Goal: Task Accomplishment & Management: Manage account settings

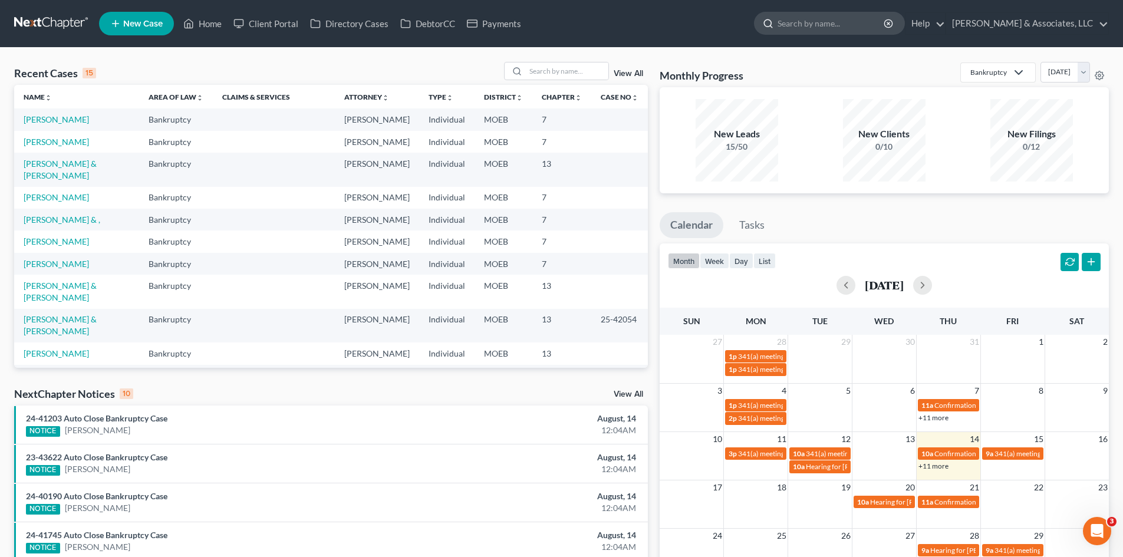
click at [856, 28] on input "search" at bounding box center [831, 23] width 108 height 22
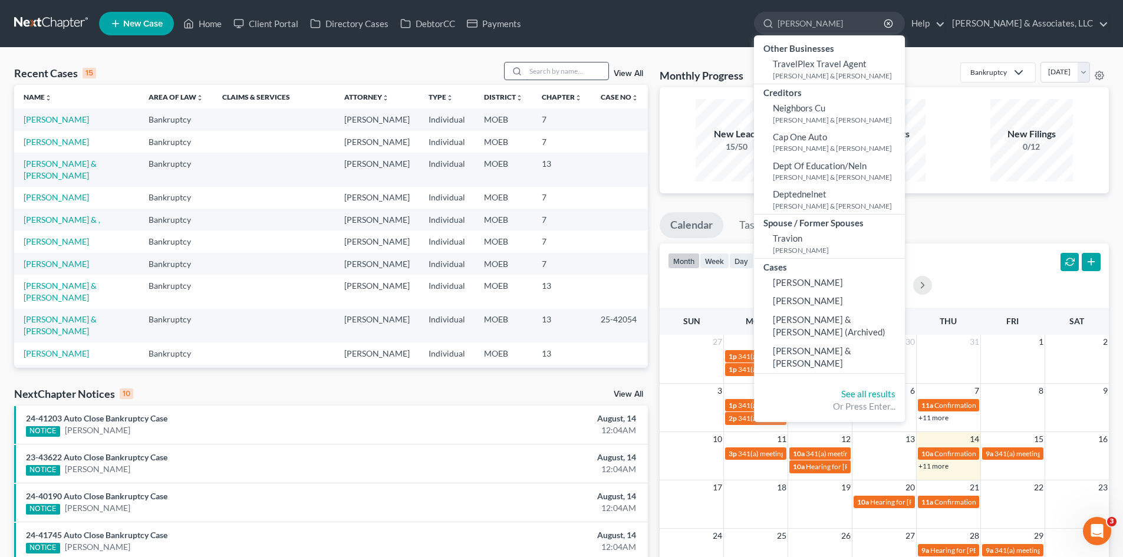
type input "Travis"
click at [565, 73] on input "search" at bounding box center [567, 70] width 83 height 17
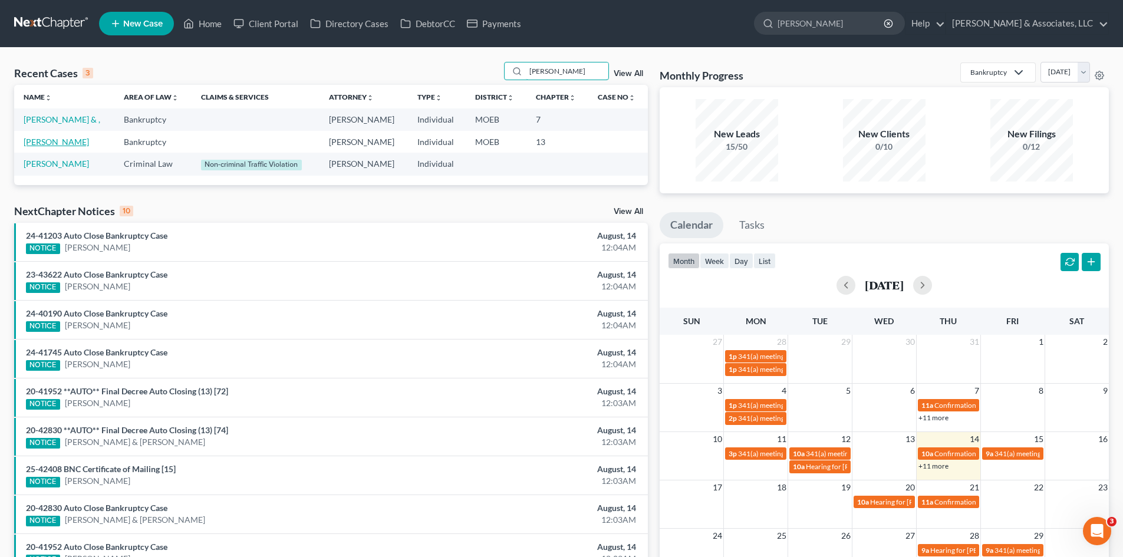
type input "Travis"
click at [40, 143] on link "Travis, Kelly" at bounding box center [56, 142] width 65 height 10
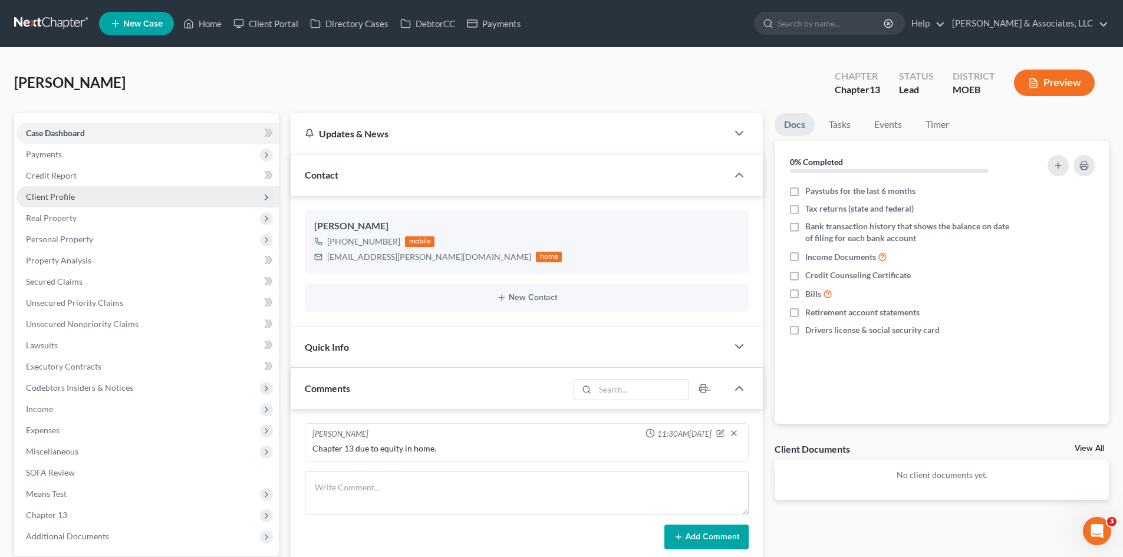
click at [54, 197] on span "Client Profile" at bounding box center [50, 197] width 49 height 10
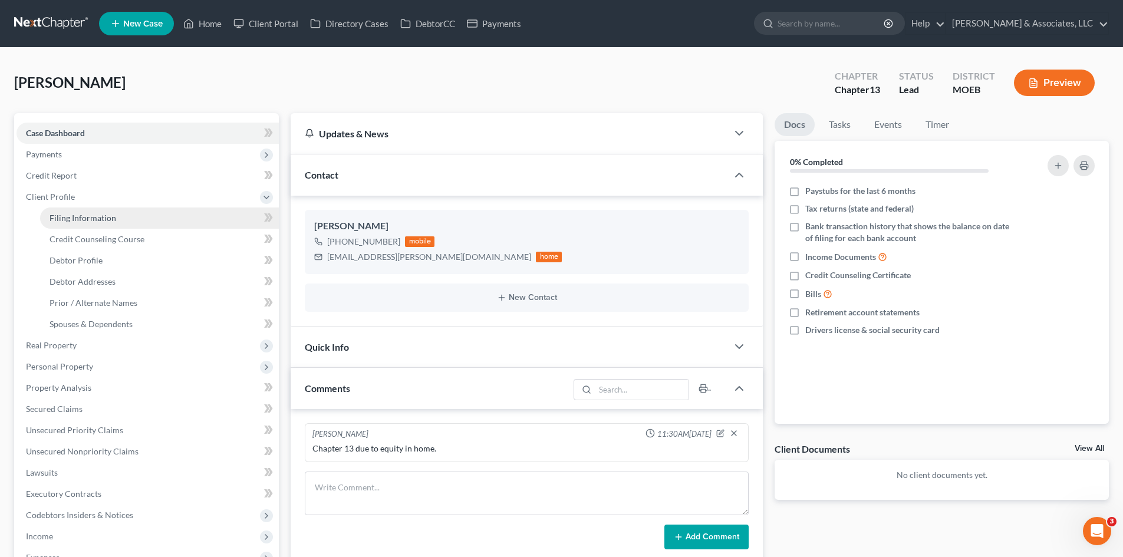
click at [74, 218] on span "Filing Information" at bounding box center [83, 218] width 67 height 10
select select "1"
select select "0"
select select "3"
select select "26"
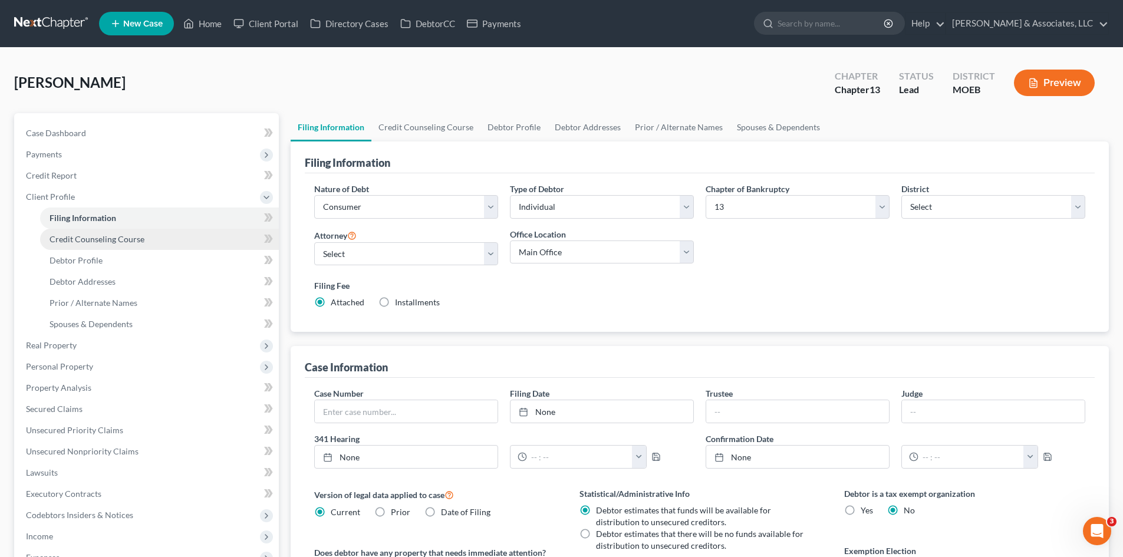
click at [85, 239] on span "Credit Counseling Course" at bounding box center [97, 239] width 95 height 10
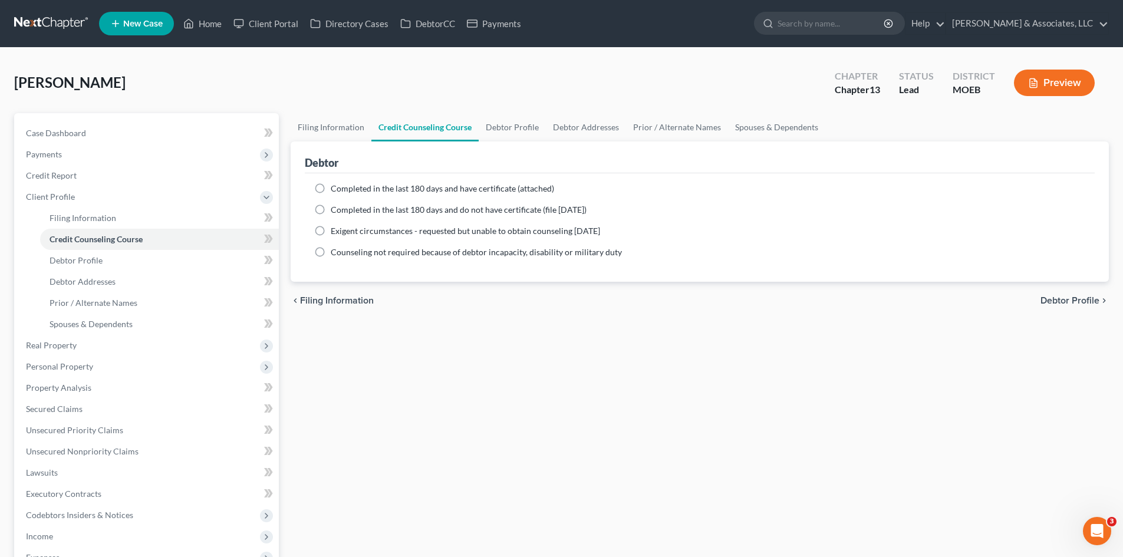
click at [331, 188] on label "Completed in the last 180 days and have certificate (attached)" at bounding box center [442, 189] width 223 height 12
click at [335, 188] on input "Completed in the last 180 days and have certificate (attached)" at bounding box center [339, 187] width 8 height 8
radio input "true"
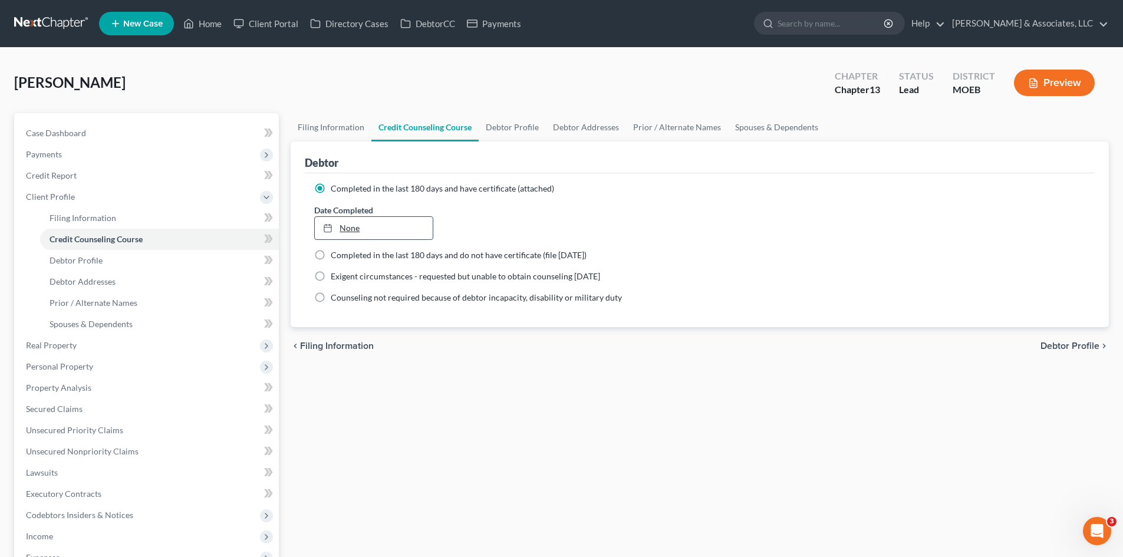
type input "8/14/2025"
click at [375, 231] on link "8/14/2025" at bounding box center [373, 228] width 117 height 22
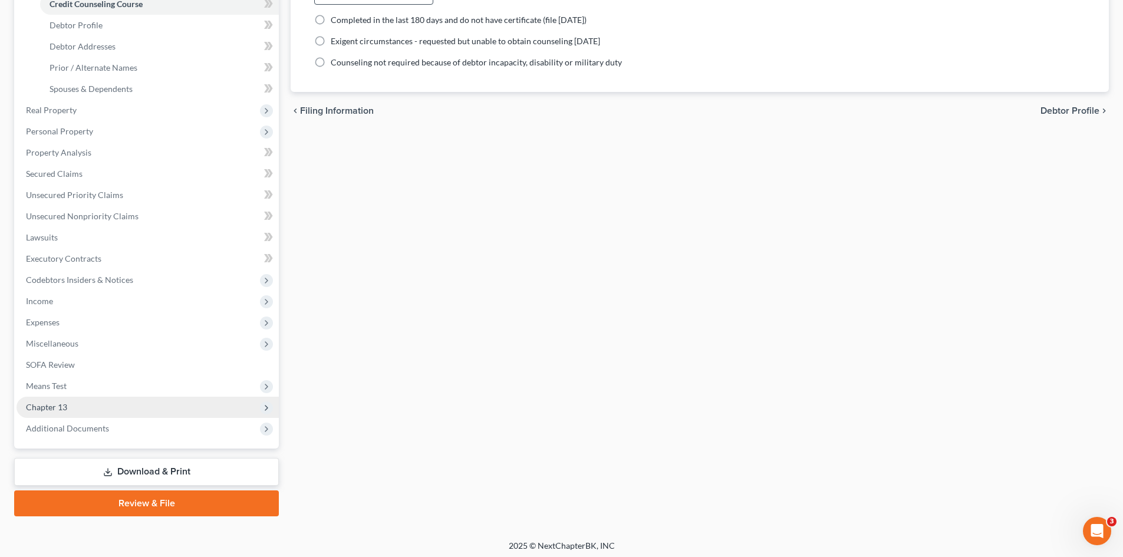
scroll to position [236, 0]
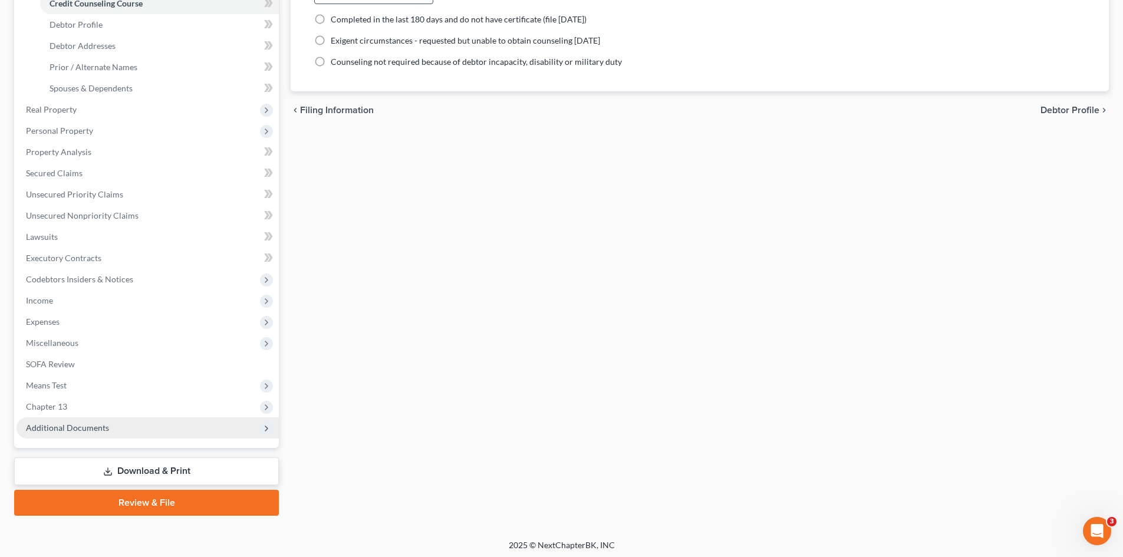
click at [63, 431] on span "Additional Documents" at bounding box center [67, 428] width 83 height 10
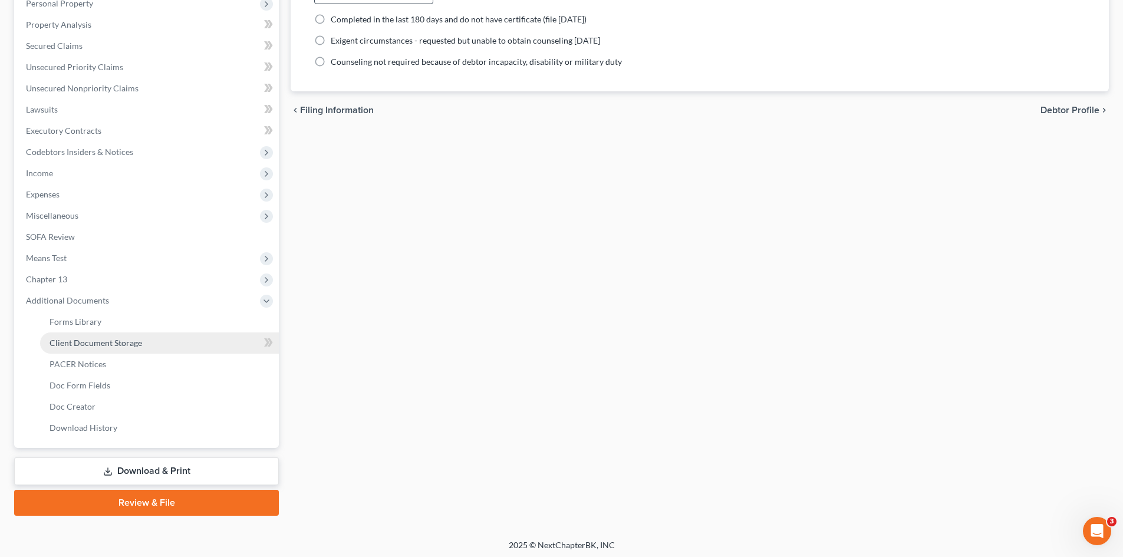
click at [86, 342] on span "Client Document Storage" at bounding box center [96, 343] width 93 height 10
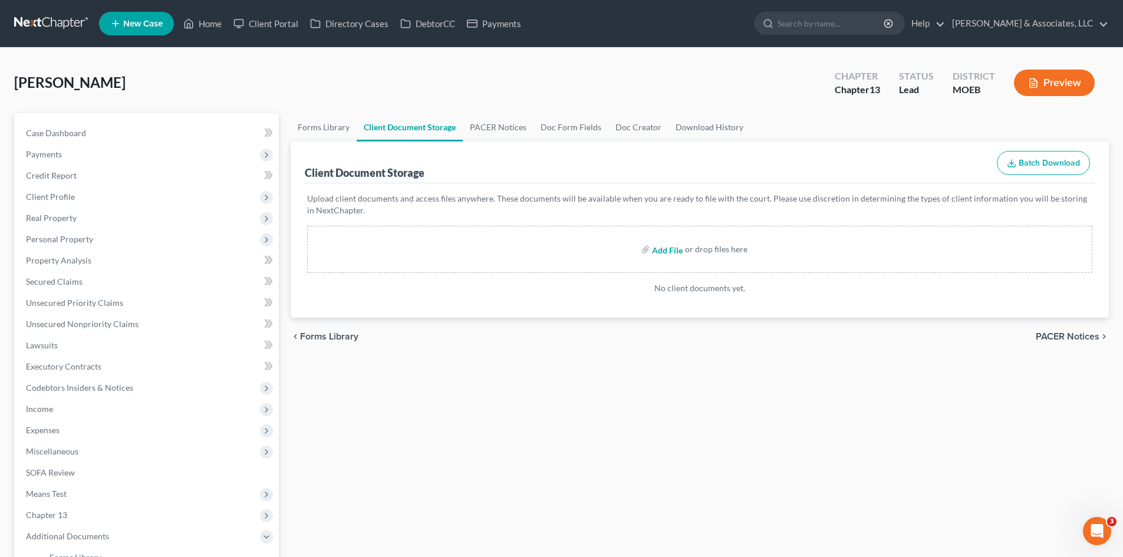
click at [668, 252] on input "file" at bounding box center [666, 249] width 28 height 21
type input "C:\fakepath\15725-MOE-CC-039975437.pdf"
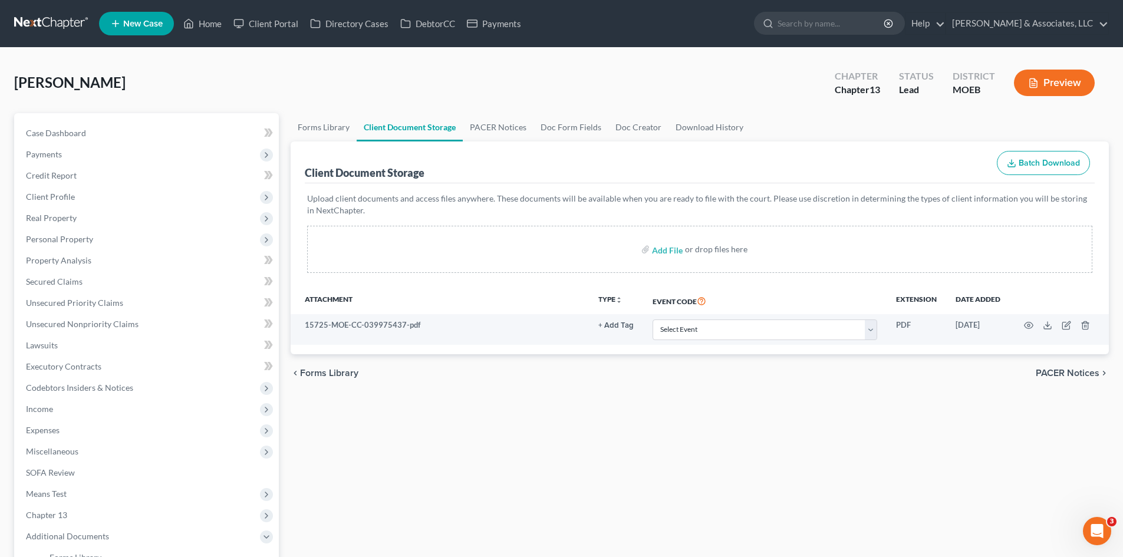
drag, startPoint x: 737, startPoint y: 72, endPoint x: 763, endPoint y: 36, distance: 44.8
click at [737, 72] on div "Travis, Kelly Upgraded Chapter Chapter 13 Status Lead District MOEB Preview" at bounding box center [561, 87] width 1095 height 51
click at [857, 23] on input "search" at bounding box center [831, 23] width 108 height 22
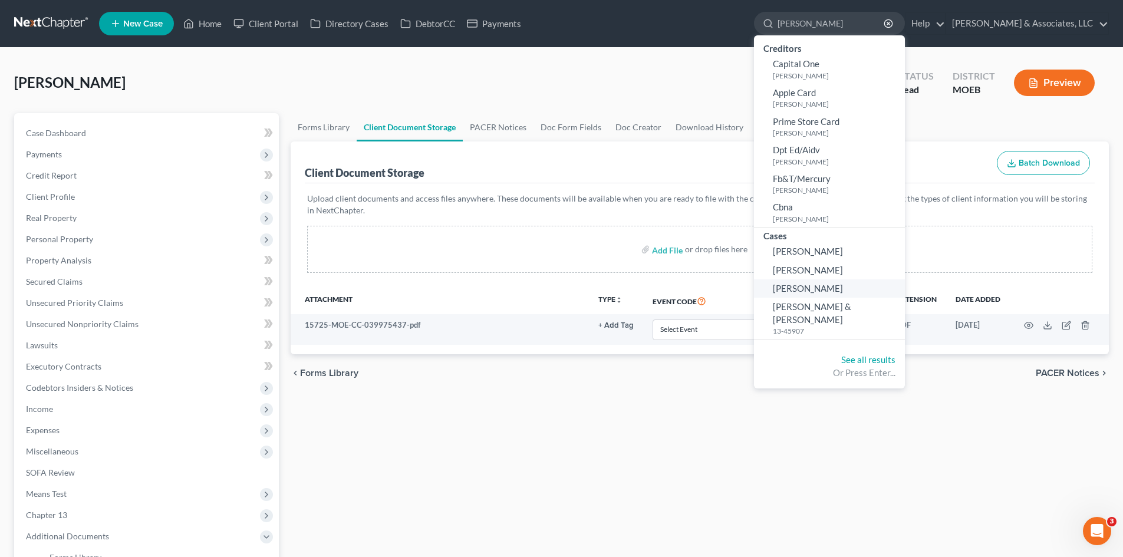
type input "cassandra"
click at [843, 290] on span "[PERSON_NAME]" at bounding box center [808, 288] width 70 height 11
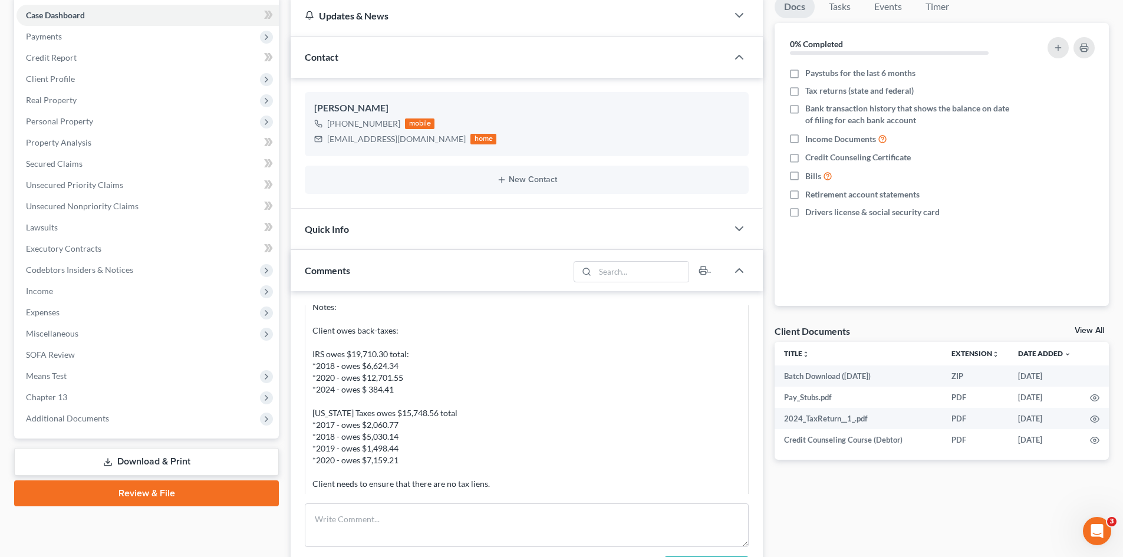
scroll to position [1001, 0]
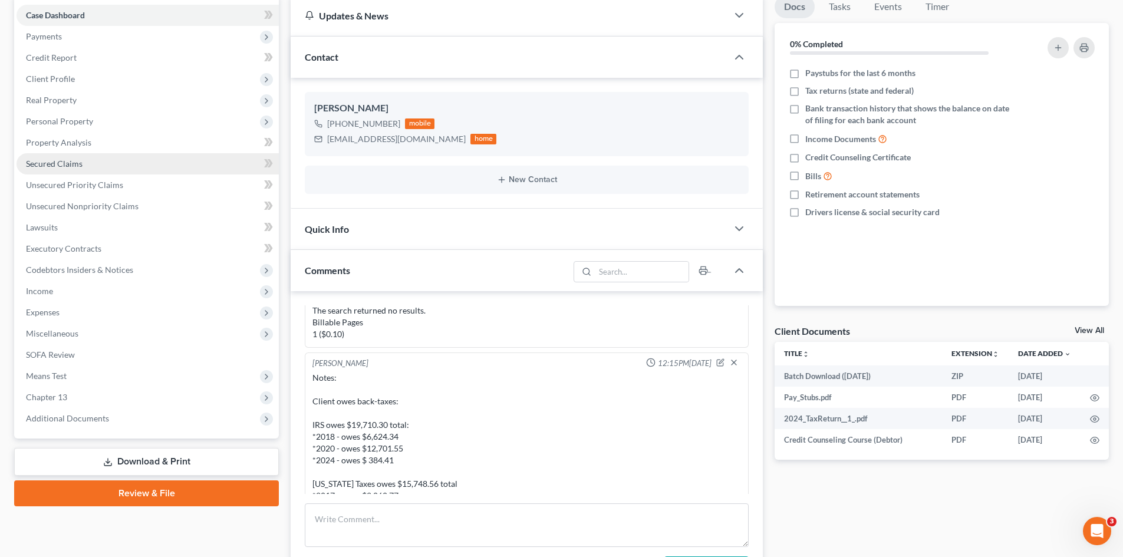
click at [57, 165] on span "Secured Claims" at bounding box center [54, 164] width 57 height 10
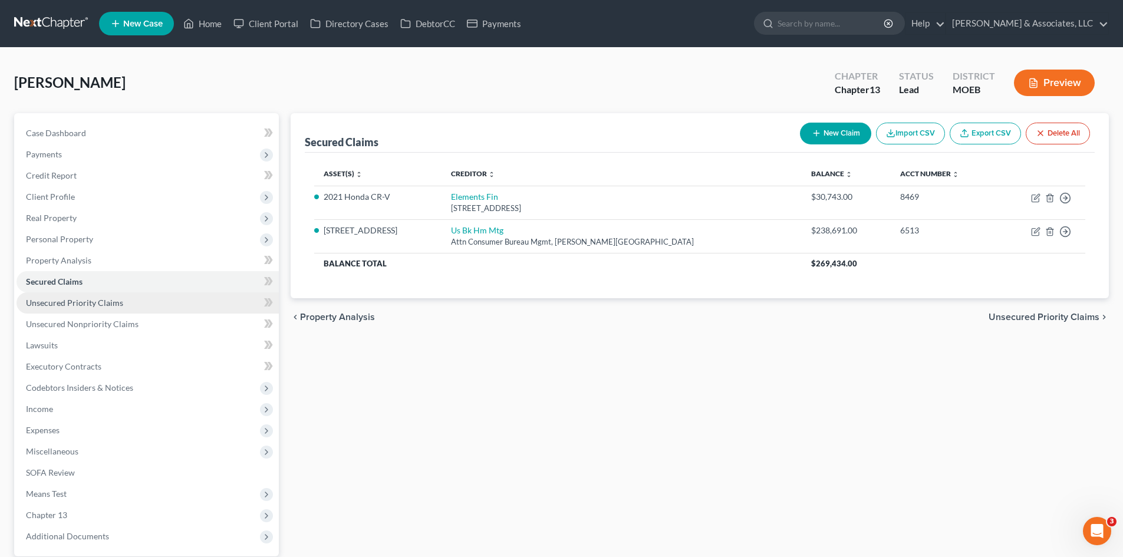
click at [96, 305] on span "Unsecured Priority Claims" at bounding box center [74, 303] width 97 height 10
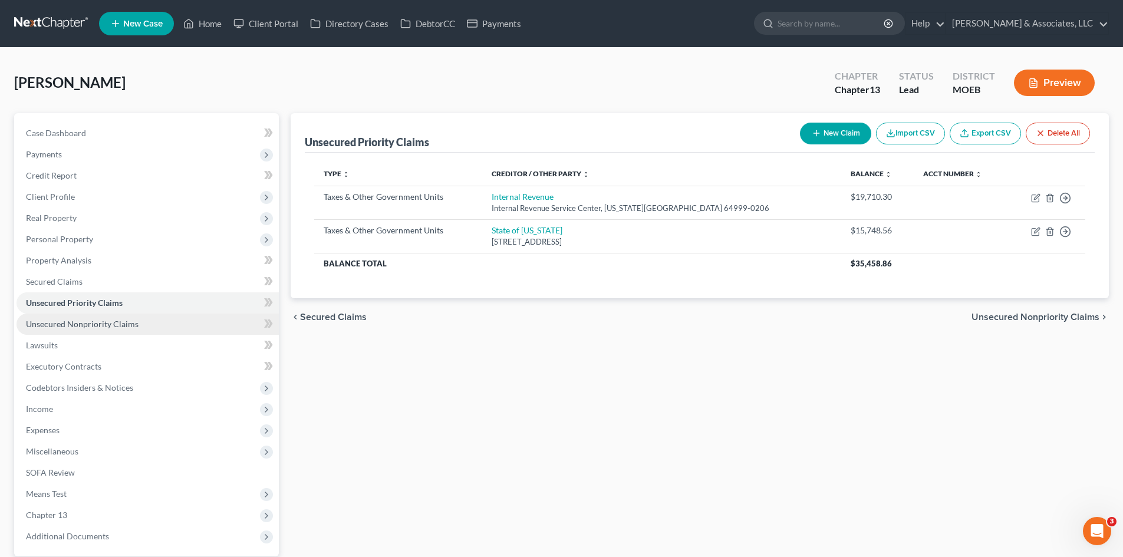
click at [73, 323] on span "Unsecured Nonpriority Claims" at bounding box center [82, 324] width 113 height 10
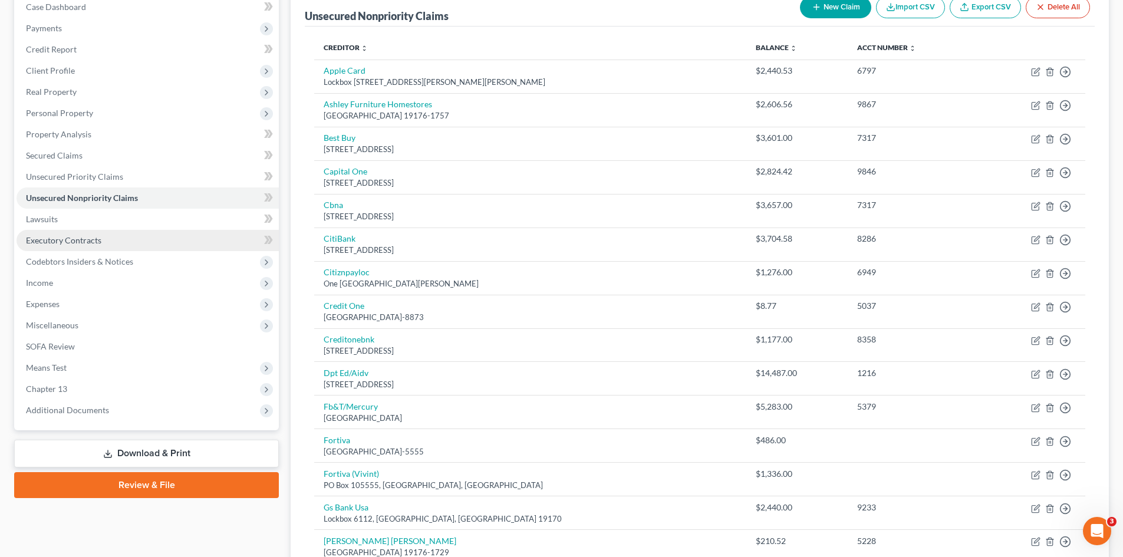
scroll to position [107, 0]
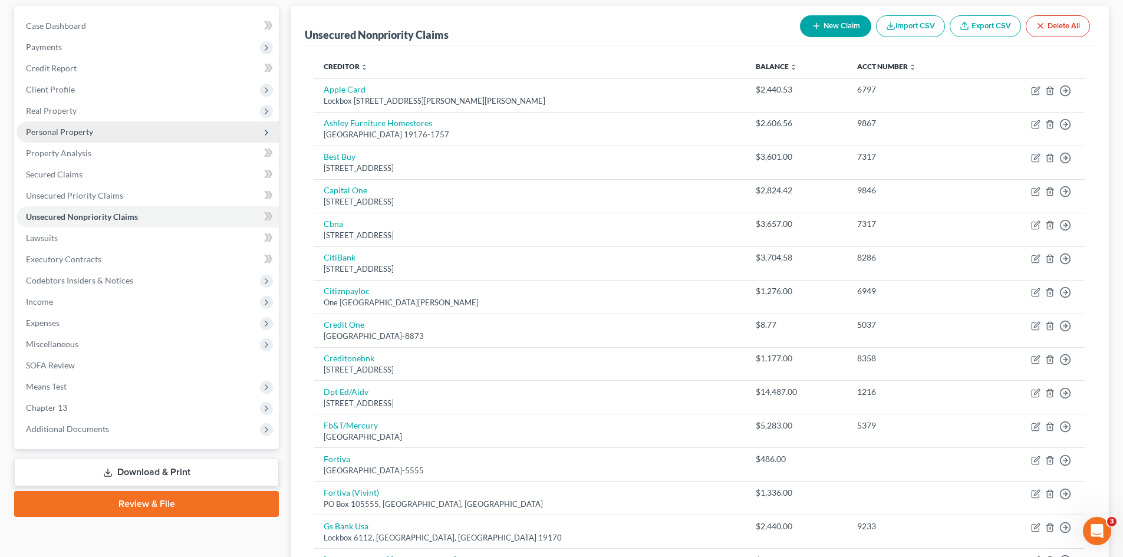
click at [55, 128] on span "Personal Property" at bounding box center [59, 132] width 67 height 10
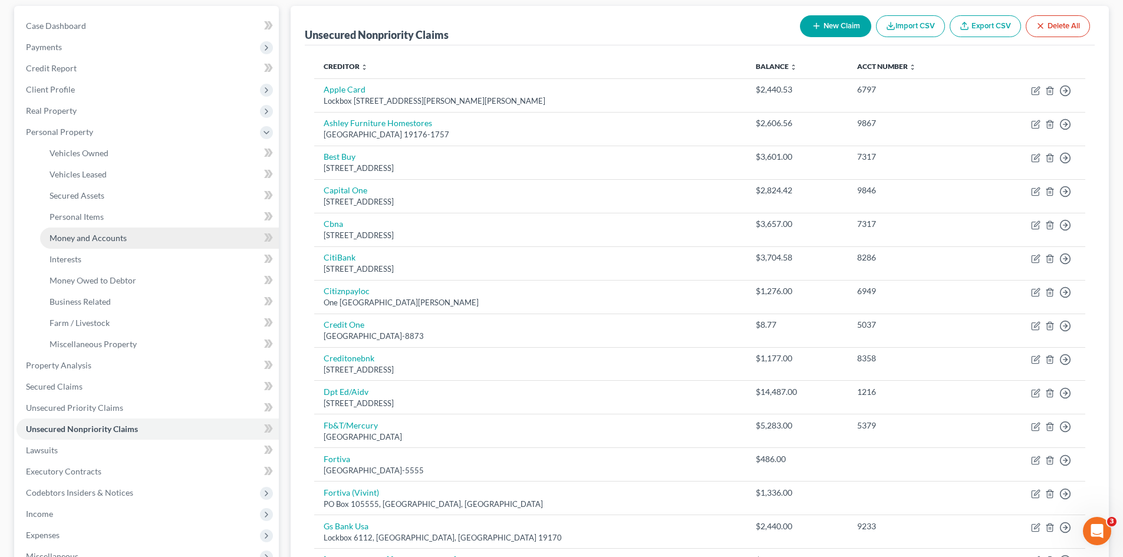
click at [100, 239] on span "Money and Accounts" at bounding box center [88, 238] width 77 height 10
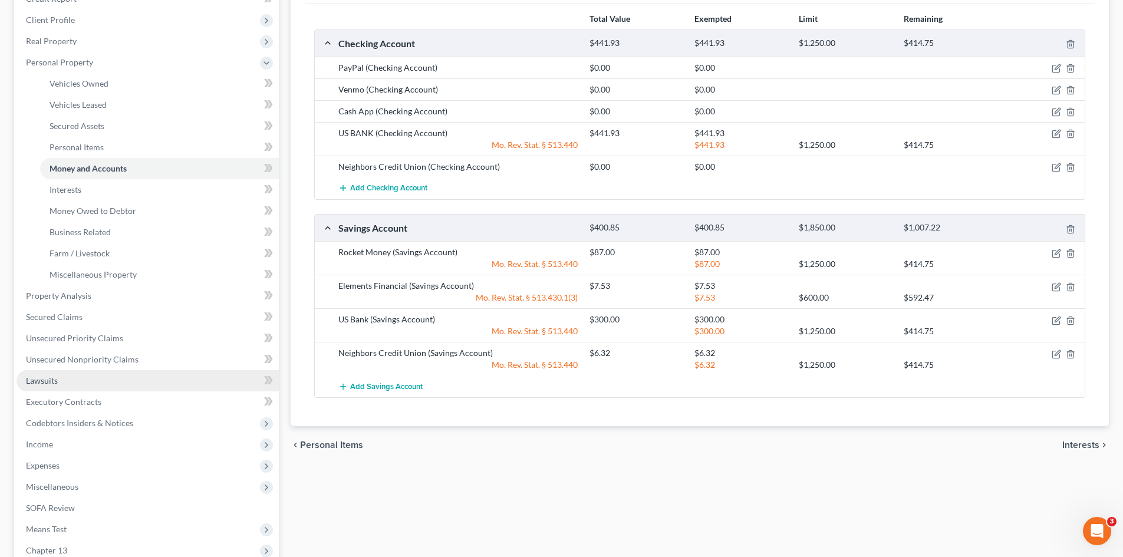
scroll to position [295, 0]
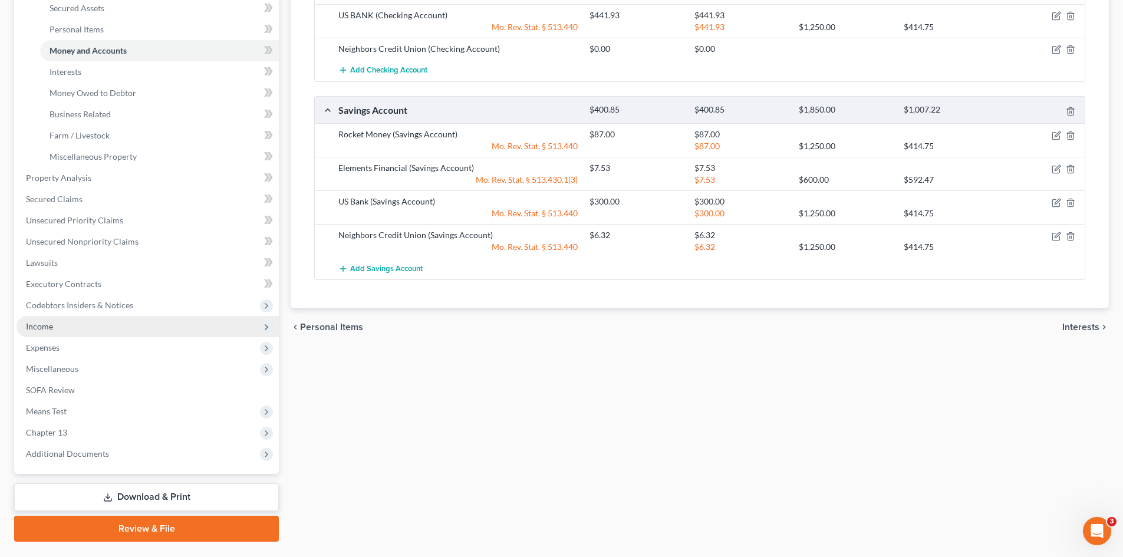
click at [49, 329] on span "Income" at bounding box center [39, 326] width 27 height 10
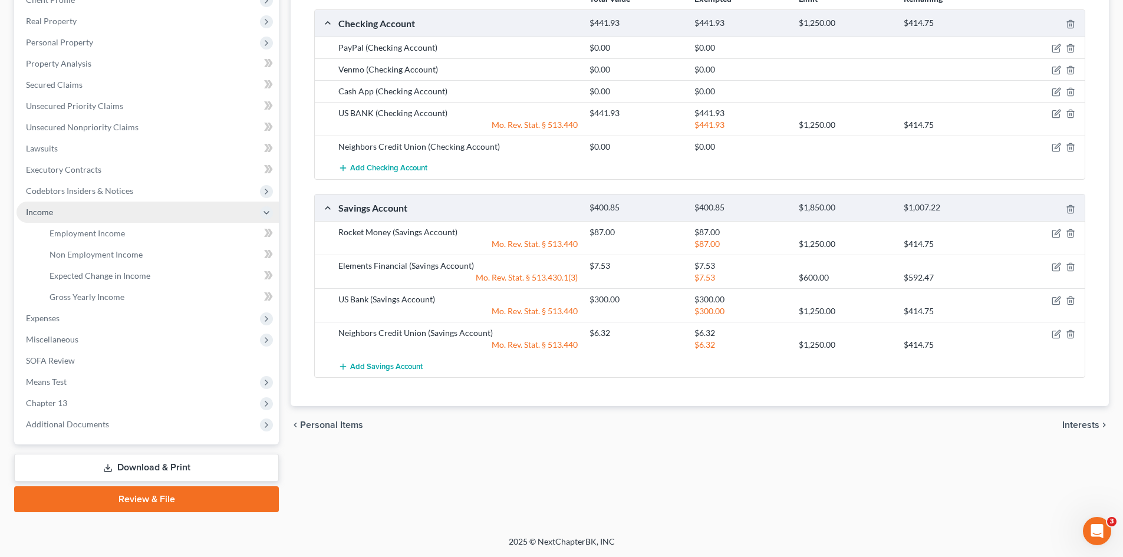
scroll to position [197, 0]
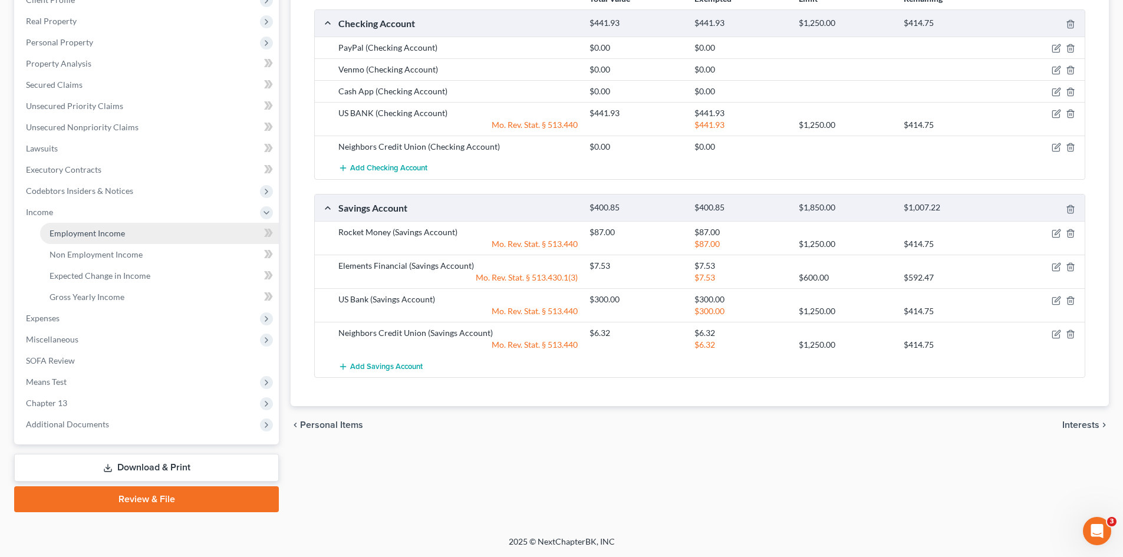
click at [111, 233] on span "Employment Income" at bounding box center [87, 233] width 75 height 10
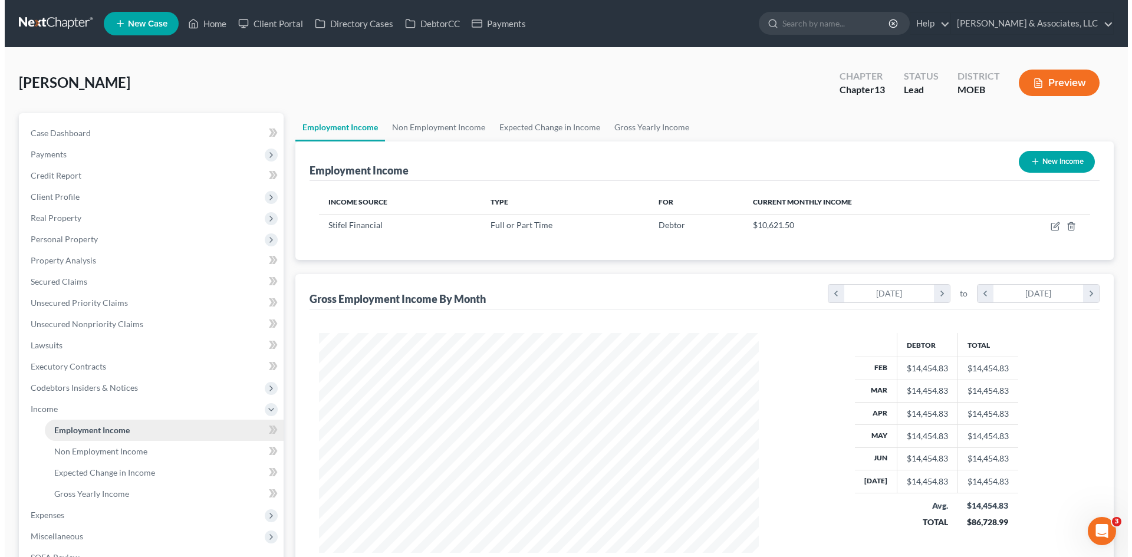
scroll to position [220, 463]
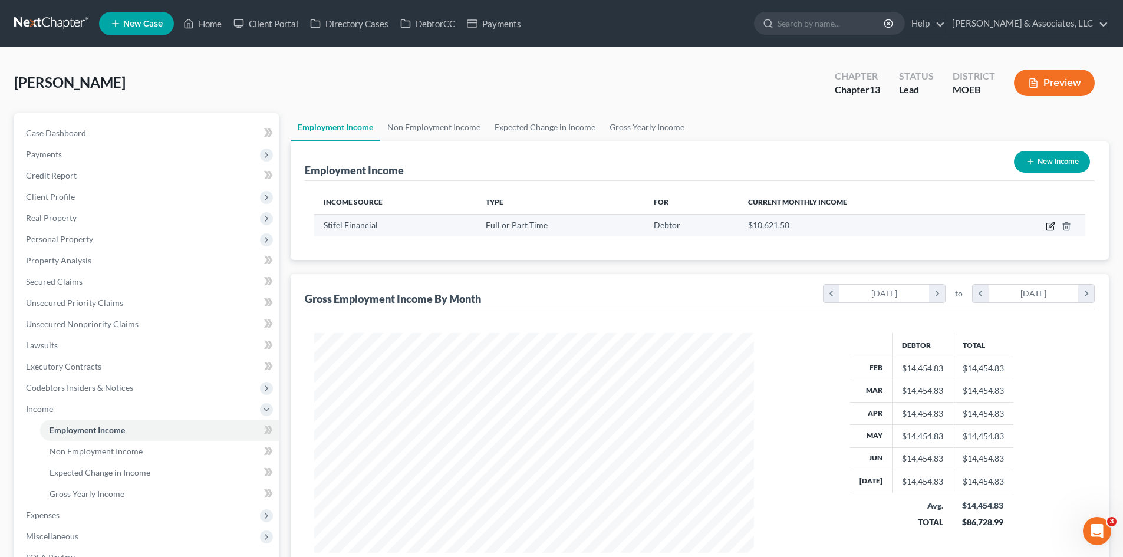
click at [1048, 226] on icon "button" at bounding box center [1050, 226] width 9 height 9
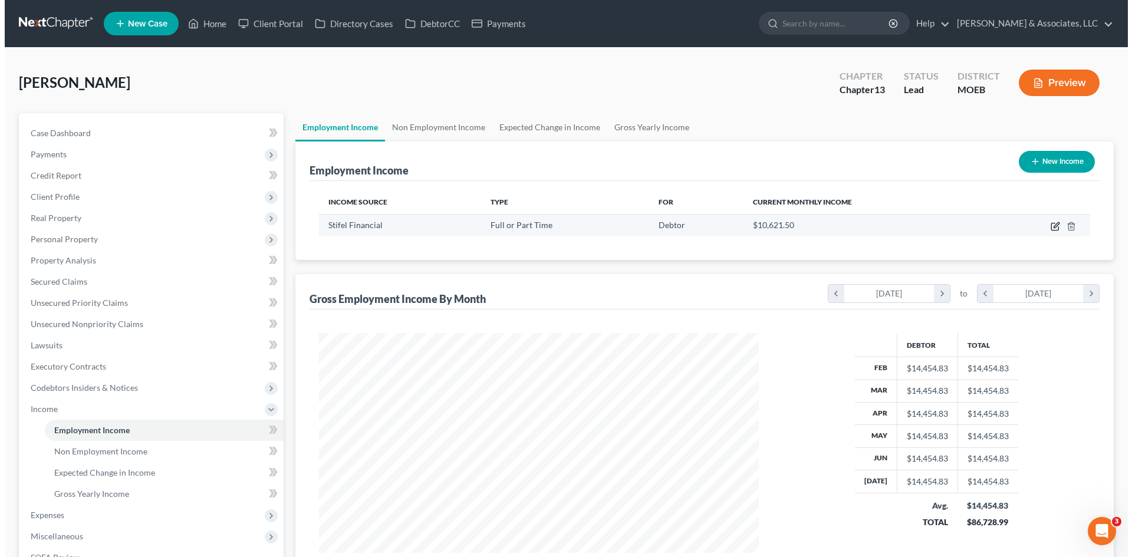
scroll to position [222, 467]
select select "0"
select select "26"
select select "1"
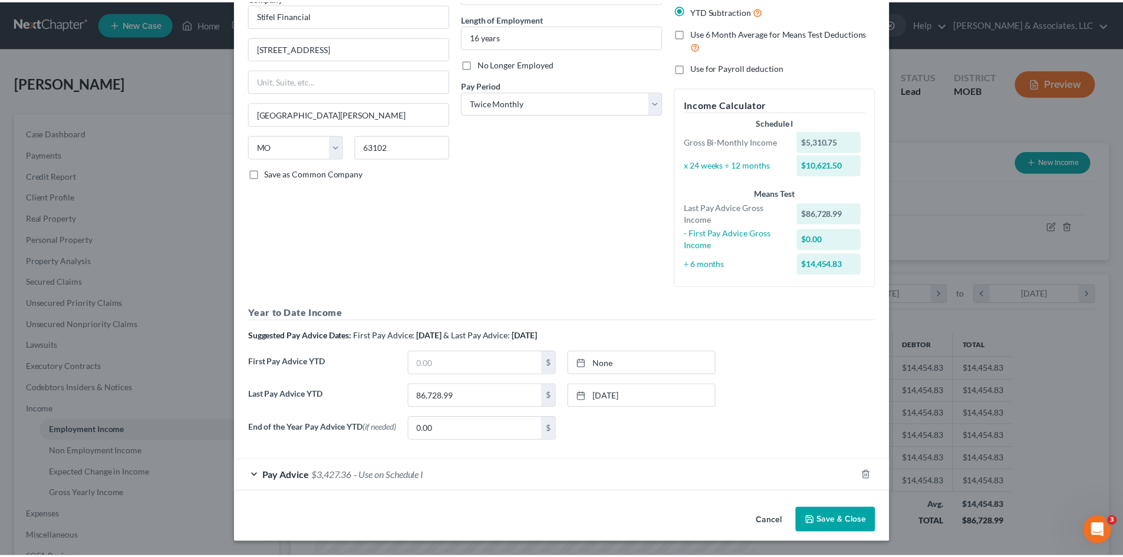
scroll to position [111, 0]
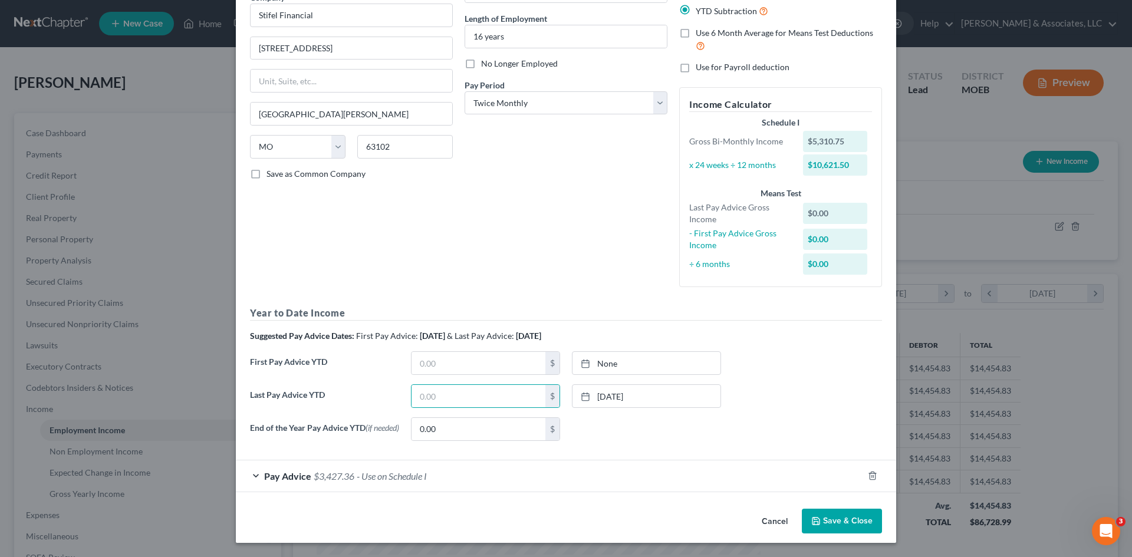
click at [764, 518] on button "Cancel" at bounding box center [774, 522] width 45 height 24
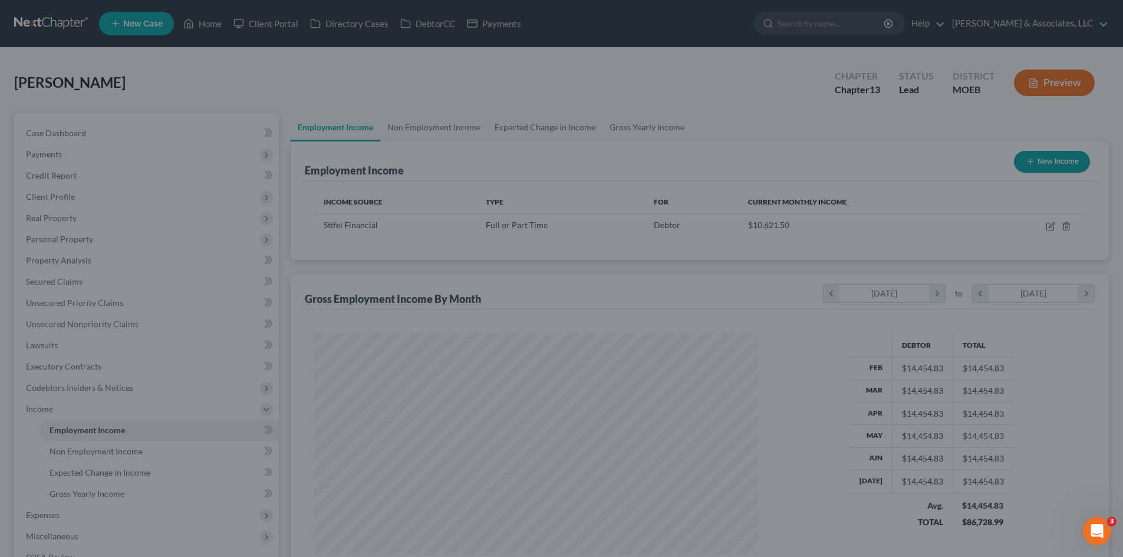
scroll to position [589201, 588957]
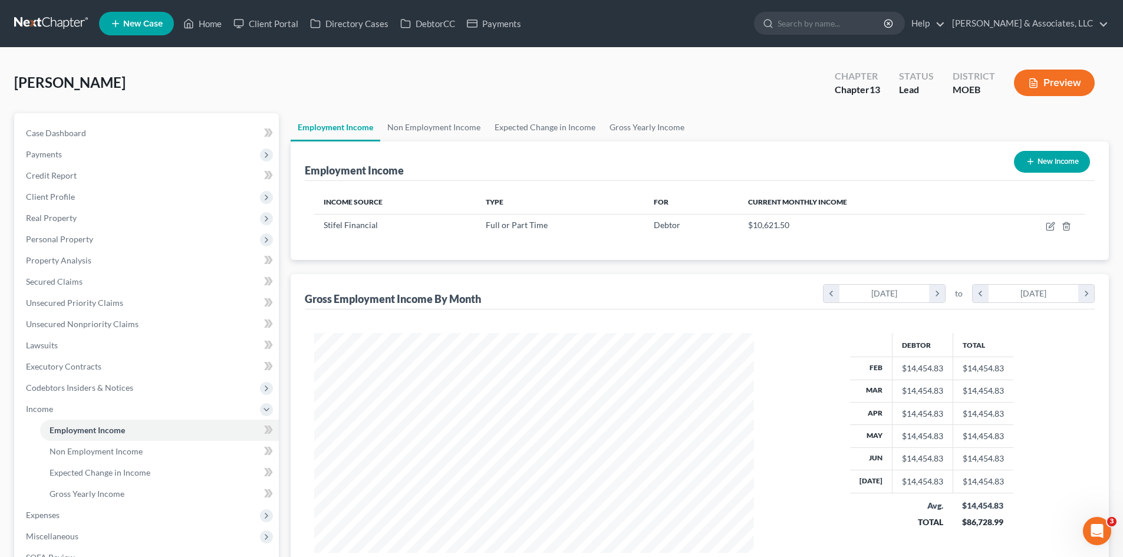
click at [934, 145] on div "Employment Income New Income" at bounding box center [700, 160] width 790 height 39
drag, startPoint x: 66, startPoint y: 131, endPoint x: 101, endPoint y: 131, distance: 34.8
click at [66, 131] on span "Case Dashboard" at bounding box center [56, 133] width 60 height 10
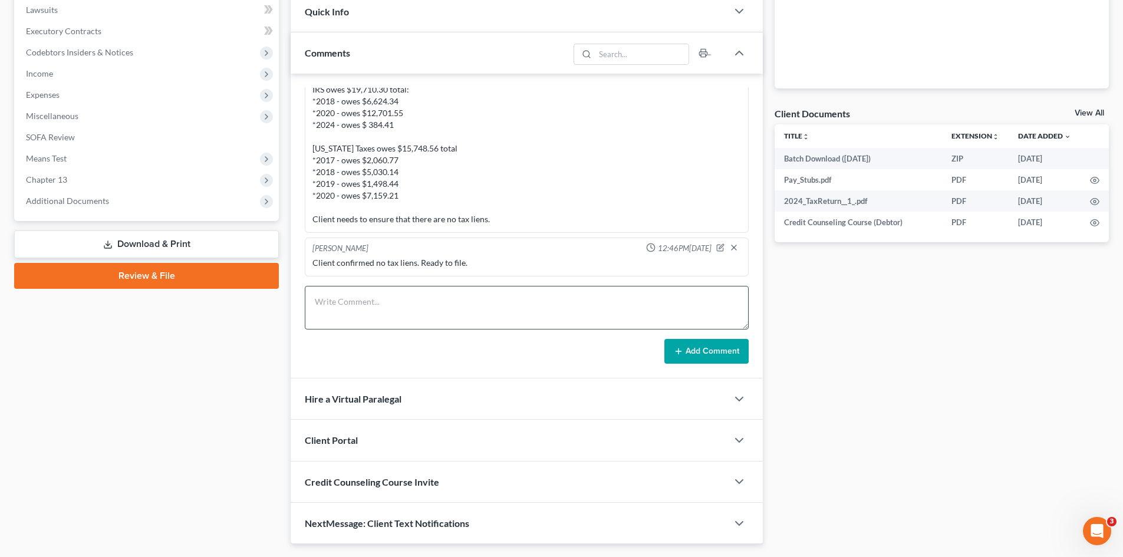
scroll to position [367, 0]
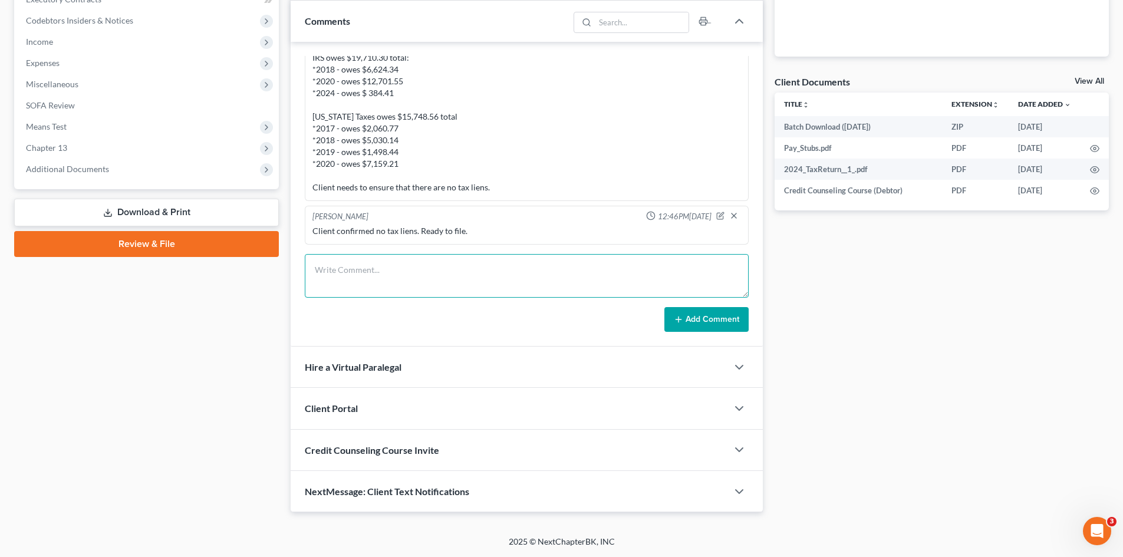
click at [384, 270] on textarea at bounding box center [527, 276] width 444 height 44
type textarea "STILL NEED as of 8/14/25: 1. Need to know intent with vehicle 2. Needs to open …"
click at [704, 318] on button "Add Comment" at bounding box center [706, 319] width 84 height 25
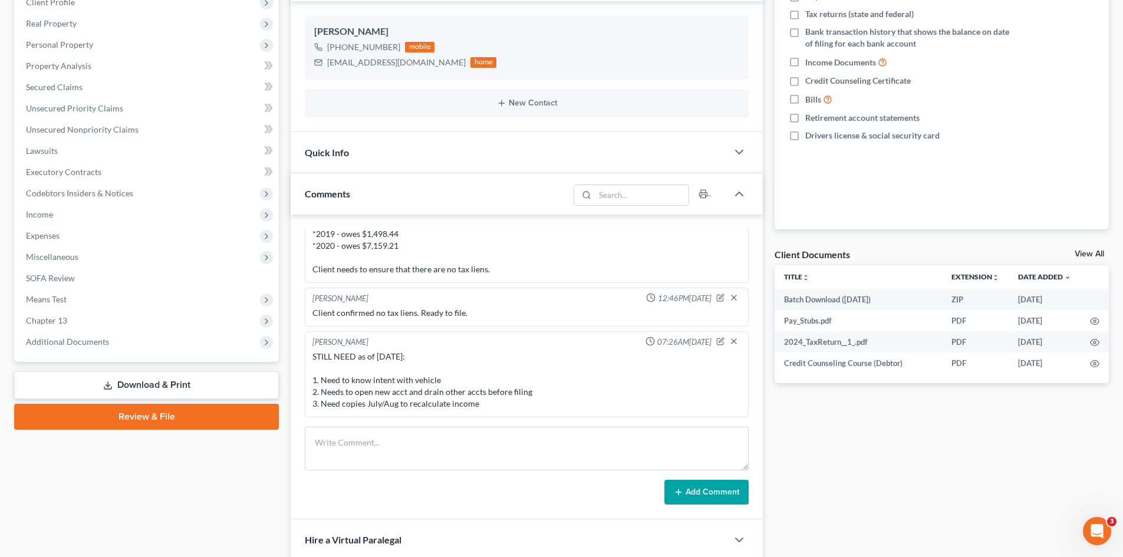
scroll to position [131, 0]
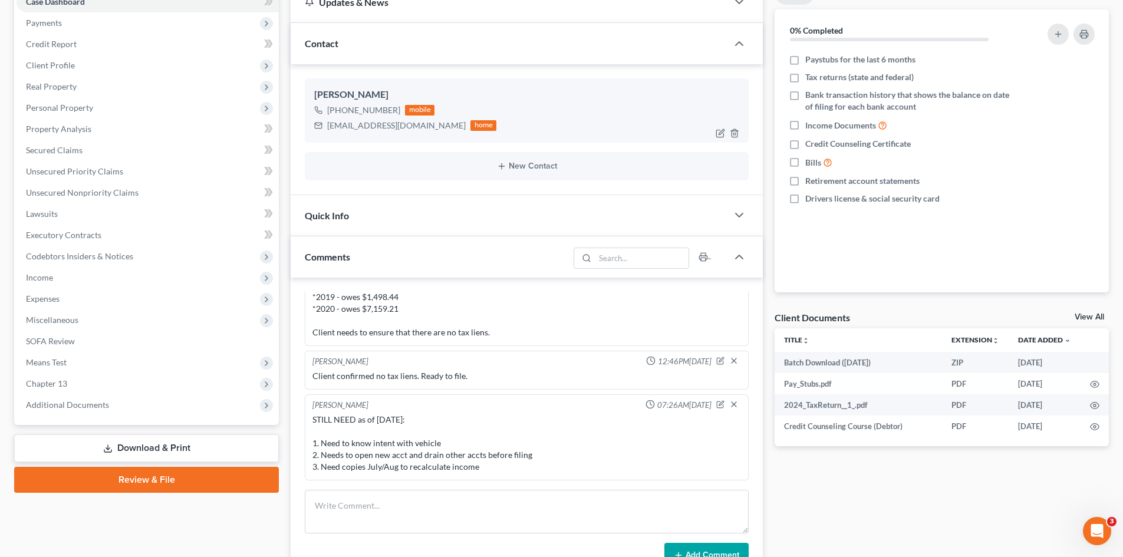
drag, startPoint x: 394, startPoint y: 110, endPoint x: 341, endPoint y: 111, distance: 53.1
click at [341, 111] on div "+1 (314) 229-7717" at bounding box center [363, 110] width 73 height 12
copy div "314) 229-7717"
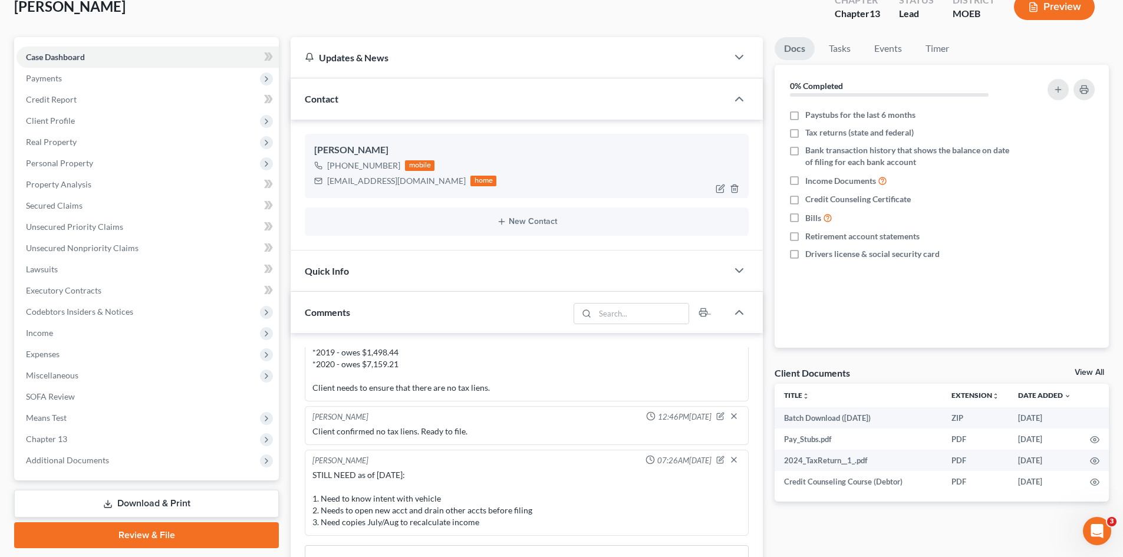
scroll to position [0, 0]
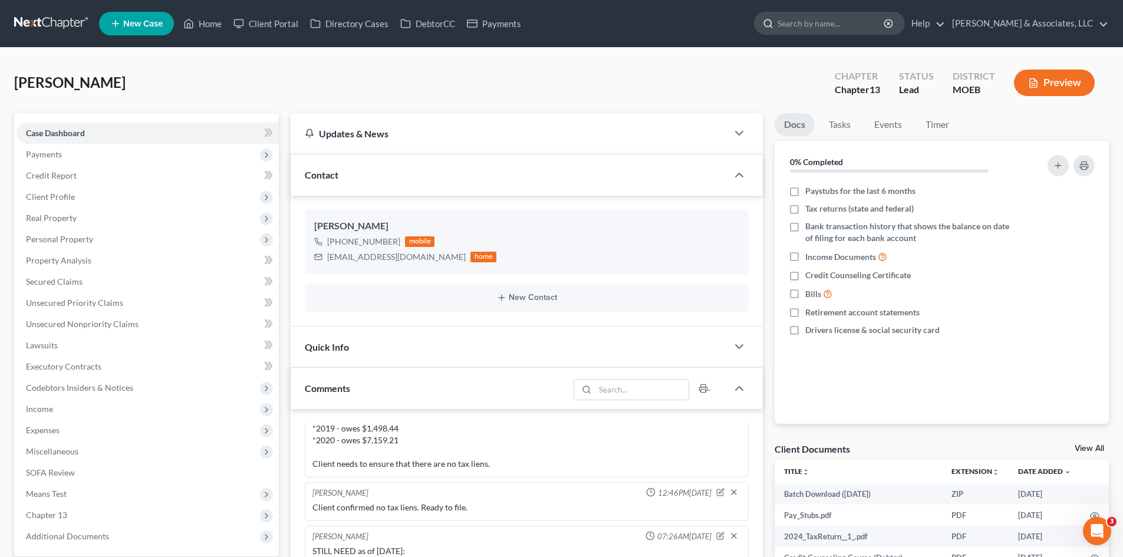
click at [878, 29] on input "search" at bounding box center [831, 23] width 108 height 22
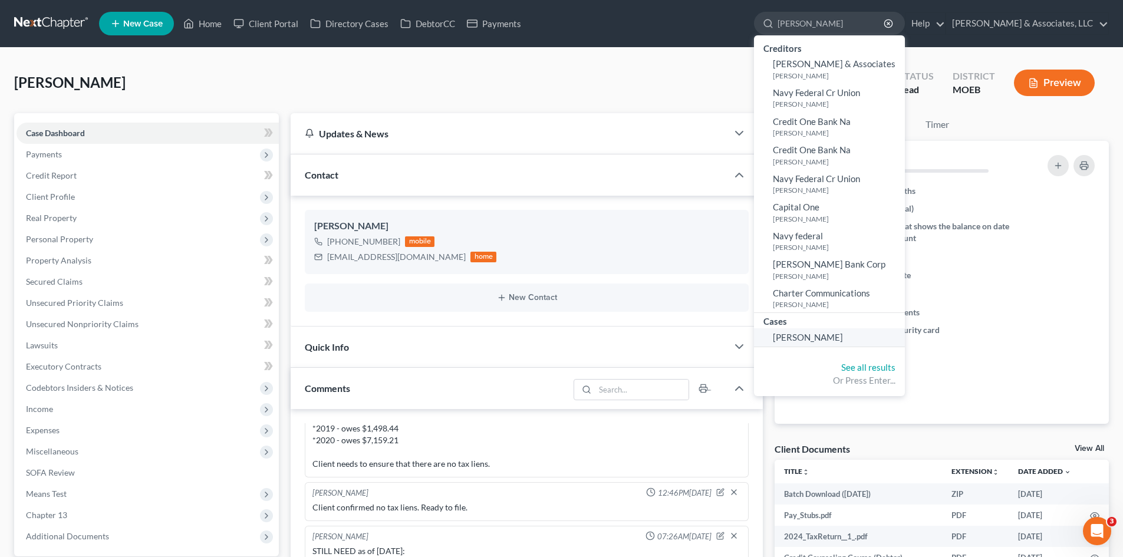
type input "[PERSON_NAME]"
click at [843, 339] on span "[PERSON_NAME]" at bounding box center [808, 337] width 70 height 11
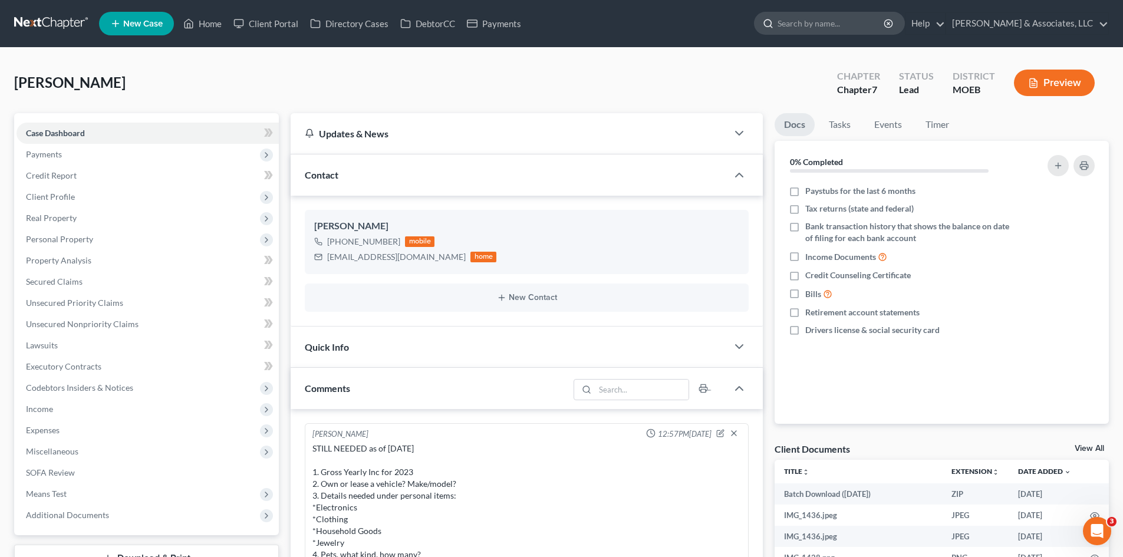
click at [853, 22] on input "search" at bounding box center [831, 23] width 108 height 22
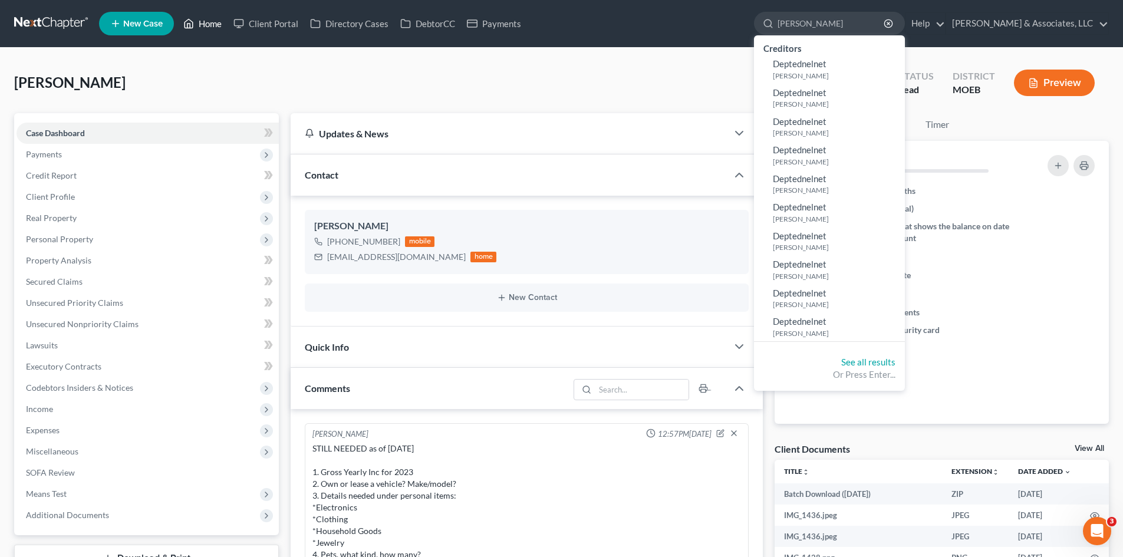
type input "deschler"
click at [215, 25] on link "Home" at bounding box center [202, 23] width 50 height 21
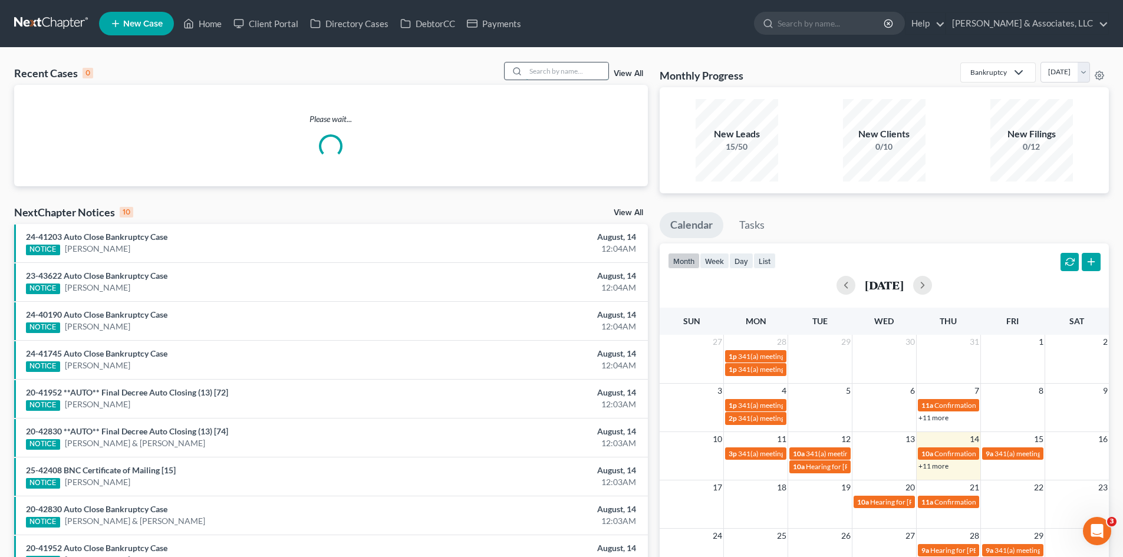
click at [571, 75] on input "search" at bounding box center [567, 70] width 83 height 17
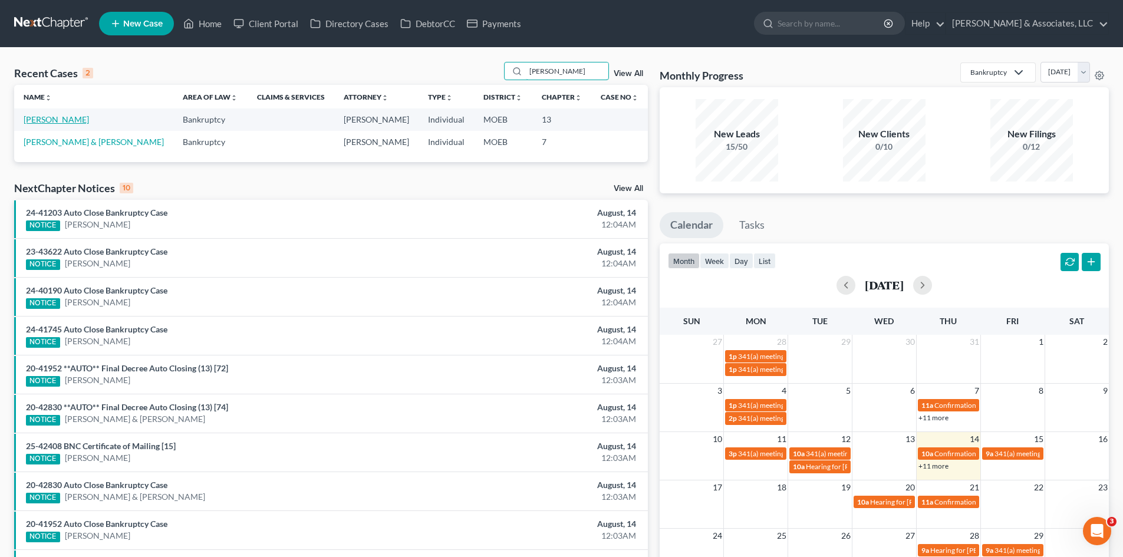
type input "deschler"
click at [70, 122] on link "Deschler, Denise" at bounding box center [56, 119] width 65 height 10
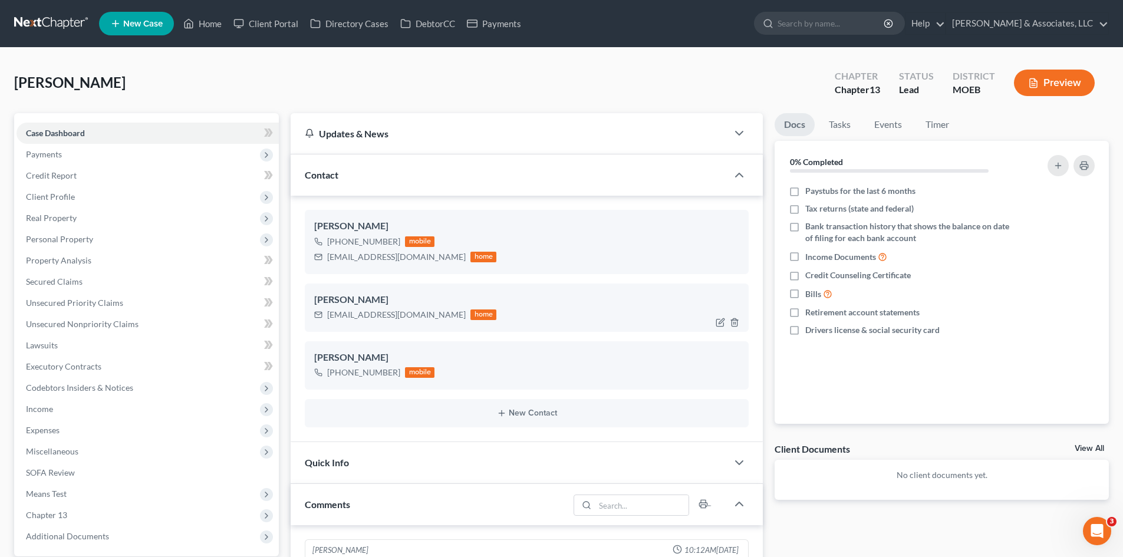
scroll to position [385, 0]
click at [562, 318] on div "sageandbently@gmail.com home" at bounding box center [526, 314] width 425 height 15
click at [736, 320] on polyline "button" at bounding box center [734, 320] width 7 height 0
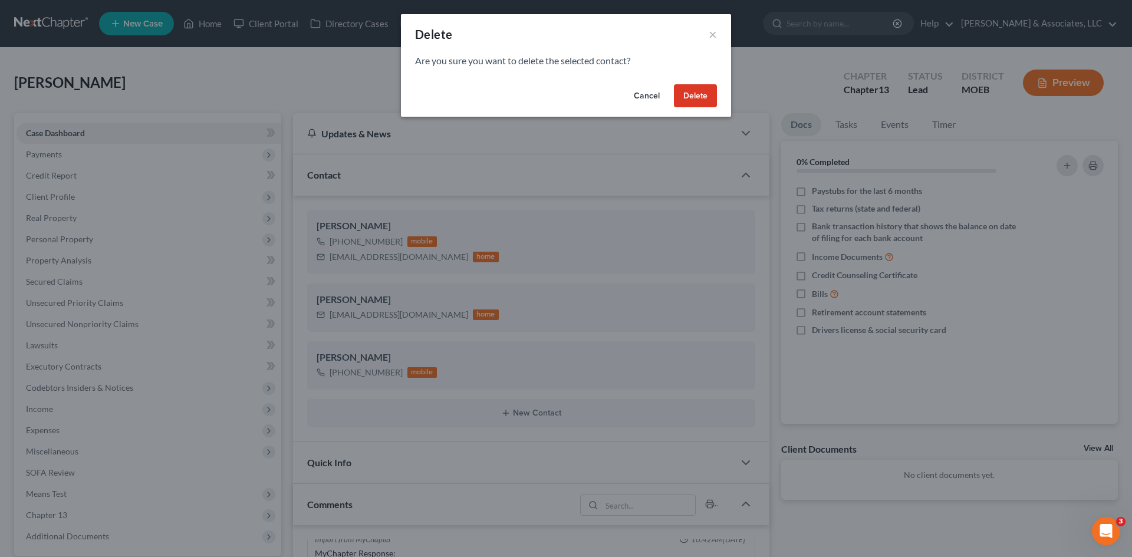
click at [698, 96] on button "Delete" at bounding box center [695, 96] width 43 height 24
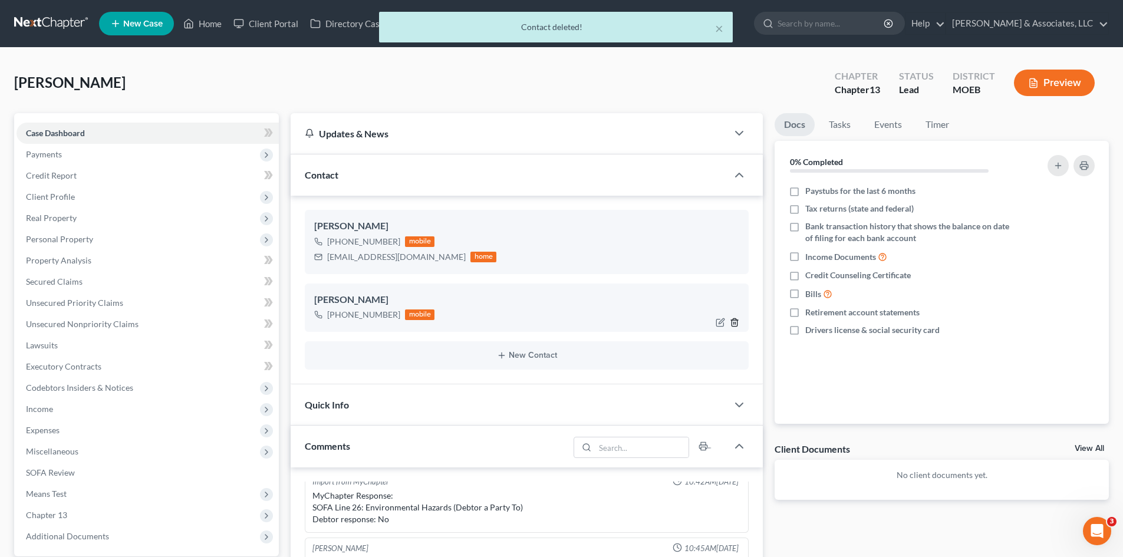
click at [734, 321] on icon "button" at bounding box center [734, 322] width 9 height 9
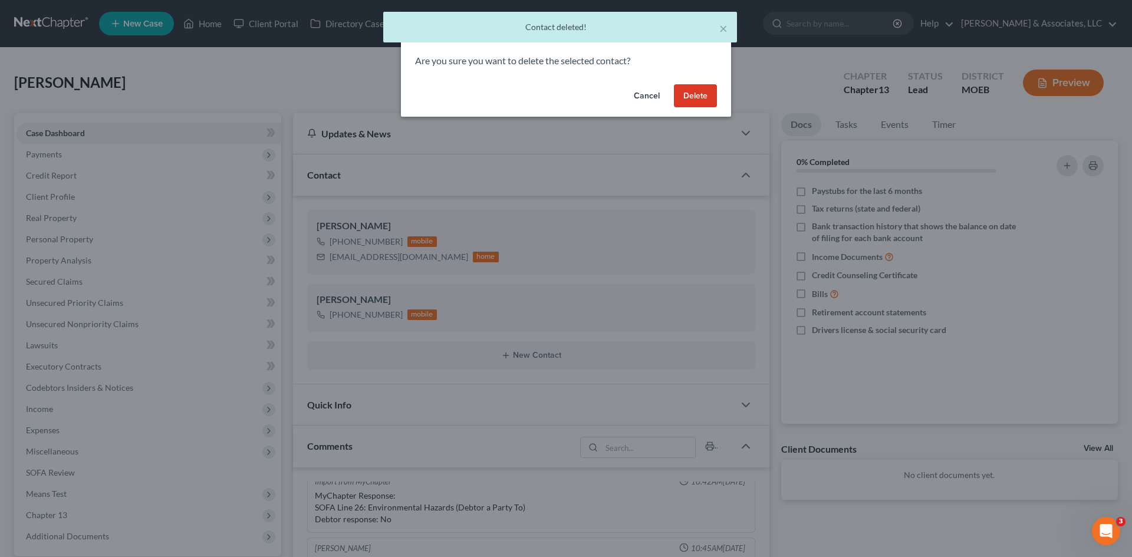
click at [692, 98] on button "Delete" at bounding box center [695, 96] width 43 height 24
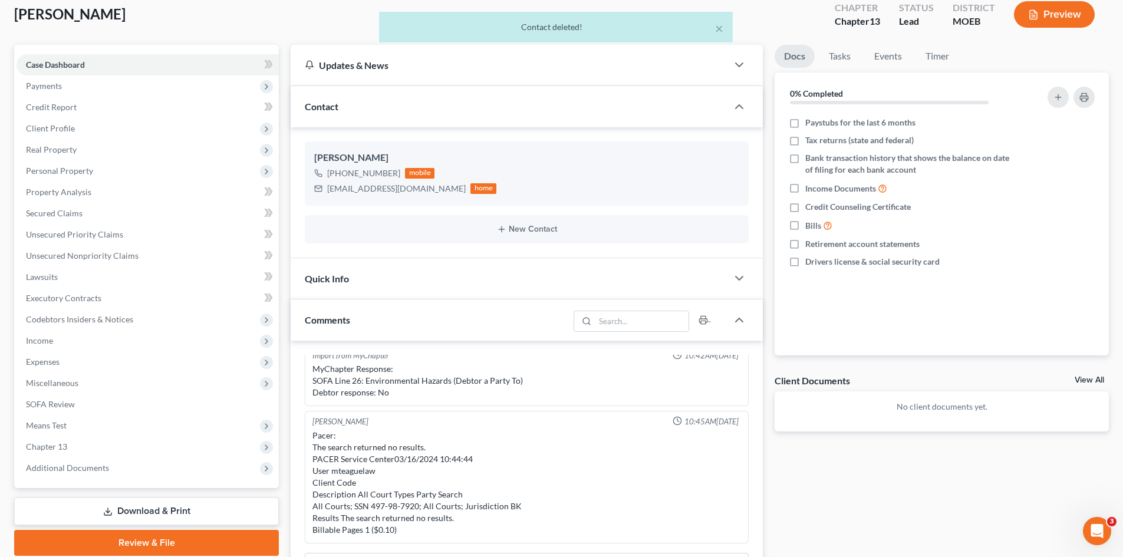
scroll to position [0, 0]
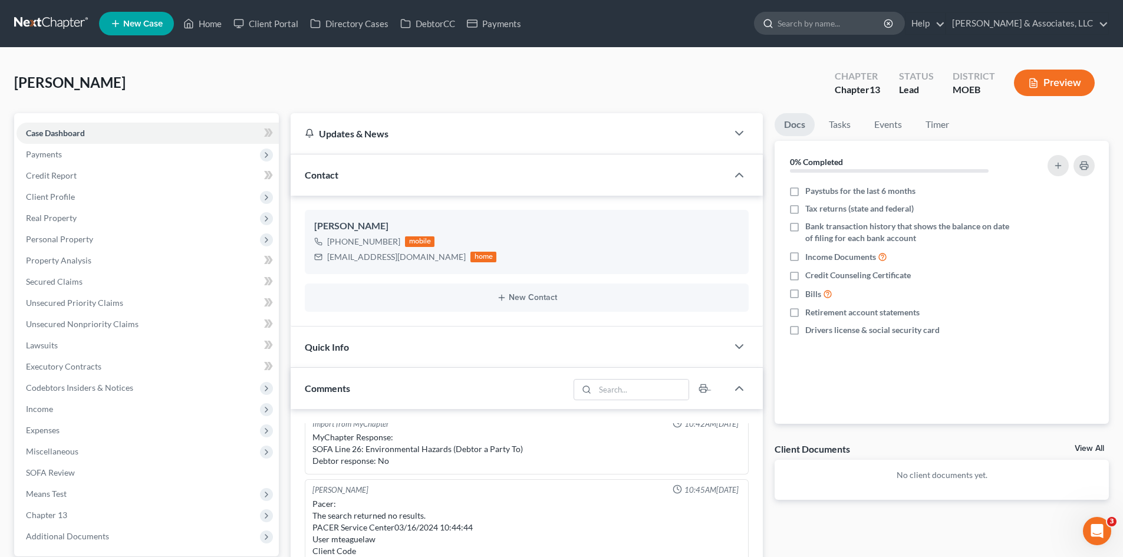
click at [835, 27] on input "search" at bounding box center [831, 23] width 108 height 22
type input "f"
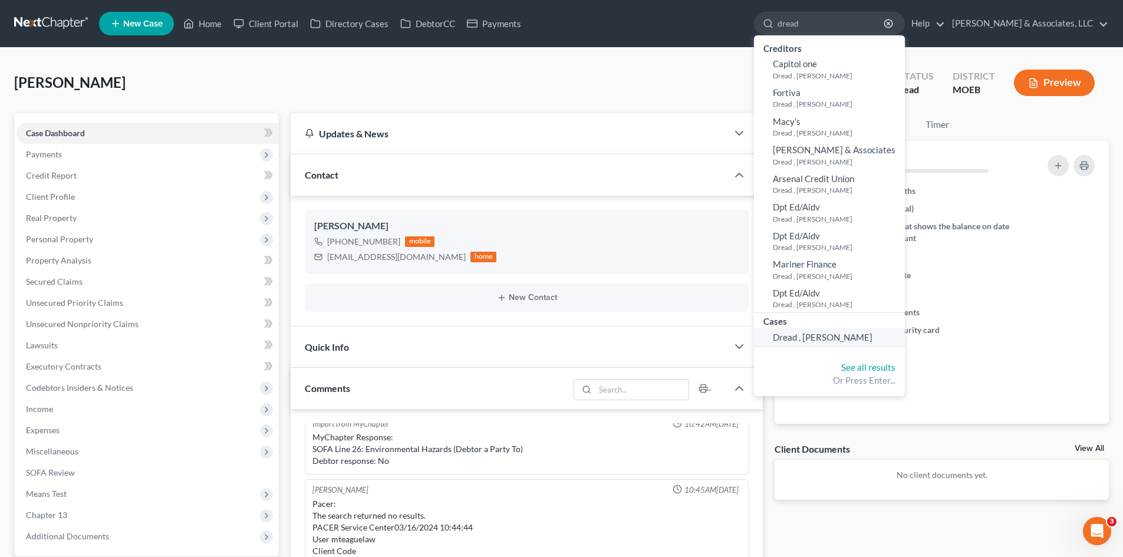
type input "dread"
click at [835, 334] on span "Dread , Darryl" at bounding box center [823, 337] width 100 height 11
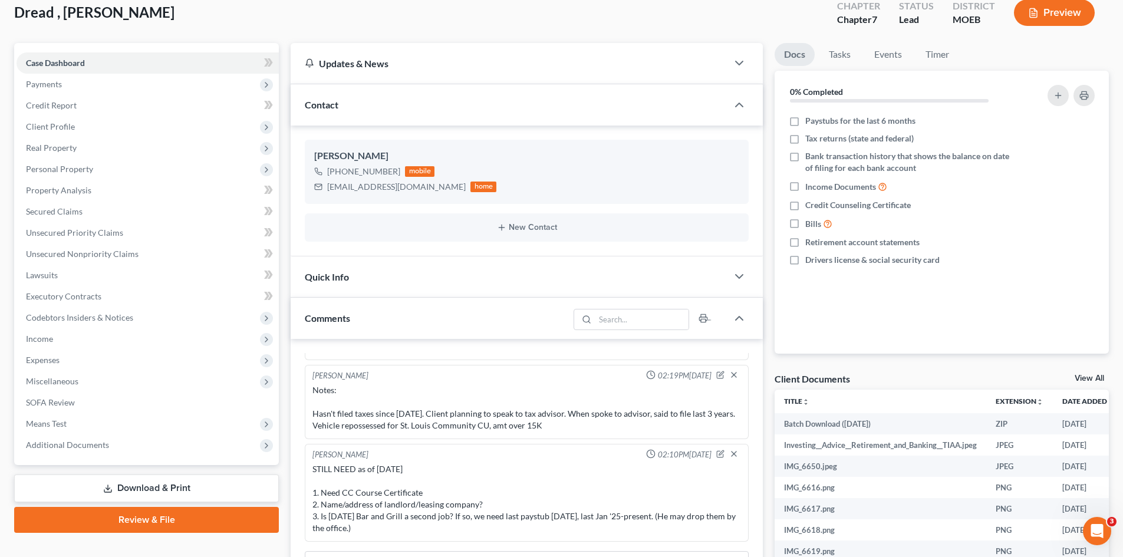
scroll to position [177, 0]
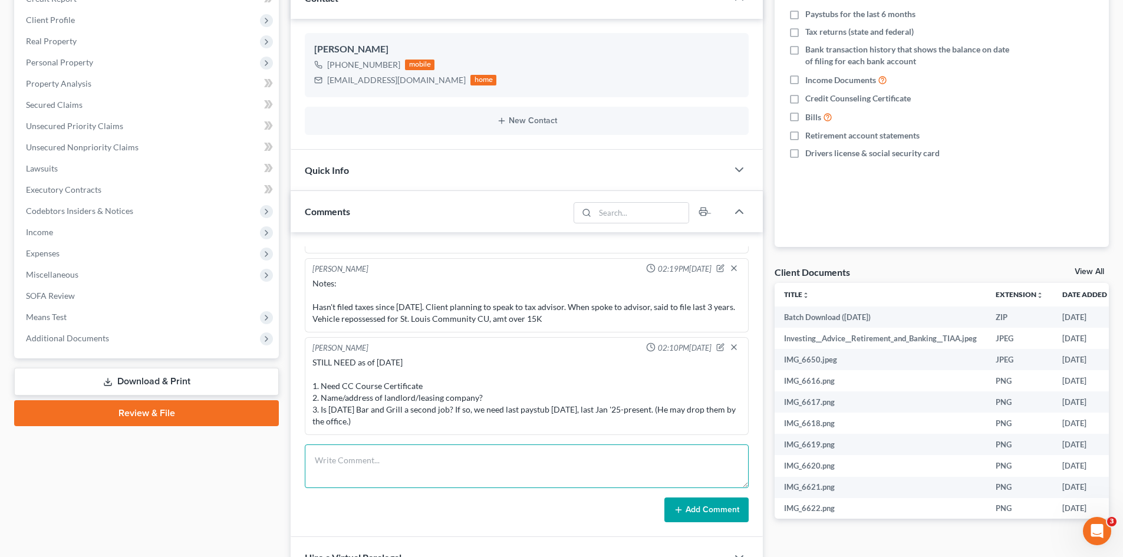
click at [397, 464] on textarea at bounding box center [527, 466] width 444 height 44
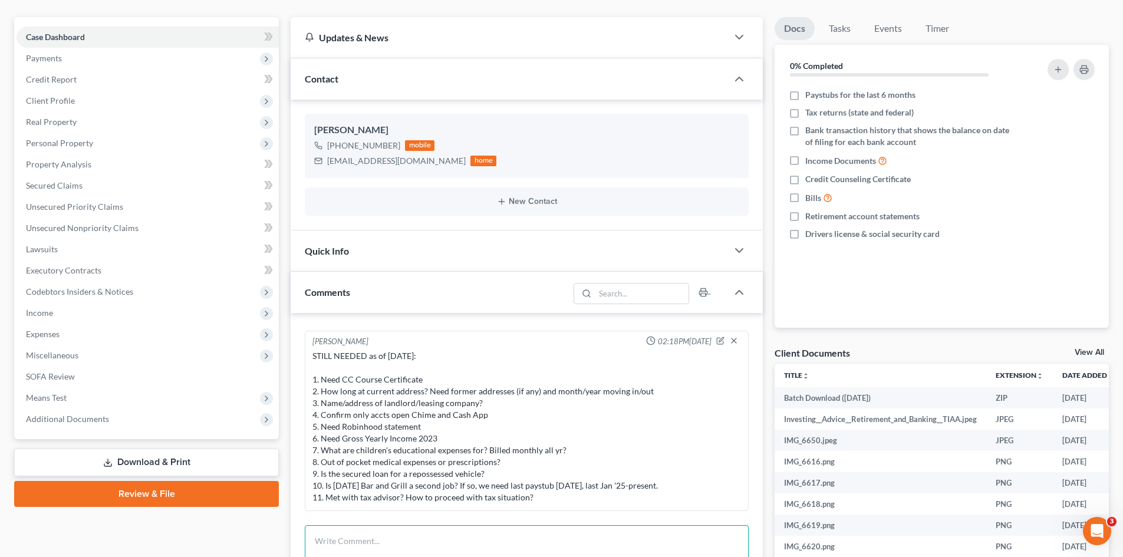
scroll to position [14, 0]
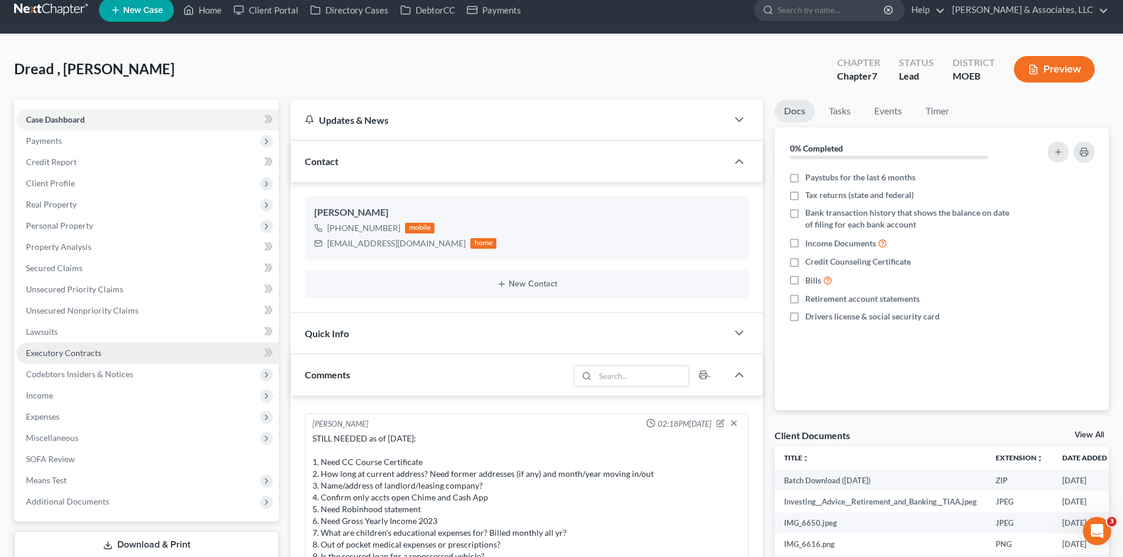
click at [76, 354] on span "Executory Contracts" at bounding box center [63, 353] width 75 height 10
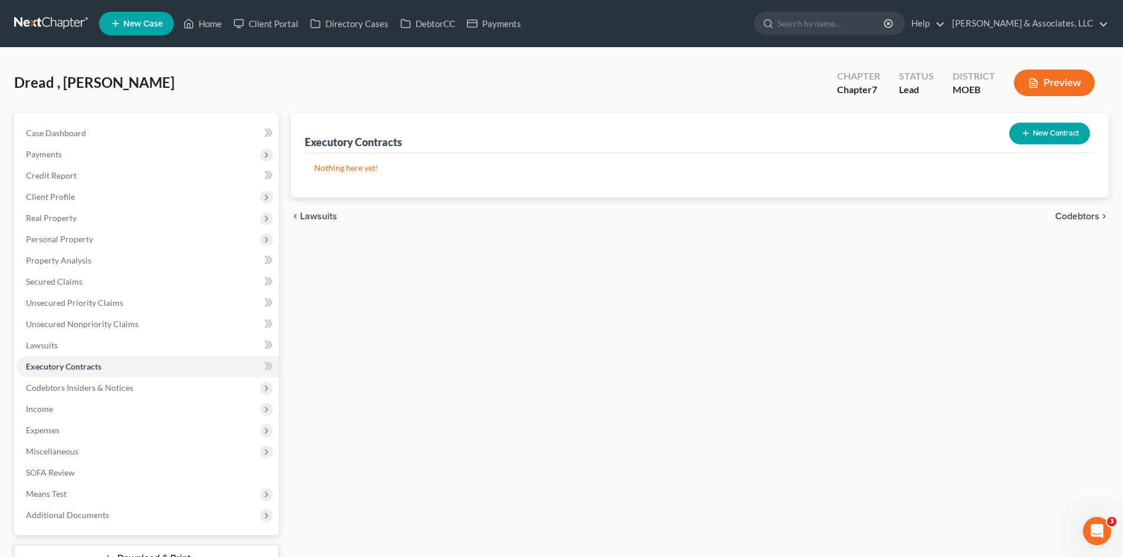
click at [1058, 131] on button "New Contract" at bounding box center [1049, 134] width 81 height 22
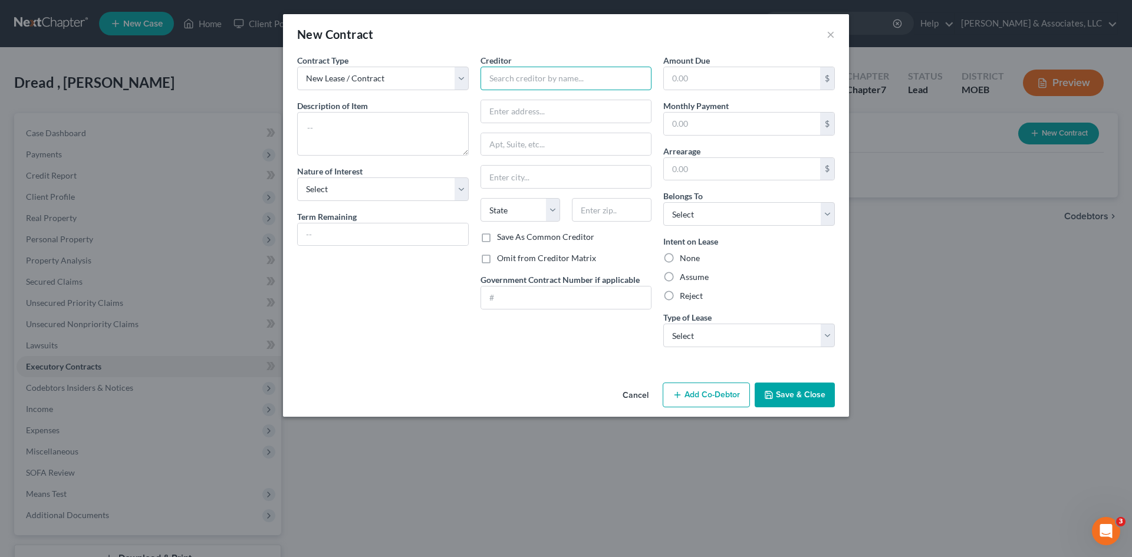
click at [512, 70] on input "text" at bounding box center [566, 79] width 172 height 24
click at [522, 75] on input "text" at bounding box center [566, 79] width 172 height 24
click at [611, 74] on input "Lexington Realty Internation" at bounding box center [566, 79] width 172 height 24
type input "Lexington Realty International"
type input "911 E County Line Rd."
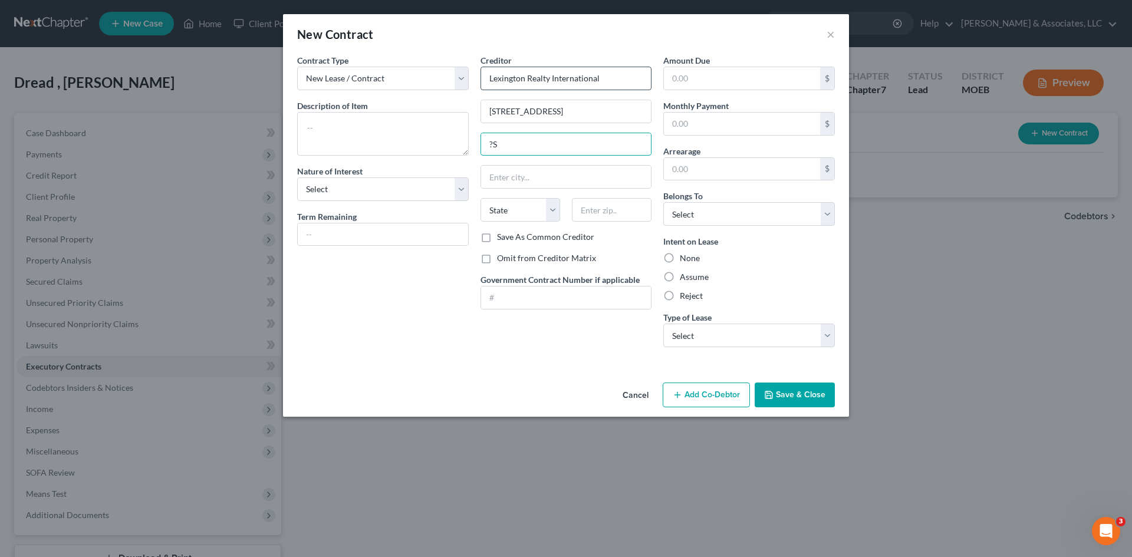
type input "?"
type input "Suite 260"
click at [523, 175] on input "text" at bounding box center [566, 177] width 170 height 22
type input "Lakewood"
select select "33"
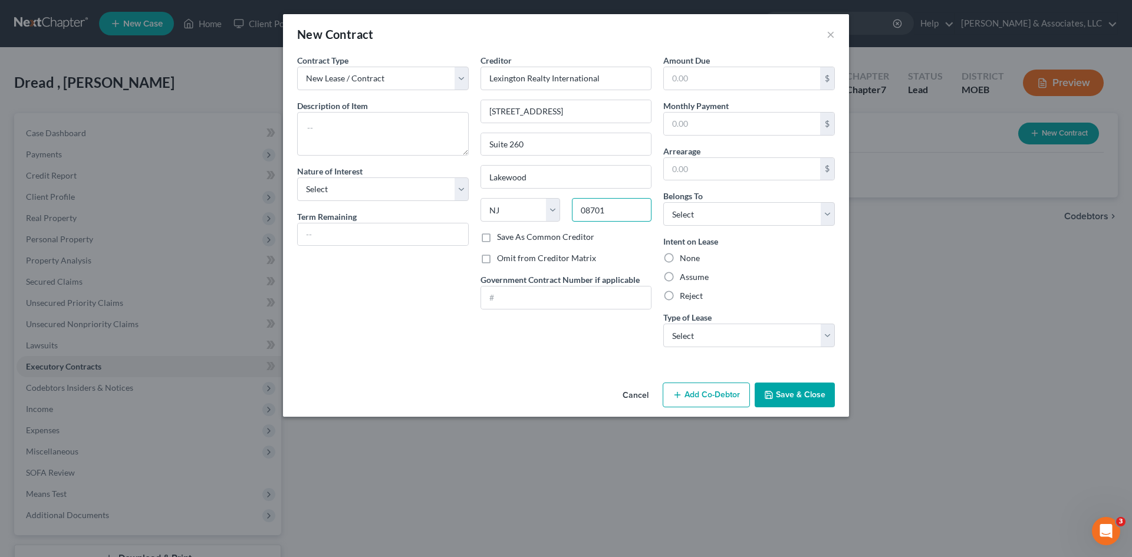
type input "08701"
click at [497, 259] on label "Omit from Creditor Matrix" at bounding box center [546, 258] width 99 height 12
click at [502, 259] on input "Omit from Creditor Matrix" at bounding box center [506, 256] width 8 height 8
checkbox input "true"
click at [680, 279] on label "Assume" at bounding box center [694, 277] width 29 height 12
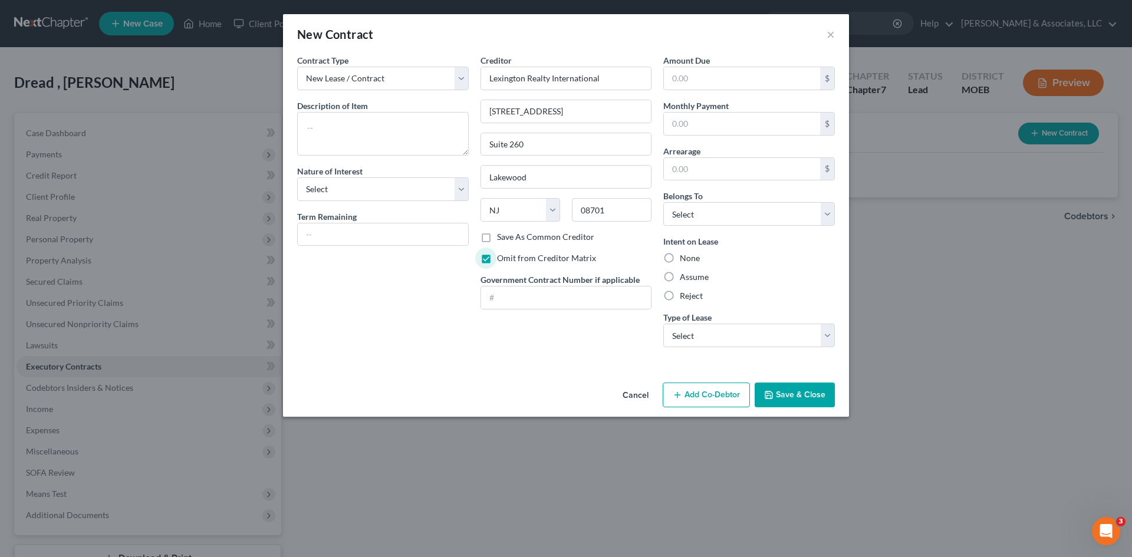
click at [684, 279] on input "Assume" at bounding box center [688, 275] width 8 height 8
radio input "true"
click at [703, 334] on select "Select Real Estate Car Other" at bounding box center [749, 336] width 172 height 24
select select "0"
click at [663, 324] on select "Select Real Estate Car Other" at bounding box center [749, 336] width 172 height 24
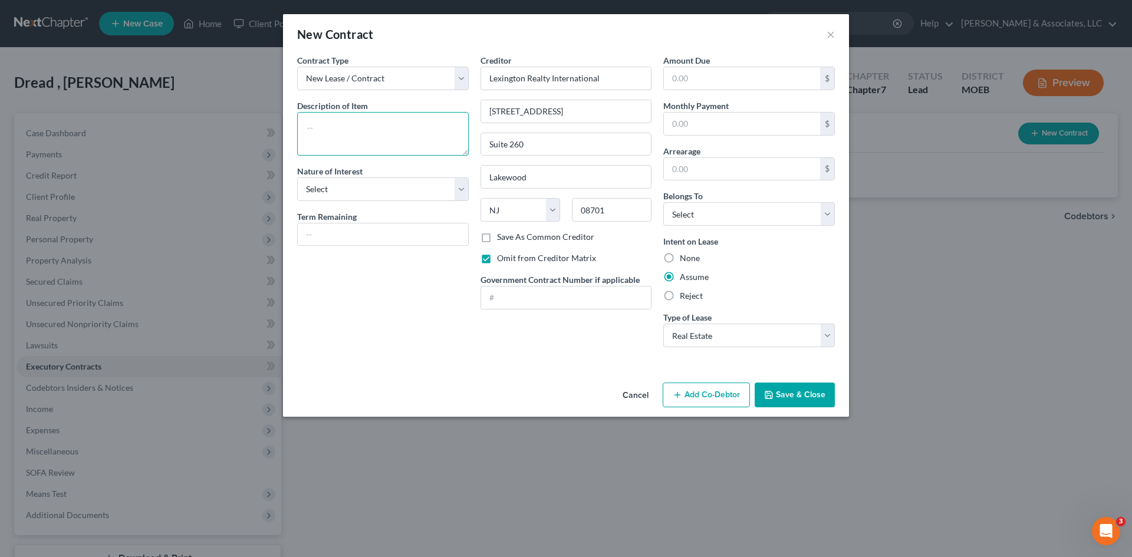
click at [362, 137] on textarea at bounding box center [383, 134] width 172 height 44
click at [384, 190] on select "Select Purchaser Agent Lessor Lessee" at bounding box center [383, 189] width 172 height 24
select select "3"
click at [297, 177] on select "Select Purchaser Agent Lessor Lessee" at bounding box center [383, 189] width 172 height 24
click at [346, 122] on textarea at bounding box center [383, 134] width 172 height 44
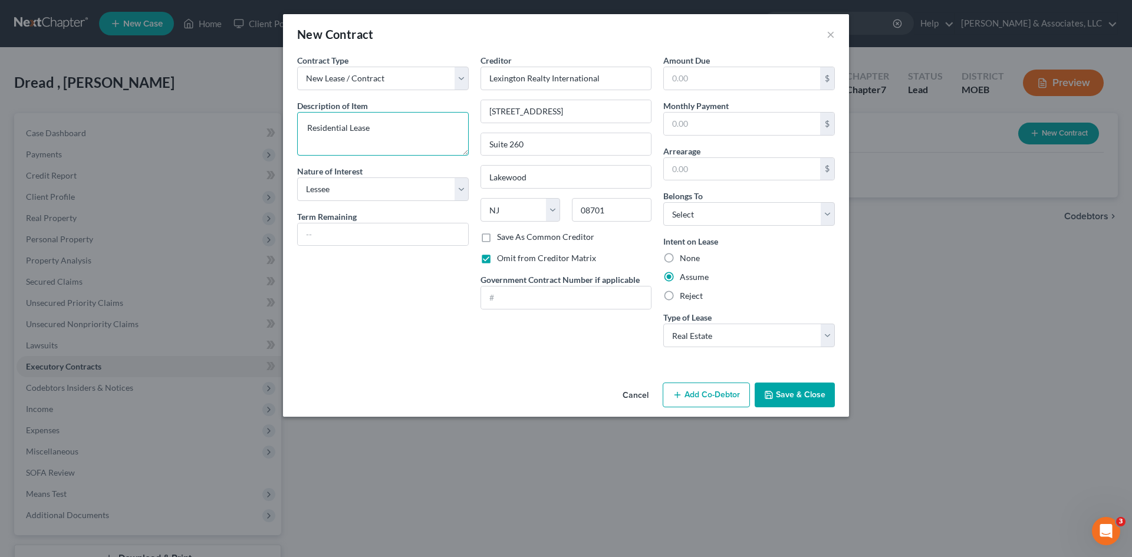
type textarea "Residential Lease"
click at [794, 400] on button "Save & Close" at bounding box center [794, 395] width 80 height 25
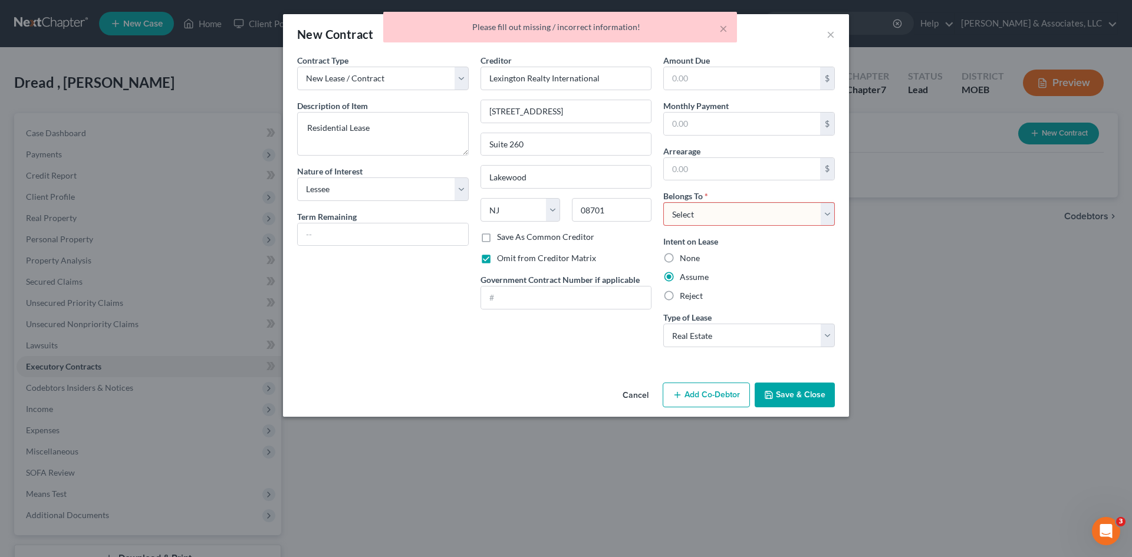
click at [711, 216] on select "Select Debtor 1 Only Debtor 2 Only Debtor 1 And Debtor 2 Only At Least One Of T…" at bounding box center [749, 214] width 172 height 24
select select "0"
click at [663, 202] on select "Select Debtor 1 Only Debtor 2 Only Debtor 1 And Debtor 2 Only At Least One Of T…" at bounding box center [749, 214] width 172 height 24
click at [789, 395] on button "Save & Close" at bounding box center [794, 395] width 80 height 25
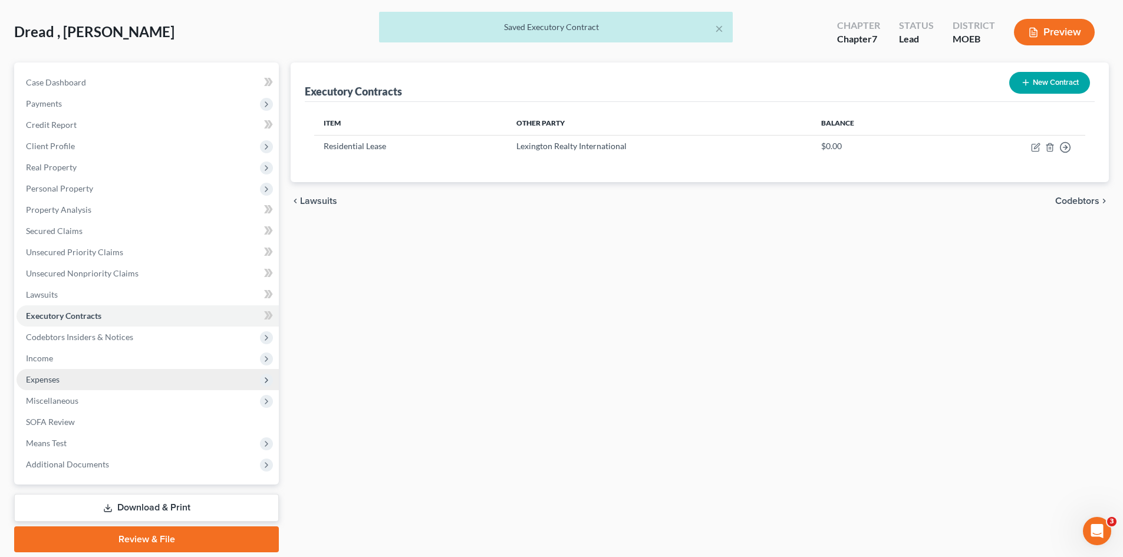
scroll to position [91, 0]
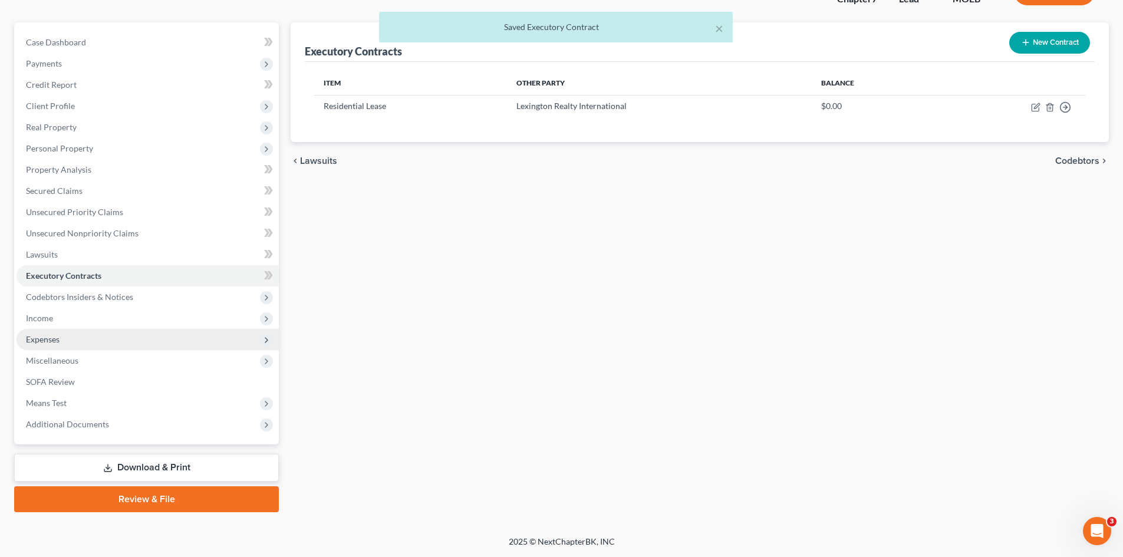
click at [35, 339] on span "Expenses" at bounding box center [43, 339] width 34 height 10
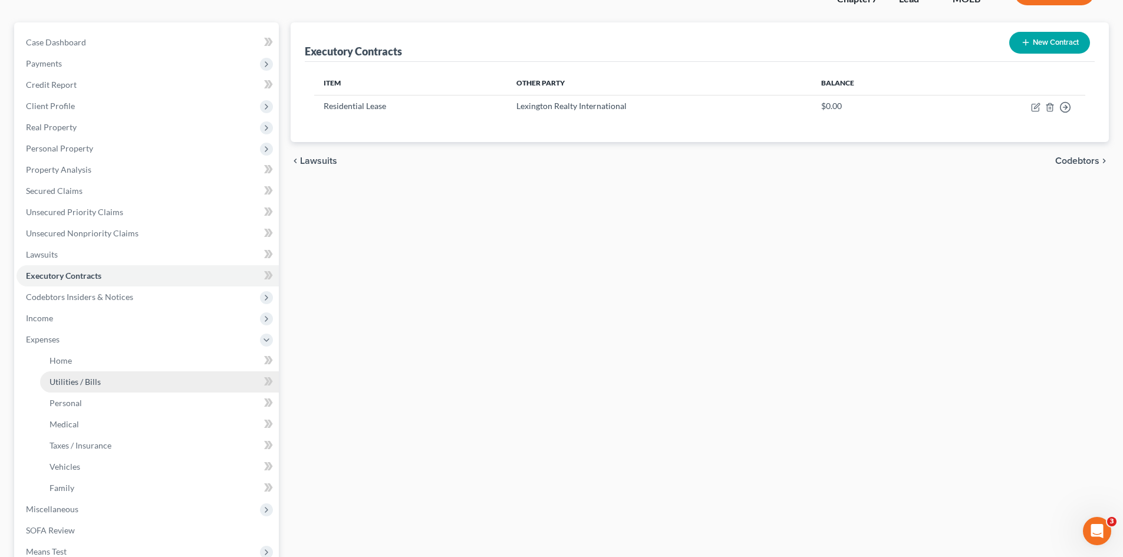
click at [66, 381] on span "Utilities / Bills" at bounding box center [75, 382] width 51 height 10
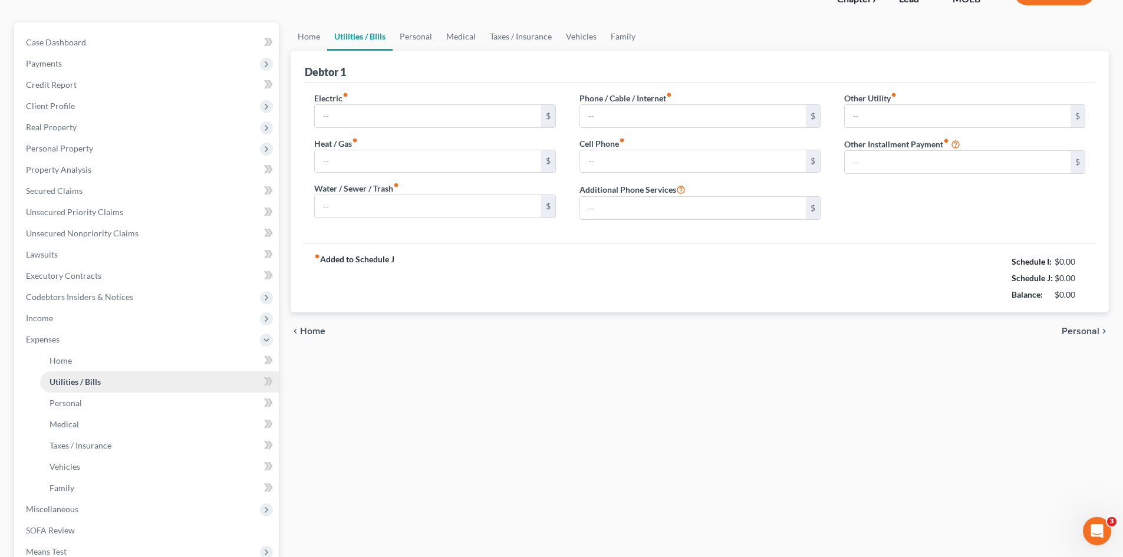
scroll to position [14, 0]
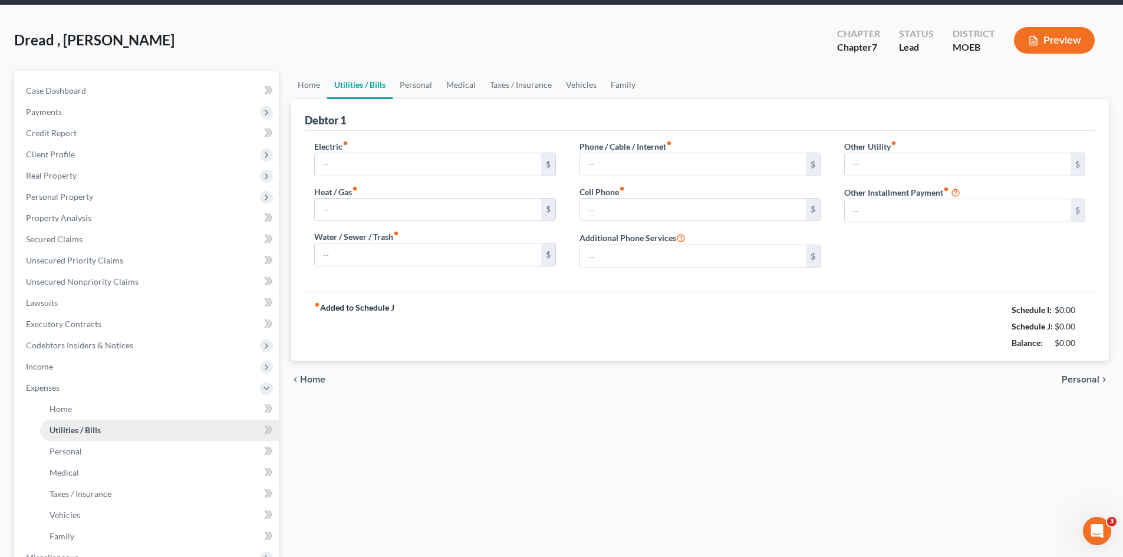
type input "250.00"
type input "0.00"
type input "75.00"
type input "55.00"
type input "220.00"
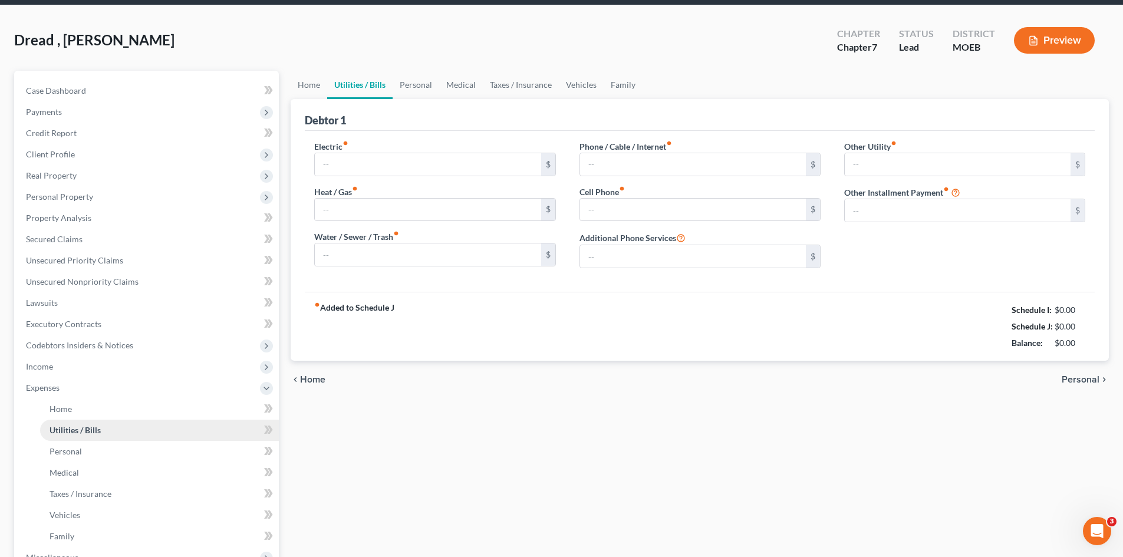
type input "0.00"
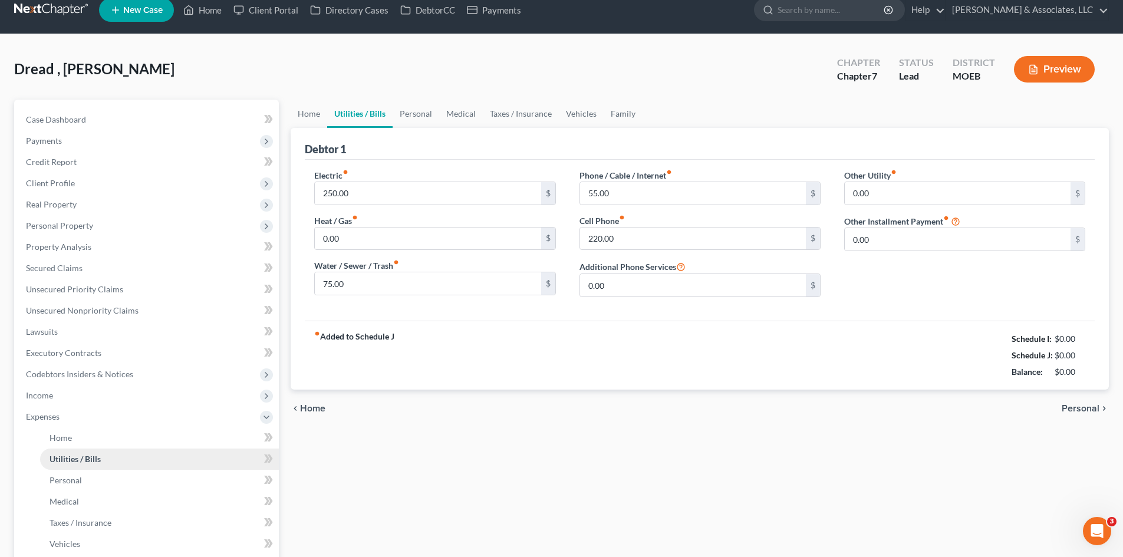
scroll to position [0, 0]
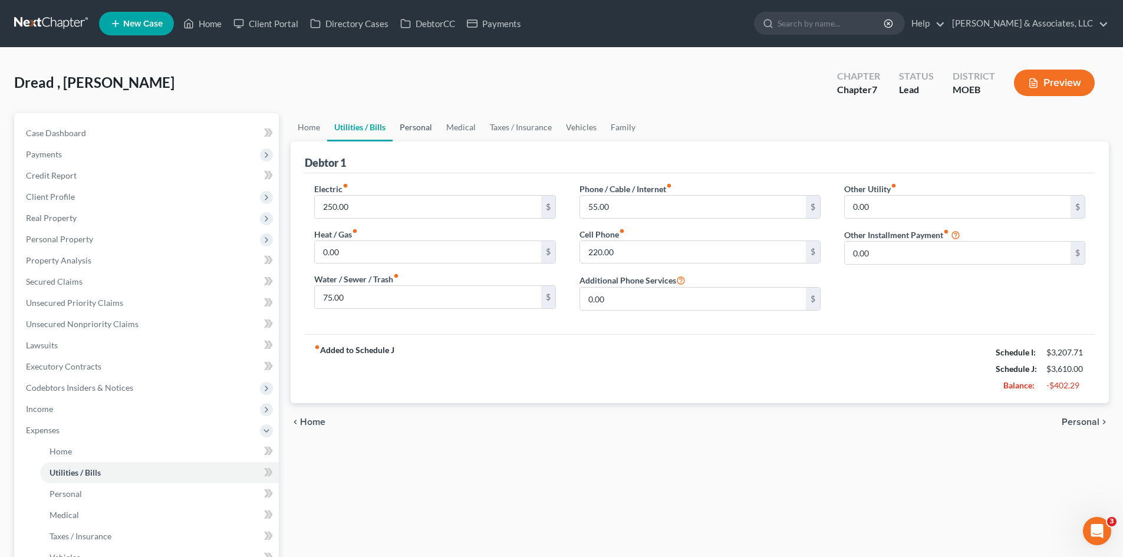
click at [424, 126] on link "Personal" at bounding box center [416, 127] width 47 height 28
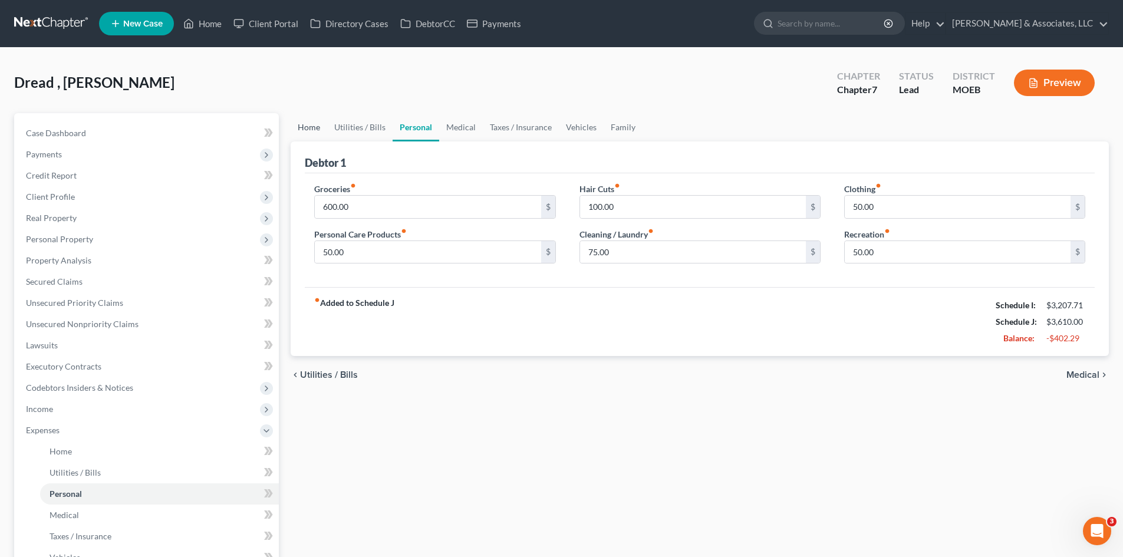
click at [306, 129] on link "Home" at bounding box center [309, 127] width 37 height 28
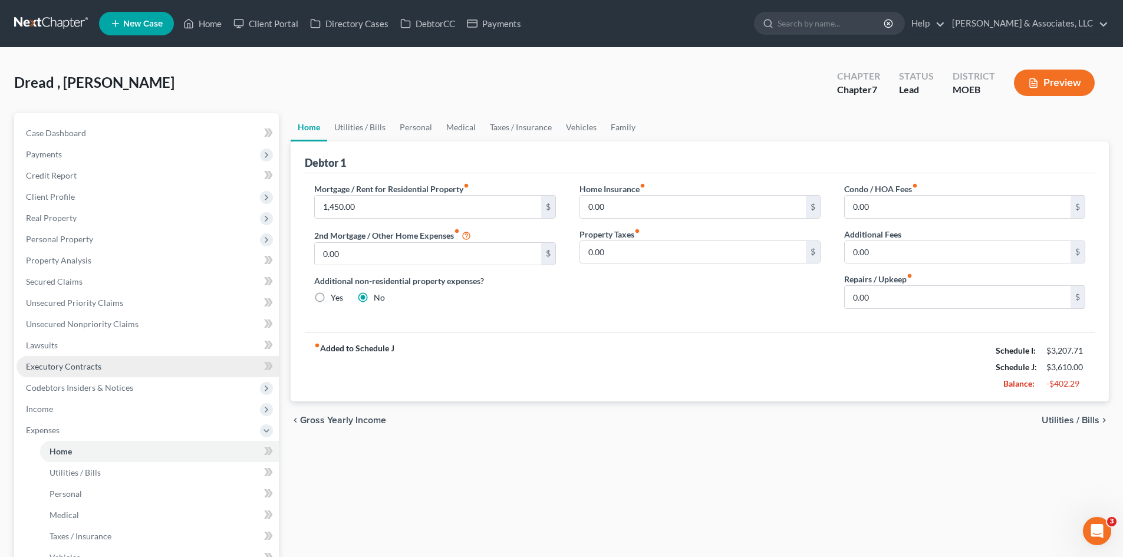
click at [68, 364] on span "Executory Contracts" at bounding box center [63, 366] width 75 height 10
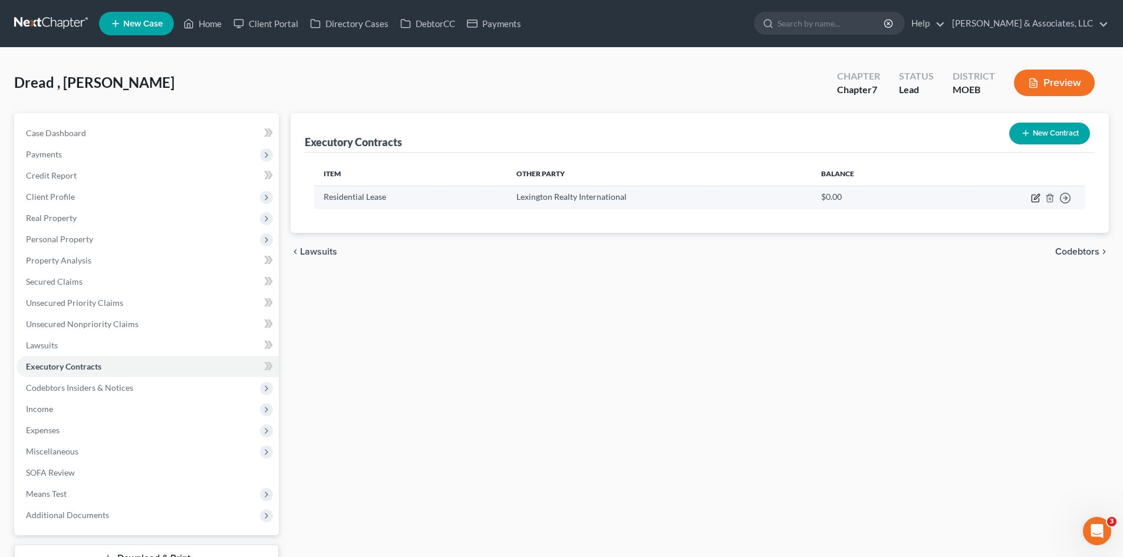
click at [1034, 199] on icon "button" at bounding box center [1036, 196] width 5 height 5
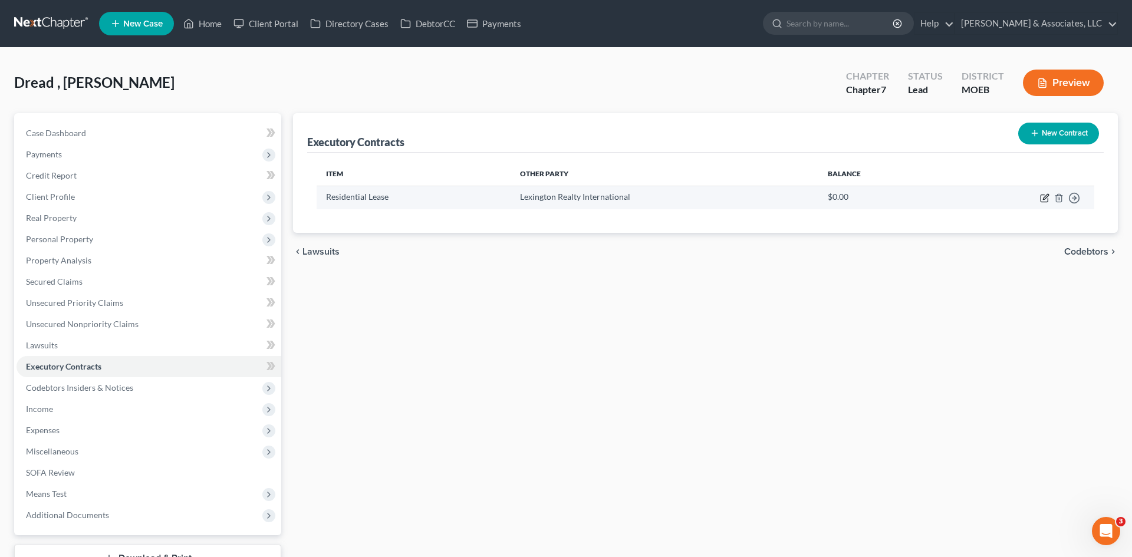
select select "3"
select select "33"
select select "0"
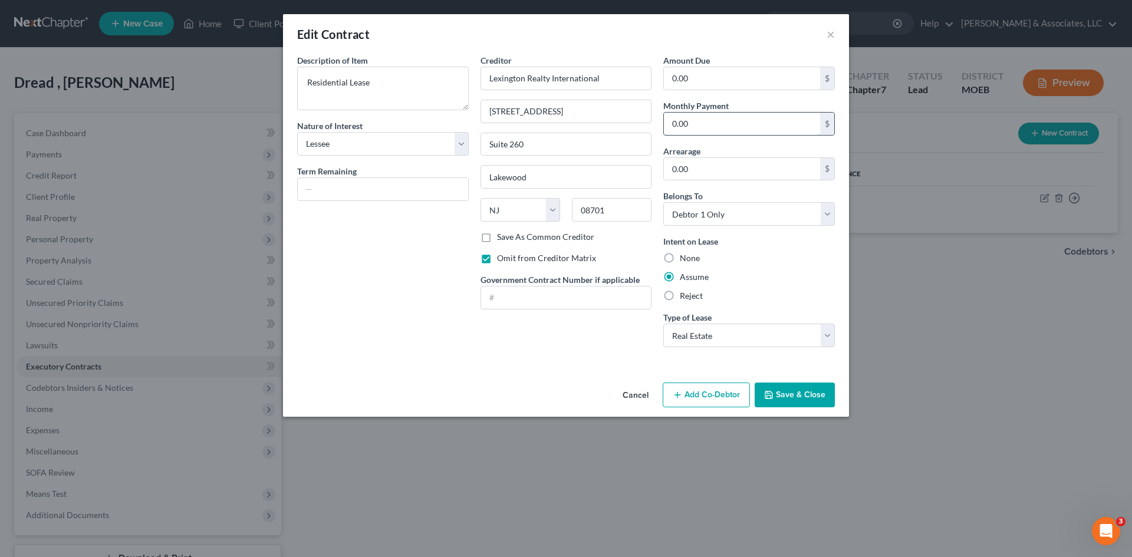
click at [740, 126] on input "0.00" at bounding box center [742, 124] width 156 height 22
type input "1,450.00"
click at [809, 392] on button "Save & Close" at bounding box center [794, 395] width 80 height 25
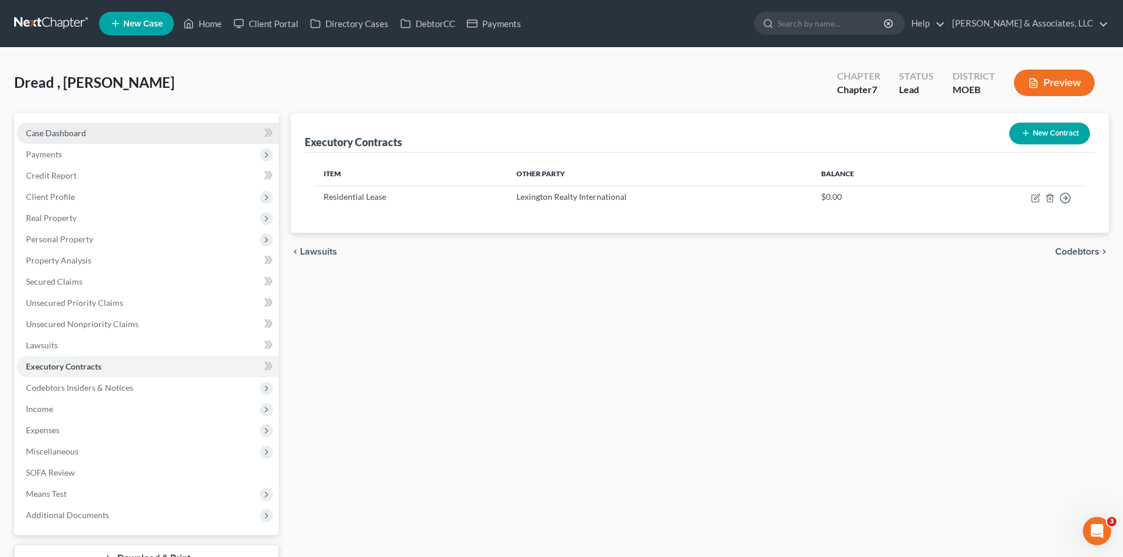
drag, startPoint x: 84, startPoint y: 133, endPoint x: 113, endPoint y: 128, distance: 29.2
click at [84, 133] on span "Case Dashboard" at bounding box center [56, 133] width 60 height 10
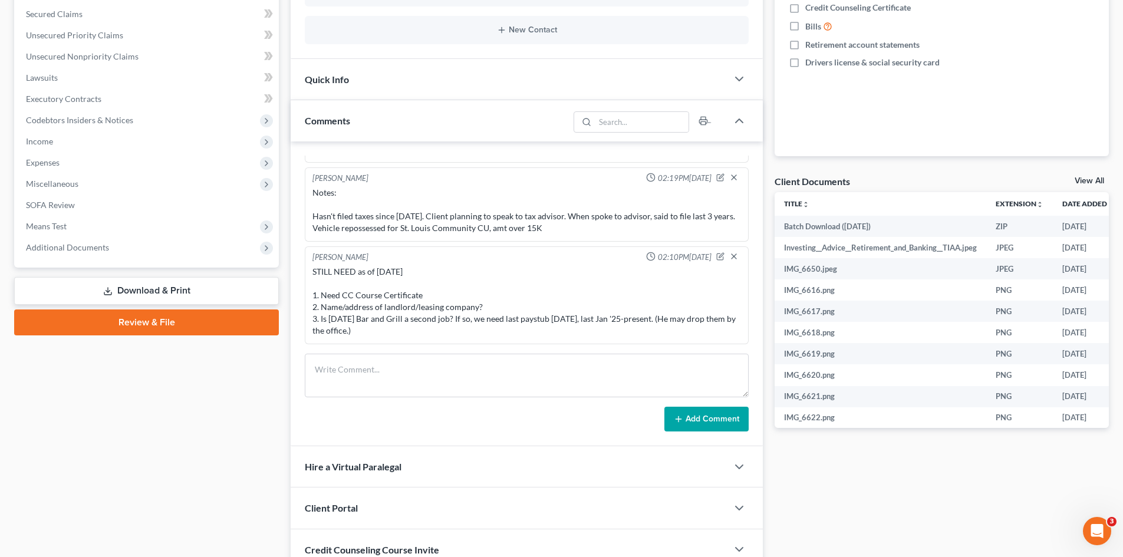
scroll to position [295, 0]
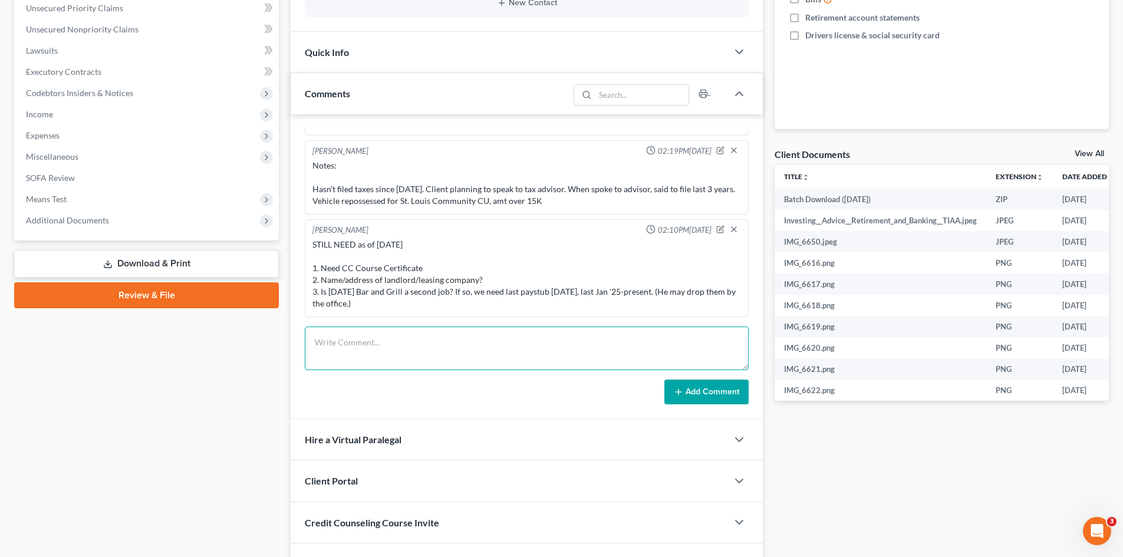
click at [403, 347] on textarea at bounding box center [527, 349] width 444 height 44
click at [319, 365] on textarea "STILL NEED as of 8/14/25 1. Need CC Course Certificate 3. Paystubs from 2nd job…" at bounding box center [527, 349] width 444 height 44
type textarea "STILL NEED as of 8/14/25 1. Need CC Course Certificate 2. Paystubs from 2nd job…"
click at [730, 390] on button "Add Comment" at bounding box center [706, 392] width 84 height 25
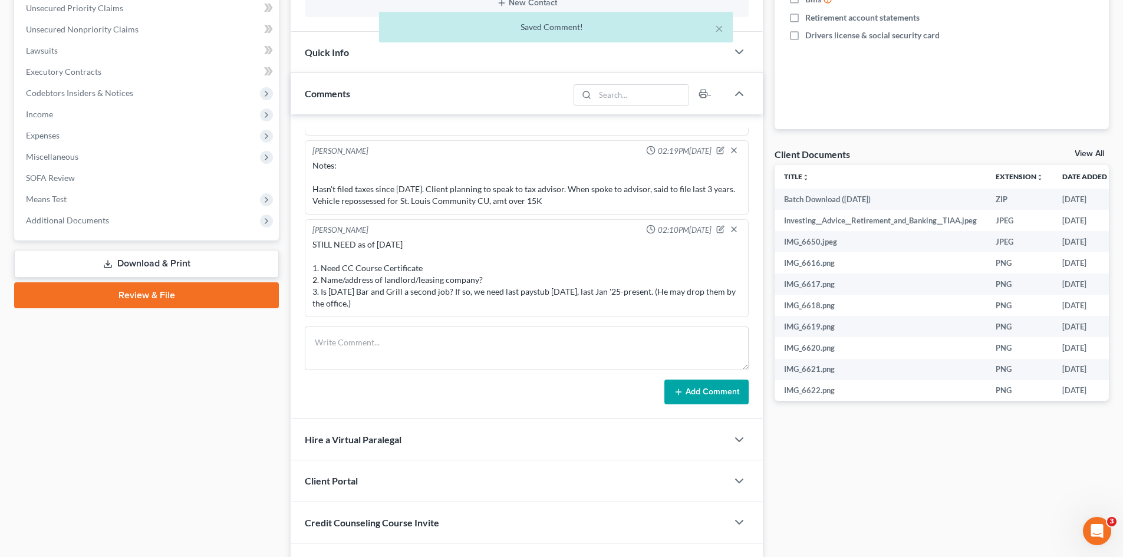
scroll to position [1635, 0]
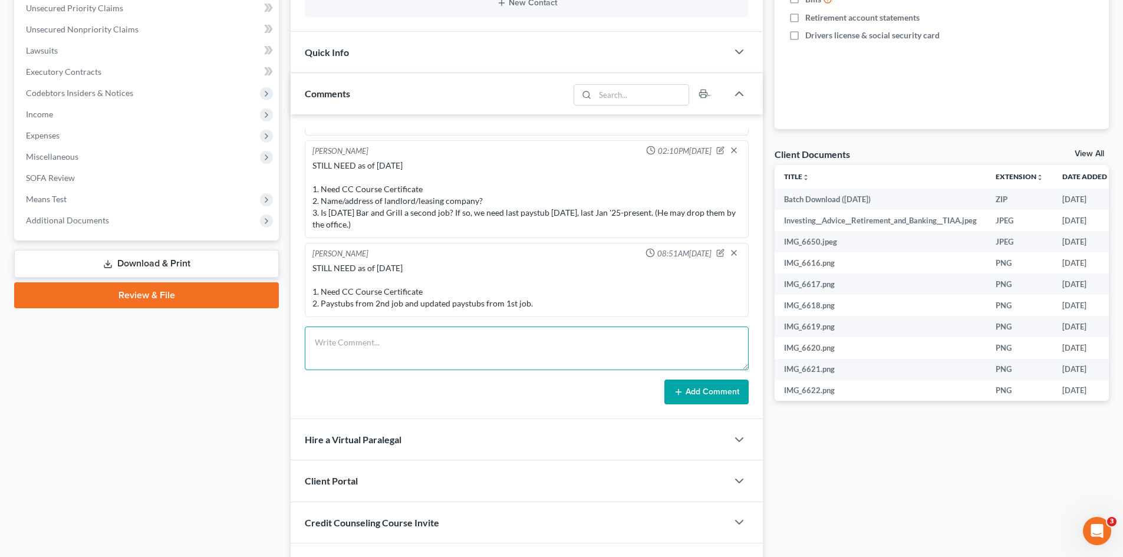
click at [409, 354] on textarea at bounding box center [527, 349] width 444 height 44
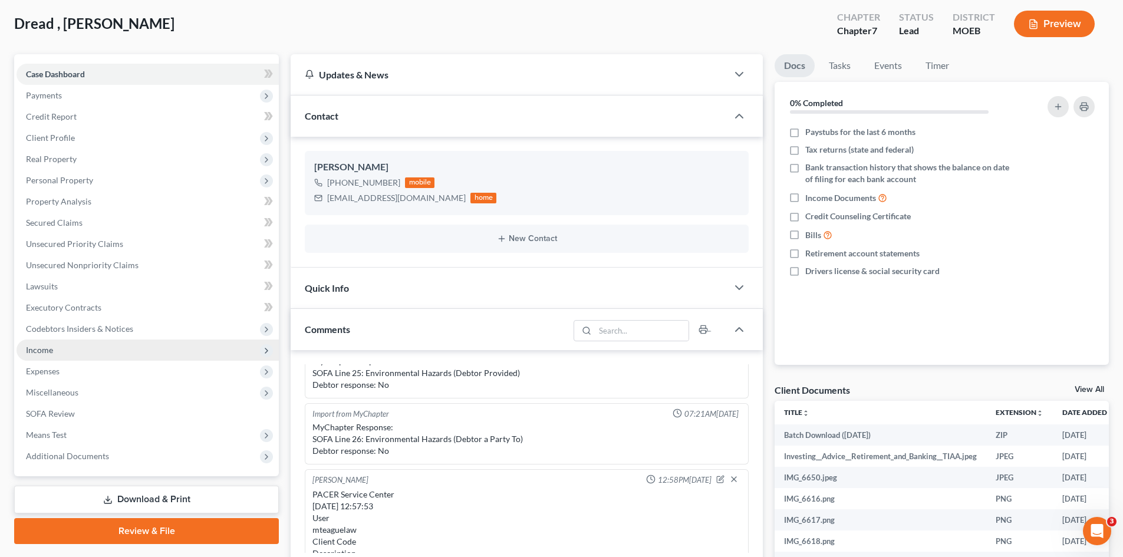
scroll to position [0, 0]
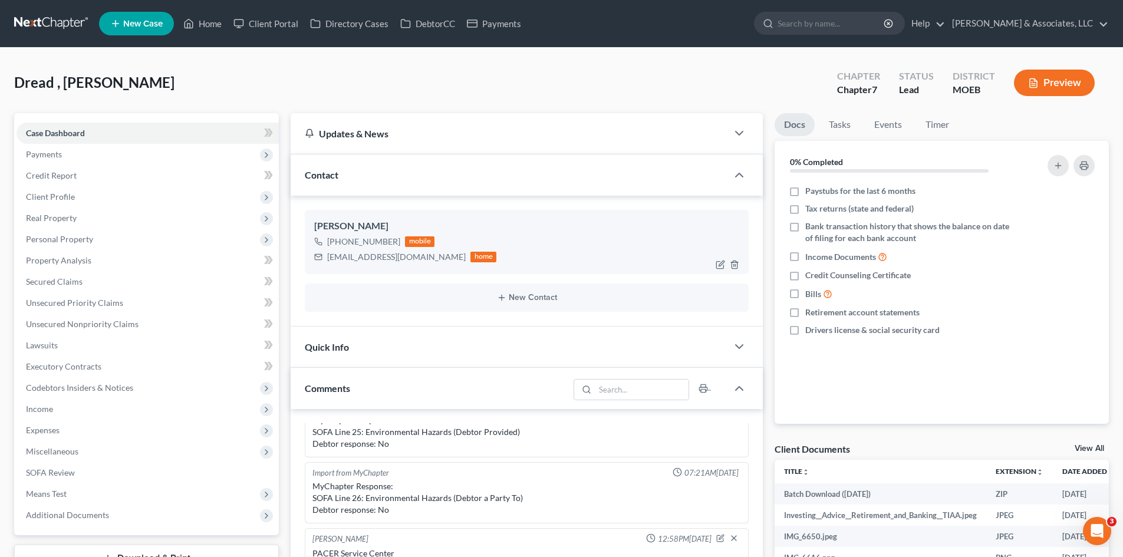
drag, startPoint x: 395, startPoint y: 245, endPoint x: 340, endPoint y: 244, distance: 55.4
click at [340, 244] on div "+1 (314) 445-8804" at bounding box center [363, 242] width 73 height 12
copy div "(314) 445-8804"
drag, startPoint x: 49, startPoint y: 409, endPoint x: 199, endPoint y: 404, distance: 149.8
click at [49, 409] on span "Income" at bounding box center [39, 409] width 27 height 10
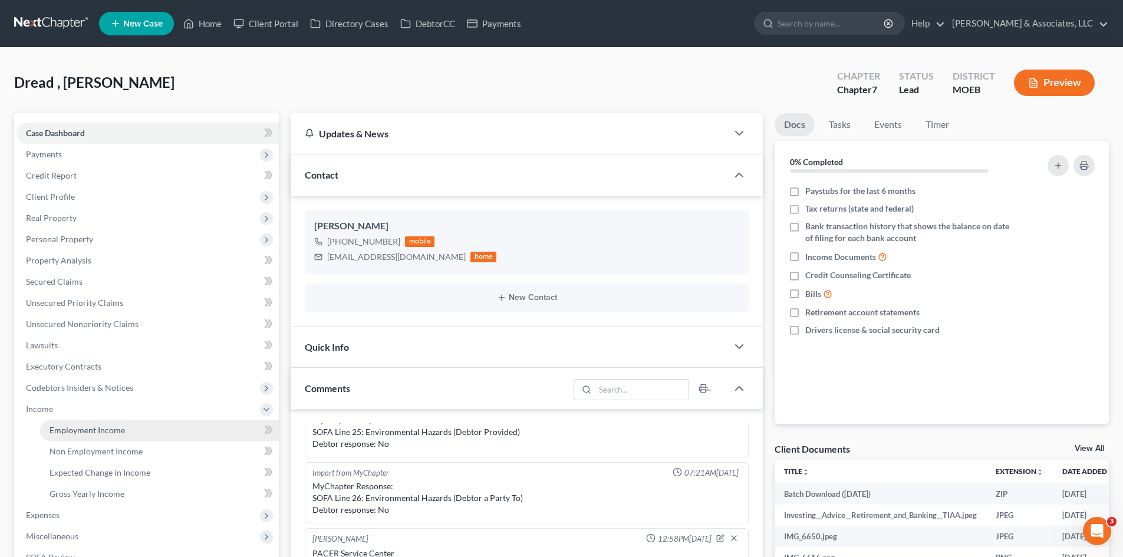
click at [107, 429] on span "Employment Income" at bounding box center [87, 430] width 75 height 10
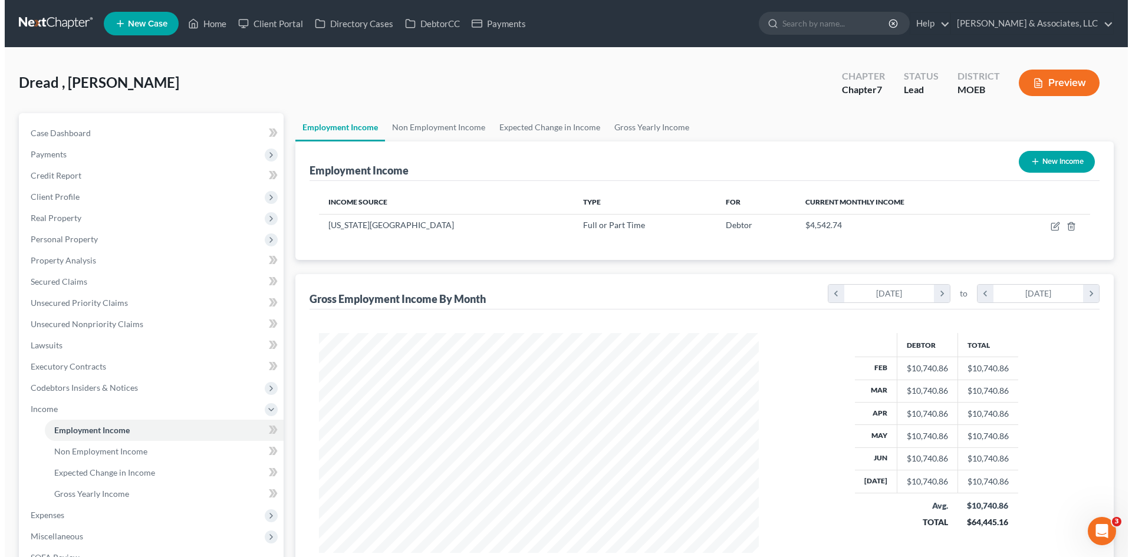
scroll to position [220, 463]
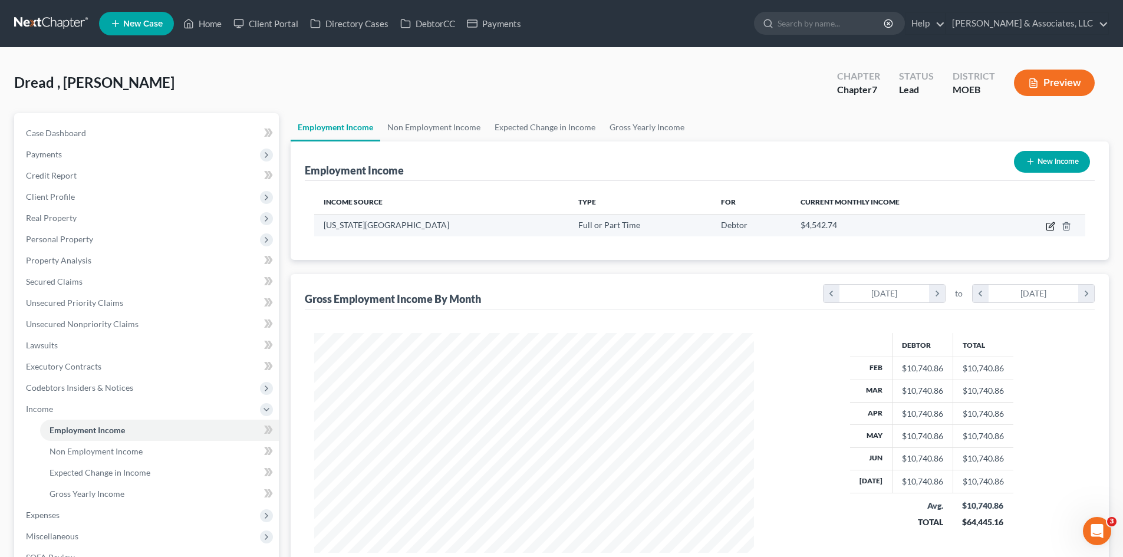
click at [1053, 226] on icon "button" at bounding box center [1050, 226] width 9 height 9
select select "0"
select select "26"
select select "2"
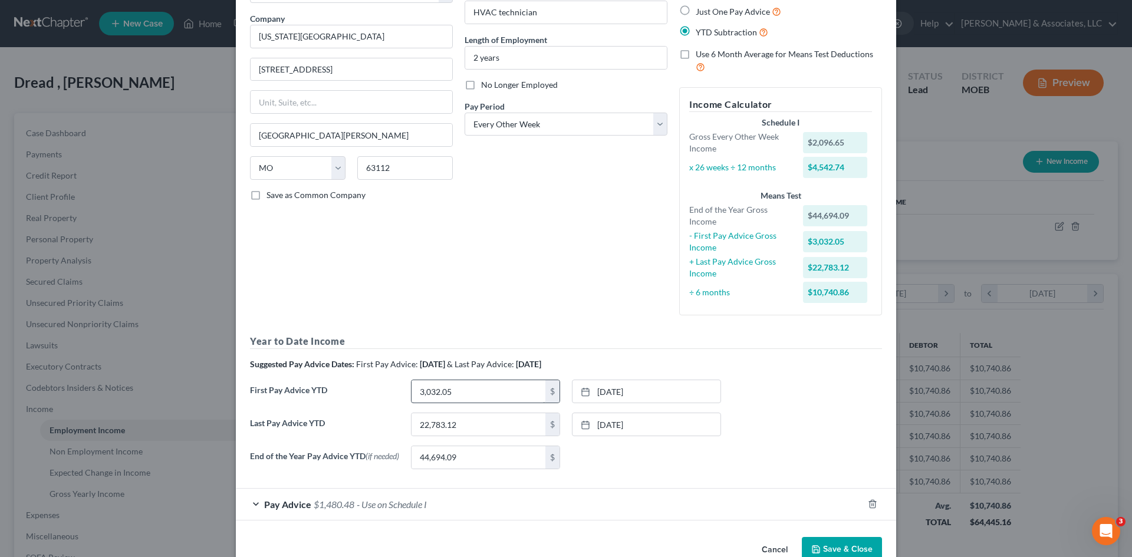
scroll to position [59, 0]
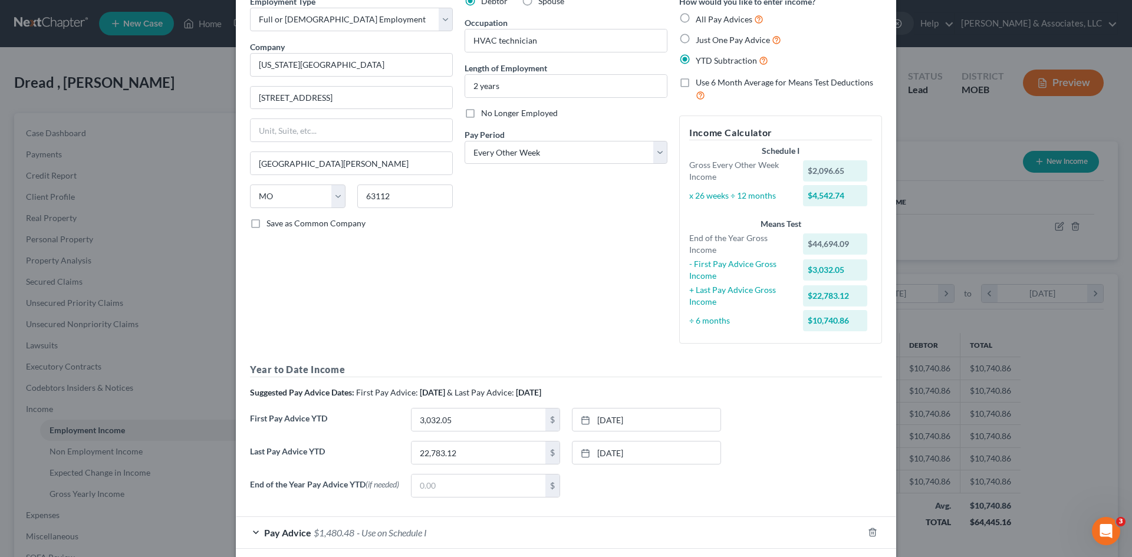
click at [634, 496] on div "None close Date Time chevron_left August 2025 chevron_right Su M Tu W Th F Sa 2…" at bounding box center [646, 486] width 161 height 24
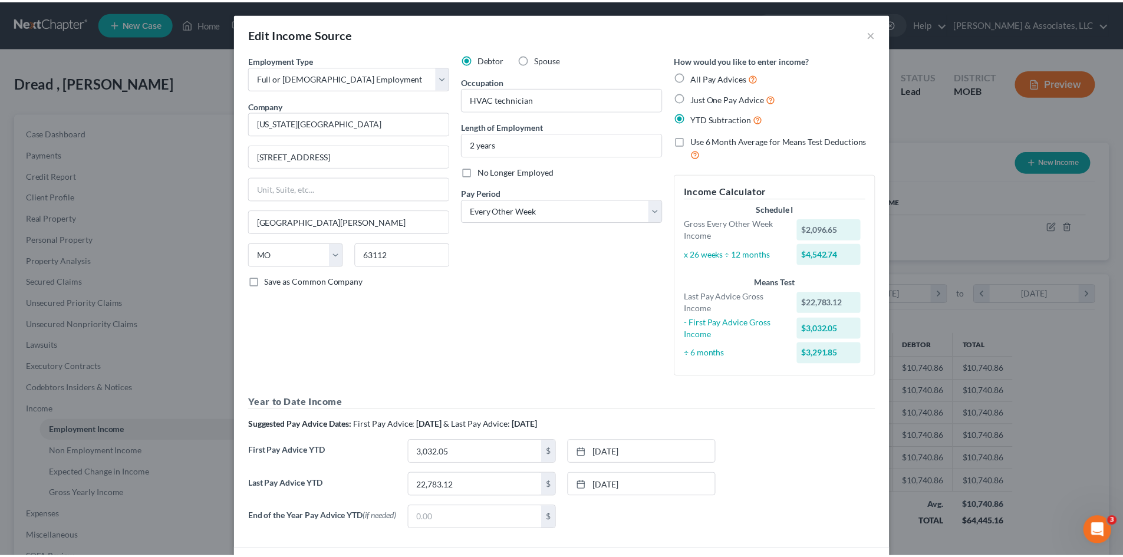
scroll to position [0, 0]
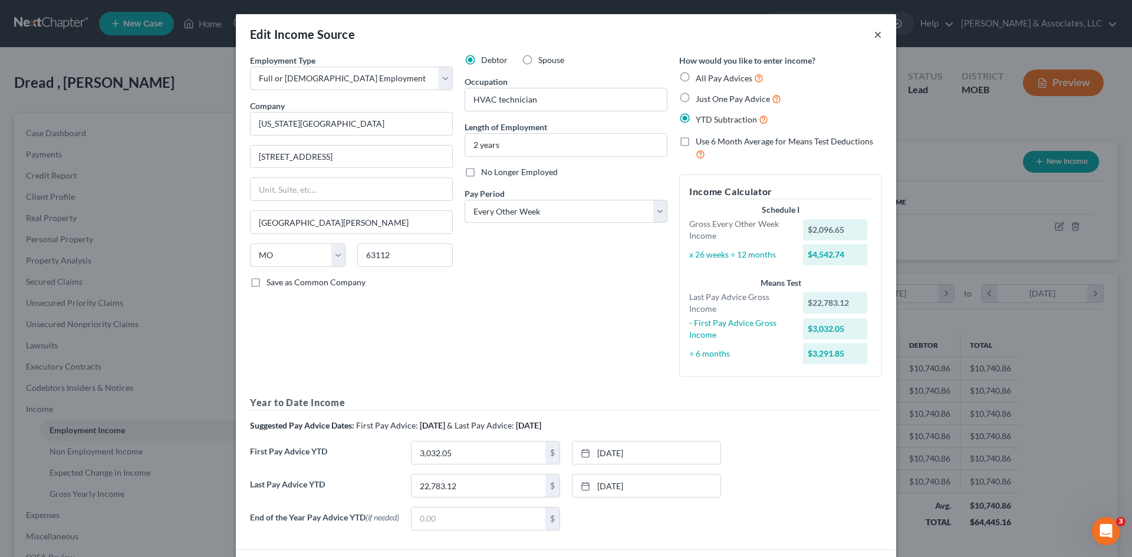
click at [874, 33] on button "×" at bounding box center [878, 34] width 8 height 14
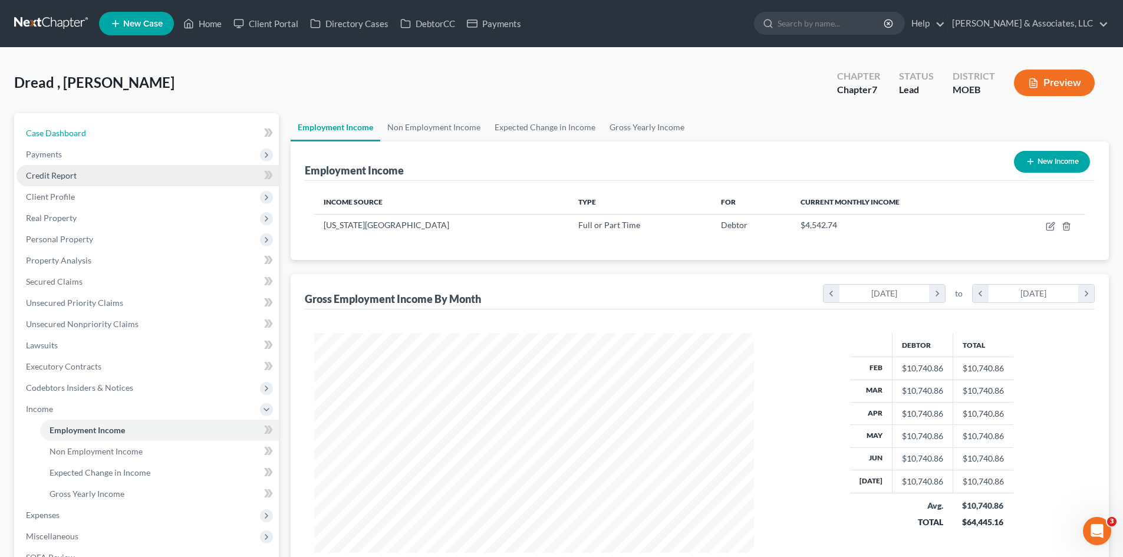
drag, startPoint x: 61, startPoint y: 138, endPoint x: 192, endPoint y: 165, distance: 133.6
click at [61, 138] on link "Case Dashboard" at bounding box center [148, 133] width 262 height 21
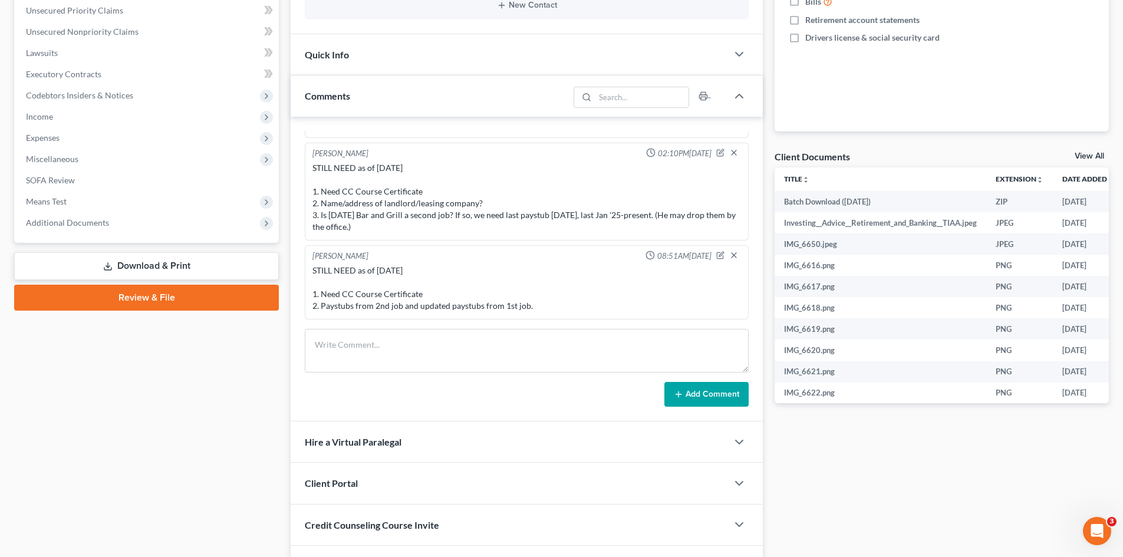
scroll to position [295, 0]
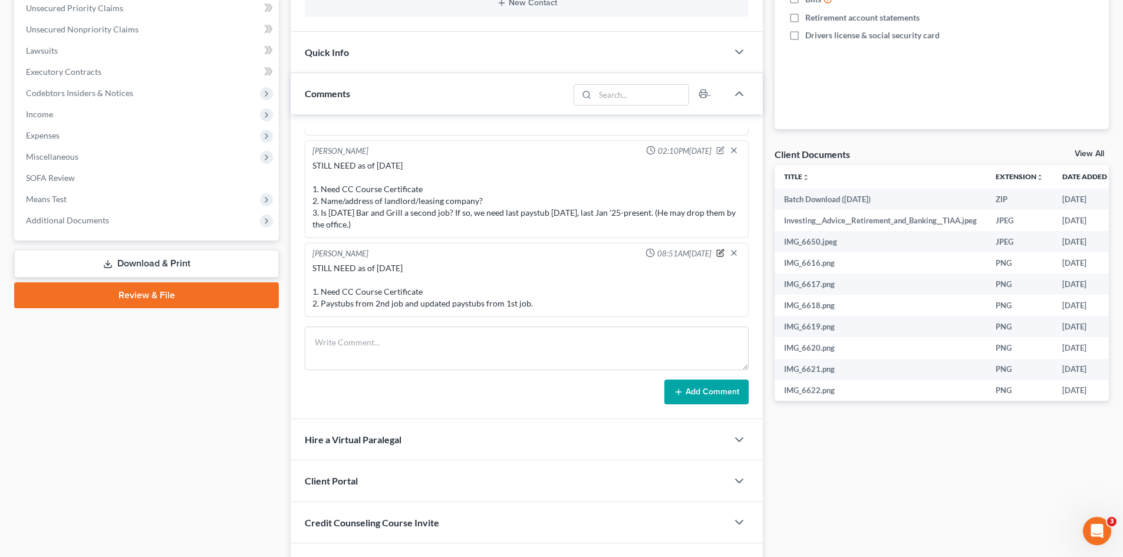
click at [719, 253] on icon "button" at bounding box center [721, 251] width 5 height 5
click at [448, 301] on textarea "STILL NEED as of 8/14/25 1. Need CC Course Certificate 2. Paystubs from 2nd job…" at bounding box center [526, 288] width 429 height 44
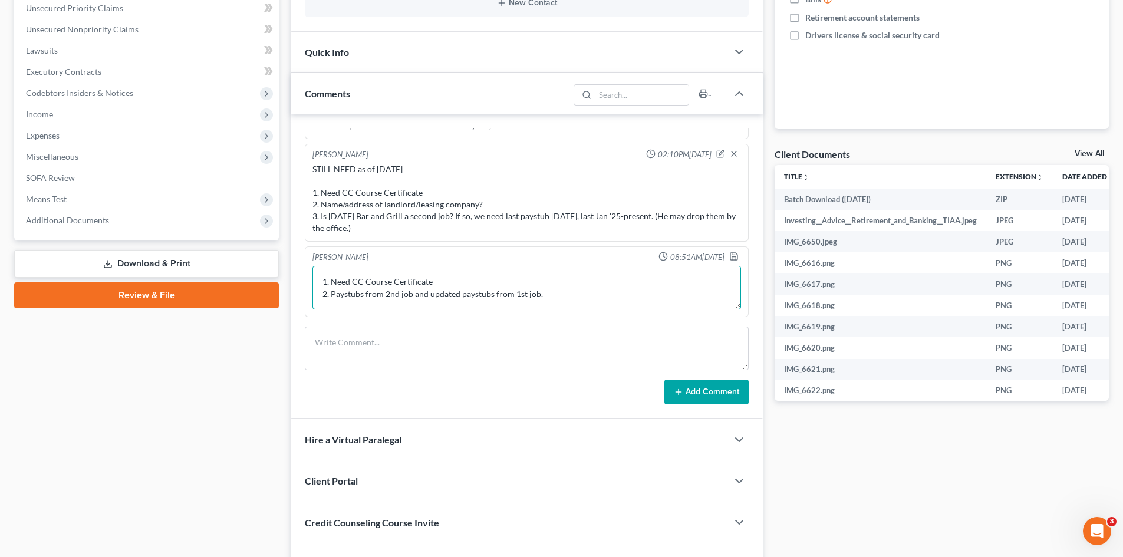
scroll to position [28, 0]
type textarea "STILL NEED as of 8/14/25 1. Need CC Course Certificate 2. Paystubs from 2nd job…"
click at [729, 259] on icon "button" at bounding box center [733, 256] width 9 height 9
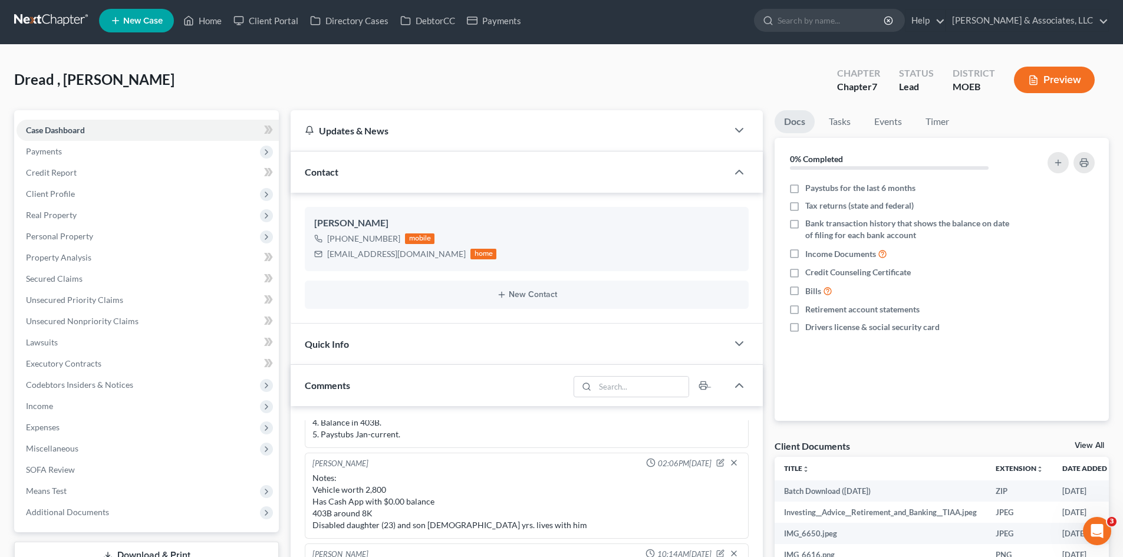
scroll to position [0, 0]
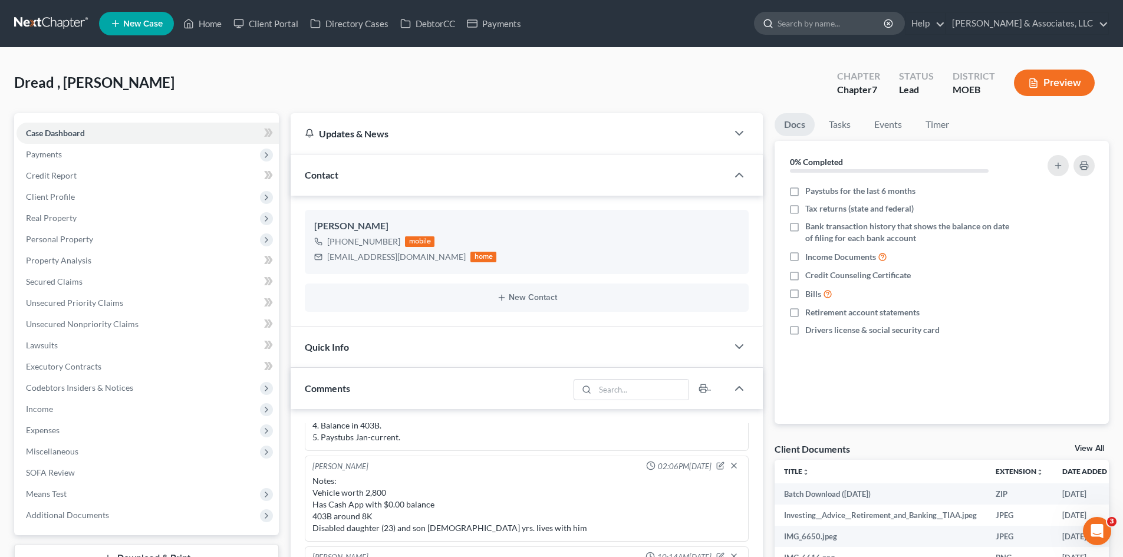
click at [847, 27] on input "search" at bounding box center [831, 23] width 108 height 22
type input "H"
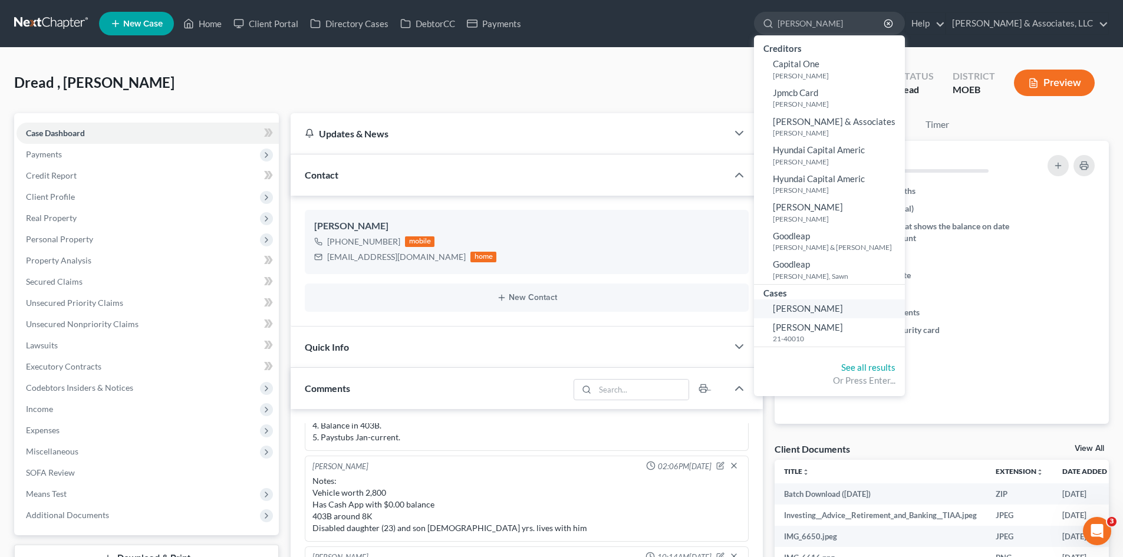
type input "goodrich"
click at [843, 311] on span "Goodrich, Heath" at bounding box center [808, 308] width 70 height 11
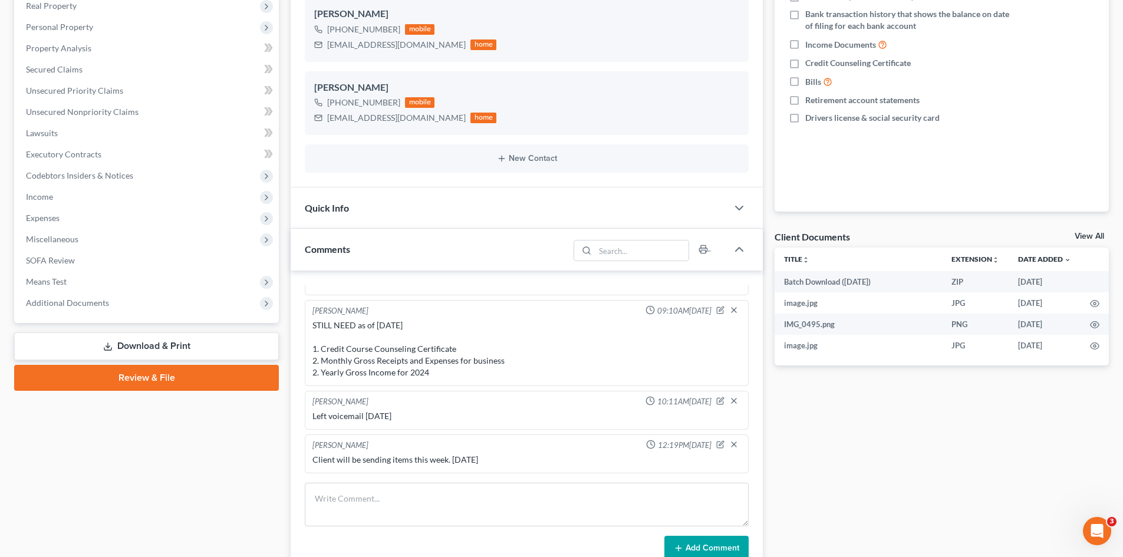
scroll to position [236, 0]
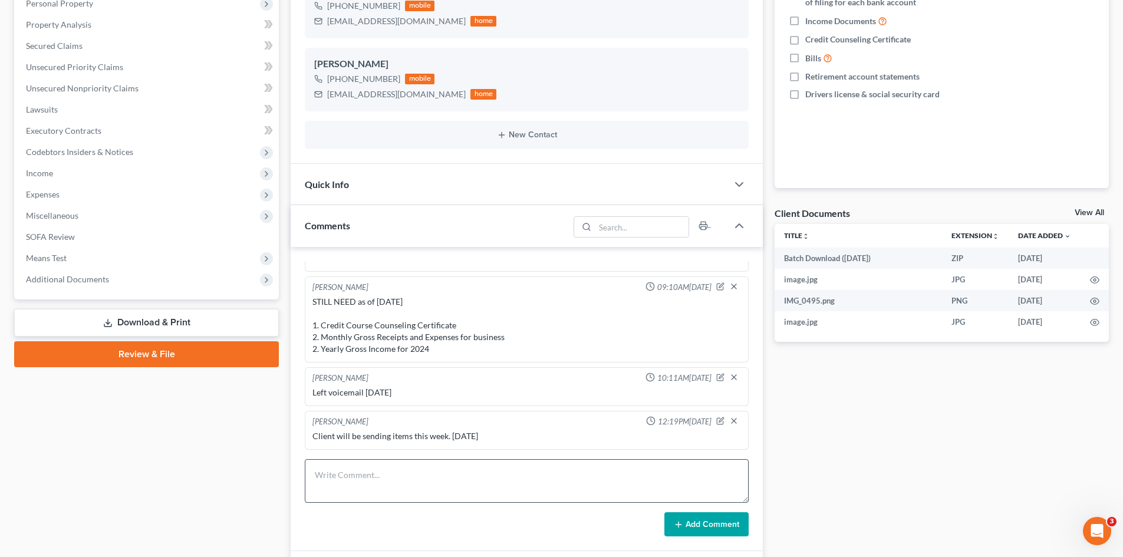
drag, startPoint x: 362, startPoint y: 457, endPoint x: 360, endPoint y: 465, distance: 8.2
click at [362, 458] on div "Import from MyChapter 02:48PM, 07/03/2025 MyChapter Response: SOFA Line 9: Clai…" at bounding box center [527, 399] width 472 height 305
click at [354, 470] on textarea at bounding box center [527, 481] width 444 height 44
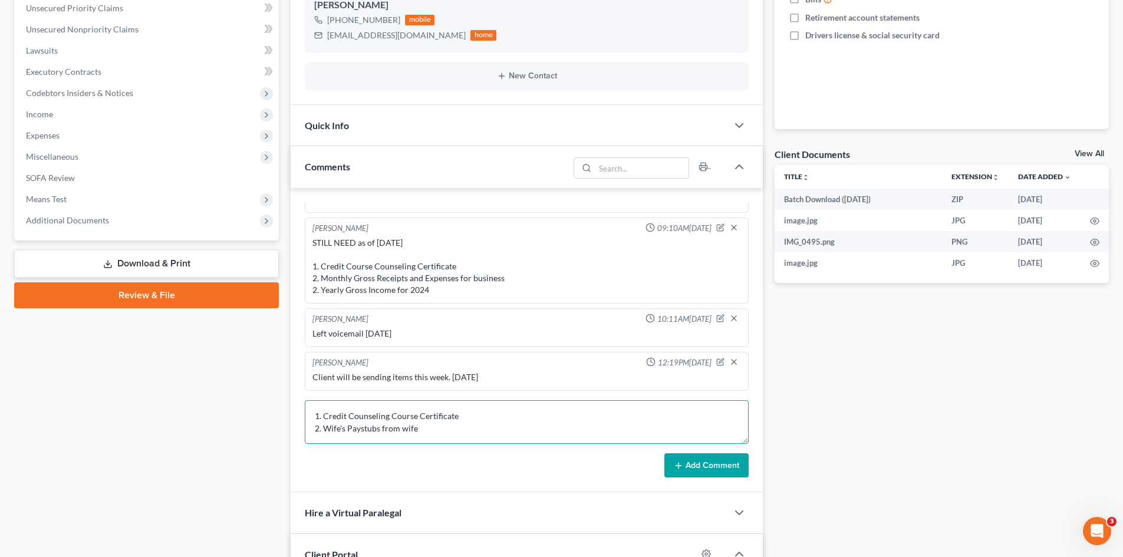
click at [435, 431] on textarea "STILL NEED as of 8/14/25: 1. Credit Counseling Course Certificate 2. Wife's Pay…" at bounding box center [527, 422] width 444 height 44
type textarea "STILL NEED as of 8/14/25: 1. Credit Counseling Course Certificate 2. Wife's Pay…"
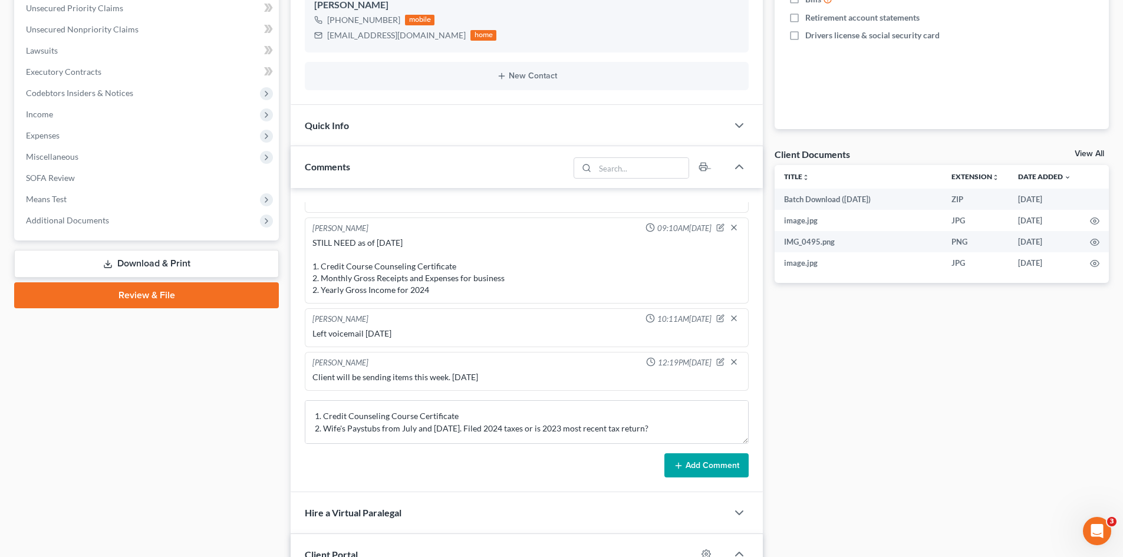
click at [682, 462] on icon at bounding box center [678, 465] width 9 height 9
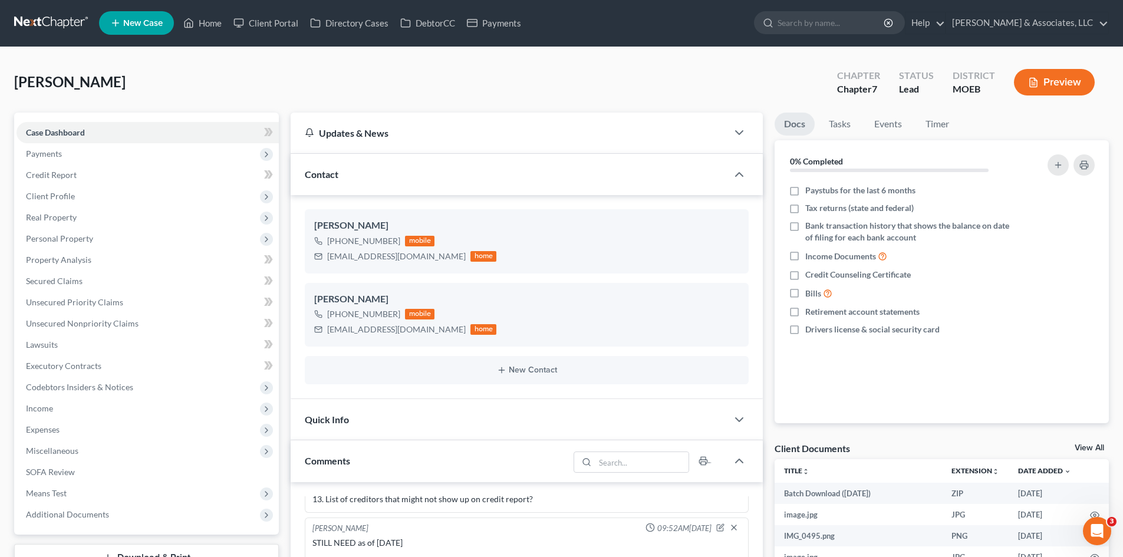
scroll to position [0, 0]
click at [882, 17] on input "search" at bounding box center [831, 23] width 108 height 22
type input "C"
type input "Stewart"
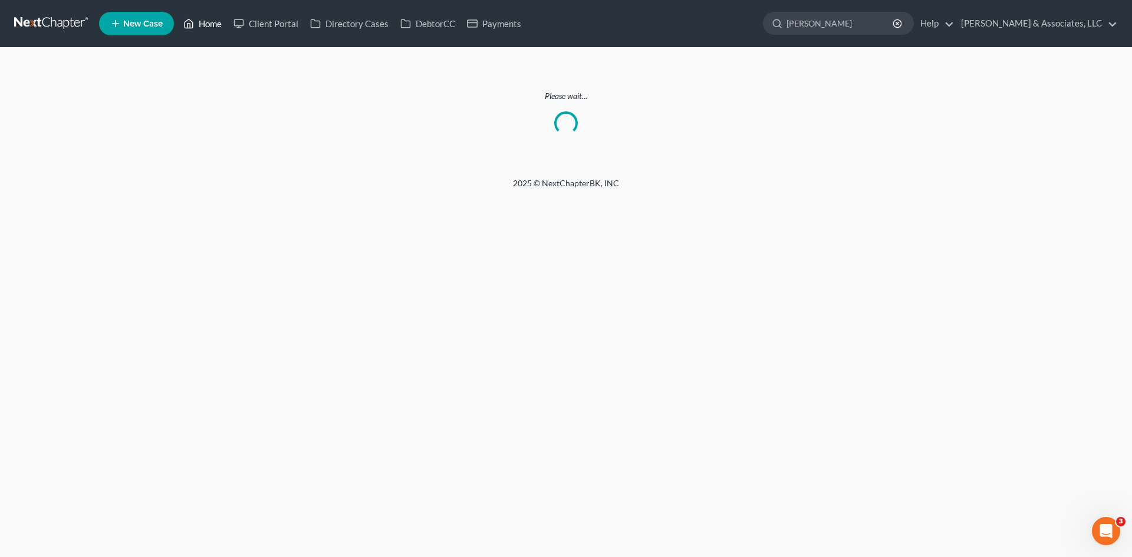
click at [203, 20] on link "Home" at bounding box center [202, 23] width 50 height 21
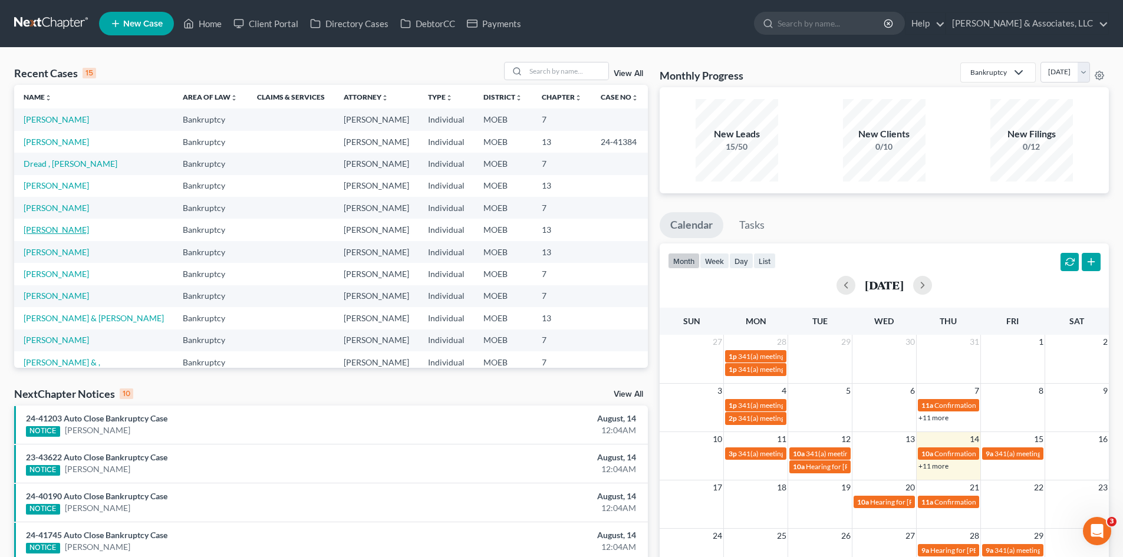
click at [85, 229] on link "[PERSON_NAME]" at bounding box center [56, 230] width 65 height 10
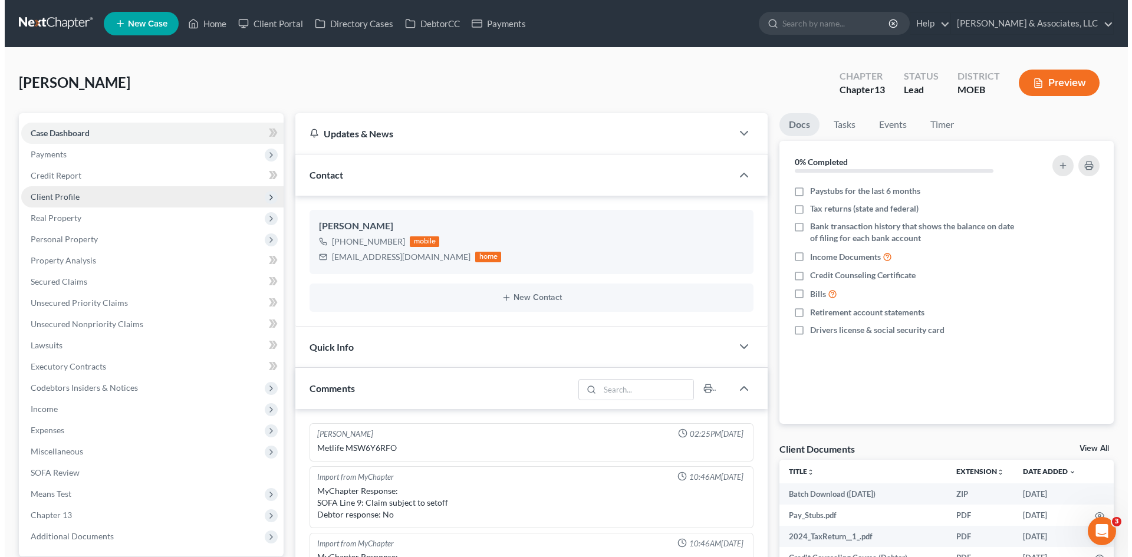
scroll to position [1209, 0]
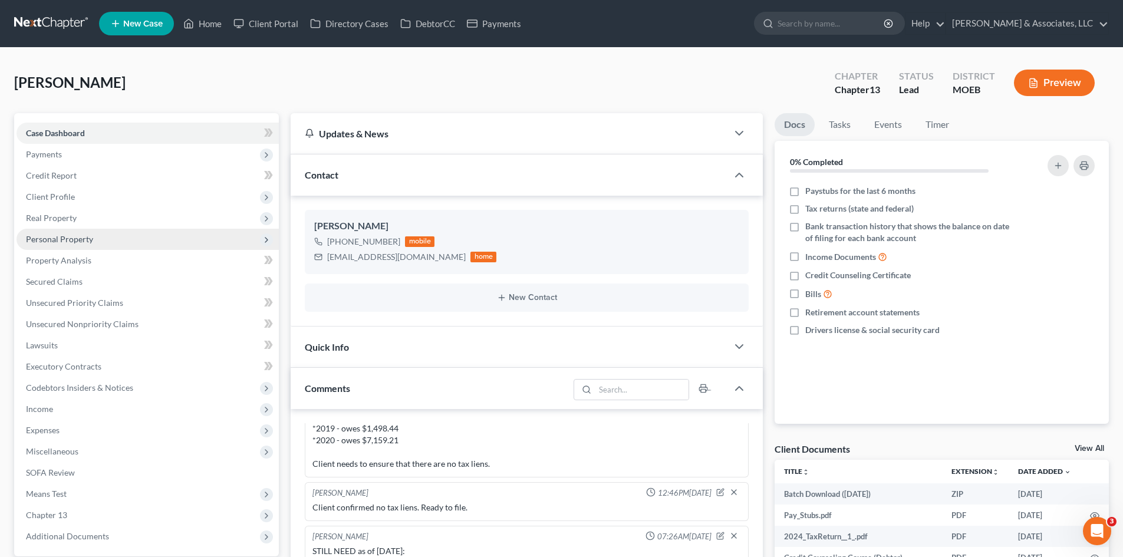
click at [61, 242] on span "Personal Property" at bounding box center [59, 239] width 67 height 10
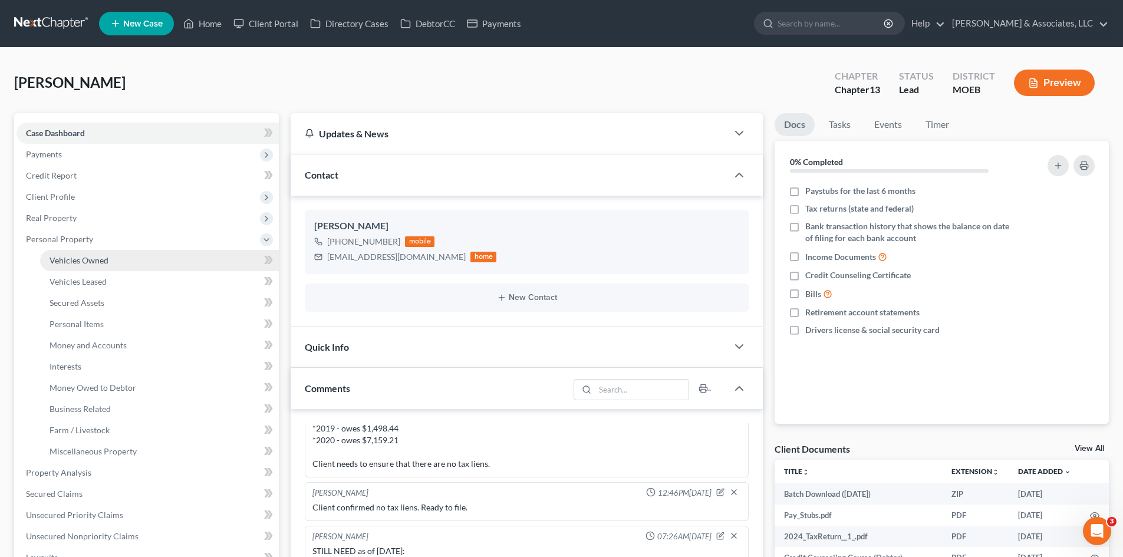
click at [90, 264] on span "Vehicles Owned" at bounding box center [79, 260] width 59 height 10
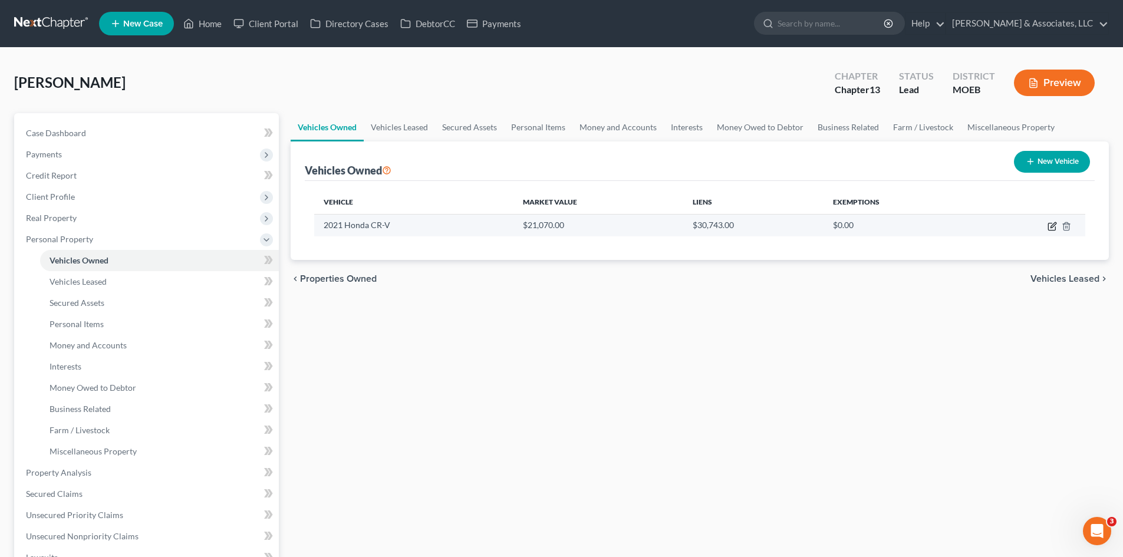
click at [1052, 225] on icon "button" at bounding box center [1052, 224] width 5 height 5
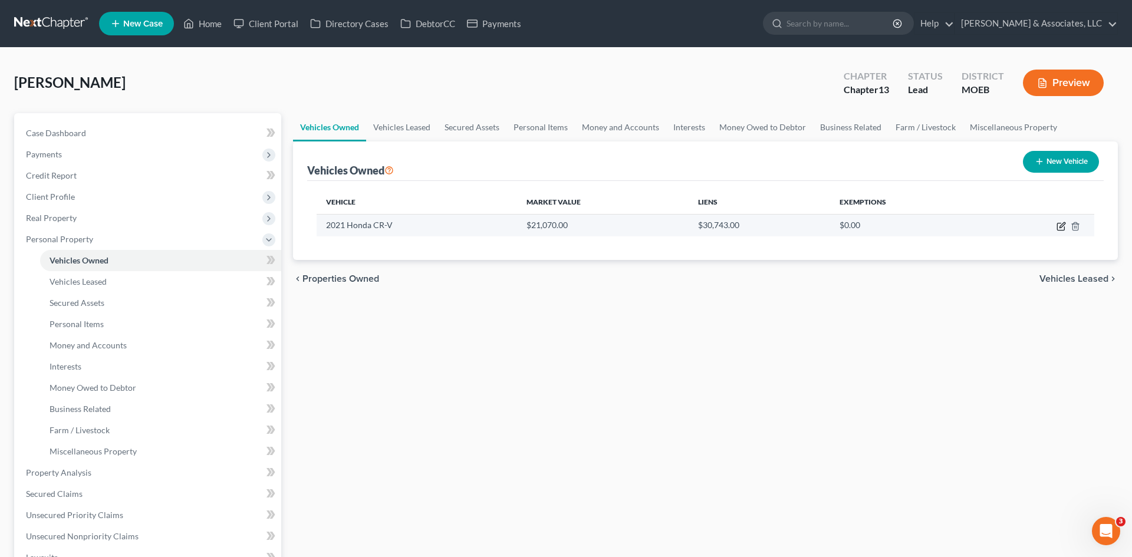
select select "0"
select select "5"
select select "0"
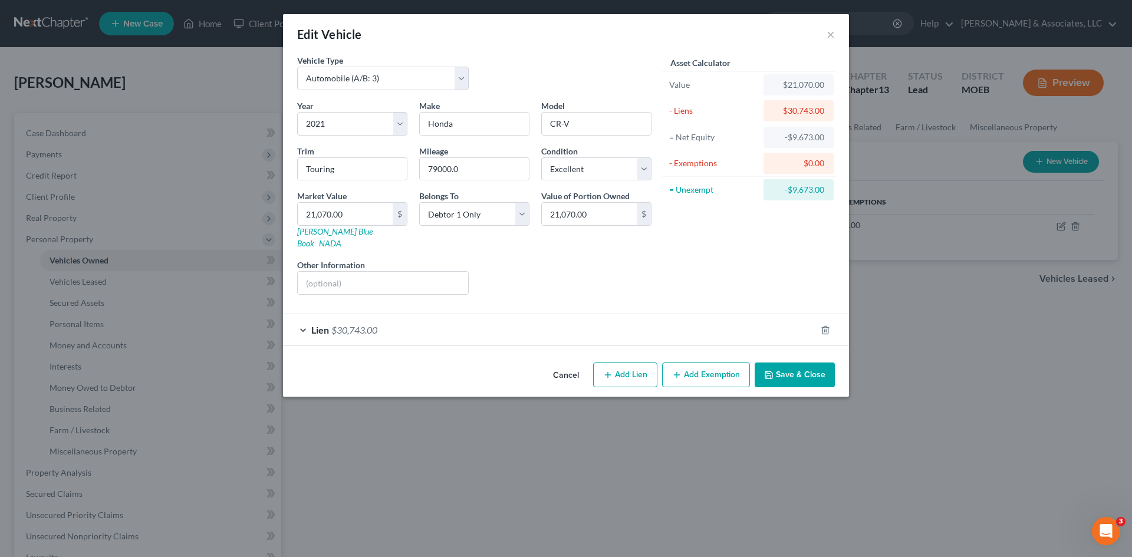
click at [715, 327] on div "Lien $30,743.00" at bounding box center [549, 329] width 533 height 31
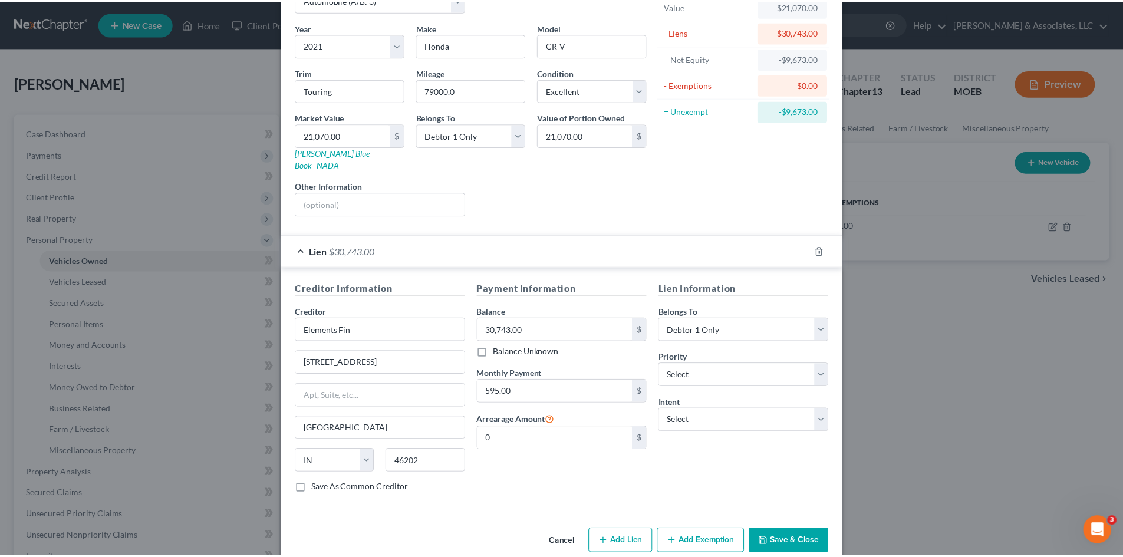
scroll to position [88, 0]
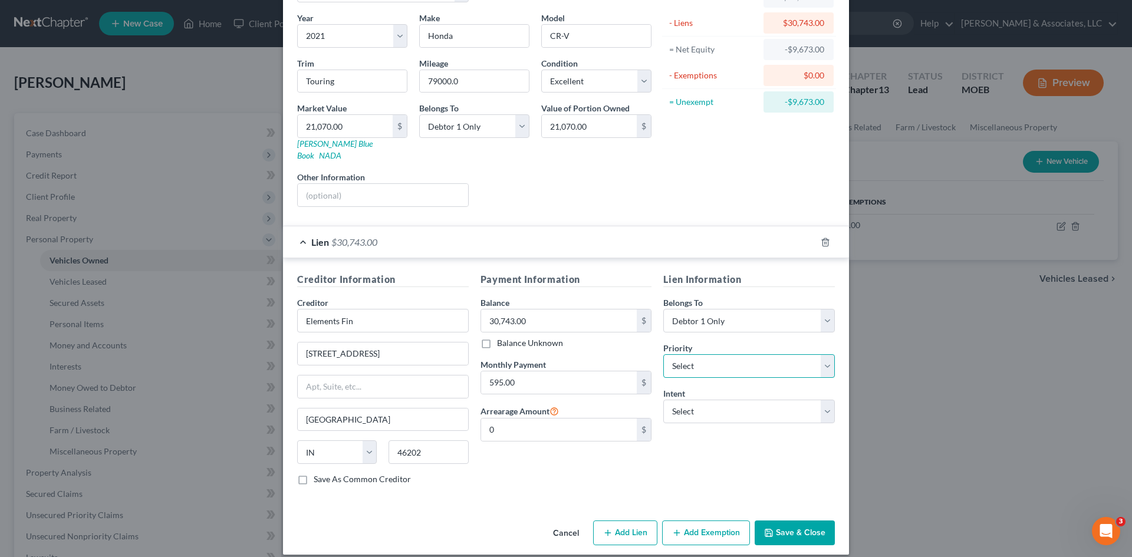
click at [708, 354] on select "Select 1st 2nd 3rd 4th 5th 6th 7th 8th 9th 10th 11th 12th 13th 14th 15th 16th 1…" at bounding box center [749, 366] width 172 height 24
click at [663, 354] on select "Select 1st 2nd 3rd 4th 5th 6th 7th 8th 9th 10th 11th 12th 13th 14th 15th 16th 1…" at bounding box center [749, 366] width 172 height 24
click at [703, 400] on select "Select Surrender Redeem Reaffirm Avoid Other" at bounding box center [749, 412] width 172 height 24
select select "2"
click at [663, 400] on select "Select Surrender Redeem Reaffirm Avoid Other" at bounding box center [749, 412] width 172 height 24
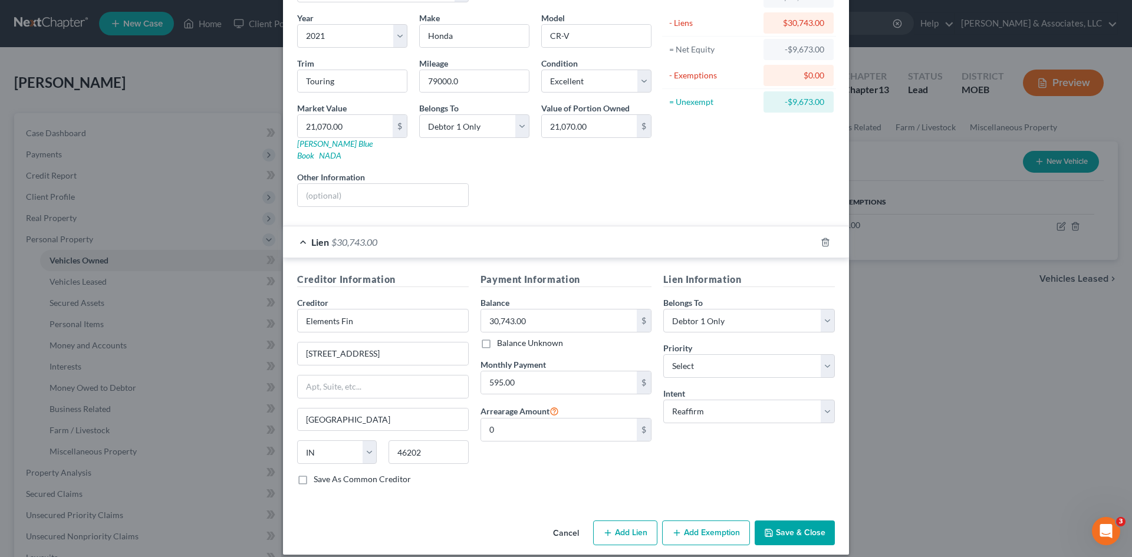
click at [785, 520] on button "Save & Close" at bounding box center [794, 532] width 80 height 25
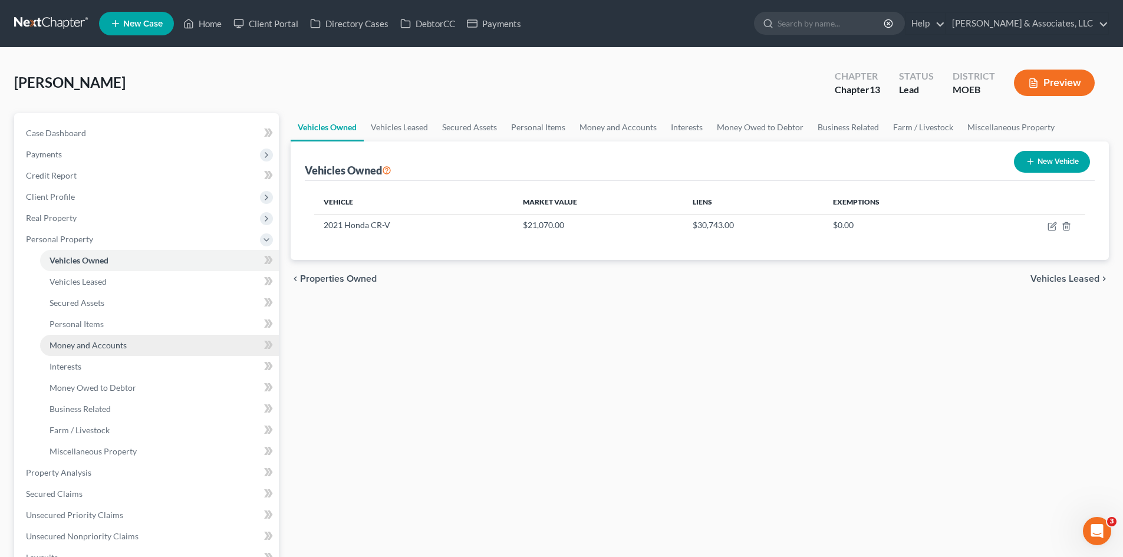
drag, startPoint x: 85, startPoint y: 347, endPoint x: 108, endPoint y: 337, distance: 25.3
click at [85, 347] on span "Money and Accounts" at bounding box center [88, 345] width 77 height 10
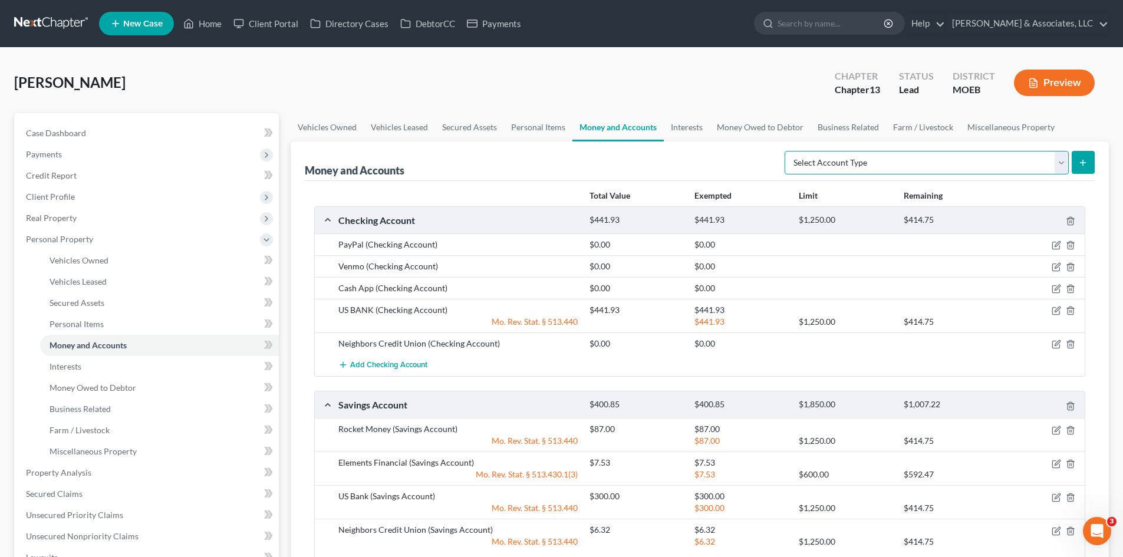
click at [911, 162] on select "Select Account Type Brokerage (A/B: 18, SOFA: 20) Cash on Hand (A/B: 16) Certif…" at bounding box center [927, 163] width 284 height 24
select select "checking"
click at [787, 151] on select "Select Account Type Brokerage (A/B: 18, SOFA: 20) Cash on Hand (A/B: 16) Certif…" at bounding box center [927, 163] width 284 height 24
click at [1086, 163] on icon "submit" at bounding box center [1082, 162] width 9 height 9
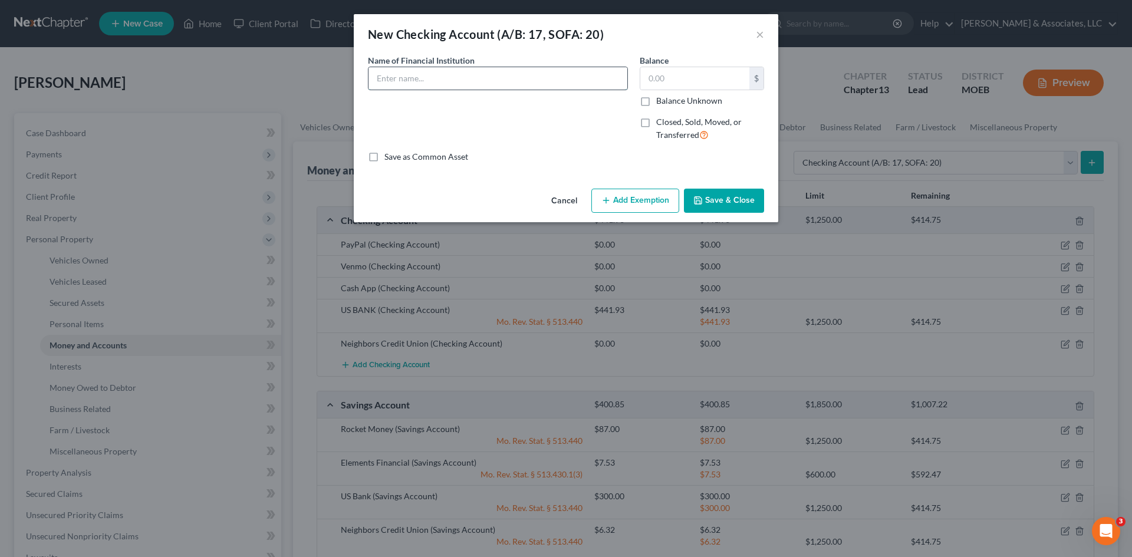
click at [441, 84] on input "text" at bounding box center [497, 78] width 259 height 22
type input "Chase"
click at [654, 83] on input "text" at bounding box center [694, 78] width 109 height 22
type input "538.00"
click at [658, 199] on button "Add Exemption" at bounding box center [635, 201] width 88 height 25
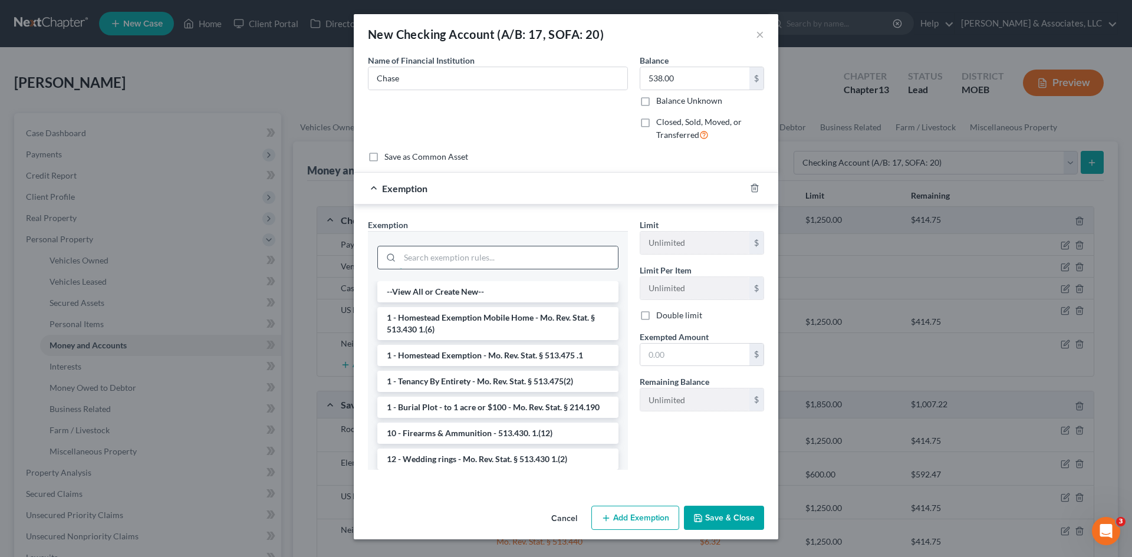
click at [515, 249] on input "search" at bounding box center [509, 257] width 218 height 22
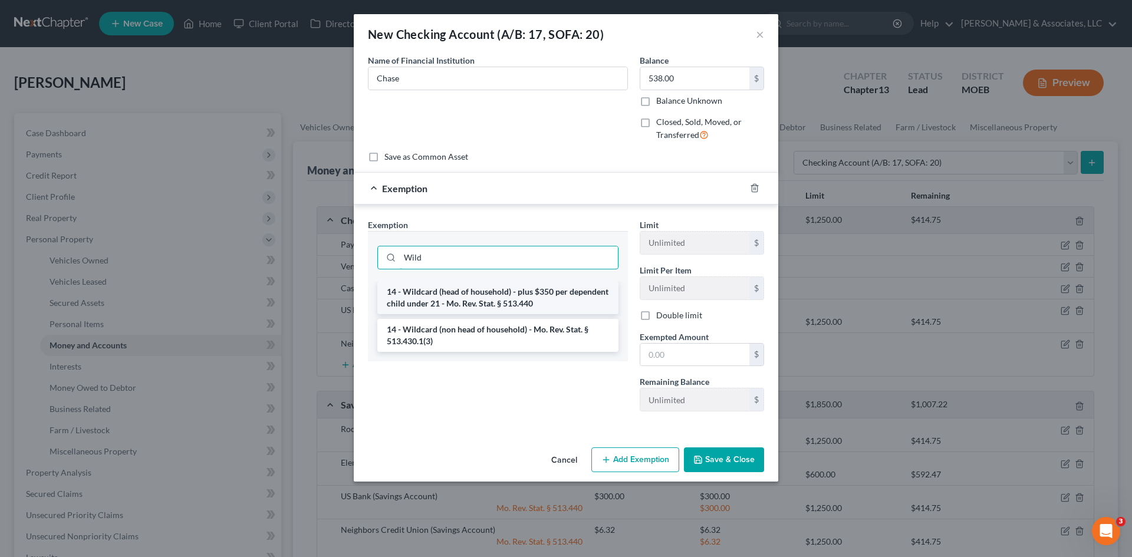
type input "Wild"
click at [522, 306] on li "14 - Wildcard (head of household) - plus $350 per dependent child under 21 - Mo…" at bounding box center [497, 297] width 241 height 33
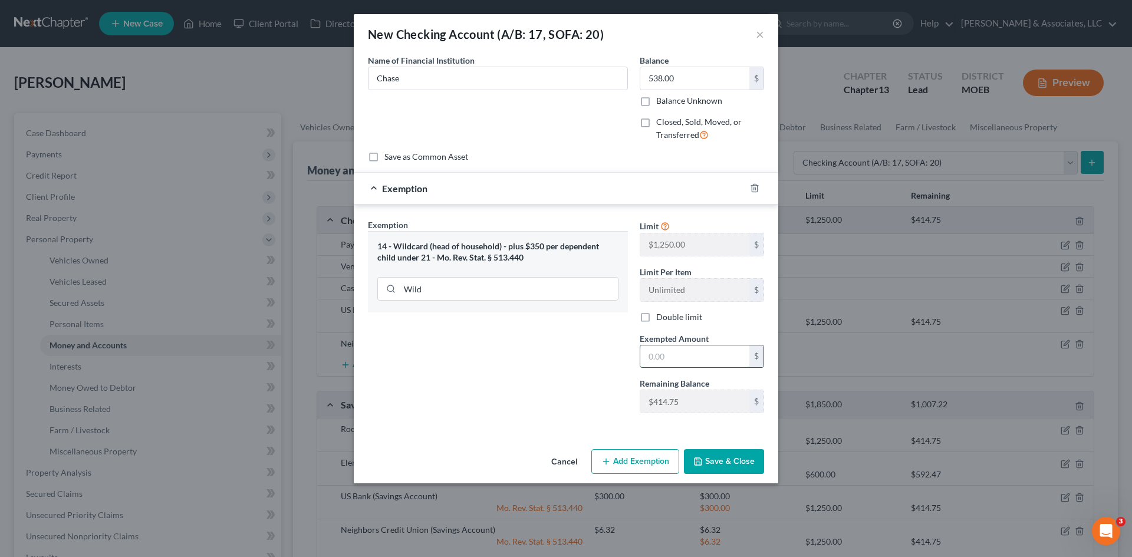
click at [654, 351] on input "text" at bounding box center [694, 356] width 109 height 22
type input "538.00"
click at [730, 465] on button "Save & Close" at bounding box center [724, 461] width 80 height 25
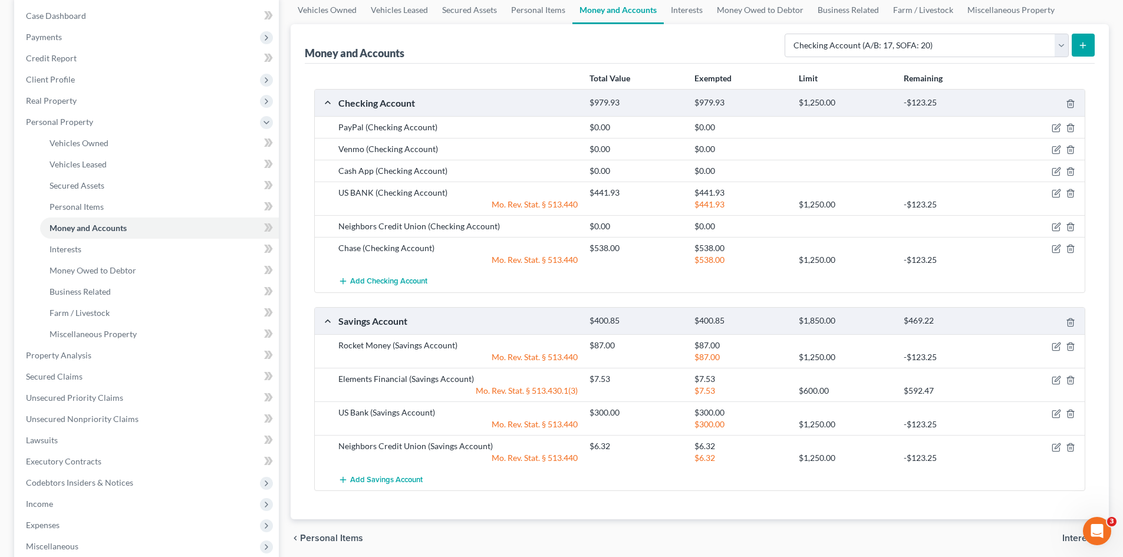
scroll to position [118, 0]
click at [1057, 192] on icon "button" at bounding box center [1056, 192] width 9 height 9
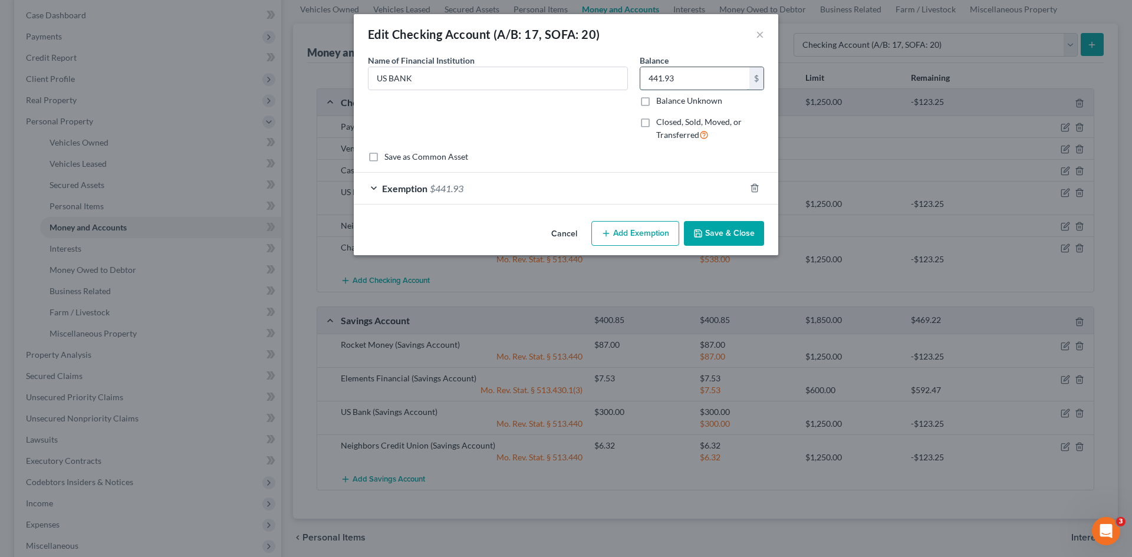
click at [683, 75] on input "441.93" at bounding box center [694, 78] width 109 height 22
type input "0.00"
click at [753, 182] on div at bounding box center [761, 188] width 33 height 19
click at [754, 185] on icon "button" at bounding box center [754, 187] width 9 height 9
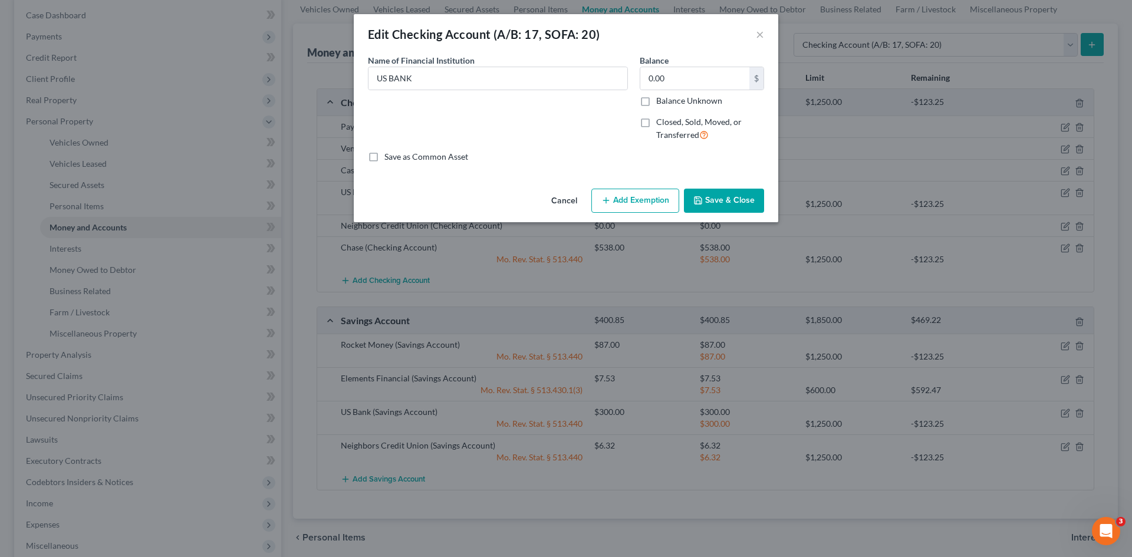
click at [739, 199] on button "Save & Close" at bounding box center [724, 201] width 80 height 25
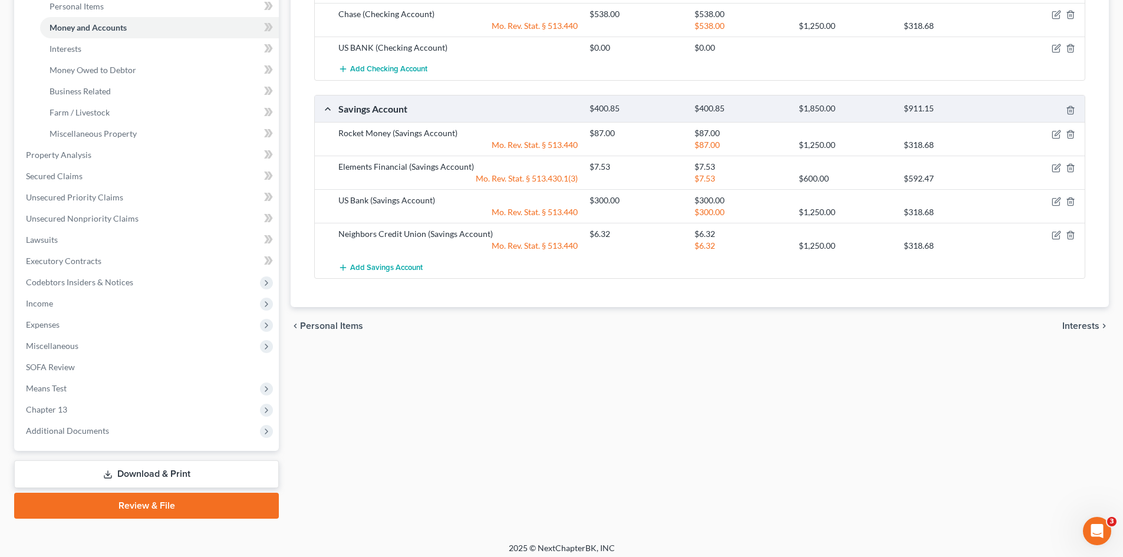
scroll to position [324, 0]
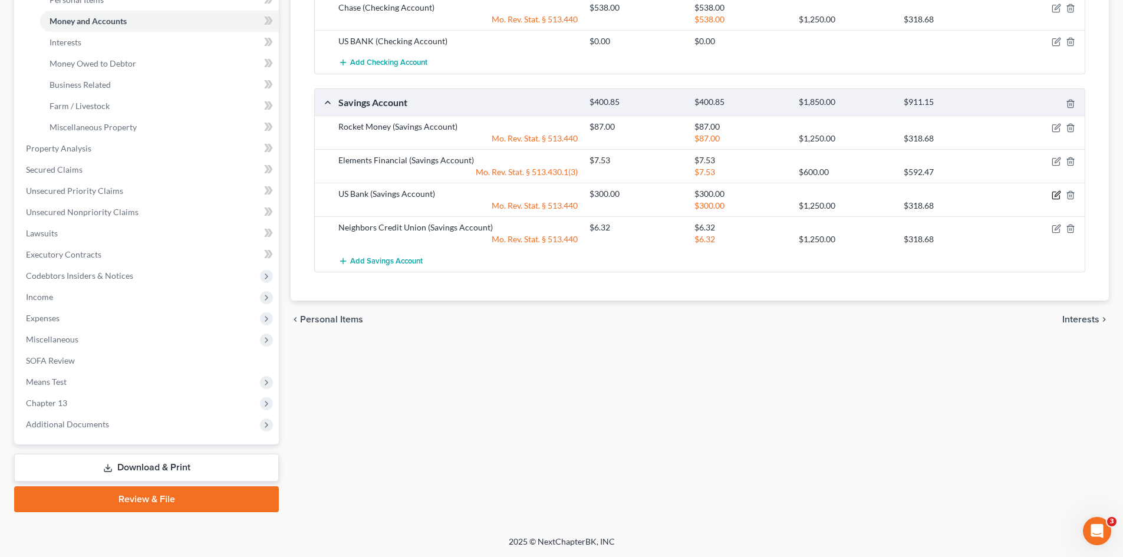
click at [1056, 195] on icon "button" at bounding box center [1056, 194] width 9 height 9
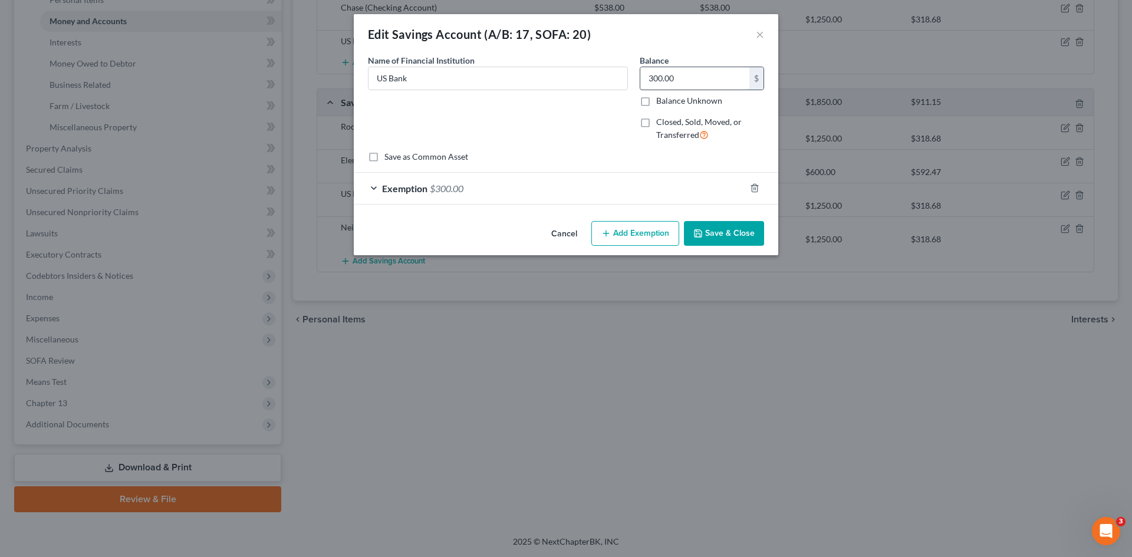
click at [693, 79] on input "300.00" at bounding box center [694, 78] width 109 height 22
type input "0.00"
click at [755, 186] on polyline "button" at bounding box center [754, 186] width 7 height 0
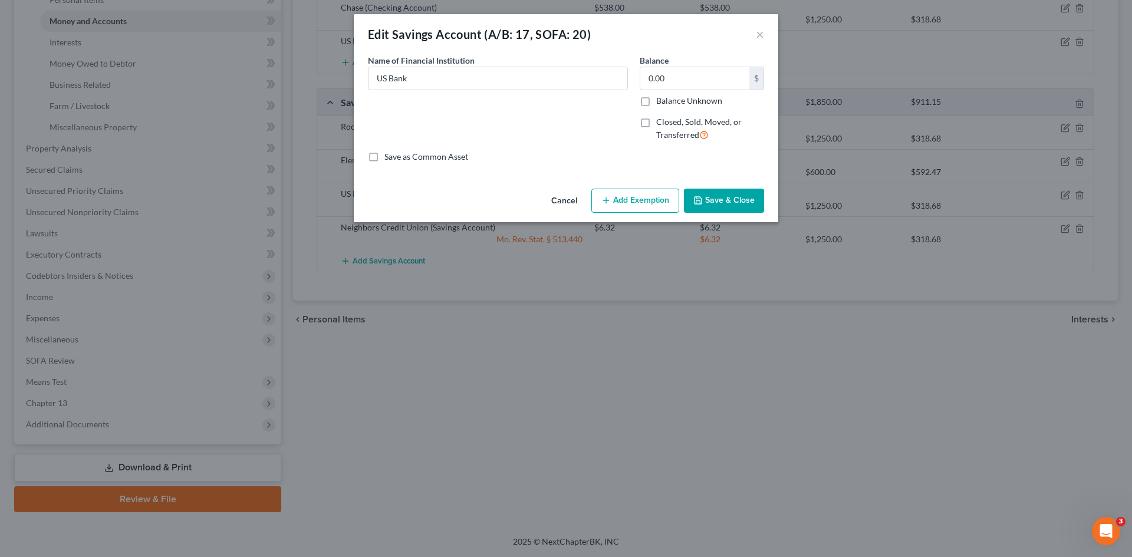
click at [747, 202] on button "Save & Close" at bounding box center [724, 201] width 80 height 25
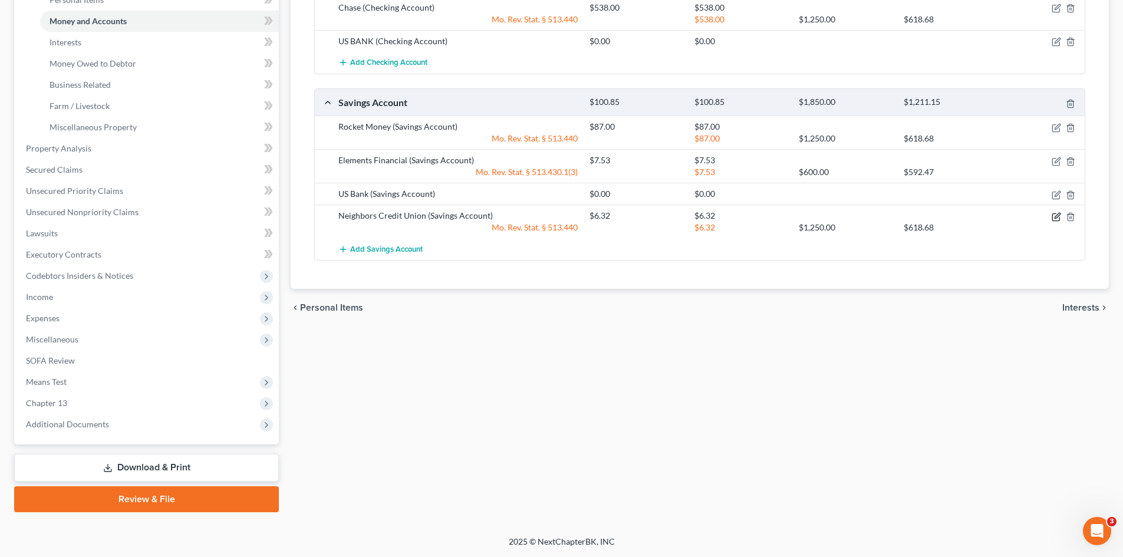
click at [1057, 216] on icon "button" at bounding box center [1056, 216] width 9 height 9
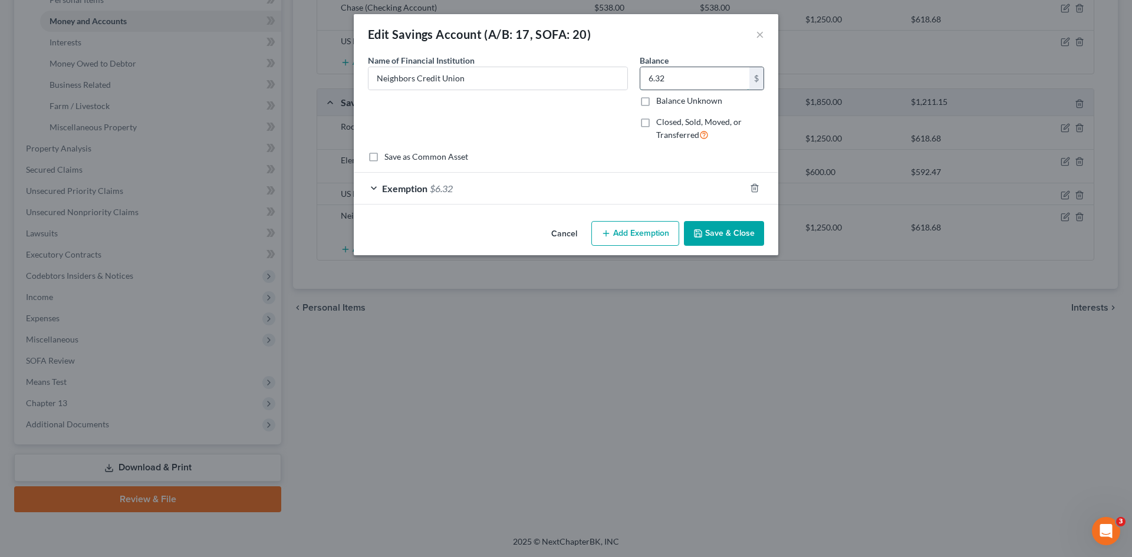
click at [678, 84] on input "6.32" at bounding box center [694, 78] width 109 height 22
type input "0.00"
click at [758, 189] on icon "button" at bounding box center [754, 187] width 9 height 9
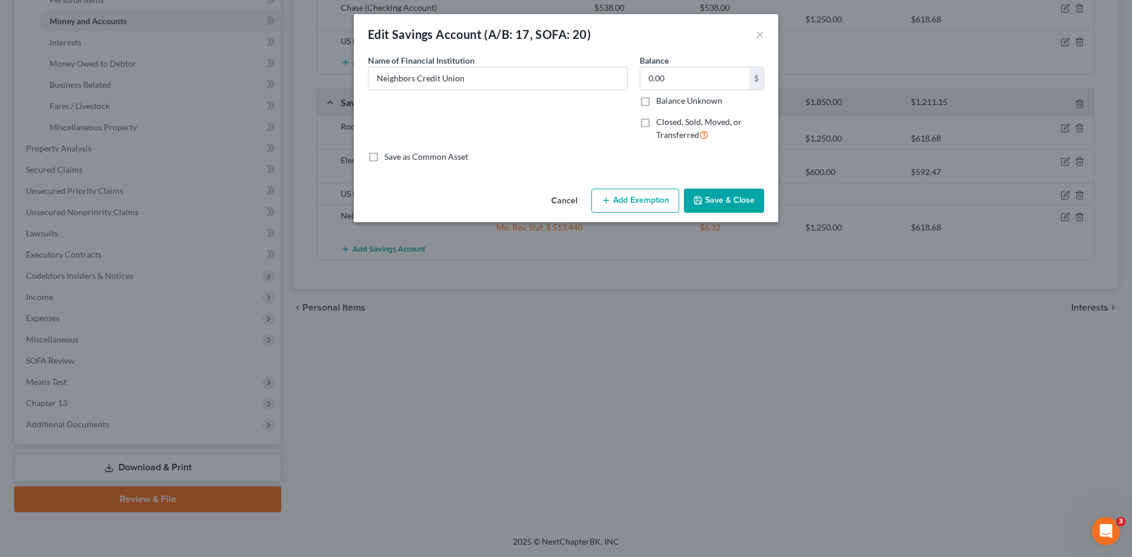
click at [740, 203] on button "Save & Close" at bounding box center [724, 201] width 80 height 25
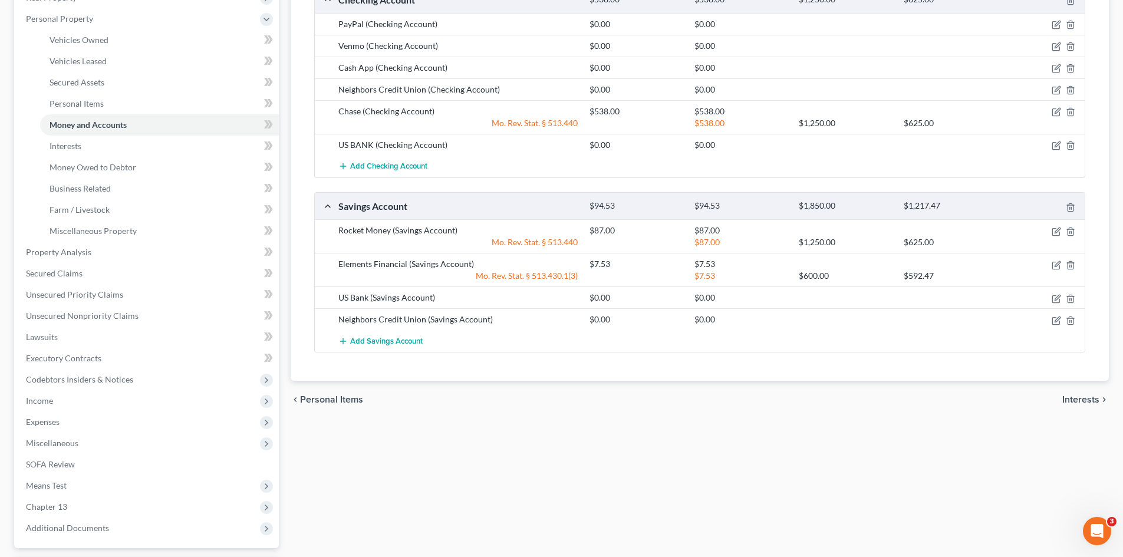
scroll to position [88, 0]
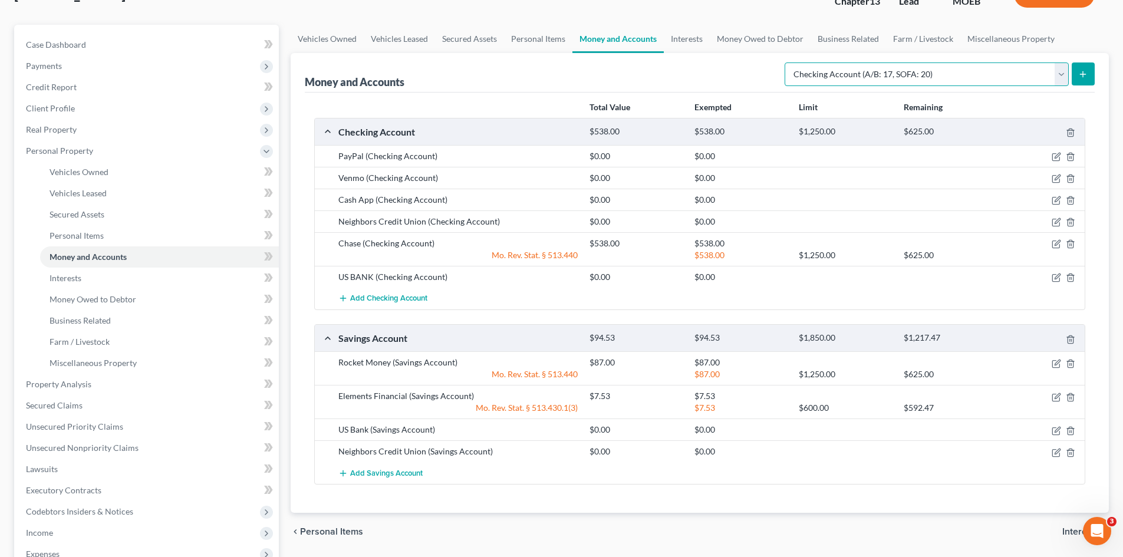
click at [1063, 77] on select "Select Account Type Brokerage (A/B: 18, SOFA: 20) Cash on Hand (A/B: 16) Certif…" at bounding box center [927, 74] width 284 height 24
select select "savings"
click at [787, 62] on select "Select Account Type Brokerage (A/B: 18, SOFA: 20) Cash on Hand (A/B: 16) Certif…" at bounding box center [927, 74] width 284 height 24
click at [1086, 70] on icon "submit" at bounding box center [1082, 74] width 9 height 9
click at [1084, 71] on icon "submit" at bounding box center [1082, 74] width 9 height 9
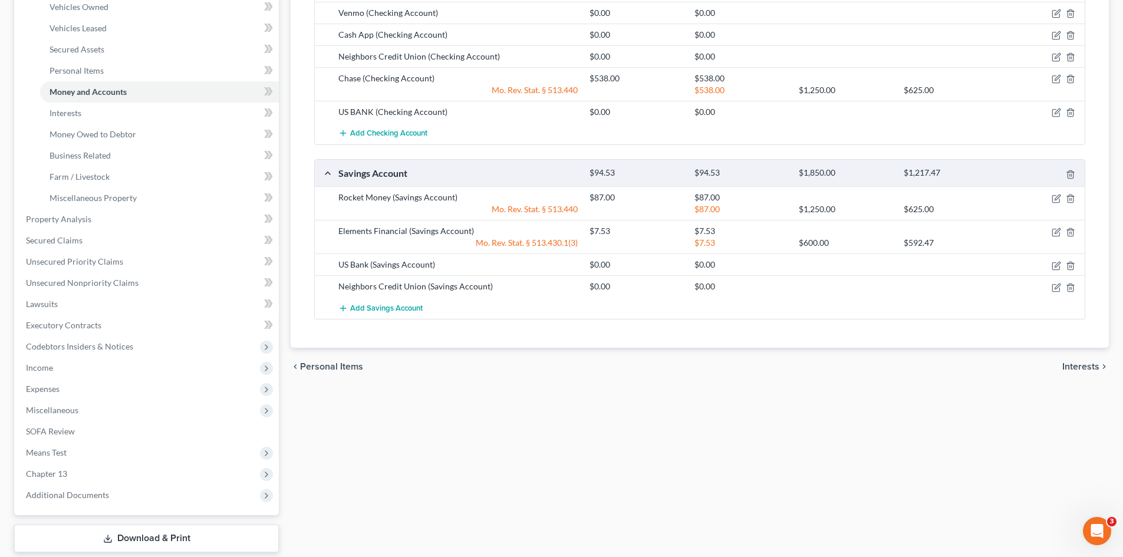
scroll to position [265, 0]
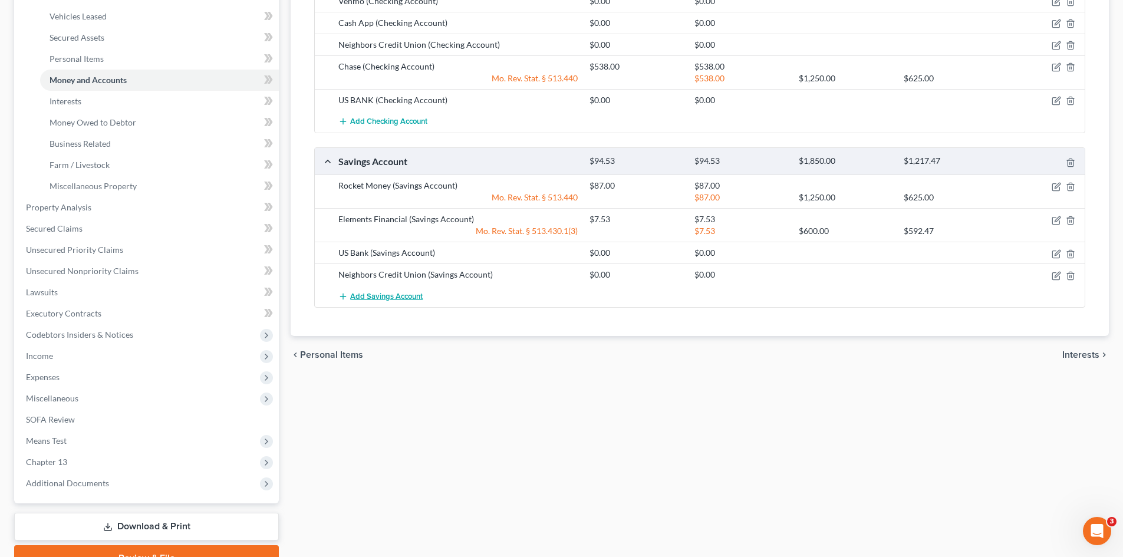
click at [417, 295] on span "Add Savings Account" at bounding box center [386, 296] width 72 height 9
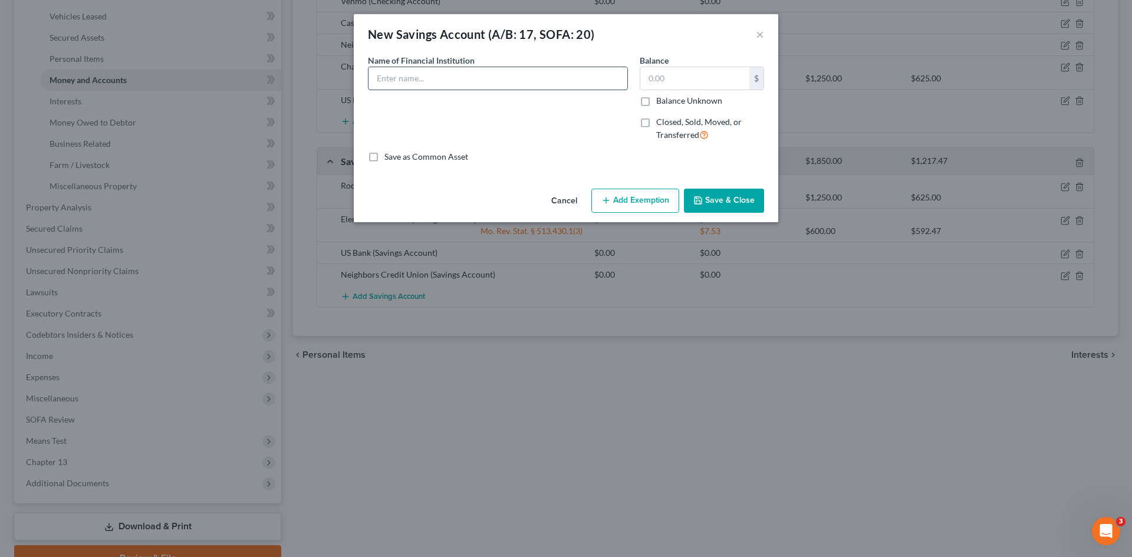
click at [460, 73] on input "text" at bounding box center [497, 78] width 259 height 22
type input "Chase"
click at [681, 81] on input "text" at bounding box center [694, 78] width 109 height 22
type input "735.00"
click at [657, 196] on button "Add Exemption" at bounding box center [635, 201] width 88 height 25
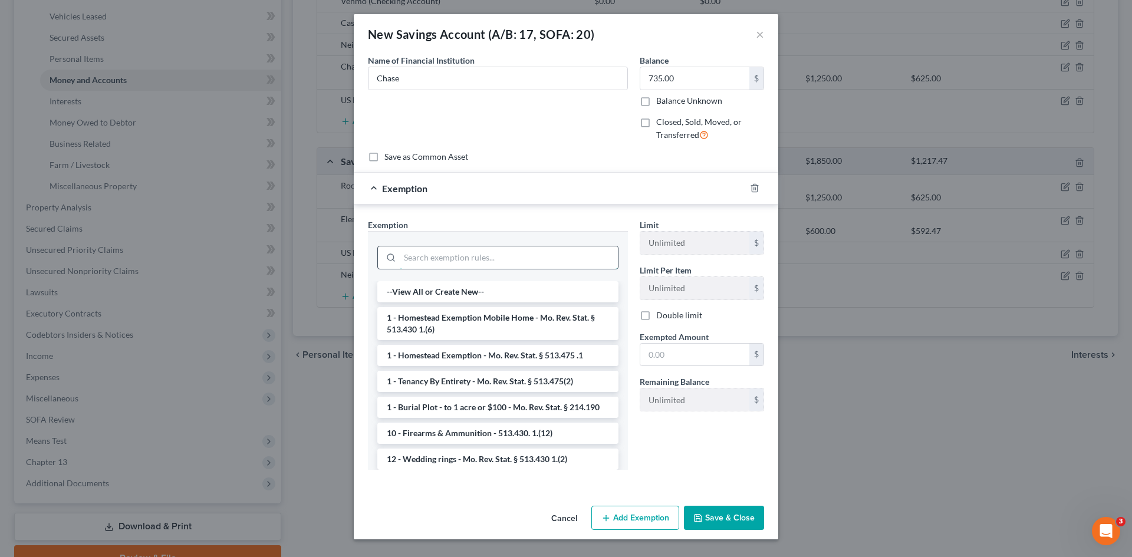
click at [474, 252] on input "search" at bounding box center [509, 257] width 218 height 22
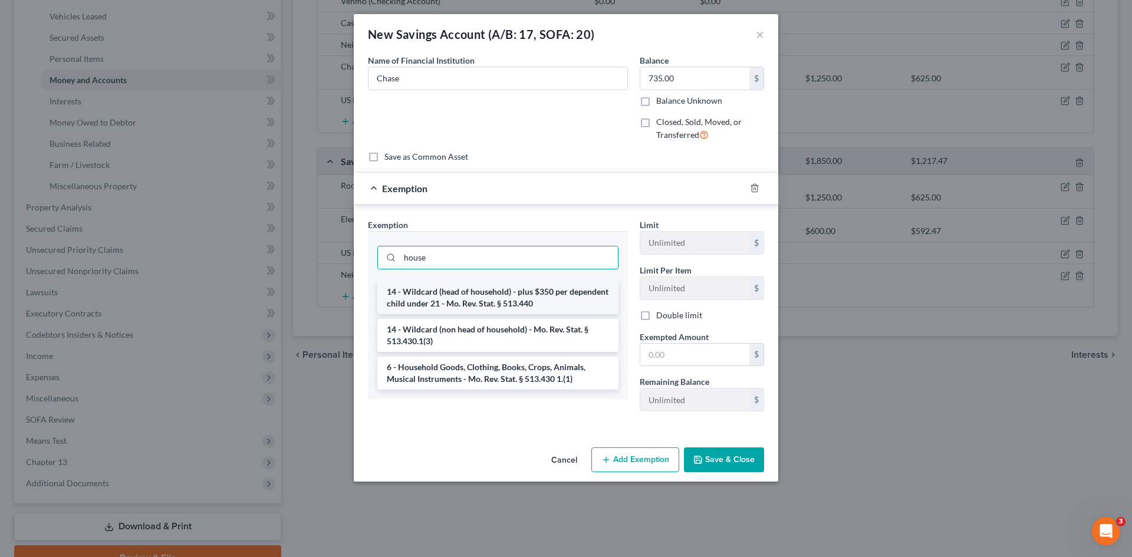
type input "house"
click at [512, 300] on li "14 - Wildcard (head of household) - plus $350 per dependent child under 21 - Mo…" at bounding box center [497, 297] width 241 height 33
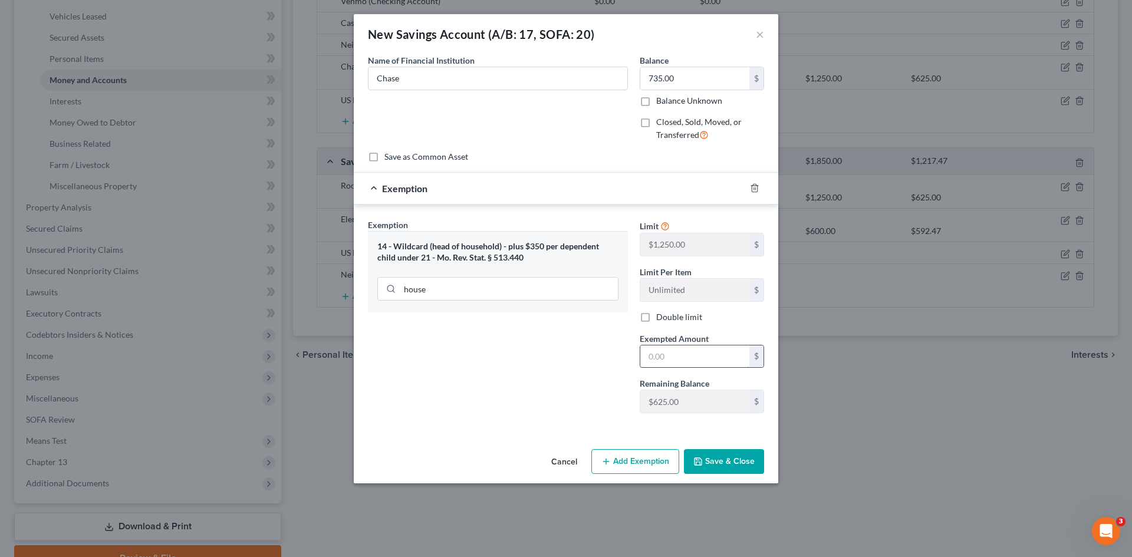
click at [676, 356] on input "text" at bounding box center [694, 356] width 109 height 22
type input "625.00"
click at [715, 459] on button "Save & Close" at bounding box center [724, 461] width 80 height 25
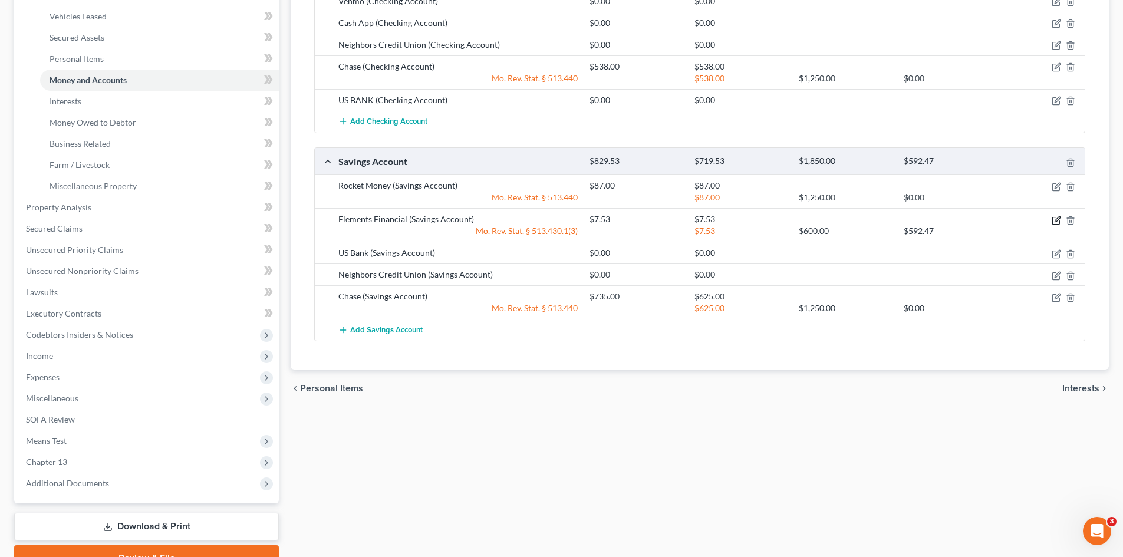
click at [1054, 219] on icon "button" at bounding box center [1056, 220] width 9 height 9
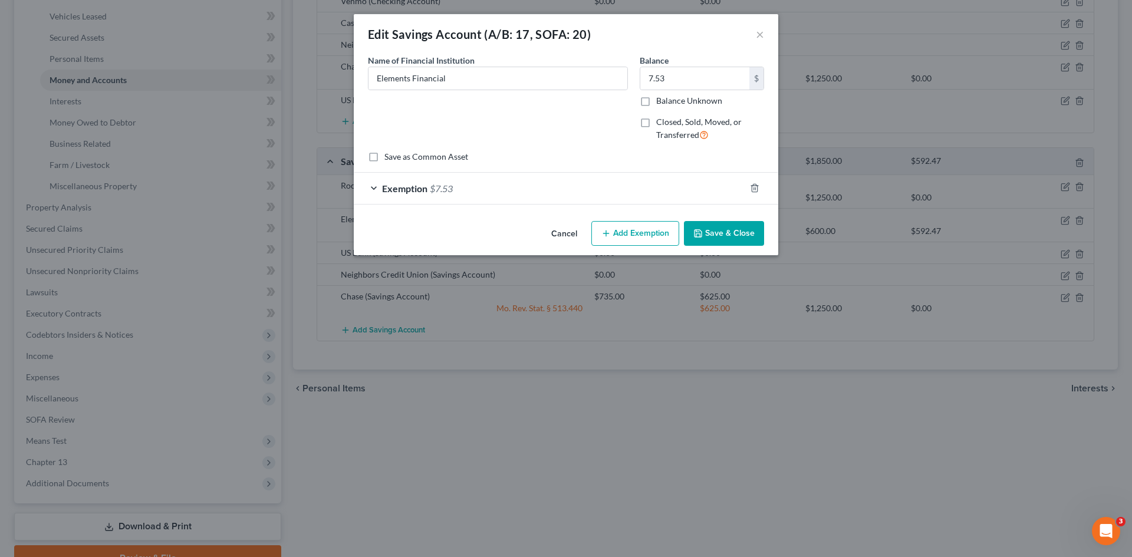
click at [732, 234] on button "Save & Close" at bounding box center [724, 233] width 80 height 25
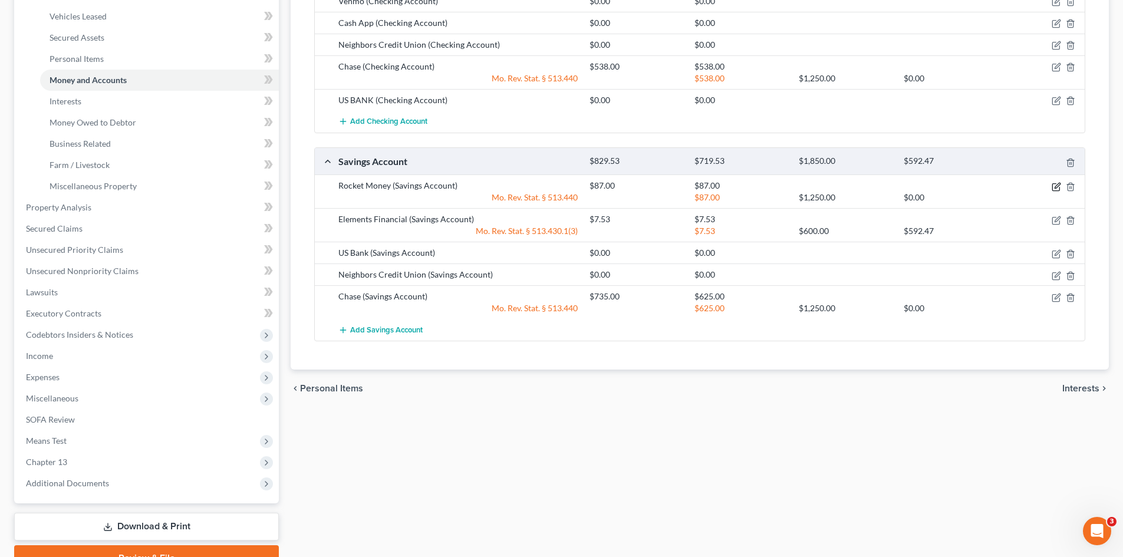
click at [1056, 186] on icon "button" at bounding box center [1056, 185] width 5 height 5
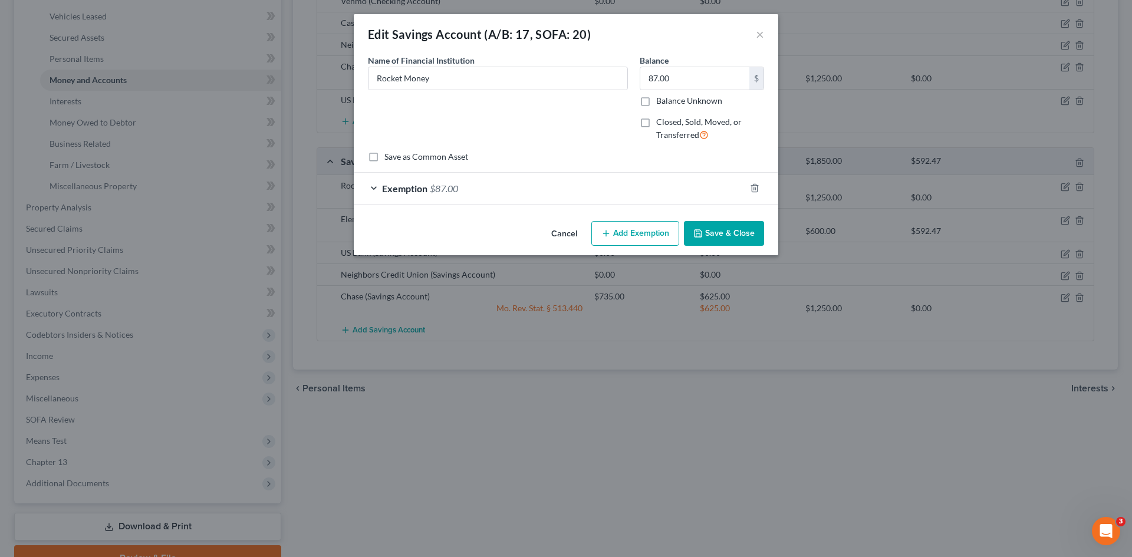
click at [726, 226] on button "Save & Close" at bounding box center [724, 233] width 80 height 25
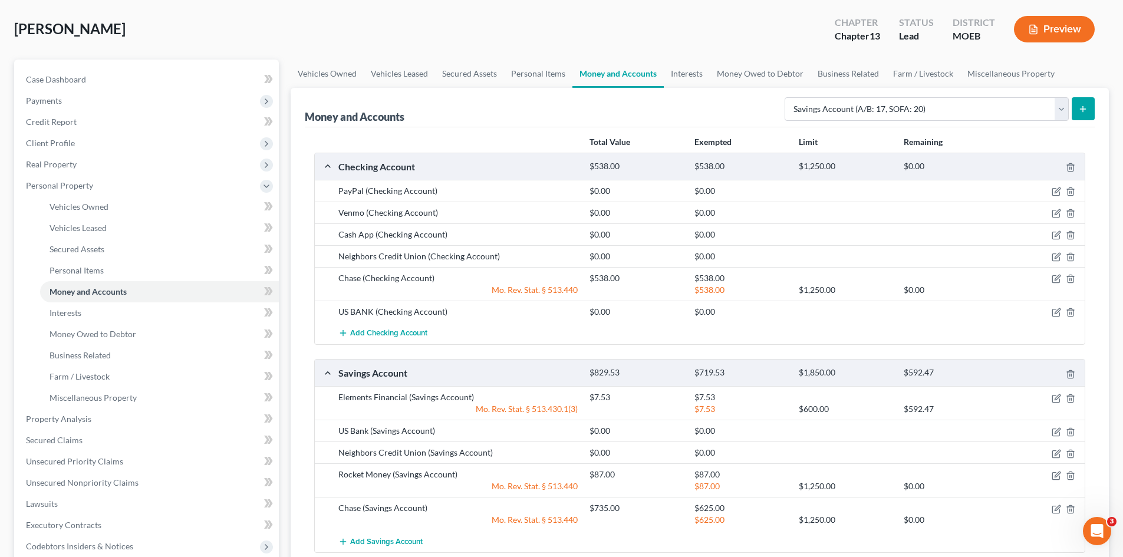
scroll to position [0, 0]
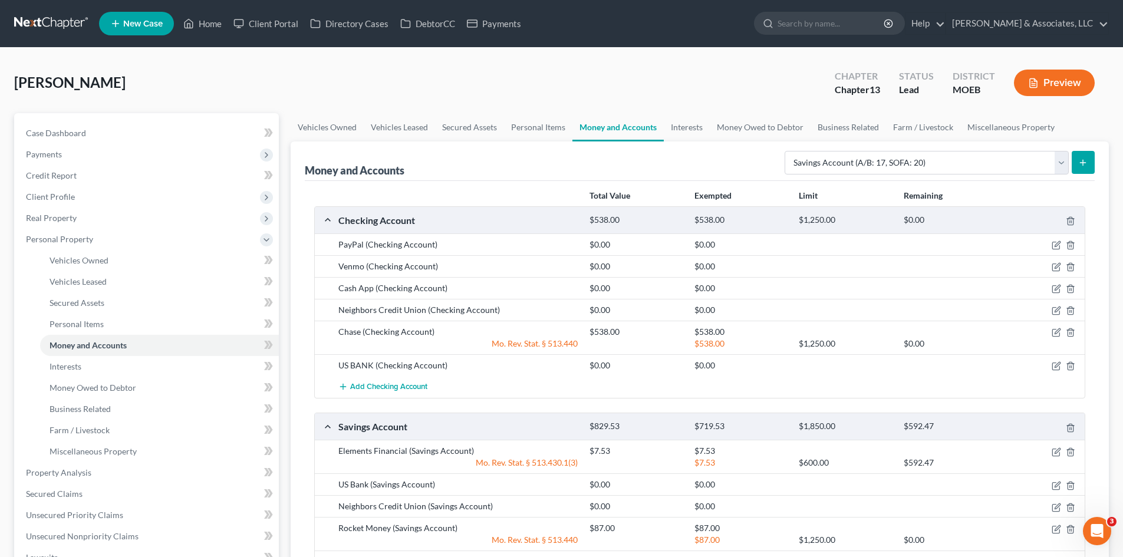
click at [921, 277] on div "Cash App (Checking Account) $0.00 $0.00" at bounding box center [700, 288] width 770 height 22
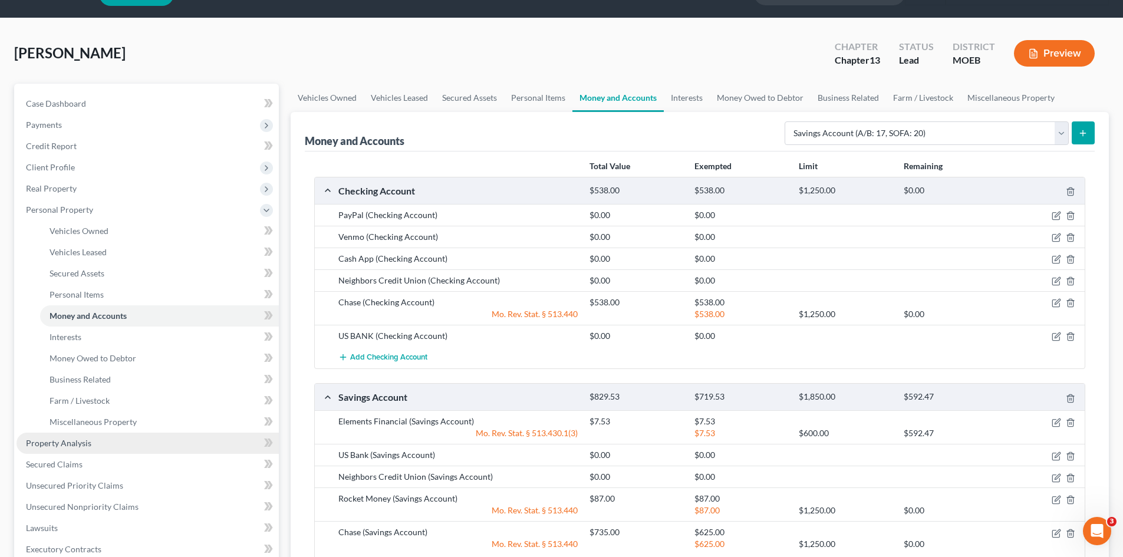
scroll to position [147, 0]
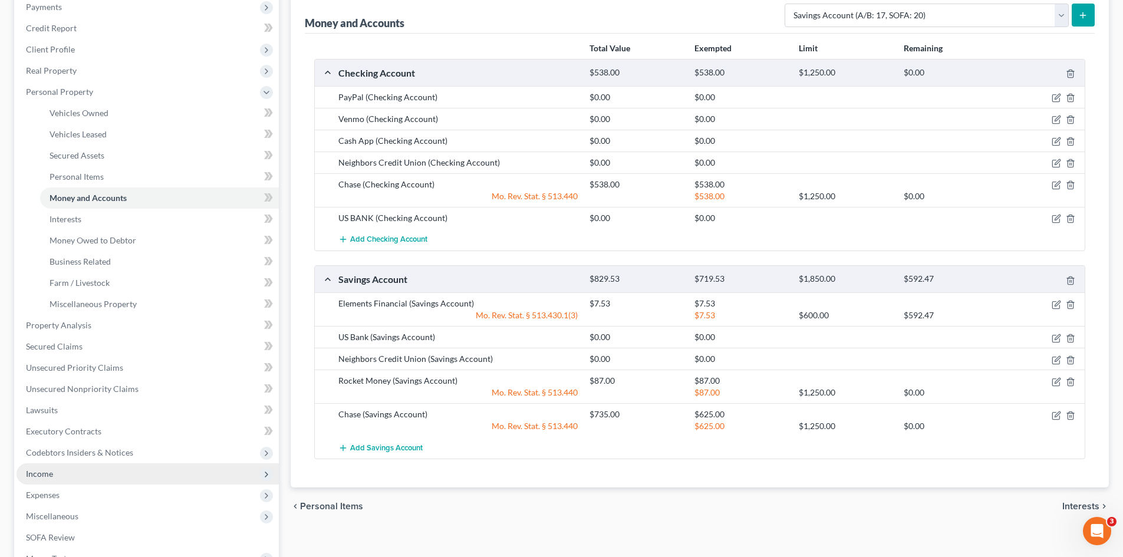
click at [40, 476] on span "Income" at bounding box center [39, 474] width 27 height 10
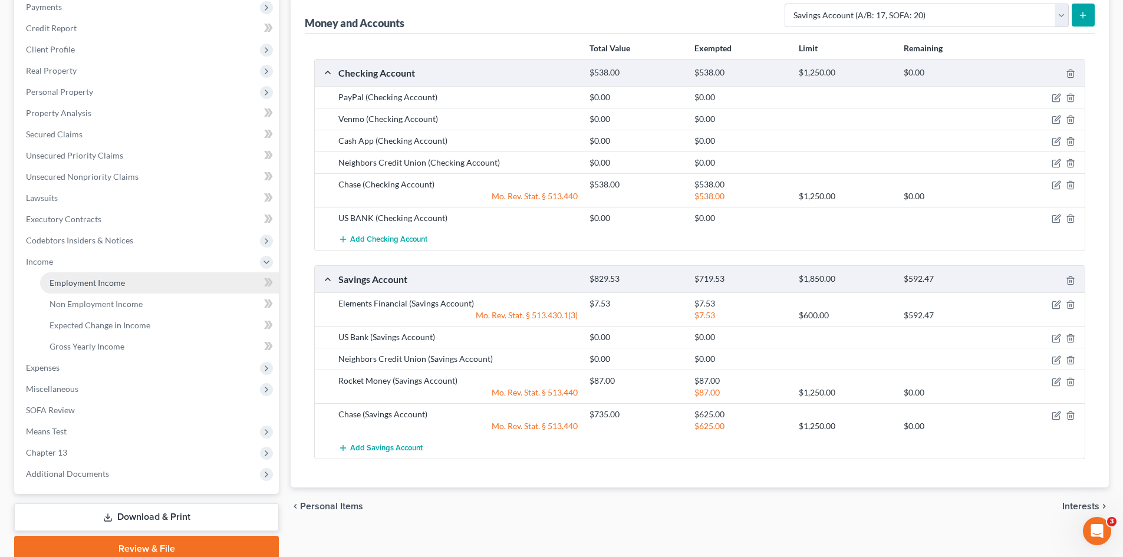
click at [82, 285] on span "Employment Income" at bounding box center [87, 283] width 75 height 10
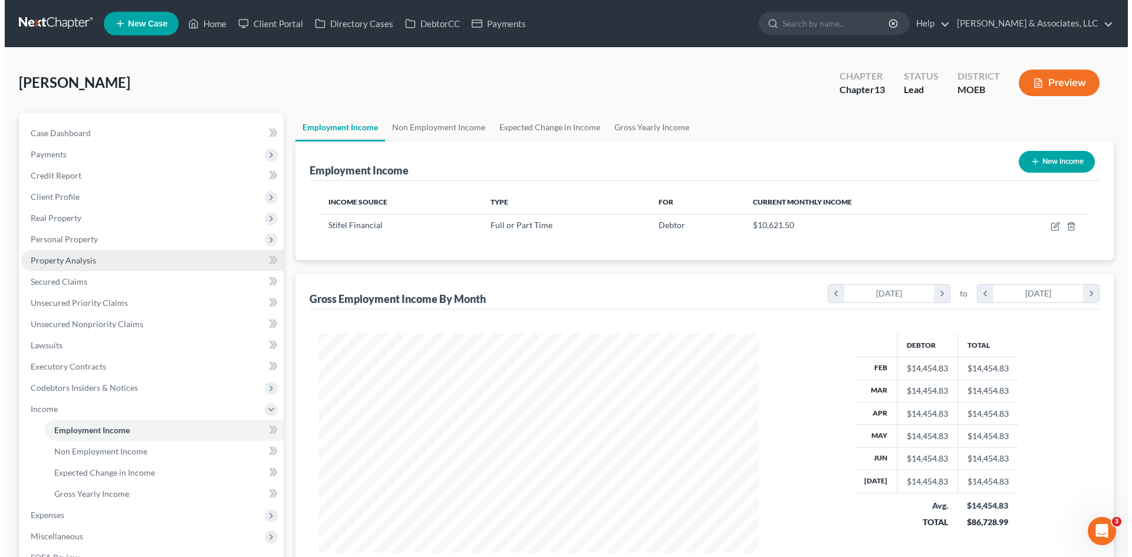
scroll to position [220, 463]
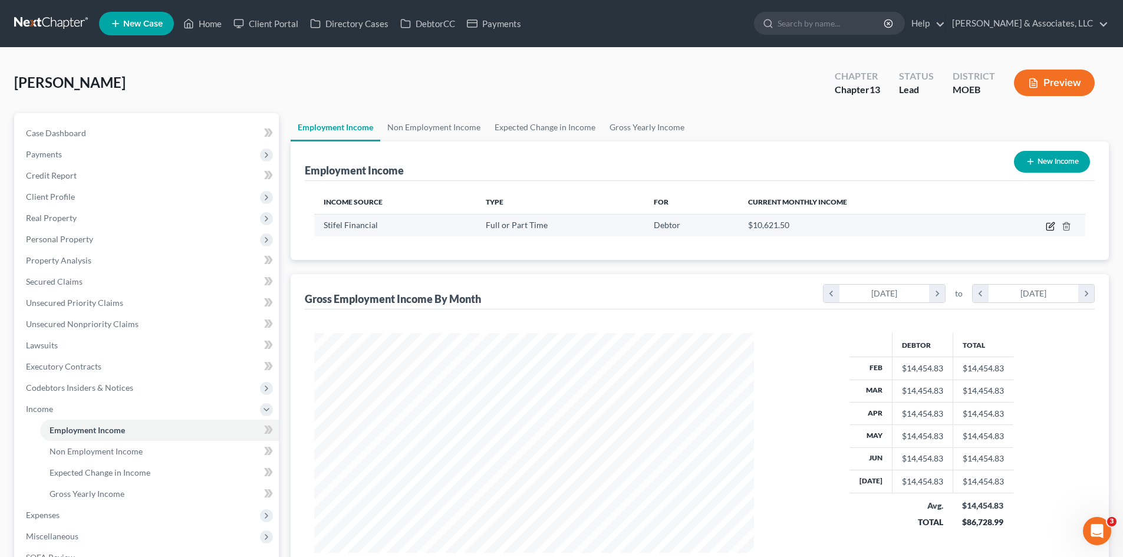
click at [1050, 227] on icon "button" at bounding box center [1050, 226] width 9 height 9
select select "0"
select select "26"
select select "1"
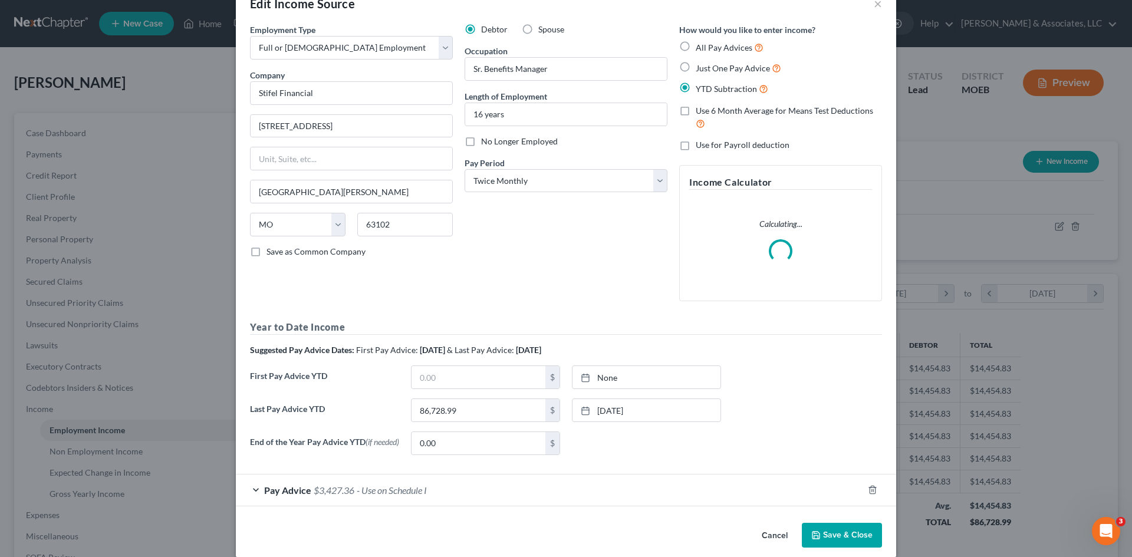
scroll to position [47, 0]
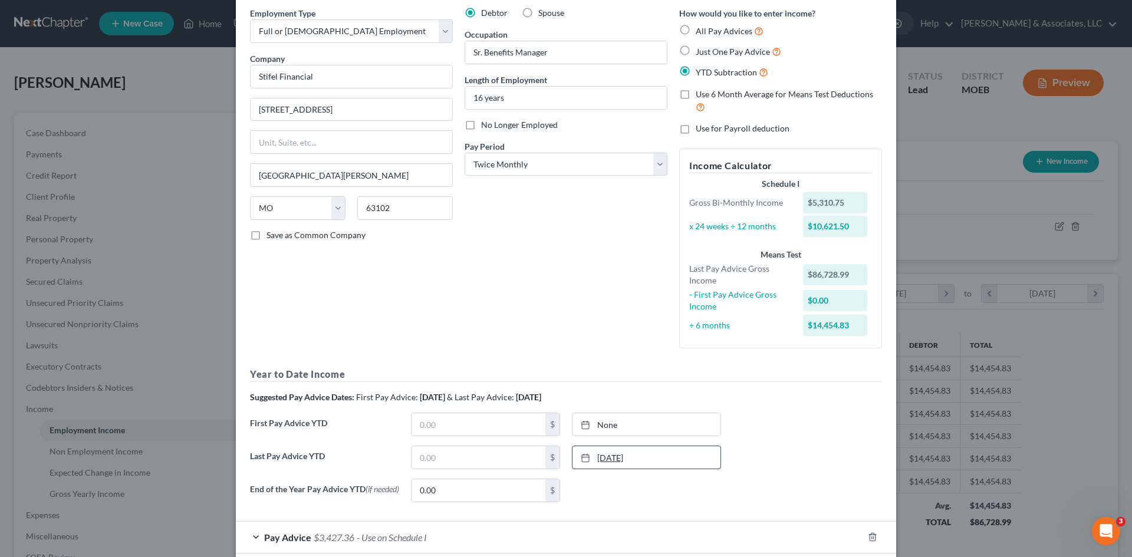
click at [640, 463] on link "6/30/2025" at bounding box center [646, 457] width 148 height 22
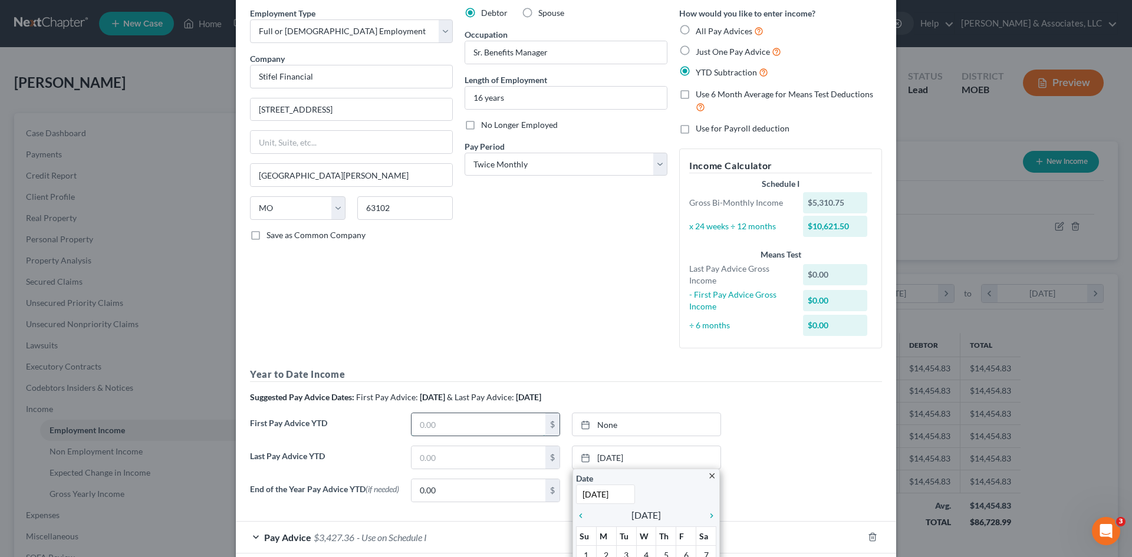
click at [453, 427] on input "text" at bounding box center [478, 424] width 134 height 22
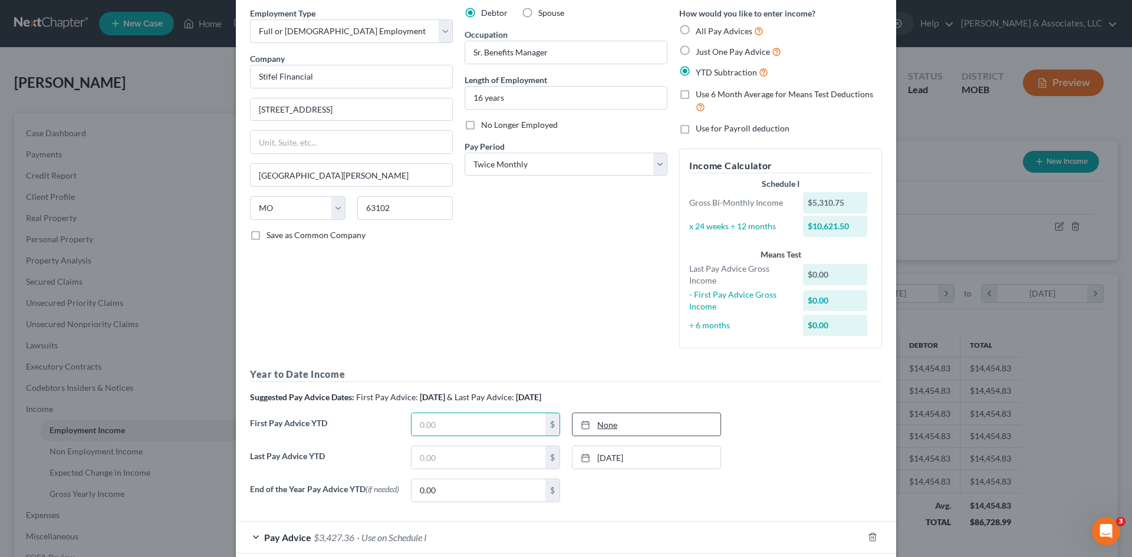
click at [595, 429] on link "None" at bounding box center [646, 424] width 148 height 22
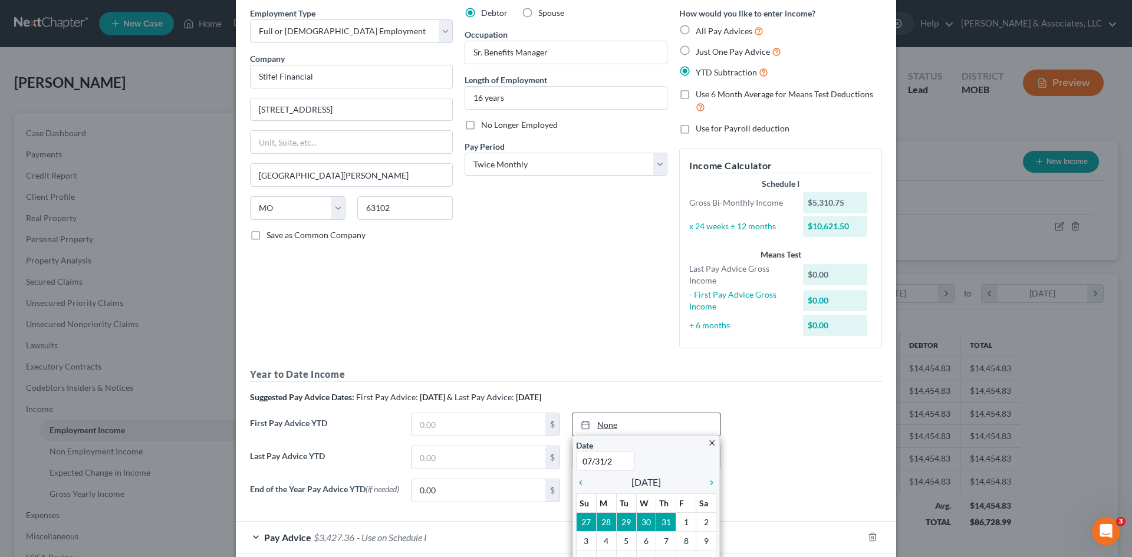
type input "07/31/25"
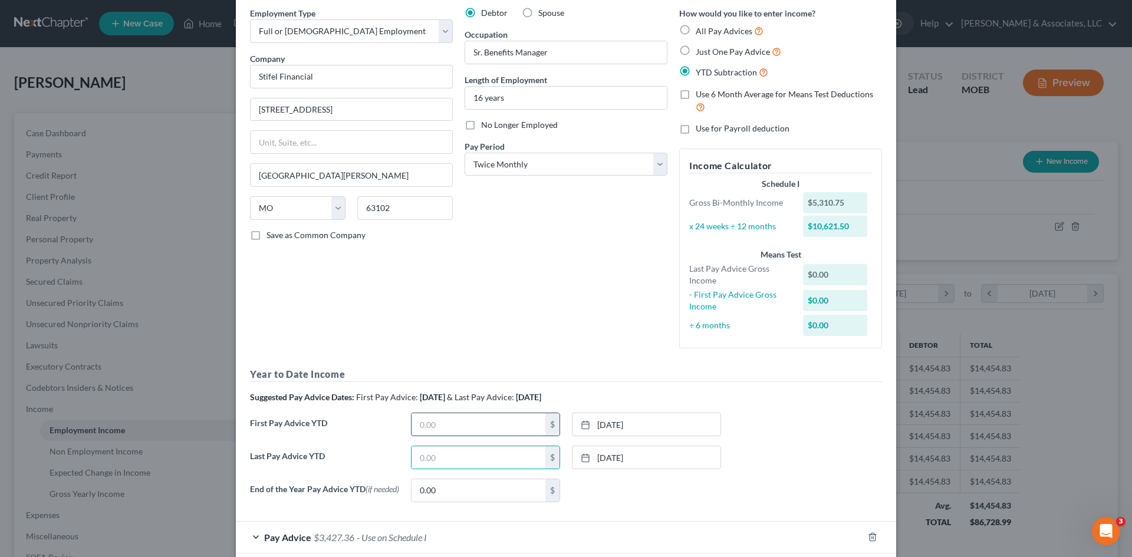
click at [467, 428] on input "text" at bounding box center [478, 424] width 134 height 22
click at [652, 459] on link "6/30/2025" at bounding box center [646, 457] width 148 height 22
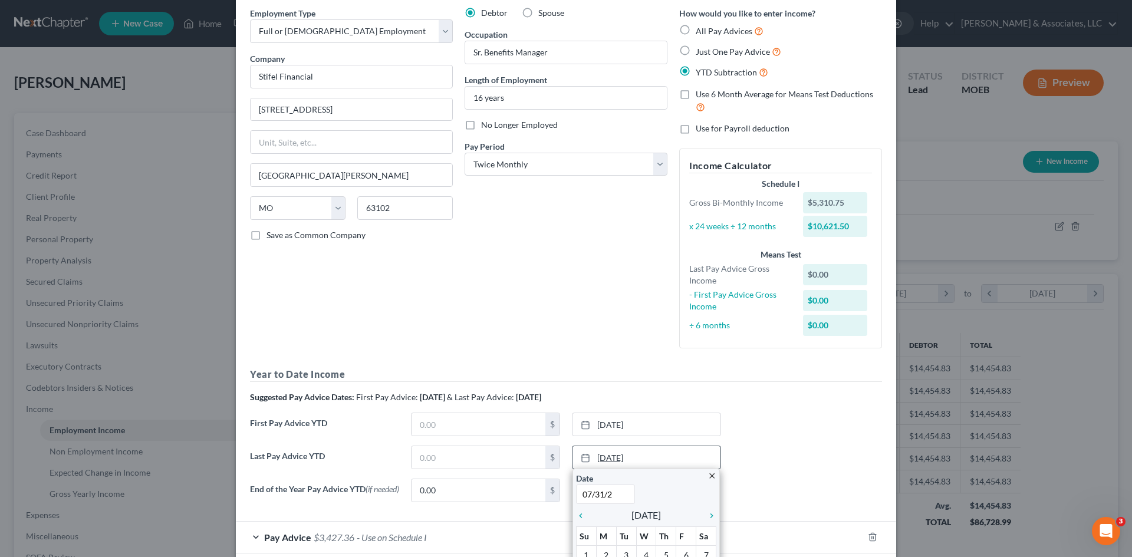
type input "07/31/25"
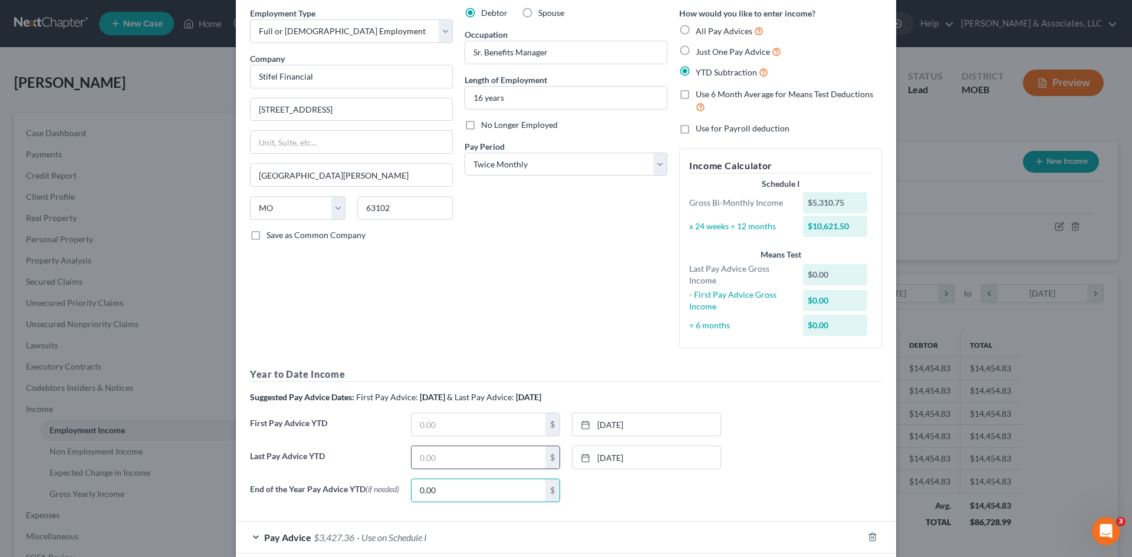
click at [503, 462] on input "text" at bounding box center [478, 457] width 134 height 22
type input "97,350.49"
click at [660, 506] on div "End of the Year Pay Advice YTD (if needed) 0.00 $ None close Date Time chevron_…" at bounding box center [566, 495] width 644 height 33
click at [463, 429] on input "text" at bounding box center [478, 424] width 134 height 22
type input "10,291.66"
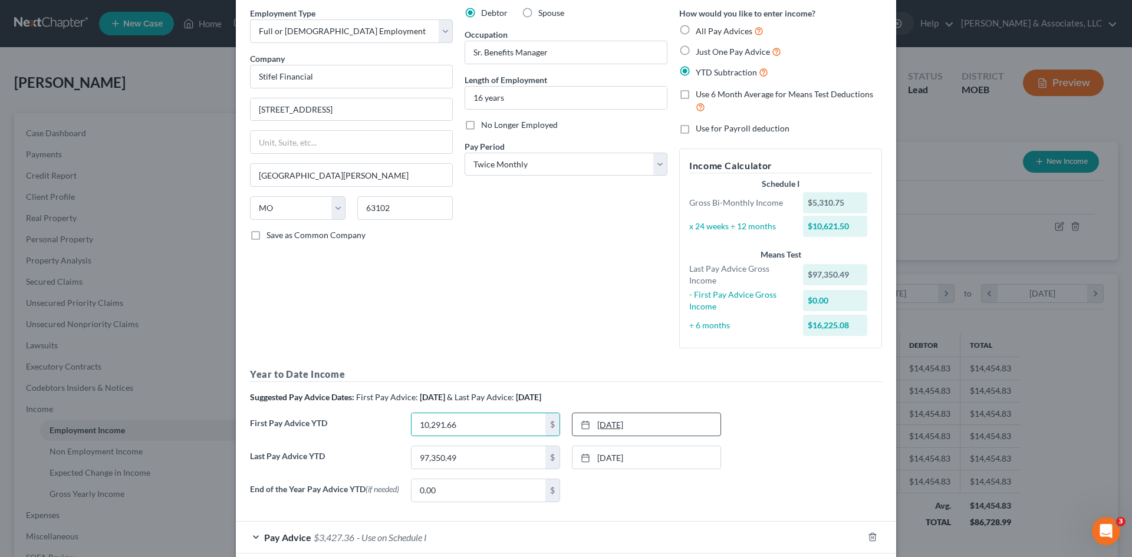
click at [644, 427] on link "7/31/2025" at bounding box center [646, 424] width 148 height 22
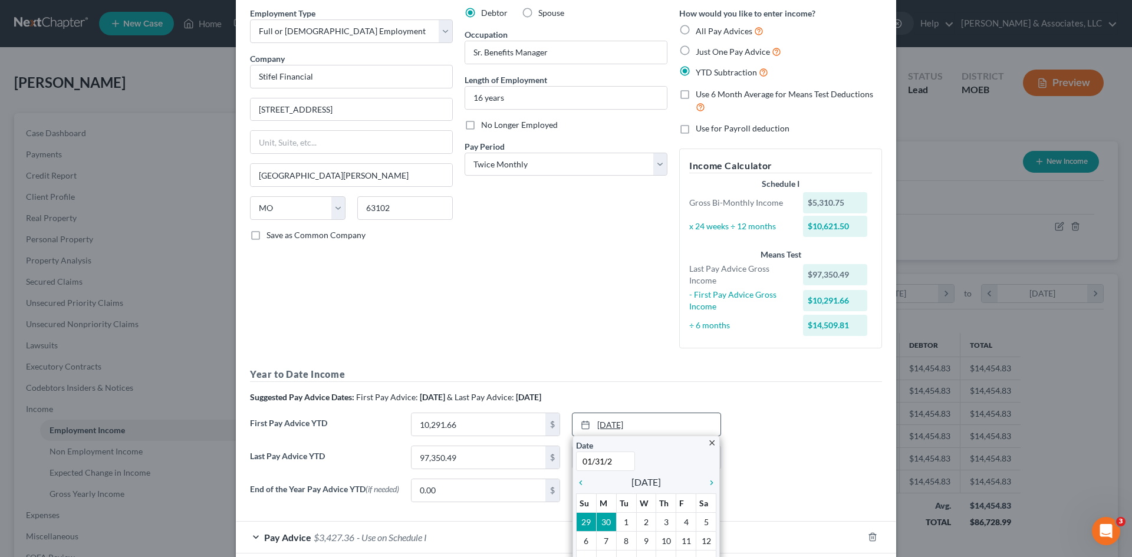
type input "01/31/25"
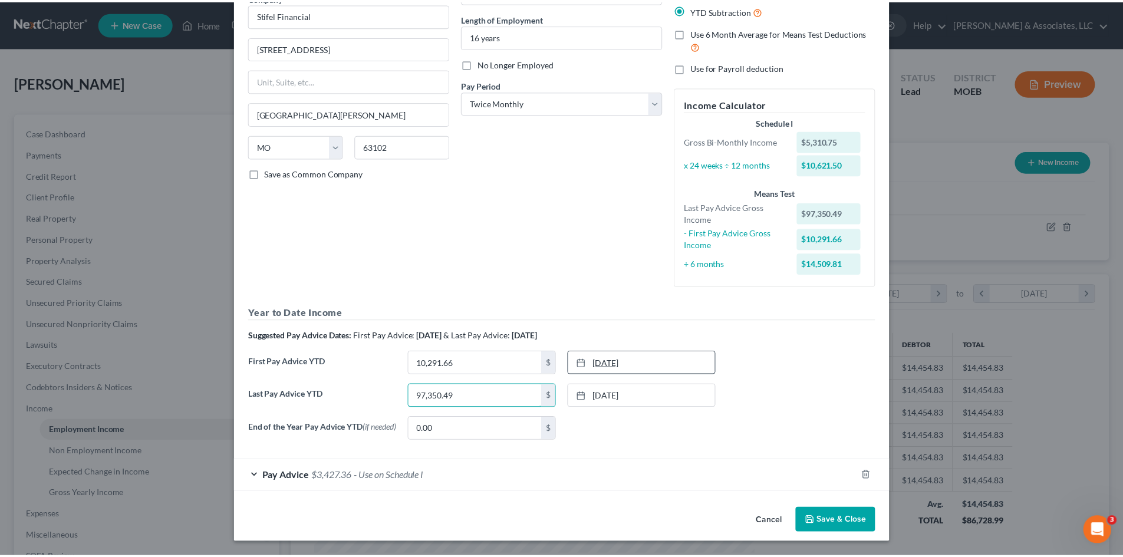
scroll to position [111, 0]
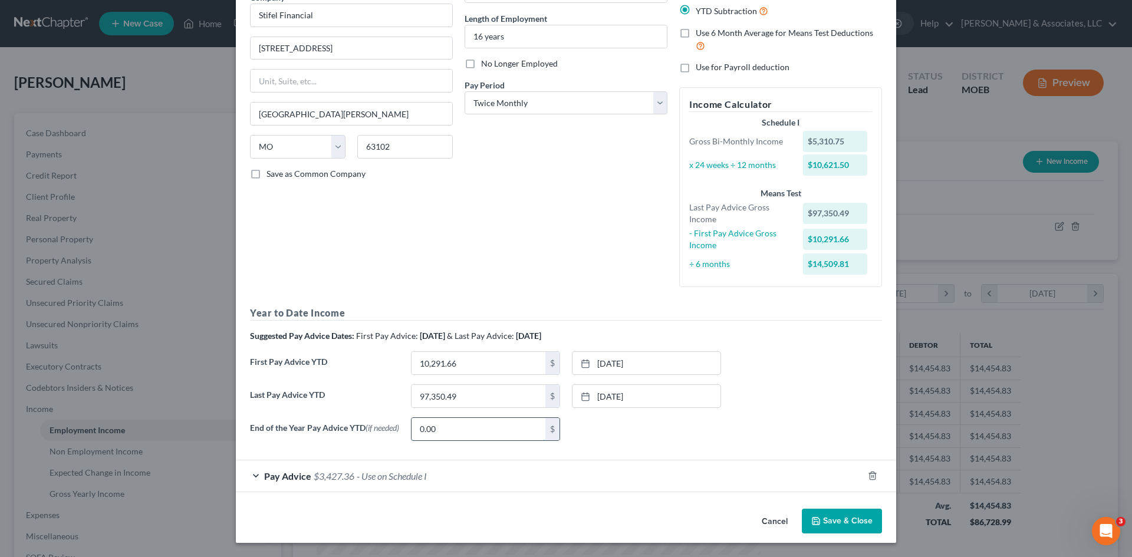
click at [478, 433] on input "0.00" at bounding box center [478, 429] width 134 height 22
type input "142,357.94"
click at [618, 430] on div "None close Date Time chevron_left August 2025 chevron_right Su M Tu W Th F Sa 2…" at bounding box center [646, 429] width 161 height 24
click at [815, 519] on icon "button" at bounding box center [815, 520] width 9 height 9
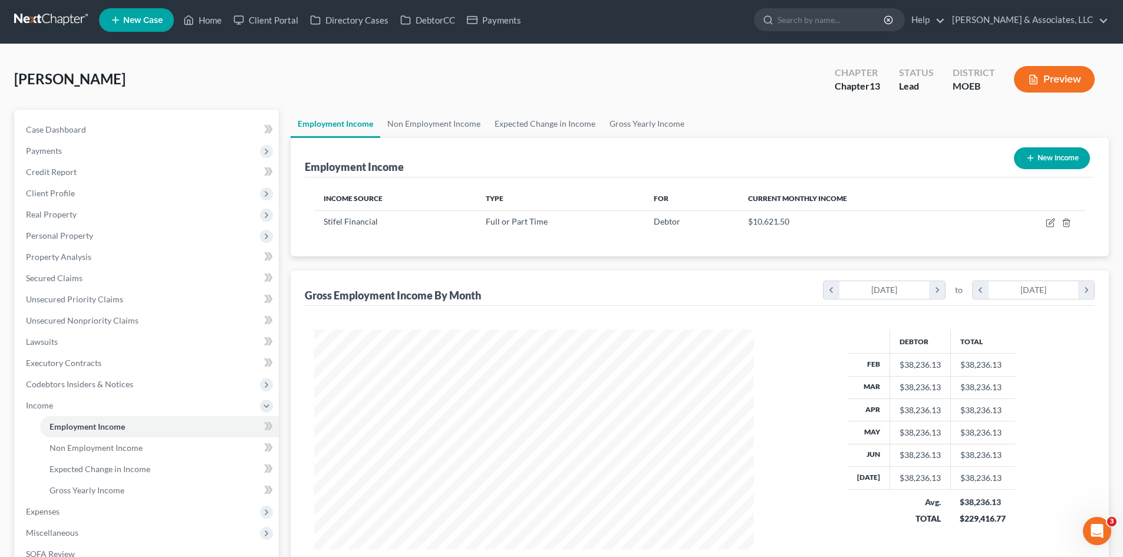
scroll to position [0, 0]
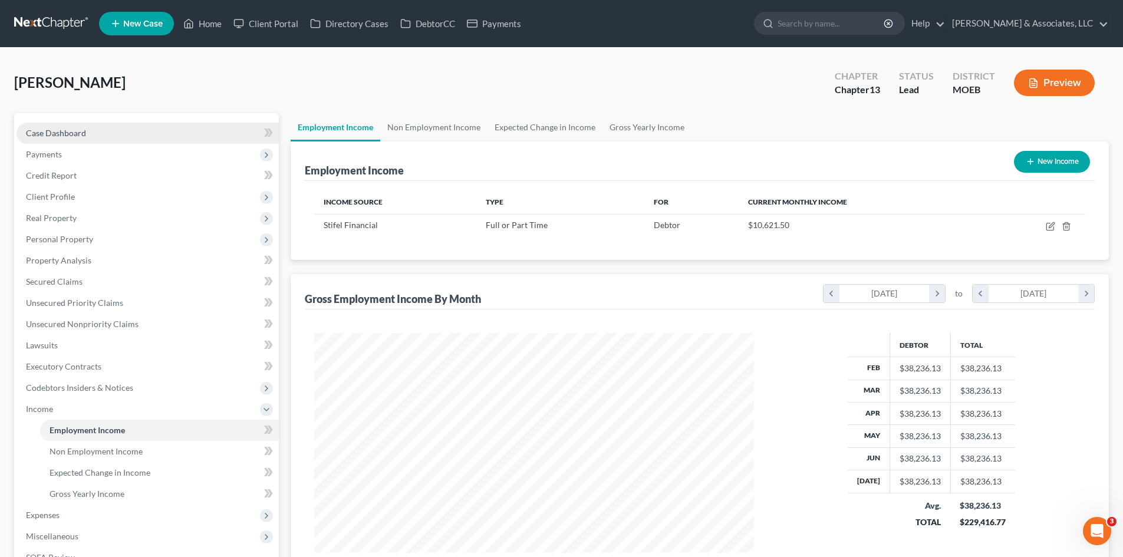
click at [95, 134] on link "Case Dashboard" at bounding box center [148, 133] width 262 height 21
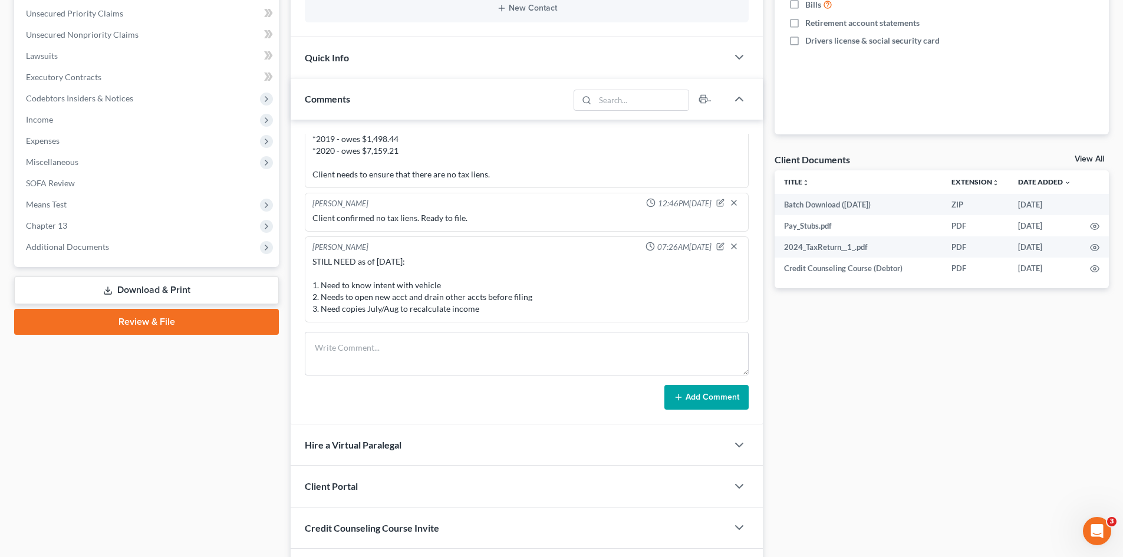
scroll to position [354, 0]
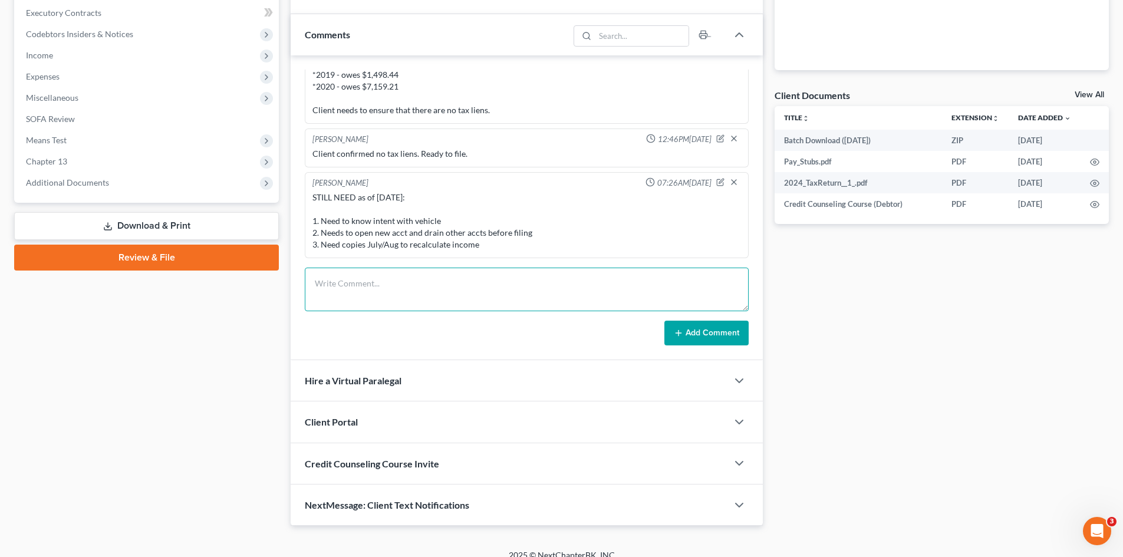
click at [459, 278] on textarea at bounding box center [527, 290] width 444 height 44
type textarea "Ready to prepare."
click at [714, 337] on button "Add Comment" at bounding box center [706, 333] width 84 height 25
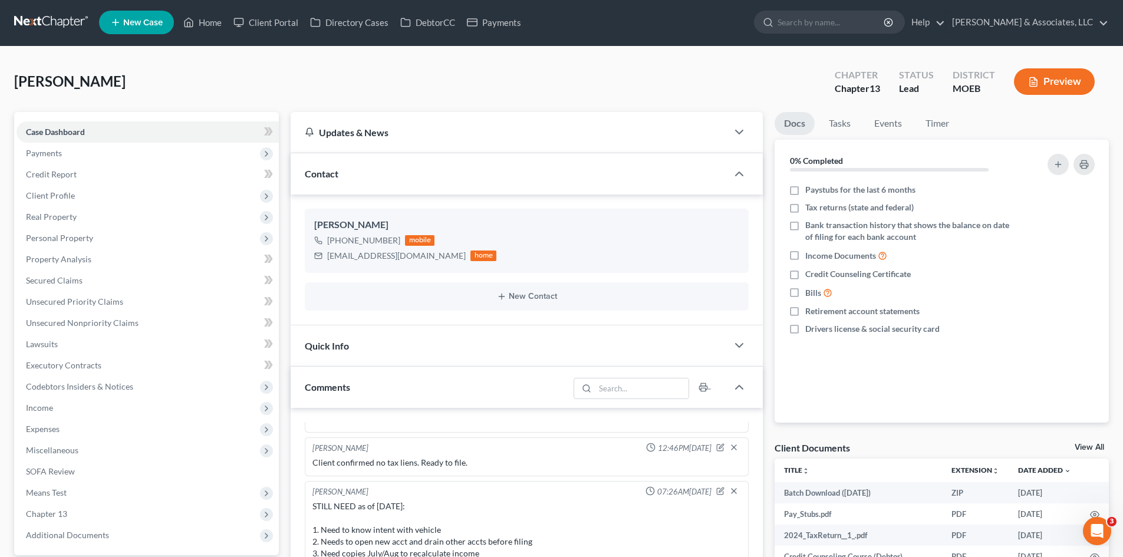
scroll to position [0, 0]
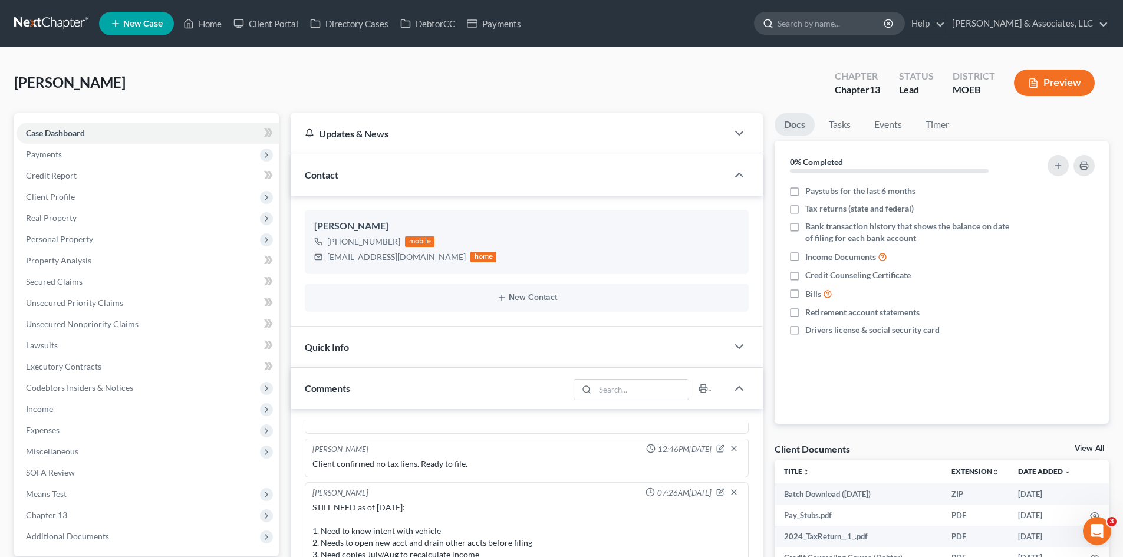
click at [838, 27] on input "search" at bounding box center [831, 23] width 108 height 22
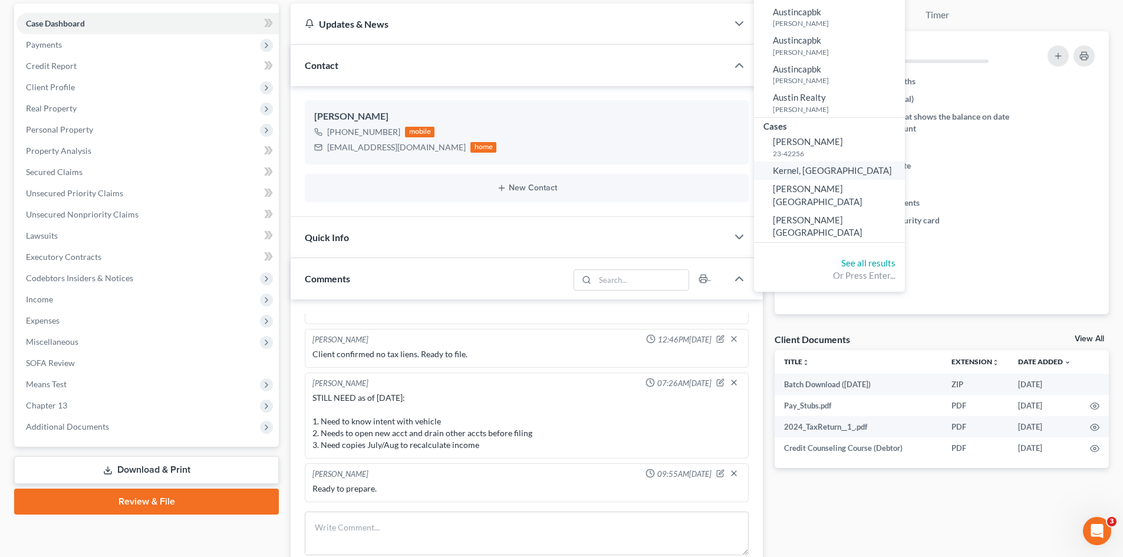
scroll to position [118, 0]
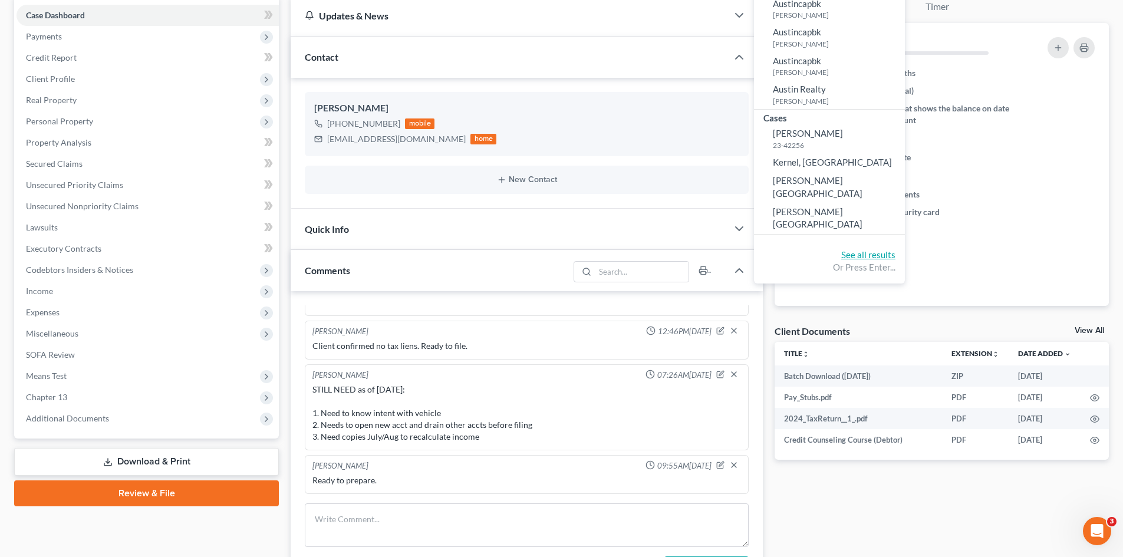
type input "Austin"
click at [895, 249] on link "See all results" at bounding box center [868, 254] width 54 height 11
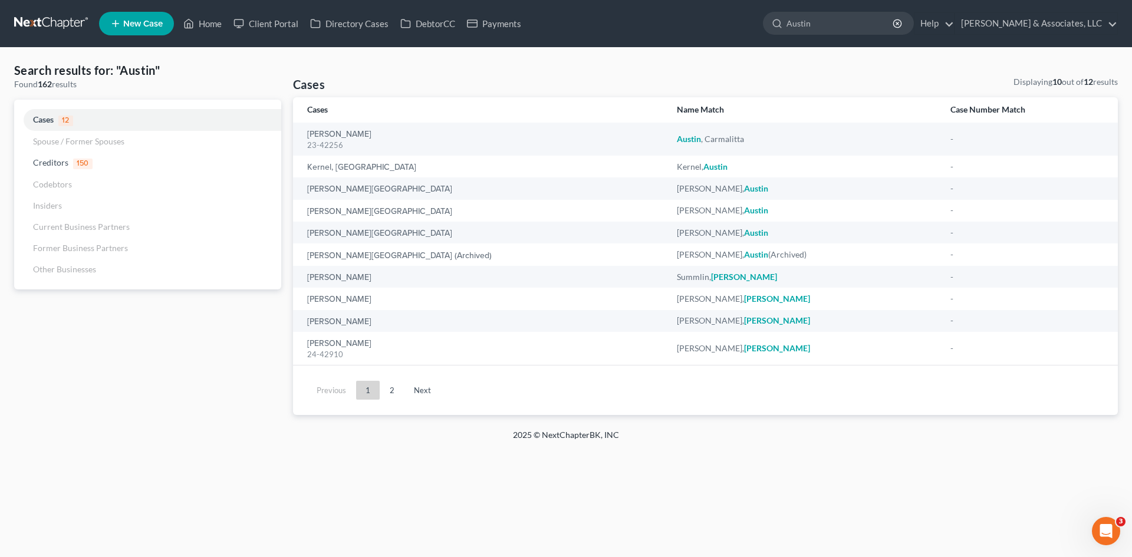
drag, startPoint x: 871, startPoint y: 28, endPoint x: 765, endPoint y: 29, distance: 105.5
click at [773, 30] on ul "New Case Home Client Portal Directory Cases DebtorCC Payments Austin - No Resul…" at bounding box center [608, 23] width 1019 height 31
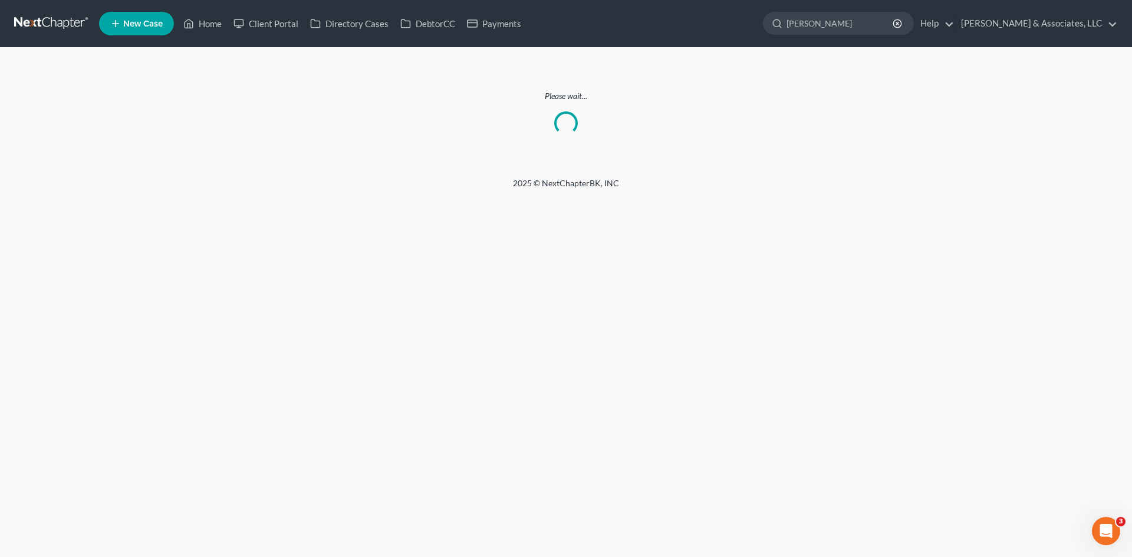
type input "brittany"
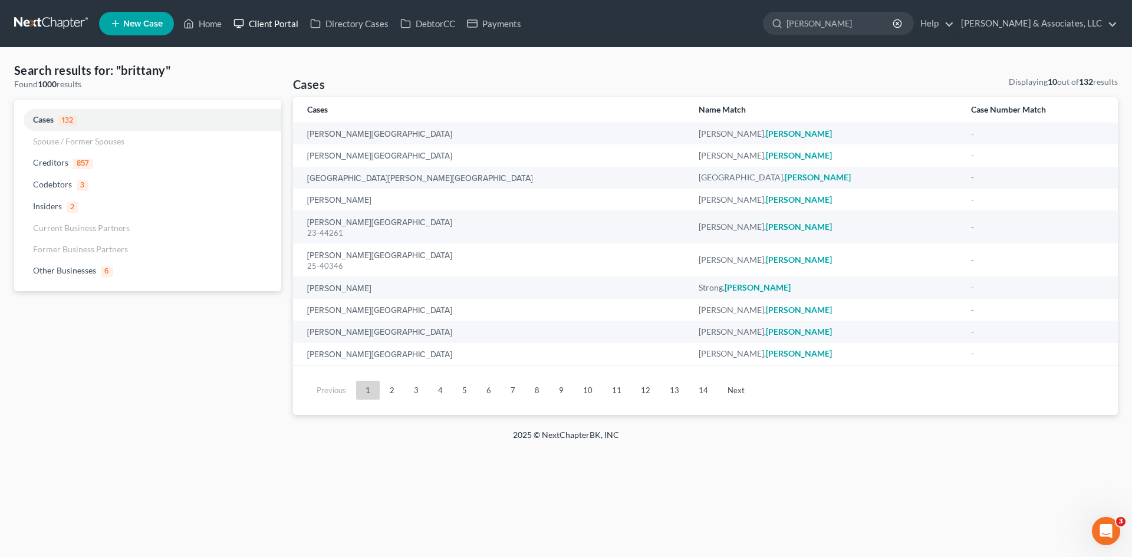
click at [268, 19] on link "Client Portal" at bounding box center [266, 23] width 77 height 21
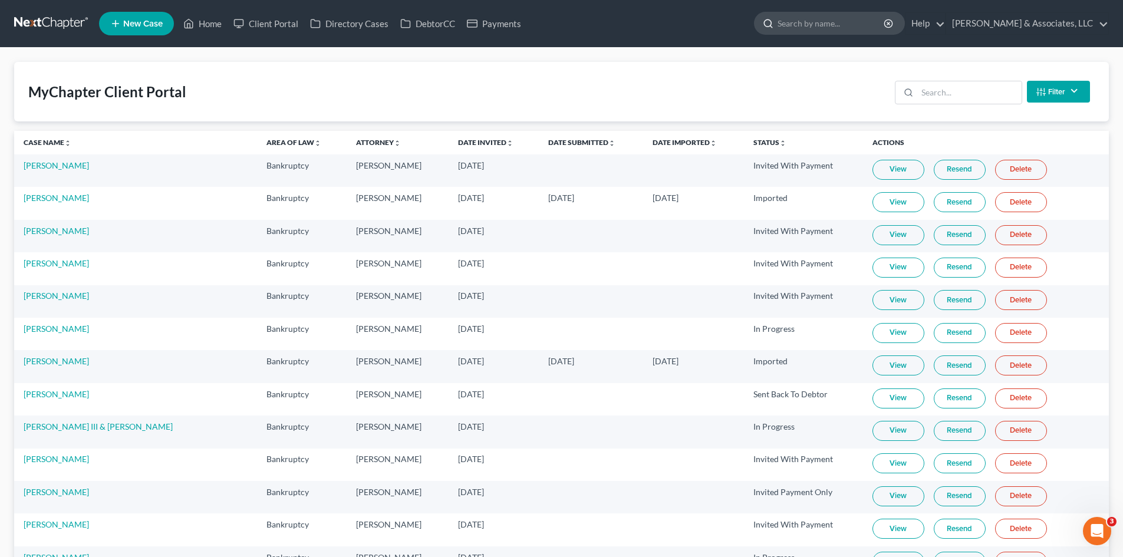
click at [855, 24] on input "search" at bounding box center [831, 23] width 108 height 22
click at [281, 17] on link "Client Portal" at bounding box center [266, 23] width 77 height 21
click at [272, 21] on link "Client Portal" at bounding box center [266, 23] width 77 height 21
click at [864, 22] on input "search" at bounding box center [831, 23] width 108 height 22
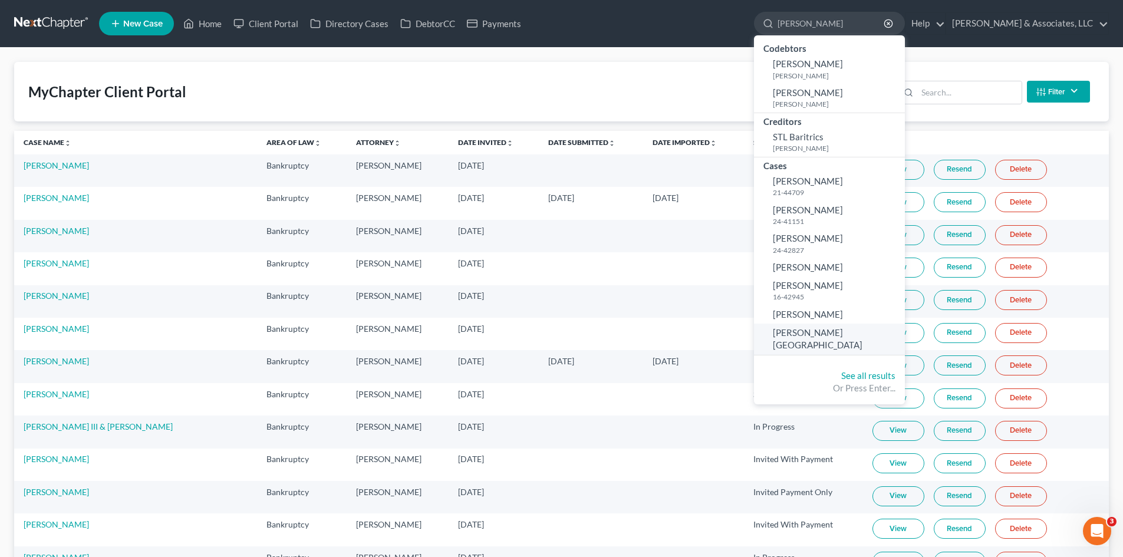
type input "stacy"
click at [859, 334] on span "[PERSON_NAME][GEOGRAPHIC_DATA]" at bounding box center [818, 338] width 90 height 23
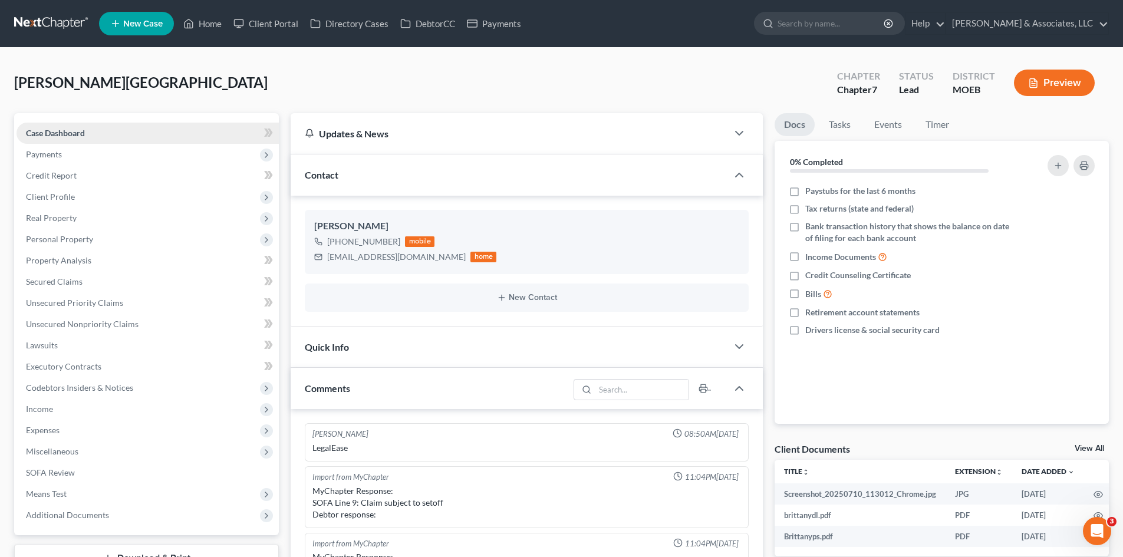
scroll to position [409, 0]
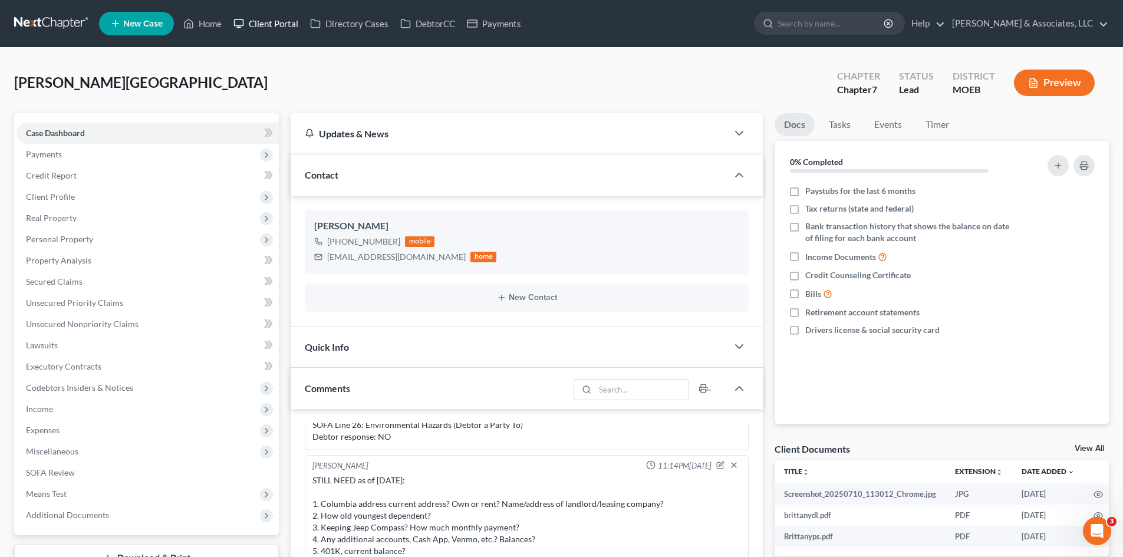
click at [269, 22] on link "Client Portal" at bounding box center [266, 23] width 77 height 21
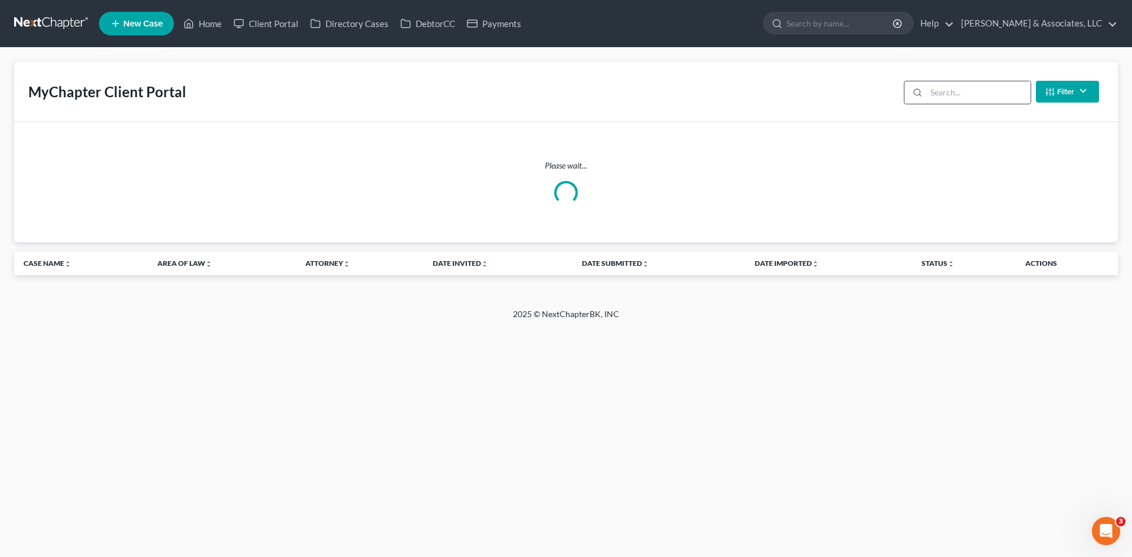
click at [942, 93] on input "search" at bounding box center [978, 92] width 104 height 22
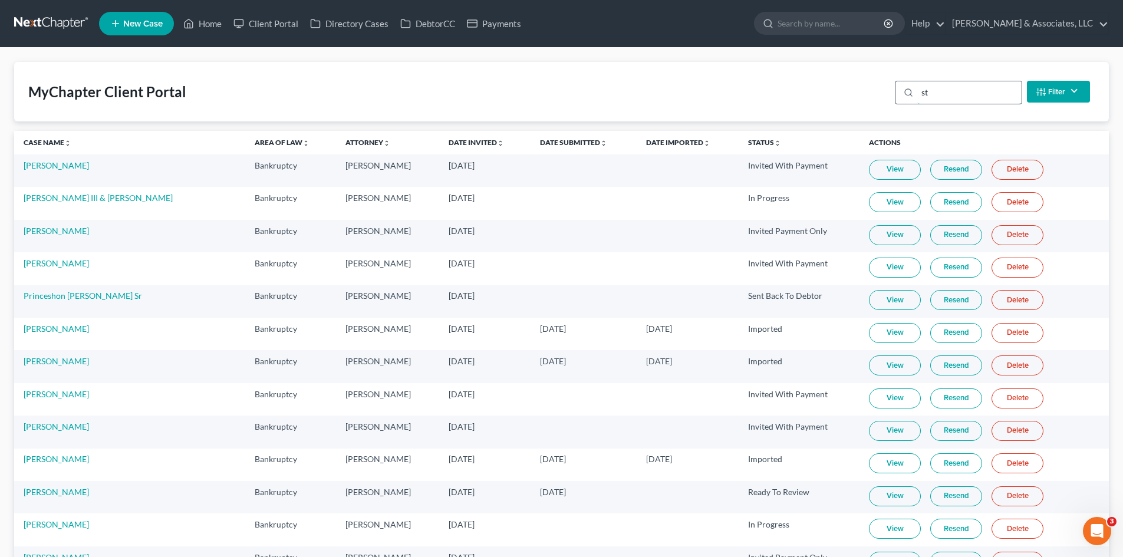
type input "s"
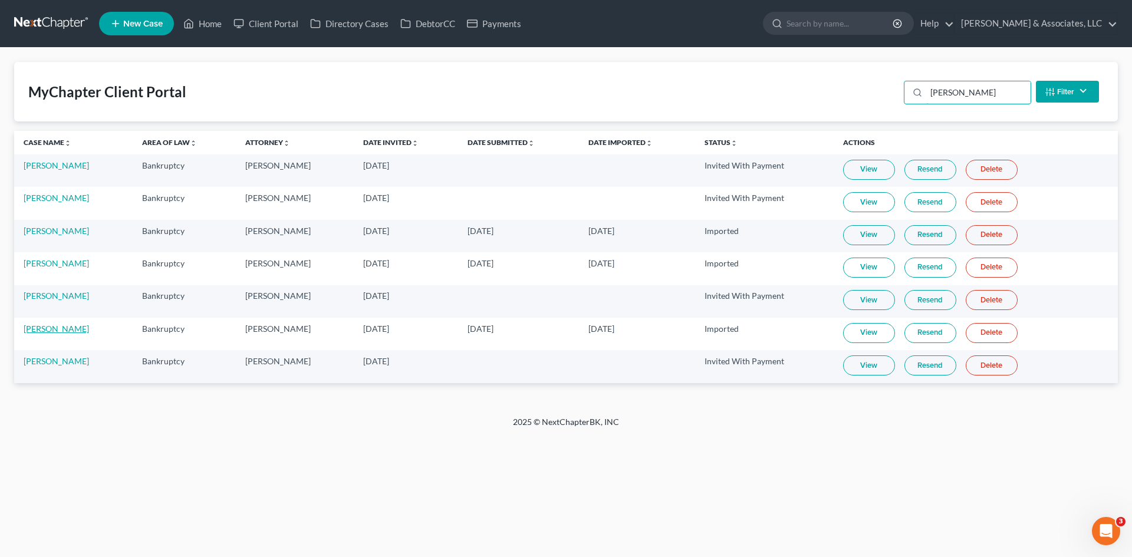
type input "brittany"
click at [53, 331] on link "Brittany Stacy" at bounding box center [56, 329] width 65 height 10
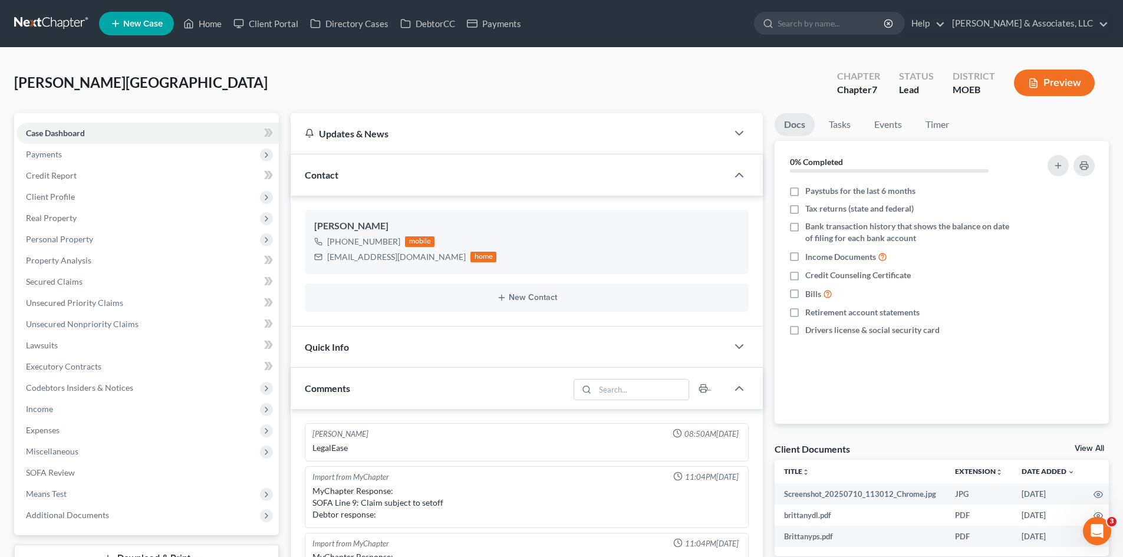
scroll to position [409, 0]
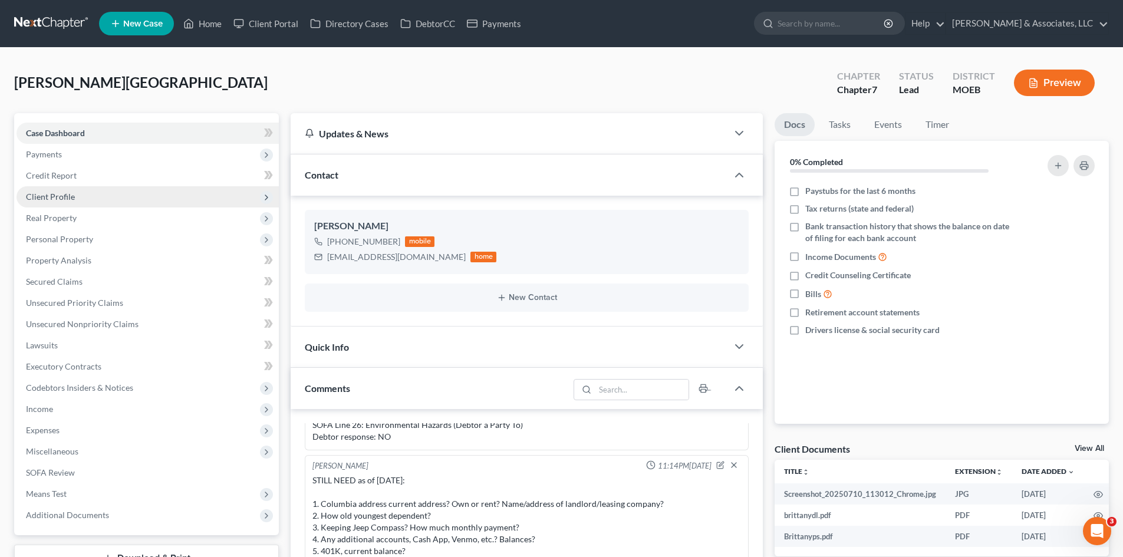
click at [58, 196] on span "Client Profile" at bounding box center [50, 197] width 49 height 10
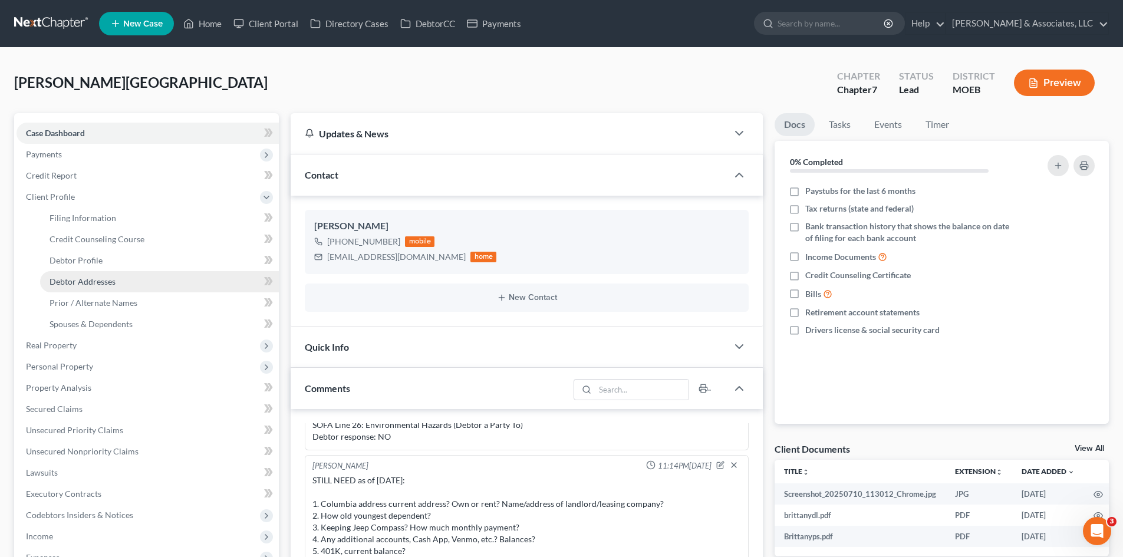
click at [90, 284] on span "Debtor Addresses" at bounding box center [83, 281] width 66 height 10
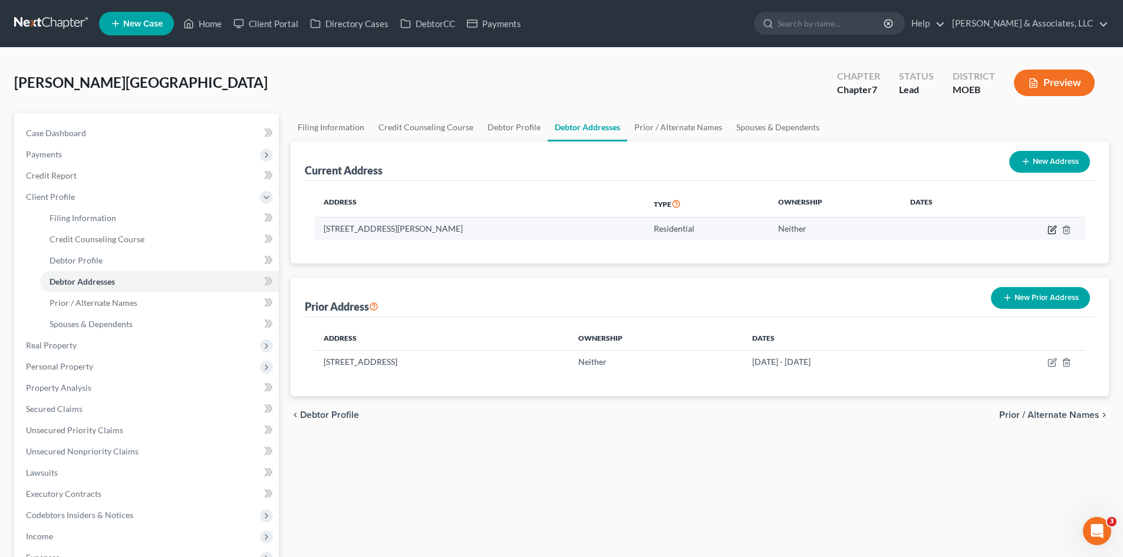
click at [1050, 228] on icon "button" at bounding box center [1051, 229] width 9 height 9
select select "26"
select select "0"
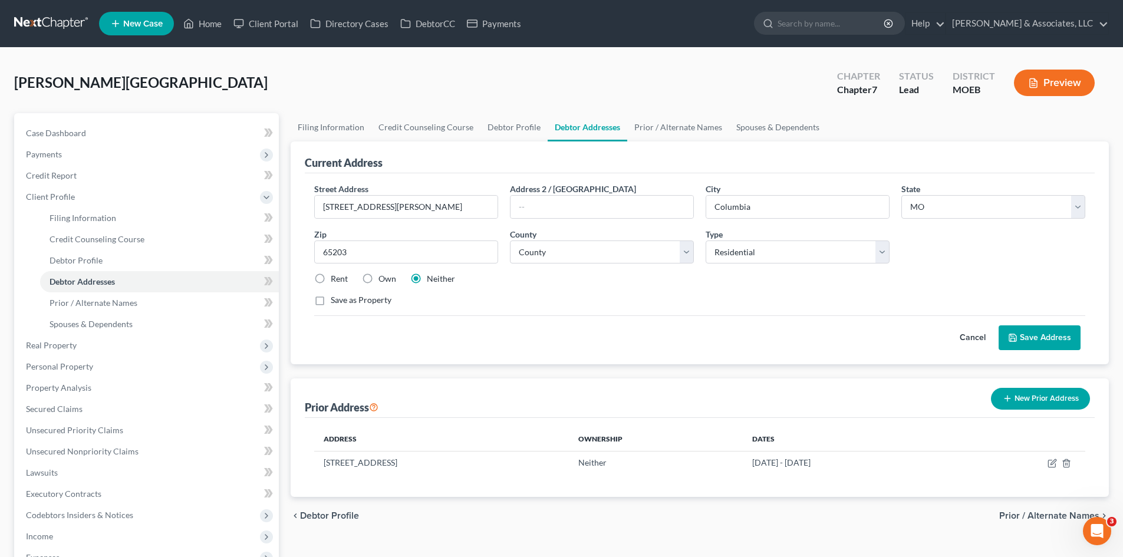
click at [331, 278] on label "Rent" at bounding box center [339, 279] width 17 height 12
click at [335, 278] on input "Rent" at bounding box center [339, 277] width 8 height 8
radio input "true"
click at [1030, 333] on button "Save Address" at bounding box center [1039, 337] width 82 height 25
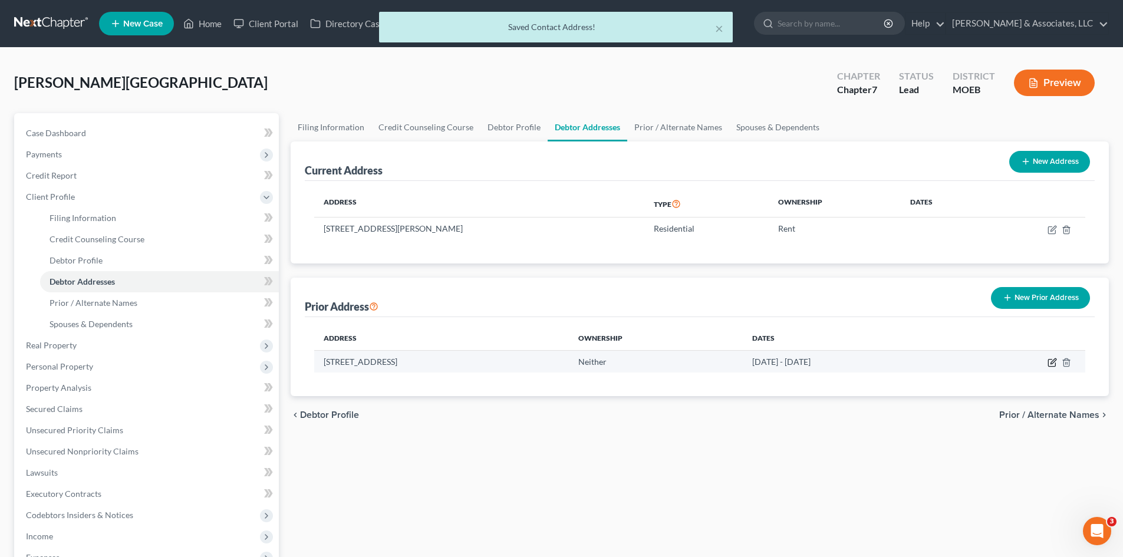
click at [1052, 363] on icon "button" at bounding box center [1051, 362] width 9 height 9
select select "26"
select select "35"
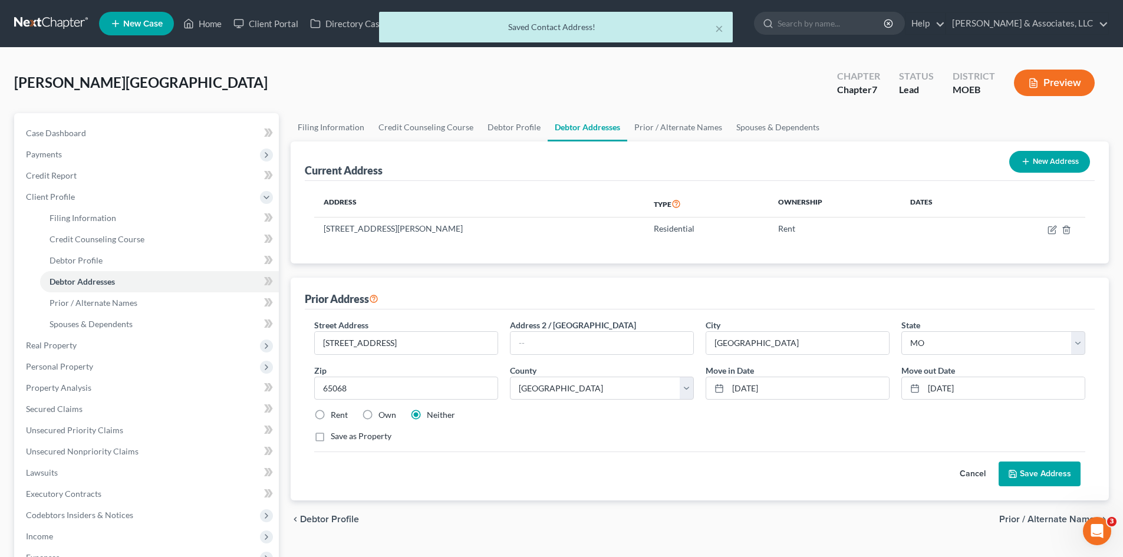
click at [331, 416] on label "Rent" at bounding box center [339, 415] width 17 height 12
click at [335, 416] on input "Rent" at bounding box center [339, 413] width 8 height 8
radio input "true"
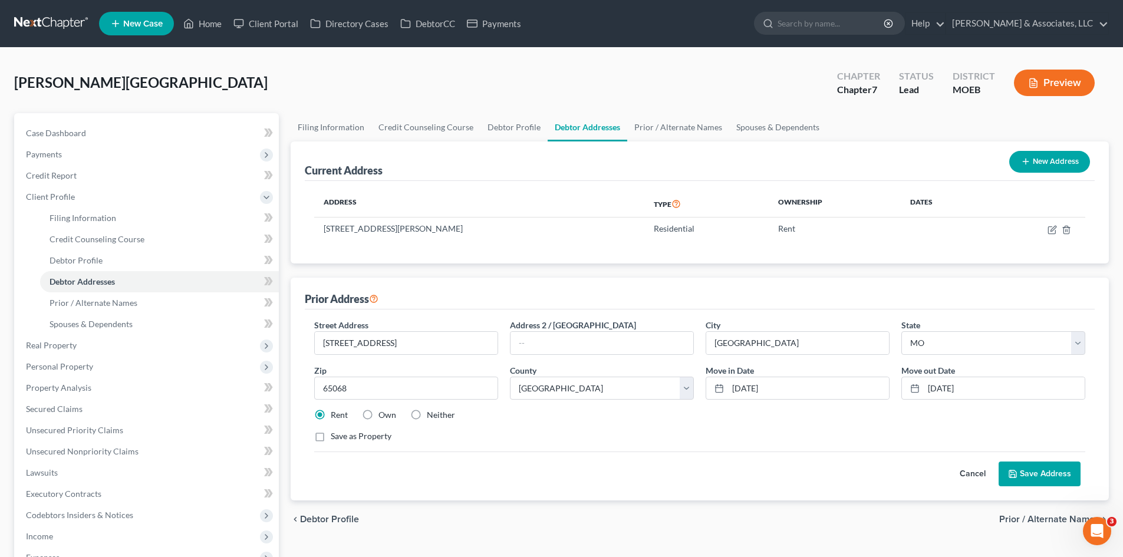
click at [1030, 473] on button "Save Address" at bounding box center [1039, 474] width 82 height 25
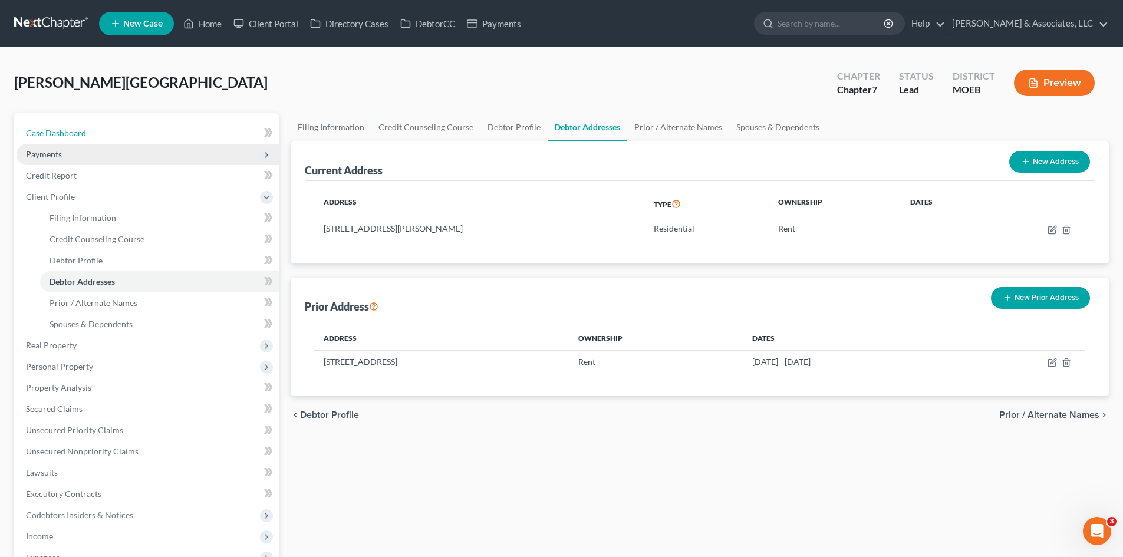
drag, startPoint x: 60, startPoint y: 133, endPoint x: 101, endPoint y: 158, distance: 48.6
click at [60, 133] on span "Case Dashboard" at bounding box center [56, 133] width 60 height 10
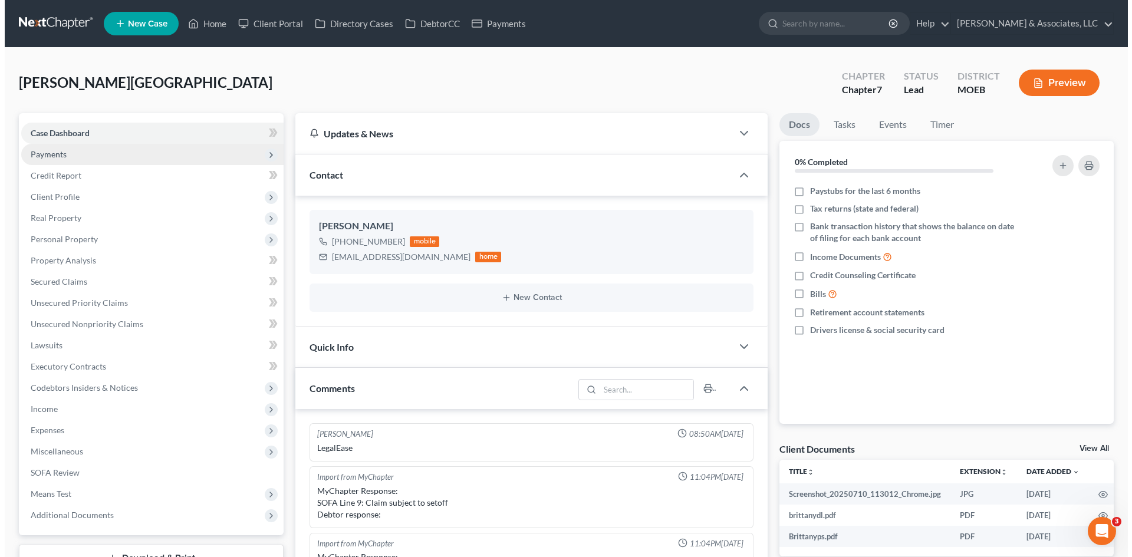
scroll to position [409, 0]
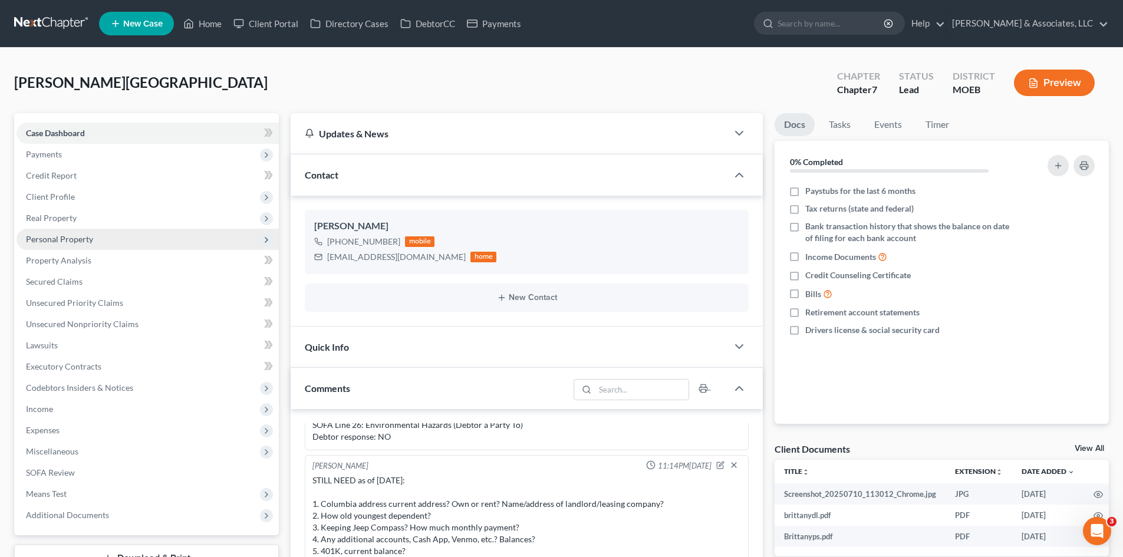
click at [58, 240] on span "Personal Property" at bounding box center [59, 239] width 67 height 10
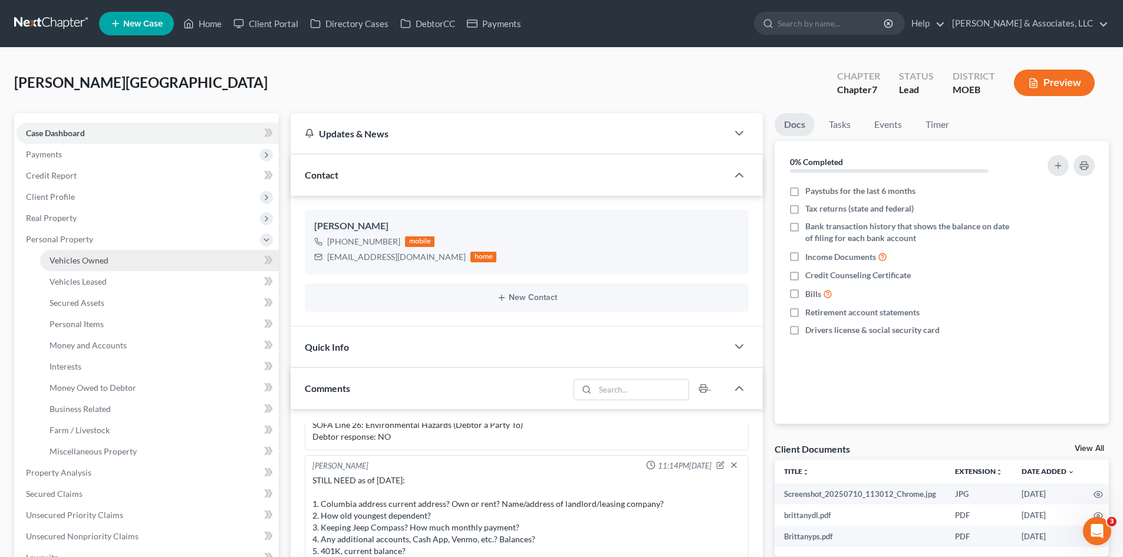
drag, startPoint x: 93, startPoint y: 265, endPoint x: 101, endPoint y: 268, distance: 8.8
click at [93, 264] on span "Vehicles Owned" at bounding box center [79, 260] width 59 height 10
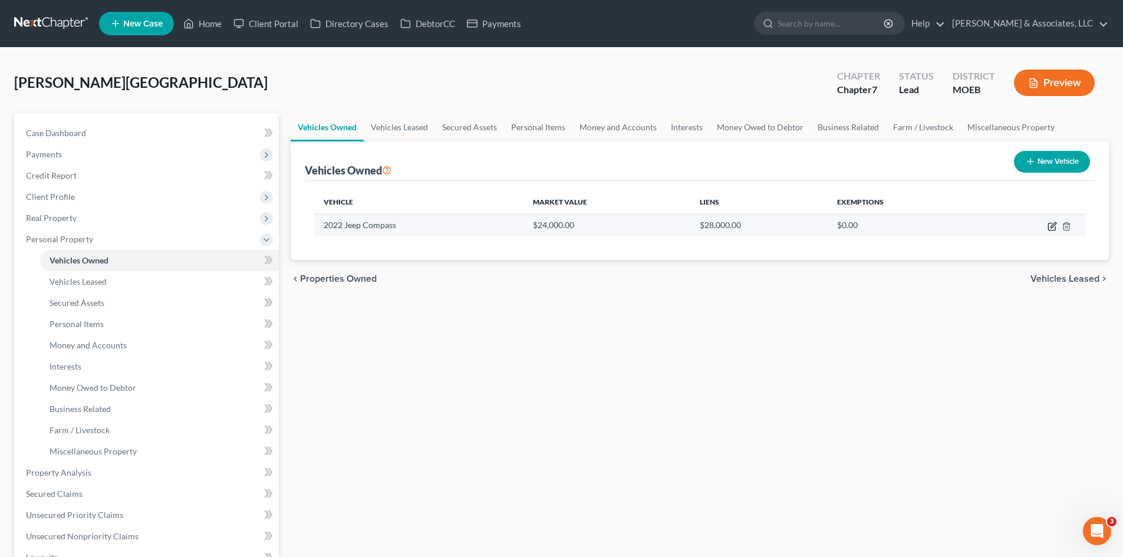
click at [1053, 226] on icon "button" at bounding box center [1052, 224] width 5 height 5
select select "0"
select select "4"
select select "0"
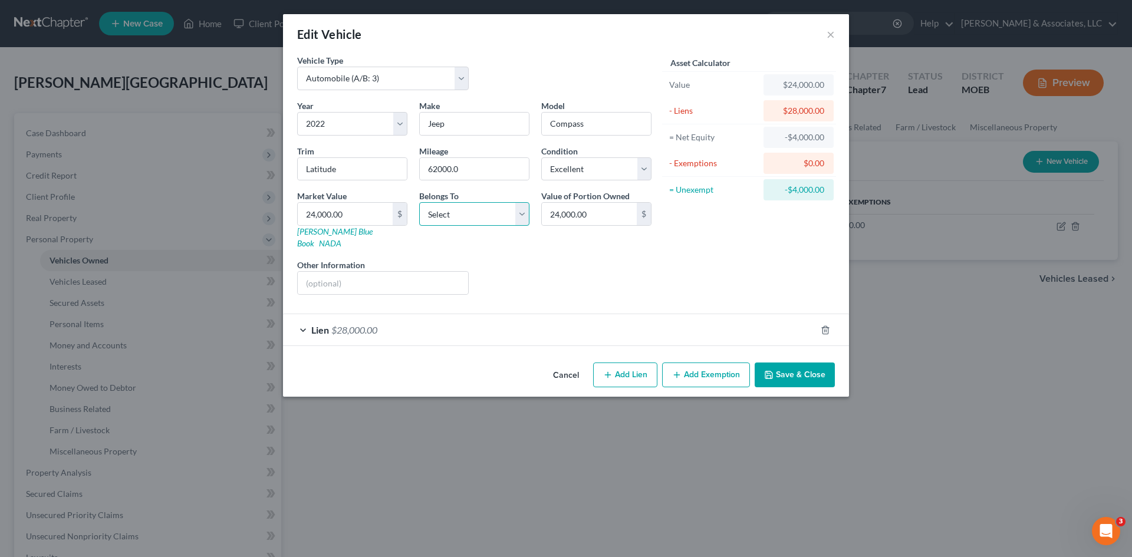
click at [513, 217] on select "Select Debtor 1 Only Debtor 2 Only Debtor 1 And Debtor 2 Only At Least One Of T…" at bounding box center [474, 214] width 110 height 24
select select "3"
click at [419, 202] on select "Select Debtor 1 Only Debtor 2 Only Debtor 1 And Debtor 2 Only At Least One Of T…" at bounding box center [474, 214] width 110 height 24
click at [800, 362] on button "Save & Close" at bounding box center [794, 374] width 80 height 25
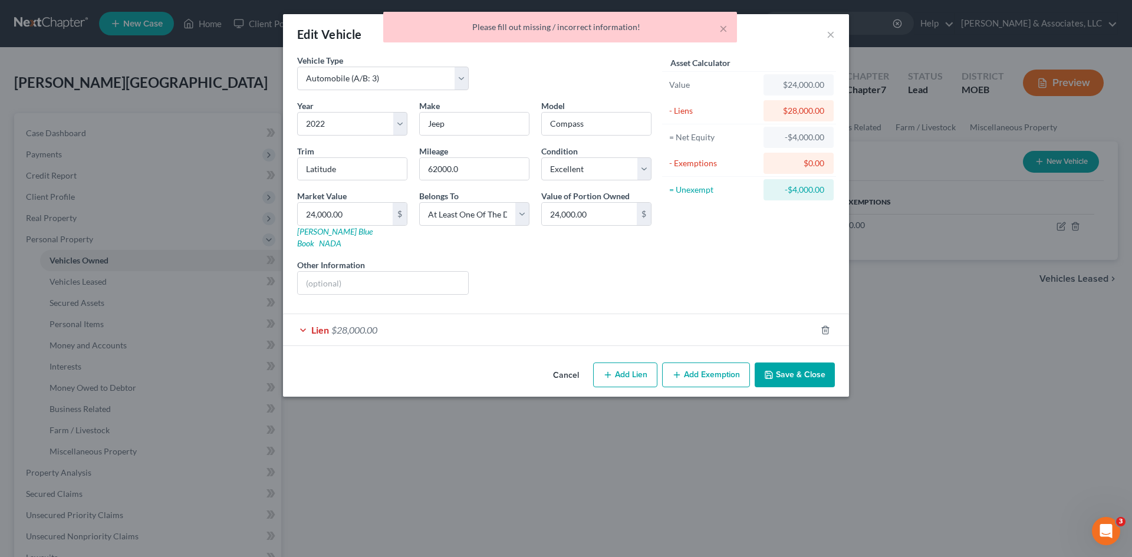
click at [375, 324] on span "$28,000.00" at bounding box center [354, 329] width 46 height 11
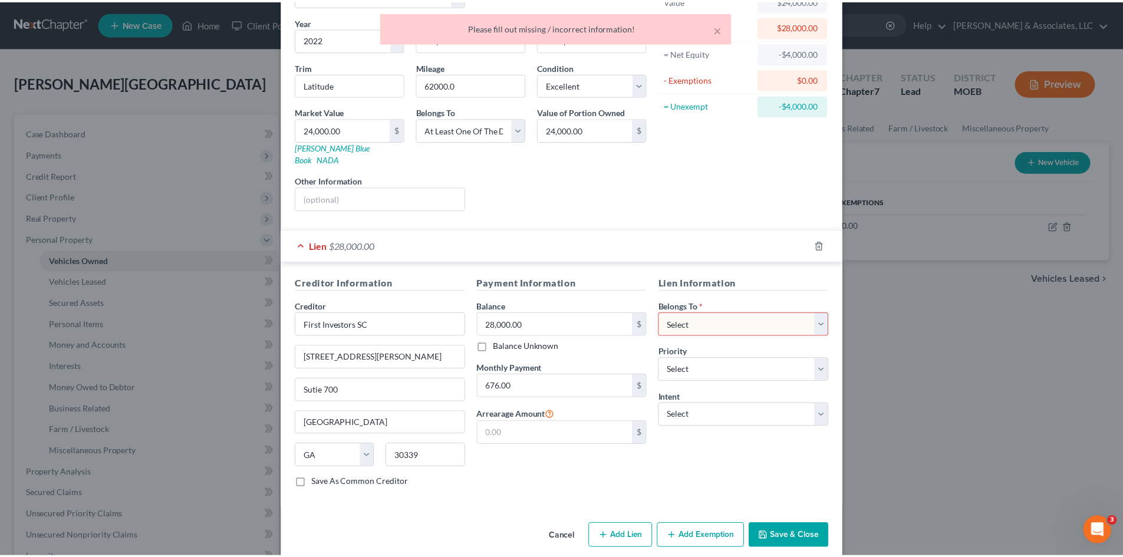
scroll to position [88, 0]
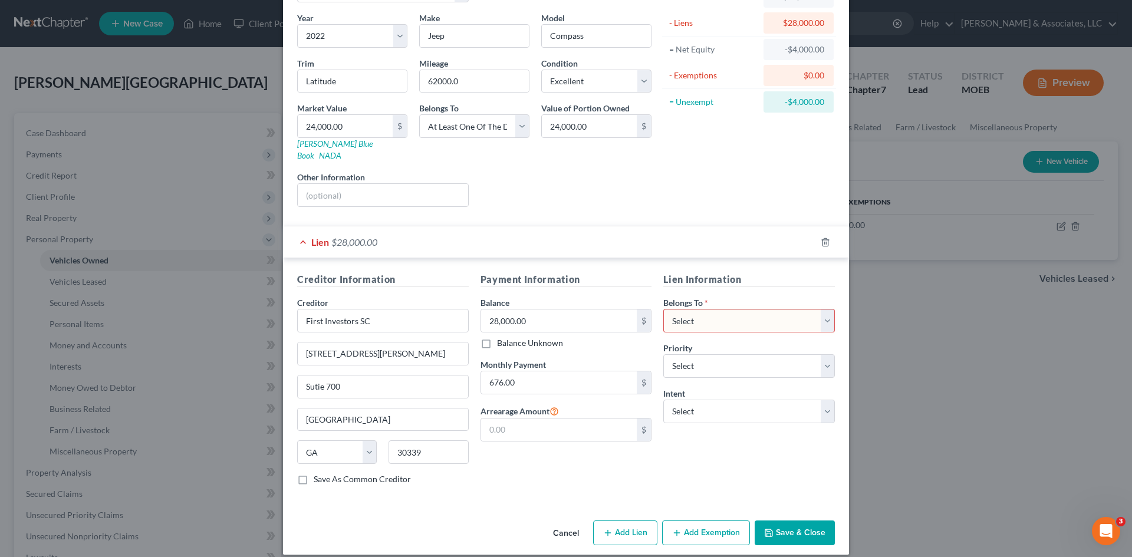
click at [729, 309] on select "Select Debtor 1 Only Debtor 2 Only Debtor 1 And Debtor 2 Only At Least One Of T…" at bounding box center [749, 321] width 172 height 24
select select "3"
click at [663, 309] on select "Select Debtor 1 Only Debtor 2 Only Debtor 1 And Debtor 2 Only At Least One Of T…" at bounding box center [749, 321] width 172 height 24
click at [704, 354] on select "Select 1st 2nd 3rd 4th 5th 6th 7th 8th 9th 10th 11th 12th 13th 14th 15th 16th 1…" at bounding box center [749, 366] width 172 height 24
click at [663, 354] on select "Select 1st 2nd 3rd 4th 5th 6th 7th 8th 9th 10th 11th 12th 13th 14th 15th 16th 1…" at bounding box center [749, 366] width 172 height 24
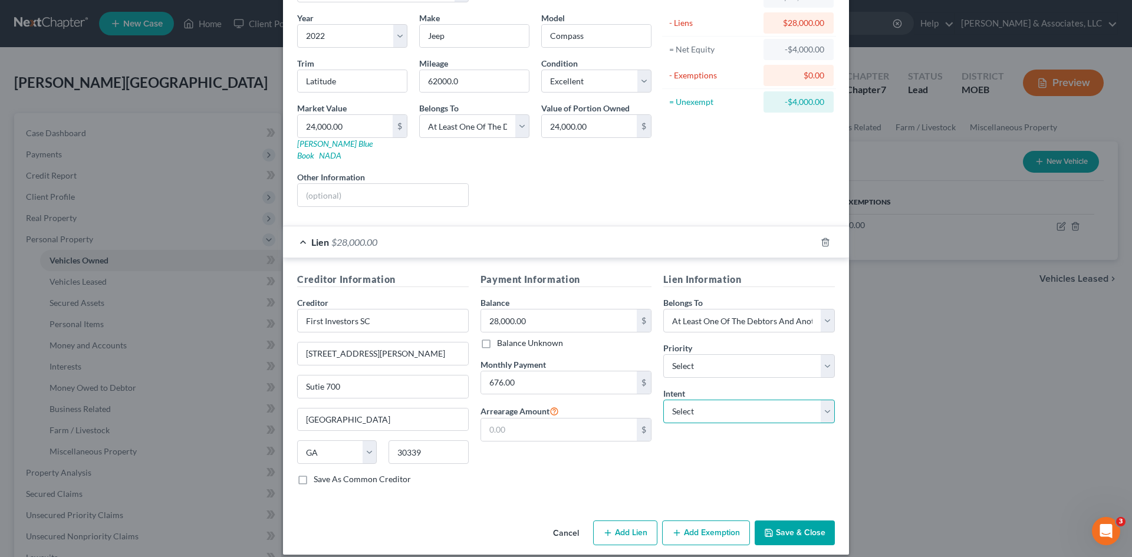
click at [714, 400] on select "Select Surrender Redeem Reaffirm Avoid Other" at bounding box center [749, 412] width 172 height 24
select select "2"
click at [663, 400] on select "Select Surrender Redeem Reaffirm Avoid Other" at bounding box center [749, 412] width 172 height 24
click at [790, 520] on button "Save & Close" at bounding box center [794, 532] width 80 height 25
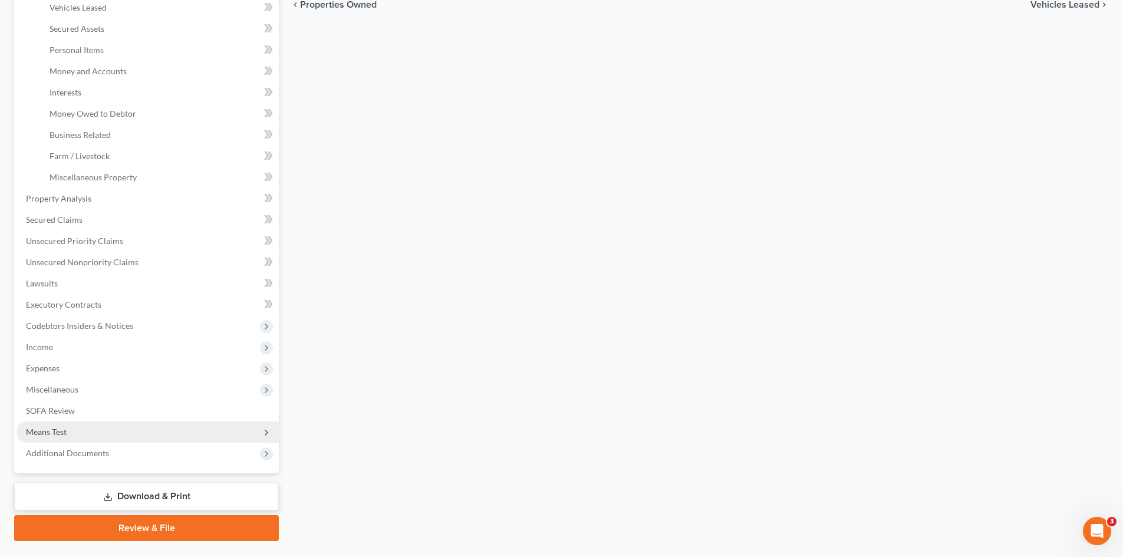
scroll to position [295, 0]
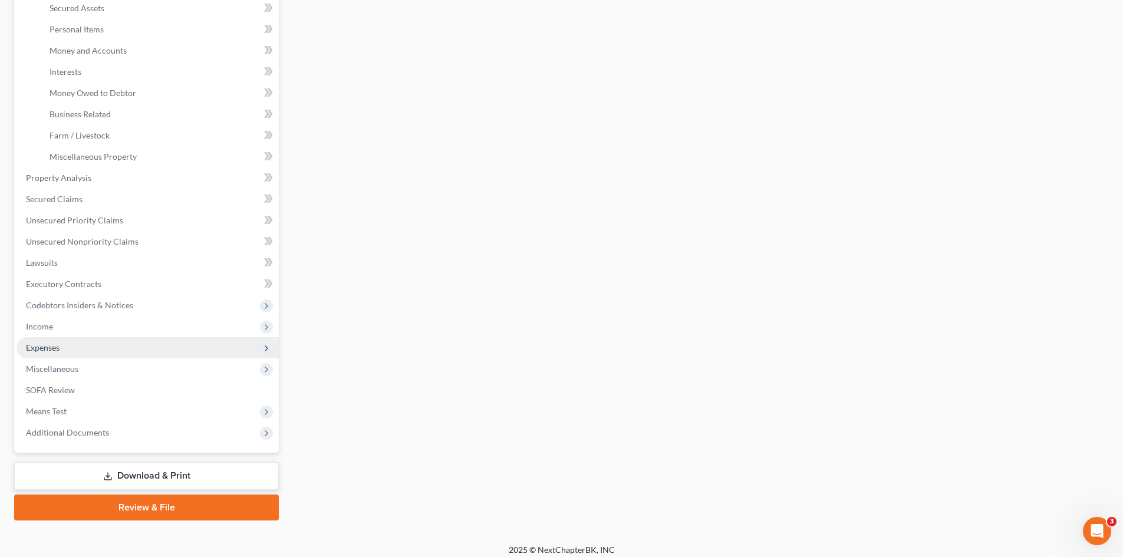
click at [42, 344] on span "Expenses" at bounding box center [43, 347] width 34 height 10
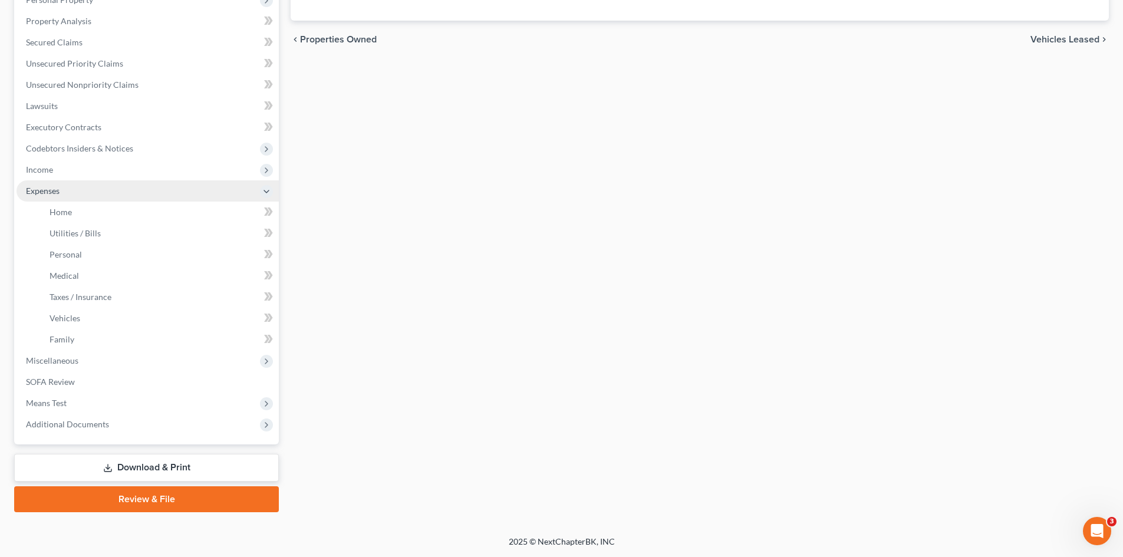
scroll to position [239, 0]
click at [70, 253] on span "Personal" at bounding box center [66, 254] width 32 height 10
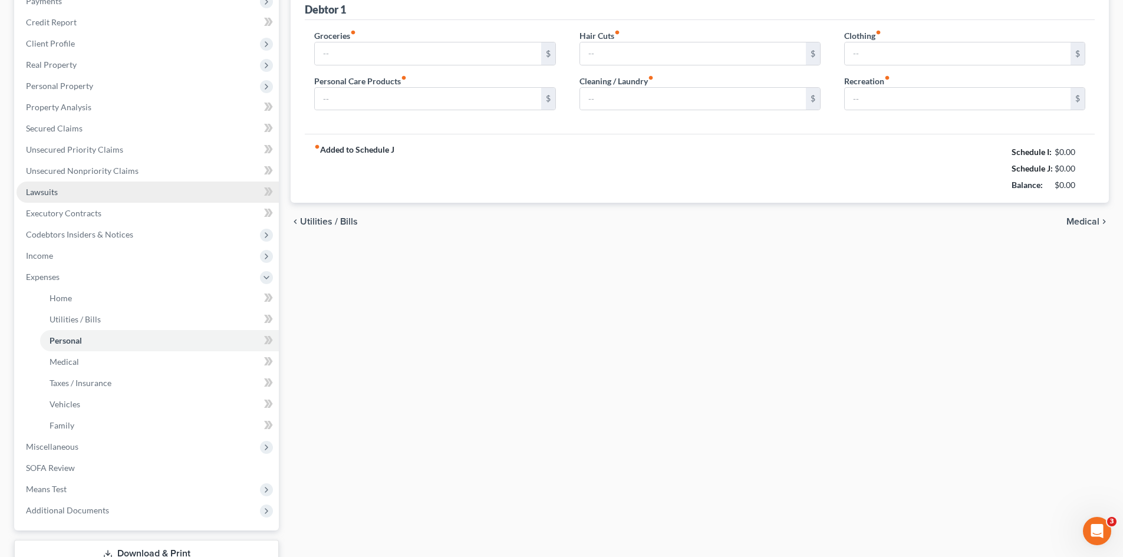
type input "800.00"
type input "200.00"
type input "40.00"
type input "50.00"
type input "100.00"
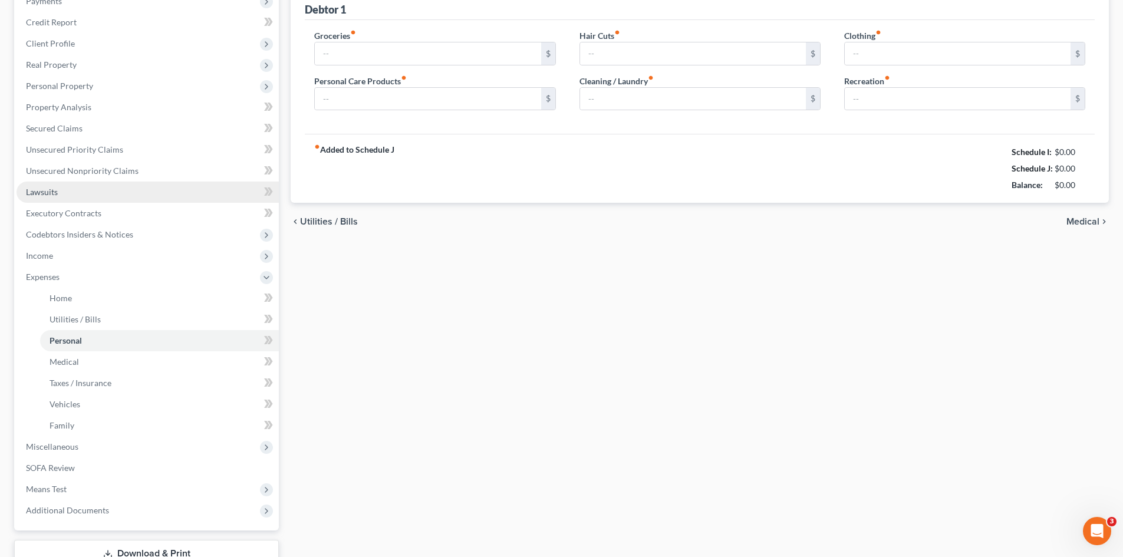
type input "300.00"
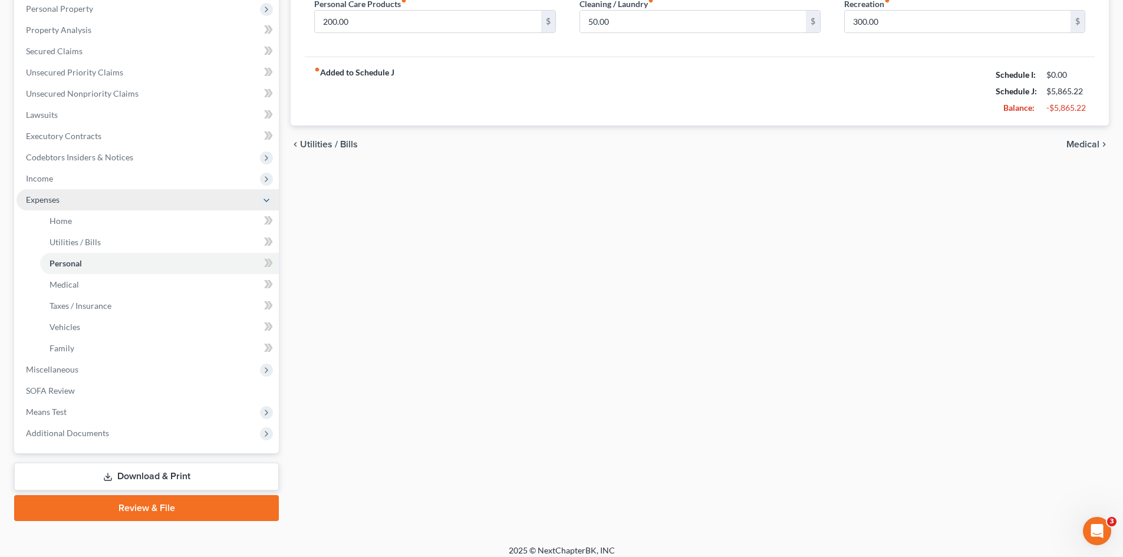
scroll to position [236, 0]
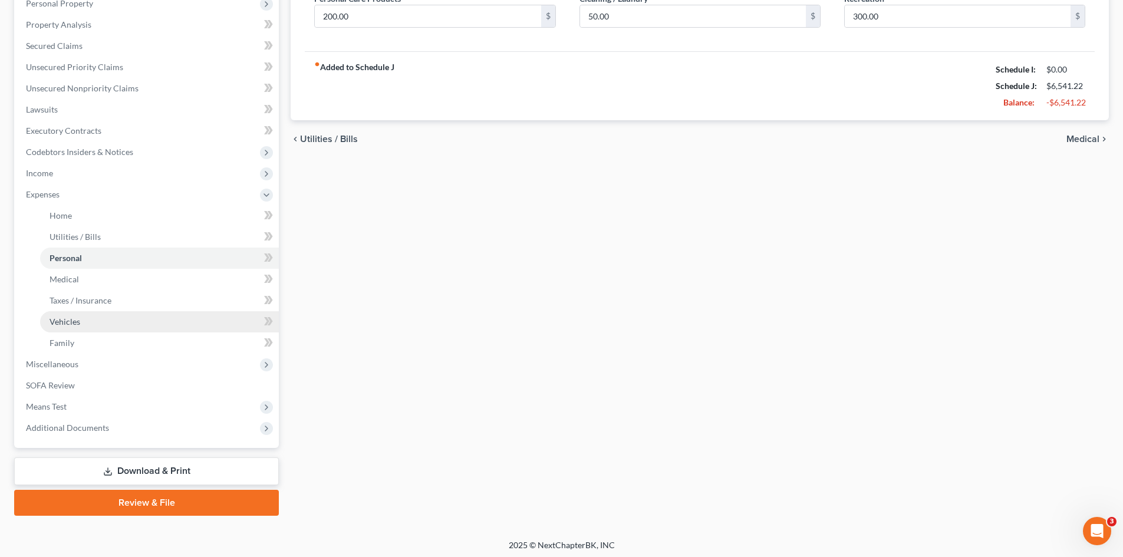
click at [72, 319] on span "Vehicles" at bounding box center [65, 322] width 31 height 10
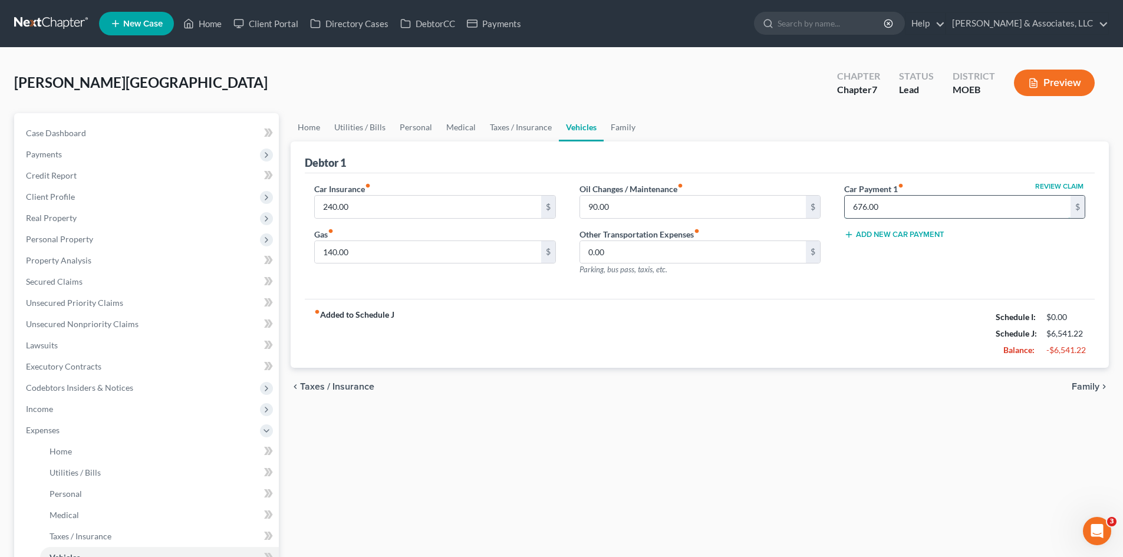
click at [932, 209] on input "676.00" at bounding box center [958, 207] width 226 height 22
type input "677.00"
click at [945, 298] on div "Car Insurance fiber_manual_record 240.00 $ Gas fiber_manual_record 140.00 $ Oil…" at bounding box center [700, 236] width 790 height 126
click at [52, 240] on span "Personal Property" at bounding box center [59, 239] width 67 height 10
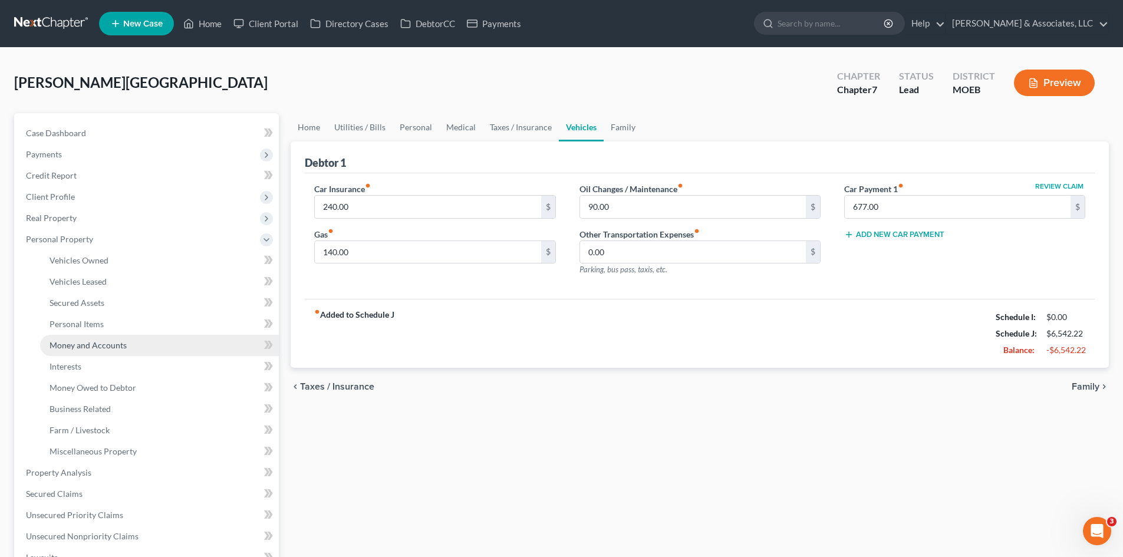
click at [77, 346] on span "Money and Accounts" at bounding box center [88, 345] width 77 height 10
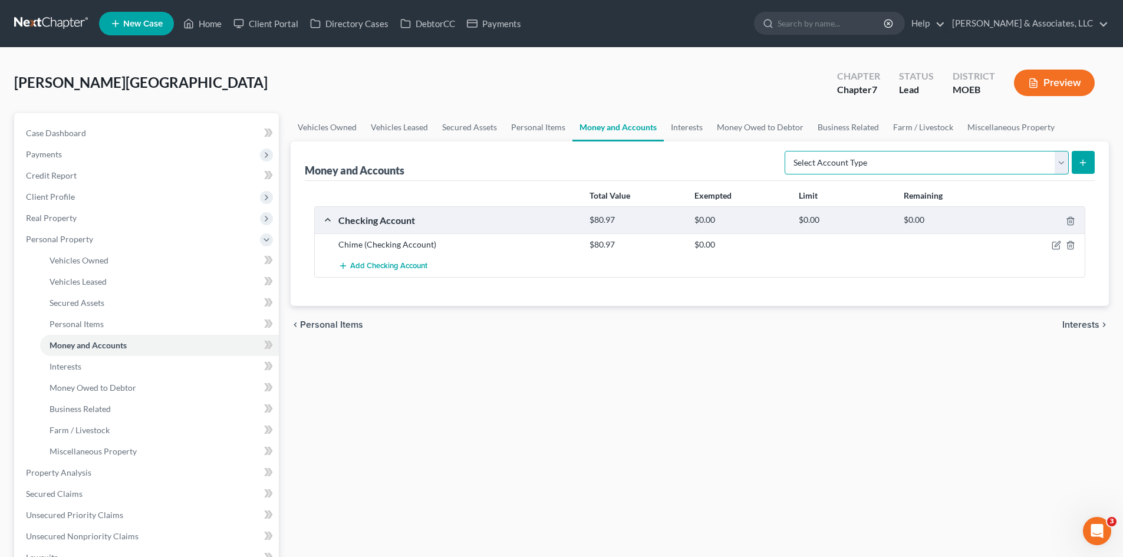
click at [1063, 160] on select "Select Account Type Brokerage (A/B: 18, SOFA: 20) Cash on Hand (A/B: 16) Certif…" at bounding box center [927, 163] width 284 height 24
select select "checking"
click at [787, 151] on select "Select Account Type Brokerage (A/B: 18, SOFA: 20) Cash on Hand (A/B: 16) Certif…" at bounding box center [927, 163] width 284 height 24
click at [1089, 156] on button "submit" at bounding box center [1083, 162] width 23 height 23
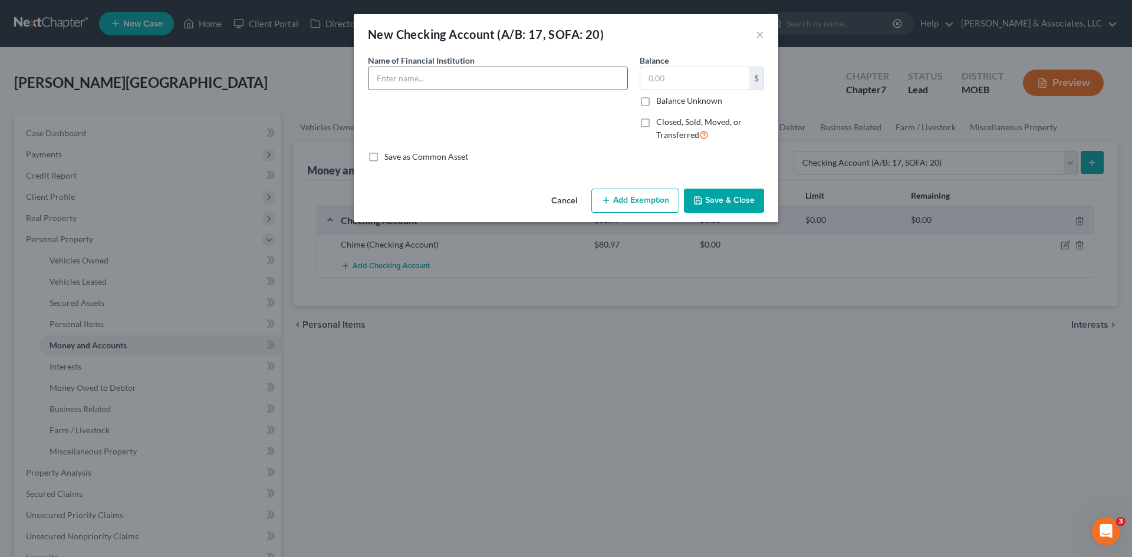
click at [486, 83] on input "text" at bounding box center [497, 78] width 259 height 22
type input "Cash App"
click at [706, 77] on input "text" at bounding box center [694, 78] width 109 height 22
type input "0.00"
click at [726, 206] on button "Save & Close" at bounding box center [724, 201] width 80 height 25
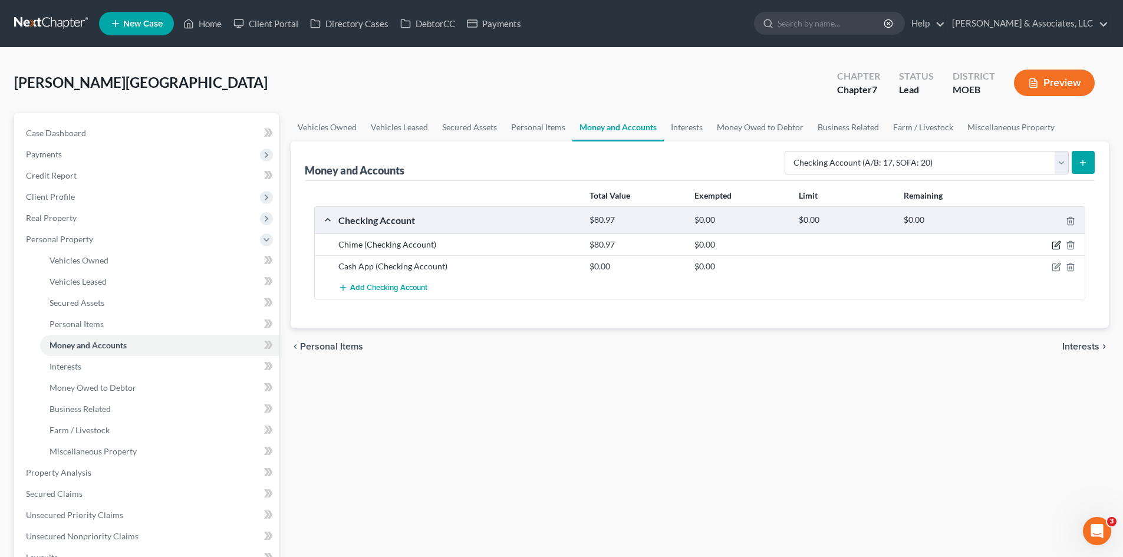
click at [1055, 240] on icon "button" at bounding box center [1056, 244] width 9 height 9
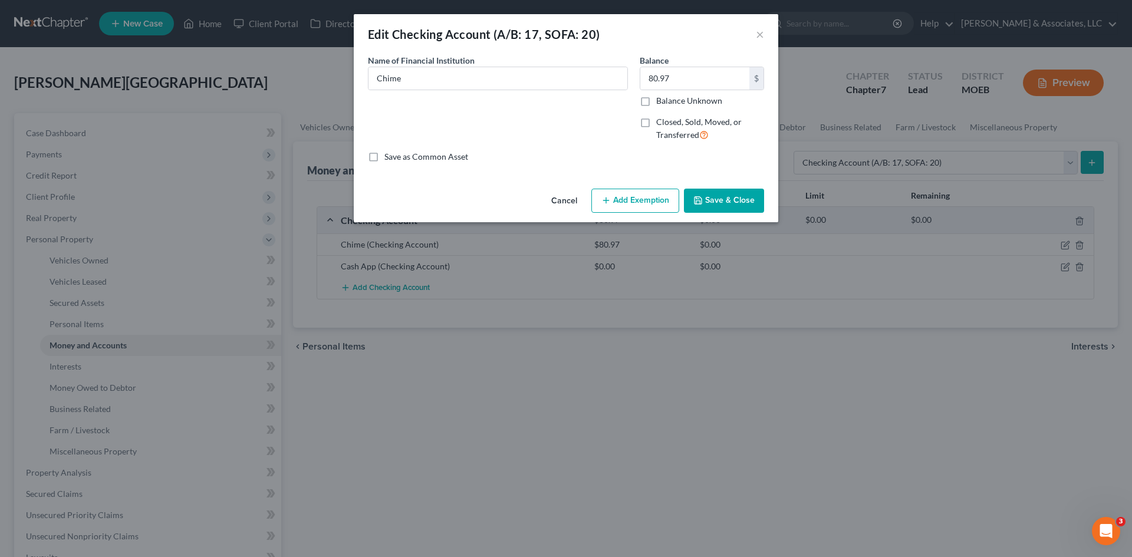
click at [652, 204] on button "Add Exemption" at bounding box center [635, 201] width 88 height 25
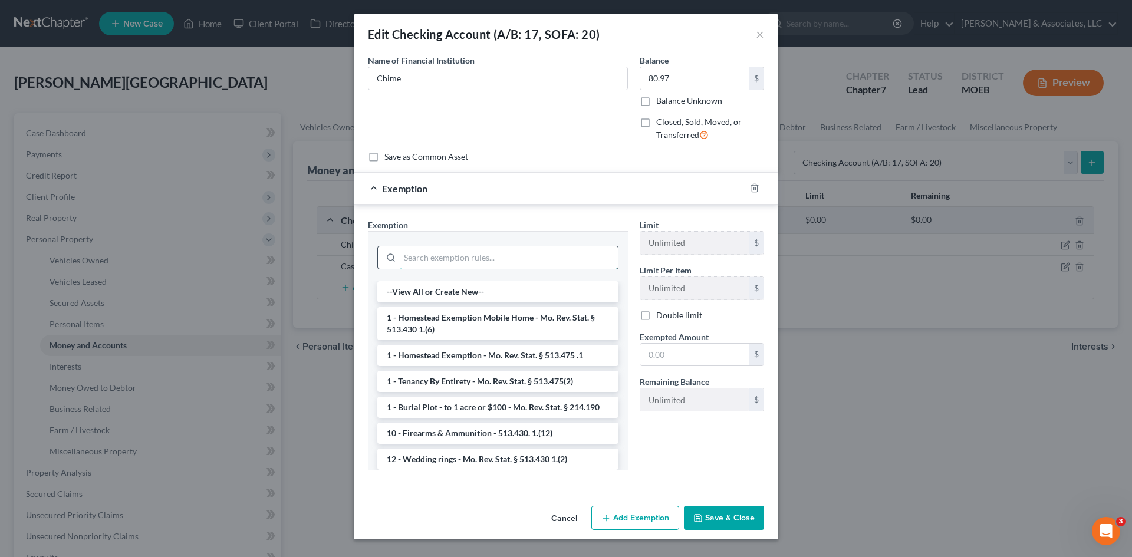
click at [447, 264] on input "search" at bounding box center [509, 257] width 218 height 22
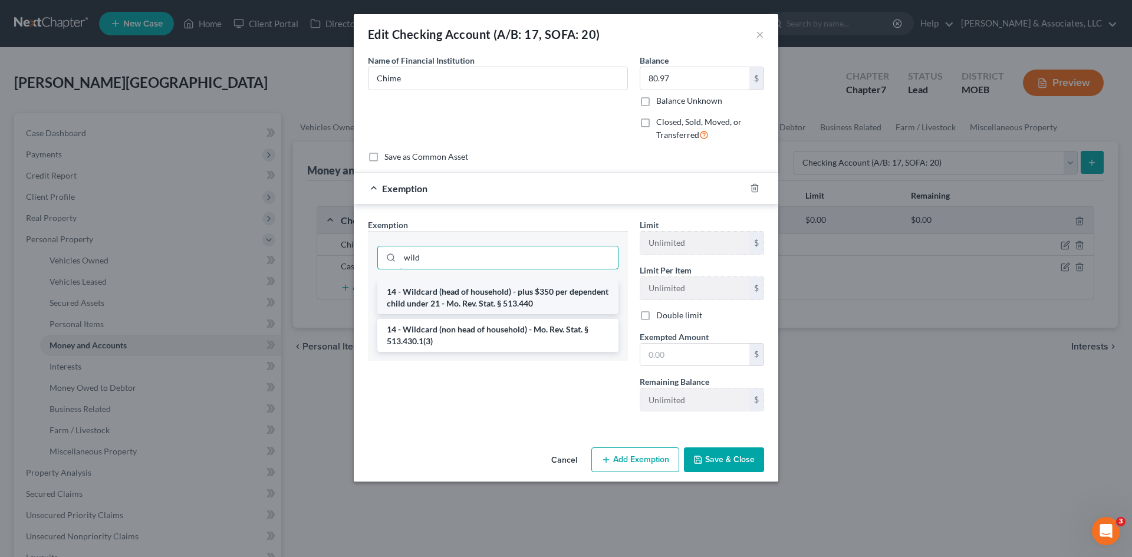
type input "wild"
click at [464, 302] on li "14 - Wildcard (head of household) - plus $350 per dependent child under 21 - Mo…" at bounding box center [497, 297] width 241 height 33
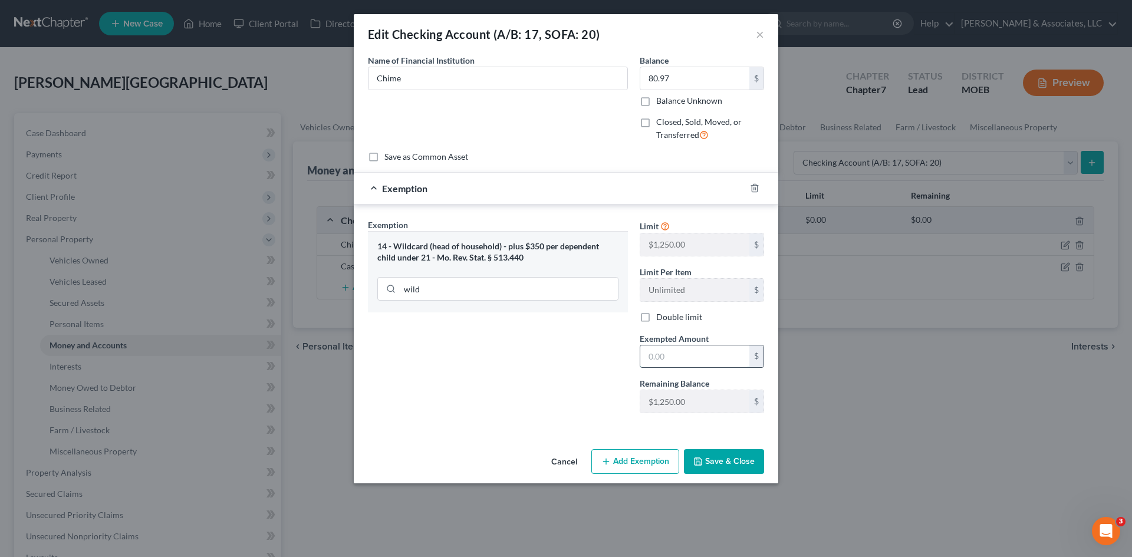
click at [659, 361] on input "text" at bounding box center [694, 356] width 109 height 22
type input "80.97"
click at [708, 458] on button "Save & Close" at bounding box center [724, 461] width 80 height 25
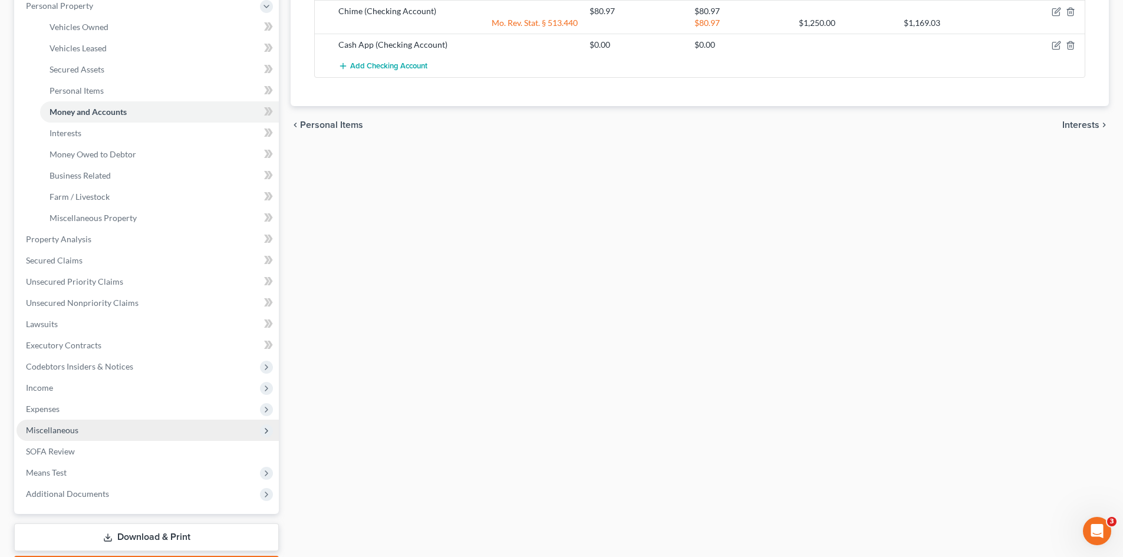
scroll to position [303, 0]
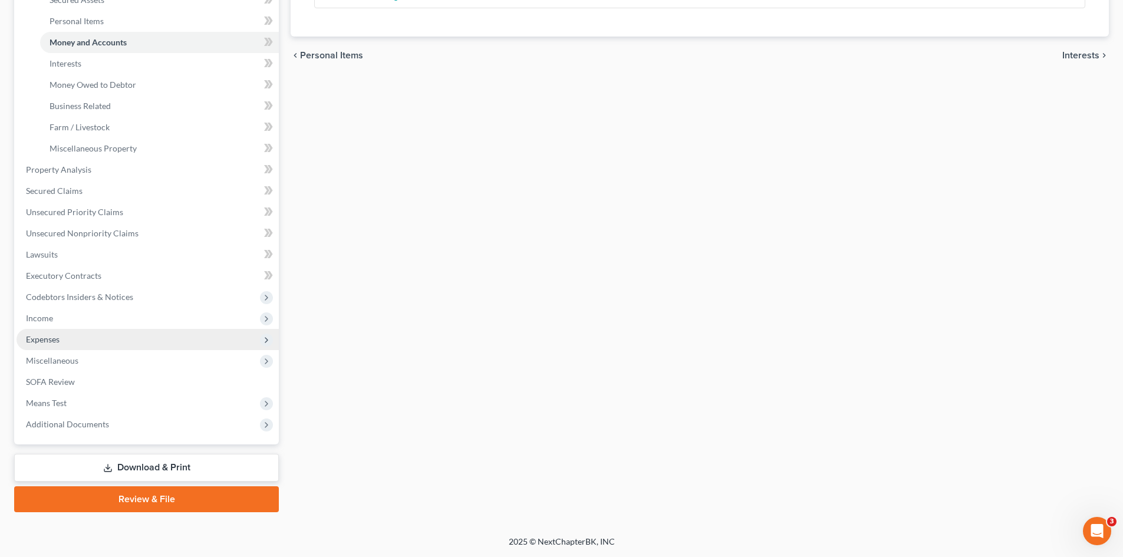
click at [38, 340] on span "Expenses" at bounding box center [43, 339] width 34 height 10
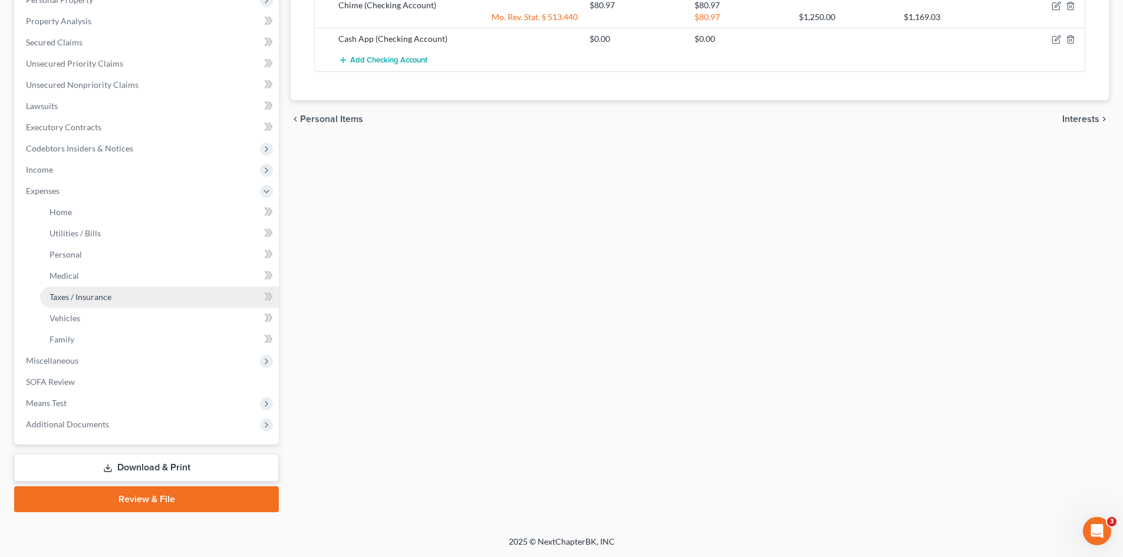
scroll to position [239, 0]
click at [74, 276] on span "Medical" at bounding box center [64, 276] width 29 height 10
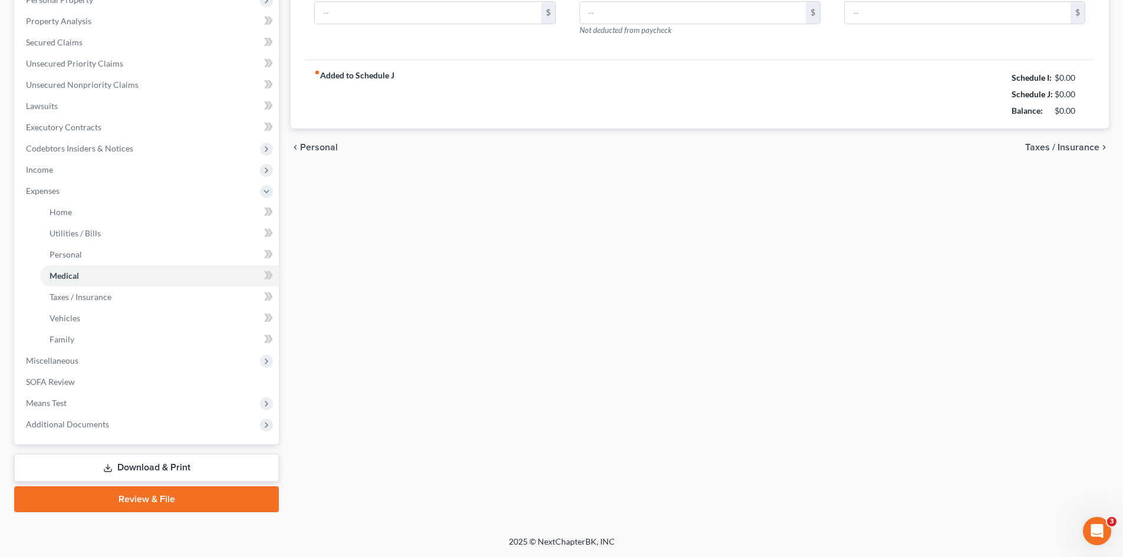
scroll to position [103, 0]
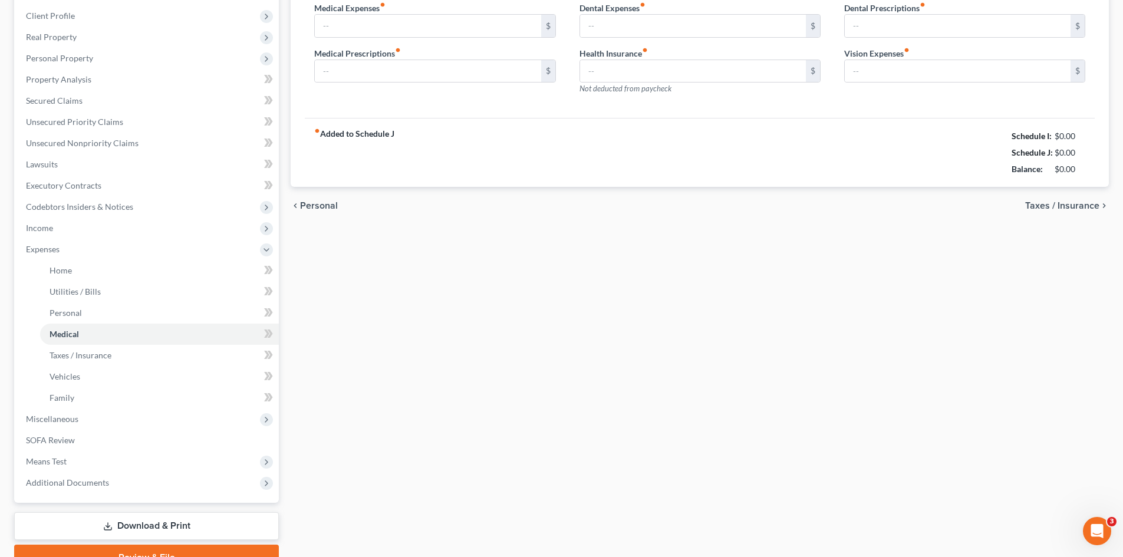
type input "335.44"
type input "10.00"
type input "11.68"
type input "0.00"
type input "4.68"
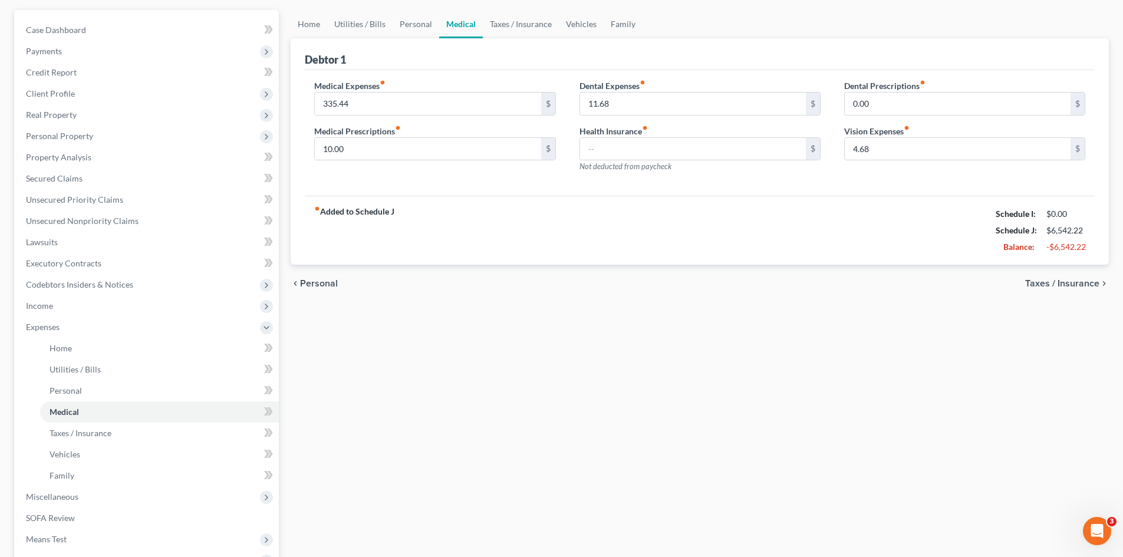
scroll to position [0, 0]
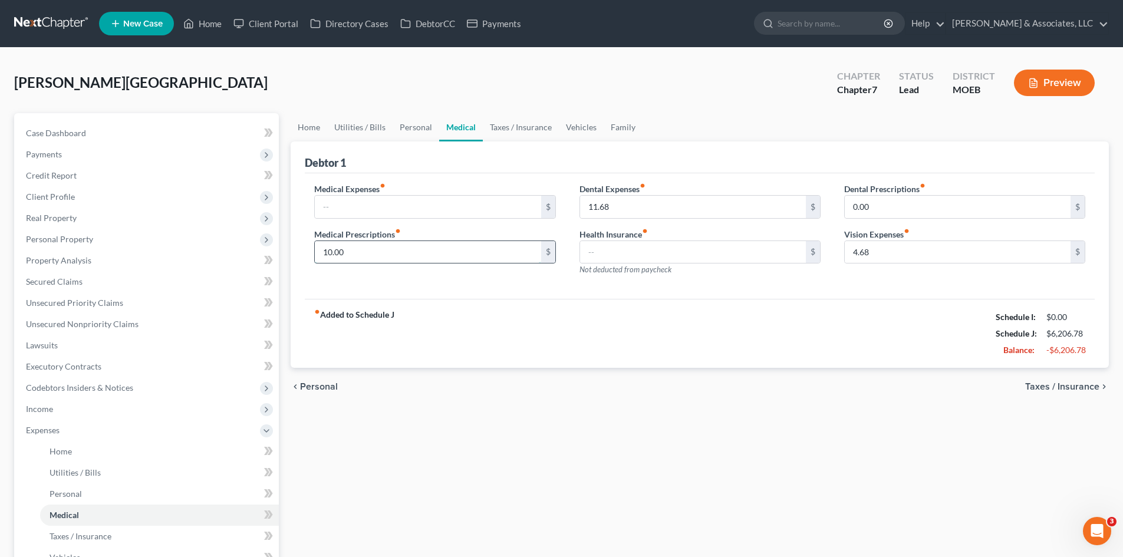
click at [358, 251] on input "10.00" at bounding box center [428, 252] width 226 height 22
type input "0"
click at [875, 253] on input "4.68" at bounding box center [958, 252] width 226 height 22
type input "0"
click at [1072, 389] on span "Taxes / Insurance" at bounding box center [1062, 386] width 74 height 9
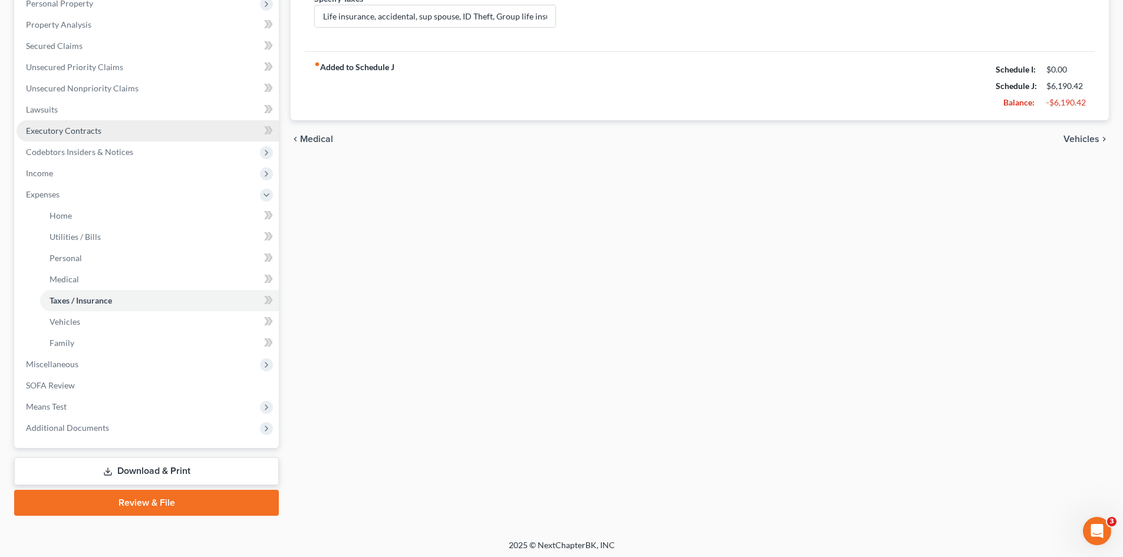
scroll to position [239, 0]
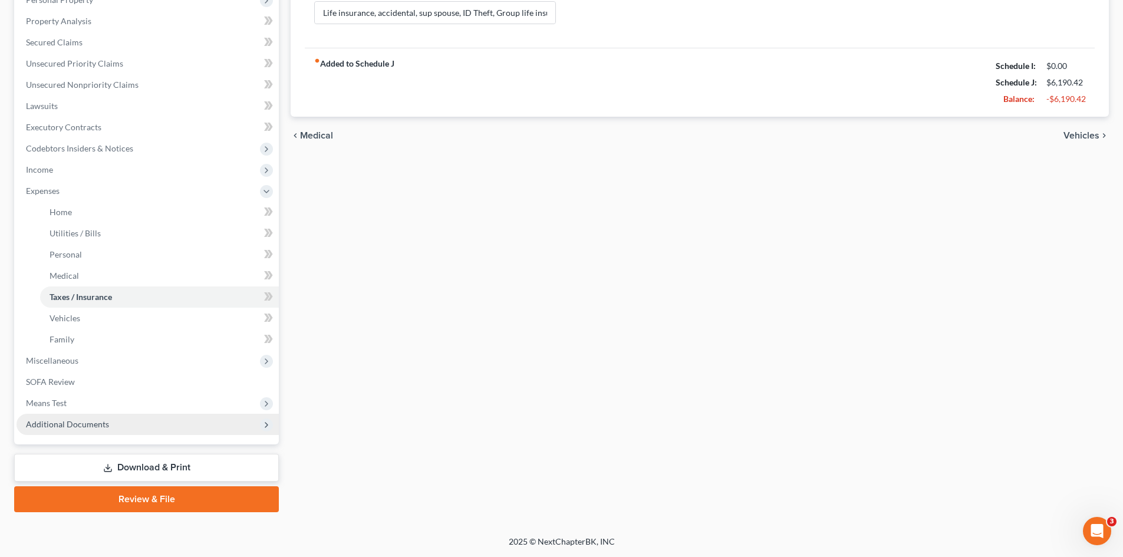
click at [70, 428] on span "Additional Documents" at bounding box center [67, 424] width 83 height 10
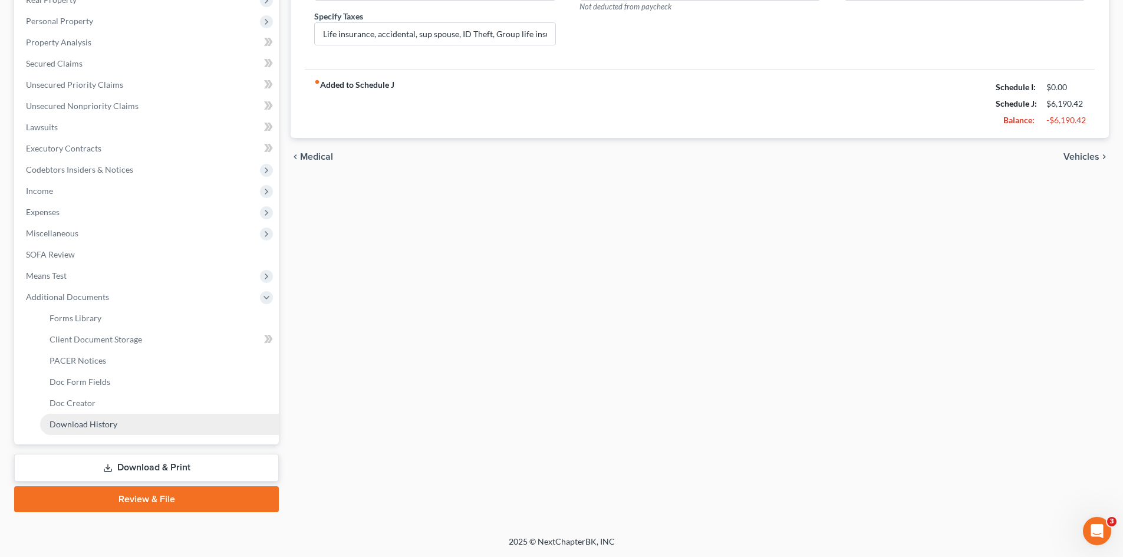
scroll to position [218, 0]
click at [77, 344] on span "Client Document Storage" at bounding box center [96, 339] width 93 height 10
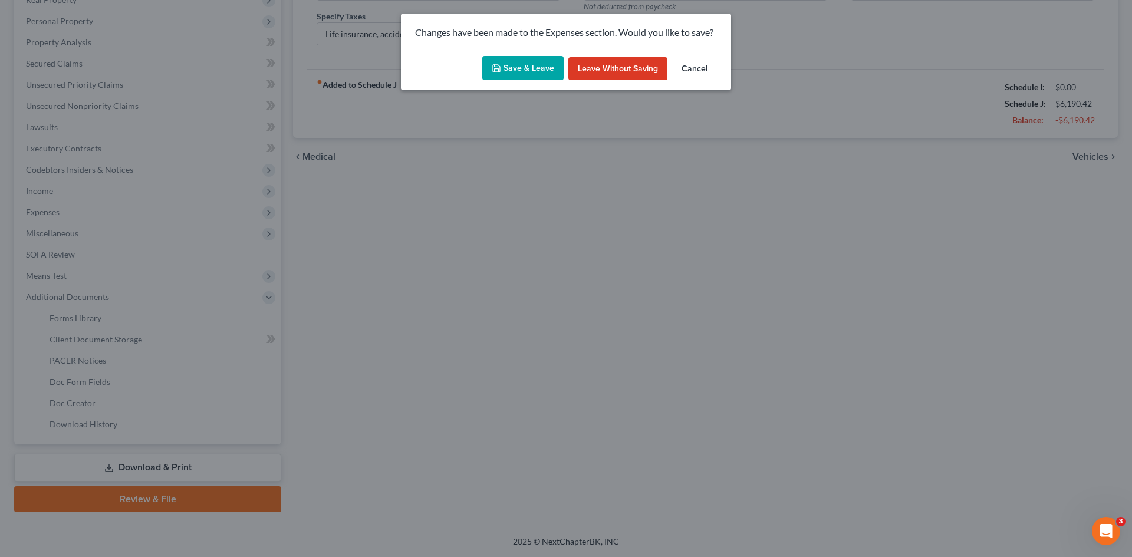
click at [547, 64] on button "Save & Leave" at bounding box center [522, 68] width 81 height 25
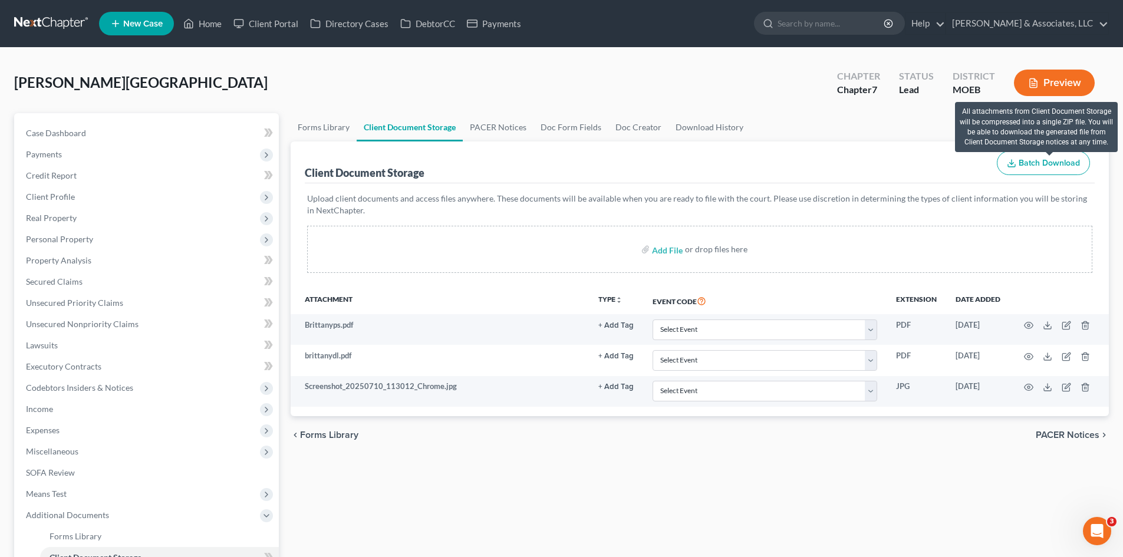
click at [1031, 160] on span "Batch Download" at bounding box center [1049, 163] width 61 height 10
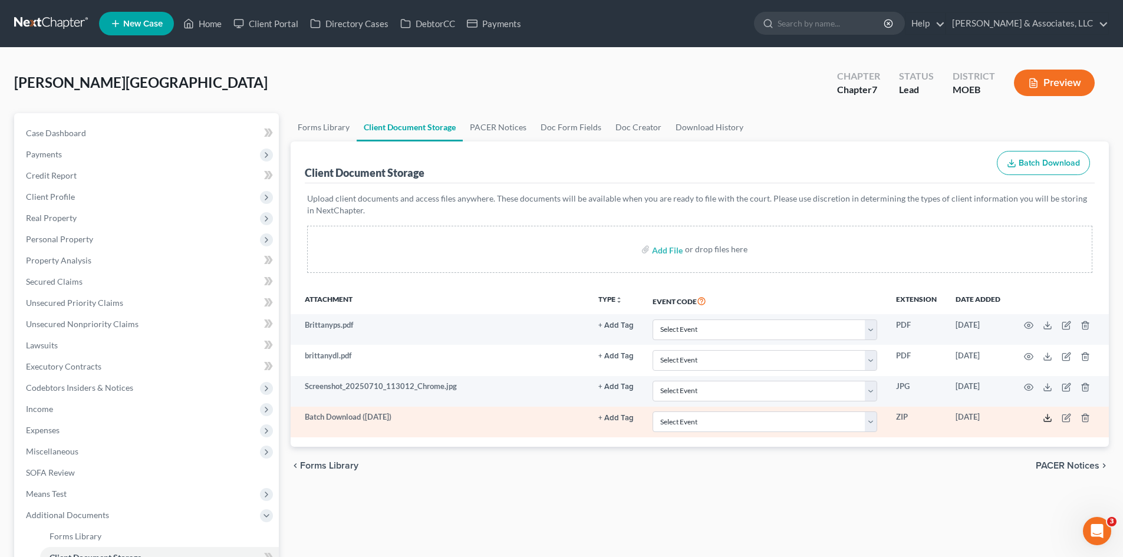
click at [1047, 419] on line at bounding box center [1047, 416] width 0 height 5
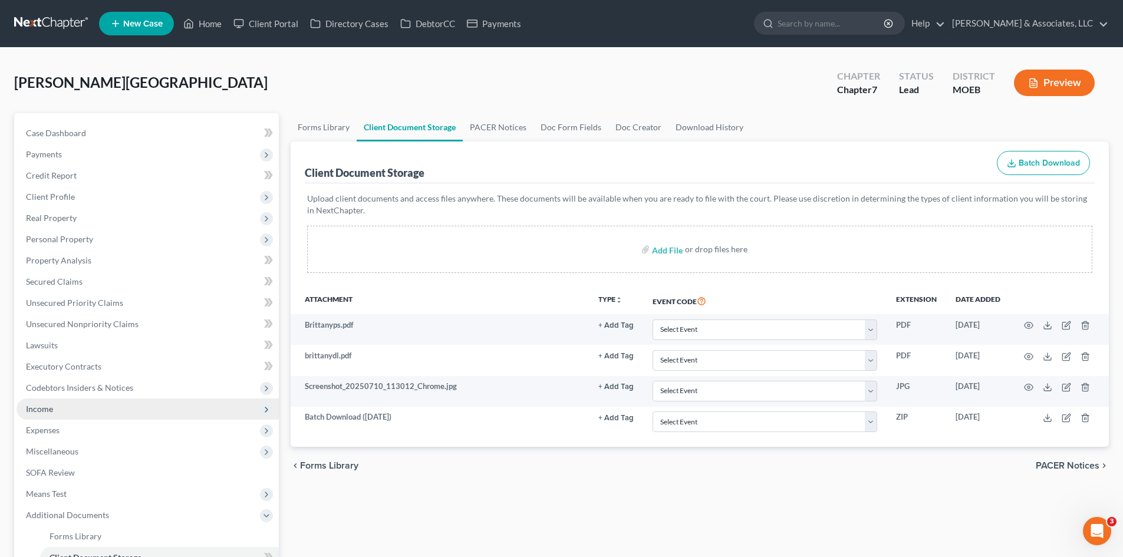
click at [45, 408] on span "Income" at bounding box center [39, 409] width 27 height 10
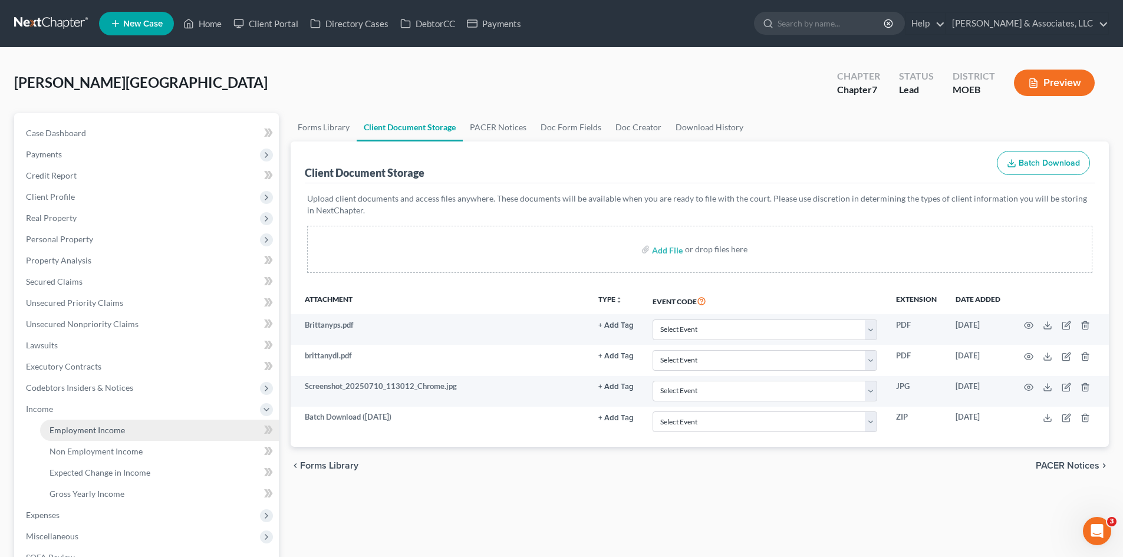
click at [112, 434] on span "Employment Income" at bounding box center [87, 430] width 75 height 10
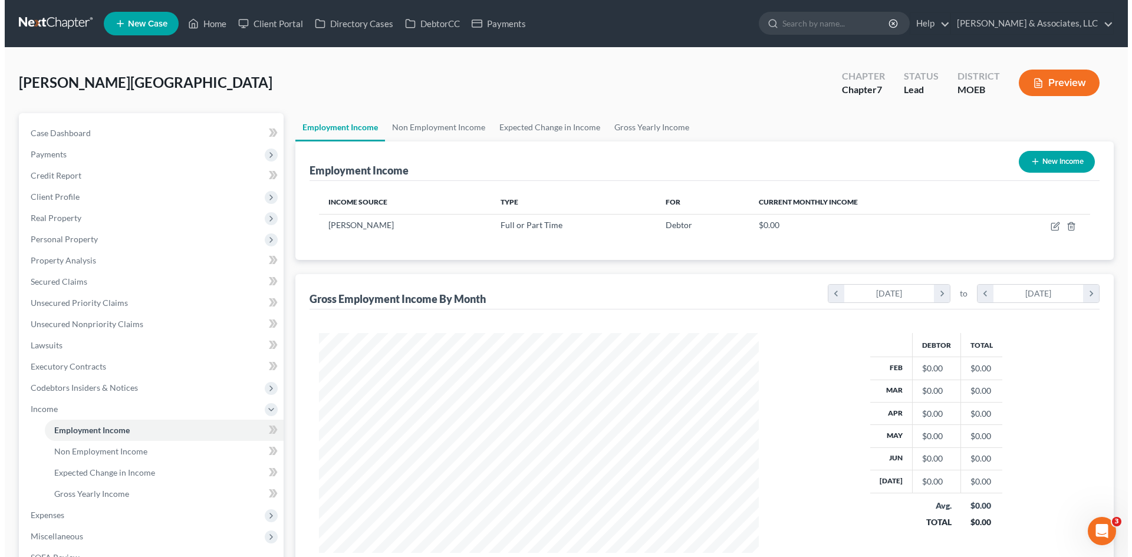
scroll to position [220, 463]
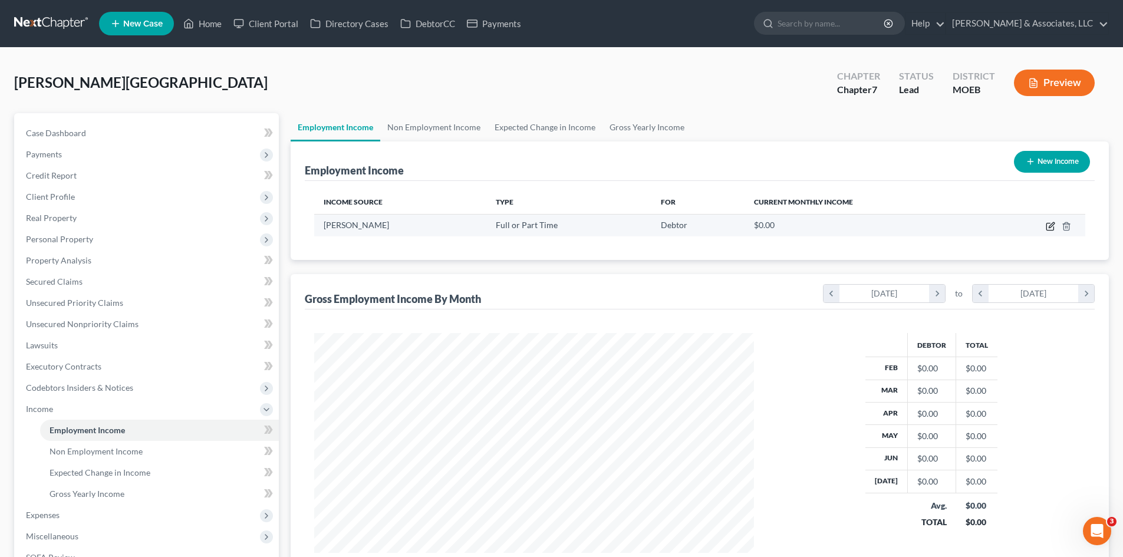
click at [1049, 226] on icon "button" at bounding box center [1050, 226] width 9 height 9
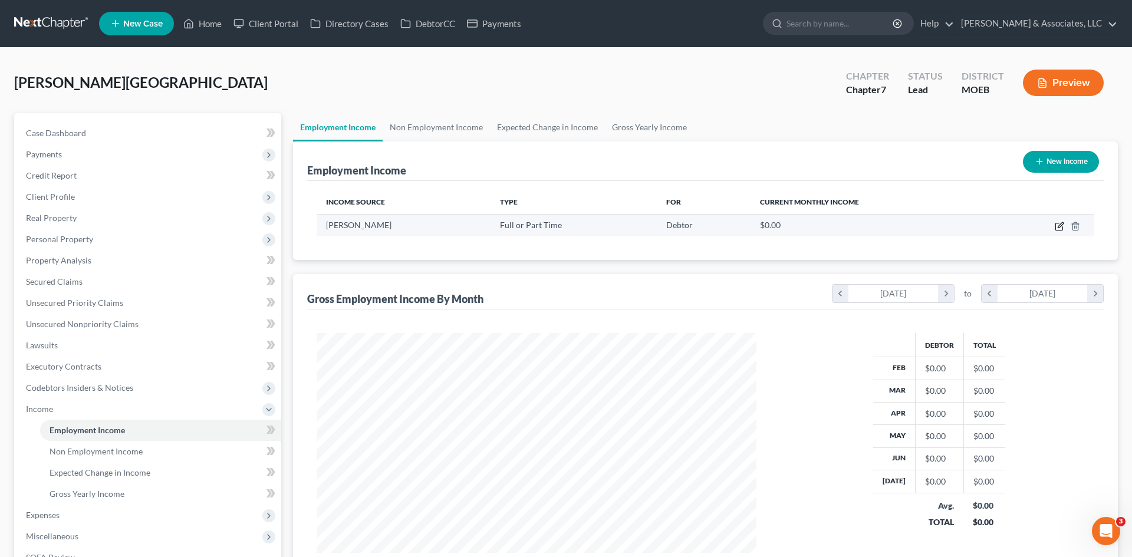
select select "0"
select select "26"
select select "2"
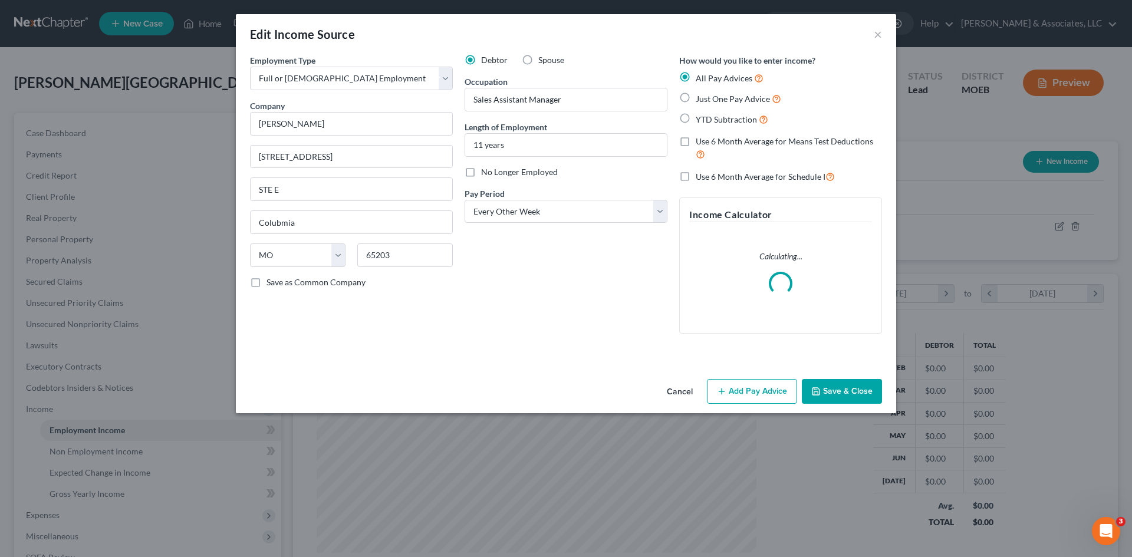
scroll to position [222, 467]
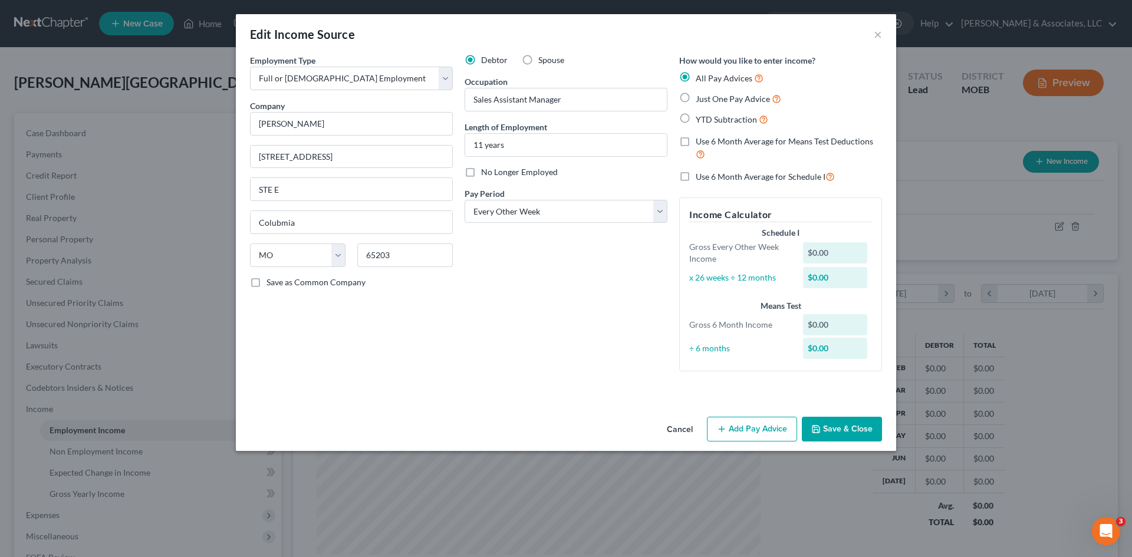
click at [696, 118] on label "YTD Subtraction" at bounding box center [732, 120] width 72 height 14
click at [700, 118] on input "YTD Subtraction" at bounding box center [704, 117] width 8 height 8
radio input "true"
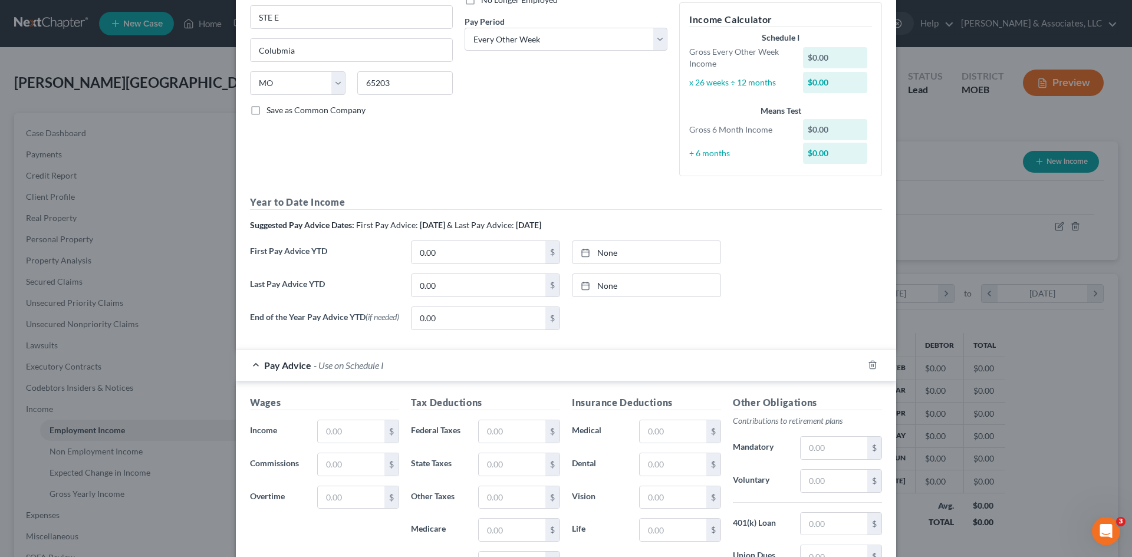
scroll to position [177, 0]
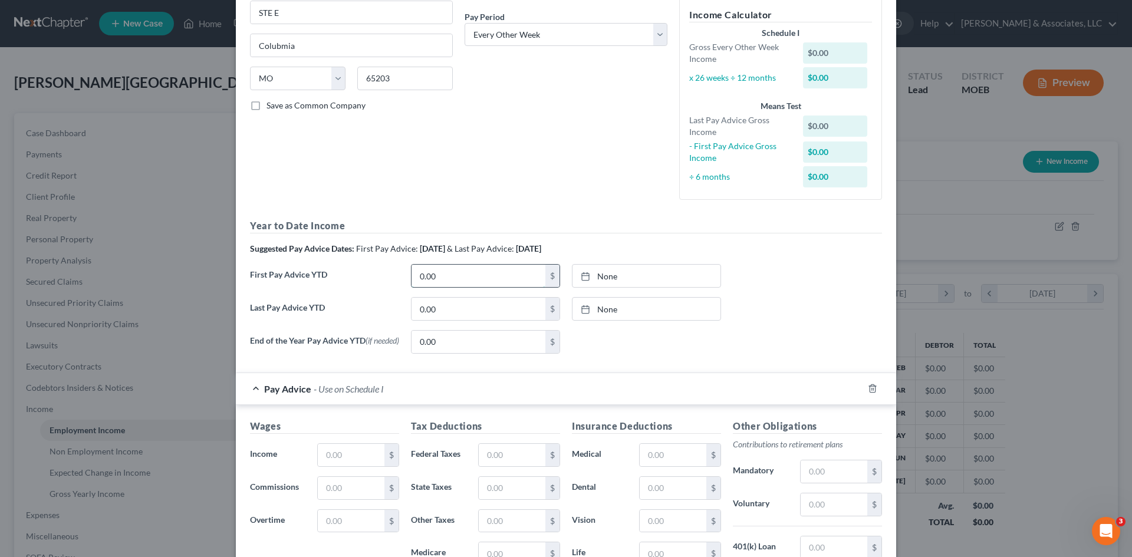
drag, startPoint x: 457, startPoint y: 278, endPoint x: 450, endPoint y: 286, distance: 10.5
click at [457, 278] on input "0.00" at bounding box center [478, 276] width 134 height 22
type input "12,649.18"
click at [602, 275] on link "None" at bounding box center [646, 276] width 148 height 22
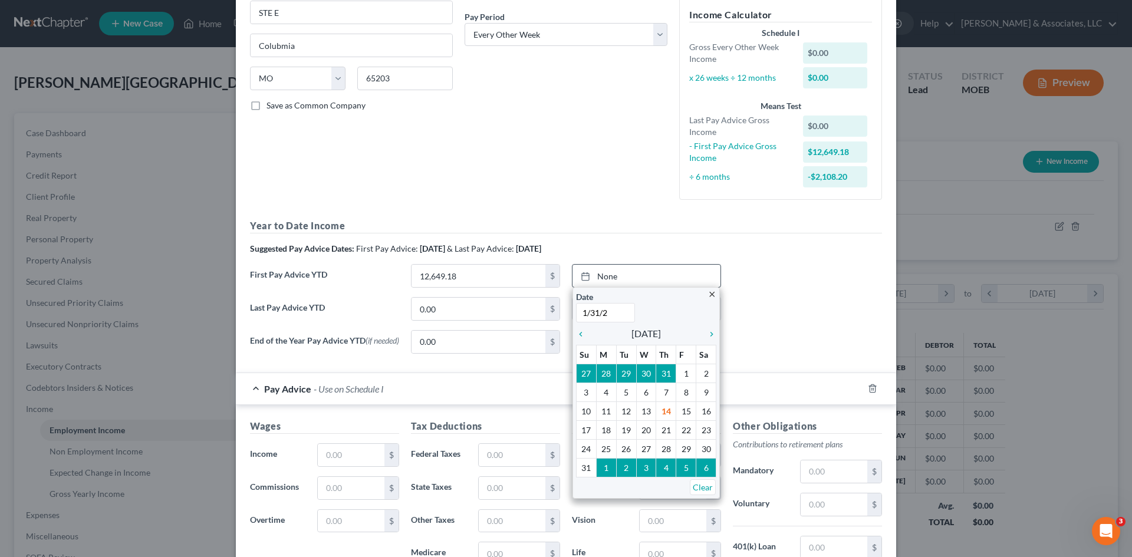
type input "1/31/25"
click at [818, 330] on div "End of the Year Pay Advice YTD (if needed) 0.00 $ None close Date Time chevron_…" at bounding box center [566, 346] width 644 height 33
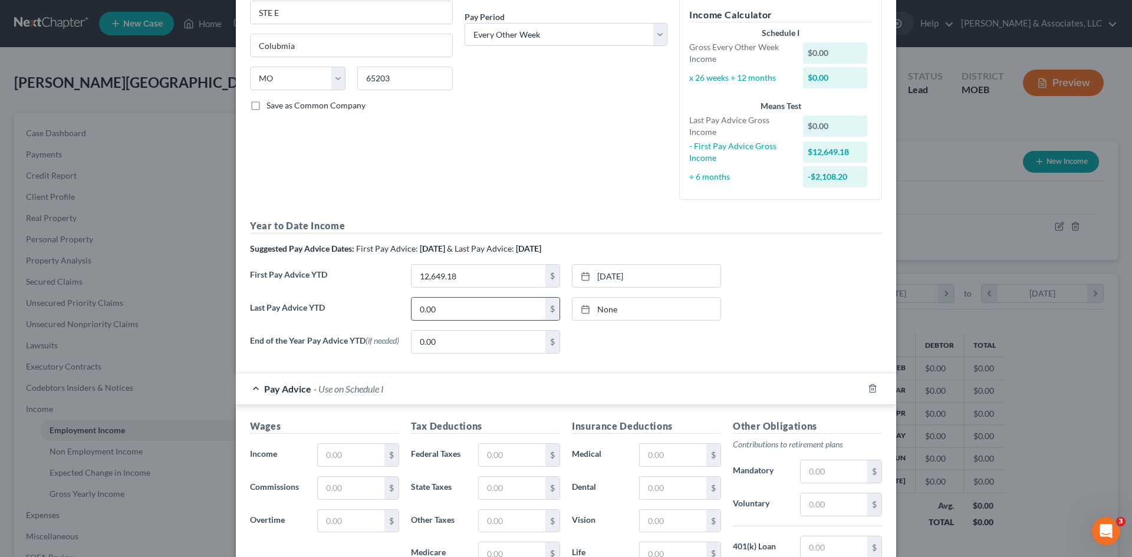
click at [485, 314] on input "0.00" at bounding box center [478, 309] width 134 height 22
type input "6,324.59"
click at [630, 357] on div "End of the Year Pay Advice YTD (if needed) 0.00 $ None close Date Time chevron_…" at bounding box center [566, 346] width 644 height 33
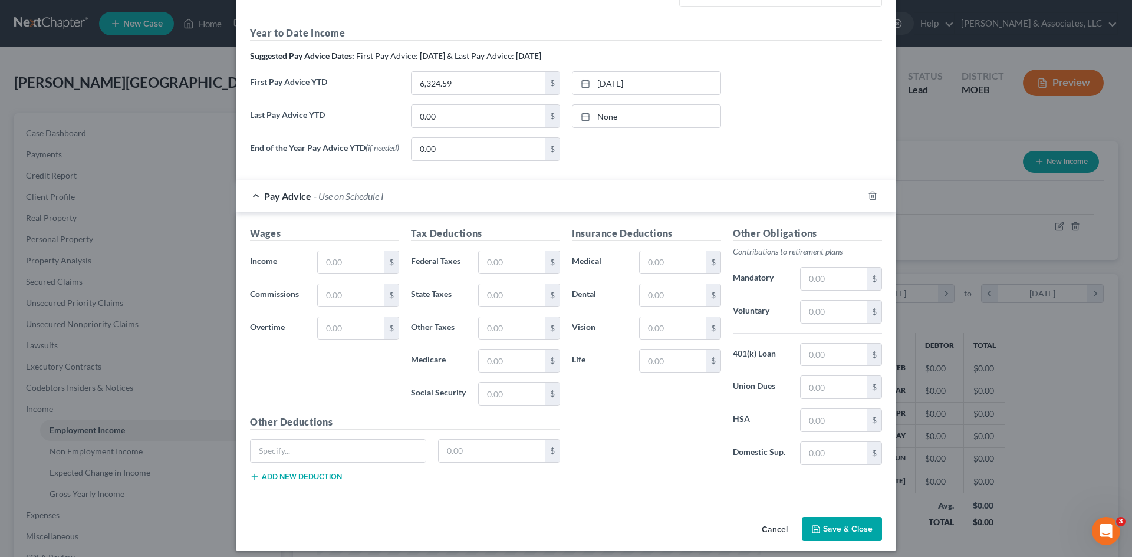
scroll to position [380, 0]
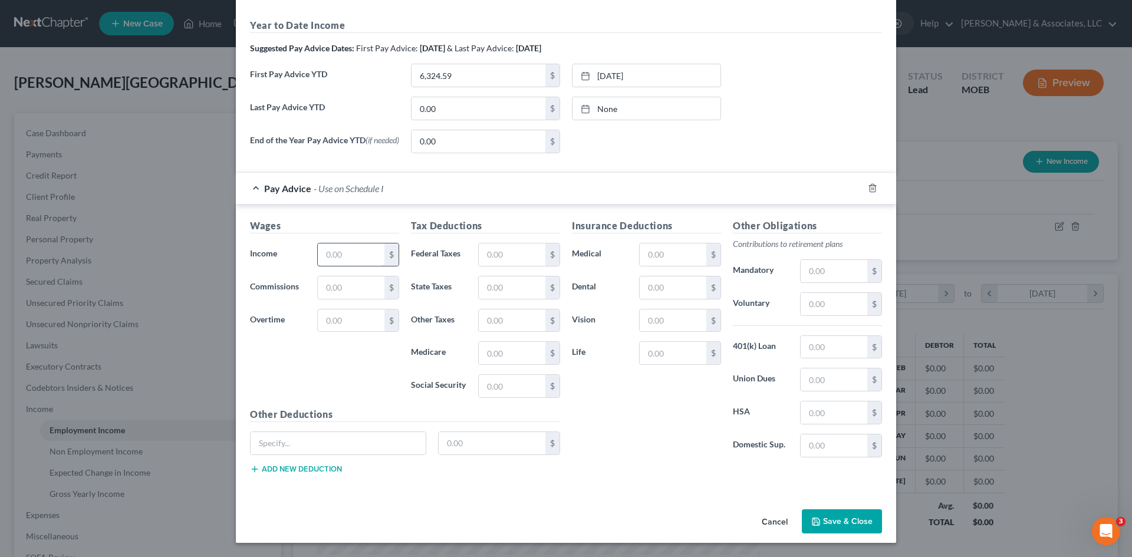
click at [344, 259] on input "text" at bounding box center [351, 254] width 67 height 22
type input "2,128.19"
click at [512, 253] on input "text" at bounding box center [512, 254] width 67 height 22
click at [828, 349] on input "text" at bounding box center [833, 347] width 67 height 22
type input "267.44"
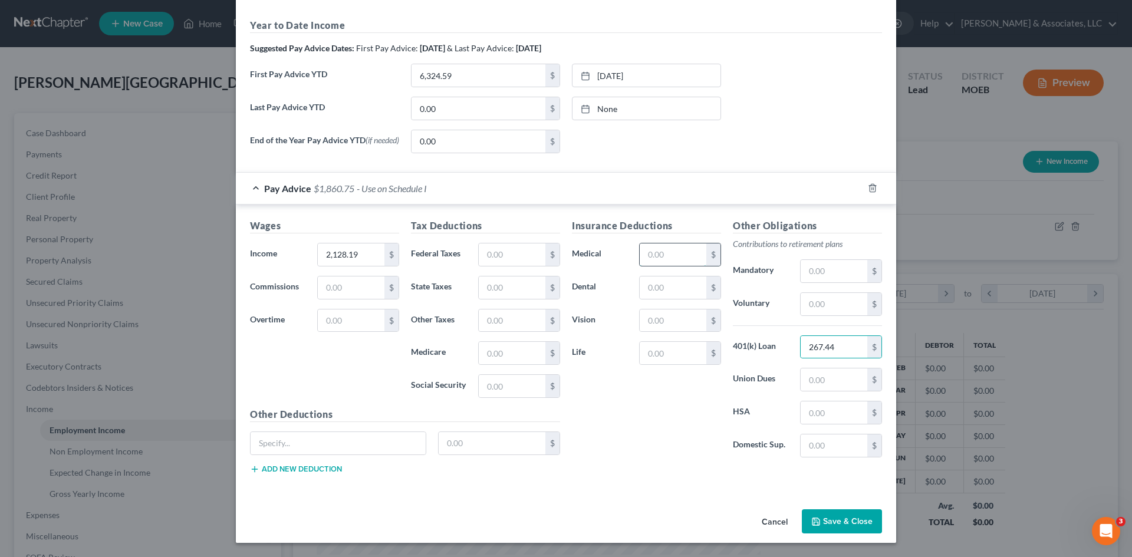
click at [647, 253] on input "text" at bounding box center [673, 254] width 67 height 22
type input "67.72"
click at [687, 287] on input "text" at bounding box center [673, 287] width 67 height 22
type input "5.84"
click at [678, 325] on input "text" at bounding box center [673, 320] width 67 height 22
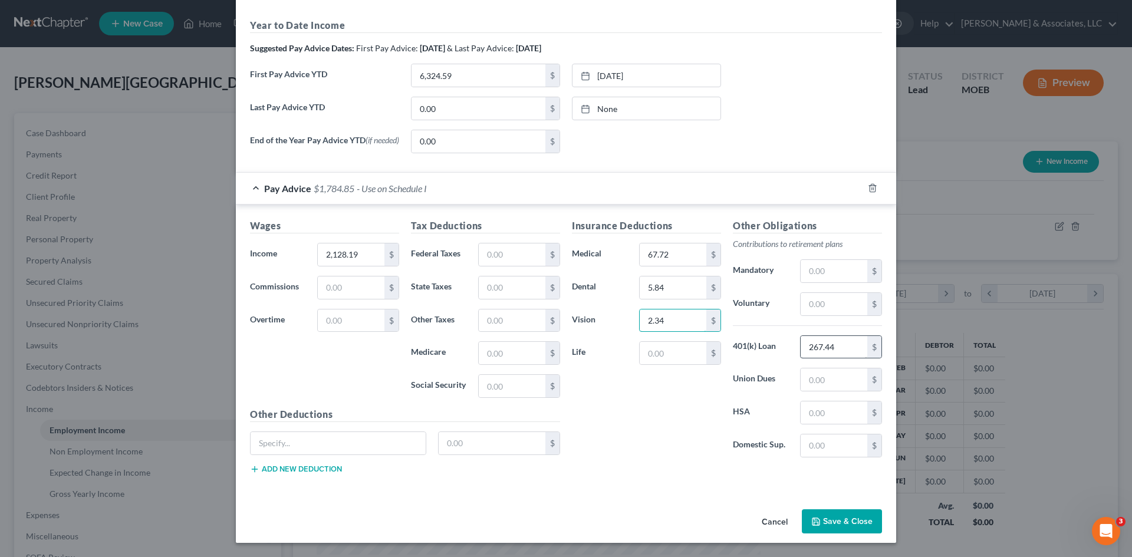
type input "2.34"
click at [840, 344] on input "267.44" at bounding box center [833, 347] width 67 height 22
click at [819, 300] on input "text" at bounding box center [833, 304] width 67 height 22
type input "191.54"
click at [677, 444] on div "Insurance Deductions Medical 67.72 $ Dental 5.84 $ Vision 2.34 $ Life $" at bounding box center [646, 343] width 161 height 248
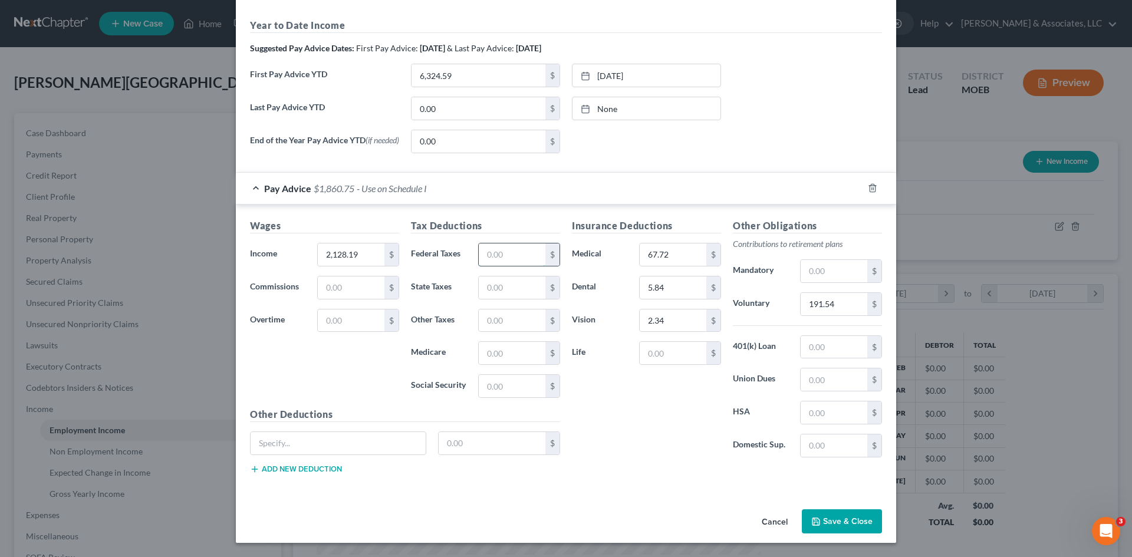
click at [498, 259] on input "text" at bounding box center [512, 254] width 67 height 22
type input "144.89"
click at [486, 386] on input "text" at bounding box center [512, 386] width 67 height 22
type input "127.47"
click at [493, 356] on input "text" at bounding box center [512, 353] width 67 height 22
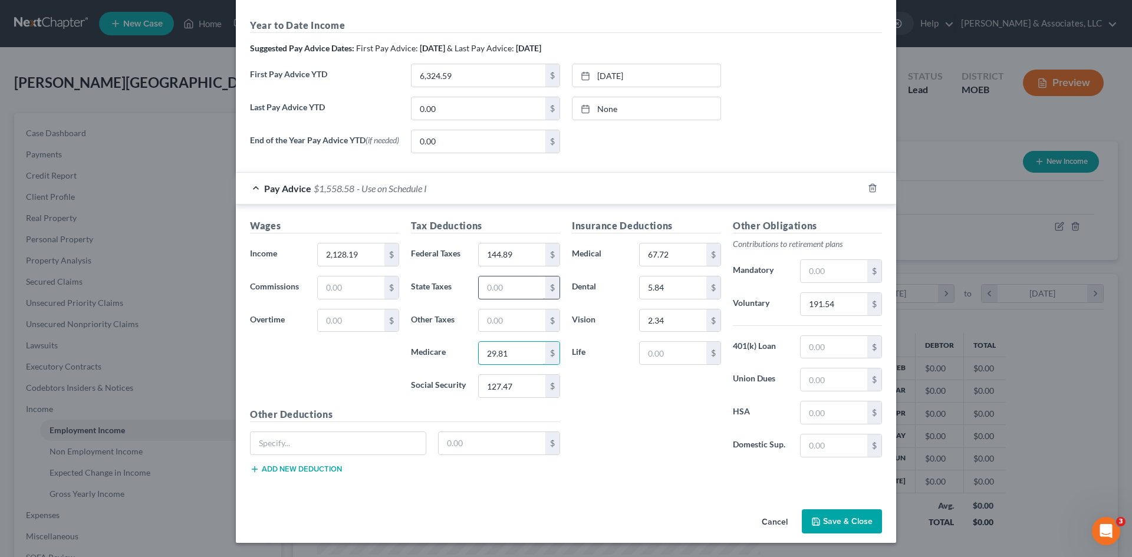
type input "29.81"
click at [511, 292] on input "text" at bounding box center [512, 287] width 67 height 22
type input "54"
click at [609, 412] on div "Insurance Deductions Medical 67.72 $ Dental 5.84 $ Vision 2.34 $ Life $" at bounding box center [646, 343] width 161 height 248
click at [816, 350] on input "text" at bounding box center [833, 347] width 67 height 22
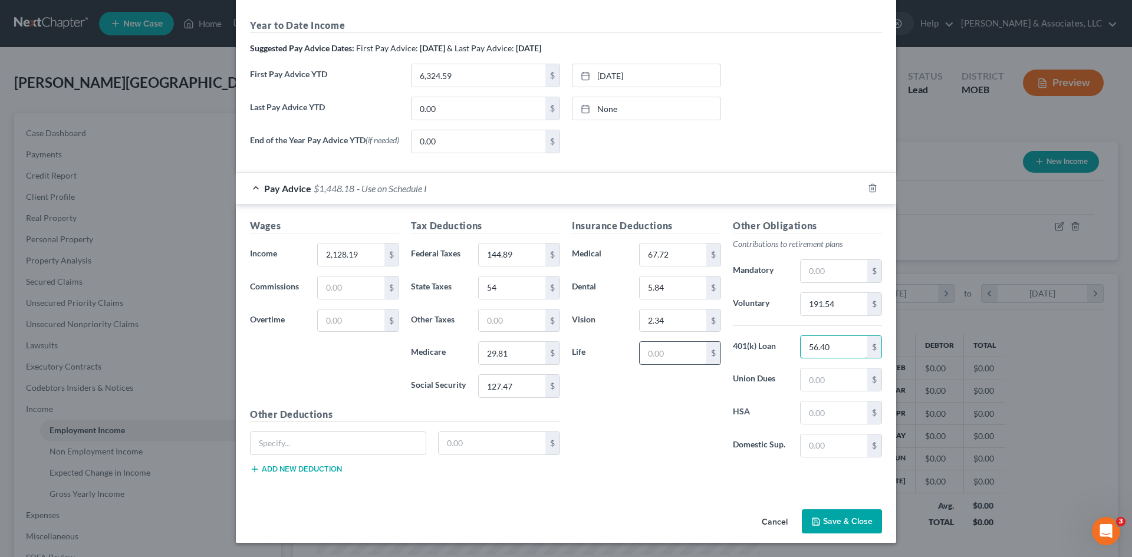
type input "56.40"
click at [660, 357] on input "text" at bounding box center [673, 353] width 67 height 22
type input "8.90"
click at [311, 430] on div "Other Deductions $ Add new deduction" at bounding box center [405, 445] width 322 height 76
click at [303, 443] on input "text" at bounding box center [338, 443] width 175 height 22
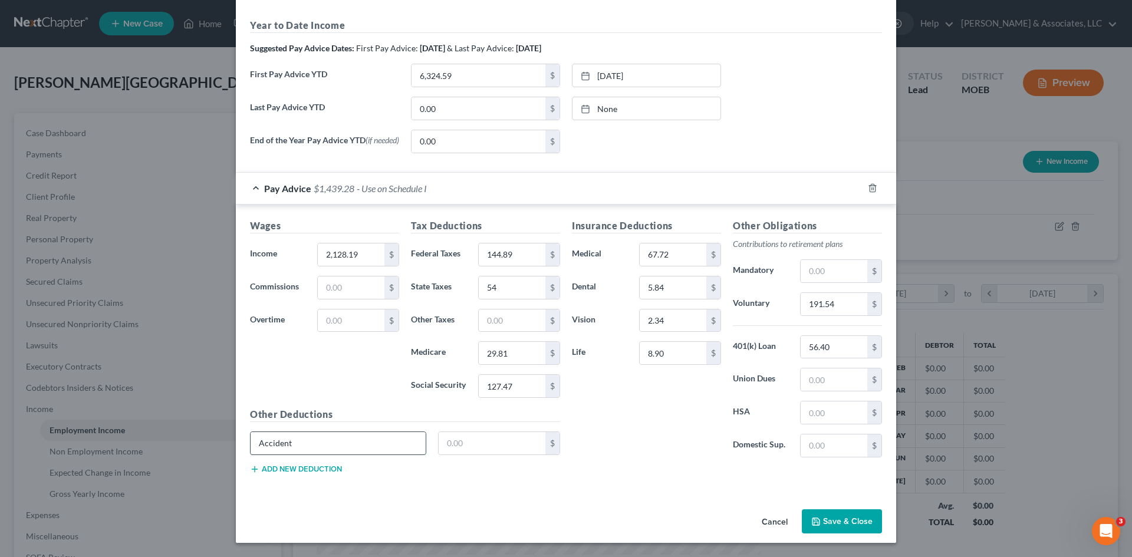
type input "Accident"
type input "5.54"
click at [309, 464] on button "Add new deduction" at bounding box center [296, 468] width 92 height 9
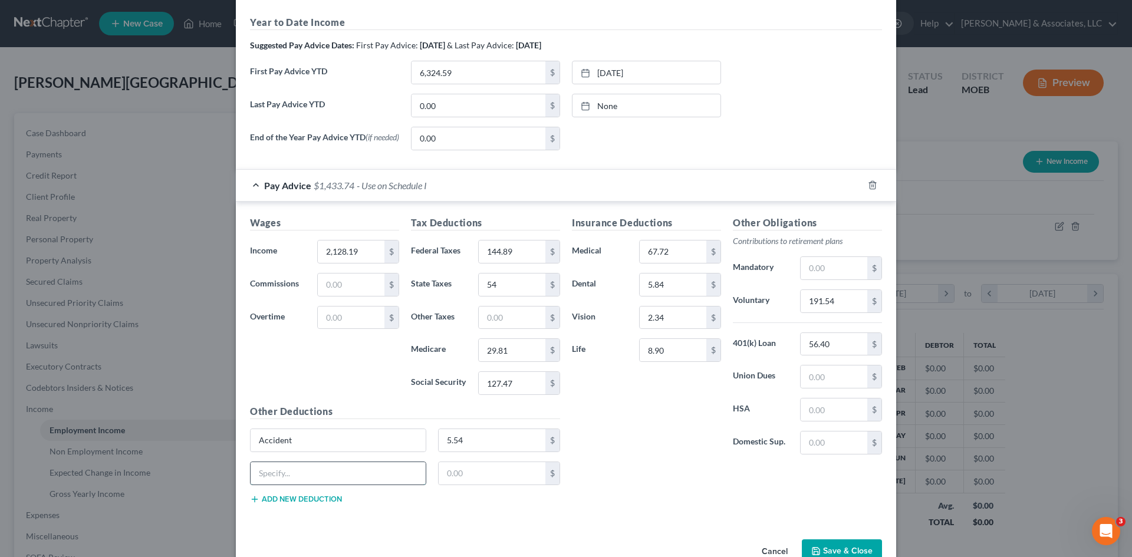
click at [315, 480] on input "text" at bounding box center [338, 473] width 175 height 22
type input "Prudential Health"
type input "7.82"
click at [311, 501] on button "Add new deduction" at bounding box center [296, 499] width 92 height 9
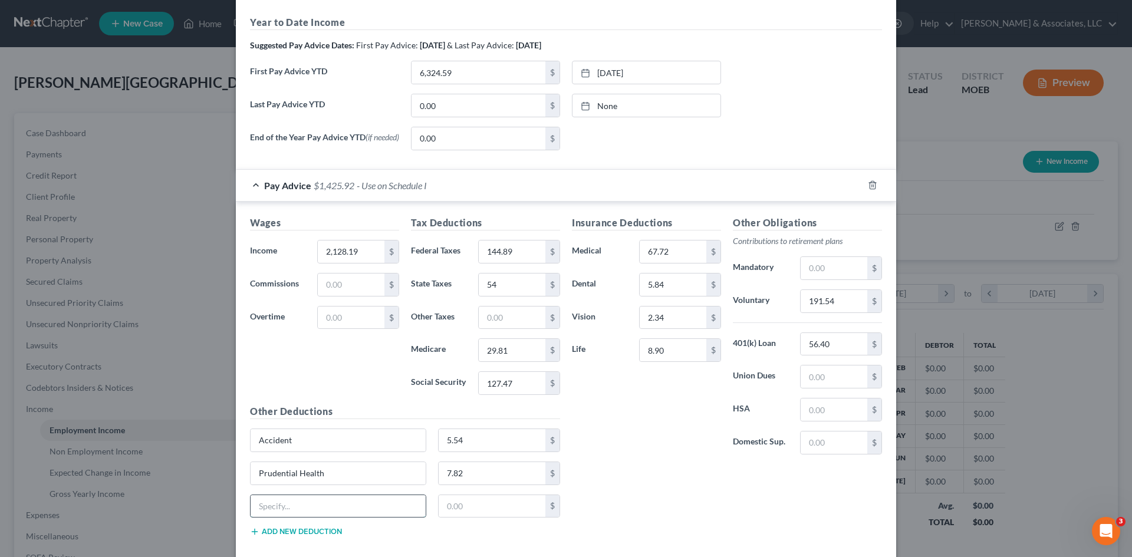
click at [312, 515] on input "text" at bounding box center [338, 506] width 175 height 22
type input "Id Theft"
type input "4.15"
click at [281, 533] on button "Add new deduction" at bounding box center [296, 531] width 92 height 9
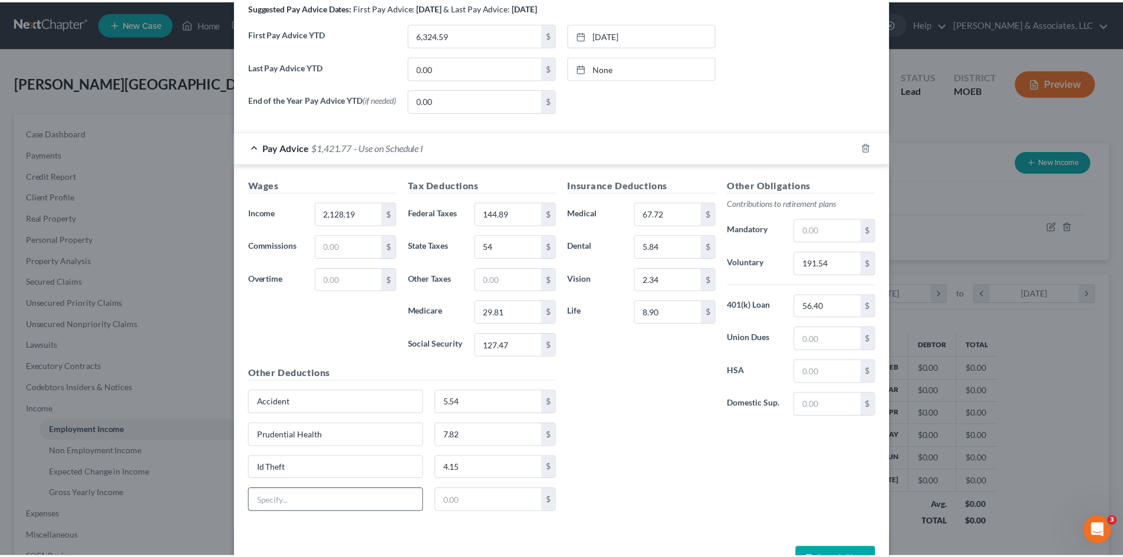
scroll to position [439, 0]
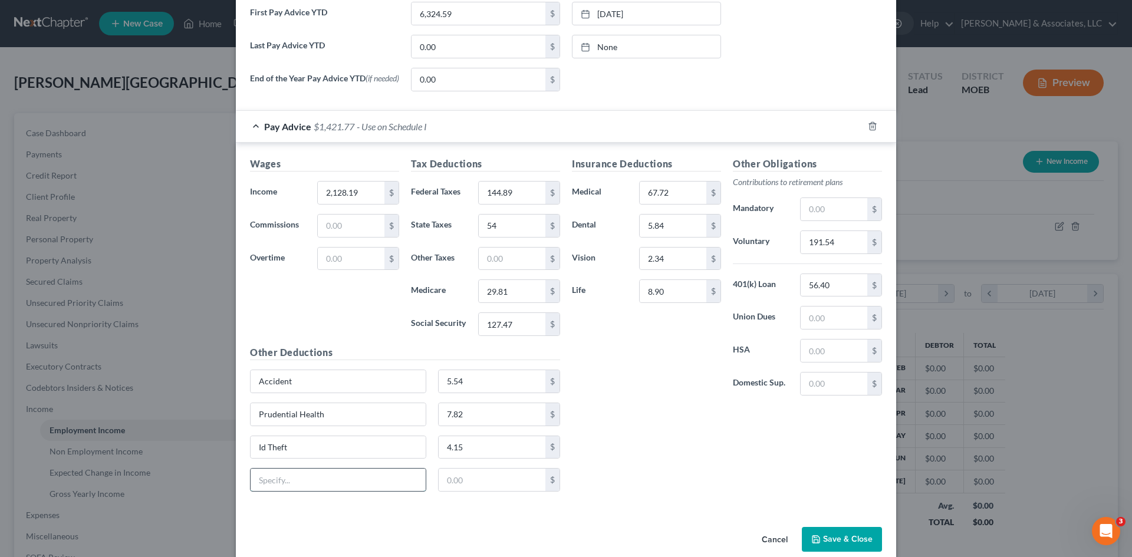
click at [268, 482] on input "text" at bounding box center [338, 480] width 175 height 22
type input "Vol Ben Other"
type input "7.04"
click at [826, 538] on button "Save & Close" at bounding box center [842, 539] width 80 height 25
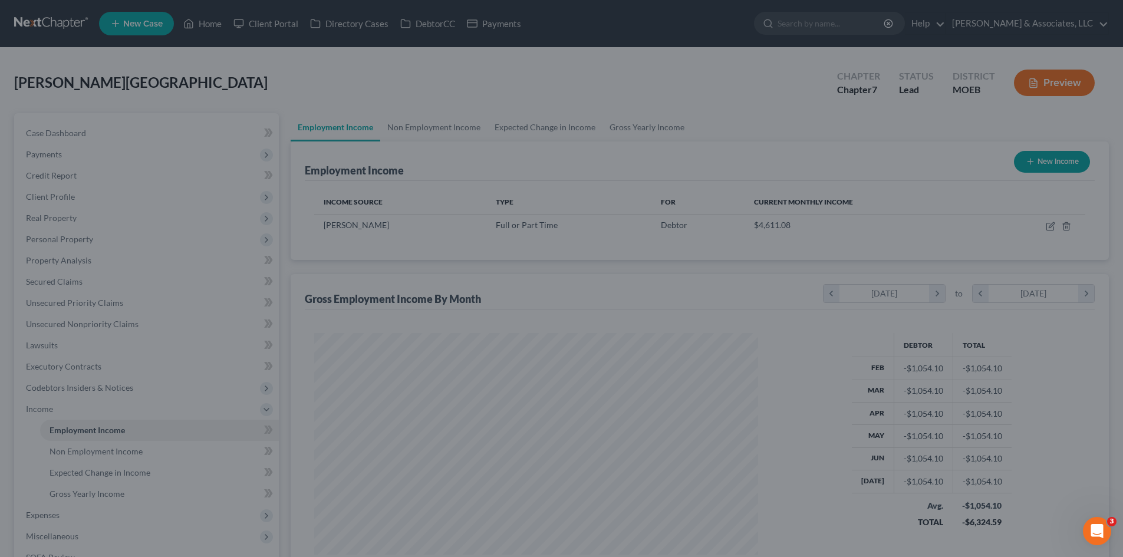
scroll to position [589201, 588957]
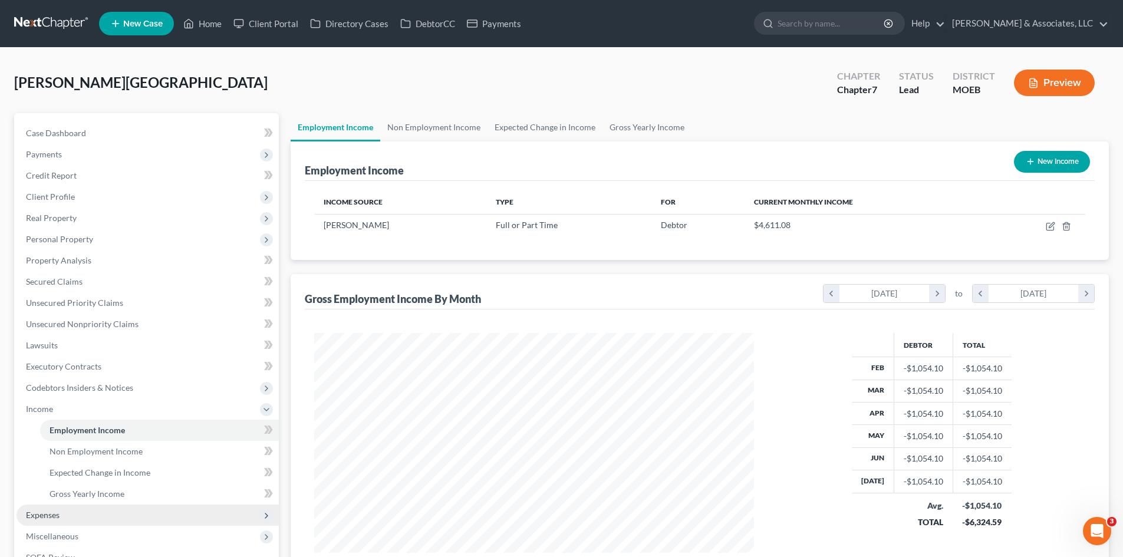
click at [45, 518] on span "Expenses" at bounding box center [43, 515] width 34 height 10
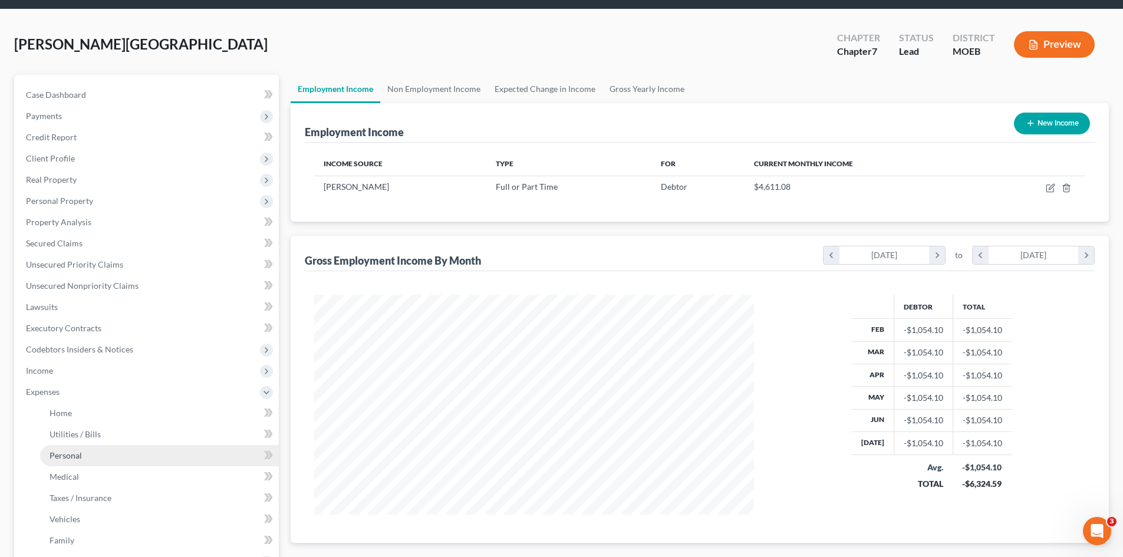
scroll to position [59, 0]
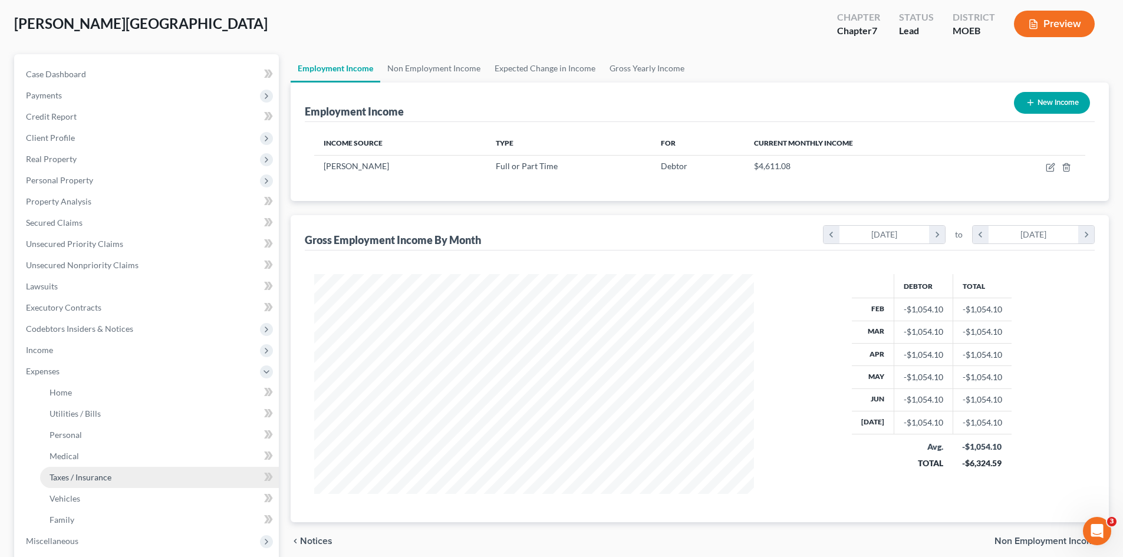
click at [67, 475] on span "Taxes / Insurance" at bounding box center [81, 477] width 62 height 10
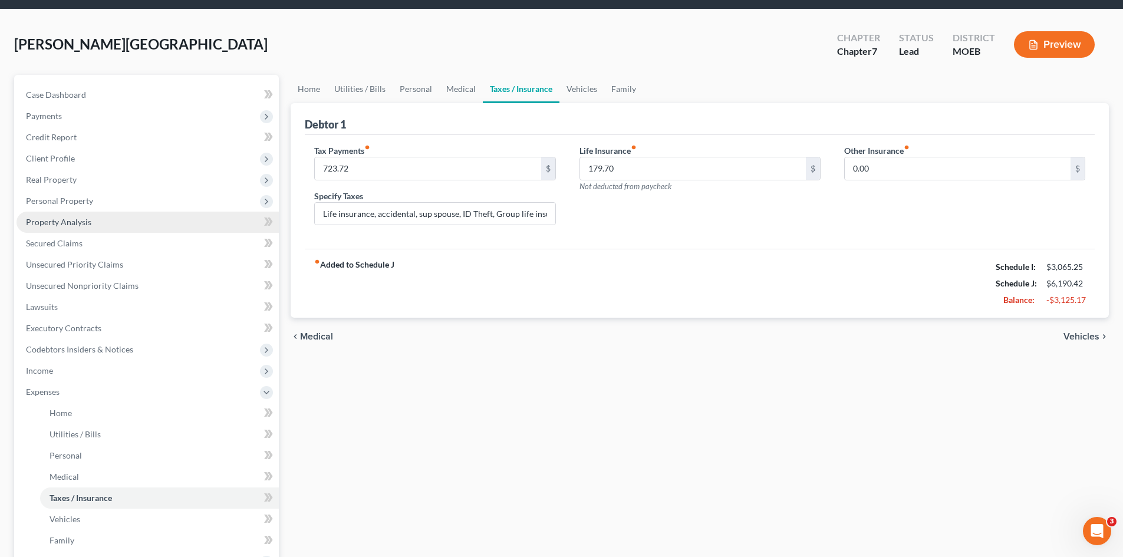
scroll to position [59, 0]
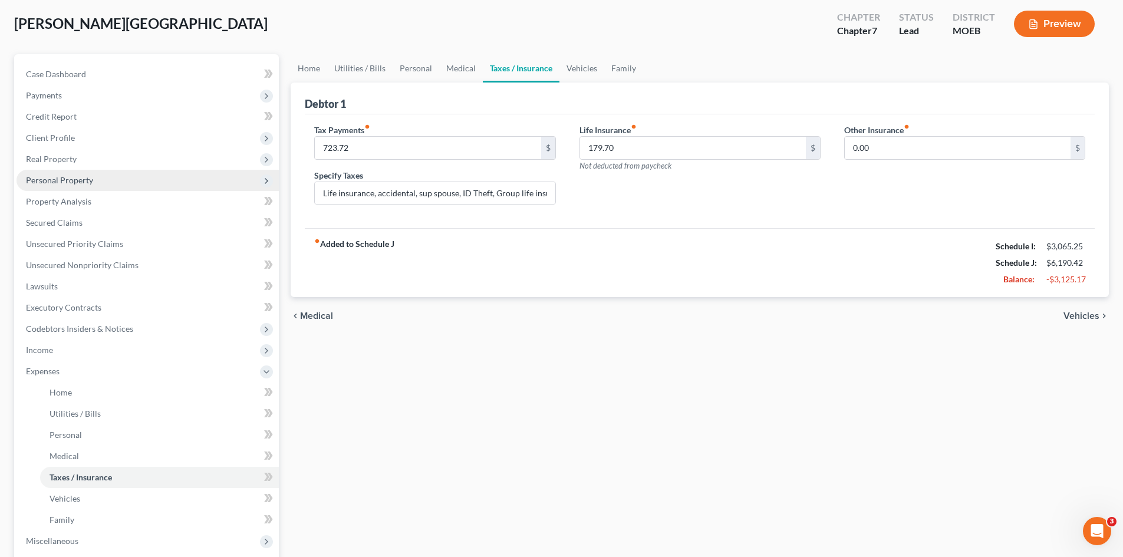
click at [55, 183] on span "Personal Property" at bounding box center [59, 180] width 67 height 10
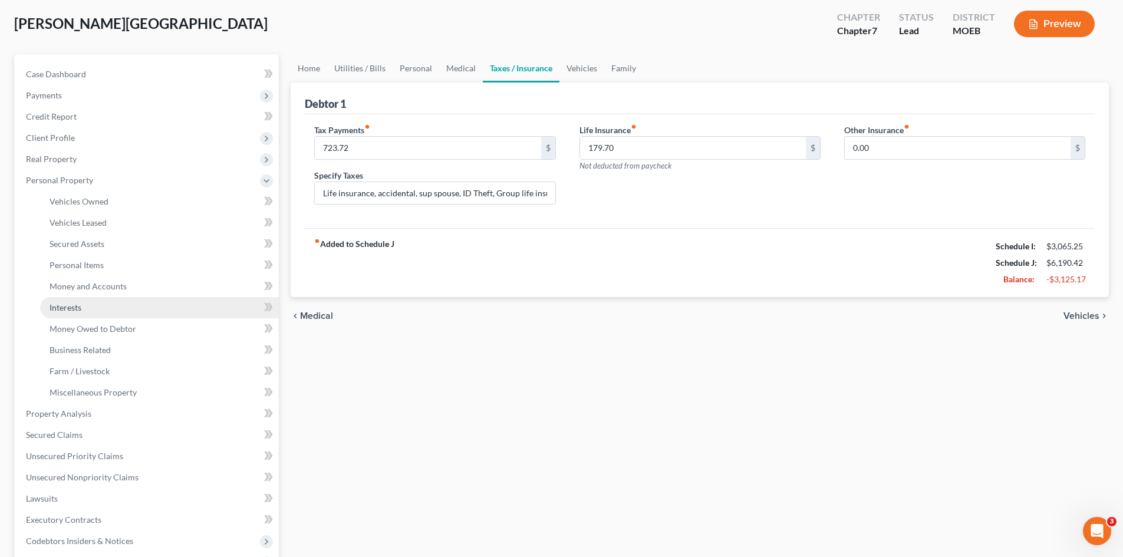
click at [67, 307] on span "Interests" at bounding box center [66, 307] width 32 height 10
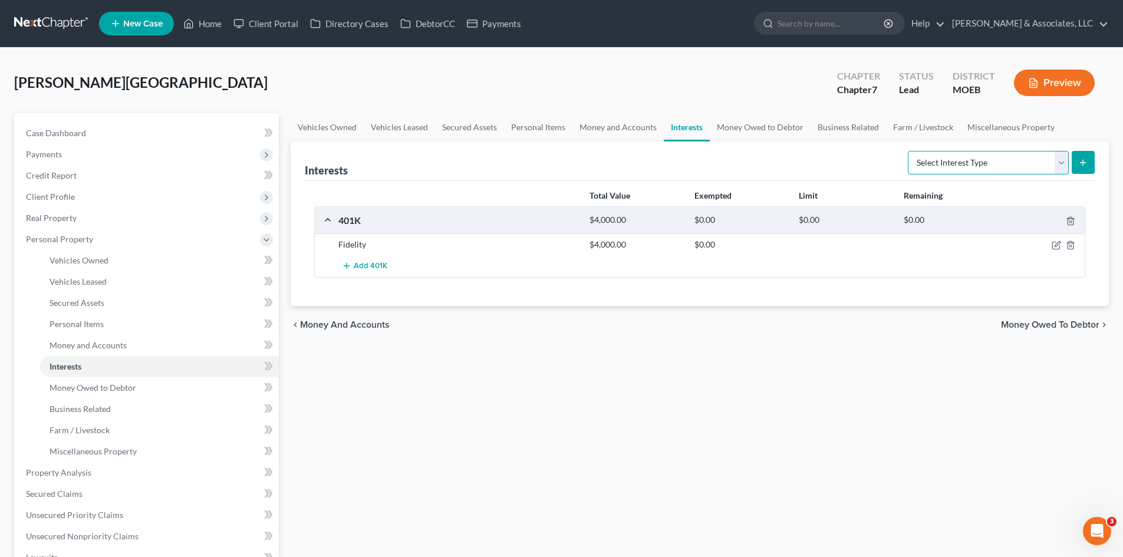
click at [1023, 160] on select "Select Interest Type 401K (A/B: 21) Annuity (A/B: 23) Bond (A/B: 18) Education …" at bounding box center [988, 163] width 161 height 24
select select "term_life_insurance"
click at [909, 151] on select "Select Interest Type 401K (A/B: 21) Annuity (A/B: 23) Bond (A/B: 18) Education …" at bounding box center [988, 163] width 161 height 24
click at [1081, 161] on icon "submit" at bounding box center [1082, 162] width 9 height 9
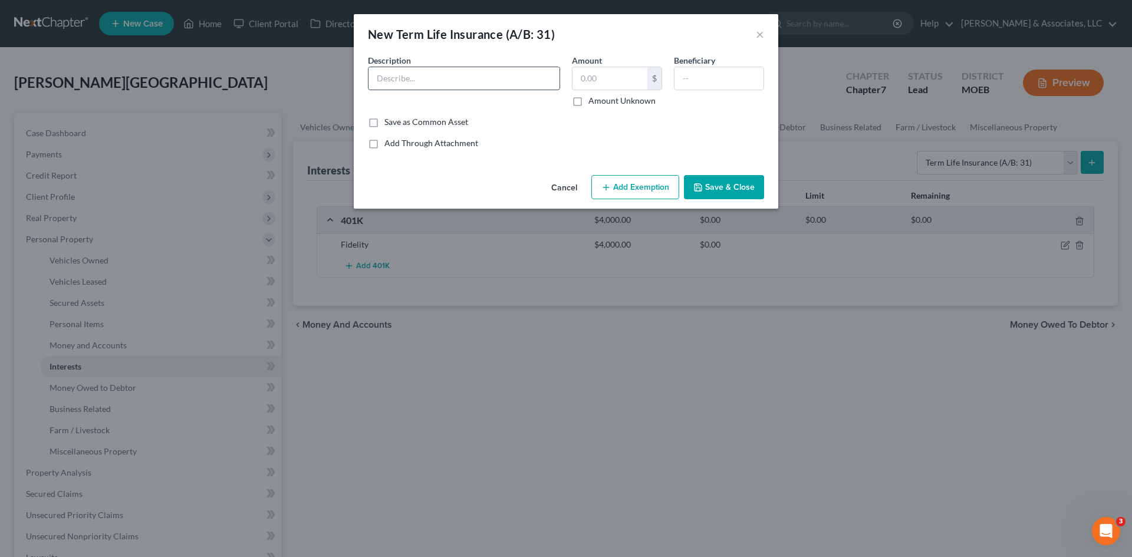
click at [423, 79] on input "text" at bounding box center [463, 78] width 191 height 22
click at [428, 78] on input "Life Insurance No Cash Value" at bounding box center [463, 78] width 191 height 22
click at [428, 74] on input "Life Insurance No Cash Value" at bounding box center [463, 78] width 191 height 22
type input "Life Insurance through work, No Cash Value"
click at [586, 85] on input "text" at bounding box center [609, 78] width 75 height 22
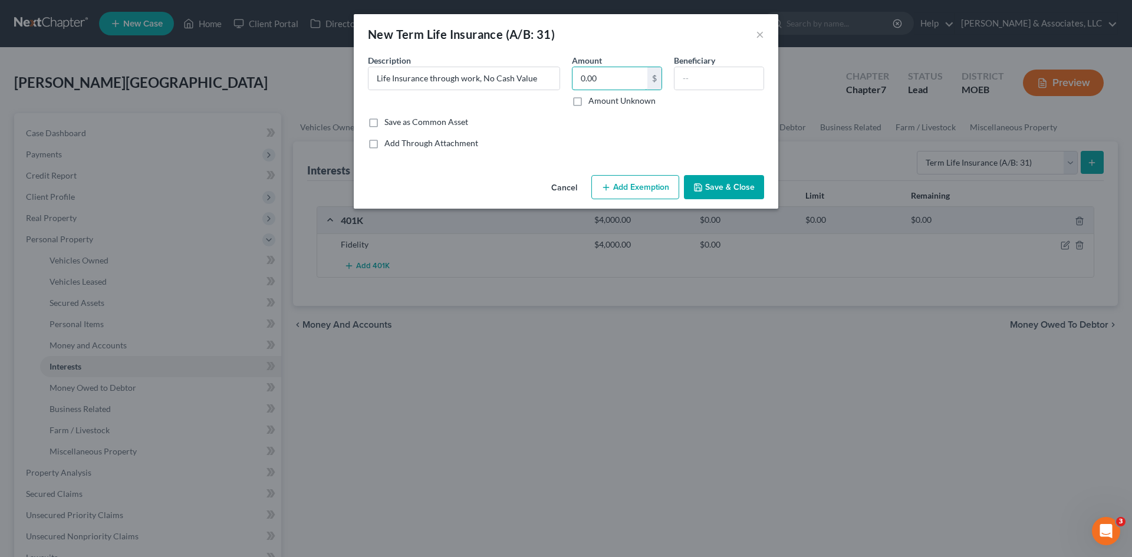
type input "0.00"
click at [750, 184] on button "Save & Close" at bounding box center [724, 187] width 80 height 25
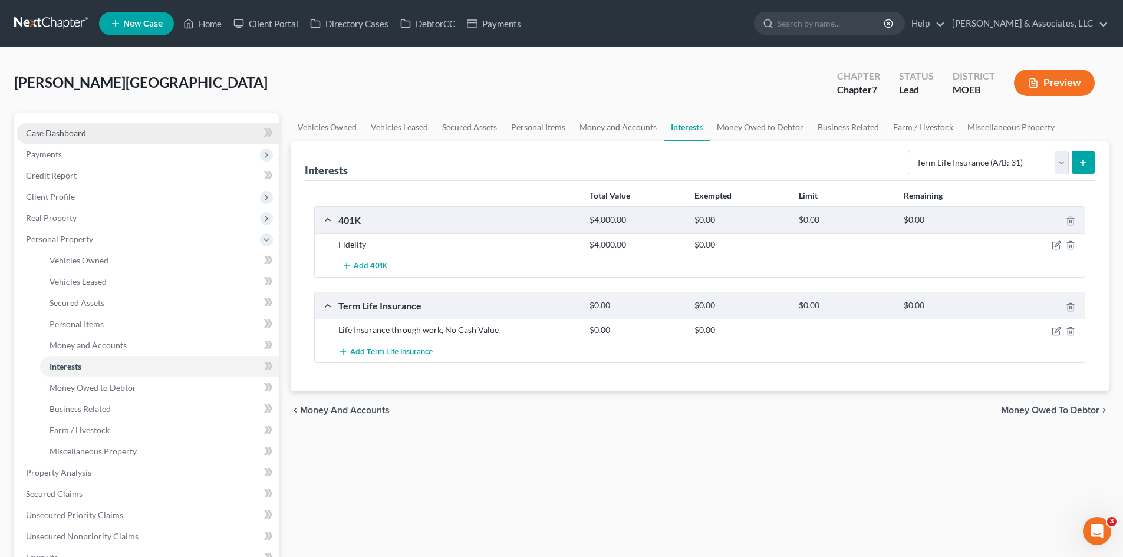
click at [97, 136] on link "Case Dashboard" at bounding box center [148, 133] width 262 height 21
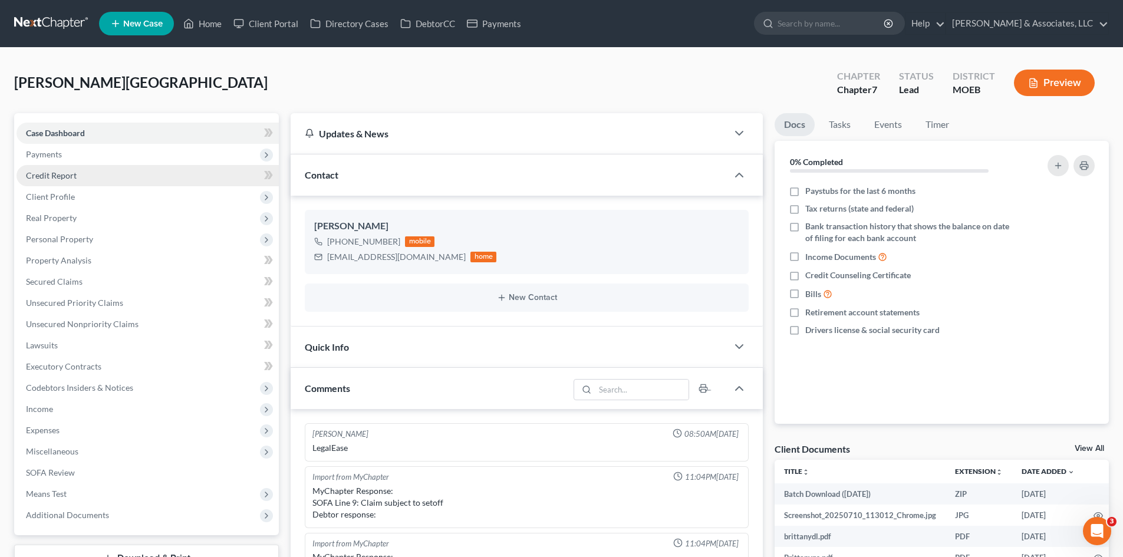
scroll to position [409, 0]
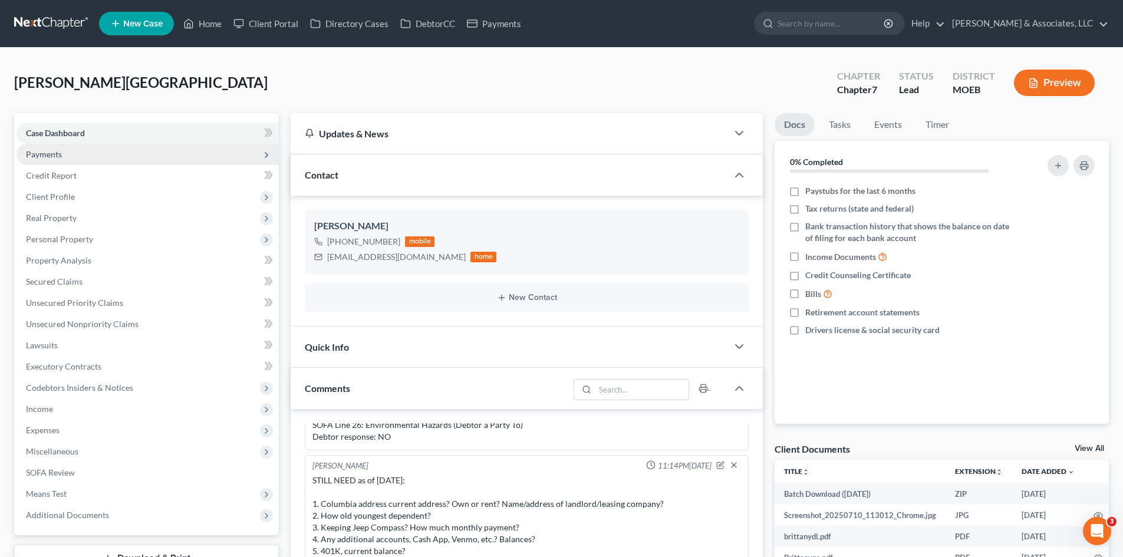
click at [55, 153] on span "Payments" at bounding box center [44, 154] width 36 height 10
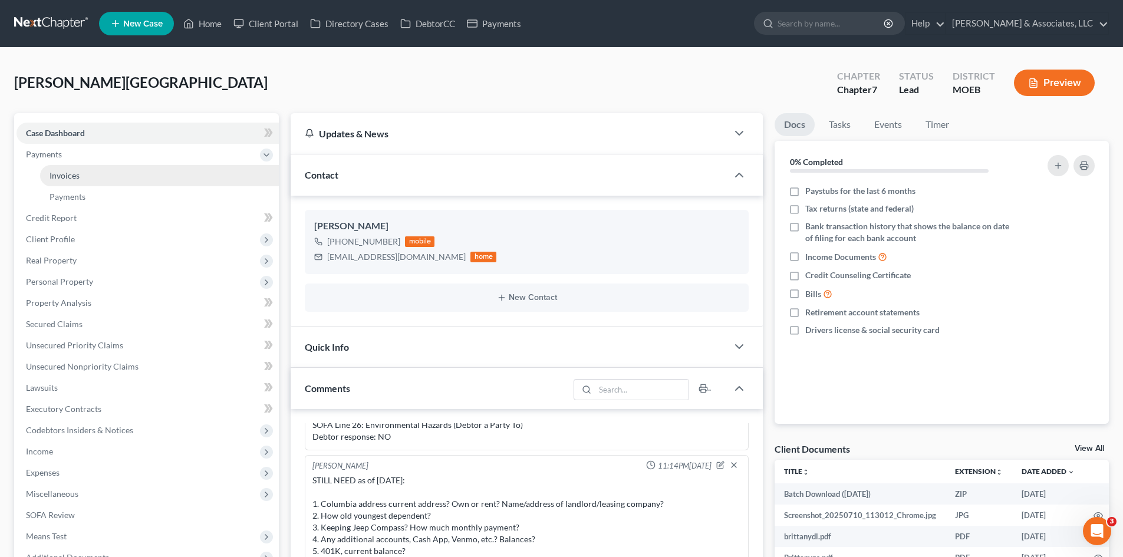
click at [62, 177] on span "Invoices" at bounding box center [65, 175] width 30 height 10
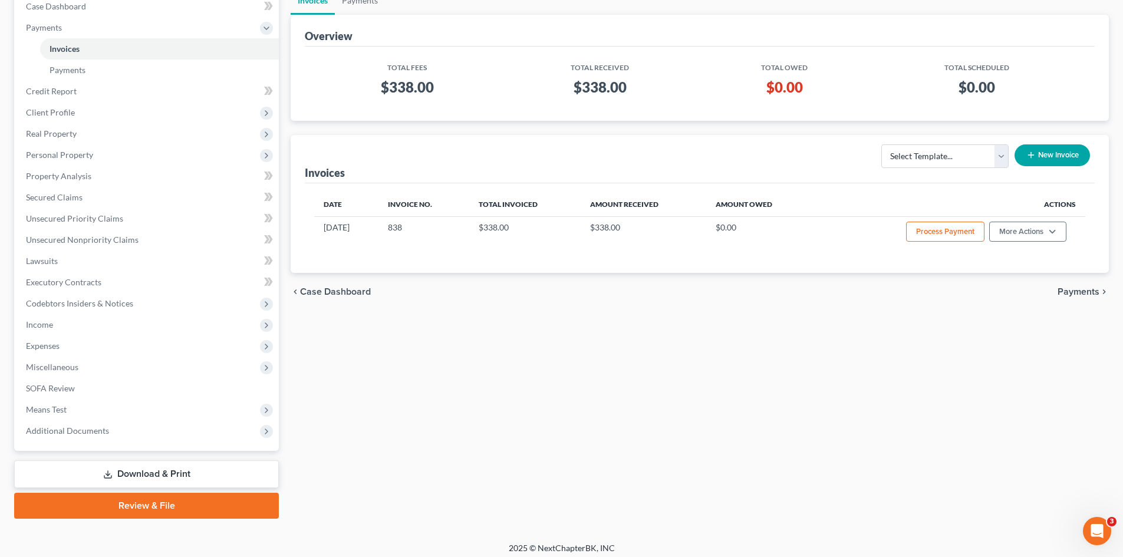
scroll to position [133, 0]
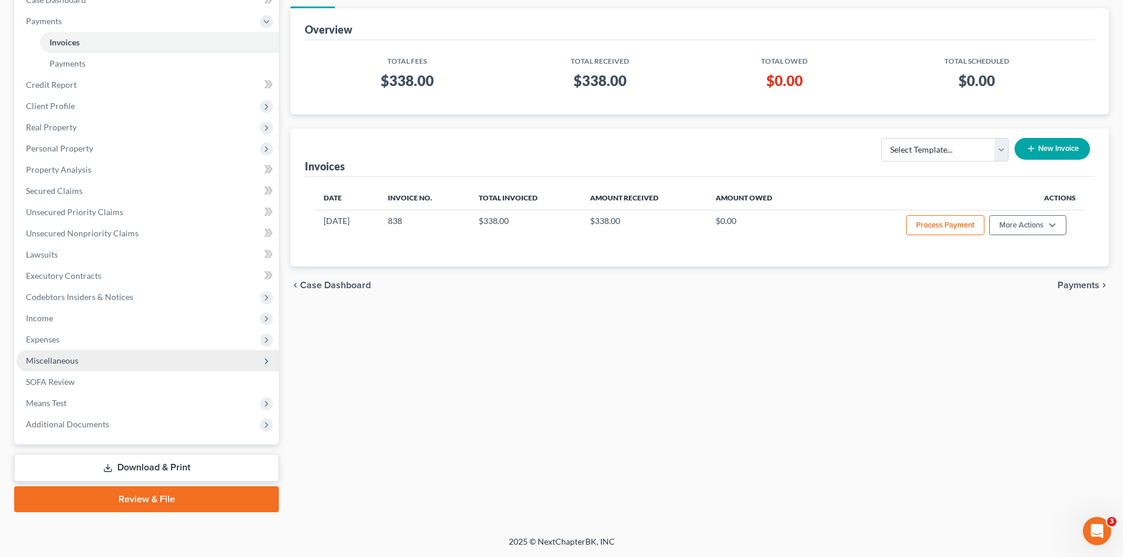
click at [44, 358] on span "Miscellaneous" at bounding box center [52, 360] width 52 height 10
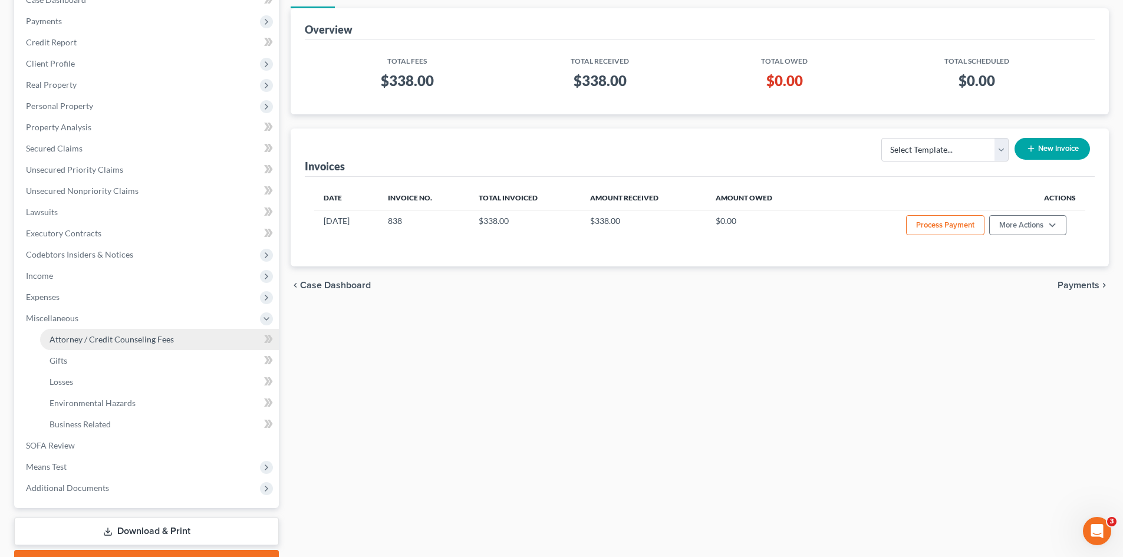
click at [118, 341] on span "Attorney / Credit Counseling Fees" at bounding box center [112, 339] width 124 height 10
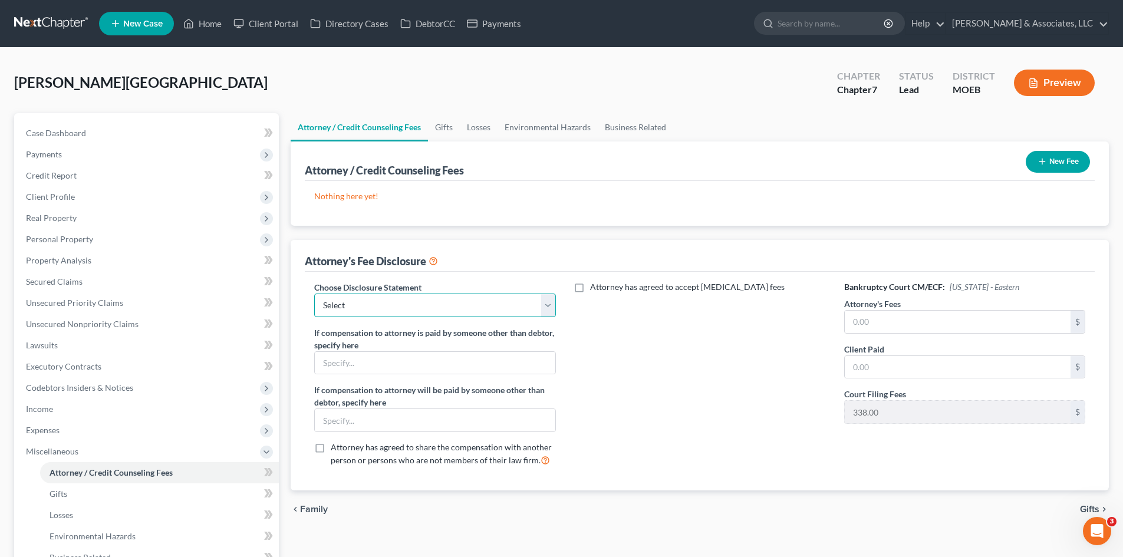
click at [464, 314] on select "Select Disclosure of Compensation Statement" at bounding box center [434, 306] width 241 height 24
select select "0"
click at [314, 294] on select "Select Disclosure of Compensation Statement" at bounding box center [434, 306] width 241 height 24
click at [75, 133] on span "Case Dashboard" at bounding box center [56, 133] width 60 height 10
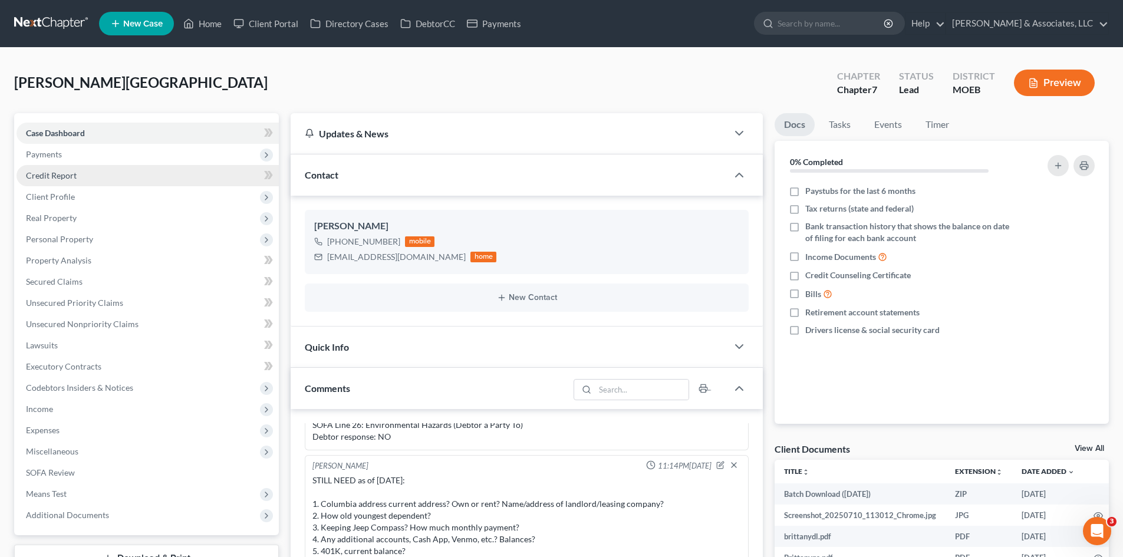
click at [55, 173] on span "Credit Report" at bounding box center [51, 175] width 51 height 10
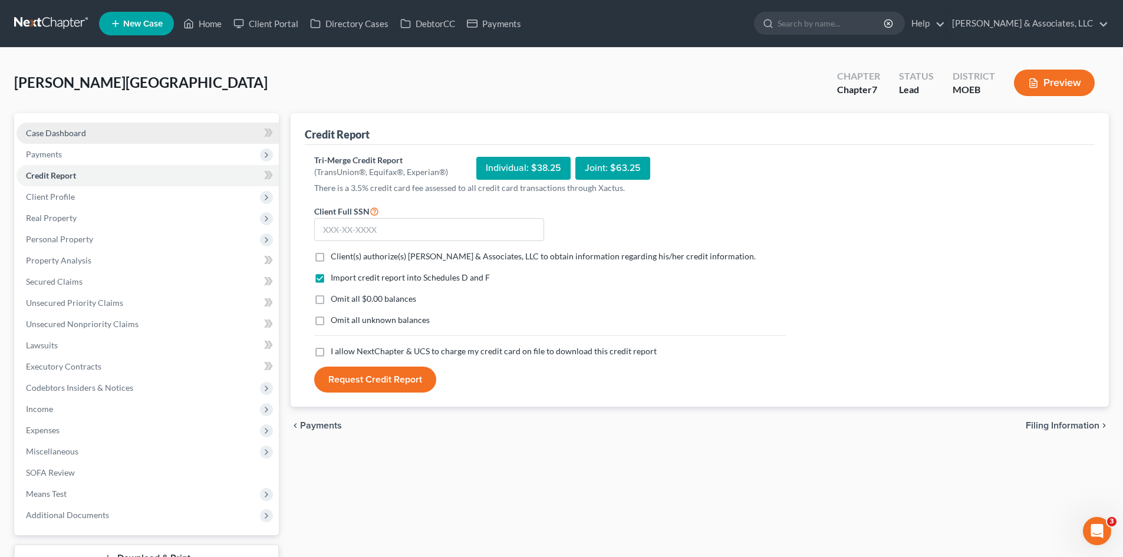
click at [71, 137] on span "Case Dashboard" at bounding box center [56, 133] width 60 height 10
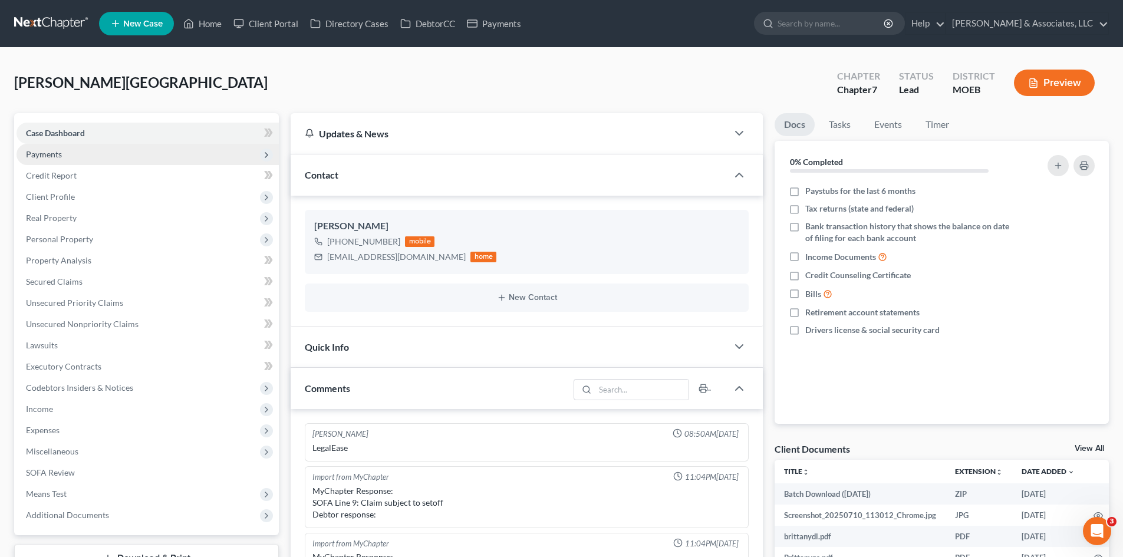
click at [58, 151] on span "Payments" at bounding box center [44, 154] width 36 height 10
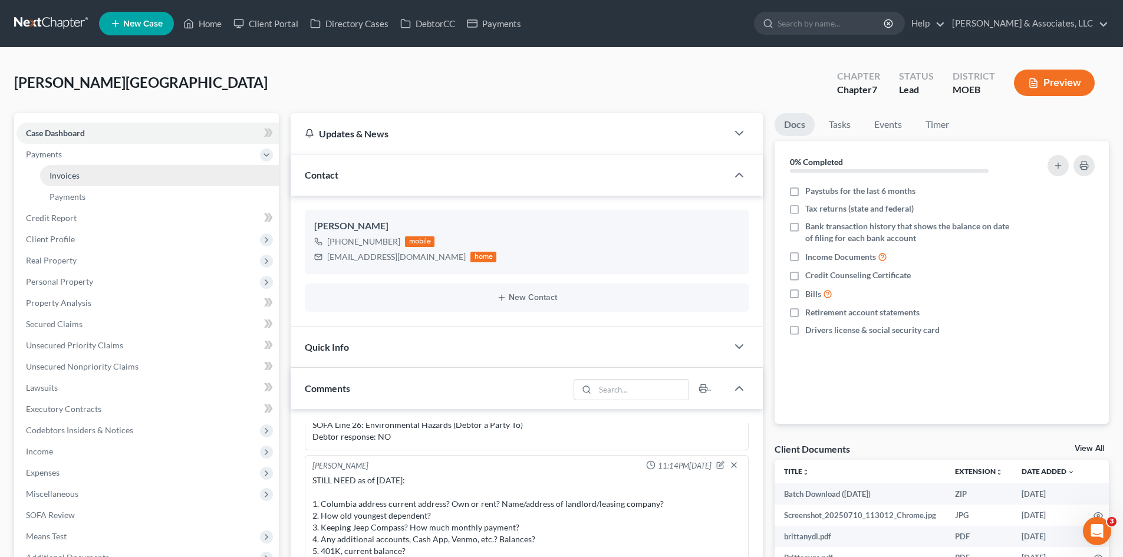
click at [75, 172] on span "Invoices" at bounding box center [65, 175] width 30 height 10
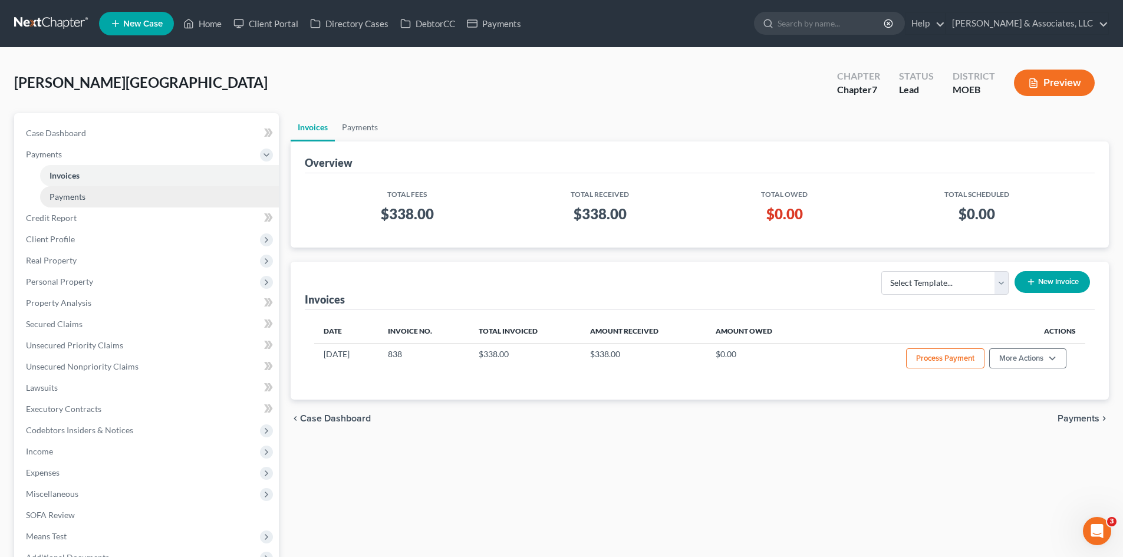
click at [82, 200] on span "Payments" at bounding box center [68, 197] width 36 height 10
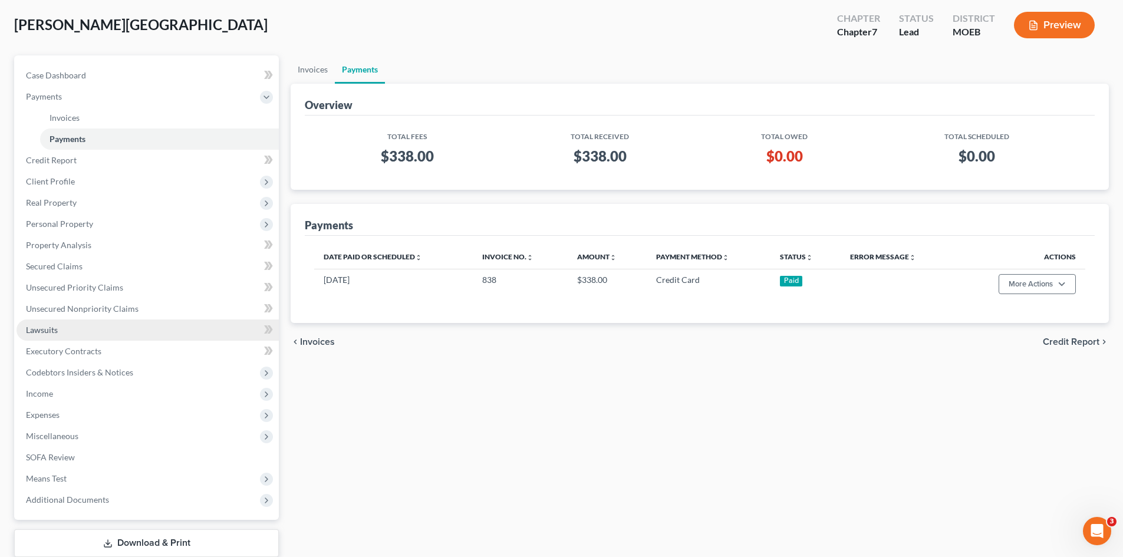
scroll to position [133, 0]
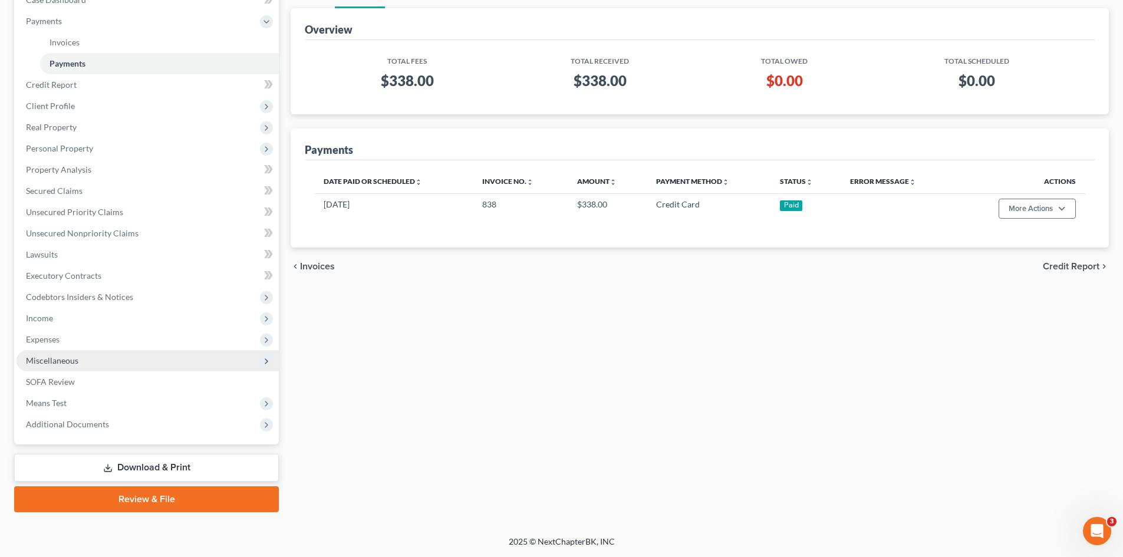
click at [62, 365] on span "Miscellaneous" at bounding box center [148, 360] width 262 height 21
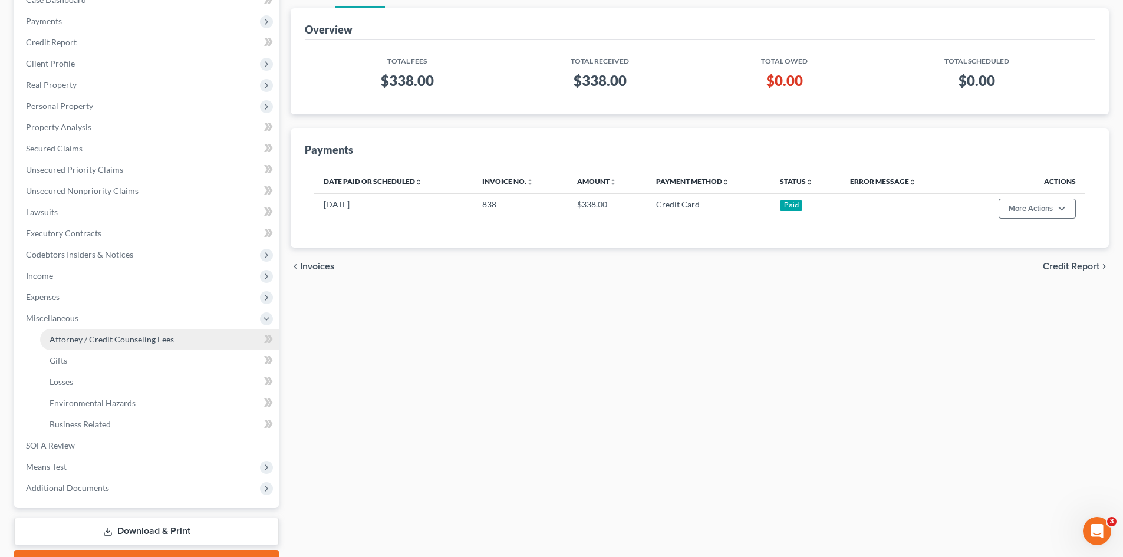
click at [127, 336] on span "Attorney / Credit Counseling Fees" at bounding box center [112, 339] width 124 height 10
select select "0"
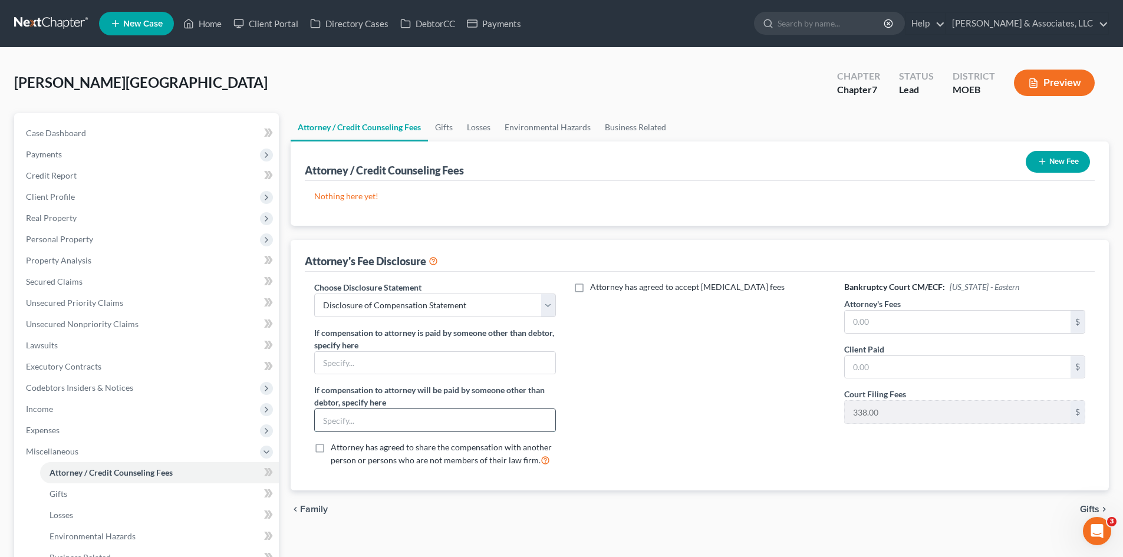
click at [364, 419] on input "text" at bounding box center [435, 420] width 240 height 22
type input "Legalease"
click at [871, 318] on input "text" at bounding box center [958, 322] width 226 height 22
type input "1,100.00"
click at [858, 367] on input "text" at bounding box center [958, 367] width 226 height 22
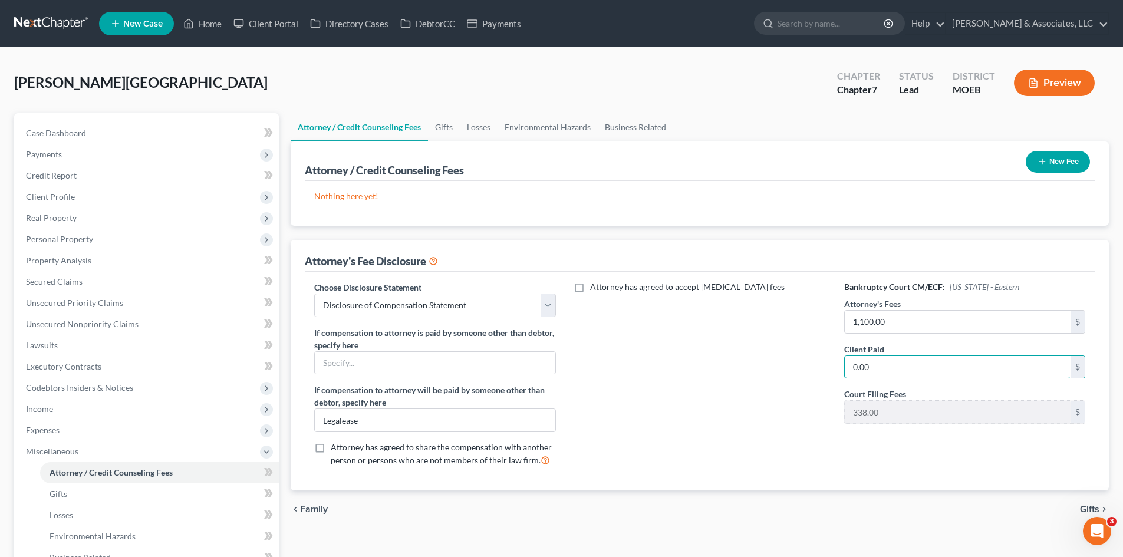
type input "0.00"
click at [766, 434] on div "Attorney has agreed to accept retainer fees" at bounding box center [700, 378] width 265 height 195
click at [51, 163] on span "Payments" at bounding box center [148, 154] width 262 height 21
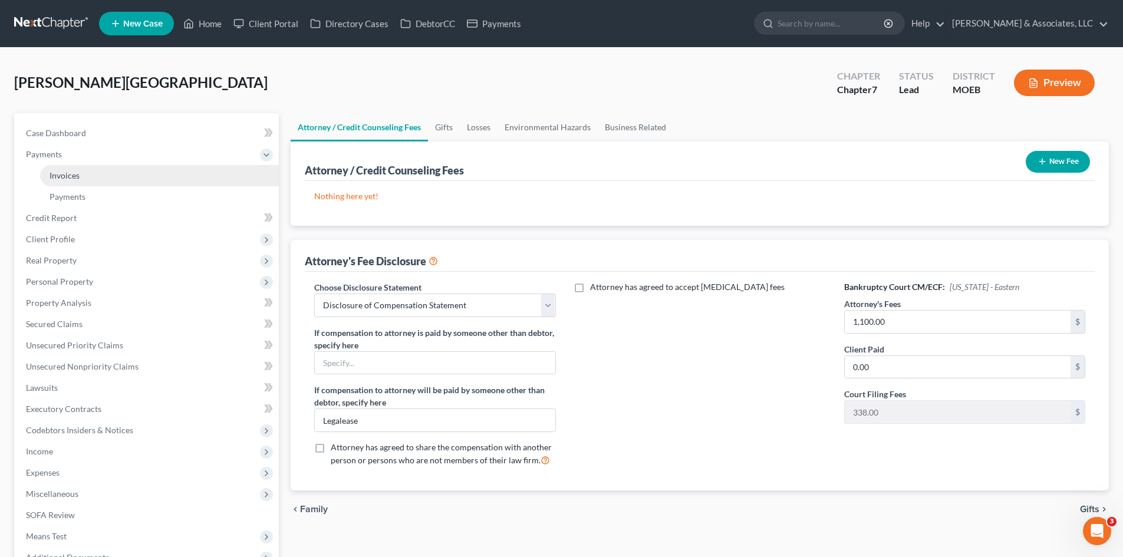
click at [67, 174] on span "Invoices" at bounding box center [65, 175] width 30 height 10
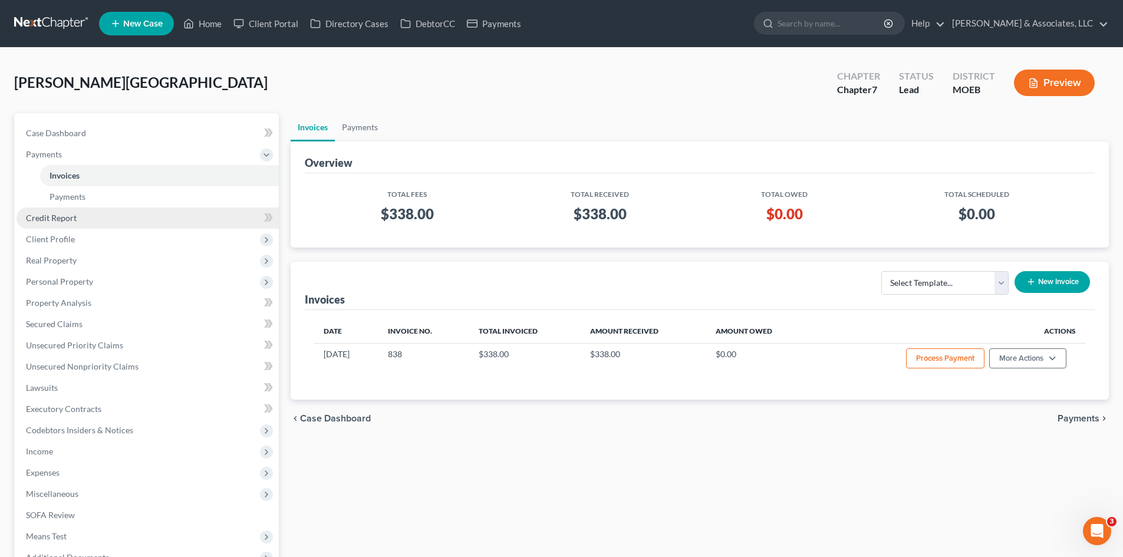
click at [52, 215] on span "Credit Report" at bounding box center [51, 218] width 51 height 10
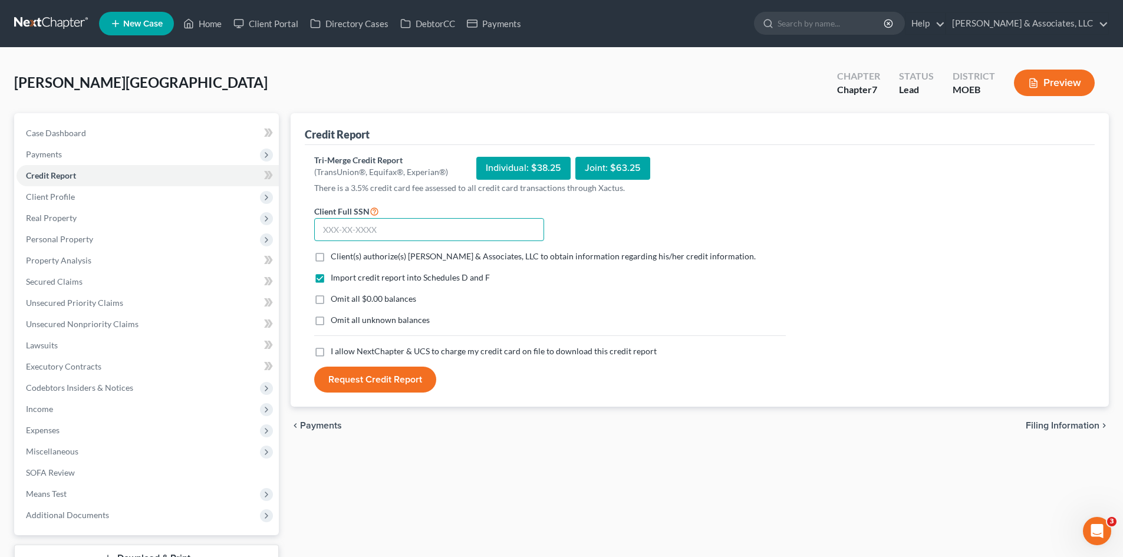
click at [373, 238] on input "text" at bounding box center [429, 230] width 230 height 24
type input "492-08-3630"
click at [331, 259] on label "Client(s) authorize(s) Teague & Associates, LLC to obtain information regarding…" at bounding box center [543, 257] width 425 height 12
click at [335, 258] on input "Client(s) authorize(s) Teague & Associates, LLC to obtain information regarding…" at bounding box center [339, 255] width 8 height 8
checkbox input "true"
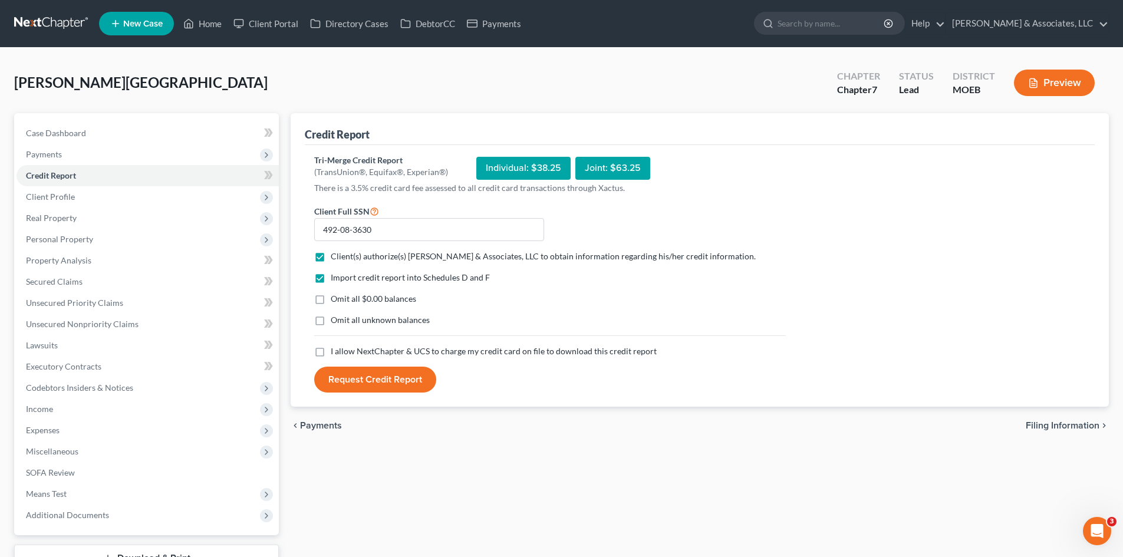
click at [331, 298] on label "Omit all $0.00 balances" at bounding box center [373, 299] width 85 height 12
click at [335, 298] on input "Omit all $0.00 balances" at bounding box center [339, 297] width 8 height 8
checkbox input "true"
click at [331, 352] on label "I allow NextChapter & UCS to charge my credit card on file to download this cre…" at bounding box center [494, 351] width 326 height 12
click at [335, 352] on input "I allow NextChapter & UCS to charge my credit card on file to download this cre…" at bounding box center [339, 349] width 8 height 8
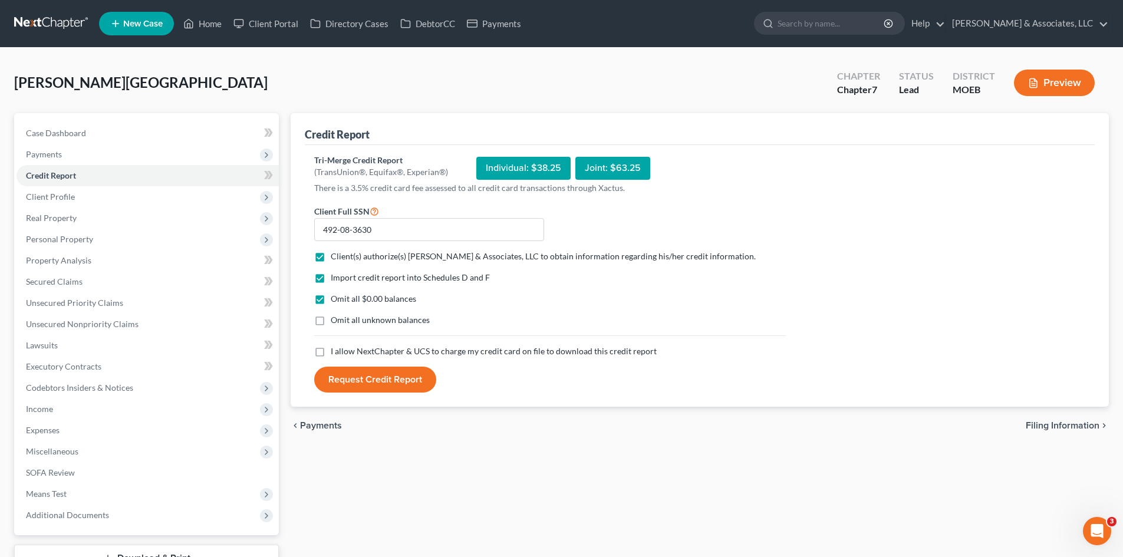
checkbox input "true"
click at [393, 378] on button "Request Credit Report" at bounding box center [375, 380] width 122 height 26
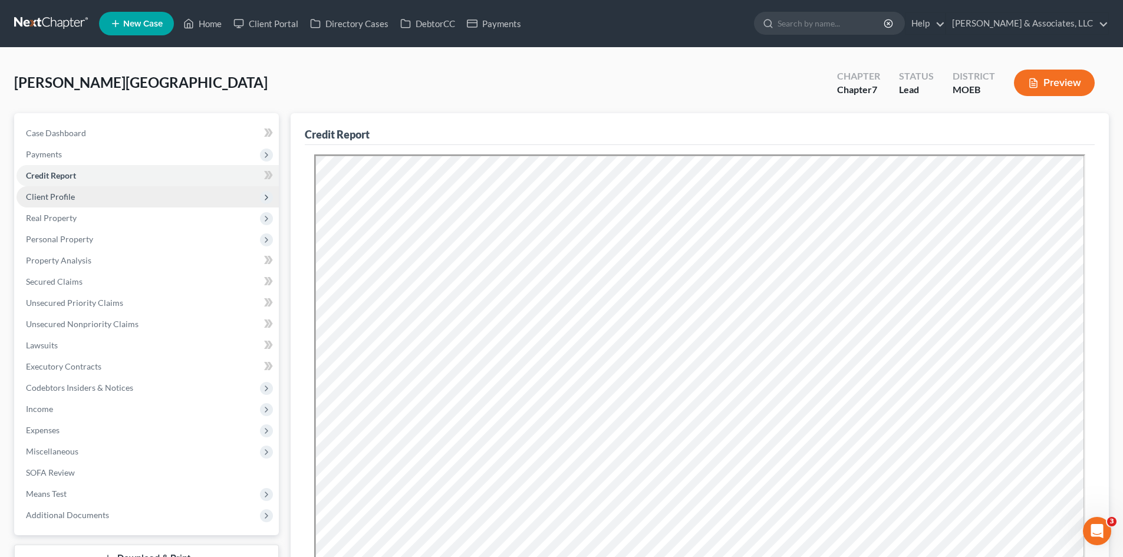
click at [65, 202] on span "Client Profile" at bounding box center [148, 196] width 262 height 21
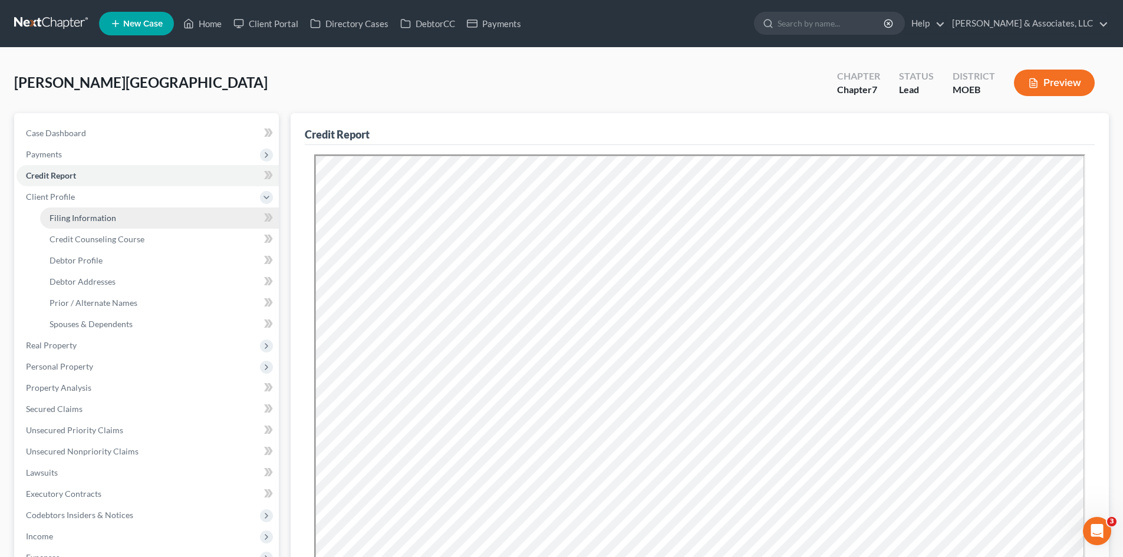
click at [91, 218] on span "Filing Information" at bounding box center [83, 218] width 67 height 10
select select "1"
select select "0"
select select "45"
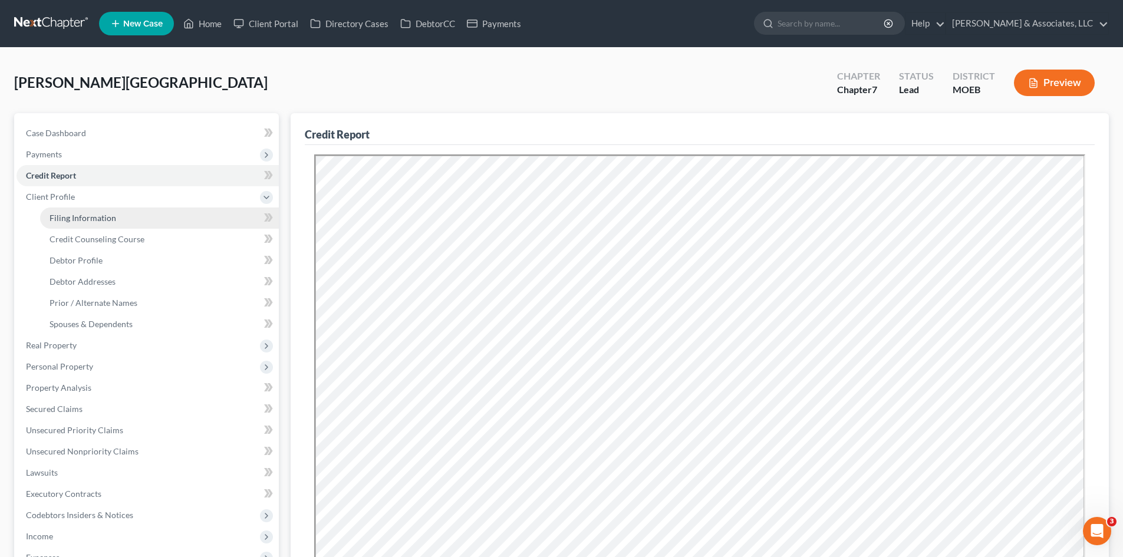
select select "0"
select select "26"
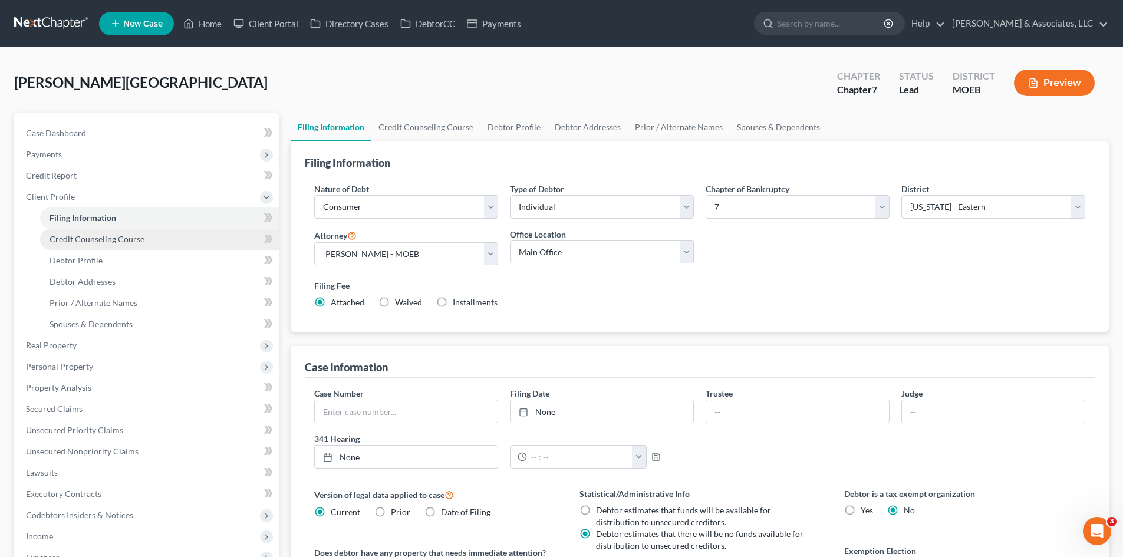
click at [97, 239] on span "Credit Counseling Course" at bounding box center [97, 239] width 95 height 10
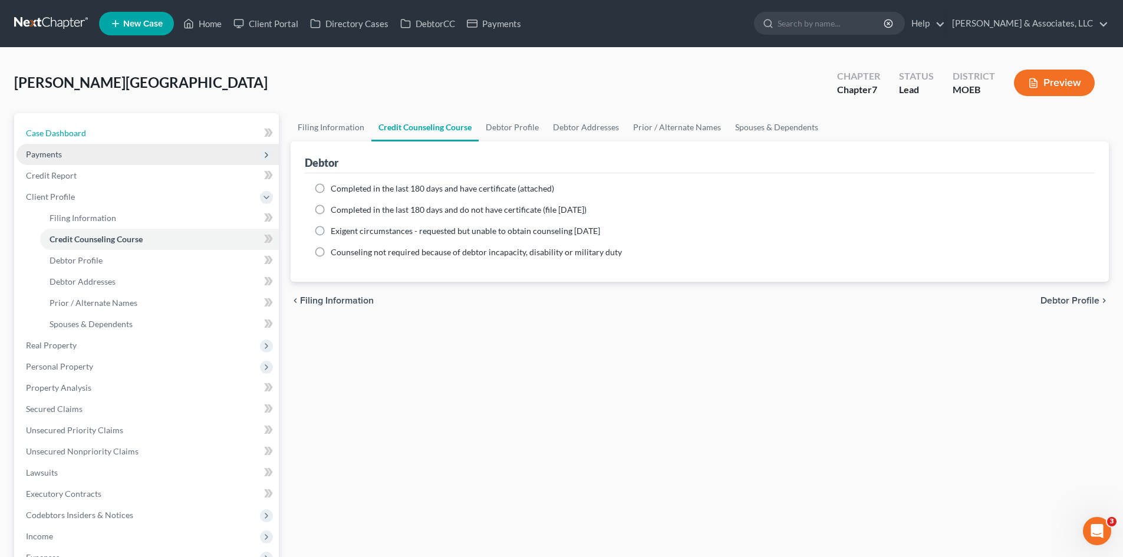
drag, startPoint x: 67, startPoint y: 132, endPoint x: 90, endPoint y: 143, distance: 26.1
click at [67, 131] on span "Case Dashboard" at bounding box center [56, 133] width 60 height 10
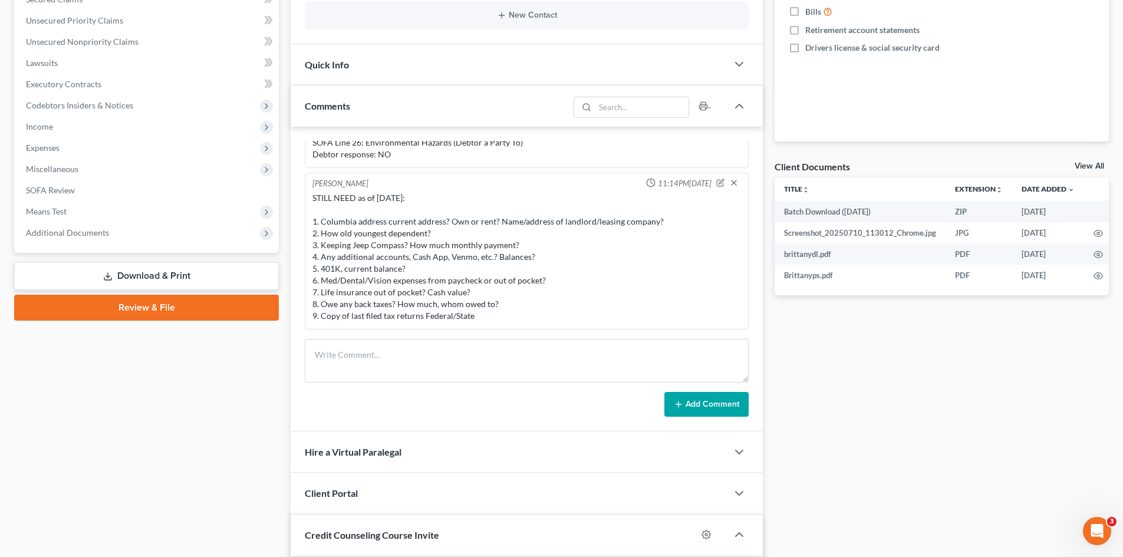
scroll to position [413, 0]
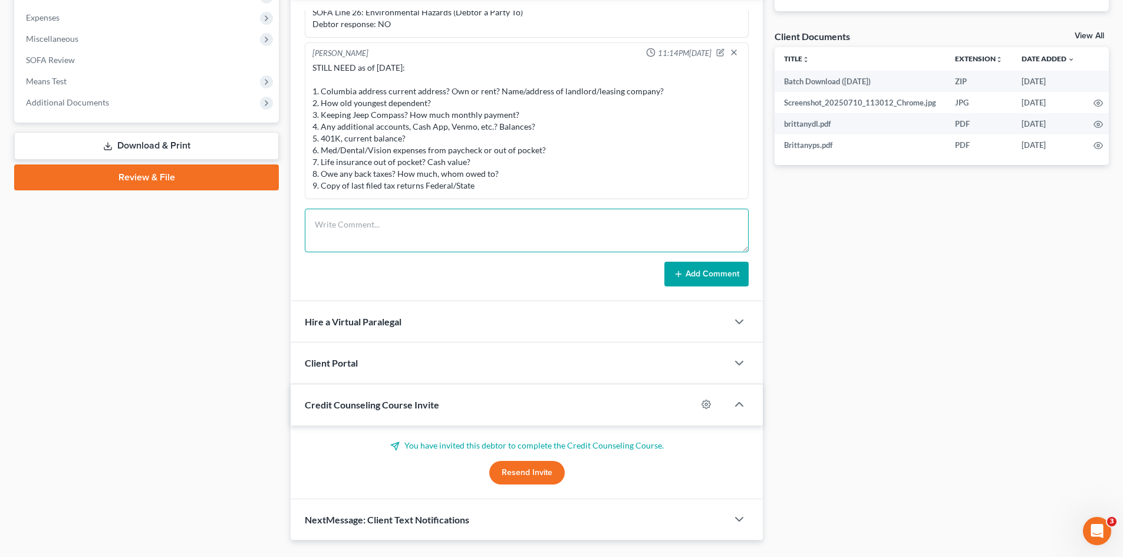
paste textarea "PACER Service Center08/14/2025 11:30:33 User mteaguelaw Client Code Description…"
type textarea "PACER Service Center 08/14/2025 11:30:33 User mteaguelaw Client Code Descriptio…"
click at [718, 278] on button "Add Comment" at bounding box center [706, 274] width 84 height 25
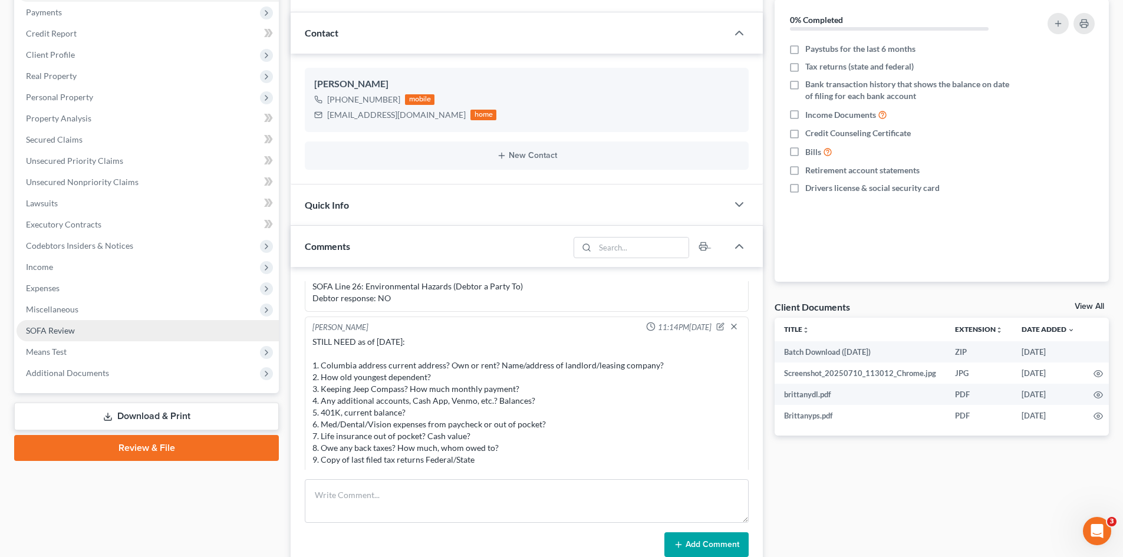
scroll to position [0, 0]
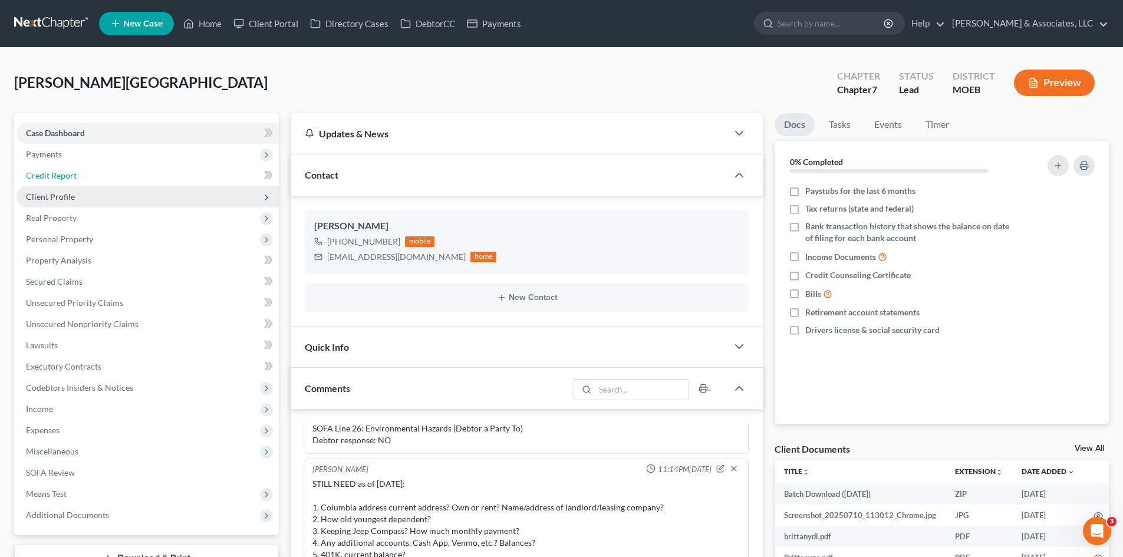
drag, startPoint x: 48, startPoint y: 180, endPoint x: 64, endPoint y: 204, distance: 28.1
click at [48, 180] on link "Credit Report" at bounding box center [148, 175] width 262 height 21
click at [64, 199] on span "Client Profile" at bounding box center [50, 197] width 49 height 10
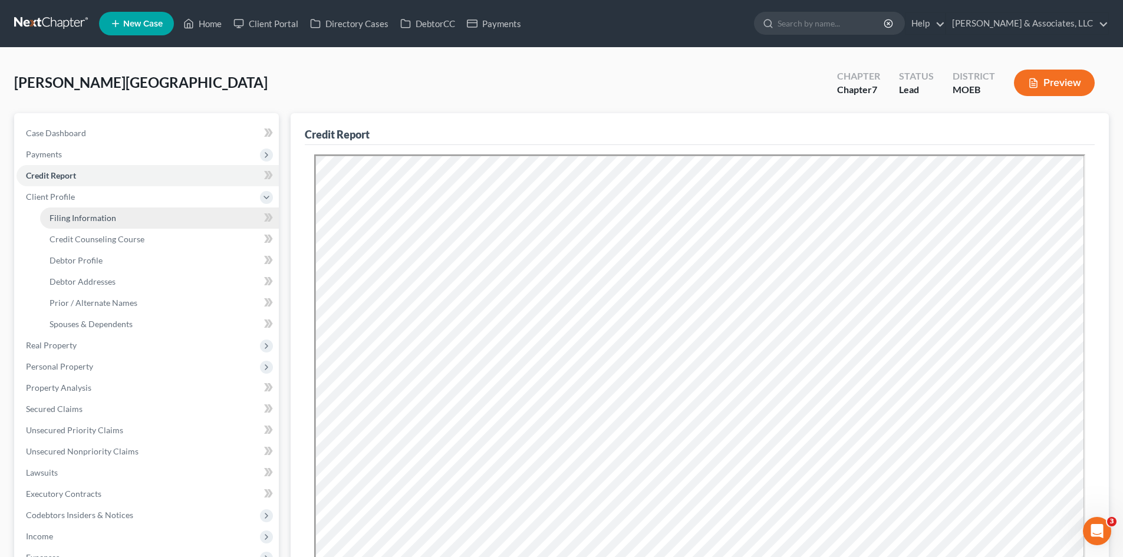
click at [90, 220] on span "Filing Information" at bounding box center [83, 218] width 67 height 10
select select "1"
select select "0"
select select "45"
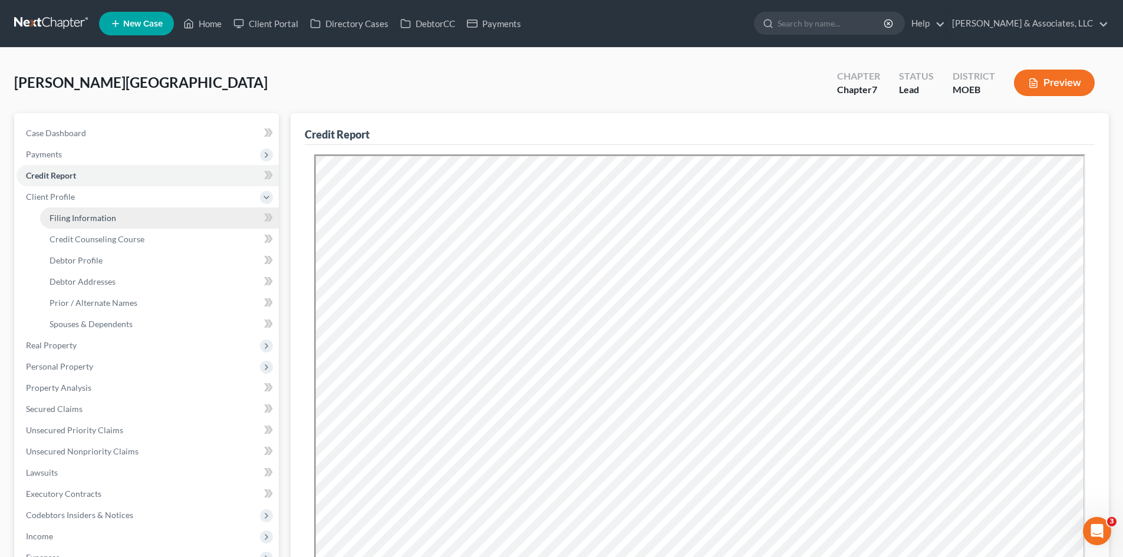
select select "0"
select select "26"
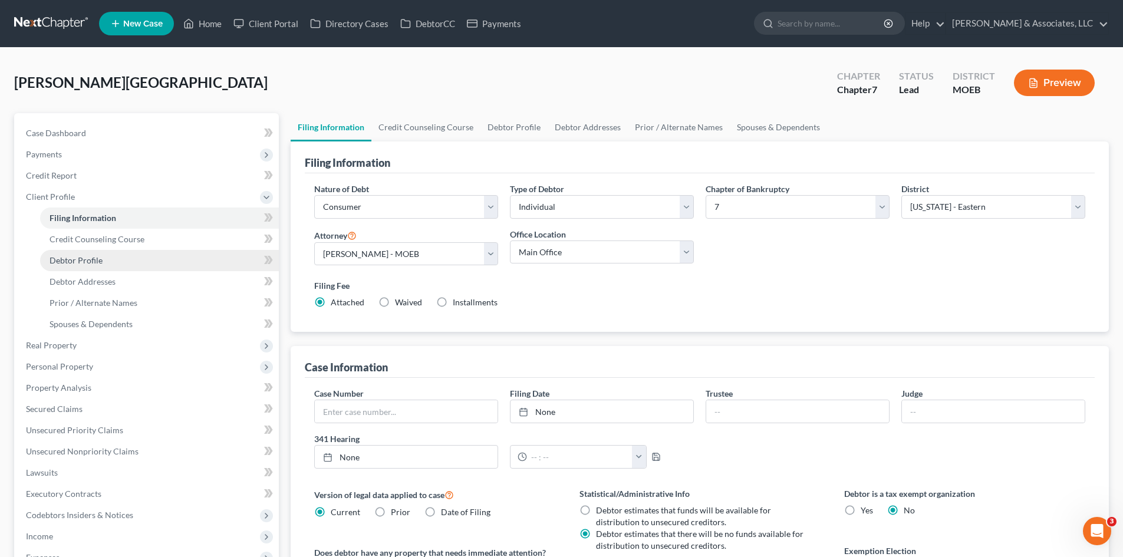
click at [88, 263] on span "Debtor Profile" at bounding box center [76, 260] width 53 height 10
select select "3"
select select "4"
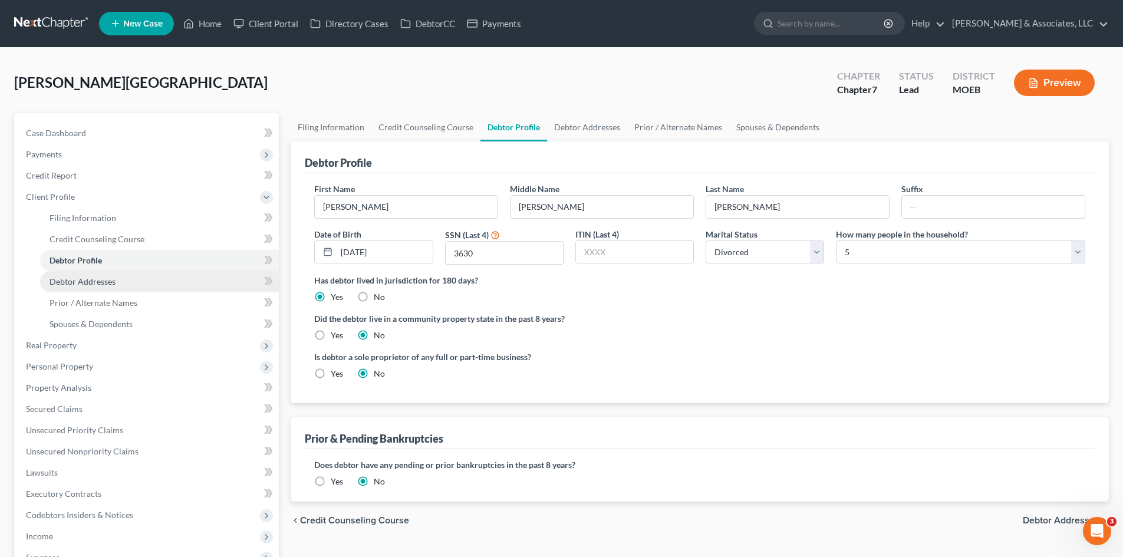
click at [77, 282] on span "Debtor Addresses" at bounding box center [83, 281] width 66 height 10
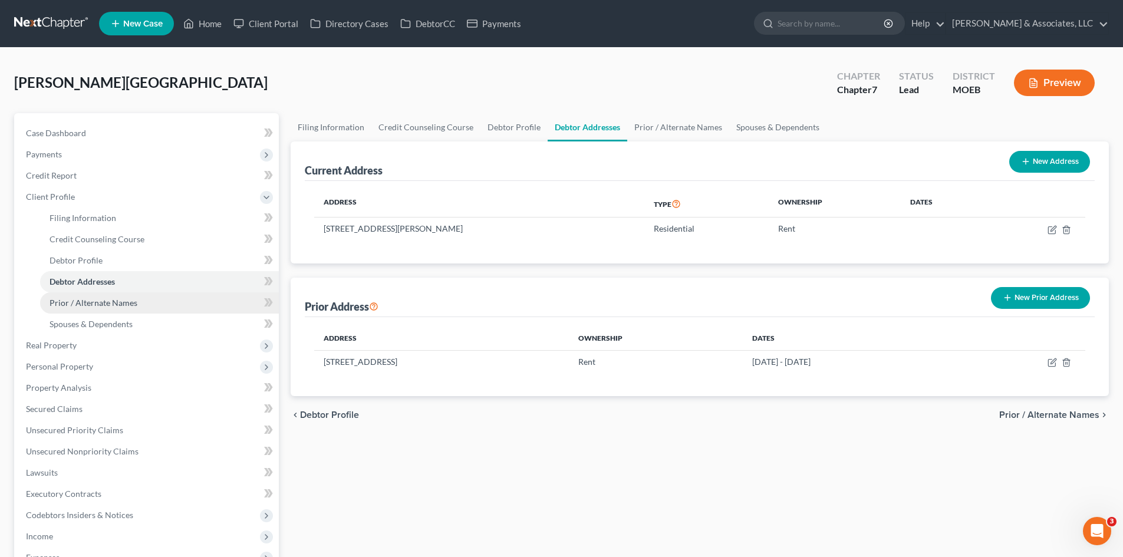
click at [93, 304] on span "Prior / Alternate Names" at bounding box center [94, 303] width 88 height 10
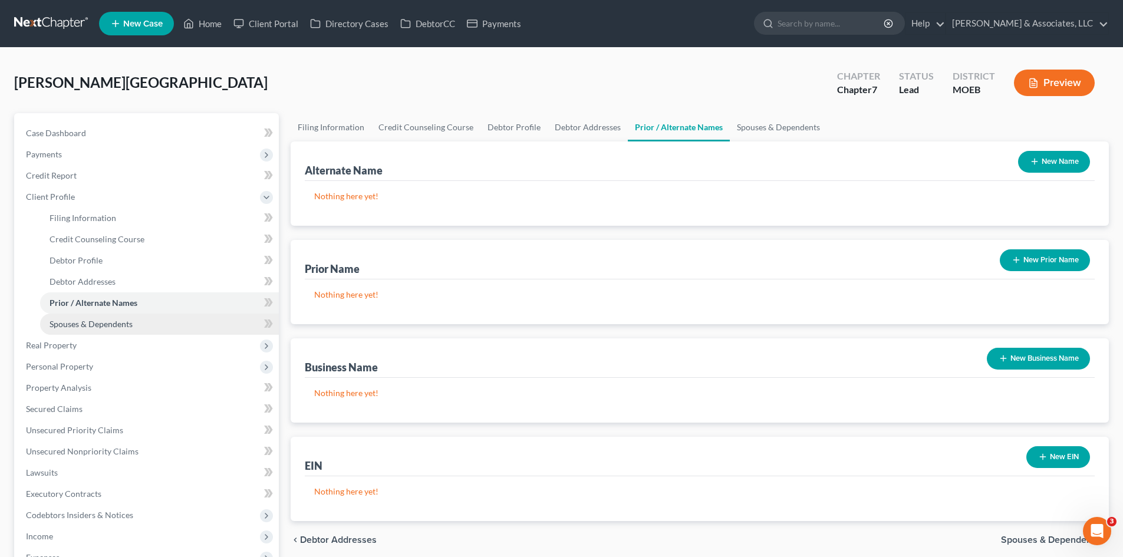
click at [100, 324] on span "Spouses & Dependents" at bounding box center [91, 324] width 83 height 10
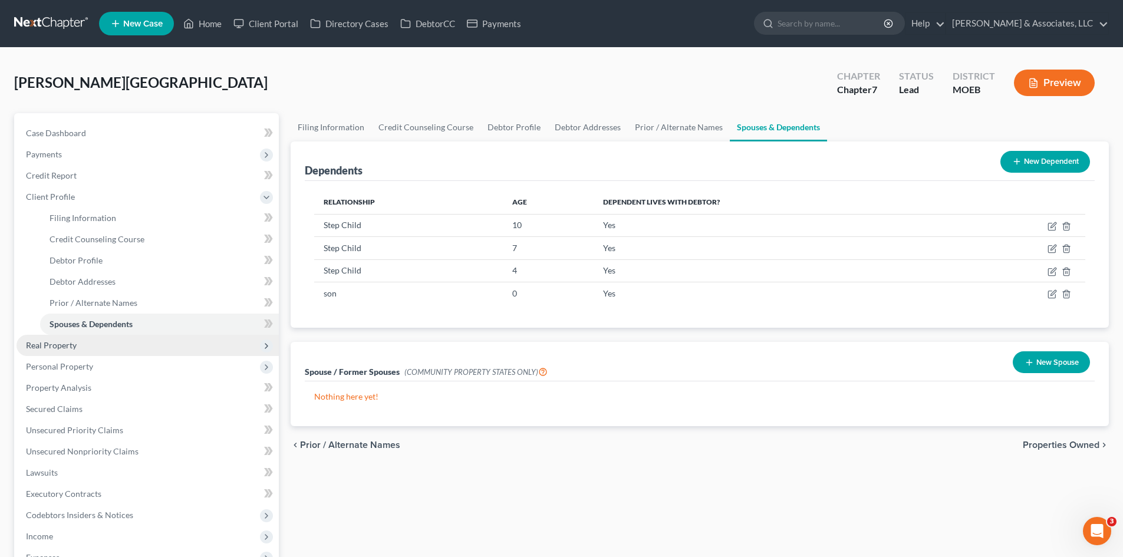
click at [76, 351] on span "Real Property" at bounding box center [148, 345] width 262 height 21
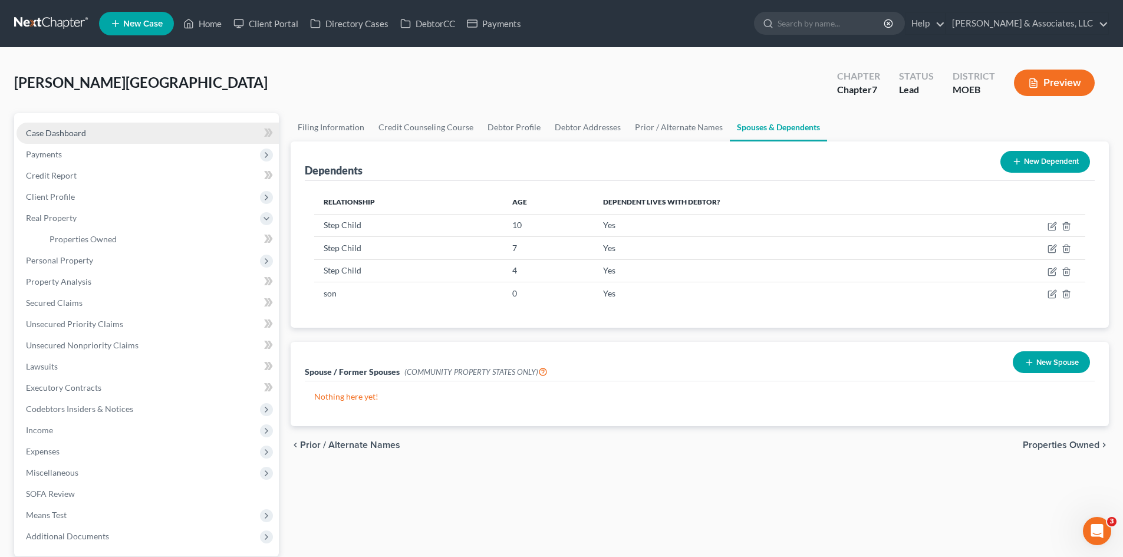
click at [64, 134] on span "Case Dashboard" at bounding box center [56, 133] width 60 height 10
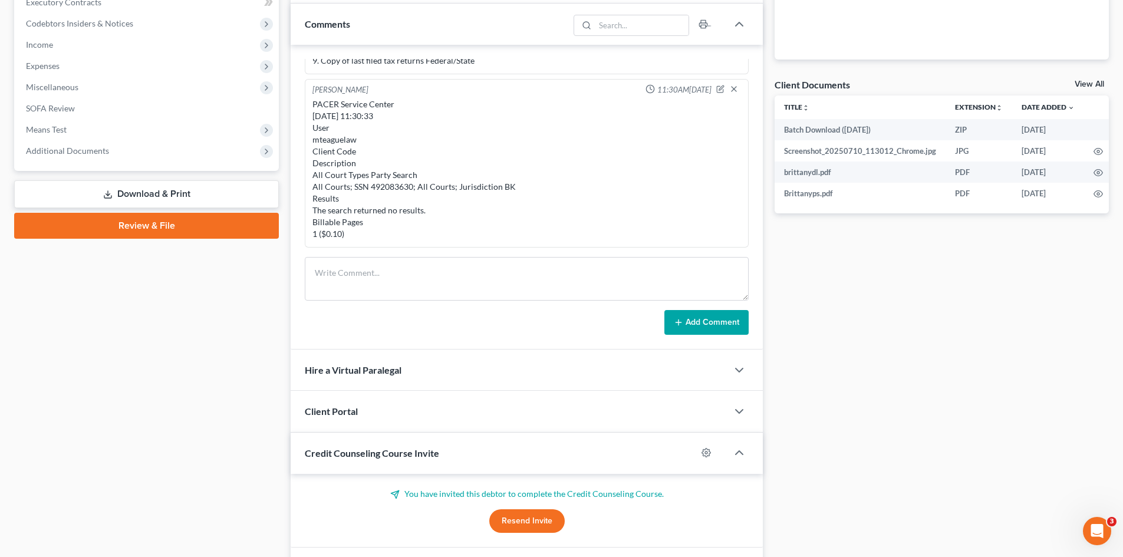
scroll to position [441, 0]
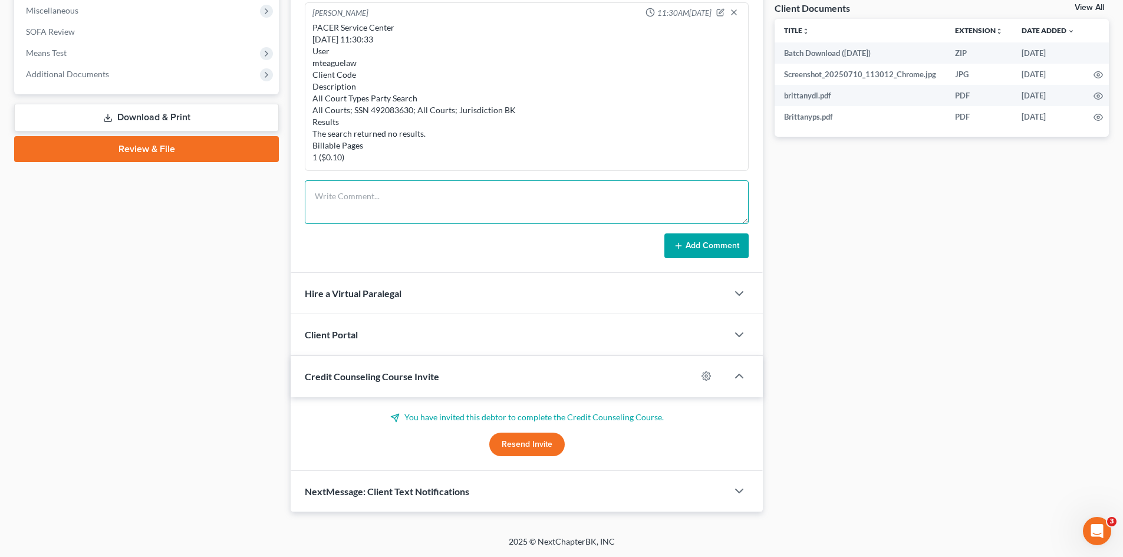
click at [375, 195] on textarea at bounding box center [527, 202] width 444 height 44
type textarea "Notes: Client is pregnant, due to give birth soon."
drag, startPoint x: 687, startPoint y: 242, endPoint x: 636, endPoint y: 252, distance: 52.1
click at [688, 242] on button "Add Comment" at bounding box center [706, 245] width 84 height 25
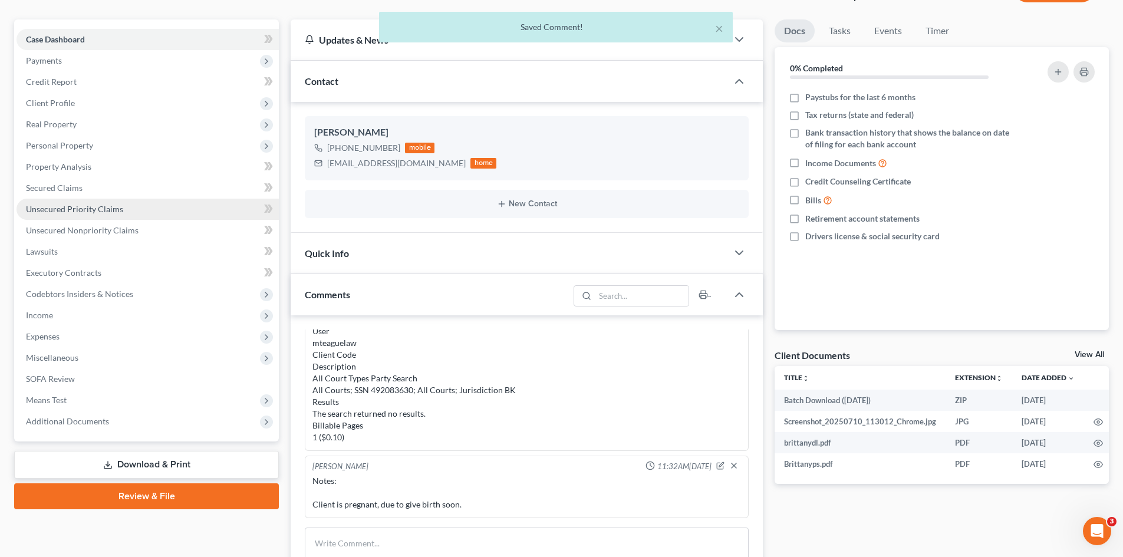
scroll to position [87, 0]
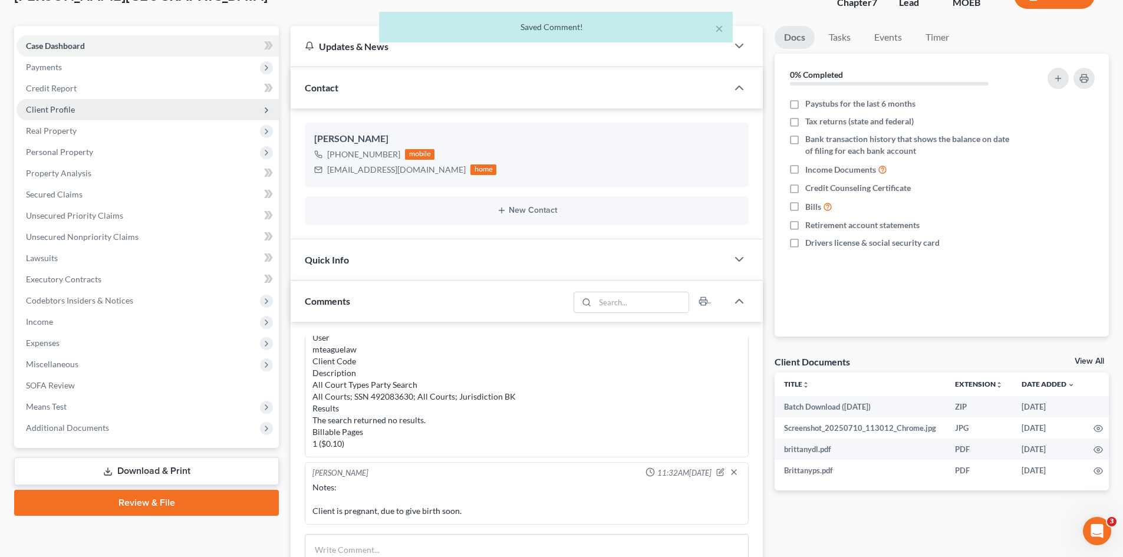
click at [37, 110] on span "Client Profile" at bounding box center [50, 109] width 49 height 10
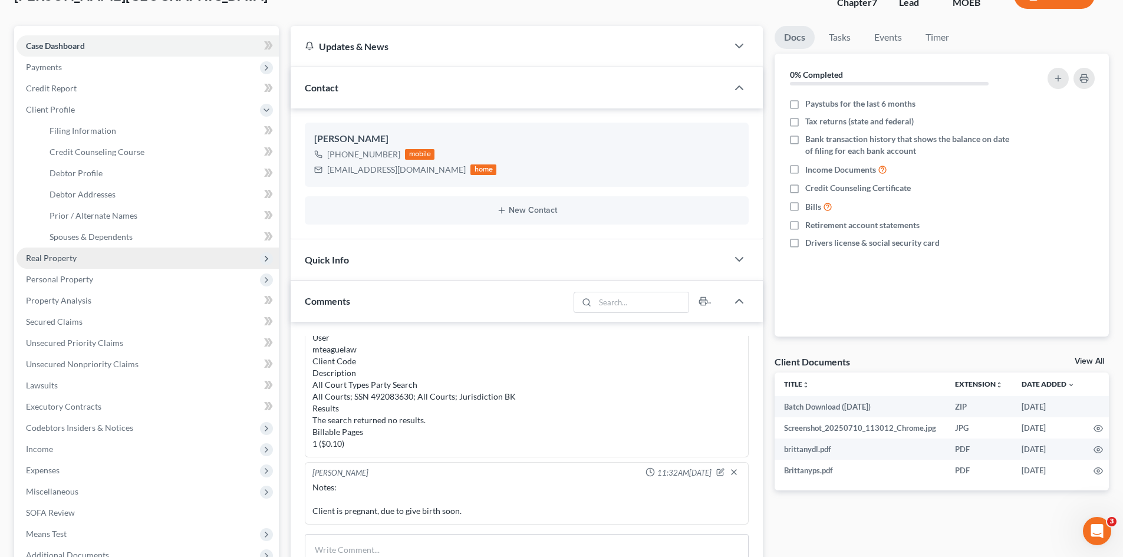
click at [56, 259] on span "Real Property" at bounding box center [51, 258] width 51 height 10
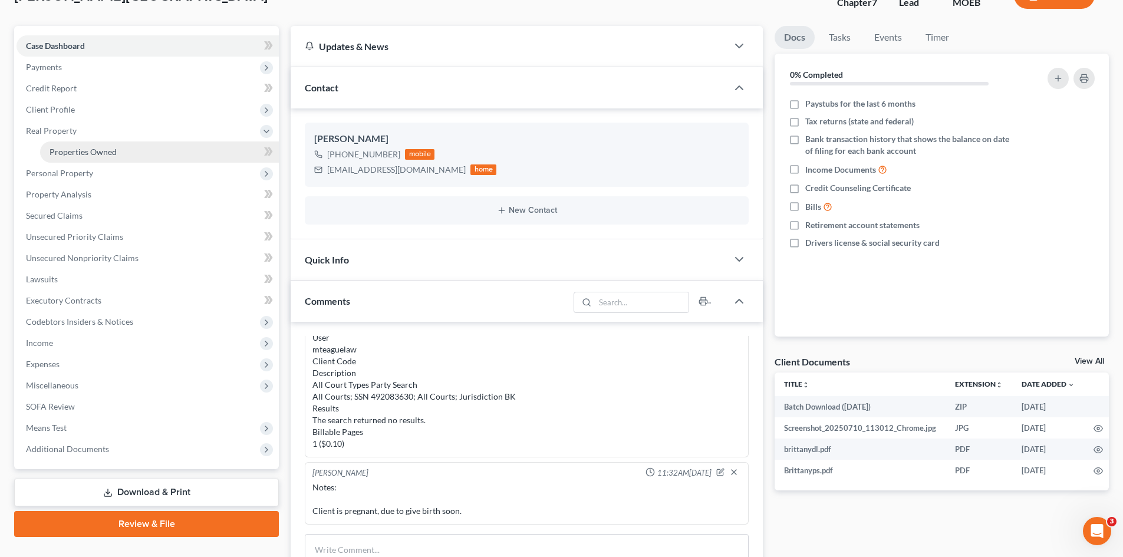
click at [80, 151] on span "Properties Owned" at bounding box center [83, 152] width 67 height 10
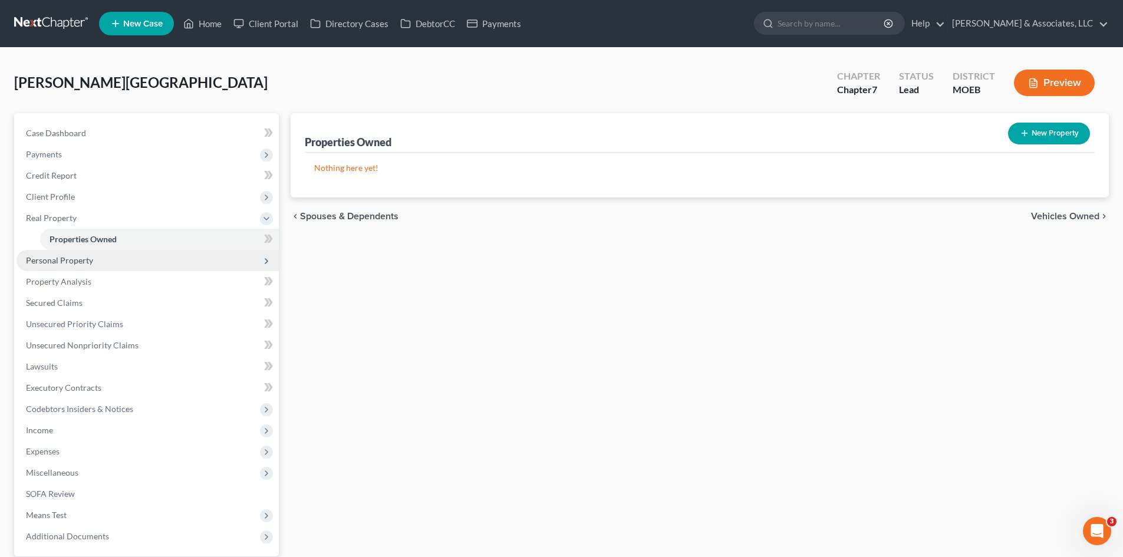
click at [51, 256] on span "Personal Property" at bounding box center [59, 260] width 67 height 10
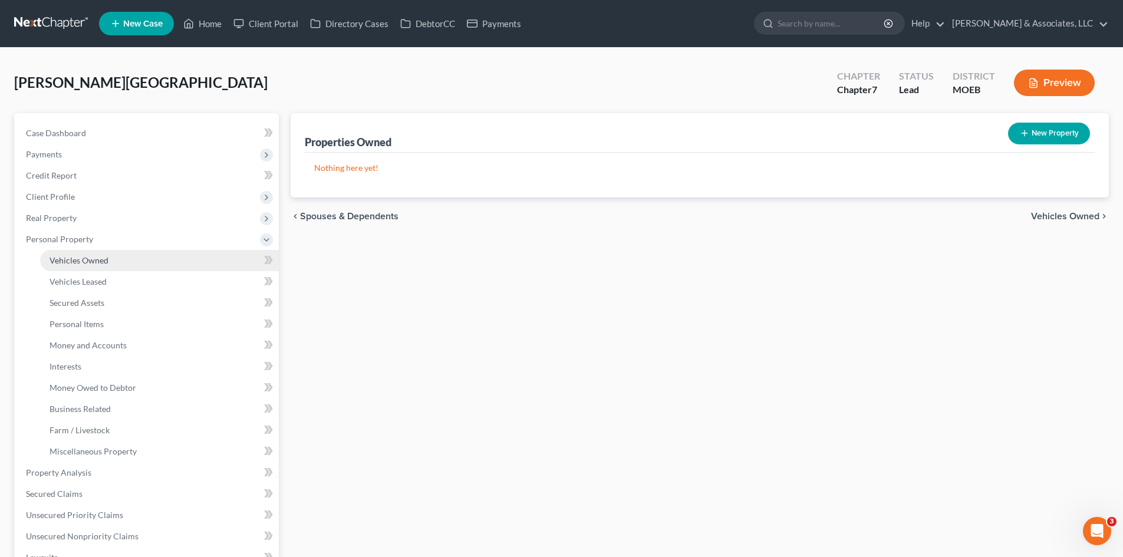
click at [56, 263] on span "Vehicles Owned" at bounding box center [79, 260] width 59 height 10
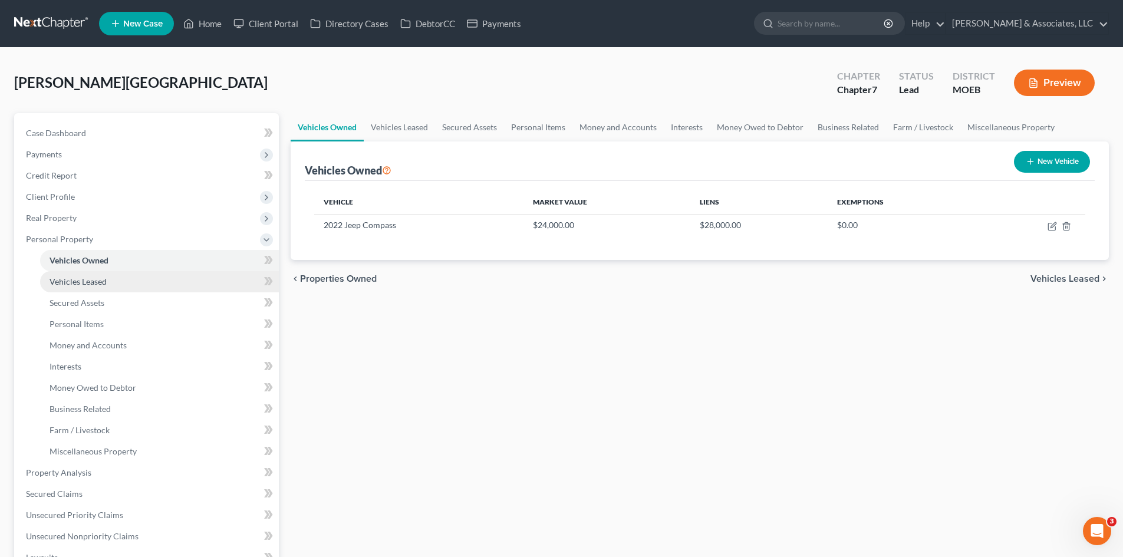
click at [113, 281] on link "Vehicles Leased" at bounding box center [159, 281] width 239 height 21
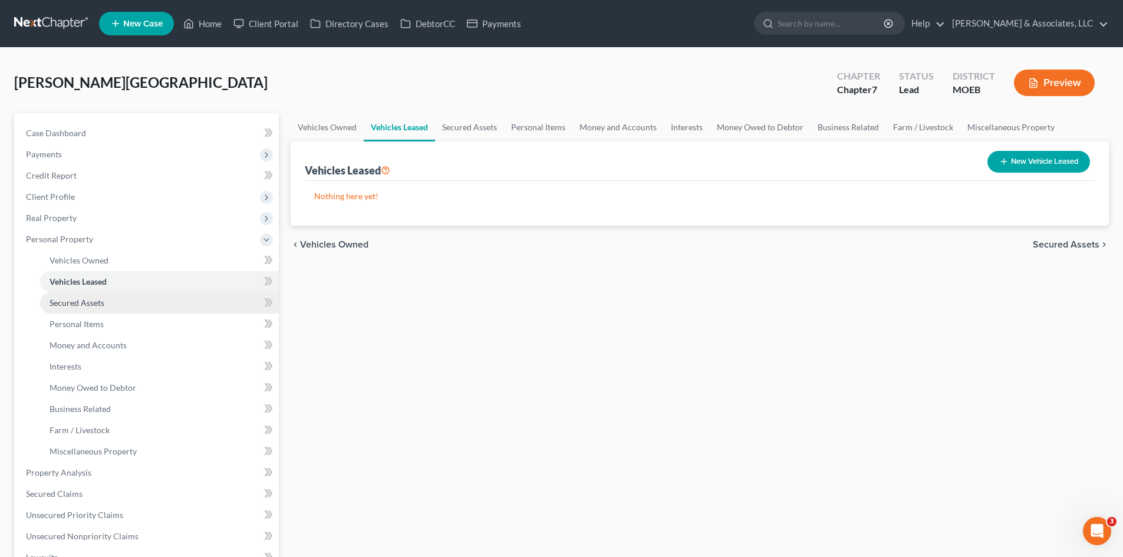
click at [97, 304] on span "Secured Assets" at bounding box center [77, 303] width 55 height 10
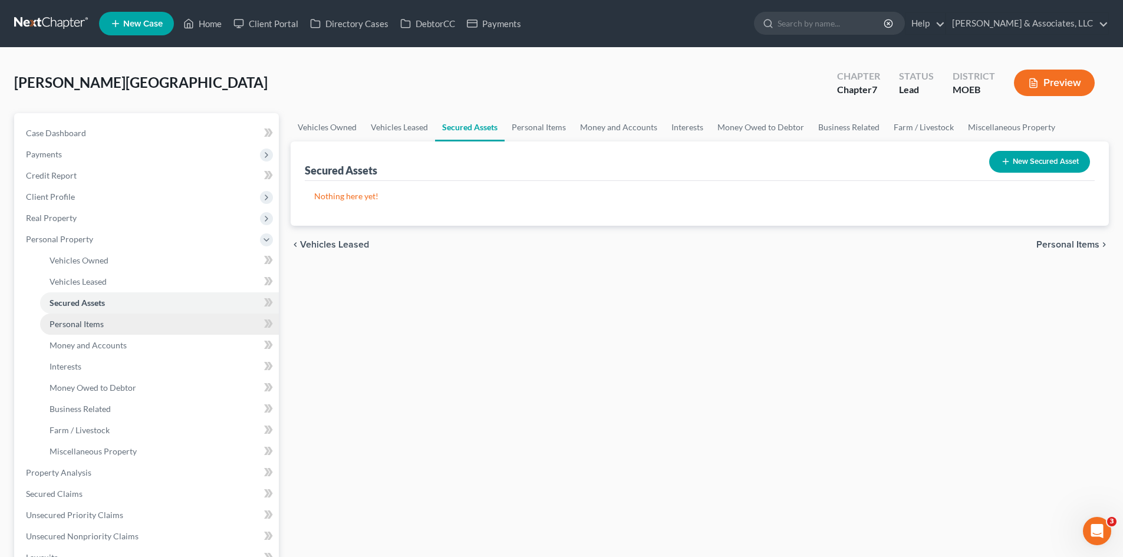
click at [97, 325] on span "Personal Items" at bounding box center [77, 324] width 54 height 10
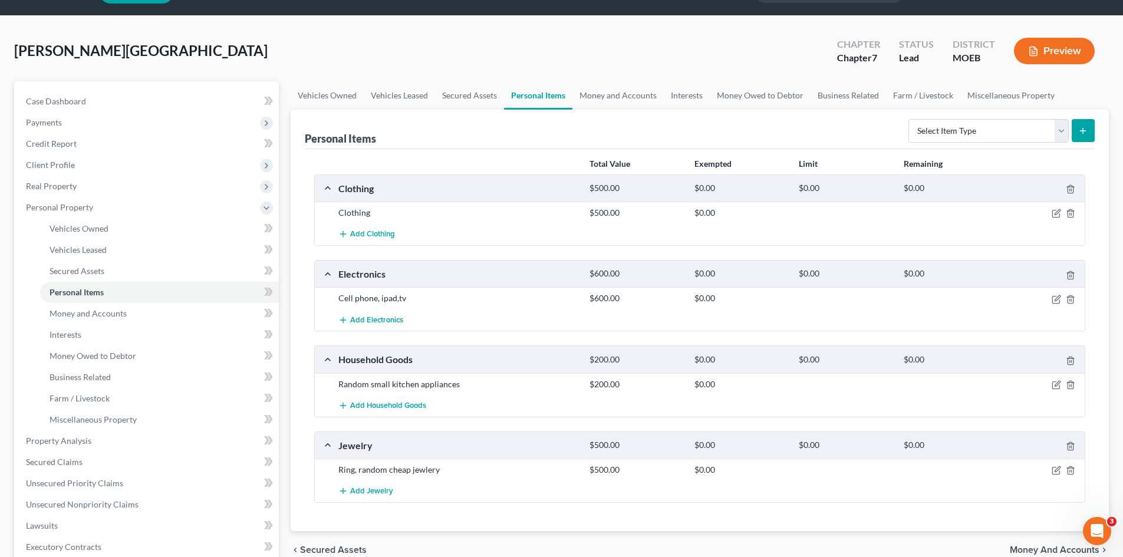
scroll to position [59, 0]
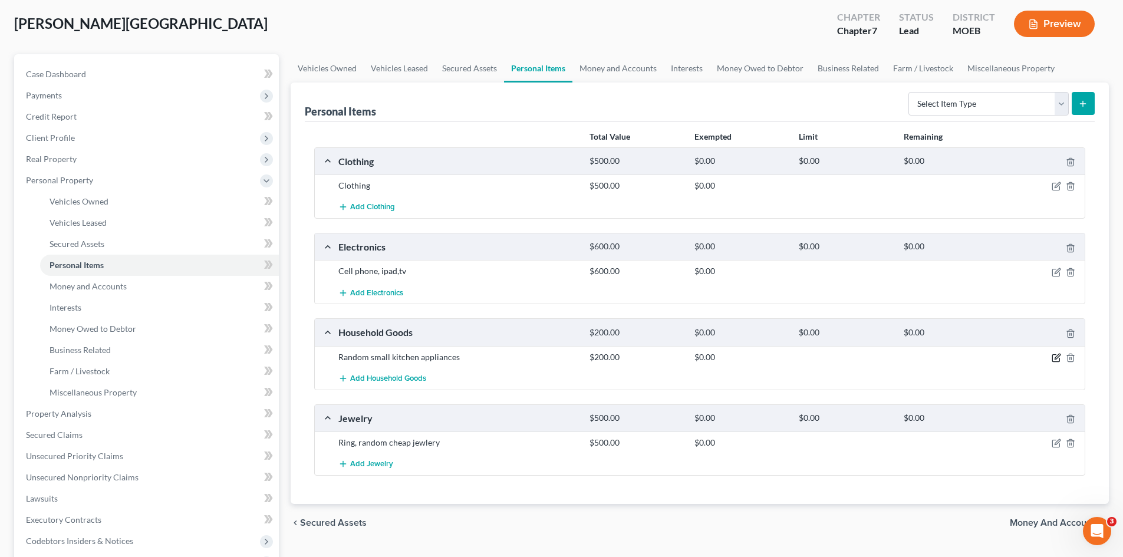
click at [1056, 358] on icon "button" at bounding box center [1056, 357] width 9 height 9
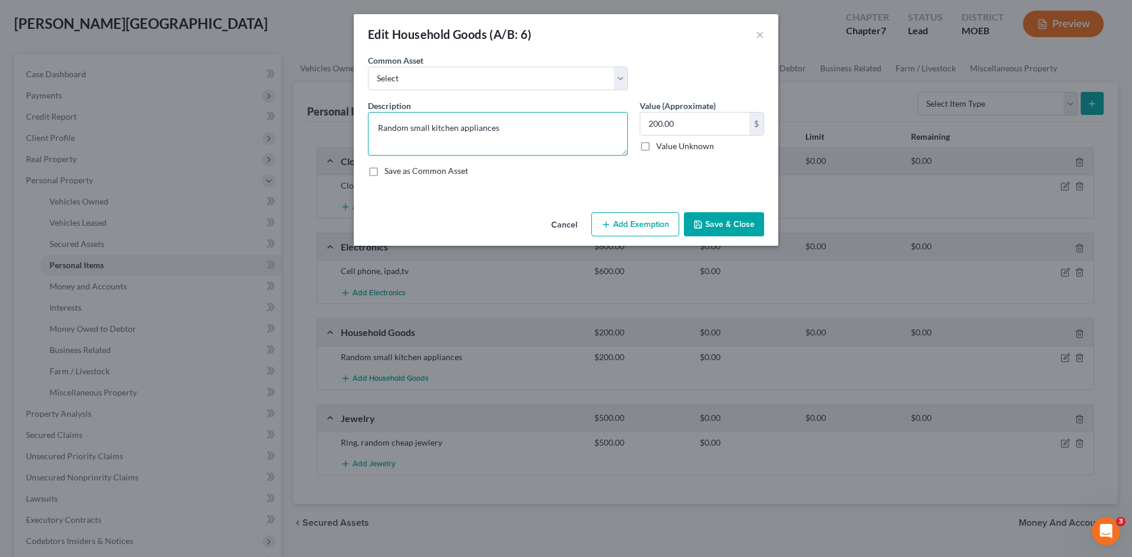
click at [510, 130] on textarea "Random small kitchen appliances" at bounding box center [498, 134] width 260 height 44
type textarea "Random small kitchen appliances, furniture"
click at [688, 129] on input "200.00" at bounding box center [694, 124] width 109 height 22
type input "750.00"
click at [630, 220] on button "Add Exemption" at bounding box center [635, 224] width 88 height 25
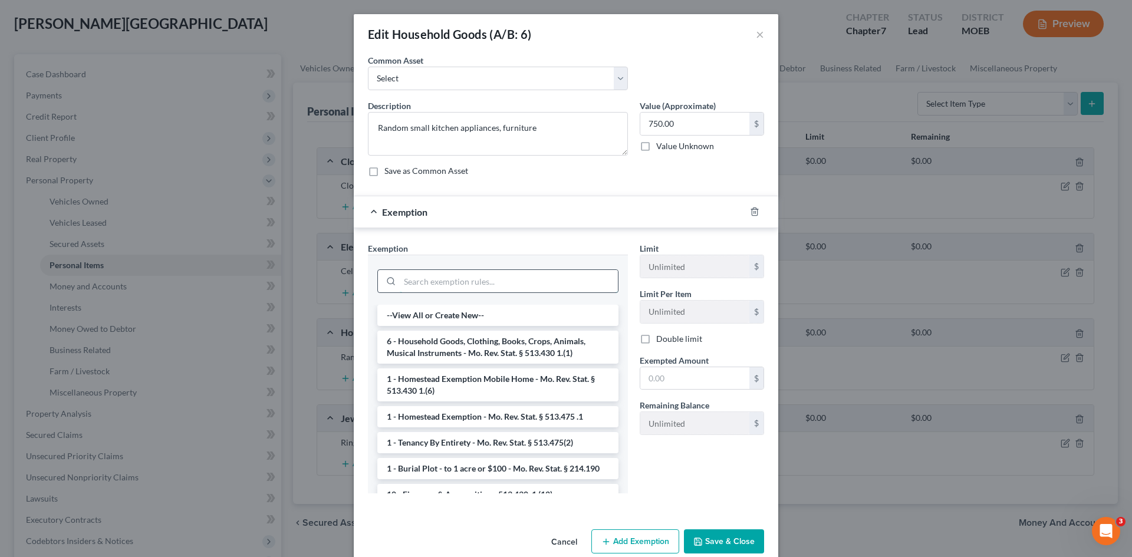
click at [483, 286] on input "search" at bounding box center [509, 281] width 218 height 22
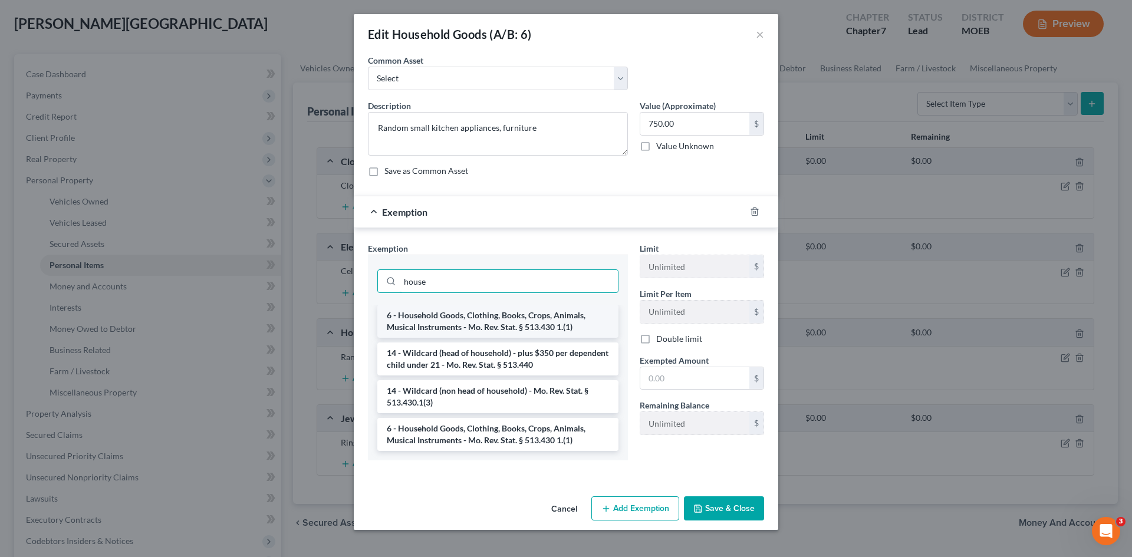
type input "house"
click at [539, 319] on li "6 - Household Goods, Clothing, Books, Crops, Animals, Musical Instruments - Mo.…" at bounding box center [497, 321] width 241 height 33
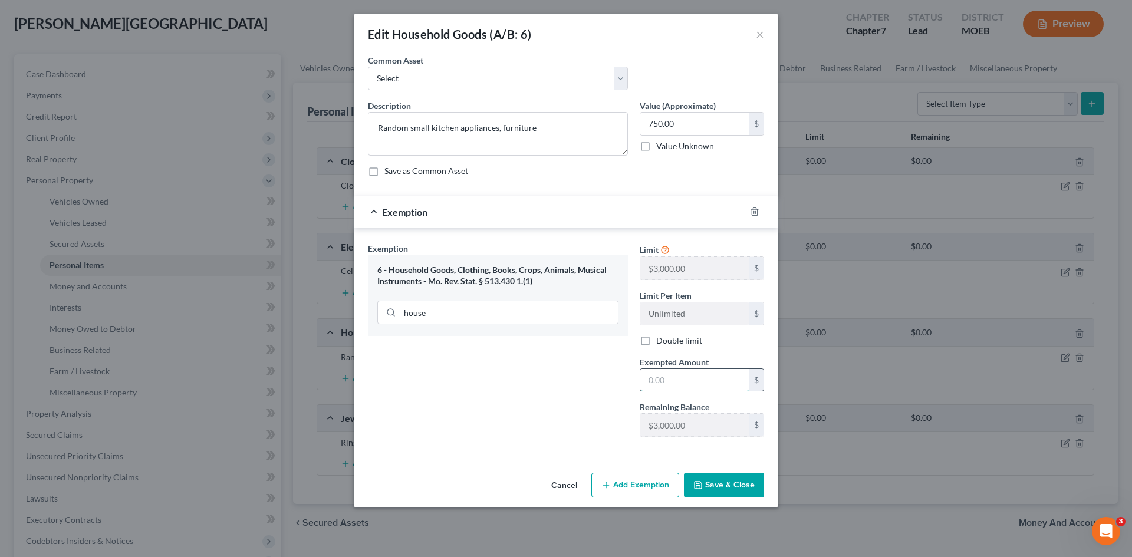
click at [678, 379] on input "text" at bounding box center [694, 380] width 109 height 22
type input "750.00"
click at [721, 487] on button "Save & Close" at bounding box center [724, 485] width 80 height 25
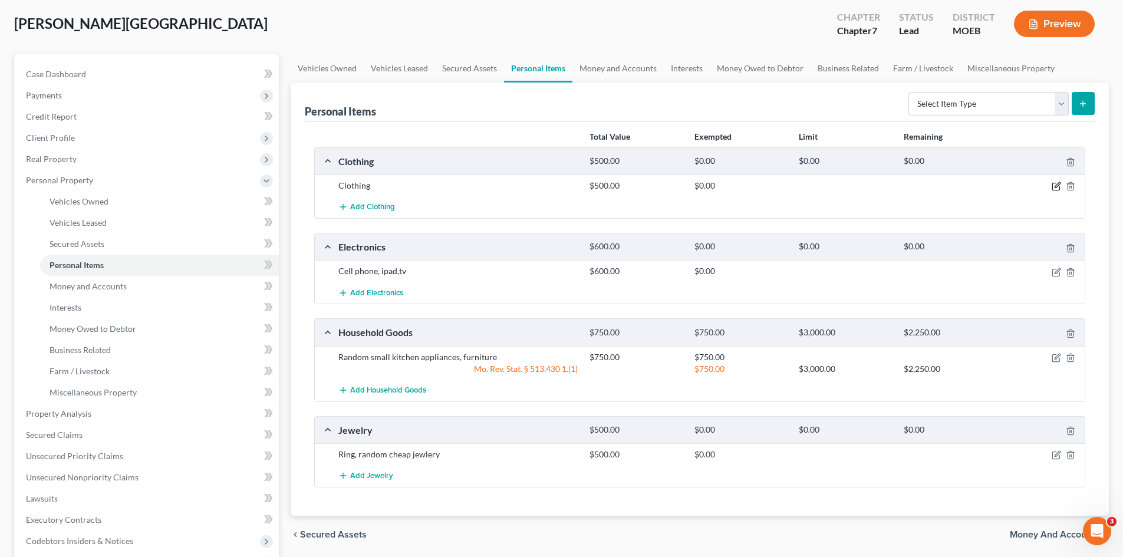
click at [1059, 187] on icon "button" at bounding box center [1056, 186] width 9 height 9
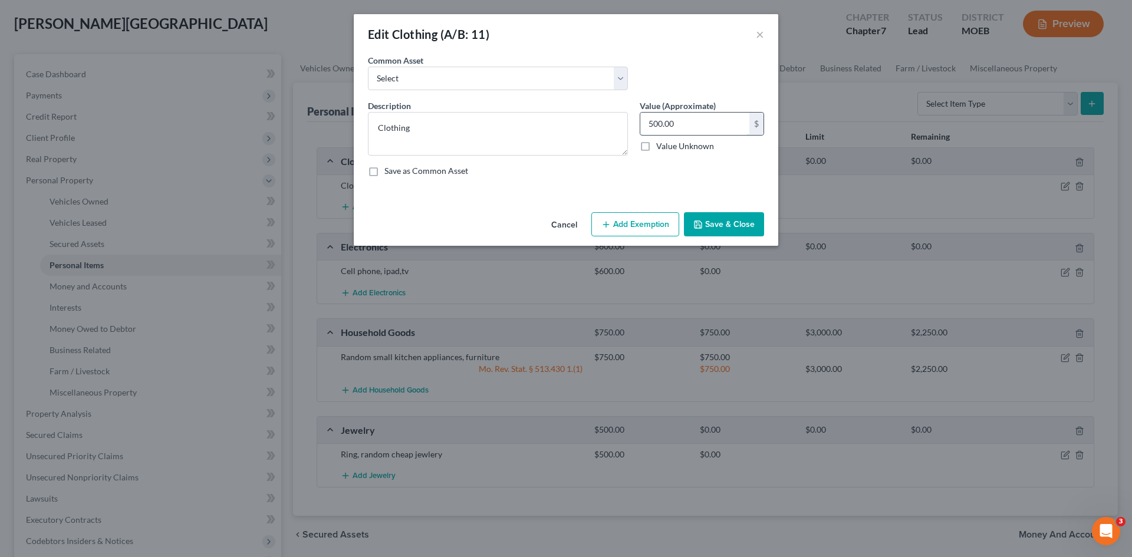
click at [683, 127] on input "500.00" at bounding box center [694, 124] width 109 height 22
type input "300.00"
click at [612, 232] on button "Add Exemption" at bounding box center [635, 224] width 88 height 25
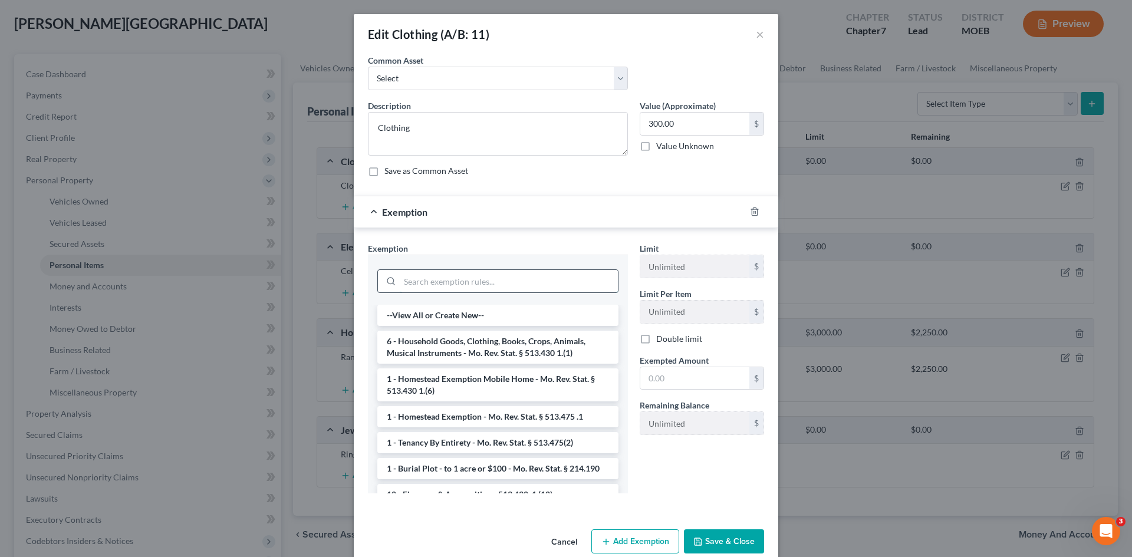
click at [473, 282] on input "search" at bounding box center [509, 281] width 218 height 22
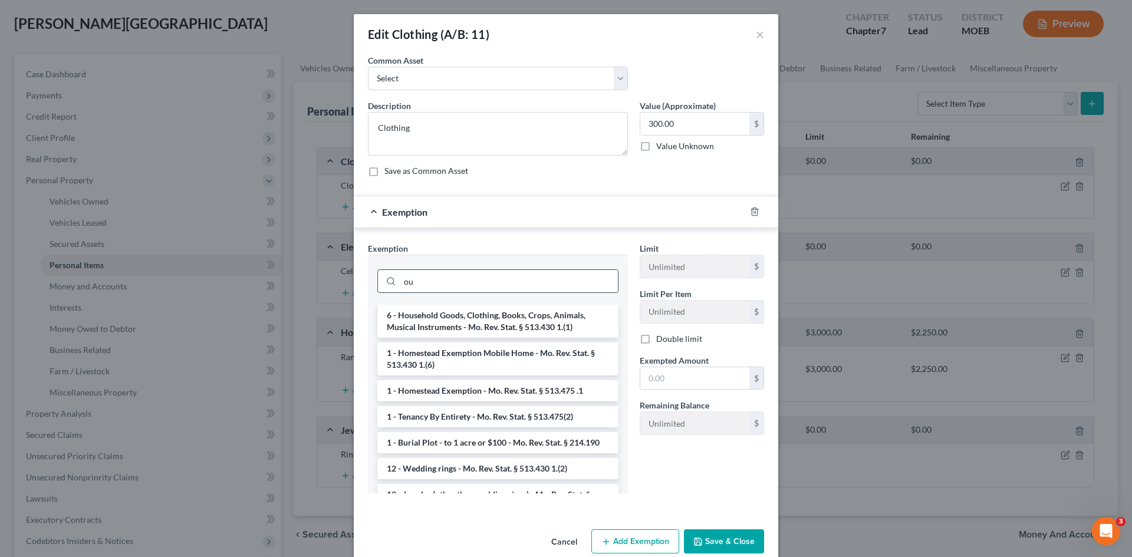
type input "o"
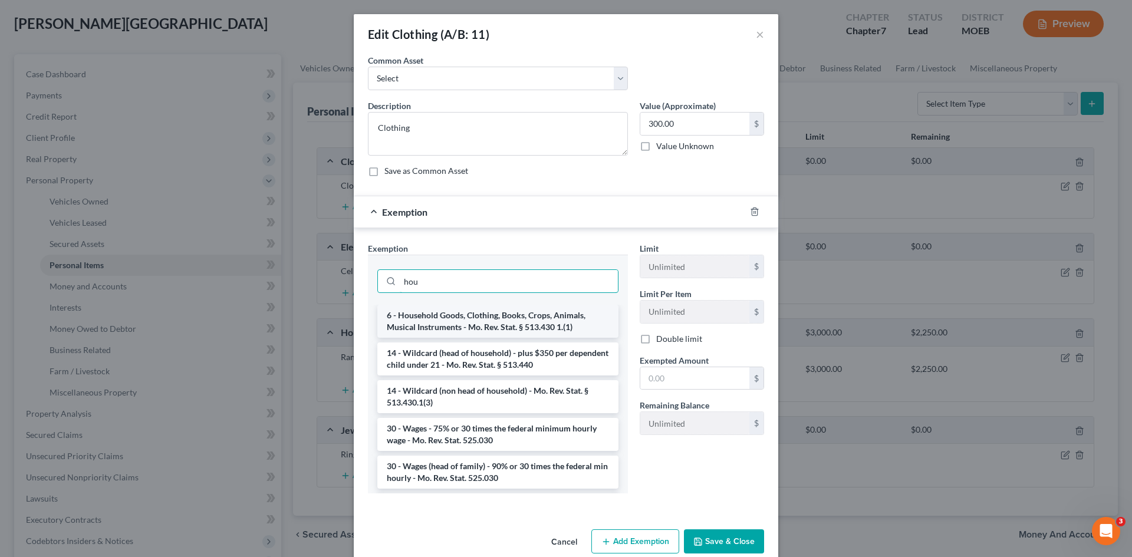
type input "hou"
click at [494, 316] on li "6 - Household Goods, Clothing, Books, Crops, Animals, Musical Instruments - Mo.…" at bounding box center [497, 321] width 241 height 33
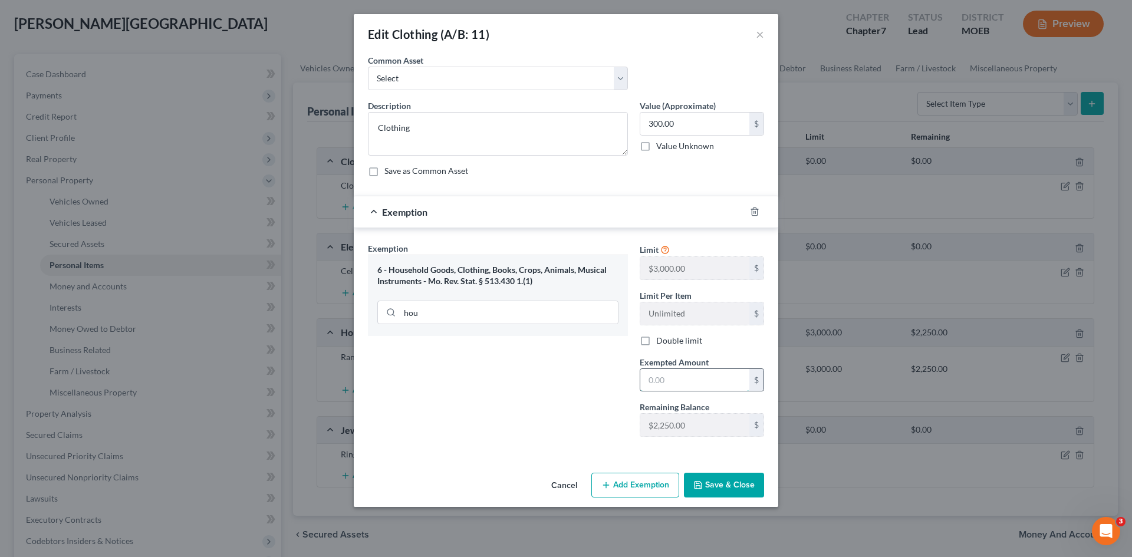
click at [677, 374] on input "text" at bounding box center [694, 380] width 109 height 22
click at [721, 489] on button "Save & Close" at bounding box center [724, 485] width 80 height 25
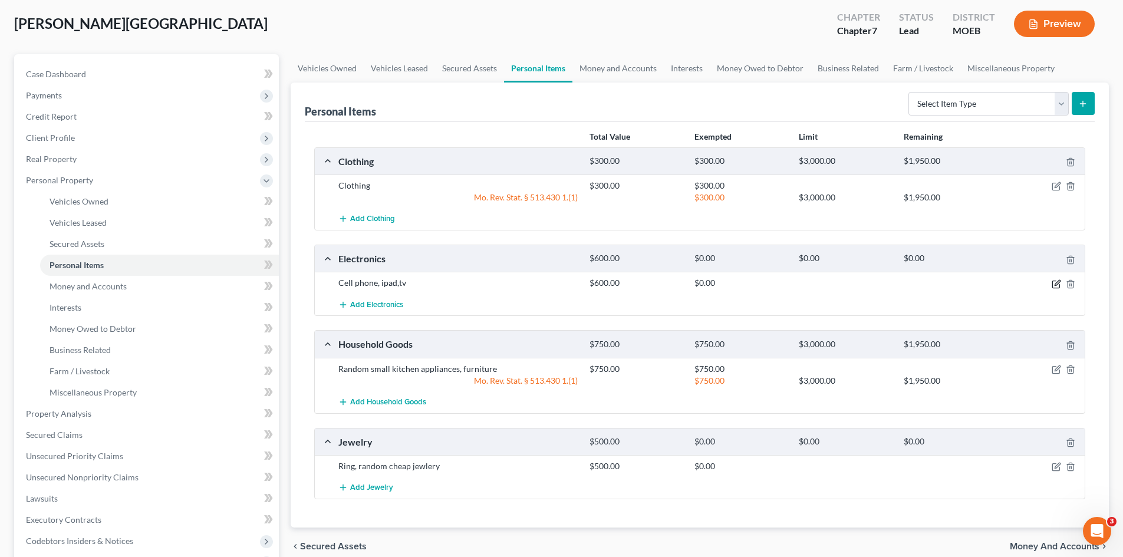
click at [1055, 284] on icon "button" at bounding box center [1056, 282] width 5 height 5
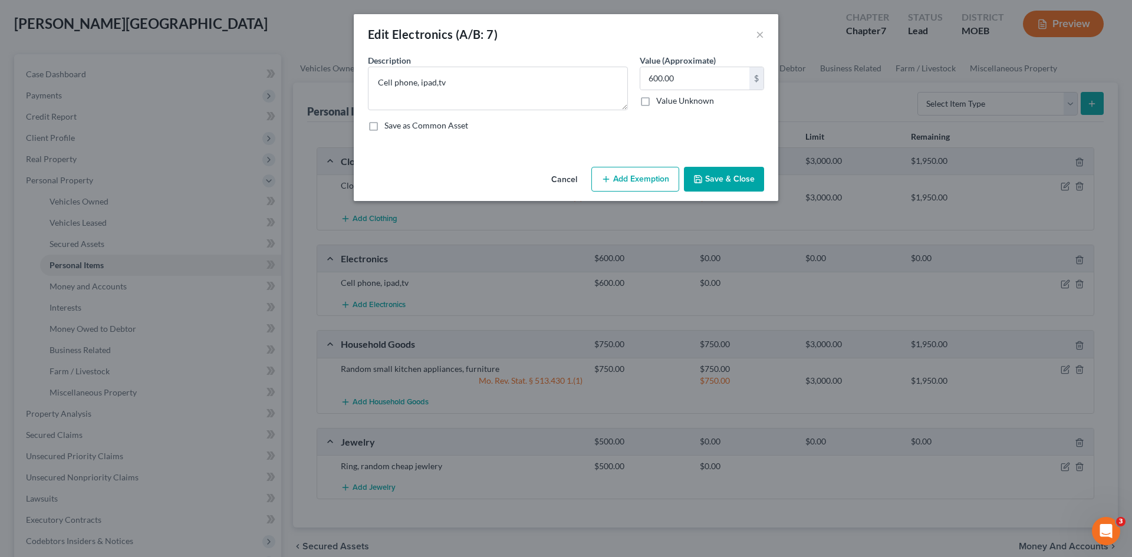
click at [627, 182] on button "Add Exemption" at bounding box center [635, 179] width 88 height 25
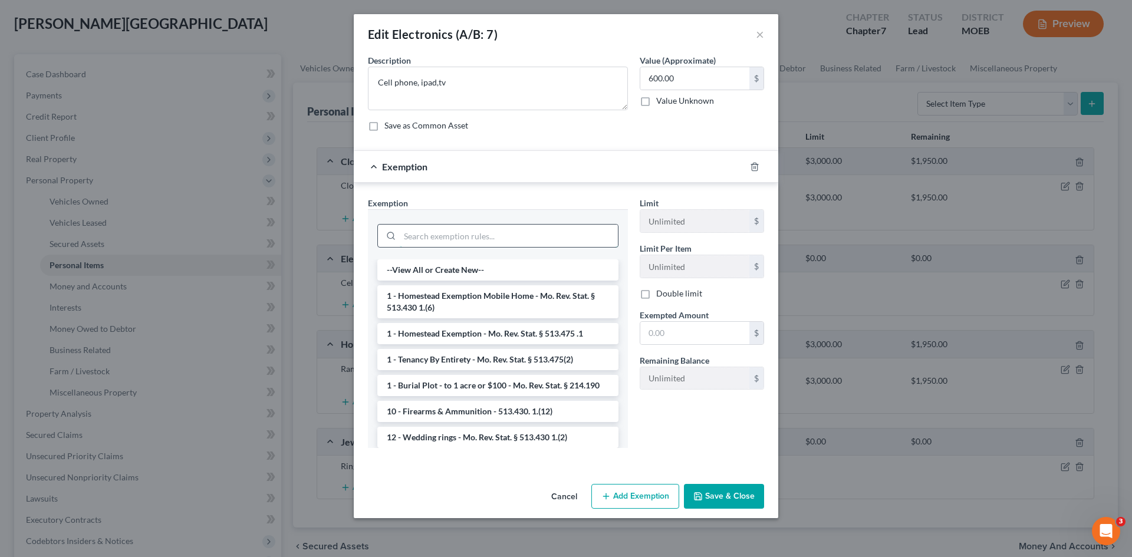
click at [470, 242] on input "search" at bounding box center [509, 236] width 218 height 22
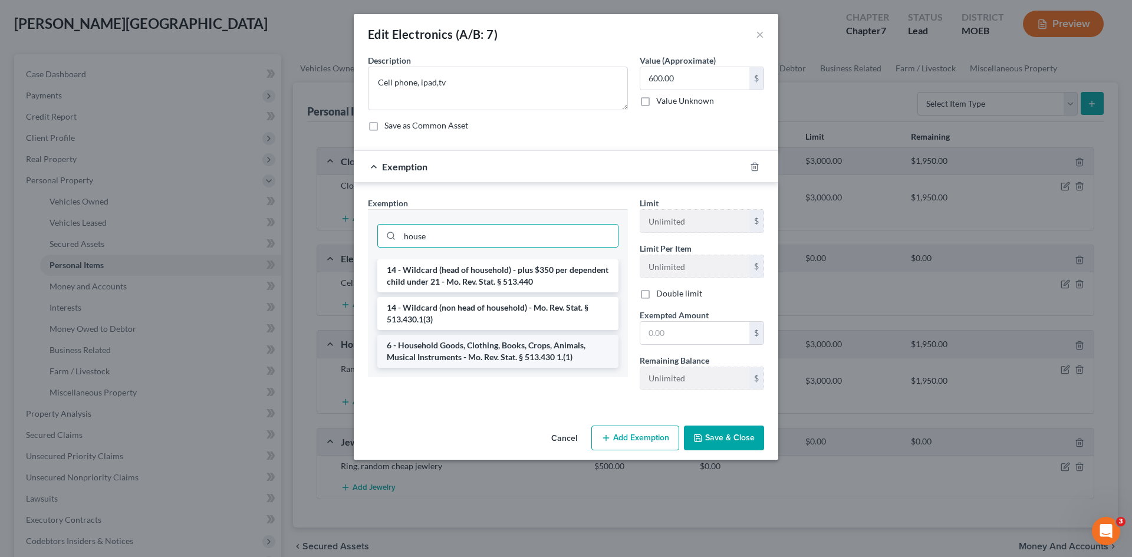
click at [507, 357] on li "6 - Household Goods, Clothing, Books, Crops, Animals, Musical Instruments - Mo.…" at bounding box center [497, 351] width 241 height 33
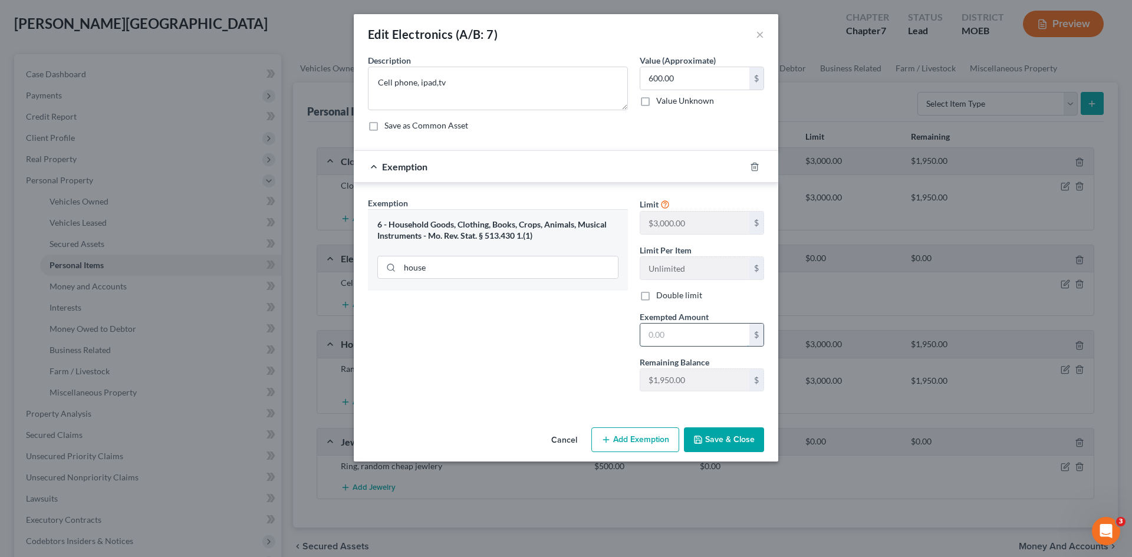
click at [681, 338] on input "text" at bounding box center [694, 335] width 109 height 22
click at [738, 441] on button "Save & Close" at bounding box center [724, 439] width 80 height 25
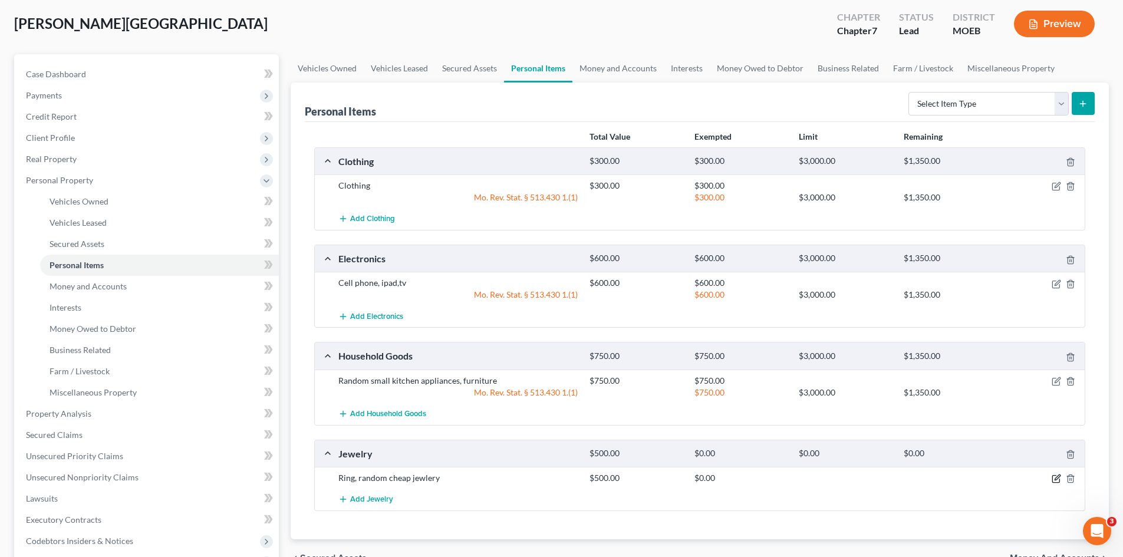
click at [1057, 480] on icon "button" at bounding box center [1056, 478] width 9 height 9
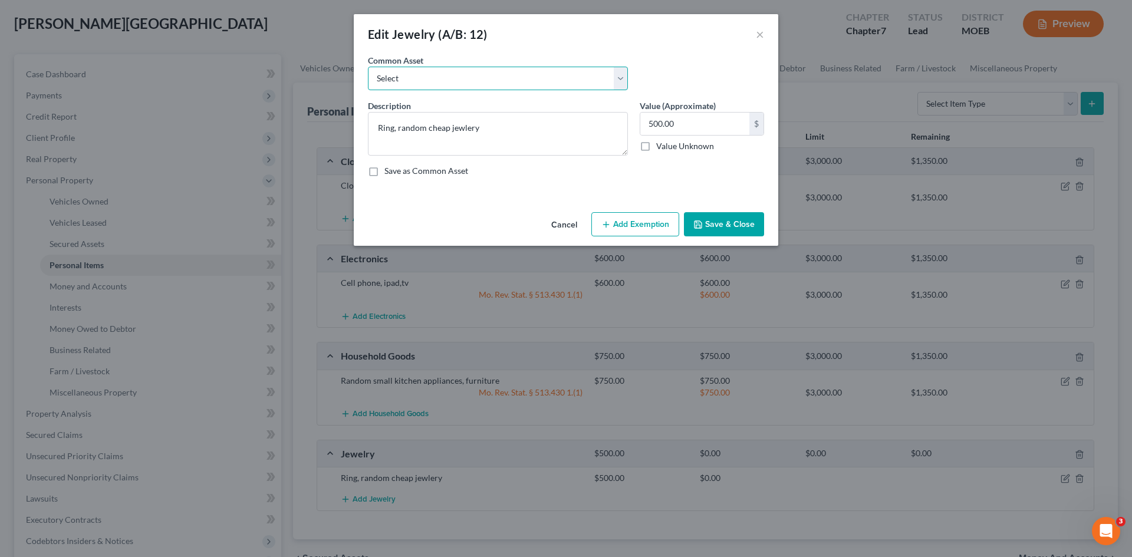
click at [516, 77] on select "Select Costume jewelry" at bounding box center [498, 79] width 260 height 24
click at [368, 67] on select "Select Costume jewelry" at bounding box center [498, 79] width 260 height 24
click at [625, 74] on select "Select Costume jewelry" at bounding box center [498, 79] width 260 height 24
click at [368, 67] on select "Select Costume jewelry" at bounding box center [498, 79] width 260 height 24
click at [408, 129] on textarea at bounding box center [498, 134] width 260 height 44
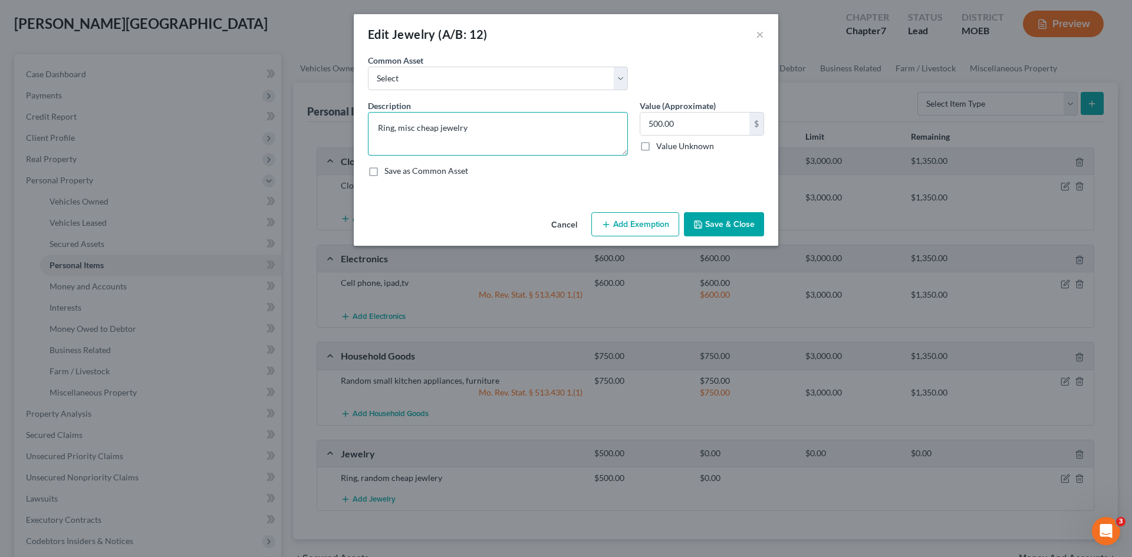
drag, startPoint x: 505, startPoint y: 128, endPoint x: 232, endPoint y: 113, distance: 273.4
click at [232, 113] on div "Edit Jewelry (A/B: 12) × An exemption set must first be selected from the Filin…" at bounding box center [566, 278] width 1132 height 557
click at [418, 82] on select "Select Costume jewelry" at bounding box center [498, 79] width 260 height 24
click at [368, 67] on select "Select Costume jewelry" at bounding box center [498, 79] width 260 height 24
drag, startPoint x: 455, startPoint y: 128, endPoint x: 337, endPoint y: 128, distance: 117.9
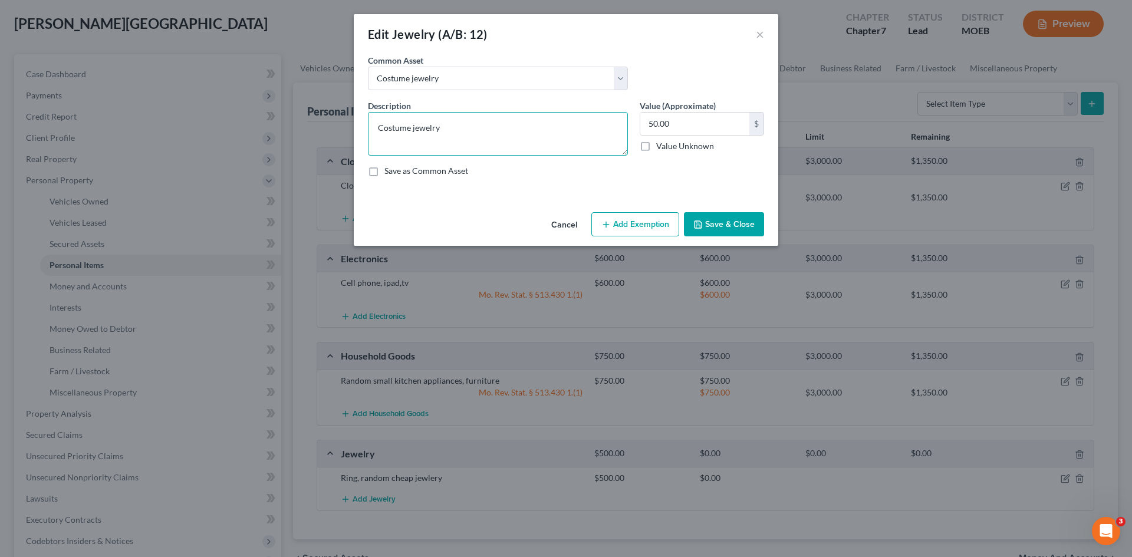
click at [337, 128] on div "Edit Jewelry (A/B: 12) × An exemption set must first be selected from the Filin…" at bounding box center [566, 278] width 1132 height 557
click at [695, 128] on input "50.00" at bounding box center [694, 124] width 109 height 22
click at [655, 223] on button "Add Exemption" at bounding box center [635, 224] width 88 height 25
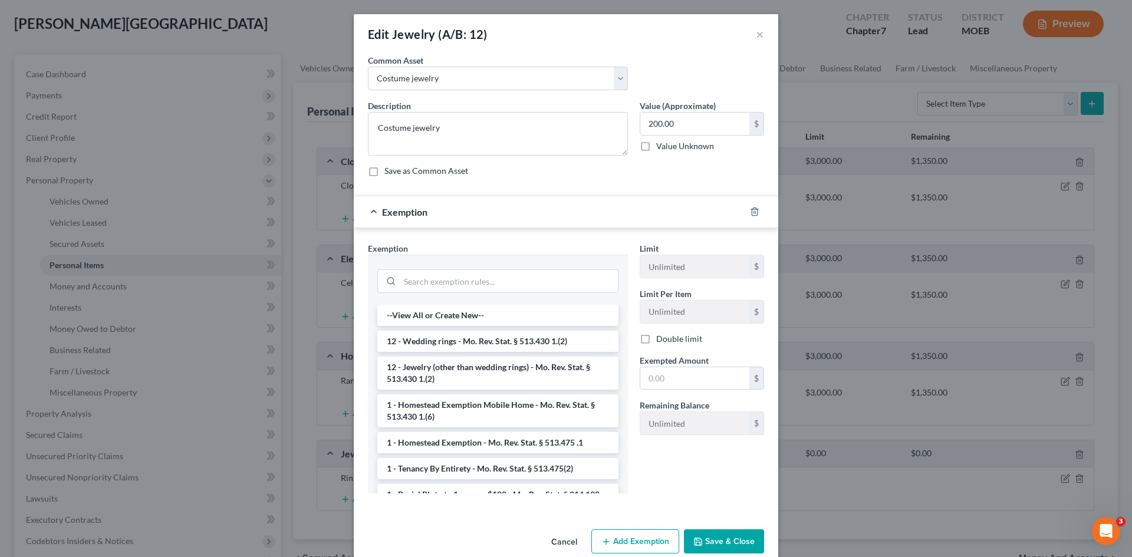
click at [465, 295] on div at bounding box center [497, 280] width 241 height 31
click at [470, 279] on input "search" at bounding box center [509, 281] width 218 height 22
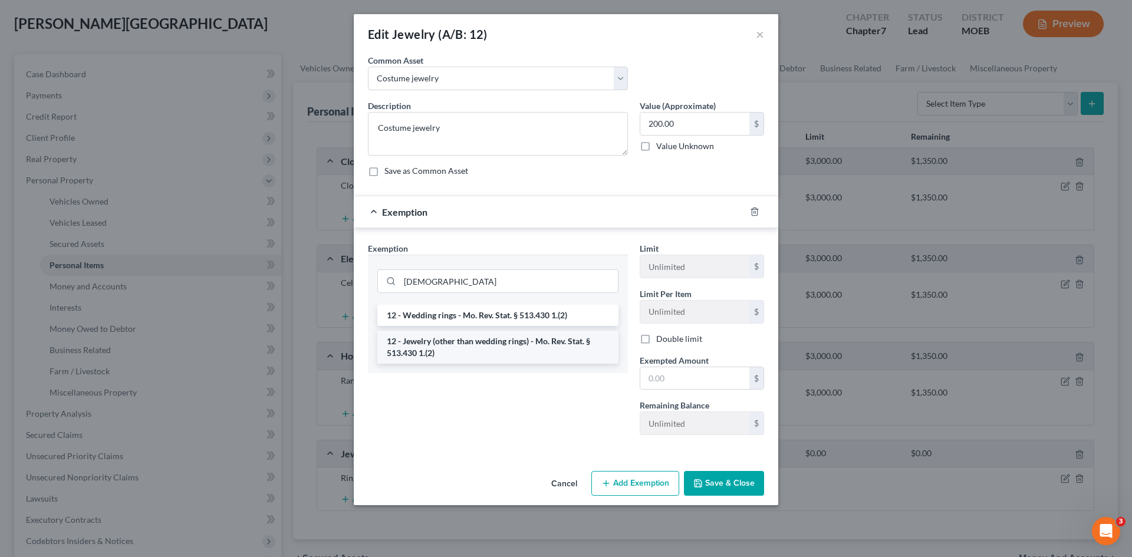
click at [489, 354] on li "12 - Jewelry (other than wedding rings) - Mo. Rev. Stat. § 513.430 1.(2)" at bounding box center [497, 347] width 241 height 33
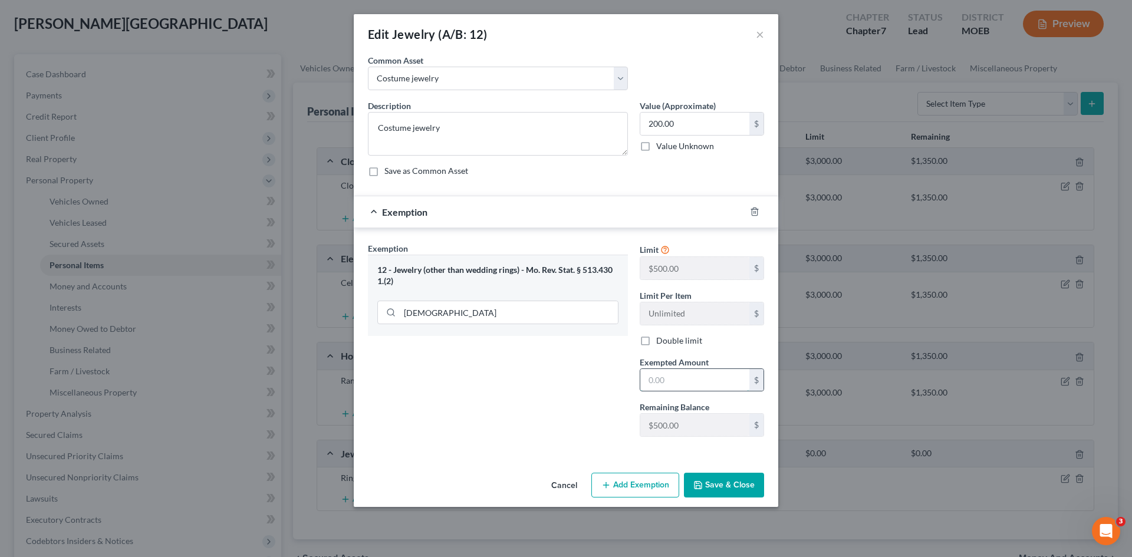
click at [653, 384] on input "text" at bounding box center [694, 380] width 109 height 22
click at [719, 489] on button "Save & Close" at bounding box center [724, 485] width 80 height 25
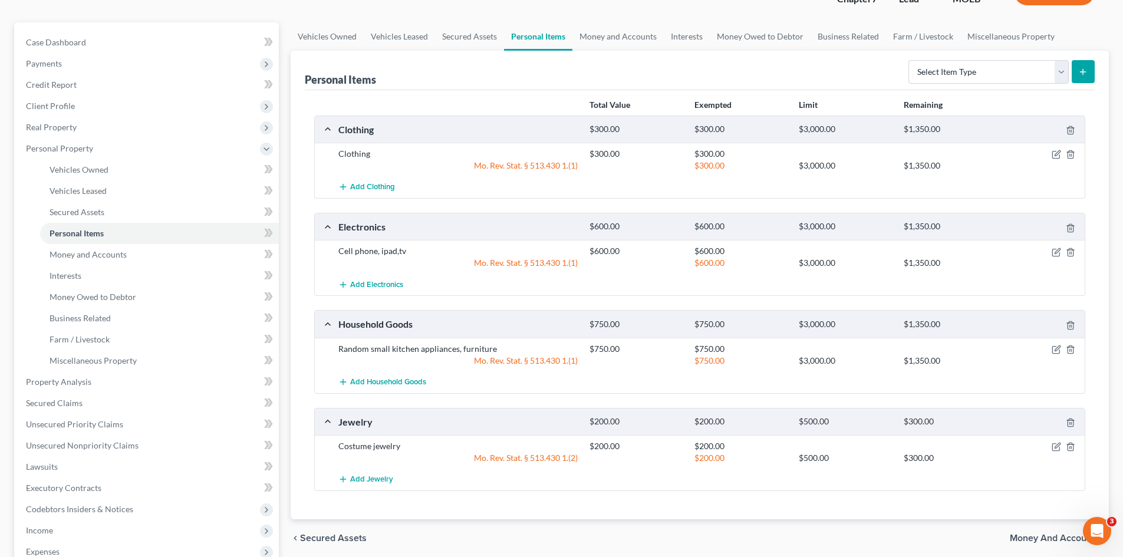
scroll to position [0, 0]
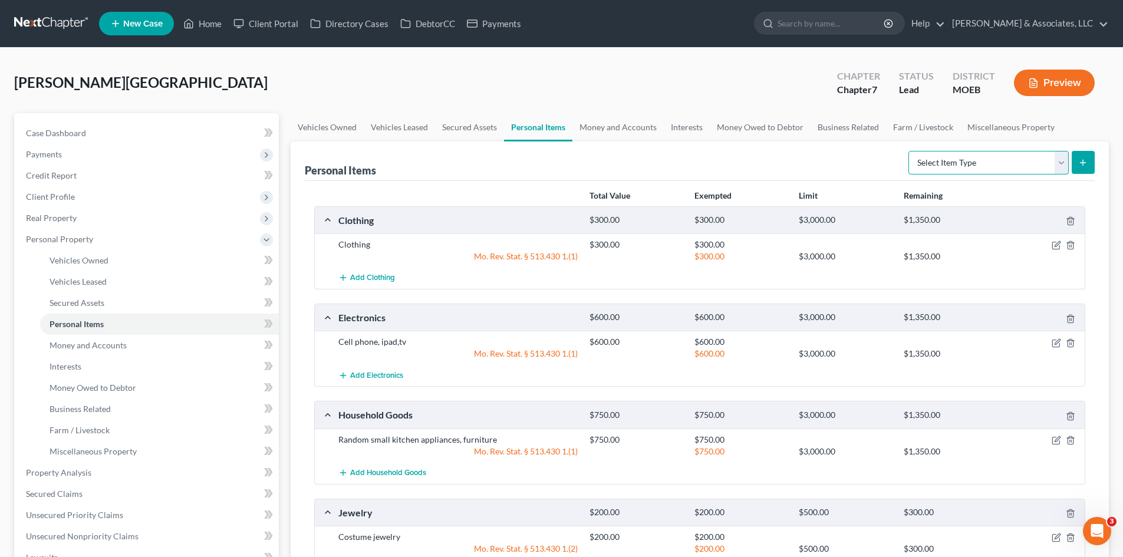
click at [1002, 159] on select "Select Item Type Clothing (A/B: 11) Collectibles Of Value (A/B: 8) Electronics …" at bounding box center [988, 163] width 160 height 24
click at [910, 151] on select "Select Item Type Clothing (A/B: 11) Collectibles Of Value (A/B: 8) Electronics …" at bounding box center [988, 163] width 160 height 24
click at [1076, 163] on button "submit" at bounding box center [1083, 162] width 23 height 23
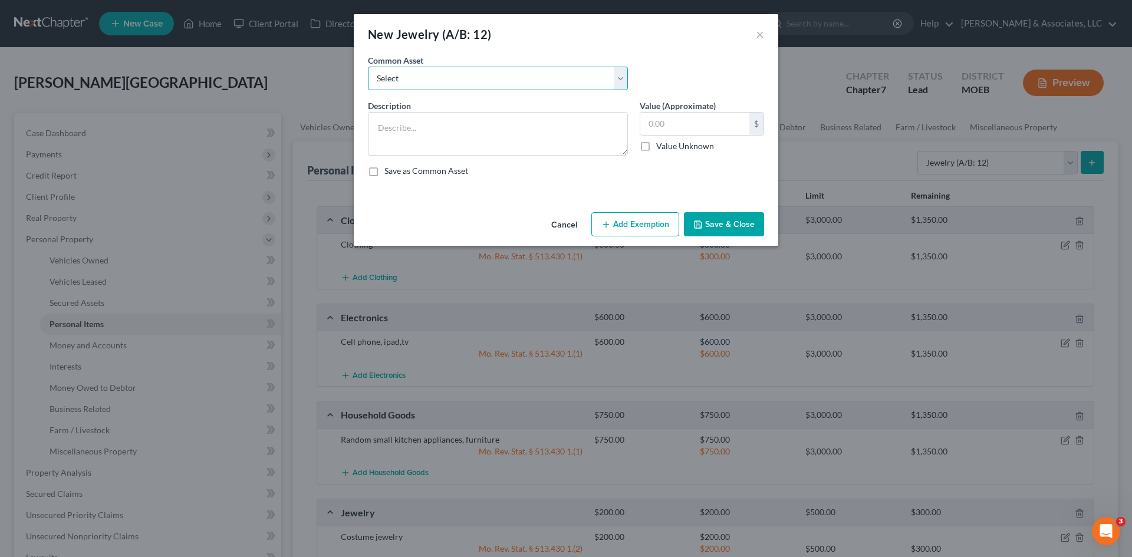
click at [460, 80] on select "Select Costume jewelry" at bounding box center [498, 79] width 260 height 24
click at [368, 67] on select "Select Costume jewelry" at bounding box center [498, 79] width 260 height 24
click at [487, 132] on textarea at bounding box center [498, 134] width 260 height 44
click at [687, 121] on input "text" at bounding box center [694, 124] width 109 height 22
drag, startPoint x: 684, startPoint y: 121, endPoint x: 633, endPoint y: 131, distance: 52.2
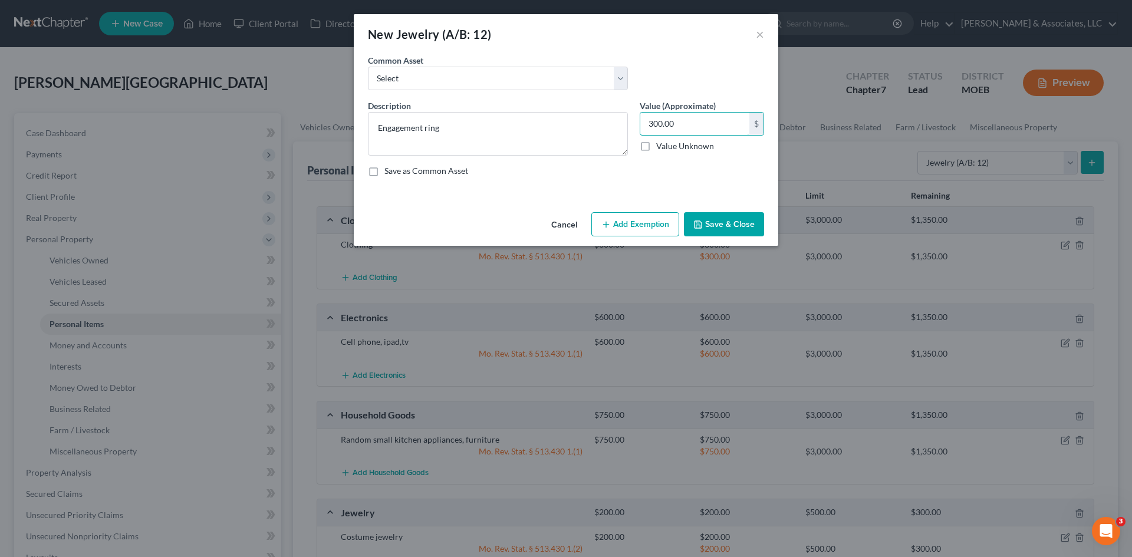
click at [632, 130] on div "Description * Engagement ring Value (Approximate) 300.00 $ Value Unknown Balanc…" at bounding box center [566, 143] width 408 height 87
click at [634, 226] on button "Add Exemption" at bounding box center [635, 224] width 88 height 25
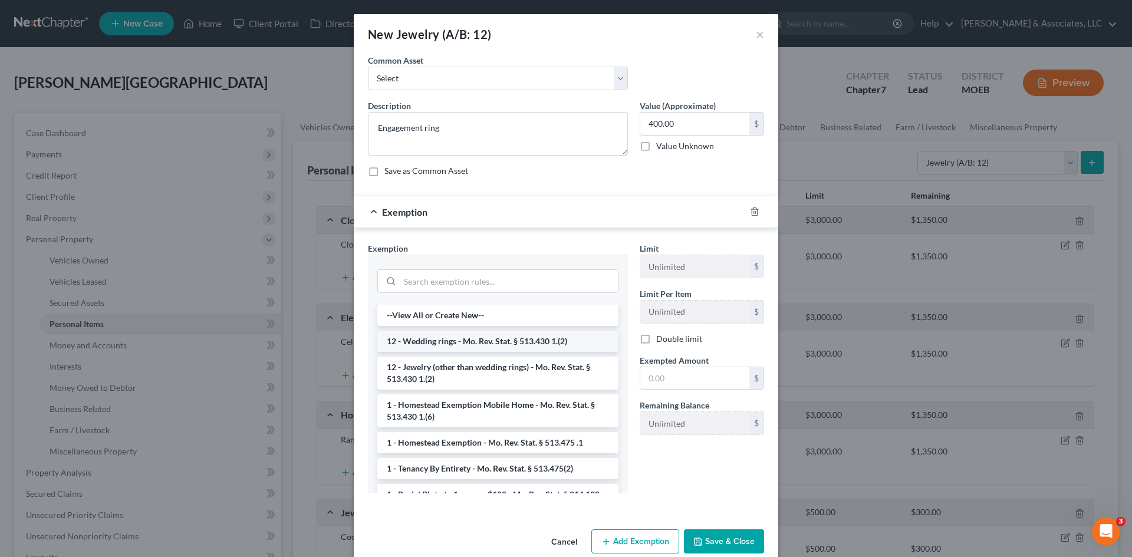
click at [463, 347] on li "12 - Wedding rings - Mo. Rev. Stat. § 513.430 1.(2)" at bounding box center [497, 341] width 241 height 21
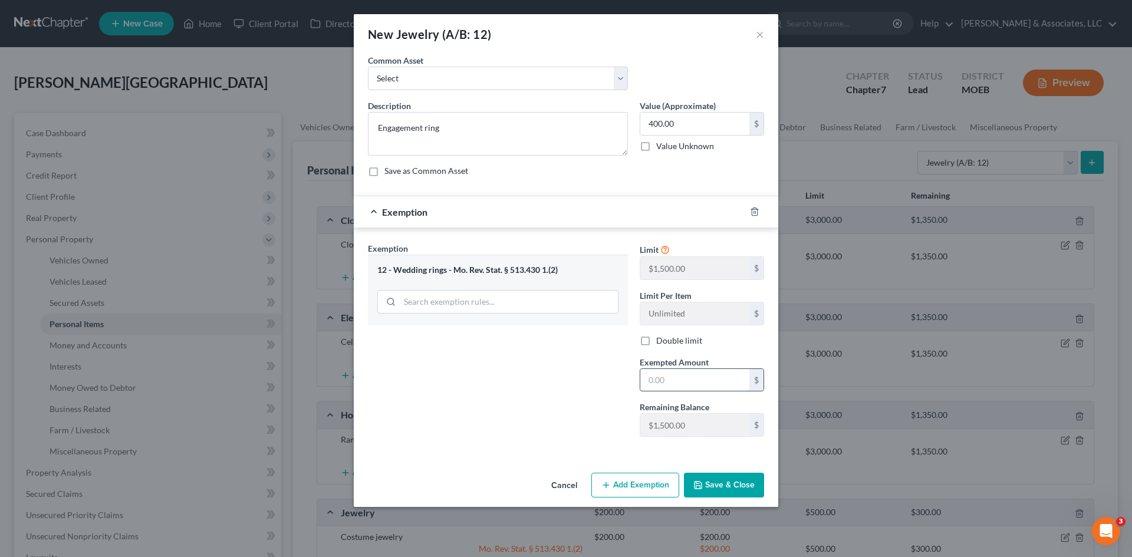
click at [652, 383] on input "text" at bounding box center [694, 380] width 109 height 22
drag, startPoint x: 726, startPoint y: 481, endPoint x: 726, endPoint y: 474, distance: 6.5
click at [726, 479] on button "Save & Close" at bounding box center [724, 485] width 80 height 25
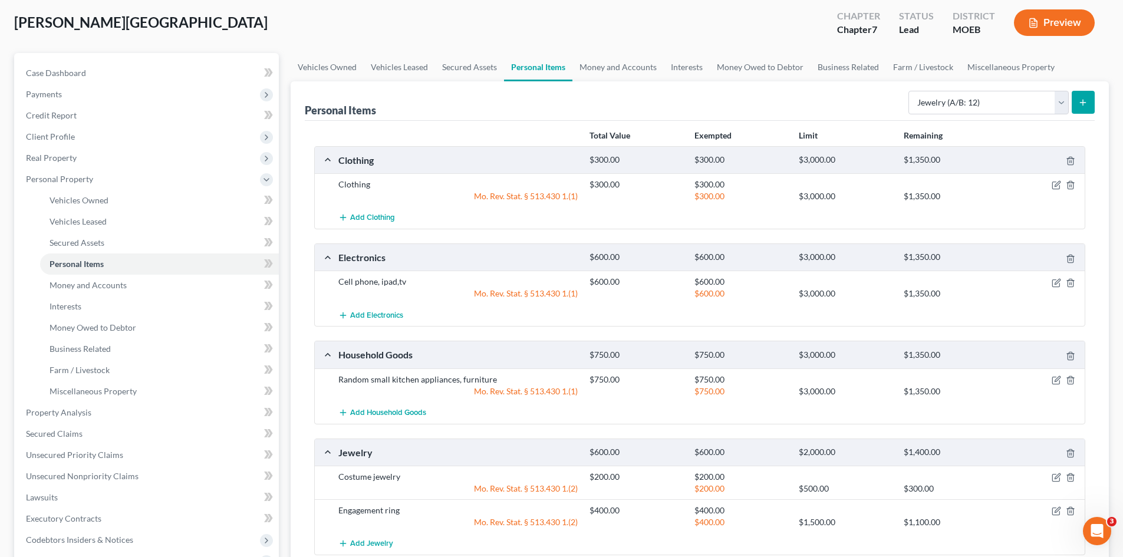
scroll to position [177, 0]
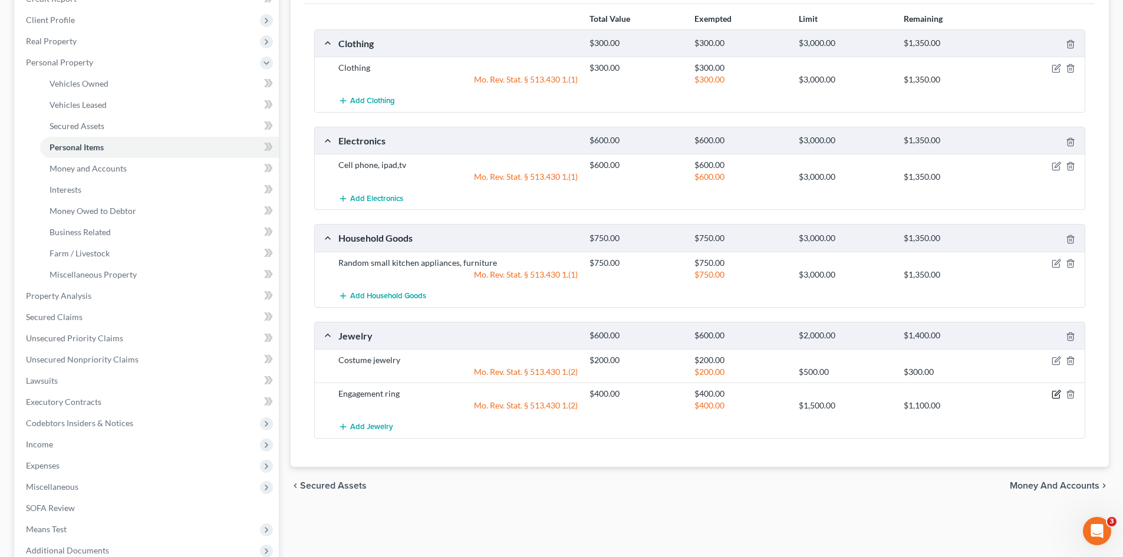
click at [1057, 394] on icon "button" at bounding box center [1056, 394] width 9 height 9
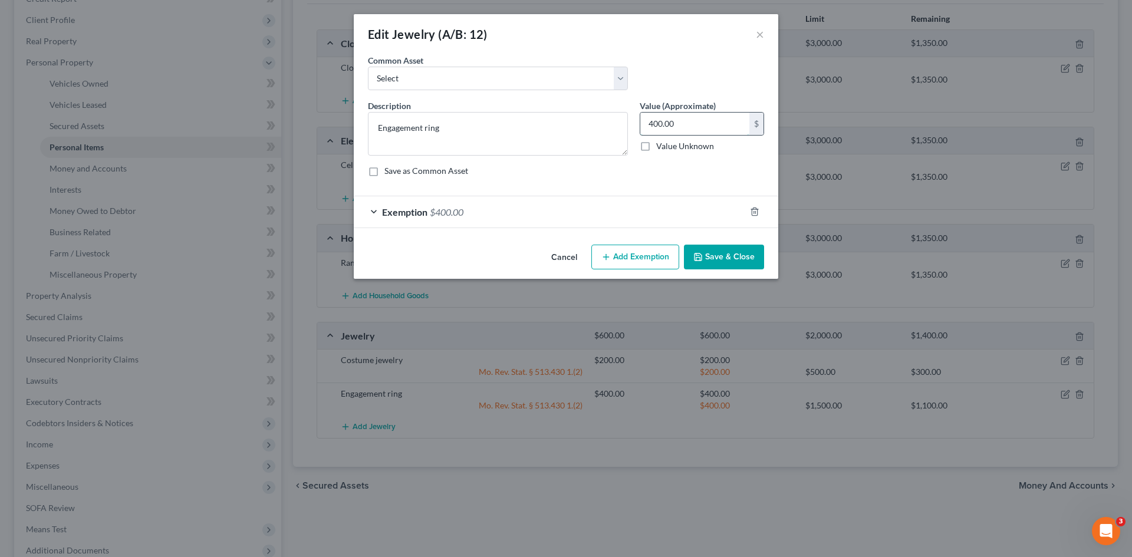
click at [683, 123] on input "400.00" at bounding box center [694, 124] width 109 height 22
click at [381, 213] on div "Exemption $400.00" at bounding box center [549, 211] width 391 height 31
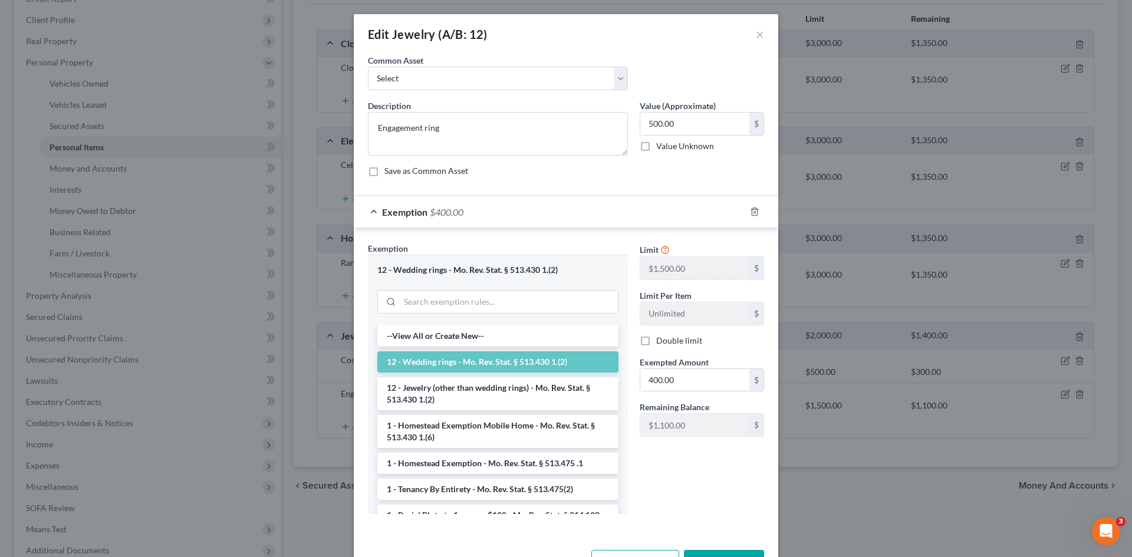
click at [453, 365] on li "12 - Wedding rings - Mo. Rev. Stat. § 513.430 1.(2)" at bounding box center [497, 361] width 241 height 21
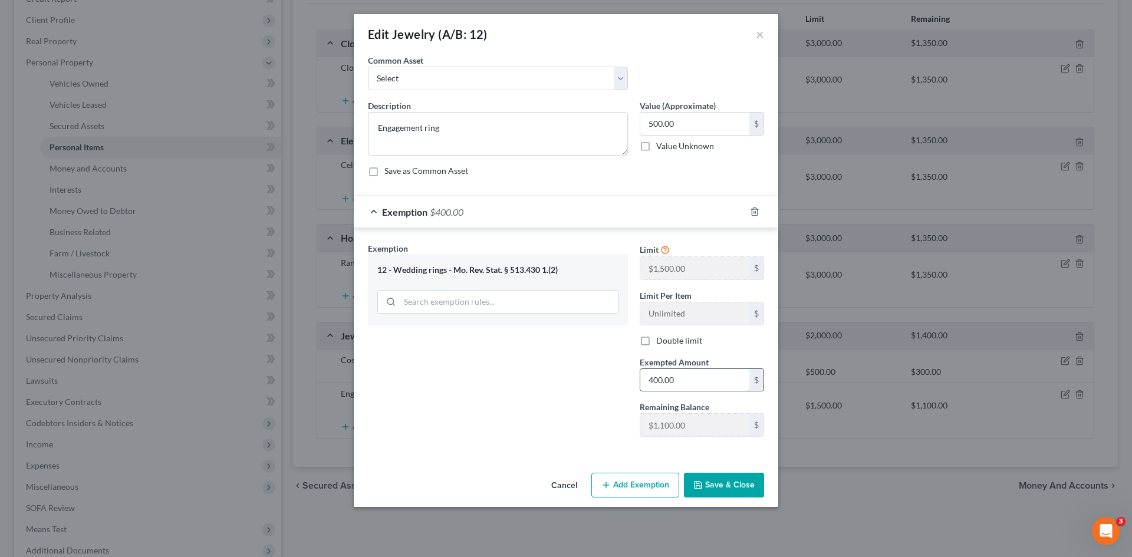
click at [684, 378] on input "400.00" at bounding box center [694, 380] width 109 height 22
click at [711, 478] on button "Save & Close" at bounding box center [724, 485] width 80 height 25
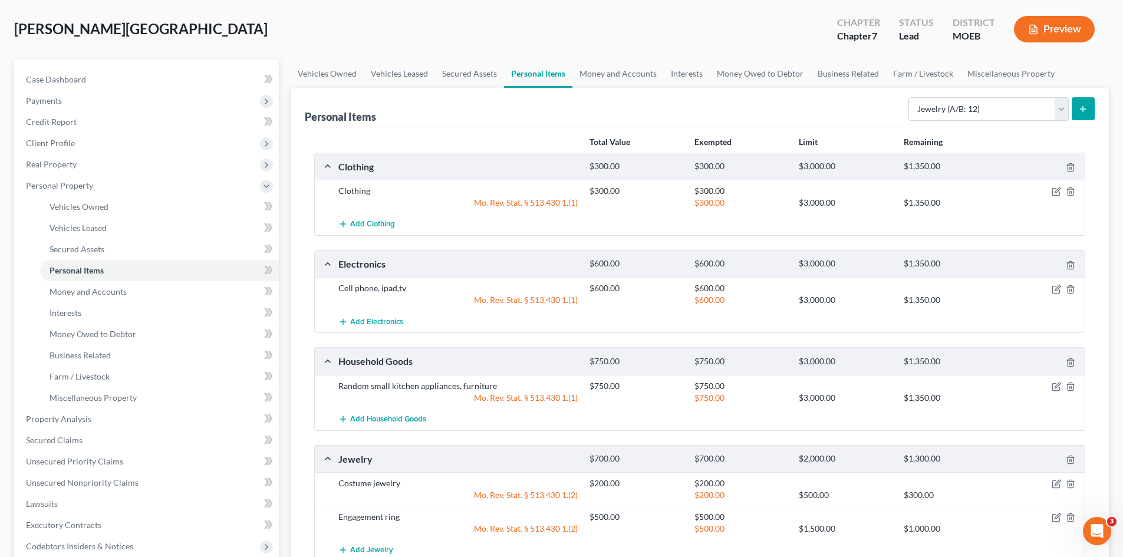
scroll to position [118, 0]
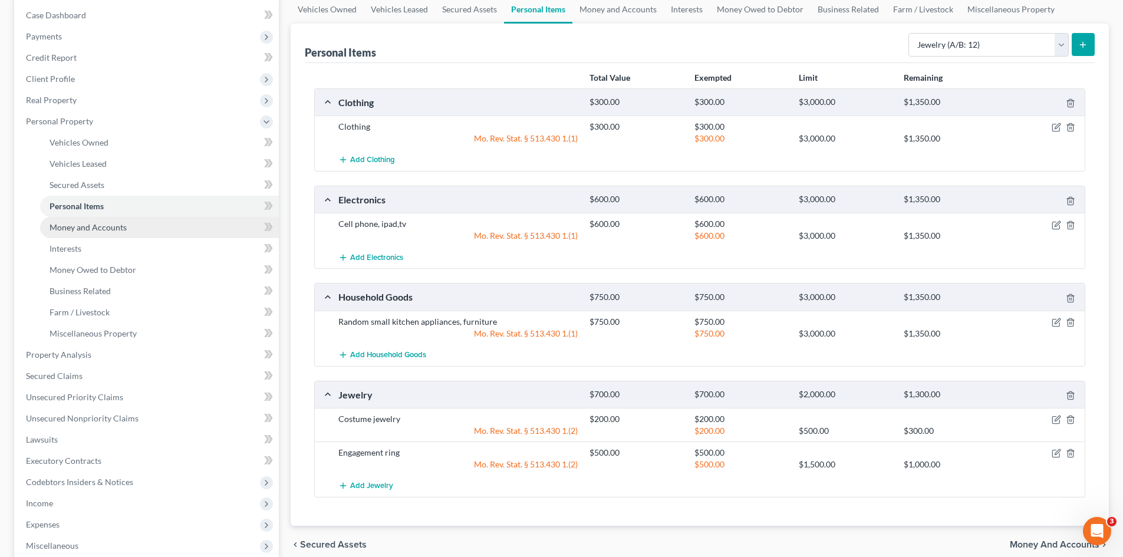
click at [95, 229] on span "Money and Accounts" at bounding box center [88, 227] width 77 height 10
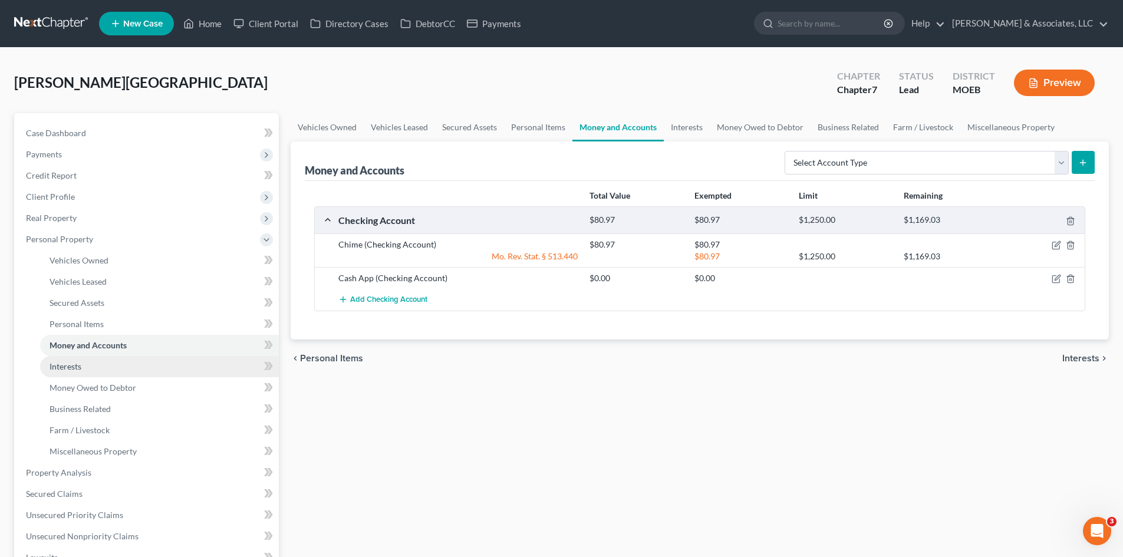
click at [63, 366] on span "Interests" at bounding box center [66, 366] width 32 height 10
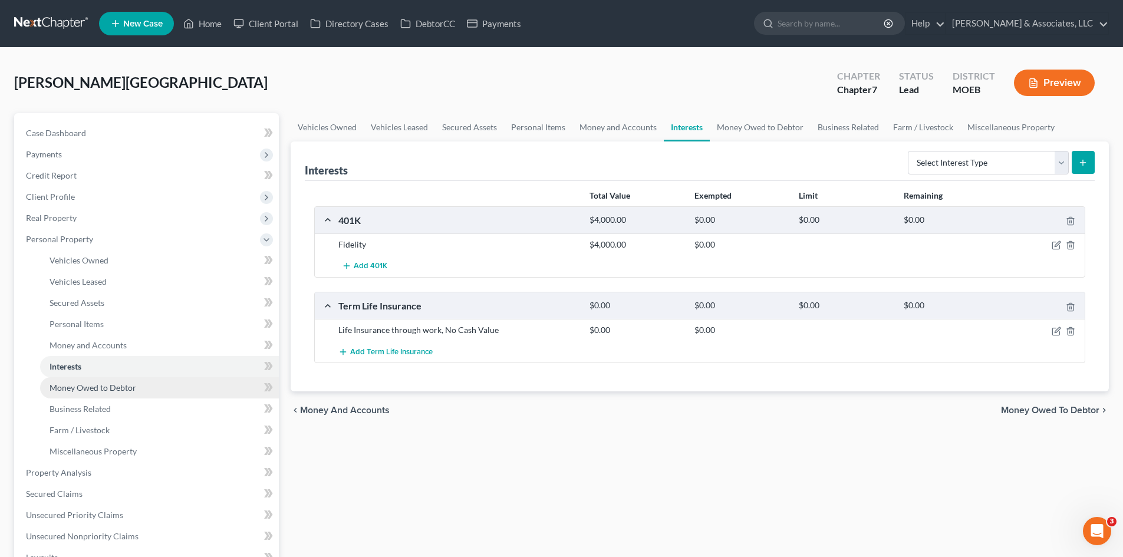
click at [67, 394] on link "Money Owed to Debtor" at bounding box center [159, 387] width 239 height 21
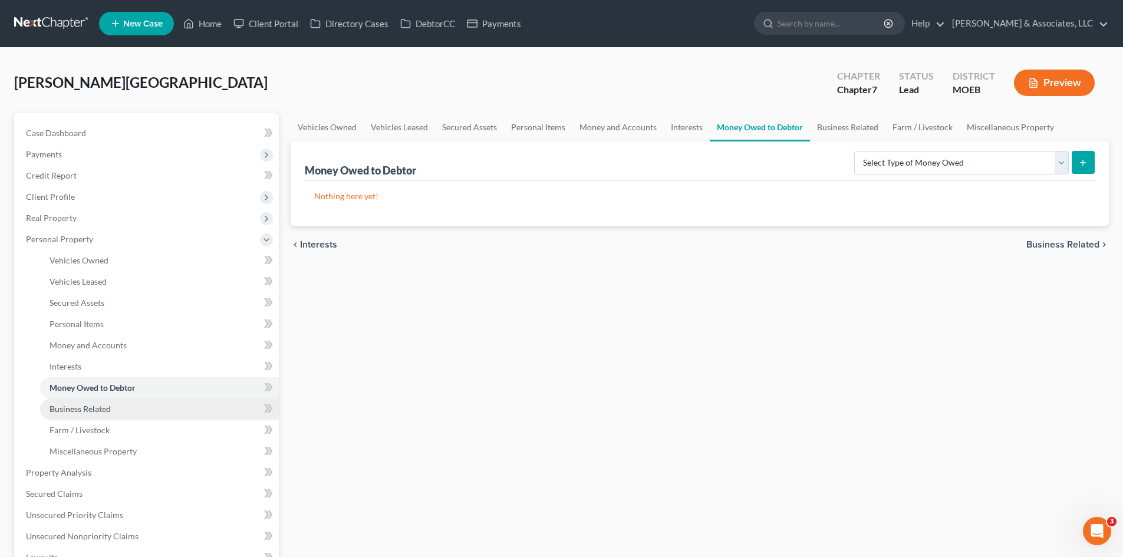
click at [65, 406] on span "Business Related" at bounding box center [80, 409] width 61 height 10
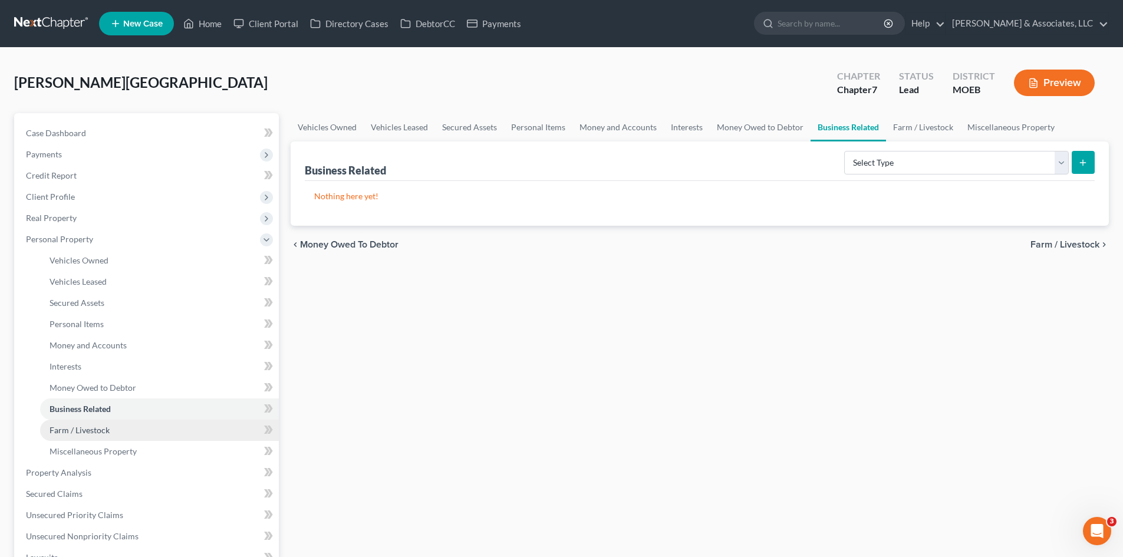
click at [74, 433] on span "Farm / Livestock" at bounding box center [80, 430] width 60 height 10
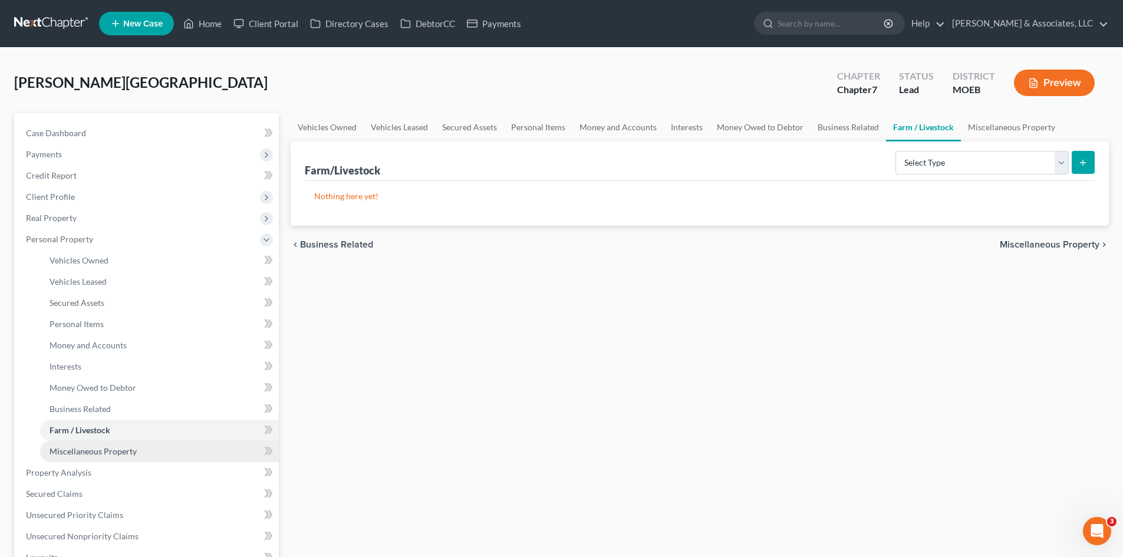
click at [72, 453] on span "Miscellaneous Property" at bounding box center [93, 451] width 87 height 10
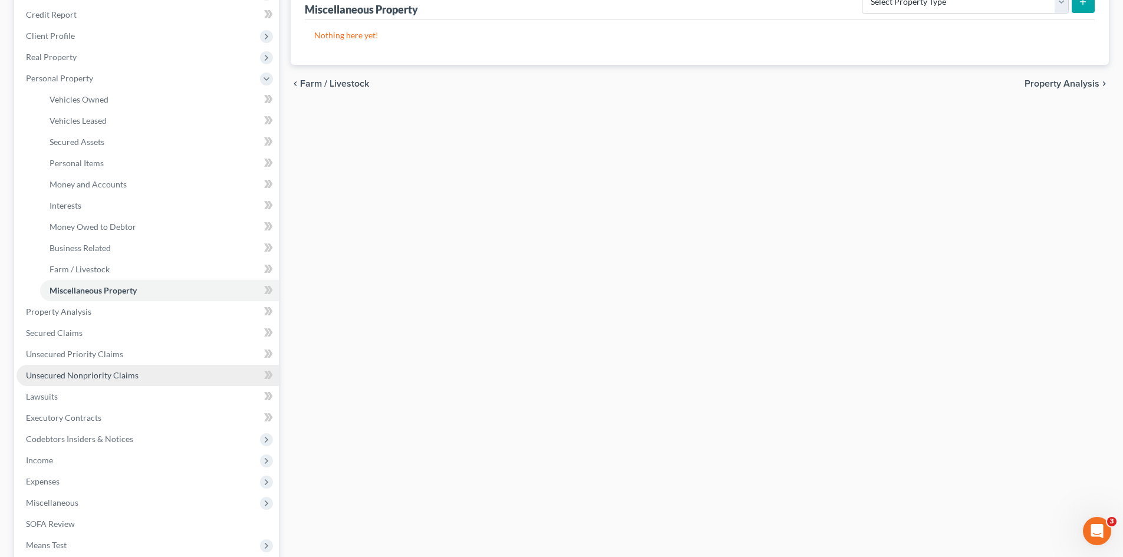
scroll to position [177, 0]
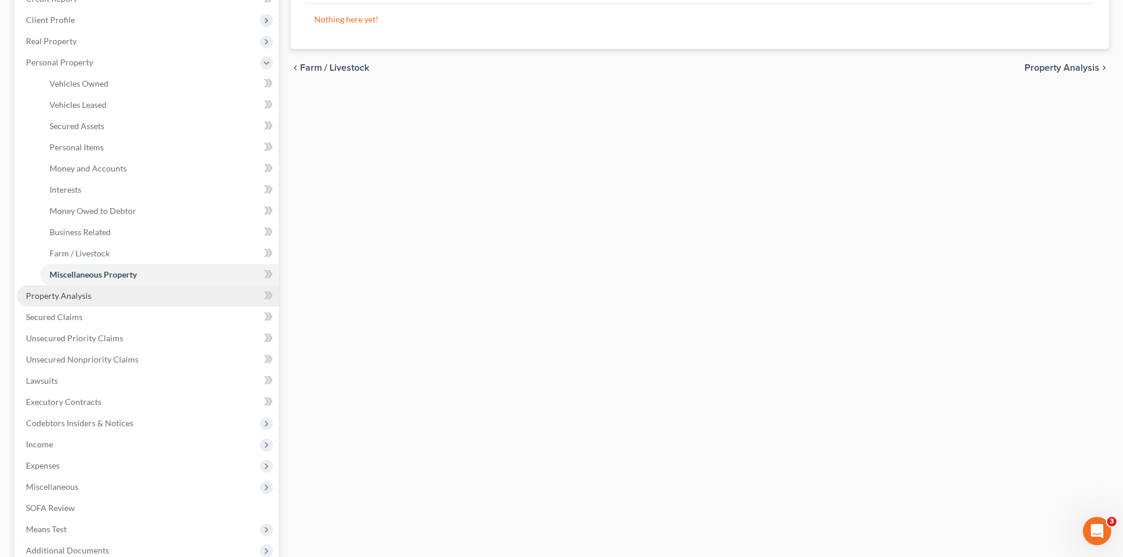
click at [69, 299] on span "Property Analysis" at bounding box center [58, 296] width 65 height 10
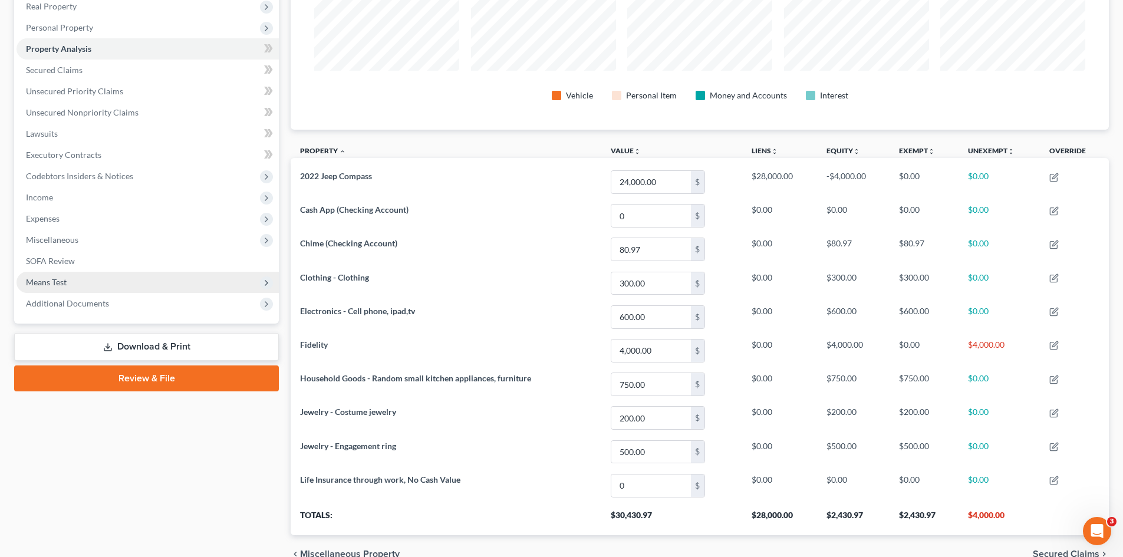
scroll to position [154, 0]
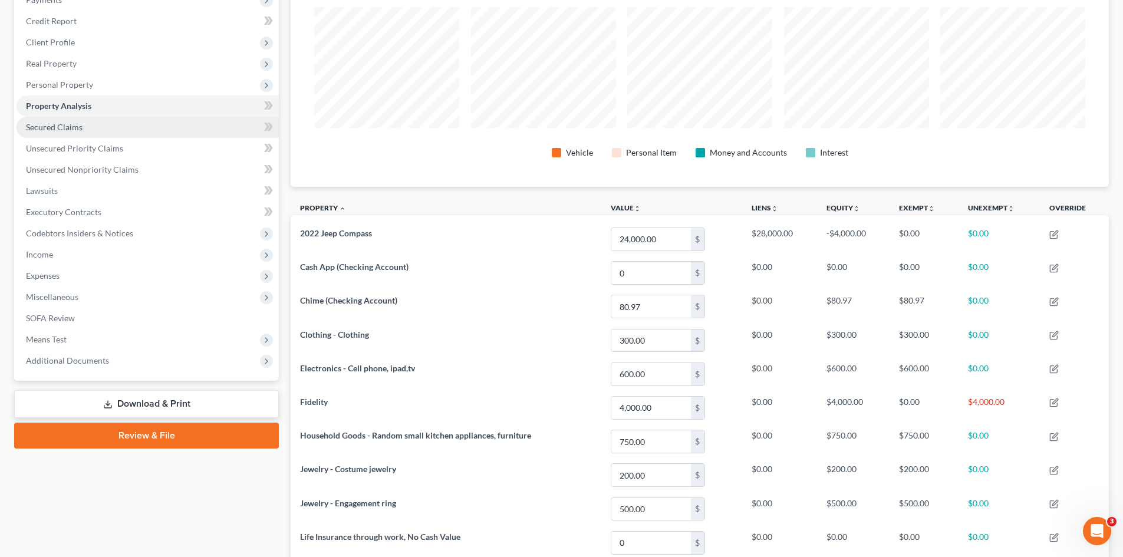
click at [57, 127] on span "Secured Claims" at bounding box center [54, 127] width 57 height 10
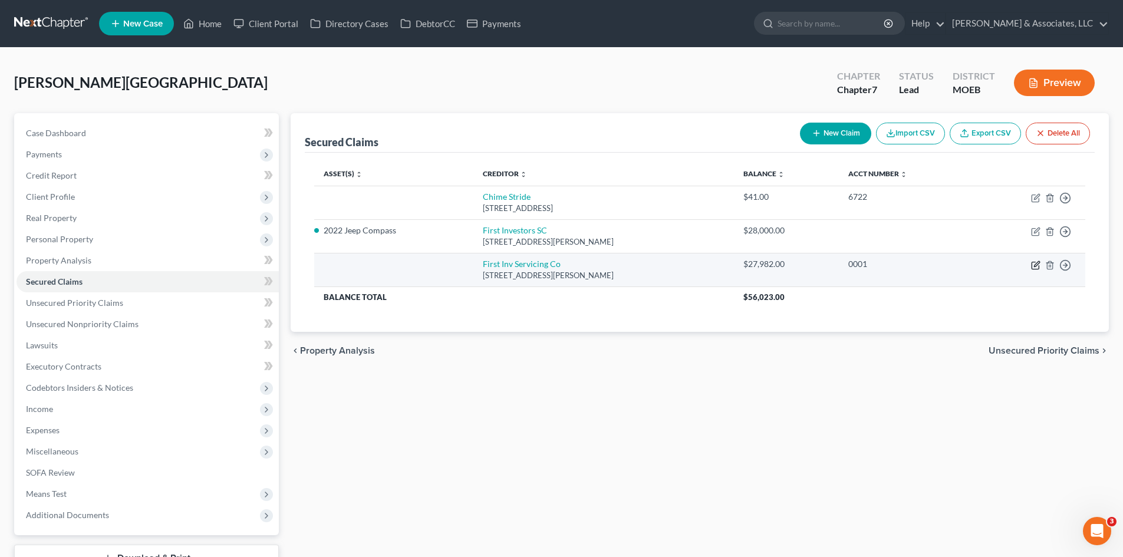
click at [1034, 266] on icon "button" at bounding box center [1035, 265] width 9 height 9
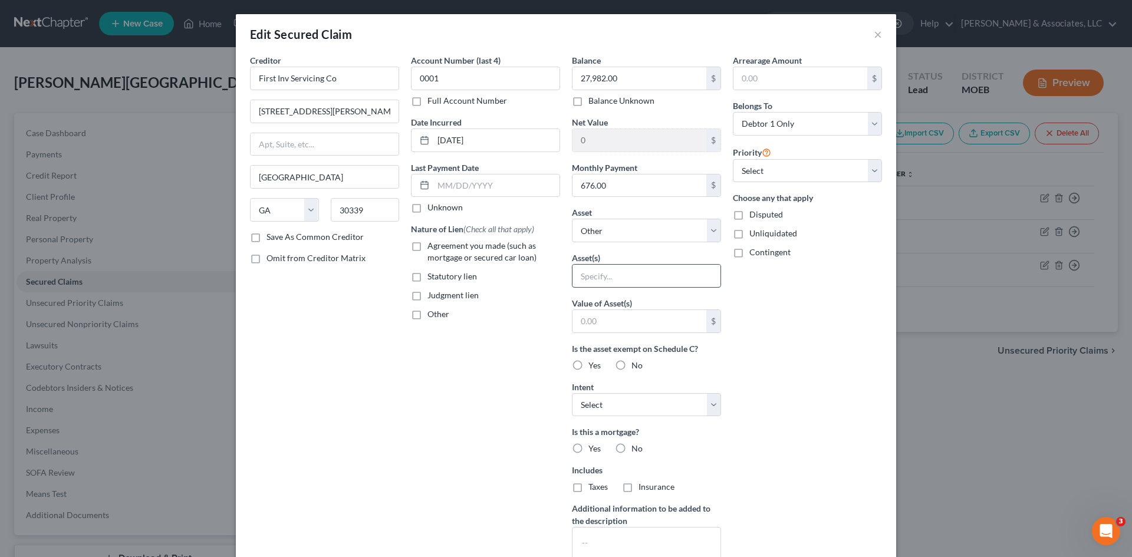
click at [608, 277] on input "text" at bounding box center [646, 276] width 148 height 22
click at [813, 280] on div "Arrearage Amount $ Belongs To * Select Debtor 1 Only Debtor 2 Only Debtor 1 And…" at bounding box center [807, 317] width 161 height 526
click at [874, 32] on button "×" at bounding box center [878, 34] width 8 height 14
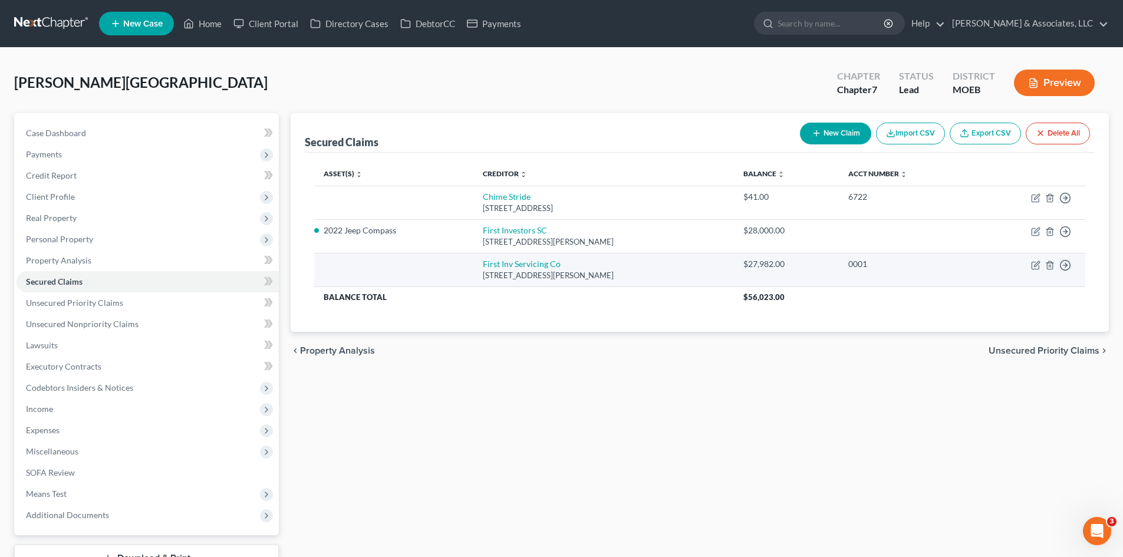
click at [724, 272] on div "3065 Akers Mill Rd Se St, Atlanta, GA 30339" at bounding box center [604, 275] width 242 height 11
click at [1034, 262] on icon "button" at bounding box center [1034, 265] width 7 height 7
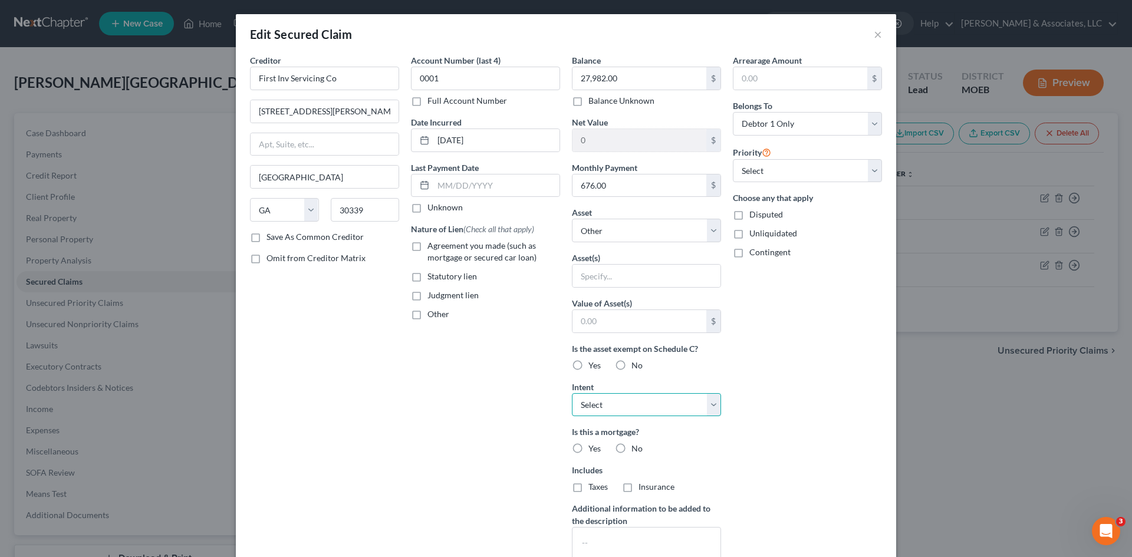
click at [622, 407] on select "Select Surrender Redeem Reaffirm Avoid Other" at bounding box center [646, 405] width 149 height 24
click at [572, 393] on select "Select Surrender Redeem Reaffirm Avoid Other" at bounding box center [646, 405] width 149 height 24
click at [427, 248] on label "Agreement you made (such as mortgage or secured car loan)" at bounding box center [493, 252] width 133 height 24
click at [432, 248] on input "Agreement you made (such as mortgage or secured car loan)" at bounding box center [436, 244] width 8 height 8
click at [631, 449] on label "No" at bounding box center [636, 449] width 11 height 12
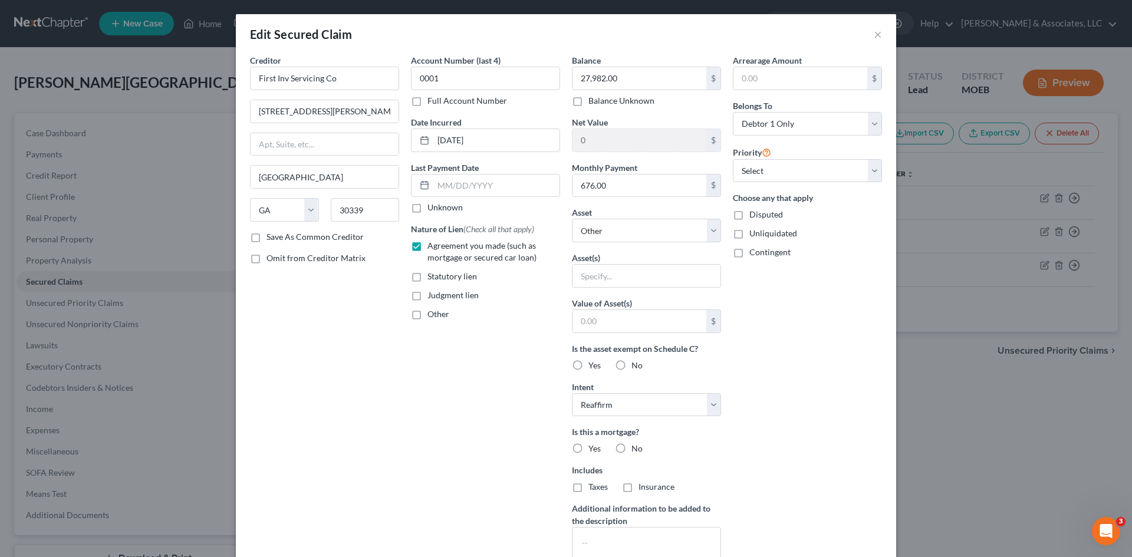
click at [636, 449] on input "No" at bounding box center [640, 447] width 8 height 8
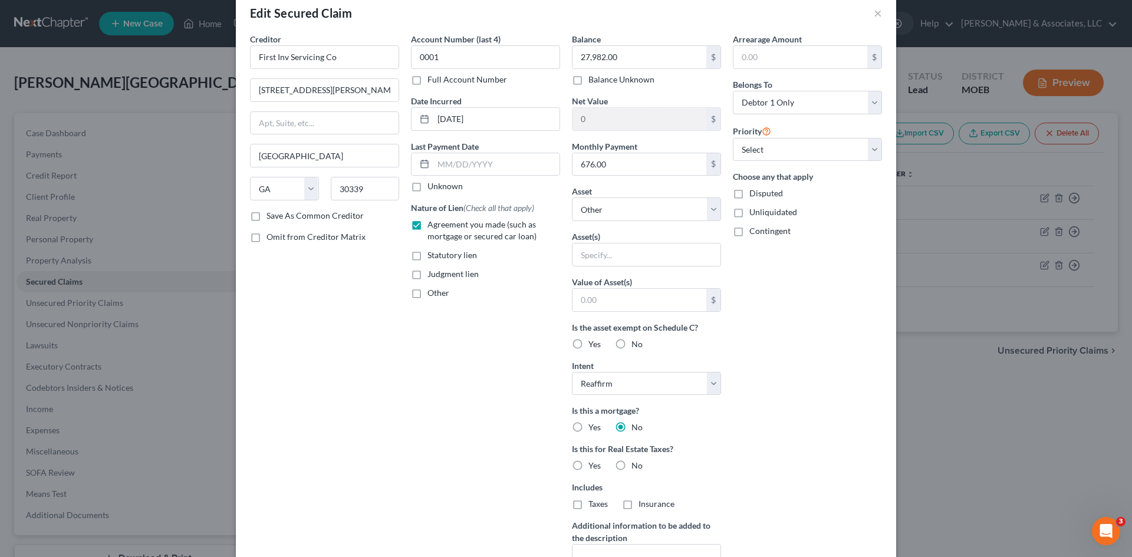
scroll to position [59, 0]
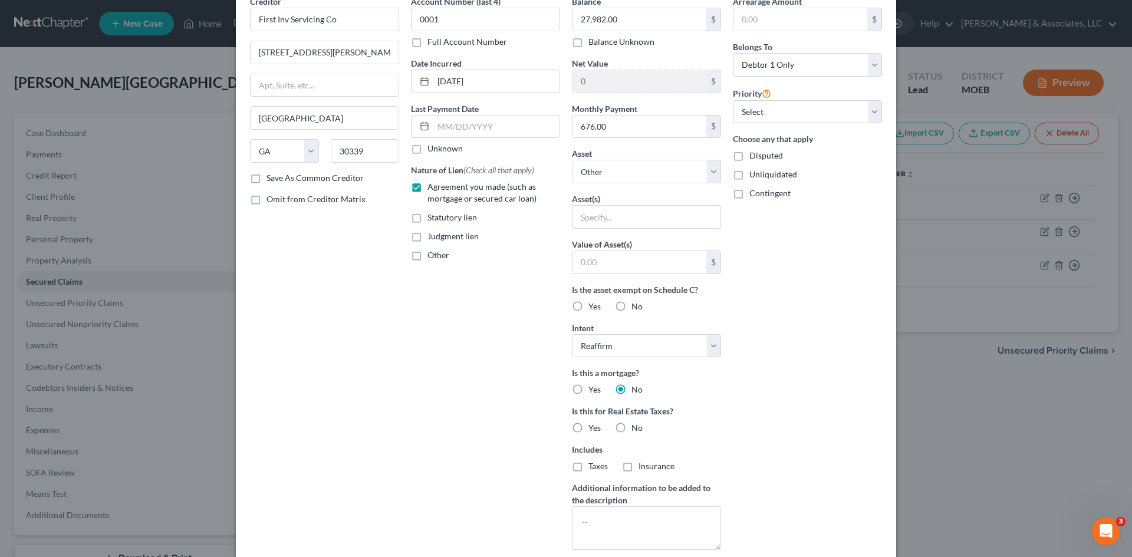
click at [631, 424] on label "No" at bounding box center [636, 428] width 11 height 12
click at [636, 424] on input "No" at bounding box center [640, 426] width 8 height 8
click at [708, 172] on select "Select Other Multiple Assets 2022 Jeep Compass - $24000.0 Electronics - Cell ph…" at bounding box center [646, 172] width 149 height 24
click at [572, 178] on select "Select Other Multiple Assets 2022 Jeep Compass - $24000.0 Electronics - Cell ph…" at bounding box center [646, 172] width 149 height 24
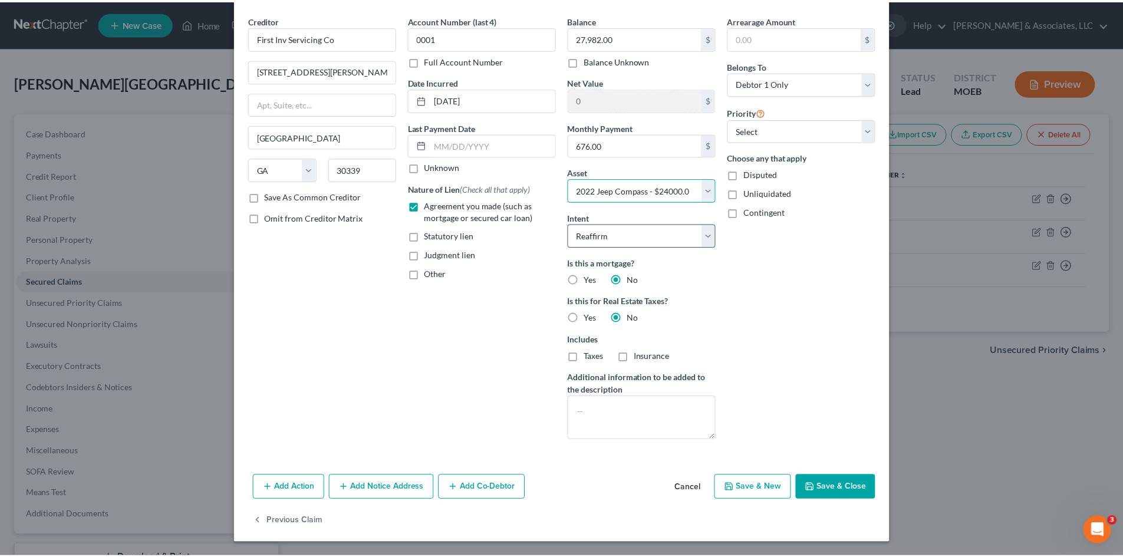
scroll to position [41, 0]
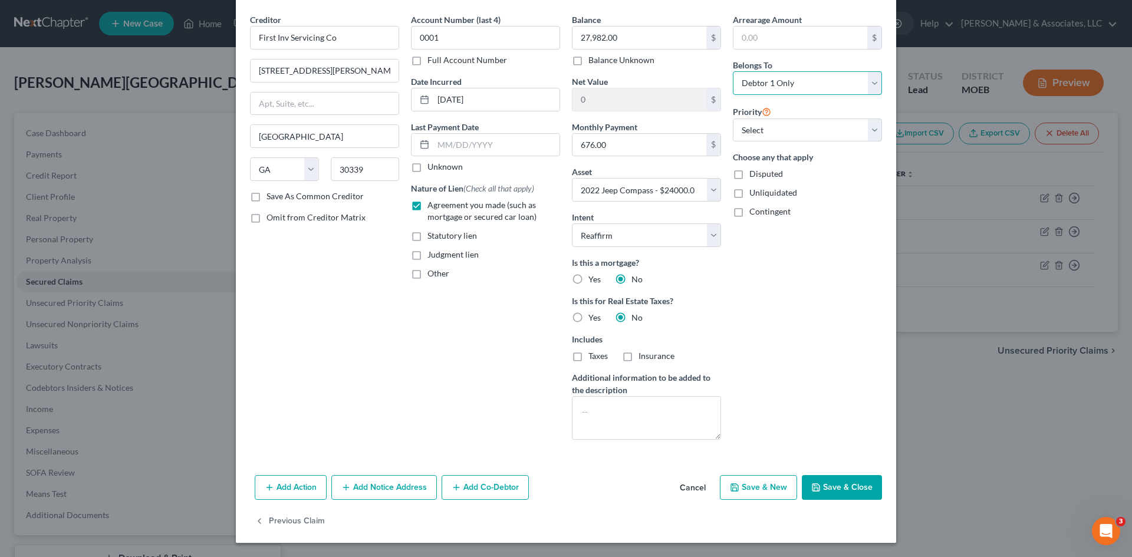
click at [792, 87] on select "Select Debtor 1 Only Debtor 2 Only Debtor 1 And Debtor 2 Only At Least One Of T…" at bounding box center [807, 83] width 149 height 24
click at [733, 71] on select "Select Debtor 1 Only Debtor 2 Only Debtor 1 And Debtor 2 Only At Least One Of T…" at bounding box center [807, 83] width 149 height 24
click at [838, 488] on button "Save & Close" at bounding box center [842, 487] width 80 height 25
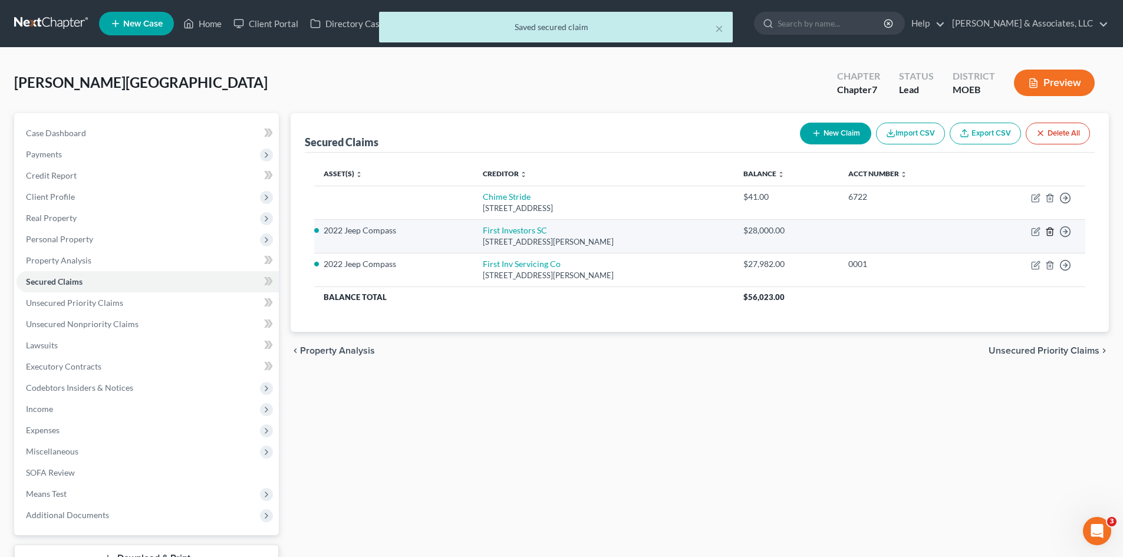
click at [1049, 233] on line "button" at bounding box center [1049, 232] width 0 height 2
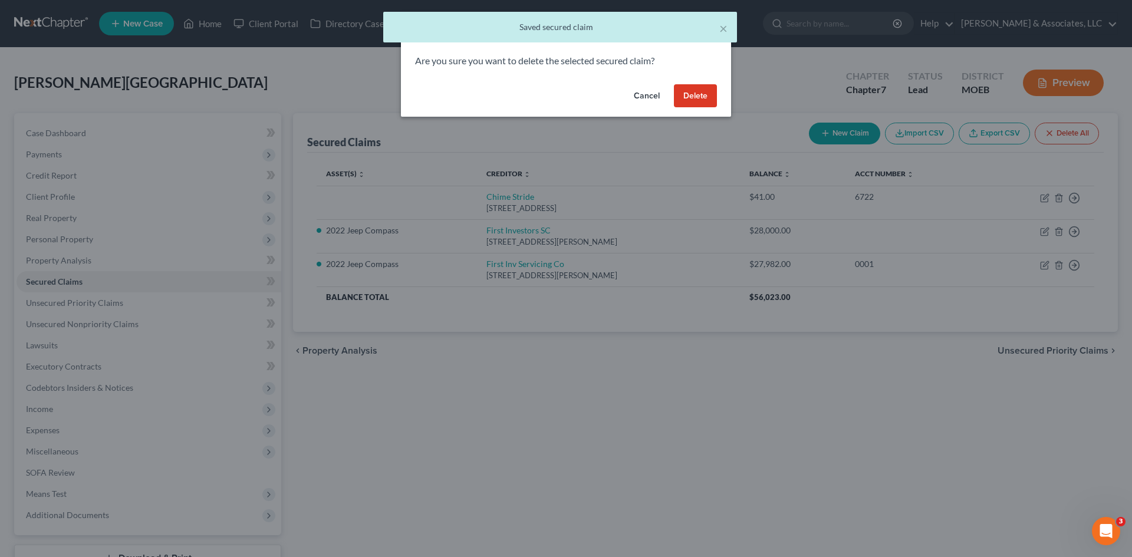
click at [690, 88] on button "Delete" at bounding box center [695, 96] width 43 height 24
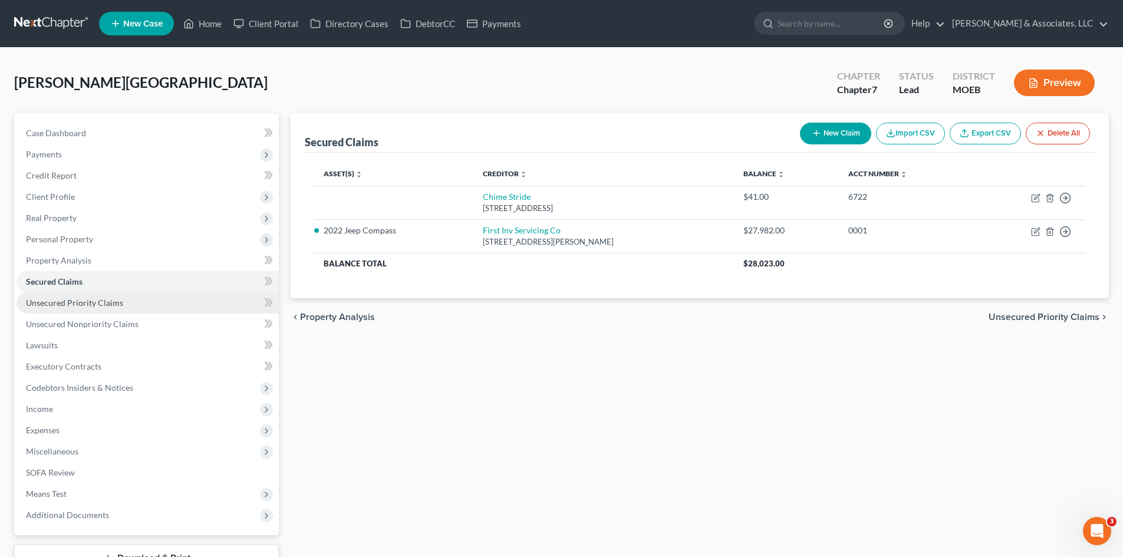
click at [111, 308] on link "Unsecured Priority Claims" at bounding box center [148, 302] width 262 height 21
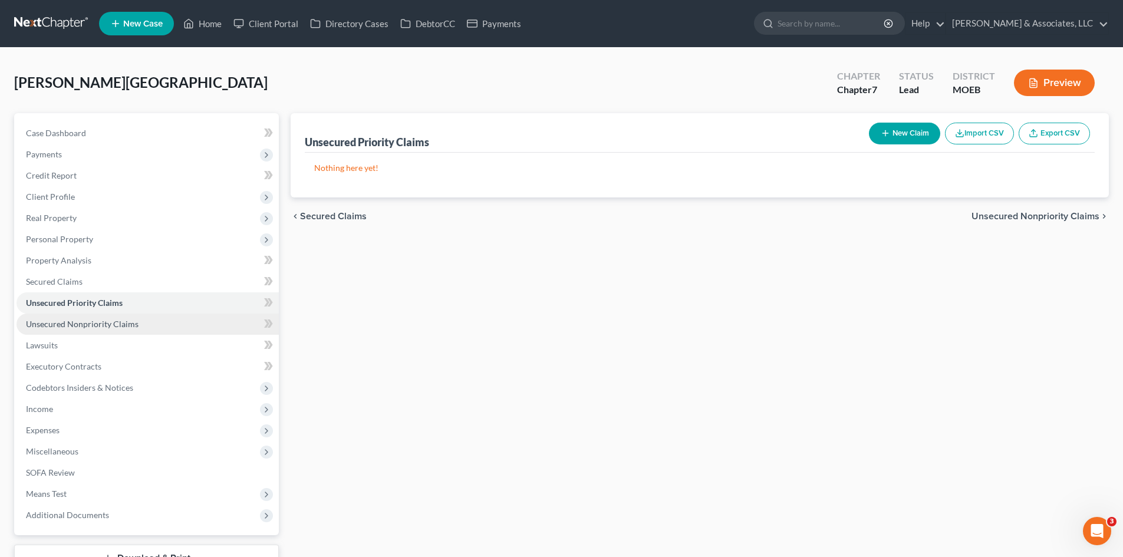
click at [84, 325] on span "Unsecured Nonpriority Claims" at bounding box center [82, 324] width 113 height 10
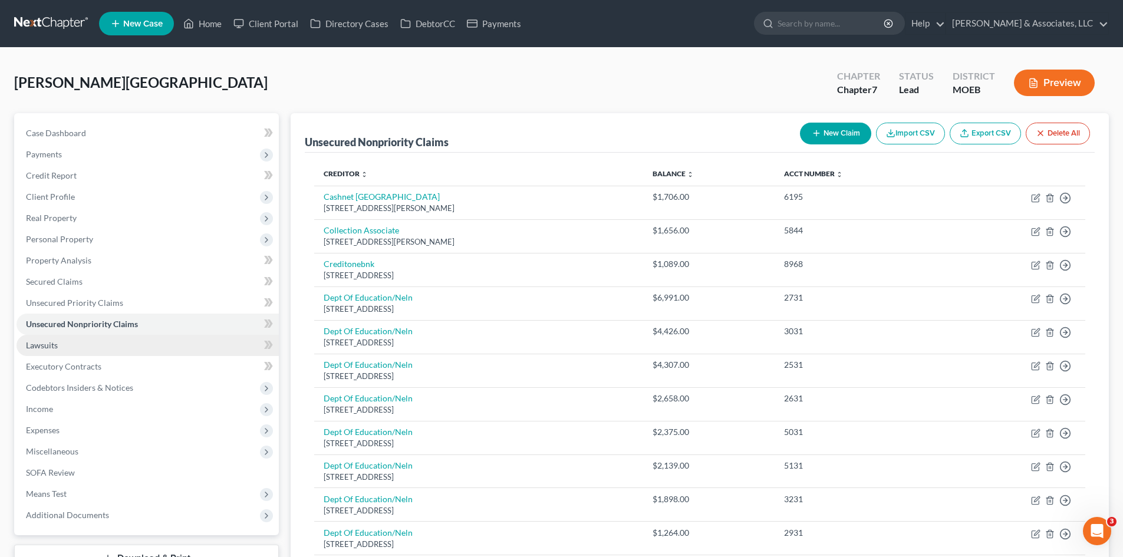
drag, startPoint x: 50, startPoint y: 348, endPoint x: 62, endPoint y: 348, distance: 12.4
click at [50, 348] on span "Lawsuits" at bounding box center [42, 345] width 32 height 10
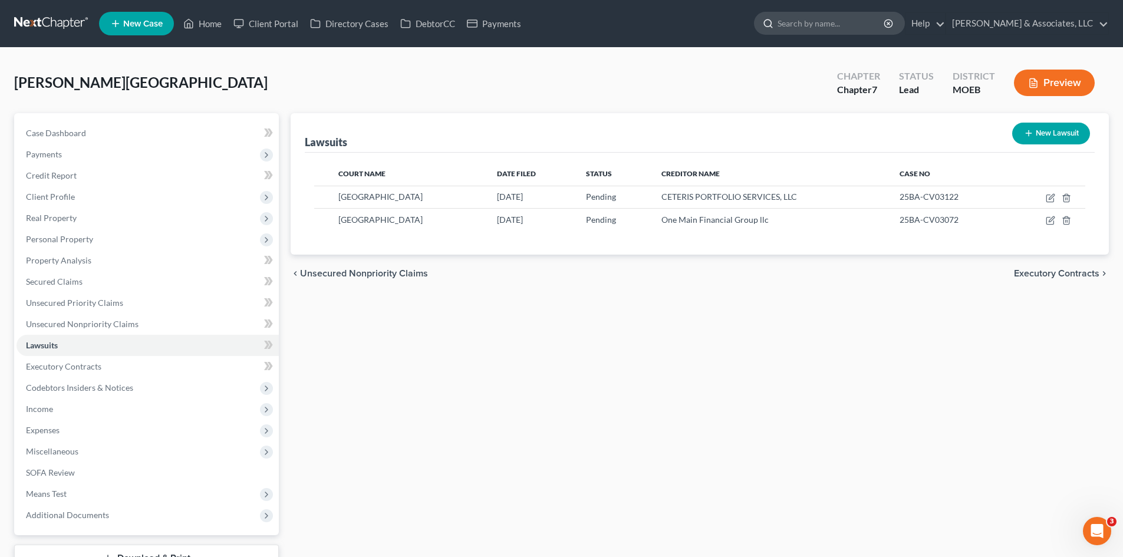
click at [852, 28] on input "search" at bounding box center [831, 23] width 108 height 22
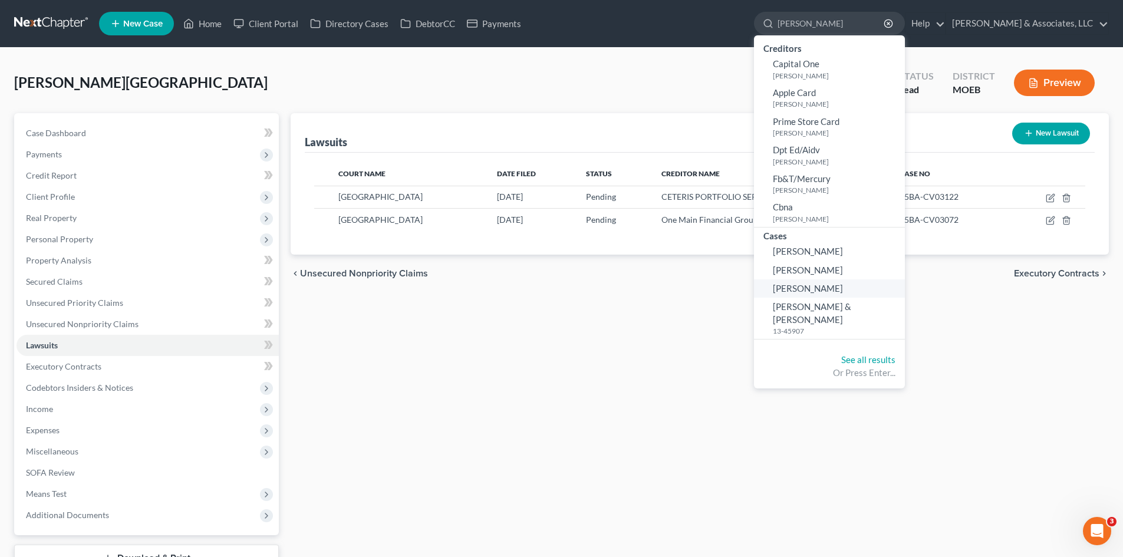
click at [843, 286] on span "[PERSON_NAME]" at bounding box center [808, 288] width 70 height 11
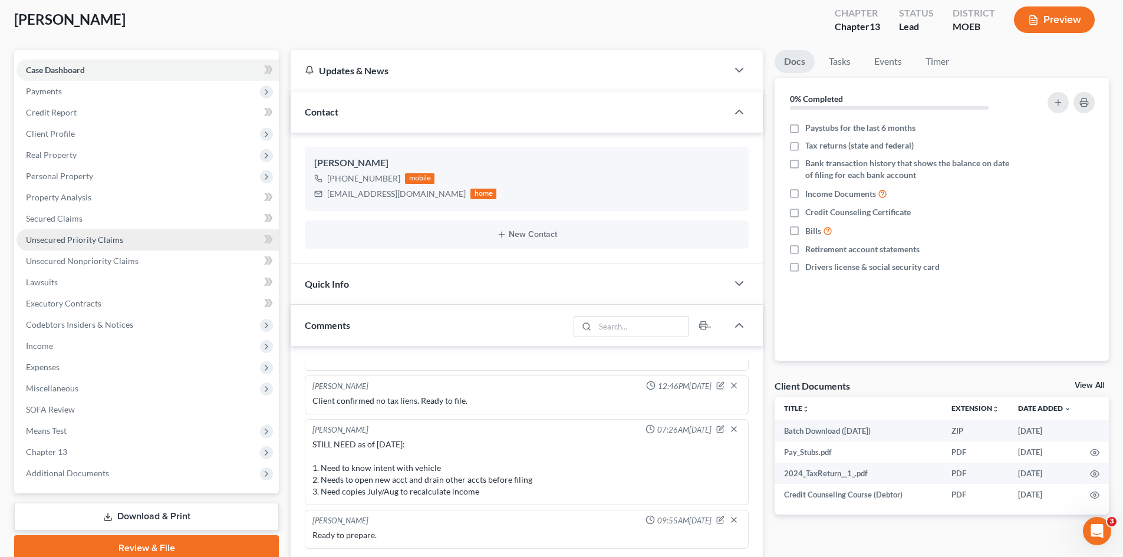
scroll to position [59, 0]
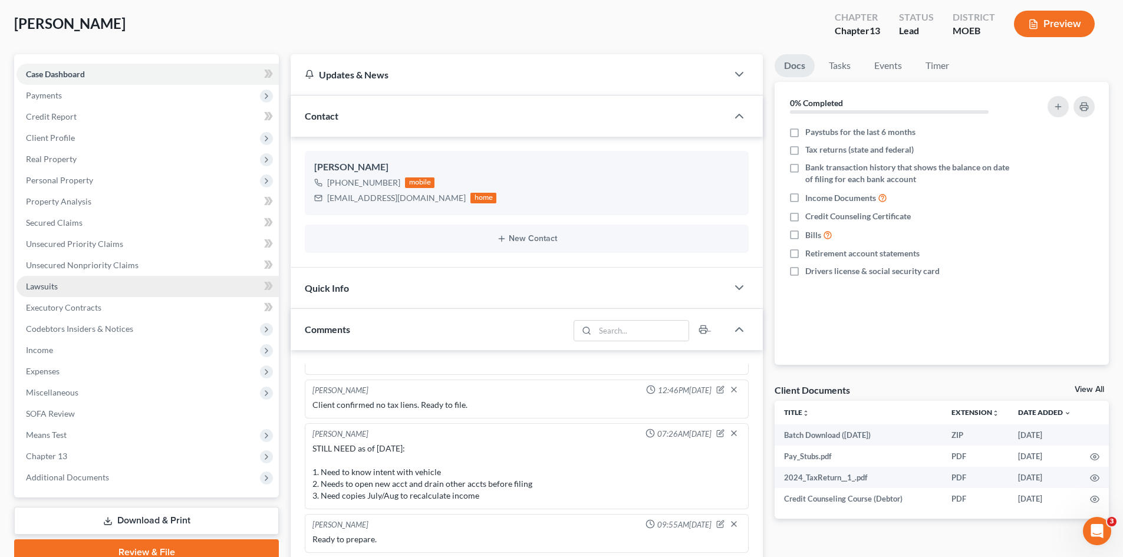
click at [45, 292] on link "Lawsuits" at bounding box center [148, 286] width 262 height 21
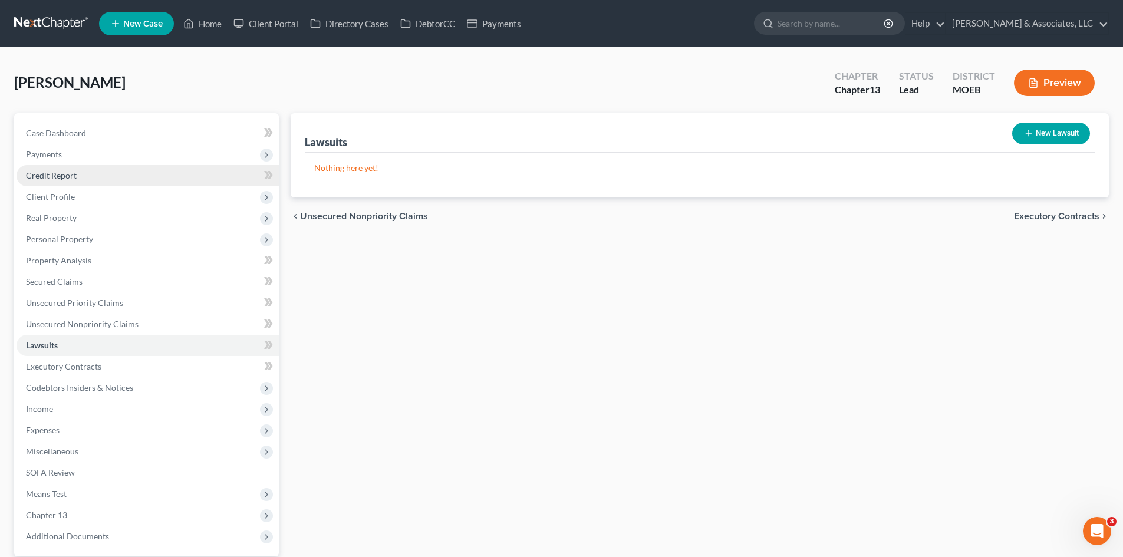
click at [65, 179] on span "Credit Report" at bounding box center [51, 175] width 51 height 10
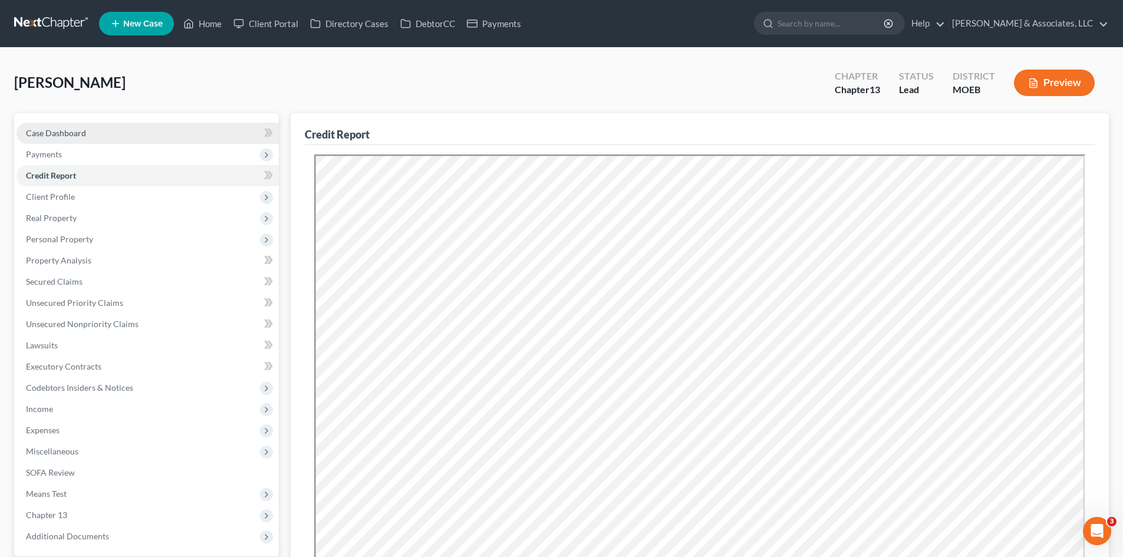
click at [69, 135] on span "Case Dashboard" at bounding box center [56, 133] width 60 height 10
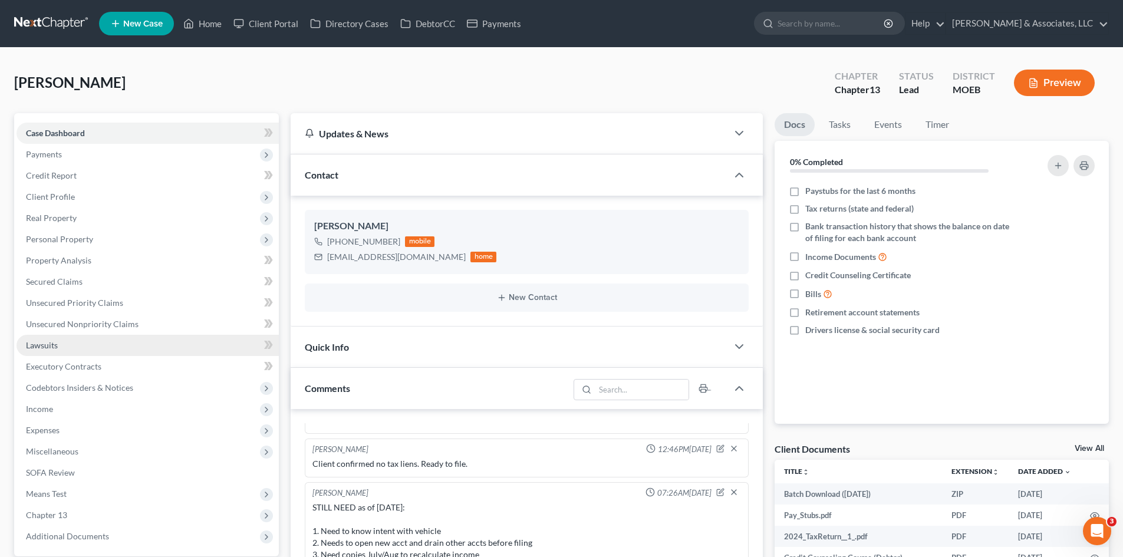
click at [45, 347] on span "Lawsuits" at bounding box center [42, 345] width 32 height 10
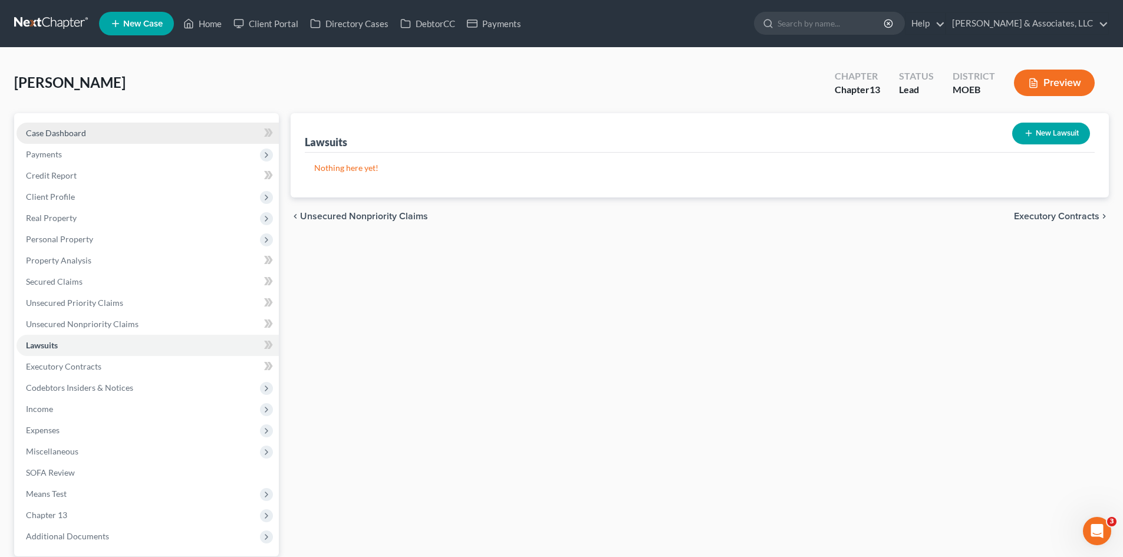
click at [68, 134] on span "Case Dashboard" at bounding box center [56, 133] width 60 height 10
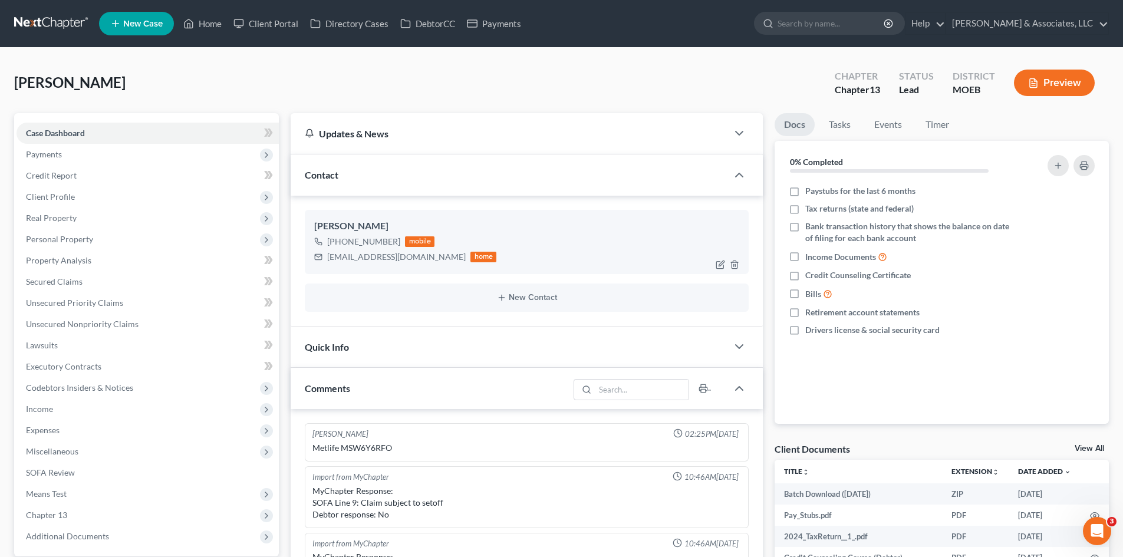
scroll to position [1253, 0]
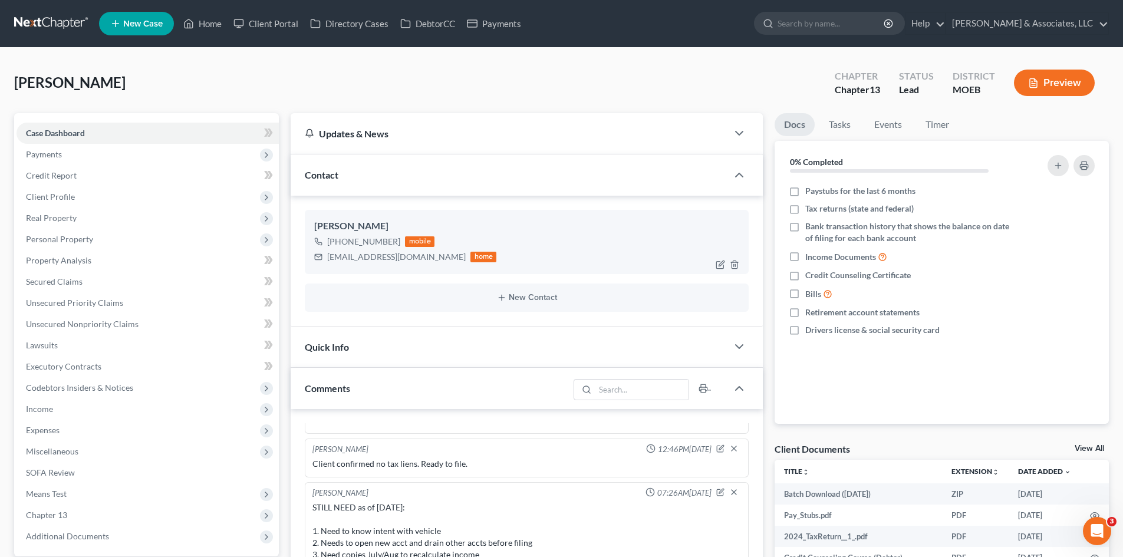
drag, startPoint x: 394, startPoint y: 245, endPoint x: 340, endPoint y: 248, distance: 54.3
click at [340, 248] on div "+1 (314) 229-7717 mobile" at bounding box center [405, 241] width 182 height 15
click at [385, 246] on div "+1 (314) 229-7717" at bounding box center [363, 242] width 73 height 12
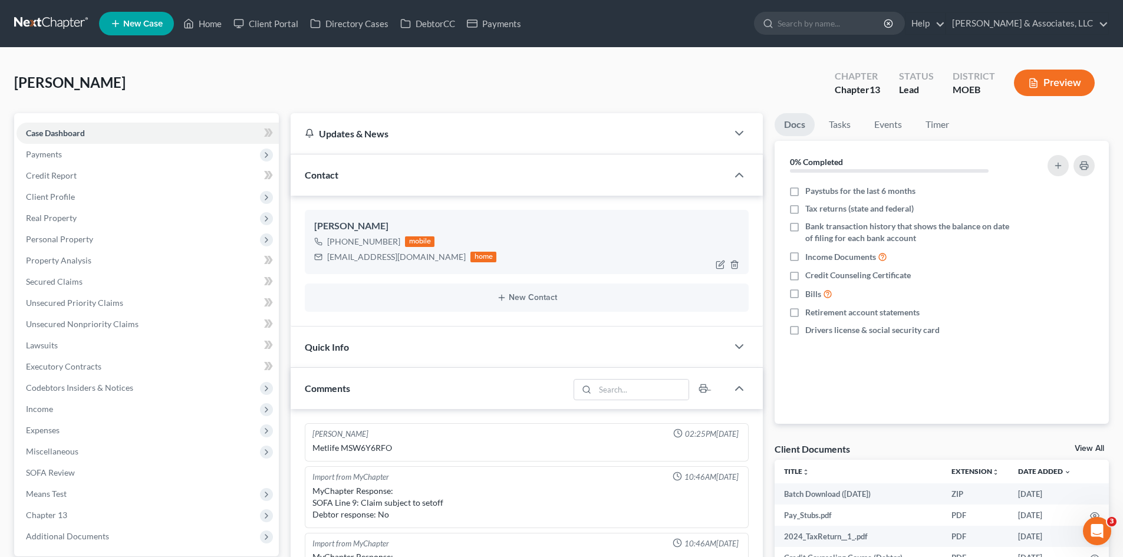
scroll to position [1253, 0]
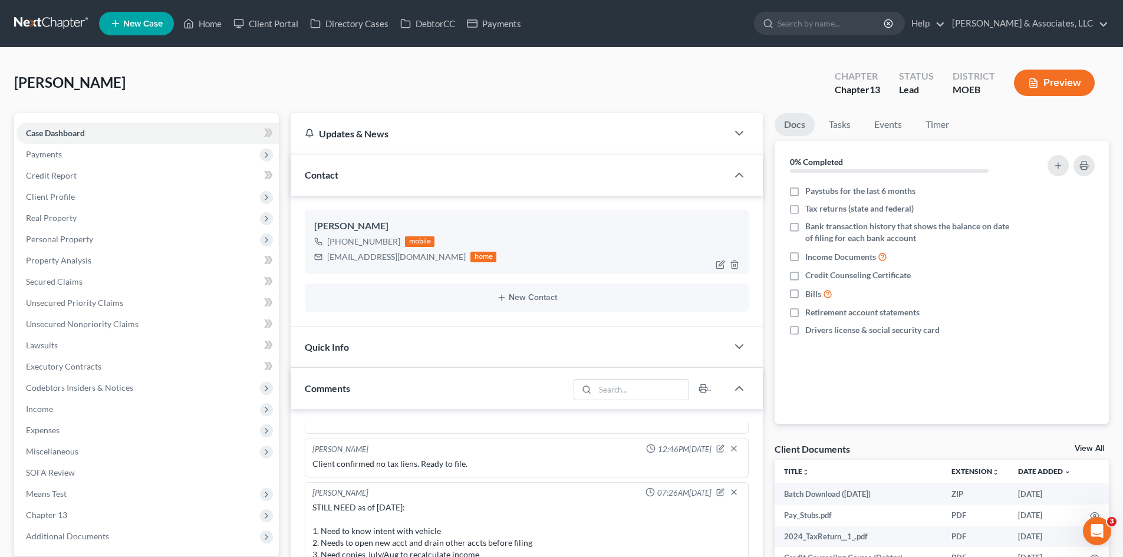
click at [342, 244] on div "+1 (314) 229-7717" at bounding box center [363, 242] width 73 height 12
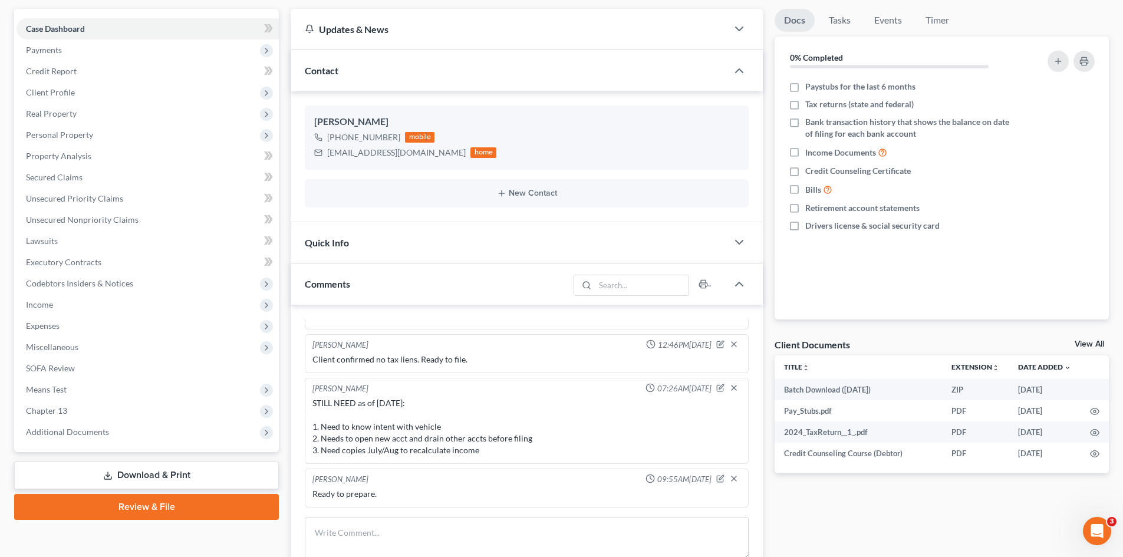
scroll to position [0, 0]
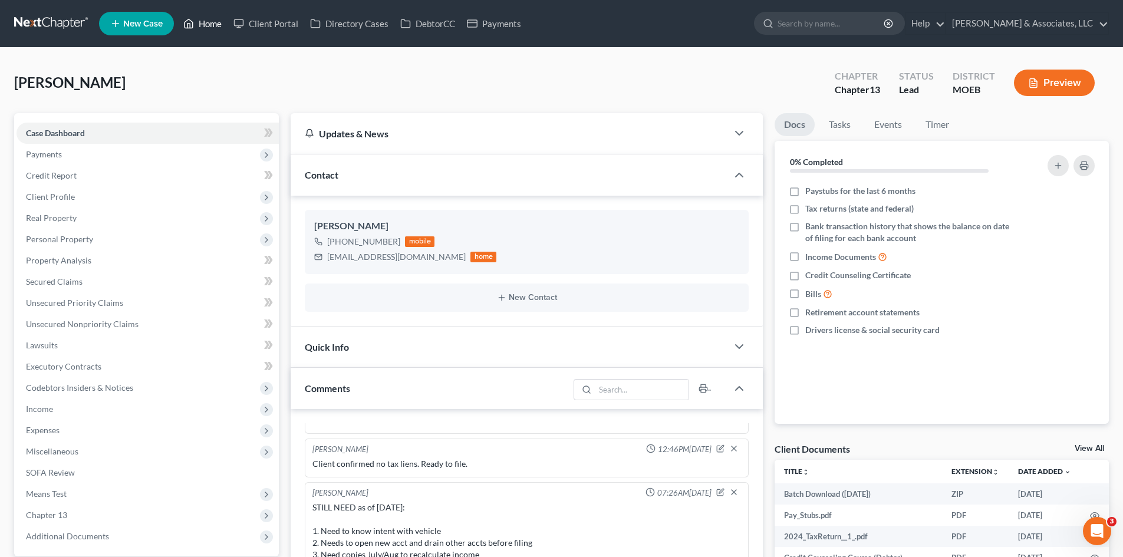
click at [216, 24] on link "Home" at bounding box center [202, 23] width 50 height 21
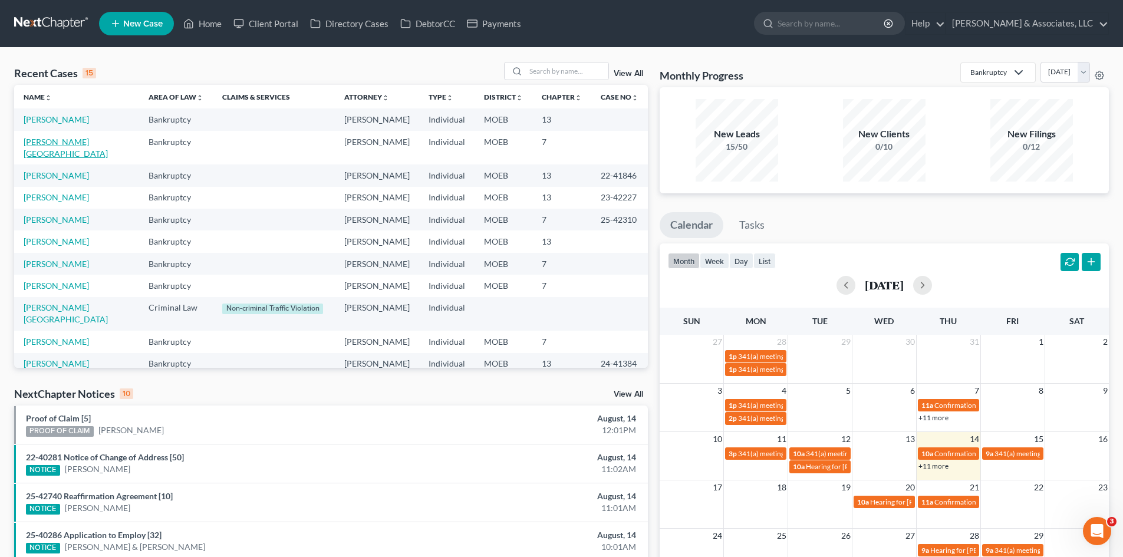
click at [68, 143] on link "[PERSON_NAME][GEOGRAPHIC_DATA]" at bounding box center [66, 148] width 84 height 22
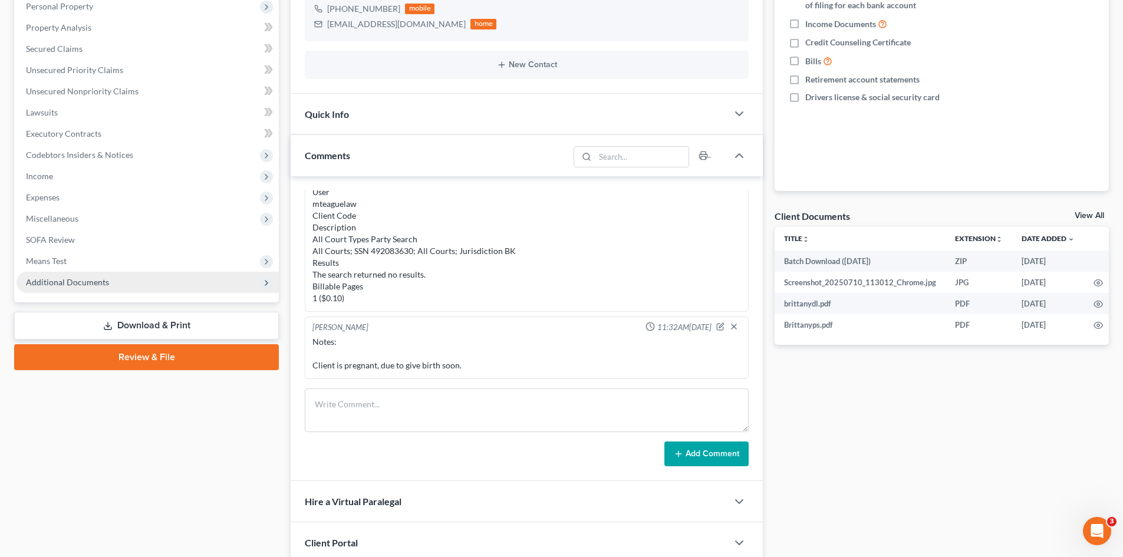
scroll to position [59, 0]
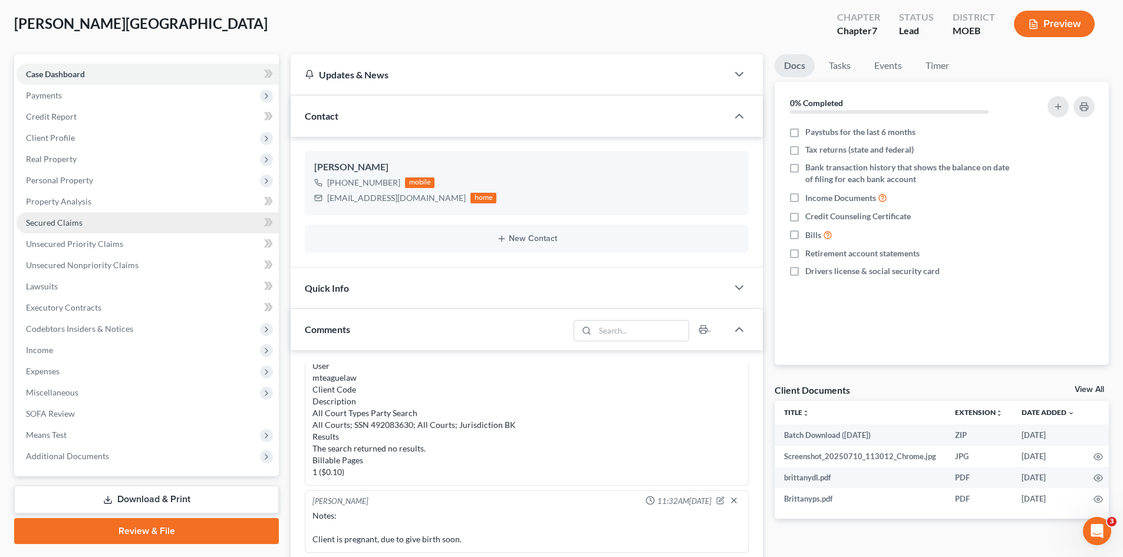
click at [60, 222] on span "Secured Claims" at bounding box center [54, 222] width 57 height 10
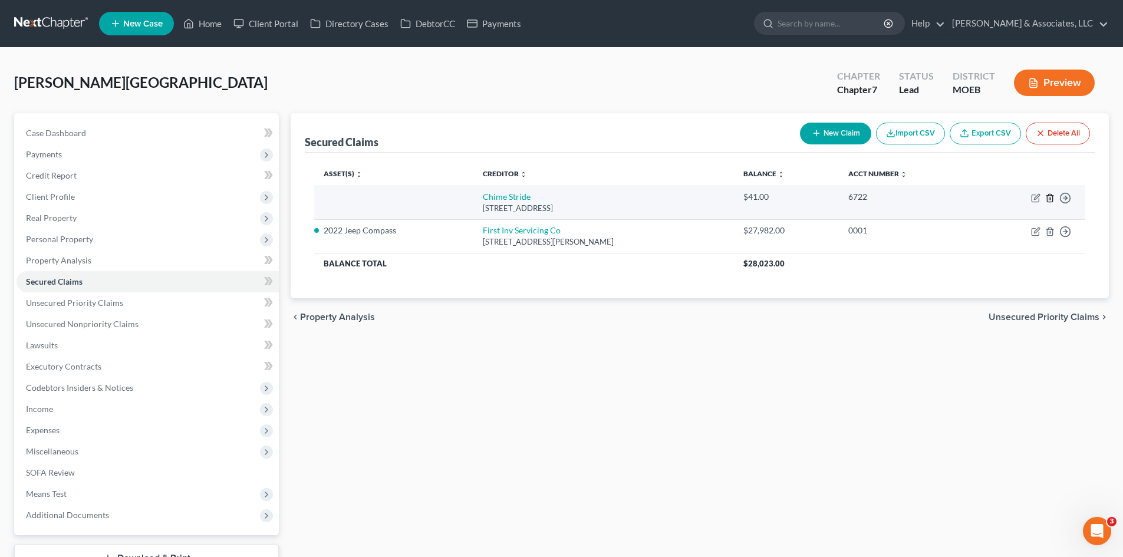
click at [1048, 198] on icon "button" at bounding box center [1049, 197] width 9 height 9
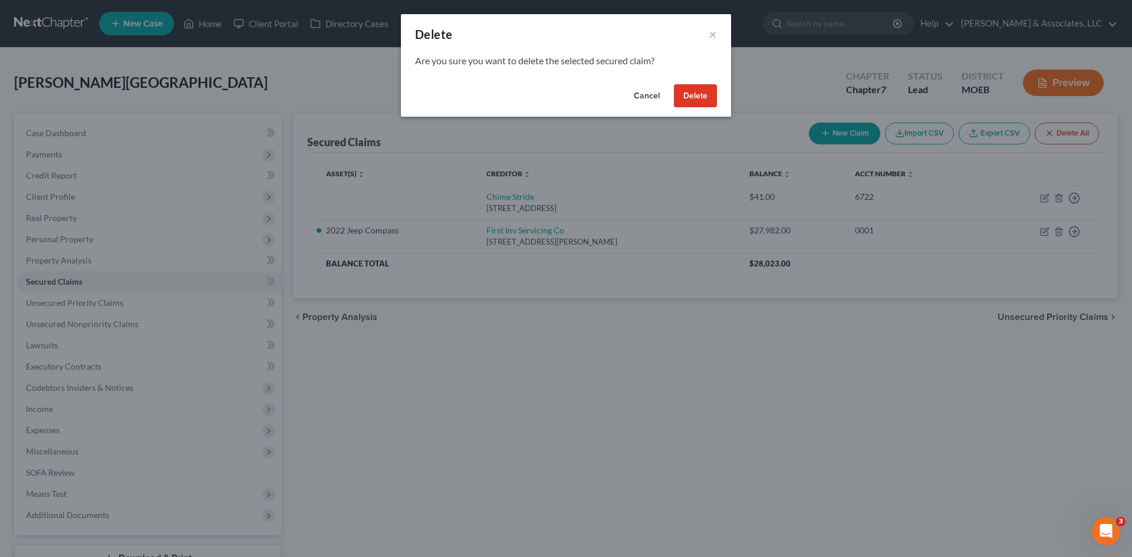
click at [692, 90] on button "Delete" at bounding box center [695, 96] width 43 height 24
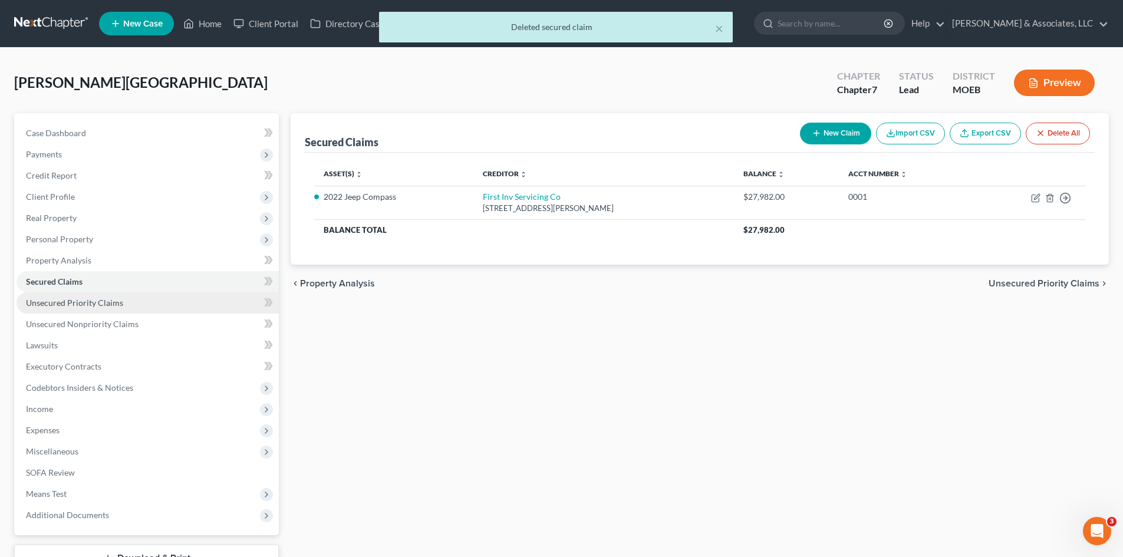
click at [119, 305] on span "Unsecured Priority Claims" at bounding box center [74, 303] width 97 height 10
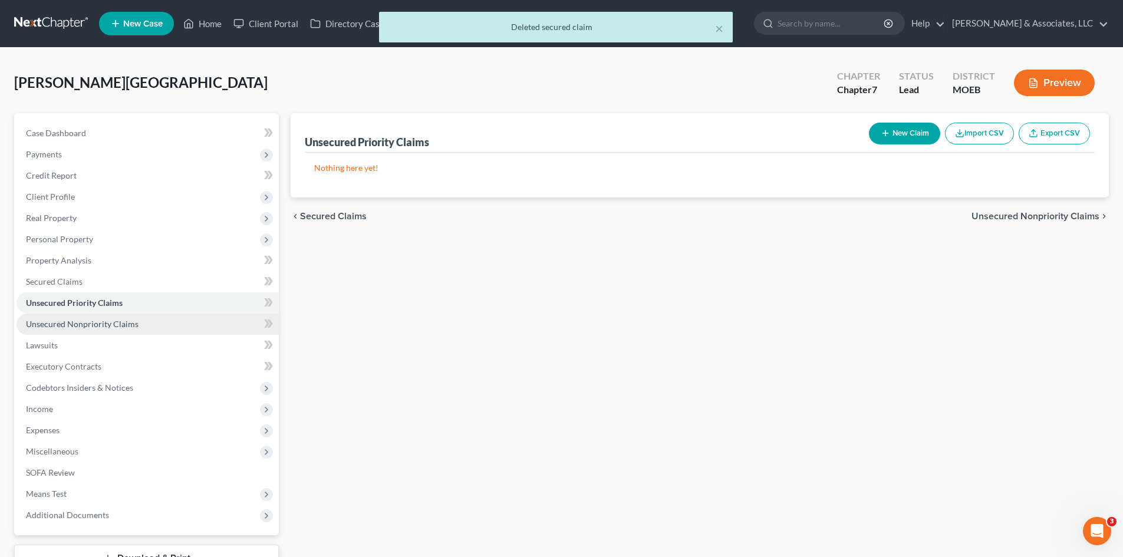
click at [112, 324] on span "Unsecured Nonpriority Claims" at bounding box center [82, 324] width 113 height 10
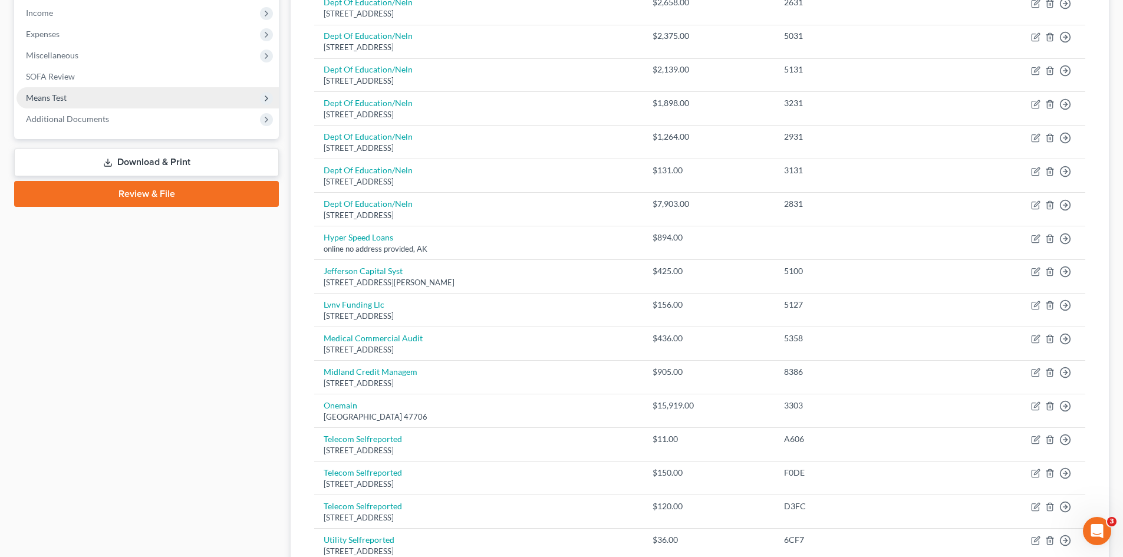
scroll to position [293, 0]
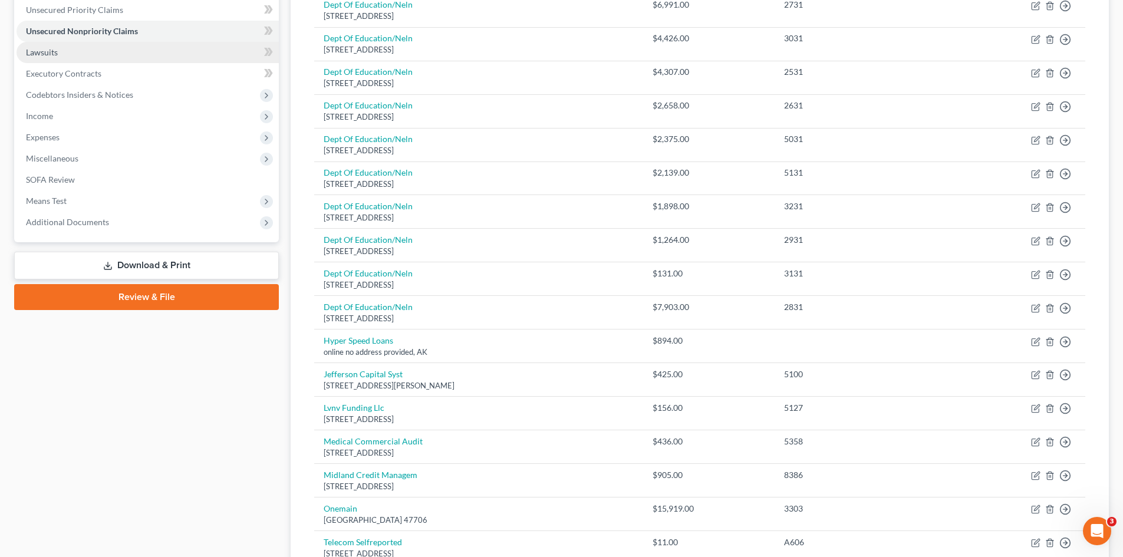
click at [57, 53] on span "Lawsuits" at bounding box center [42, 52] width 32 height 10
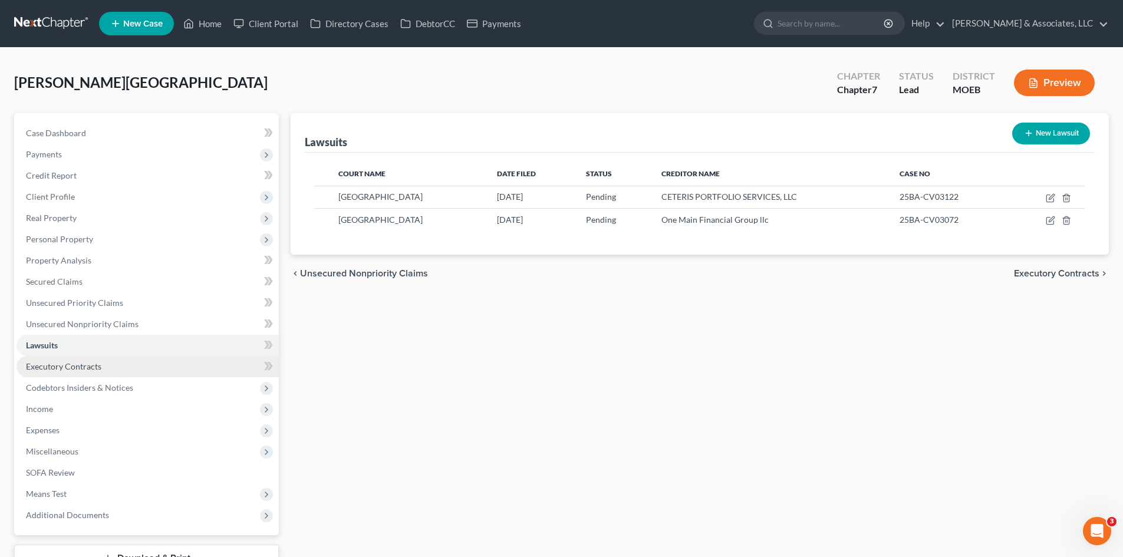
click at [58, 369] on span "Executory Contracts" at bounding box center [63, 366] width 75 height 10
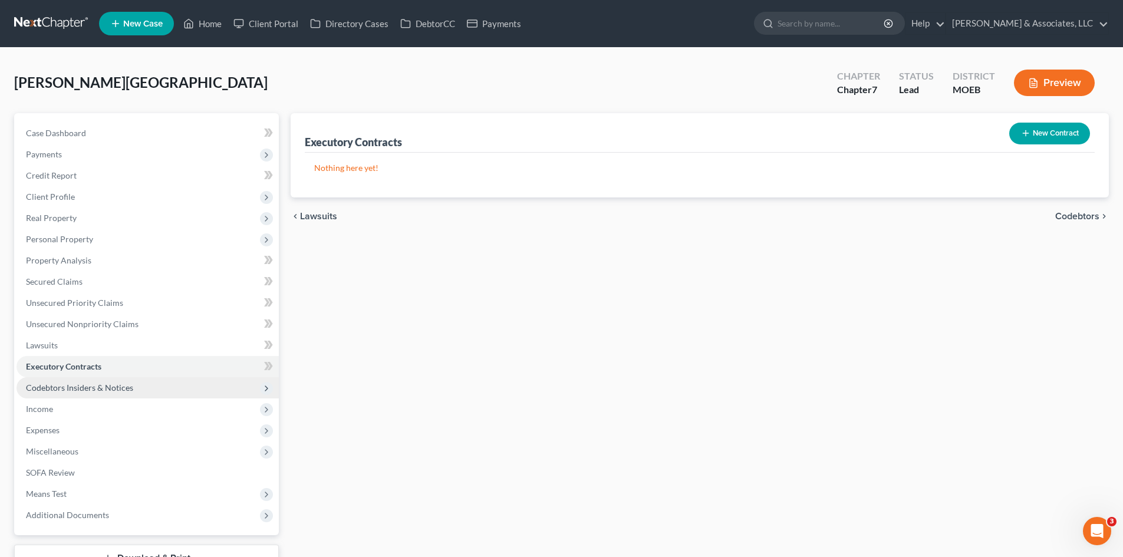
click at [61, 383] on span "Codebtors Insiders & Notices" at bounding box center [79, 388] width 107 height 10
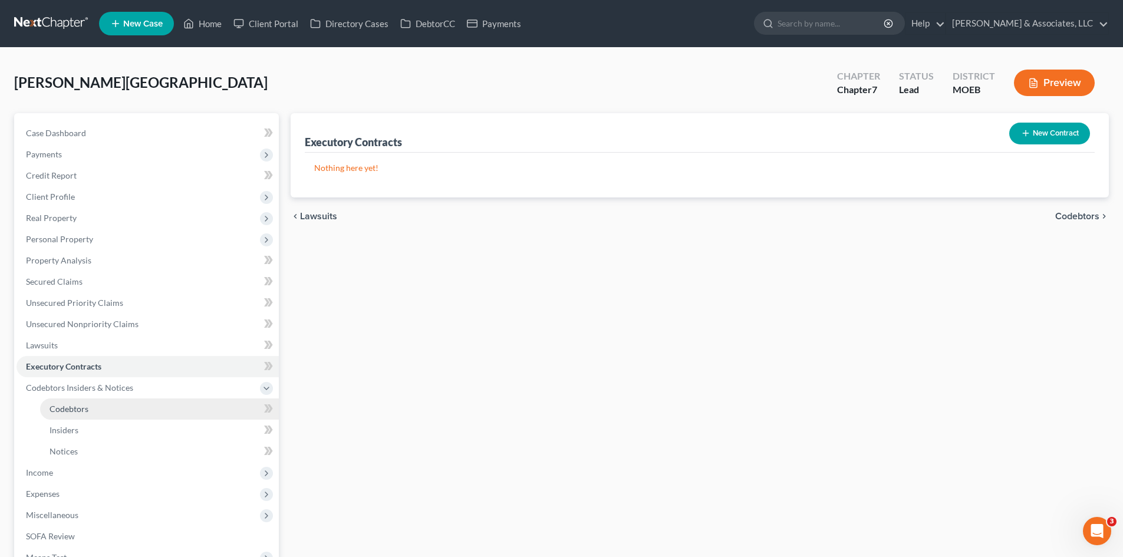
click at [67, 414] on link "Codebtors" at bounding box center [159, 408] width 239 height 21
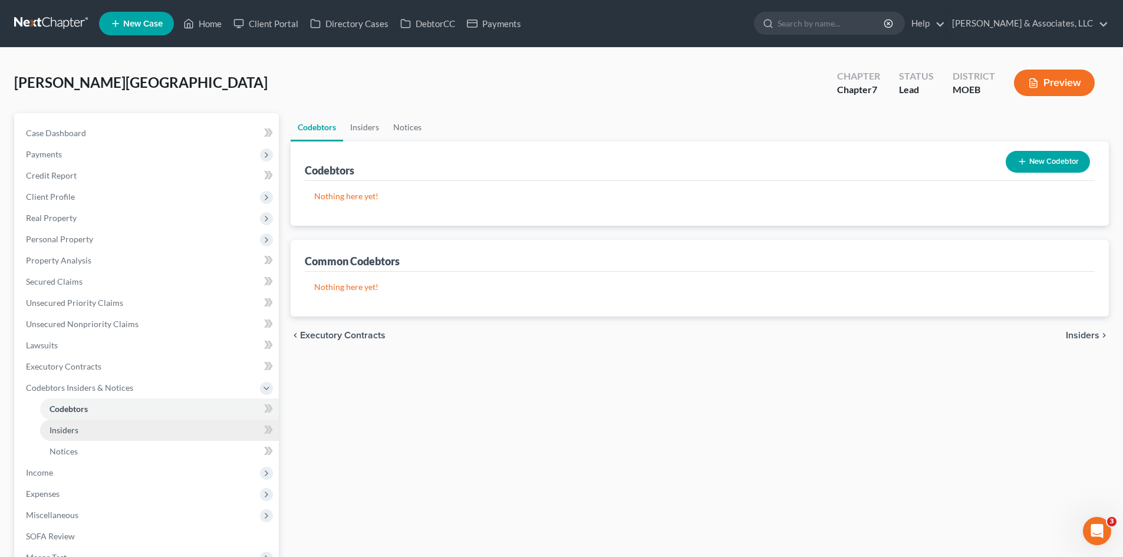
click at [67, 434] on span "Insiders" at bounding box center [64, 430] width 29 height 10
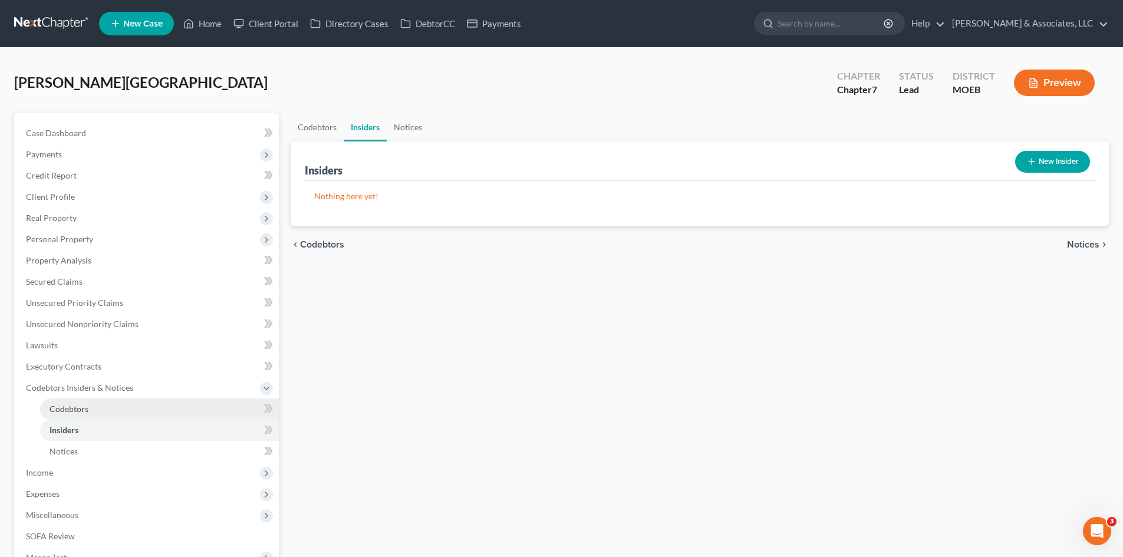
click at [71, 406] on span "Codebtors" at bounding box center [69, 409] width 39 height 10
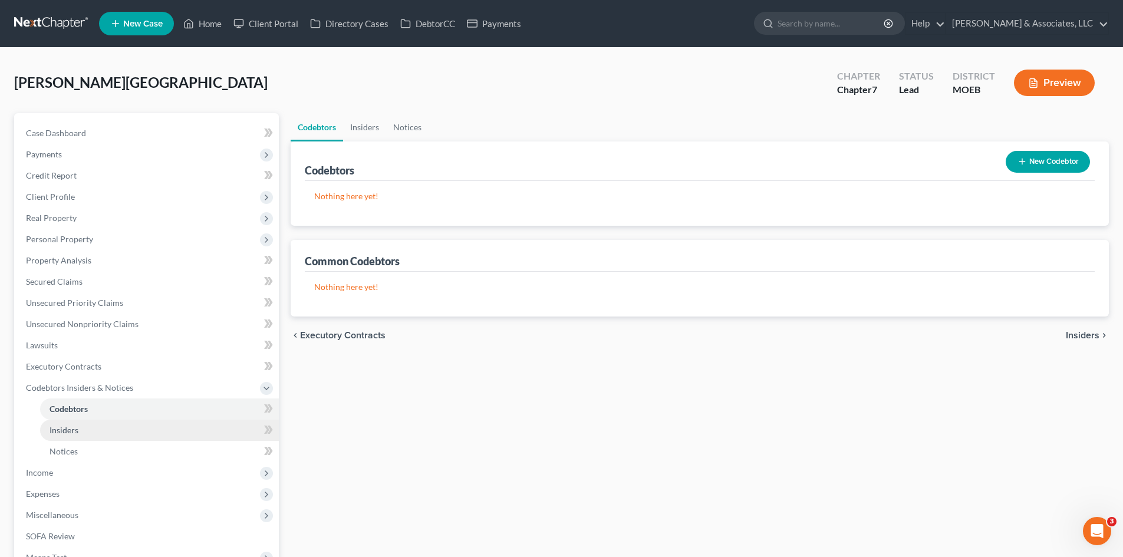
click at [63, 436] on link "Insiders" at bounding box center [159, 430] width 239 height 21
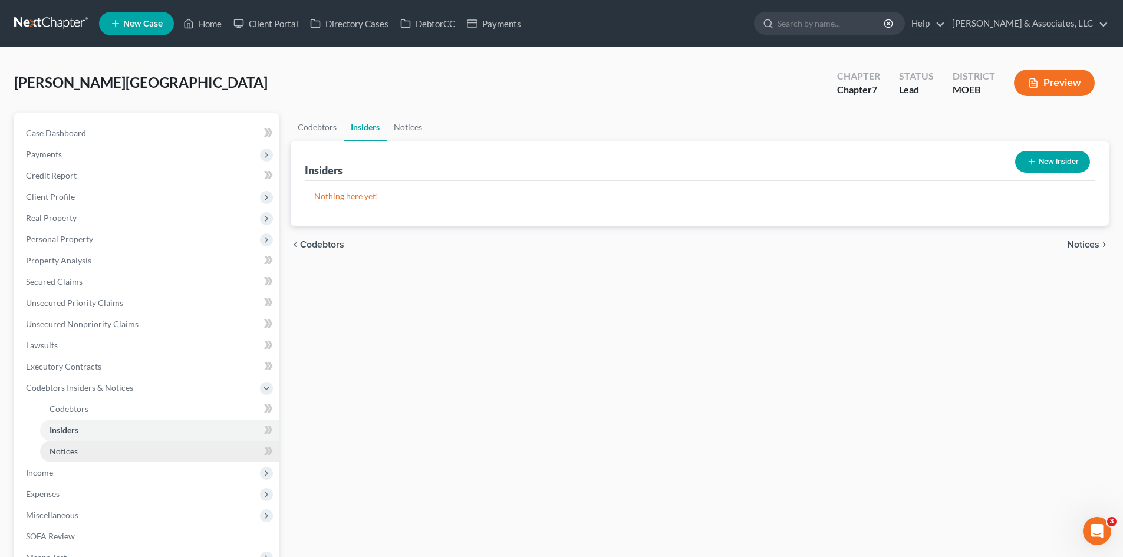
click at [67, 452] on span "Notices" at bounding box center [64, 451] width 28 height 10
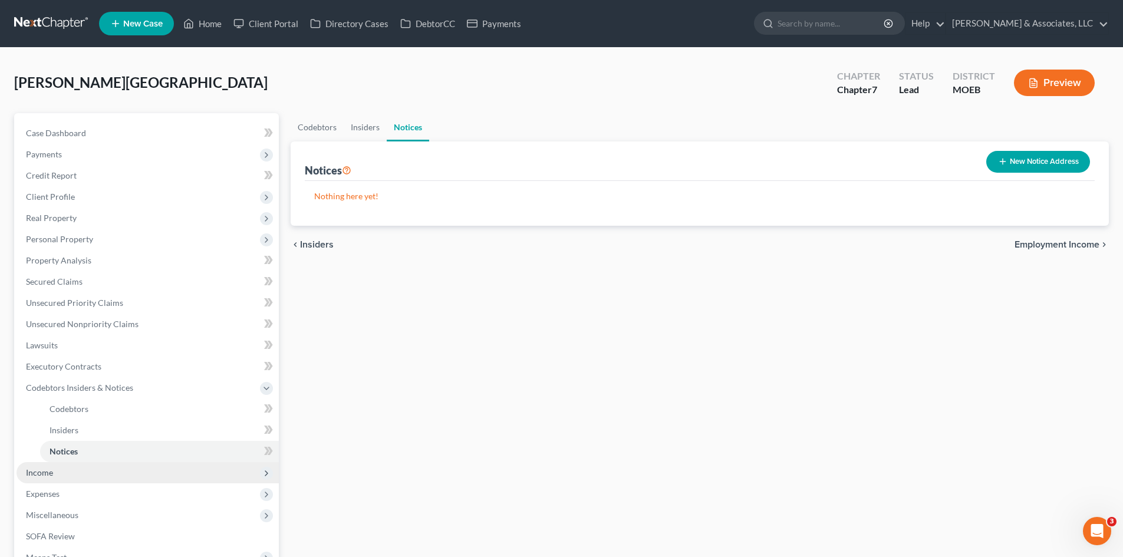
click at [44, 474] on span "Income" at bounding box center [39, 472] width 27 height 10
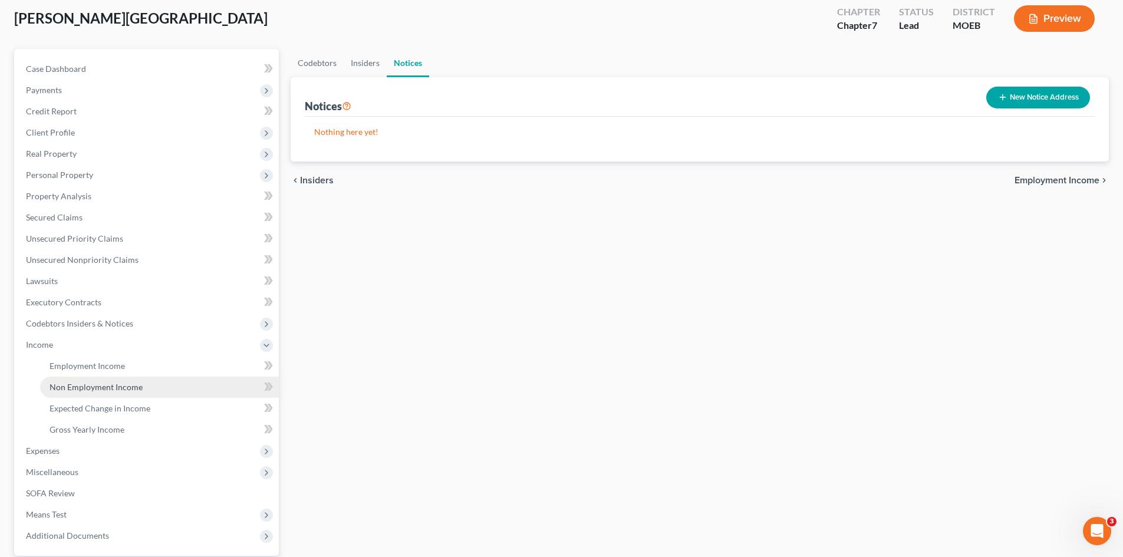
scroll to position [176, 0]
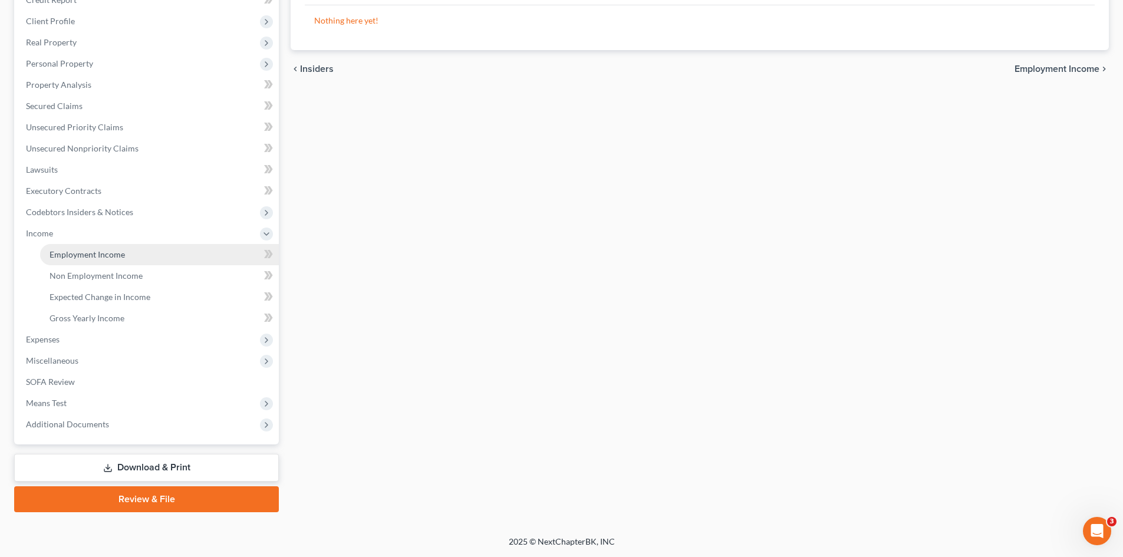
click at [97, 258] on span "Employment Income" at bounding box center [87, 254] width 75 height 10
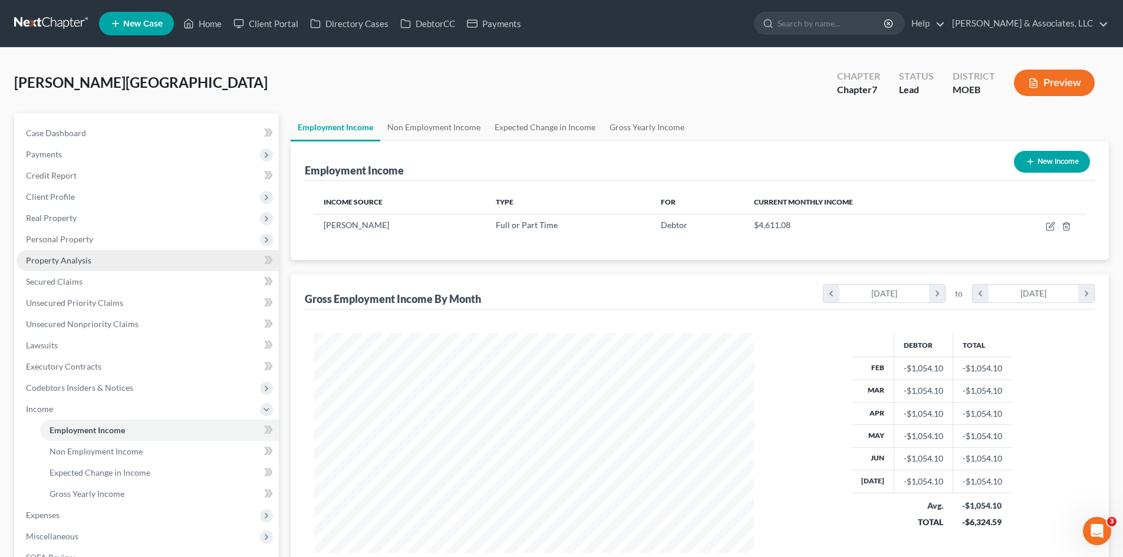
scroll to position [220, 463]
click at [95, 451] on span "Non Employment Income" at bounding box center [96, 451] width 93 height 10
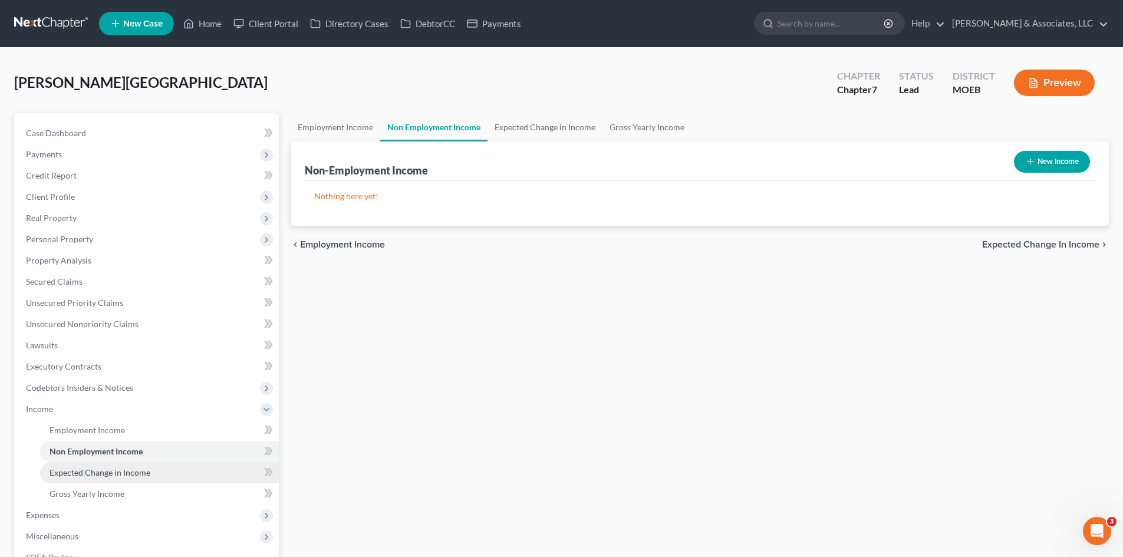
click at [97, 472] on span "Expected Change in Income" at bounding box center [100, 472] width 101 height 10
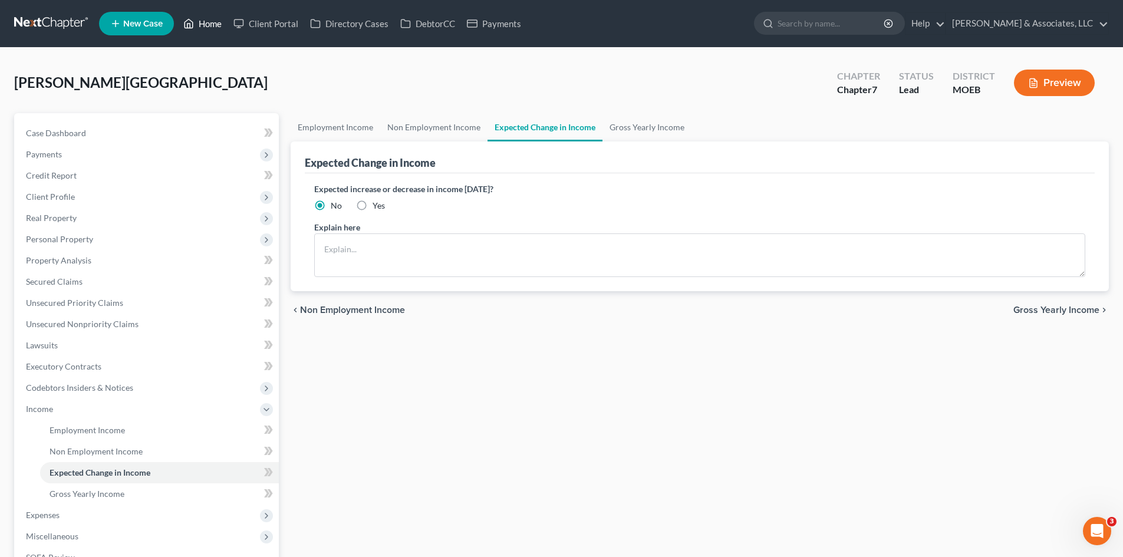
drag, startPoint x: 215, startPoint y: 23, endPoint x: 184, endPoint y: 57, distance: 45.5
click at [215, 23] on link "Home" at bounding box center [202, 23] width 50 height 21
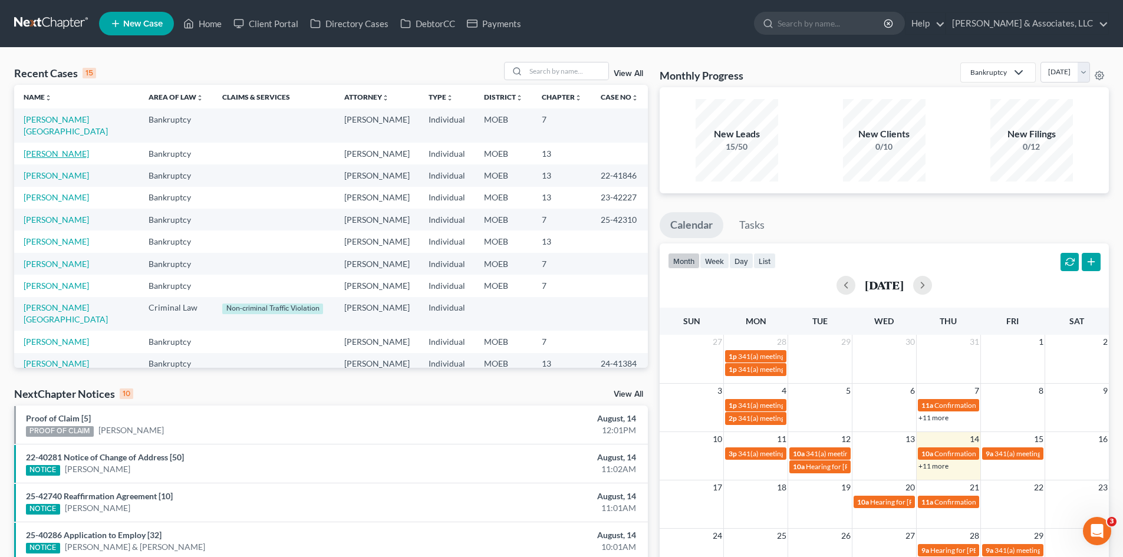
click at [57, 149] on link "[PERSON_NAME]" at bounding box center [56, 154] width 65 height 10
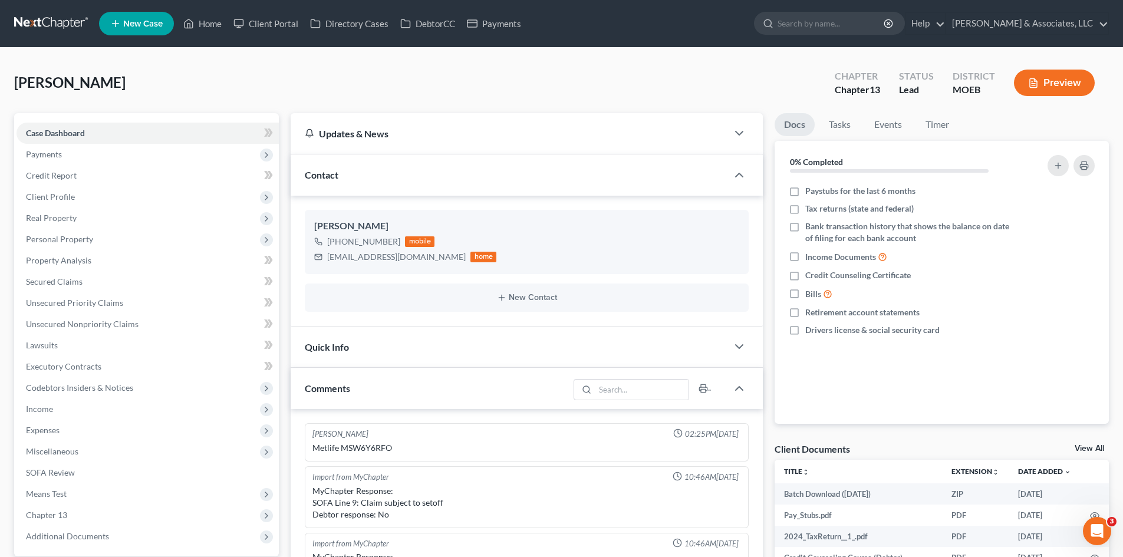
scroll to position [1253, 0]
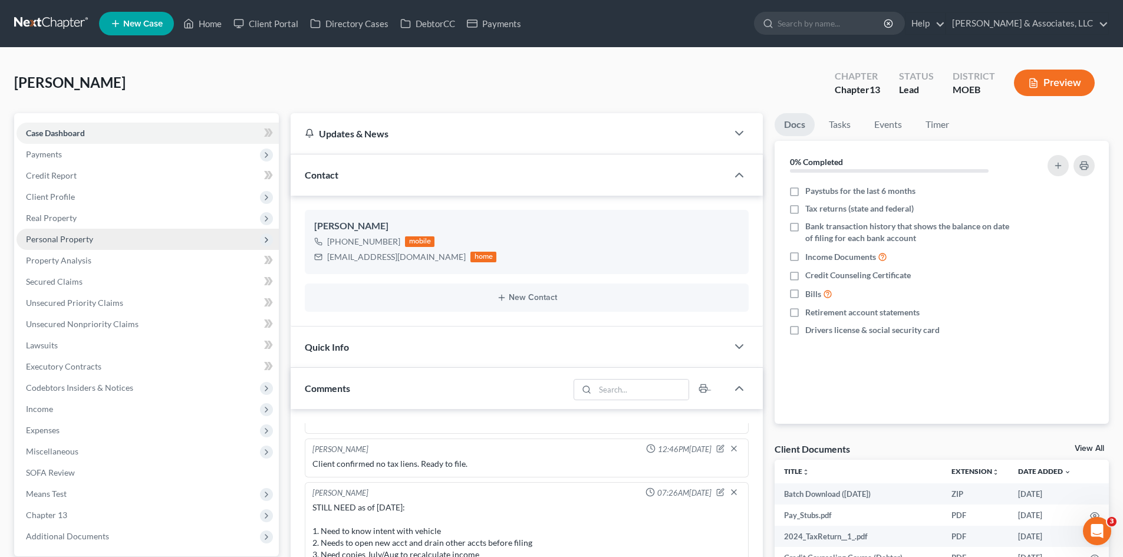
click at [45, 236] on span "Personal Property" at bounding box center [59, 239] width 67 height 10
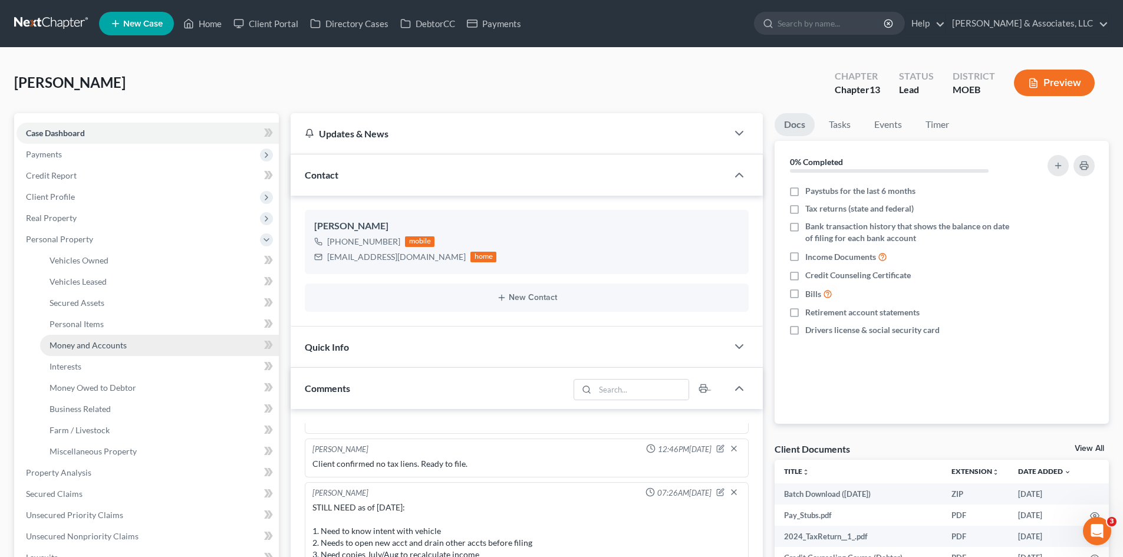
click at [80, 341] on span "Money and Accounts" at bounding box center [88, 345] width 77 height 10
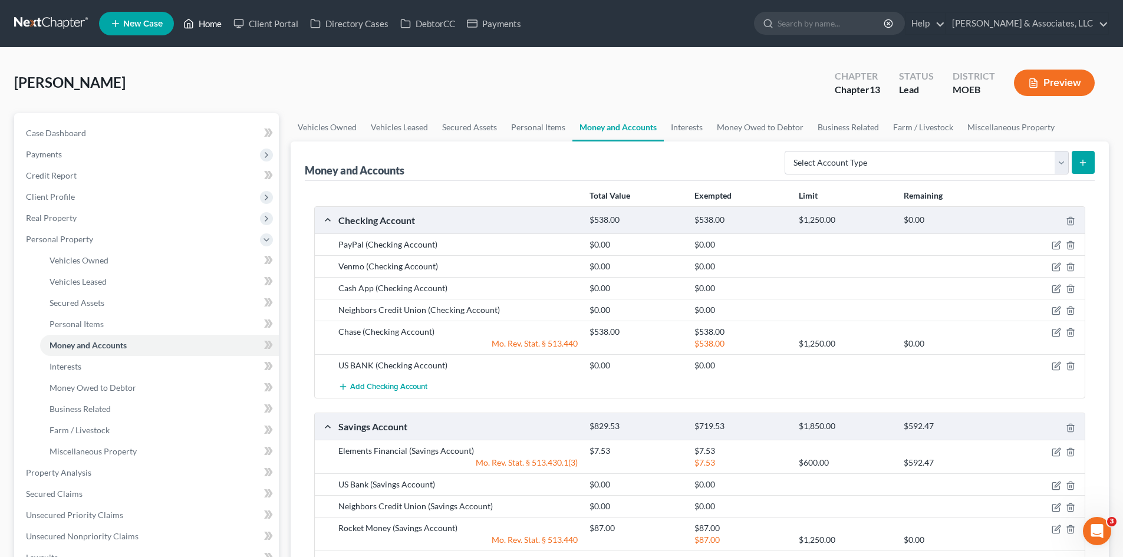
click at [201, 23] on link "Home" at bounding box center [202, 23] width 50 height 21
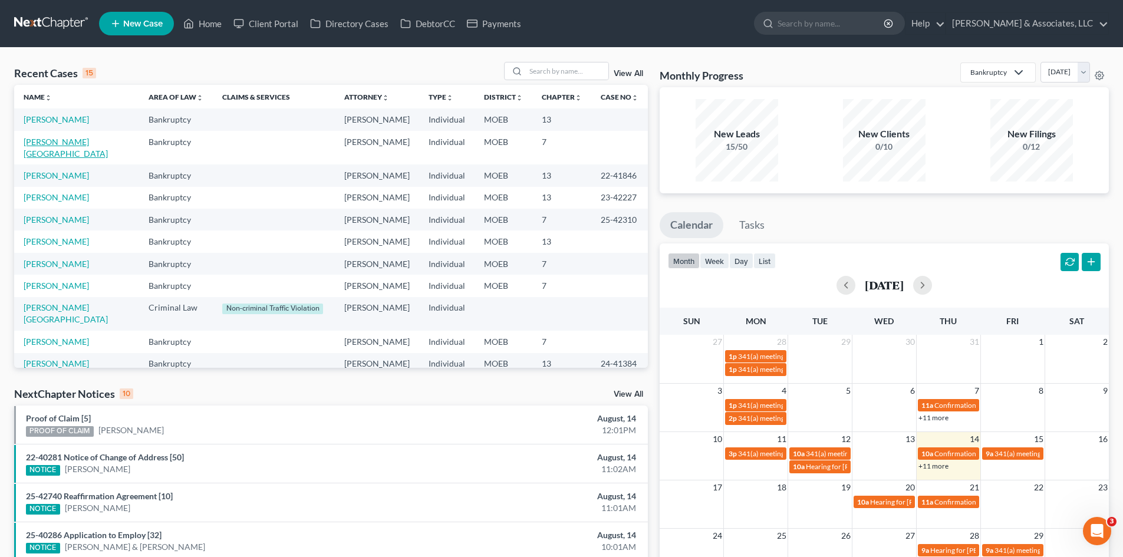
click at [54, 141] on link "[PERSON_NAME][GEOGRAPHIC_DATA]" at bounding box center [66, 148] width 84 height 22
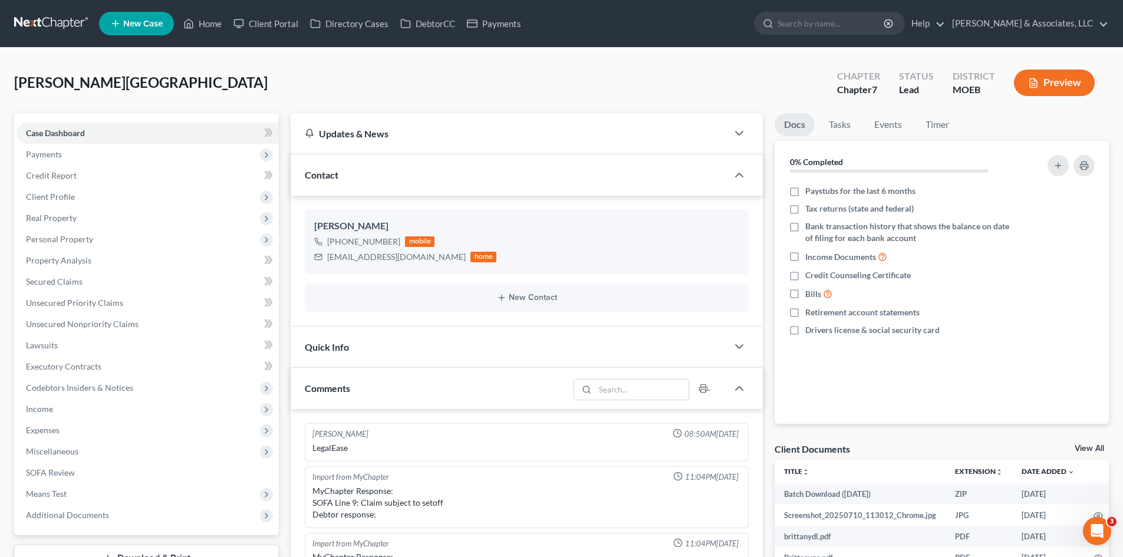
scroll to position [650, 0]
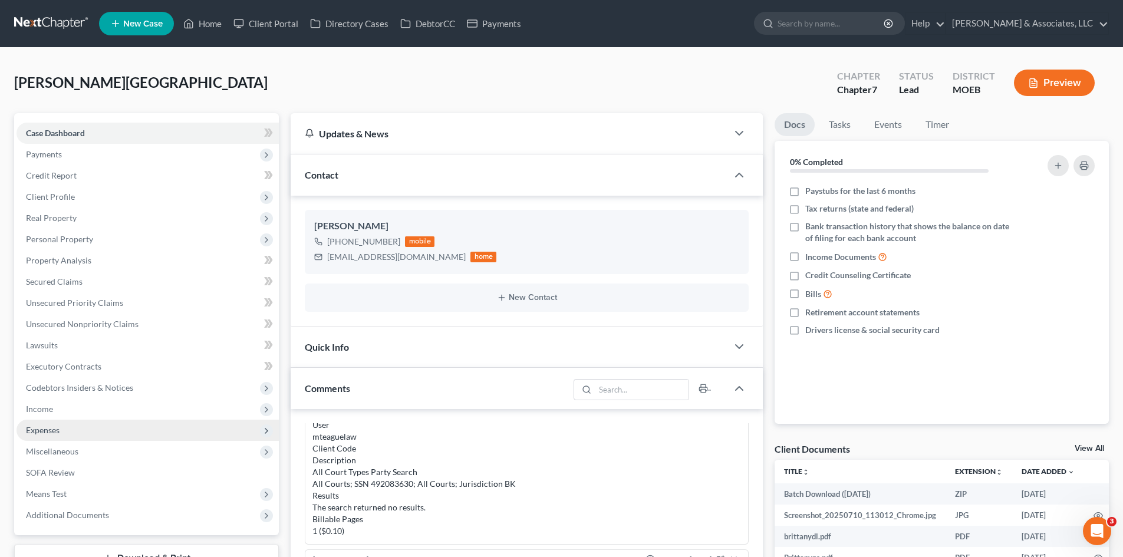
click at [39, 425] on span "Expenses" at bounding box center [43, 430] width 34 height 10
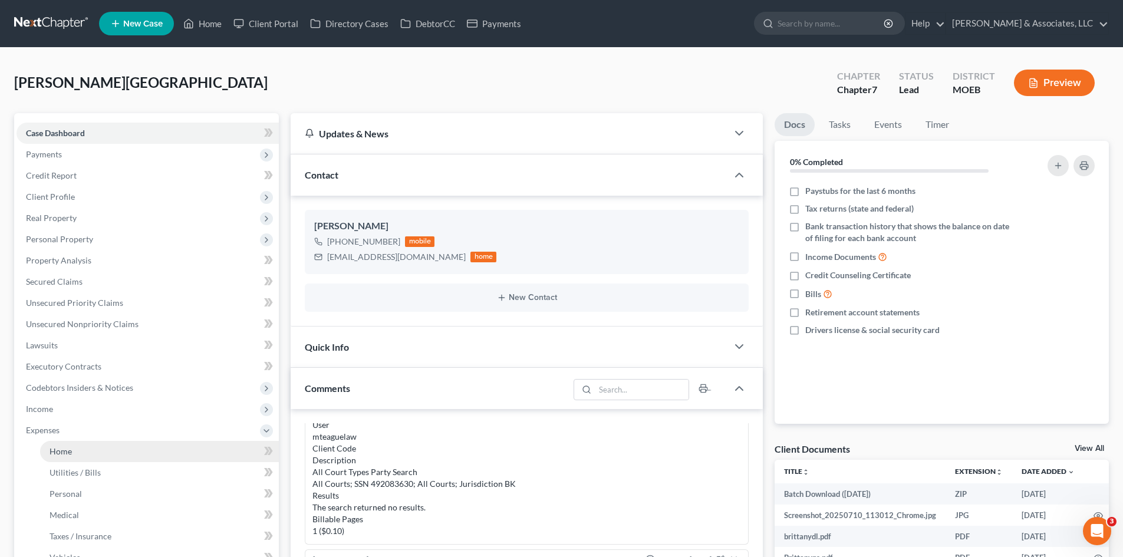
click at [72, 456] on link "Home" at bounding box center [159, 451] width 239 height 21
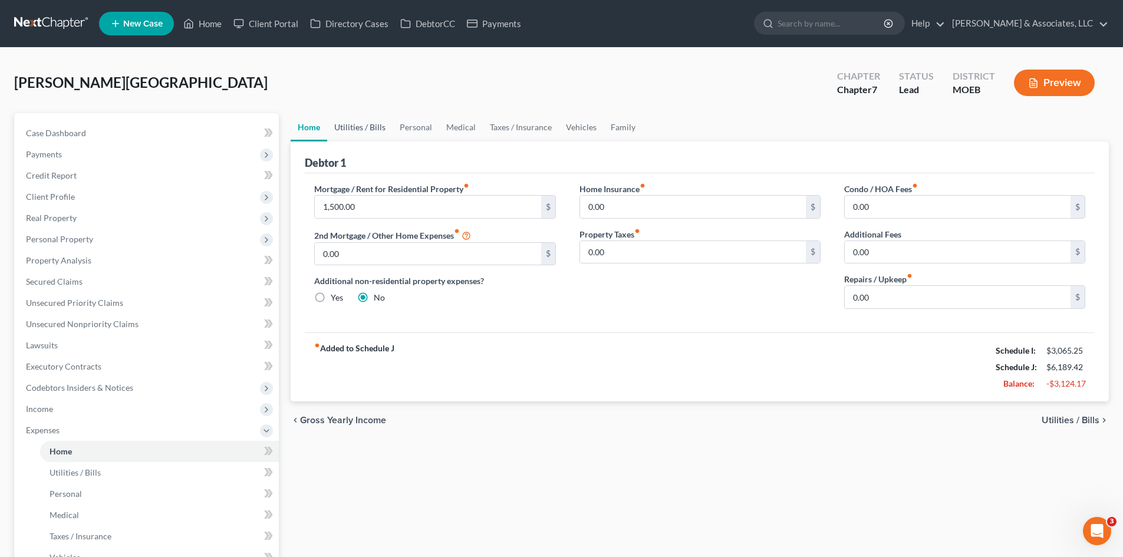
click at [367, 127] on link "Utilities / Bills" at bounding box center [359, 127] width 65 height 28
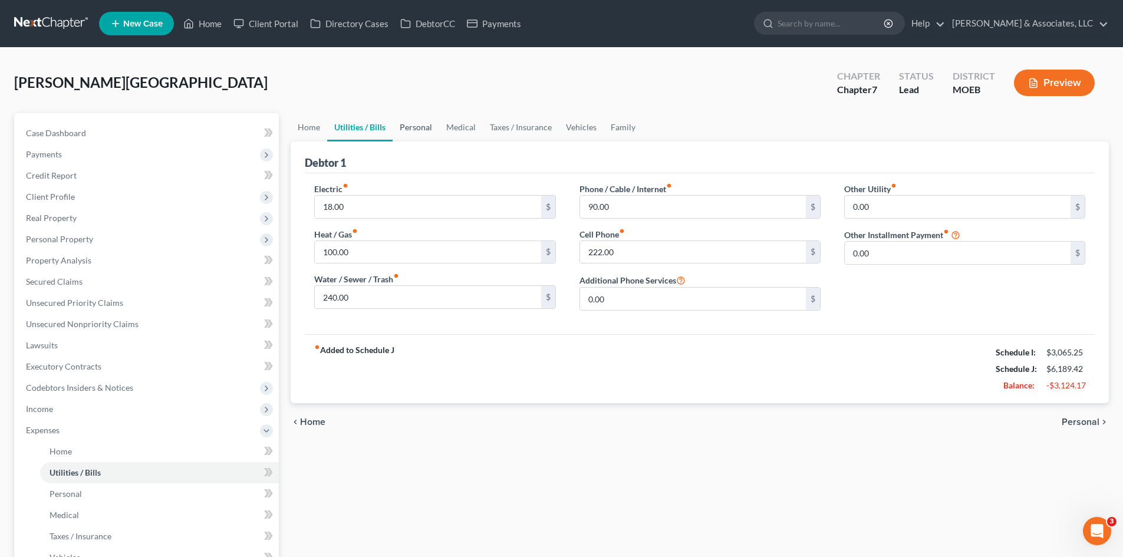
click at [420, 126] on link "Personal" at bounding box center [416, 127] width 47 height 28
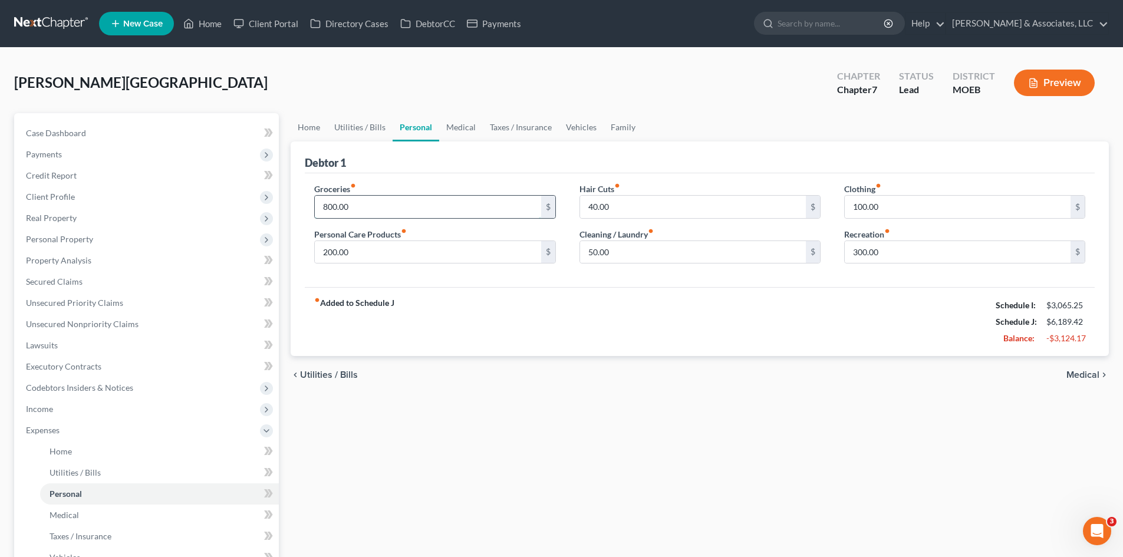
click at [361, 203] on input "800.00" at bounding box center [428, 207] width 226 height 22
click at [452, 129] on link "Medical" at bounding box center [461, 127] width 44 height 28
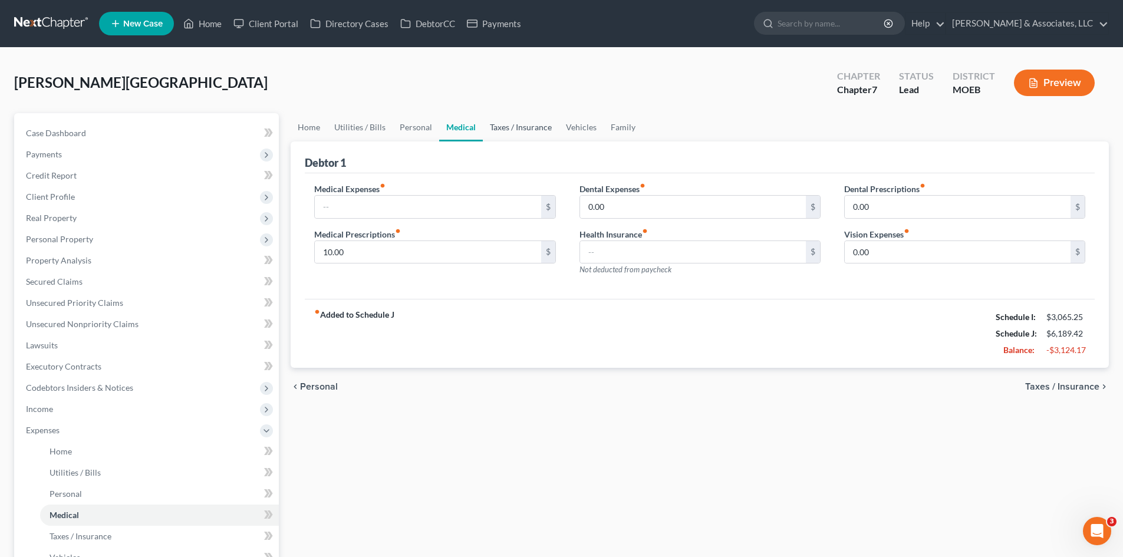
click at [514, 127] on link "Taxes / Insurance" at bounding box center [521, 127] width 76 height 28
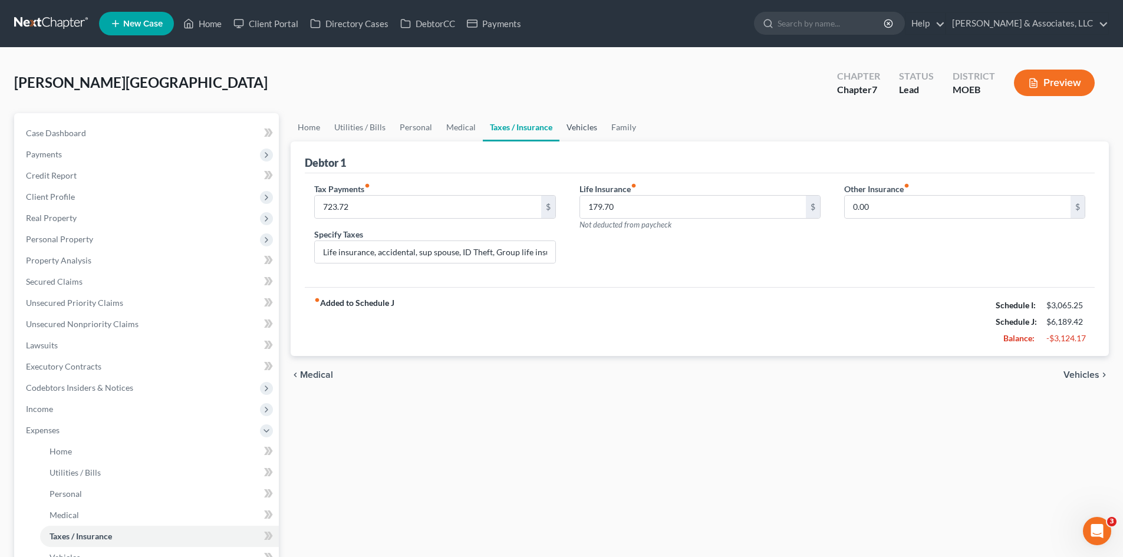
click at [576, 128] on link "Vehicles" at bounding box center [581, 127] width 45 height 28
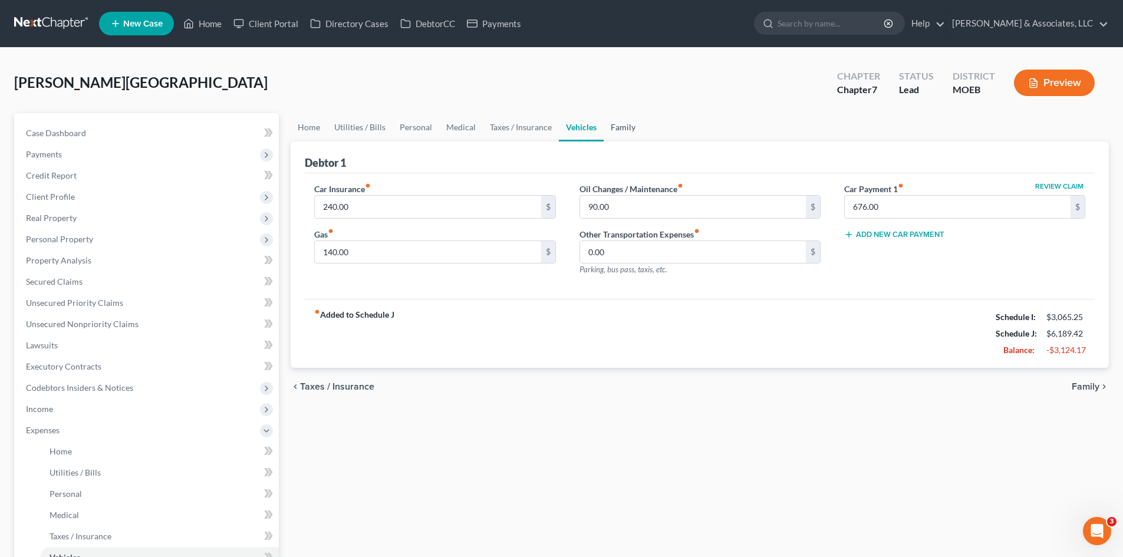
click at [629, 126] on link "Family" at bounding box center [623, 127] width 39 height 28
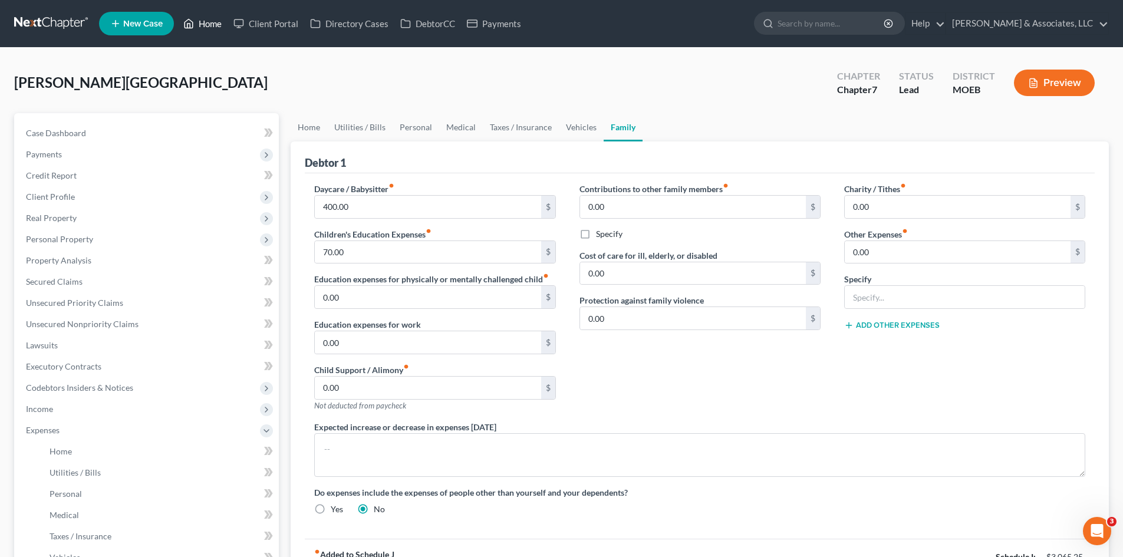
click at [192, 18] on icon at bounding box center [188, 24] width 11 height 14
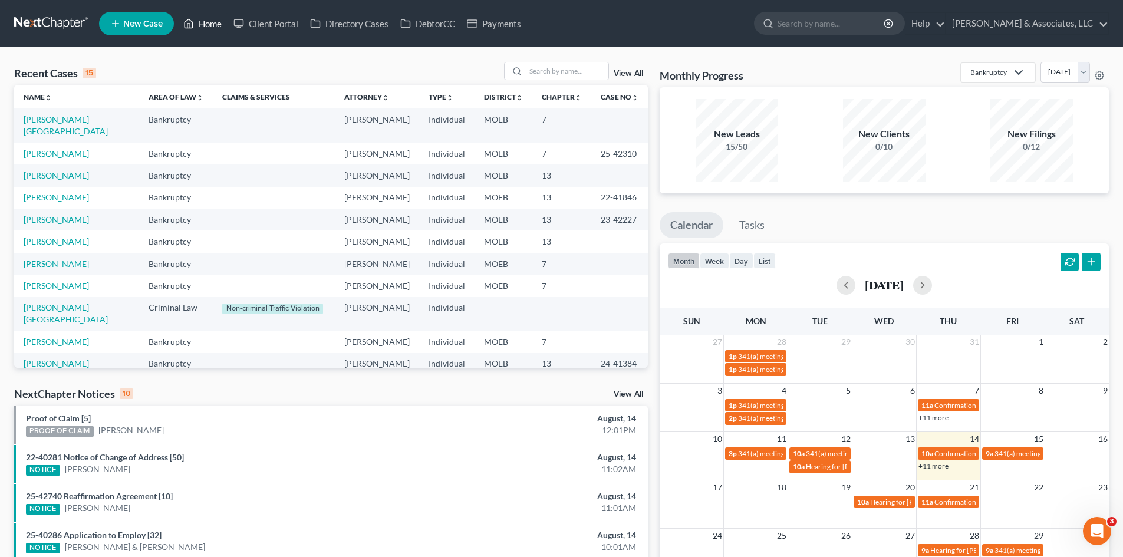
click at [219, 15] on link "Home" at bounding box center [202, 23] width 50 height 21
click at [60, 119] on link "[PERSON_NAME][GEOGRAPHIC_DATA]" at bounding box center [66, 125] width 84 height 22
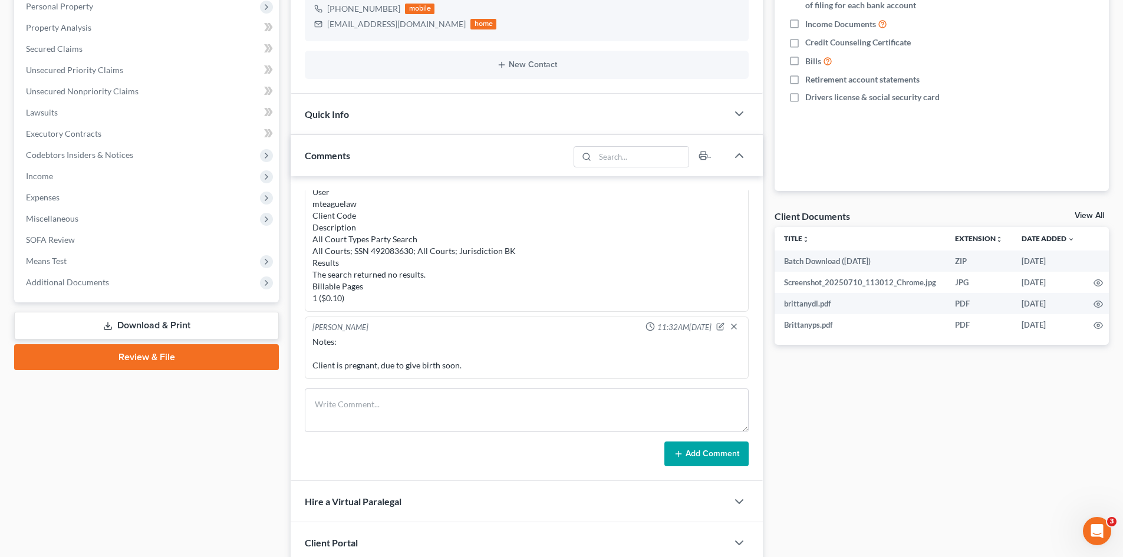
scroll to position [236, 0]
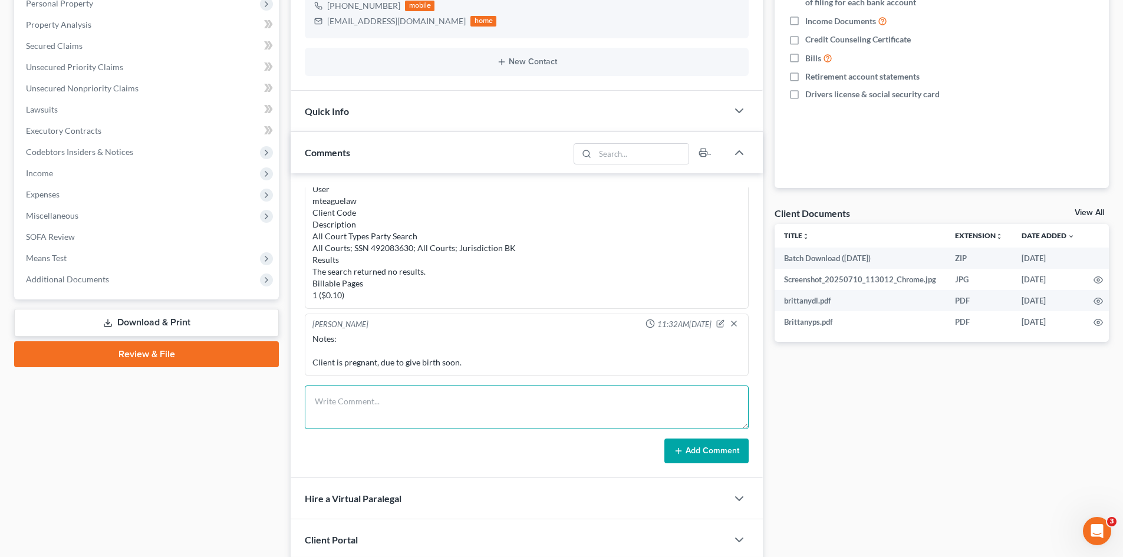
click at [330, 400] on textarea at bounding box center [527, 407] width 444 height 44
click at [492, 424] on textarea "STILL NEED as of 8/14/25 1. Need physical address for landlord 2. Need fiancé i…" at bounding box center [527, 407] width 444 height 44
click at [637, 424] on textarea "STILL NEED as of 8/14/25 1. Need physical address for landlord 2. Need fiancé i…" at bounding box center [527, 407] width 444 height 44
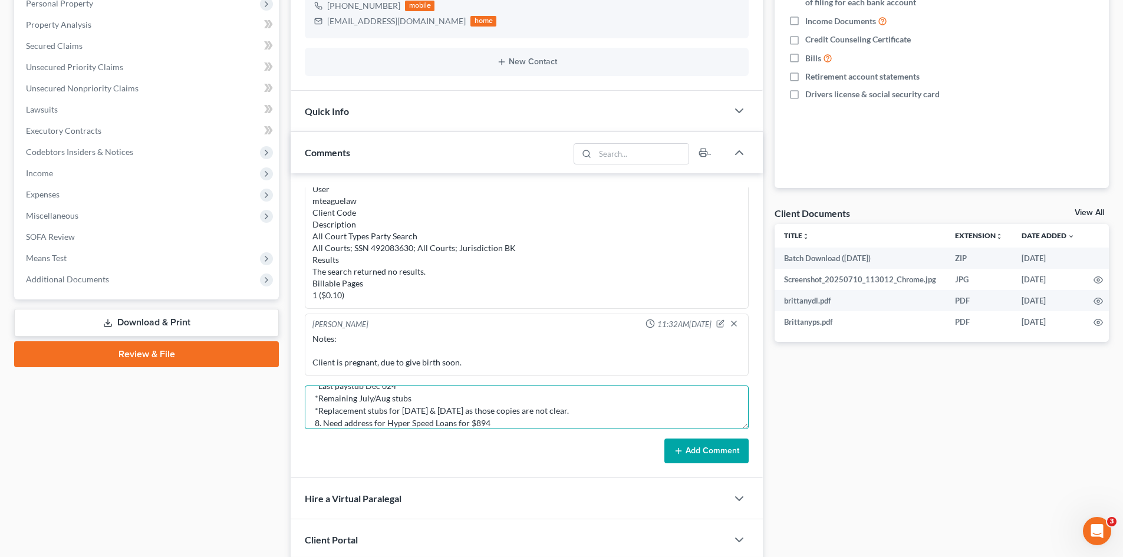
scroll to position [139, 0]
type textarea "STILL NEED as of 8/14/25 1. Need physical address for landlord 2. Need fiancé i…"
click at [693, 452] on button "Add Comment" at bounding box center [706, 451] width 84 height 25
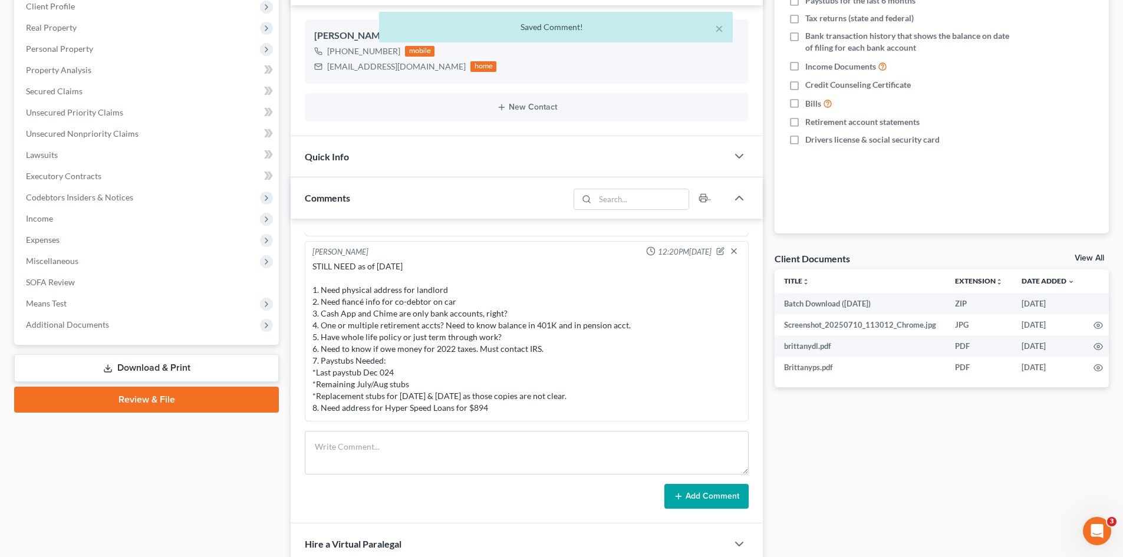
scroll to position [295, 0]
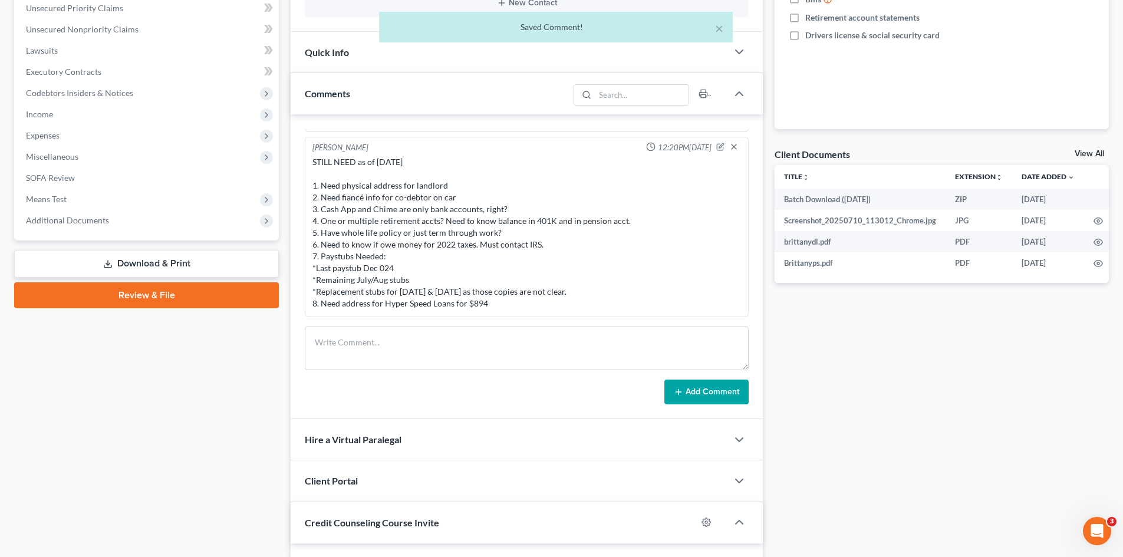
drag, startPoint x: 502, startPoint y: 305, endPoint x: 314, endPoint y: 184, distance: 223.8
click at [314, 184] on div "STILL NEED as of 8/14/25 1. Need physical address for landlord 2. Need fiancé i…" at bounding box center [526, 232] width 429 height 153
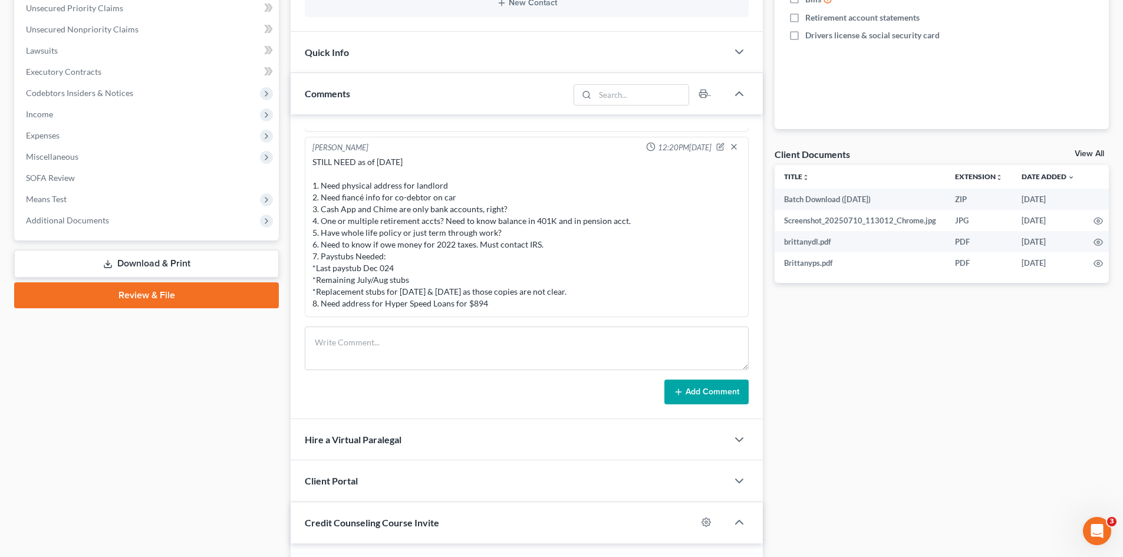
copy div "1. Need physical address for landlord 2. Need fiancé info for co-debtor on car …"
drag, startPoint x: 429, startPoint y: 345, endPoint x: 328, endPoint y: 56, distance: 305.9
click at [429, 345] on textarea at bounding box center [527, 349] width 444 height 44
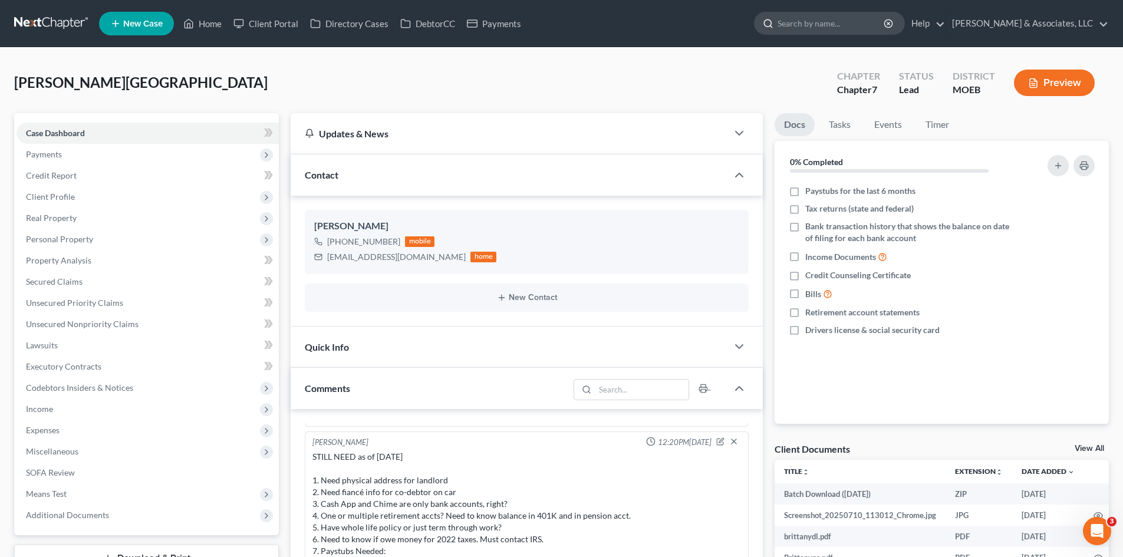
click at [863, 25] on input "search" at bounding box center [831, 23] width 108 height 22
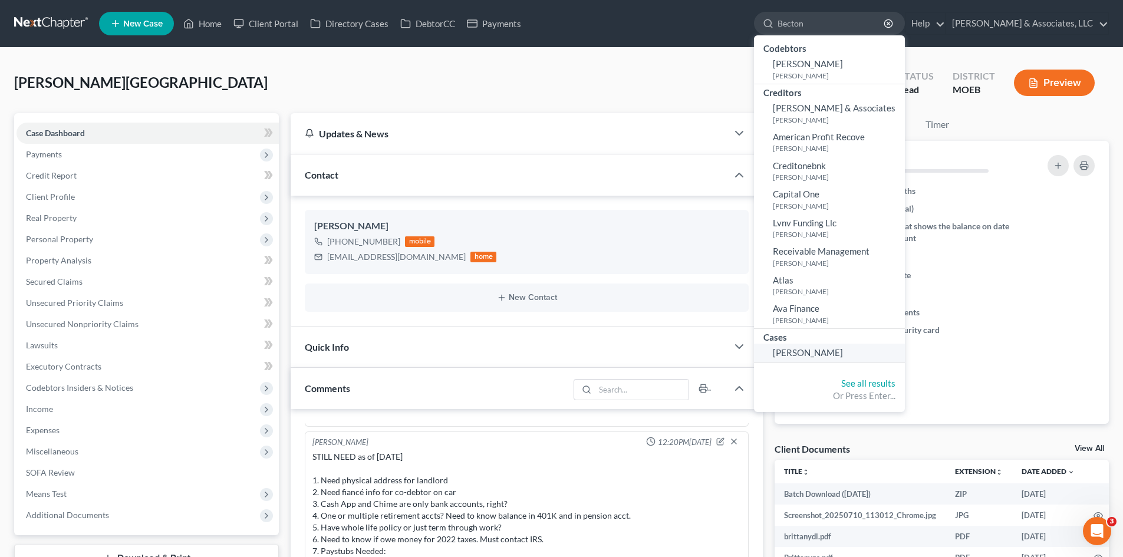
type input "Becton"
click at [843, 351] on span "Becton, Ashley" at bounding box center [808, 352] width 70 height 11
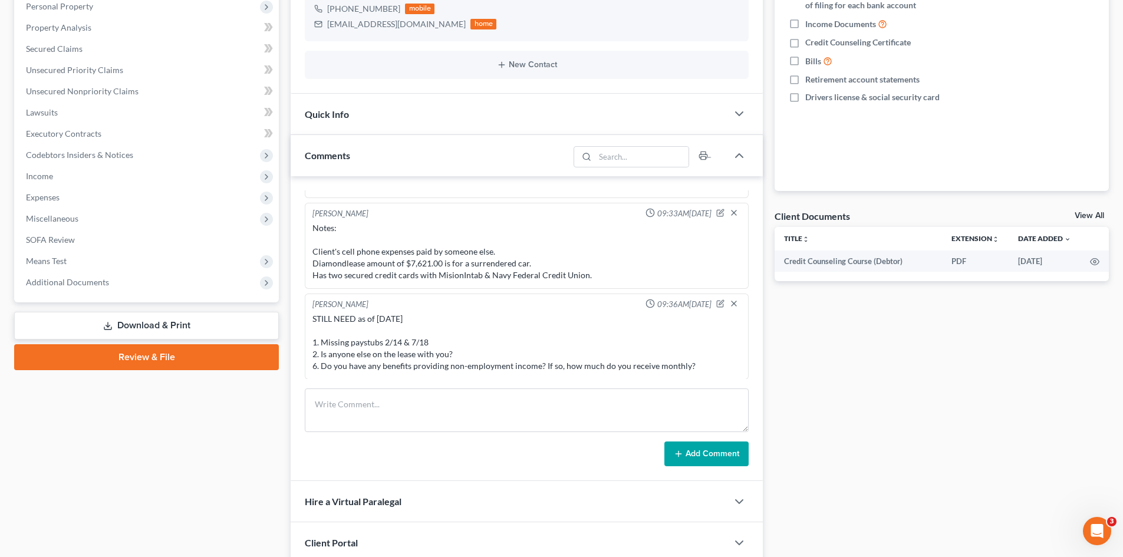
scroll to position [236, 0]
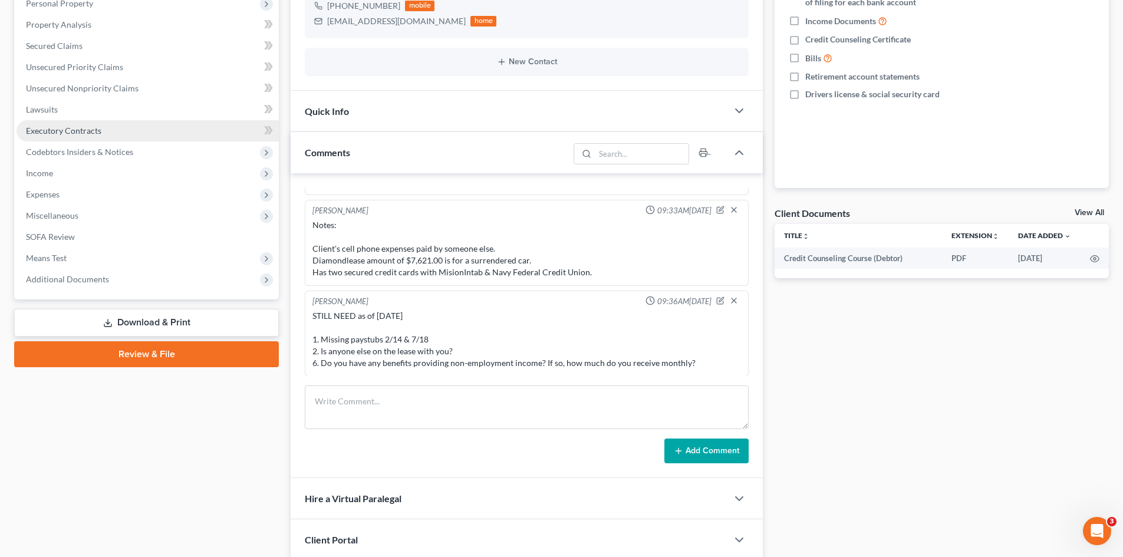
click at [108, 136] on link "Executory Contracts" at bounding box center [148, 130] width 262 height 21
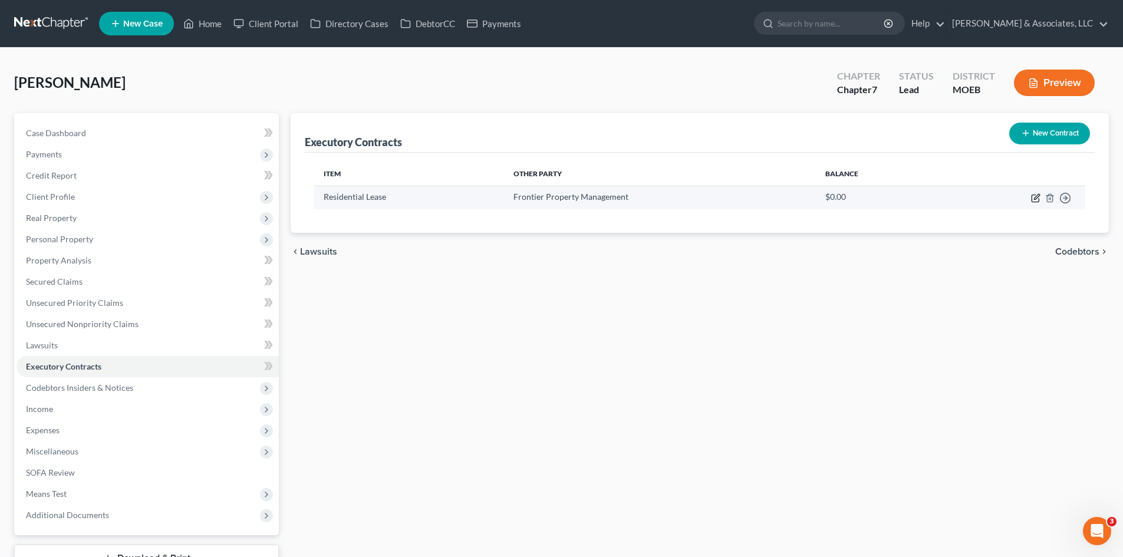
click at [1040, 197] on icon "button" at bounding box center [1035, 197] width 9 height 9
select select "3"
select select "26"
select select "3"
select select "0"
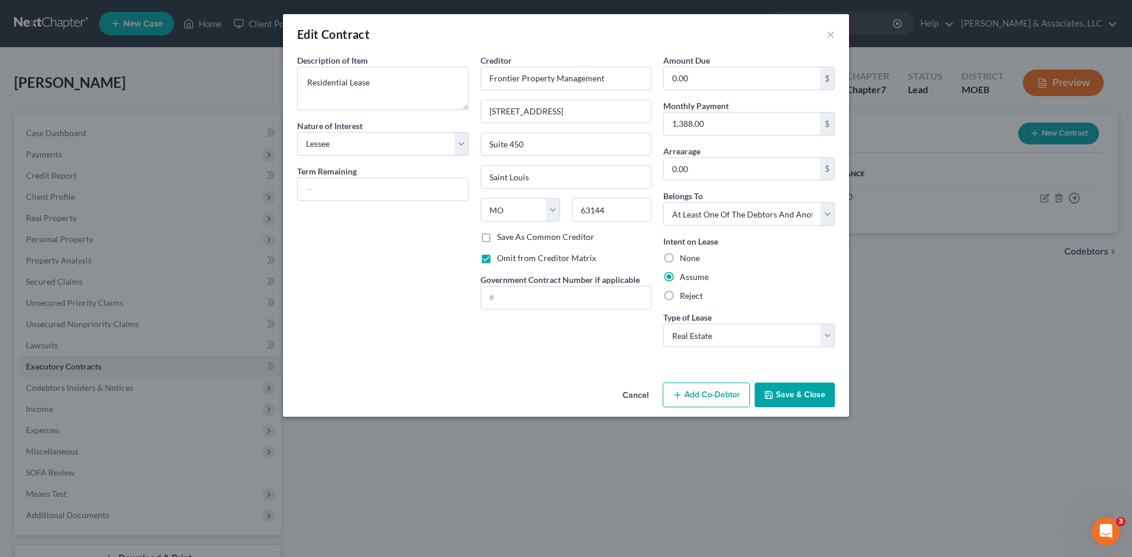
click at [786, 390] on button "Save & Close" at bounding box center [794, 395] width 80 height 25
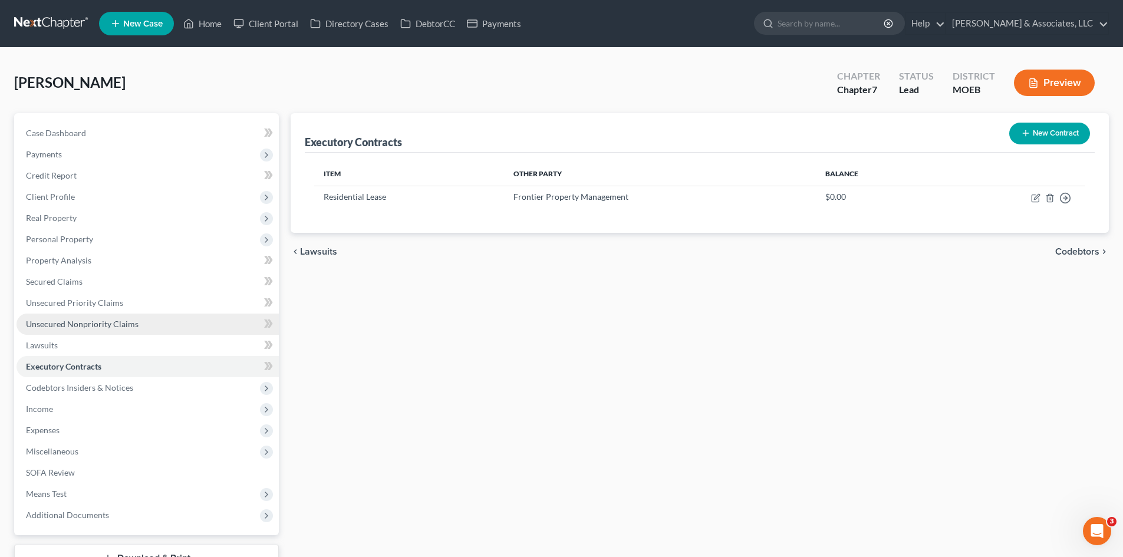
click at [70, 321] on span "Unsecured Nonpriority Claims" at bounding box center [82, 324] width 113 height 10
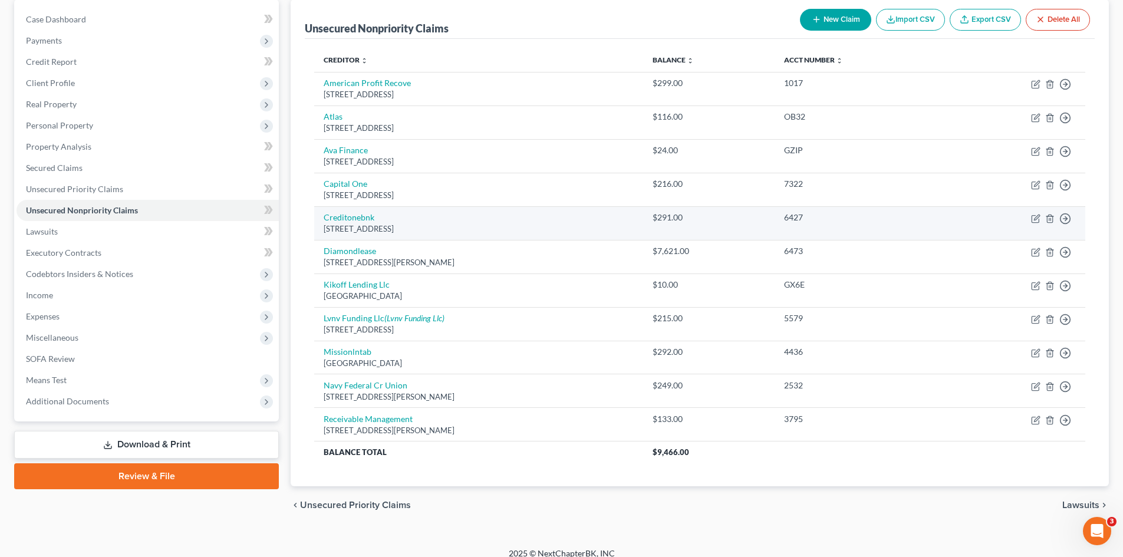
scroll to position [126, 0]
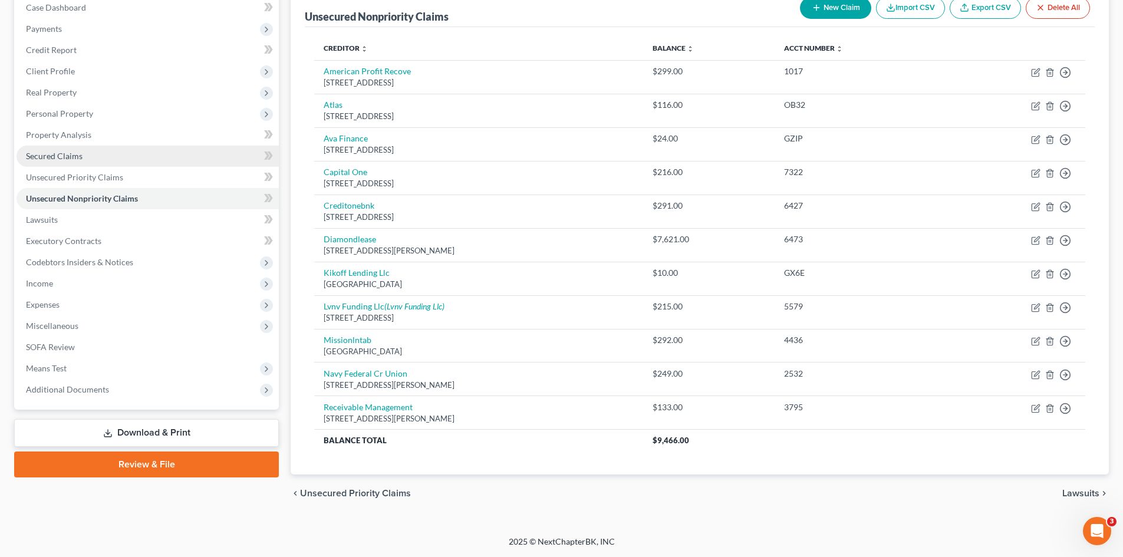
click at [85, 157] on link "Secured Claims" at bounding box center [148, 156] width 262 height 21
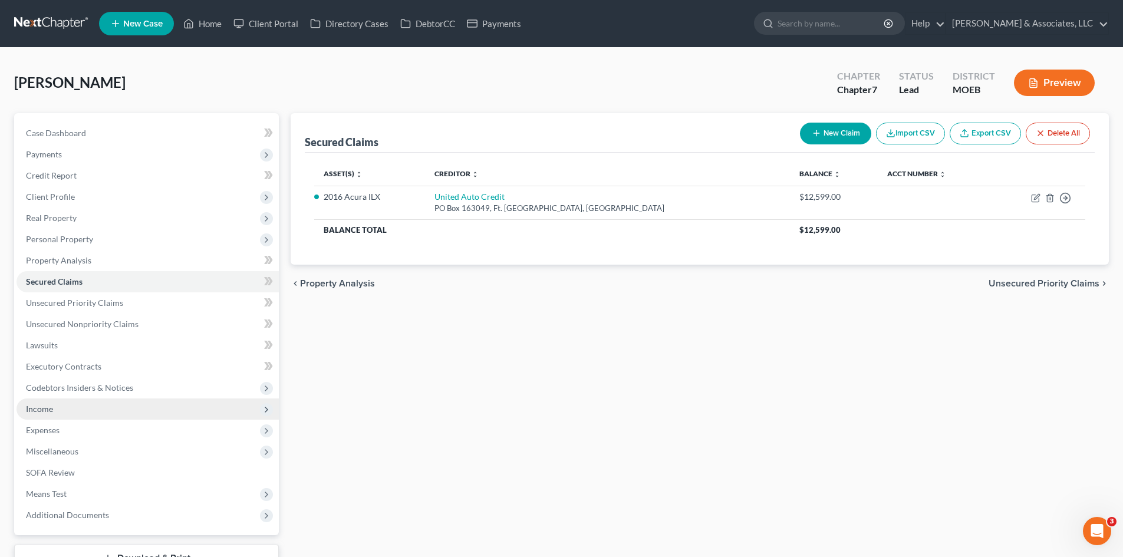
click at [42, 403] on span "Income" at bounding box center [148, 408] width 262 height 21
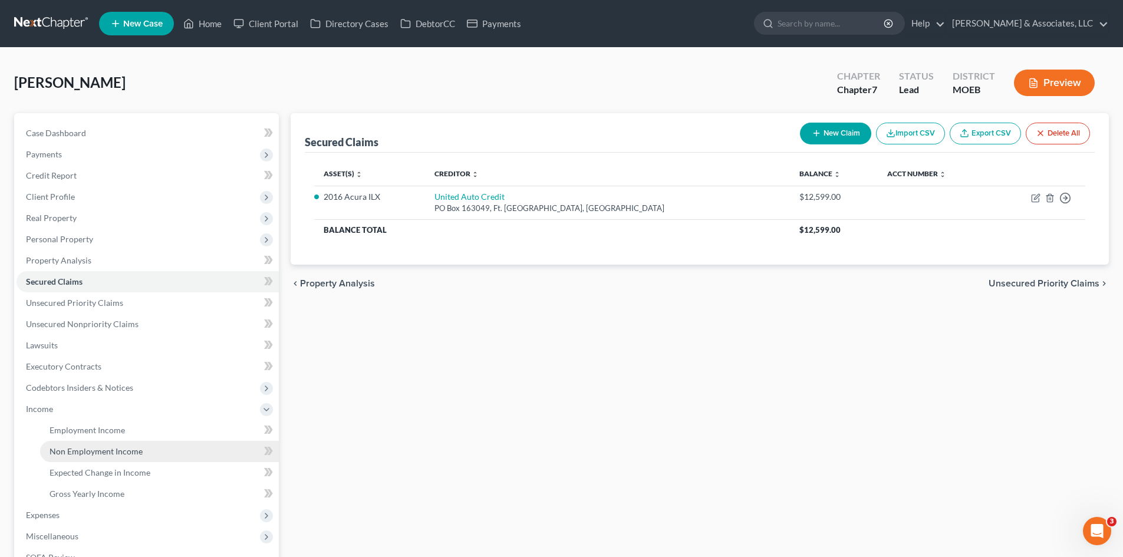
click at [80, 451] on span "Non Employment Income" at bounding box center [96, 451] width 93 height 10
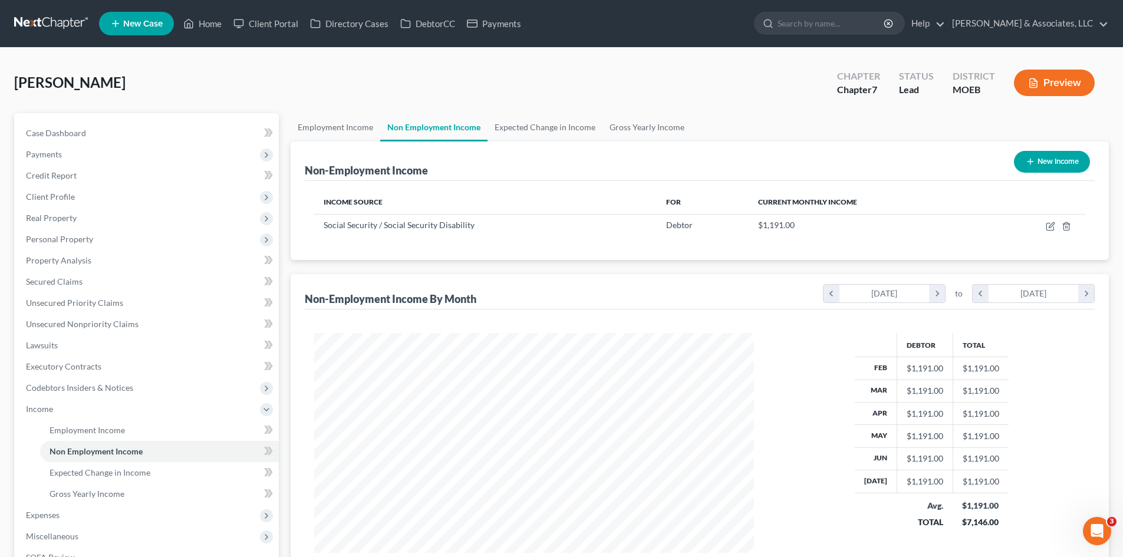
scroll to position [220, 463]
click at [51, 344] on span "Lawsuits" at bounding box center [42, 345] width 32 height 10
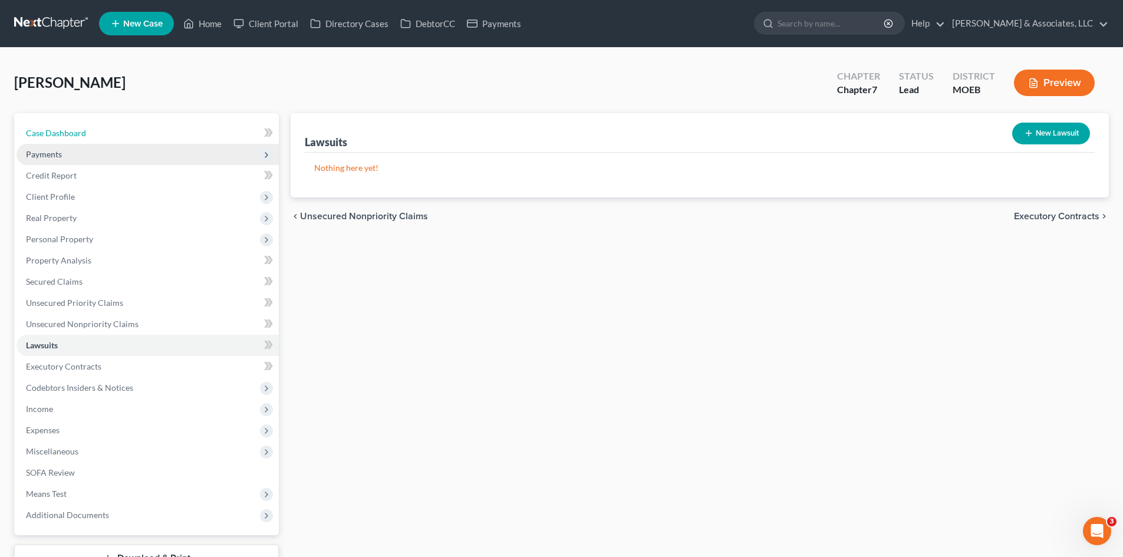
drag, startPoint x: 86, startPoint y: 140, endPoint x: 95, endPoint y: 160, distance: 22.1
click at [86, 139] on link "Case Dashboard" at bounding box center [148, 133] width 262 height 21
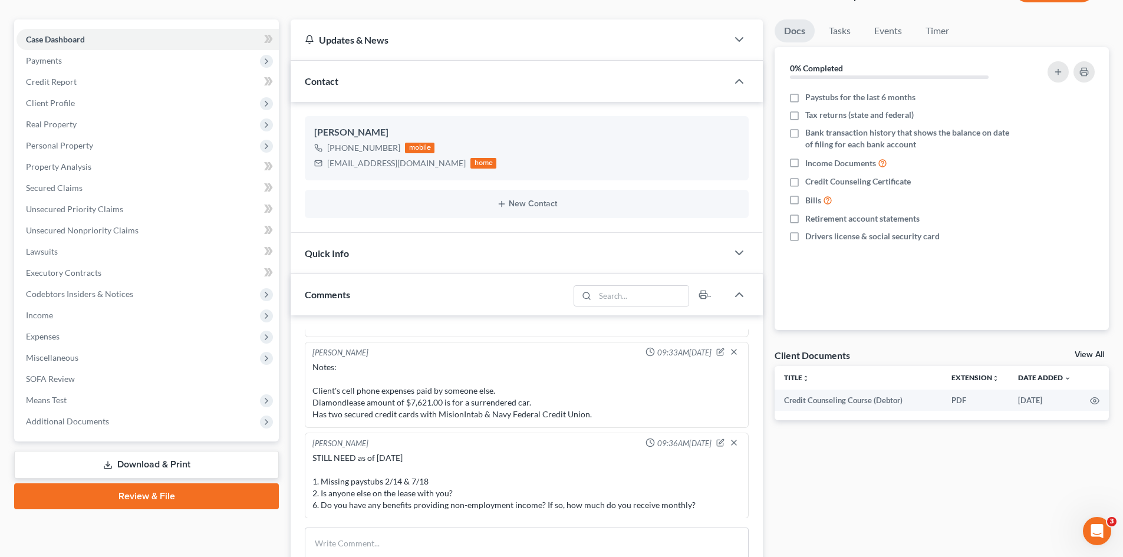
scroll to position [236, 0]
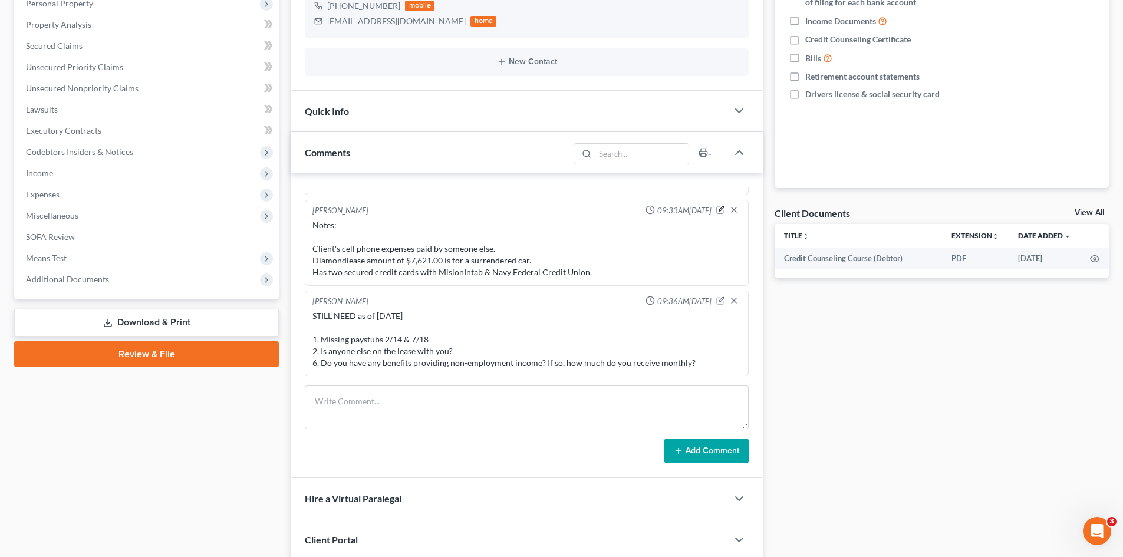
click at [716, 212] on icon "button" at bounding box center [720, 210] width 8 height 8
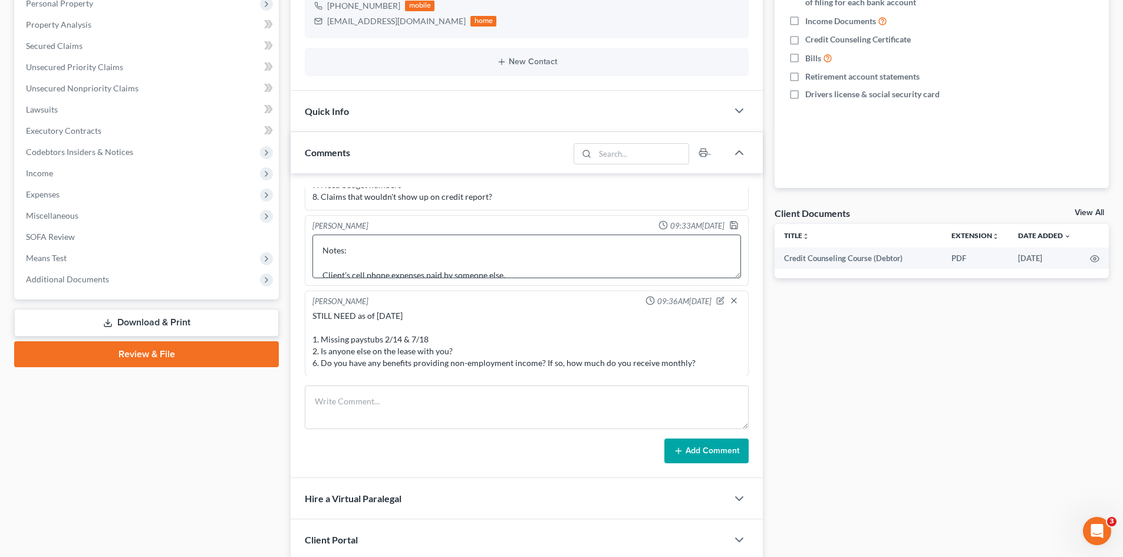
scroll to position [1032, 0]
click at [351, 267] on textarea "Notes: Client's cell phone expenses paid by someone else. Diamondlease amount o…" at bounding box center [526, 257] width 429 height 44
click at [334, 402] on textarea at bounding box center [527, 407] width 444 height 44
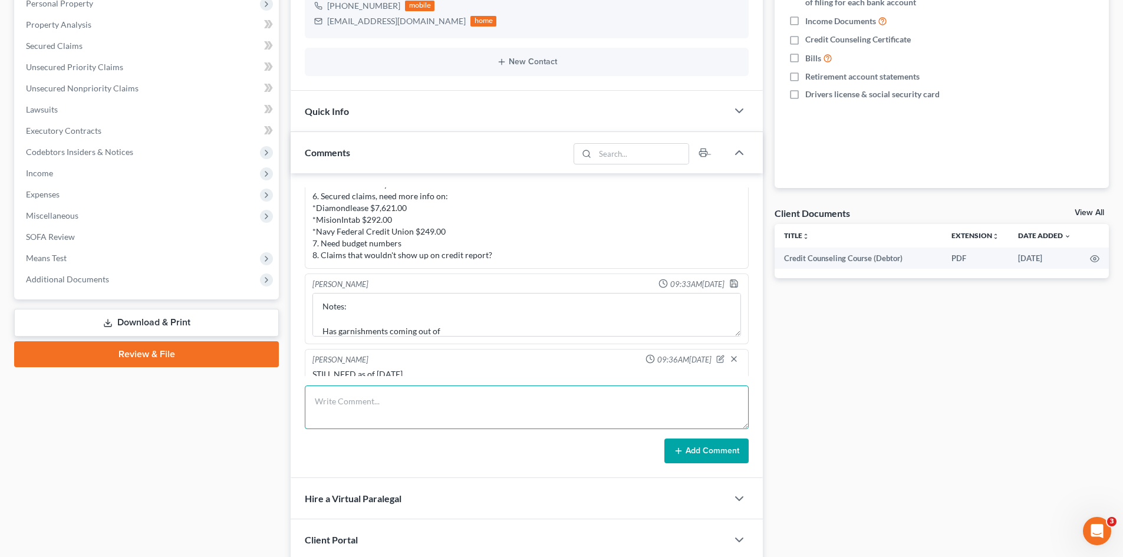
scroll to position [973, 0]
click at [462, 325] on textarea "Notes: Has garnishments coming out of Client's cell phone expenses paid by some…" at bounding box center [526, 316] width 429 height 44
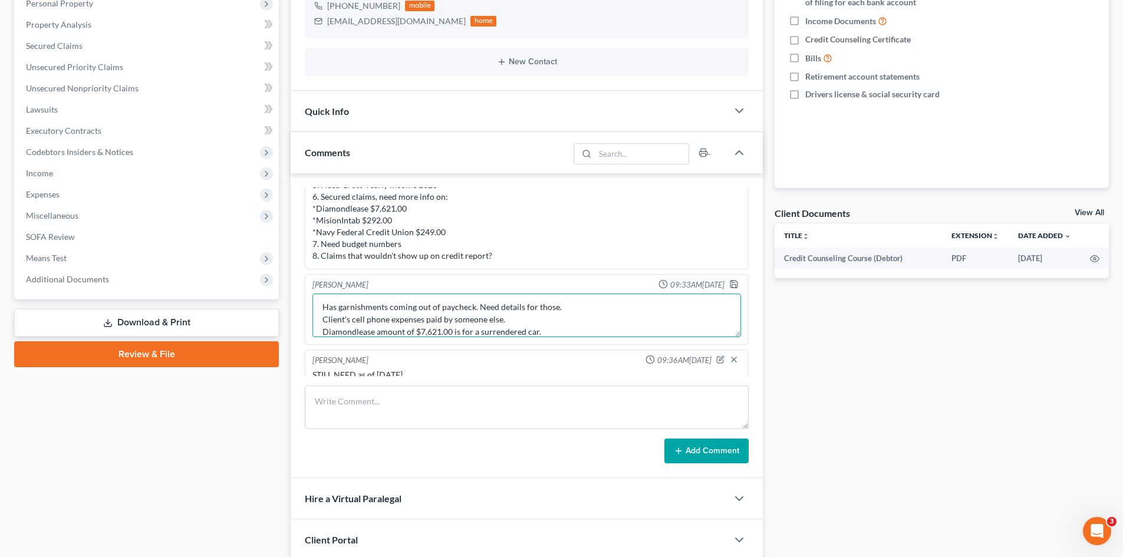
scroll to position [39, 0]
type textarea "Notes: Has garnishments coming out of paycheck. Need details for those. Client'…"
click at [720, 282] on div "Liz O'Fallon 09:33AM, 08/07/2025" at bounding box center [526, 285] width 433 height 12
click at [732, 284] on polyline "button" at bounding box center [734, 285] width 4 height 3
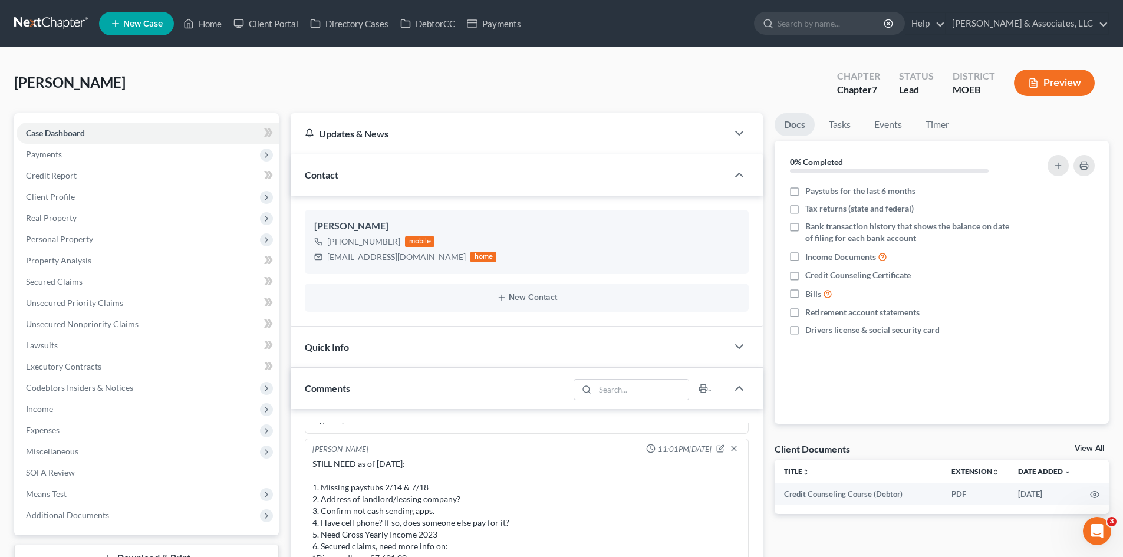
scroll to position [882, 0]
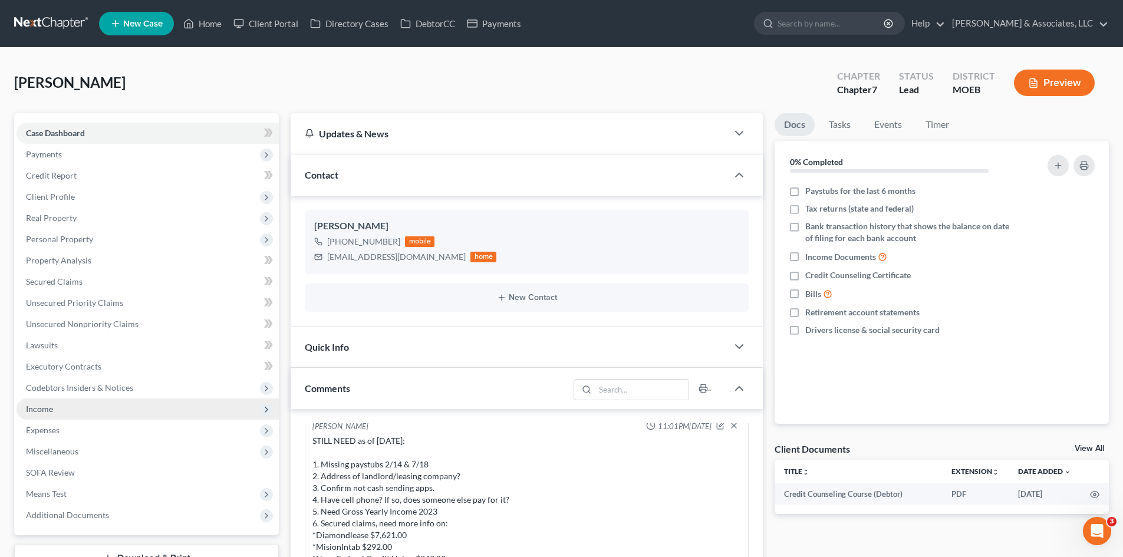
click at [50, 408] on span "Income" at bounding box center [39, 409] width 27 height 10
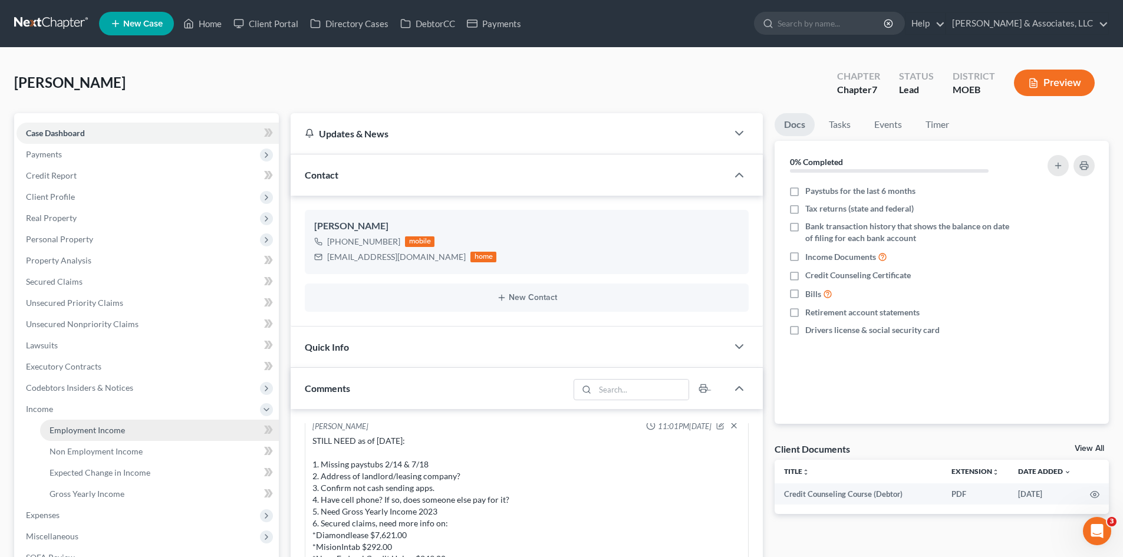
click at [109, 427] on span "Employment Income" at bounding box center [87, 430] width 75 height 10
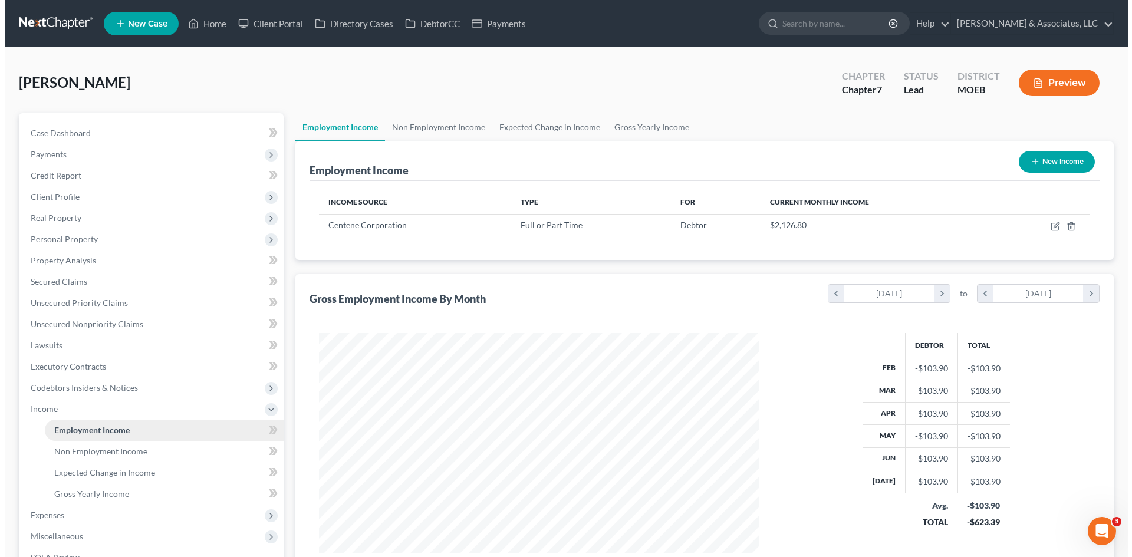
scroll to position [220, 463]
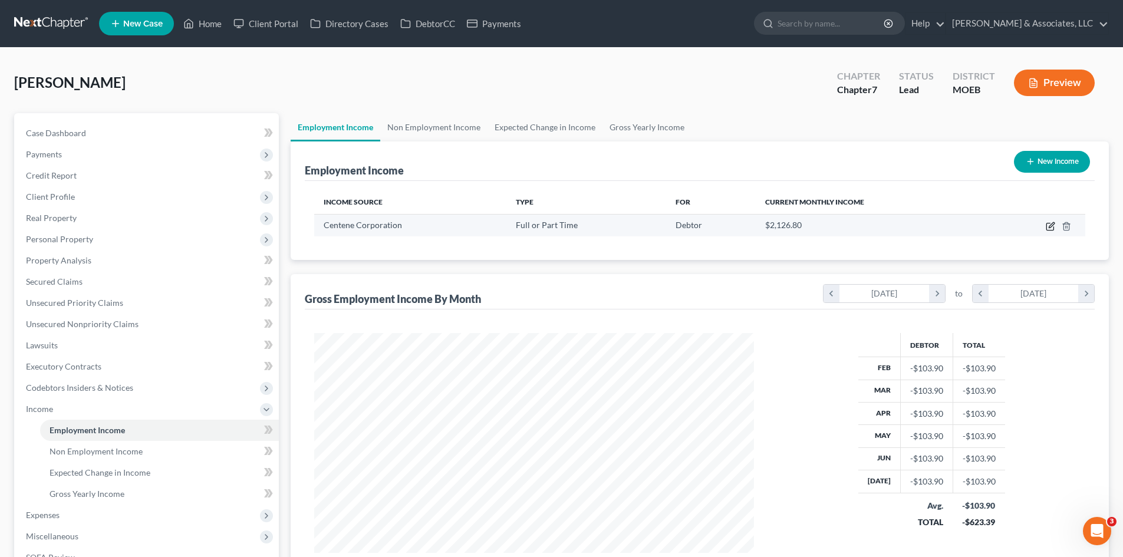
click at [1047, 226] on icon "button" at bounding box center [1050, 226] width 9 height 9
select select "0"
select select "26"
select select "2"
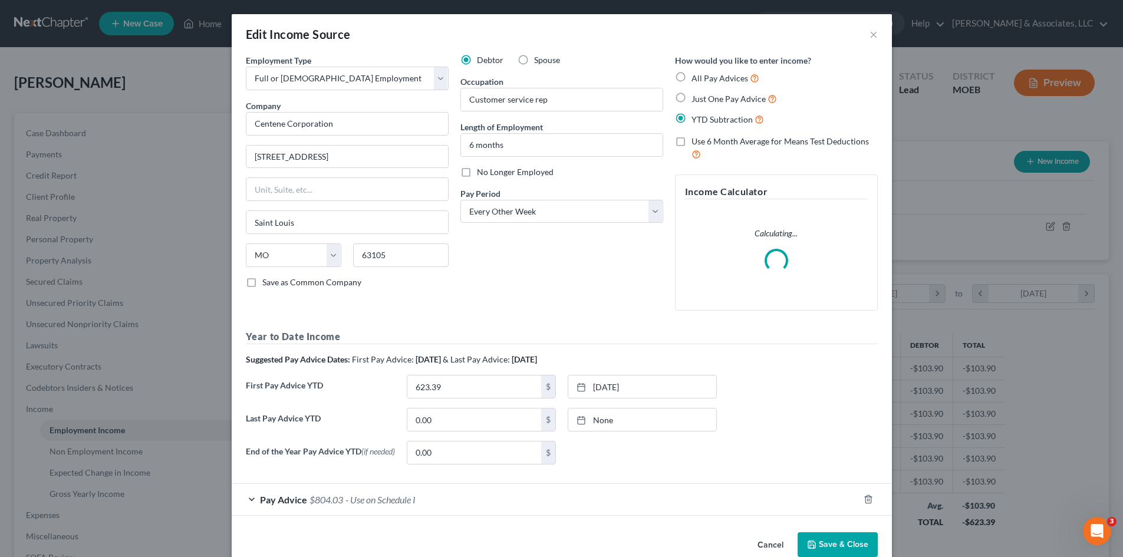
scroll to position [222, 467]
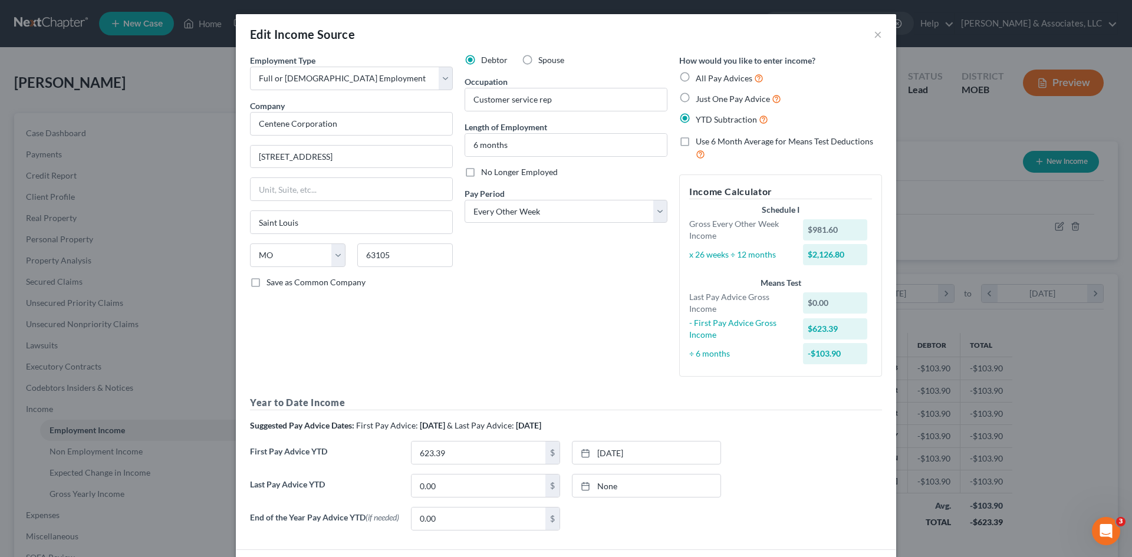
drag, startPoint x: 487, startPoint y: 332, endPoint x: 20, endPoint y: 388, distance: 470.8
click at [487, 332] on div "Debtor Spouse Occupation Customer service rep Length of Employment 6 months No …" at bounding box center [566, 220] width 215 height 332
drag, startPoint x: 974, startPoint y: 174, endPoint x: 918, endPoint y: 210, distance: 66.5
click at [977, 176] on div "Edit Income Source × Employment Type * Select Full or Part Time Employment Self…" at bounding box center [566, 278] width 1132 height 557
click at [875, 33] on button "×" at bounding box center [878, 34] width 8 height 14
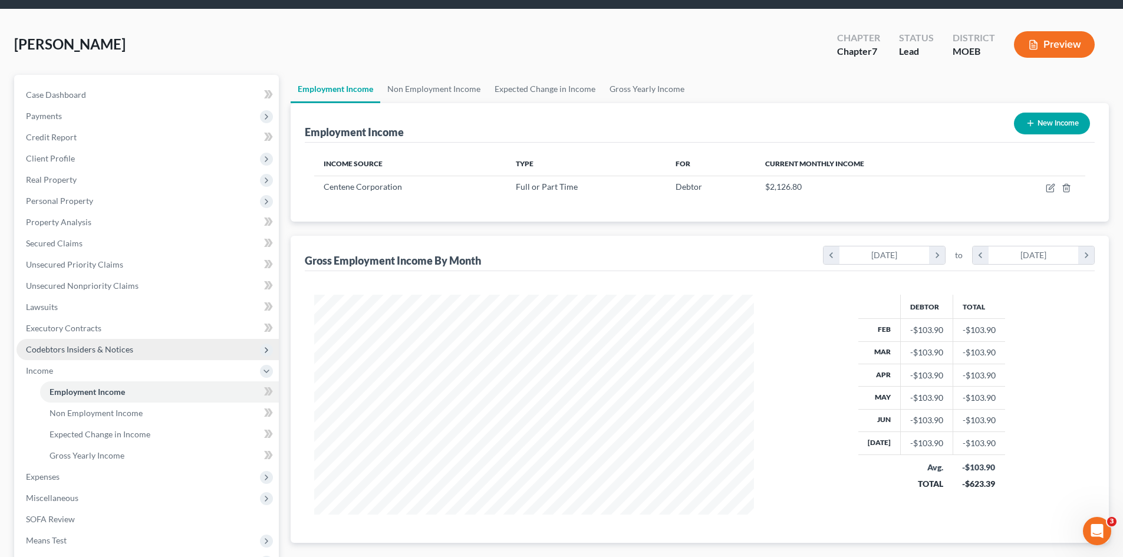
scroll to position [59, 0]
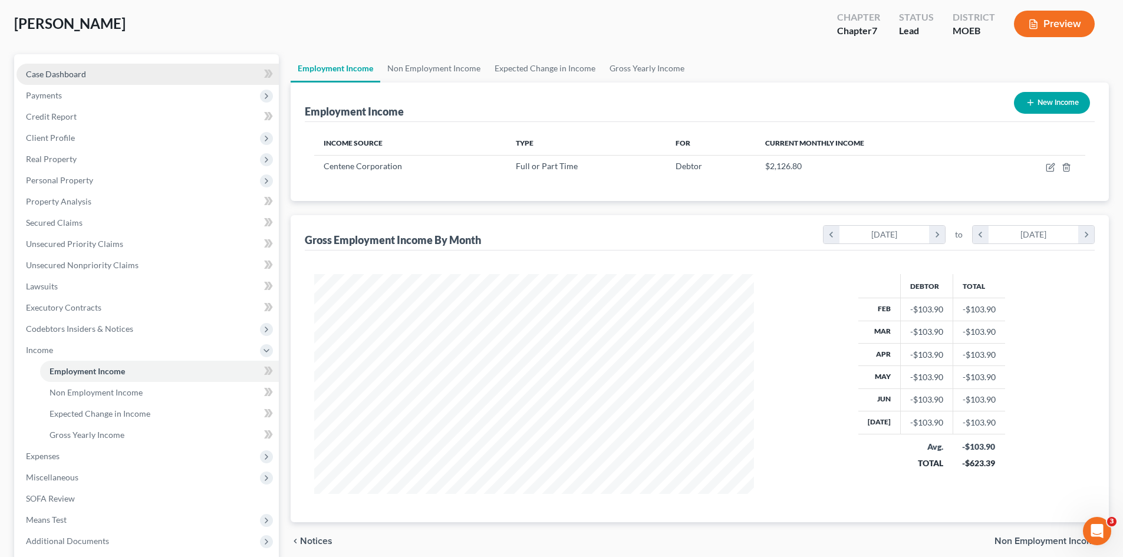
click at [75, 70] on span "Case Dashboard" at bounding box center [56, 74] width 60 height 10
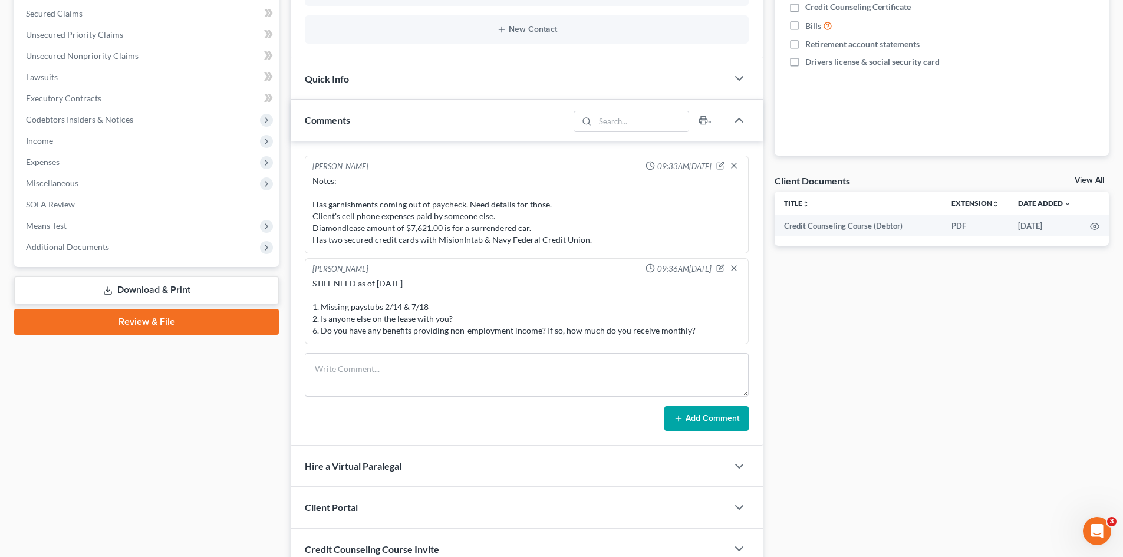
scroll to position [295, 0]
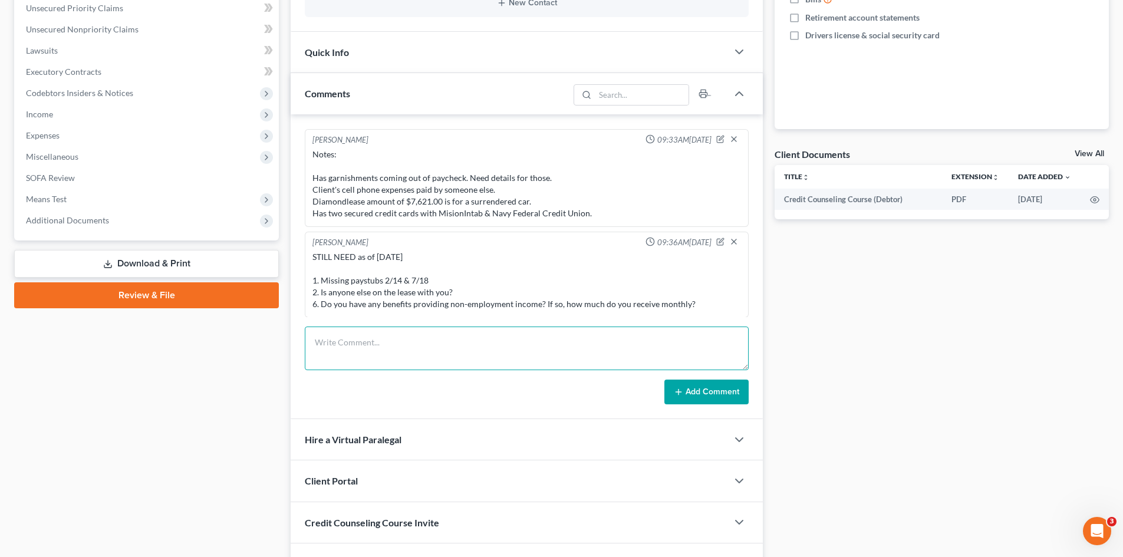
click at [505, 332] on textarea at bounding box center [527, 349] width 444 height 44
drag, startPoint x: 442, startPoint y: 352, endPoint x: 463, endPoint y: 355, distance: 21.4
click at [443, 352] on textarea "STILL NEED as of 8/14/25 1. Need garnishment info. One or multiple? 2. Case num…" at bounding box center [527, 349] width 444 height 44
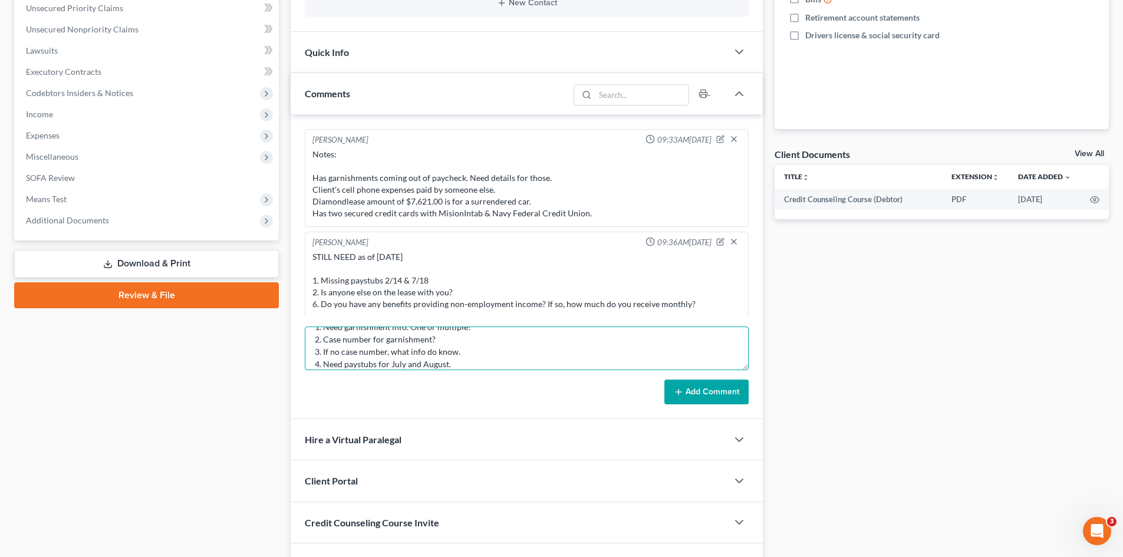
type textarea "STILL NEED as of 8/14/25 1. Need garnishment info. One or multiple? 2. Case num…"
click at [731, 386] on button "Add Comment" at bounding box center [706, 392] width 84 height 25
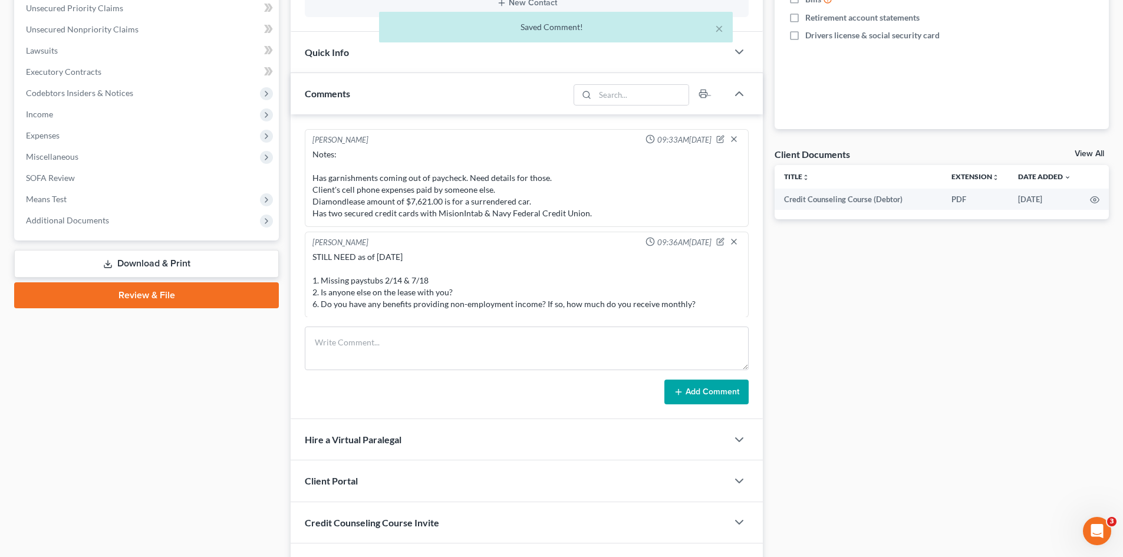
scroll to position [1162, 0]
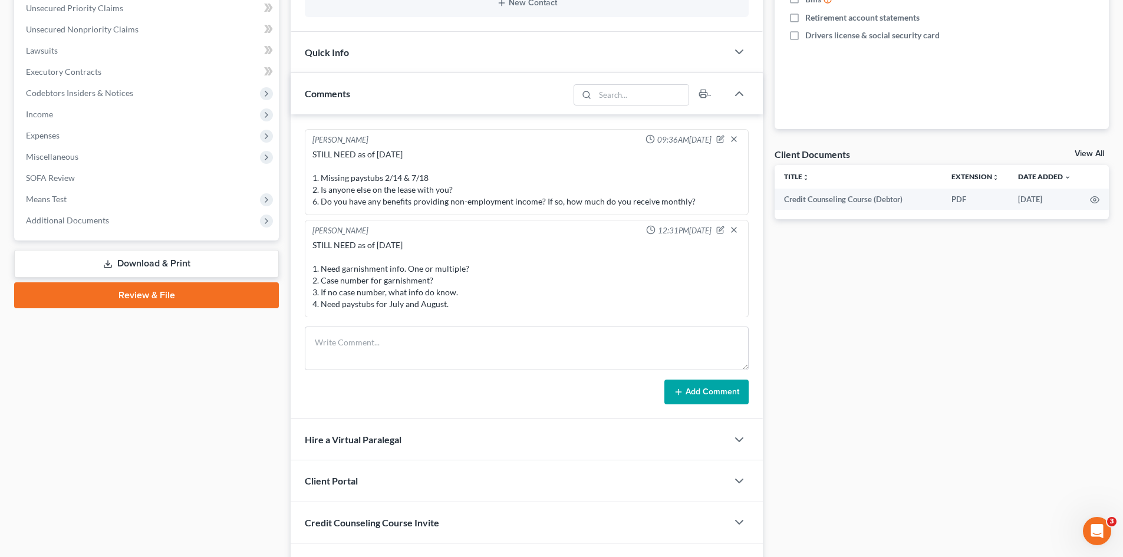
drag, startPoint x: 454, startPoint y: 307, endPoint x: 315, endPoint y: 268, distance: 144.0
click at [315, 268] on div "STILL NEED as of 8/14/25 1. Need garnishment info. One or multiple? 2. Case num…" at bounding box center [526, 274] width 429 height 71
click at [484, 281] on div "STILL NEED as of 8/14/25 1. Need garnishment info. One or multiple? 2. Case num…" at bounding box center [526, 274] width 429 height 71
click at [464, 303] on div "STILL NEED as of 8/14/25 1. Need garnishment info. One or multiple? 2. Case num…" at bounding box center [526, 274] width 429 height 71
click at [453, 305] on div "STILL NEED as of 8/14/25 1. Need garnishment info. One or multiple? 2. Case num…" at bounding box center [526, 274] width 429 height 71
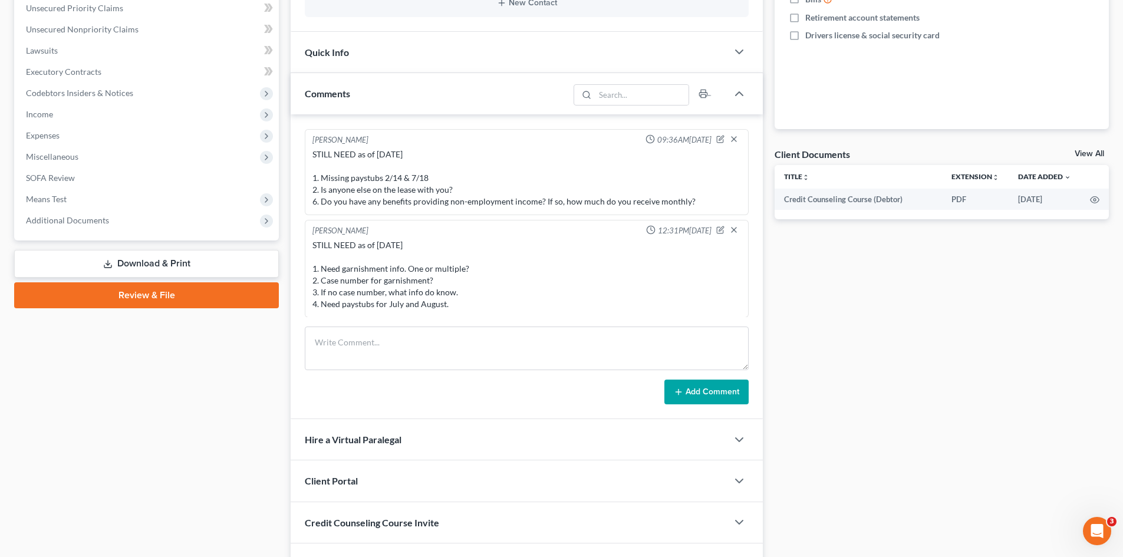
drag, startPoint x: 351, startPoint y: 275, endPoint x: 402, endPoint y: 286, distance: 51.9
click at [454, 307] on div "STILL NEED as of 8/14/25 1. Need garnishment info. One or multiple? 2. Case num…" at bounding box center [526, 274] width 429 height 71
copy div "1. Need garnishment info. One or multiple? 2. Case number for garnishment? 3. I…"
drag, startPoint x: 430, startPoint y: 351, endPoint x: 361, endPoint y: 330, distance: 71.4
click at [430, 350] on textarea at bounding box center [527, 349] width 444 height 44
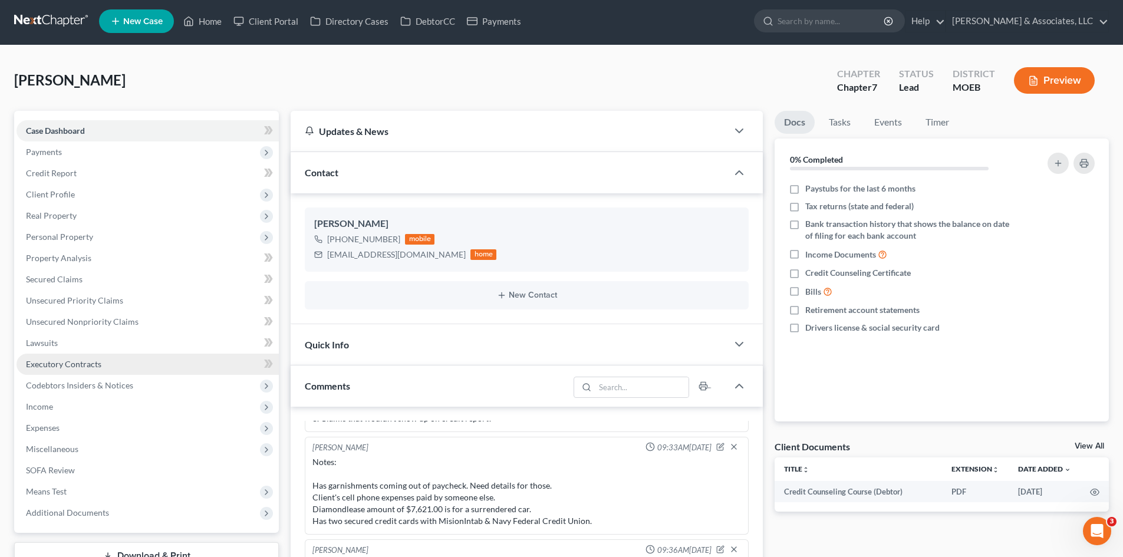
scroll to position [0, 0]
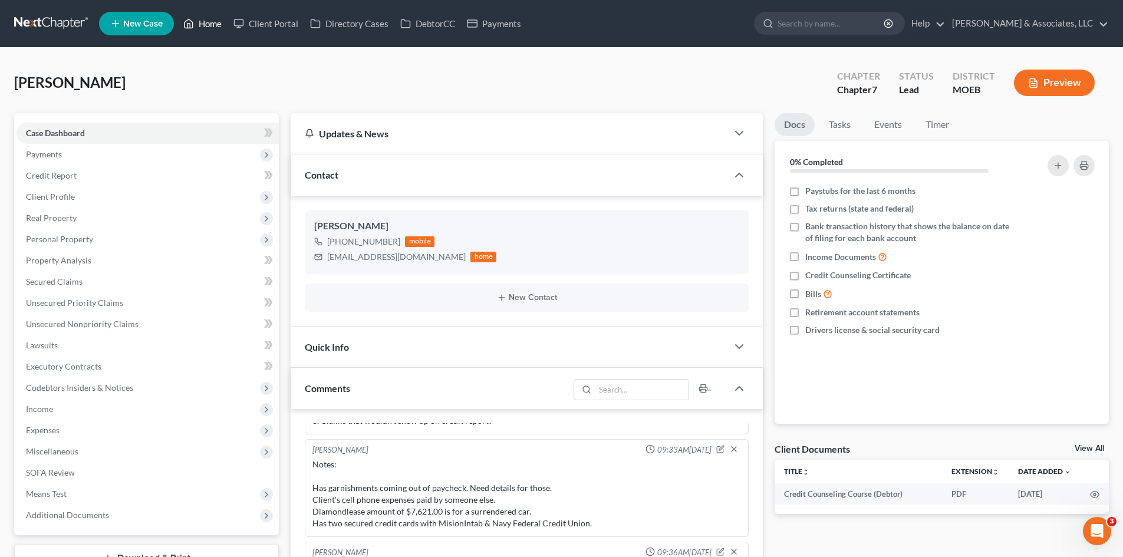
click at [209, 24] on link "Home" at bounding box center [202, 23] width 50 height 21
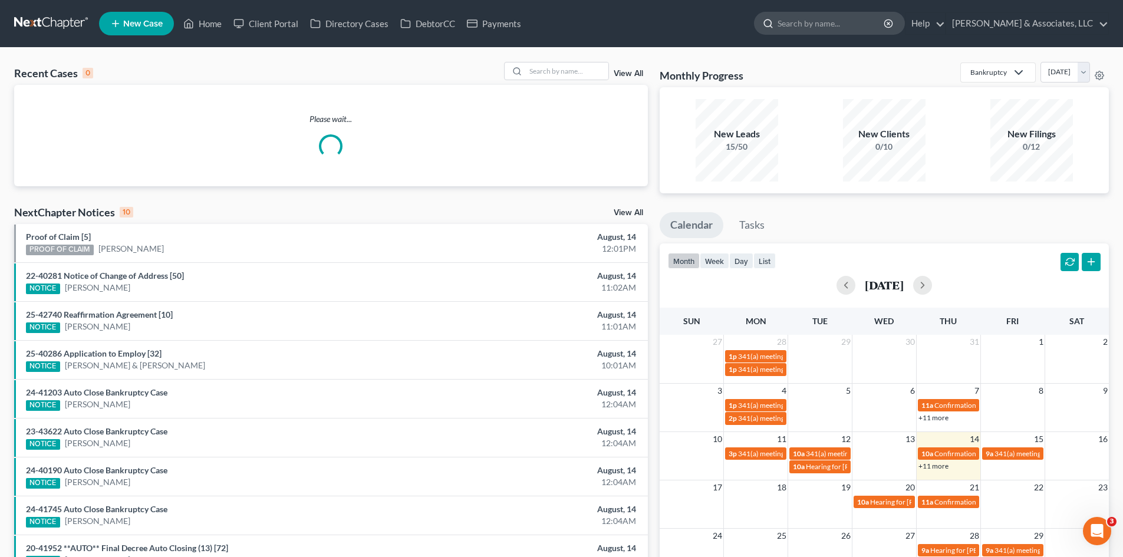
click at [848, 20] on input "search" at bounding box center [831, 23] width 108 height 22
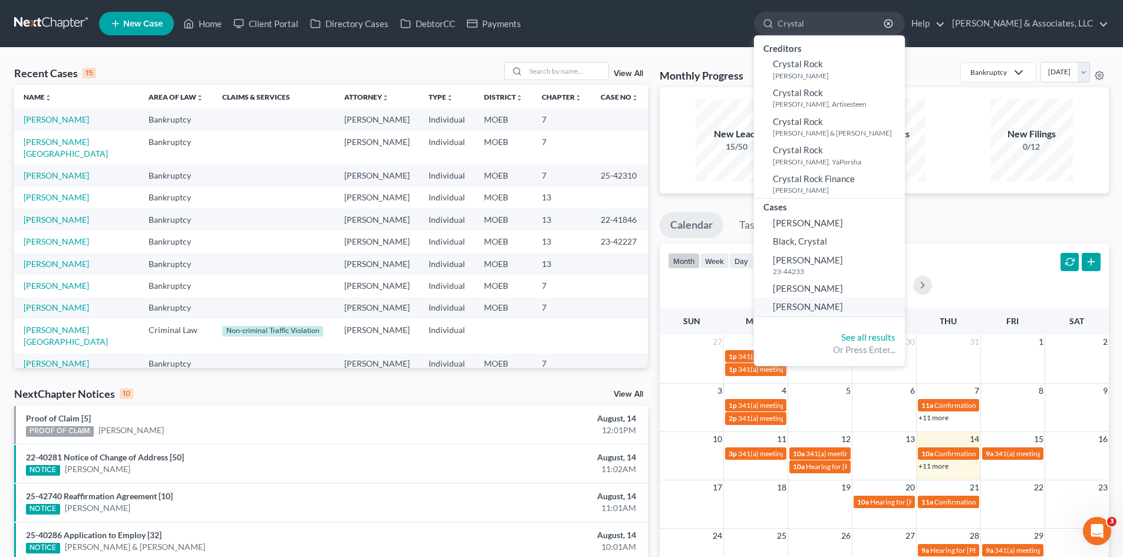
type input "Crystal"
click at [843, 311] on span "Johnson, Crystal" at bounding box center [808, 306] width 70 height 11
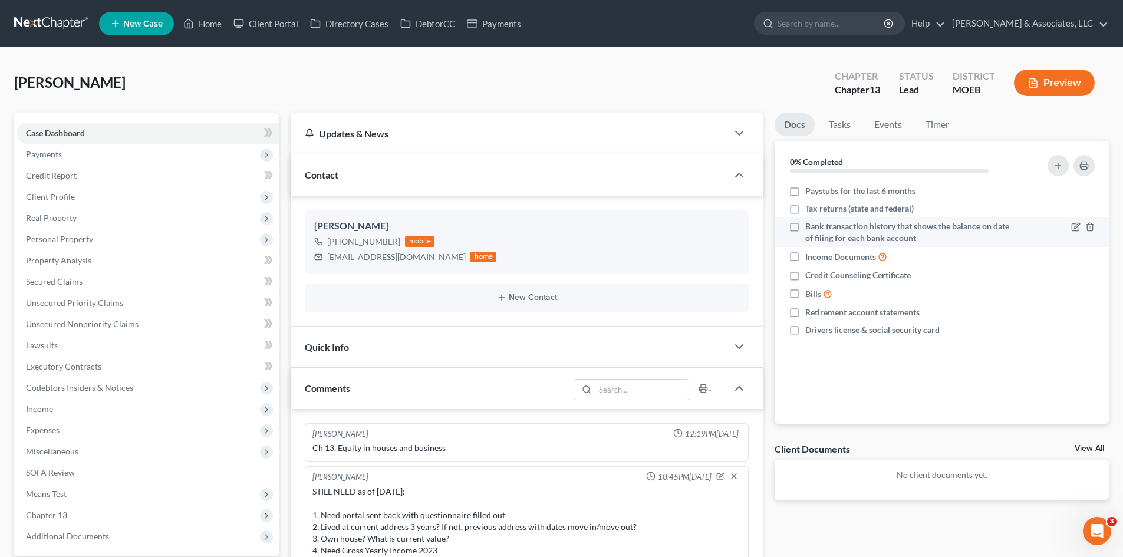
scroll to position [129, 0]
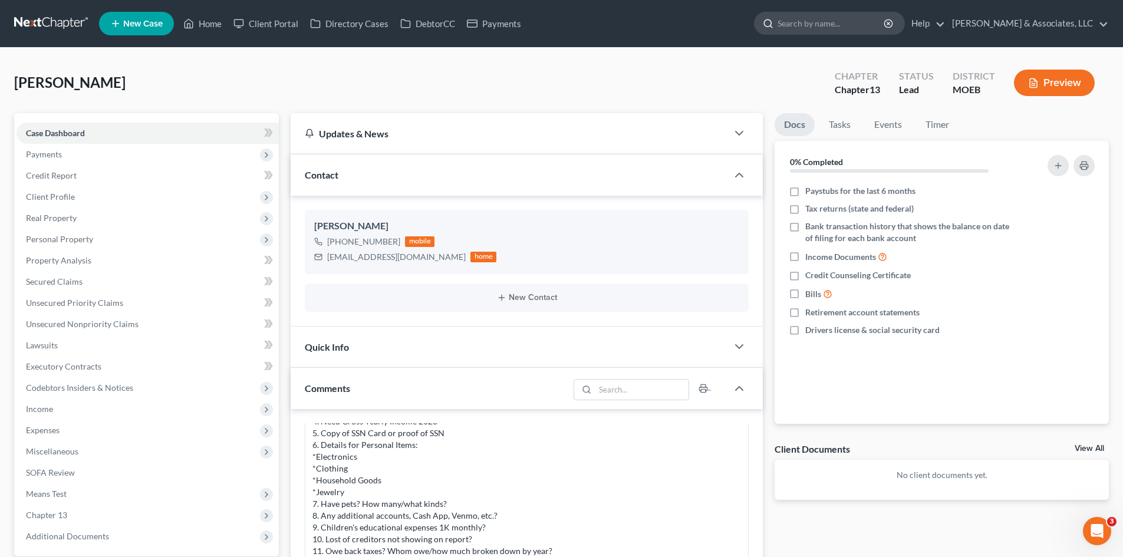
click at [860, 28] on input "search" at bounding box center [831, 23] width 108 height 22
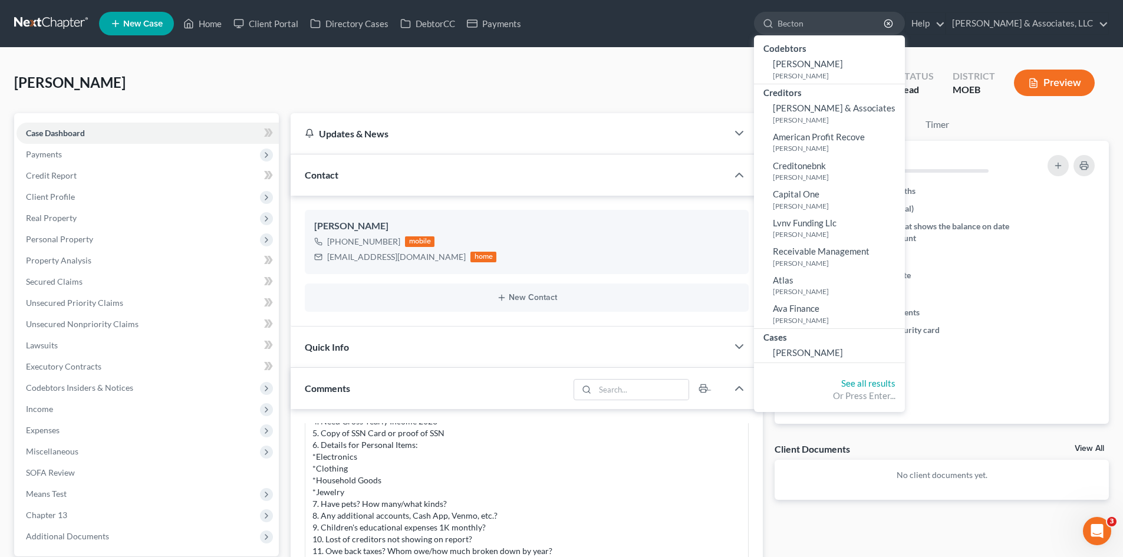
type input "Becton"
click at [843, 355] on span "Becton, Ashley" at bounding box center [808, 352] width 70 height 11
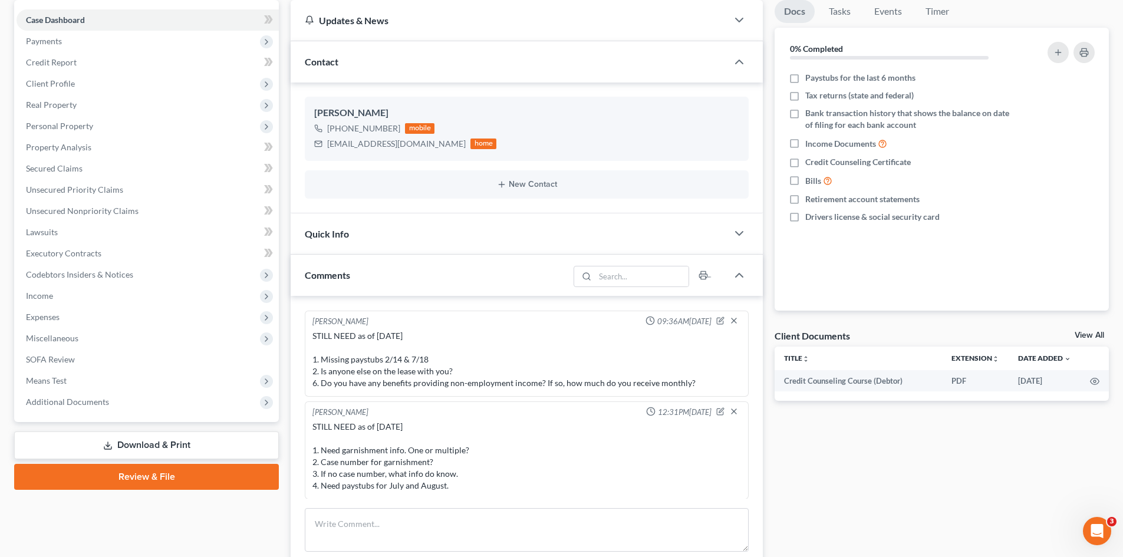
scroll to position [118, 0]
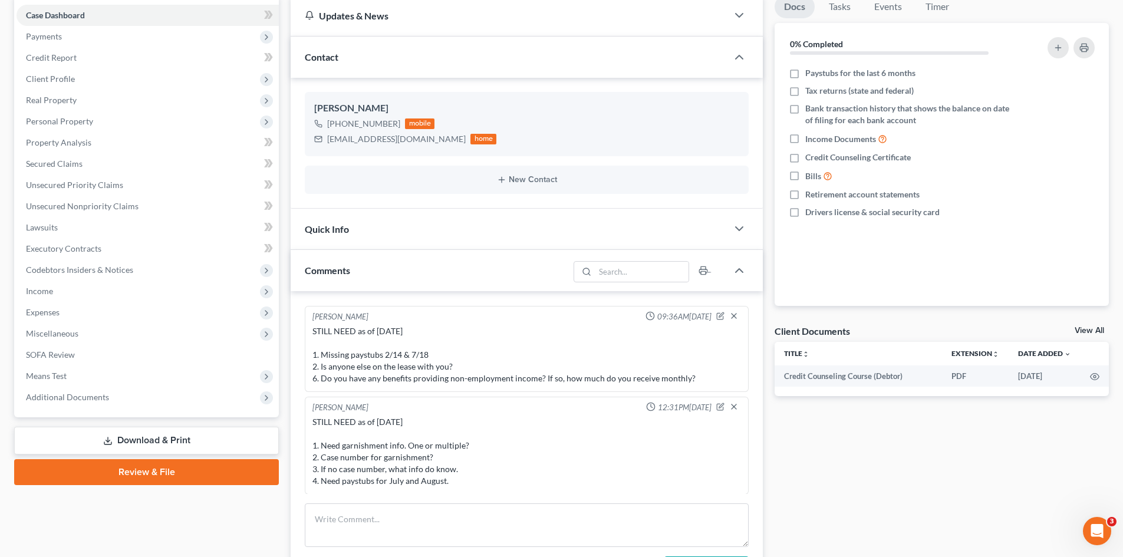
drag, startPoint x: 397, startPoint y: 121, endPoint x: 298, endPoint y: 127, distance: 99.2
click at [298, 127] on div "Ashley Becton +1 (314) 339-3984 mobile ashleynbecton@icloud.com home New Contact" at bounding box center [527, 143] width 472 height 130
click at [549, 92] on div "Ashley Becton +1 (314) 339-3984 mobile ashleynbecton@icloud.com home" at bounding box center [527, 124] width 444 height 64
drag, startPoint x: 399, startPoint y: 120, endPoint x: 355, endPoint y: 124, distance: 44.4
click at [340, 128] on div "+1 (314) 339-3984 mobile" at bounding box center [405, 123] width 182 height 15
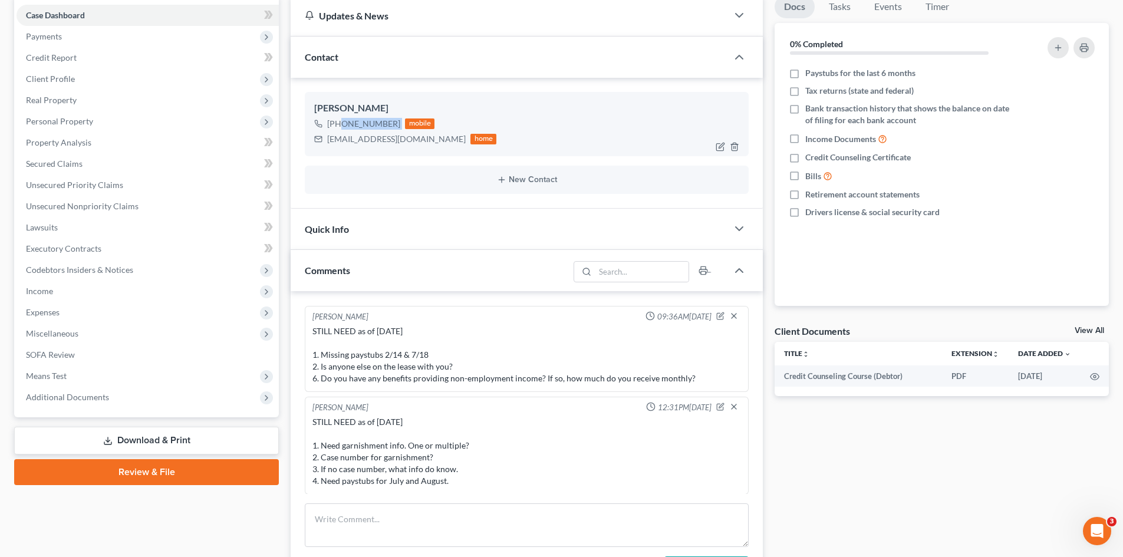
copy div "(314) 339-3984"
click at [51, 230] on span "Lawsuits" at bounding box center [42, 227] width 32 height 10
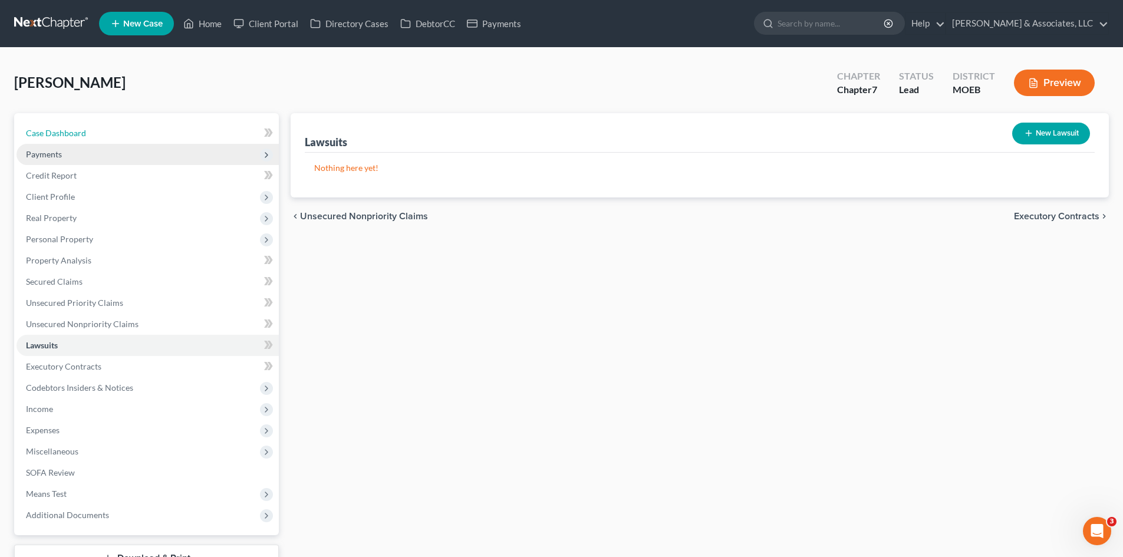
drag, startPoint x: 55, startPoint y: 136, endPoint x: 48, endPoint y: 151, distance: 16.6
click at [55, 136] on span "Case Dashboard" at bounding box center [56, 133] width 60 height 10
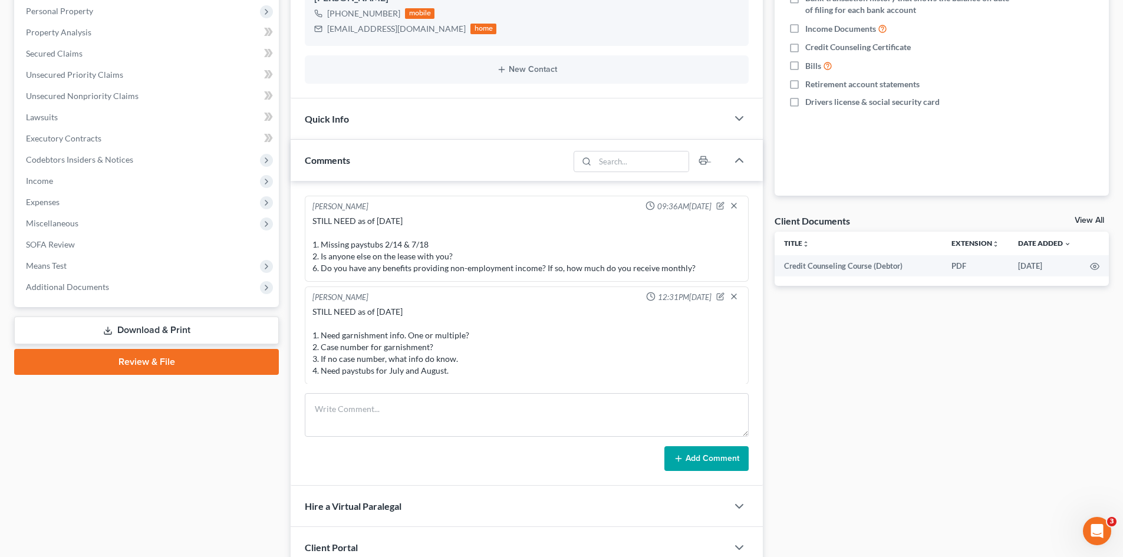
scroll to position [32, 0]
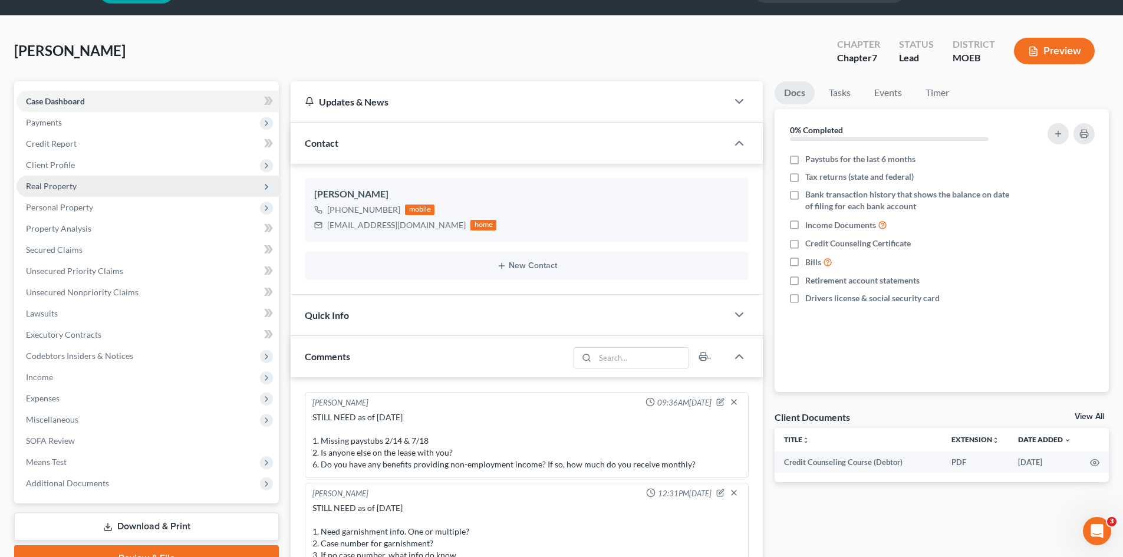
drag, startPoint x: 57, startPoint y: 163, endPoint x: 100, endPoint y: 178, distance: 46.0
click at [57, 163] on span "Client Profile" at bounding box center [50, 165] width 49 height 10
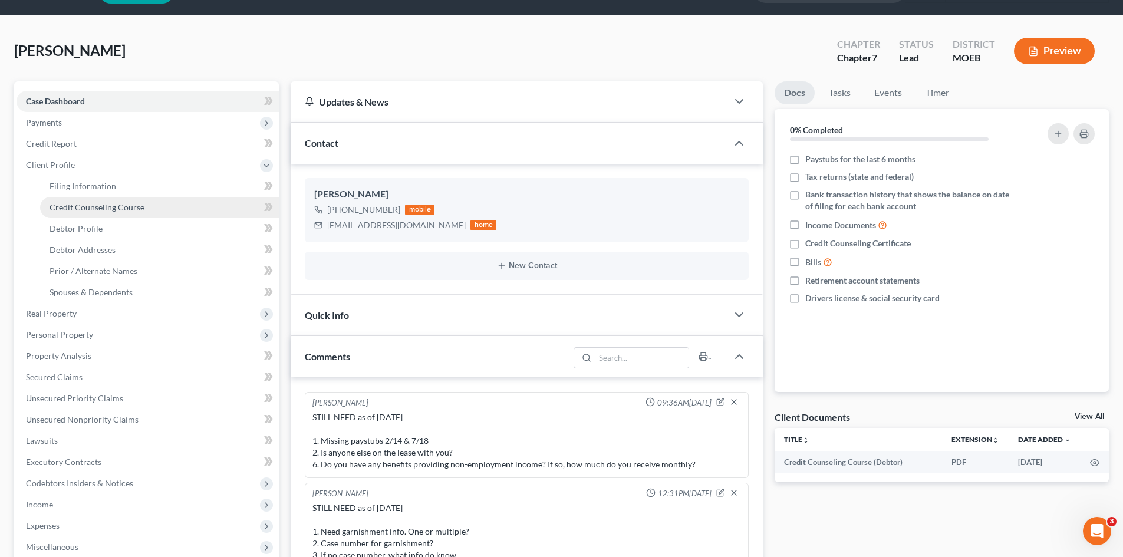
click at [91, 208] on span "Credit Counseling Course" at bounding box center [97, 207] width 95 height 10
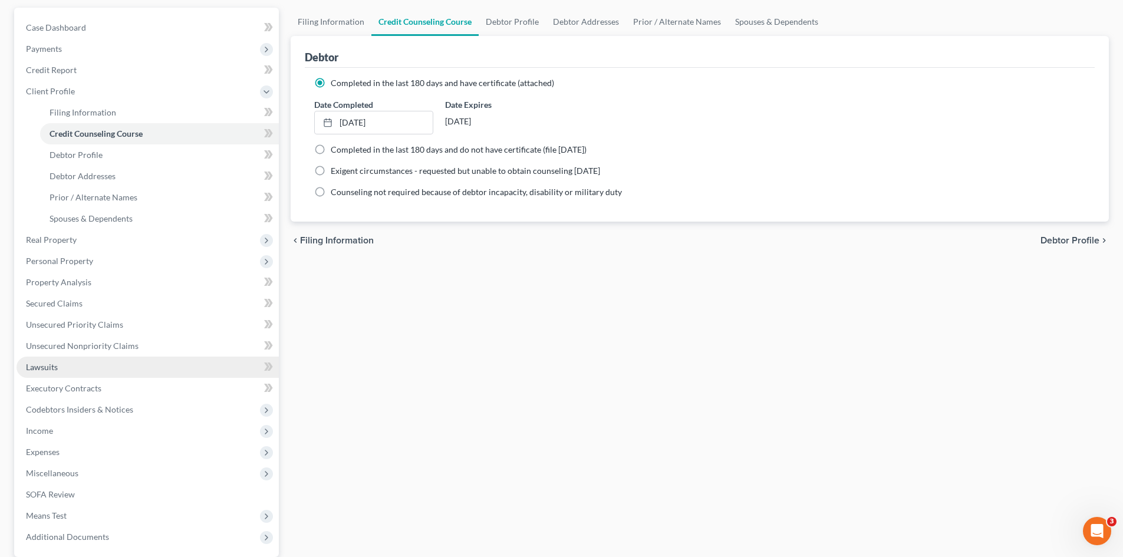
scroll to position [118, 0]
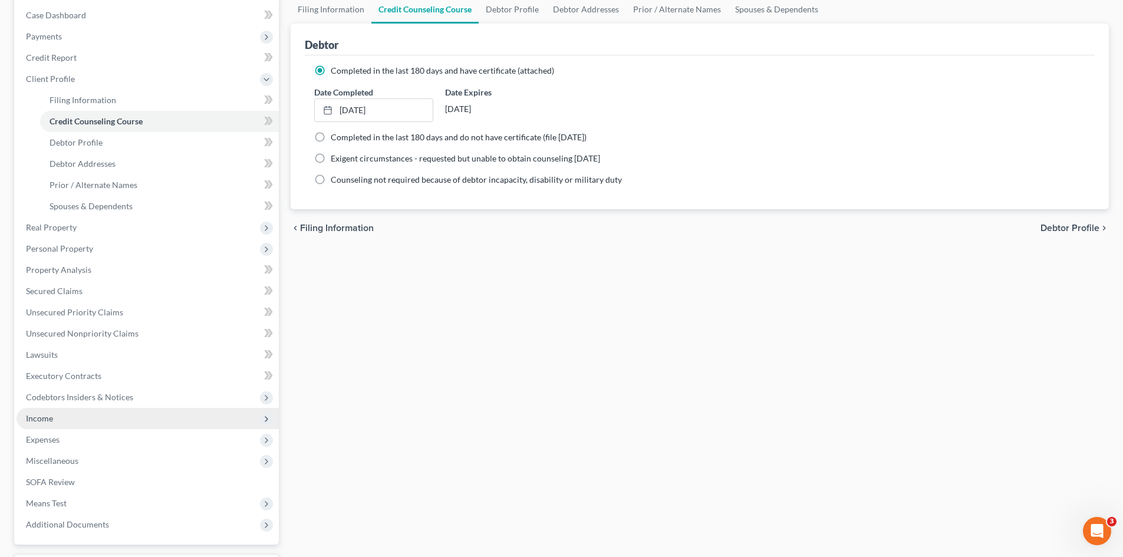
drag, startPoint x: 51, startPoint y: 418, endPoint x: 44, endPoint y: 416, distance: 6.9
click at [51, 418] on span "Income" at bounding box center [39, 418] width 27 height 10
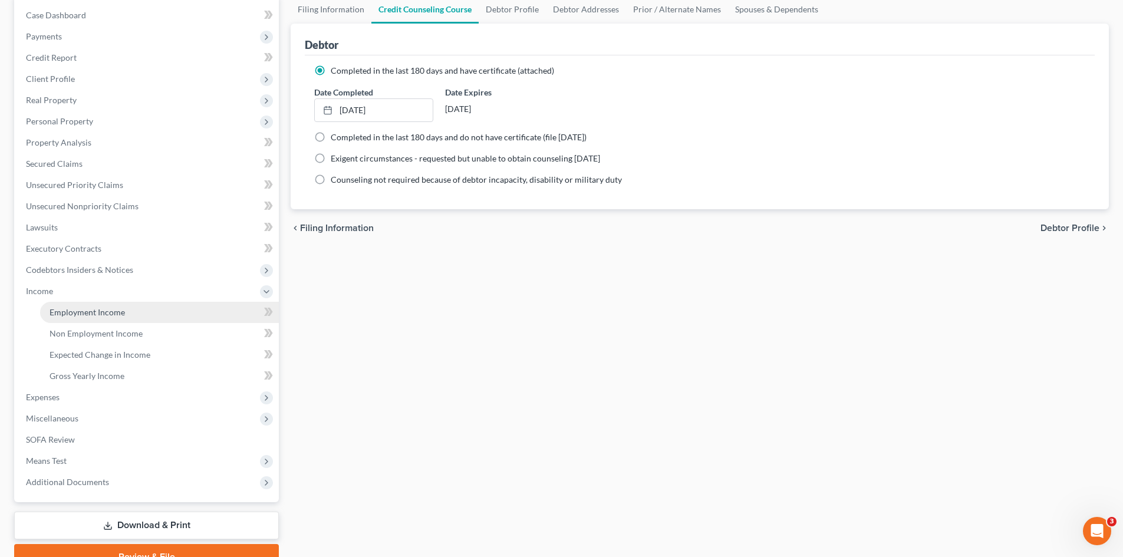
click at [84, 313] on span "Employment Income" at bounding box center [87, 312] width 75 height 10
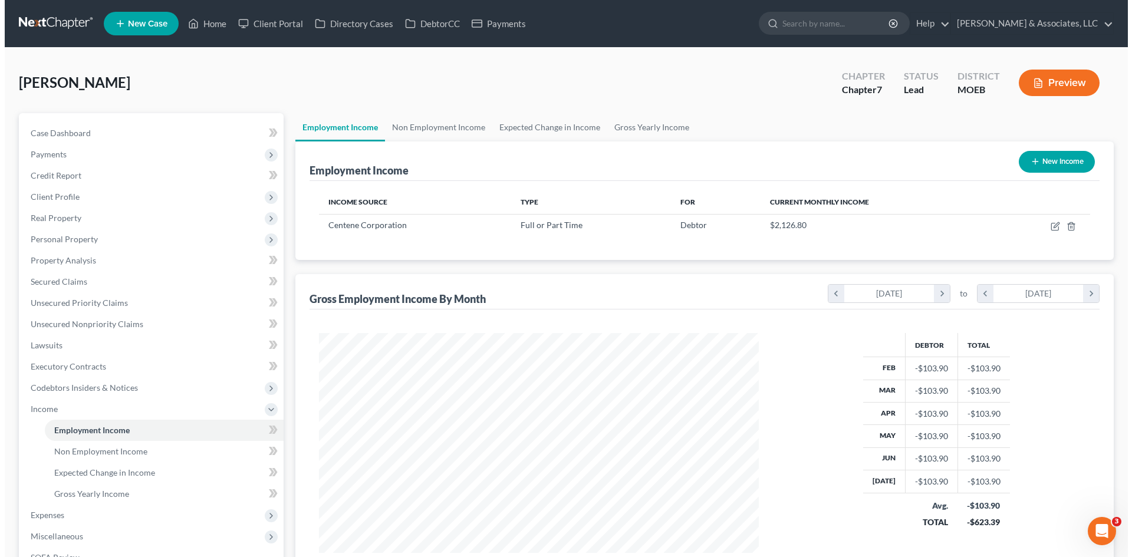
scroll to position [220, 463]
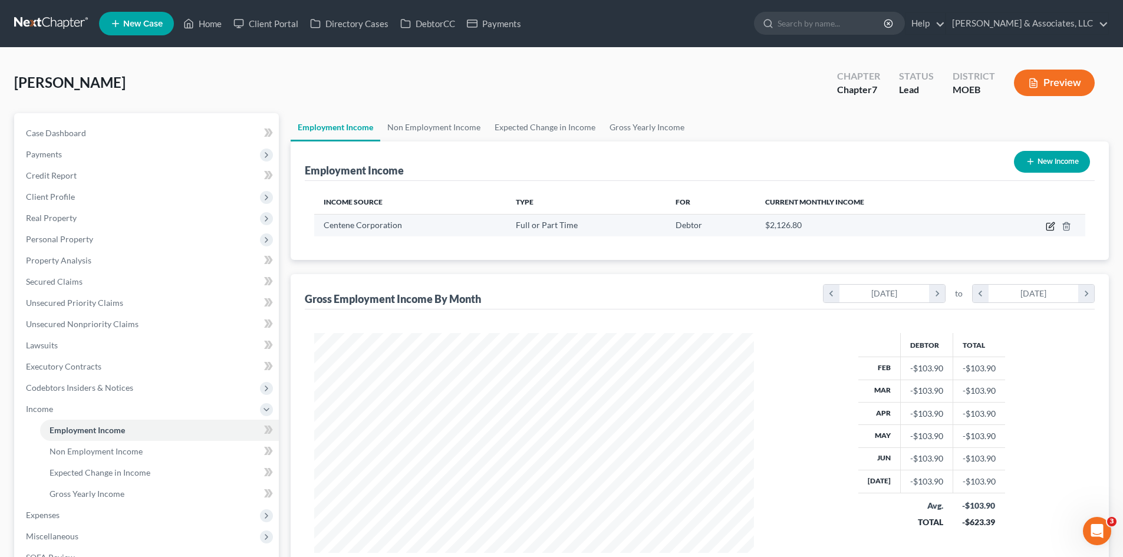
click at [1053, 226] on icon "button" at bounding box center [1050, 226] width 9 height 9
select select "0"
select select "26"
select select "2"
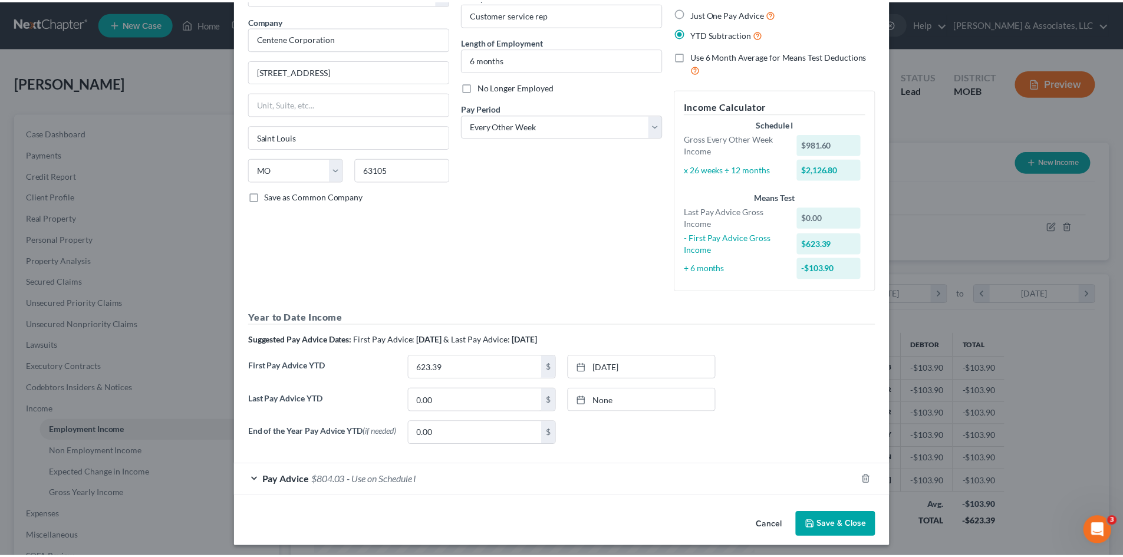
scroll to position [92, 0]
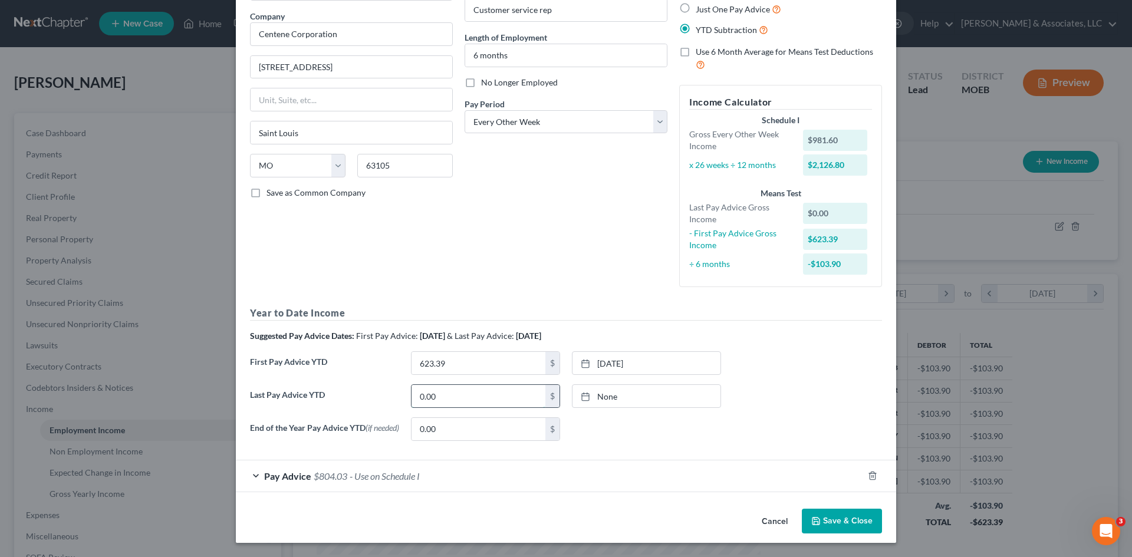
drag, startPoint x: 488, startPoint y: 395, endPoint x: 491, endPoint y: 386, distance: 9.3
click at [488, 395] on input "0.00" at bounding box center [478, 396] width 134 height 22
type input "18,718.18"
click at [640, 397] on link "8/14/2025" at bounding box center [646, 396] width 148 height 22
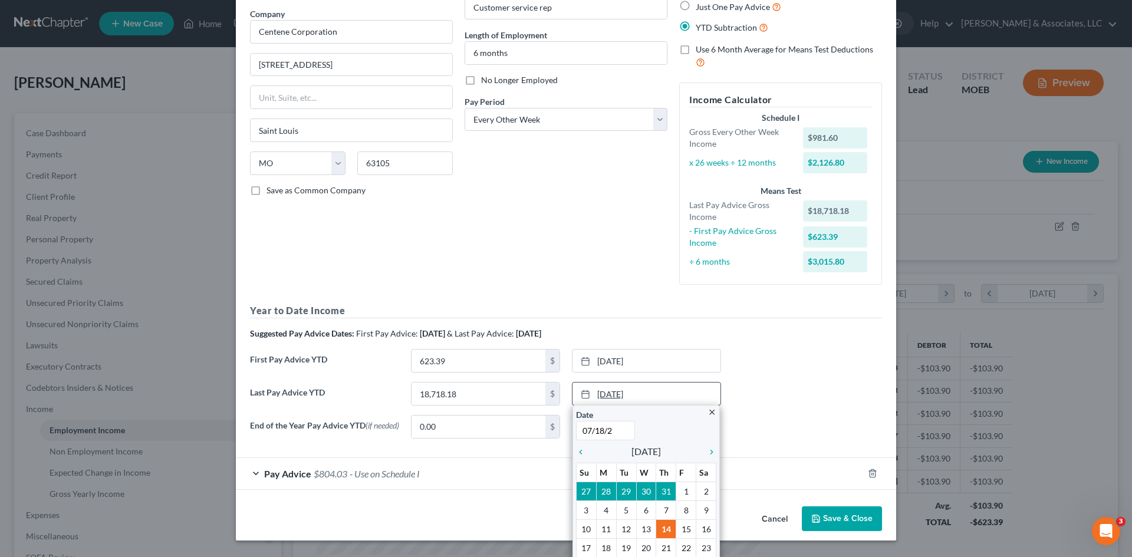
type input "07/18/25"
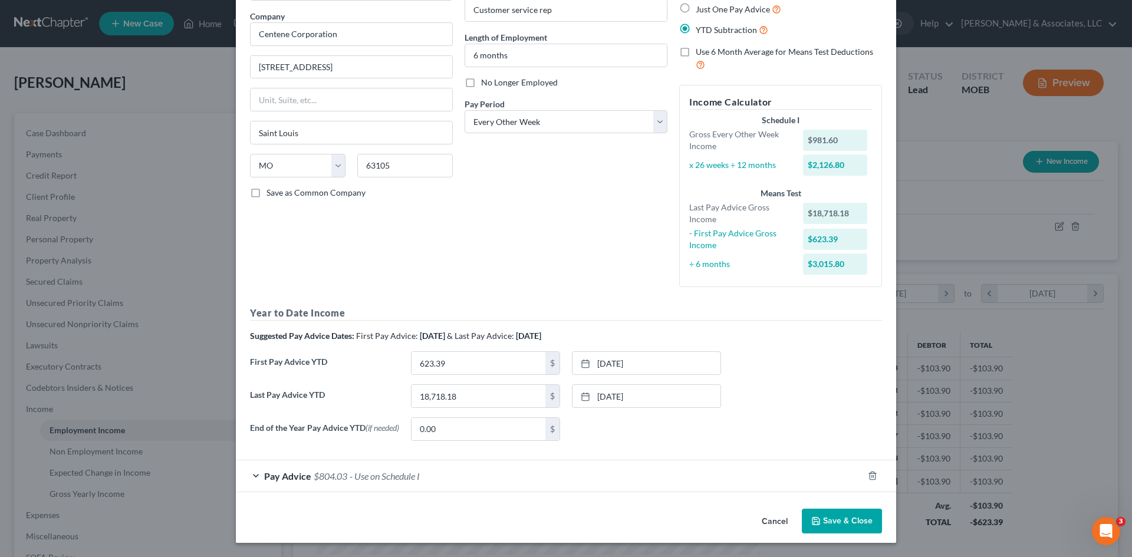
click at [868, 518] on button "Save & Close" at bounding box center [842, 521] width 80 height 25
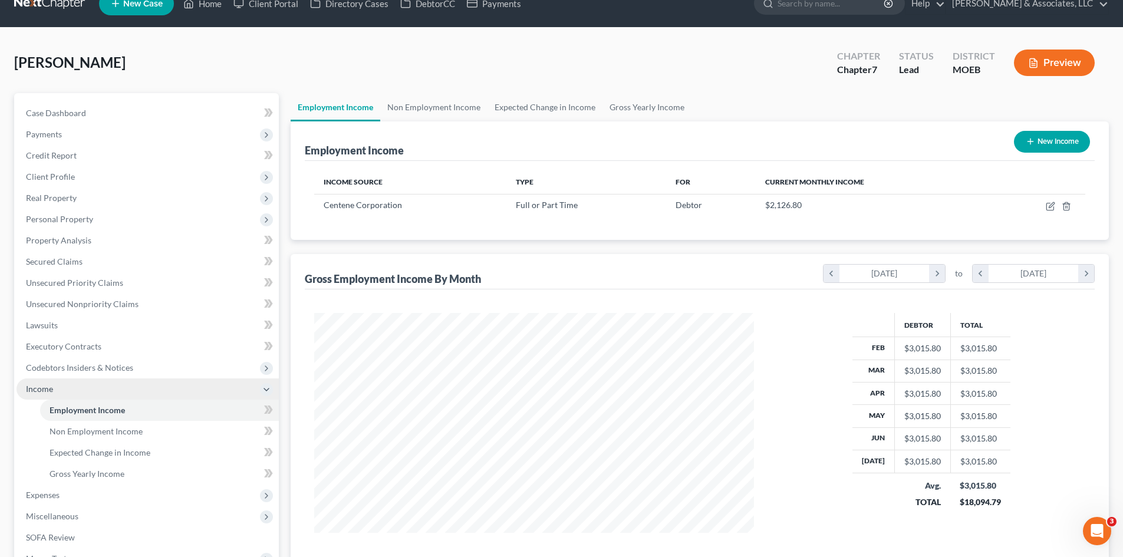
scroll to position [0, 0]
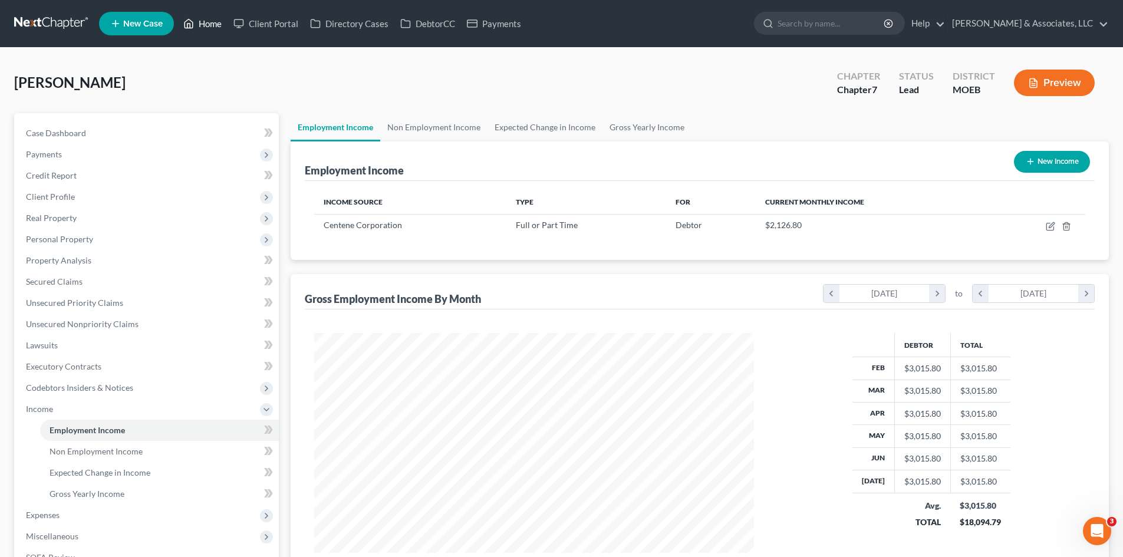
click at [209, 25] on link "Home" at bounding box center [202, 23] width 50 height 21
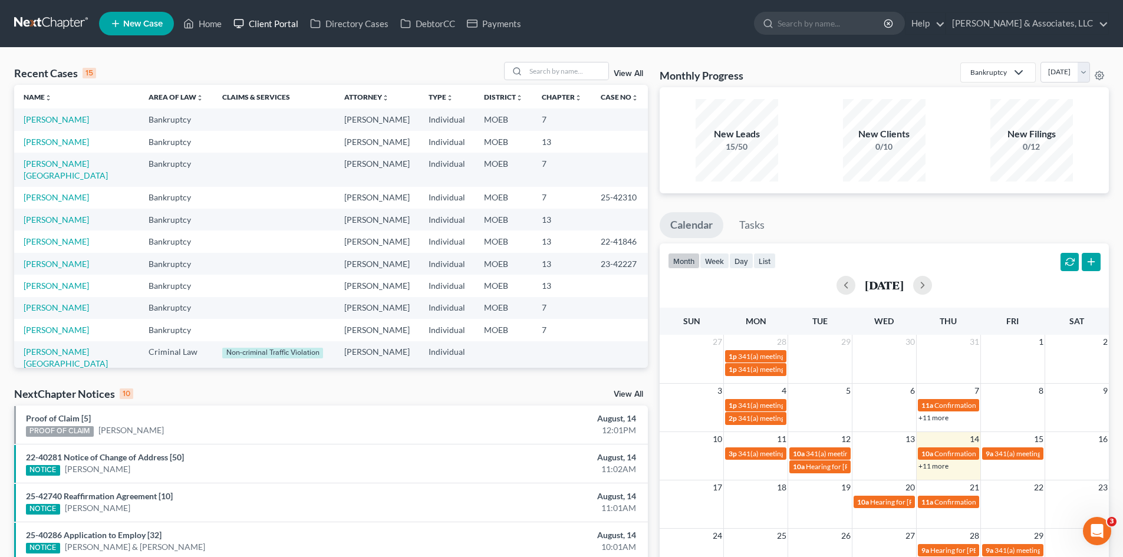
click at [278, 25] on link "Client Portal" at bounding box center [266, 23] width 77 height 21
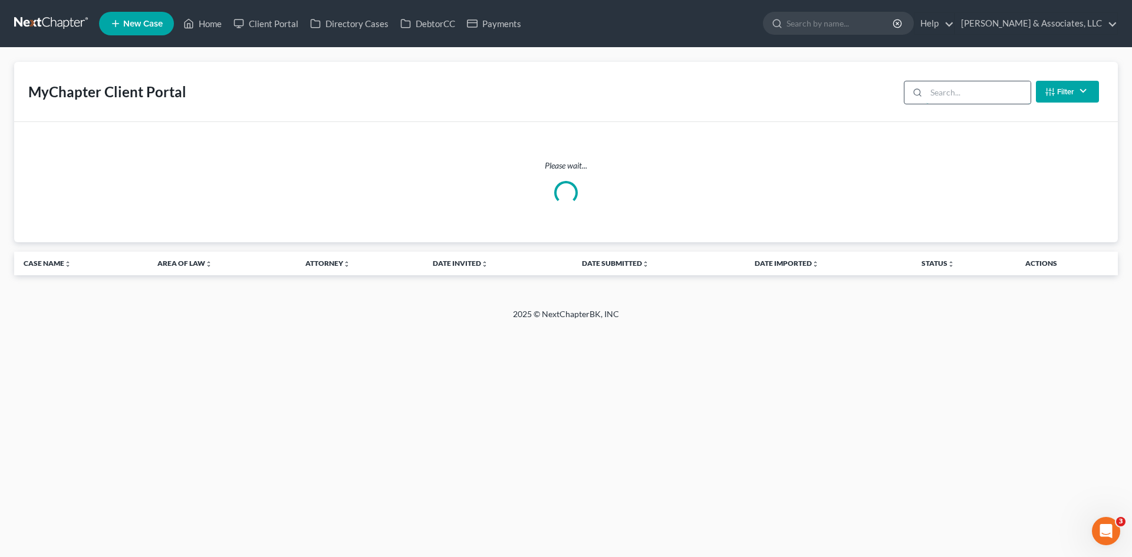
click at [951, 99] on input "search" at bounding box center [978, 92] width 104 height 22
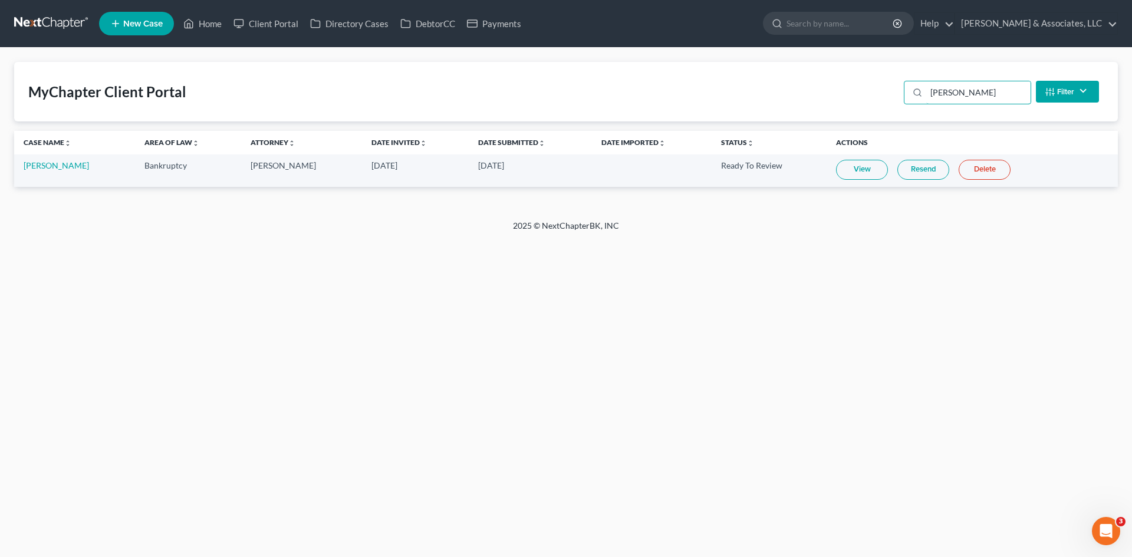
type input "Boyland"
click at [854, 169] on link "View" at bounding box center [862, 170] width 52 height 20
click at [213, 25] on link "Home" at bounding box center [202, 23] width 50 height 21
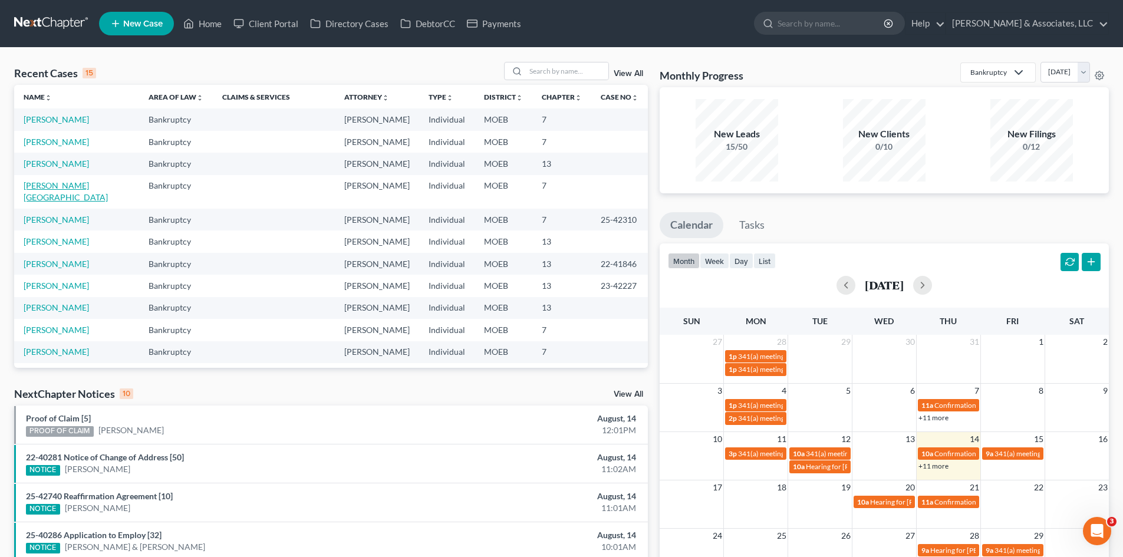
click at [39, 185] on link "[PERSON_NAME][GEOGRAPHIC_DATA]" at bounding box center [66, 191] width 84 height 22
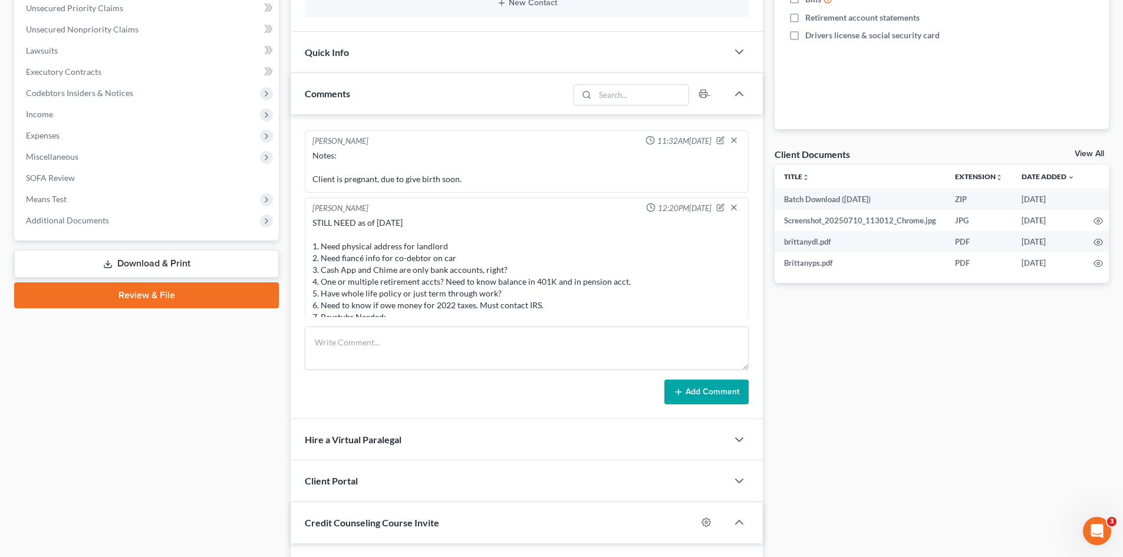
scroll to position [717, 0]
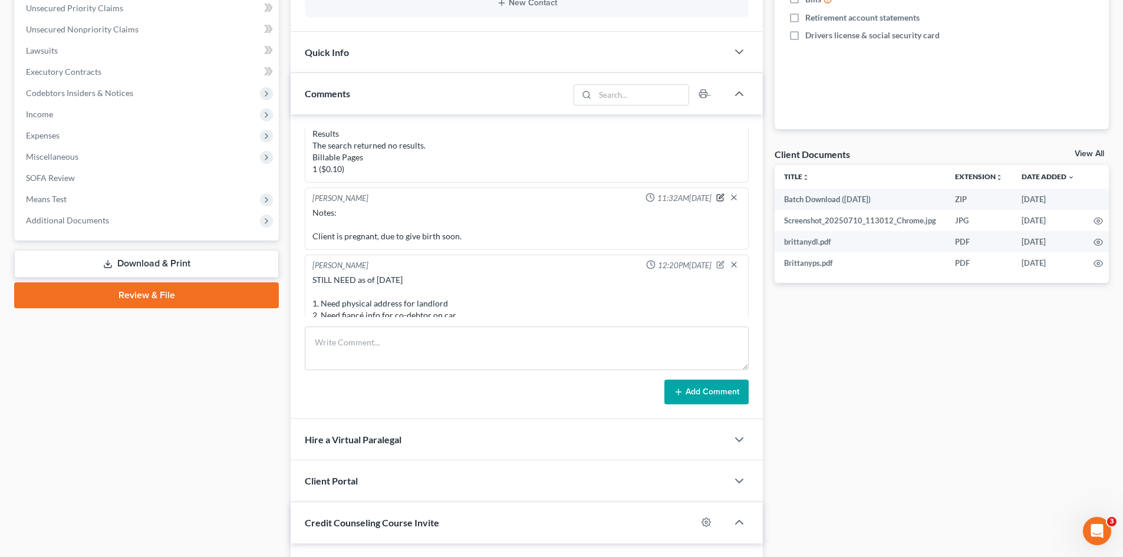
click at [719, 196] on icon "button" at bounding box center [721, 196] width 5 height 5
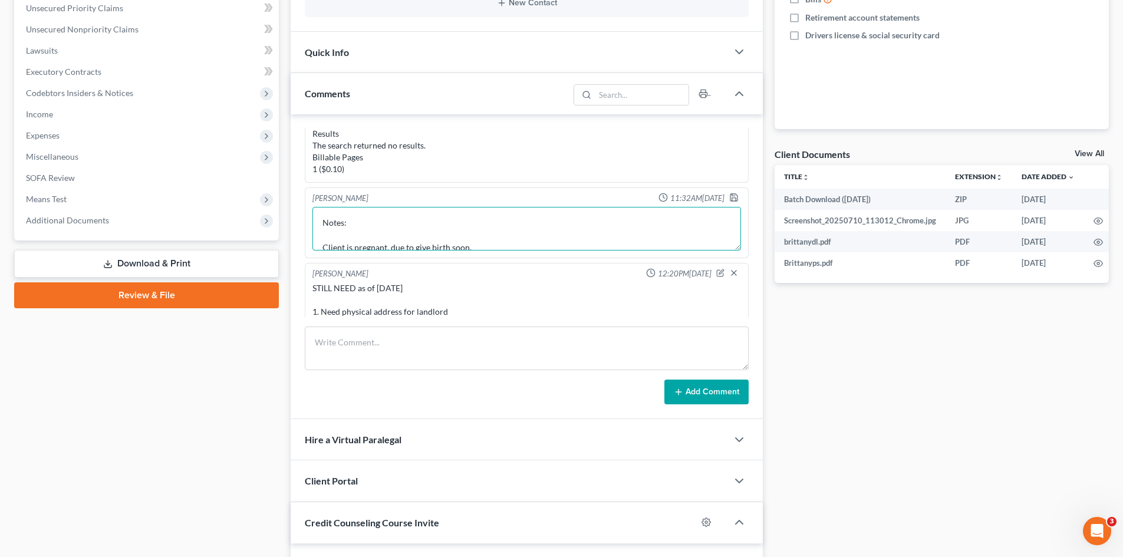
click at [477, 237] on textarea "Notes: Client is pregnant, due to give birth soon." at bounding box center [526, 229] width 429 height 44
type textarea "Notes: Client has court on Sept 5, 2025 Client is pregnant, due to give birth s…"
click at [729, 196] on icon "button" at bounding box center [733, 197] width 9 height 9
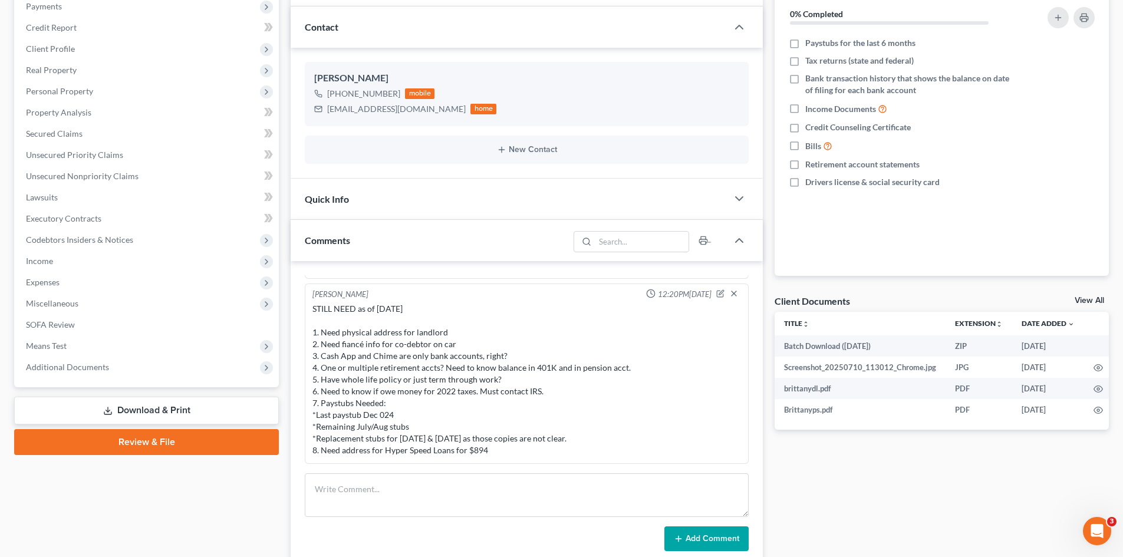
scroll to position [0, 0]
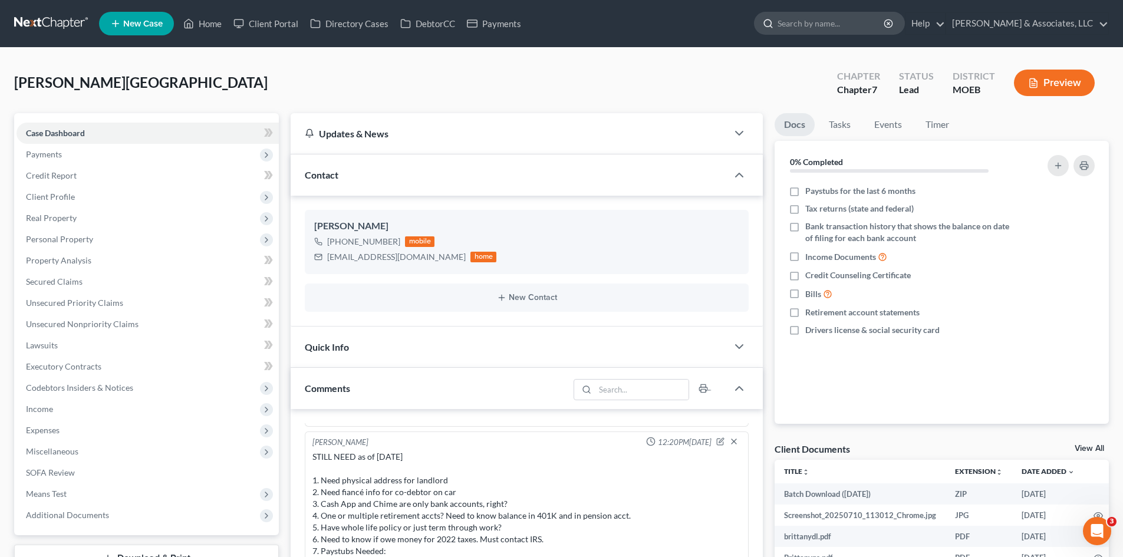
click at [841, 26] on input "search" at bounding box center [831, 23] width 108 height 22
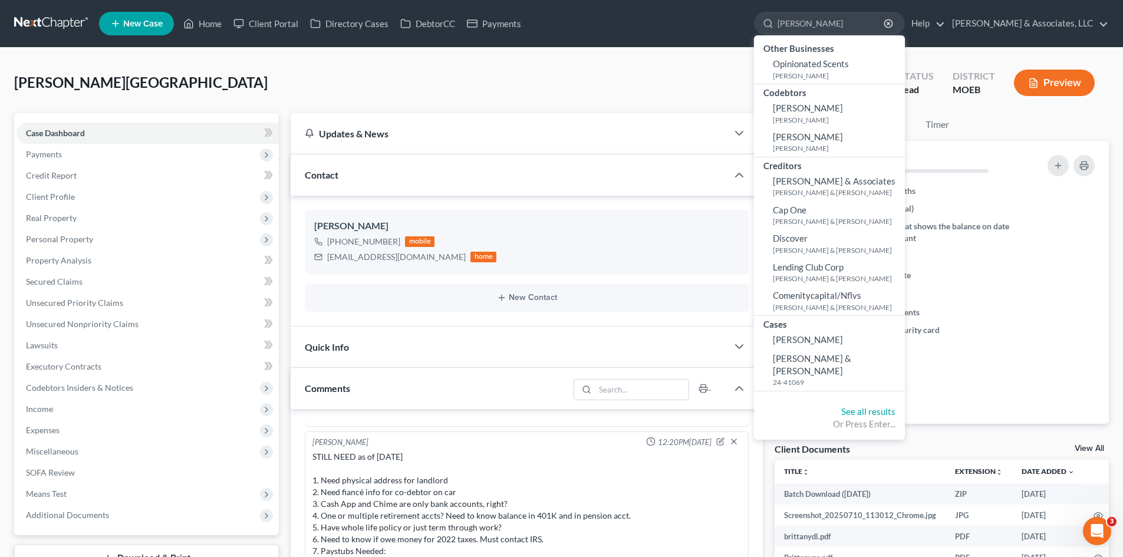
type input "boyland"
click at [843, 342] on span "[PERSON_NAME]" at bounding box center [808, 339] width 70 height 11
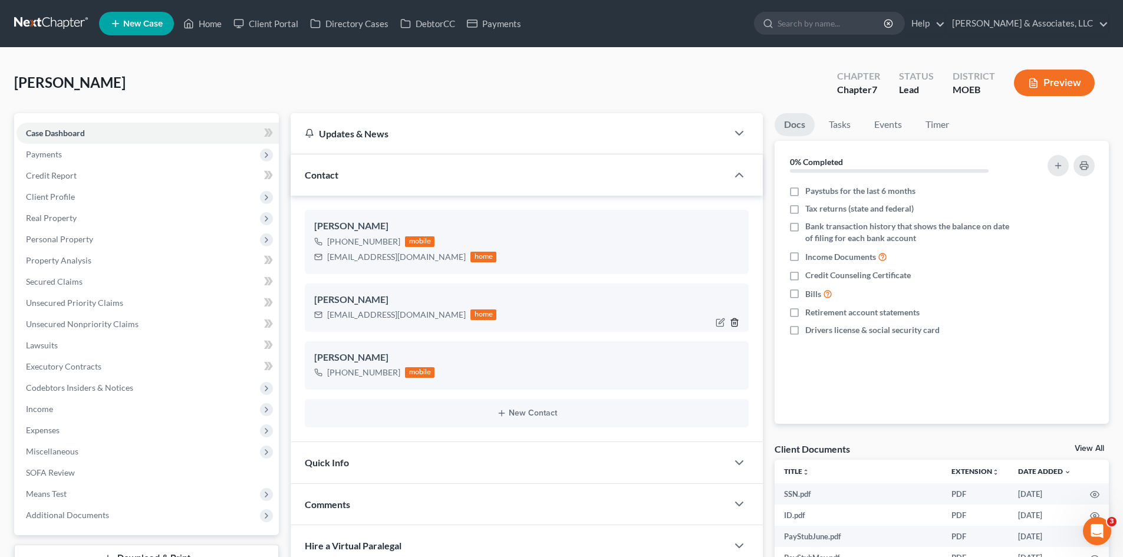
click at [734, 321] on icon "button" at bounding box center [734, 322] width 9 height 9
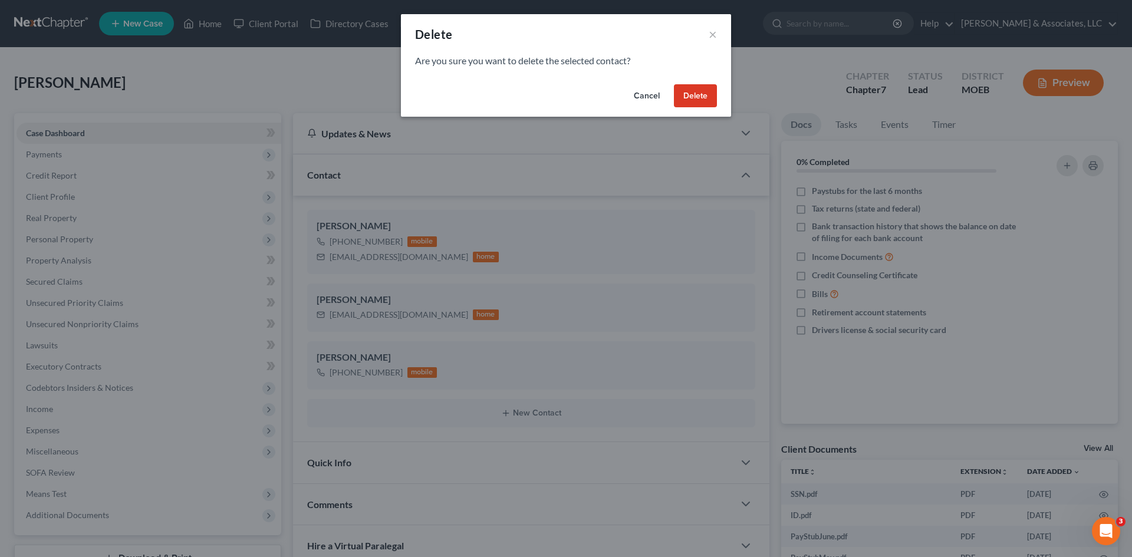
drag, startPoint x: 689, startPoint y: 97, endPoint x: 749, endPoint y: 314, distance: 225.5
click at [690, 97] on button "Delete" at bounding box center [695, 96] width 43 height 24
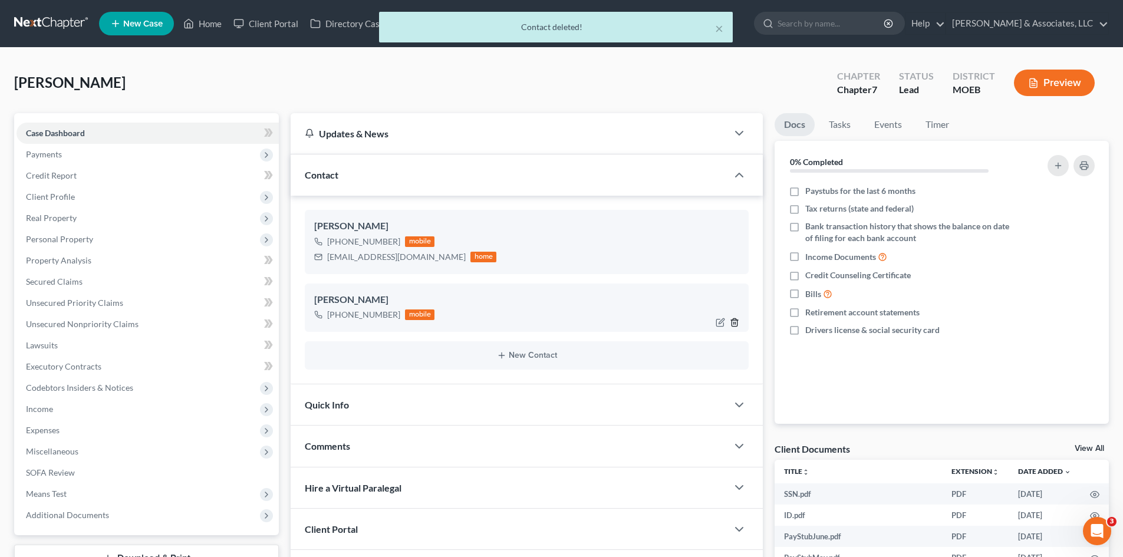
click at [734, 325] on icon "button" at bounding box center [734, 322] width 9 height 9
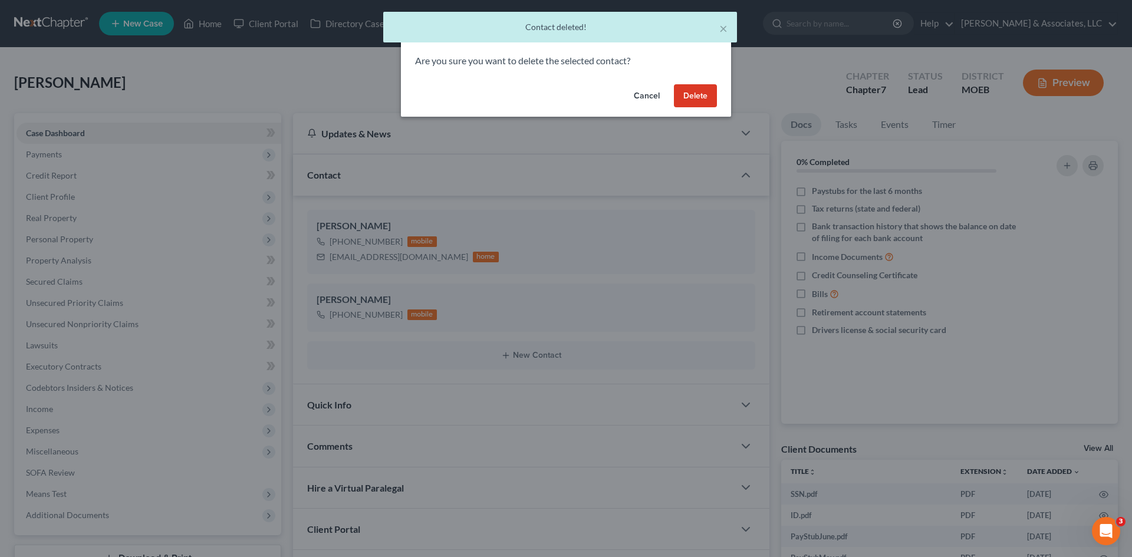
click at [704, 100] on button "Delete" at bounding box center [695, 96] width 43 height 24
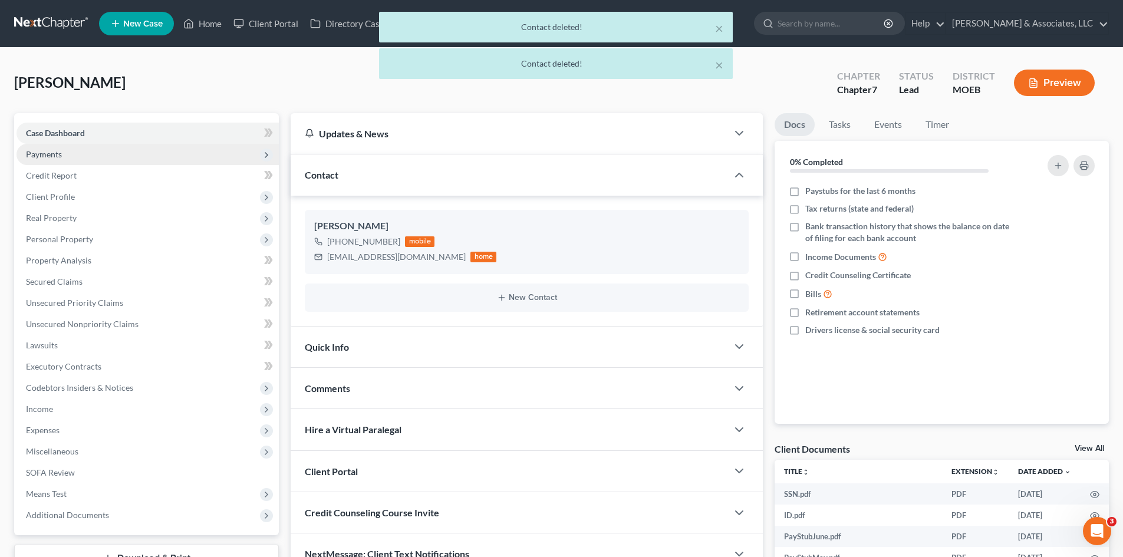
click at [45, 151] on span "Payments" at bounding box center [44, 154] width 36 height 10
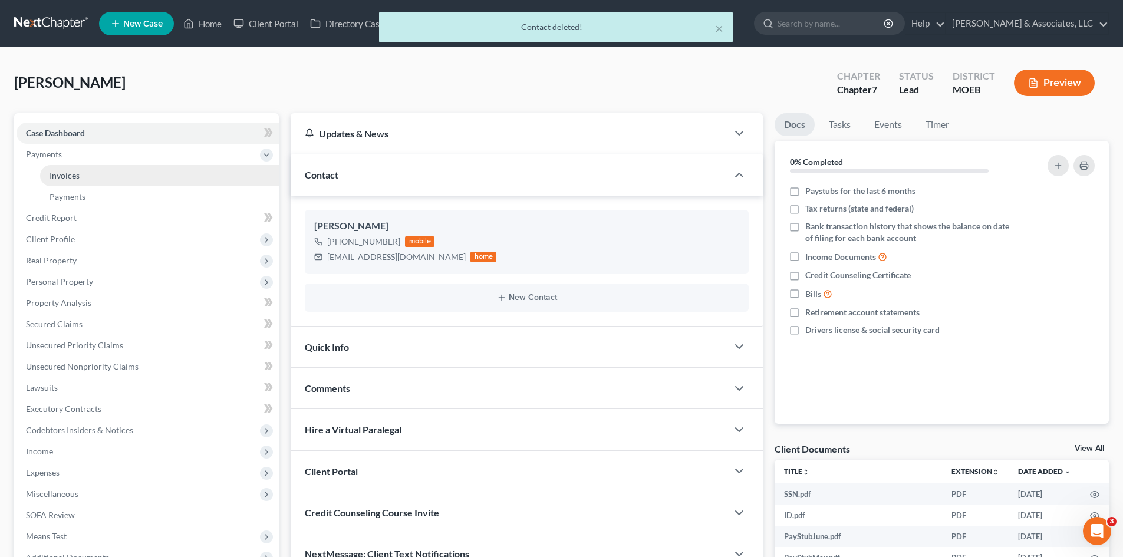
click at [75, 177] on span "Invoices" at bounding box center [65, 175] width 30 height 10
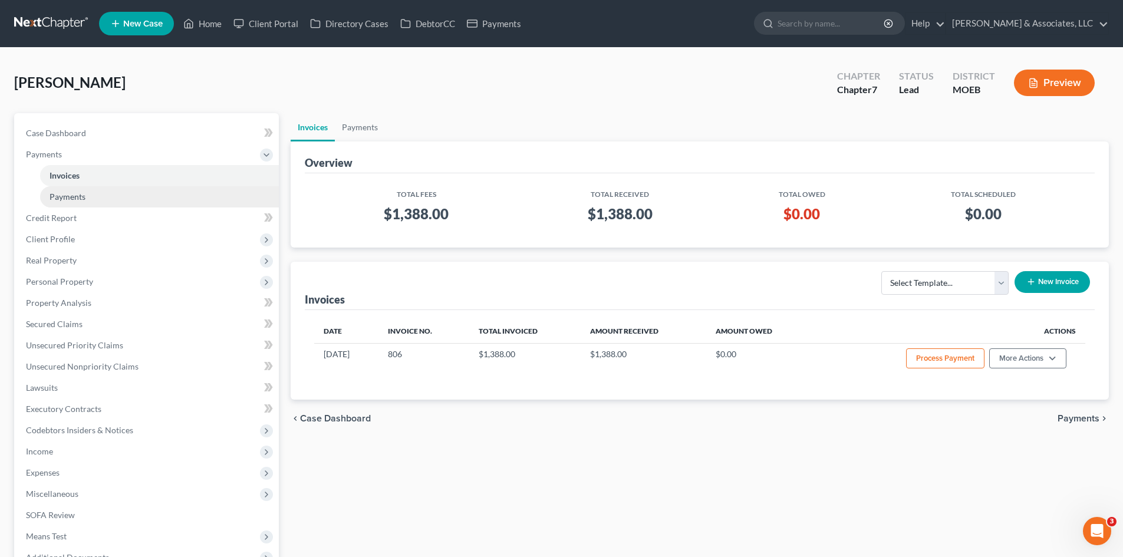
click at [118, 194] on link "Payments" at bounding box center [159, 196] width 239 height 21
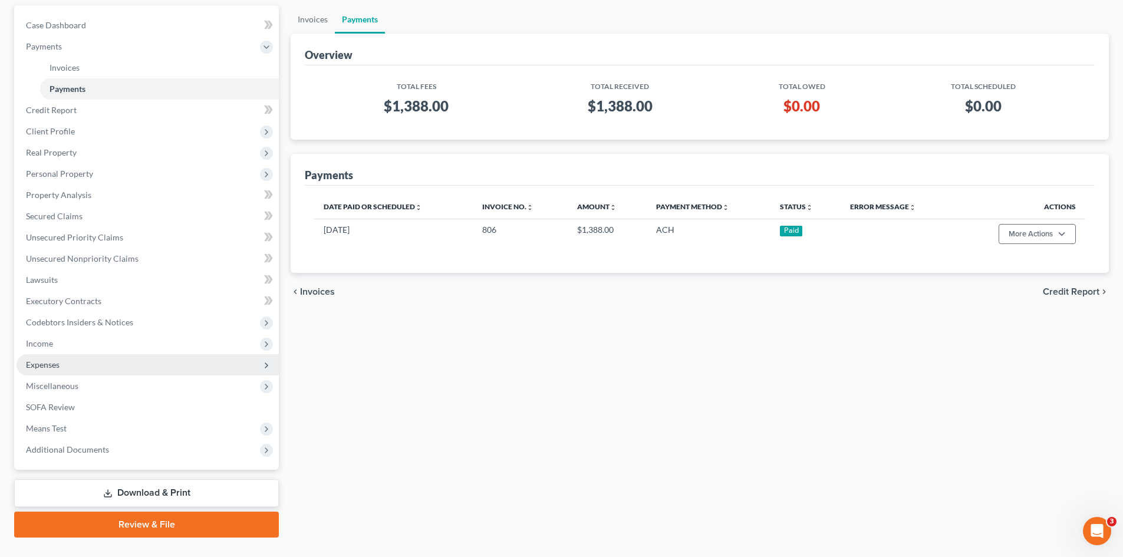
scroll to position [133, 0]
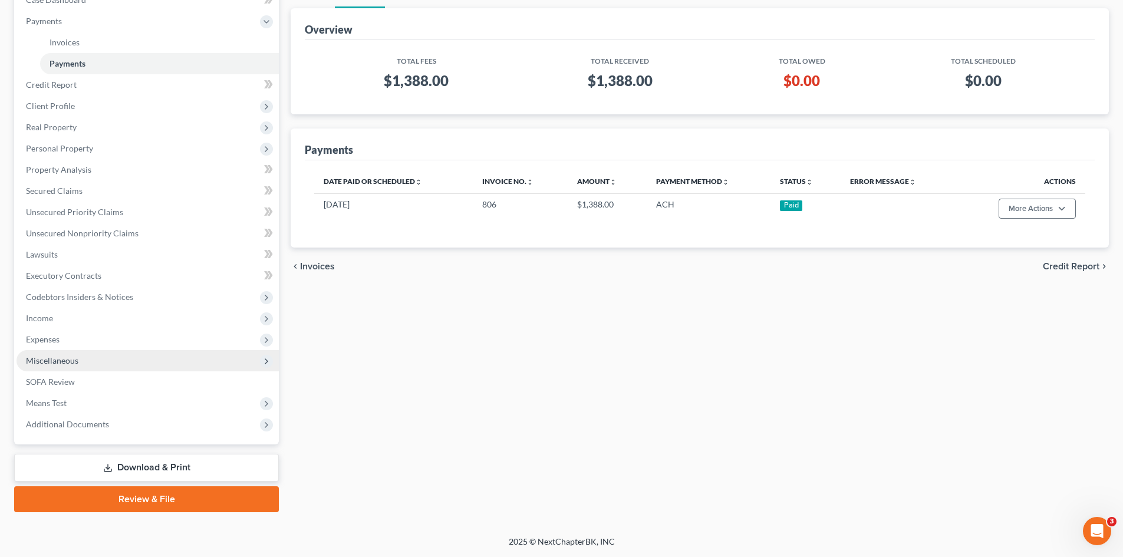
click at [63, 361] on span "Miscellaneous" at bounding box center [52, 360] width 52 height 10
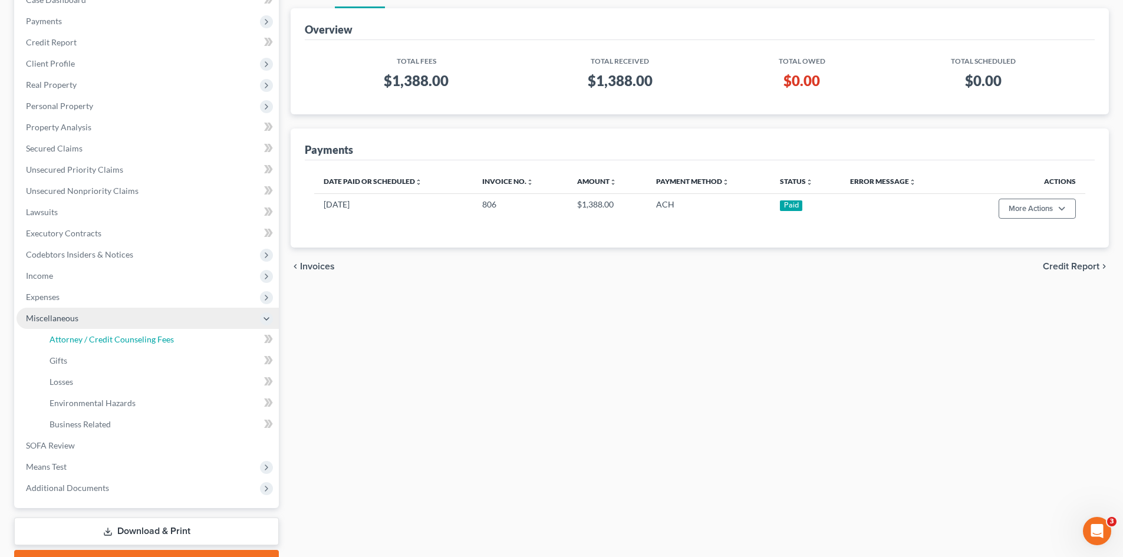
drag, startPoint x: 100, startPoint y: 336, endPoint x: 275, endPoint y: 321, distance: 175.7
click at [100, 336] on span "Attorney / Credit Counseling Fees" at bounding box center [112, 339] width 124 height 10
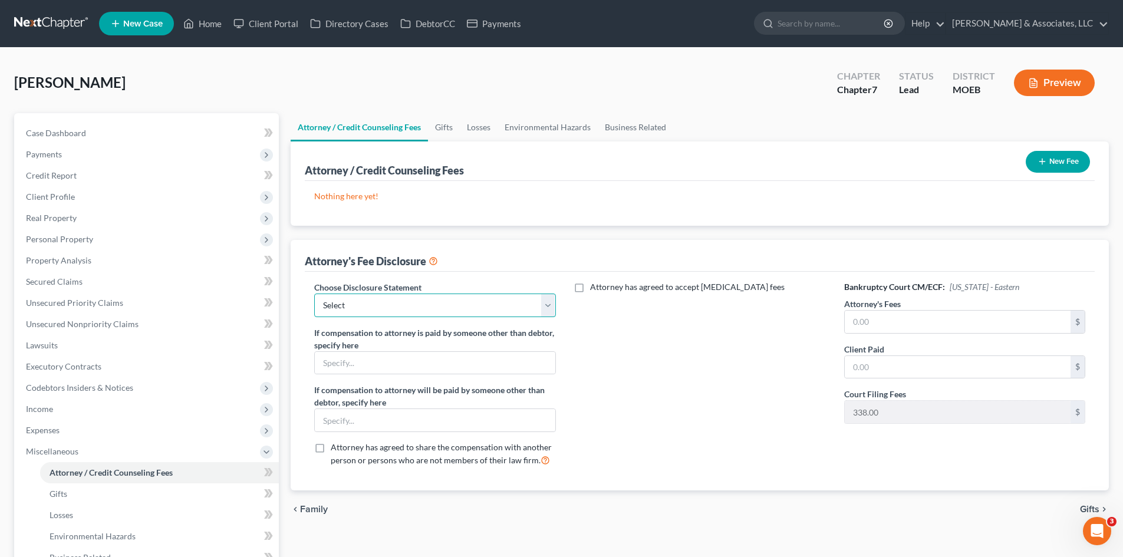
drag, startPoint x: 380, startPoint y: 298, endPoint x: 367, endPoint y: 315, distance: 21.0
click at [380, 298] on select "Select Disclosure of Compensation Statement" at bounding box center [434, 306] width 241 height 24
select select "0"
click at [314, 294] on select "Select Disclosure of Compensation Statement" at bounding box center [434, 306] width 241 height 24
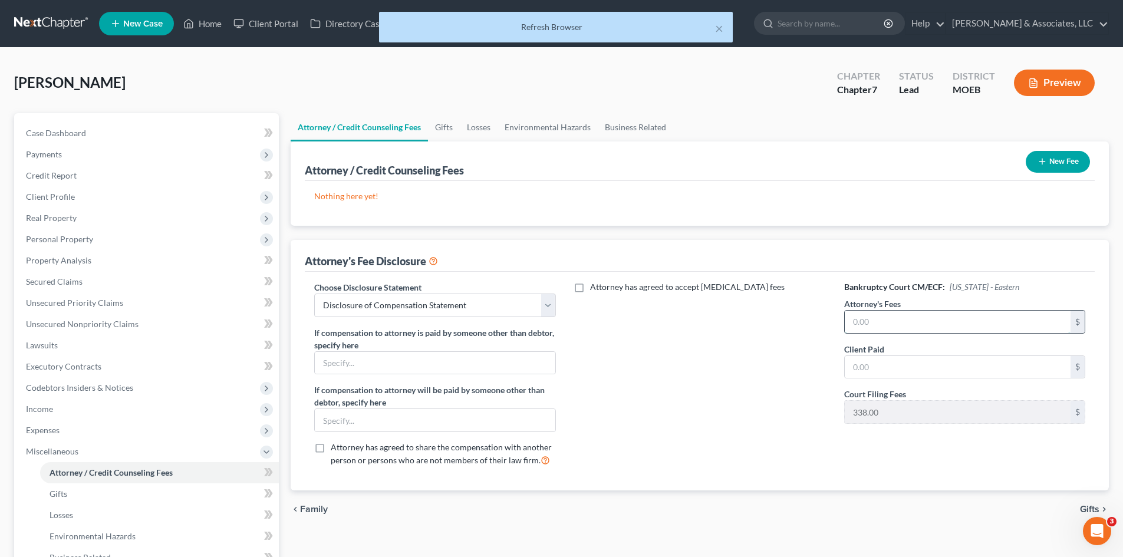
click at [886, 323] on input "text" at bounding box center [958, 322] width 226 height 22
type input "1,050"
click at [873, 367] on input "text" at bounding box center [958, 367] width 226 height 22
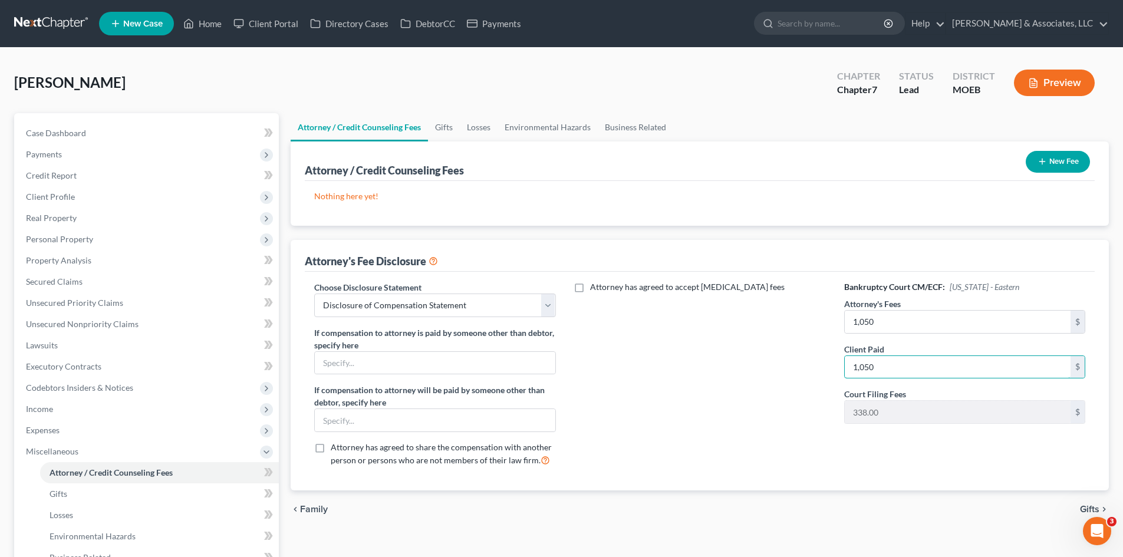
type input "1,050"
click at [741, 426] on div "Attorney has agreed to accept retainer fees" at bounding box center [700, 378] width 265 height 195
click at [1065, 166] on button "New Fee" at bounding box center [1058, 162] width 64 height 22
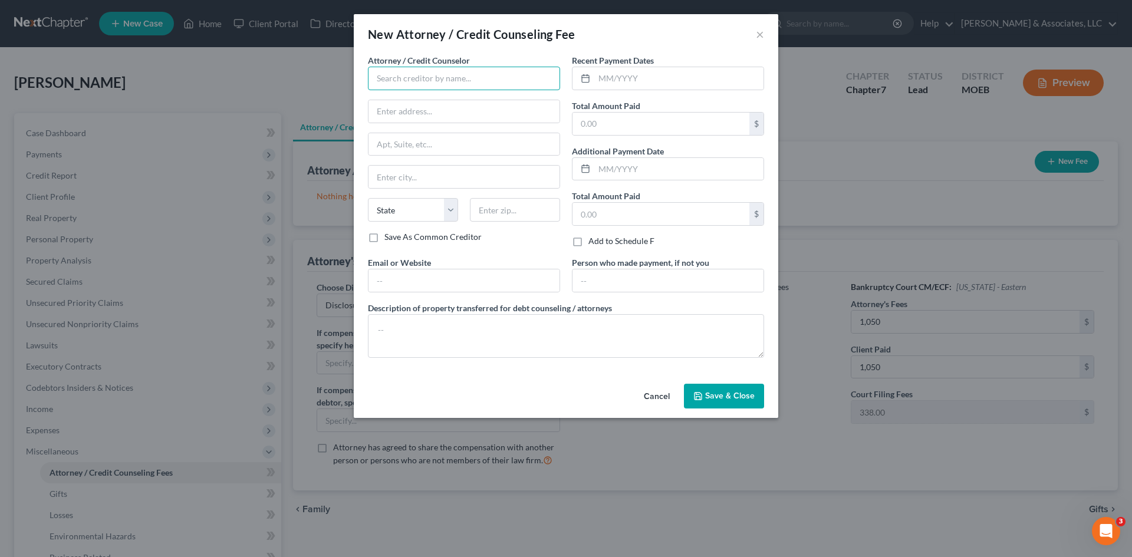
click at [443, 83] on input "text" at bounding box center [464, 79] width 192 height 24
click at [444, 96] on div "[PERSON_NAME] & Associates" at bounding box center [438, 99] width 123 height 12
type input "[PERSON_NAME] & Associates"
type input "2536 S. Old Hwy 94, Ste 222"
type input "Saint Charles"
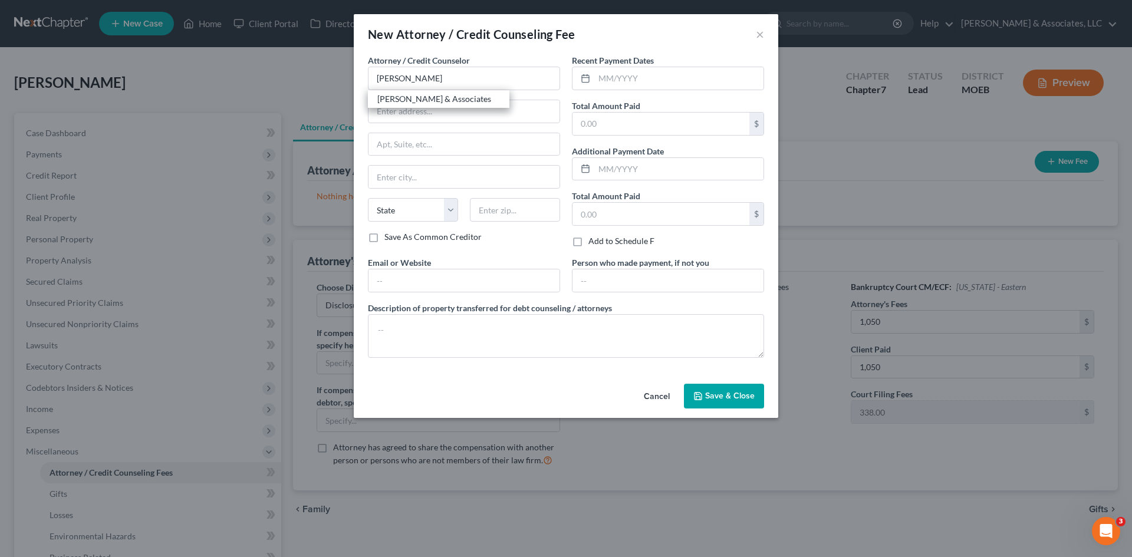
select select "26"
type input "63303"
click at [406, 279] on input "text" at bounding box center [463, 280] width 191 height 22
type input "[URL][DOMAIN_NAME]"
click at [621, 80] on input "text" at bounding box center [678, 78] width 169 height 22
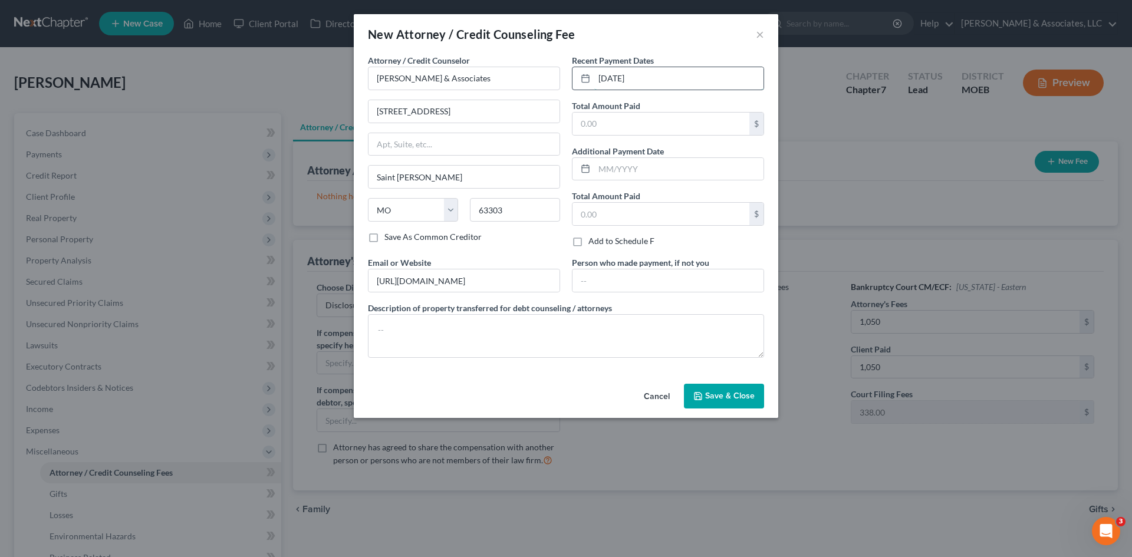
type input "07/31/25"
type input "1,050"
drag, startPoint x: 717, startPoint y: 394, endPoint x: 720, endPoint y: 399, distance: 6.1
click at [718, 394] on span "Save & Close" at bounding box center [730, 396] width 50 height 10
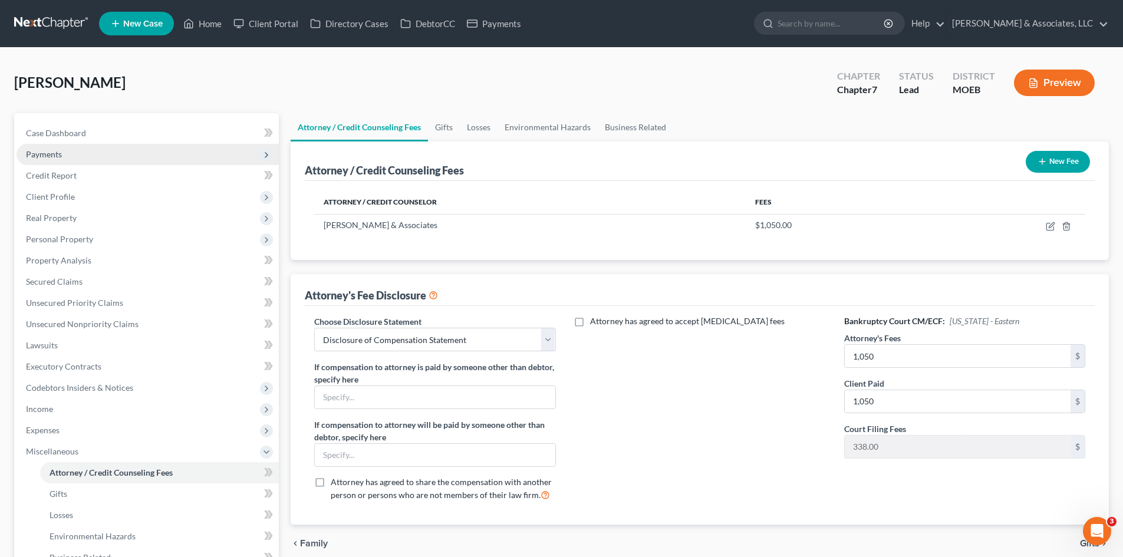
drag, startPoint x: 55, startPoint y: 153, endPoint x: 65, endPoint y: 153, distance: 10.6
click at [55, 153] on span "Payments" at bounding box center [44, 154] width 36 height 10
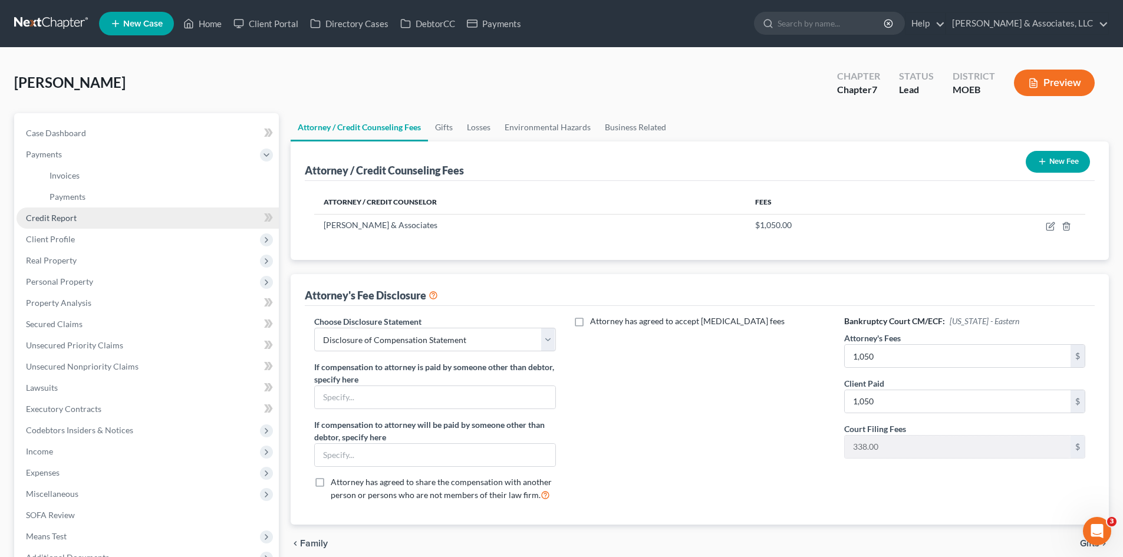
drag, startPoint x: 46, startPoint y: 223, endPoint x: 52, endPoint y: 222, distance: 6.6
click at [47, 223] on link "Credit Report" at bounding box center [148, 217] width 262 height 21
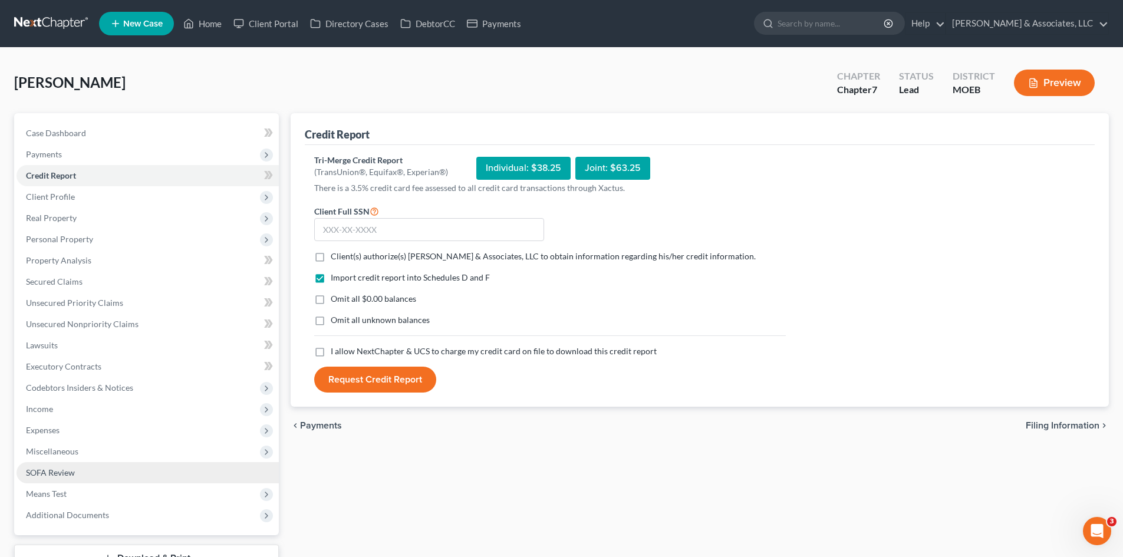
scroll to position [59, 0]
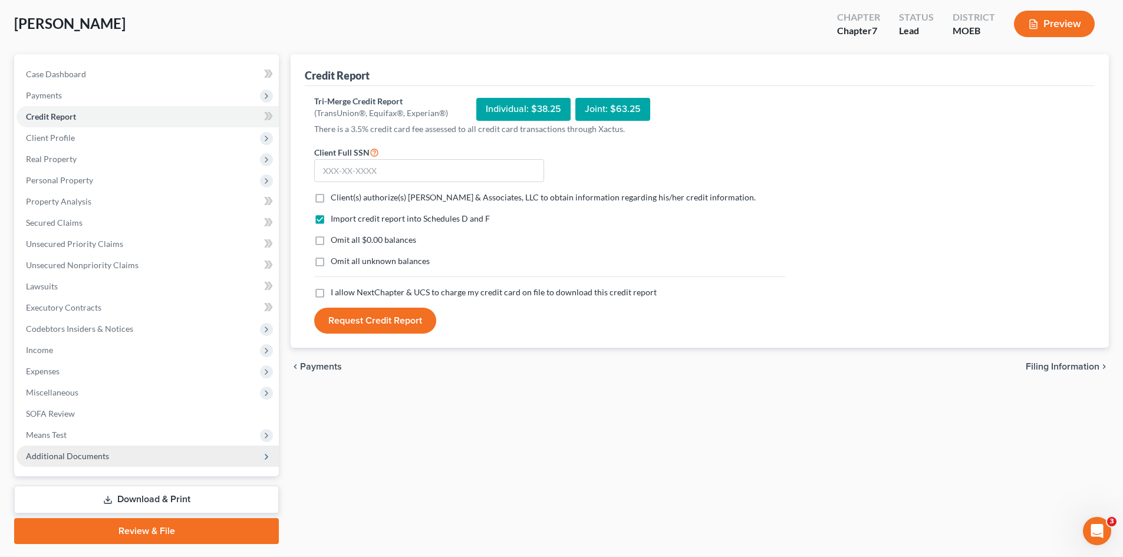
click at [54, 456] on span "Additional Documents" at bounding box center [67, 456] width 83 height 10
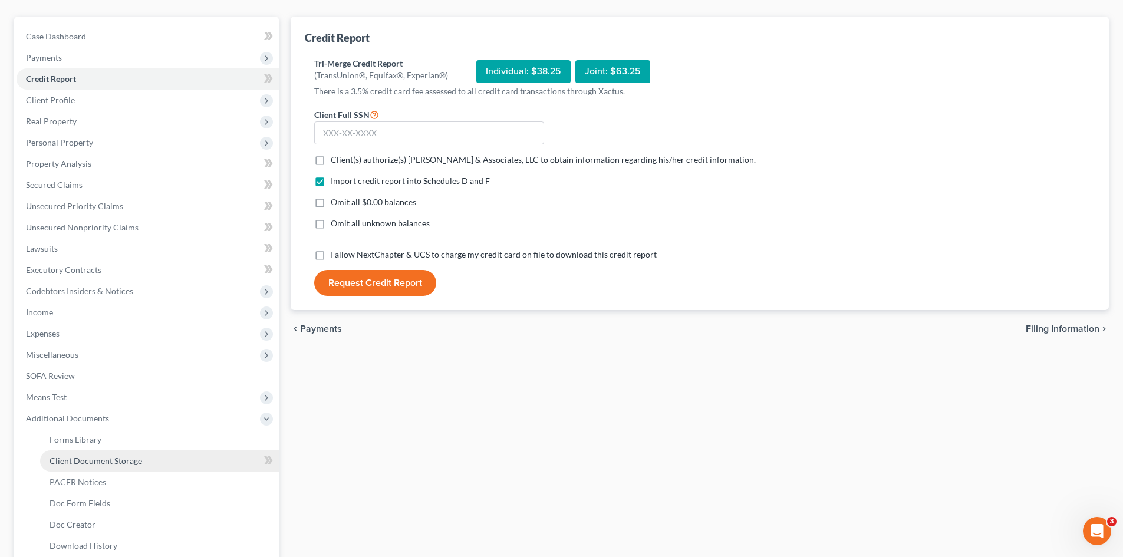
scroll to position [118, 0]
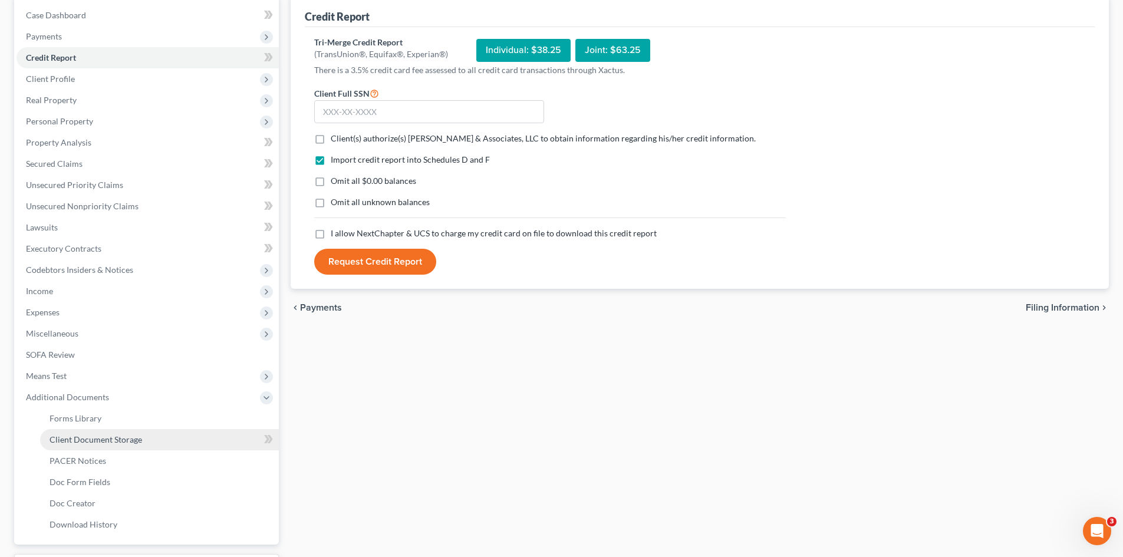
click at [127, 439] on span "Client Document Storage" at bounding box center [96, 439] width 93 height 10
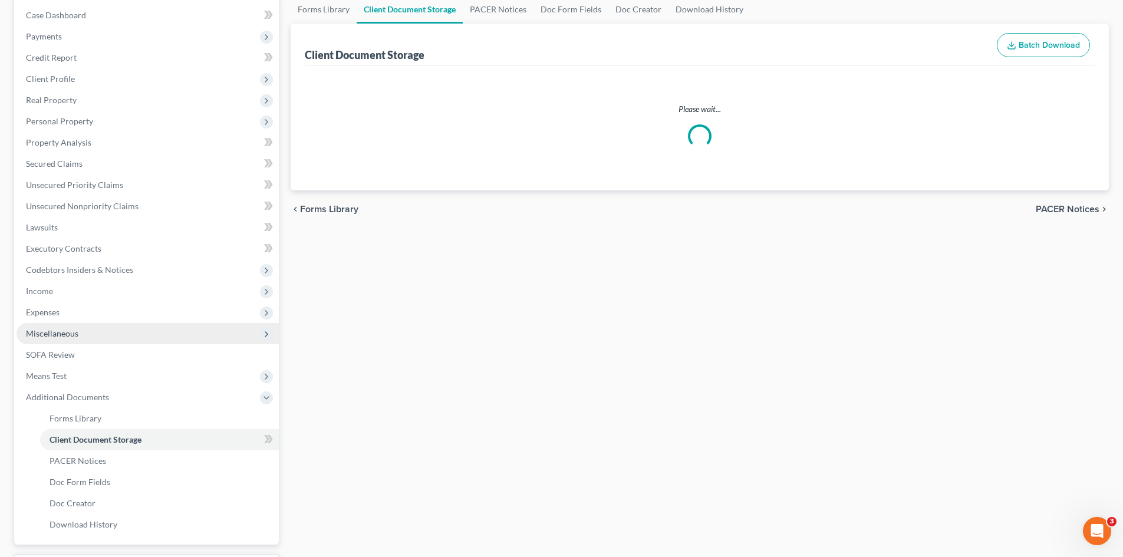
scroll to position [17, 0]
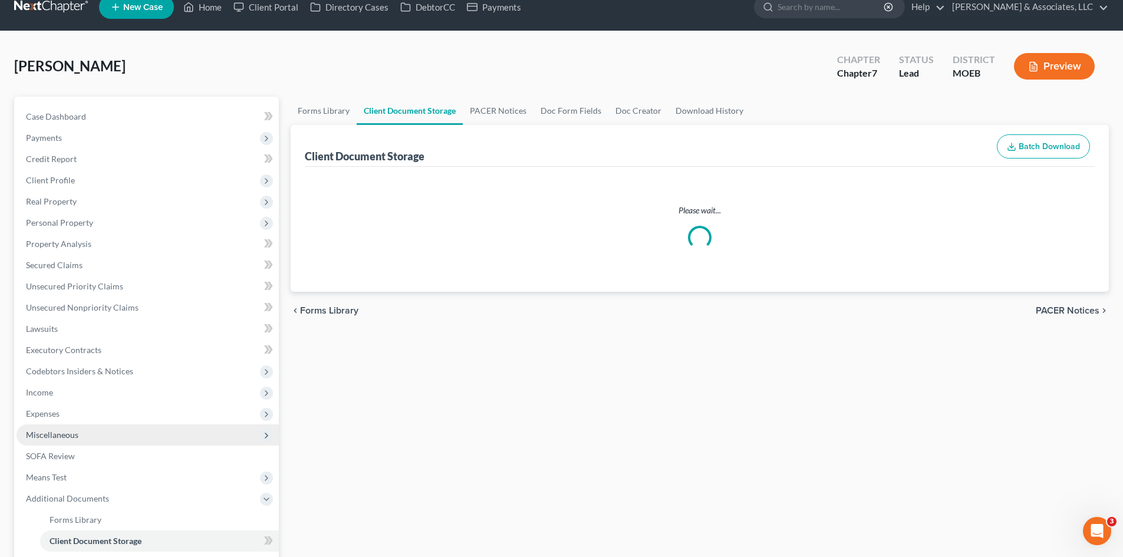
select select "9"
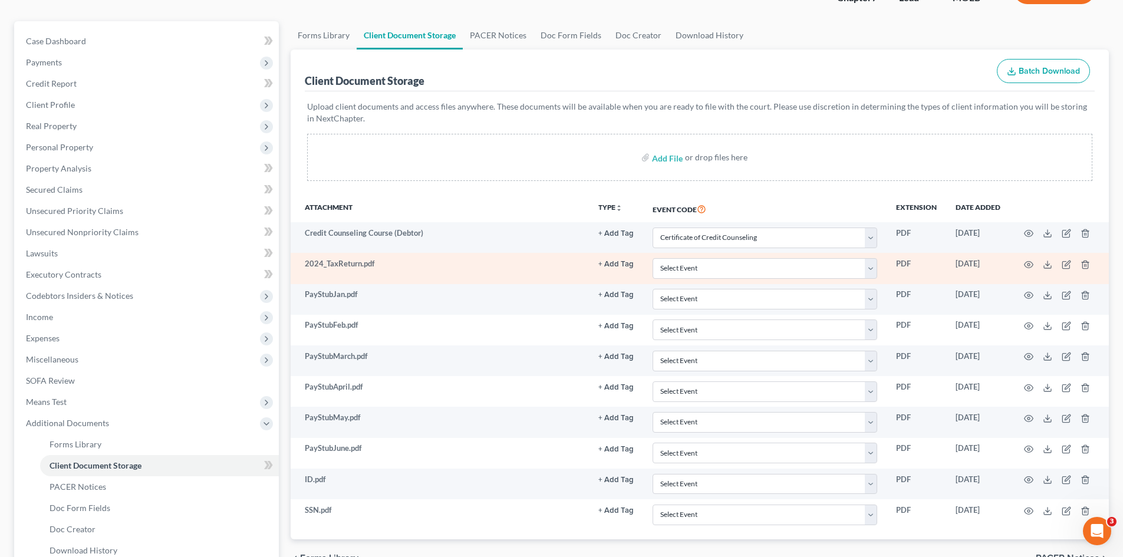
scroll to position [59, 0]
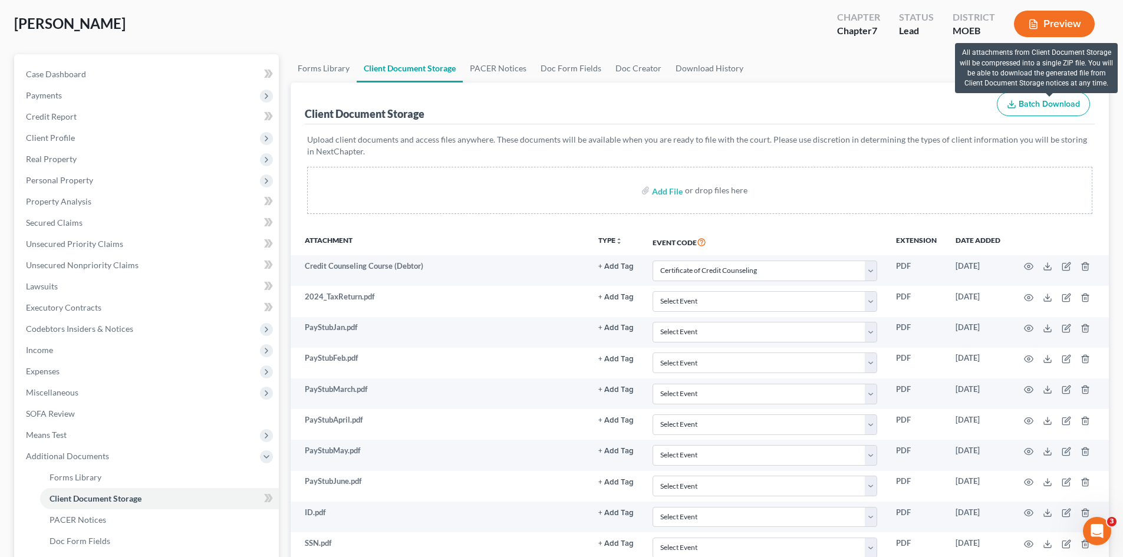
click at [1047, 106] on span "Batch Download" at bounding box center [1049, 104] width 61 height 10
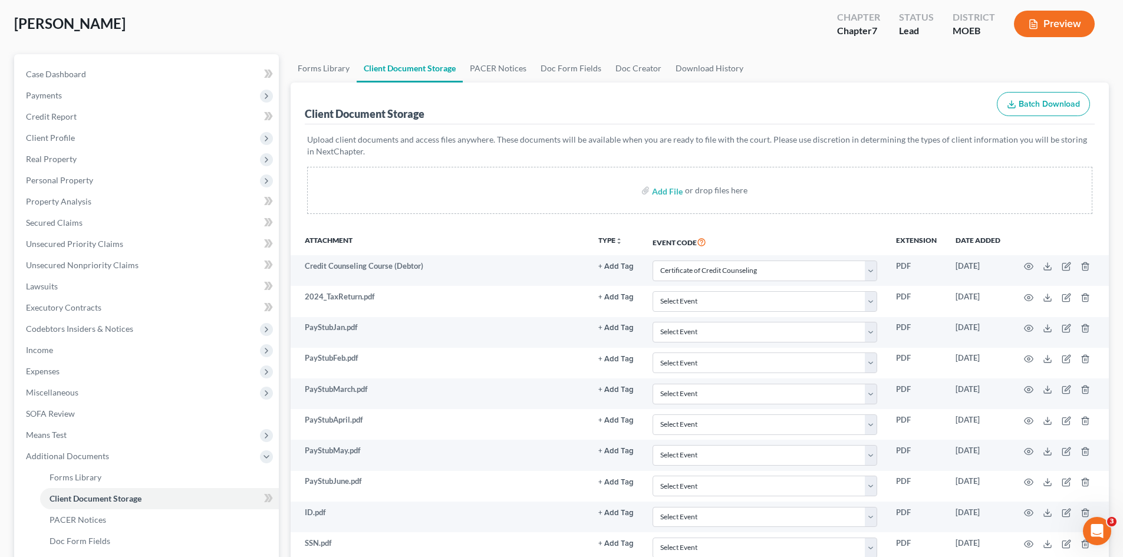
select select "9"
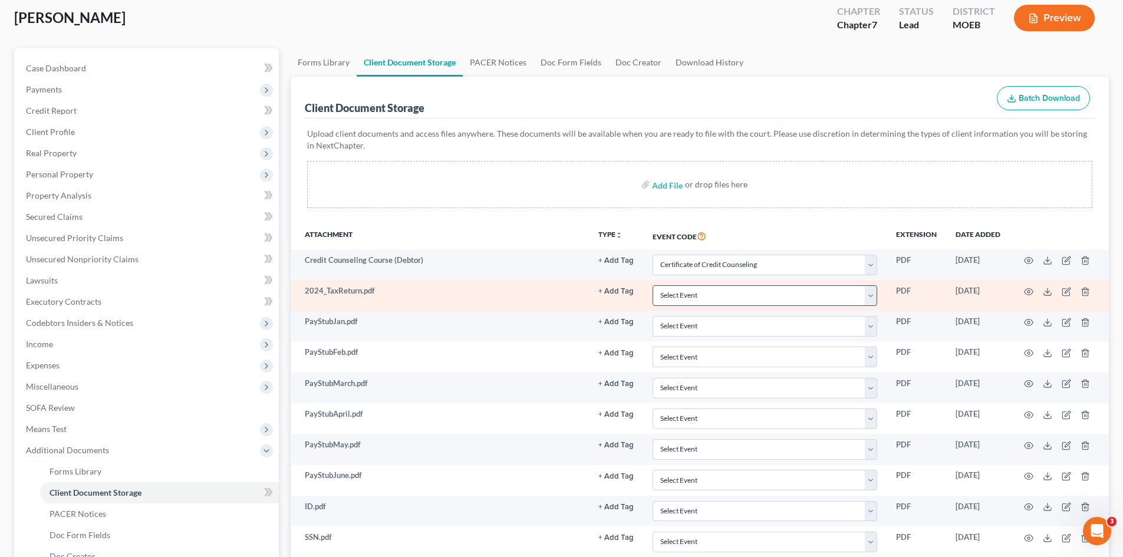
scroll to position [218, 0]
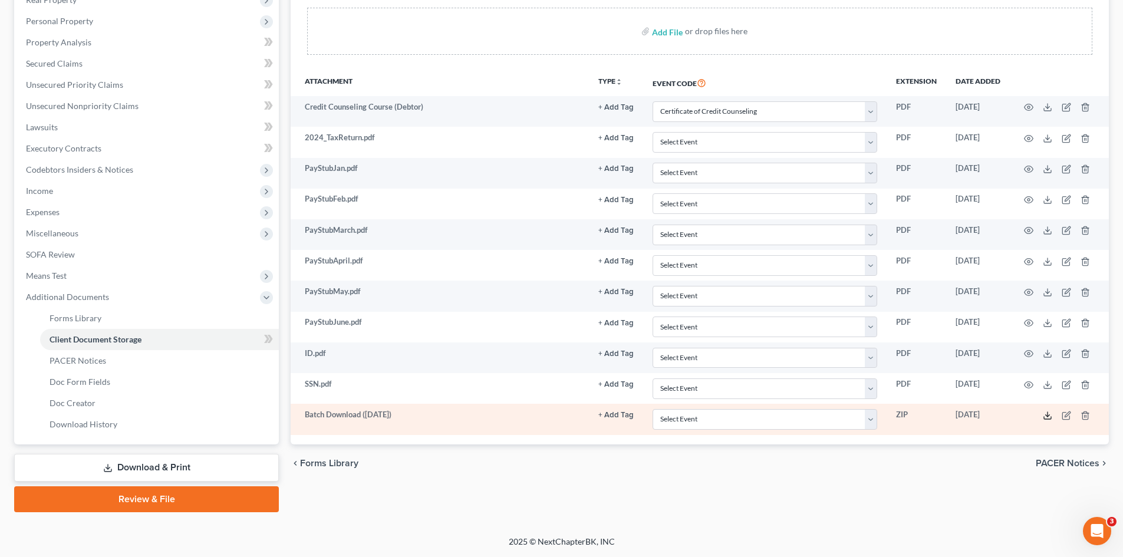
click at [1049, 416] on icon at bounding box center [1047, 415] width 9 height 9
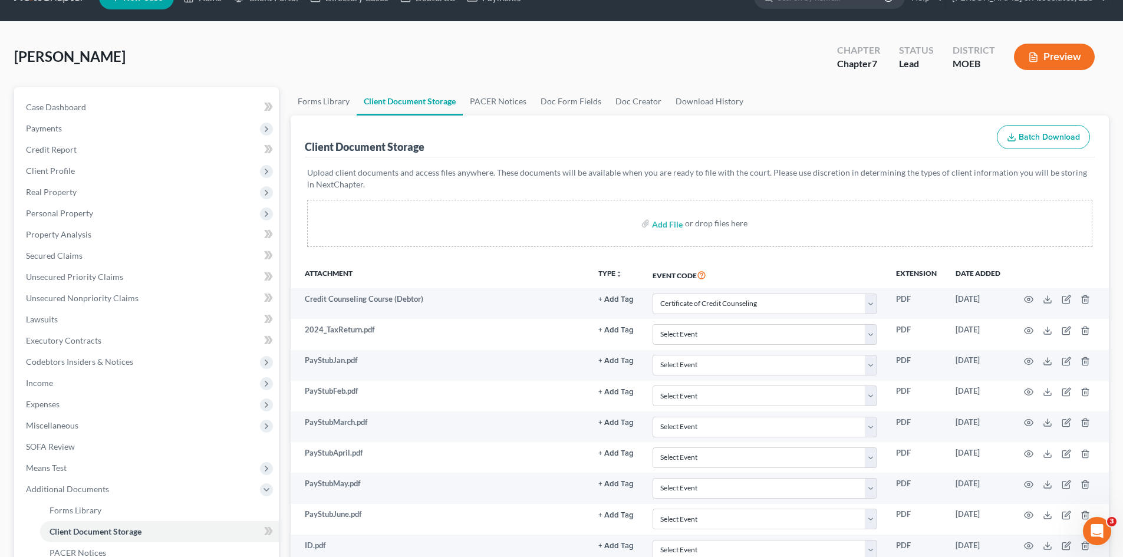
scroll to position [0, 0]
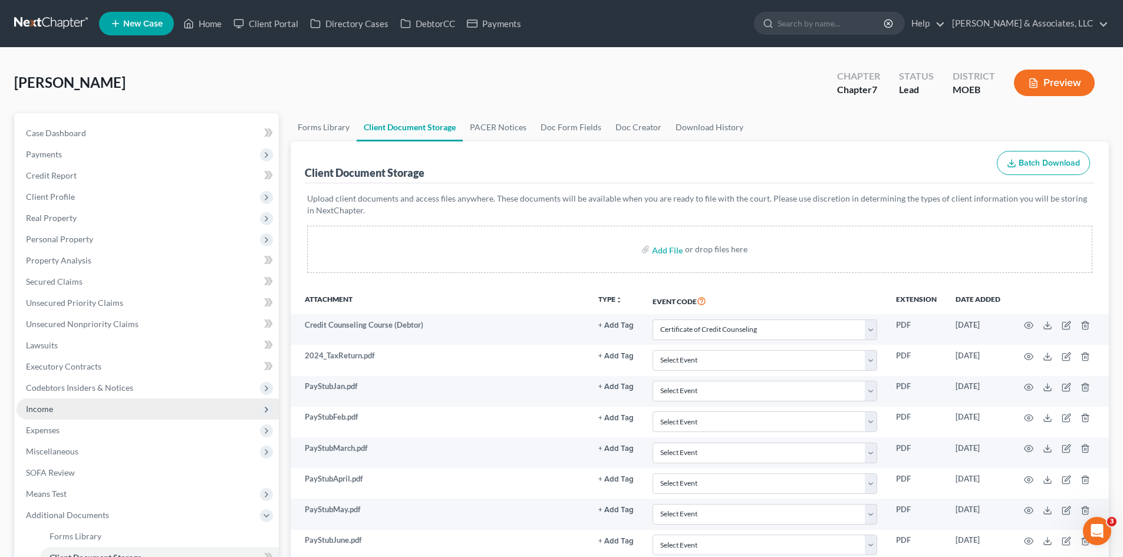
click at [46, 410] on span "Income" at bounding box center [39, 409] width 27 height 10
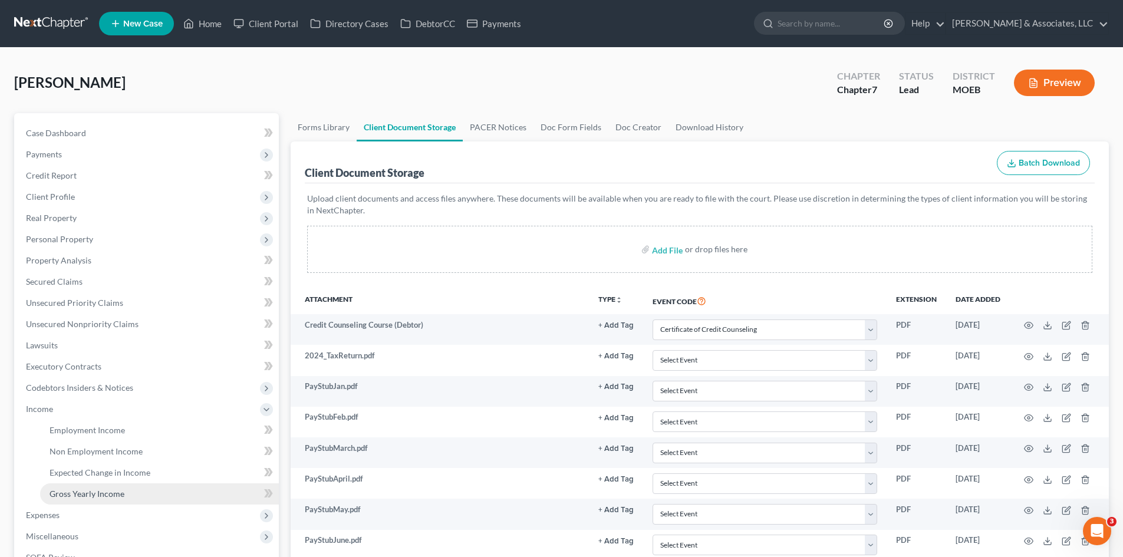
click at [80, 494] on span "Gross Yearly Income" at bounding box center [87, 494] width 75 height 10
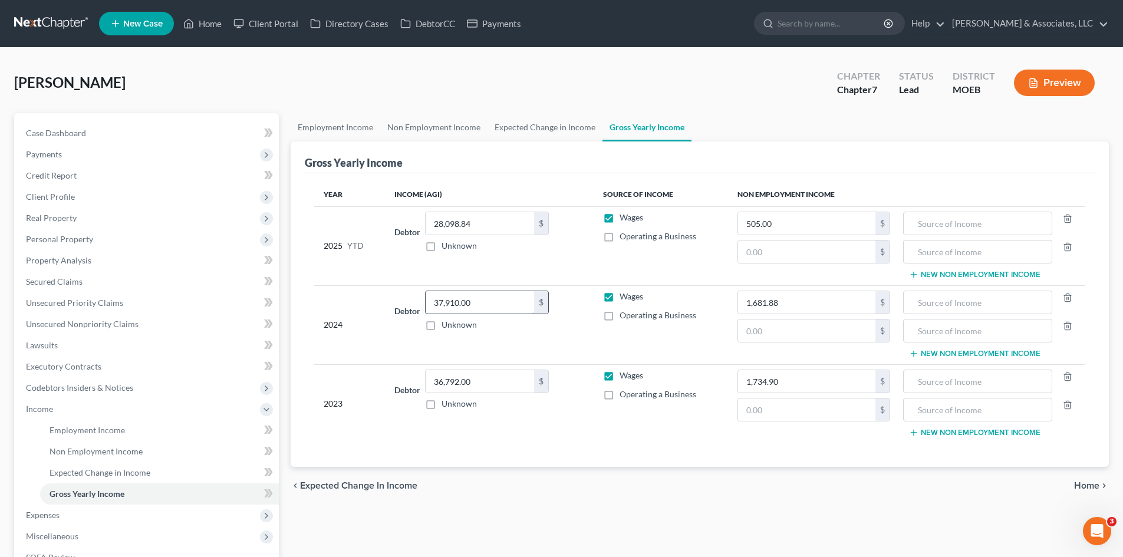
click at [495, 306] on input "37,910.00" at bounding box center [480, 302] width 108 height 22
type input "47,242.00"
click at [108, 131] on link "Case Dashboard" at bounding box center [148, 133] width 262 height 21
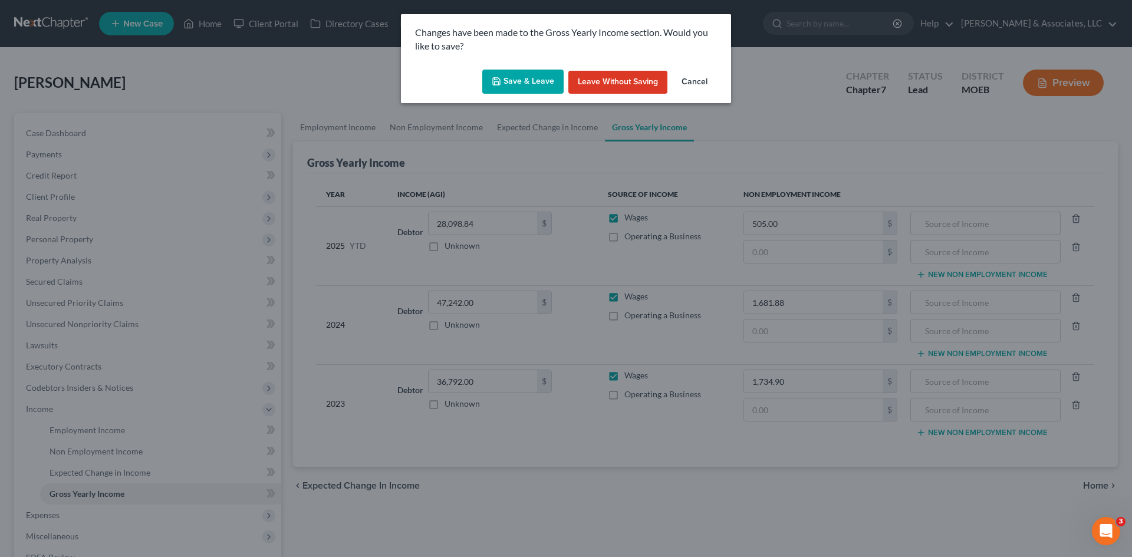
click at [517, 79] on button "Save & Leave" at bounding box center [522, 82] width 81 height 25
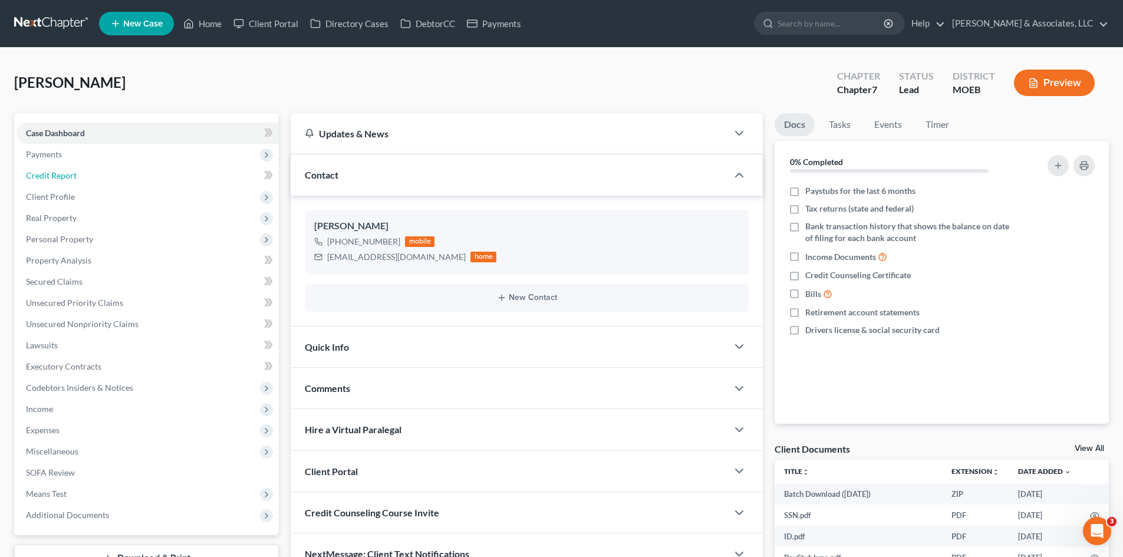
click at [65, 177] on span "Credit Report" at bounding box center [51, 175] width 51 height 10
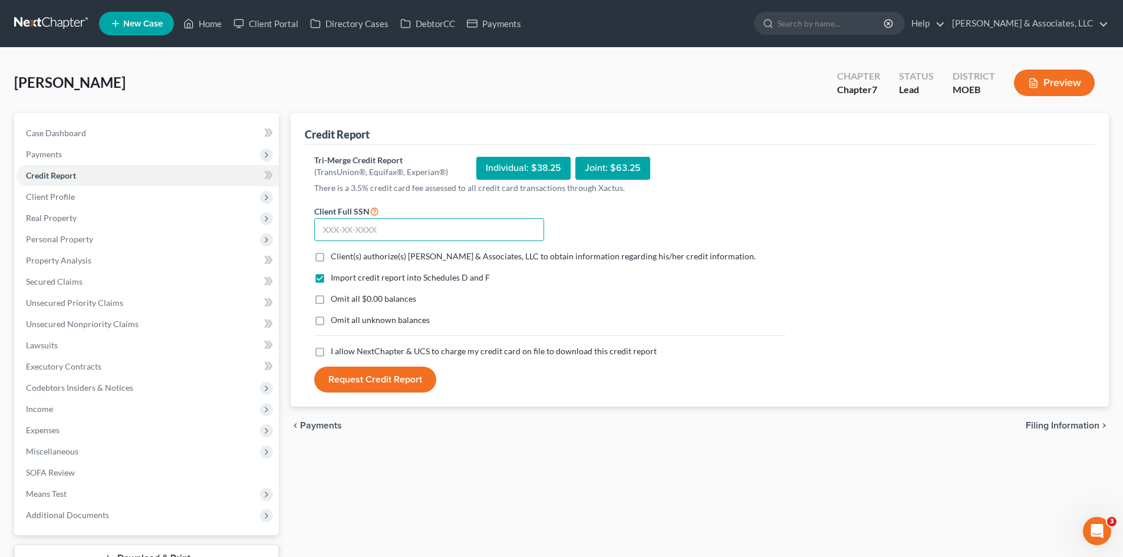
click at [357, 226] on input "text" at bounding box center [429, 230] width 230 height 24
type input "489-84-7360"
click at [331, 254] on label "Client(s) authorize(s) Teague & Associates, LLC to obtain information regarding…" at bounding box center [543, 257] width 425 height 12
click at [335, 254] on input "Client(s) authorize(s) Teague & Associates, LLC to obtain information regarding…" at bounding box center [339, 255] width 8 height 8
checkbox input "true"
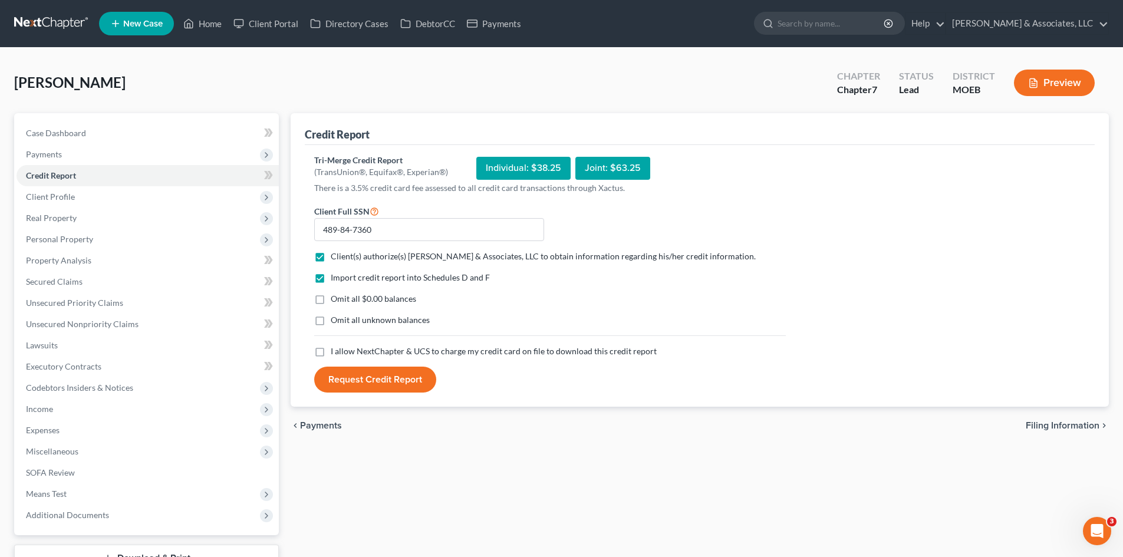
drag, startPoint x: 318, startPoint y: 298, endPoint x: 322, endPoint y: 342, distance: 44.9
click at [331, 297] on label "Omit all $0.00 balances" at bounding box center [373, 299] width 85 height 12
click at [335, 297] on input "Omit all $0.00 balances" at bounding box center [339, 297] width 8 height 8
checkbox input "true"
click at [331, 350] on label "I allow NextChapter & UCS to charge my credit card on file to download this cre…" at bounding box center [494, 351] width 326 height 12
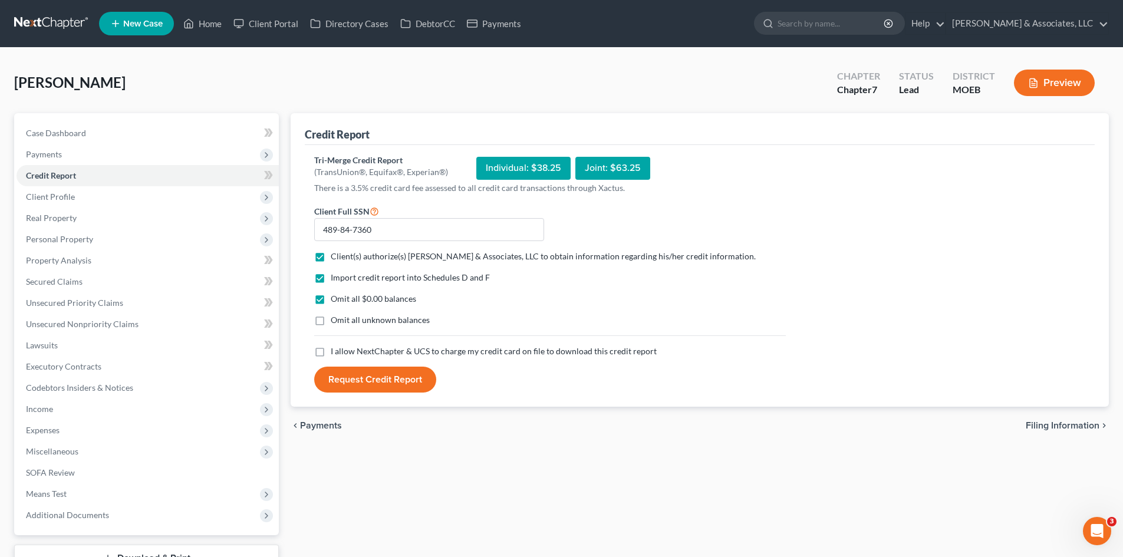
click at [335, 350] on input "I allow NextChapter & UCS to charge my credit card on file to download this cre…" at bounding box center [339, 349] width 8 height 8
checkbox input "true"
click at [367, 381] on button "Request Credit Report" at bounding box center [375, 380] width 122 height 26
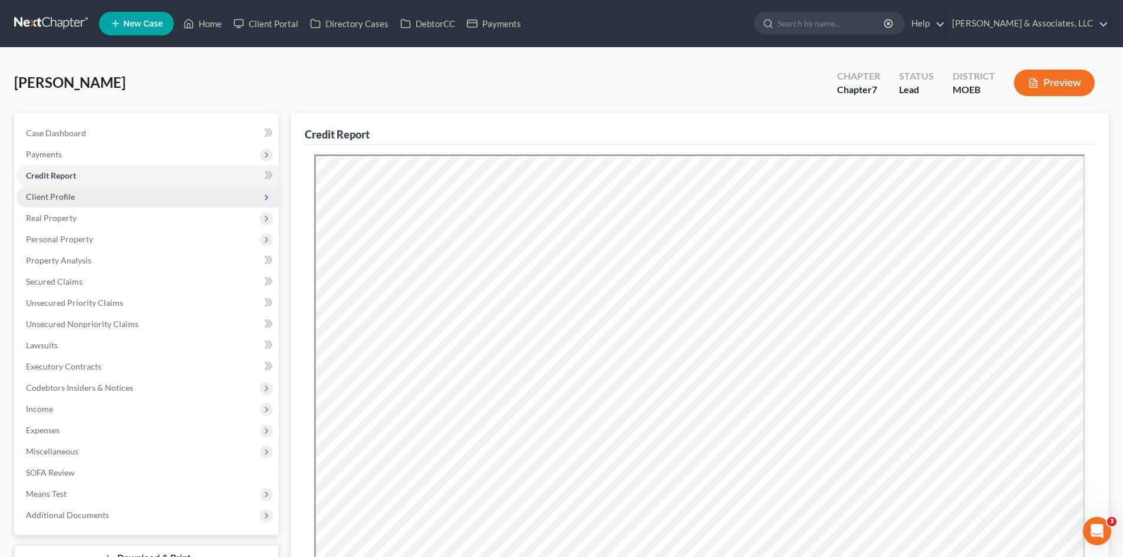
click at [68, 202] on span "Client Profile" at bounding box center [148, 196] width 262 height 21
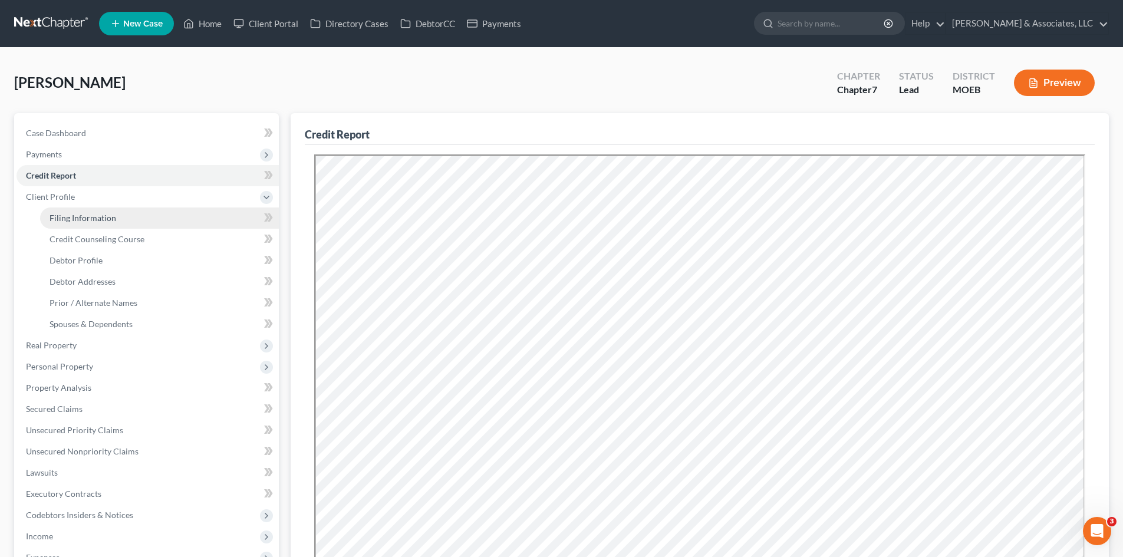
click at [77, 218] on span "Filing Information" at bounding box center [83, 218] width 67 height 10
select select "1"
select select "0"
select select "45"
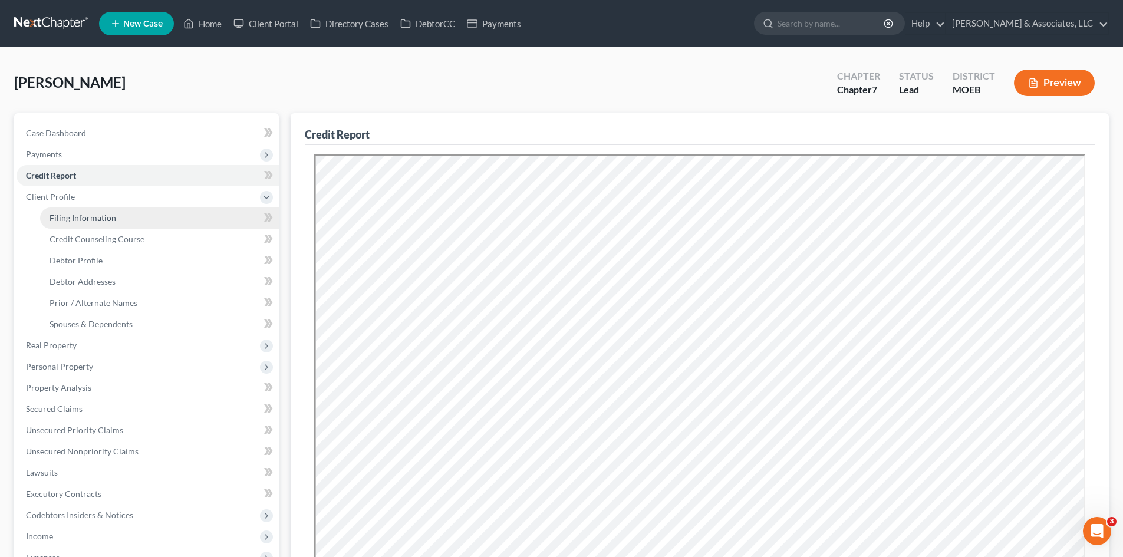
select select "0"
select select "26"
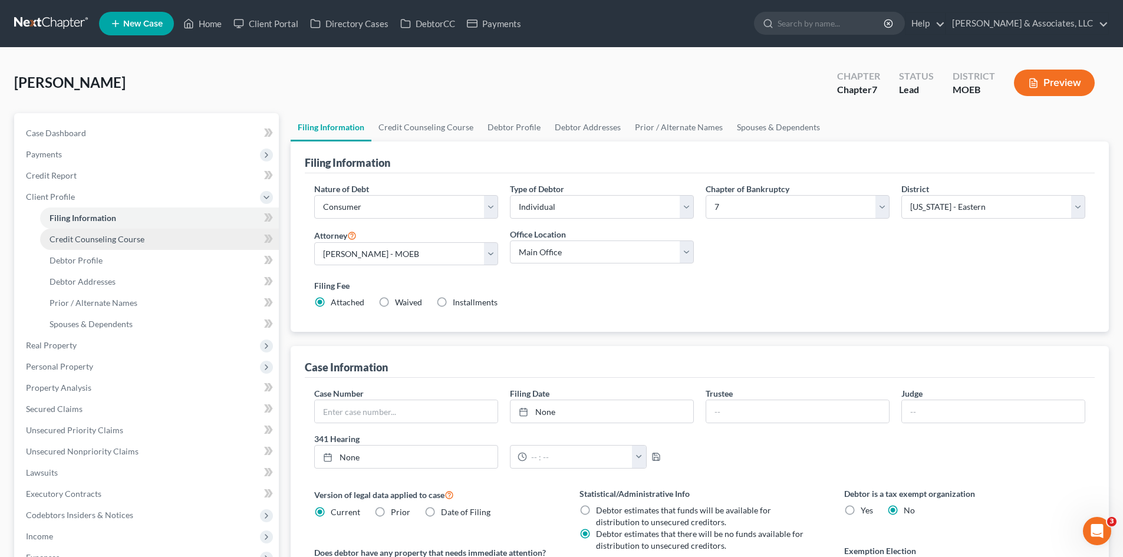
click at [81, 242] on span "Credit Counseling Course" at bounding box center [97, 239] width 95 height 10
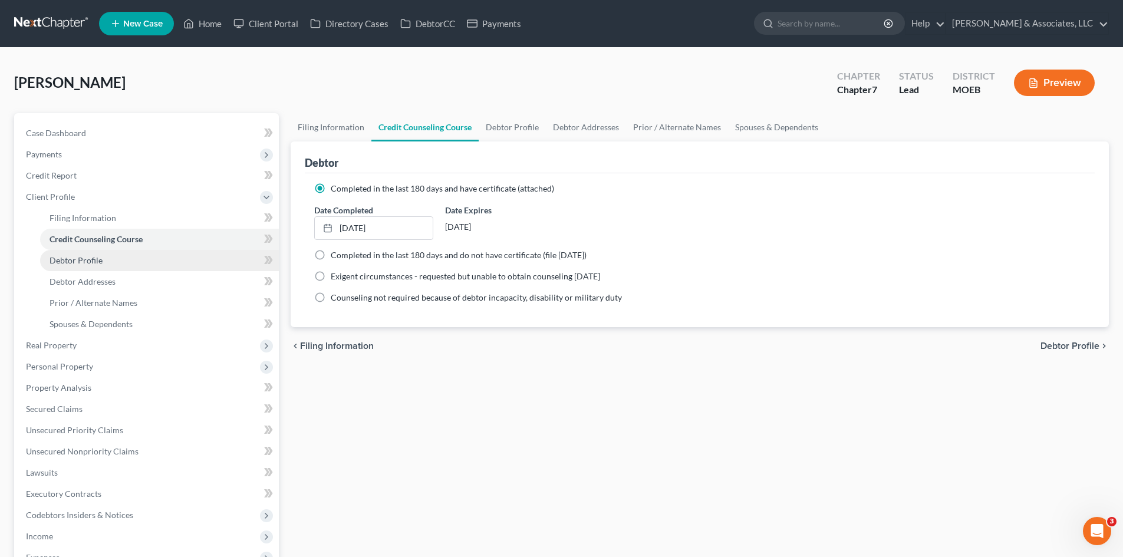
click at [95, 266] on link "Debtor Profile" at bounding box center [159, 260] width 239 height 21
select select "0"
select select "2"
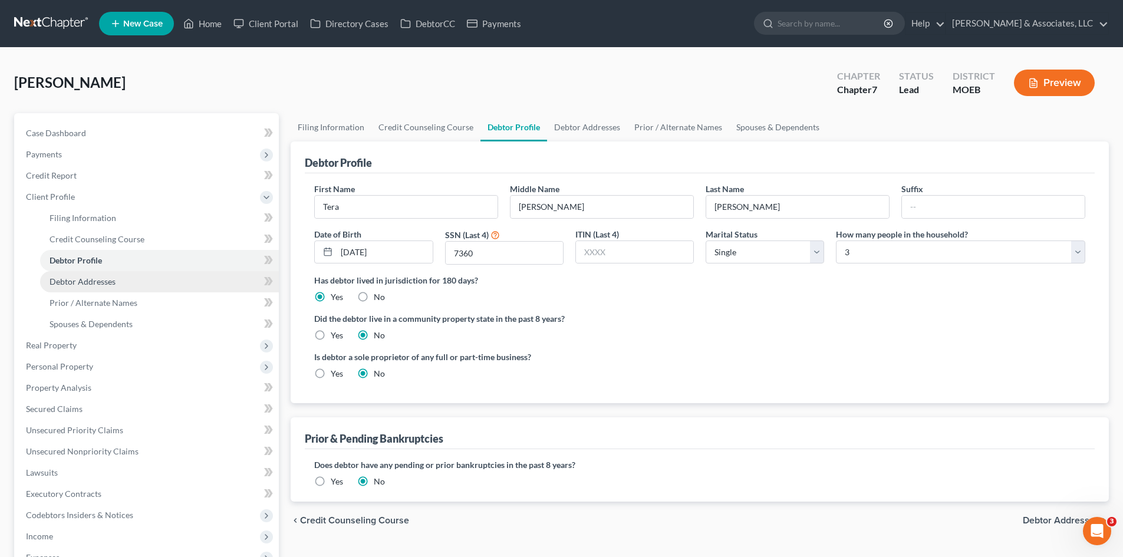
click at [69, 284] on span "Debtor Addresses" at bounding box center [83, 281] width 66 height 10
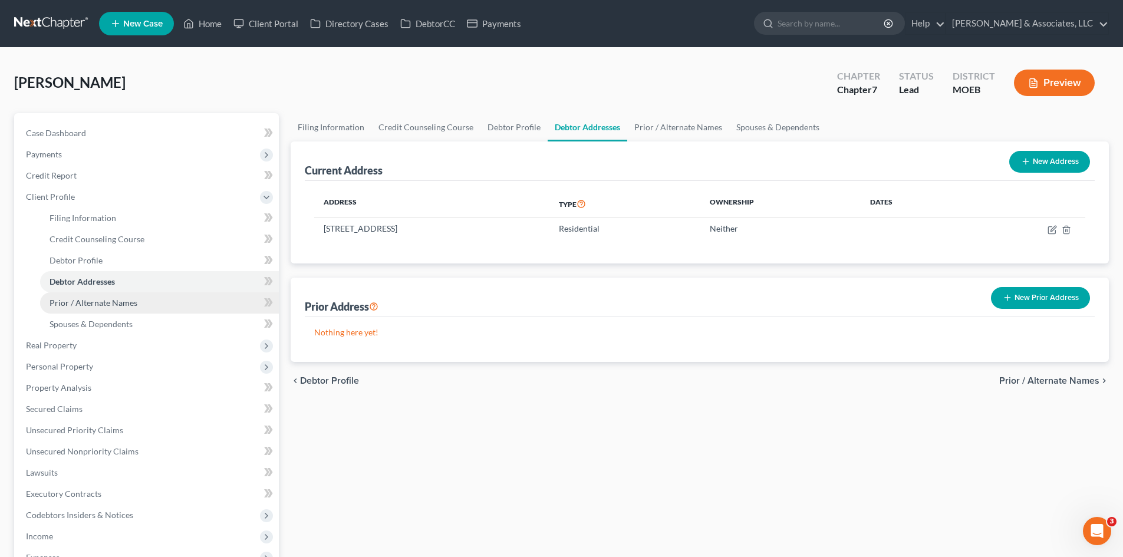
click at [95, 301] on span "Prior / Alternate Names" at bounding box center [94, 303] width 88 height 10
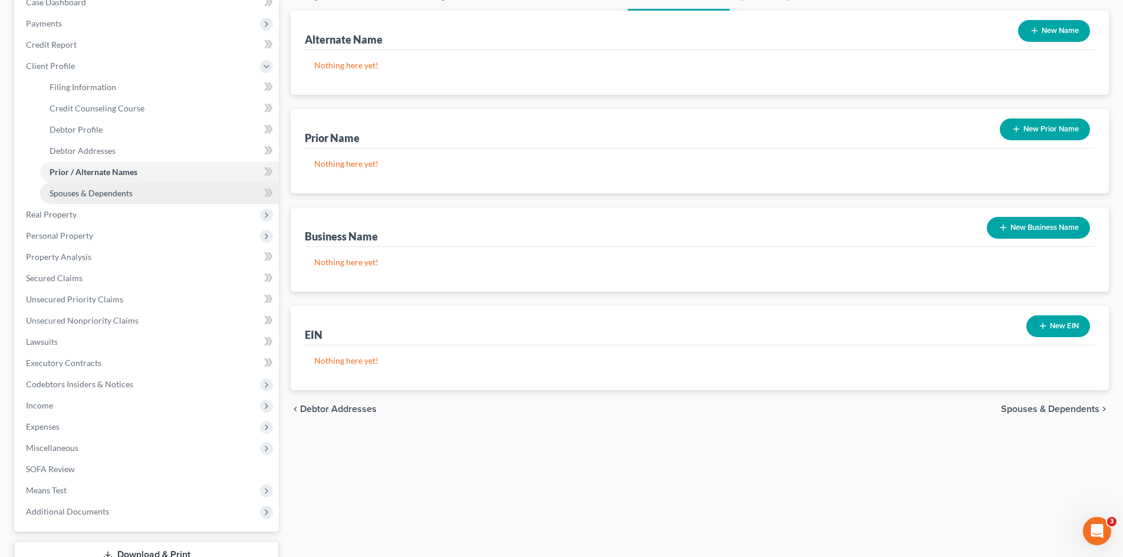
scroll to position [118, 0]
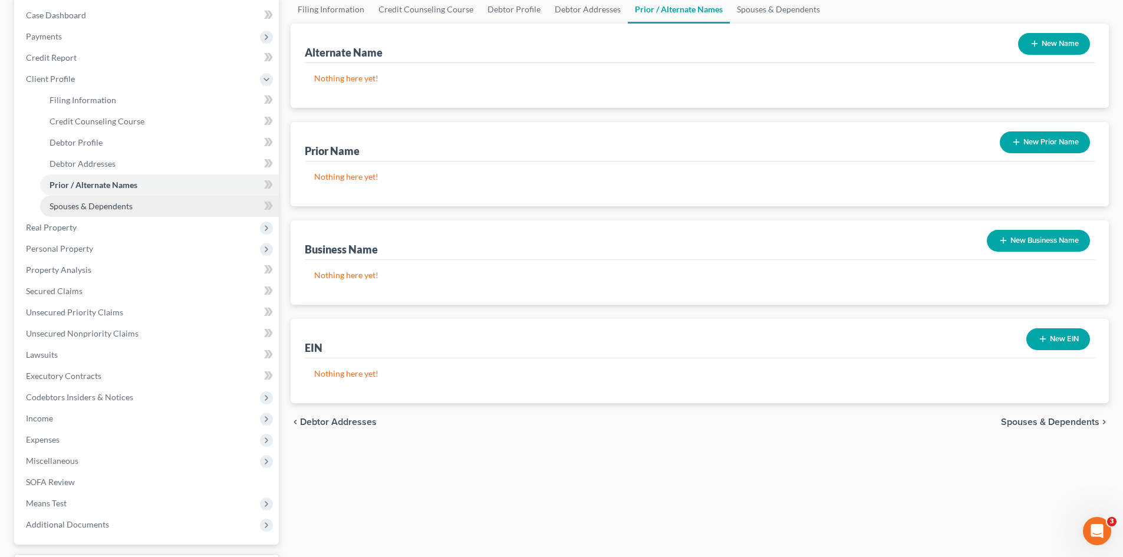
click at [125, 209] on span "Spouses & Dependents" at bounding box center [91, 206] width 83 height 10
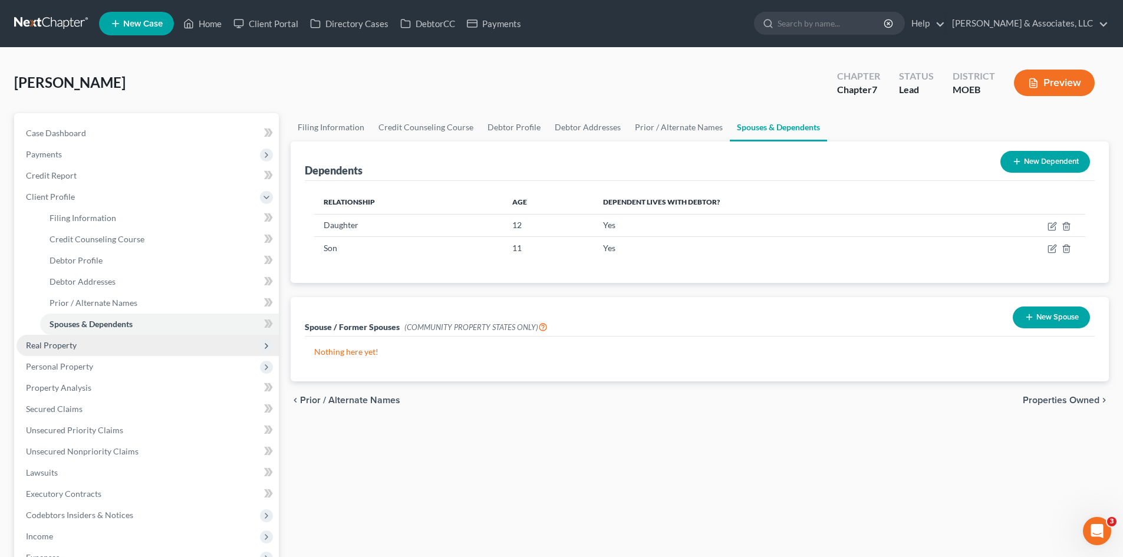
click at [64, 348] on span "Real Property" at bounding box center [51, 345] width 51 height 10
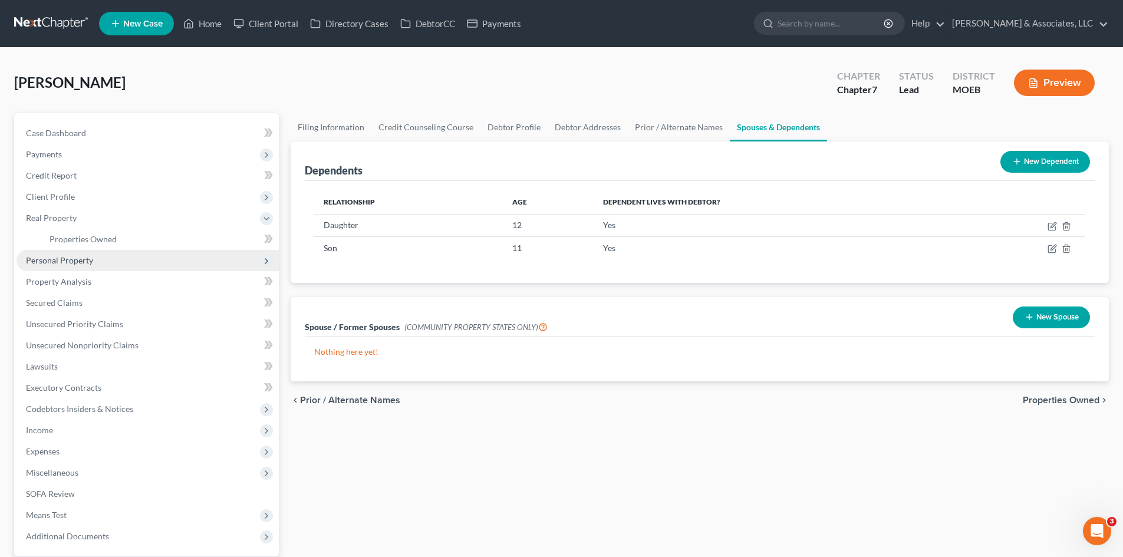
click at [75, 263] on span "Personal Property" at bounding box center [59, 260] width 67 height 10
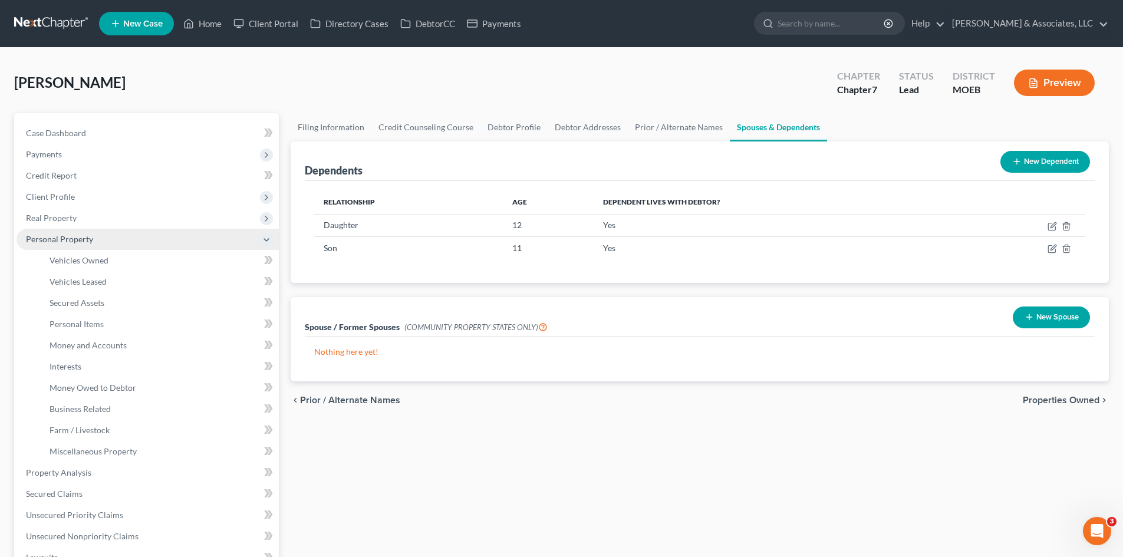
click at [51, 240] on span "Personal Property" at bounding box center [59, 239] width 67 height 10
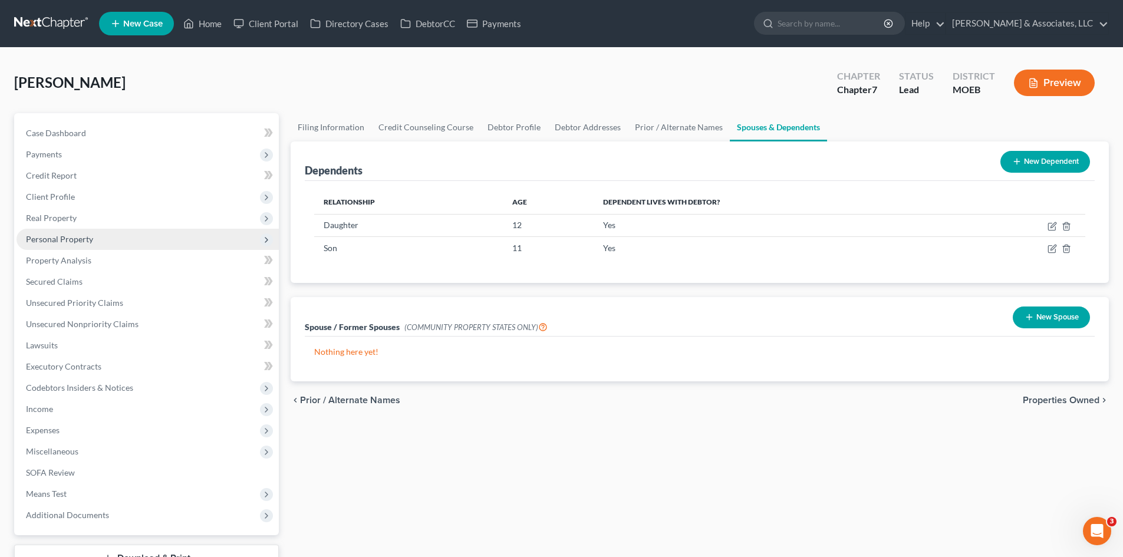
click at [73, 244] on span "Personal Property" at bounding box center [148, 239] width 262 height 21
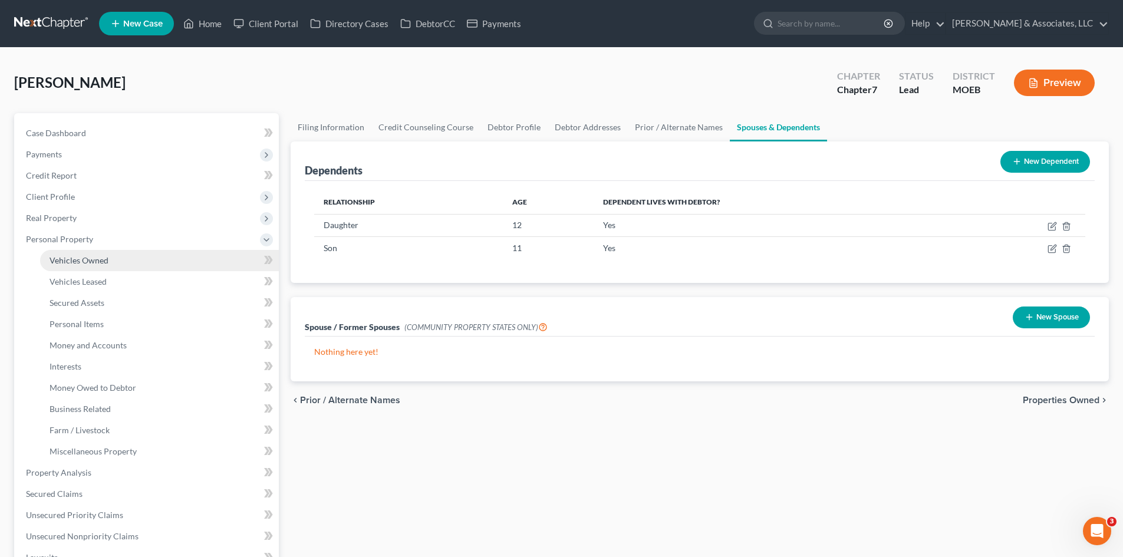
click at [99, 262] on span "Vehicles Owned" at bounding box center [79, 260] width 59 height 10
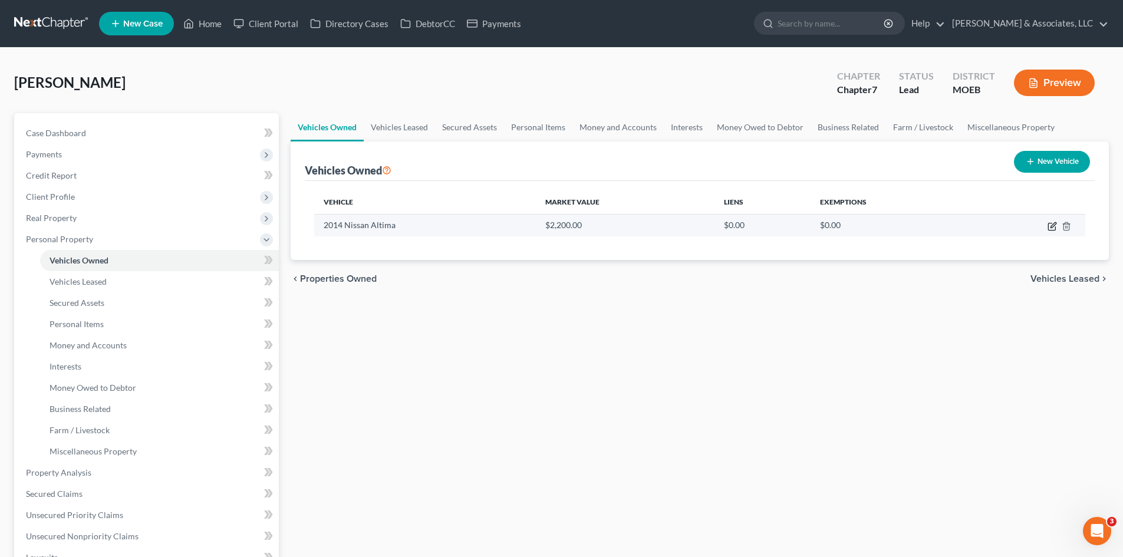
click at [1052, 228] on icon "button" at bounding box center [1051, 226] width 9 height 9
select select "0"
select select "12"
select select "2"
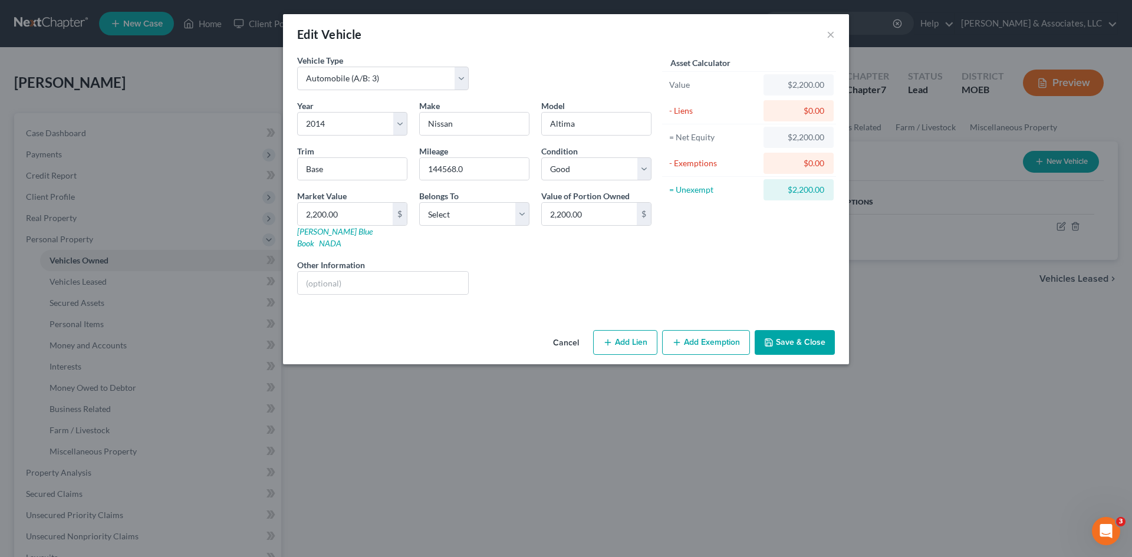
click at [790, 334] on button "Save & Close" at bounding box center [794, 342] width 80 height 25
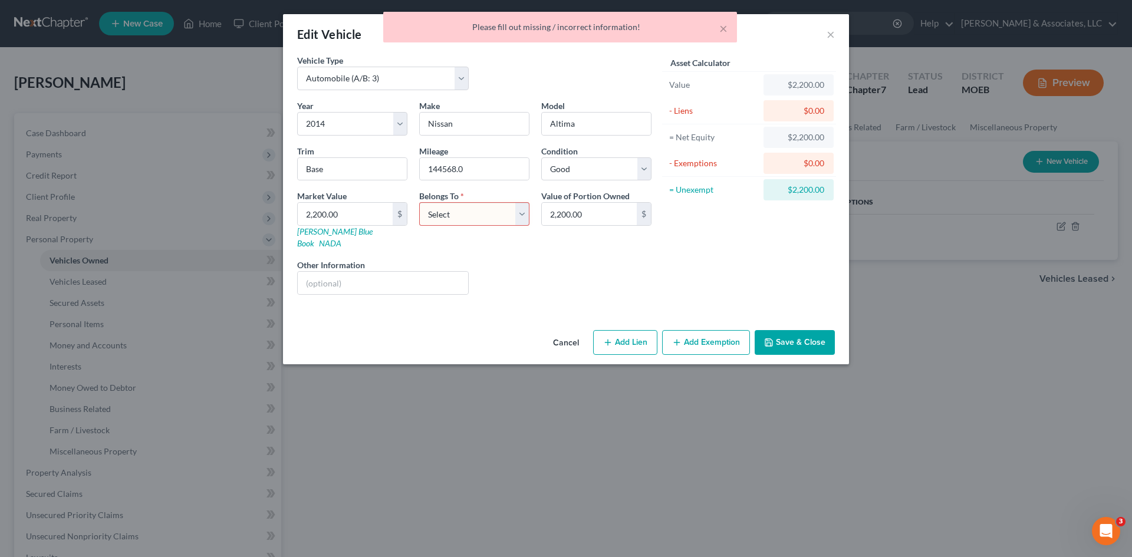
click at [828, 35] on div "× Please fill out missing / incorrect information!" at bounding box center [560, 30] width 1132 height 37
click at [522, 215] on select "Select Debtor 1 Only Debtor 2 Only Debtor 1 And Debtor 2 Only At Least One Of T…" at bounding box center [474, 214] width 110 height 24
select select "0"
click at [419, 202] on select "Select Debtor 1 Only Debtor 2 Only Debtor 1 And Debtor 2 Only At Least One Of T…" at bounding box center [474, 214] width 110 height 24
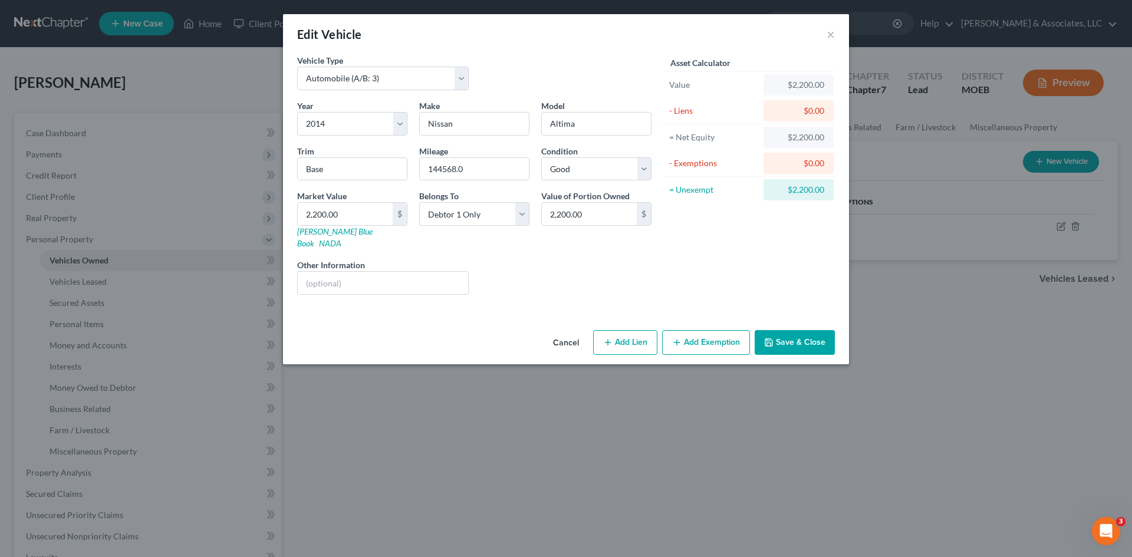
click at [800, 330] on button "Save & Close" at bounding box center [794, 342] width 80 height 25
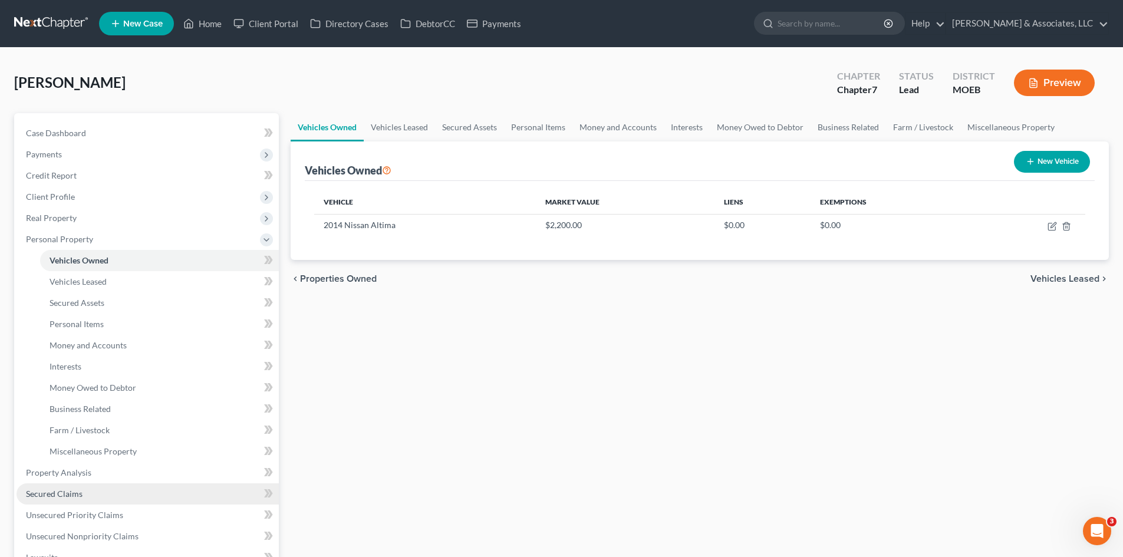
click at [47, 499] on link "Secured Claims" at bounding box center [148, 493] width 262 height 21
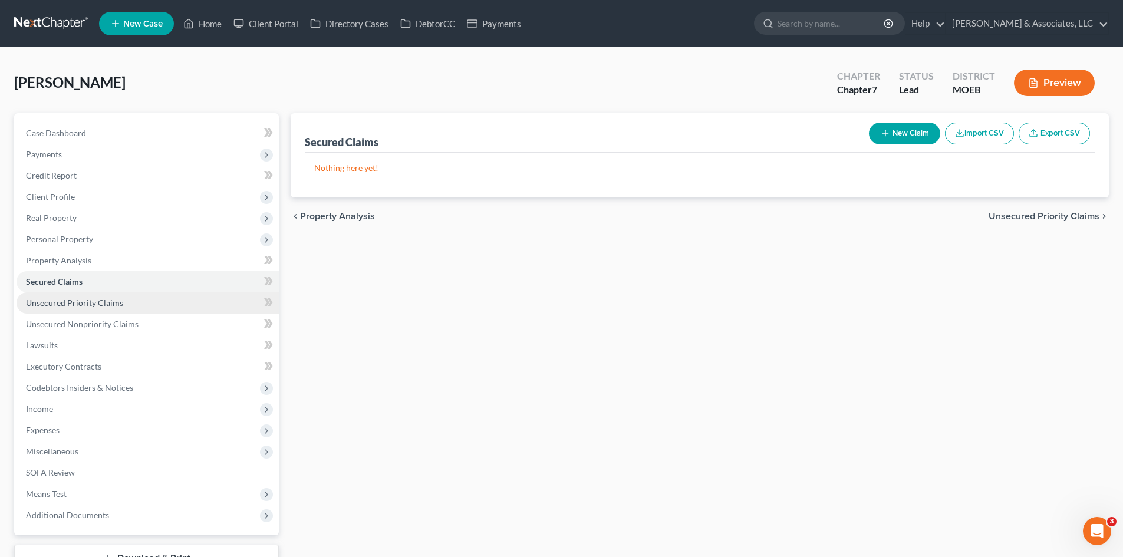
click at [50, 308] on link "Unsecured Priority Claims" at bounding box center [148, 302] width 262 height 21
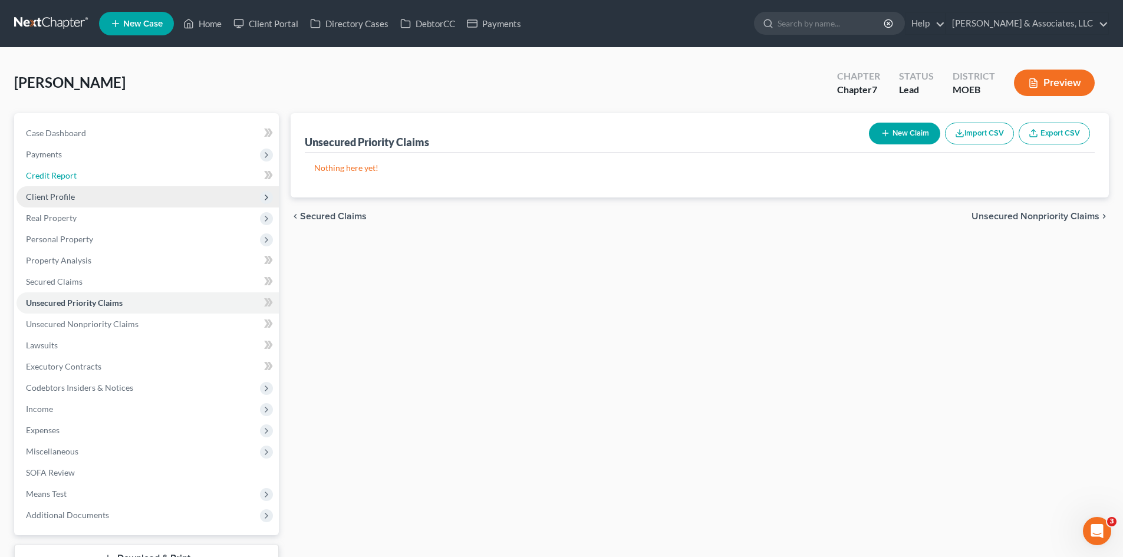
drag, startPoint x: 52, startPoint y: 174, endPoint x: 58, endPoint y: 196, distance: 22.4
click at [52, 174] on span "Credit Report" at bounding box center [51, 175] width 51 height 10
click at [58, 196] on span "Client Profile" at bounding box center [50, 197] width 49 height 10
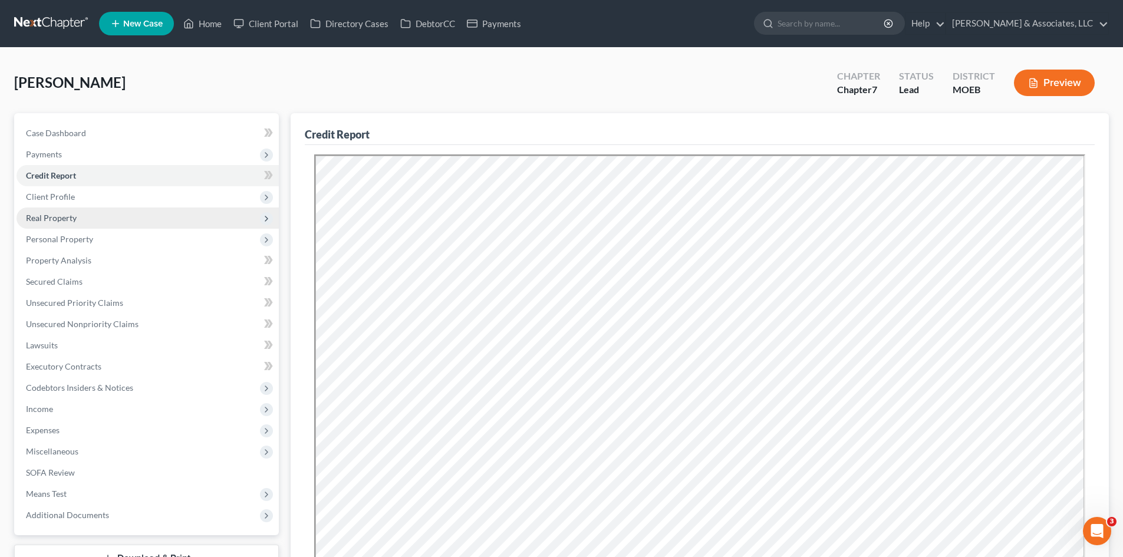
click at [50, 215] on span "Real Property" at bounding box center [51, 218] width 51 height 10
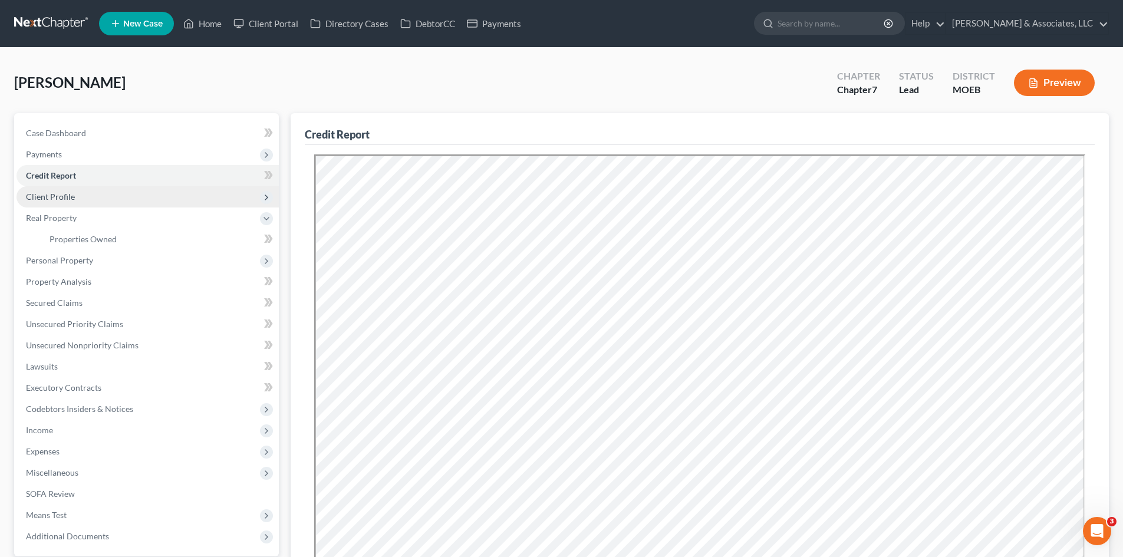
click at [54, 196] on span "Client Profile" at bounding box center [50, 197] width 49 height 10
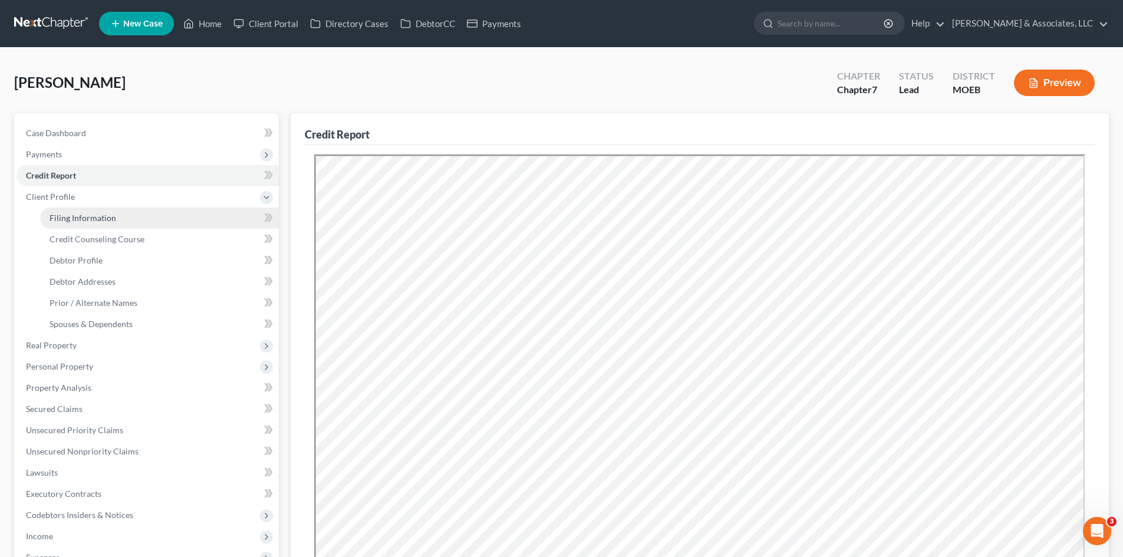
click at [87, 219] on span "Filing Information" at bounding box center [83, 218] width 67 height 10
select select "1"
select select "0"
select select "45"
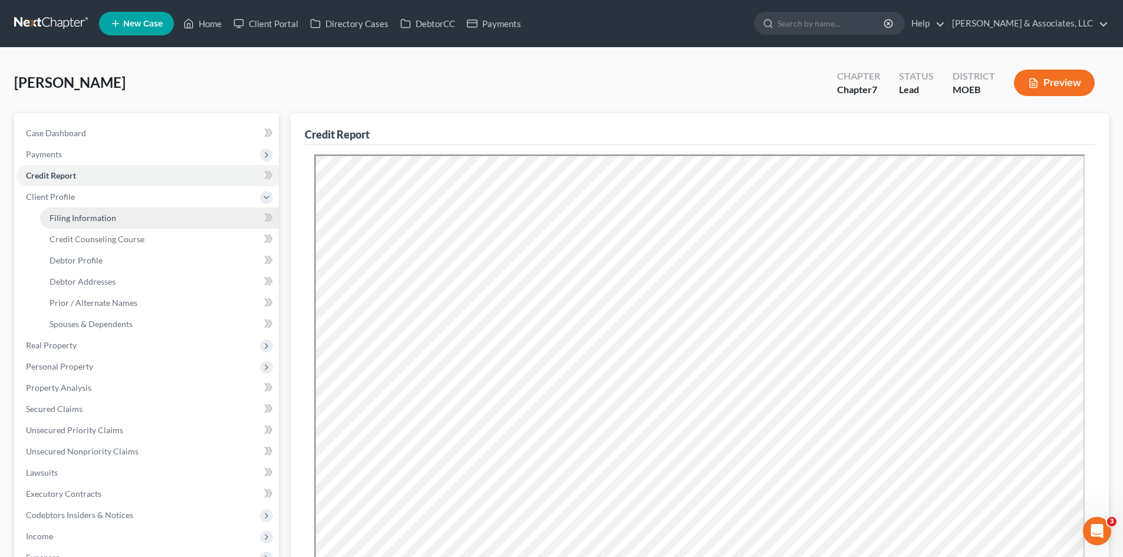
select select "0"
select select "26"
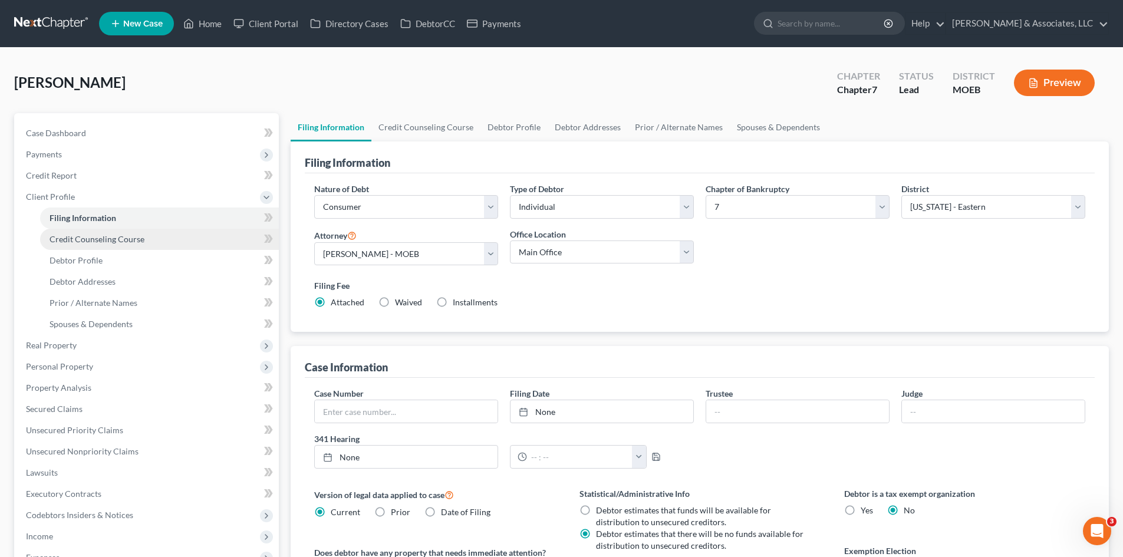
click at [88, 239] on span "Credit Counseling Course" at bounding box center [97, 239] width 95 height 10
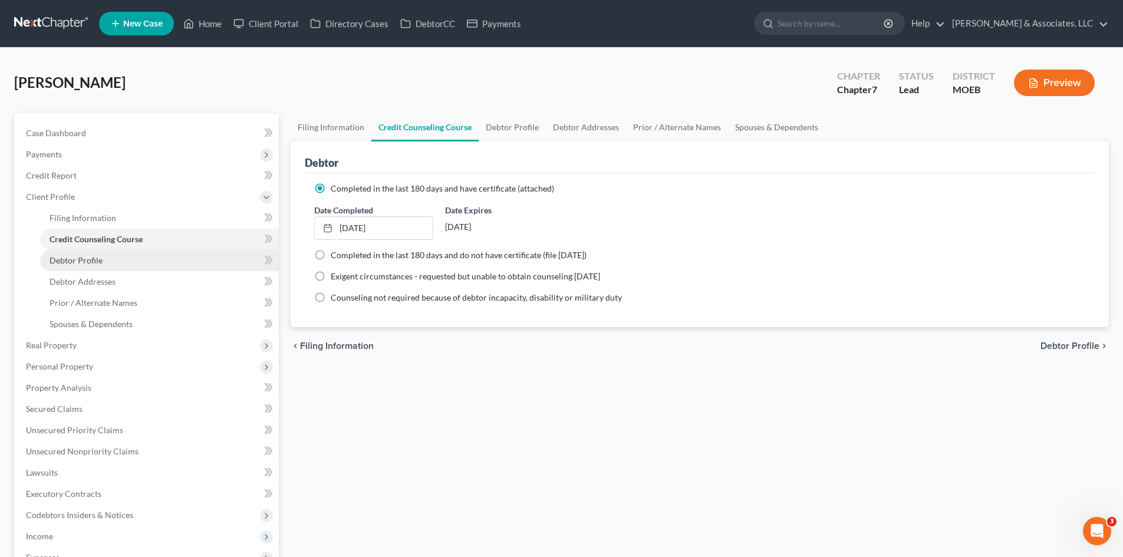
click at [90, 258] on span "Debtor Profile" at bounding box center [76, 260] width 53 height 10
select select "0"
select select "2"
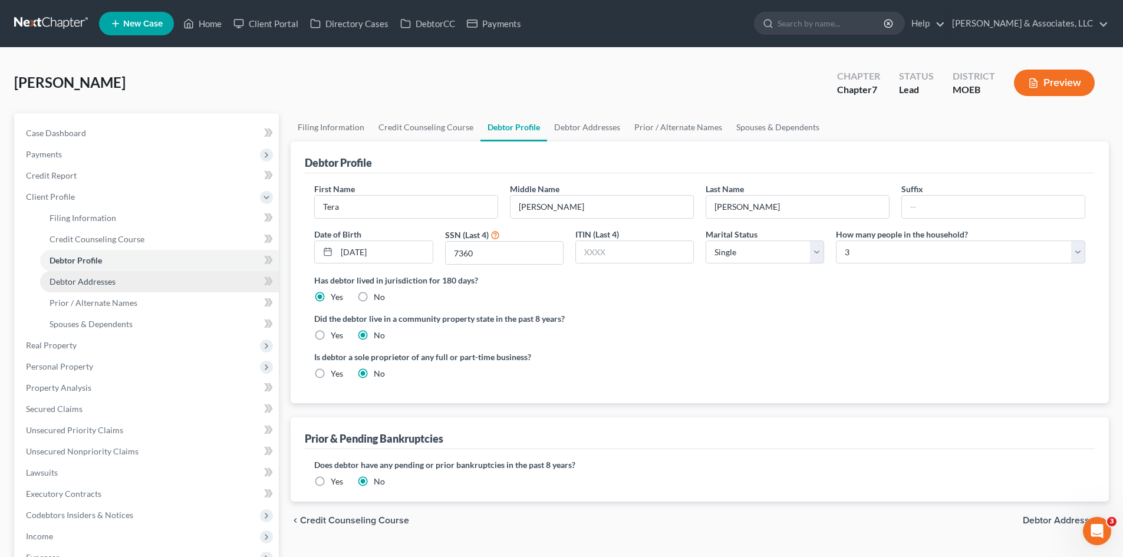
click at [91, 282] on span "Debtor Addresses" at bounding box center [83, 281] width 66 height 10
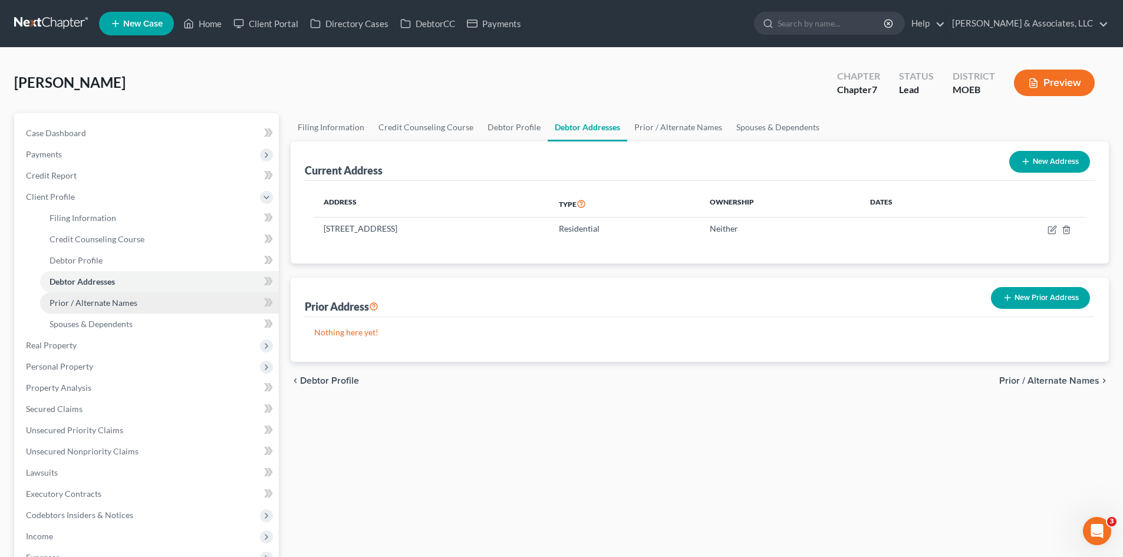
click at [105, 302] on span "Prior / Alternate Names" at bounding box center [94, 303] width 88 height 10
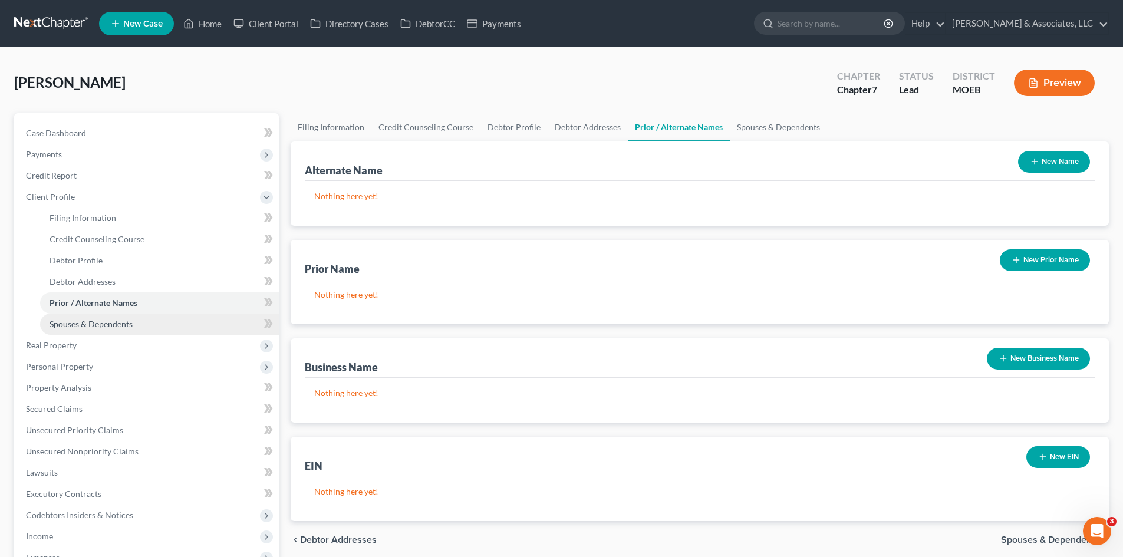
click at [98, 323] on span "Spouses & Dependents" at bounding box center [91, 324] width 83 height 10
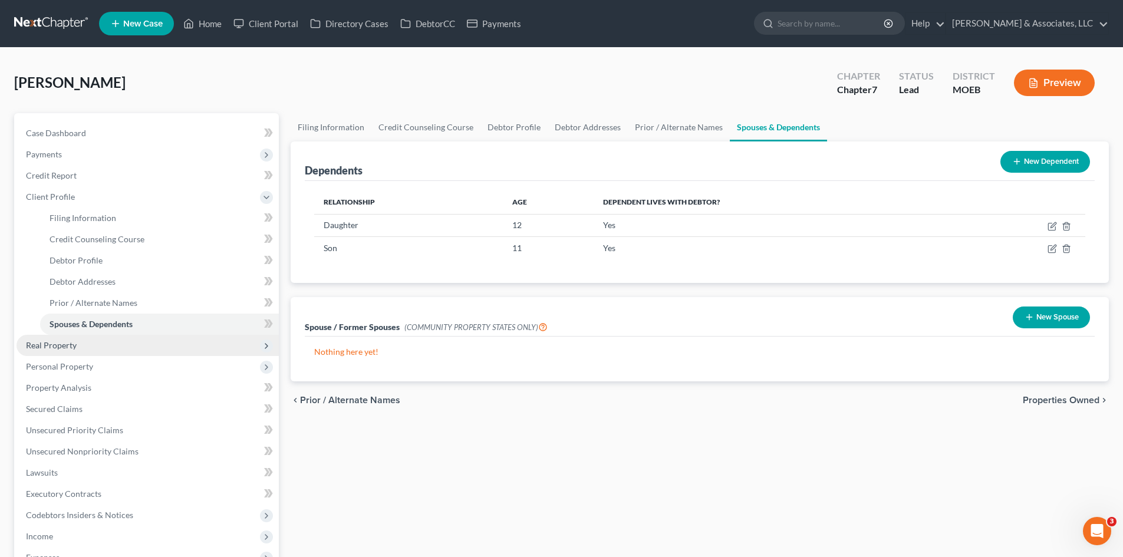
click at [44, 349] on span "Real Property" at bounding box center [51, 345] width 51 height 10
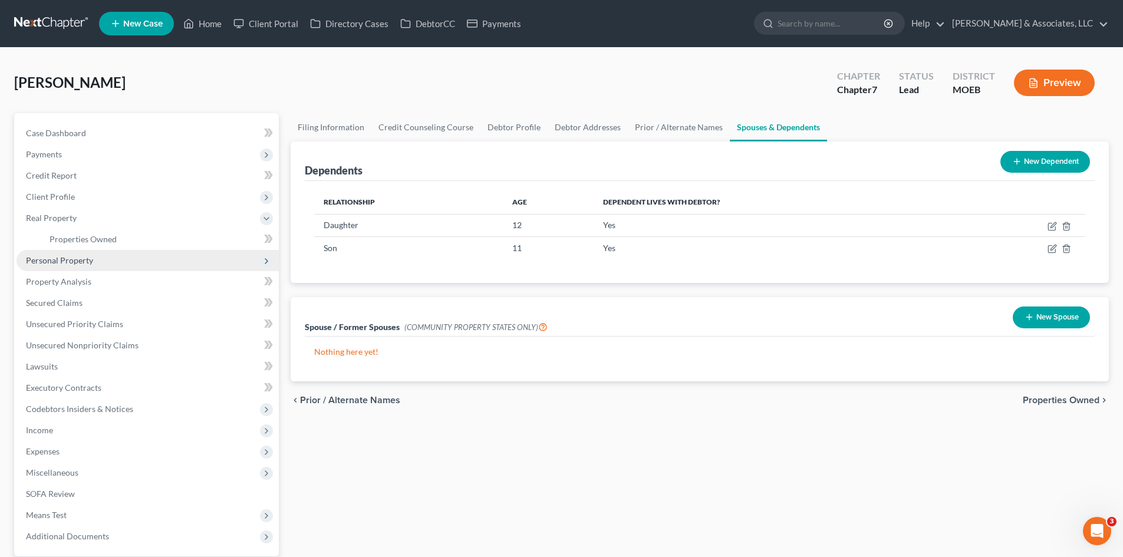
click at [50, 262] on span "Personal Property" at bounding box center [59, 260] width 67 height 10
click at [72, 262] on span "Vehicles Owned" at bounding box center [79, 260] width 59 height 10
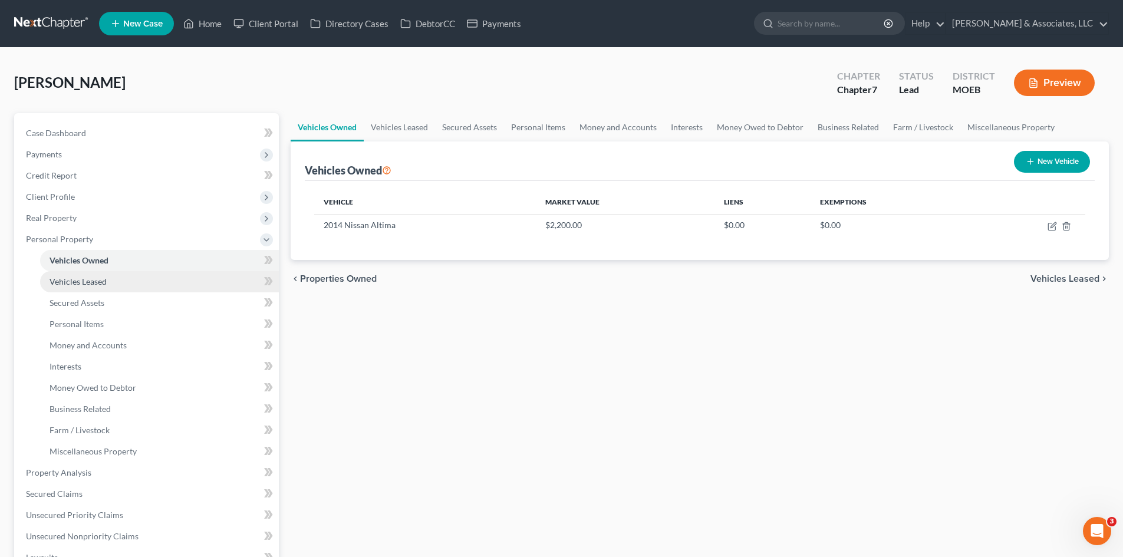
click at [97, 282] on span "Vehicles Leased" at bounding box center [78, 281] width 57 height 10
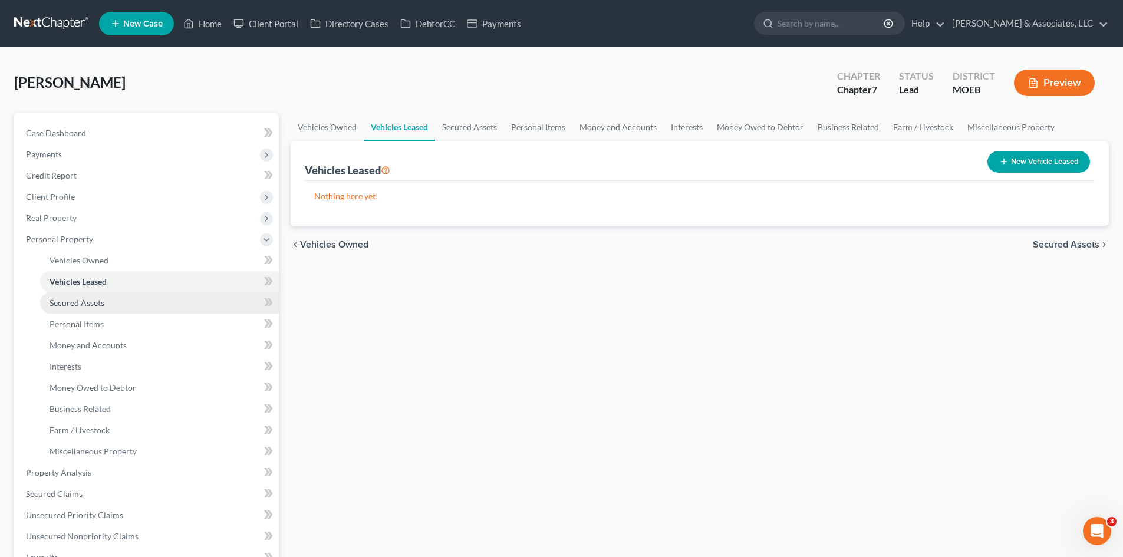
click at [86, 301] on span "Secured Assets" at bounding box center [77, 303] width 55 height 10
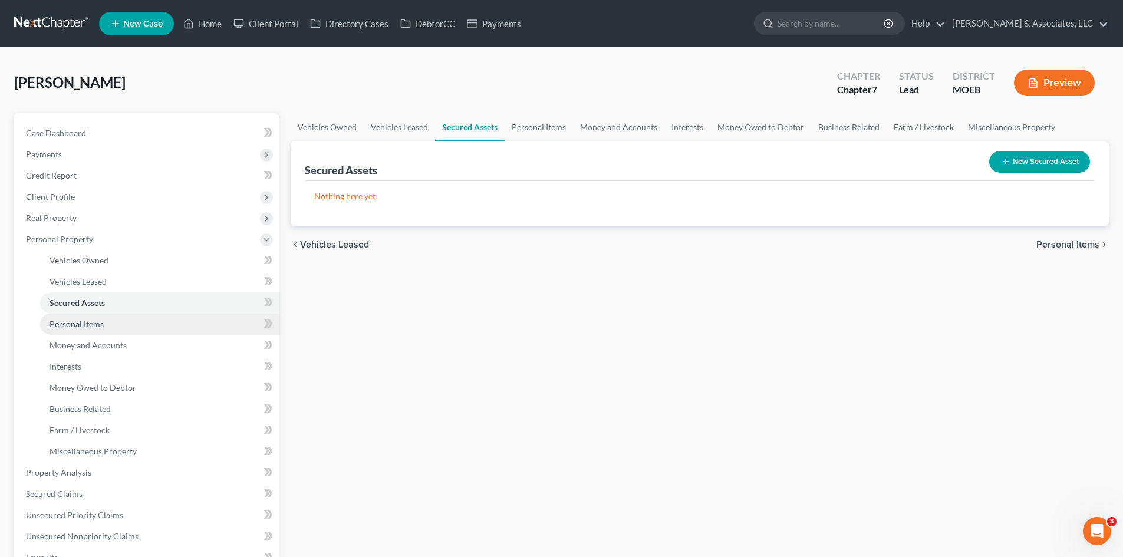
click at [84, 319] on span "Personal Items" at bounding box center [77, 324] width 54 height 10
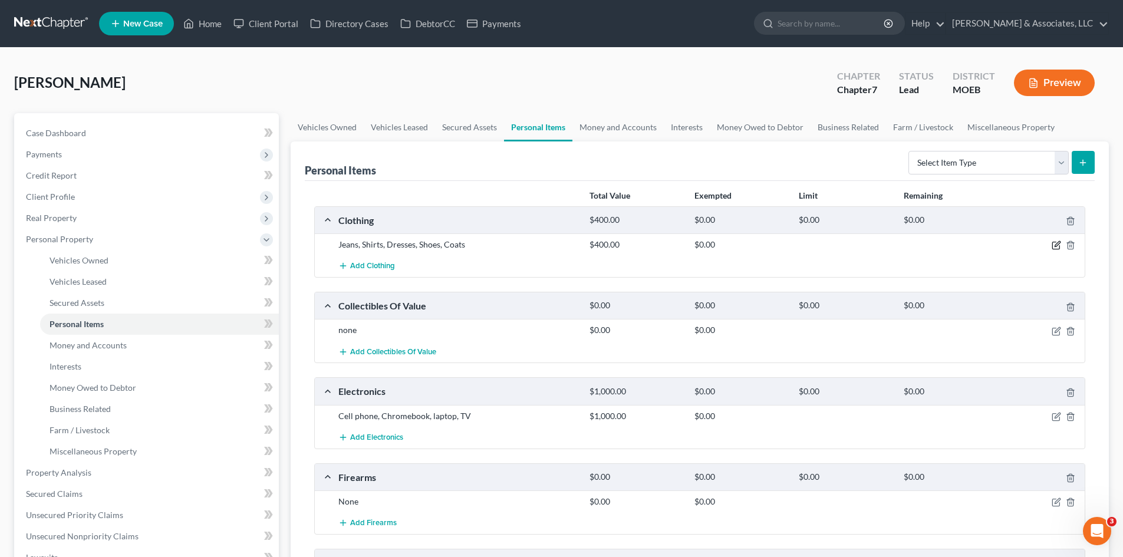
click at [1057, 243] on icon "button" at bounding box center [1056, 244] width 9 height 9
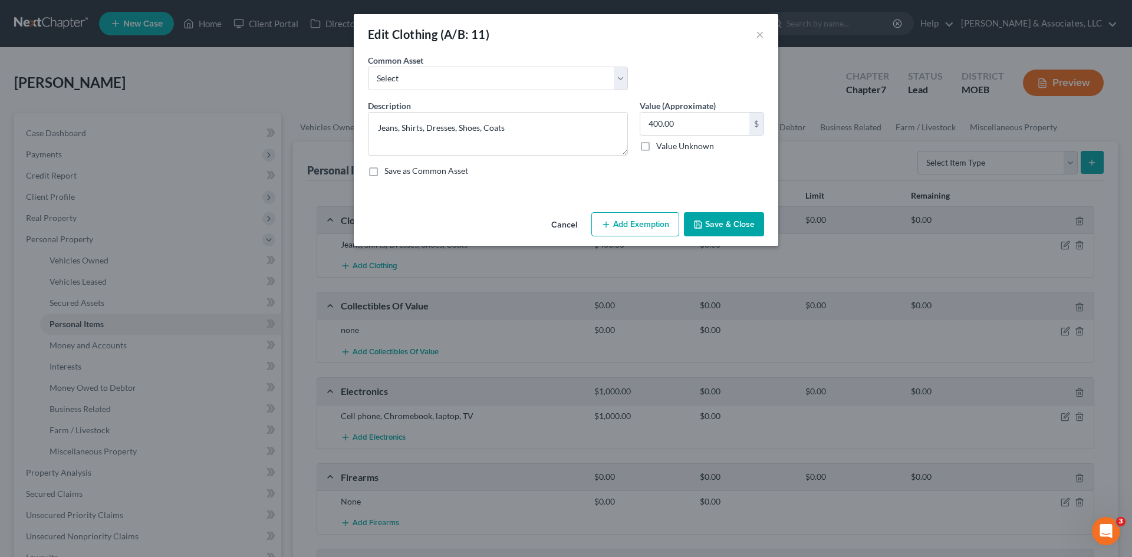
click at [627, 222] on button "Add Exemption" at bounding box center [635, 224] width 88 height 25
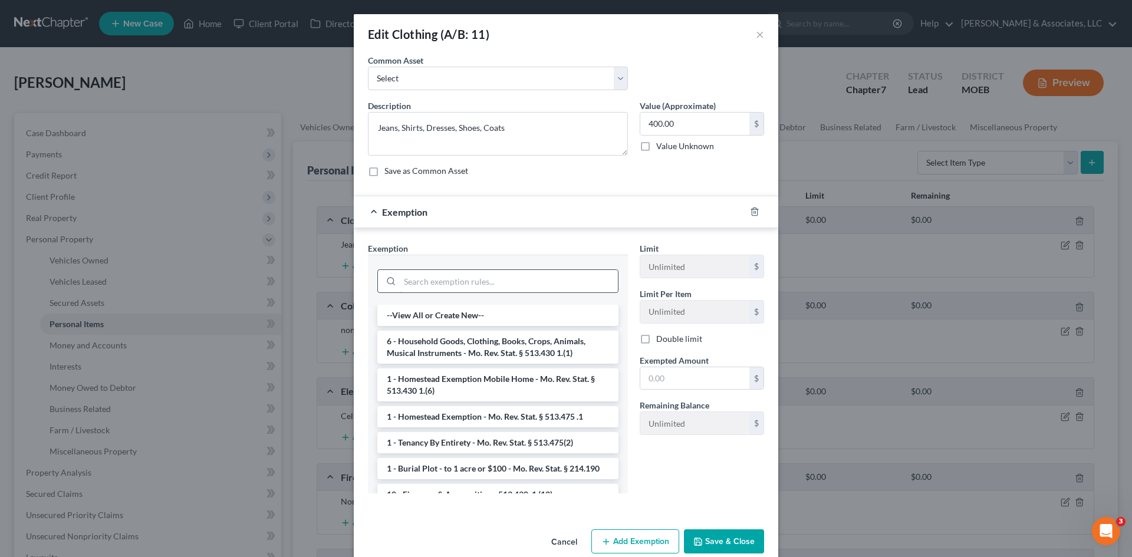
click at [441, 274] on input "search" at bounding box center [509, 281] width 218 height 22
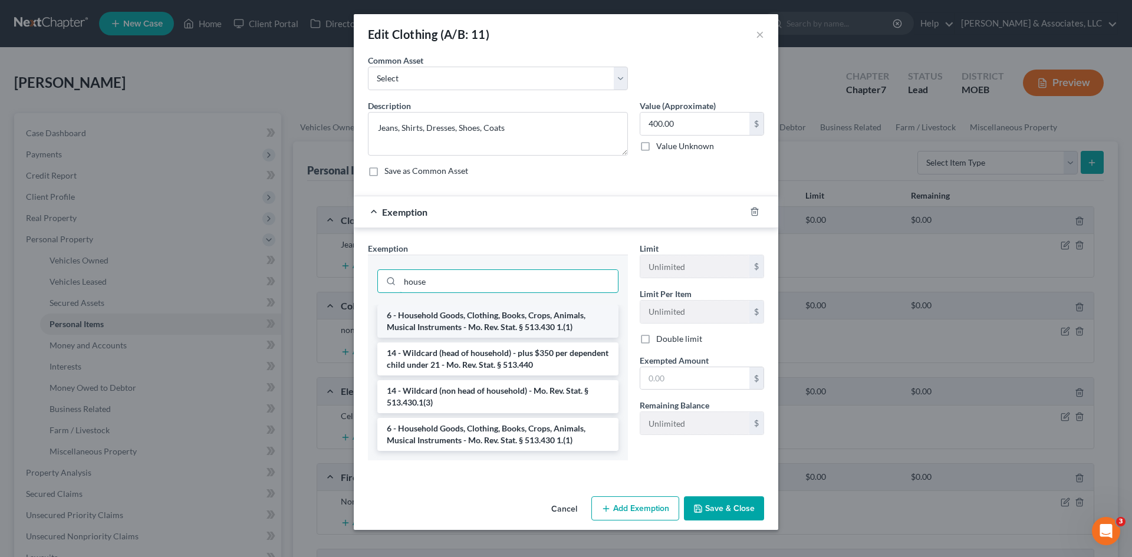
type input "house"
click at [483, 322] on li "6 - Household Goods, Clothing, Books, Crops, Animals, Musical Instruments - Mo.…" at bounding box center [497, 321] width 241 height 33
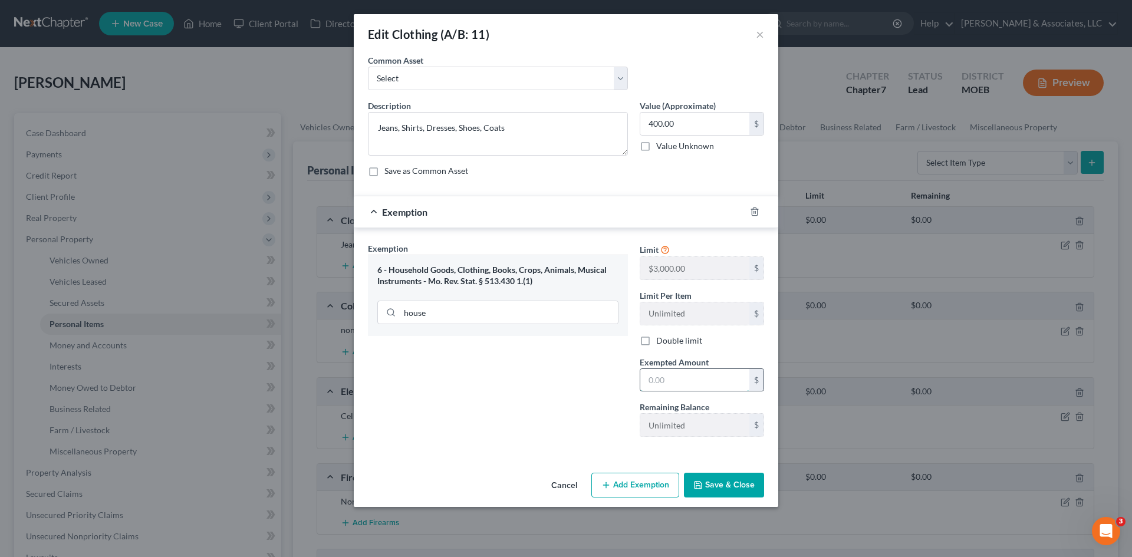
click at [664, 378] on input "text" at bounding box center [694, 380] width 109 height 22
type input "400.00"
click at [738, 485] on button "Save & Close" at bounding box center [724, 485] width 80 height 25
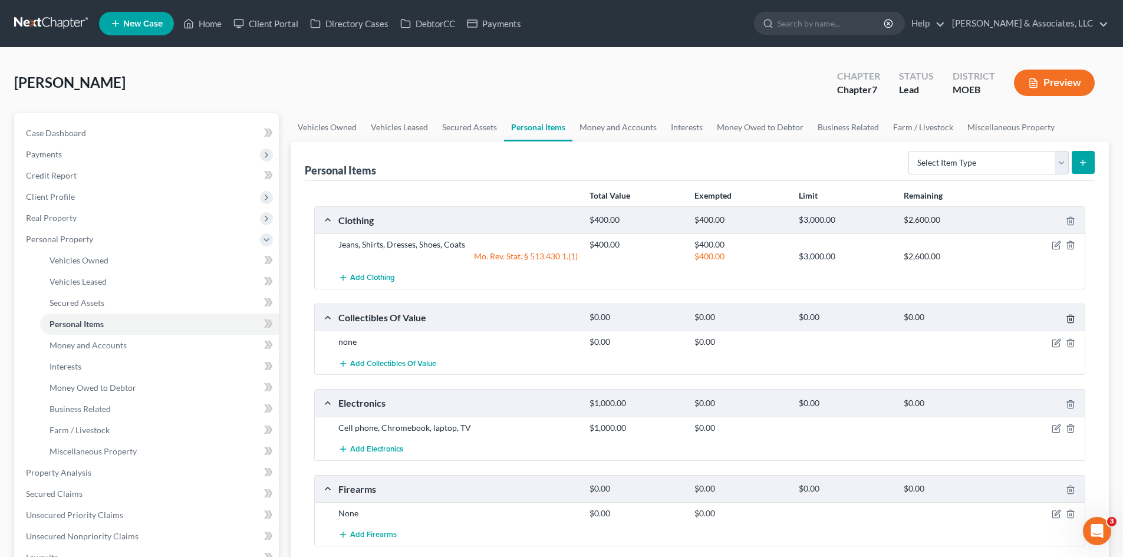
click at [1069, 317] on icon "button" at bounding box center [1070, 318] width 9 height 9
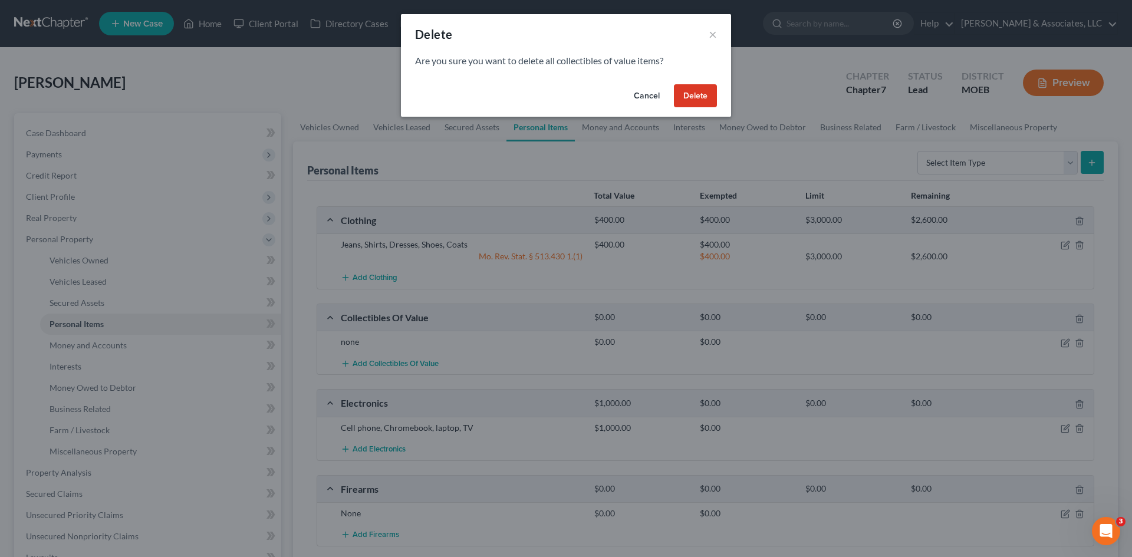
click at [688, 90] on button "Delete" at bounding box center [695, 96] width 43 height 24
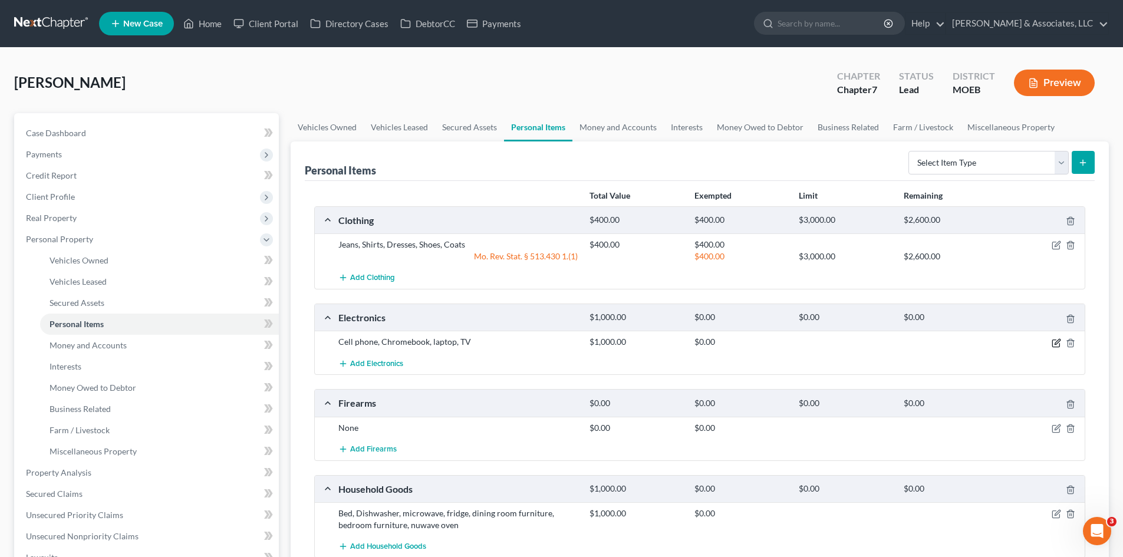
click at [1060, 342] on icon "button" at bounding box center [1056, 342] width 9 height 9
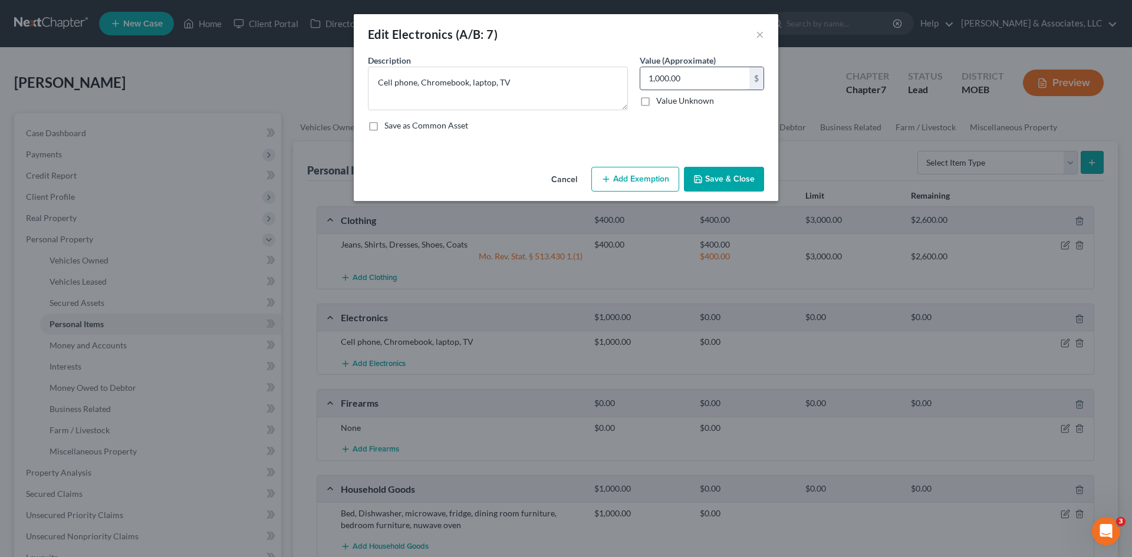
click at [702, 71] on input "1,000.00" at bounding box center [694, 78] width 109 height 22
type input "700.00"
click at [640, 175] on button "Add Exemption" at bounding box center [635, 179] width 88 height 25
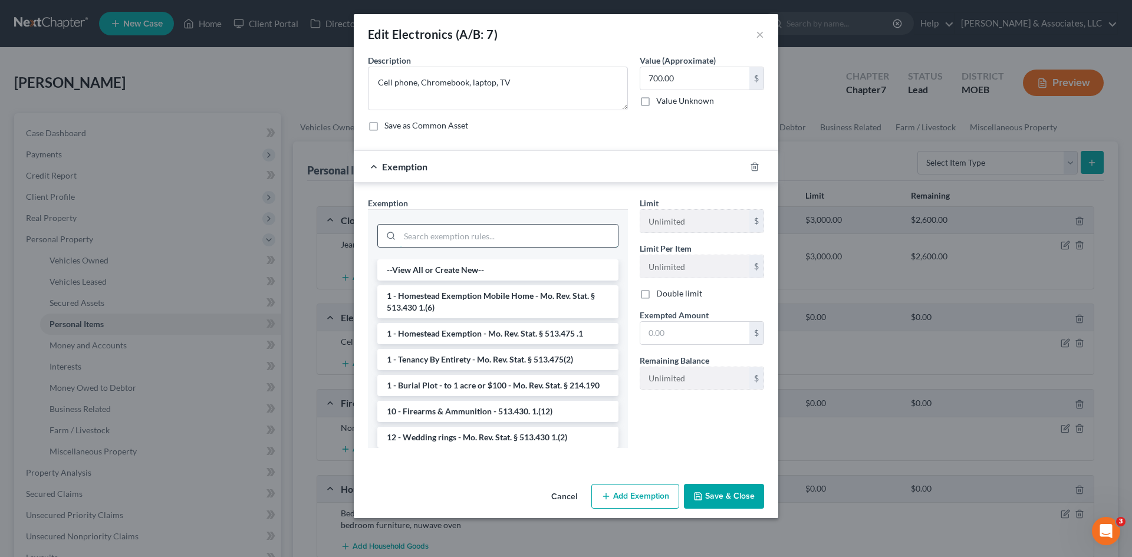
click at [512, 240] on input "search" at bounding box center [509, 236] width 218 height 22
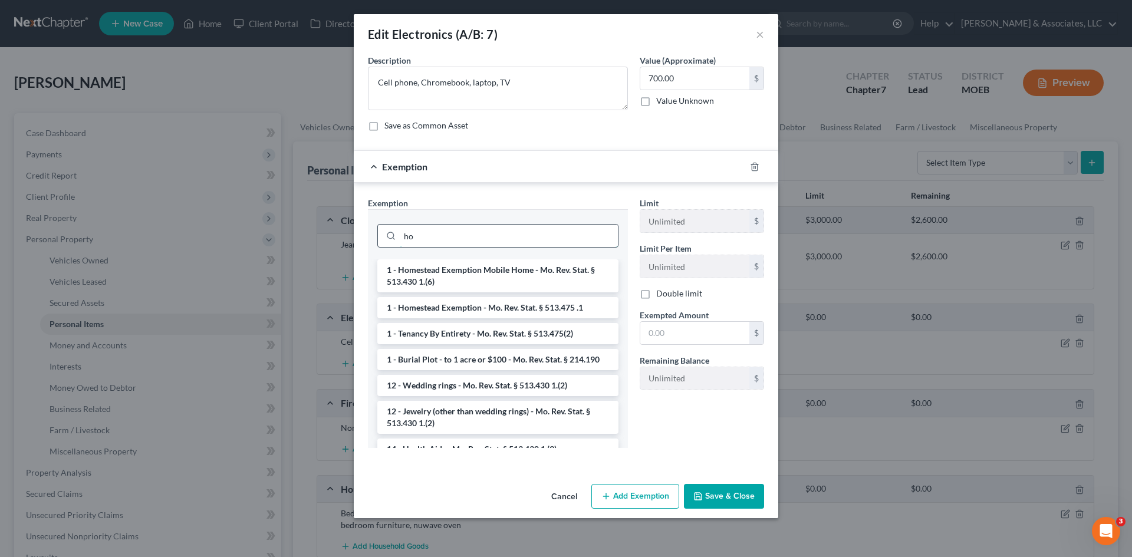
type input "h"
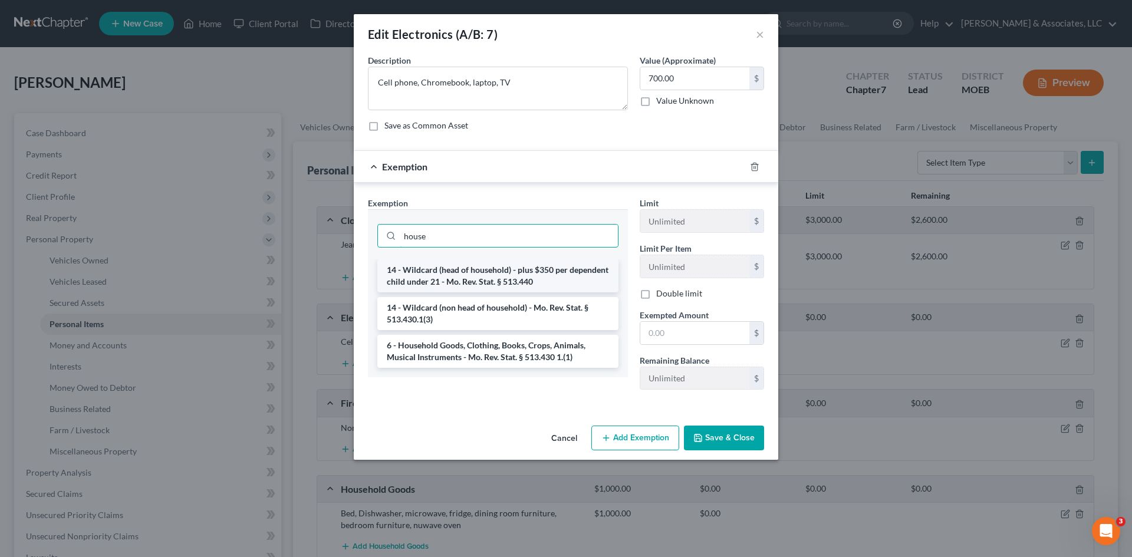
type input "house"
click at [520, 283] on li "14 - Wildcard (head of household) - plus $350 per dependent child under 21 - Mo…" at bounding box center [497, 275] width 241 height 33
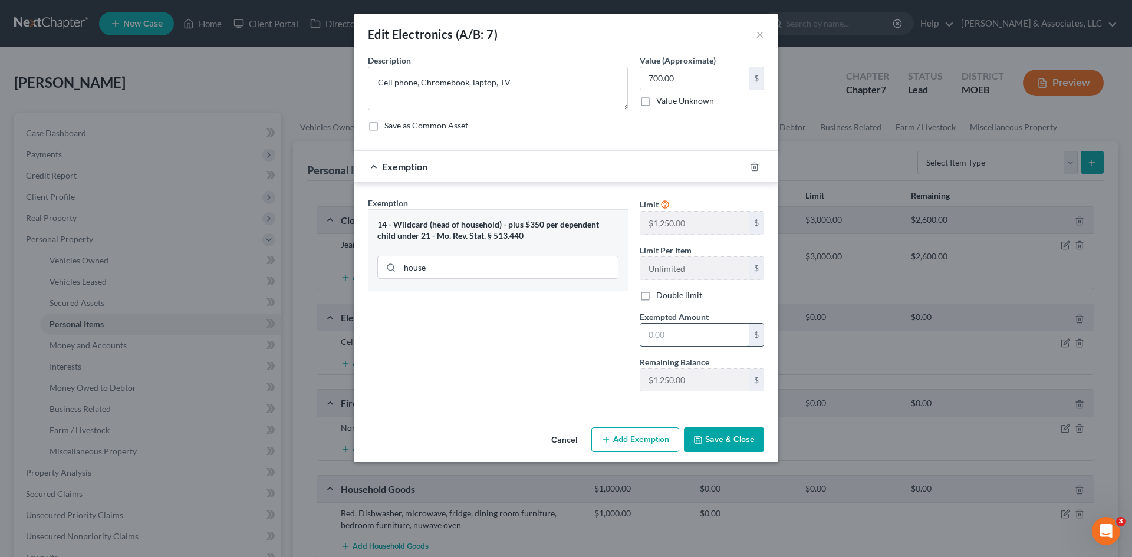
click at [675, 329] on input "text" at bounding box center [694, 335] width 109 height 22
type input "700.00"
click at [734, 433] on button "Save & Close" at bounding box center [724, 439] width 80 height 25
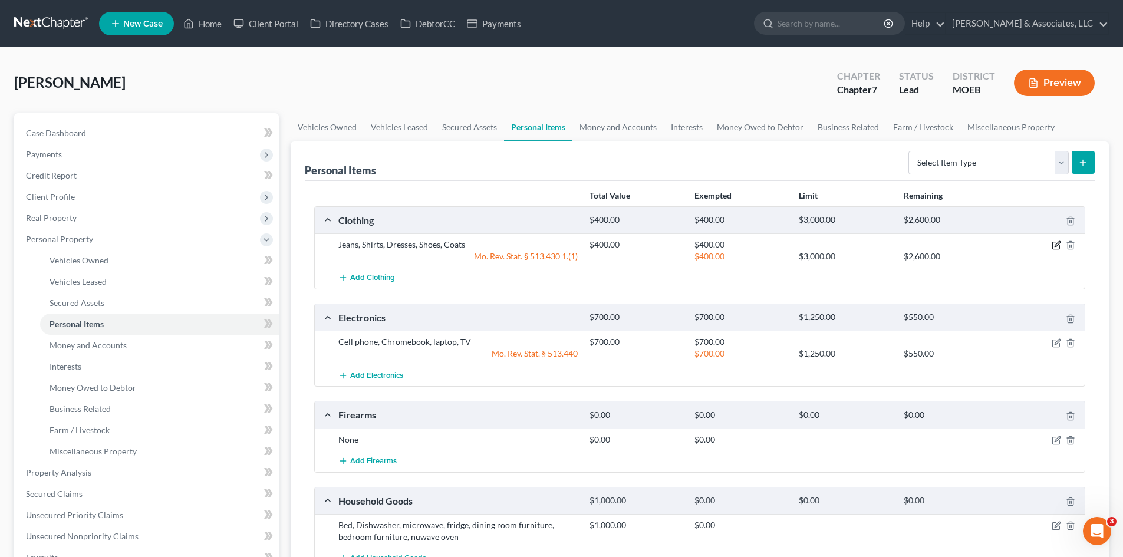
click at [1057, 246] on icon "button" at bounding box center [1056, 244] width 5 height 5
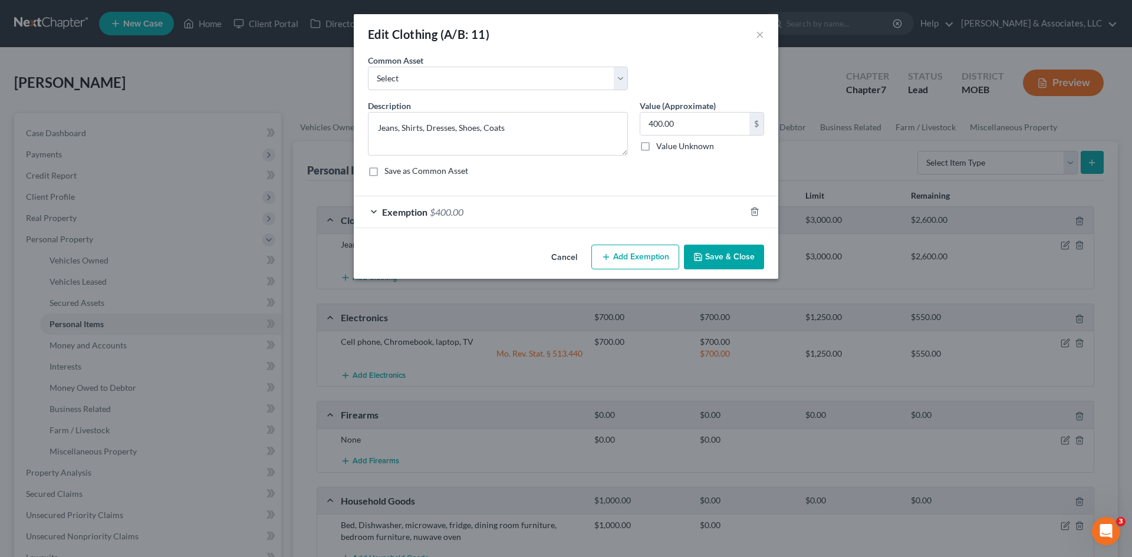
click at [724, 252] on button "Save & Close" at bounding box center [724, 257] width 80 height 25
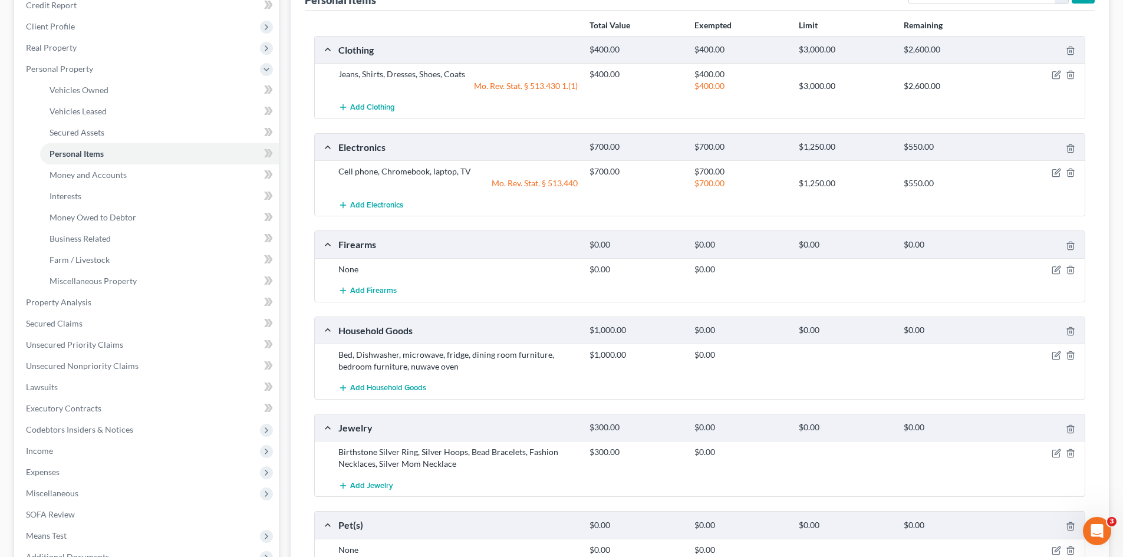
scroll to position [177, 0]
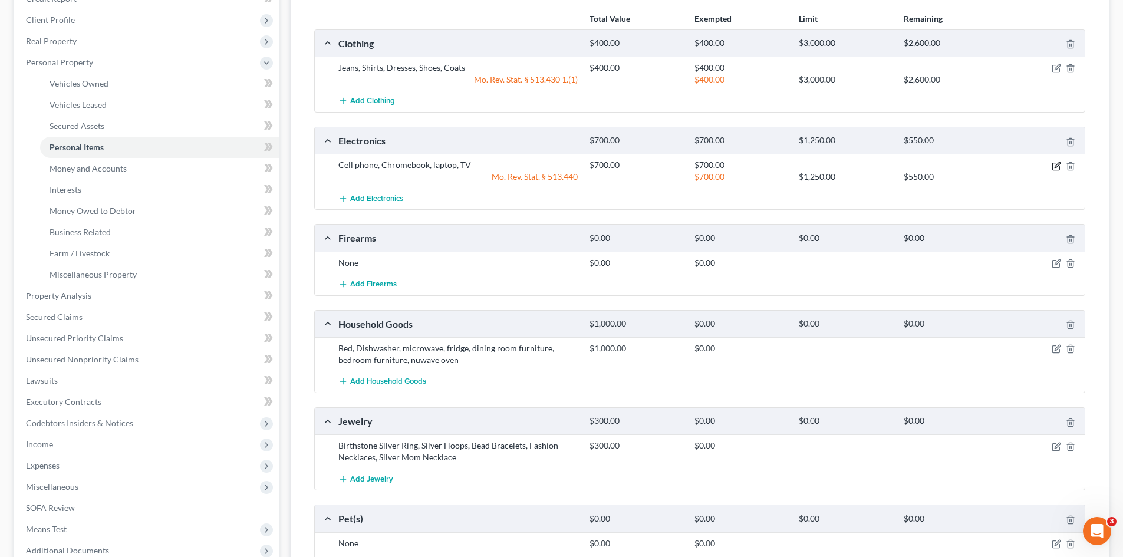
click at [1055, 166] on icon "button" at bounding box center [1056, 164] width 5 height 5
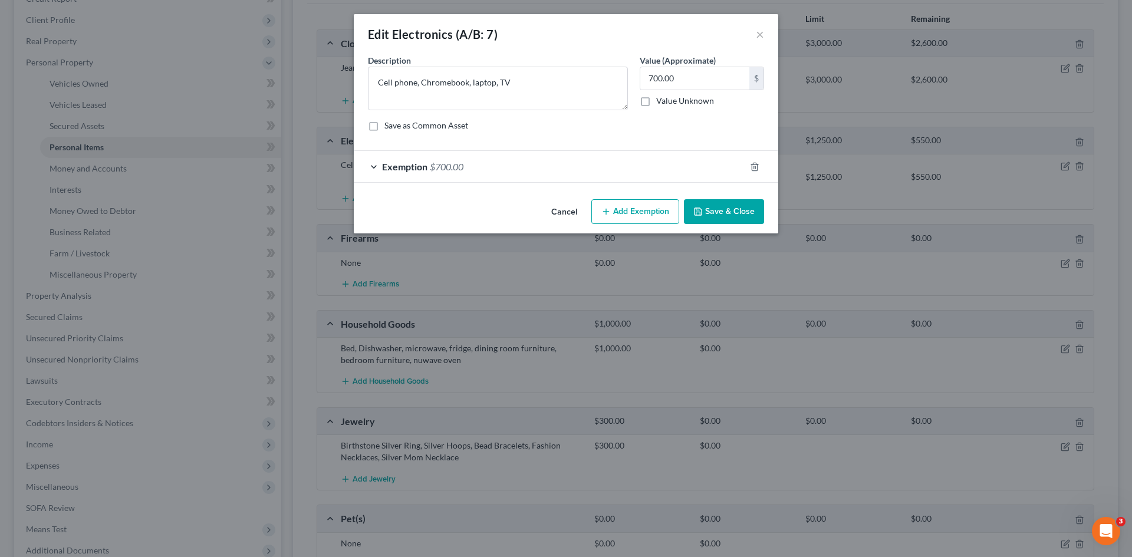
click at [505, 174] on div "Exemption $700.00" at bounding box center [549, 166] width 391 height 31
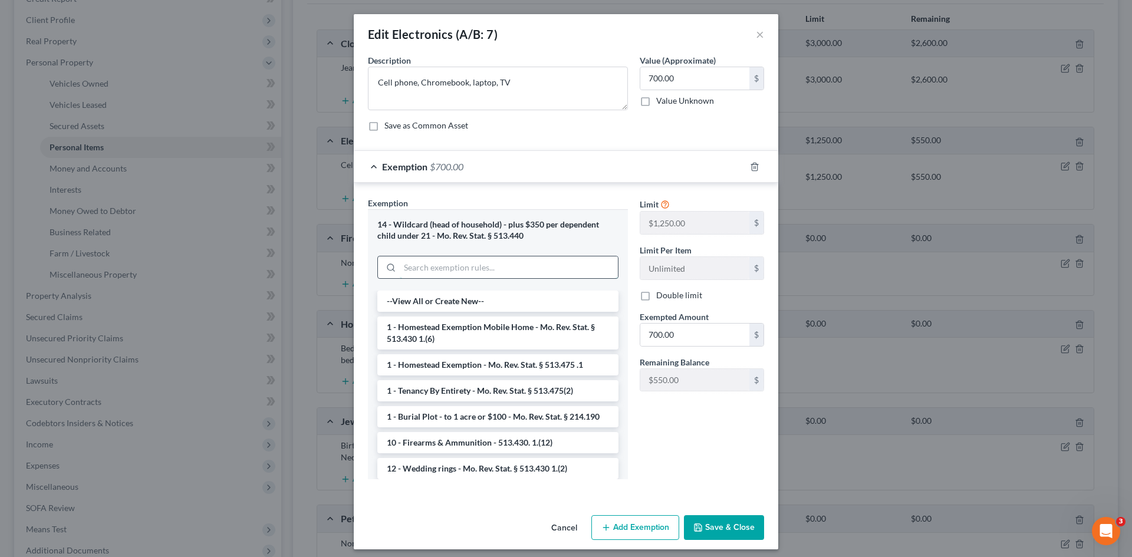
click at [470, 258] on input "search" at bounding box center [509, 267] width 218 height 22
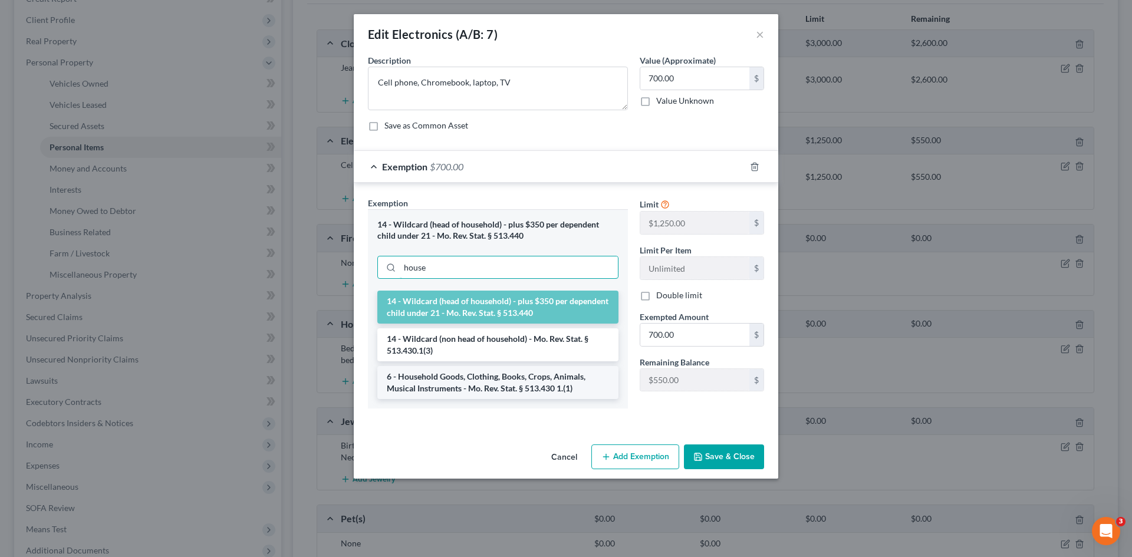
type input "house"
click at [489, 387] on li "6 - Household Goods, Clothing, Books, Crops, Animals, Musical Instruments - Mo.…" at bounding box center [497, 382] width 241 height 33
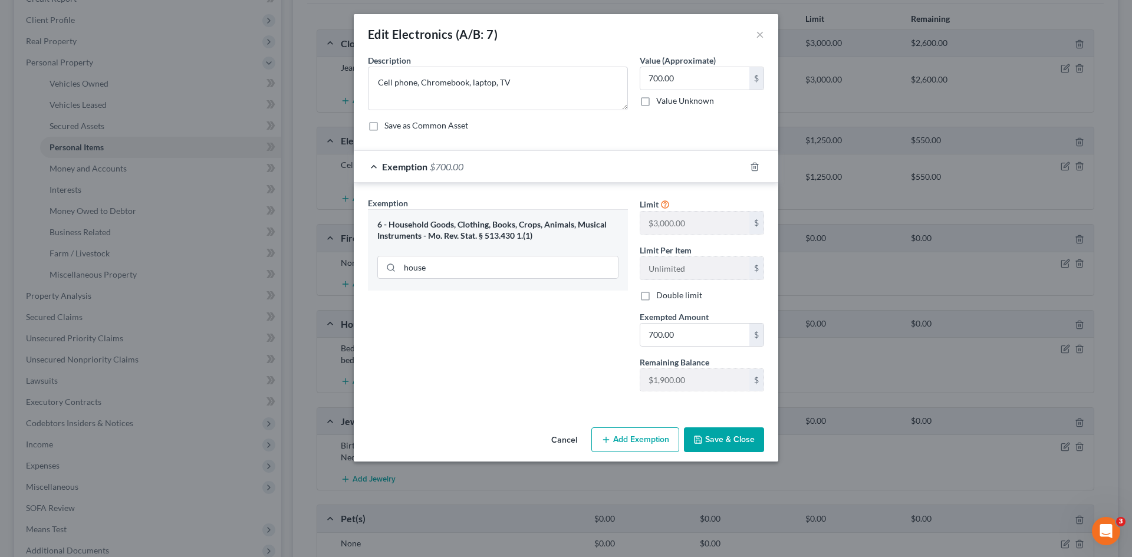
click at [717, 444] on button "Save & Close" at bounding box center [724, 439] width 80 height 25
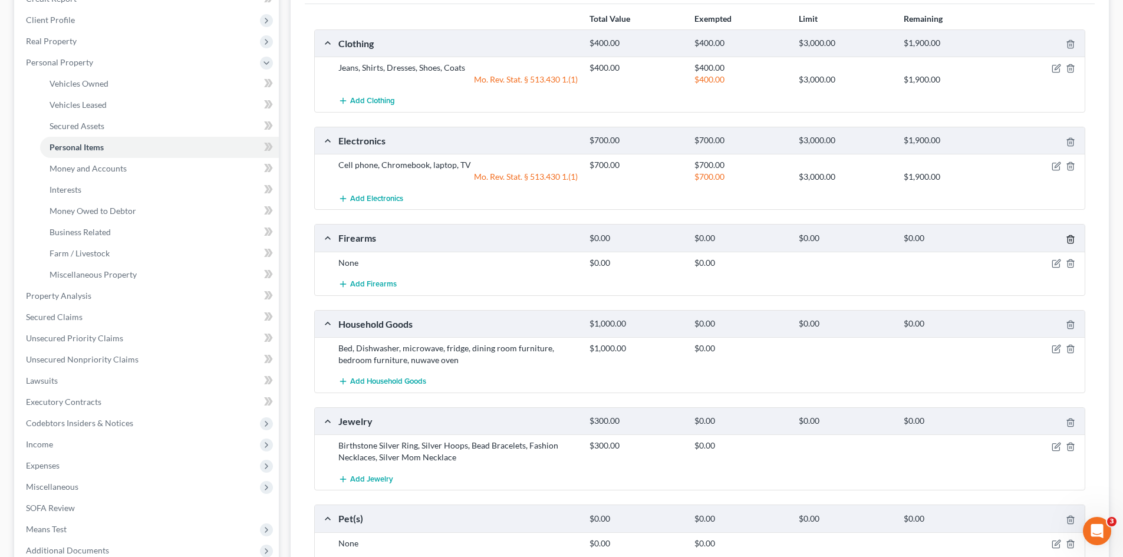
click at [1074, 237] on polyline "button" at bounding box center [1070, 237] width 7 height 0
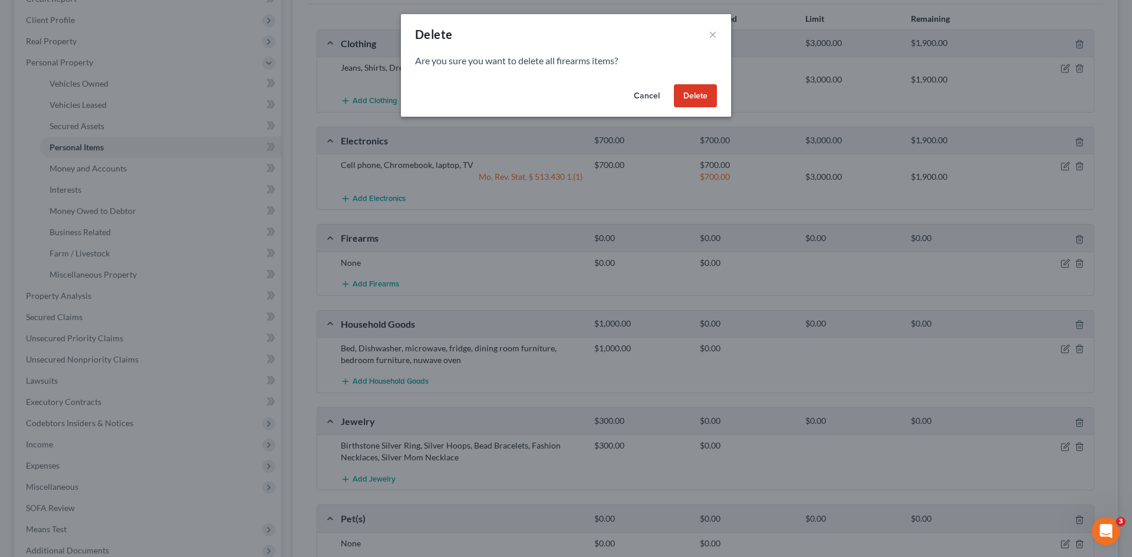
click at [698, 94] on button "Delete" at bounding box center [695, 96] width 43 height 24
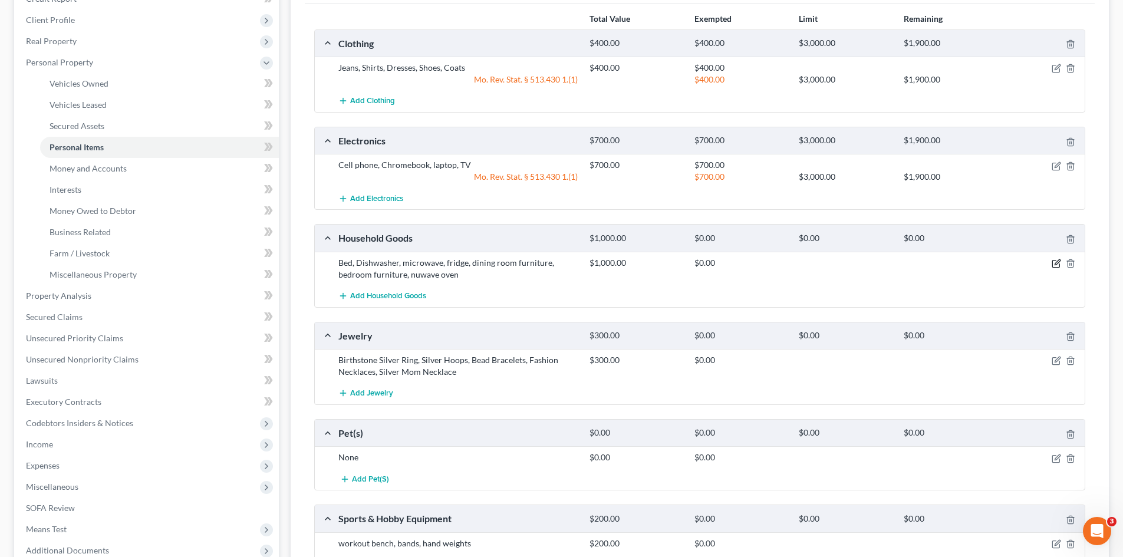
click at [1054, 262] on icon "button" at bounding box center [1056, 263] width 9 height 9
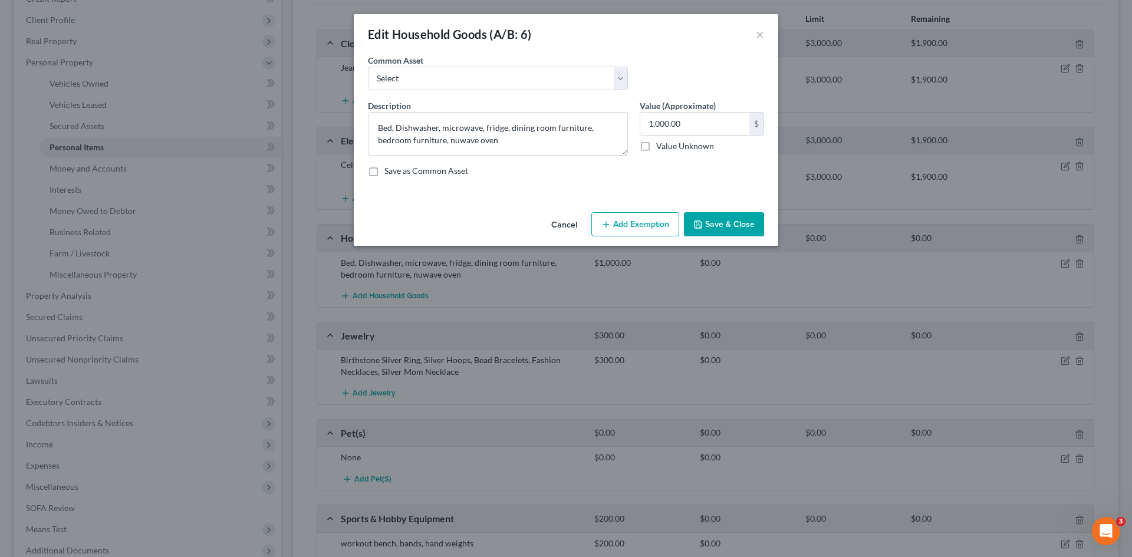
click at [626, 224] on button "Add Exemption" at bounding box center [635, 224] width 88 height 25
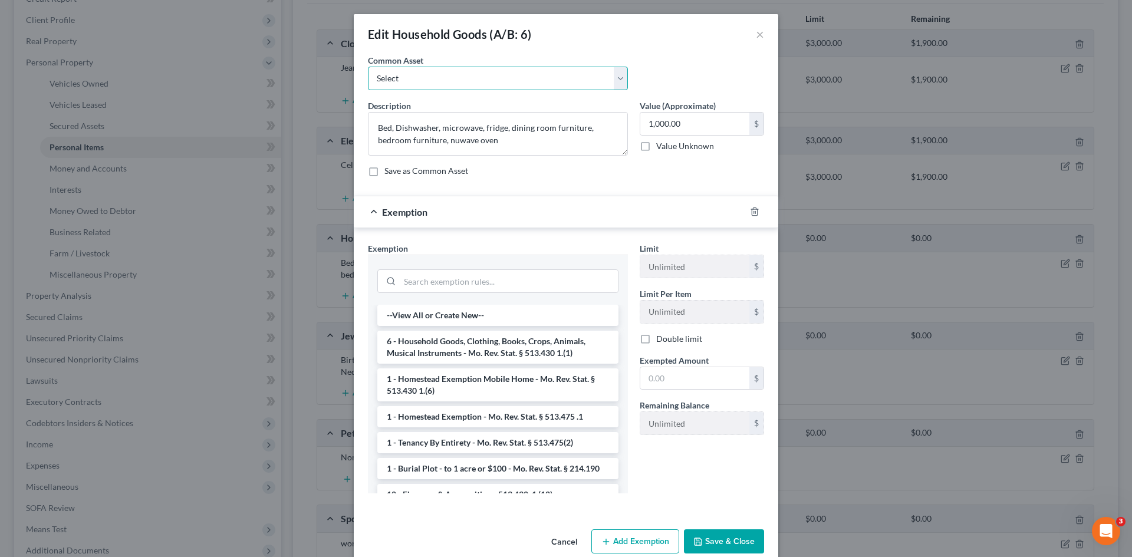
click at [553, 80] on select "Select Household goods and furniture" at bounding box center [498, 79] width 260 height 24
select select "0"
click at [368, 67] on select "Select Household goods and furniture" at bounding box center [498, 79] width 260 height 24
type textarea "Household goods and furniture"
type input "250.00"
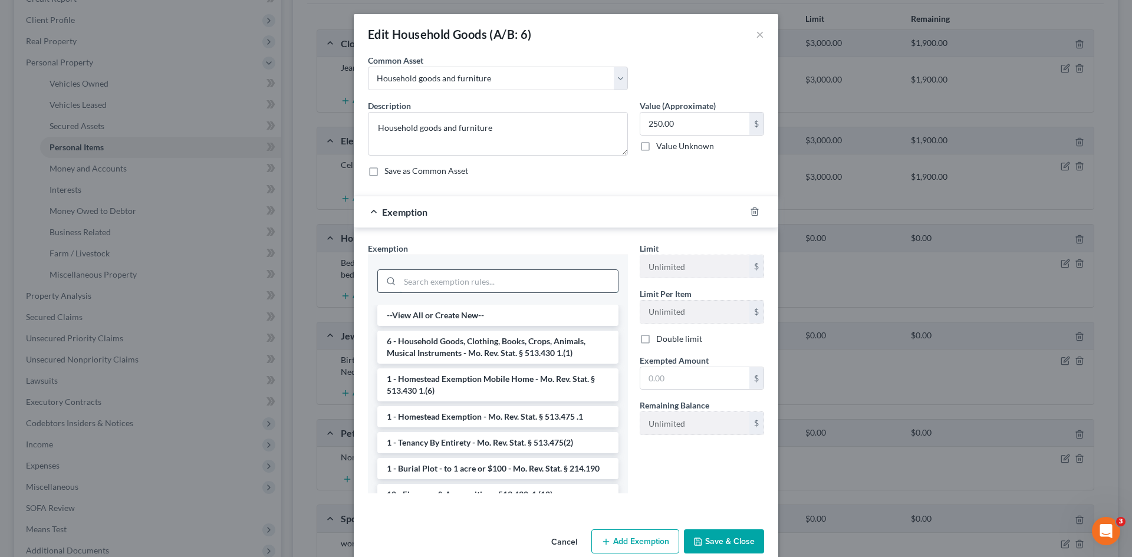
click at [451, 281] on input "search" at bounding box center [509, 281] width 218 height 22
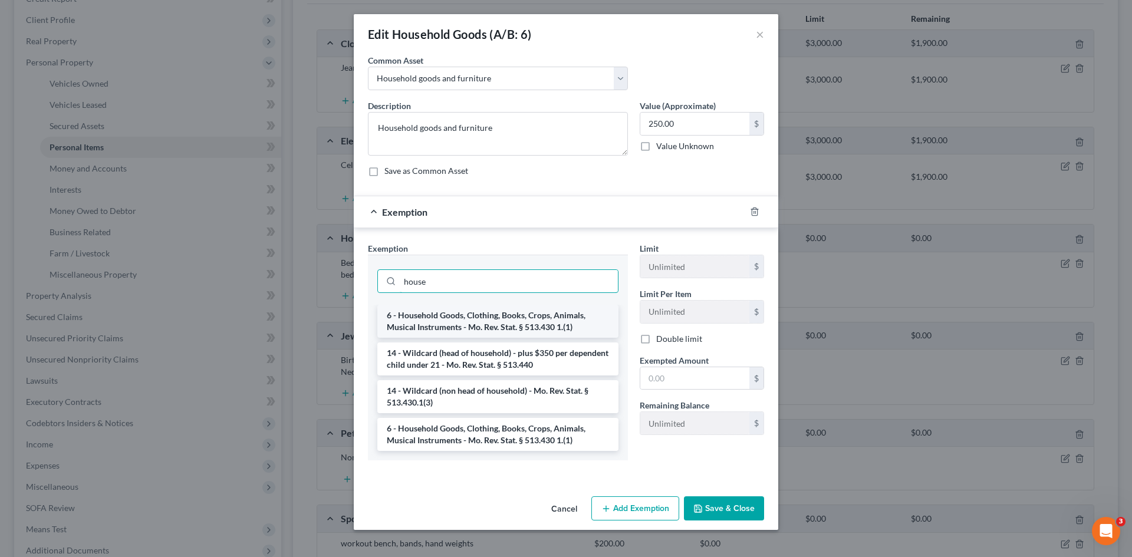
type input "house"
drag, startPoint x: 493, startPoint y: 325, endPoint x: 481, endPoint y: 315, distance: 15.6
click at [494, 324] on li "6 - Household Goods, Clothing, Books, Crops, Animals, Musical Instruments - Mo.…" at bounding box center [497, 321] width 241 height 33
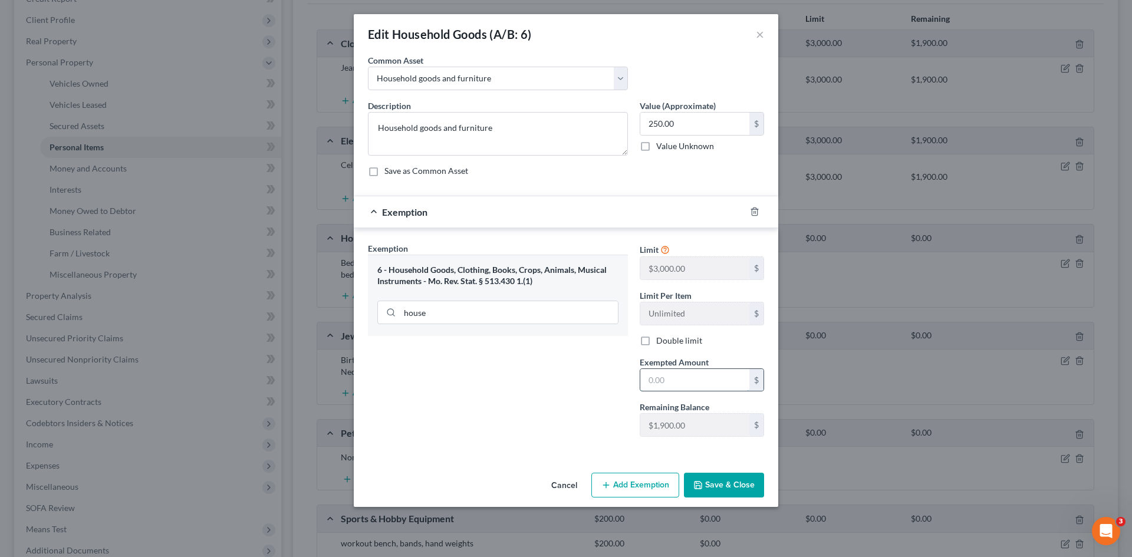
click at [666, 377] on input "text" at bounding box center [694, 380] width 109 height 22
type input "250.00"
click at [715, 469] on div "Cancel Add Exemption Save & Close" at bounding box center [566, 487] width 424 height 39
click at [731, 480] on button "Save & Close" at bounding box center [724, 485] width 80 height 25
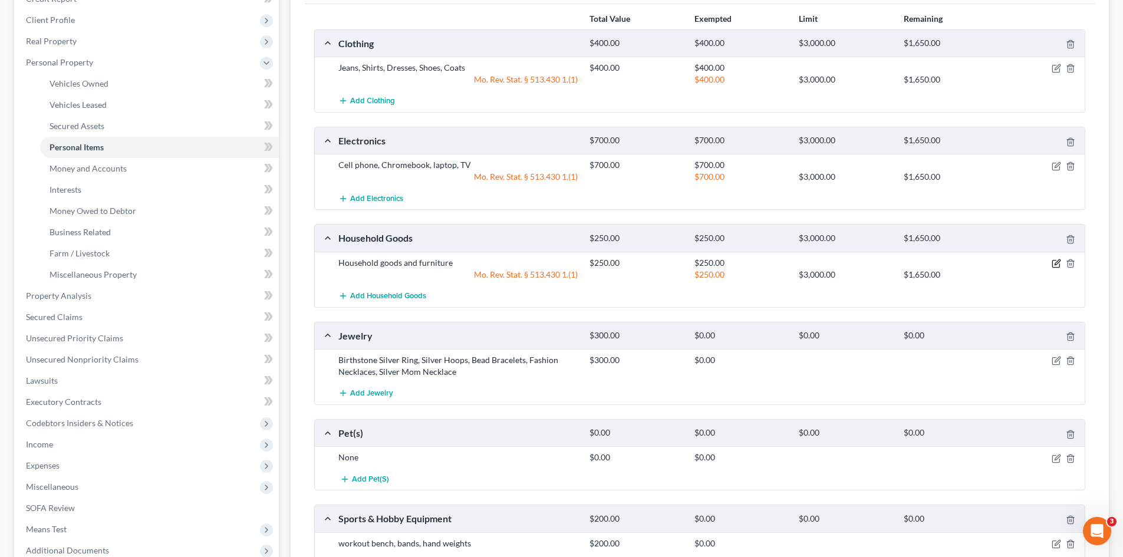
click at [1056, 263] on icon "button" at bounding box center [1056, 263] width 9 height 9
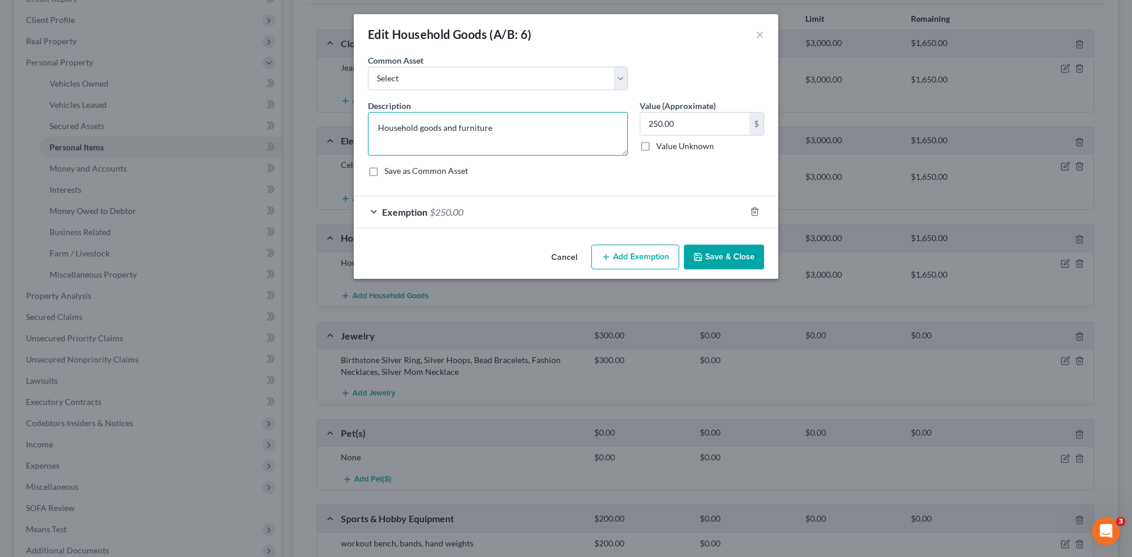
click at [520, 124] on textarea "Household goods and furniture" at bounding box center [498, 134] width 260 height 44
type textarea "Household goods and furniture, appliances"
click at [687, 127] on input "250.00" at bounding box center [694, 124] width 109 height 22
type input "1,000.00"
click at [434, 215] on span "$250.00" at bounding box center [447, 211] width 34 height 11
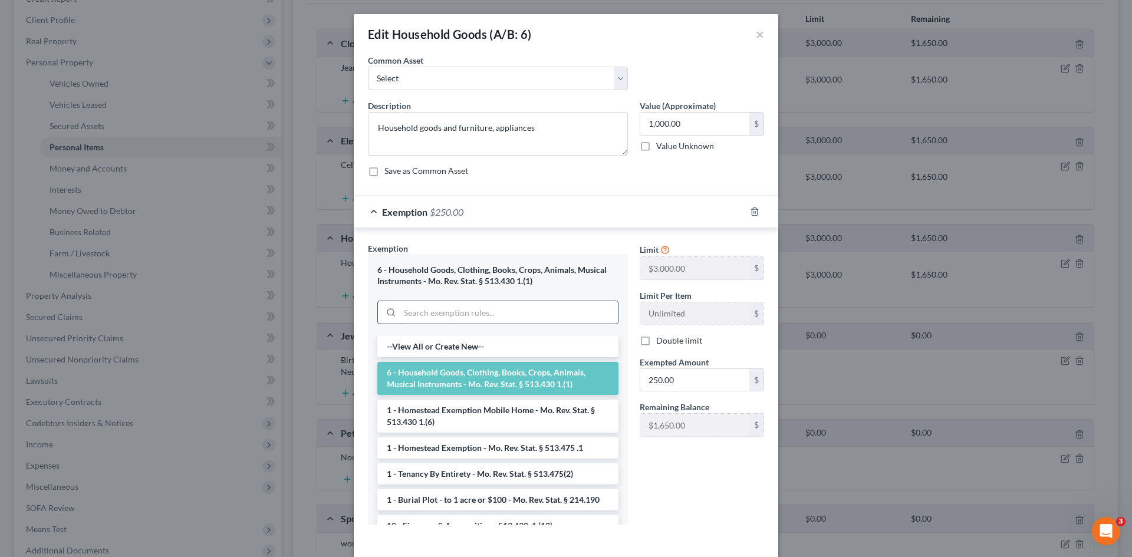
click at [452, 314] on input "search" at bounding box center [509, 312] width 218 height 22
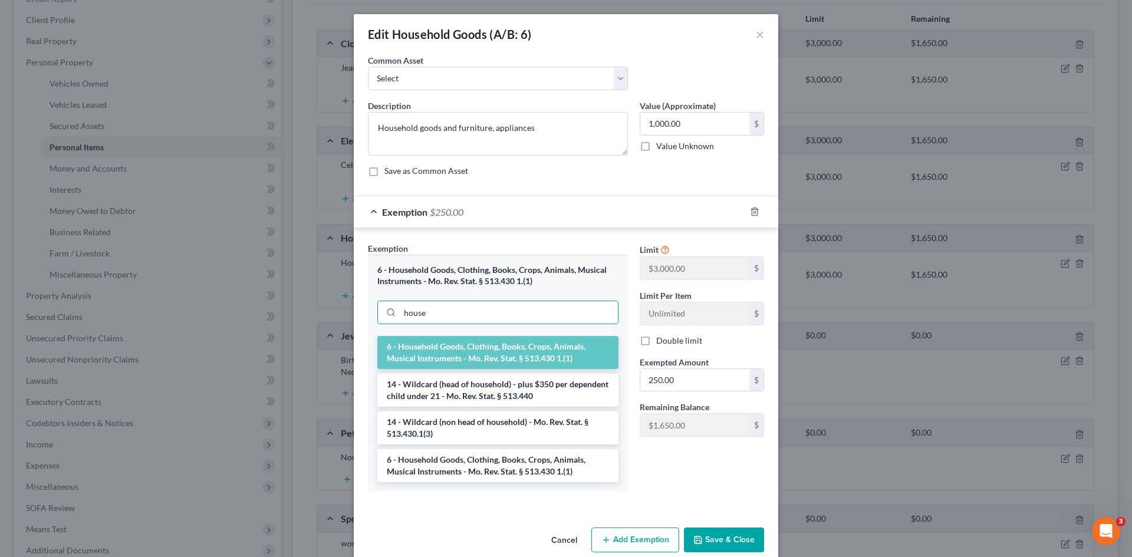
click at [486, 353] on li "6 - Household Goods, Clothing, Books, Crops, Animals, Musical Instruments - Mo.…" at bounding box center [497, 352] width 241 height 33
click at [492, 310] on input "house" at bounding box center [509, 312] width 218 height 22
type input "household"
click at [490, 469] on li "6 - Household Goods, Clothing, Books, Crops, Animals, Musical Instruments - Mo.…" at bounding box center [497, 465] width 241 height 33
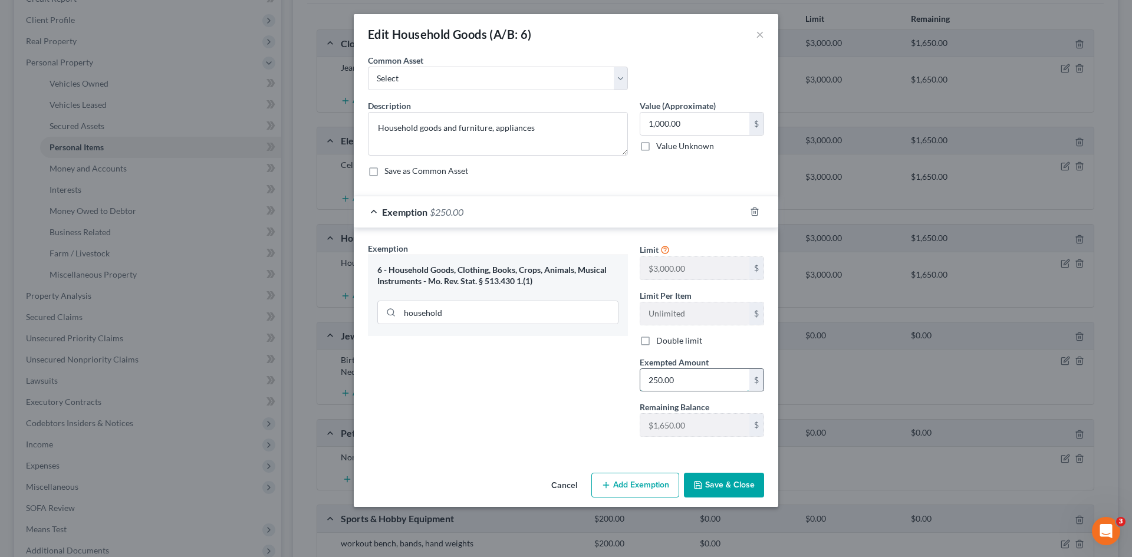
click at [681, 381] on input "250.00" at bounding box center [694, 380] width 109 height 22
type input "1,000.00"
click at [730, 486] on button "Save & Close" at bounding box center [724, 485] width 80 height 25
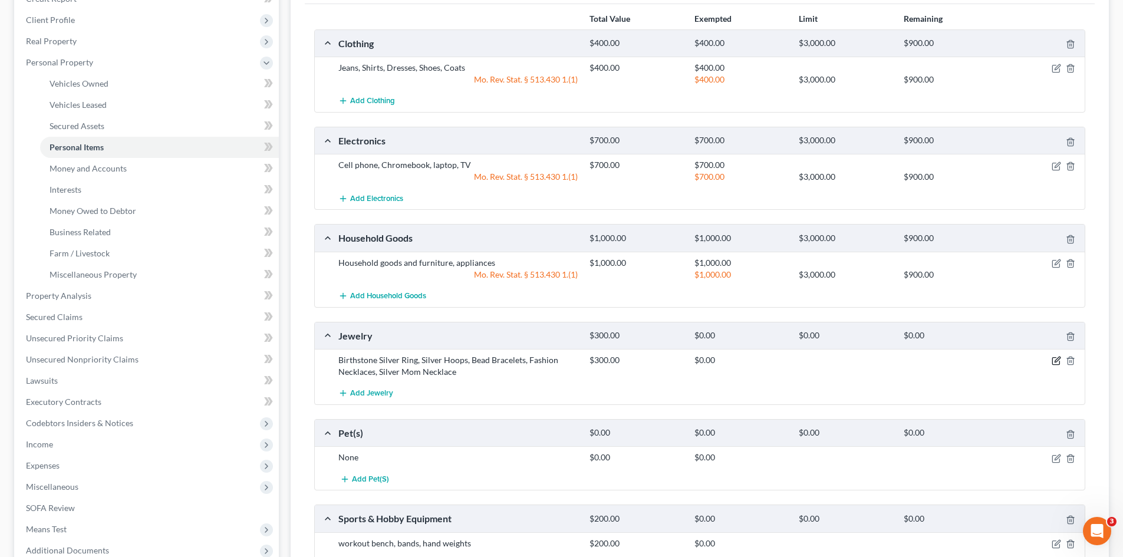
click at [1057, 360] on icon "button" at bounding box center [1056, 360] width 9 height 9
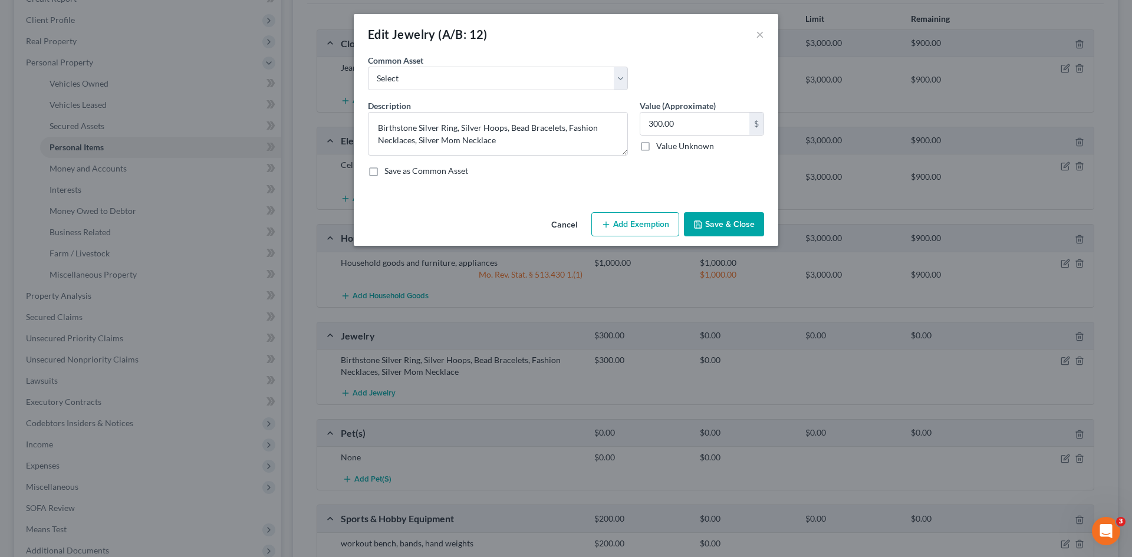
click at [655, 221] on button "Add Exemption" at bounding box center [635, 224] width 88 height 25
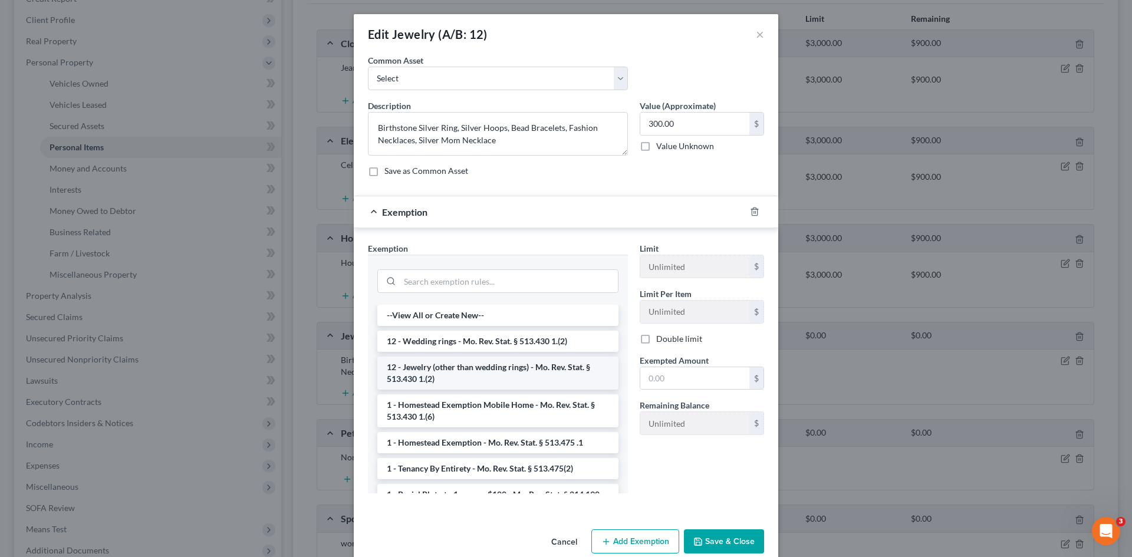
click at [457, 380] on li "12 - Jewelry (other than wedding rings) - Mo. Rev. Stat. § 513.430 1.(2)" at bounding box center [497, 373] width 241 height 33
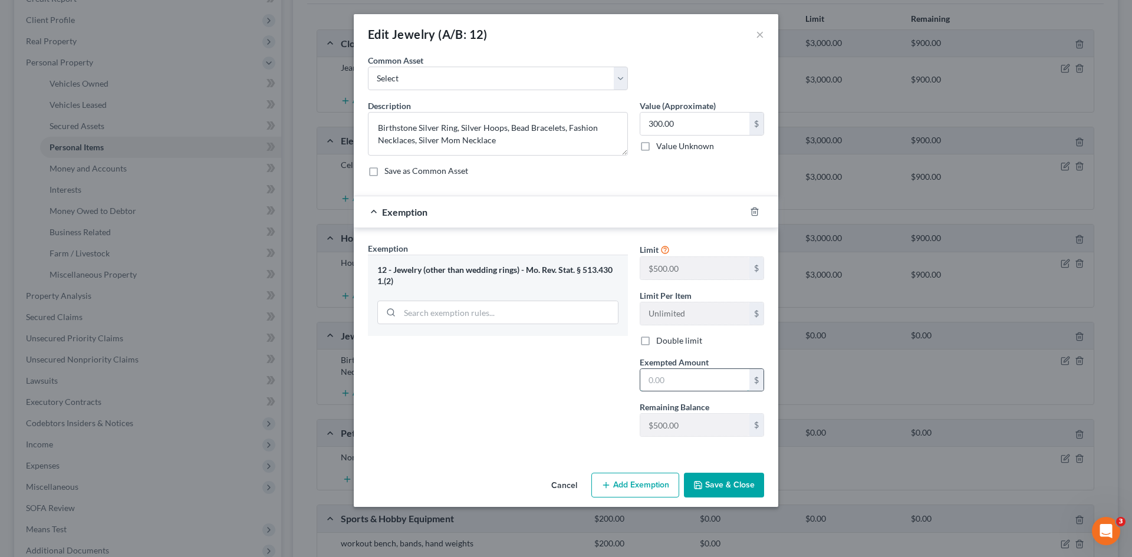
click at [684, 379] on input "text" at bounding box center [694, 380] width 109 height 22
type input "300.00"
drag, startPoint x: 721, startPoint y: 487, endPoint x: 731, endPoint y: 486, distance: 9.5
click at [721, 487] on button "Save & Close" at bounding box center [724, 485] width 80 height 25
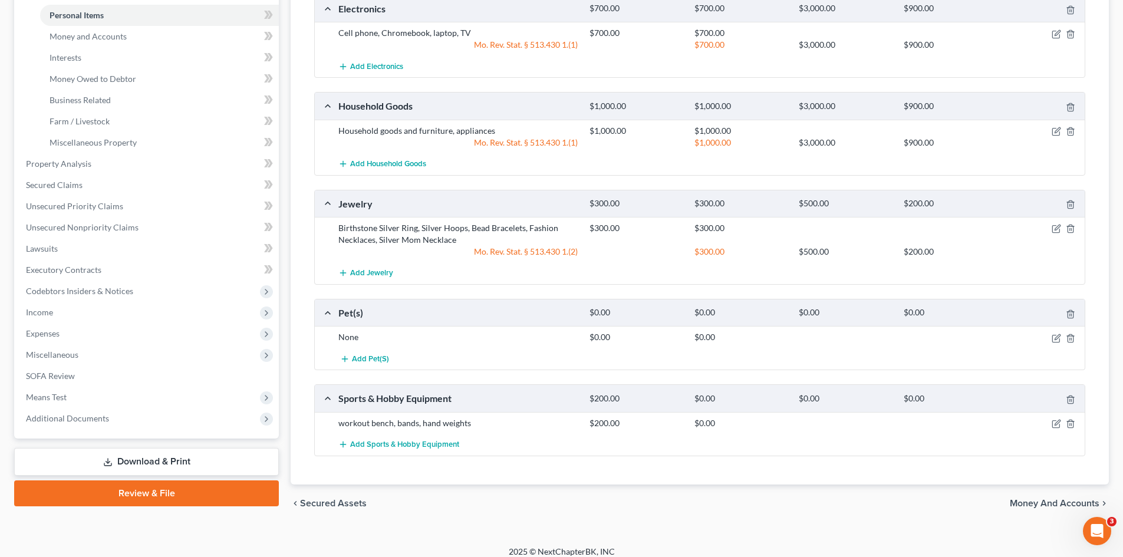
scroll to position [319, 0]
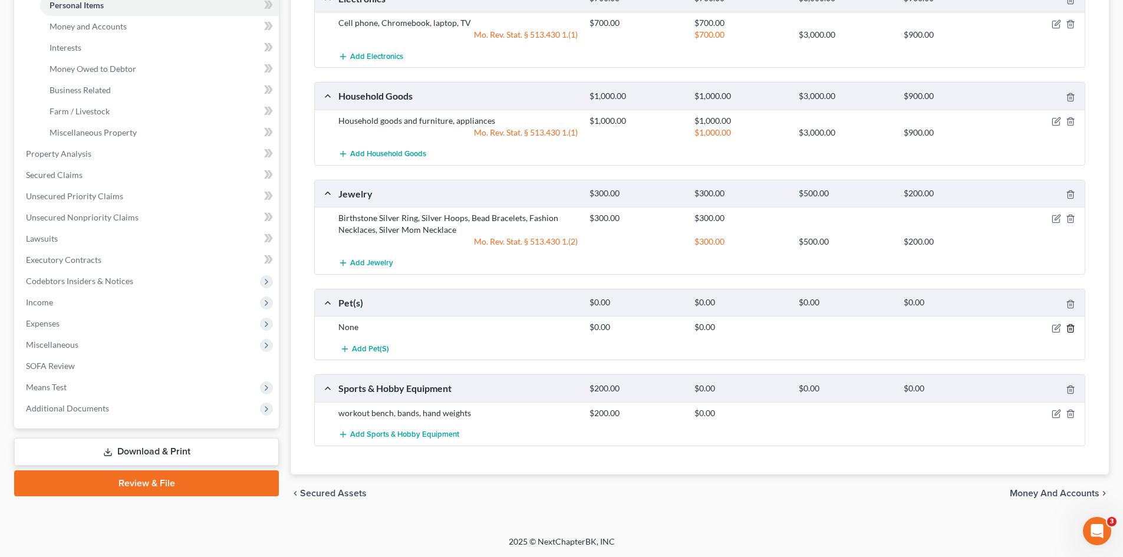
click at [1070, 326] on polyline "button" at bounding box center [1070, 326] width 7 height 0
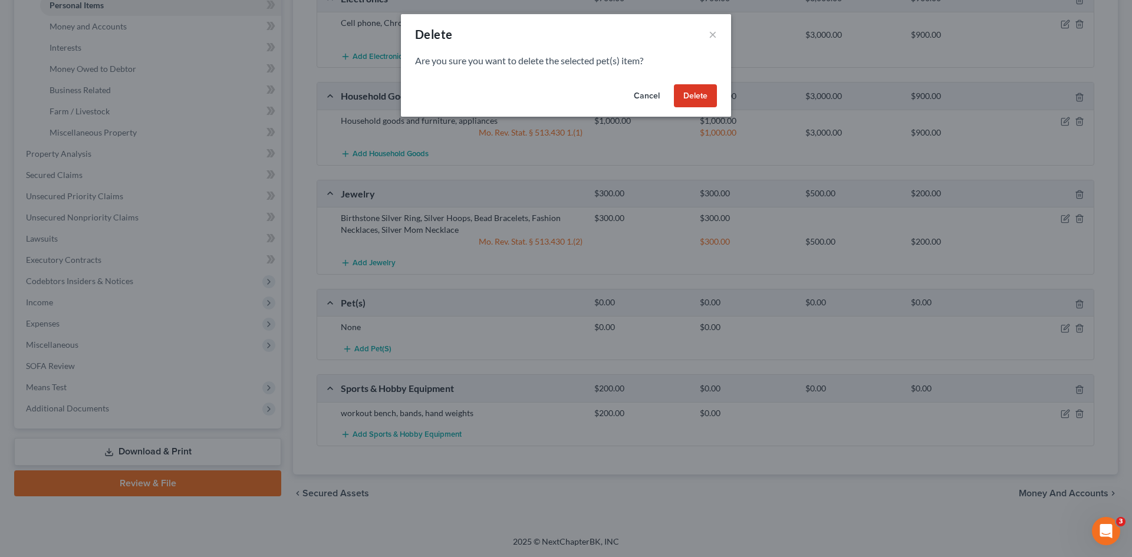
click at [690, 91] on button "Delete" at bounding box center [695, 96] width 43 height 24
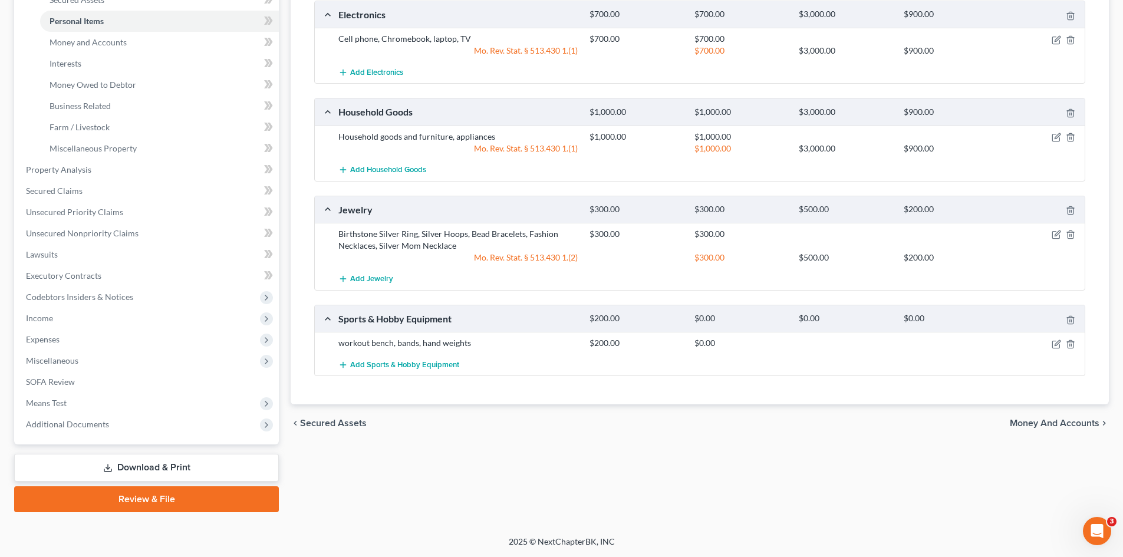
scroll to position [303, 0]
click at [1060, 345] on icon "button" at bounding box center [1056, 344] width 9 height 9
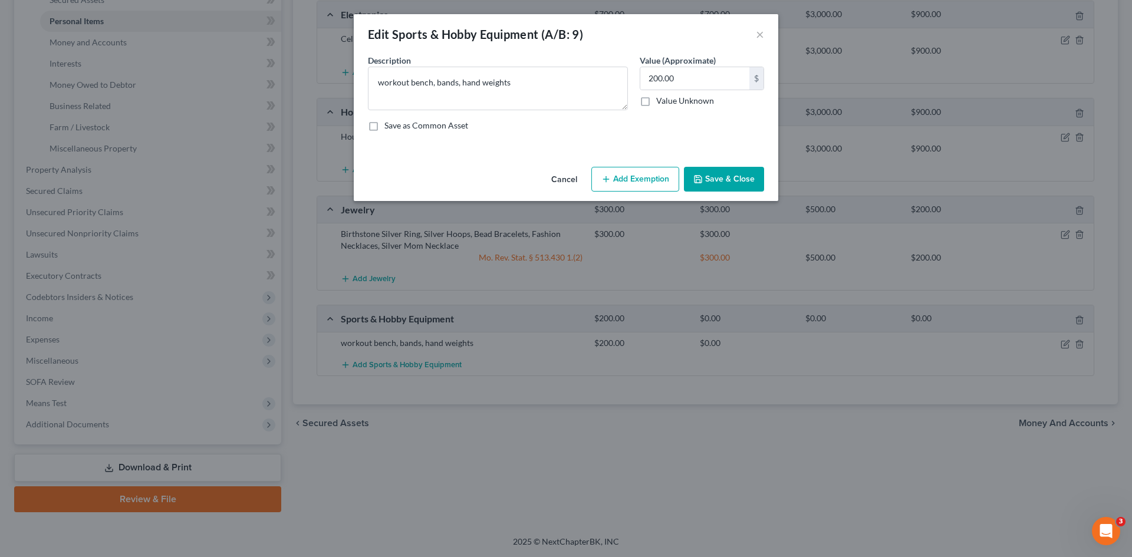
click at [628, 177] on button "Add Exemption" at bounding box center [635, 179] width 88 height 25
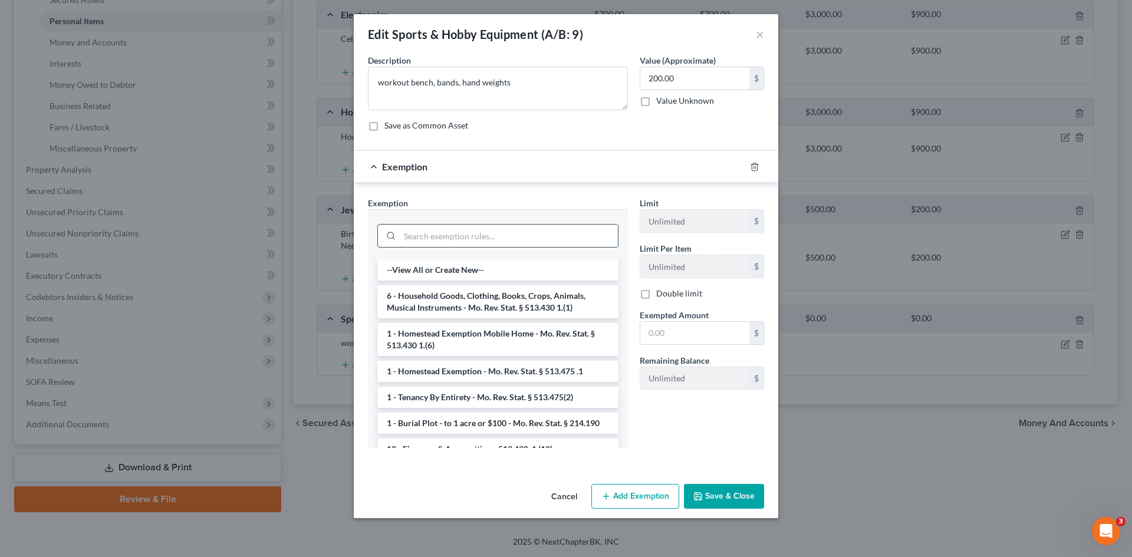
click at [494, 239] on input "search" at bounding box center [509, 236] width 218 height 22
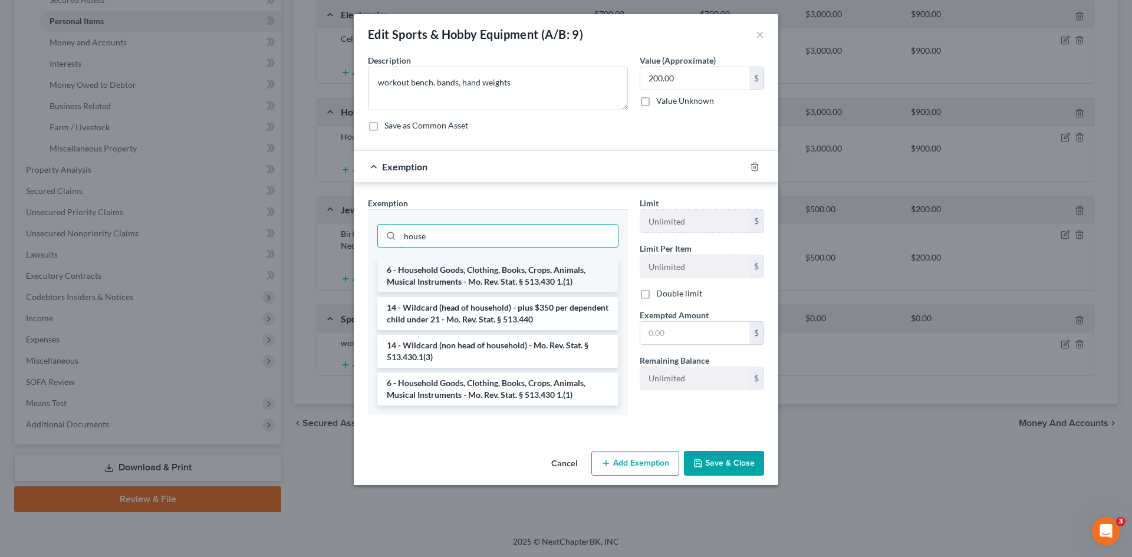
type input "house"
click at [516, 279] on li "6 - Household Goods, Clothing, Books, Crops, Animals, Musical Instruments - Mo.…" at bounding box center [497, 275] width 241 height 33
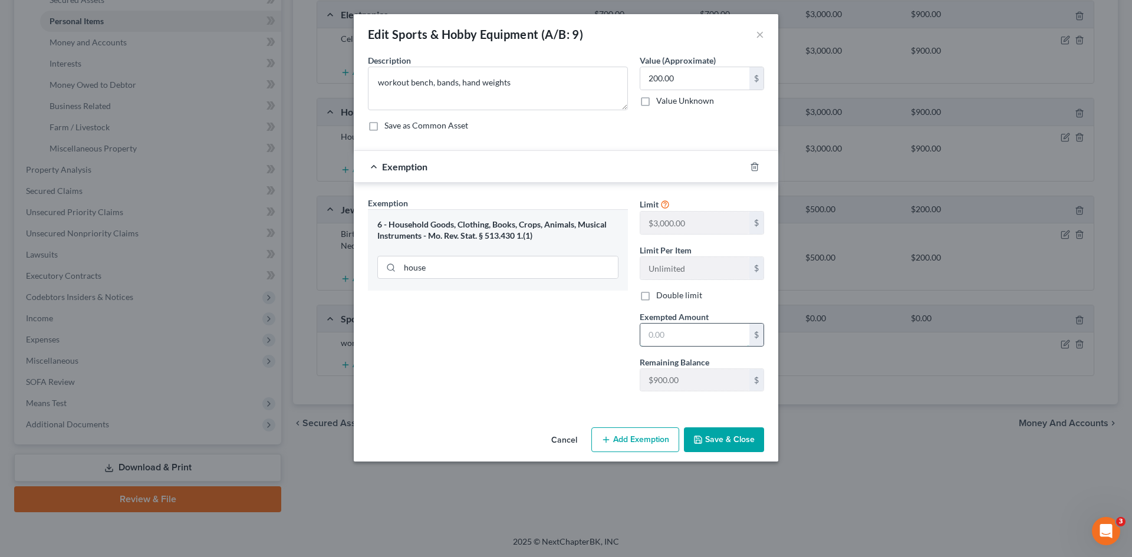
click at [688, 342] on input "text" at bounding box center [694, 335] width 109 height 22
type input "200.00"
click at [721, 439] on button "Save & Close" at bounding box center [724, 439] width 80 height 25
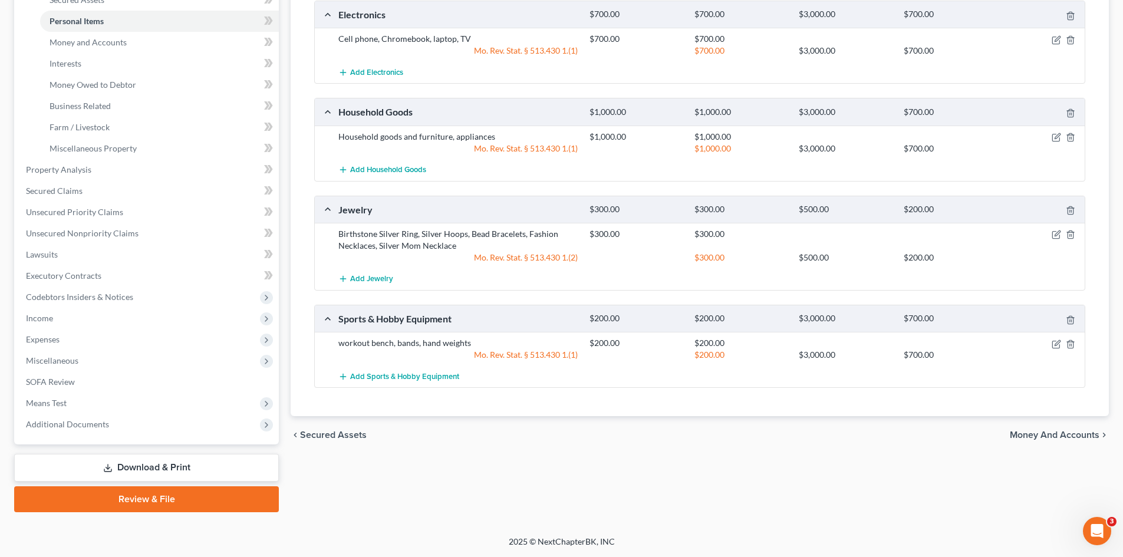
click at [1046, 433] on span "Money and Accounts" at bounding box center [1055, 434] width 90 height 9
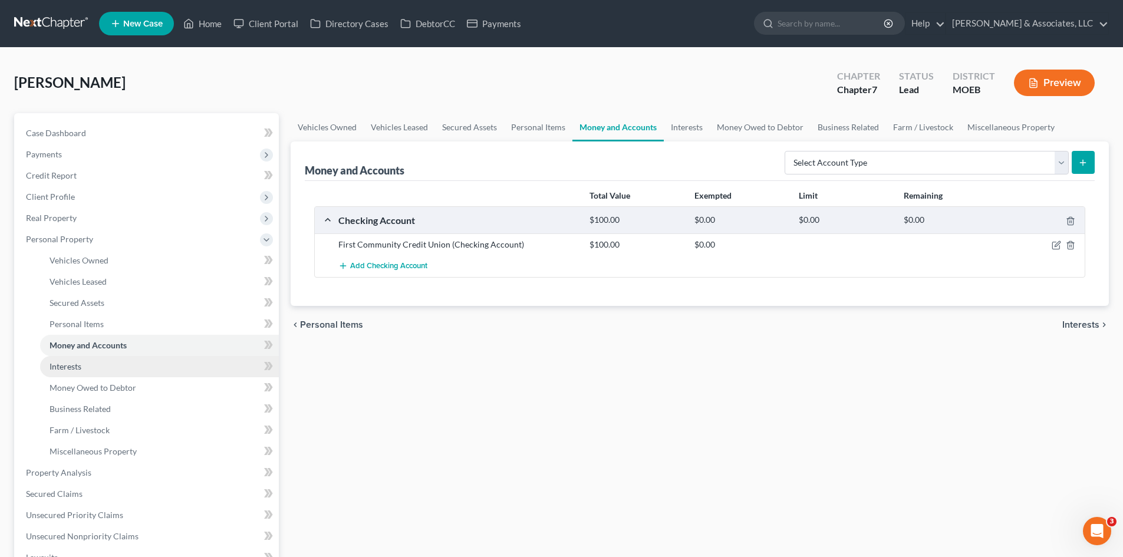
click at [83, 368] on link "Interests" at bounding box center [159, 366] width 239 height 21
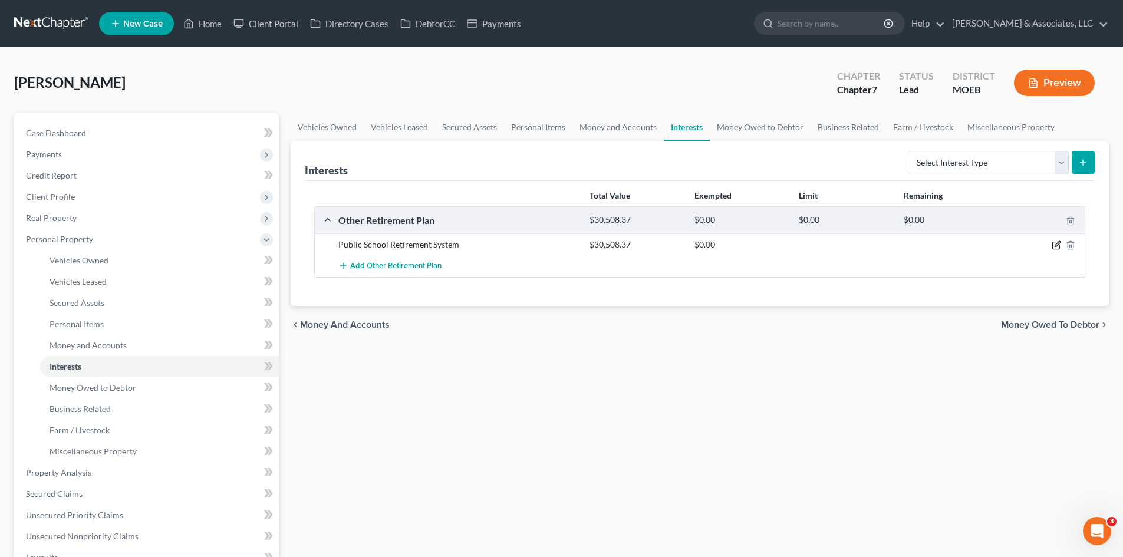
click at [1053, 244] on icon "button" at bounding box center [1056, 244] width 9 height 9
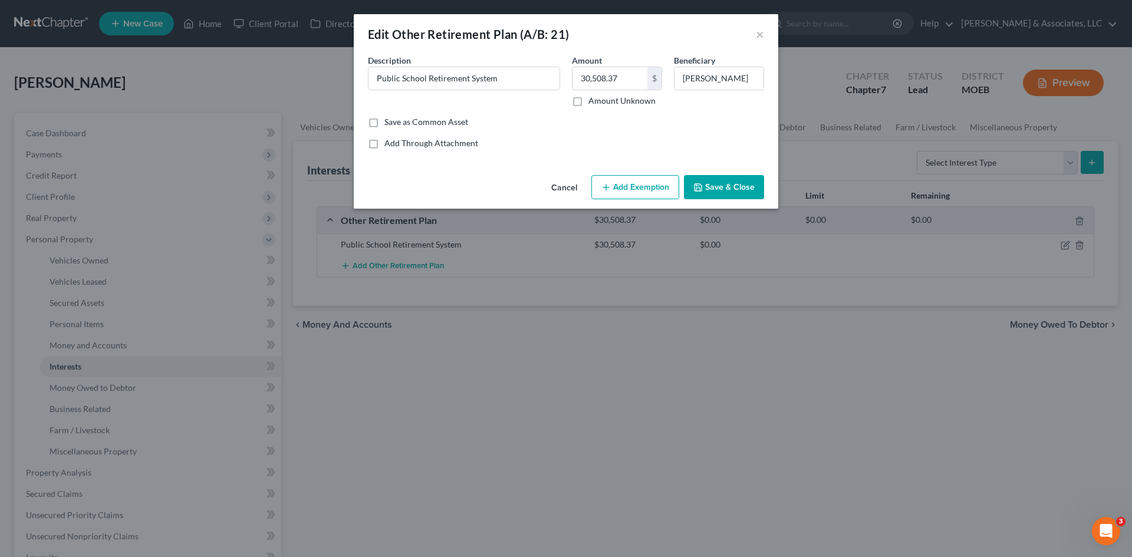
click at [634, 187] on button "Add Exemption" at bounding box center [635, 187] width 88 height 25
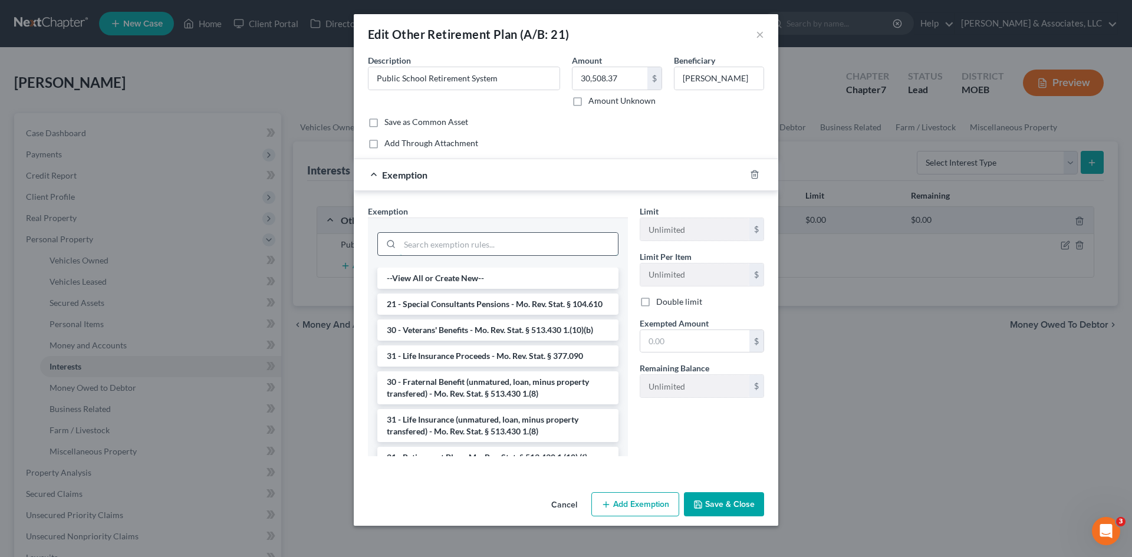
click at [497, 244] on input "search" at bounding box center [509, 244] width 218 height 22
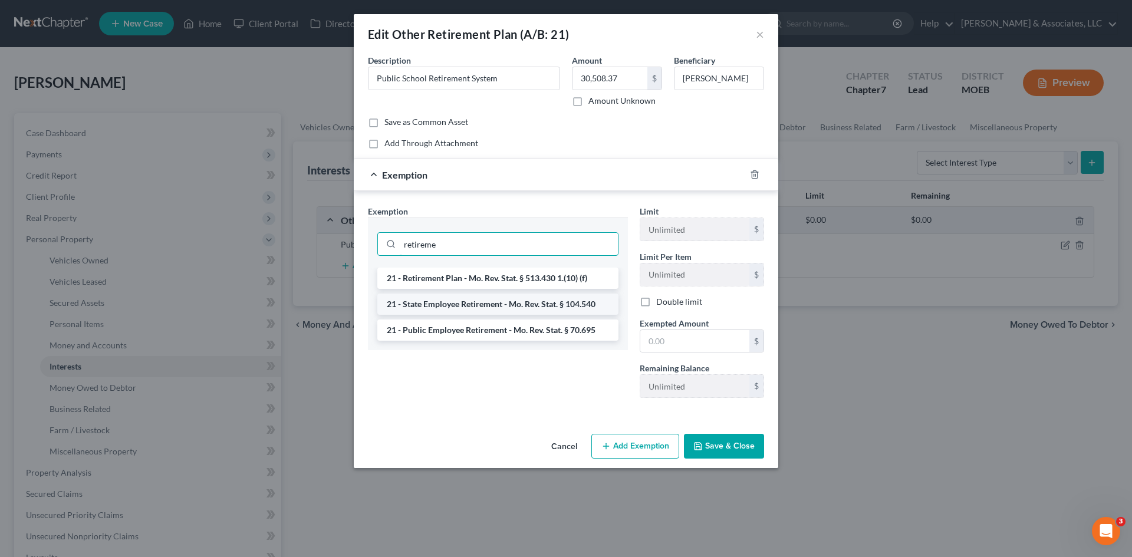
type input "retireme"
click at [495, 308] on li "21 - State Employee Retirement - Mo. Rev. Stat. § 104.540" at bounding box center [497, 304] width 241 height 21
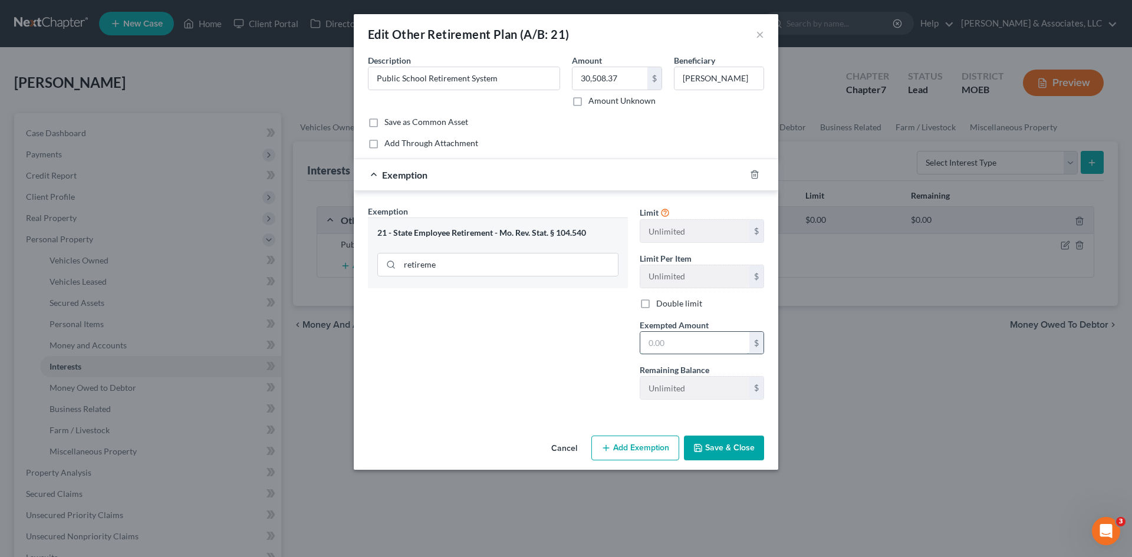
click at [680, 340] on input "text" at bounding box center [694, 343] width 109 height 22
type input "30,508.37"
click at [722, 450] on button "Save & Close" at bounding box center [724, 448] width 80 height 25
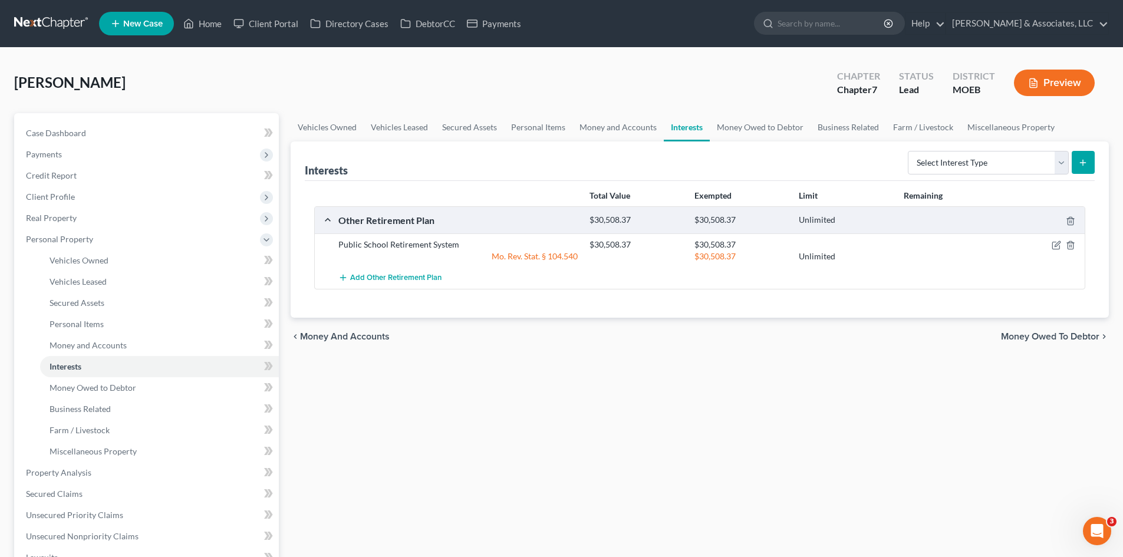
click at [1072, 336] on span "Money Owed to Debtor" at bounding box center [1050, 336] width 98 height 9
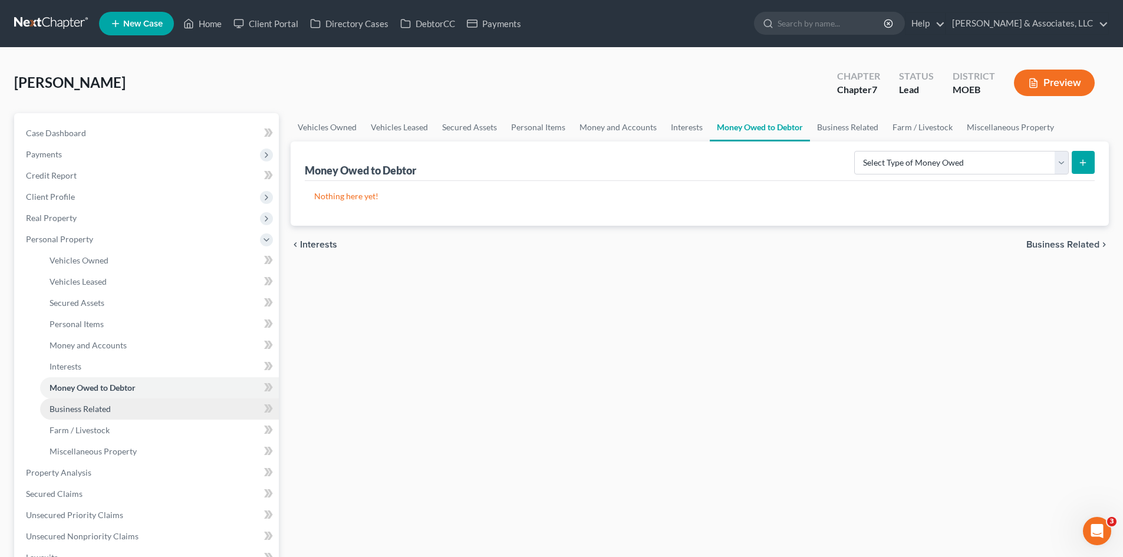
click at [94, 410] on span "Business Related" at bounding box center [80, 409] width 61 height 10
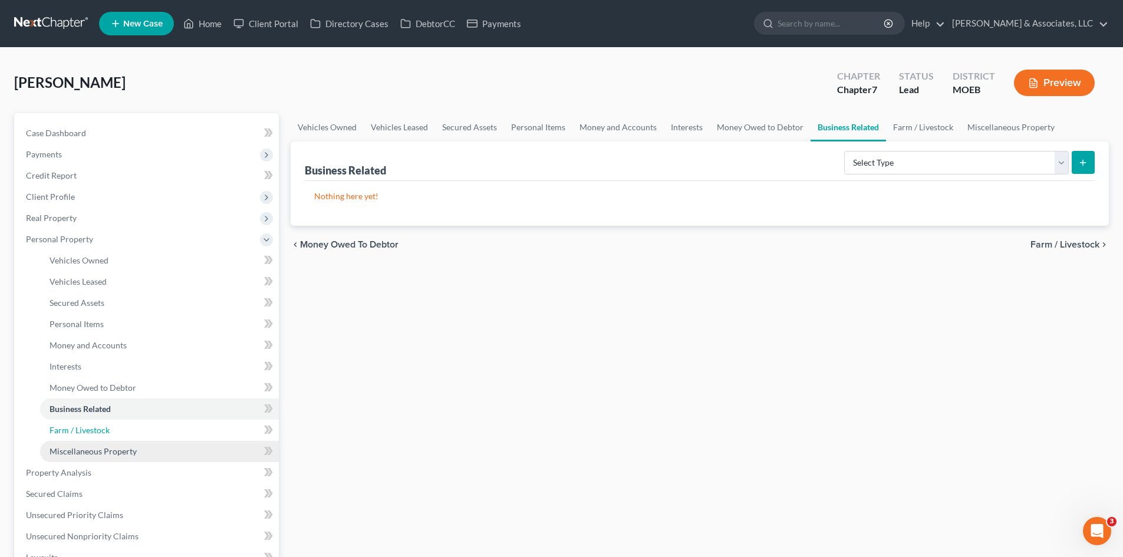
click at [96, 433] on span "Farm / Livestock" at bounding box center [80, 430] width 60 height 10
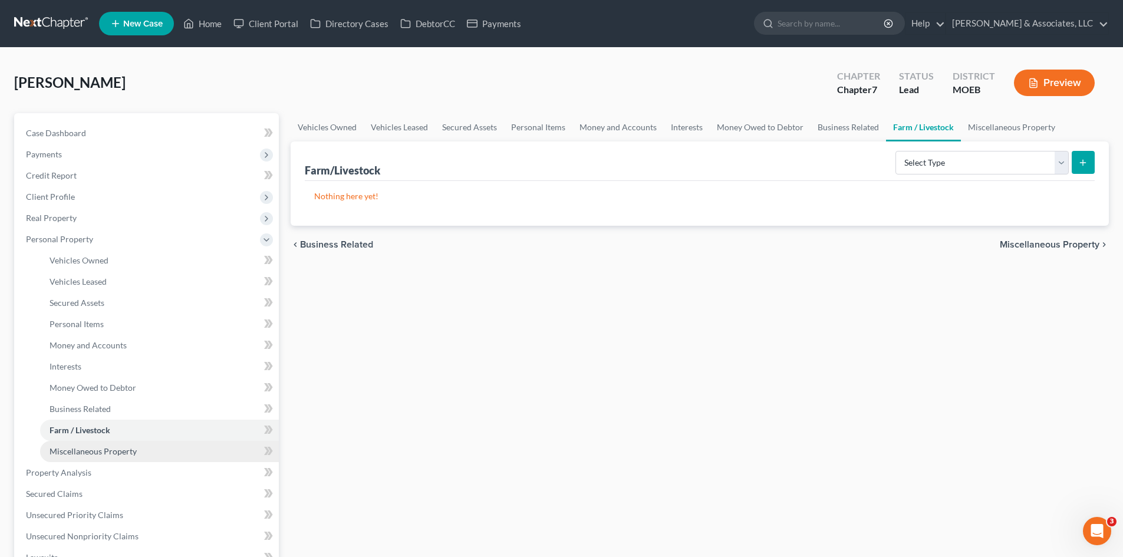
click at [102, 451] on span "Miscellaneous Property" at bounding box center [93, 451] width 87 height 10
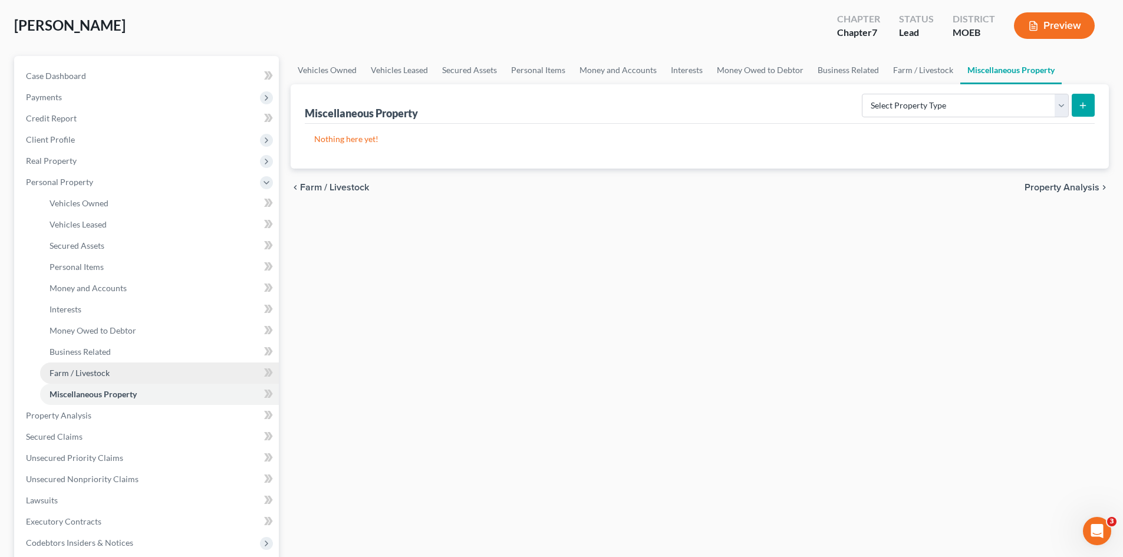
scroll to position [118, 0]
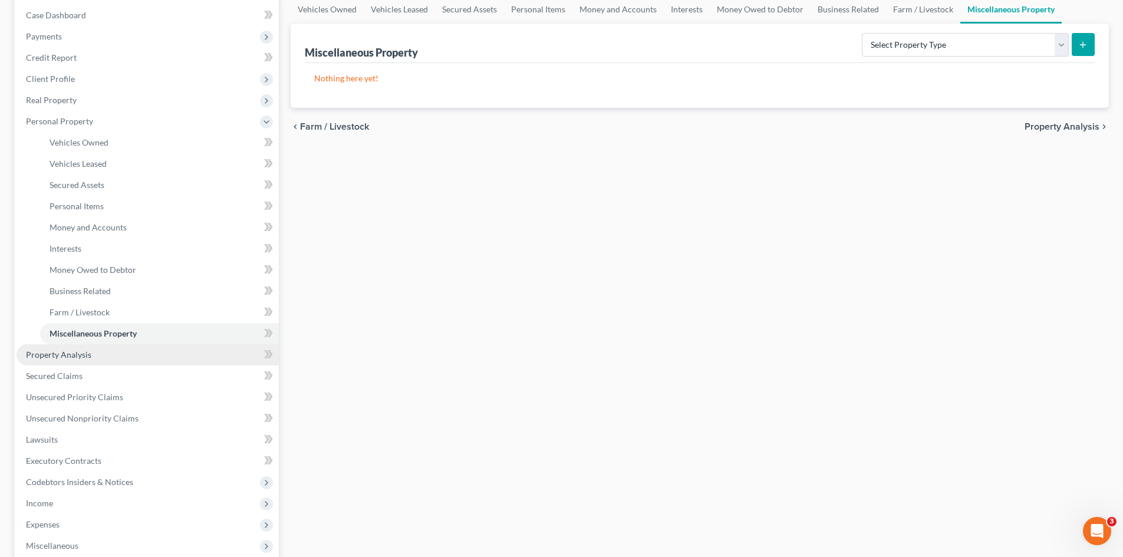
click at [60, 354] on span "Property Analysis" at bounding box center [58, 355] width 65 height 10
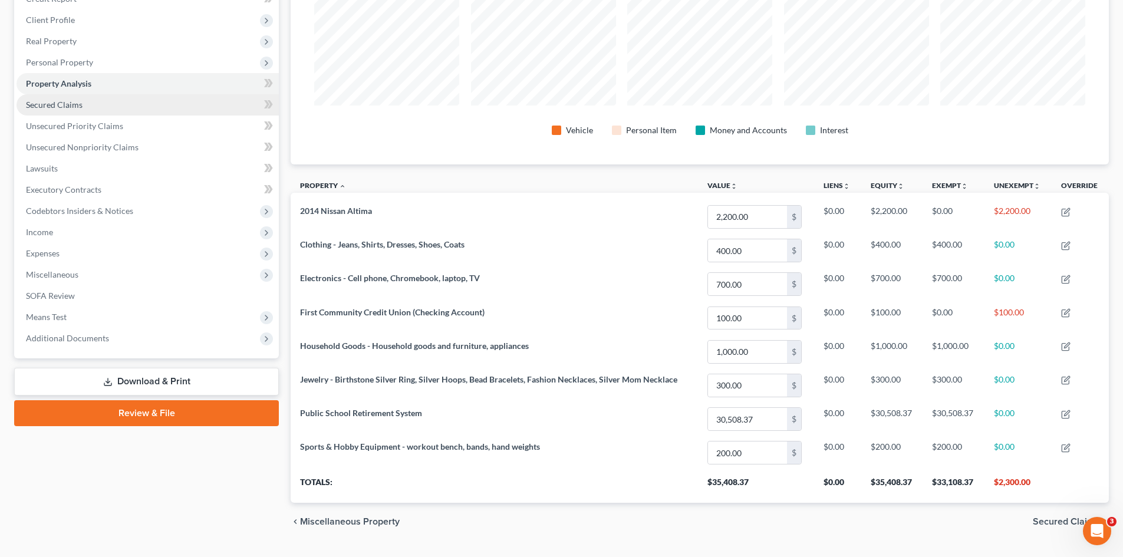
click at [51, 104] on span "Secured Claims" at bounding box center [54, 105] width 57 height 10
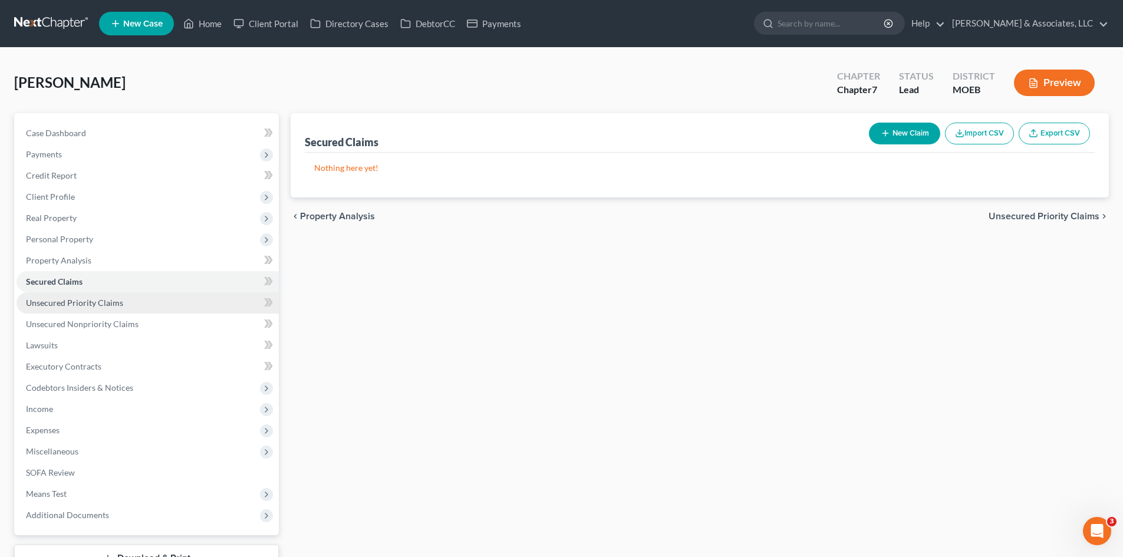
click at [71, 296] on link "Unsecured Priority Claims" at bounding box center [148, 302] width 262 height 21
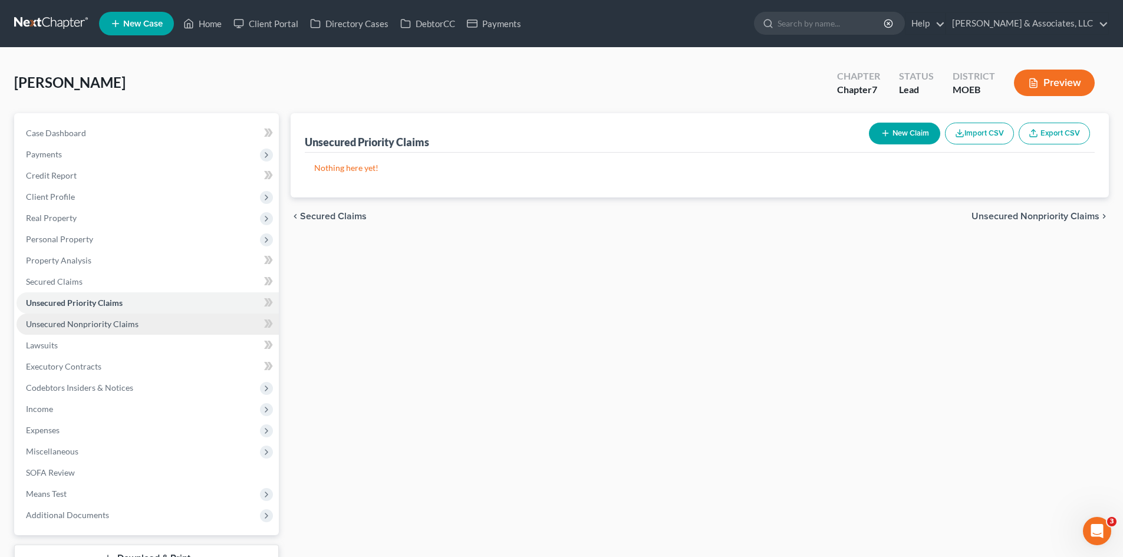
click at [77, 324] on span "Unsecured Nonpriority Claims" at bounding box center [82, 324] width 113 height 10
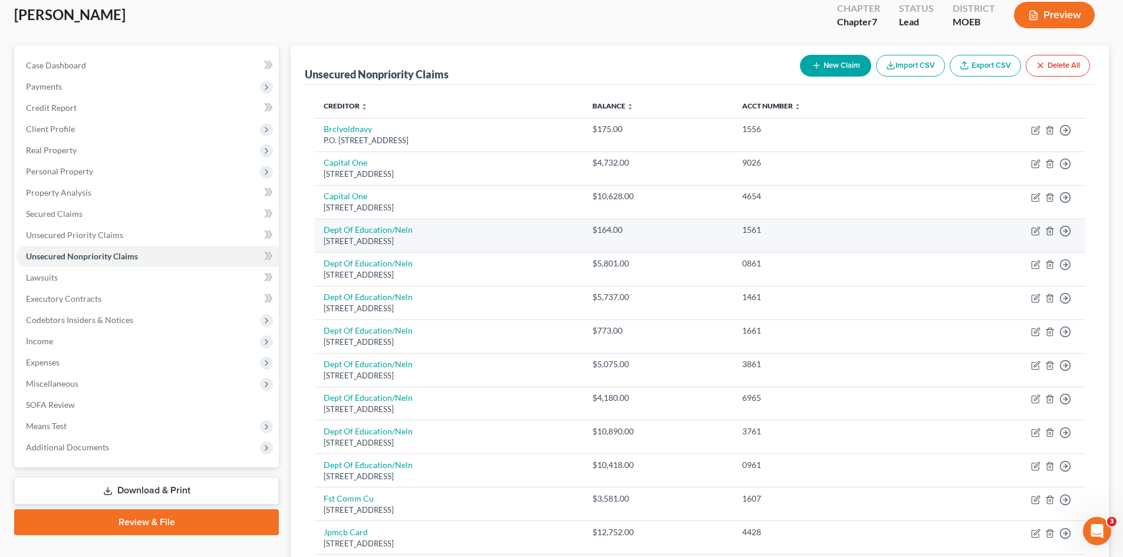
scroll to position [66, 0]
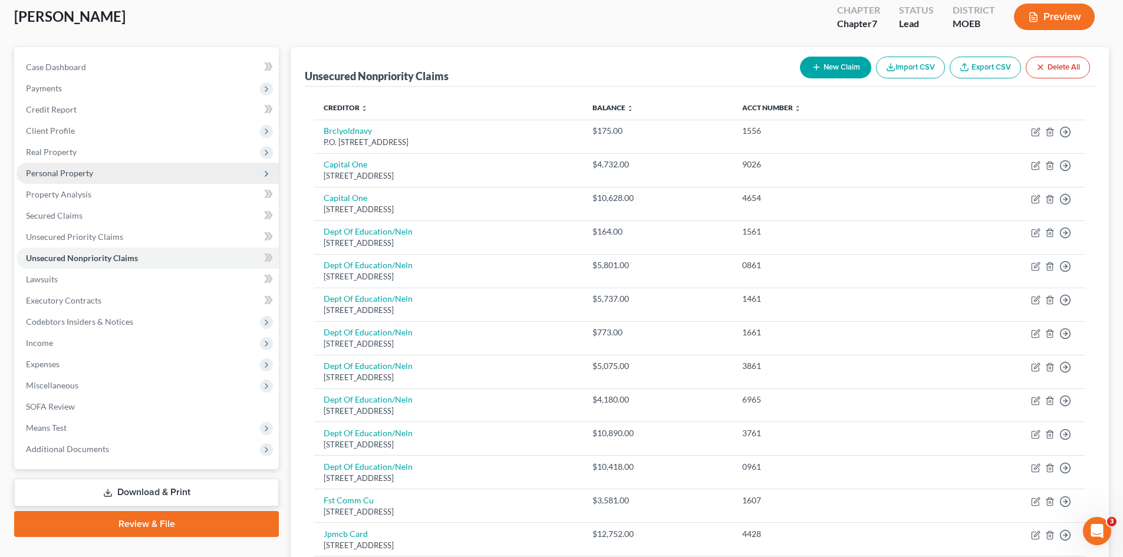
click at [50, 176] on span "Personal Property" at bounding box center [59, 173] width 67 height 10
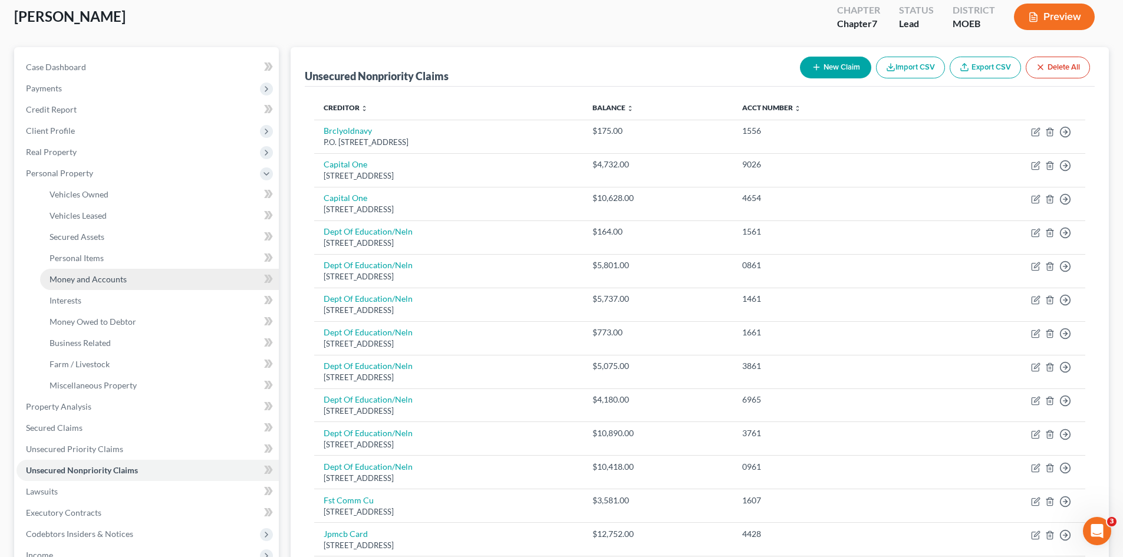
click at [80, 280] on span "Money and Accounts" at bounding box center [88, 279] width 77 height 10
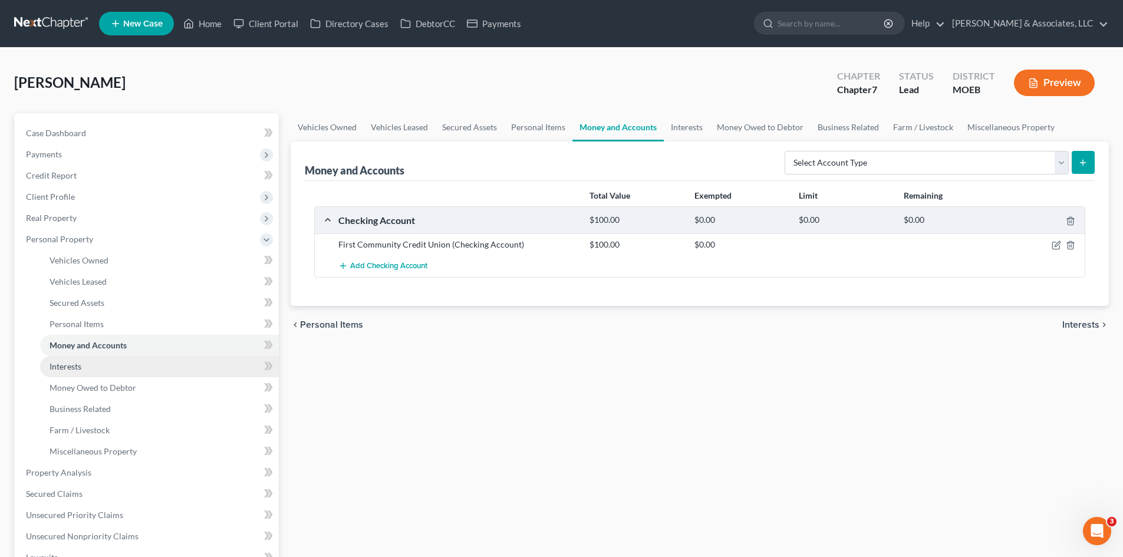
click at [79, 369] on span "Interests" at bounding box center [66, 366] width 32 height 10
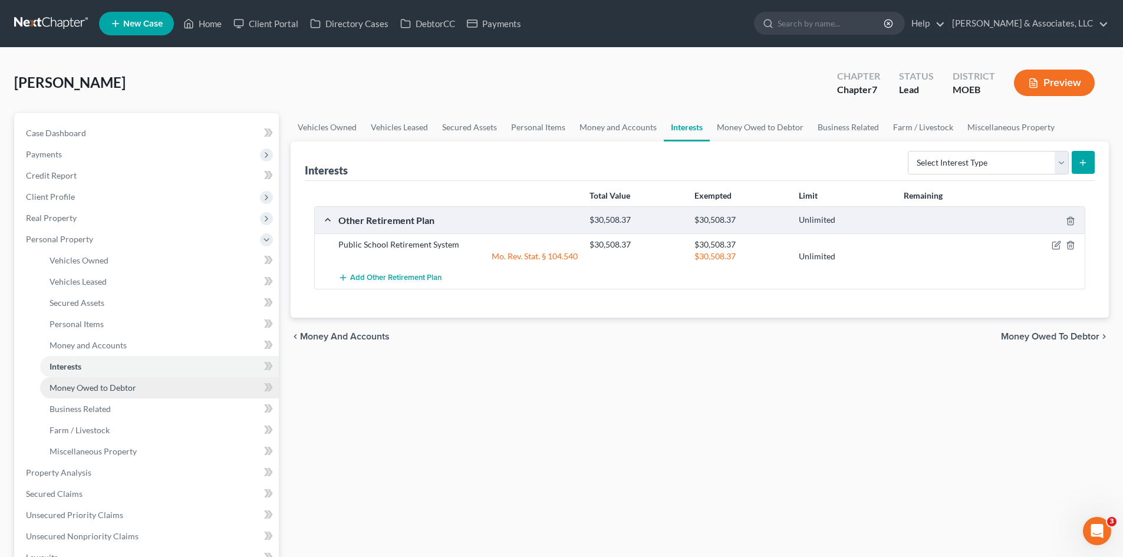
click at [93, 392] on span "Money Owed to Debtor" at bounding box center [93, 388] width 87 height 10
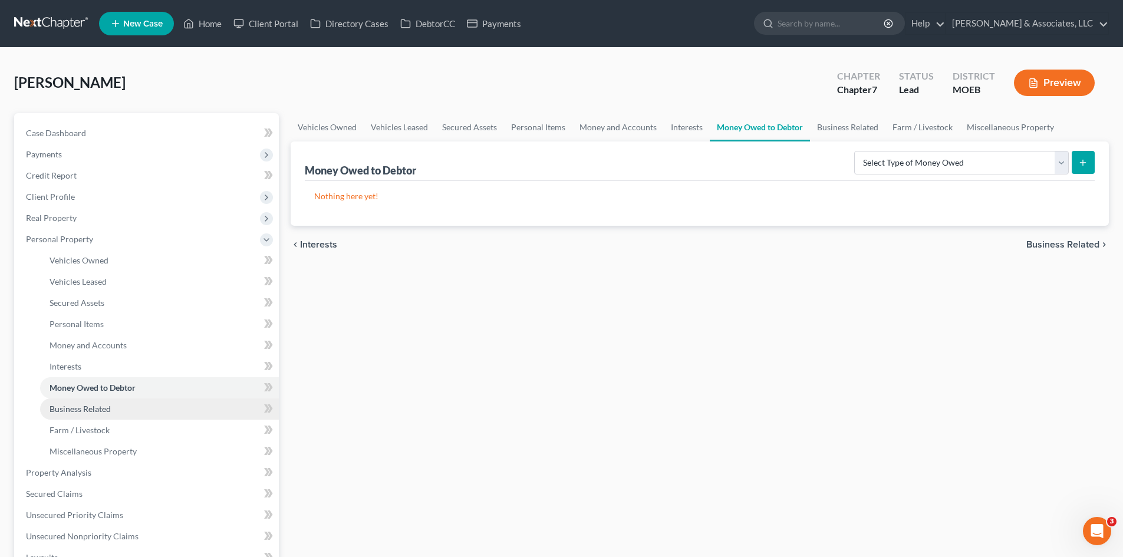
click at [96, 408] on span "Business Related" at bounding box center [80, 409] width 61 height 10
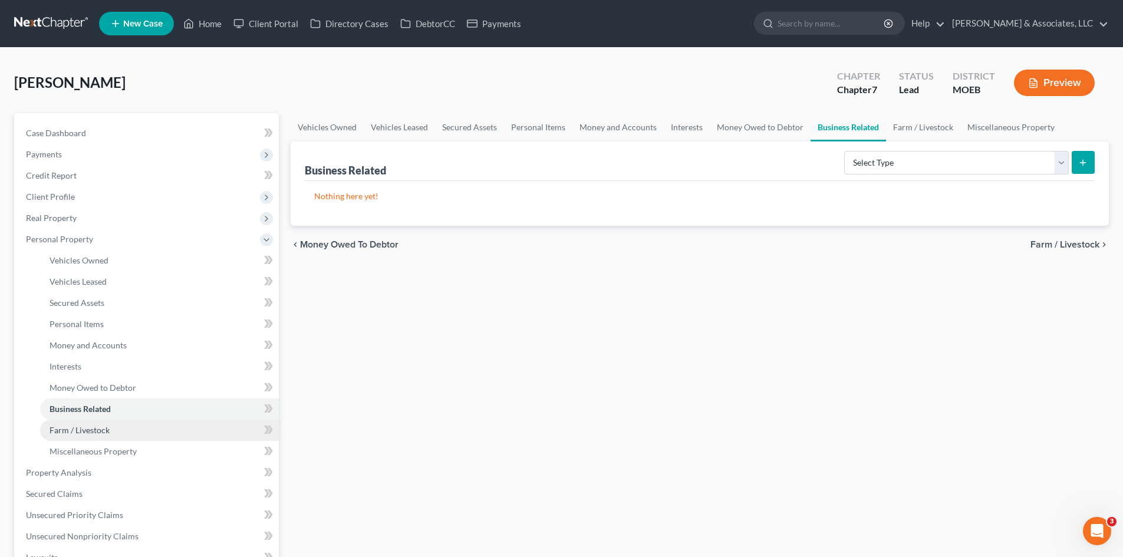
click at [109, 431] on link "Farm / Livestock" at bounding box center [159, 430] width 239 height 21
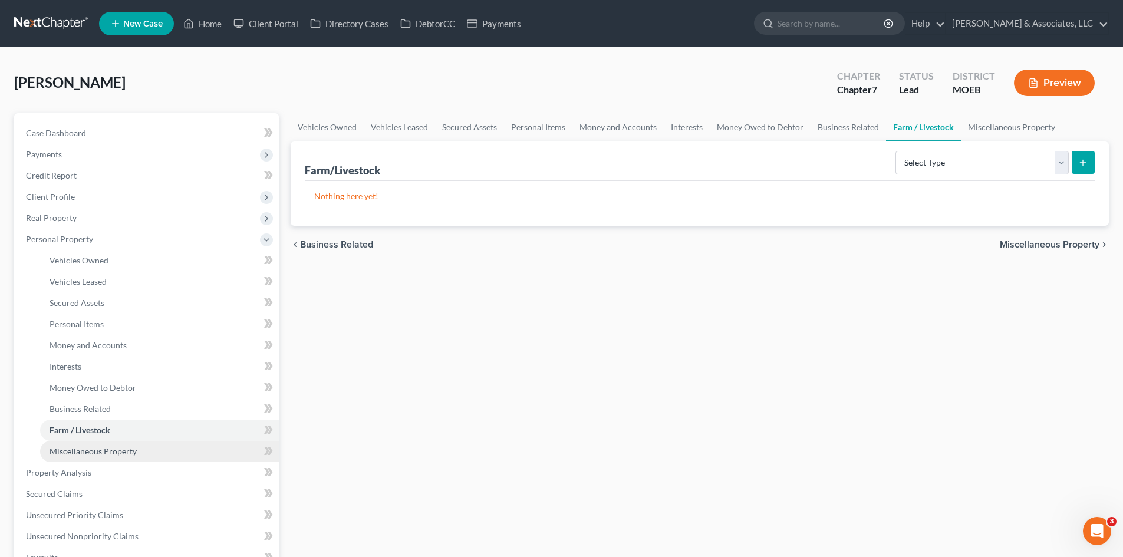
click at [107, 449] on span "Miscellaneous Property" at bounding box center [93, 451] width 87 height 10
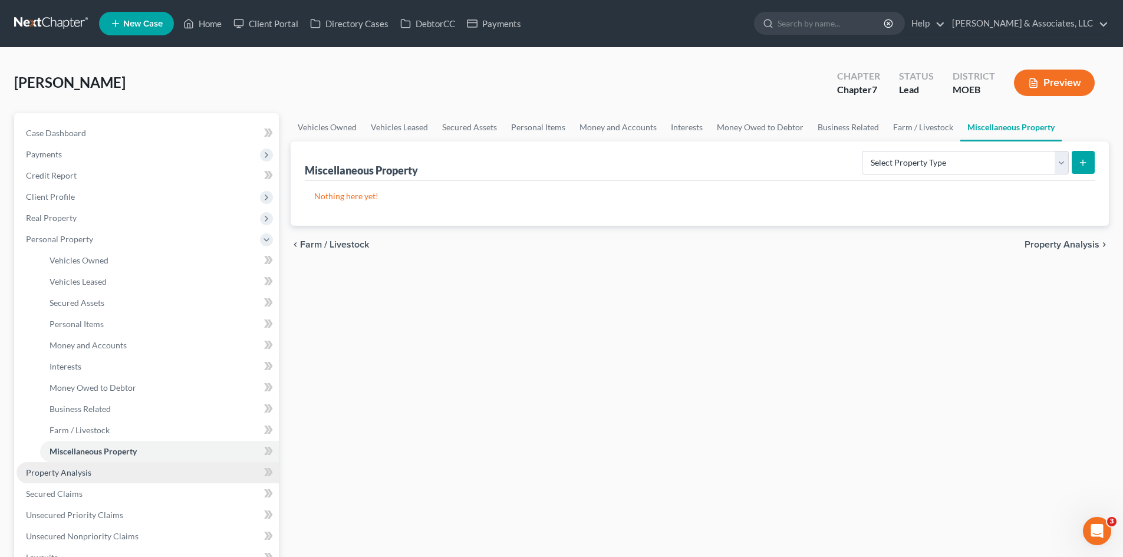
click at [73, 473] on span "Property Analysis" at bounding box center [58, 472] width 65 height 10
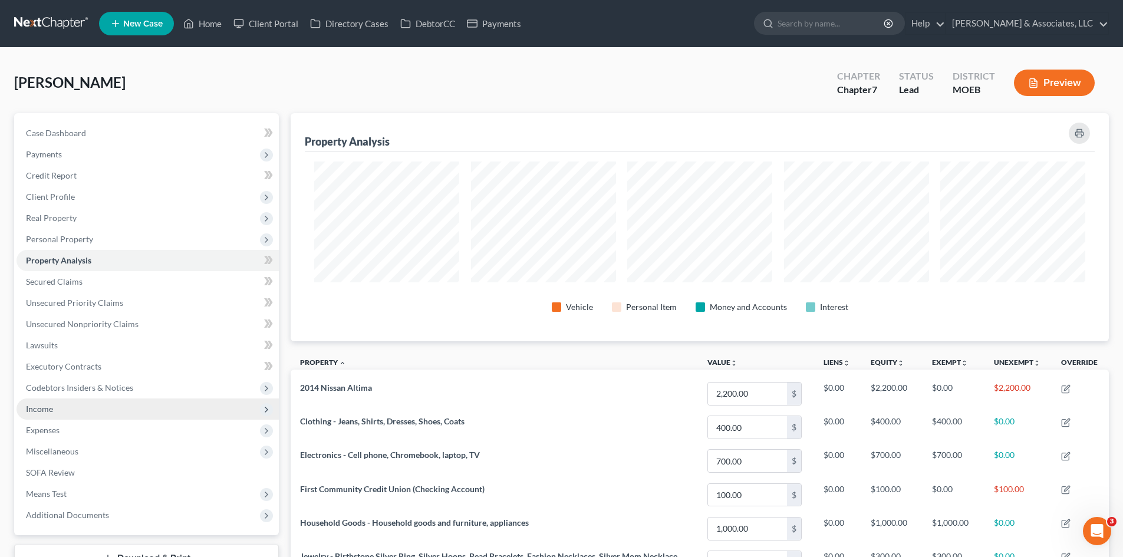
scroll to position [228, 818]
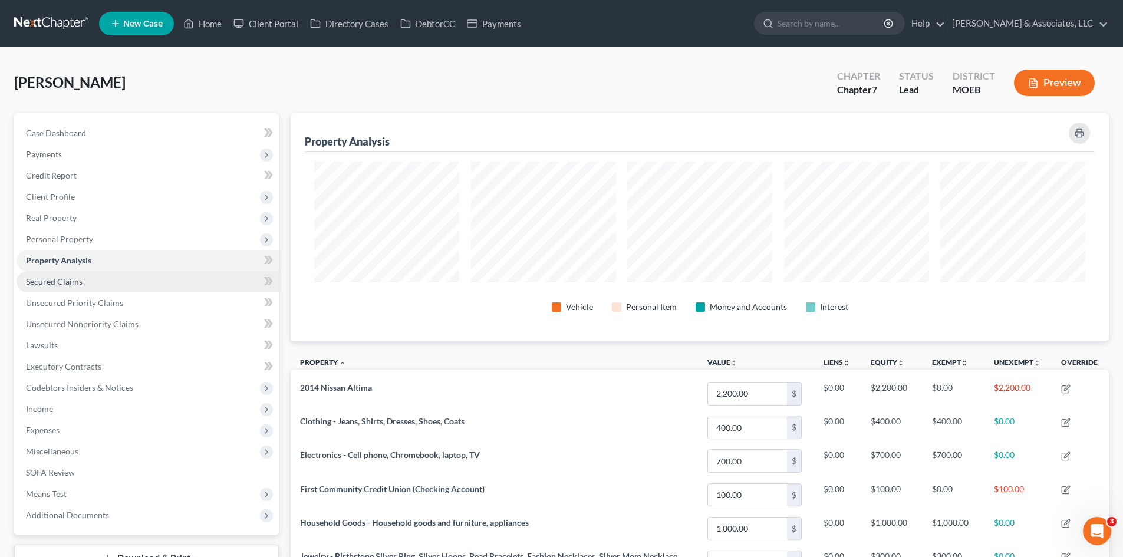
click at [40, 286] on link "Secured Claims" at bounding box center [148, 281] width 262 height 21
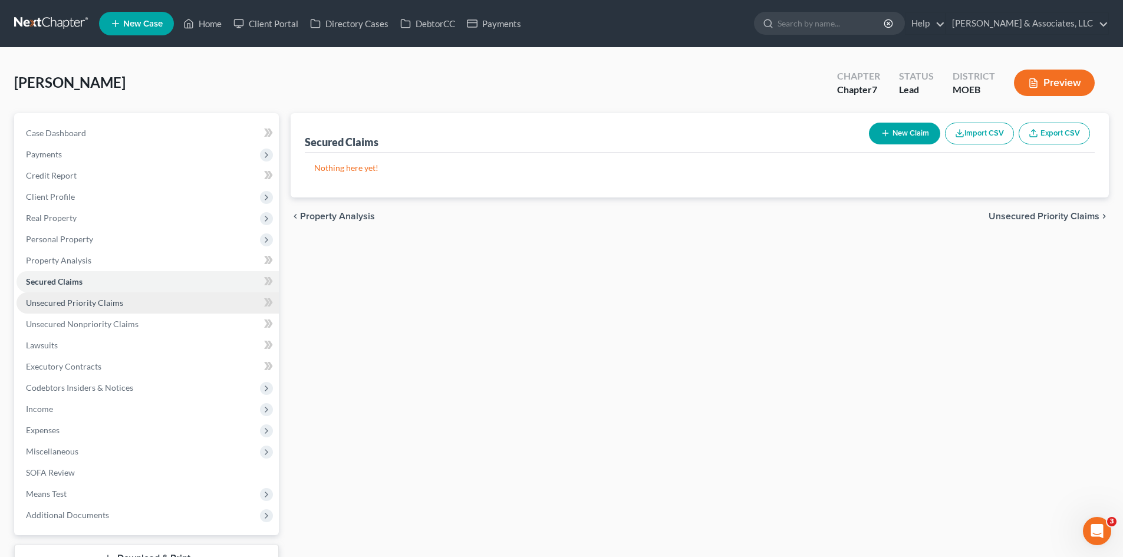
click at [74, 307] on span "Unsecured Priority Claims" at bounding box center [74, 303] width 97 height 10
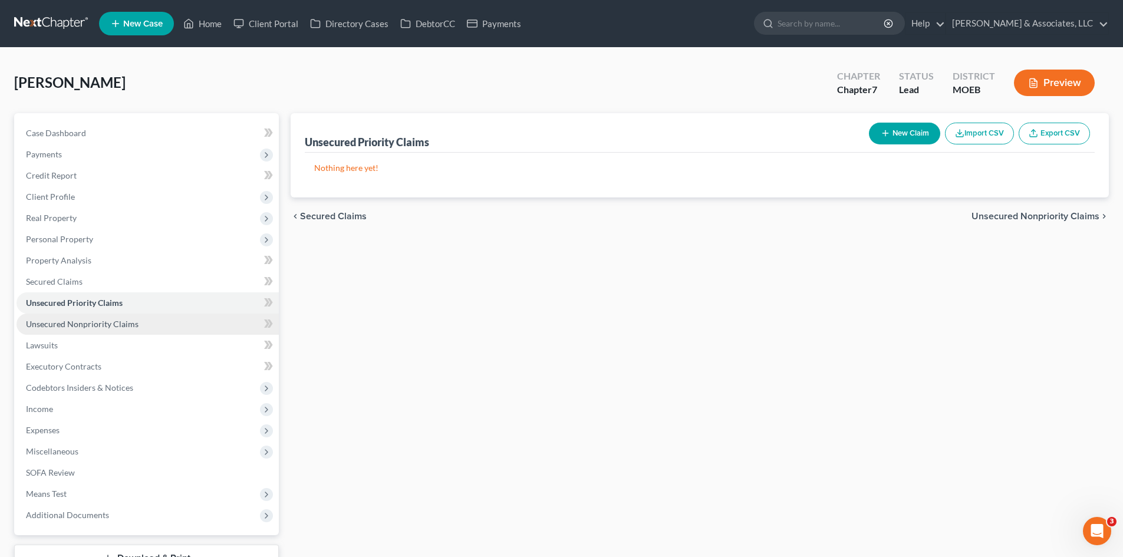
click at [86, 328] on span "Unsecured Nonpriority Claims" at bounding box center [82, 324] width 113 height 10
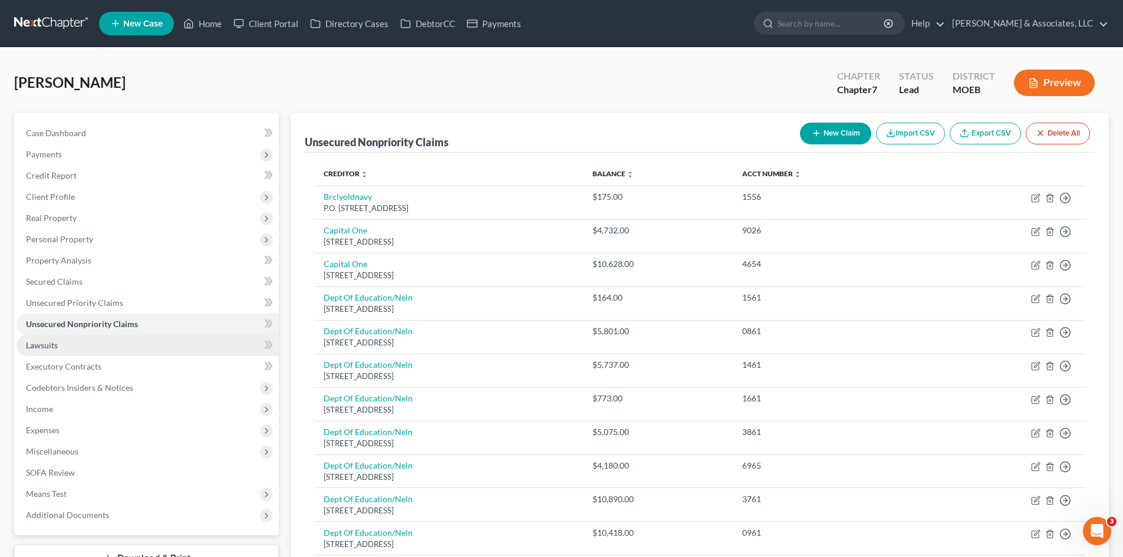
click at [62, 345] on link "Lawsuits" at bounding box center [148, 345] width 262 height 21
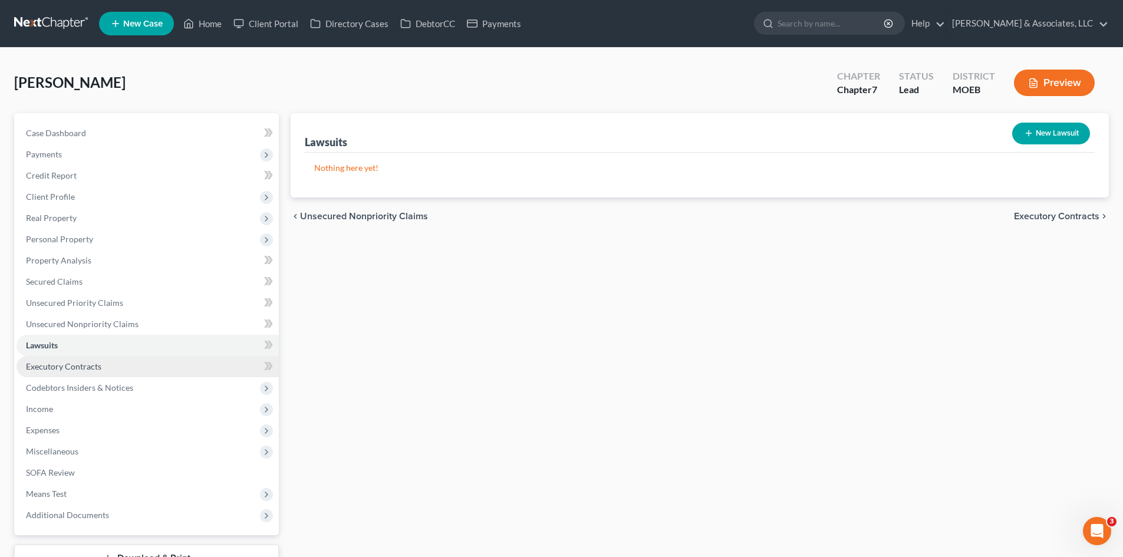
click at [81, 368] on span "Executory Contracts" at bounding box center [63, 366] width 75 height 10
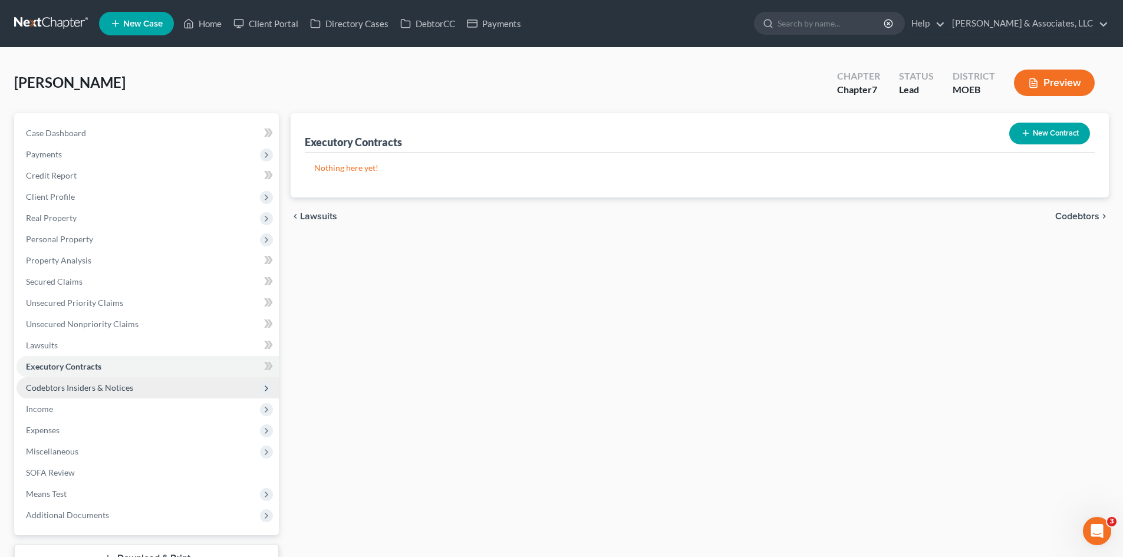
click at [94, 386] on span "Codebtors Insiders & Notices" at bounding box center [79, 388] width 107 height 10
click at [107, 389] on span "Codebtors Insiders & Notices" at bounding box center [79, 388] width 107 height 10
click at [44, 408] on span "Income" at bounding box center [39, 409] width 27 height 10
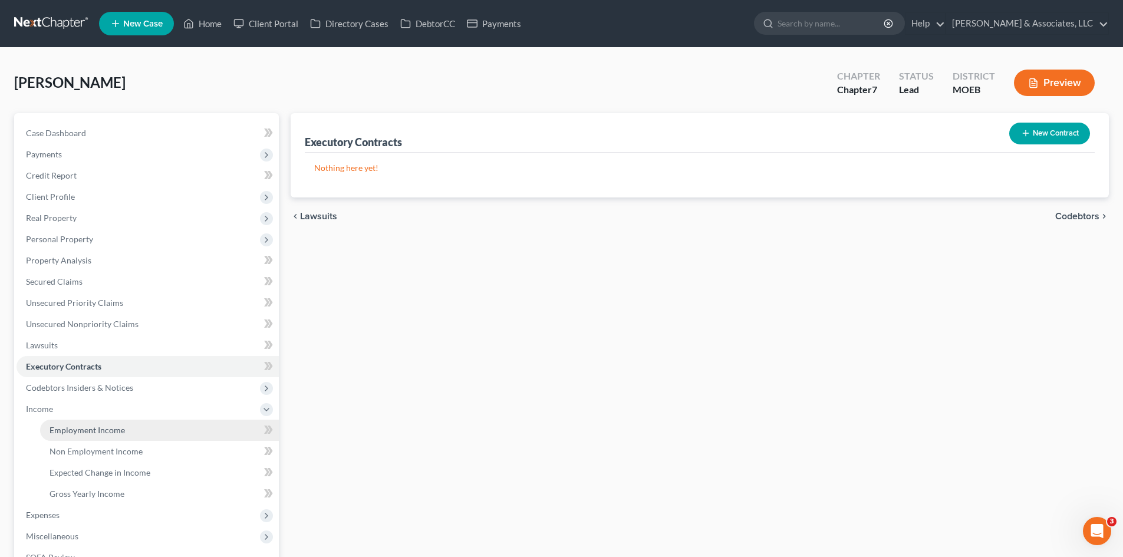
click at [80, 433] on span "Employment Income" at bounding box center [87, 430] width 75 height 10
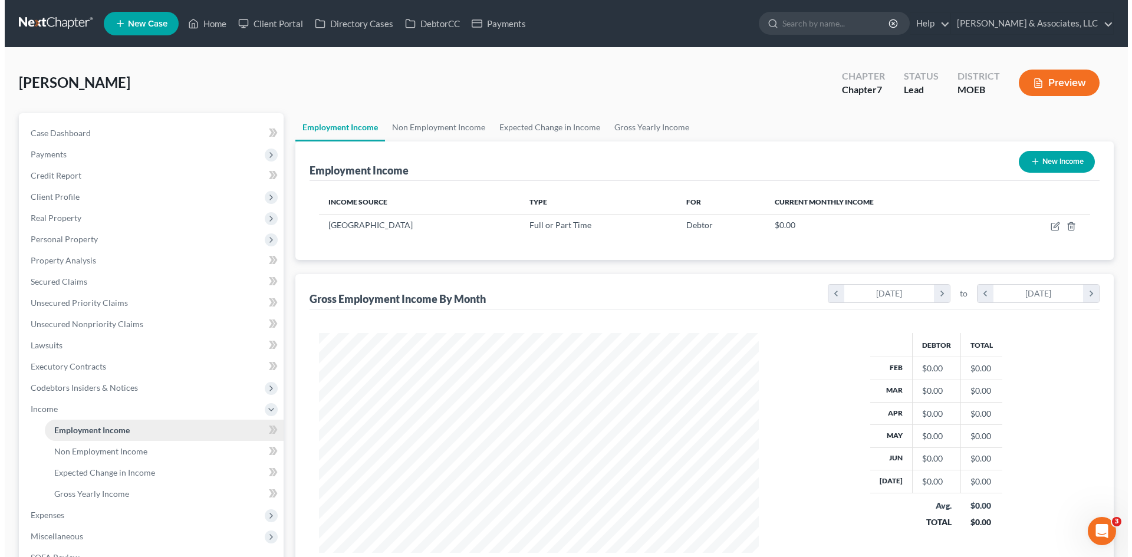
scroll to position [220, 463]
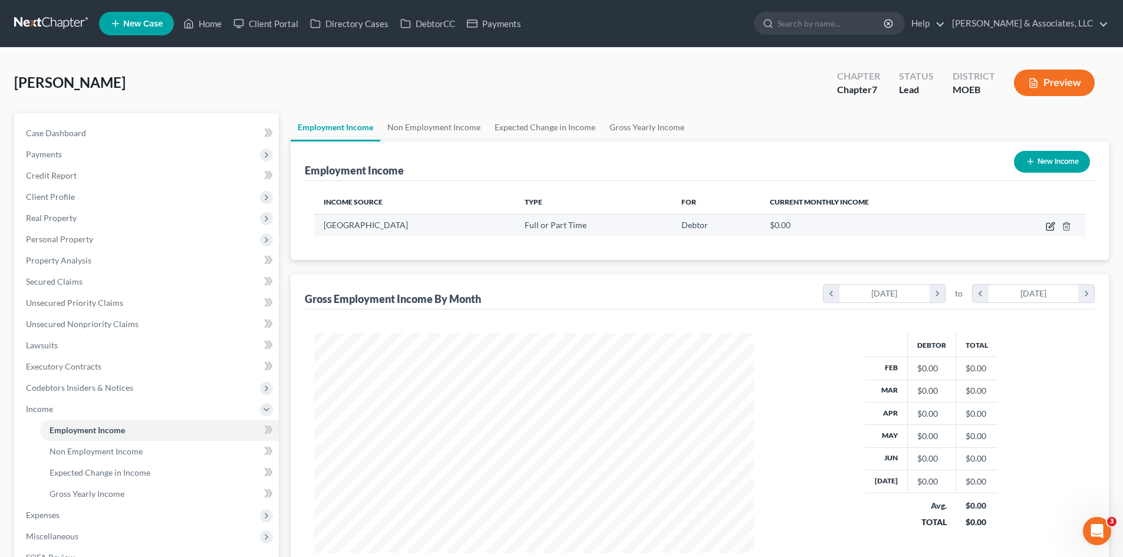
click at [1051, 226] on icon "button" at bounding box center [1050, 226] width 9 height 9
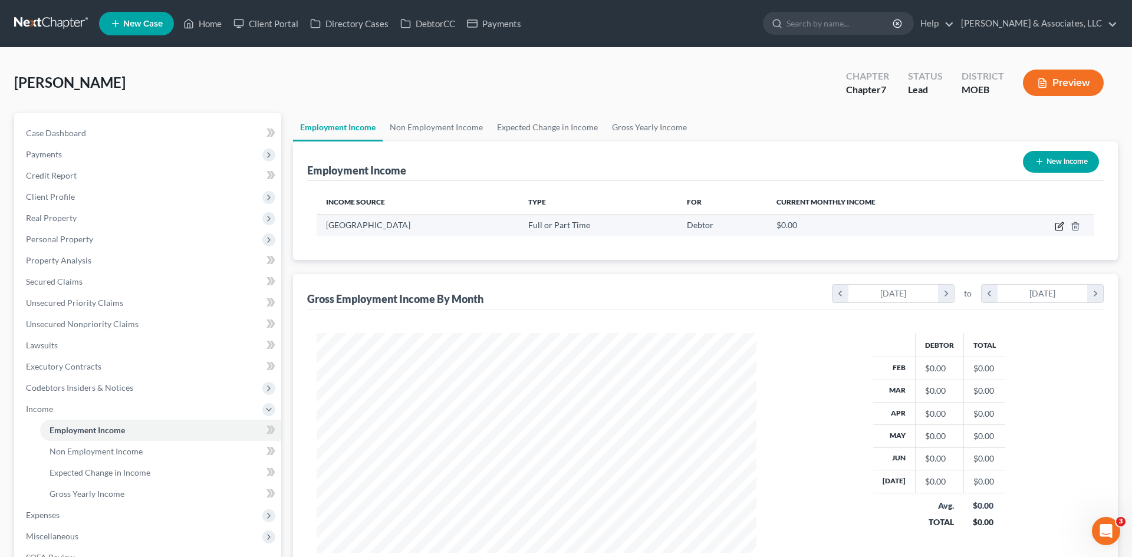
select select "0"
select select "26"
select select "0"
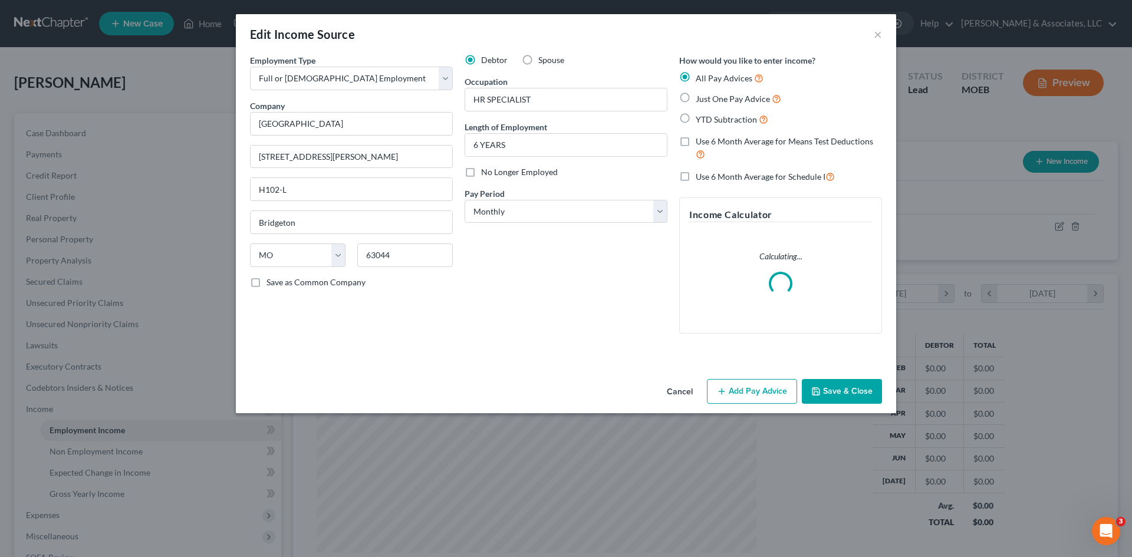
scroll to position [222, 467]
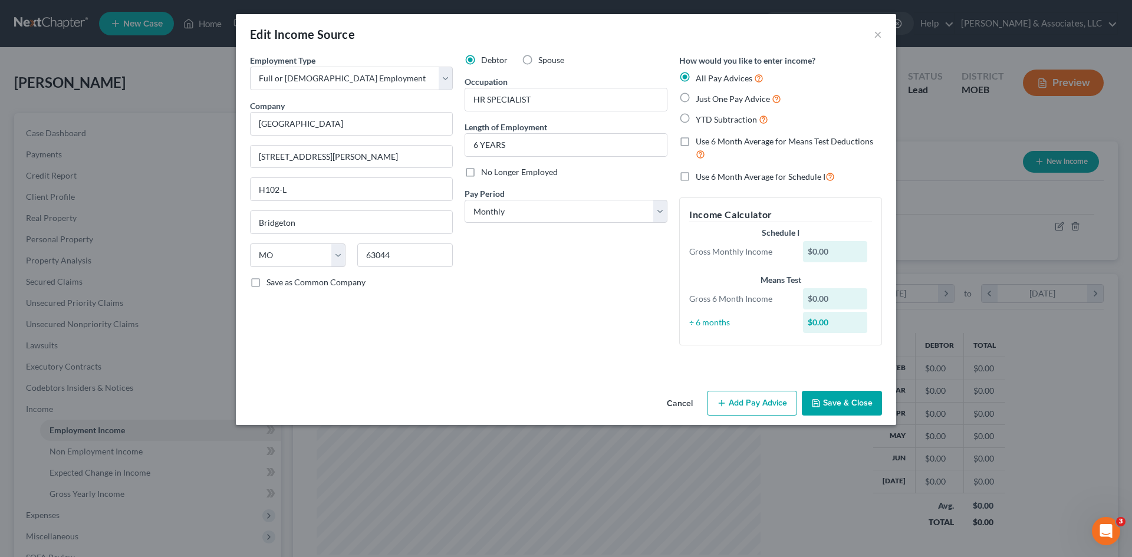
click at [696, 119] on label "YTD Subtraction" at bounding box center [732, 120] width 72 height 14
click at [700, 119] on input "YTD Subtraction" at bounding box center [704, 117] width 8 height 8
radio input "true"
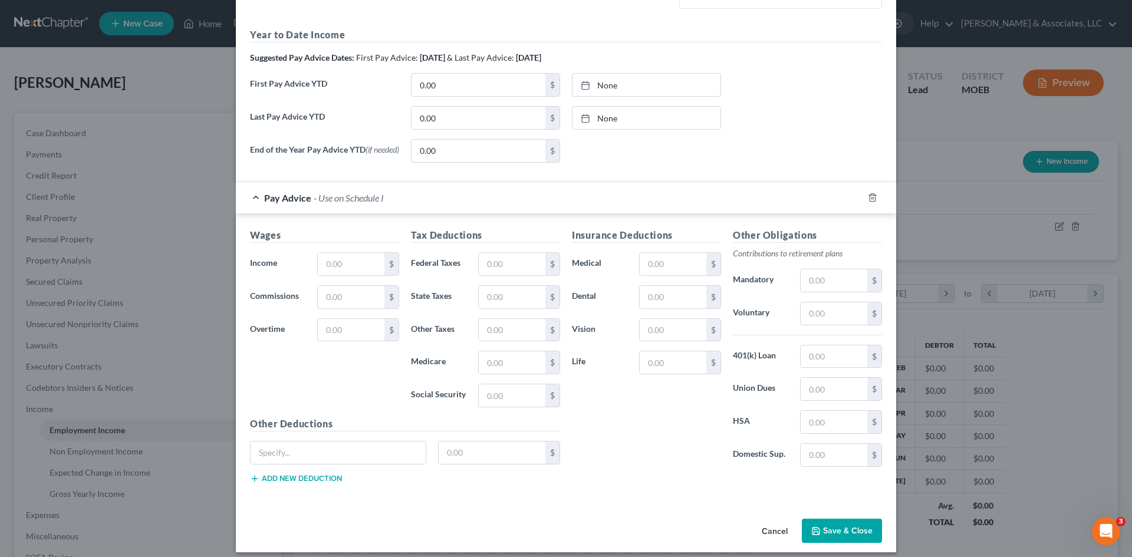
scroll to position [354, 0]
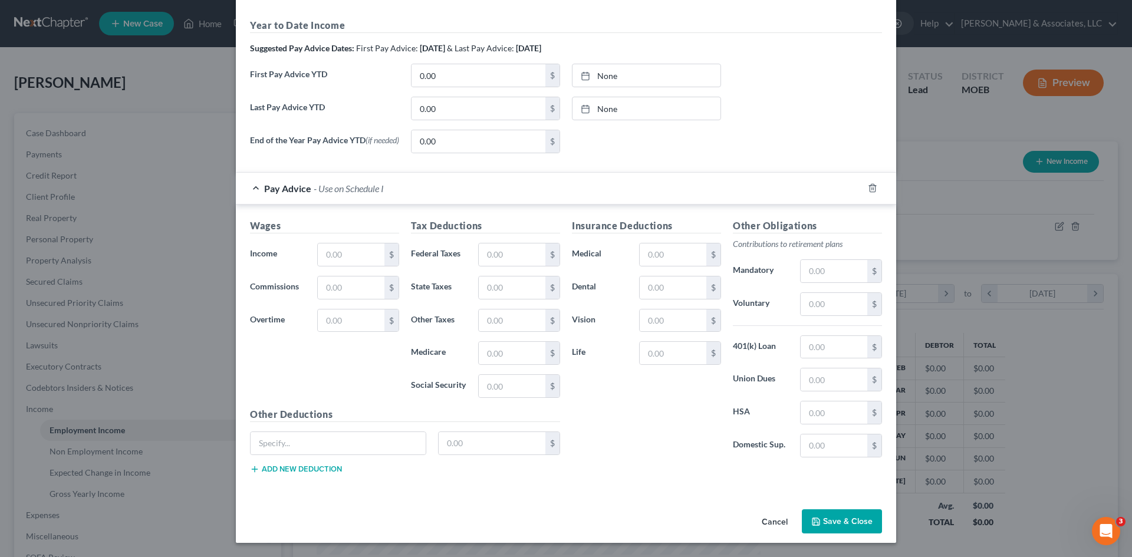
click at [832, 520] on button "Save & Close" at bounding box center [842, 521] width 80 height 25
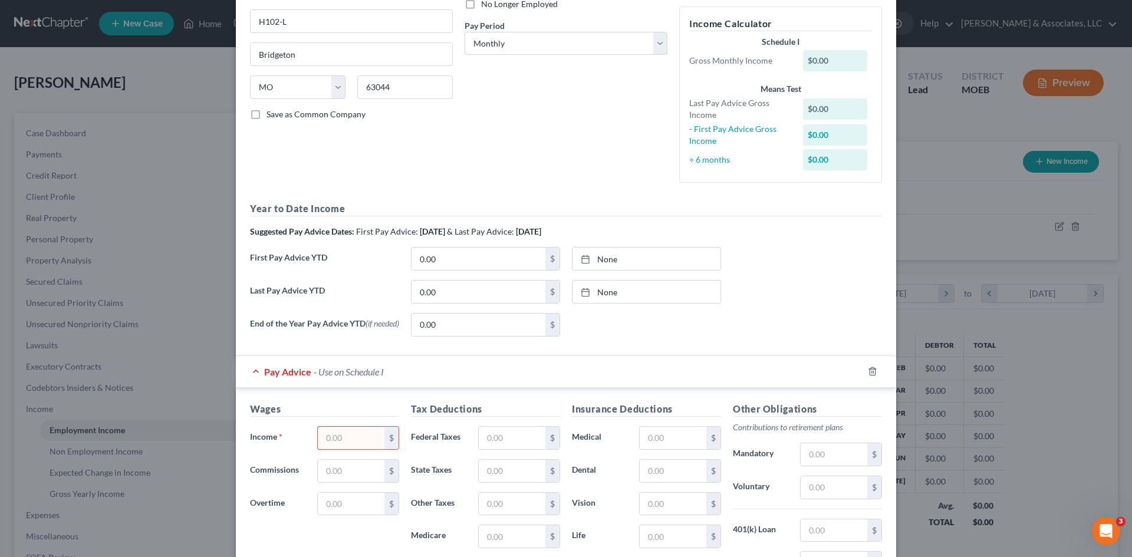
scroll to position [177, 0]
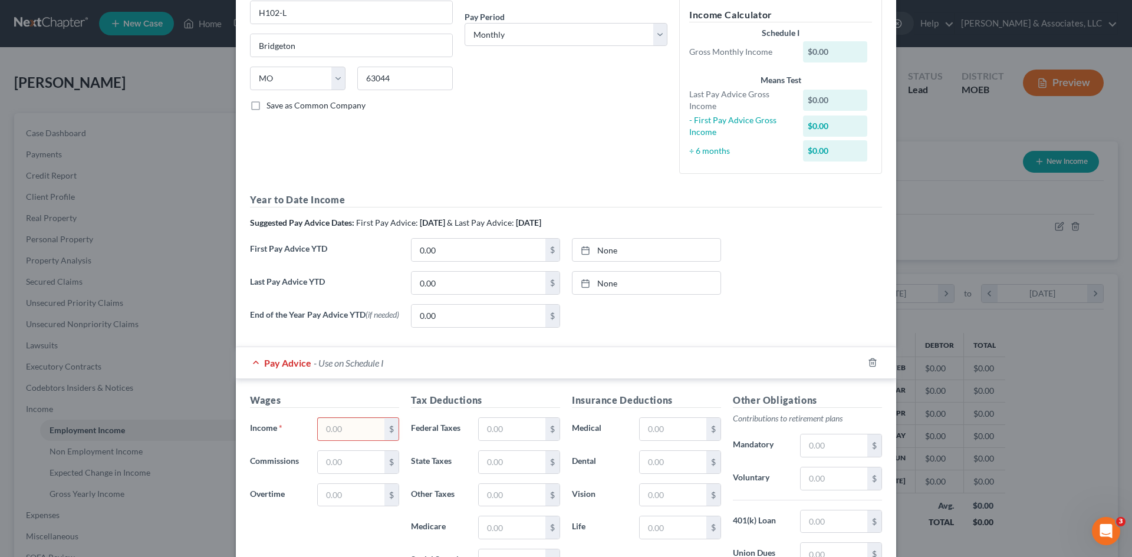
drag, startPoint x: 349, startPoint y: 432, endPoint x: 343, endPoint y: 433, distance: 6.0
click at [349, 432] on input "text" at bounding box center [351, 429] width 67 height 22
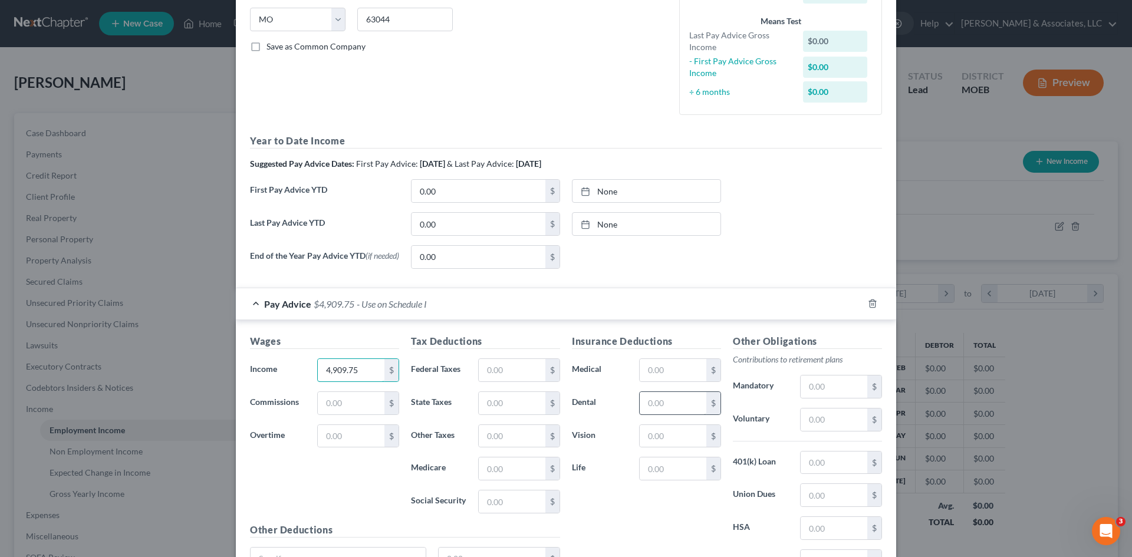
type input "4,909.75"
drag, startPoint x: 665, startPoint y: 400, endPoint x: 310, endPoint y: 439, distance: 357.0
click at [665, 400] on input "text" at bounding box center [673, 403] width 67 height 22
type input "39.68"
click at [608, 454] on div "Insurance Deductions Medical $ Dental 39.68 $ Vision $ Life $" at bounding box center [646, 458] width 161 height 248
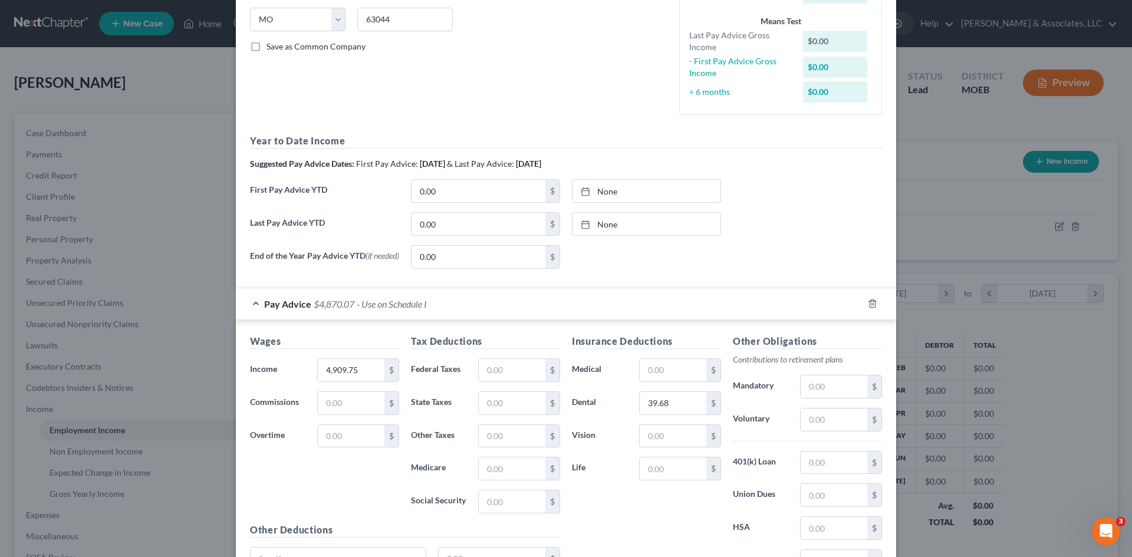
scroll to position [354, 0]
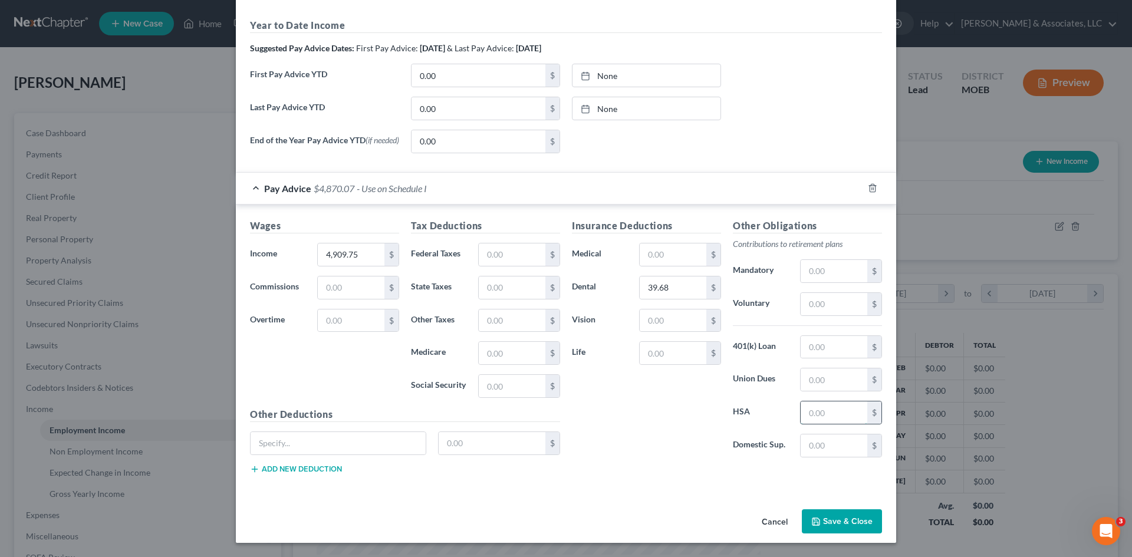
click at [809, 416] on input "text" at bounding box center [833, 412] width 67 height 22
click at [279, 450] on input "text" at bounding box center [338, 443] width 175 height 22
type input "FSA"
type input "100.00"
click at [286, 468] on button "Add new deduction" at bounding box center [296, 468] width 92 height 9
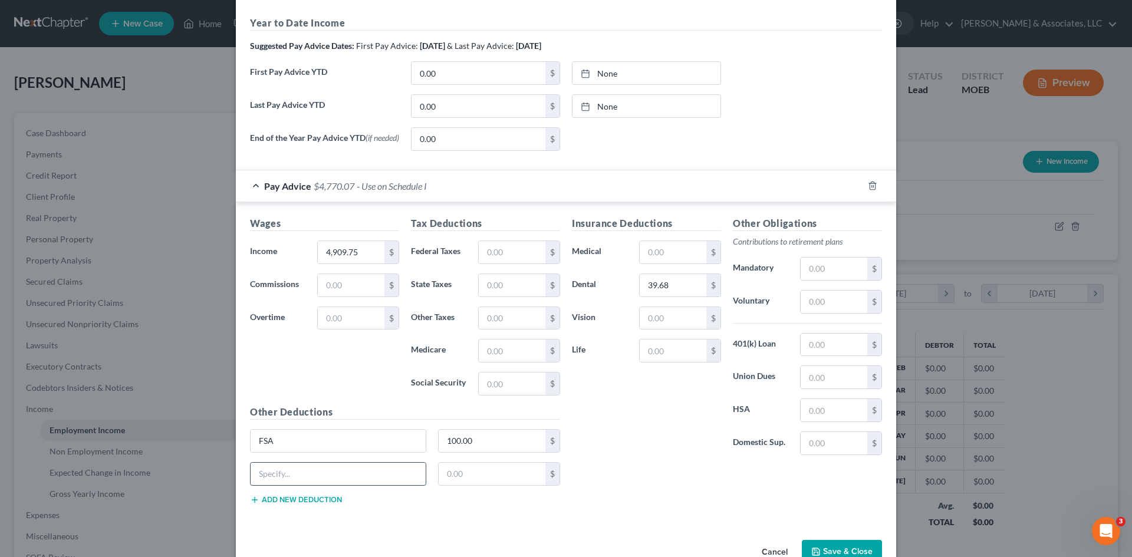
drag, startPoint x: 329, startPoint y: 473, endPoint x: 324, endPoint y: 467, distance: 7.1
click at [329, 473] on input "text" at bounding box center [338, 474] width 175 height 22
type input "LT Disability"
type input "6"
type input "8.68"
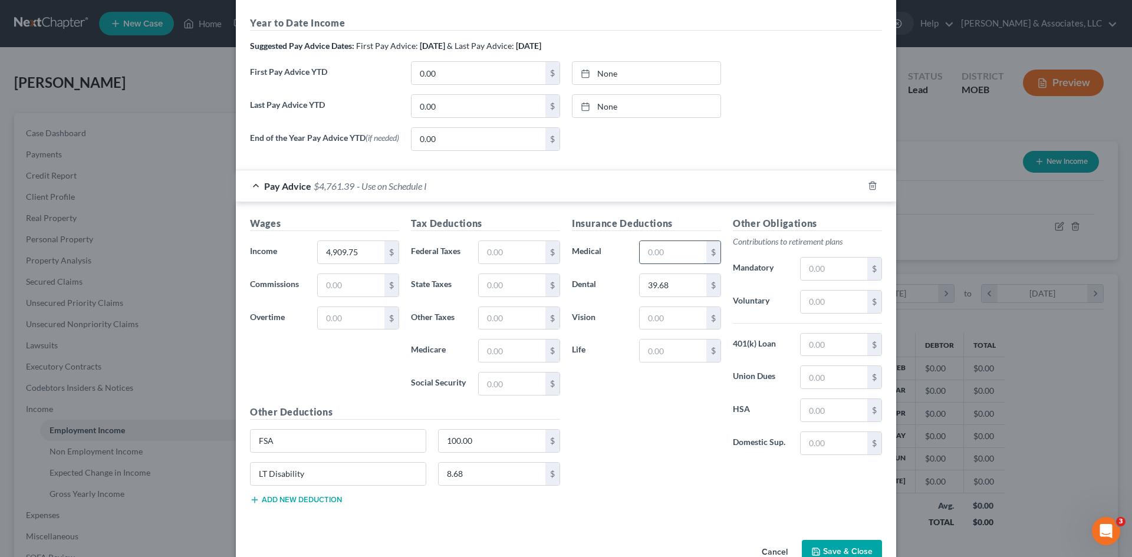
click at [653, 253] on input "text" at bounding box center [673, 252] width 67 height 22
type input "125.00"
click at [812, 272] on input "text" at bounding box center [833, 269] width 67 height 22
type input "835.82"
click at [643, 317] on input "text" at bounding box center [673, 318] width 67 height 22
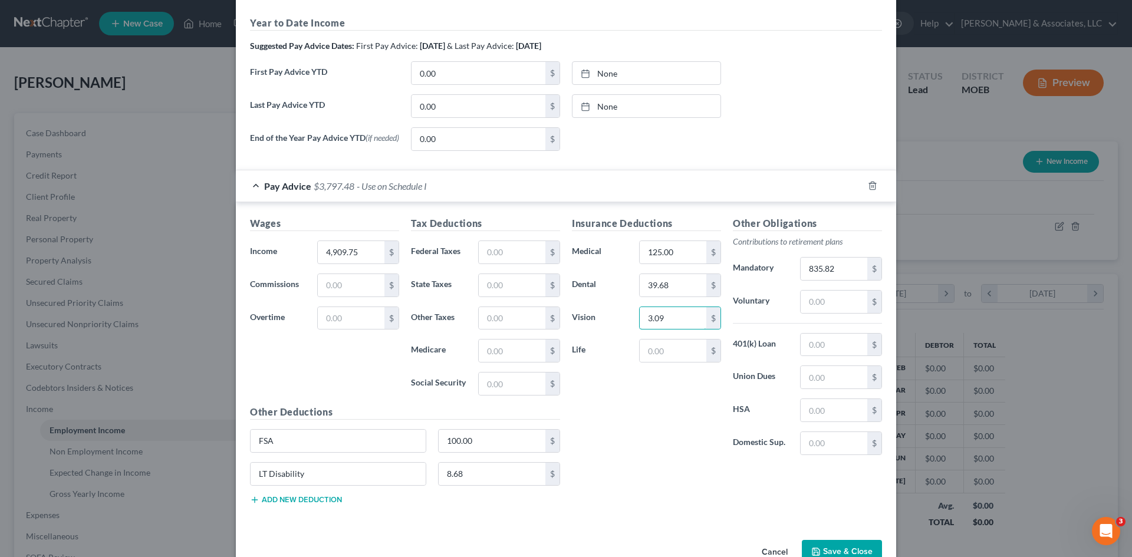
type input "3.09"
click at [308, 499] on button "Add new deduction" at bounding box center [296, 499] width 92 height 9
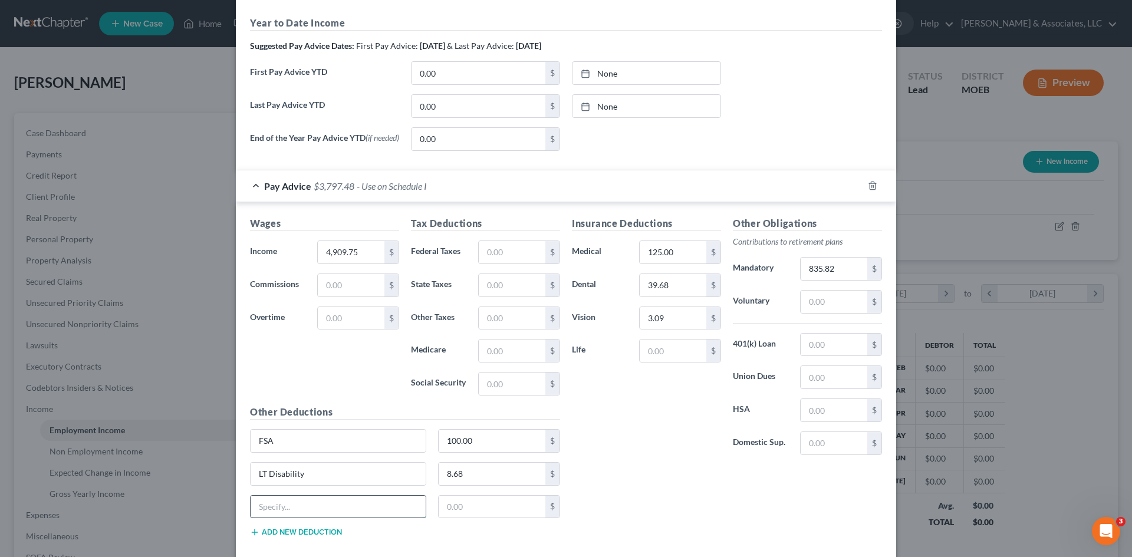
drag, startPoint x: 308, startPoint y: 499, endPoint x: 323, endPoint y: 497, distance: 15.4
click at [292, 499] on input "text" at bounding box center [338, 507] width 175 height 22
type input "AD&D"
type input "0.12"
click at [485, 257] on input "text" at bounding box center [512, 252] width 67 height 22
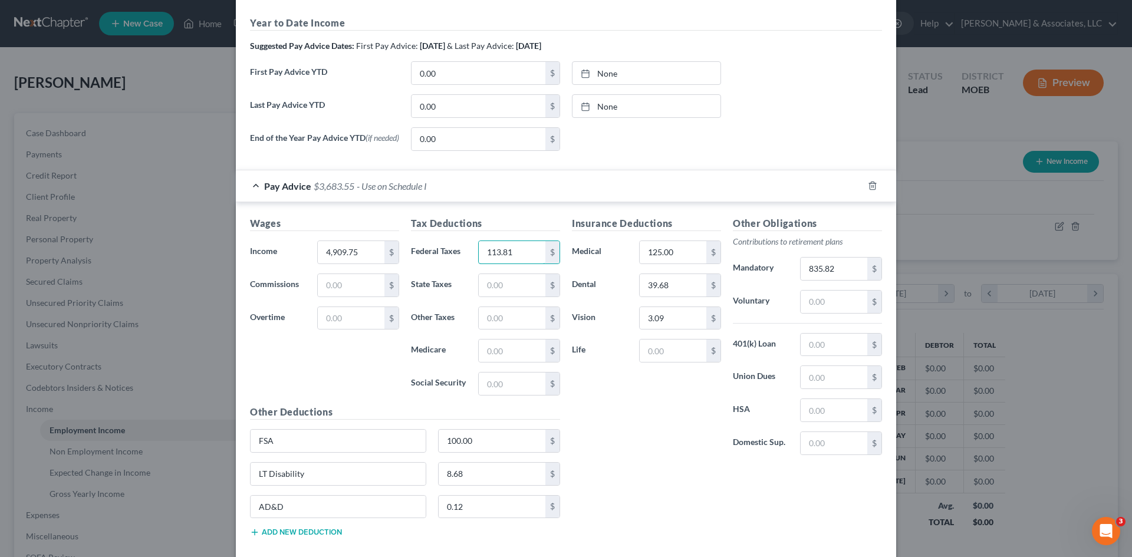
type input "113.81"
click at [496, 354] on input "text" at bounding box center [512, 351] width 67 height 22
type input "67.18"
click at [498, 291] on input "text" at bounding box center [512, 285] width 67 height 22
type input "105.00"
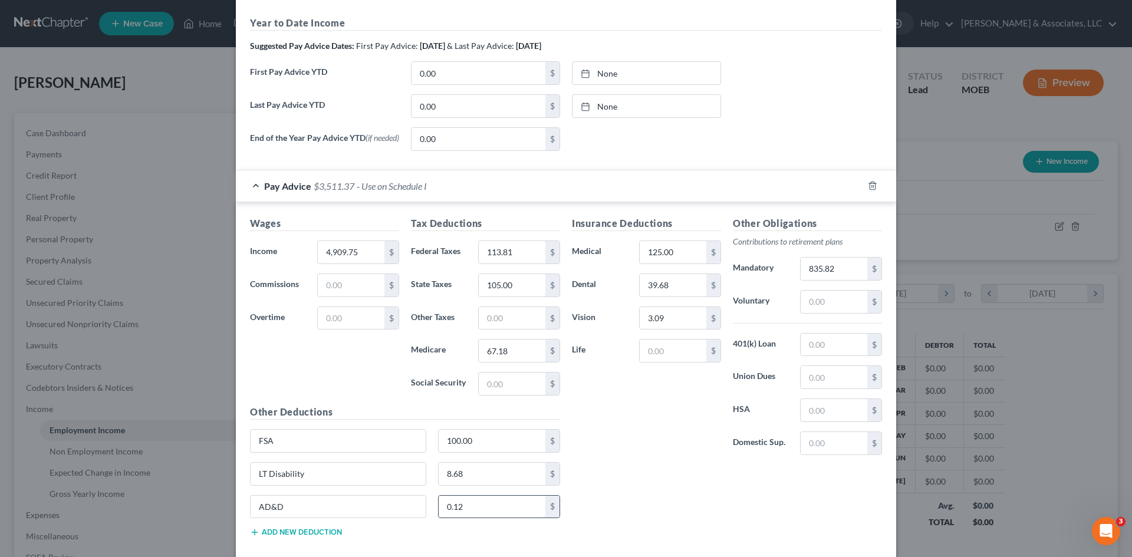
click at [473, 512] on input "0.12" at bounding box center [492, 507] width 107 height 22
type input "2.05"
click at [315, 536] on button "Add new deduction" at bounding box center [296, 532] width 92 height 9
click at [303, 540] on input "text" at bounding box center [338, 539] width 175 height 22
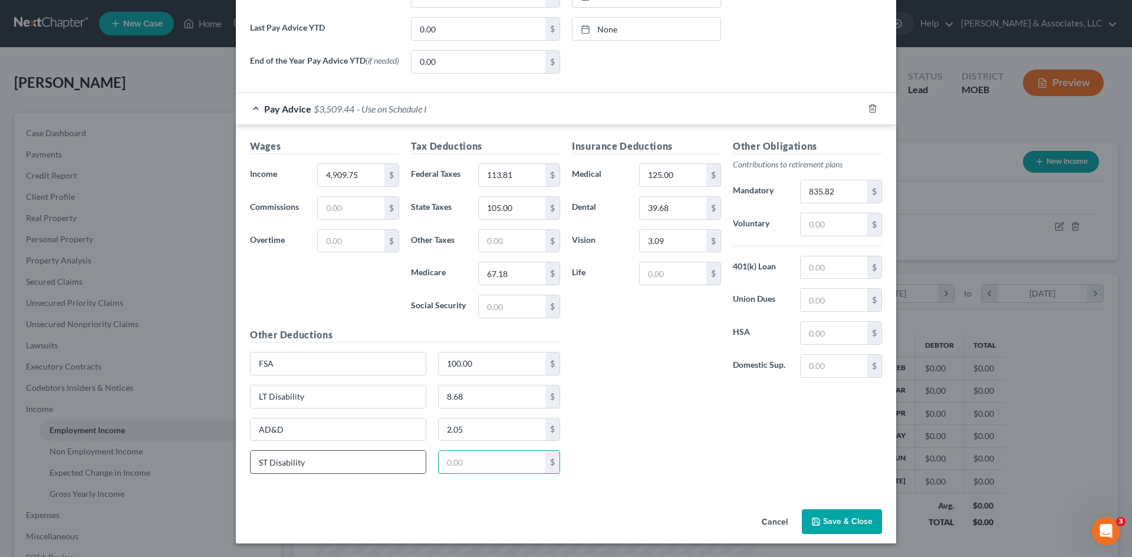
scroll to position [434, 0]
drag, startPoint x: 333, startPoint y: 462, endPoint x: 229, endPoint y: 459, distance: 103.8
click at [229, 459] on div "Edit Income Source × Employment Type * Select Full or Part Time Employment Self…" at bounding box center [566, 278] width 1132 height 557
type input "Remaining"
click at [469, 461] on input "text" at bounding box center [492, 461] width 107 height 22
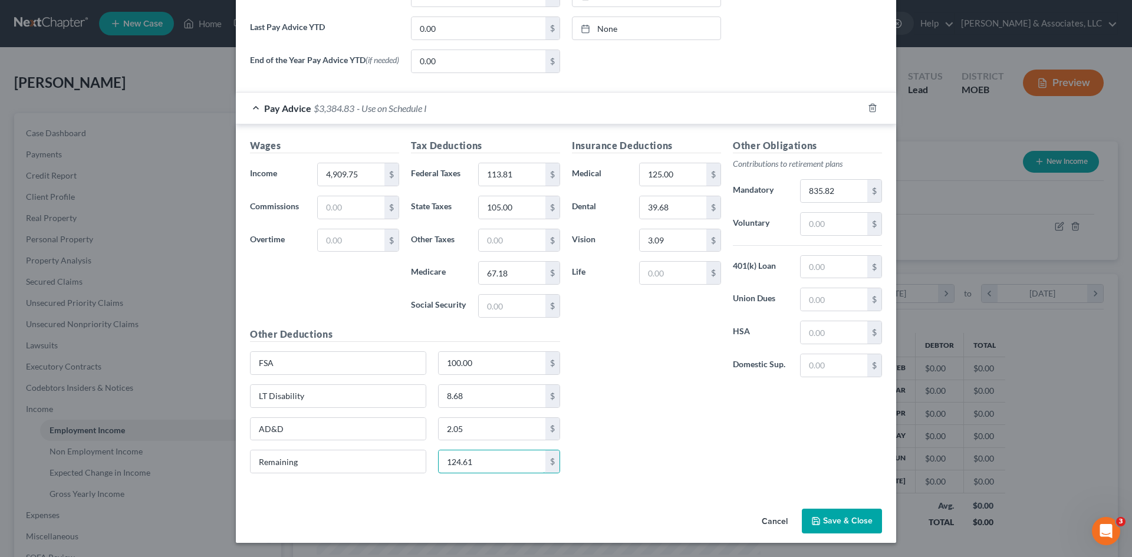
type input "124.61"
click at [641, 446] on div "Insurance Deductions Medical 125.00 $ Dental 39.68 $ Vision 3.09 $ Life $ Other…" at bounding box center [727, 311] width 322 height 344
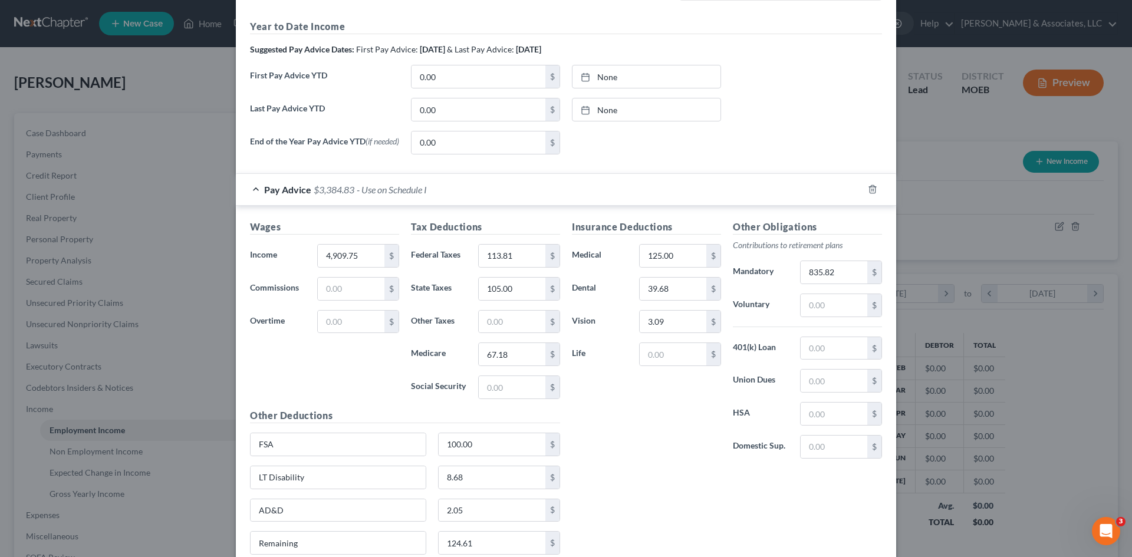
scroll to position [257, 0]
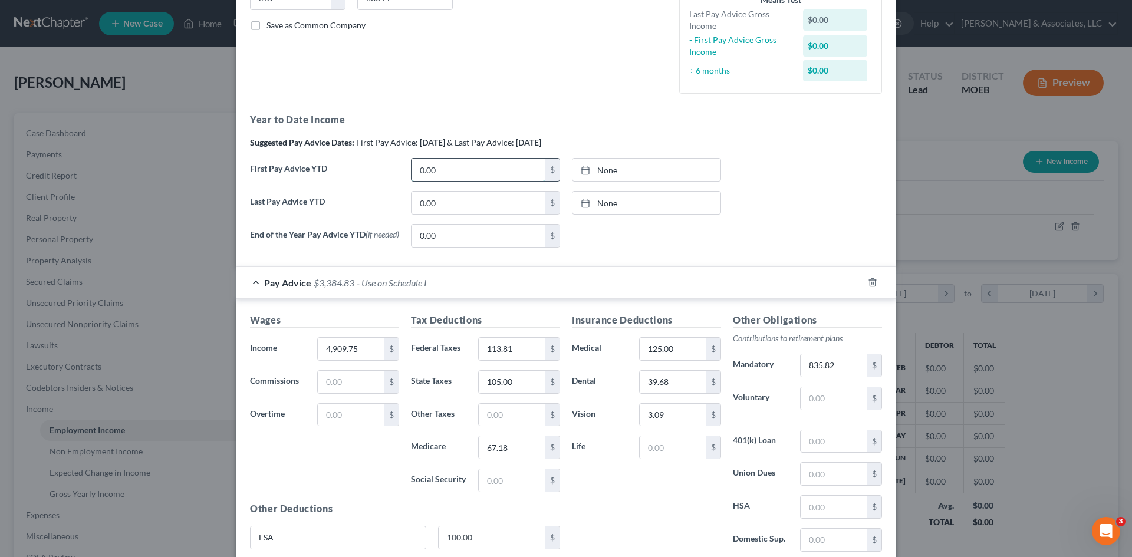
click at [469, 167] on input "0.00" at bounding box center [478, 170] width 134 height 22
type input "4,909.75"
click at [663, 165] on link "8/14/2025" at bounding box center [646, 170] width 148 height 22
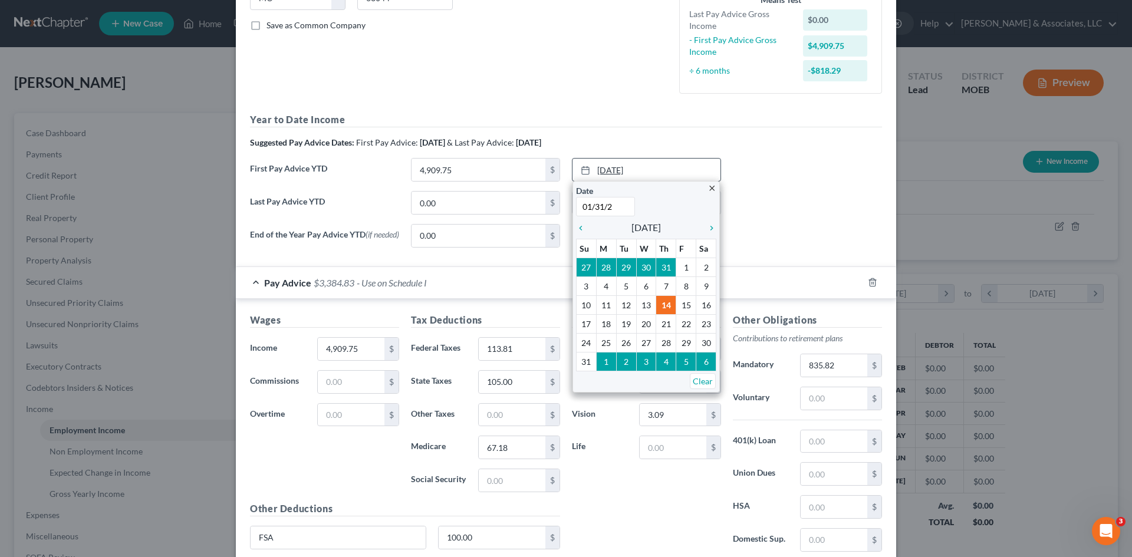
type input "01/31/25"
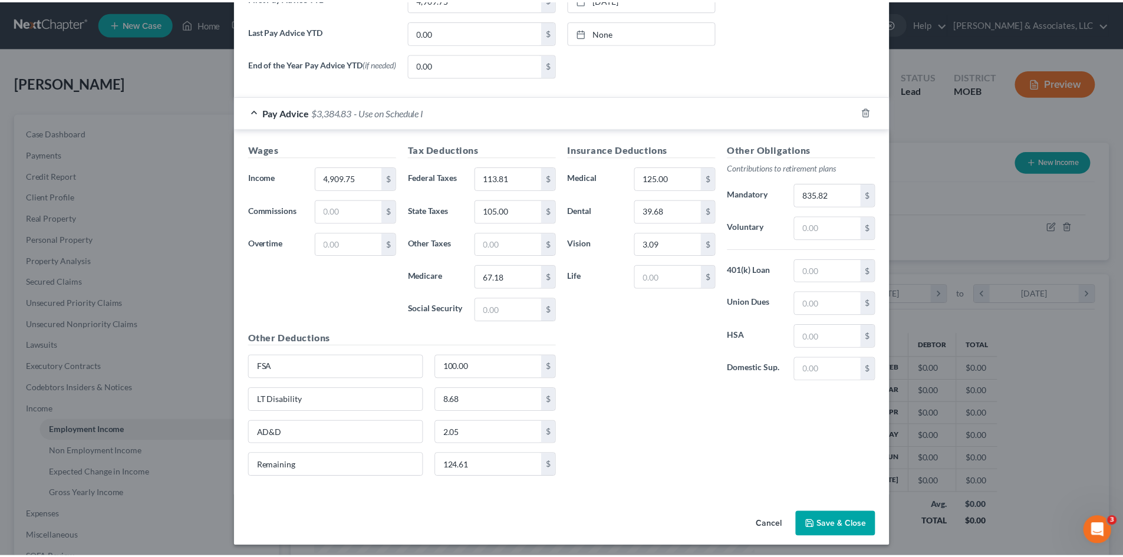
scroll to position [434, 0]
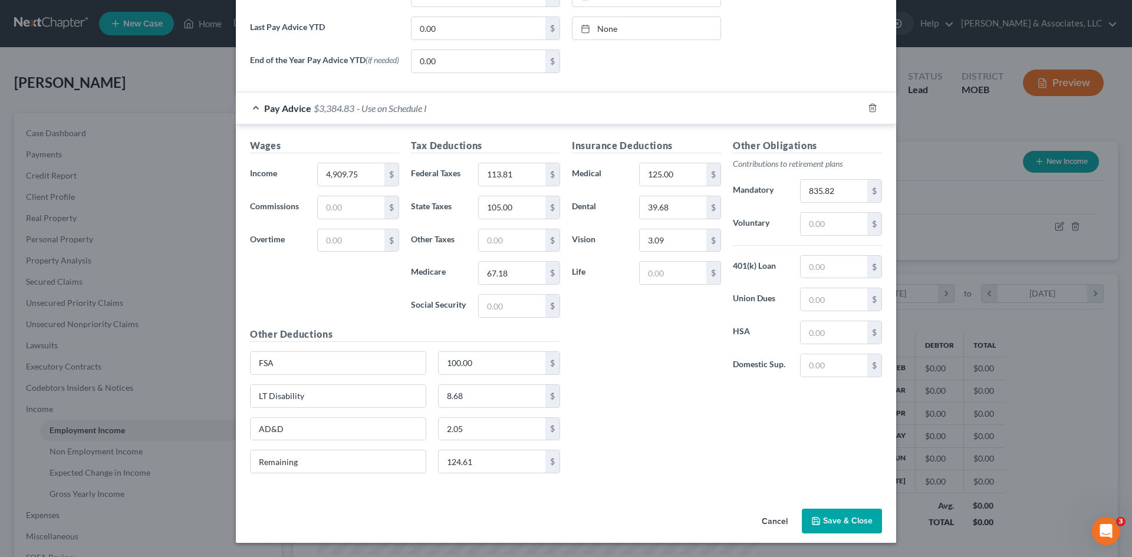
click at [829, 513] on button "Save & Close" at bounding box center [842, 521] width 80 height 25
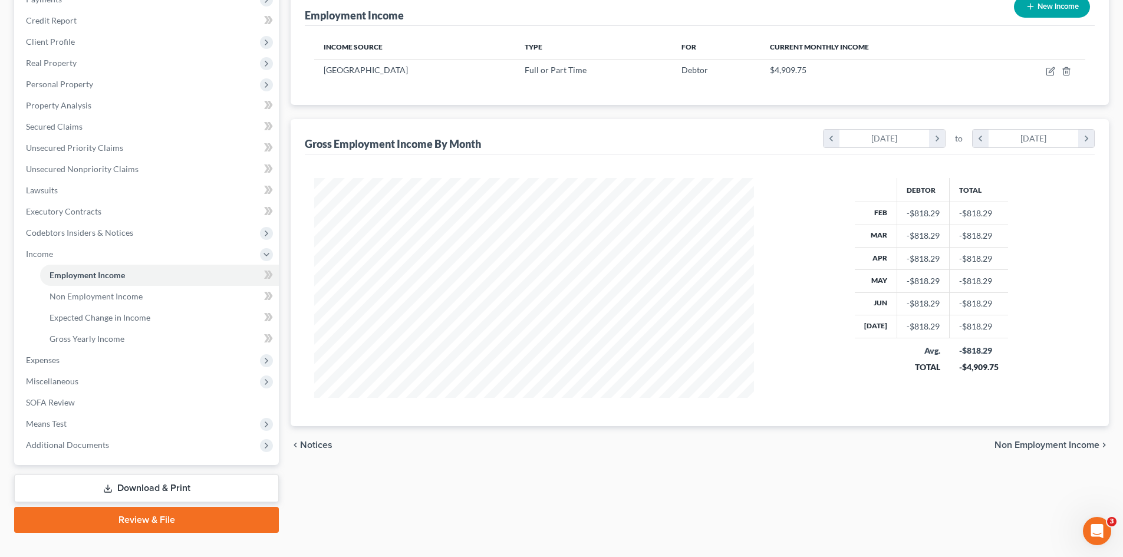
scroll to position [176, 0]
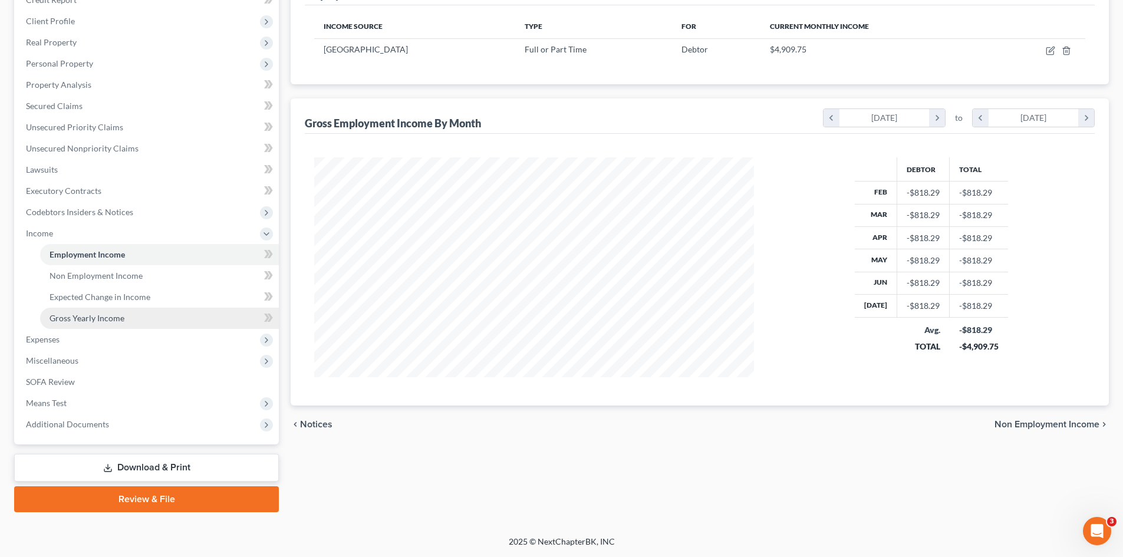
click at [90, 322] on span "Gross Yearly Income" at bounding box center [87, 318] width 75 height 10
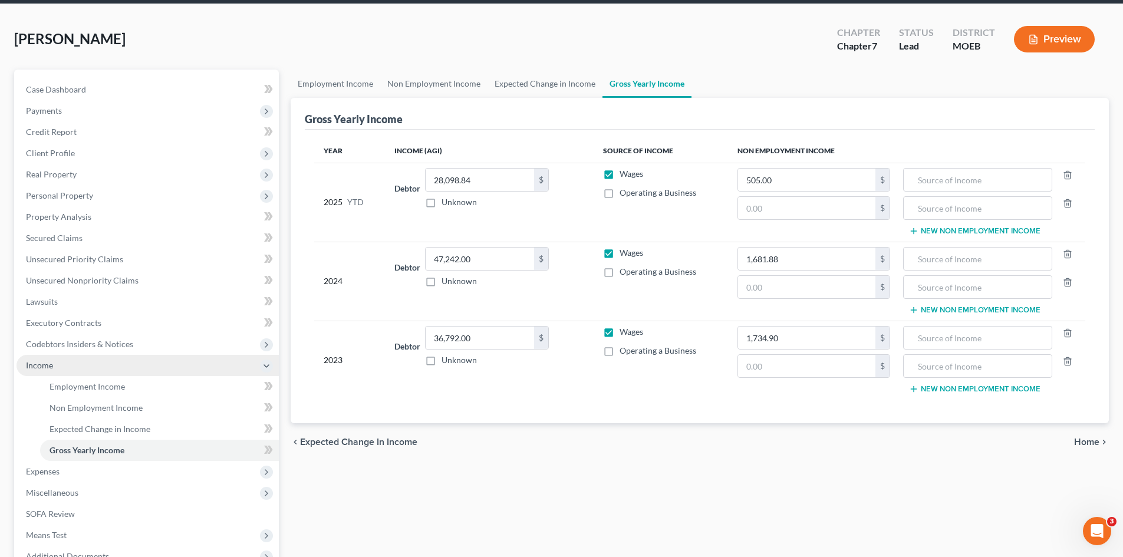
scroll to position [118, 0]
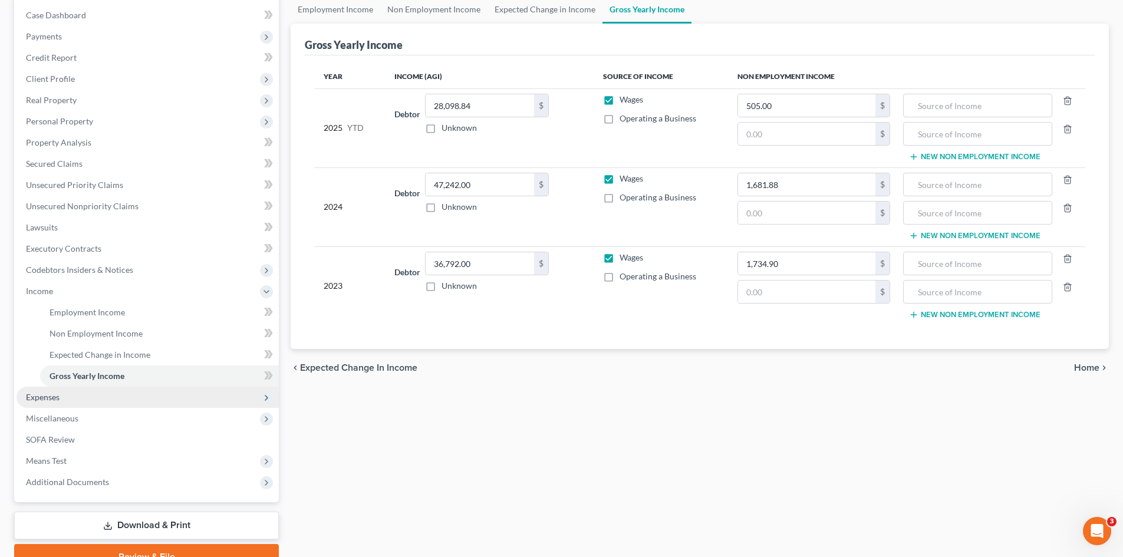
click at [129, 395] on span "Expenses" at bounding box center [148, 397] width 262 height 21
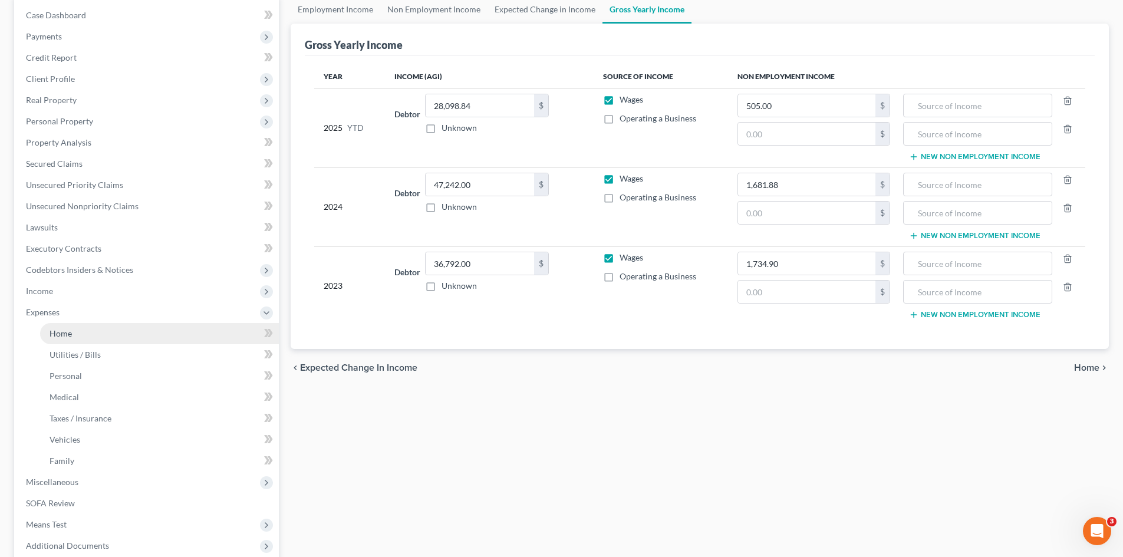
drag, startPoint x: 65, startPoint y: 330, endPoint x: 70, endPoint y: 339, distance: 10.3
click at [65, 330] on span "Home" at bounding box center [61, 333] width 22 height 10
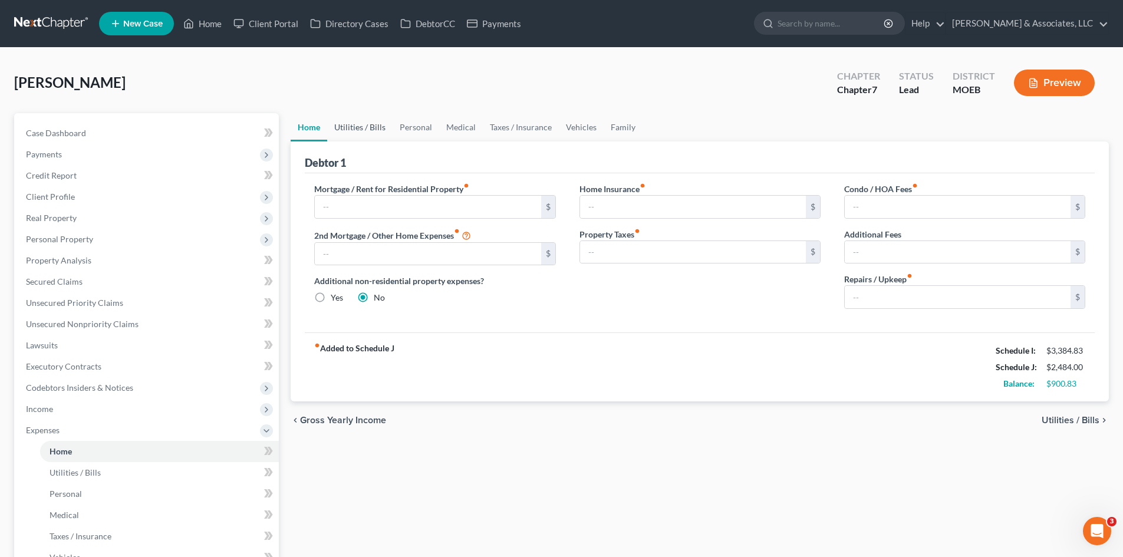
click at [368, 129] on link "Utilities / Bills" at bounding box center [359, 127] width 65 height 28
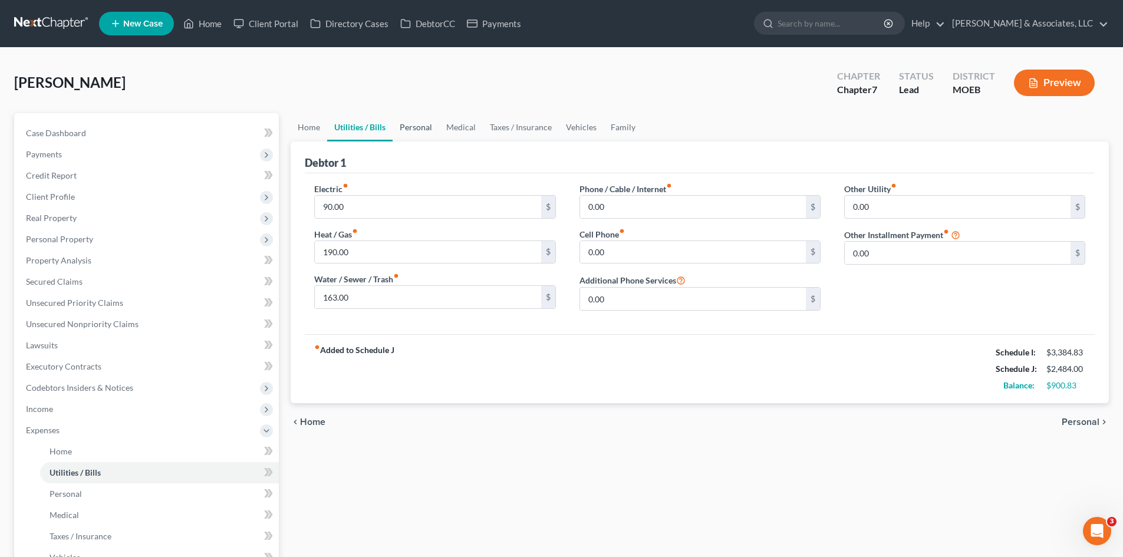
click at [412, 121] on link "Personal" at bounding box center [416, 127] width 47 height 28
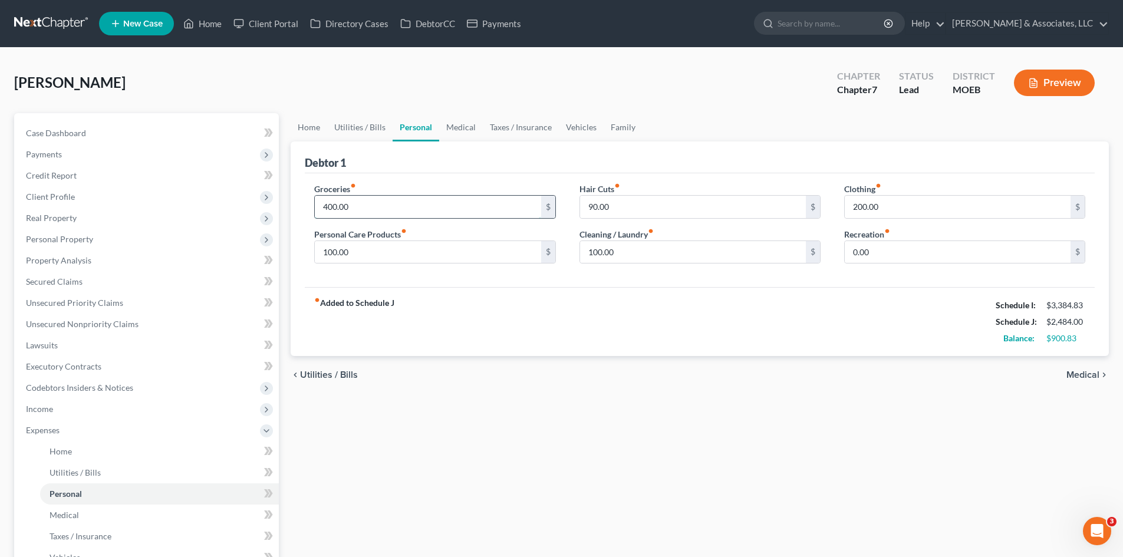
click at [357, 206] on input "400.00" at bounding box center [428, 207] width 226 height 22
click at [354, 206] on input "900.00" at bounding box center [428, 207] width 226 height 22
type input "1,000.00"
type input "150.00"
type input "125.00"
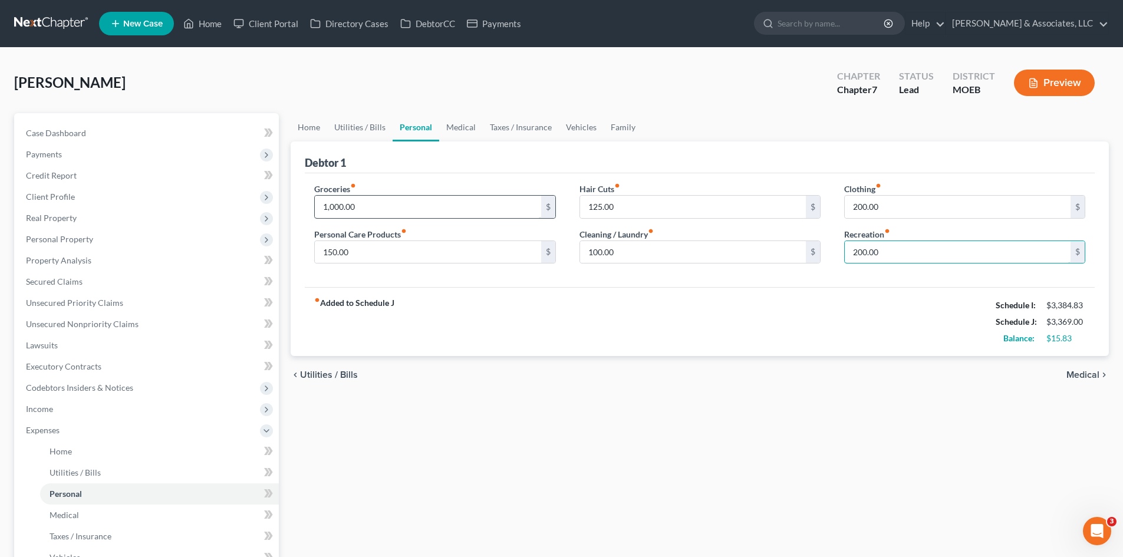
type input "200.00"
click at [457, 131] on link "Medical" at bounding box center [461, 127] width 44 height 28
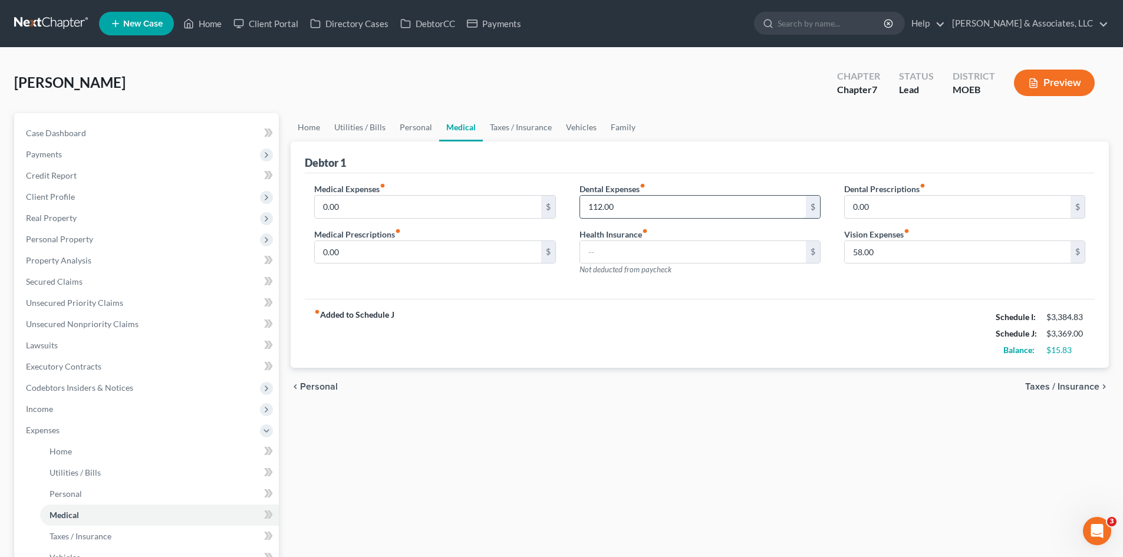
click at [629, 206] on input "112.00" at bounding box center [693, 207] width 226 height 22
click at [515, 124] on link "Taxes / Insurance" at bounding box center [521, 127] width 76 height 28
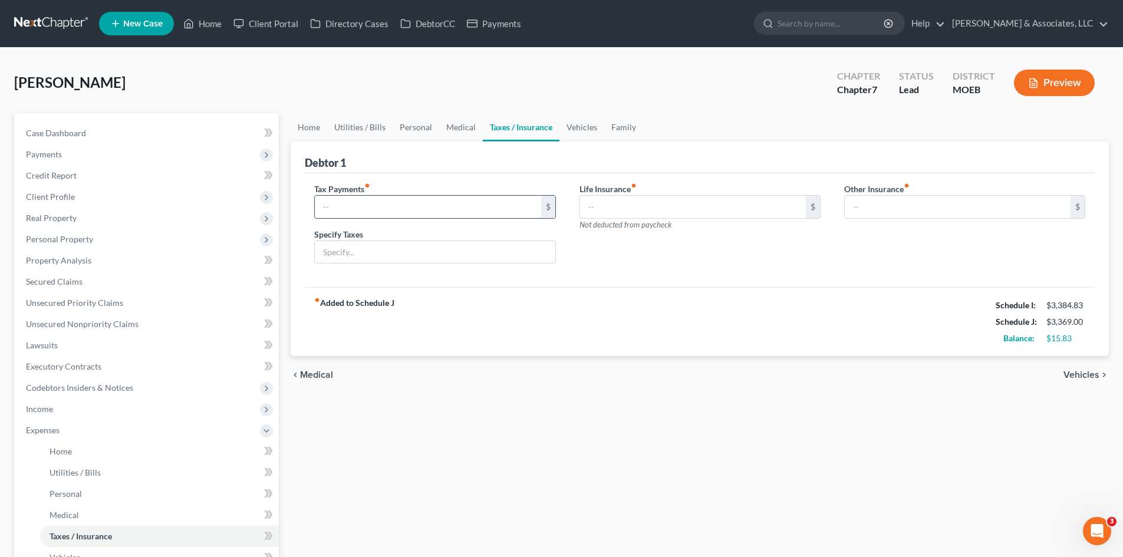
click at [453, 213] on input "text" at bounding box center [428, 207] width 226 height 22
type input "0.00"
click at [655, 203] on input "text" at bounding box center [693, 207] width 226 height 22
type input "0.00"
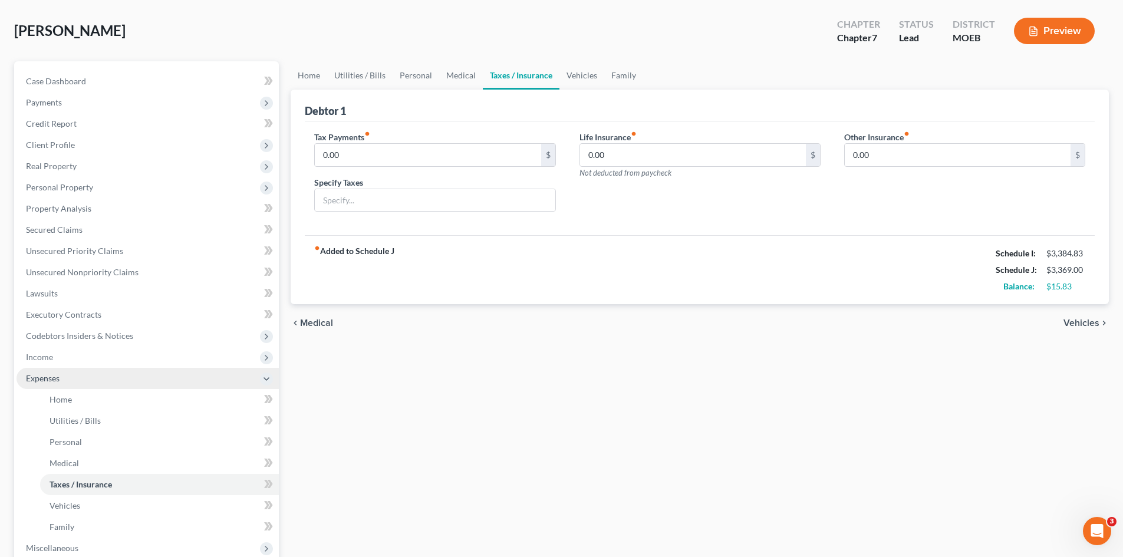
scroll to position [118, 0]
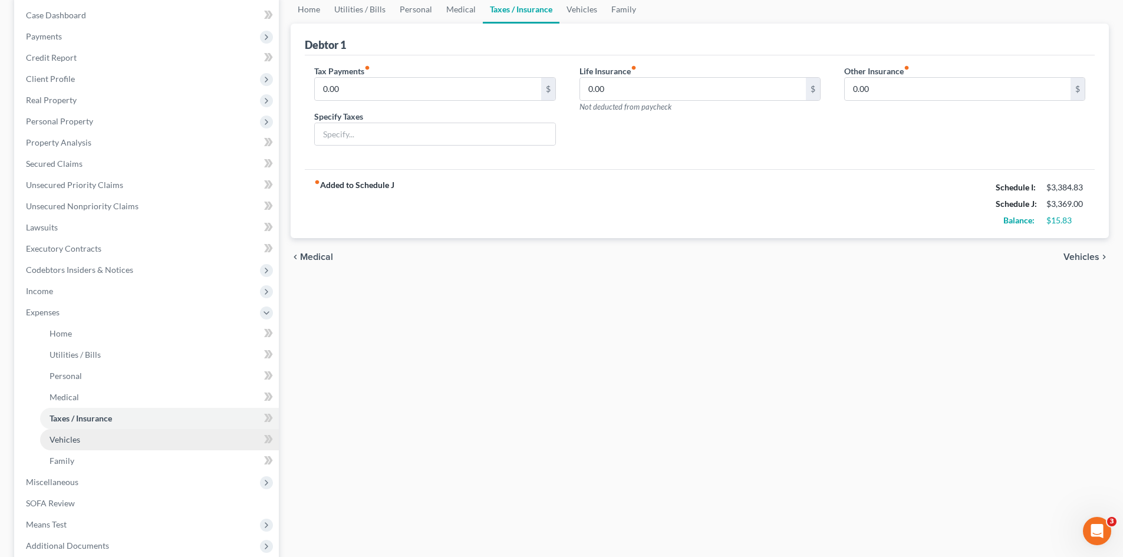
click at [70, 440] on span "Vehicles" at bounding box center [65, 439] width 31 height 10
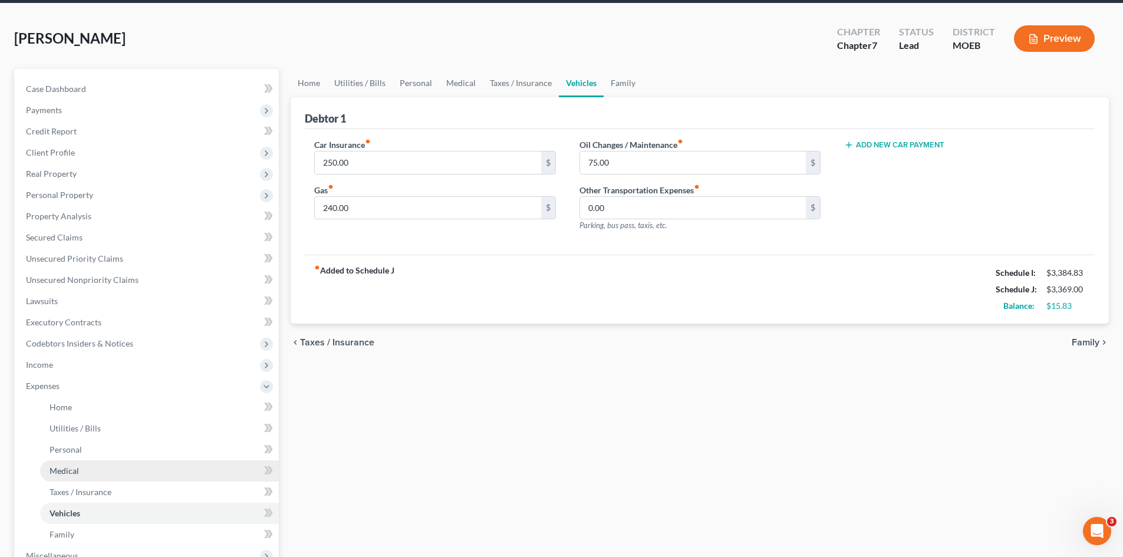
scroll to position [177, 0]
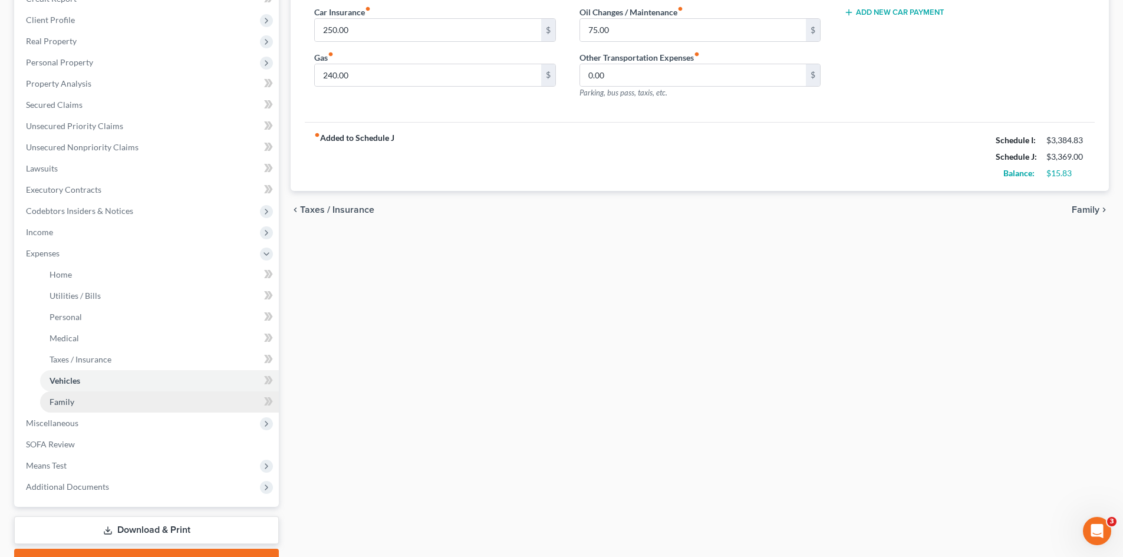
click at [82, 400] on link "Family" at bounding box center [159, 401] width 239 height 21
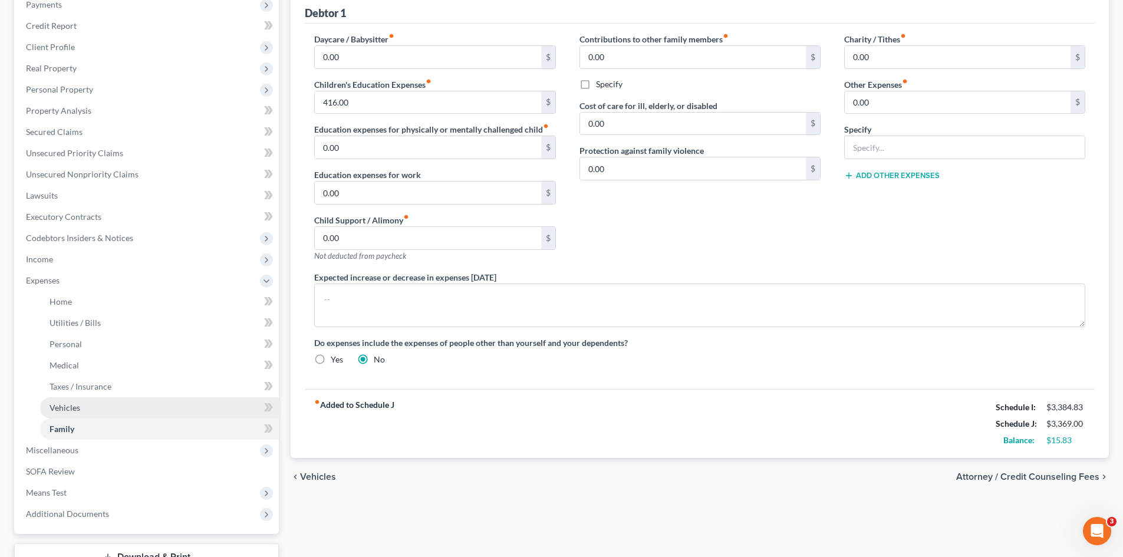
scroll to position [177, 0]
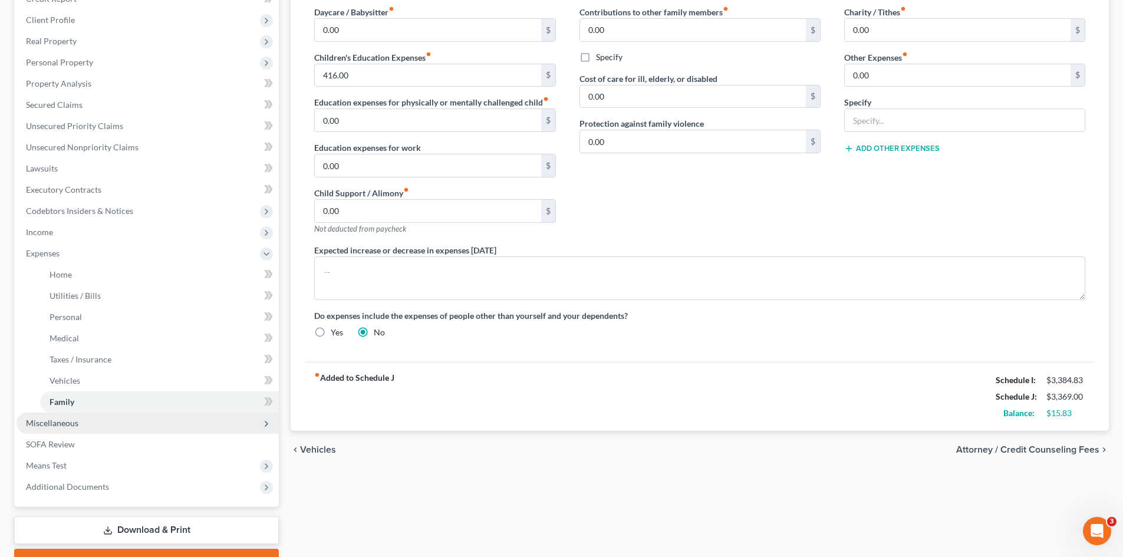
click at [51, 423] on span "Miscellaneous" at bounding box center [52, 423] width 52 height 10
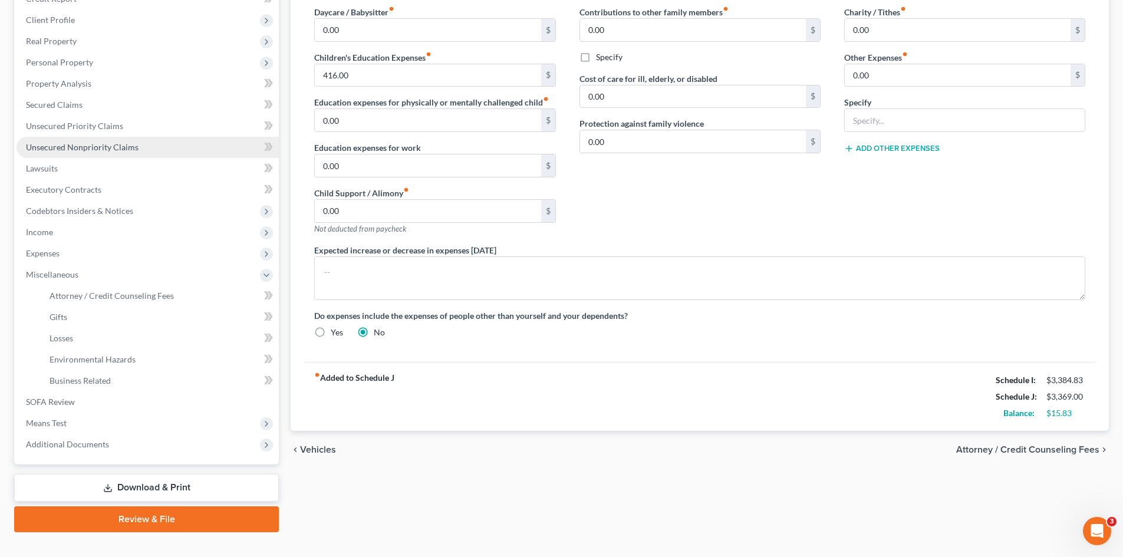
click at [129, 150] on span "Unsecured Nonpriority Claims" at bounding box center [82, 147] width 113 height 10
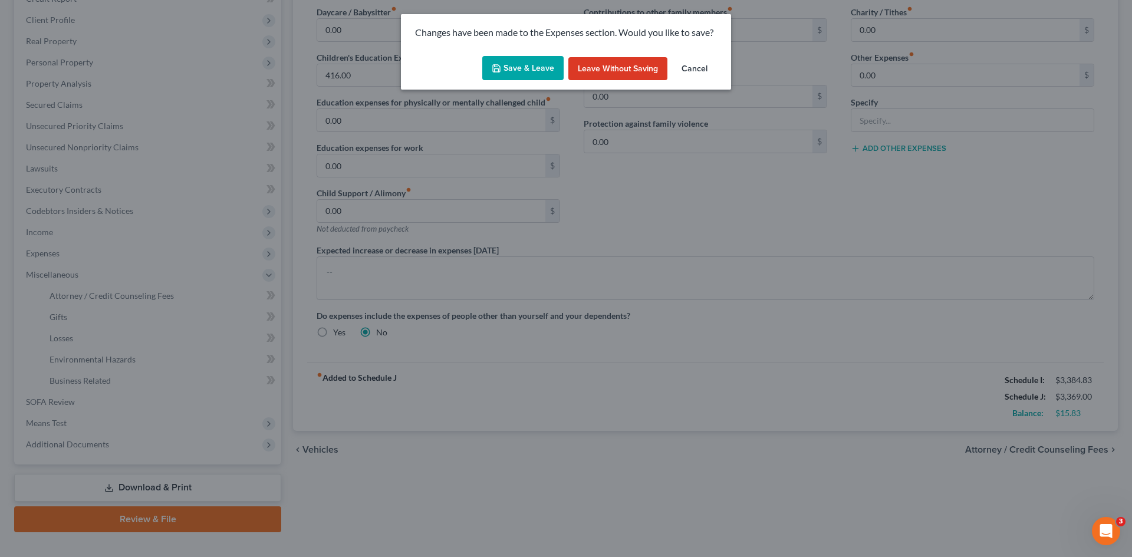
click at [526, 67] on button "Save & Leave" at bounding box center [522, 68] width 81 height 25
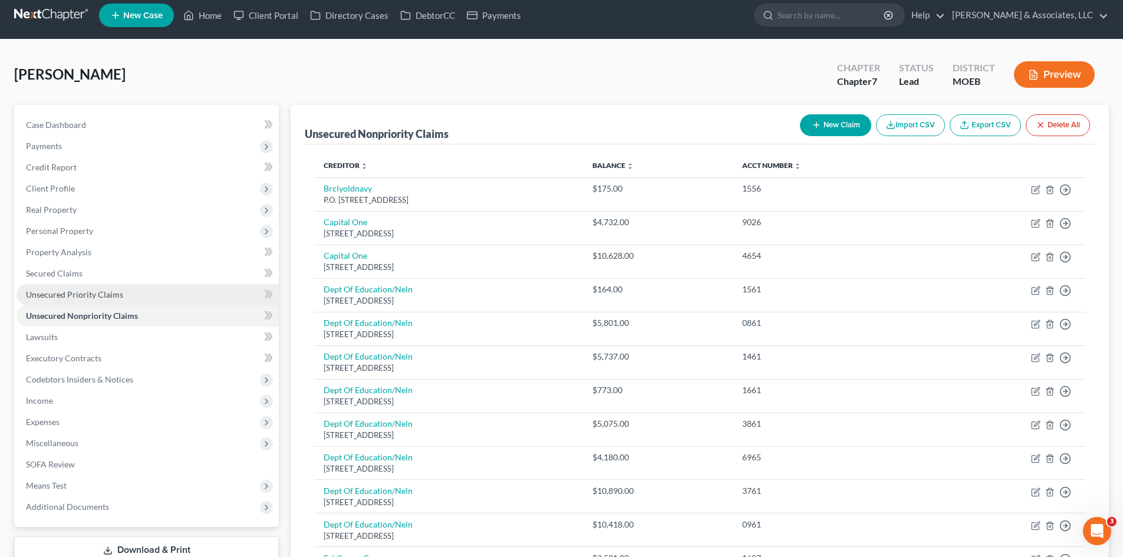
scroll to position [7, 0]
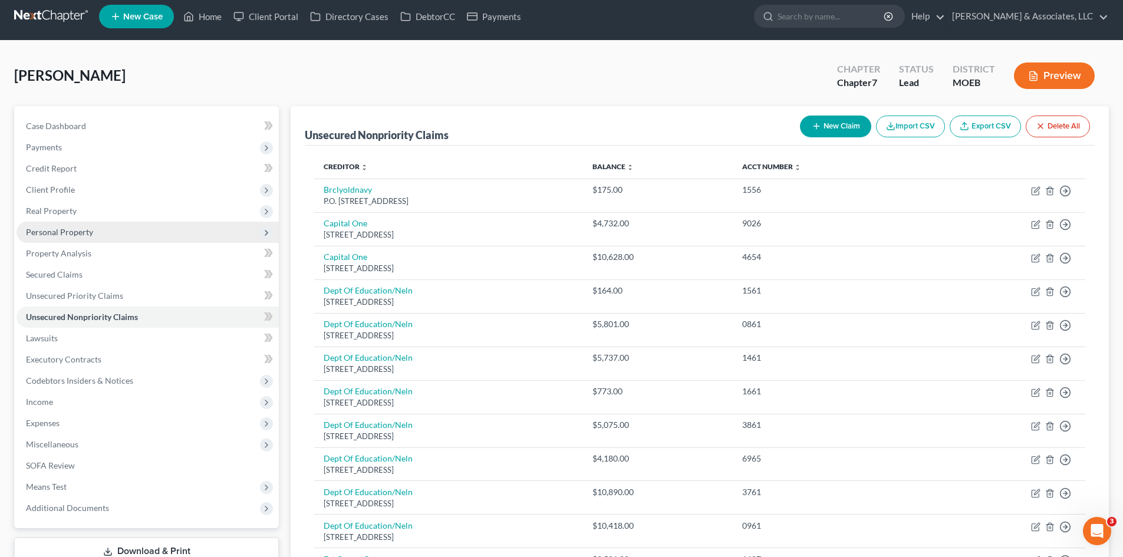
click at [49, 235] on span "Personal Property" at bounding box center [59, 232] width 67 height 10
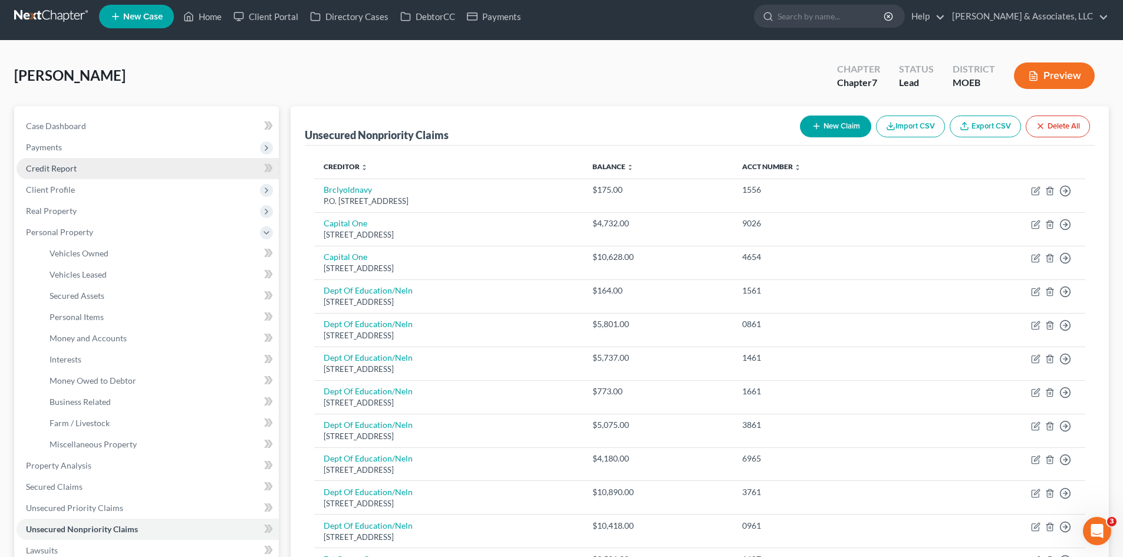
click at [53, 174] on link "Credit Report" at bounding box center [148, 168] width 262 height 21
click at [69, 186] on span "Client Profile" at bounding box center [50, 189] width 49 height 10
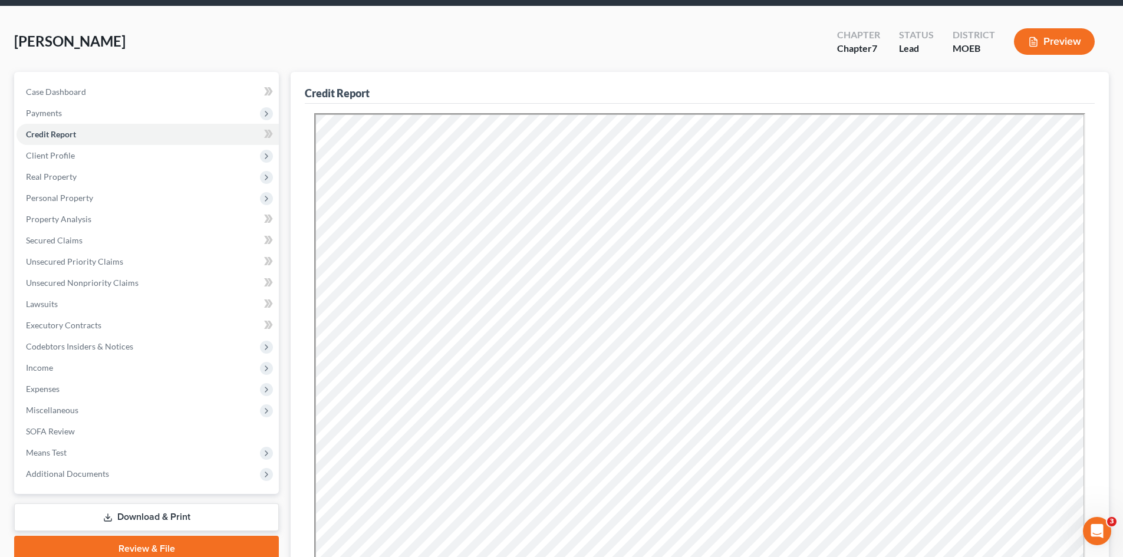
scroll to position [59, 0]
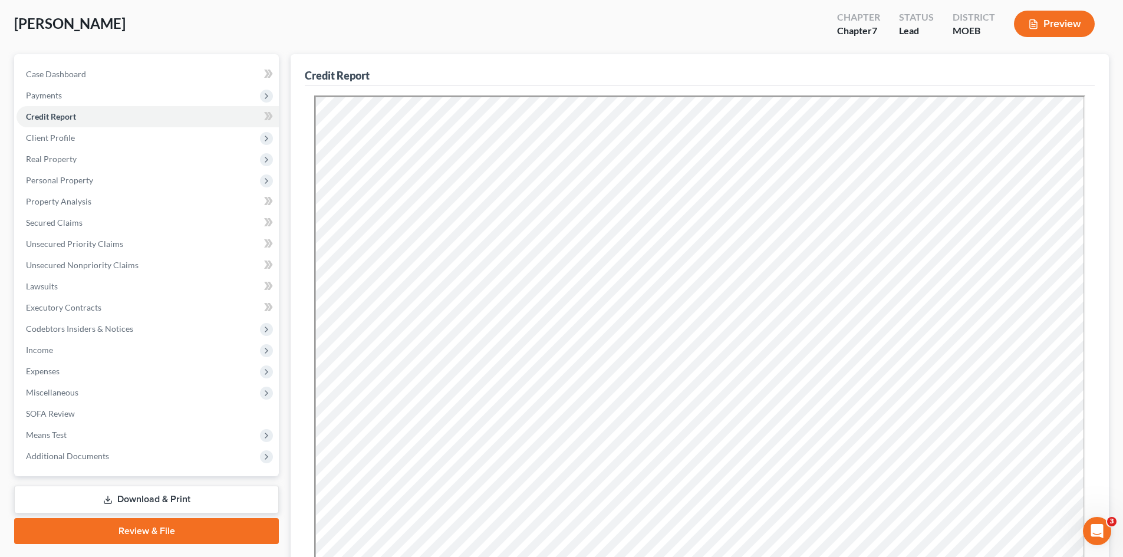
drag, startPoint x: 263, startPoint y: 166, endPoint x: 14, endPoint y: 218, distance: 254.7
click at [263, 166] on span "Real Property" at bounding box center [148, 159] width 262 height 21
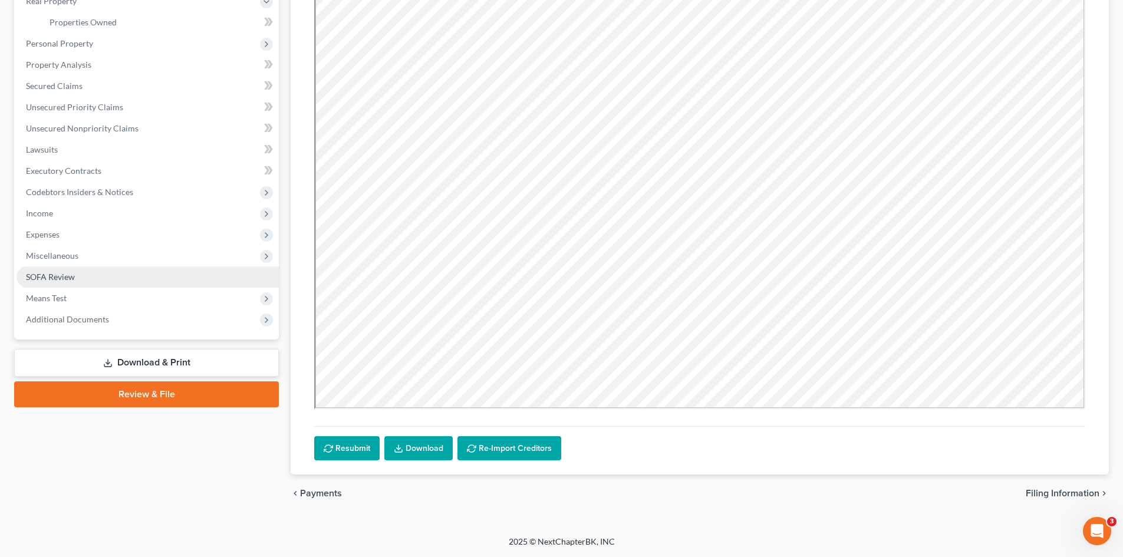
scroll to position [99, 0]
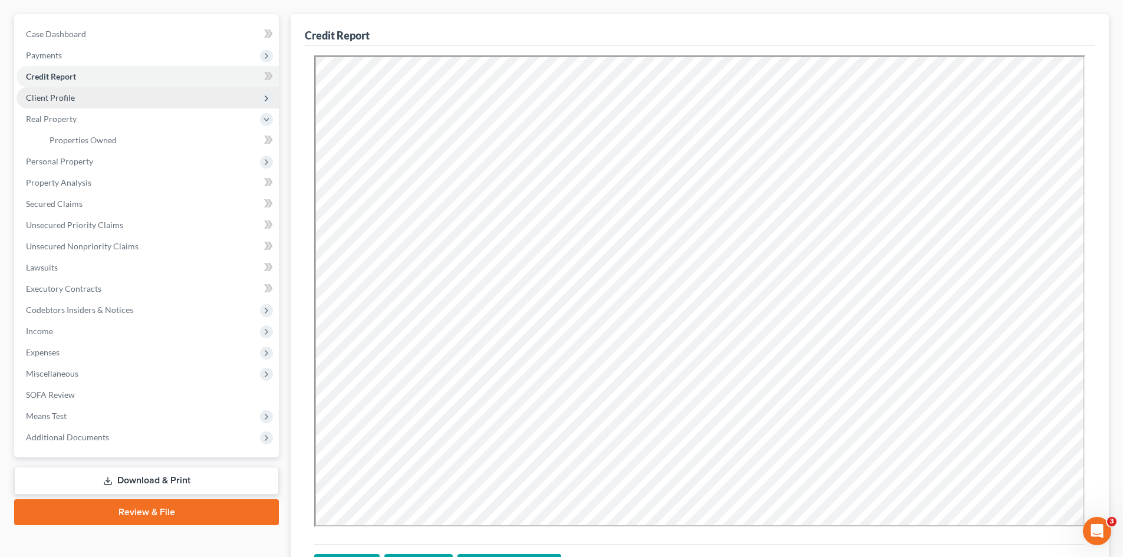
click at [59, 94] on span "Client Profile" at bounding box center [50, 98] width 49 height 10
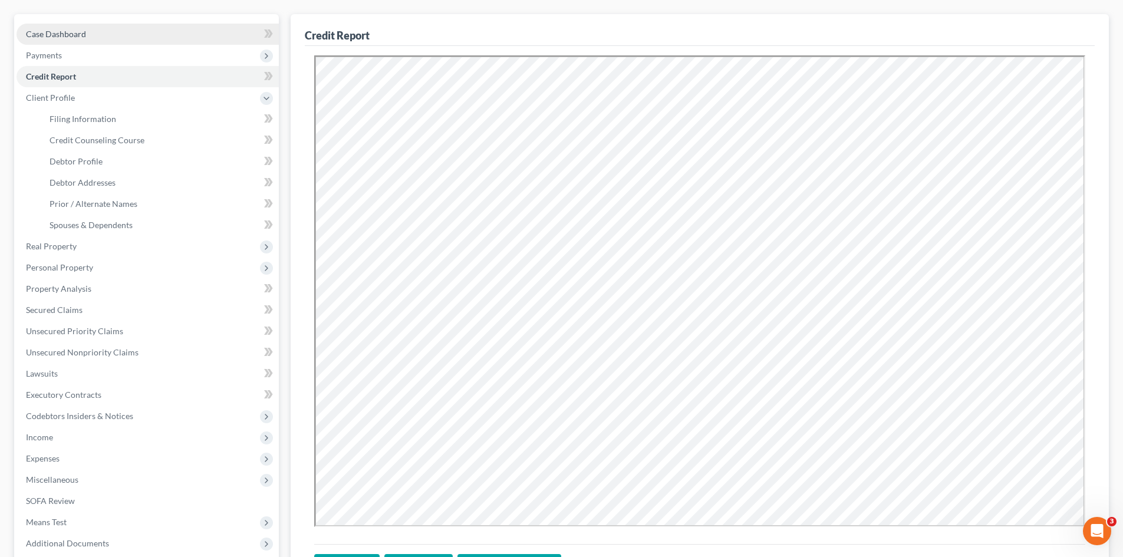
click at [36, 35] on span "Case Dashboard" at bounding box center [56, 34] width 60 height 10
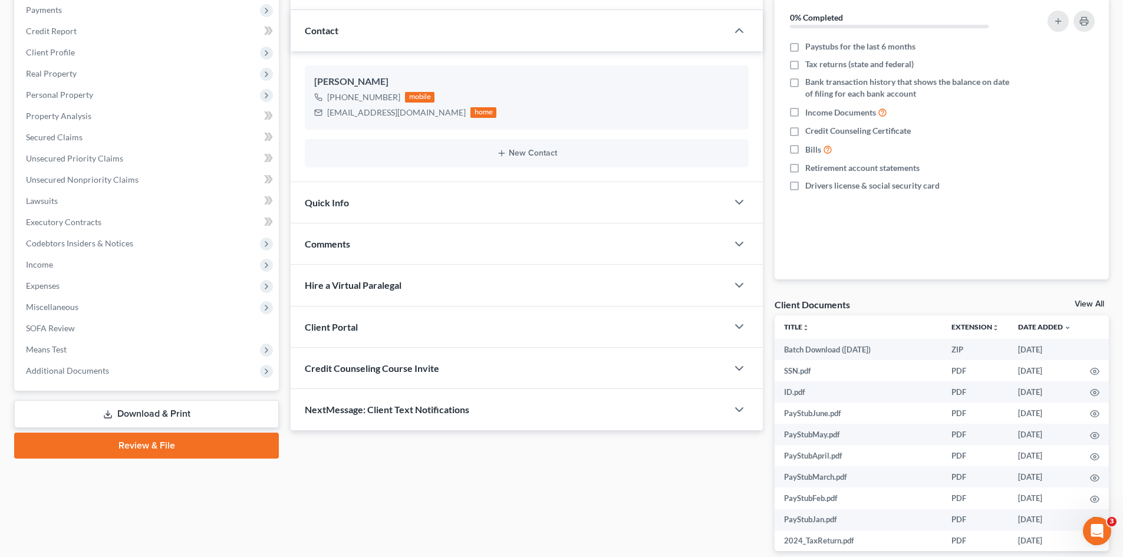
scroll to position [118, 0]
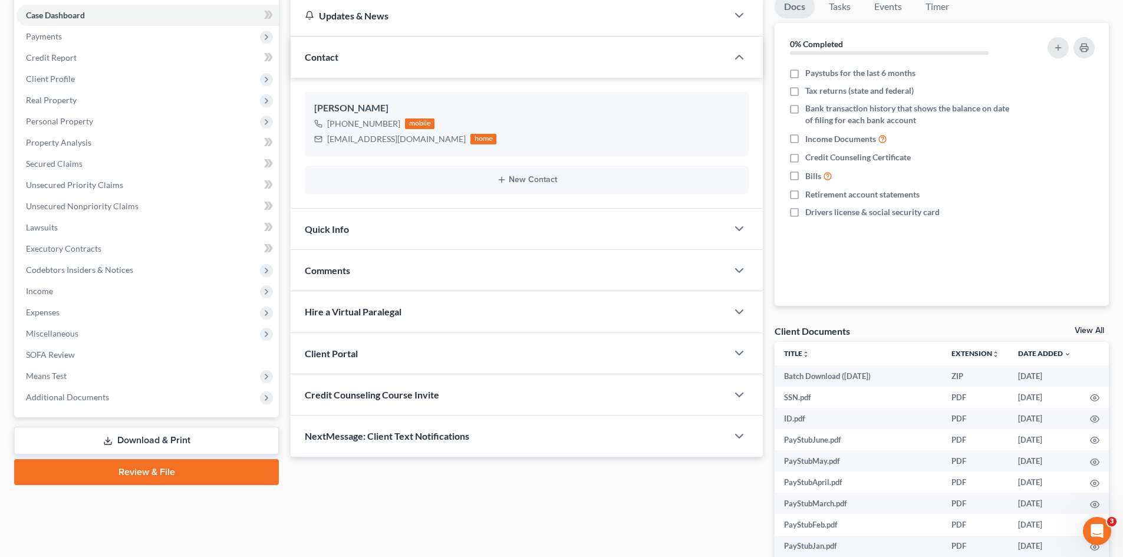
click at [387, 266] on div "Comments" at bounding box center [509, 270] width 437 height 41
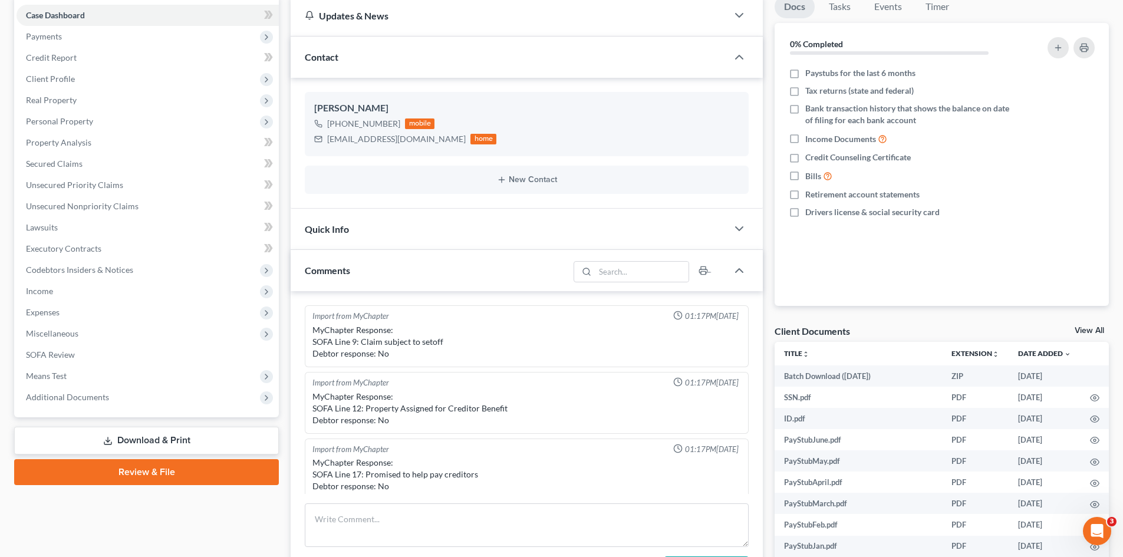
click at [326, 268] on span "Comments" at bounding box center [327, 270] width 45 height 11
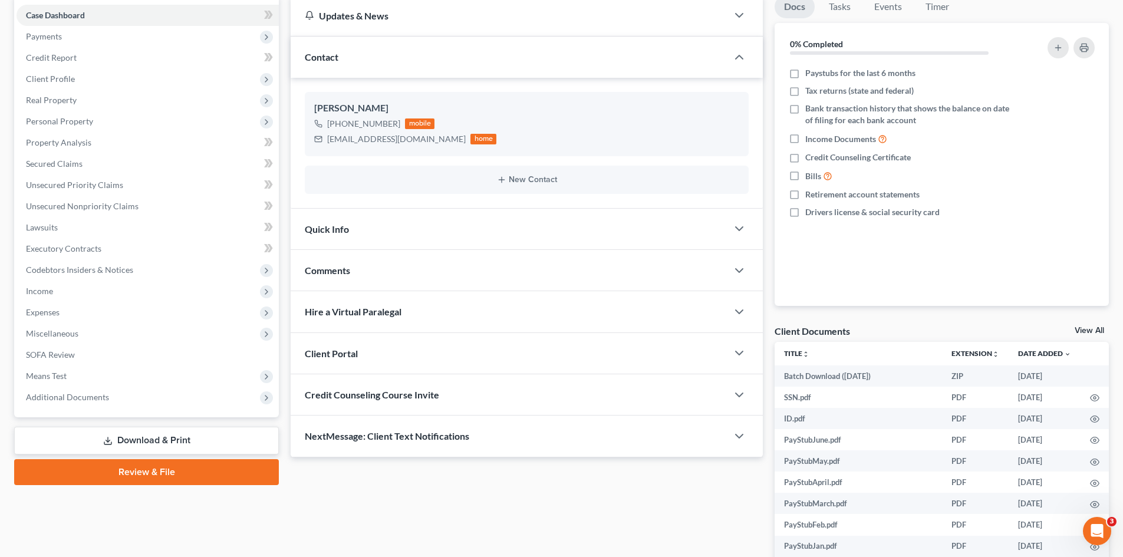
scroll to position [177, 0]
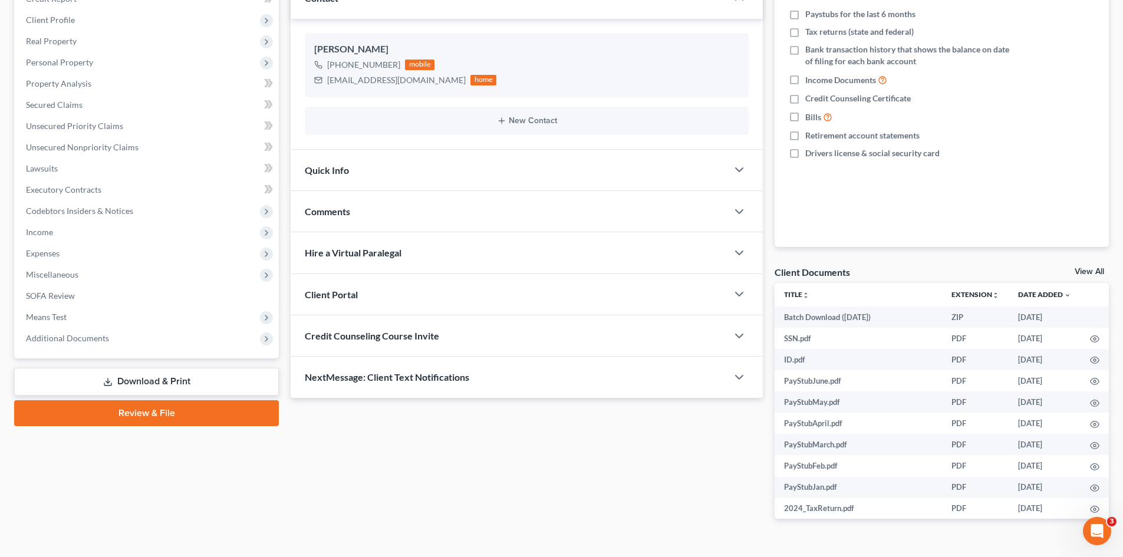
click at [337, 217] on span "Comments" at bounding box center [327, 211] width 45 height 11
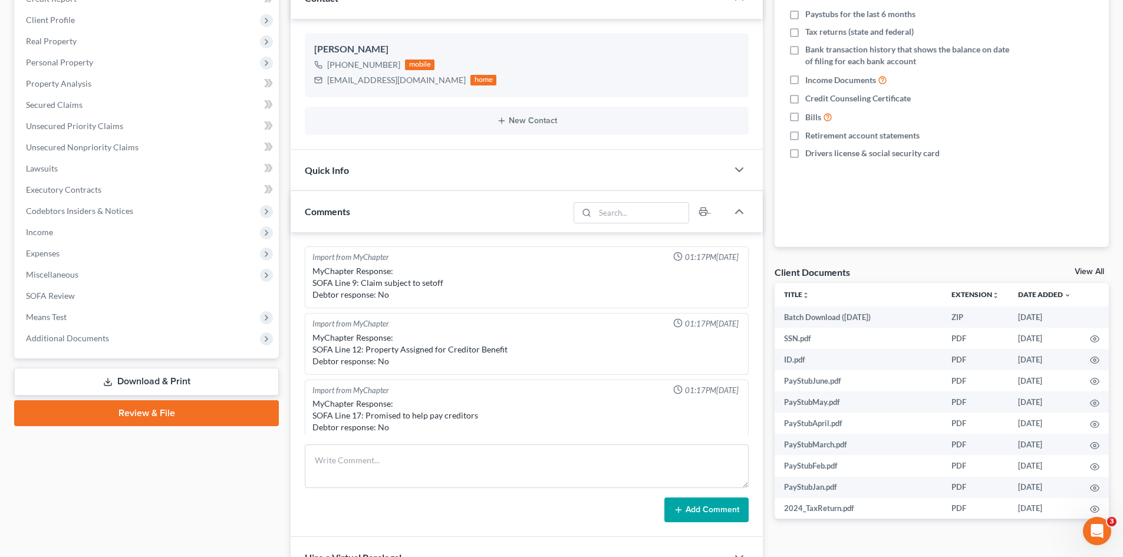
click at [322, 212] on span "Comments" at bounding box center [327, 211] width 45 height 11
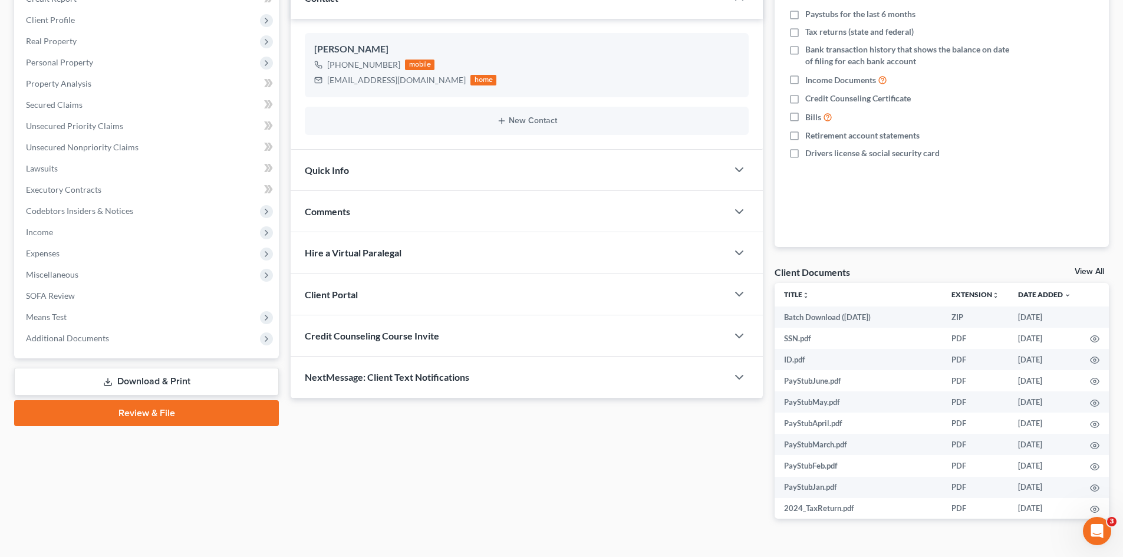
drag, startPoint x: 344, startPoint y: 205, endPoint x: 729, endPoint y: 220, distance: 385.2
click at [344, 205] on div "Comments" at bounding box center [509, 211] width 437 height 41
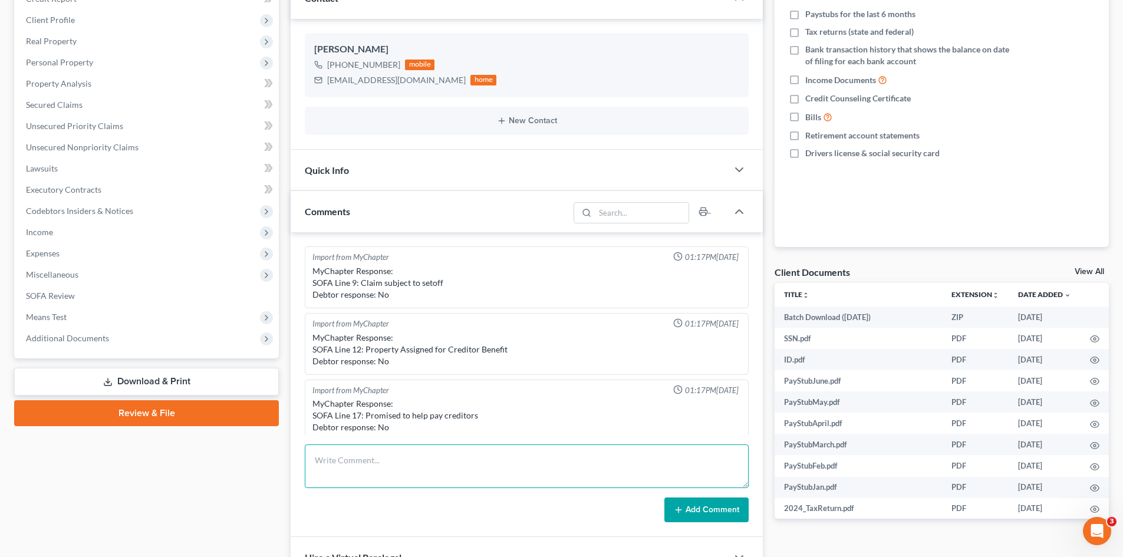
paste textarea "PACER Service Center08/14/2025 14:16:53 User mteaguelaw Client Code Description…"
click at [470, 465] on textarea "PACER Service Center08/14/2025 14:16:53 User mteaguelaw Client Code Description…" at bounding box center [527, 466] width 444 height 44
type textarea "PACER Service Center 08/14/2025 14:16:53 User mteaguelaw Client Code Descriptio…"
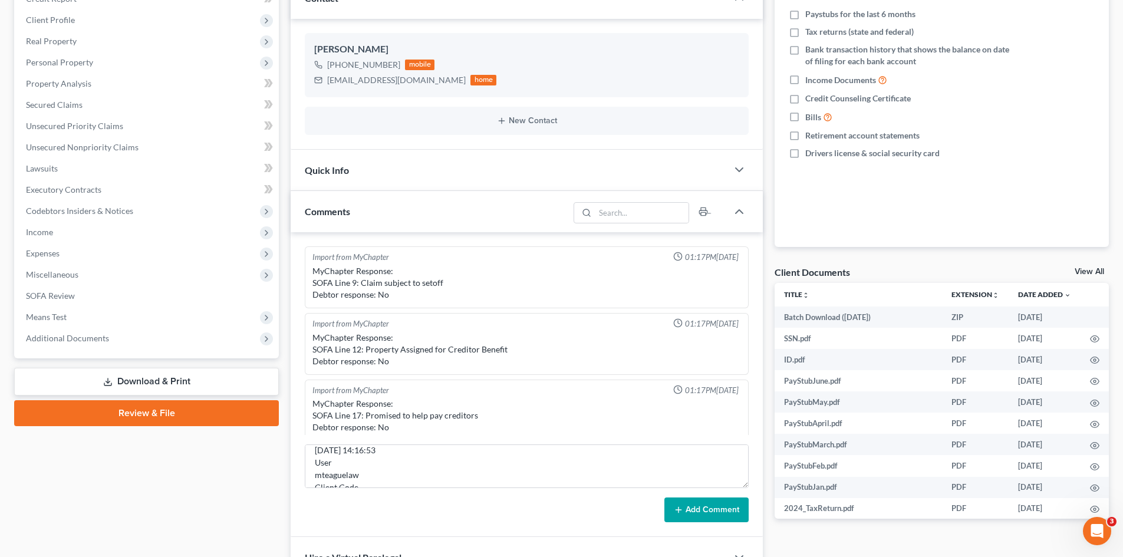
click at [711, 510] on button "Add Comment" at bounding box center [706, 509] width 84 height 25
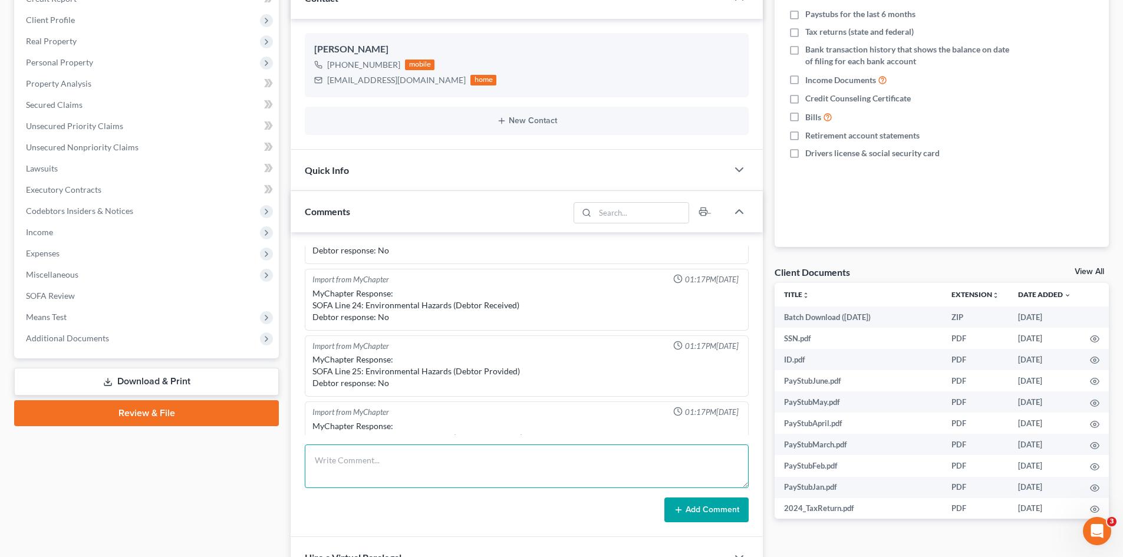
click at [365, 459] on textarea at bounding box center [527, 466] width 444 height 44
click at [364, 483] on textarea "STILL NEED as of 8/14/25 1." at bounding box center [527, 466] width 444 height 44
paste textarea "Need Gross Yearly Income 2023"
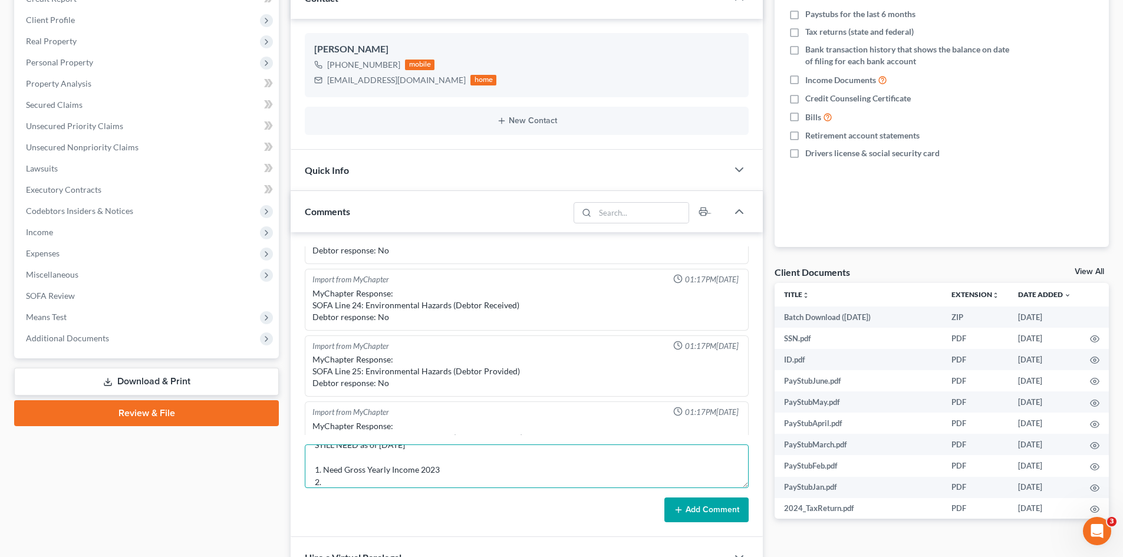
click at [340, 481] on textarea "STILL NEED as of 8/14/25 1. Need Gross Yearly Income 2023 2." at bounding box center [527, 466] width 444 height 44
paste textarea "Own or rent? Name/address of landlord/leasing company?"
paste textarea "Any additional accounts, Cash App, Venmo, etc.?"
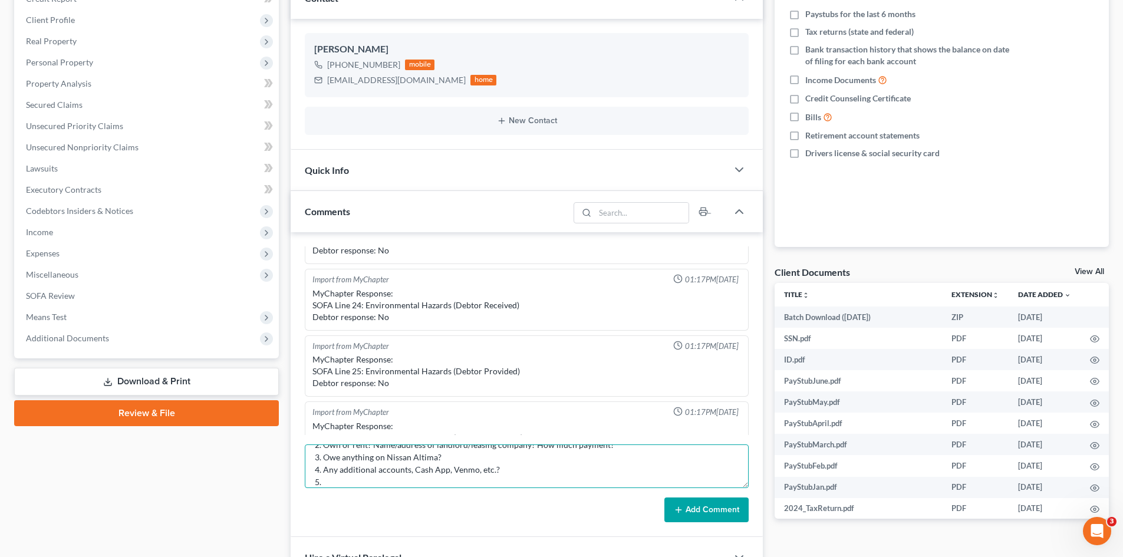
click at [332, 481] on textarea "STILL NEED as of 8/14/25 1. Need Gross Yearly Income 2023 2. Own or rent? Name/…" at bounding box center [527, 466] width 444 height 44
paste textarea "Life insurance? Cash value?"
paste textarea "last paystub for 2024 and your July 2025 paystub."
click at [327, 483] on textarea "STILL NEED as of 8/14/25 1. Need Gross Yearly Income 2023 2. Own or rent? Name/…" at bounding box center [527, 466] width 444 height 44
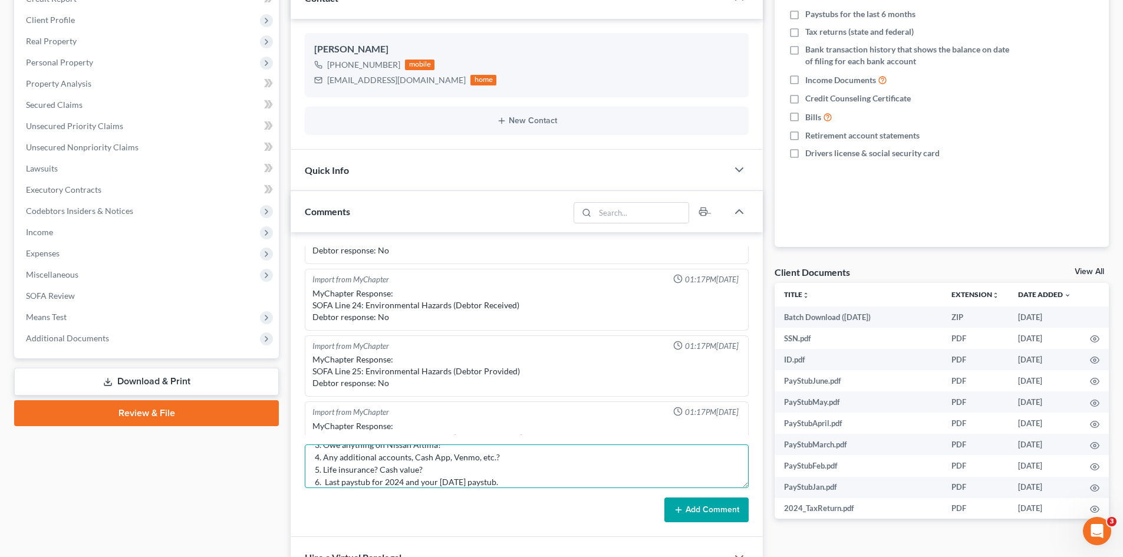
scroll to position [77, 0]
drag, startPoint x: 330, startPoint y: 482, endPoint x: 358, endPoint y: 490, distance: 29.6
click at [330, 482] on textarea "STILL NEED as of 8/14/25 1. Need Gross Yearly Income 2023 2. Own or rent? Name/…" at bounding box center [527, 466] width 444 height 44
paste textarea "any Dental or Vision expenses not covered by your employer?"
click at [364, 482] on textarea "STILL NEED as of 8/14/25 1. Need Gross Yearly Income 2023 2. Own or rent? Name/…" at bounding box center [527, 466] width 444 height 44
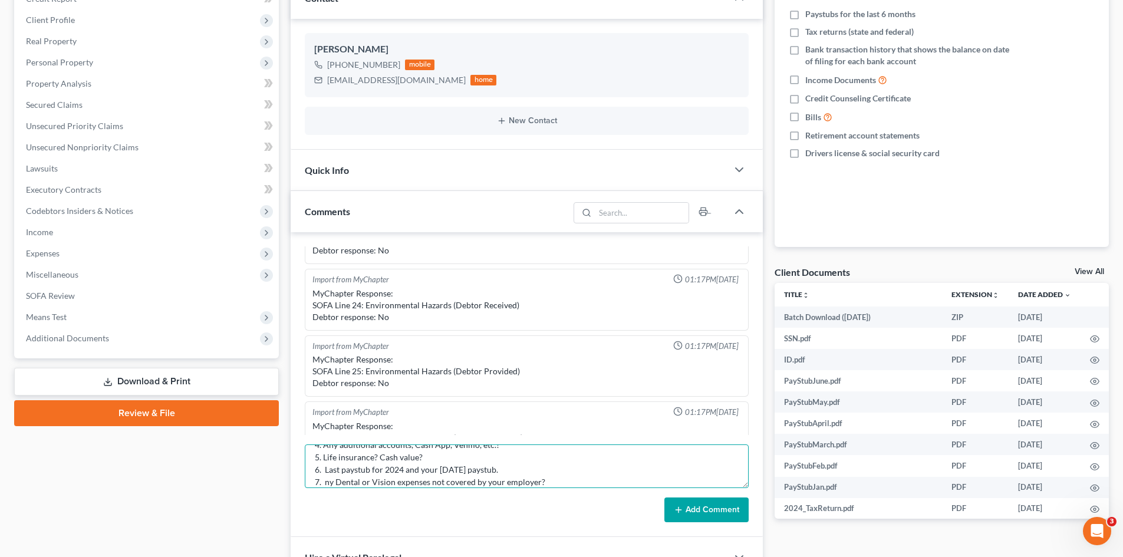
click at [319, 482] on textarea "STILL NEED as of 8/14/25 1. Need Gross Yearly Income 2023 2. Own or rent? Name/…" at bounding box center [527, 466] width 444 height 44
click at [328, 480] on textarea "STILL NEED as of 8/14/25 1. Need Gross Yearly Income 2023 2. Own or rent? Name/…" at bounding box center [527, 466] width 444 height 44
click at [569, 473] on textarea "STILL NEED as of 8/14/25 1. Need Gross Yearly Income 2023 2. Own or rent? Name/…" at bounding box center [527, 466] width 444 height 44
click at [324, 481] on textarea "STILL NEED as of 8/14/25 1. Need Gross Yearly Income 2023 2. Own or rent? Name/…" at bounding box center [527, 466] width 444 height 44
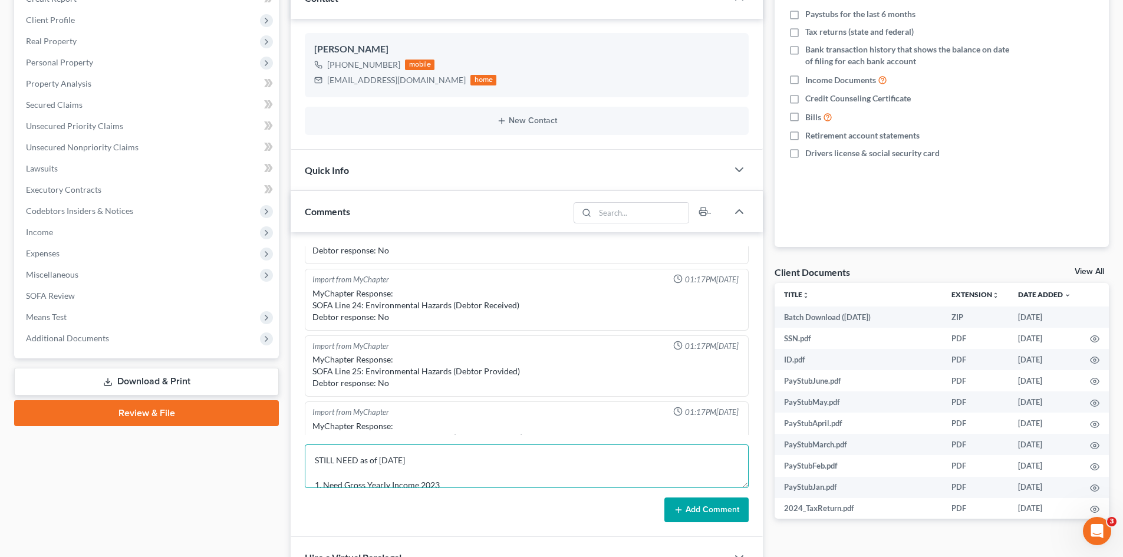
drag, startPoint x: 499, startPoint y: 486, endPoint x: 352, endPoint y: 463, distance: 149.0
click at [290, 467] on div "Updates & News × Missouri Eastern District Notes: Take a look at NextChapter's …" at bounding box center [527, 319] width 484 height 767
drag, startPoint x: 352, startPoint y: 463, endPoint x: 684, endPoint y: 506, distance: 335.2
click at [582, 463] on textarea "STILL NEED as of 8/14/25 1. Need Gross Yearly Income 2023 2. Own or rent? Name/…" at bounding box center [527, 466] width 444 height 44
type textarea "STILL NEED as of 8/14/25 1. Need Gross Yearly Income 2023 2. Own or rent? Name/…"
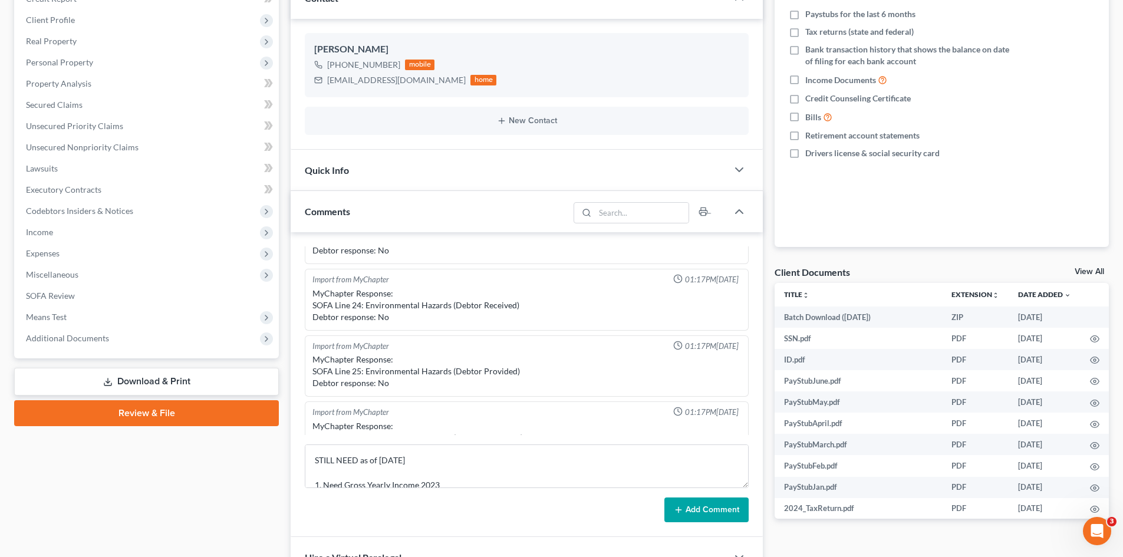
click at [704, 509] on button "Add Comment" at bounding box center [706, 509] width 84 height 25
click at [684, 506] on button "Add Comment" at bounding box center [706, 509] width 84 height 25
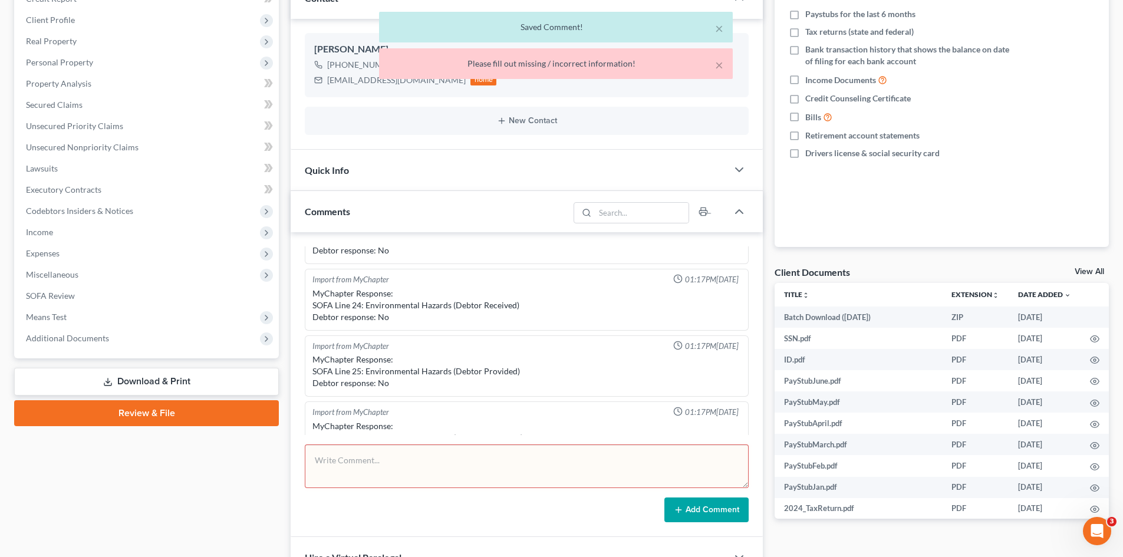
scroll to position [528, 0]
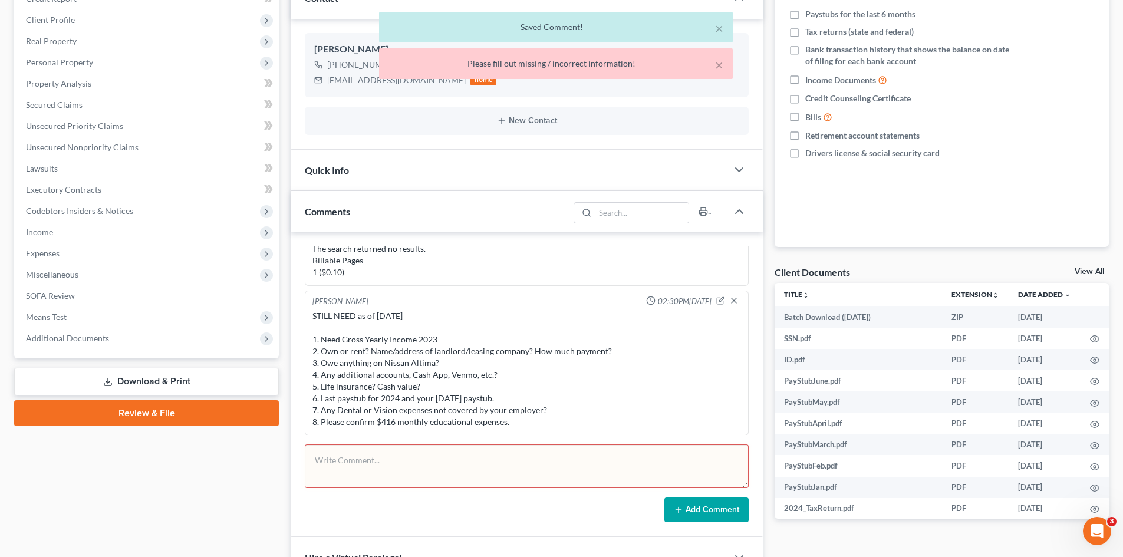
click at [314, 339] on div "STILL NEED as of 8/14/25 1. Need Gross Yearly Income 2023 2. Own or rent? Name/…" at bounding box center [526, 369] width 429 height 118
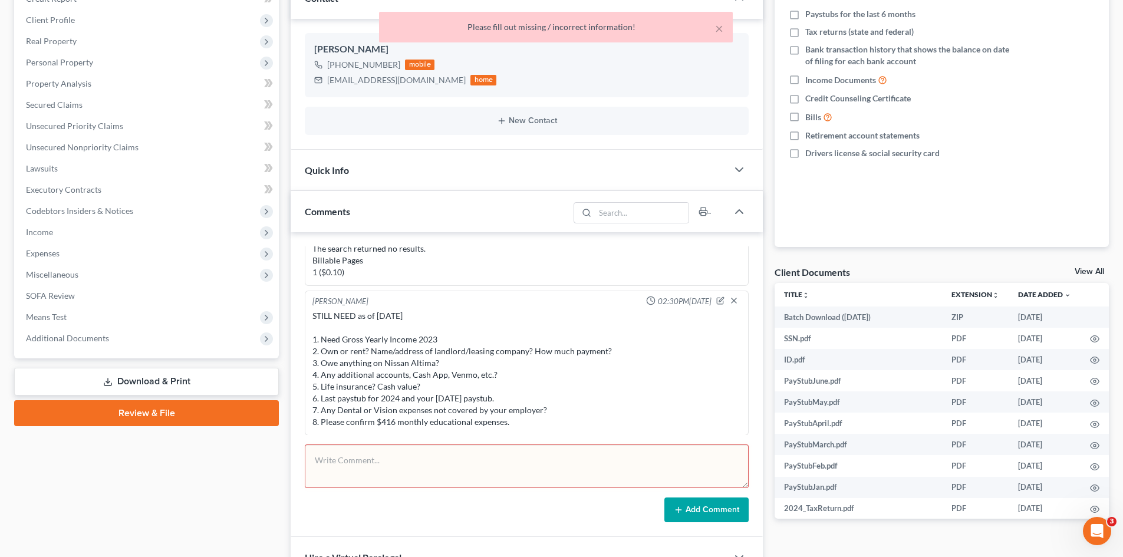
drag, startPoint x: 312, startPoint y: 339, endPoint x: 545, endPoint y: 418, distance: 246.4
click at [545, 418] on div "STILL NEED as of 8/14/25 1. Need Gross Yearly Income 2023 2. Own or rent? Name/…" at bounding box center [526, 369] width 433 height 123
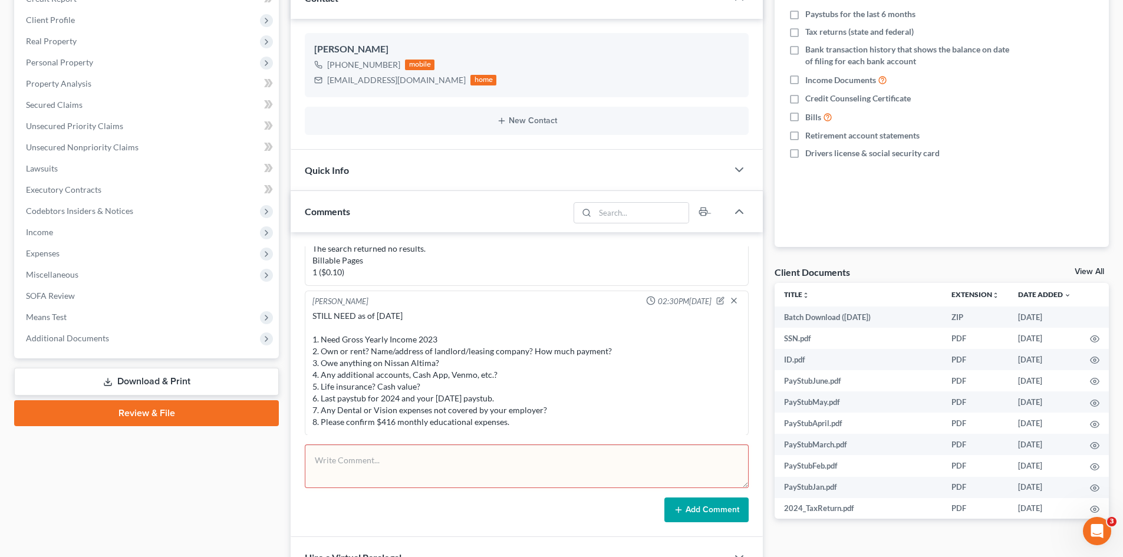
copy div "1. Need Gross Yearly Income 2023 2. Own or rent? Name/address of landlord/leasi…"
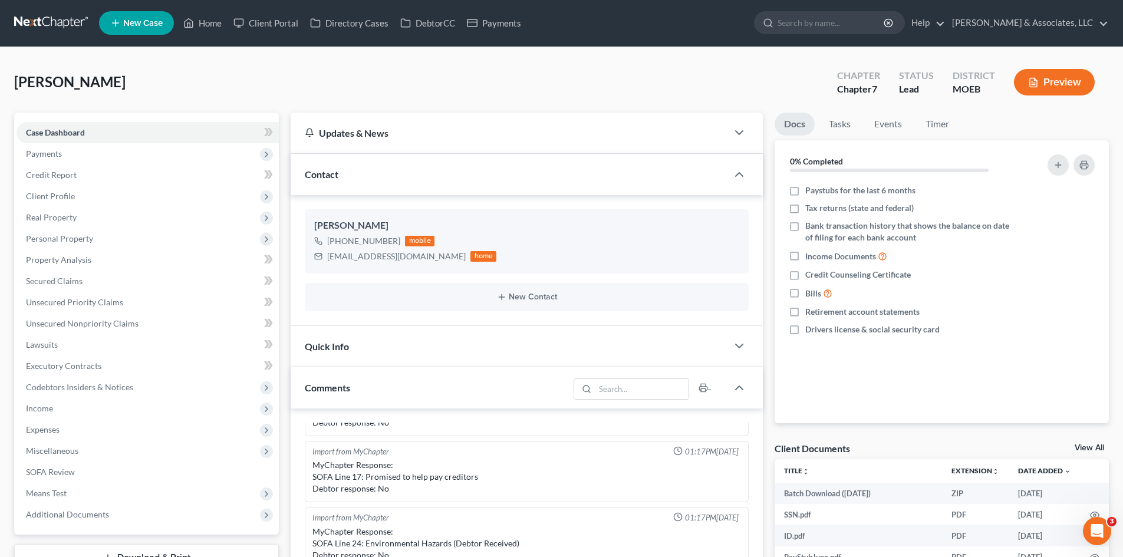
scroll to position [0, 0]
drag, startPoint x: 393, startPoint y: 242, endPoint x: 330, endPoint y: 245, distance: 62.6
click at [346, 242] on div "+1 (314) 537-5795" at bounding box center [363, 242] width 73 height 12
drag, startPoint x: 330, startPoint y: 245, endPoint x: 331, endPoint y: 301, distance: 56.0
click at [328, 245] on div "+1 (314) 537-5795" at bounding box center [363, 242] width 73 height 12
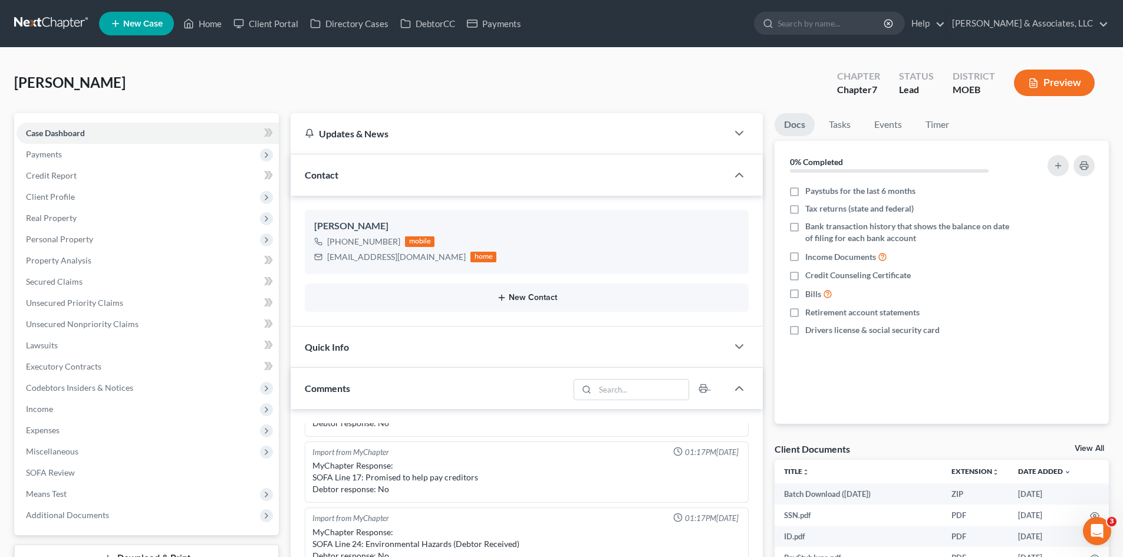
click at [412, 200] on div "Tera Boyland +1 (314) 537-5795 mobile teramichelle28@gmail.com home New Contact" at bounding box center [527, 261] width 472 height 130
click at [411, 203] on div "Tera Boyland +1 (314) 537-5795 mobile teramichelle28@gmail.com home New Contact" at bounding box center [527, 261] width 472 height 130
click at [381, 274] on ng-include "Tera Boyland +1 (314) 537-5795 mobile teramichelle28@gmail.com home New Contact" at bounding box center [527, 260] width 444 height 101
click at [331, 301] on button "New Contact" at bounding box center [526, 297] width 425 height 9
drag, startPoint x: 331, startPoint y: 301, endPoint x: 372, endPoint y: 242, distance: 72.1
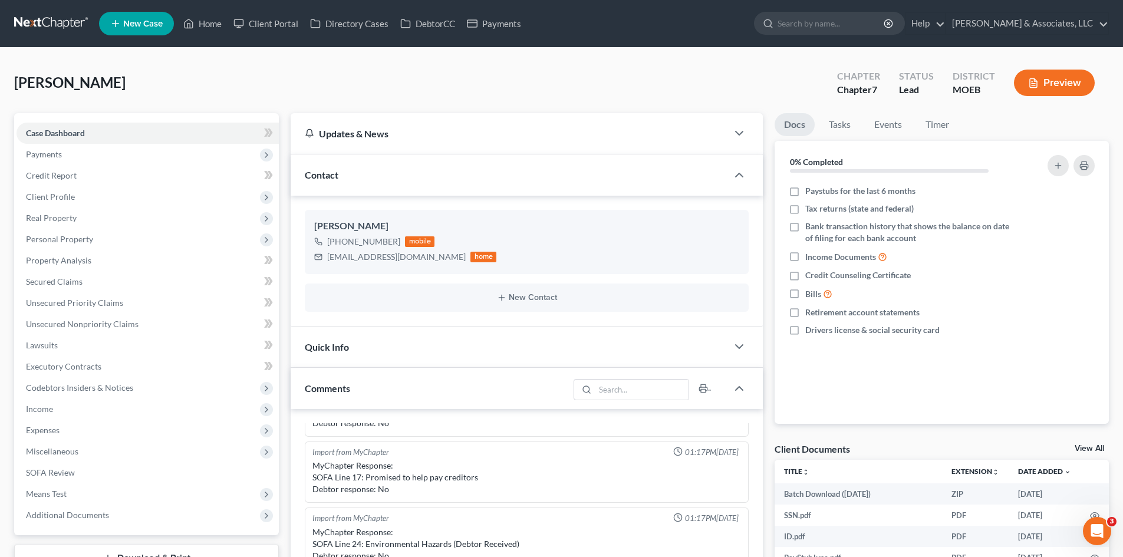
click at [472, 181] on div "Contact" at bounding box center [509, 174] width 437 height 41
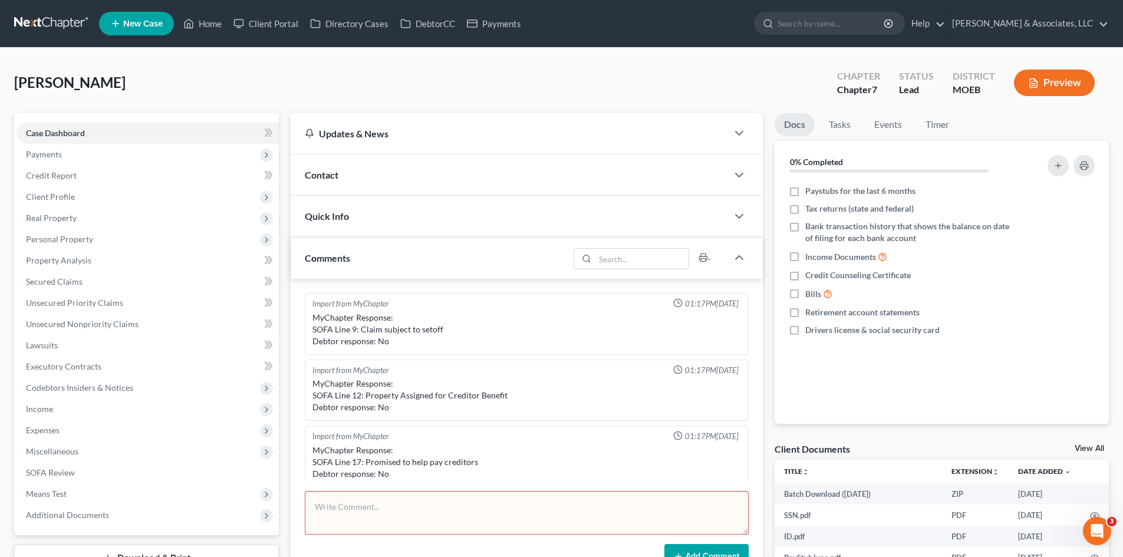
click at [507, 182] on div "Contact" at bounding box center [509, 174] width 437 height 41
click at [581, 90] on div "Boyland, Tera Upgraded Chapter Chapter 7 Status Lead District MOEB Preview" at bounding box center [561, 87] width 1095 height 51
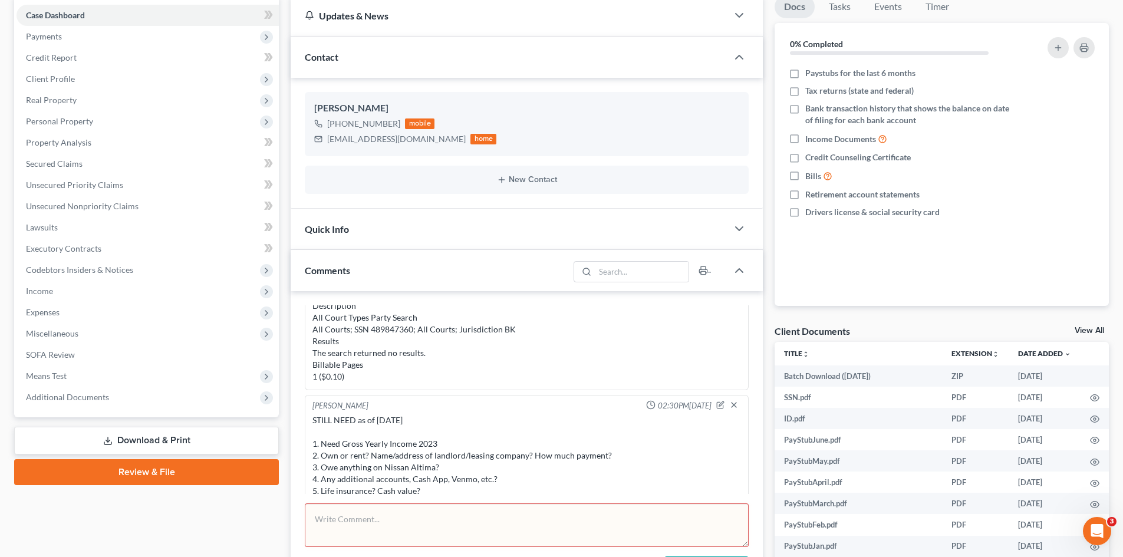
scroll to position [469, 0]
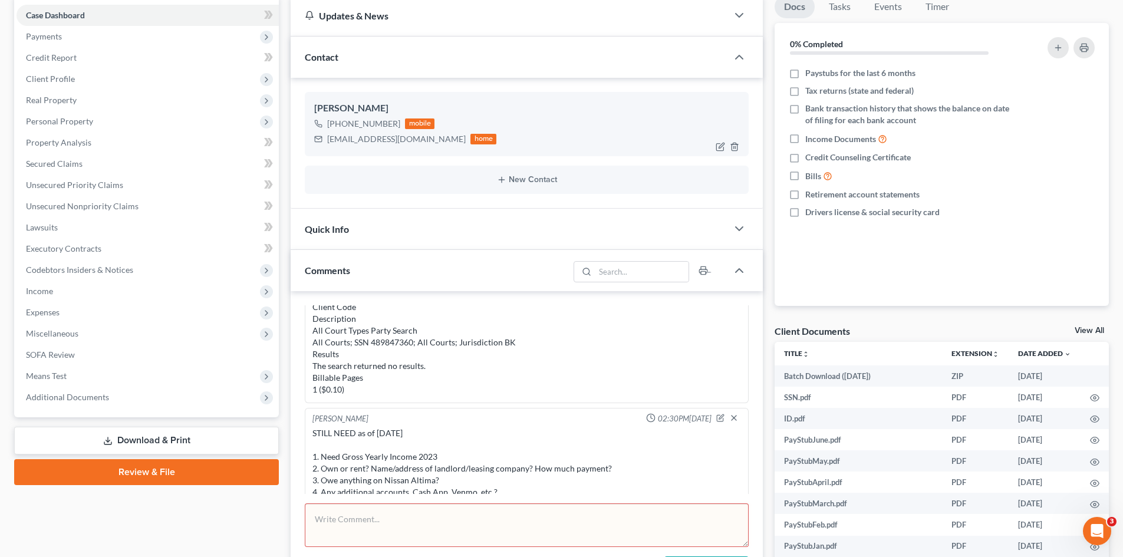
drag, startPoint x: 395, startPoint y: 122, endPoint x: 342, endPoint y: 127, distance: 53.3
click at [342, 127] on div "+1 (314) 537-5795" at bounding box center [363, 124] width 73 height 12
copy div "314) 537-5795"
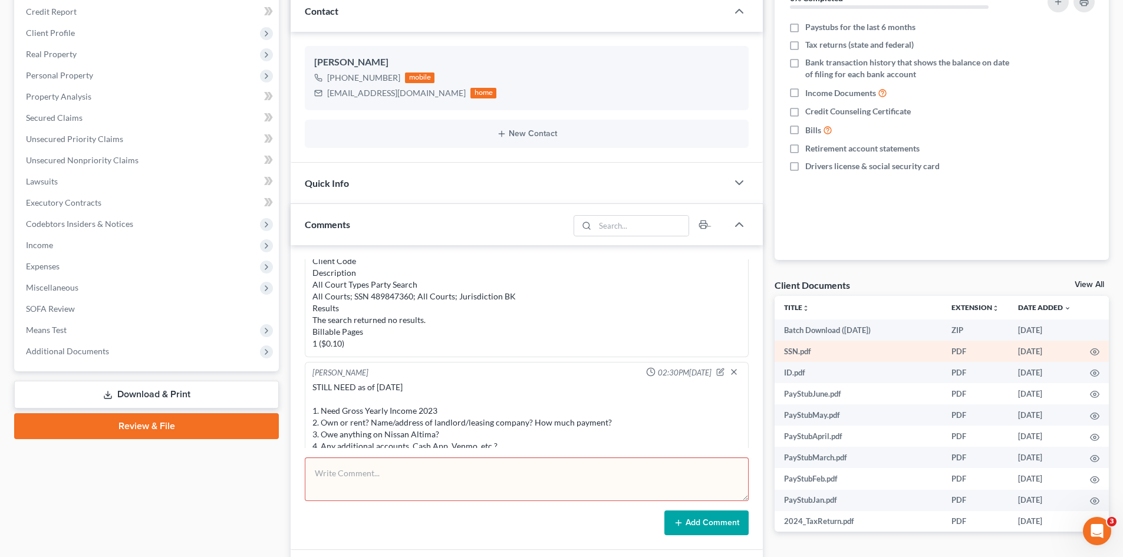
scroll to position [177, 0]
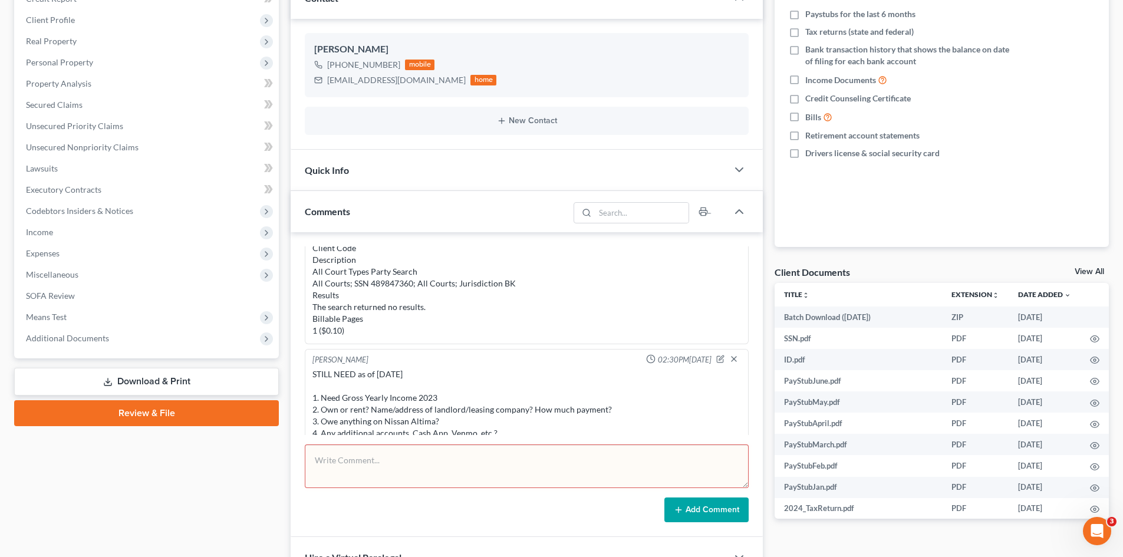
drag, startPoint x: 489, startPoint y: 325, endPoint x: 520, endPoint y: 410, distance: 89.7
click at [489, 325] on div "PACER Service Center 08/14/2025 14:16:53 User mteaguelaw Client Code Descriptio…" at bounding box center [526, 265] width 429 height 141
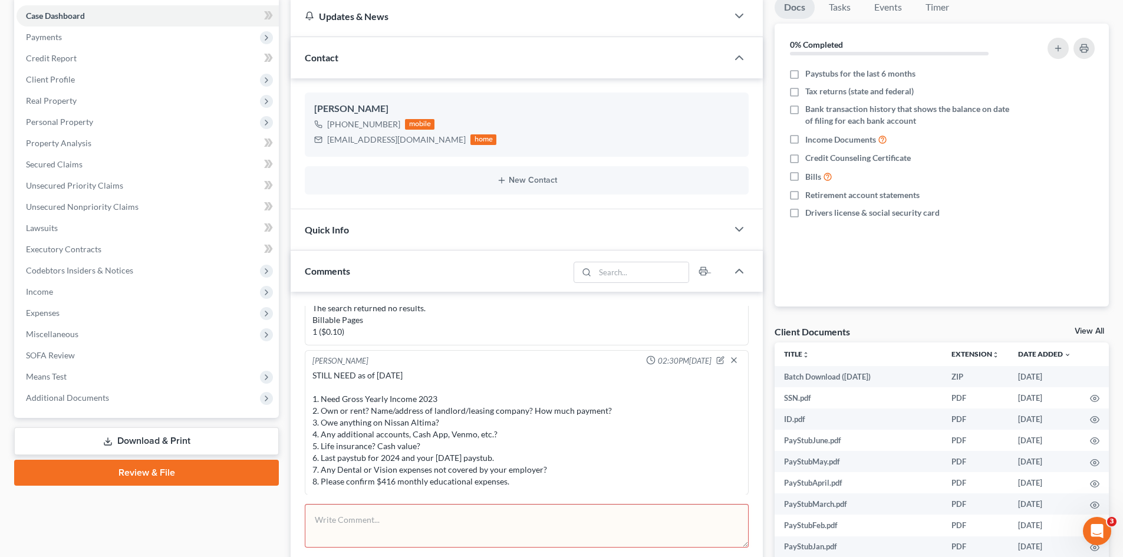
scroll to position [0, 0]
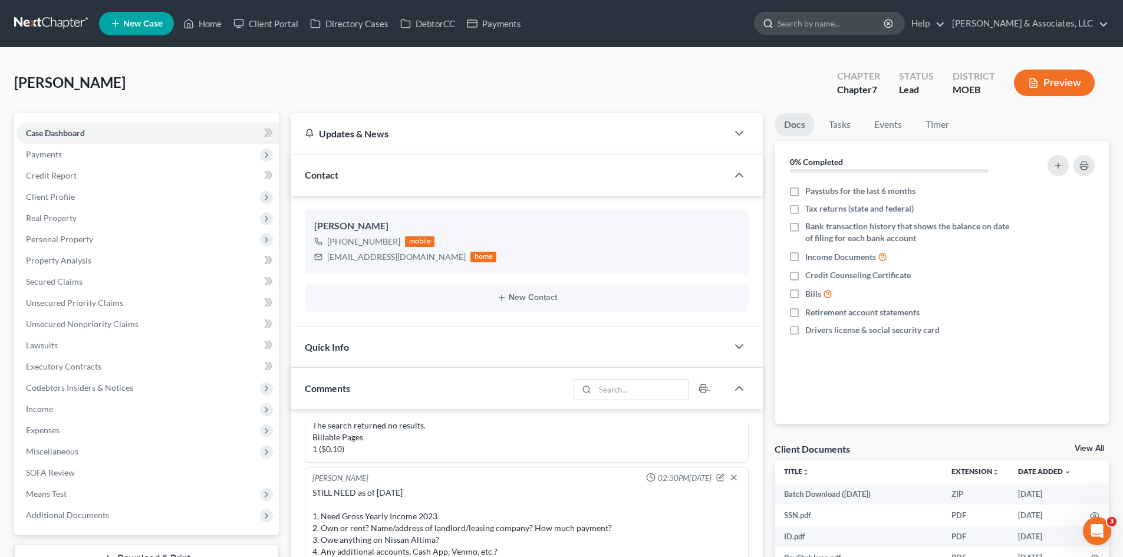
click at [885, 31] on input "search" at bounding box center [831, 23] width 108 height 22
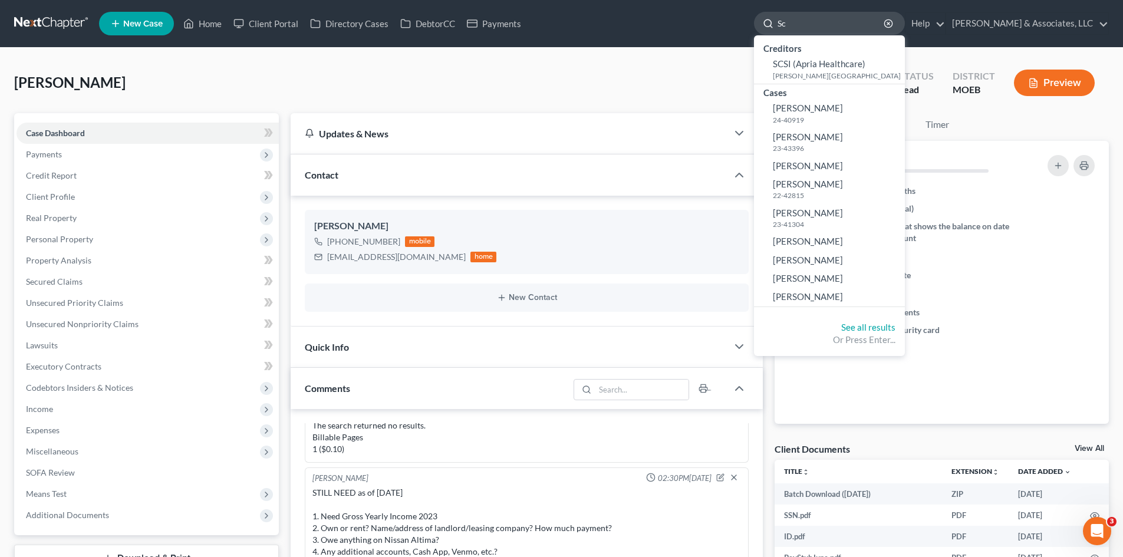
type input "S"
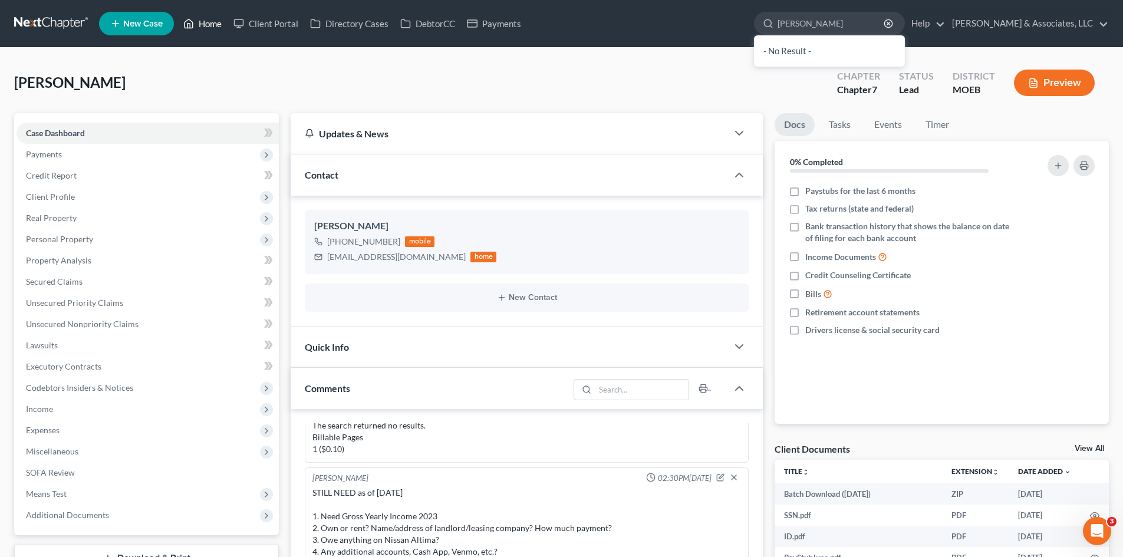
type input "Chad"
click at [206, 24] on link "Home" at bounding box center [202, 23] width 50 height 21
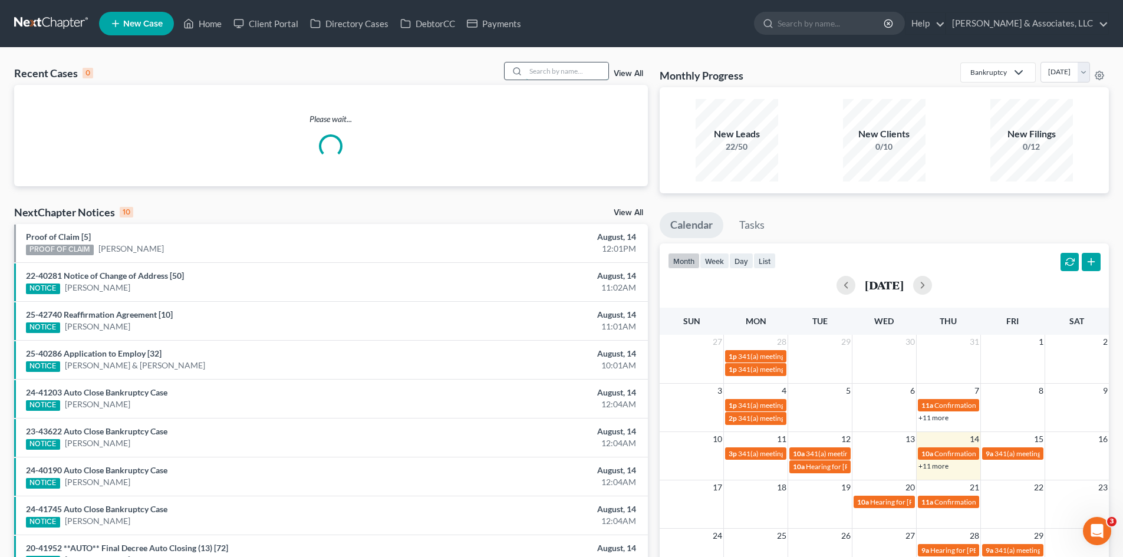
click at [571, 74] on input "search" at bounding box center [567, 70] width 83 height 17
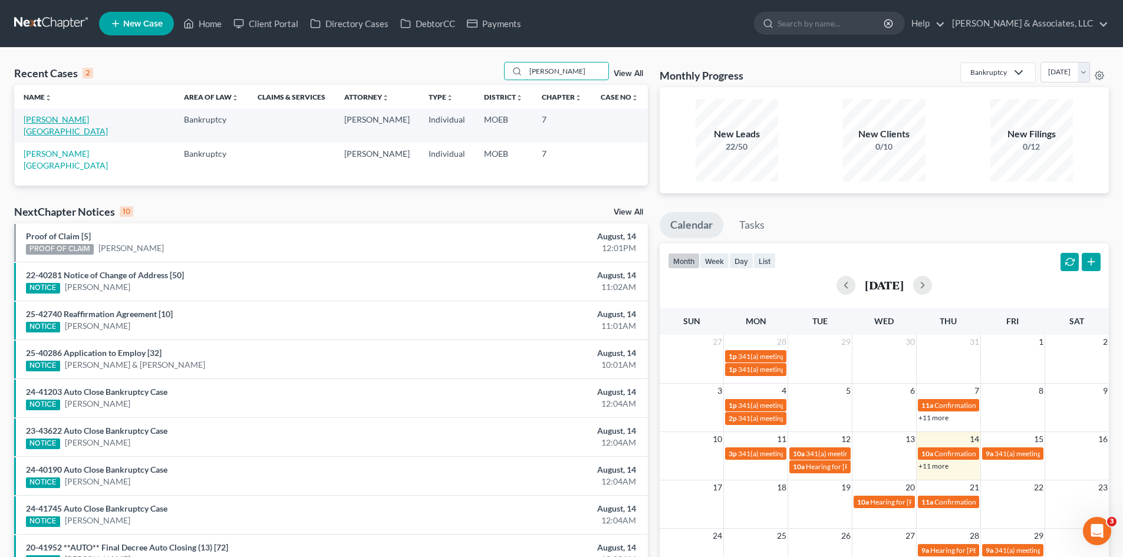
type input "Chad"
click at [64, 120] on link "[PERSON_NAME][GEOGRAPHIC_DATA]" at bounding box center [66, 125] width 84 height 22
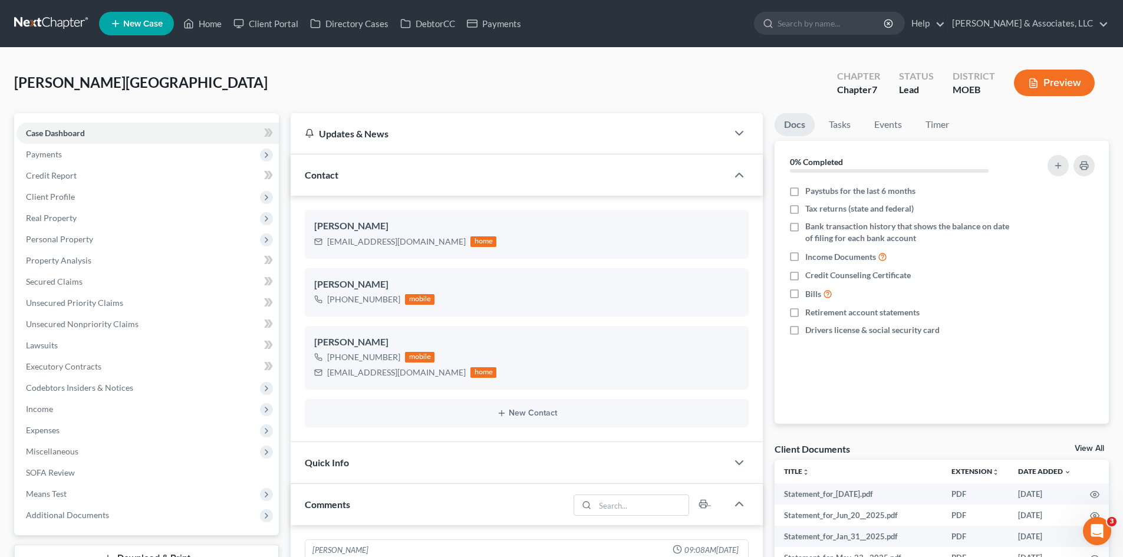
scroll to position [397, 0]
click at [735, 304] on icon "button" at bounding box center [734, 306] width 9 height 9
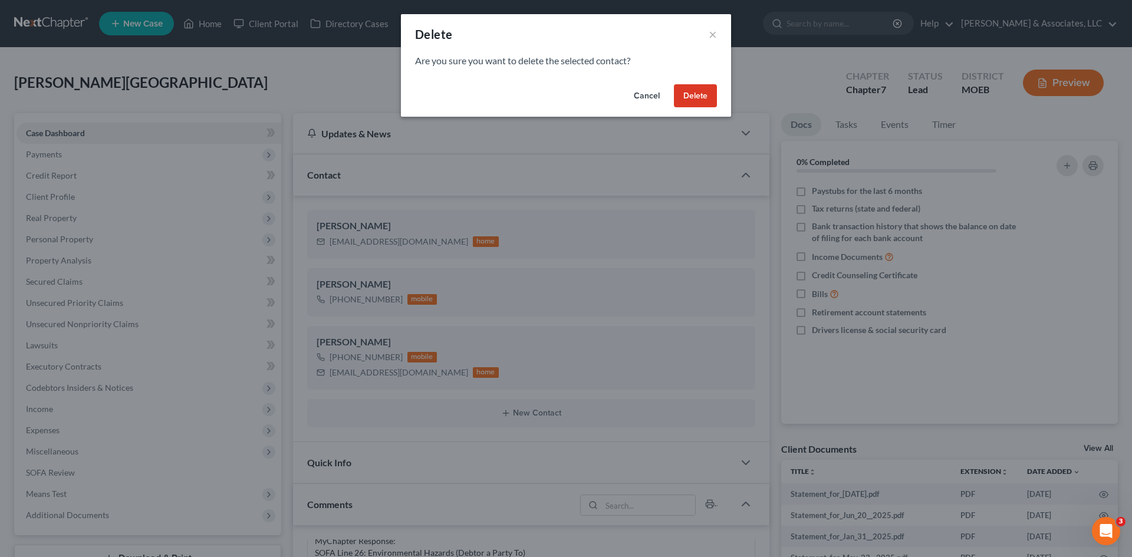
click at [690, 95] on button "Delete" at bounding box center [695, 96] width 43 height 24
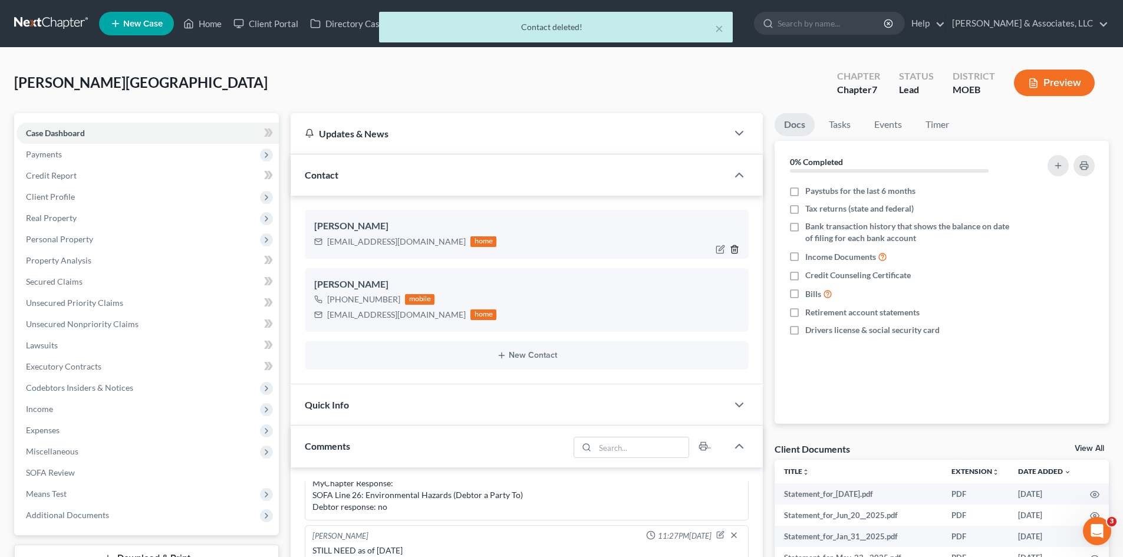
click at [734, 251] on icon "button" at bounding box center [734, 249] width 9 height 9
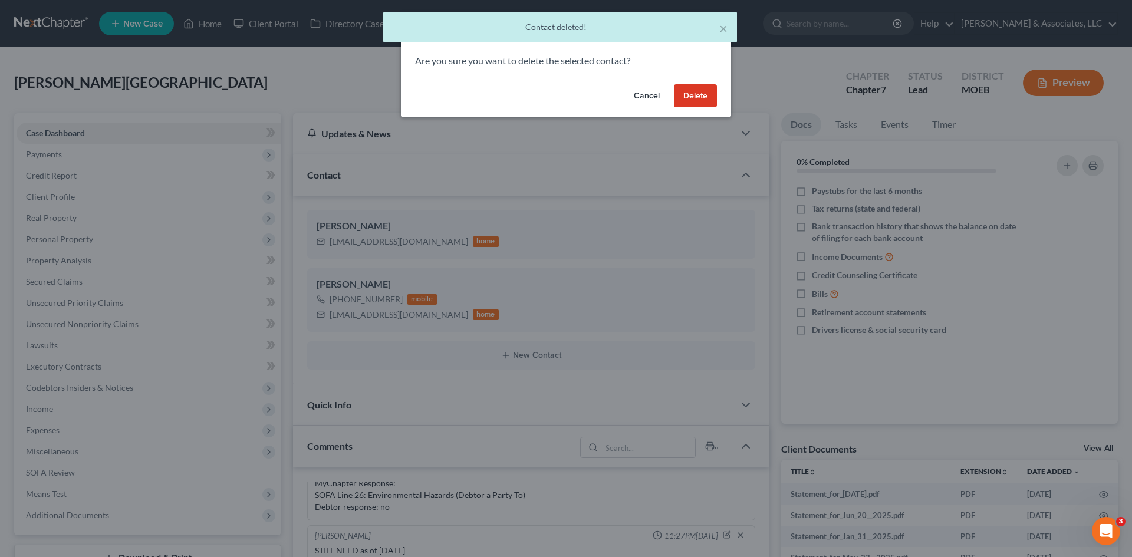
click at [693, 91] on button "Delete" at bounding box center [695, 96] width 43 height 24
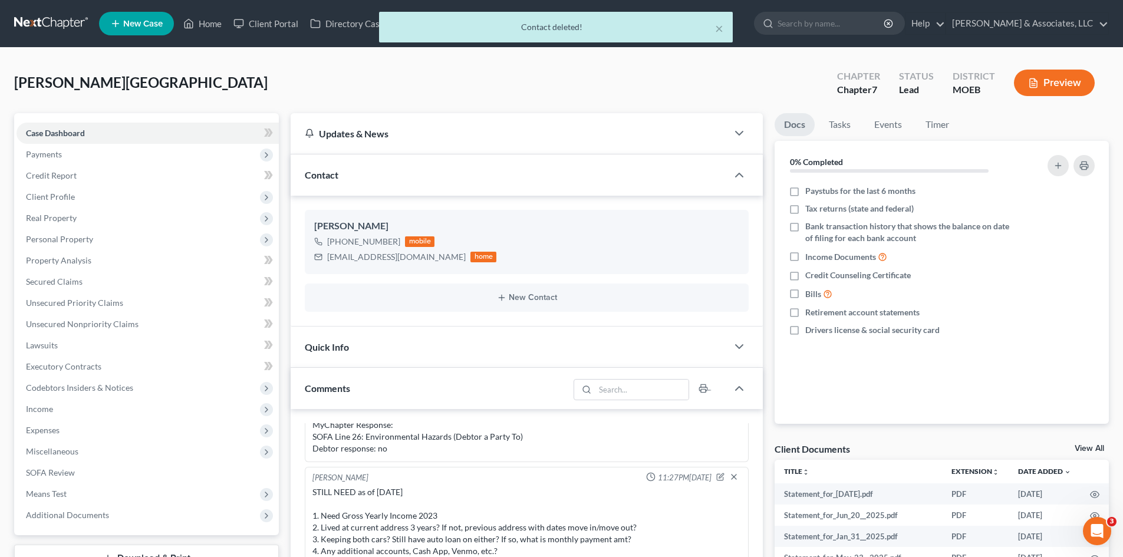
scroll to position [118, 0]
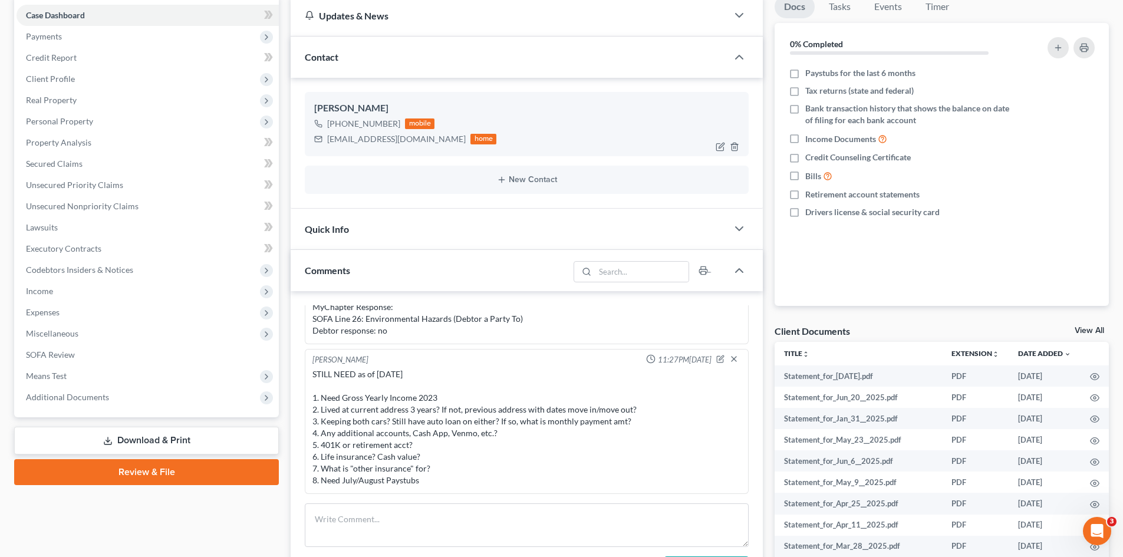
drag, startPoint x: 394, startPoint y: 124, endPoint x: 373, endPoint y: 141, distance: 27.6
click at [342, 128] on div "[PHONE_NUMBER]" at bounding box center [363, 124] width 73 height 12
copy div "314) 698-6646"
drag, startPoint x: 362, startPoint y: 526, endPoint x: 360, endPoint y: 541, distance: 15.5
click at [361, 527] on textarea at bounding box center [527, 525] width 444 height 44
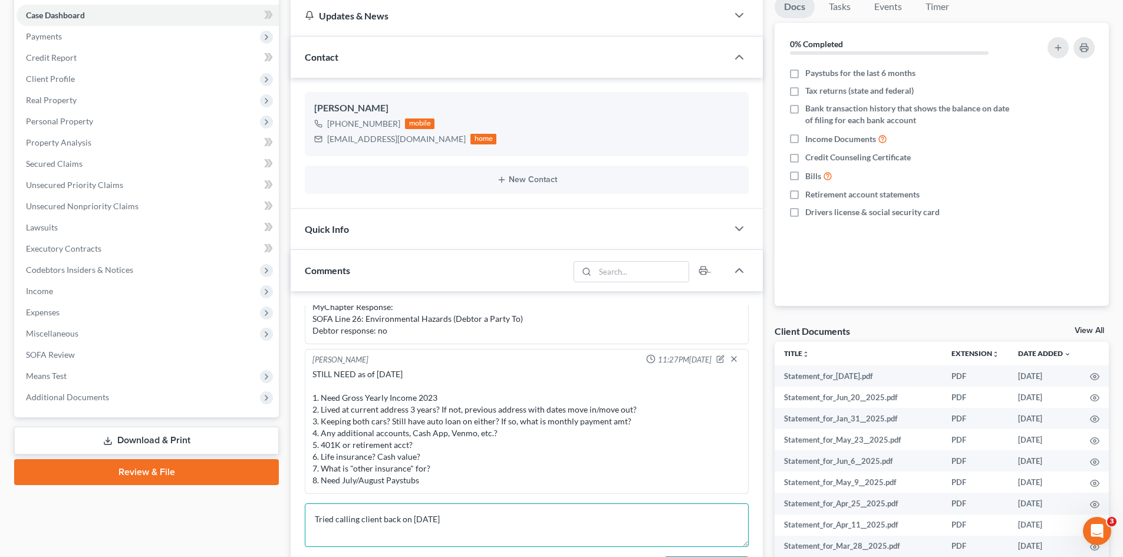
type textarea "Tried calling client back on 8/14/25"
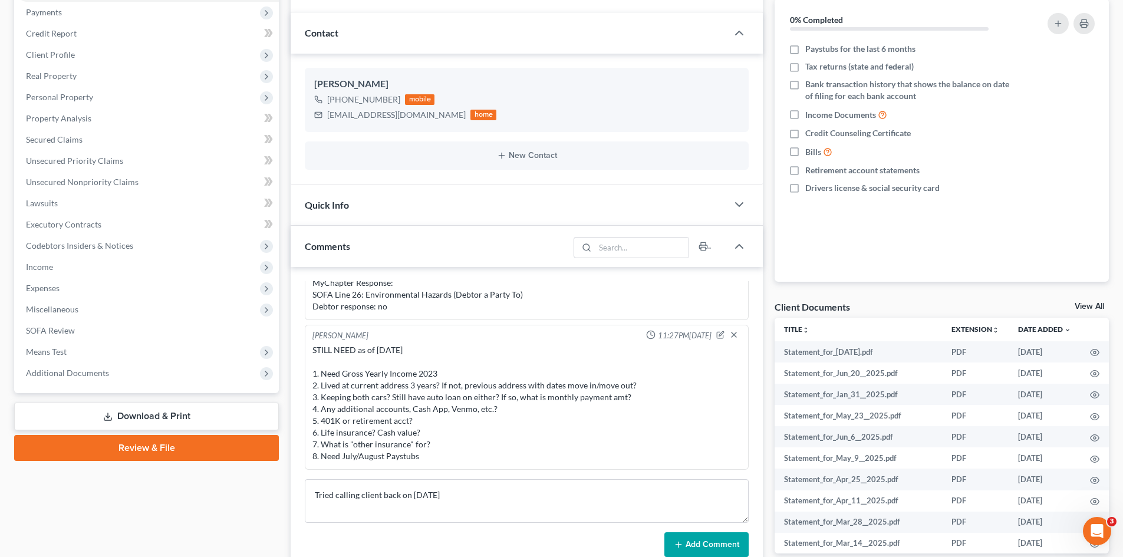
click at [693, 543] on button "Add Comment" at bounding box center [706, 544] width 84 height 25
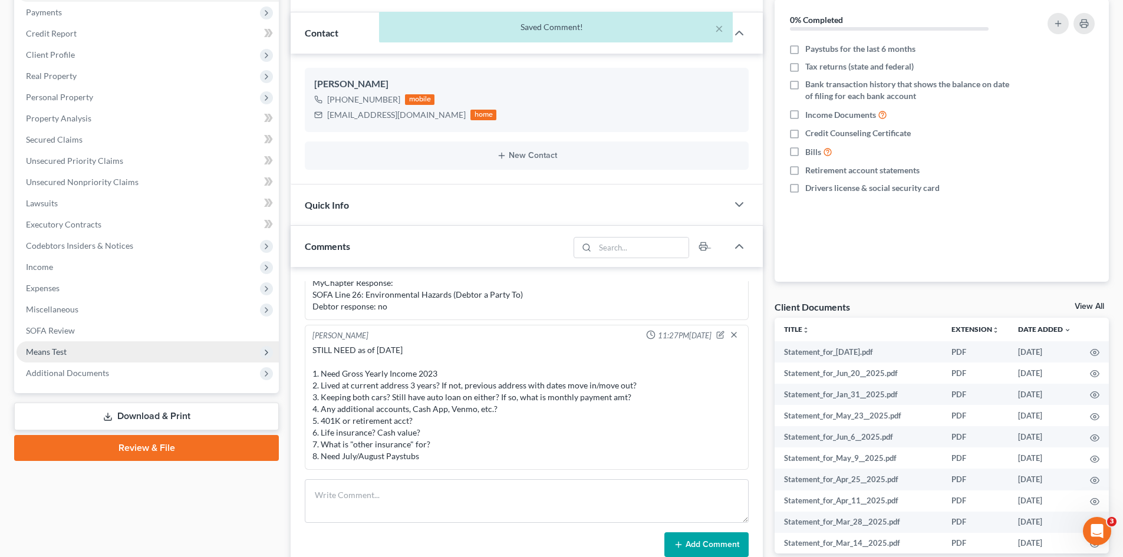
scroll to position [441, 0]
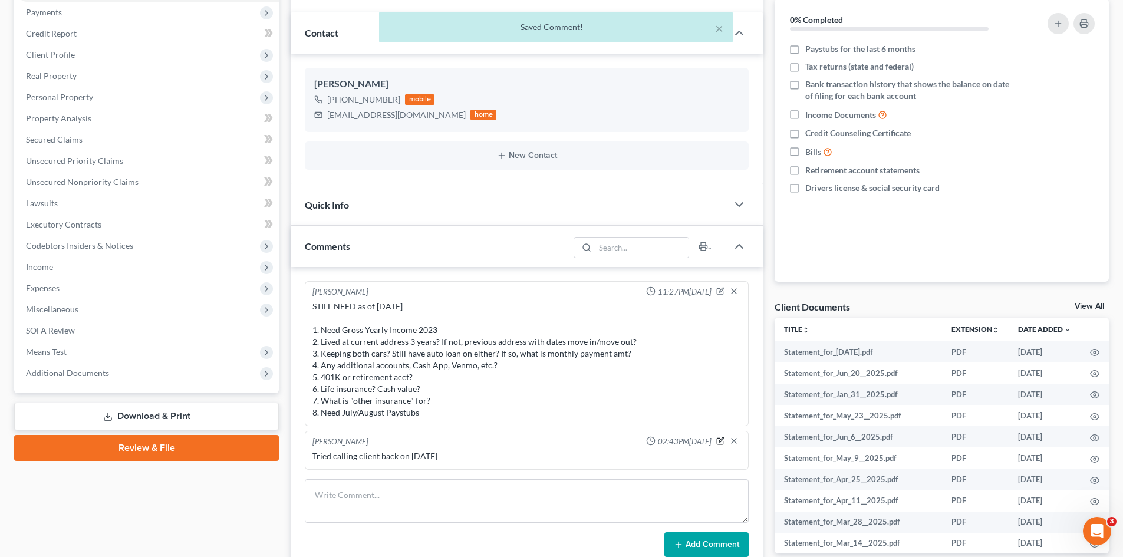
drag, startPoint x: 710, startPoint y: 440, endPoint x: 455, endPoint y: 419, distance: 256.1
click at [716, 440] on icon "button" at bounding box center [720, 441] width 8 height 8
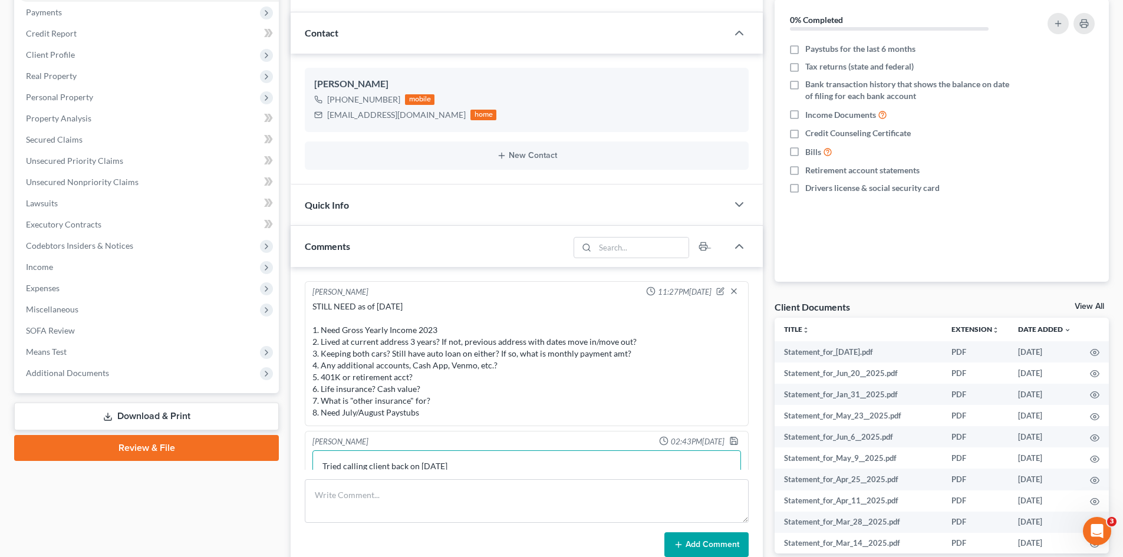
click at [454, 468] on textarea "Tried calling client back on 8/14/25" at bounding box center [526, 472] width 429 height 44
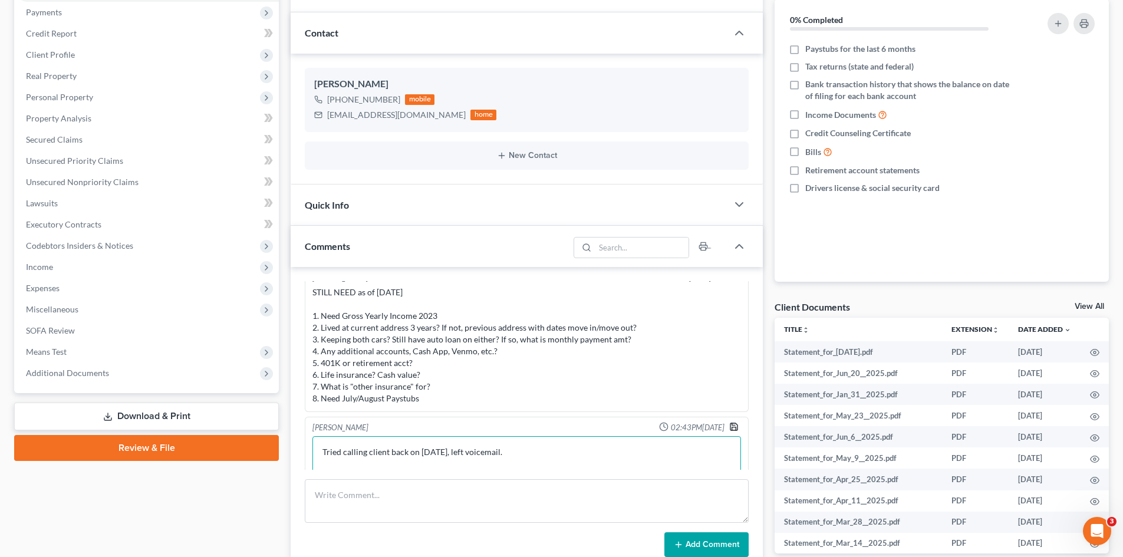
type textarea "Tried calling client back on [DATE], left voicemail."
click at [730, 427] on icon "button" at bounding box center [733, 426] width 7 height 7
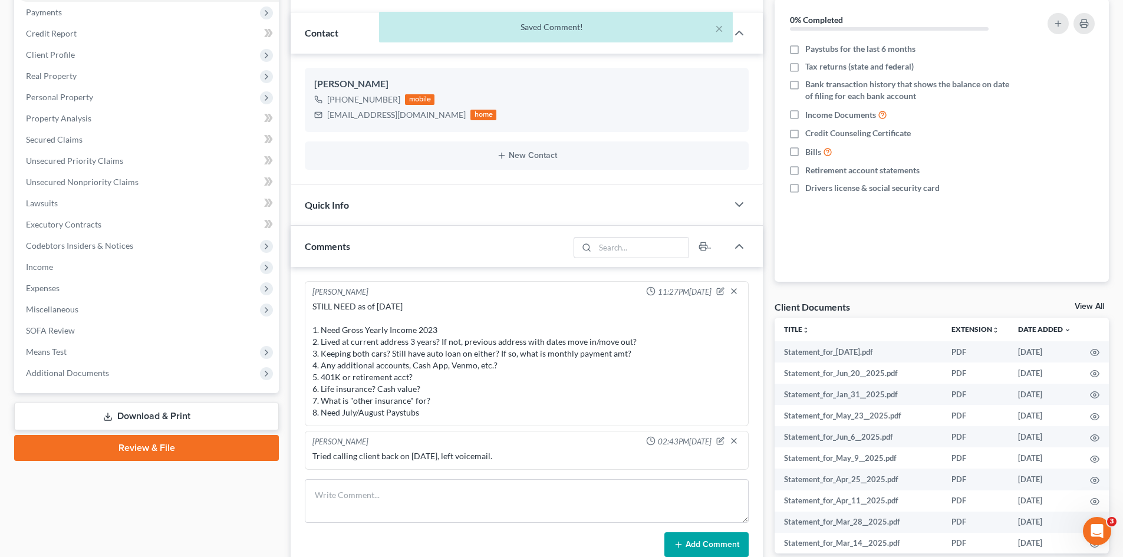
scroll to position [441, 0]
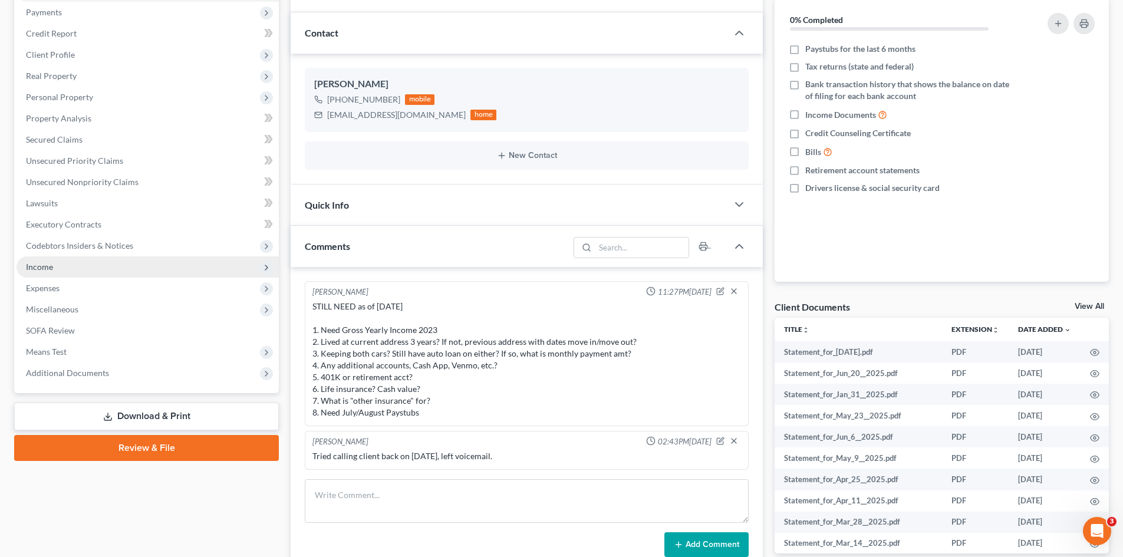
click at [35, 271] on span "Income" at bounding box center [39, 267] width 27 height 10
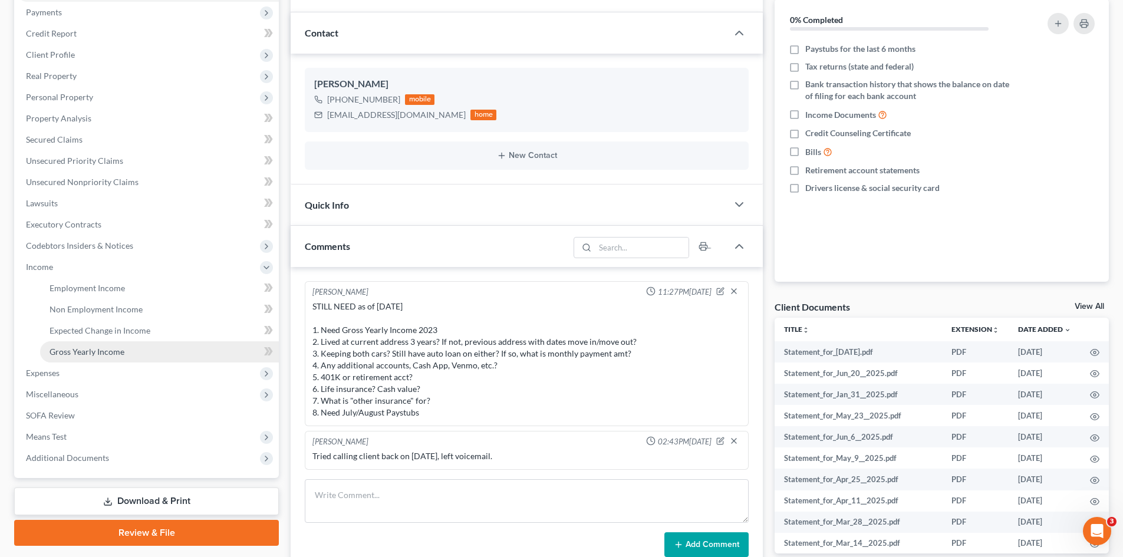
drag, startPoint x: 117, startPoint y: 354, endPoint x: 131, endPoint y: 349, distance: 14.9
click at [117, 354] on span "Gross Yearly Income" at bounding box center [87, 352] width 75 height 10
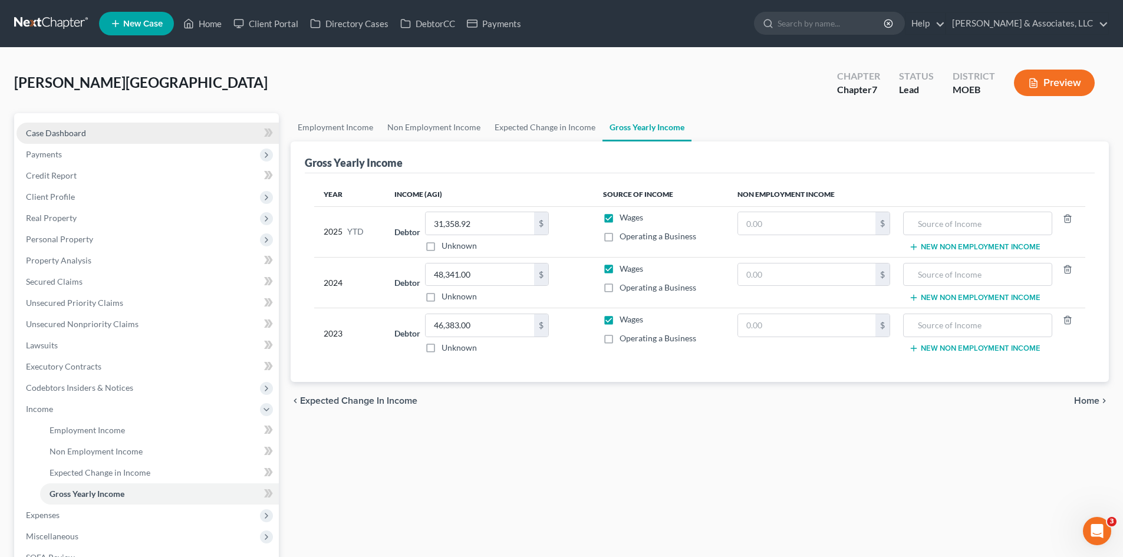
click at [55, 137] on span "Case Dashboard" at bounding box center [56, 133] width 60 height 10
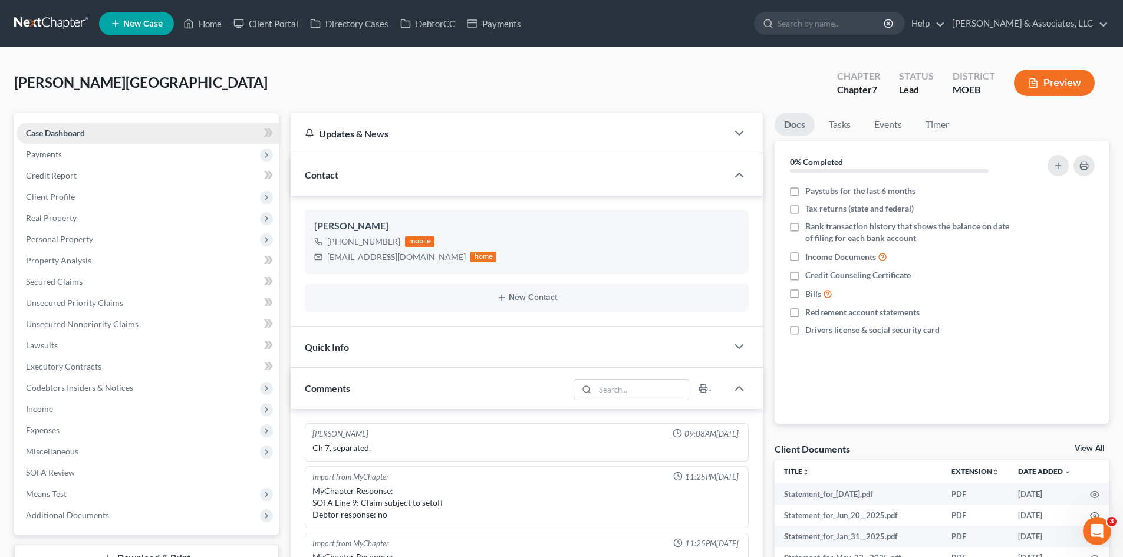
scroll to position [441, 0]
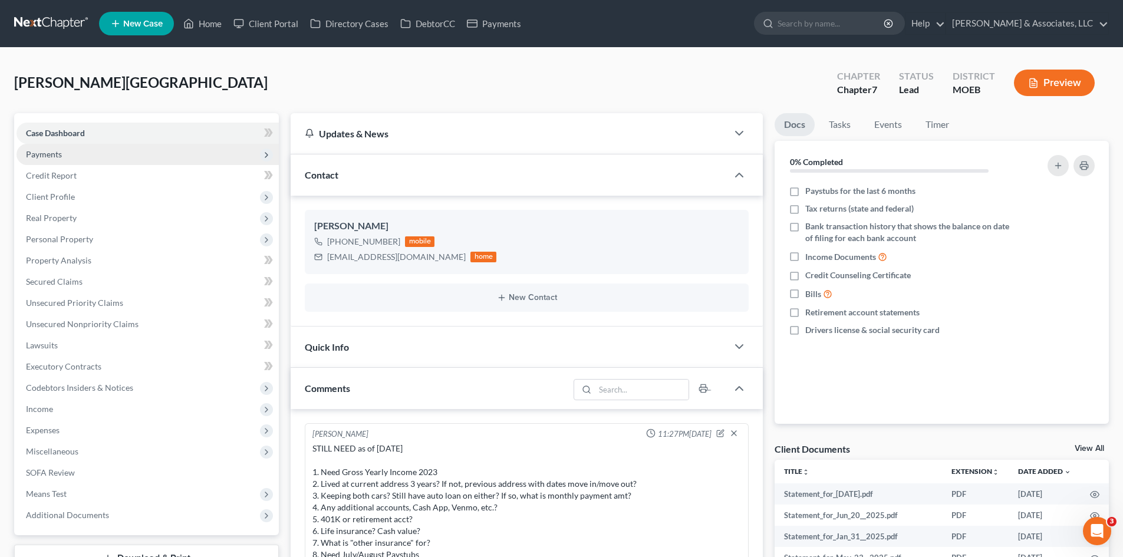
click at [46, 159] on span "Payments" at bounding box center [148, 154] width 262 height 21
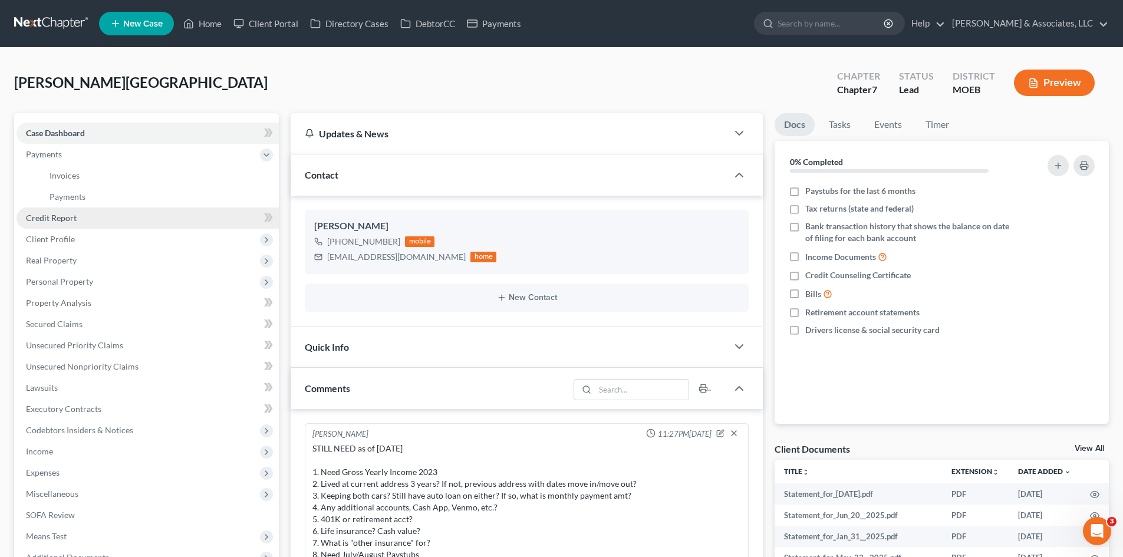
click at [63, 222] on span "Credit Report" at bounding box center [51, 218] width 51 height 10
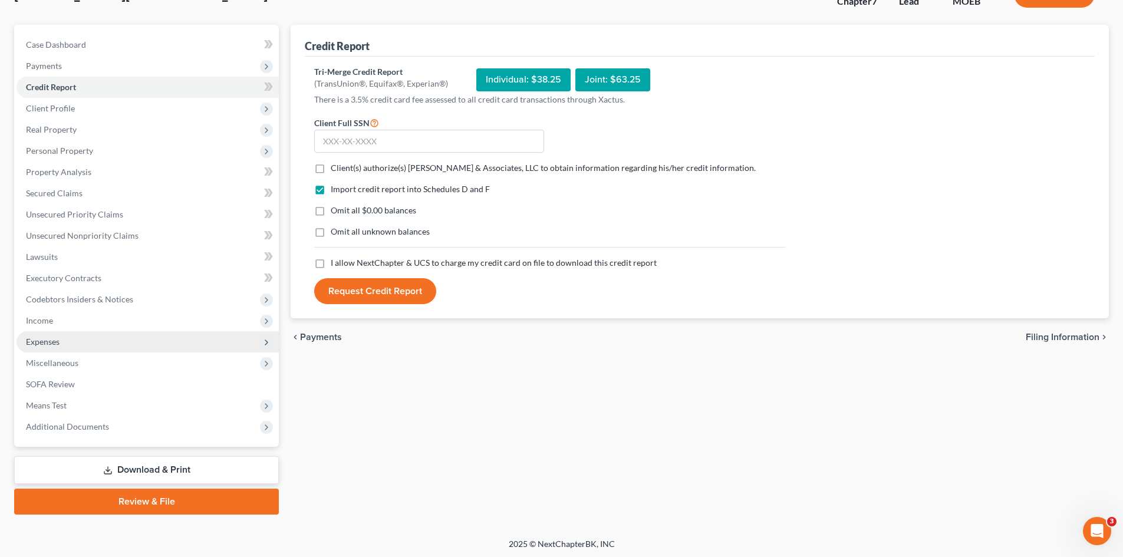
scroll to position [91, 0]
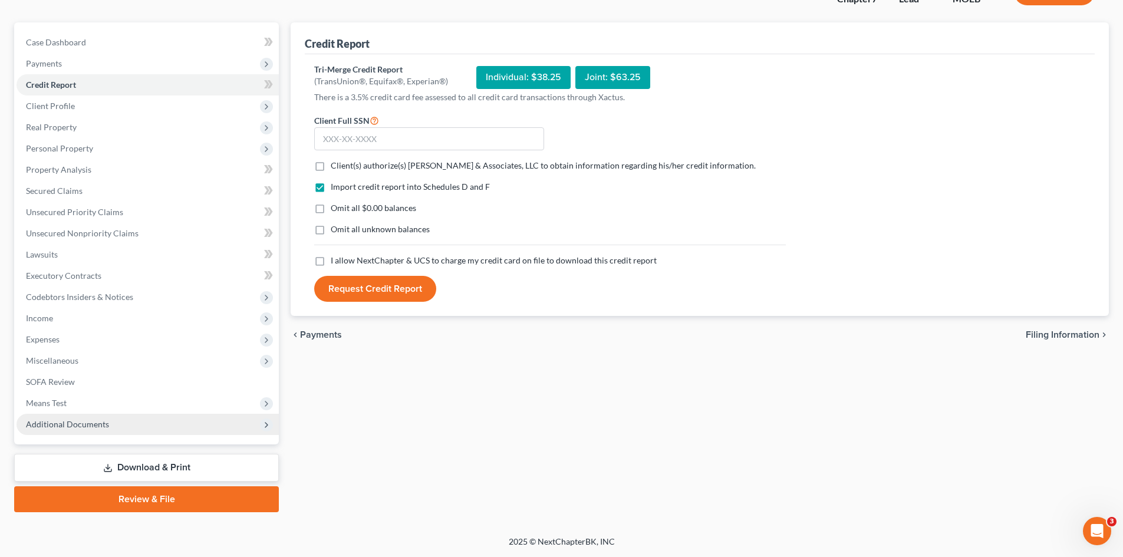
click at [68, 423] on span "Additional Documents" at bounding box center [67, 424] width 83 height 10
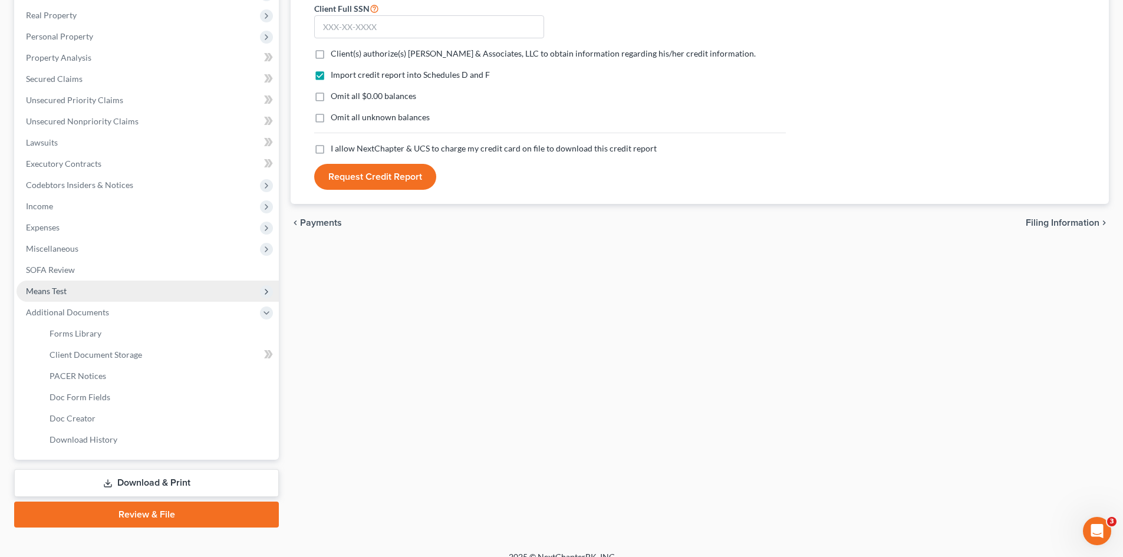
scroll to position [218, 0]
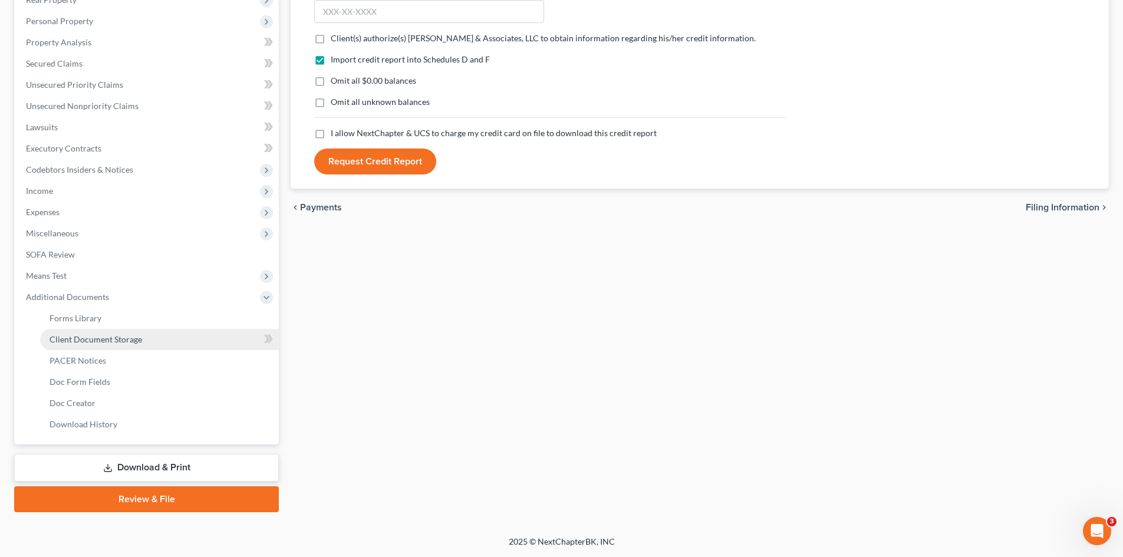
click at [132, 337] on span "Client Document Storage" at bounding box center [96, 339] width 93 height 10
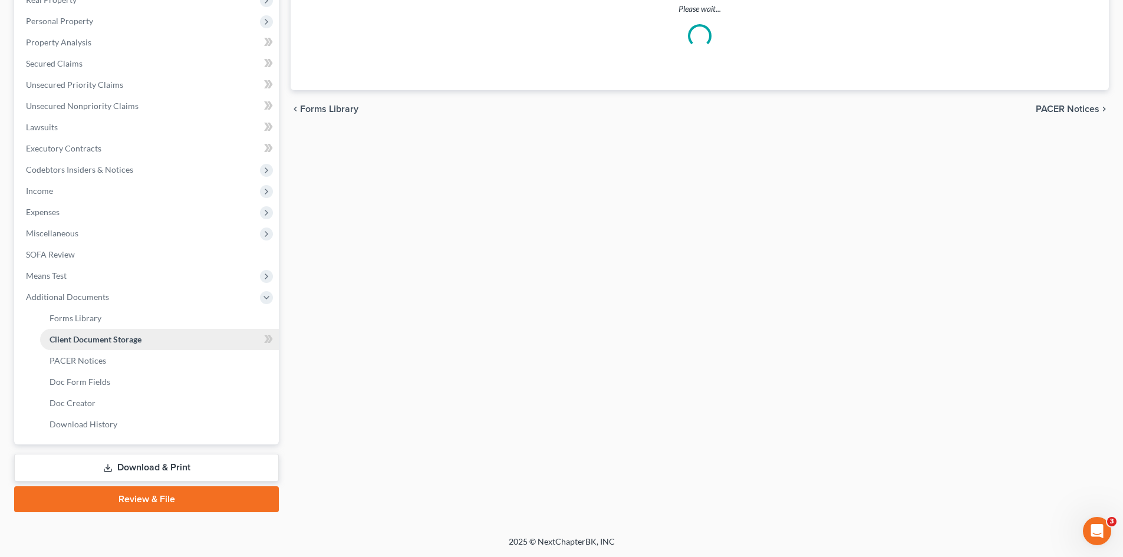
scroll to position [64, 0]
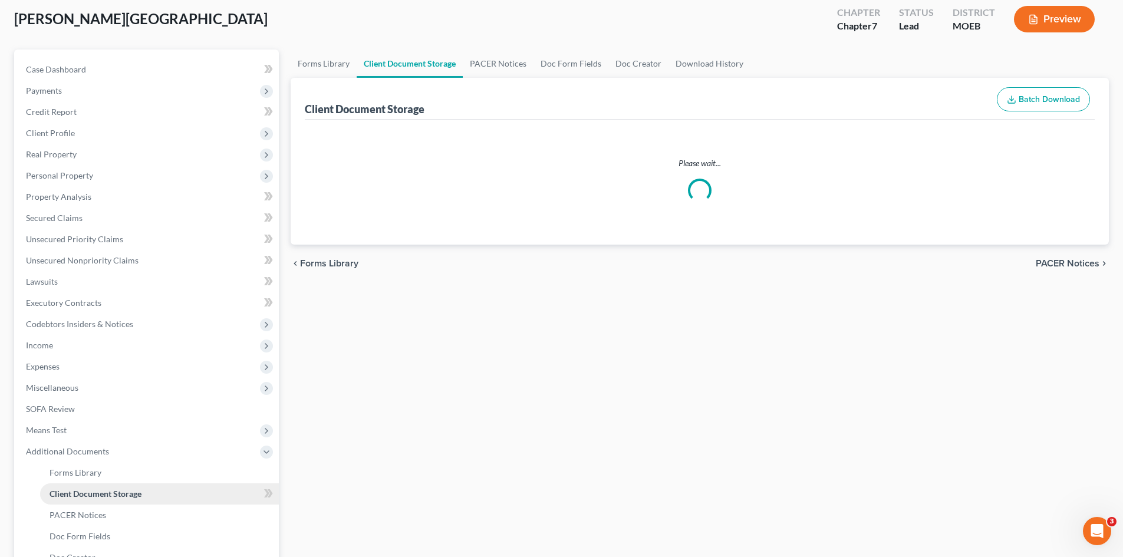
select select "9"
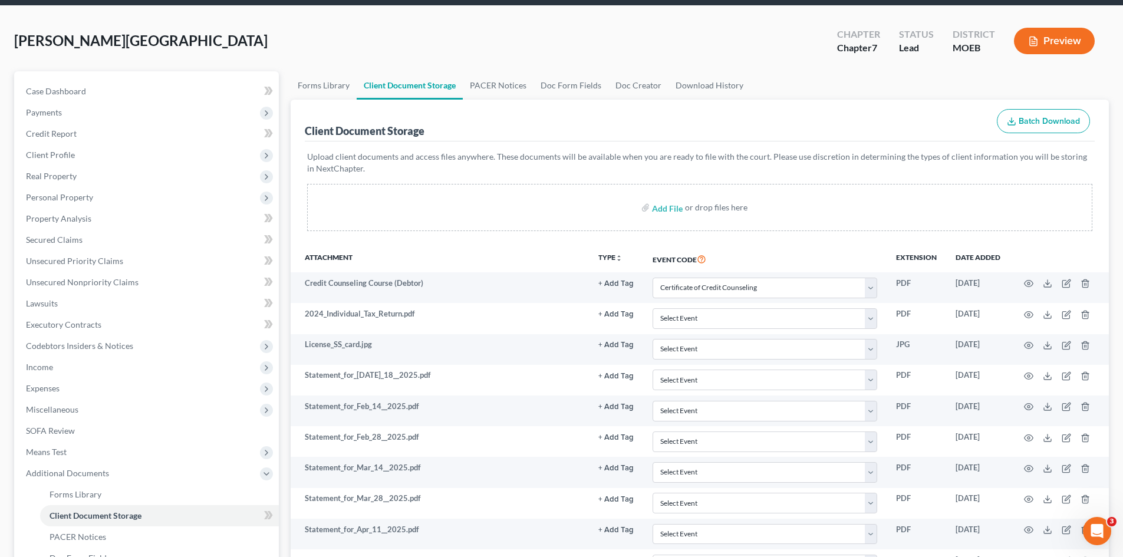
scroll to position [0, 0]
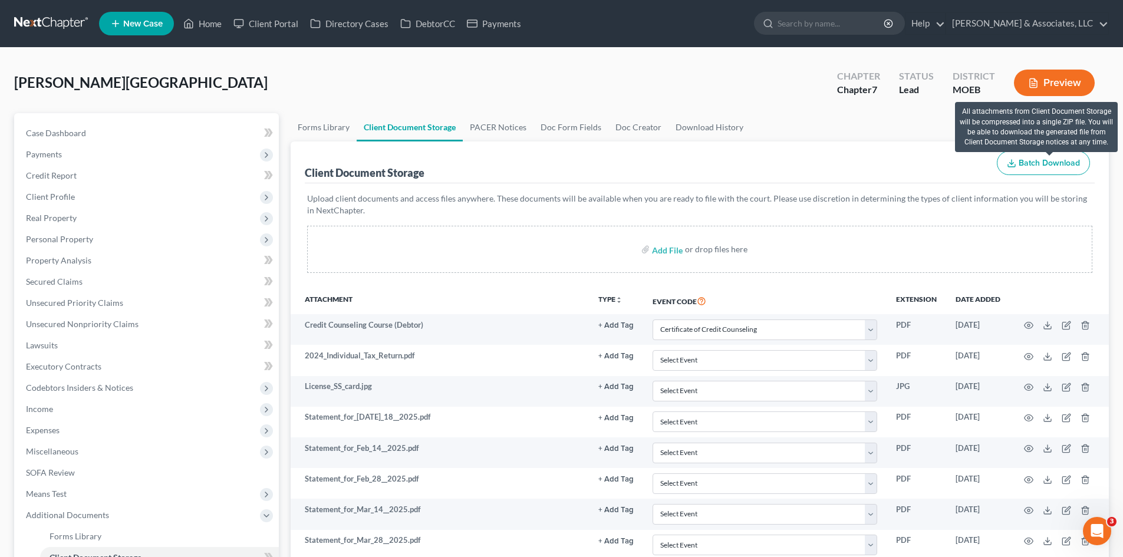
click at [1031, 164] on span "Batch Download" at bounding box center [1049, 163] width 61 height 10
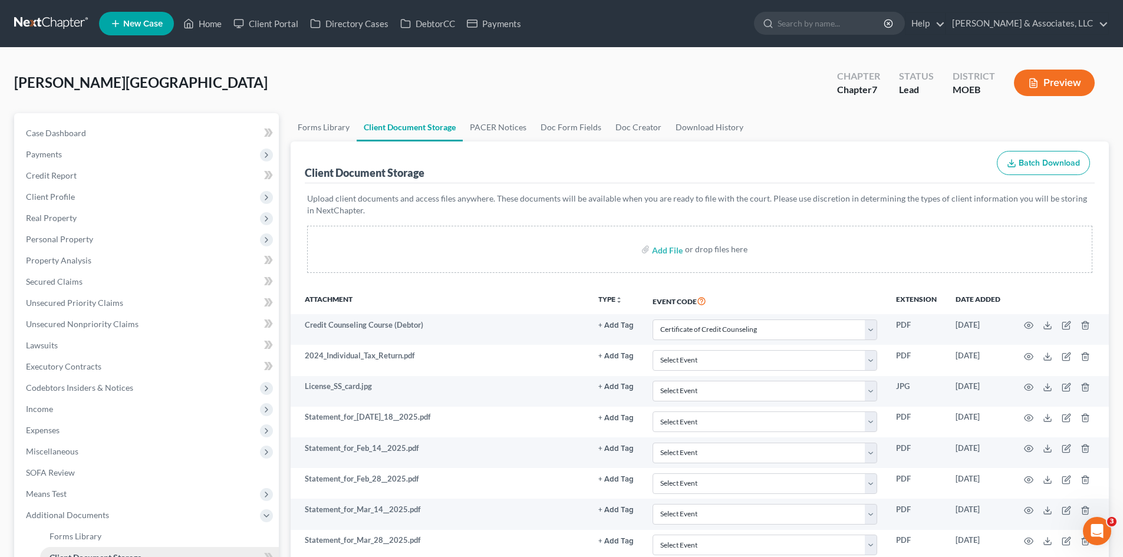
select select "9"
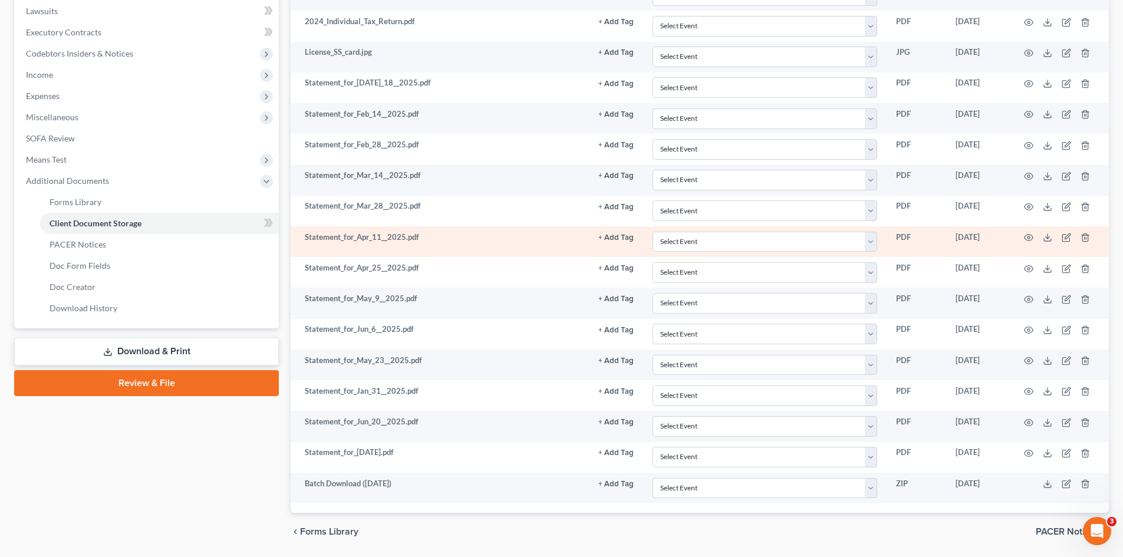
scroll to position [373, 0]
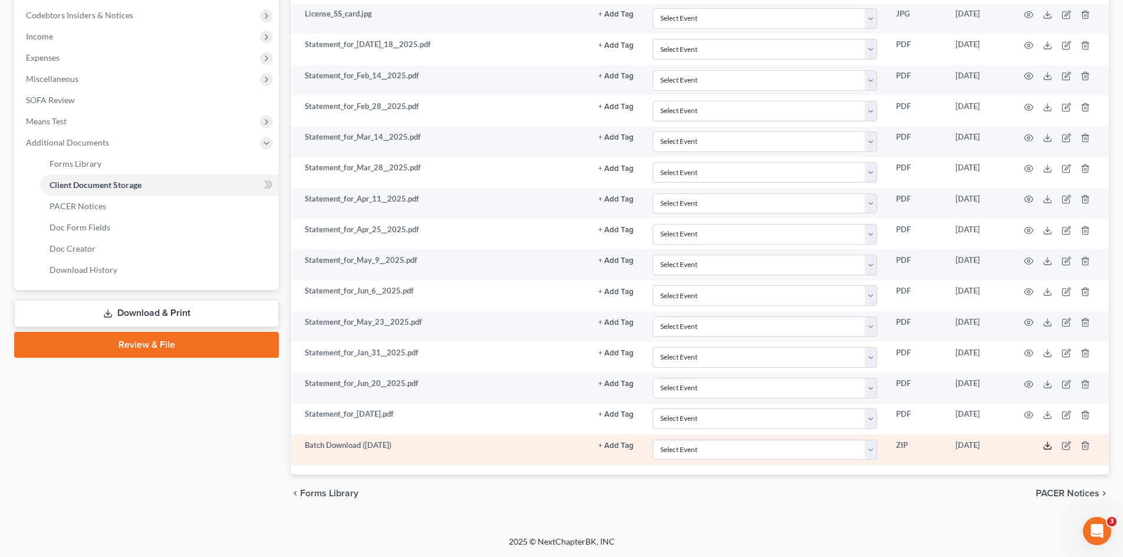
click at [1043, 446] on icon at bounding box center [1047, 445] width 9 height 9
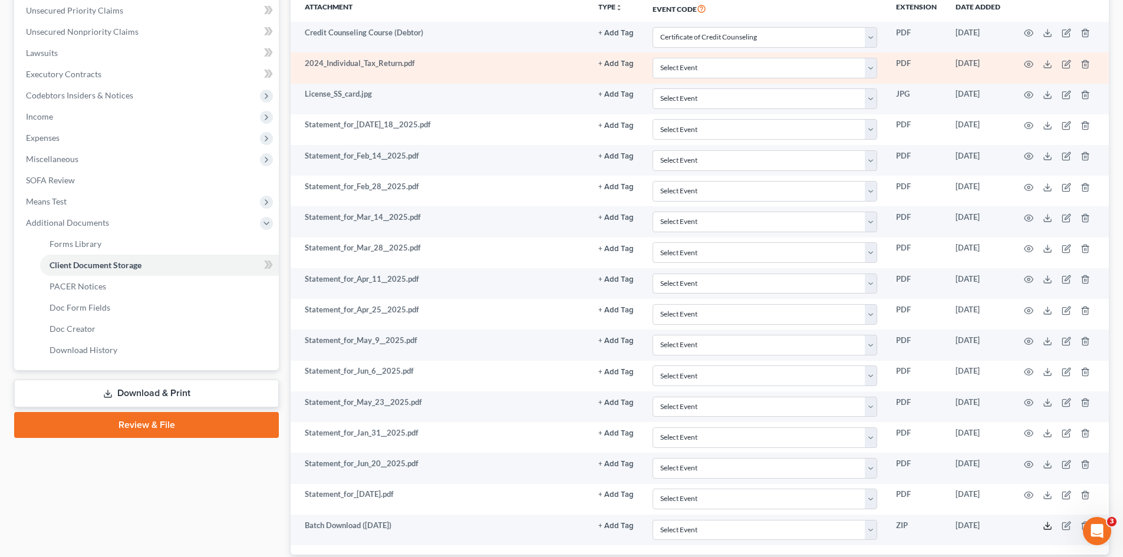
scroll to position [137, 0]
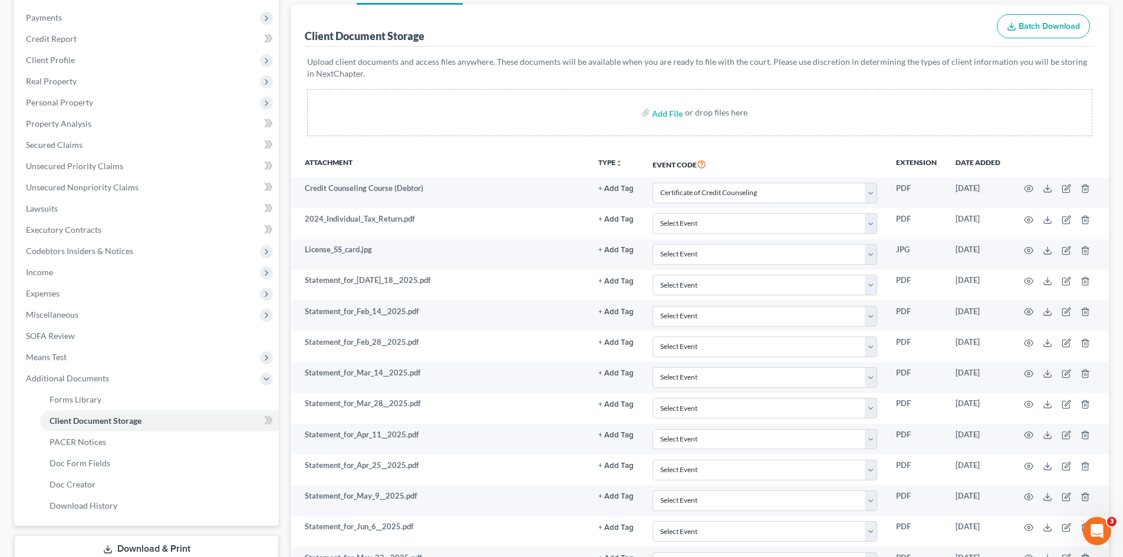
click at [505, 148] on div "Upload client documents and access files anywhere. These documents will be avai…" at bounding box center [700, 99] width 790 height 104
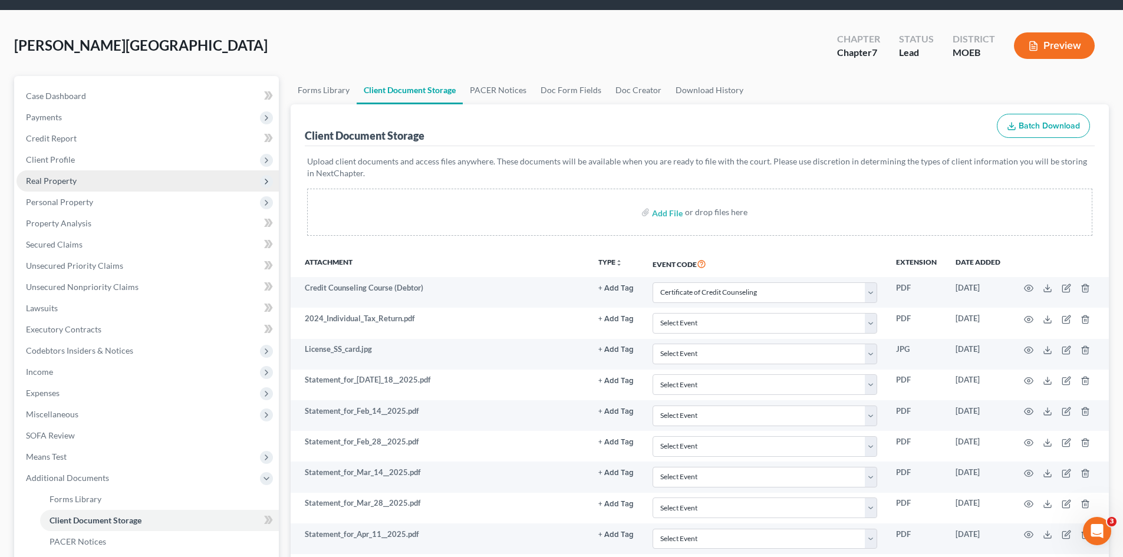
scroll to position [0, 0]
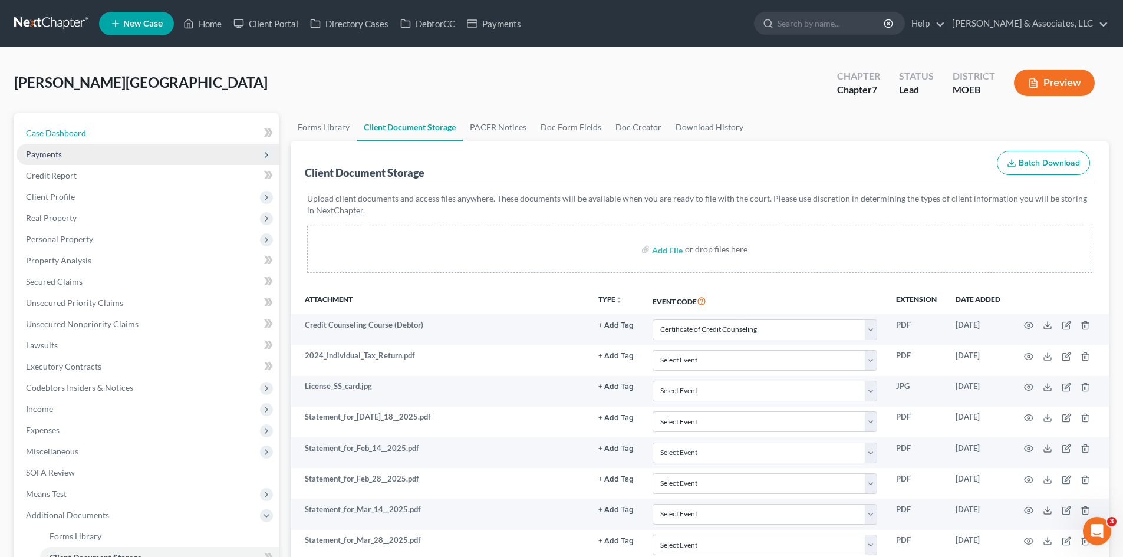
drag, startPoint x: 77, startPoint y: 135, endPoint x: 57, endPoint y: 156, distance: 28.8
click at [77, 134] on span "Case Dashboard" at bounding box center [56, 133] width 60 height 10
click at [57, 155] on span "Payments" at bounding box center [44, 154] width 36 height 10
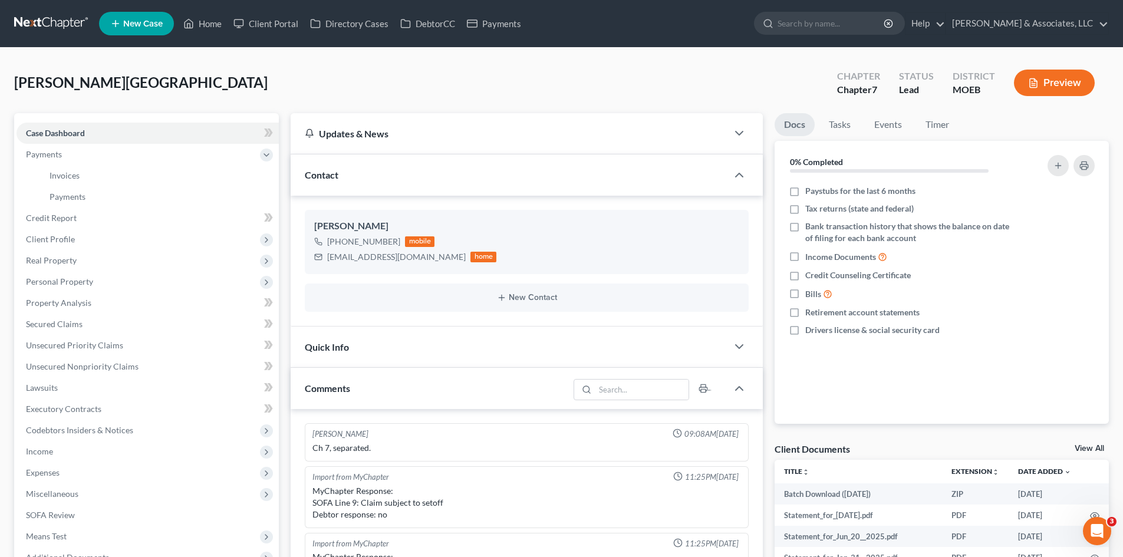
scroll to position [441, 0]
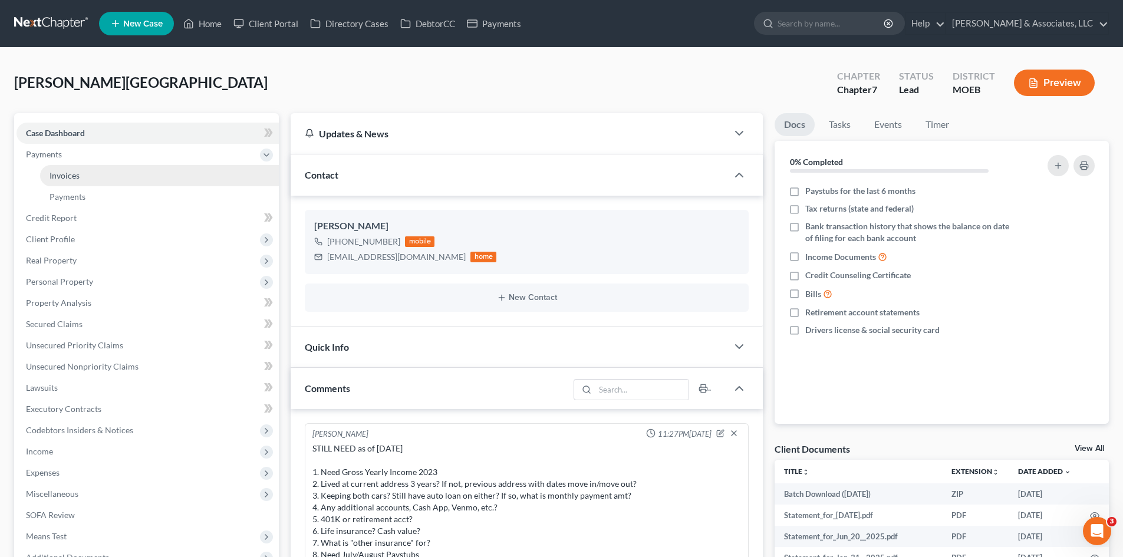
click at [70, 180] on link "Invoices" at bounding box center [159, 175] width 239 height 21
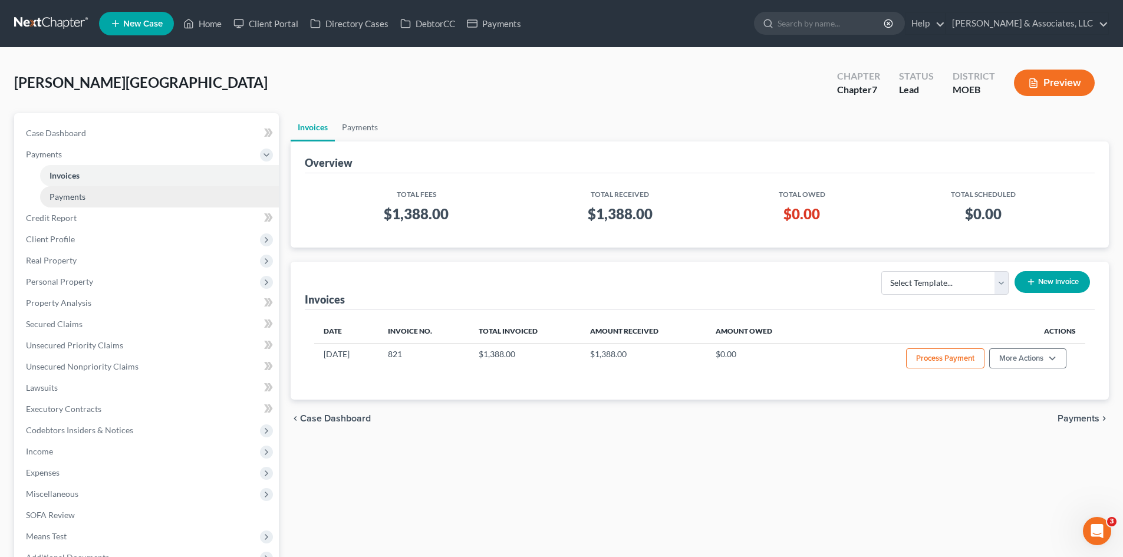
click at [73, 196] on span "Payments" at bounding box center [68, 197] width 36 height 10
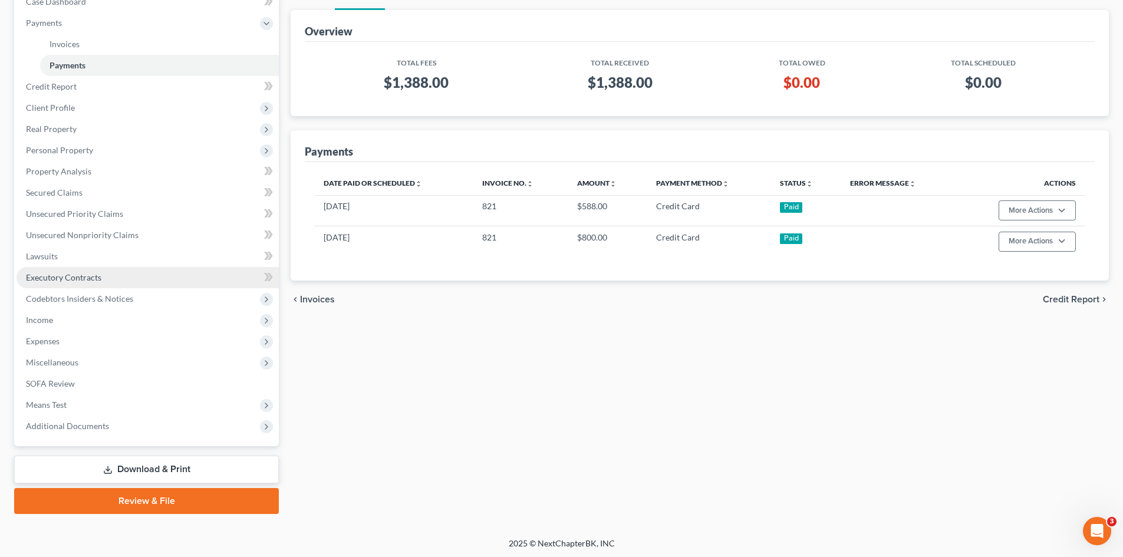
scroll to position [133, 0]
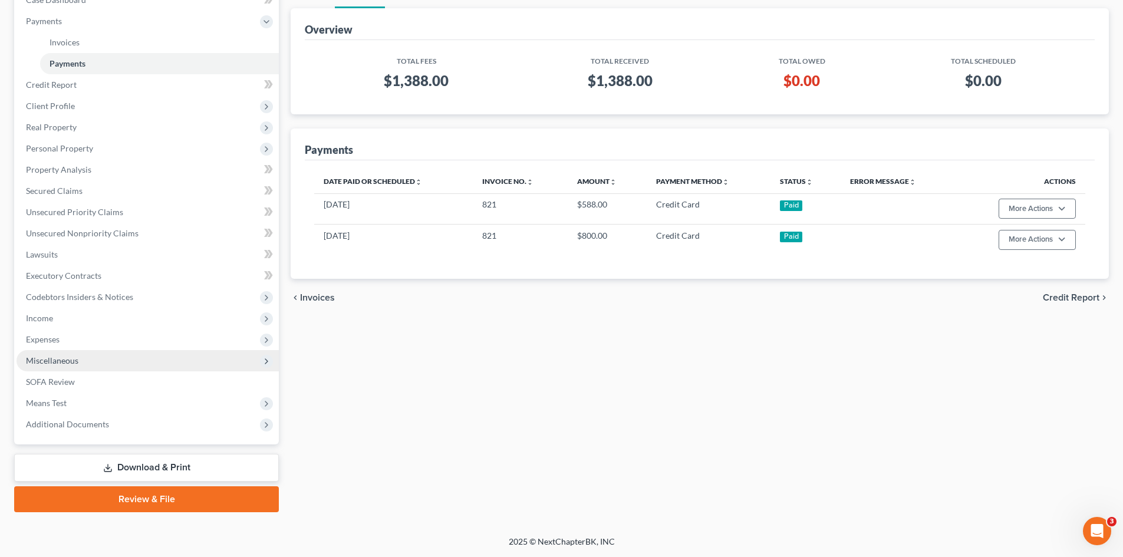
click at [57, 359] on span "Miscellaneous" at bounding box center [52, 360] width 52 height 10
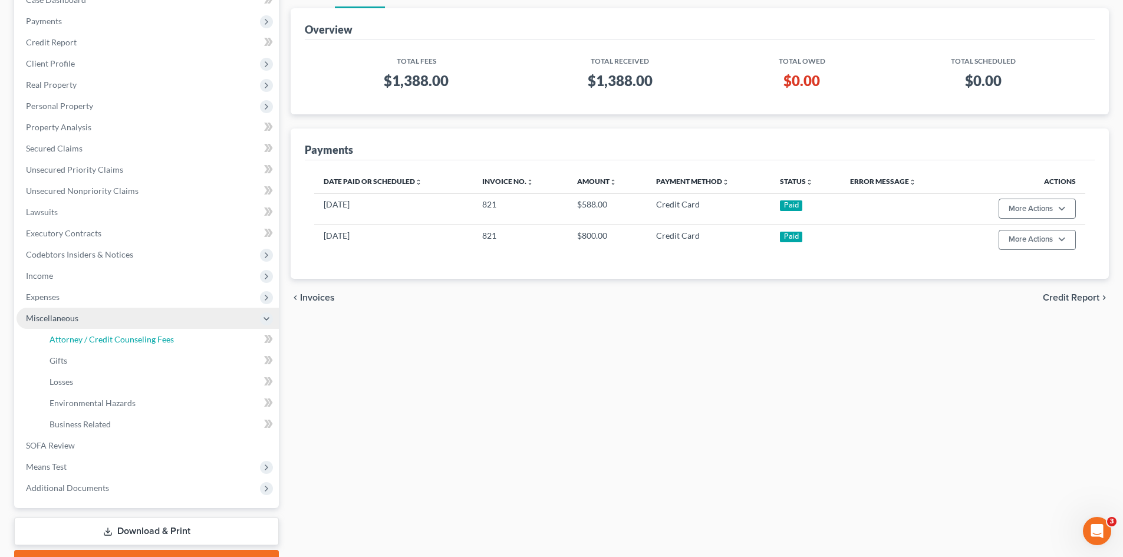
click at [117, 342] on span "Attorney / Credit Counseling Fees" at bounding box center [112, 339] width 124 height 10
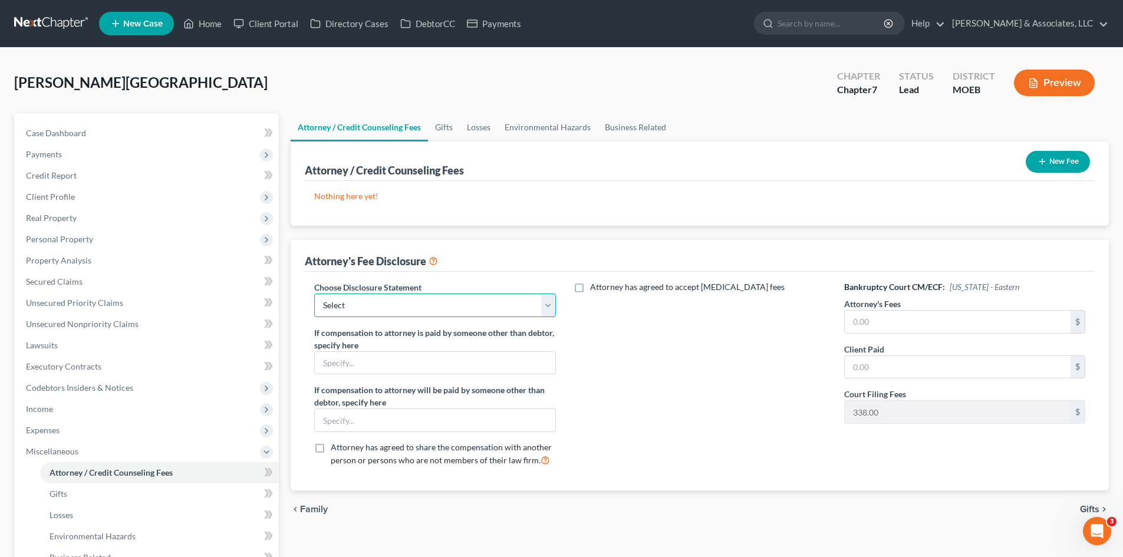
drag, startPoint x: 409, startPoint y: 300, endPoint x: 394, endPoint y: 314, distance: 20.9
click at [409, 300] on select "Select Disclosure of Compensation Statement" at bounding box center [434, 306] width 241 height 24
select select "0"
click at [314, 294] on select "Select Disclosure of Compensation Statement" at bounding box center [434, 306] width 241 height 24
click at [859, 319] on input "text" at bounding box center [958, 322] width 226 height 22
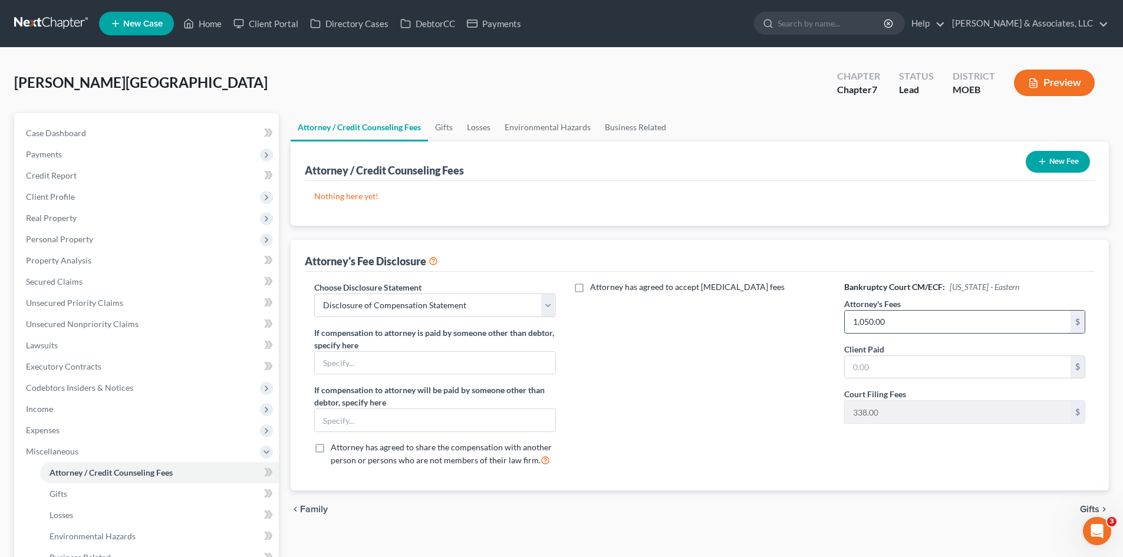
type input "1,050.00"
click at [1073, 162] on button "New Fee" at bounding box center [1058, 162] width 64 height 22
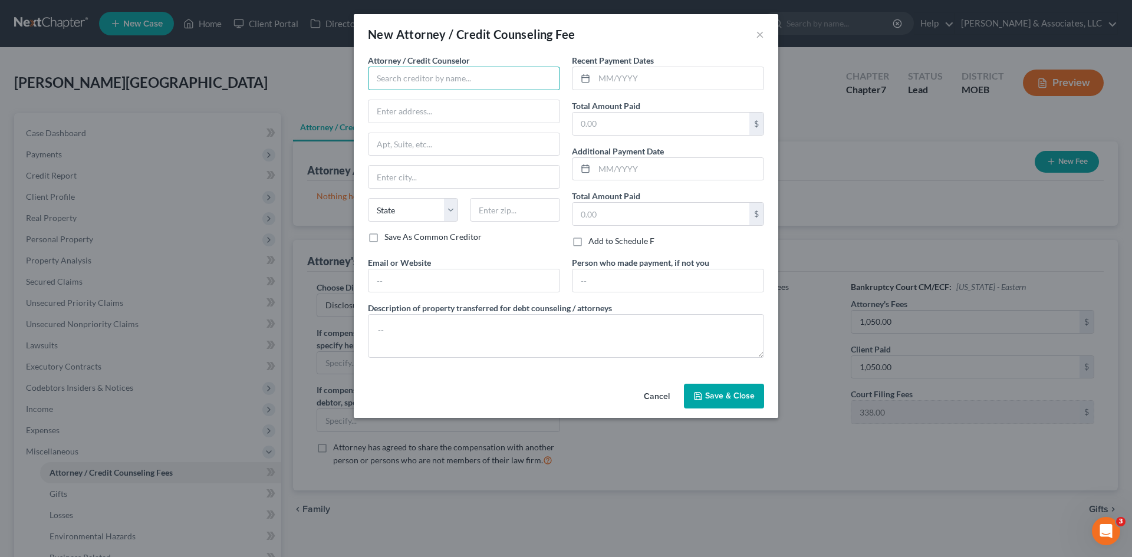
click at [444, 81] on input "text" at bounding box center [464, 79] width 192 height 24
click at [410, 99] on div "[PERSON_NAME] & Associates" at bounding box center [438, 99] width 123 height 12
type input "[PERSON_NAME] & Associates"
type input "2536 S. Old Hwy 94, Ste 222"
type input "Saint Charles"
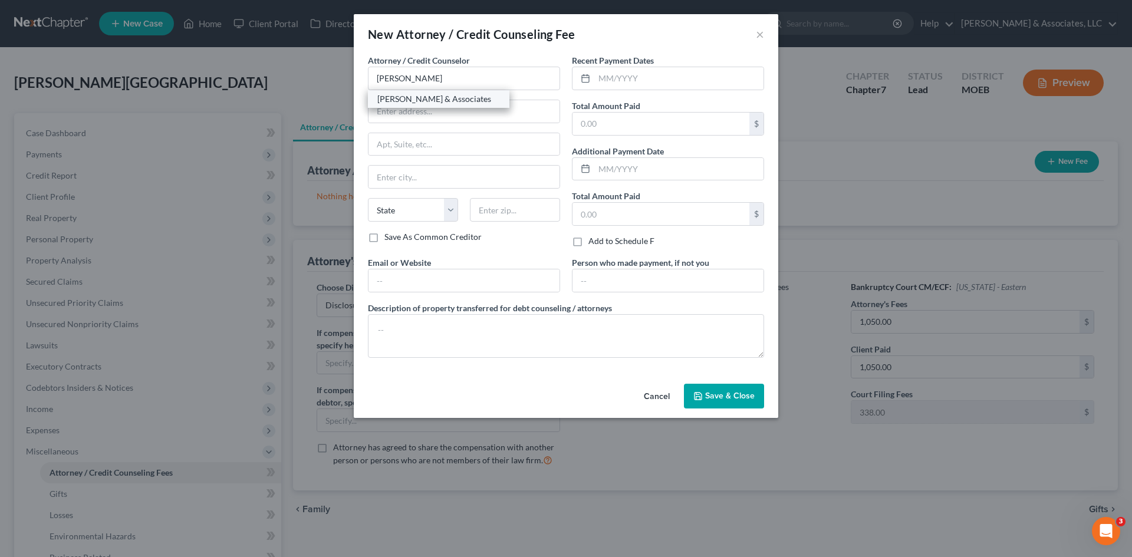
select select "26"
type input "63303"
click at [417, 268] on label "Email or Website" at bounding box center [399, 262] width 63 height 12
click at [402, 275] on input "text" at bounding box center [463, 280] width 191 height 22
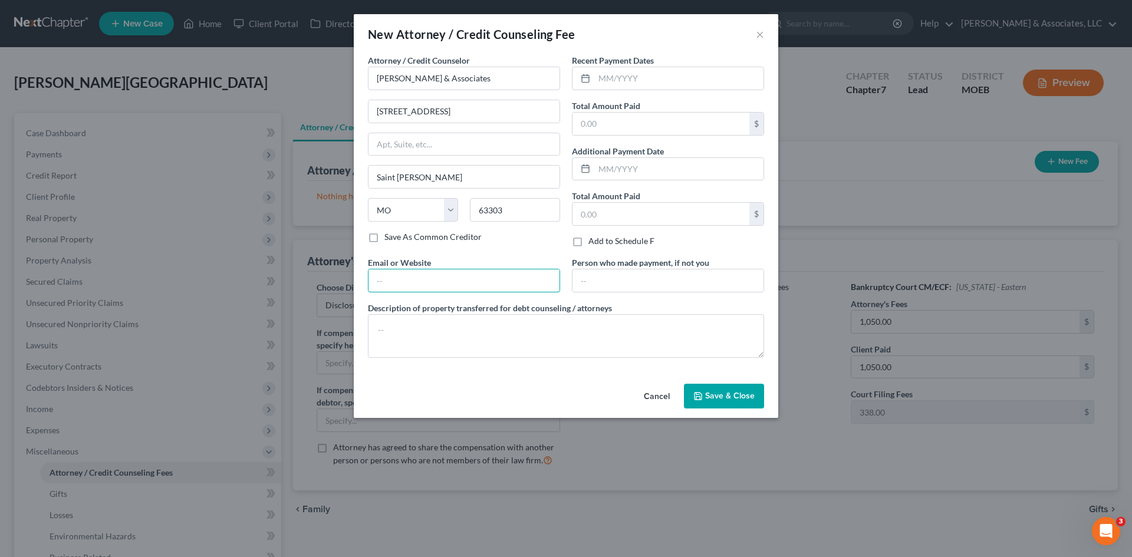
type input "[URL][DOMAIN_NAME]"
click at [619, 81] on input "text" at bounding box center [678, 78] width 169 height 22
type input "[DATE]"
click at [595, 128] on input "text" at bounding box center [660, 124] width 177 height 22
type input "1,050.00"
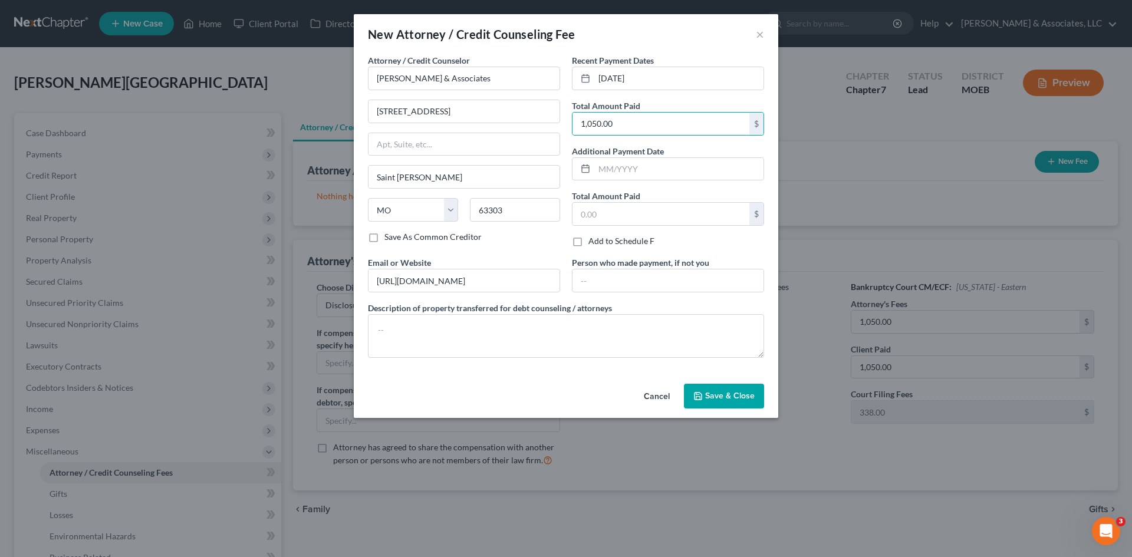
click at [720, 400] on span "Save & Close" at bounding box center [730, 396] width 50 height 10
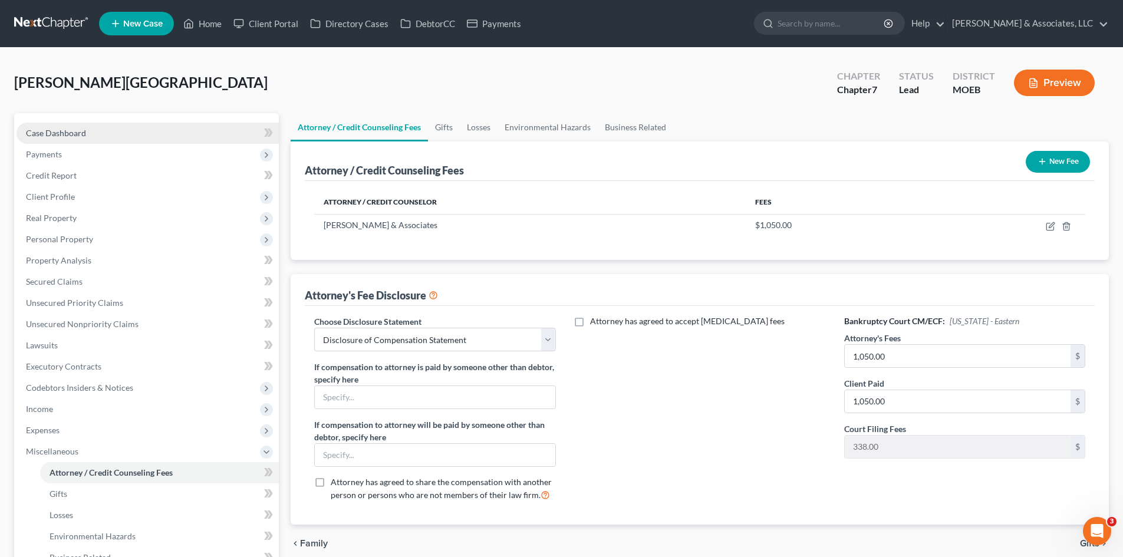
click at [72, 139] on link "Case Dashboard" at bounding box center [148, 133] width 262 height 21
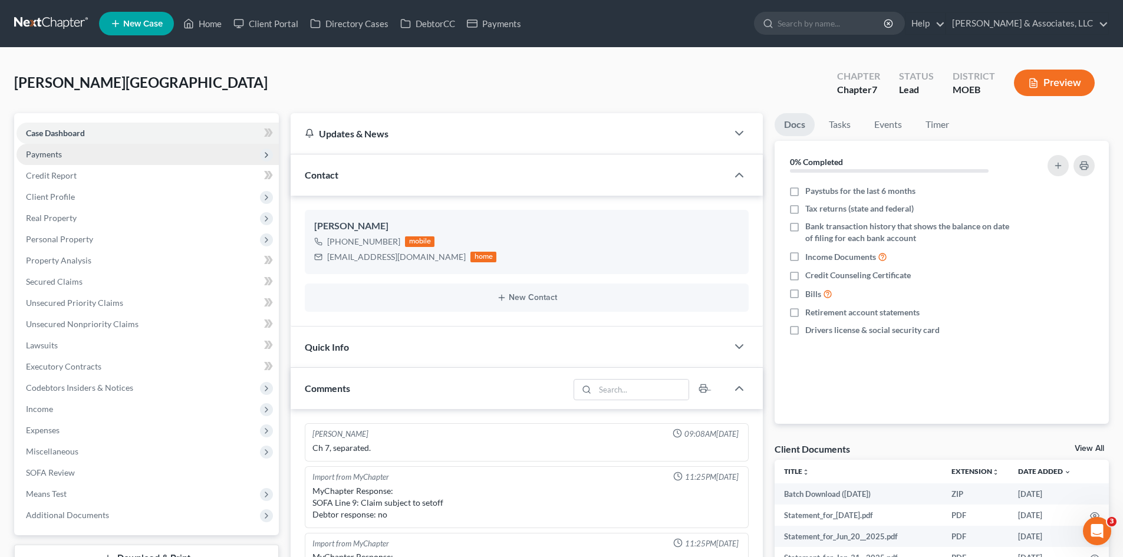
scroll to position [441, 0]
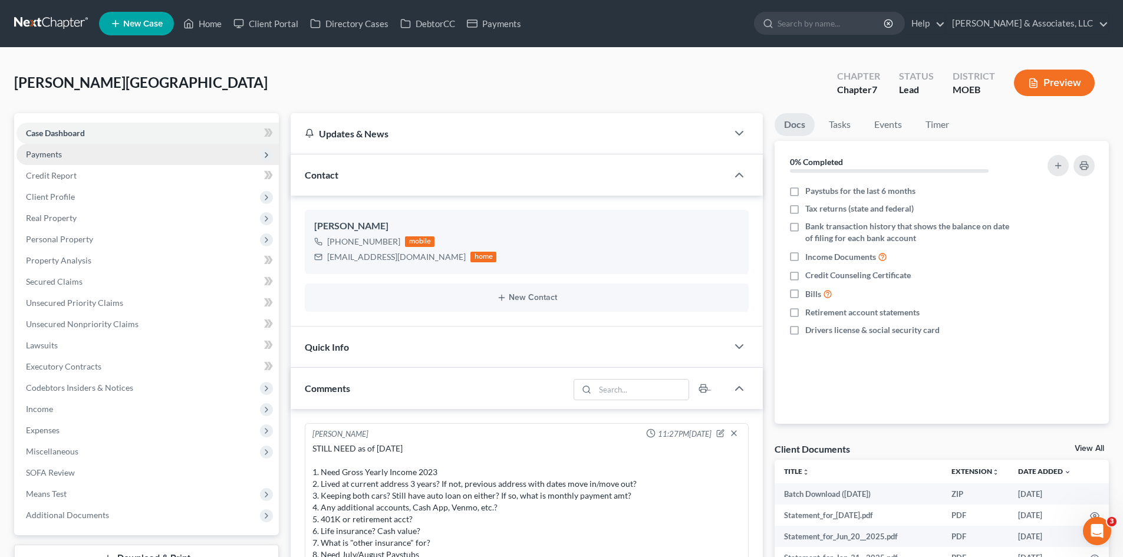
click at [76, 159] on span "Payments" at bounding box center [148, 154] width 262 height 21
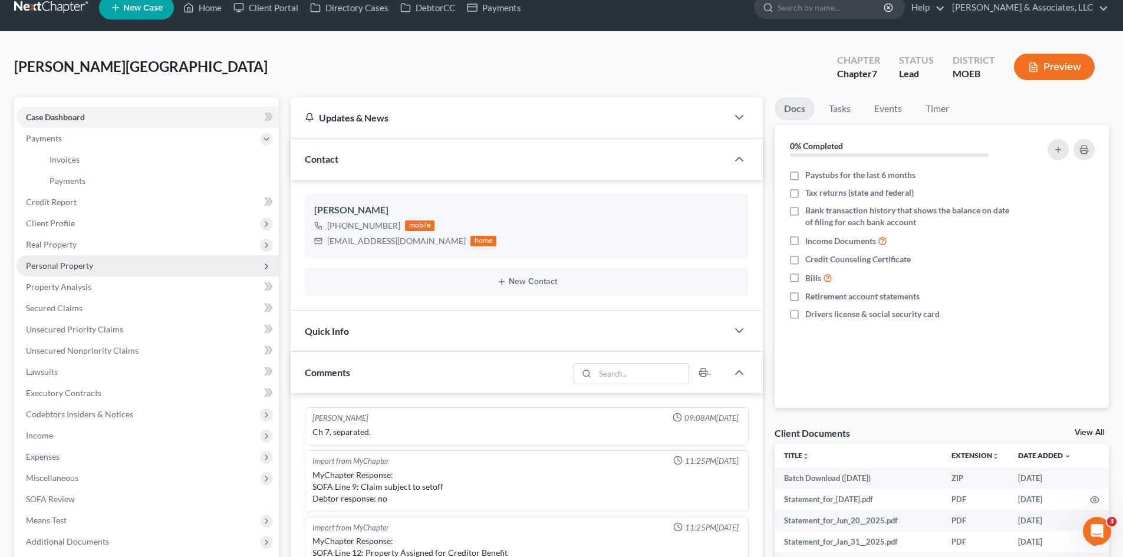
scroll to position [0, 0]
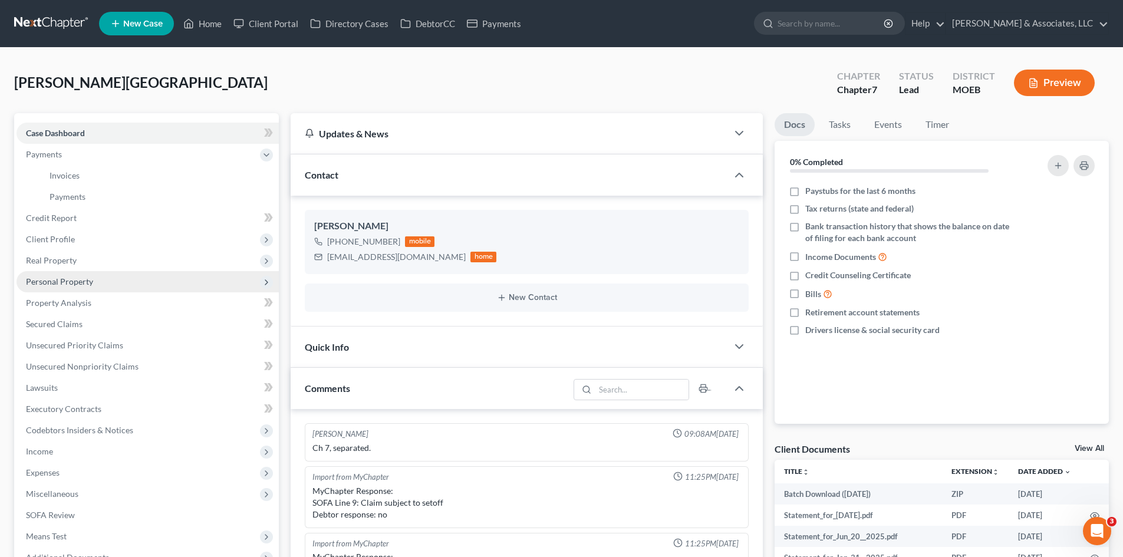
click at [70, 282] on span "Personal Property" at bounding box center [59, 281] width 67 height 10
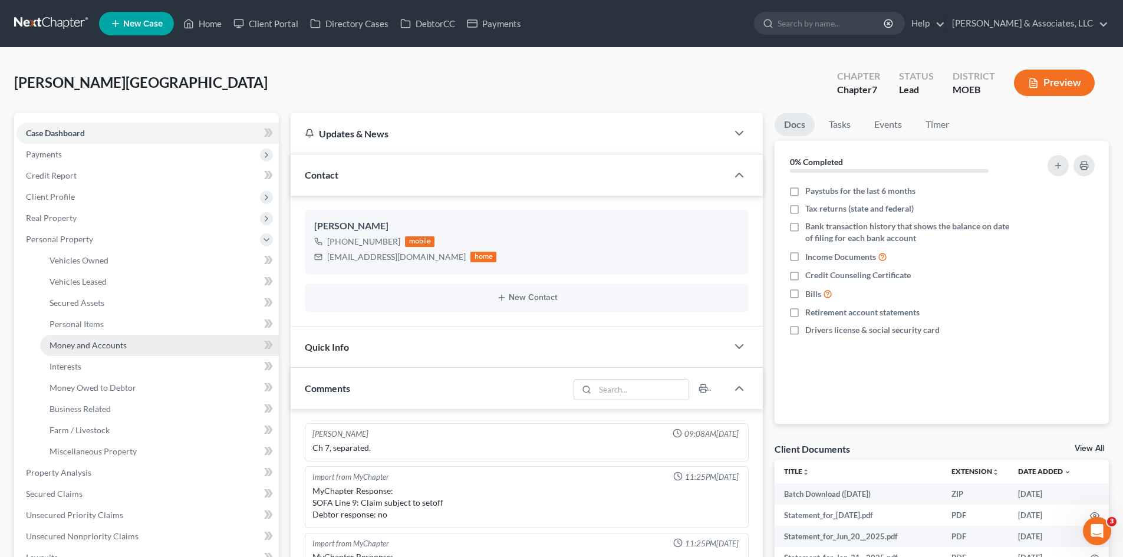
click at [72, 350] on link "Money and Accounts" at bounding box center [159, 345] width 239 height 21
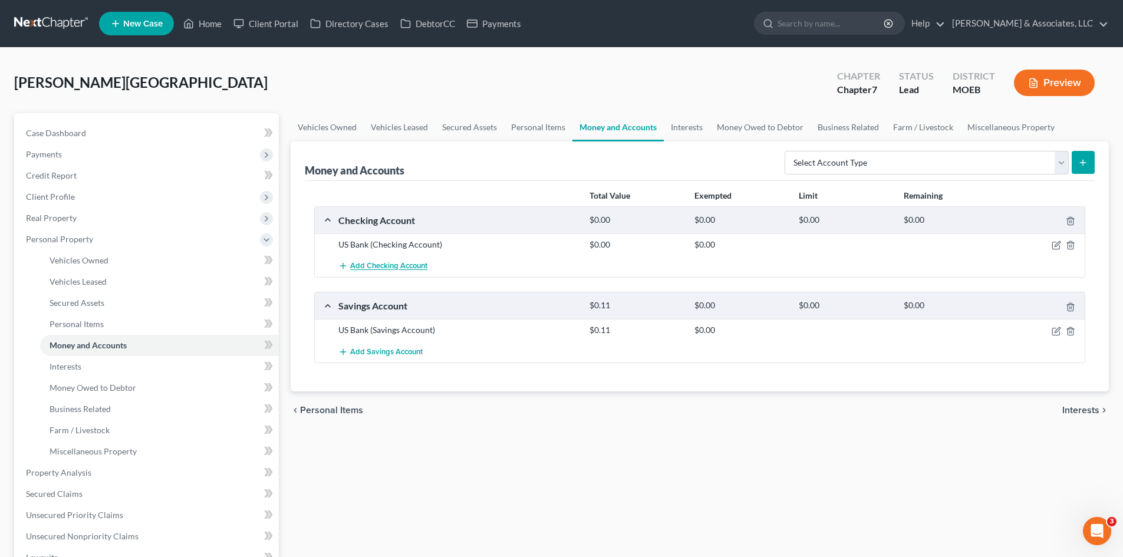
click at [376, 270] on span "Add Checking Account" at bounding box center [388, 266] width 77 height 9
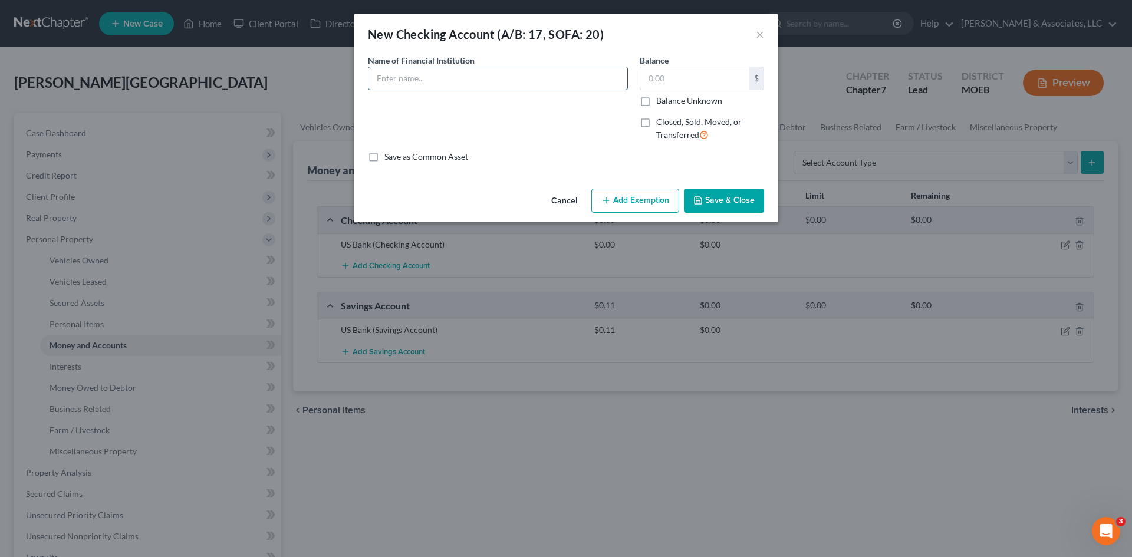
click at [459, 75] on input "text" at bounding box center [497, 78] width 259 height 22
type input "Venmo"
click at [680, 78] on input "text" at bounding box center [694, 78] width 109 height 22
type input "0.00"
click at [747, 200] on button "Save & Close" at bounding box center [724, 201] width 80 height 25
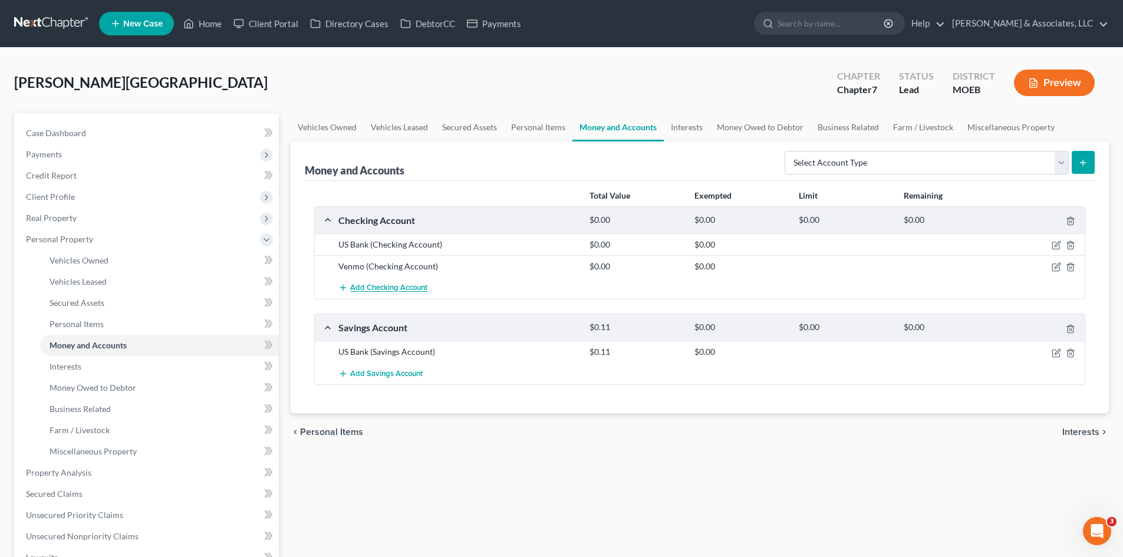
click at [419, 290] on span "Add Checking Account" at bounding box center [388, 288] width 77 height 9
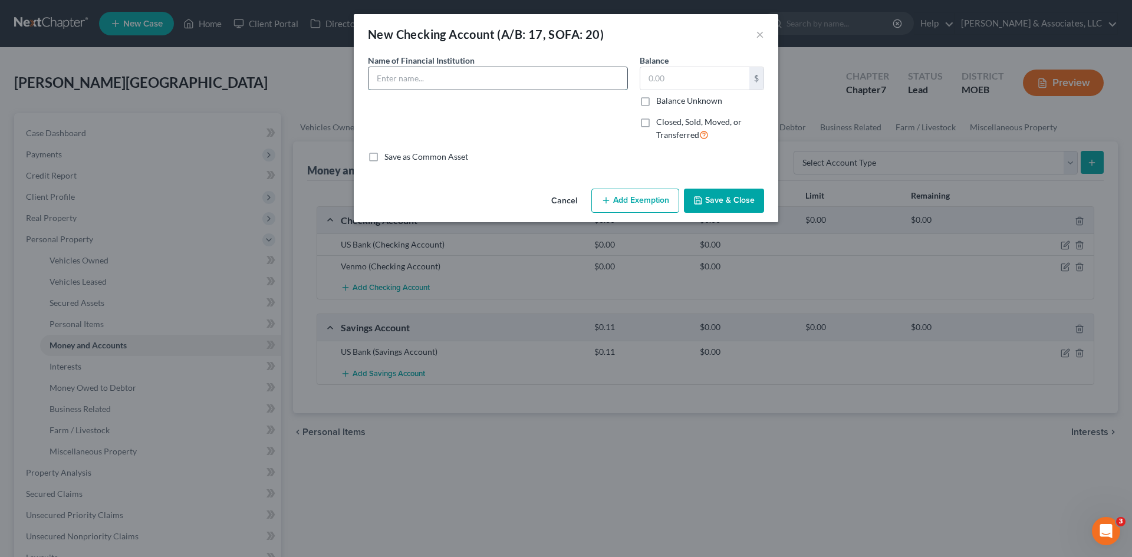
click at [537, 77] on input "text" at bounding box center [497, 78] width 259 height 22
type input "PayPal"
click at [696, 79] on input "text" at bounding box center [694, 78] width 109 height 22
type input "0.00"
click at [712, 194] on button "Save & Close" at bounding box center [724, 201] width 80 height 25
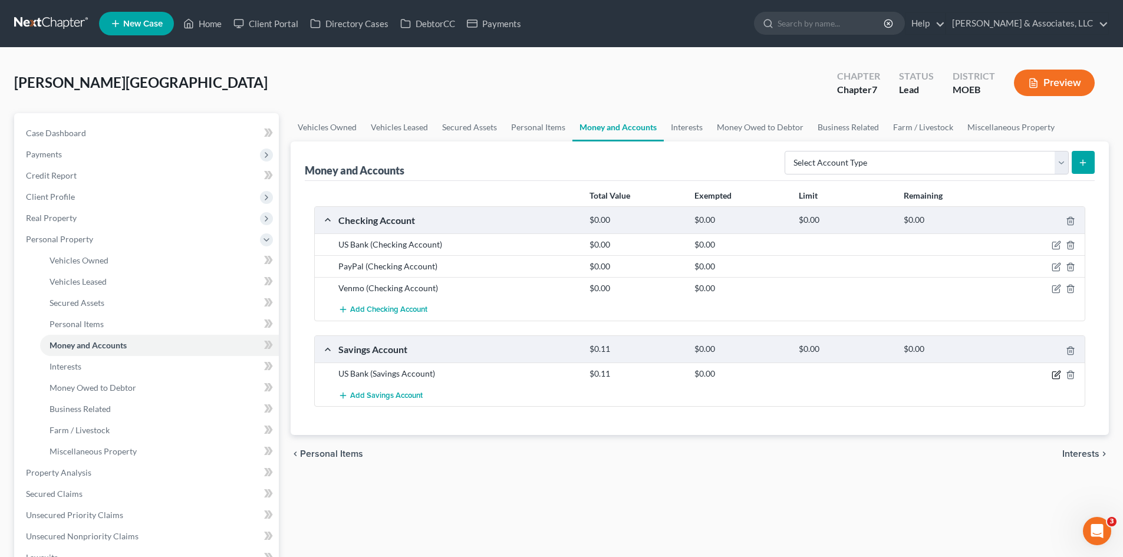
click at [1054, 376] on icon "button" at bounding box center [1056, 373] width 5 height 5
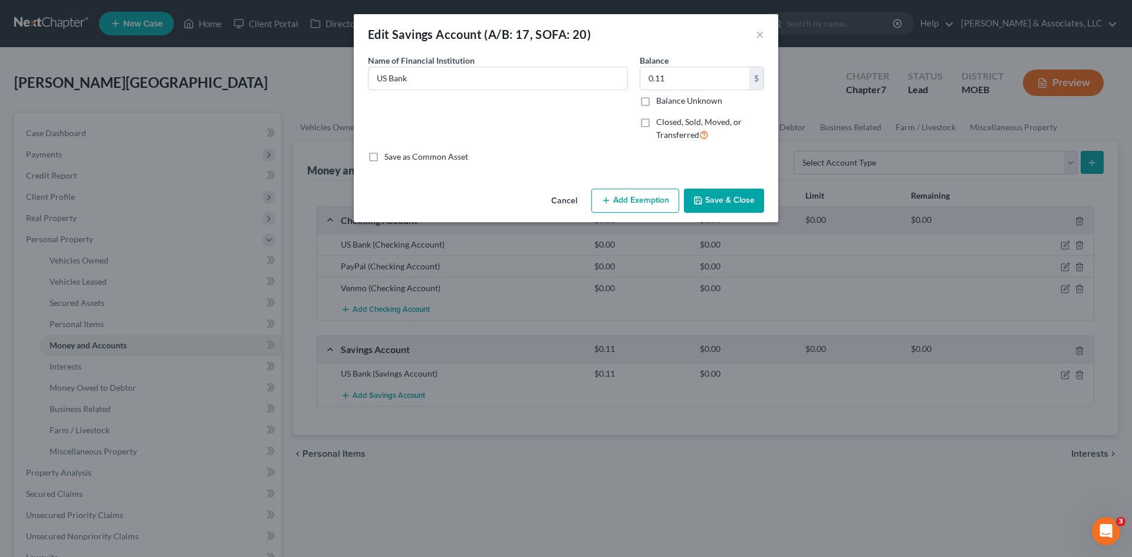
click at [655, 195] on button "Add Exemption" at bounding box center [635, 201] width 88 height 25
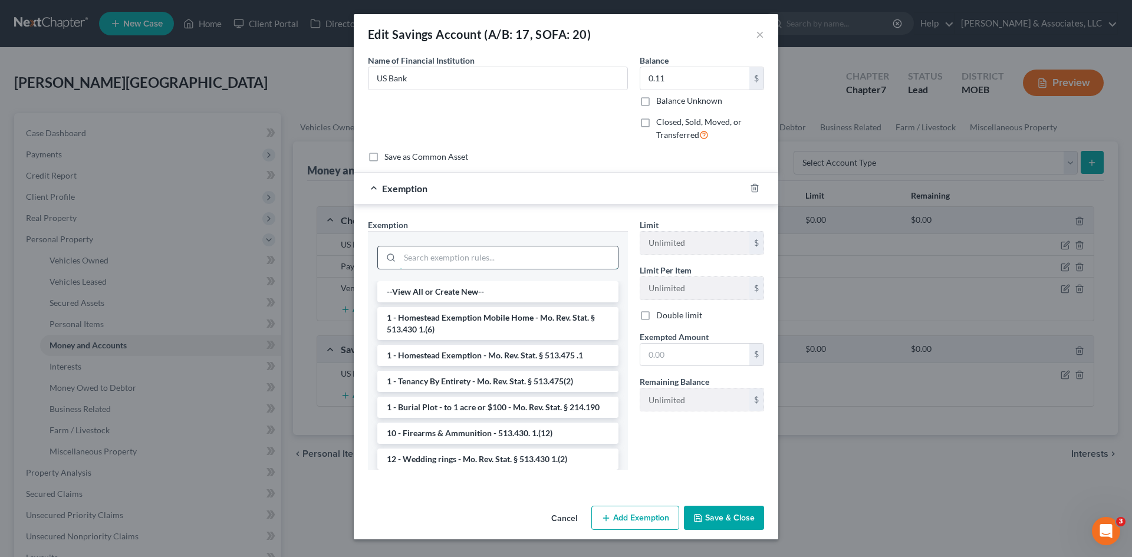
drag, startPoint x: 424, startPoint y: 262, endPoint x: 418, endPoint y: 257, distance: 7.1
click at [424, 262] on input "search" at bounding box center [509, 257] width 218 height 22
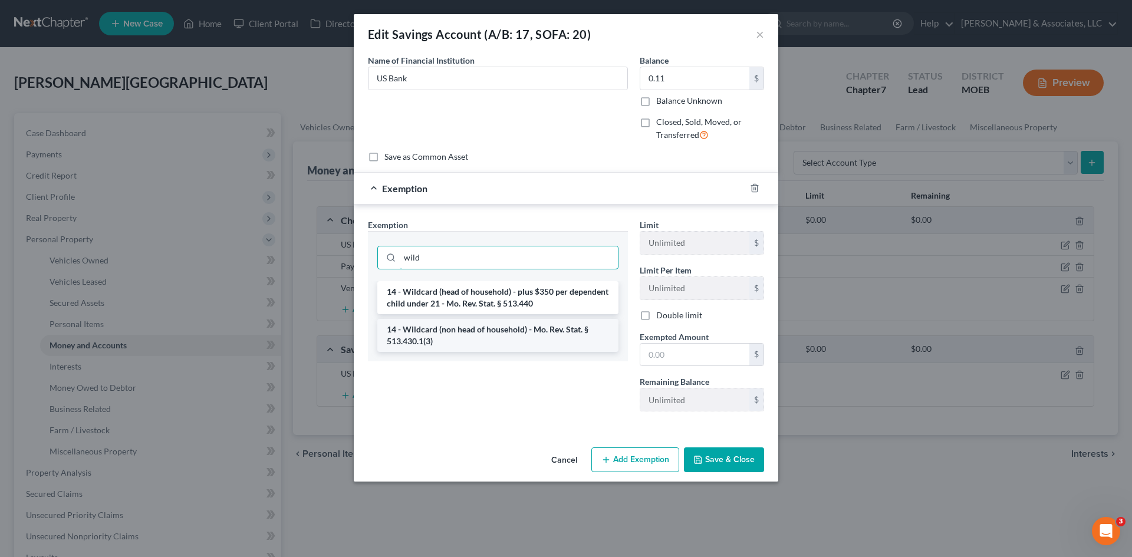
type input "wild"
click at [458, 338] on li "14 - Wildcard (non head of household) - Mo. Rev. Stat. § 513.430.1(3)" at bounding box center [497, 335] width 241 height 33
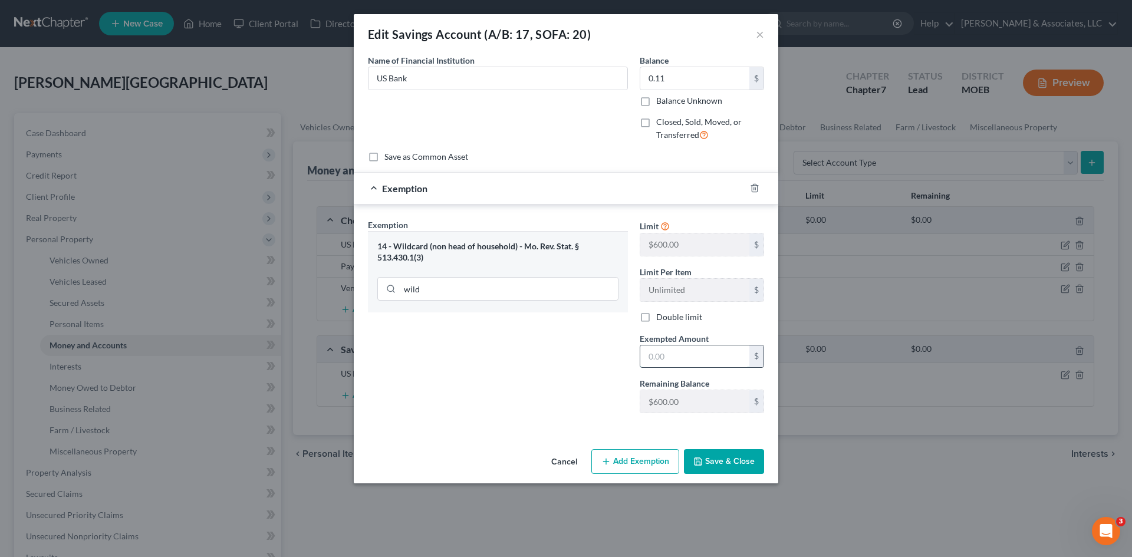
click at [667, 362] on input "text" at bounding box center [694, 356] width 109 height 22
type input "0.11"
click at [733, 457] on button "Save & Close" at bounding box center [724, 461] width 80 height 25
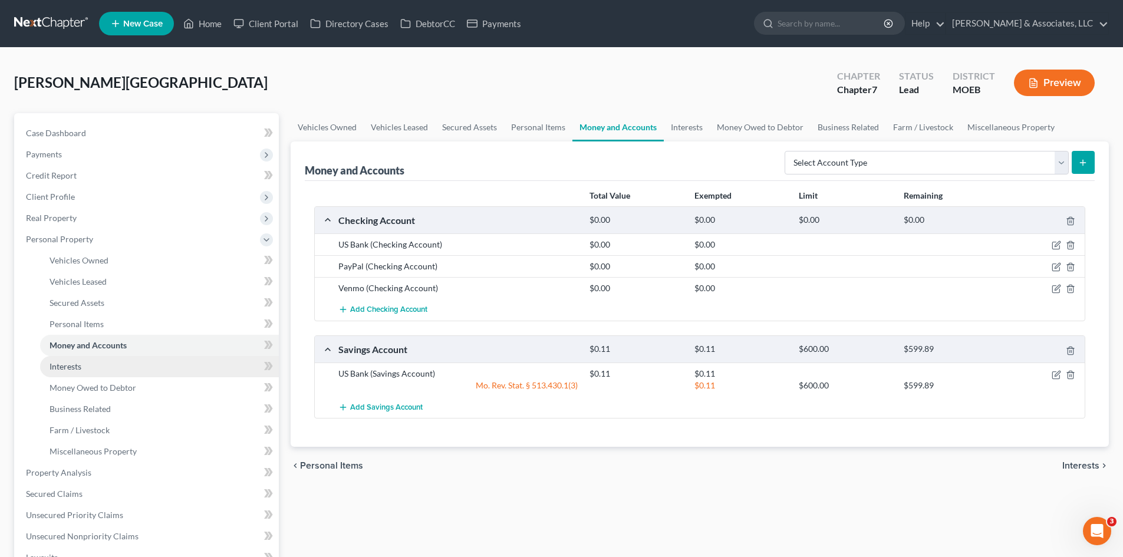
click at [91, 371] on link "Interests" at bounding box center [159, 366] width 239 height 21
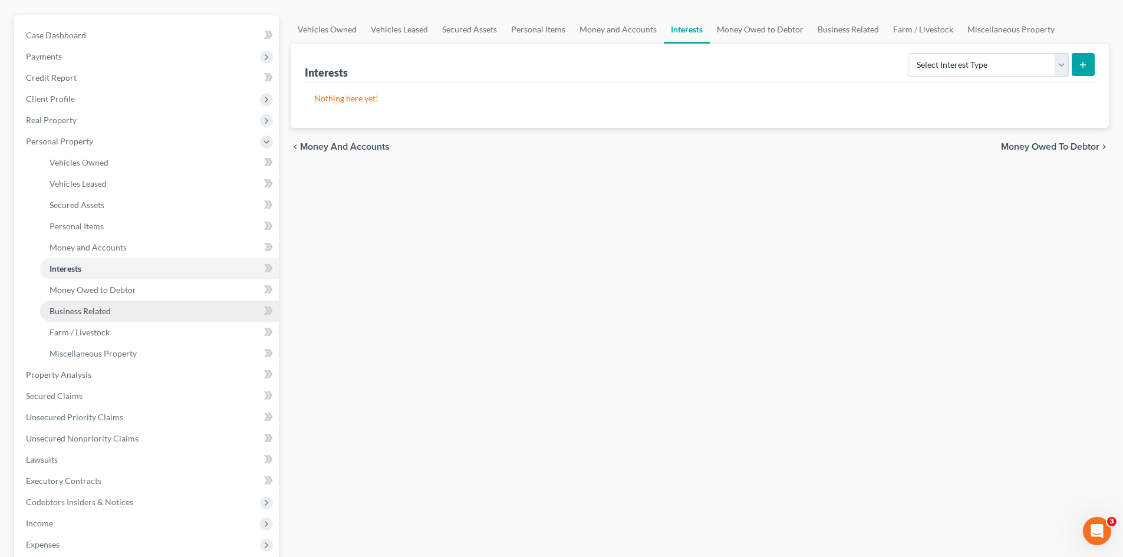
scroll to position [177, 0]
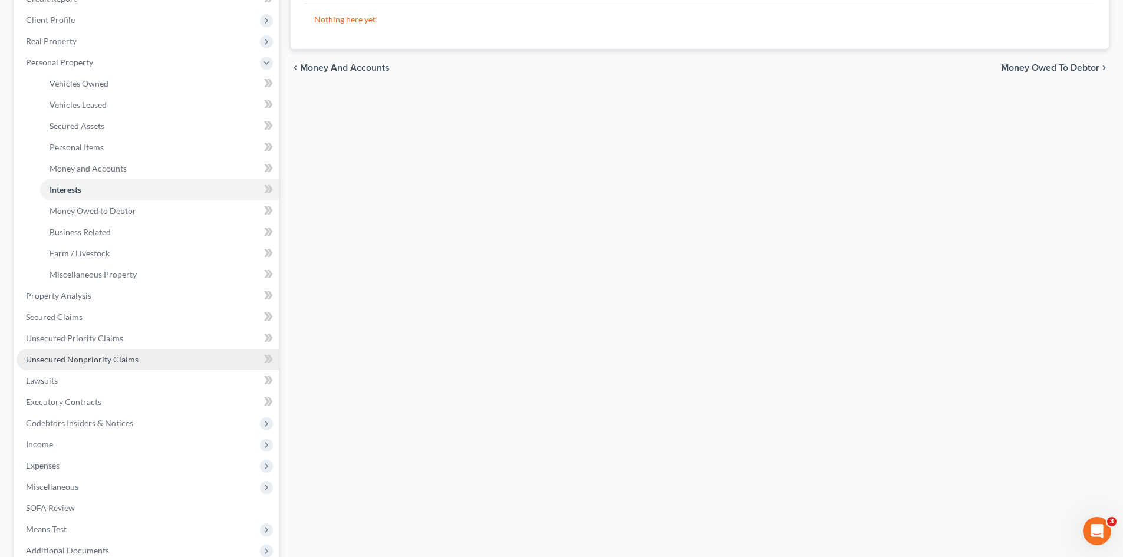
drag, startPoint x: 43, startPoint y: 468, endPoint x: 202, endPoint y: 352, distance: 196.7
click at [43, 468] on span "Expenses" at bounding box center [43, 465] width 34 height 10
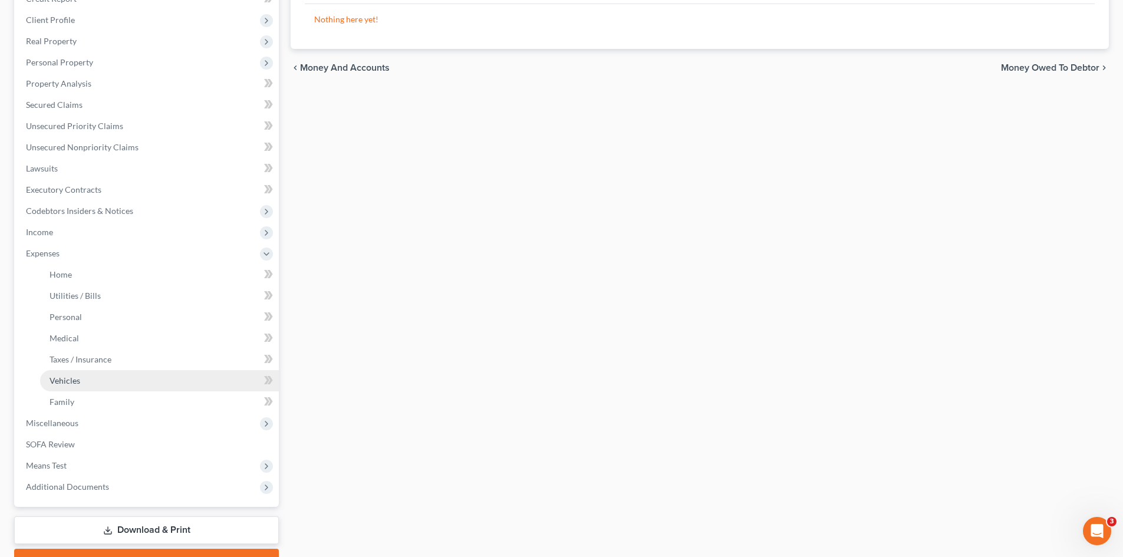
click at [70, 382] on span "Vehicles" at bounding box center [65, 380] width 31 height 10
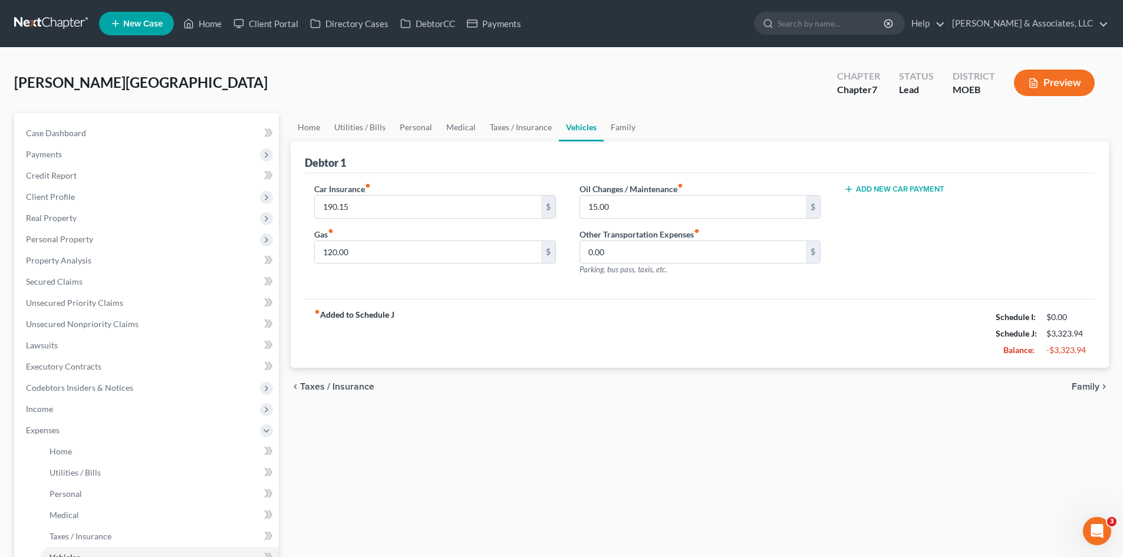
click at [902, 187] on button "Add New Car Payment" at bounding box center [894, 188] width 100 height 9
click at [885, 203] on input "text" at bounding box center [947, 207] width 205 height 22
type input "429.00"
click at [572, 339] on div "fiber_manual_record Added to Schedule J Schedule I: $0.00 Schedule J: $3,323.94…" at bounding box center [700, 333] width 790 height 69
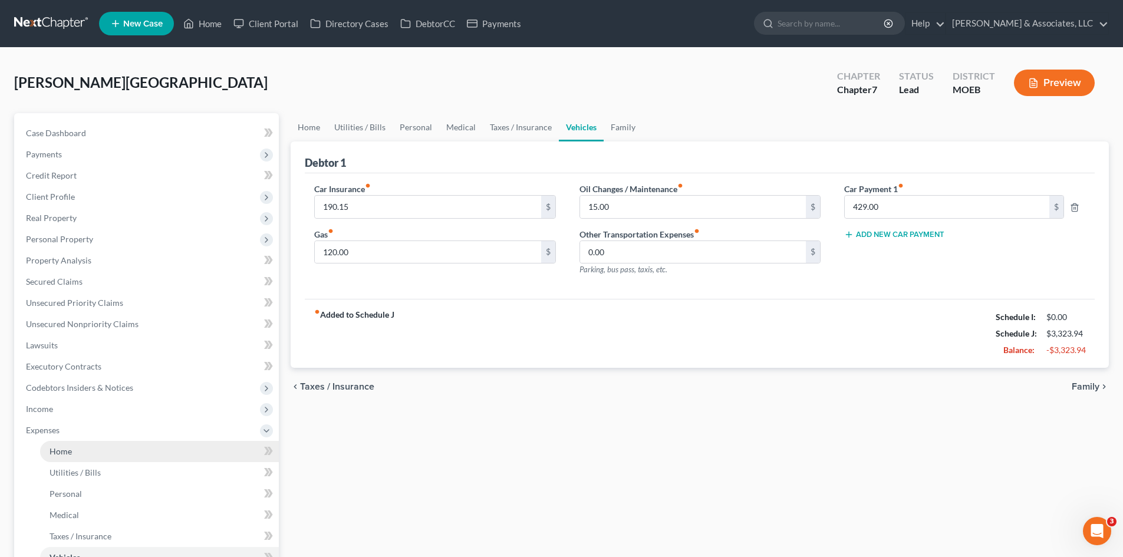
drag, startPoint x: 53, startPoint y: 450, endPoint x: 58, endPoint y: 445, distance: 7.5
click at [53, 450] on span "Home" at bounding box center [61, 451] width 22 height 10
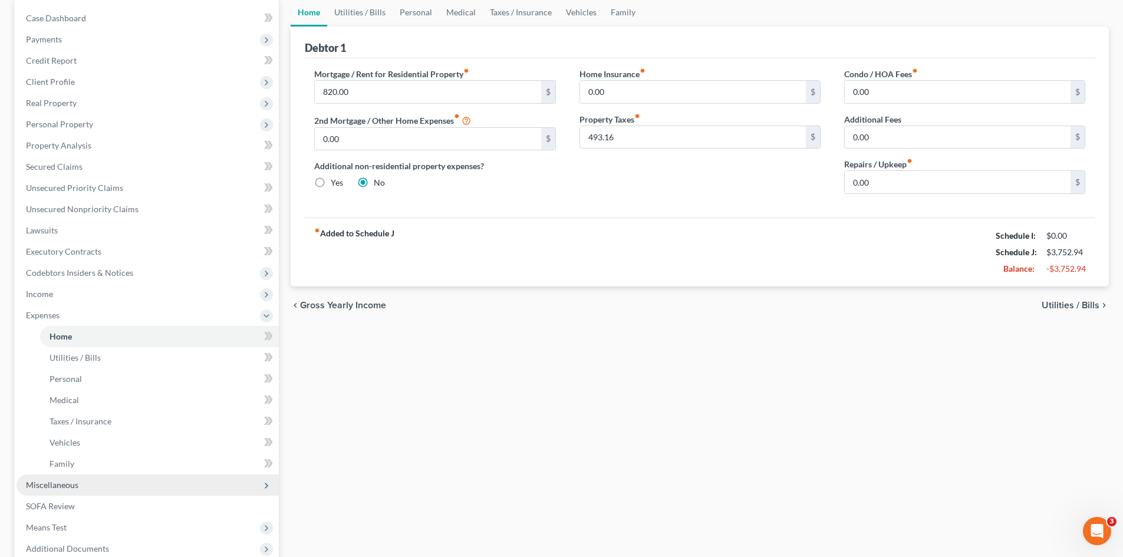
scroll to position [118, 0]
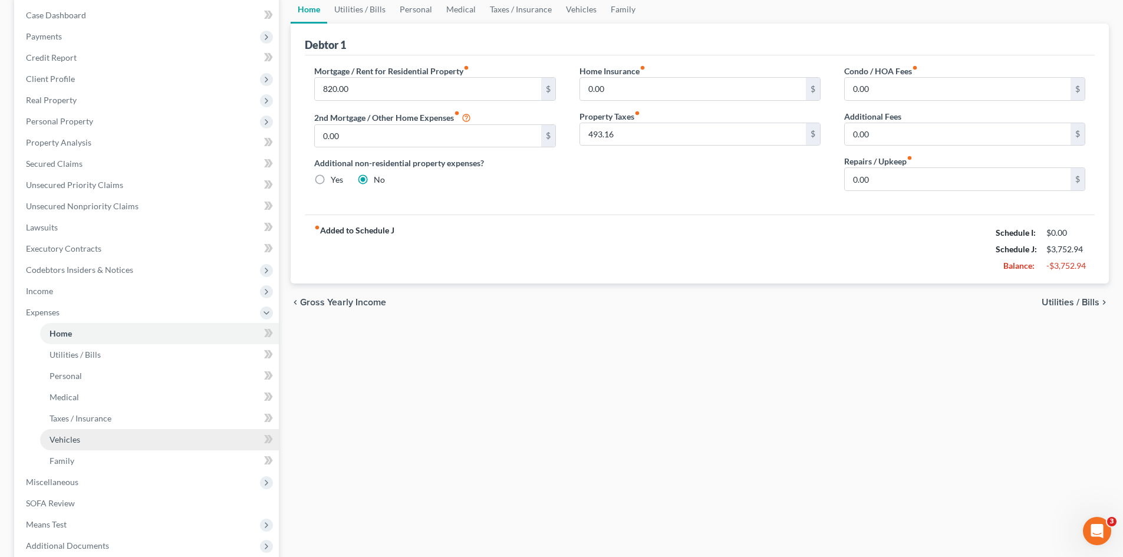
click at [67, 443] on span "Vehicles" at bounding box center [65, 439] width 31 height 10
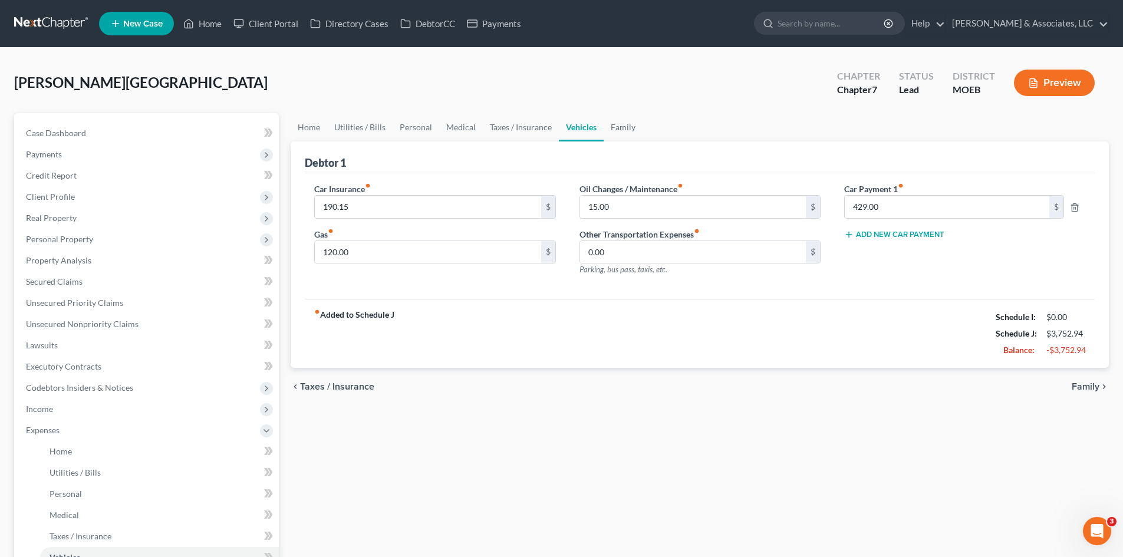
click at [879, 236] on button "Add New Car Payment" at bounding box center [894, 234] width 100 height 9
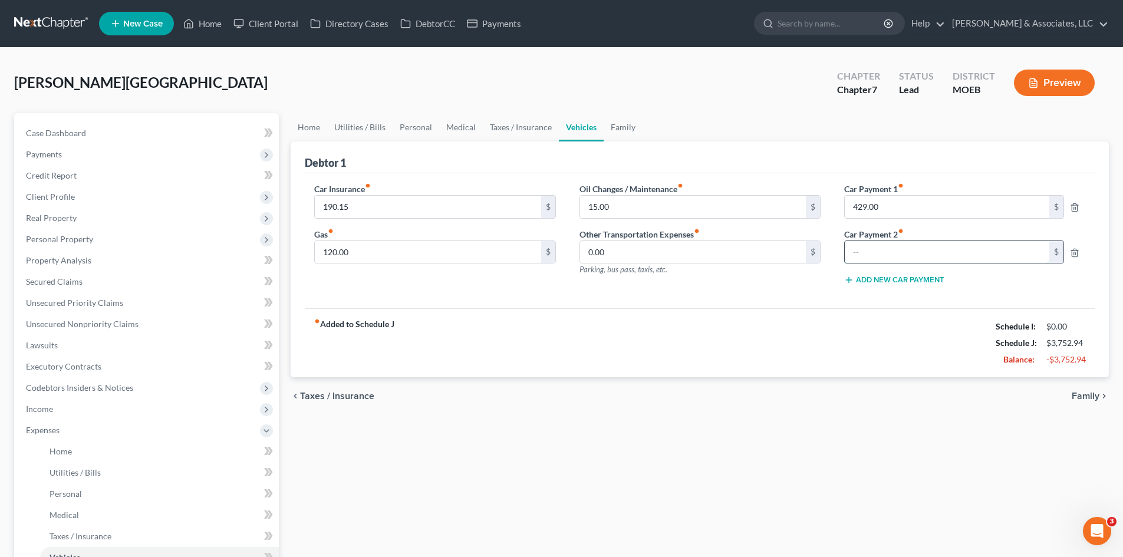
click at [882, 253] on input "text" at bounding box center [947, 252] width 205 height 22
type input "250.00"
click at [66, 451] on span "Home" at bounding box center [61, 451] width 22 height 10
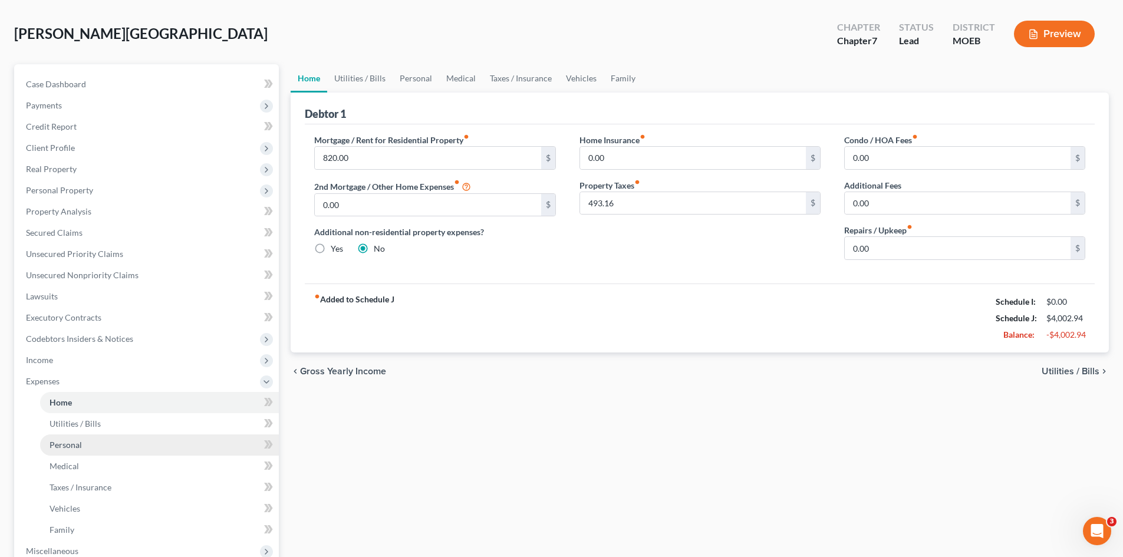
scroll to position [59, 0]
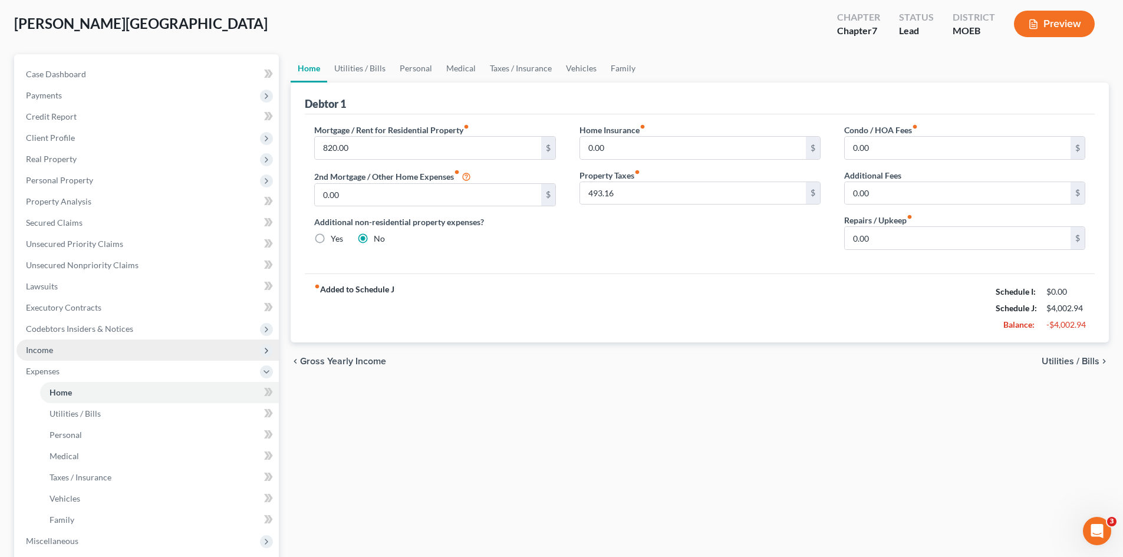
click at [39, 353] on span "Income" at bounding box center [39, 350] width 27 height 10
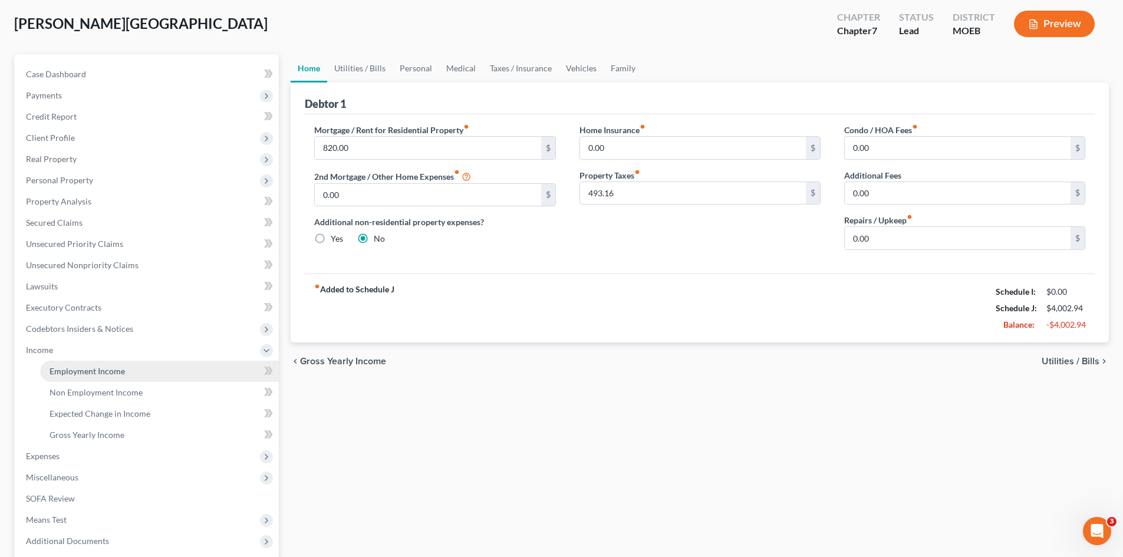
click at [108, 365] on link "Employment Income" at bounding box center [159, 371] width 239 height 21
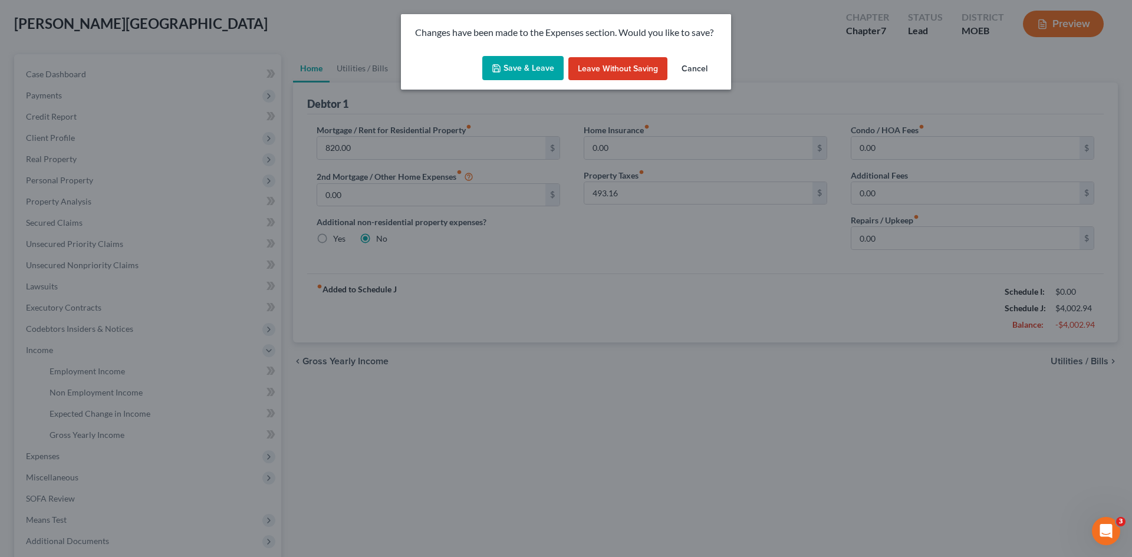
click at [527, 71] on button "Save & Leave" at bounding box center [522, 68] width 81 height 25
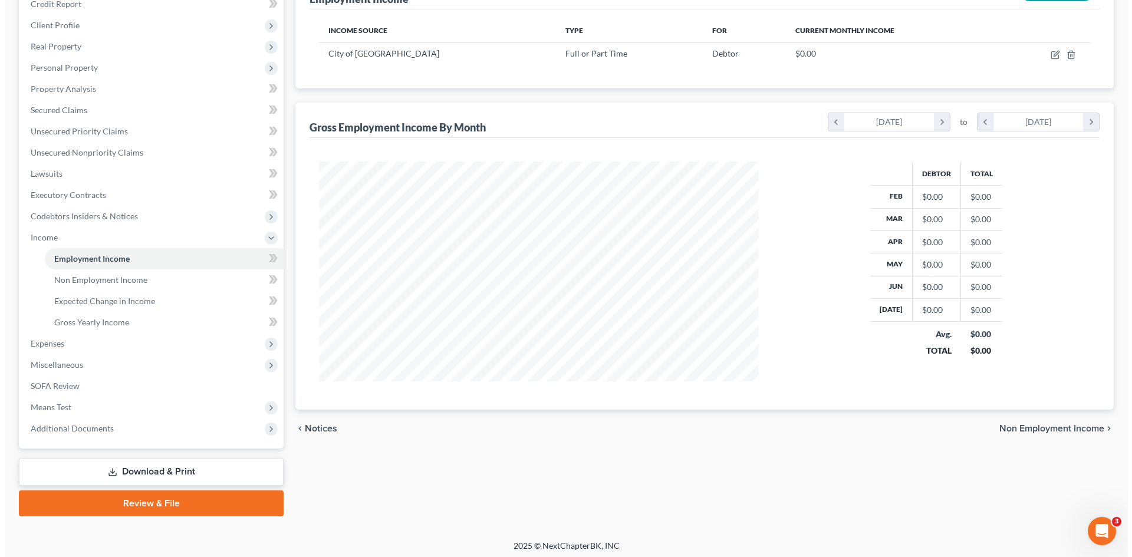
scroll to position [176, 0]
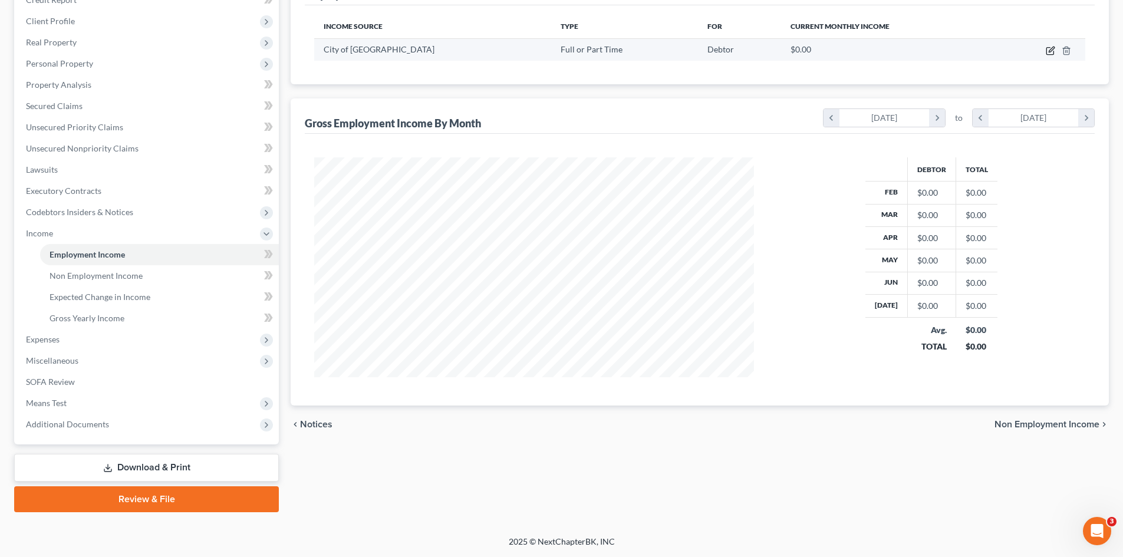
click at [1047, 51] on icon "button" at bounding box center [1049, 51] width 7 height 7
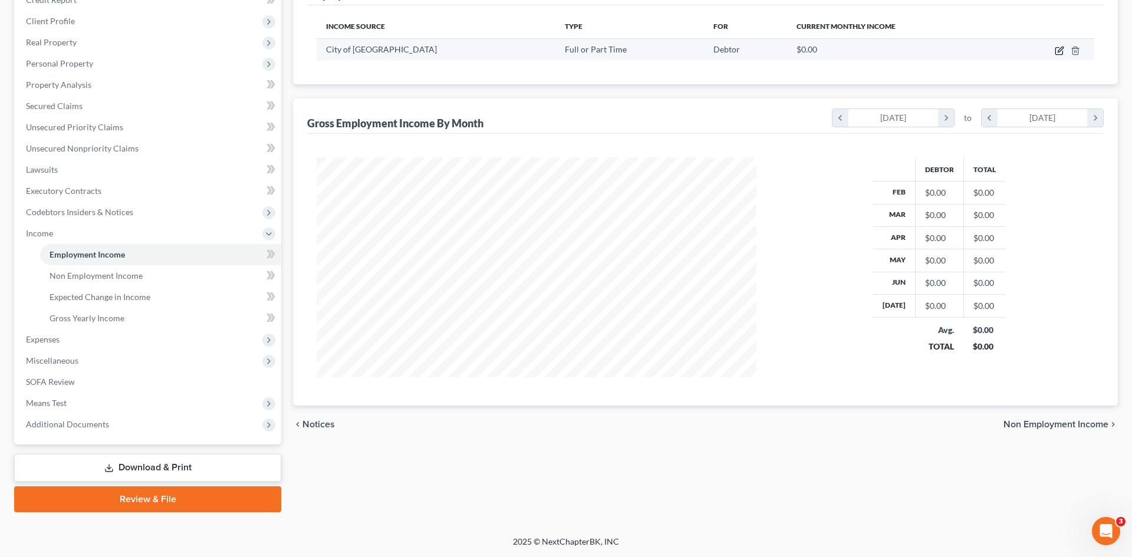
select select "0"
select select "26"
select select "2"
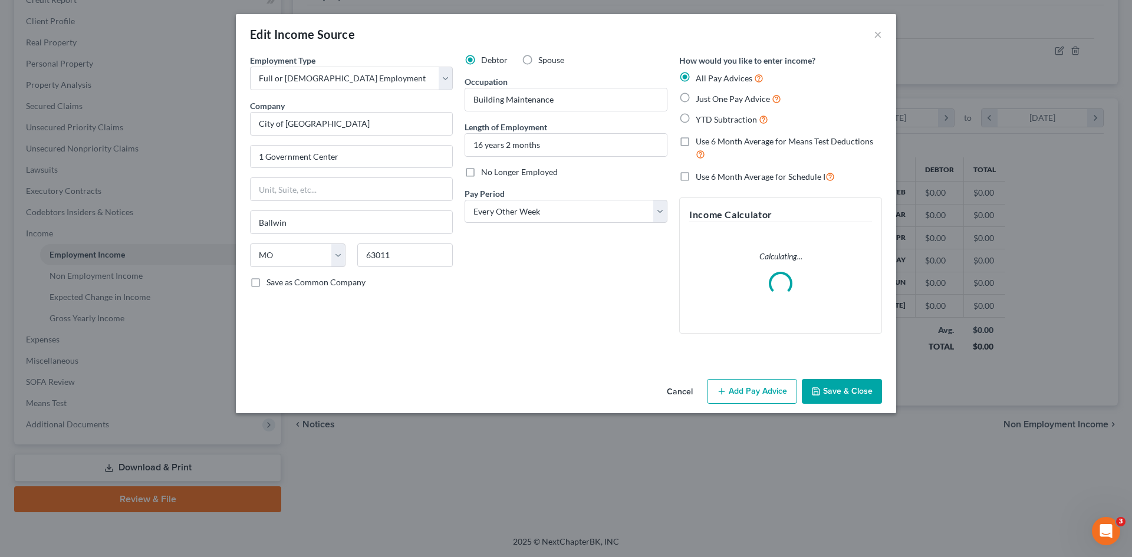
scroll to position [222, 467]
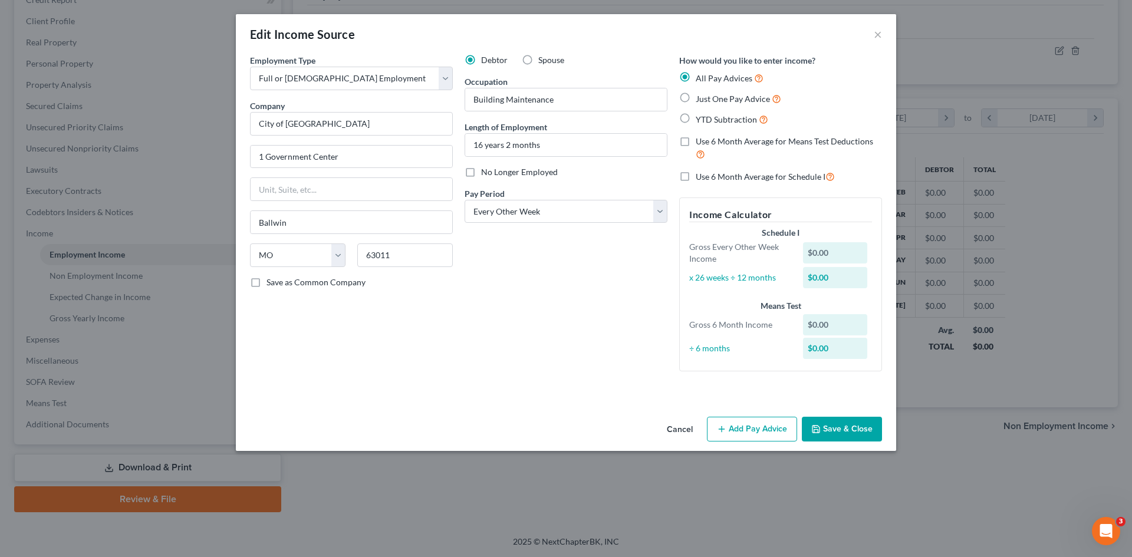
click at [696, 116] on label "YTD Subtraction" at bounding box center [732, 120] width 72 height 14
click at [700, 116] on input "YTD Subtraction" at bounding box center [704, 117] width 8 height 8
radio input "true"
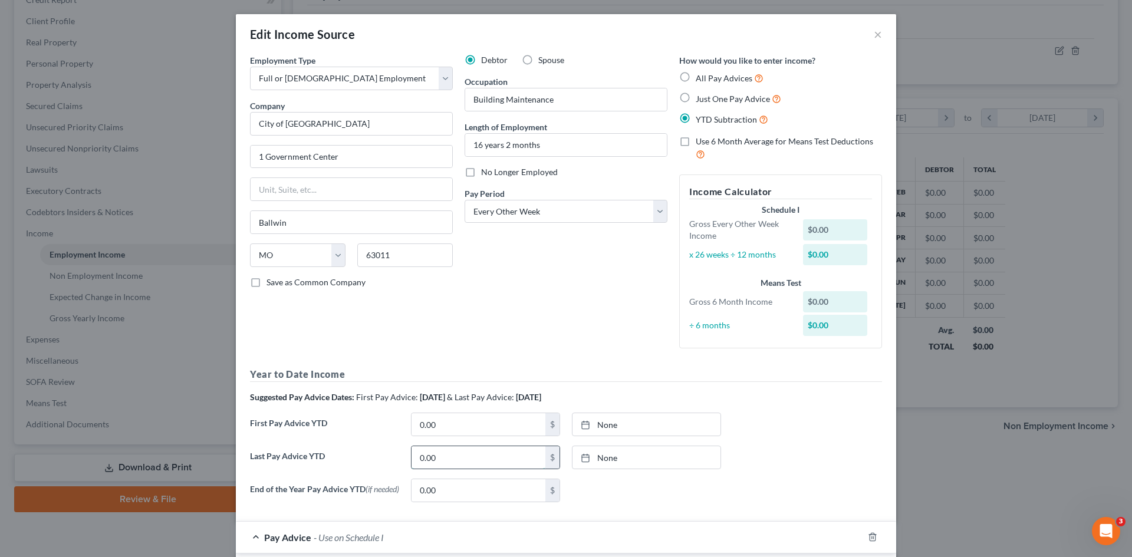
click at [459, 456] on input "0.00" at bounding box center [478, 457] width 134 height 22
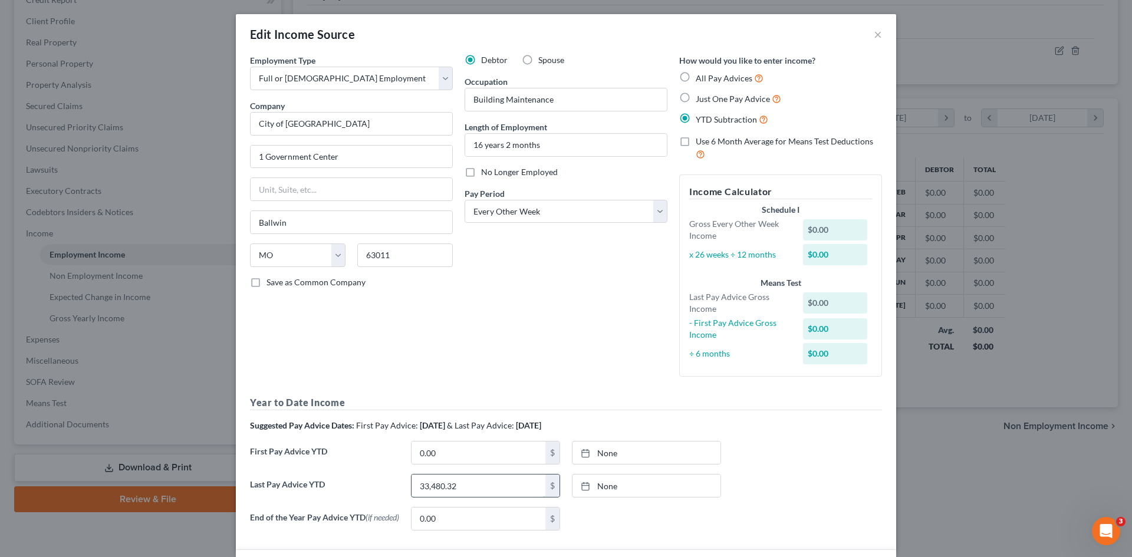
type input "33,480.32"
click at [630, 494] on link "8/14/2025" at bounding box center [646, 485] width 148 height 22
type input "7/1/2001"
click at [492, 485] on input "33,480.32" at bounding box center [478, 485] width 134 height 22
type input "31,358.92"
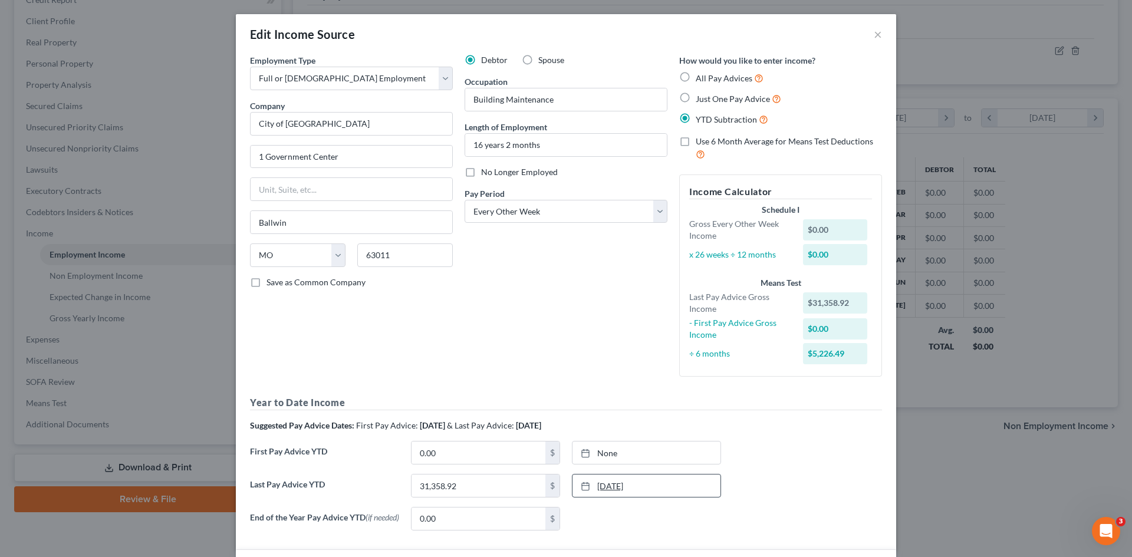
click at [657, 493] on link "7/1/2001" at bounding box center [646, 485] width 148 height 22
type input "7/18/2025"
click at [815, 480] on div "Last Pay Advice YTD 31,358.92 $ 7/18/2025 close Date 7/18/2025 Time 12:00 AM ch…" at bounding box center [566, 490] width 644 height 33
click at [476, 453] on input "0.00" at bounding box center [478, 452] width 134 height 22
drag, startPoint x: 480, startPoint y: 441, endPoint x: 469, endPoint y: 453, distance: 16.7
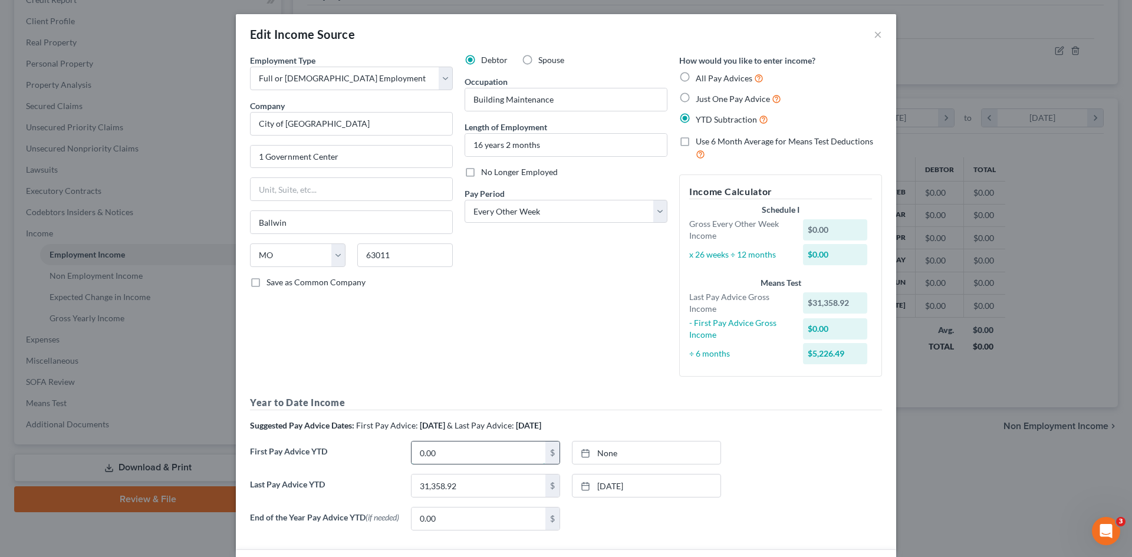
click at [480, 441] on input "0.00" at bounding box center [478, 452] width 134 height 22
type input "0"
type input "6,178.82"
click at [680, 451] on link "8/14/2025" at bounding box center [646, 452] width 148 height 22
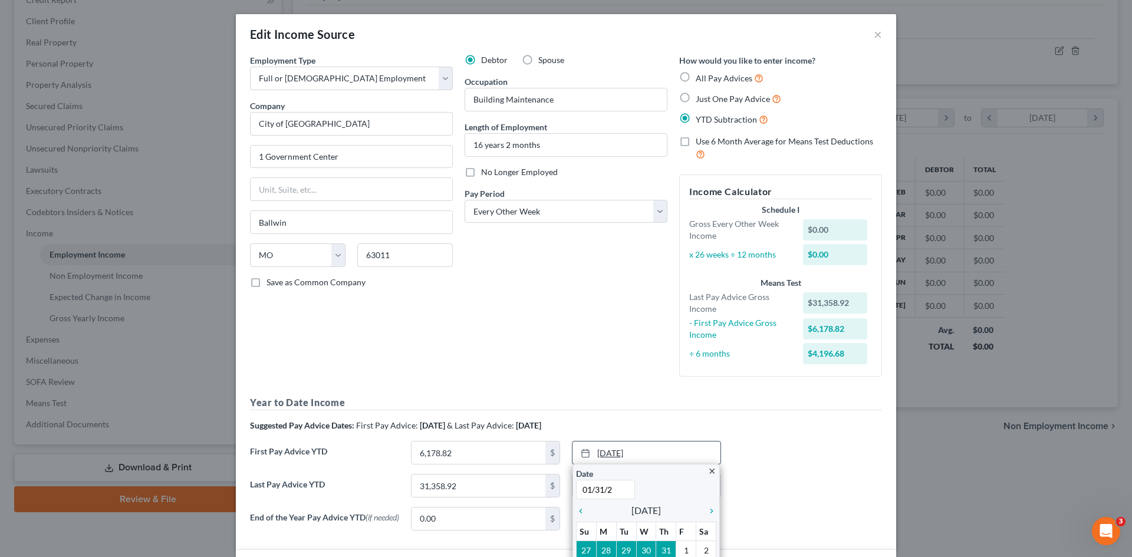
type input "01/31/25"
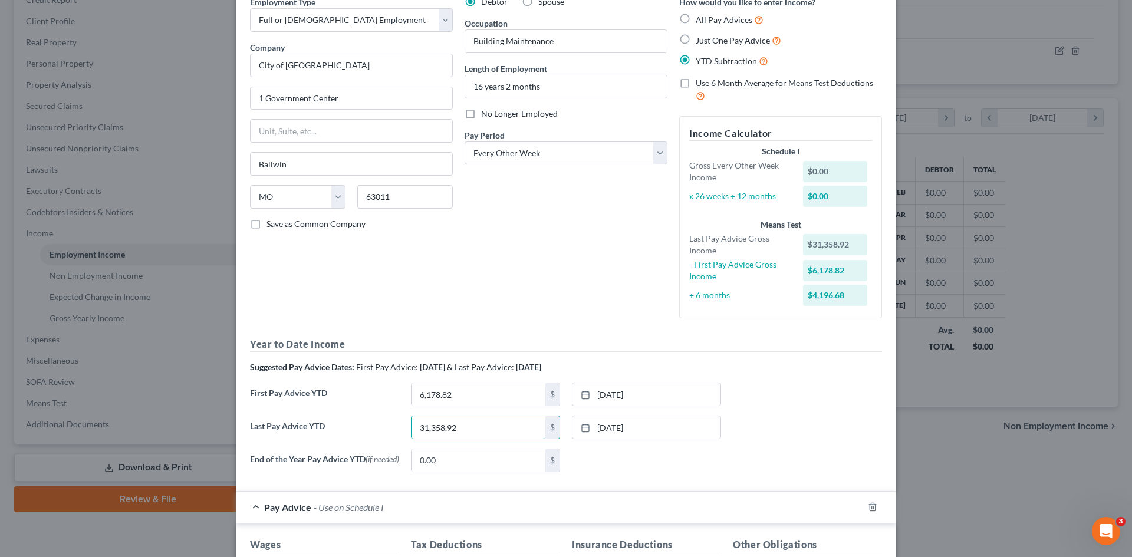
scroll to position [59, 0]
click at [811, 423] on div "Last Pay Advice YTD 31,358.92 $ 7/18/2025 close Date 7/18/2025 Time 12:00 AM ch…" at bounding box center [566, 431] width 644 height 33
drag, startPoint x: 658, startPoint y: 462, endPoint x: 670, endPoint y: 460, distance: 11.9
click at [658, 462] on div "None close Date Time chevron_left August 2025 chevron_right Su M Tu W Th F Sa 2…" at bounding box center [646, 460] width 161 height 24
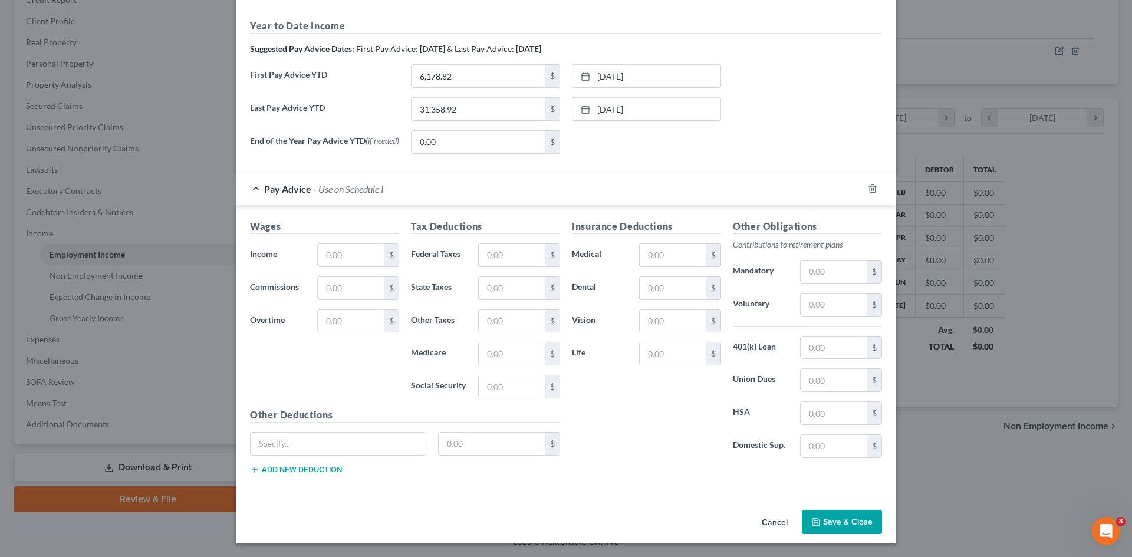
scroll to position [380, 0]
click at [336, 249] on input "text" at bounding box center [351, 254] width 67 height 22
type input "2,059.61"
click at [498, 385] on input "text" at bounding box center [512, 386] width 67 height 22
type input "116.26"
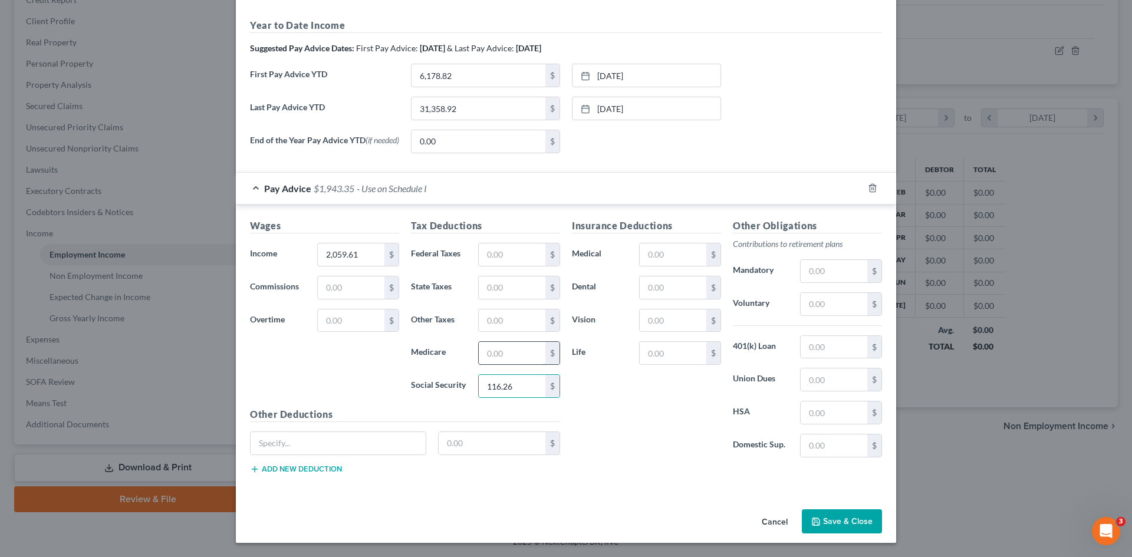
click at [486, 360] on input "text" at bounding box center [512, 353] width 67 height 22
type input "27.19"
click at [500, 285] on input "text" at bounding box center [512, 287] width 67 height 22
type input "116.26"
click at [354, 444] on input "text" at bounding box center [338, 443] width 175 height 22
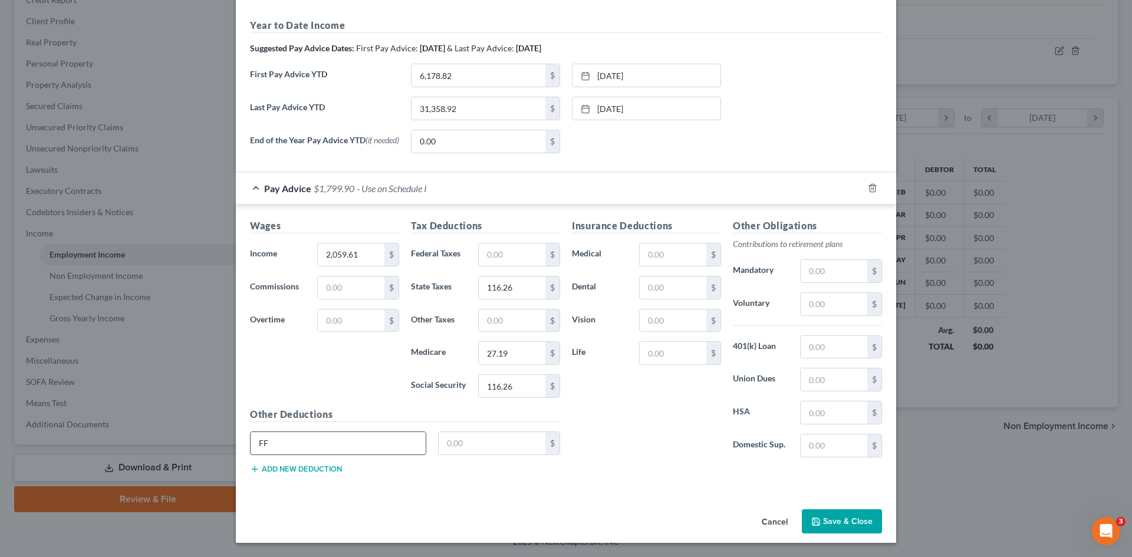
type input "F"
type input "Aflac"
type input "18.66"
drag, startPoint x: 661, startPoint y: 291, endPoint x: 667, endPoint y: 288, distance: 6.1
click at [661, 291] on input "text" at bounding box center [673, 287] width 67 height 22
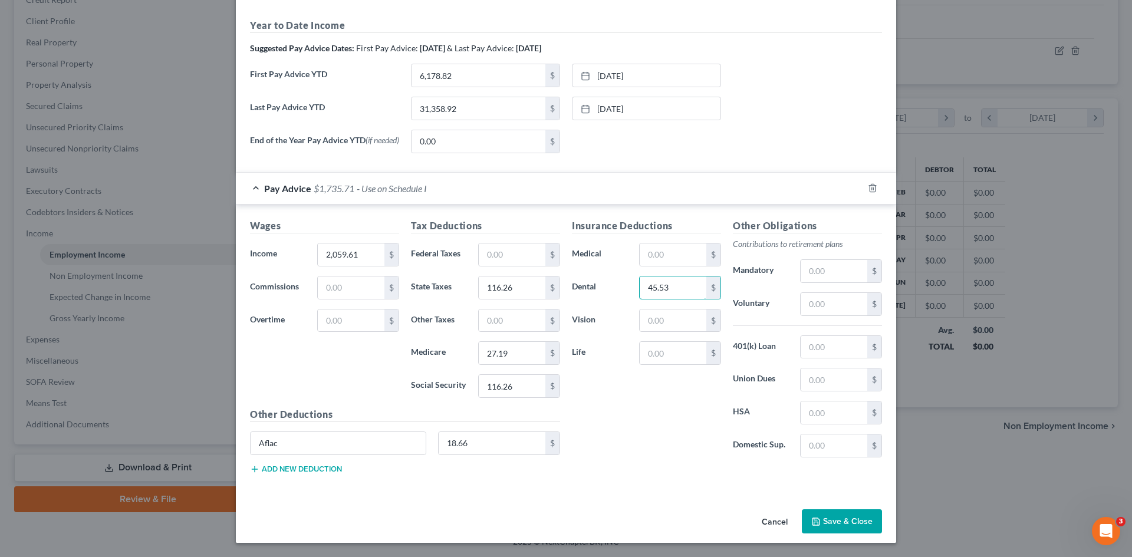
type input "45.53"
click at [296, 467] on button "Add new deduction" at bounding box center [296, 468] width 92 height 9
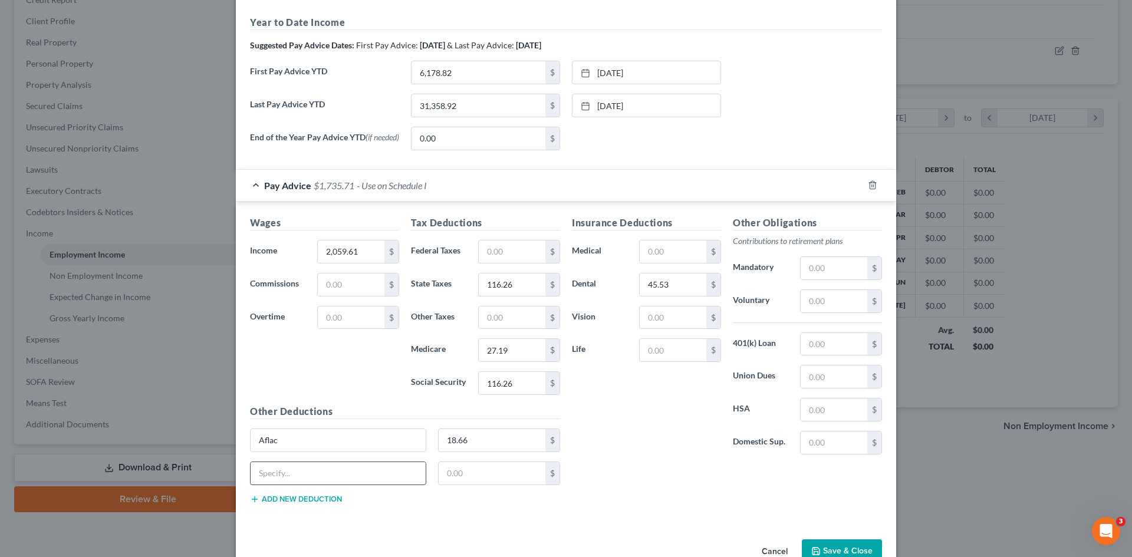
click at [336, 485] on input "text" at bounding box center [338, 473] width 175 height 22
type input "Garnishment"
type input "182.22"
click at [328, 501] on button "Add new deduction" at bounding box center [296, 499] width 92 height 9
click at [663, 351] on input "text" at bounding box center [673, 350] width 67 height 22
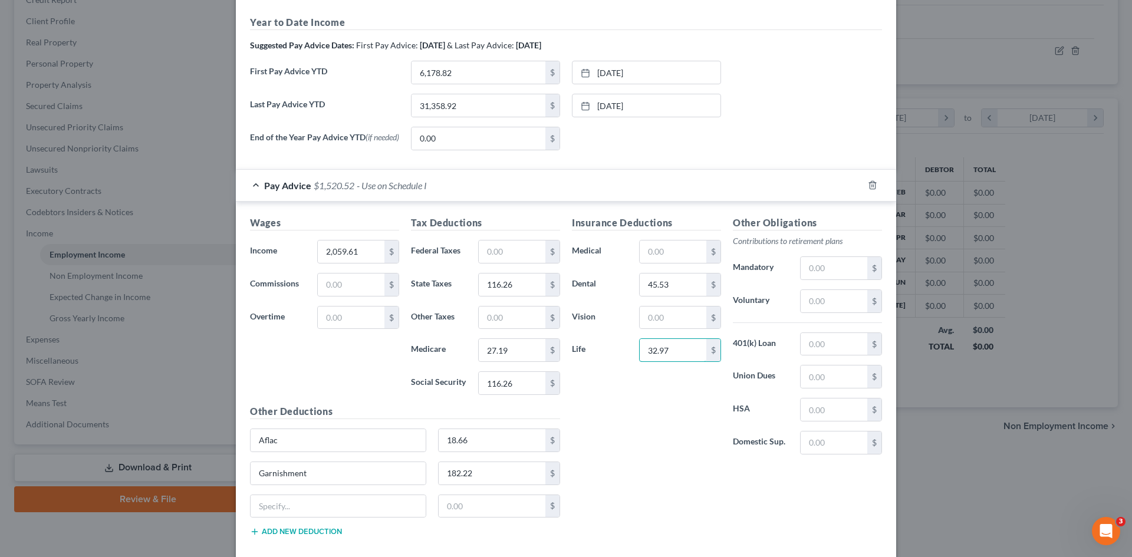
type input "32.97"
click at [675, 258] on input "text" at bounding box center [673, 251] width 67 height 22
type input "102.65"
click at [832, 269] on input "text" at bounding box center [833, 268] width 67 height 22
type input "82.38"
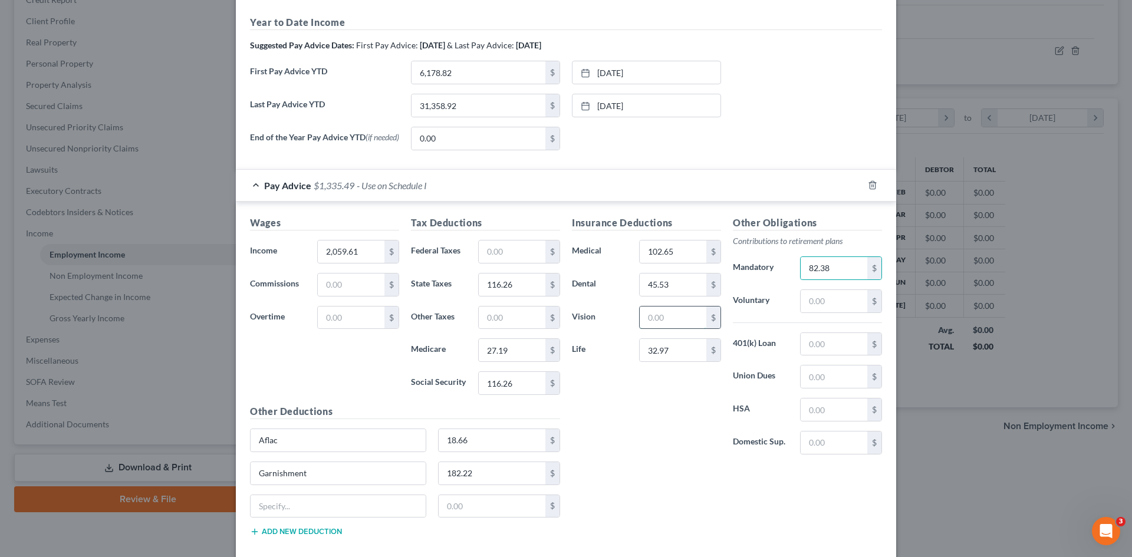
click at [667, 326] on input "text" at bounding box center [673, 317] width 67 height 22
type input "3.32"
click at [655, 431] on div "Insurance Deductions Medical 102.65 $ Dental 45.53 $ Vision 3.32 $ Life 32.97 $" at bounding box center [646, 340] width 161 height 248
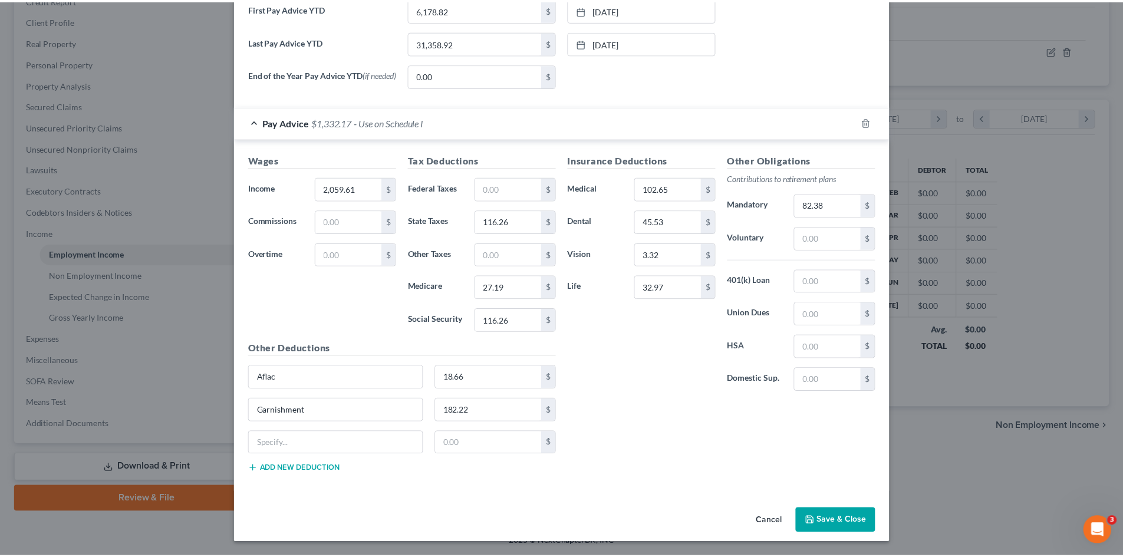
scroll to position [446, 0]
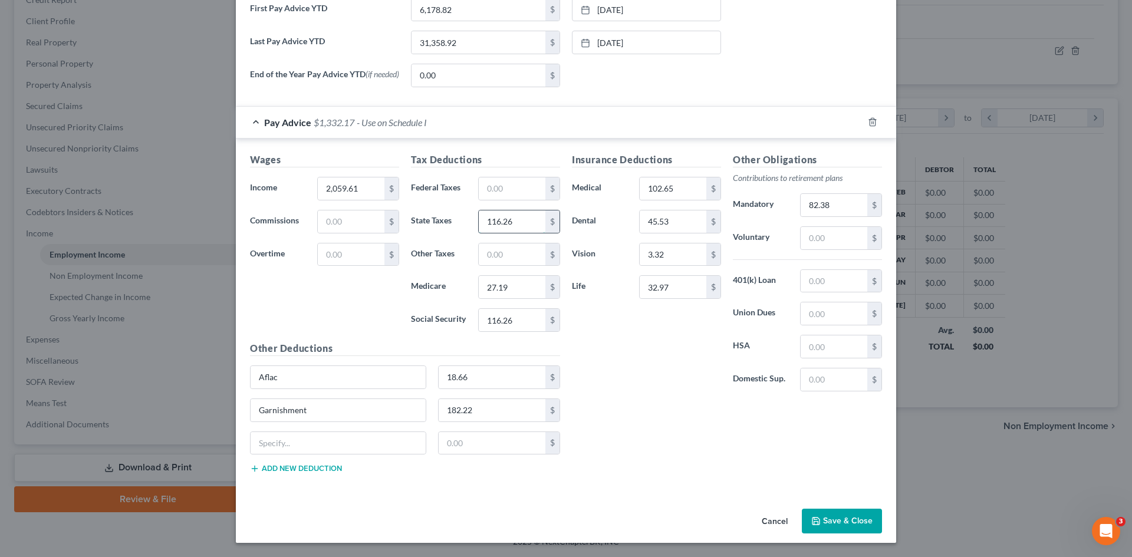
click at [512, 223] on input "116.26" at bounding box center [512, 221] width 67 height 22
click at [502, 223] on input "94" at bounding box center [512, 221] width 67 height 22
click at [499, 222] on input "94" at bounding box center [512, 221] width 67 height 22
type input "94.00"
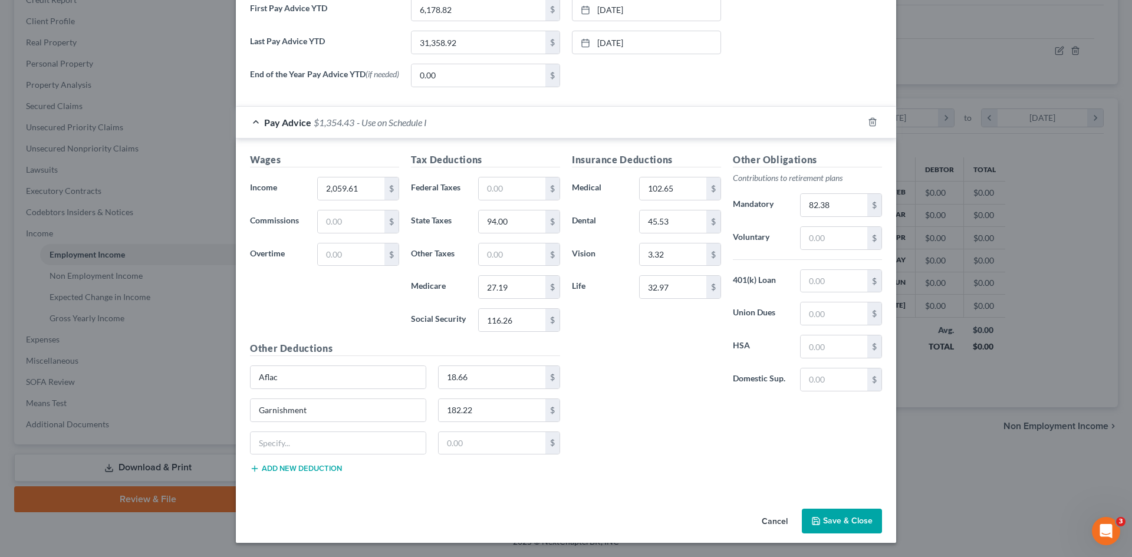
click at [848, 519] on button "Save & Close" at bounding box center [842, 521] width 80 height 25
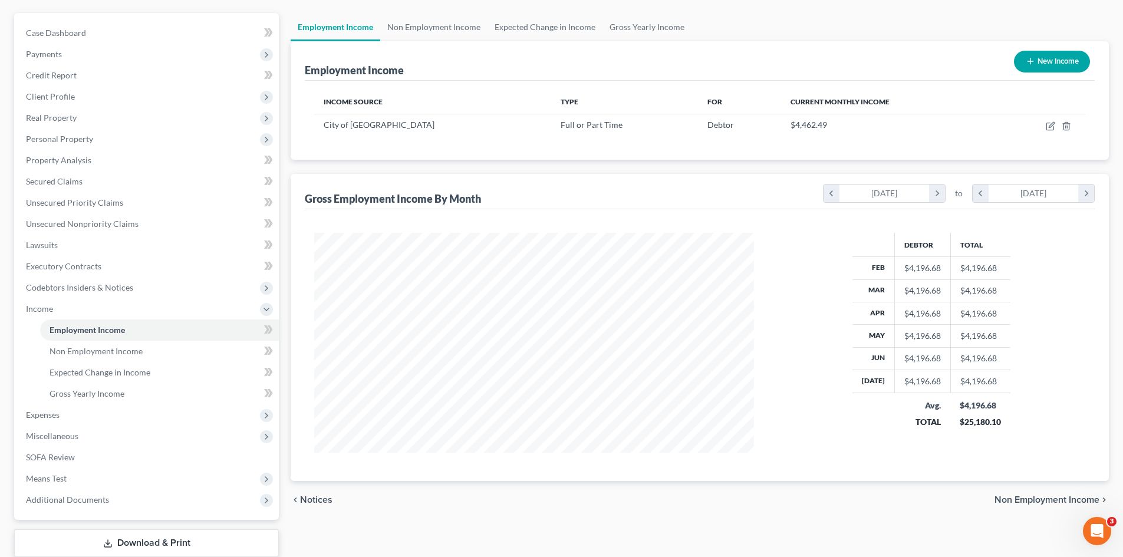
scroll to position [118, 0]
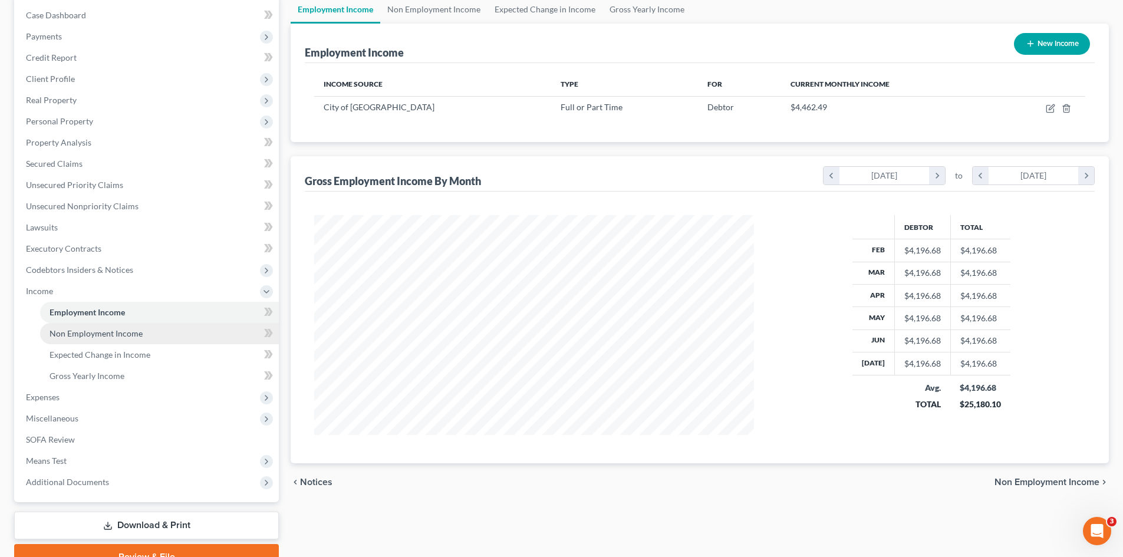
click at [93, 340] on link "Non Employment Income" at bounding box center [159, 333] width 239 height 21
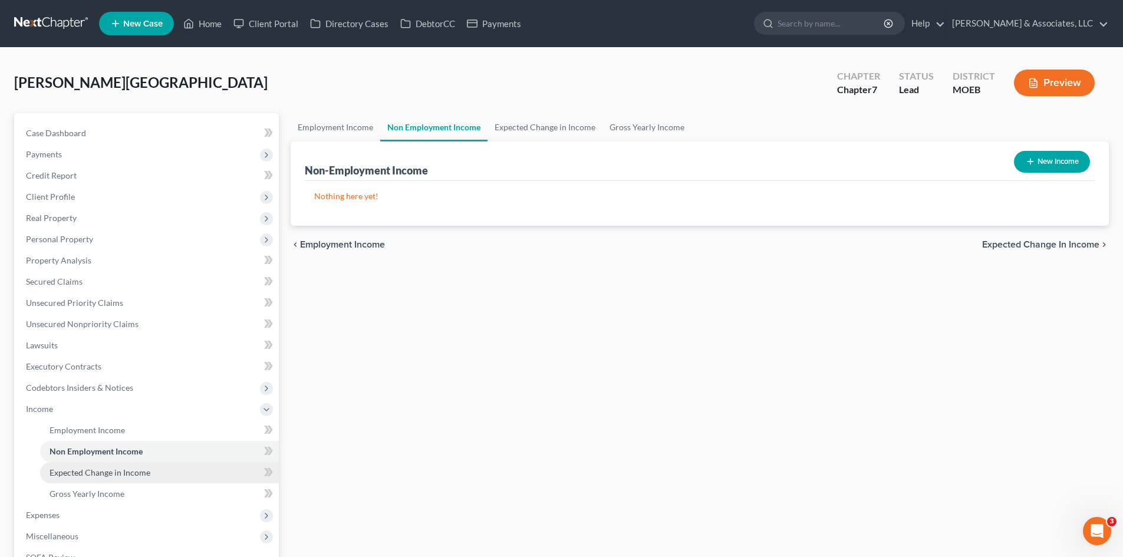
click at [105, 472] on span "Expected Change in Income" at bounding box center [100, 472] width 101 height 10
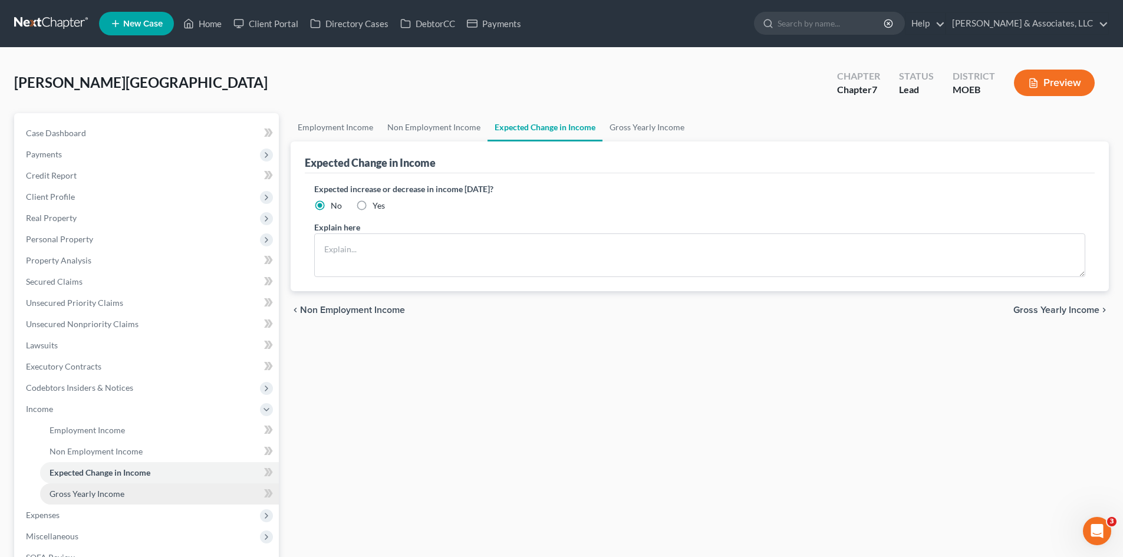
click at [104, 492] on span "Gross Yearly Income" at bounding box center [87, 494] width 75 height 10
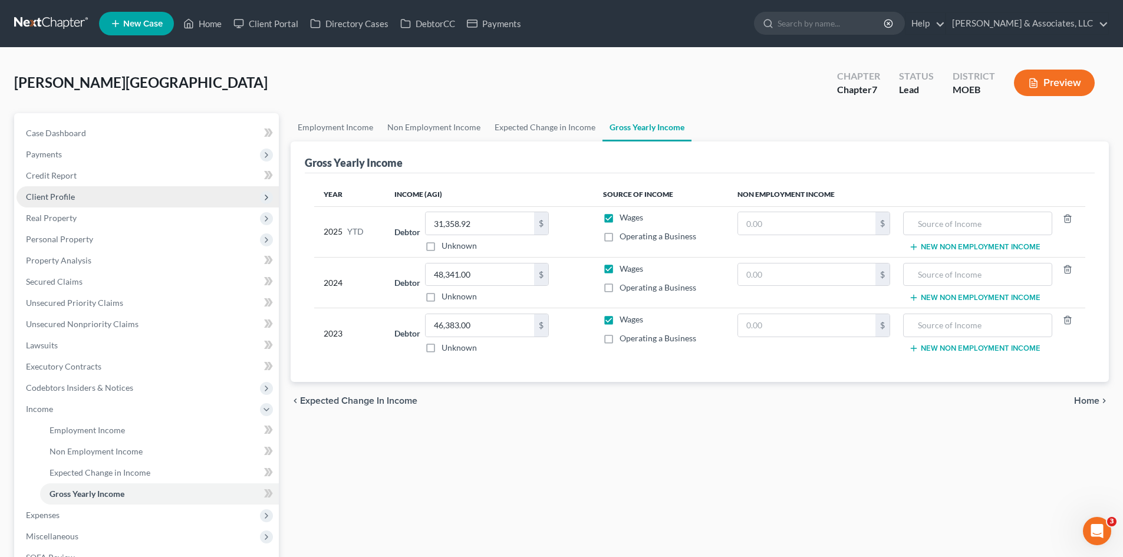
drag, startPoint x: 58, startPoint y: 190, endPoint x: 77, endPoint y: 203, distance: 23.2
click at [58, 190] on span "Client Profile" at bounding box center [148, 196] width 262 height 21
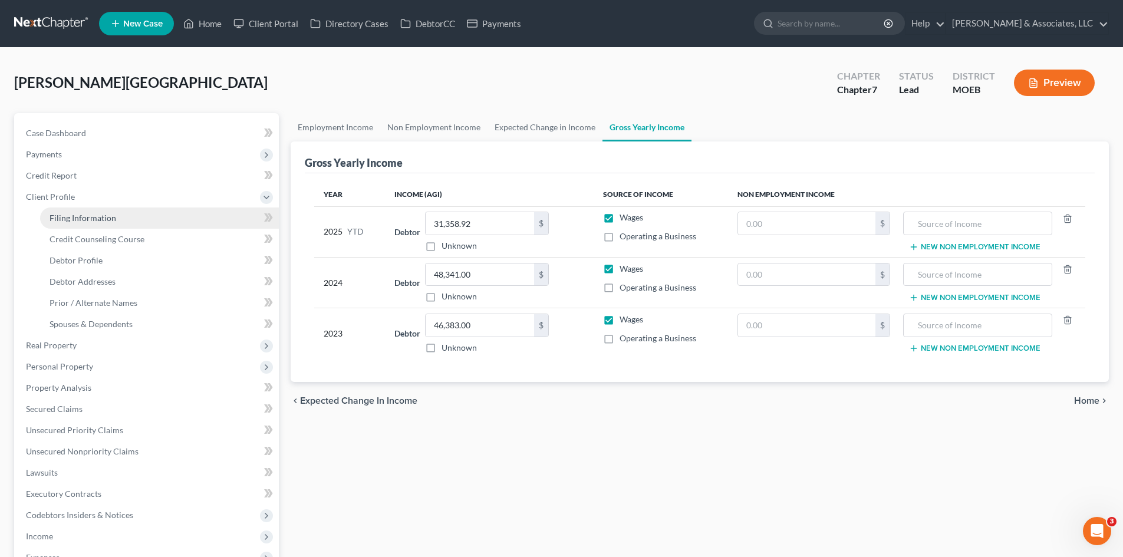
click at [88, 219] on span "Filing Information" at bounding box center [83, 218] width 67 height 10
select select "1"
select select "0"
select select "45"
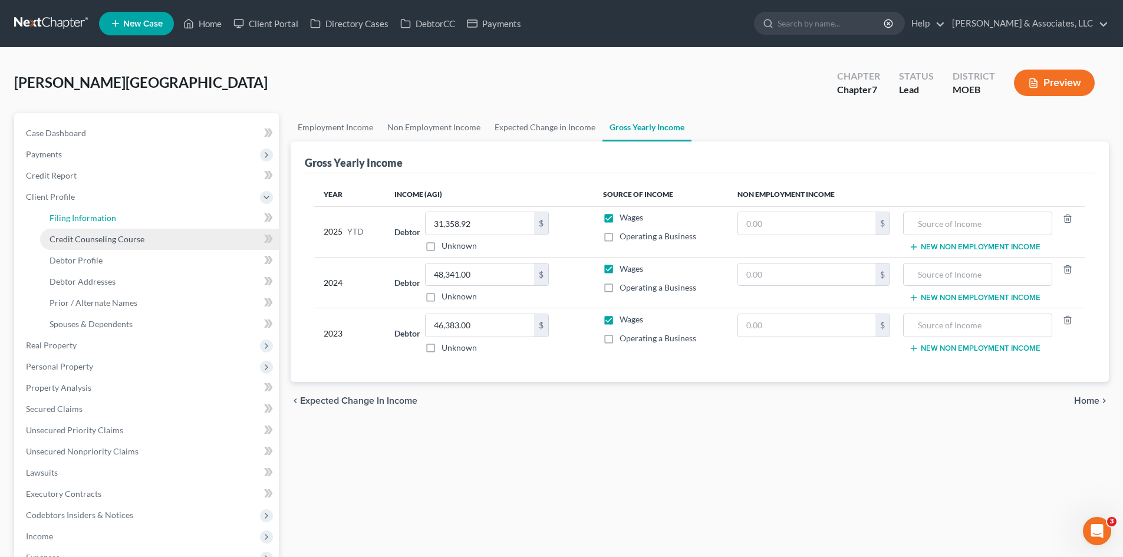
select select "0"
select select "26"
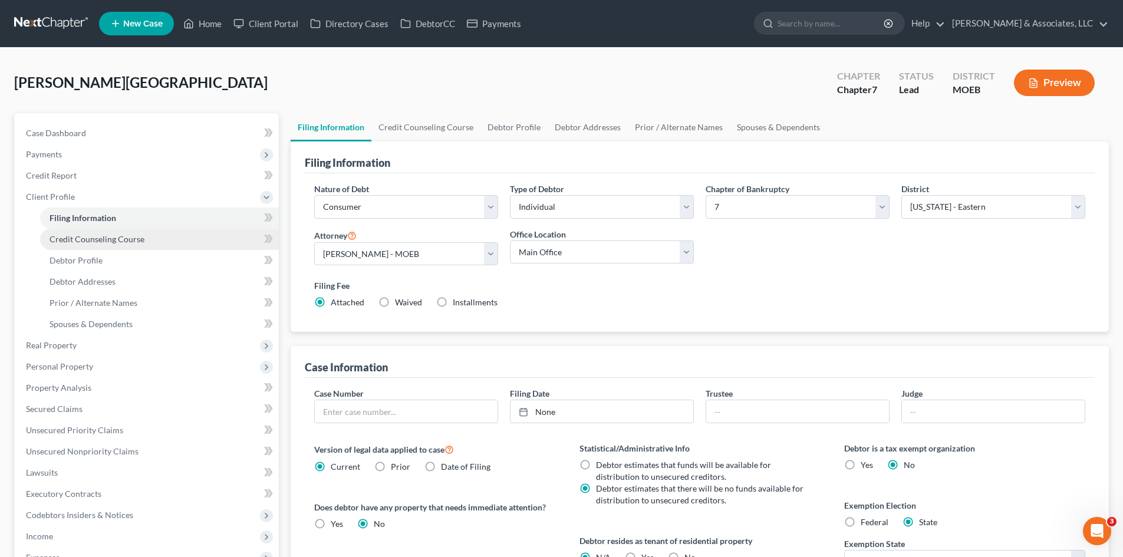
click at [107, 242] on span "Credit Counseling Course" at bounding box center [97, 239] width 95 height 10
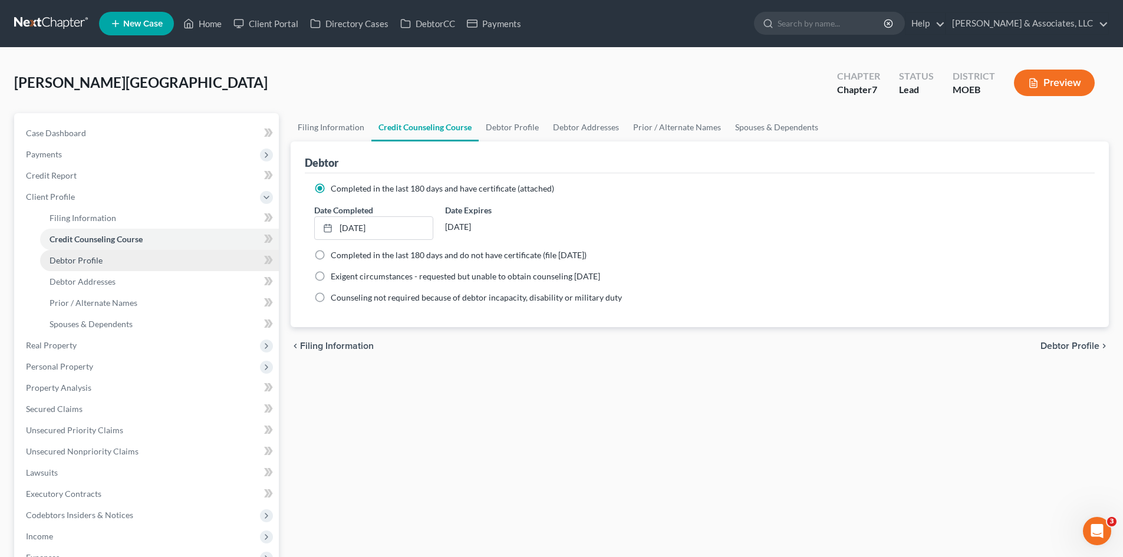
click at [80, 261] on span "Debtor Profile" at bounding box center [76, 260] width 53 height 10
select select "2"
select select "1"
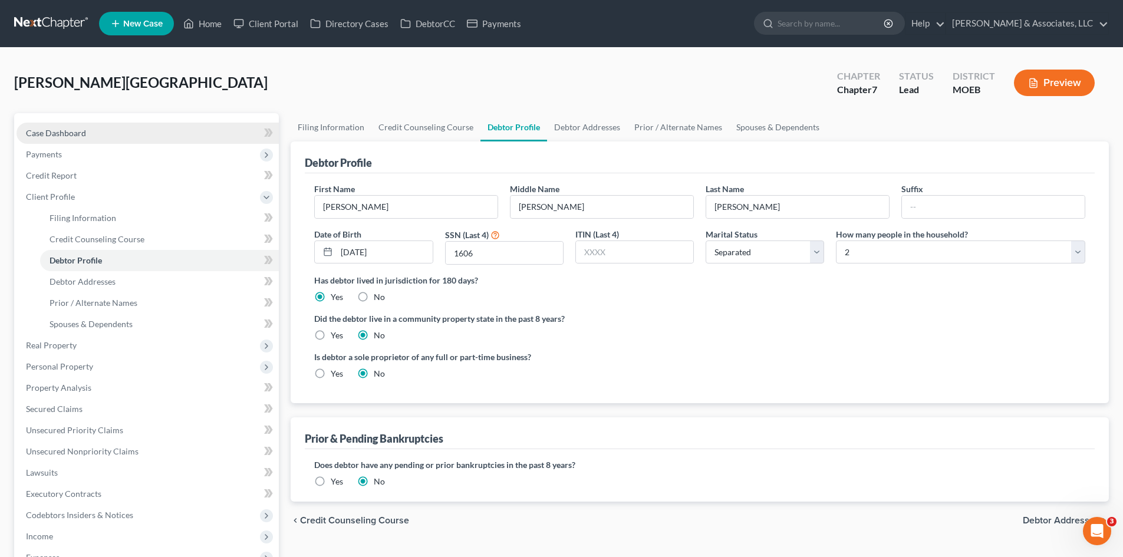
click at [69, 136] on span "Case Dashboard" at bounding box center [56, 133] width 60 height 10
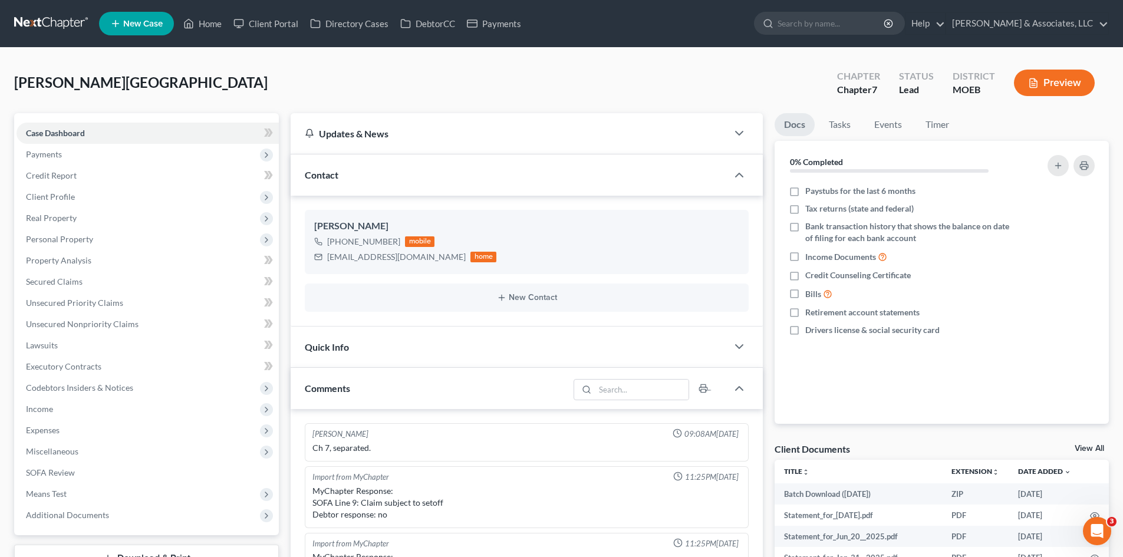
scroll to position [441, 0]
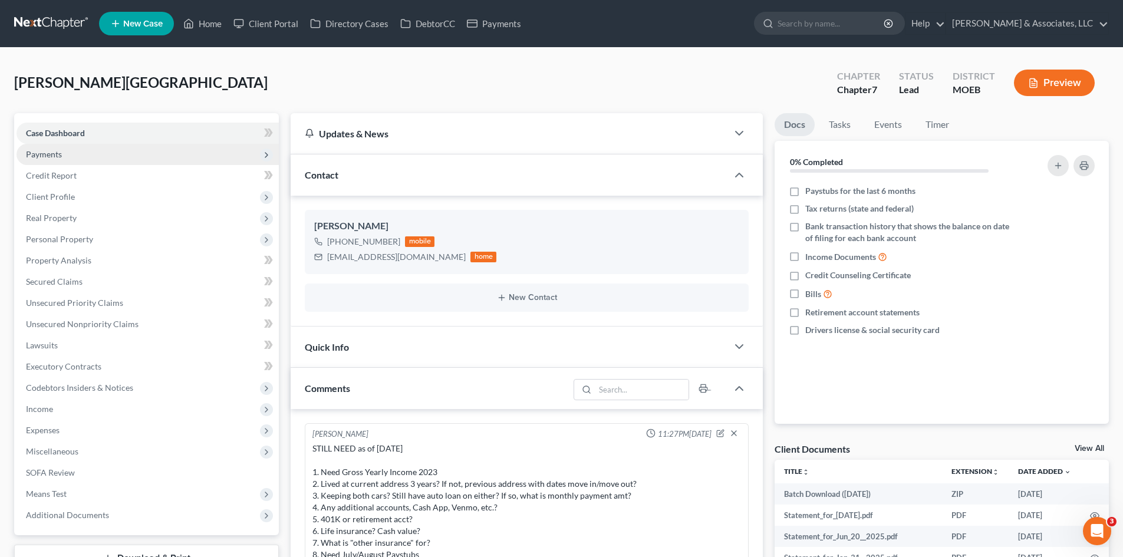
click at [52, 157] on span "Payments" at bounding box center [44, 154] width 36 height 10
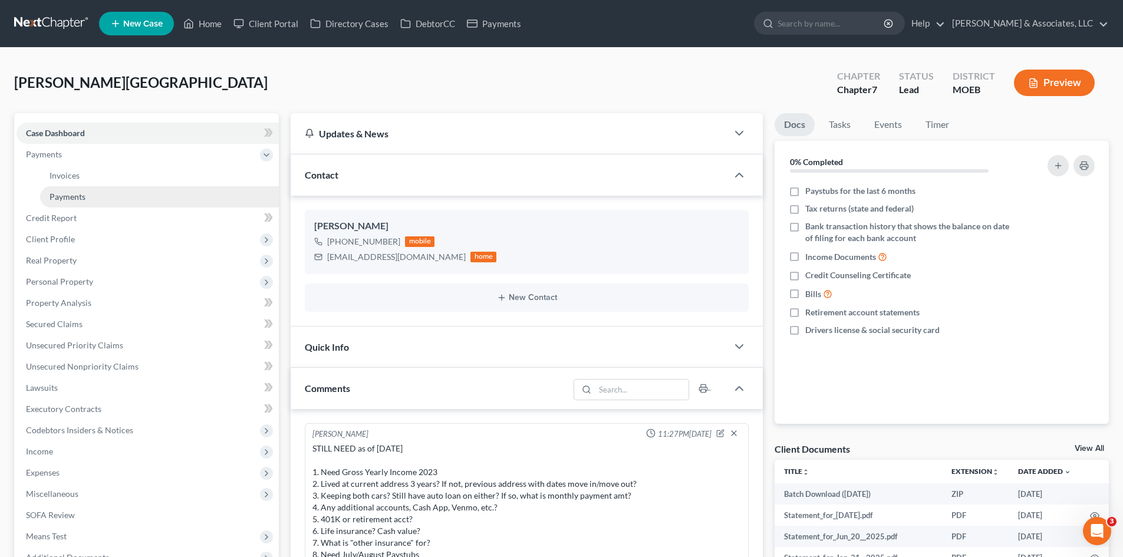
click at [72, 200] on span "Payments" at bounding box center [68, 197] width 36 height 10
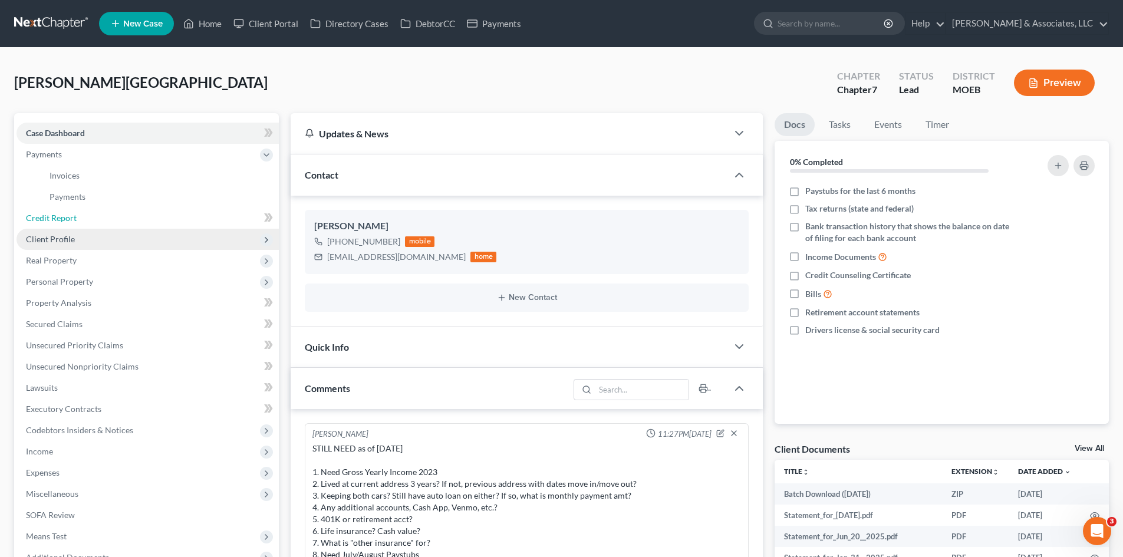
click at [67, 216] on span "Credit Report" at bounding box center [51, 218] width 51 height 10
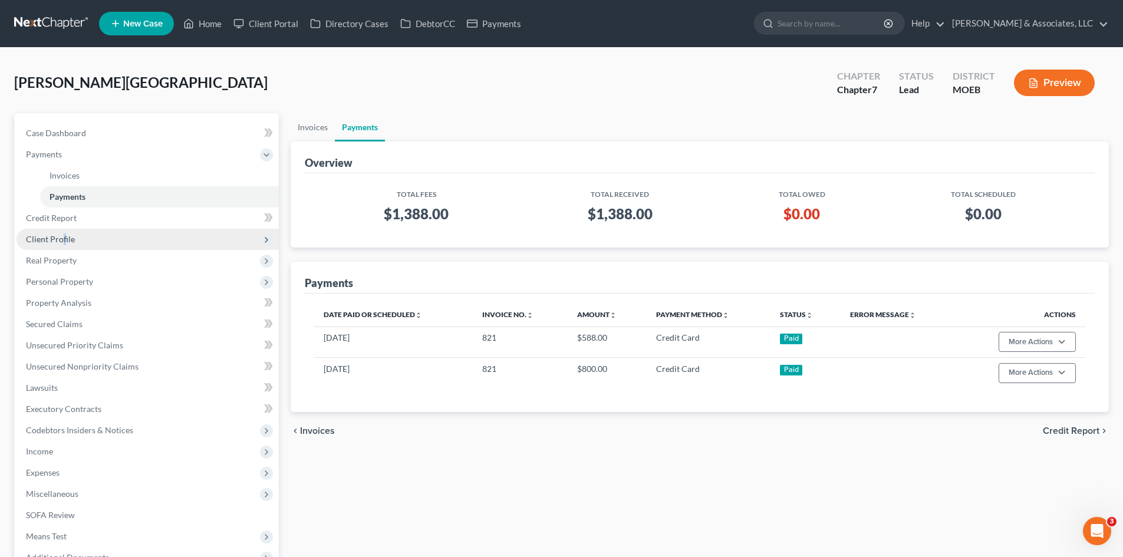
click at [64, 238] on span "Client Profile" at bounding box center [50, 239] width 49 height 10
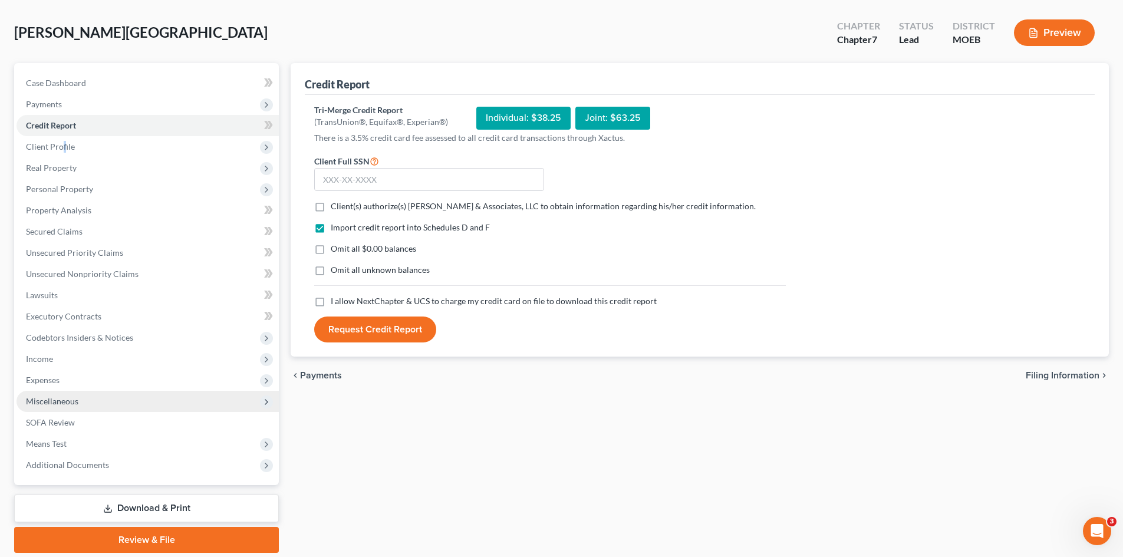
scroll to position [91, 0]
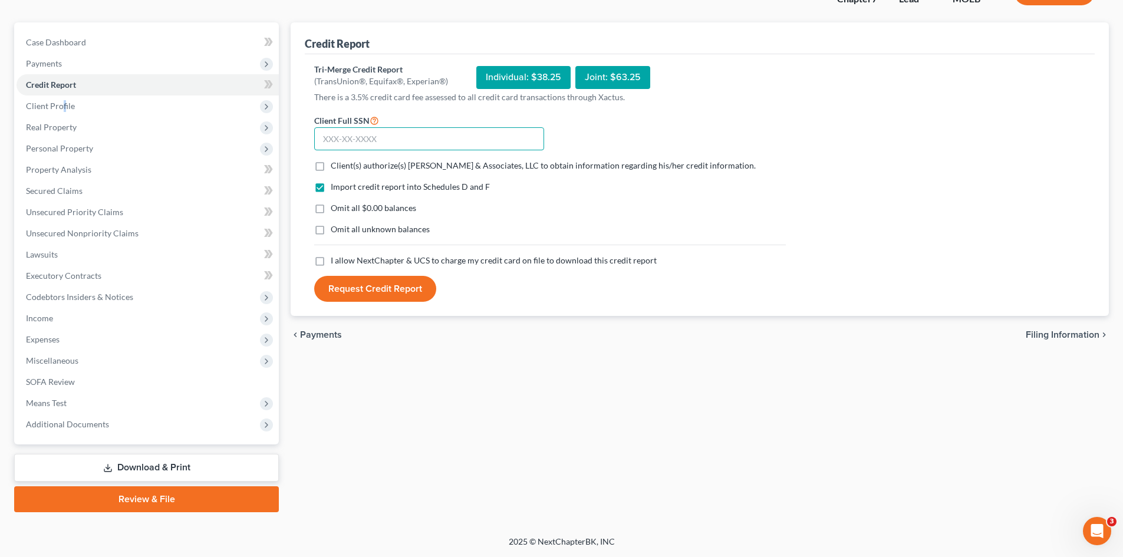
click at [341, 140] on input "text" at bounding box center [429, 139] width 230 height 24
type input "493-78-1606"
drag, startPoint x: 321, startPoint y: 167, endPoint x: 317, endPoint y: 178, distance: 11.9
click at [331, 167] on label "Client(s) authorize(s) Teague & Associates, LLC to obtain information regarding…" at bounding box center [543, 166] width 425 height 12
click at [335, 167] on input "Client(s) authorize(s) Teague & Associates, LLC to obtain information regarding…" at bounding box center [339, 164] width 8 height 8
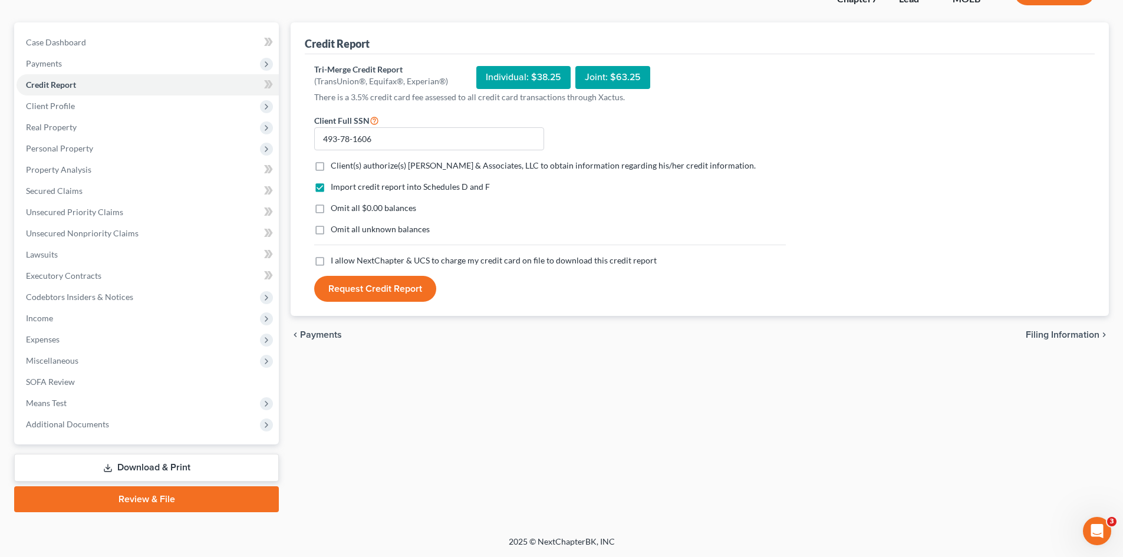
checkbox input "true"
click at [331, 206] on label "Omit all $0.00 balances" at bounding box center [373, 208] width 85 height 12
click at [335, 206] on input "Omit all $0.00 balances" at bounding box center [339, 206] width 8 height 8
checkbox input "true"
click at [331, 263] on label "I allow NextChapter & UCS to charge my credit card on file to download this cre…" at bounding box center [494, 261] width 326 height 12
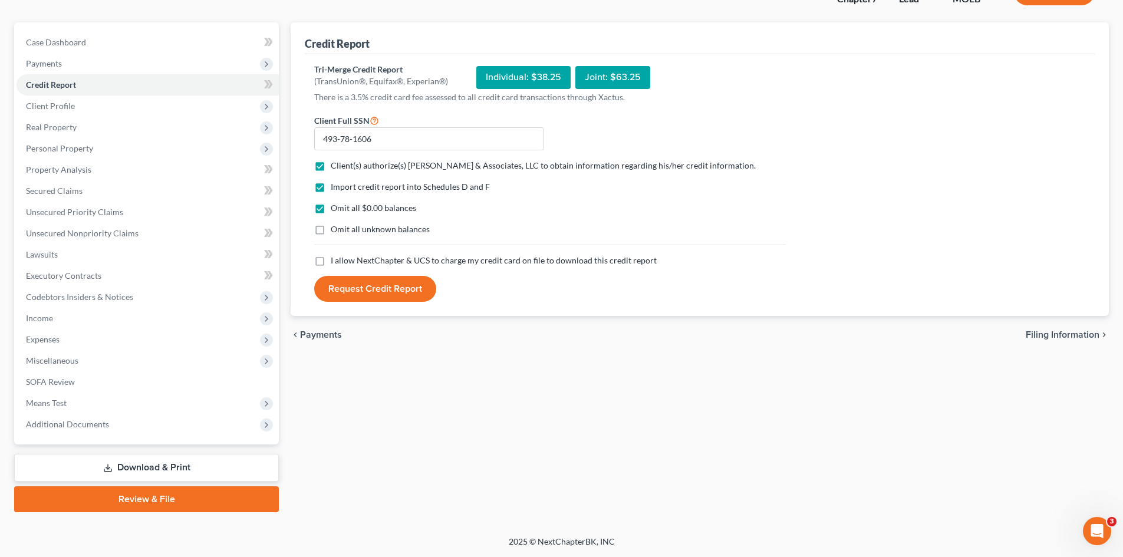
click at [335, 262] on input "I allow NextChapter & UCS to charge my credit card on file to download this cre…" at bounding box center [339, 259] width 8 height 8
checkbox input "true"
click at [365, 285] on button "Request Credit Report" at bounding box center [375, 289] width 122 height 26
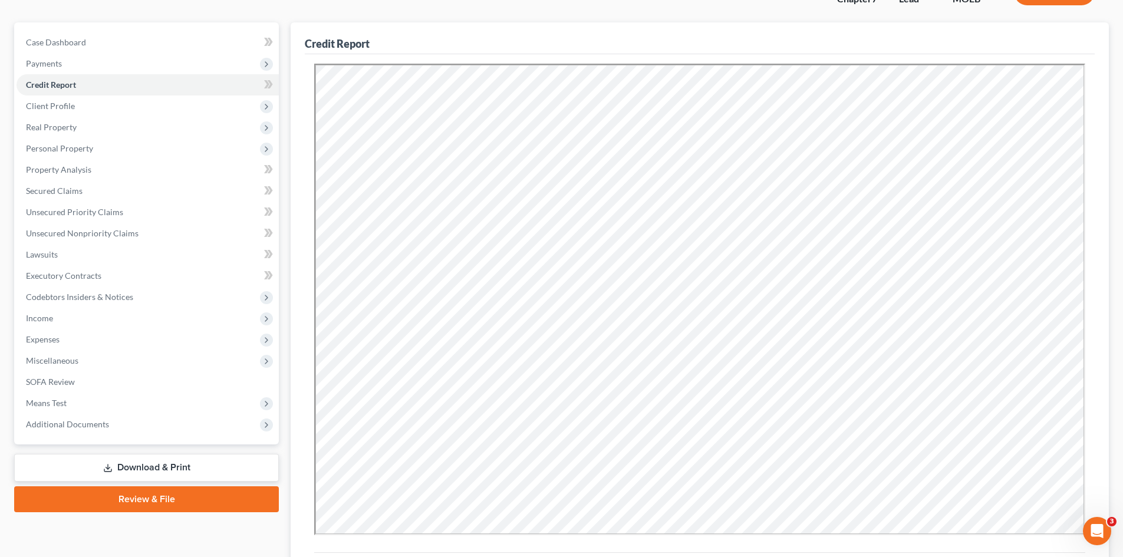
scroll to position [0, 0]
click at [87, 48] on link "Case Dashboard" at bounding box center [148, 42] width 262 height 21
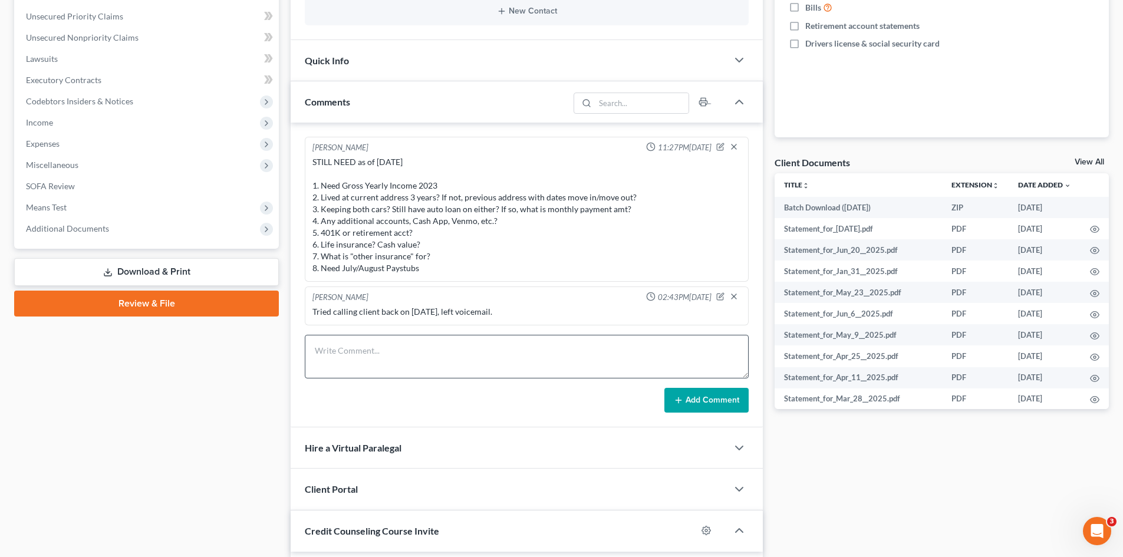
scroll to position [295, 0]
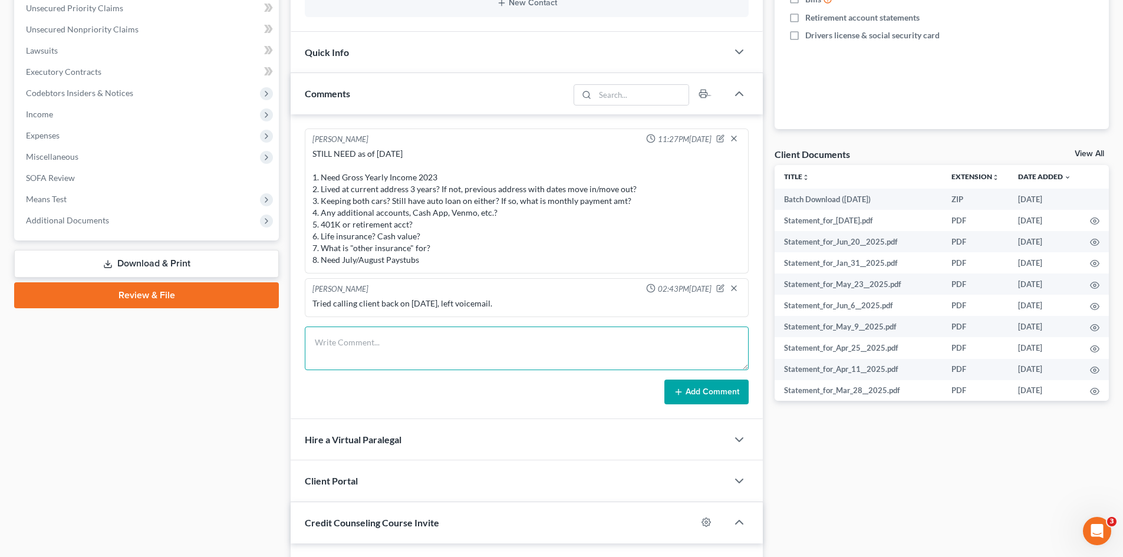
paste textarea "Schriever, Chad Anthony (db) 4:2007bk41530 Chad Anthony Schriever and Charlena …"
click at [332, 340] on textarea "Schriever, Chad Anthony (db) 4:2007bk41530 Chad Anthony Schriever and Charlena …" at bounding box center [527, 349] width 444 height 44
type textarea "PACER search Chapter 7 [PERSON_NAME] (db) 4:2007bk41530 [PERSON_NAME] and [PERS…"
click at [714, 390] on button "Add Comment" at bounding box center [706, 392] width 84 height 25
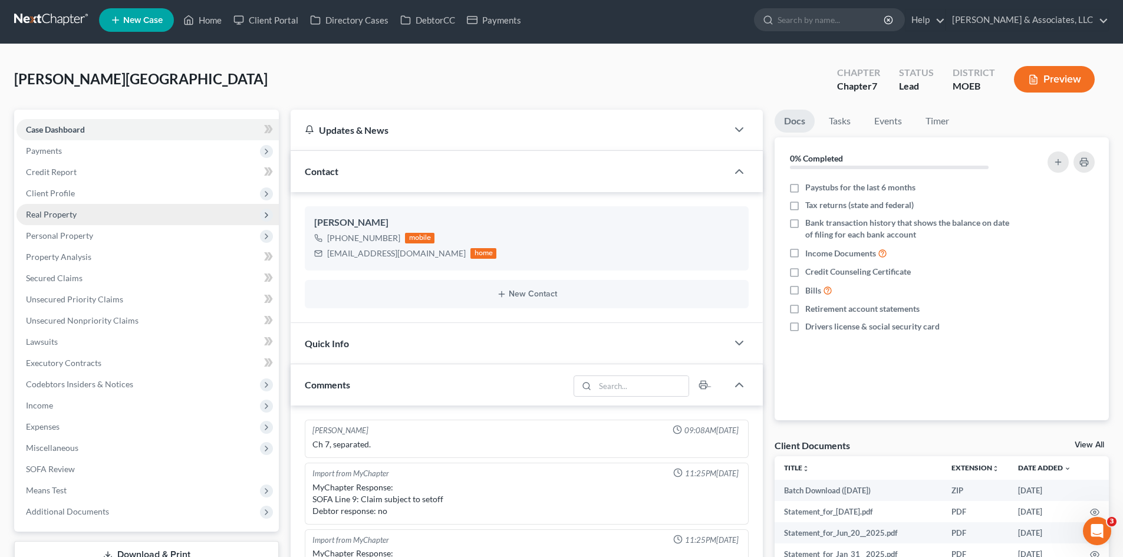
scroll to position [0, 0]
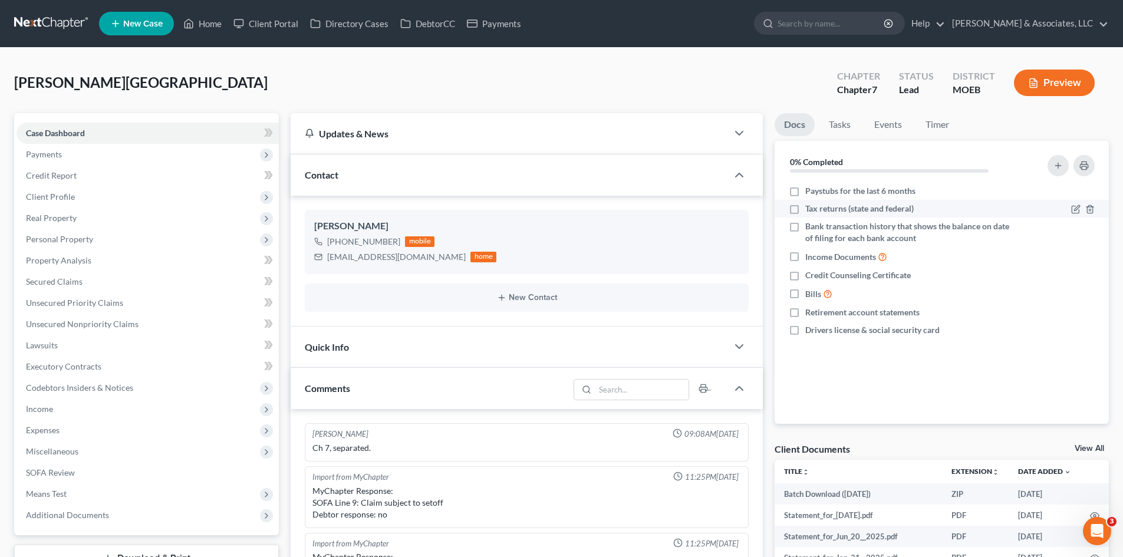
drag, startPoint x: 66, startPoint y: 150, endPoint x: 830, endPoint y: 201, distance: 765.6
click at [66, 150] on span "Payments" at bounding box center [148, 154] width 262 height 21
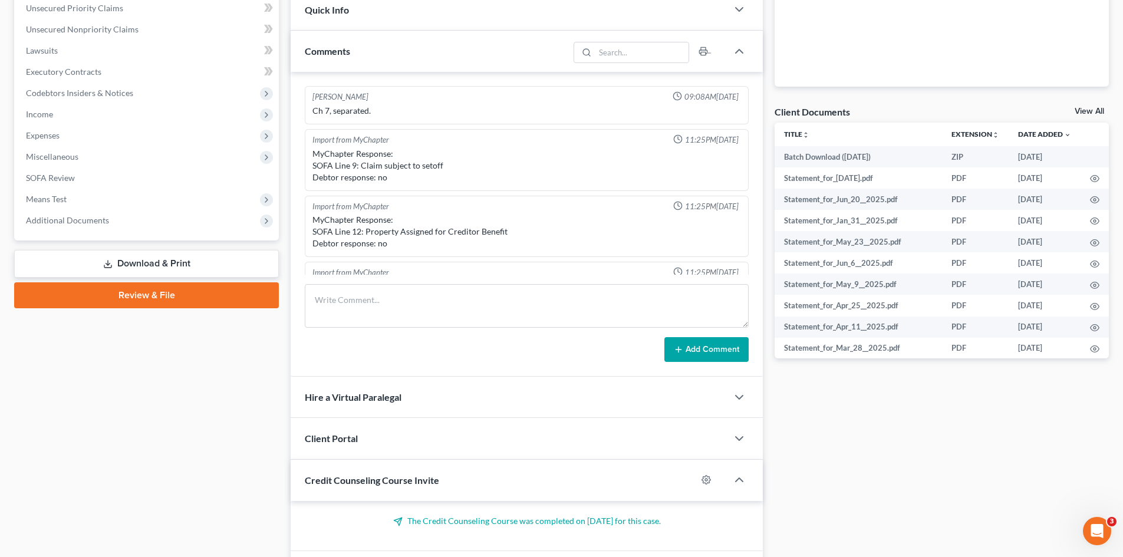
scroll to position [354, 0]
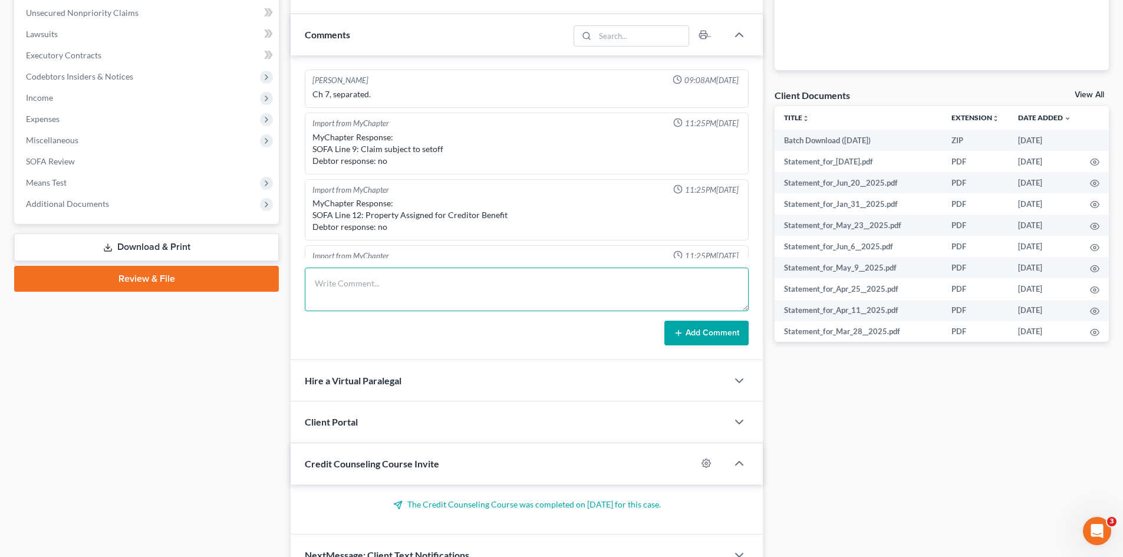
click at [346, 291] on textarea at bounding box center [527, 290] width 444 height 44
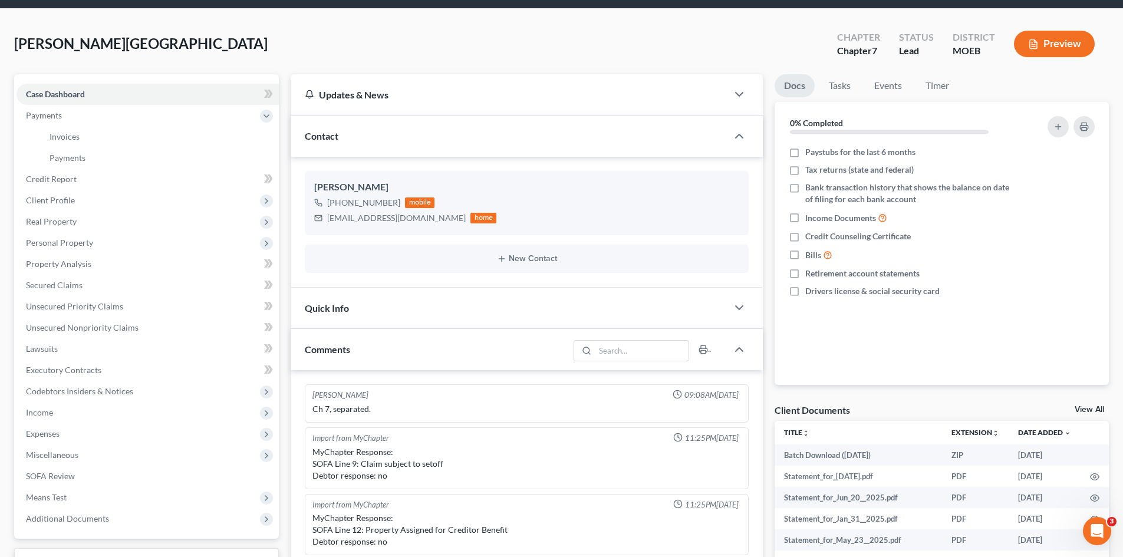
scroll to position [59, 0]
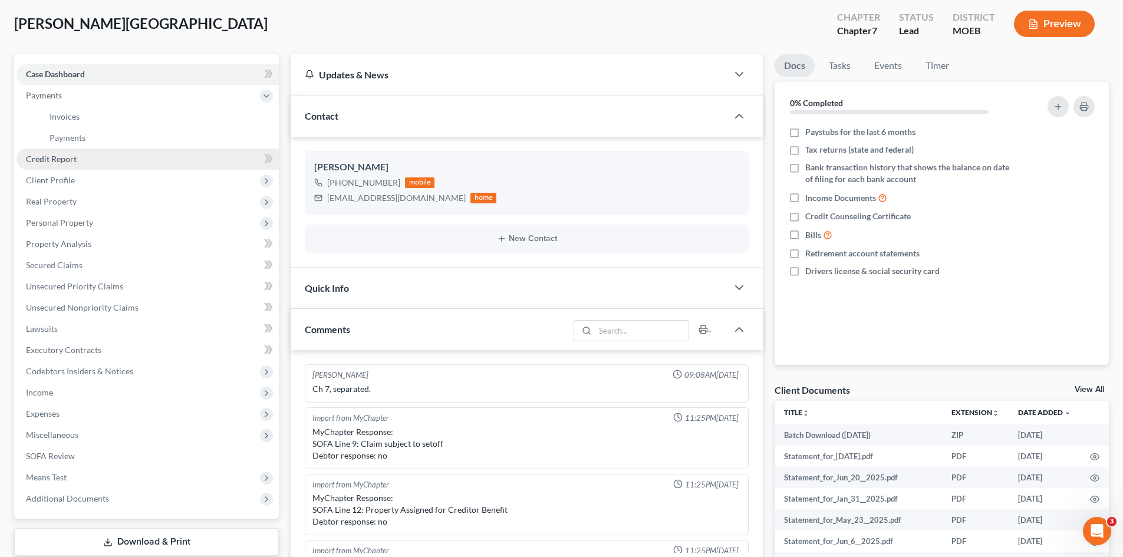
click at [42, 161] on span "Credit Report" at bounding box center [51, 159] width 51 height 10
click at [46, 182] on span "Client Profile" at bounding box center [50, 180] width 49 height 10
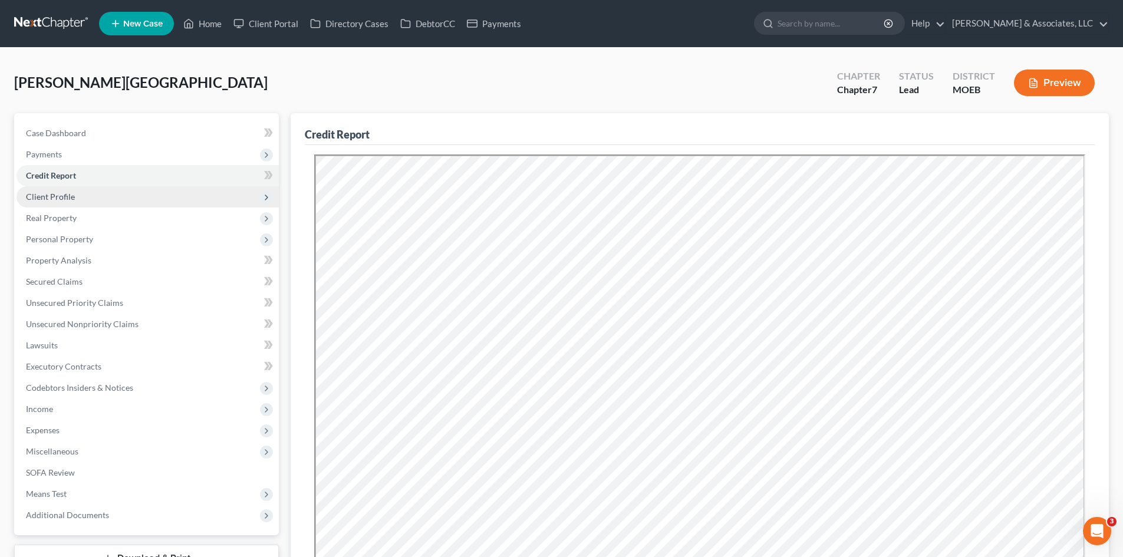
click at [77, 200] on span "Client Profile" at bounding box center [148, 196] width 262 height 21
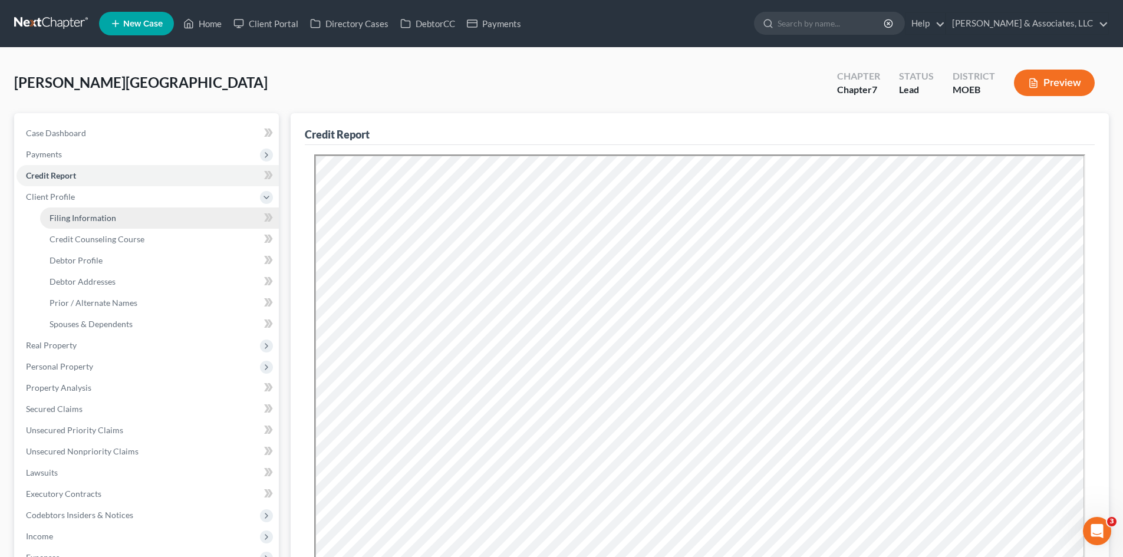
click at [116, 213] on link "Filing Information" at bounding box center [159, 217] width 239 height 21
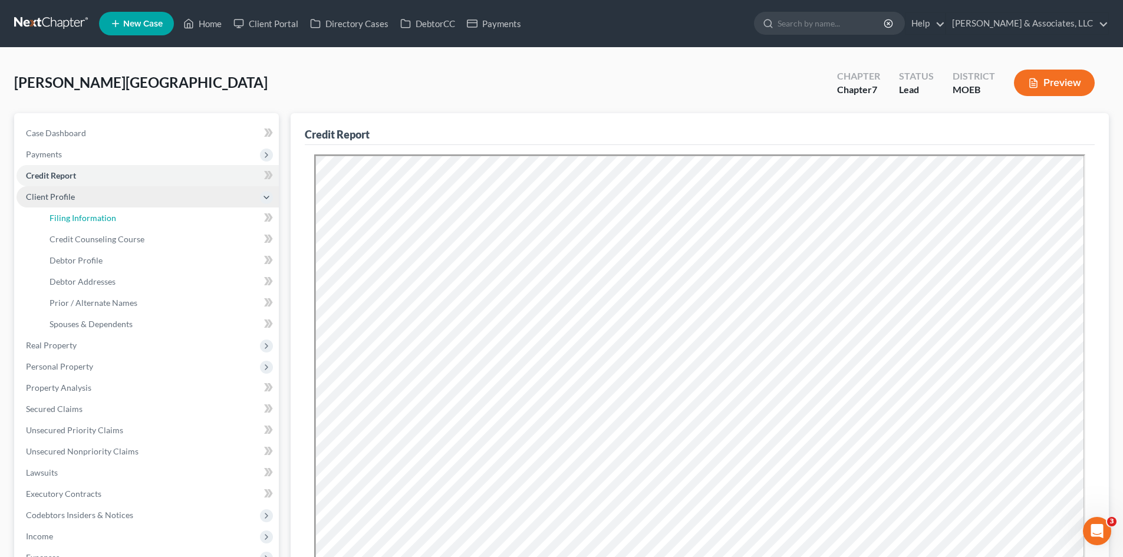
select select "1"
select select "0"
select select "45"
select select "0"
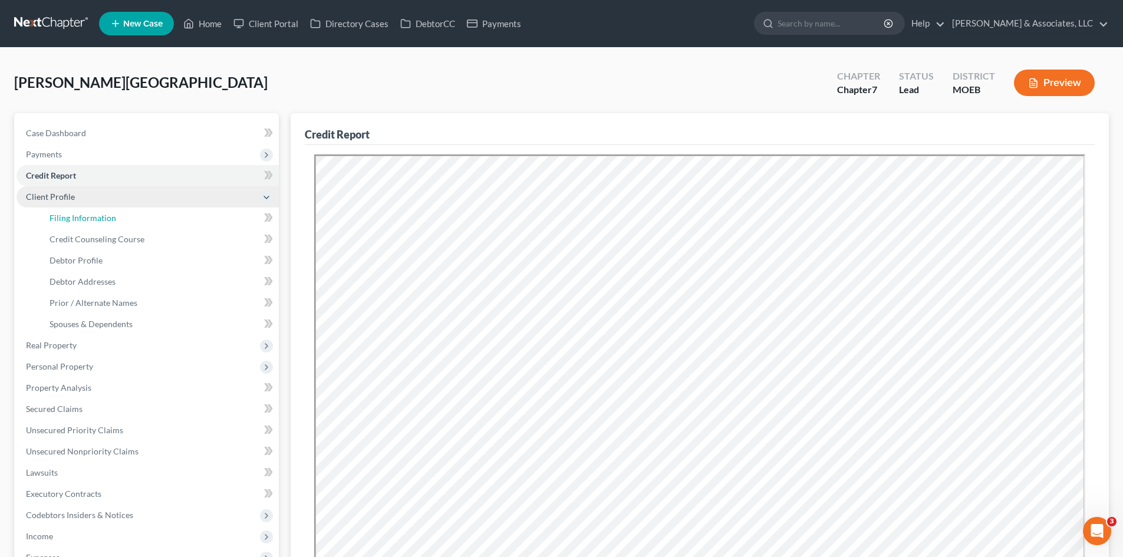
select select "26"
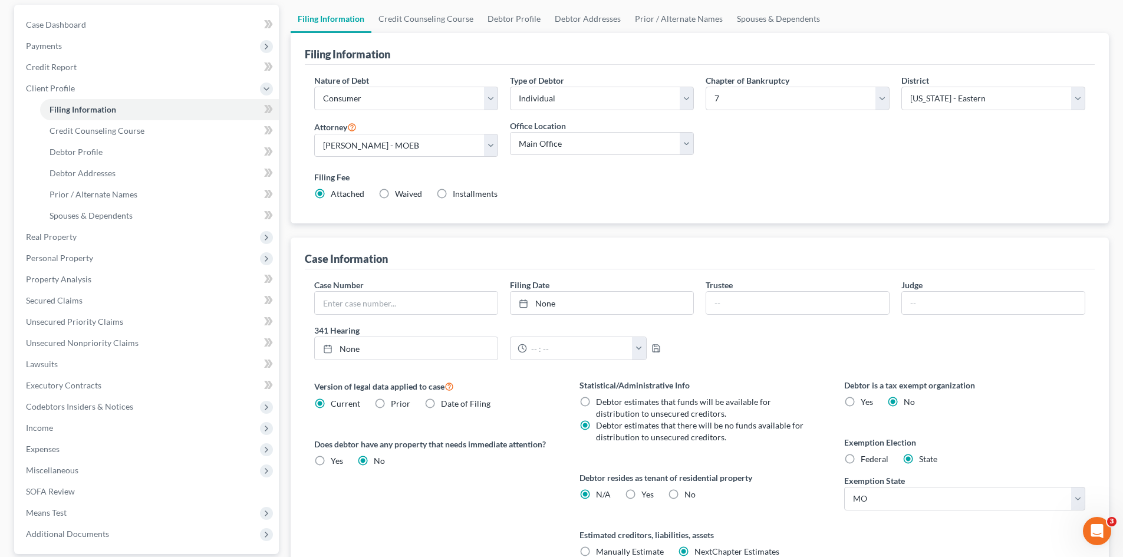
scroll to position [118, 0]
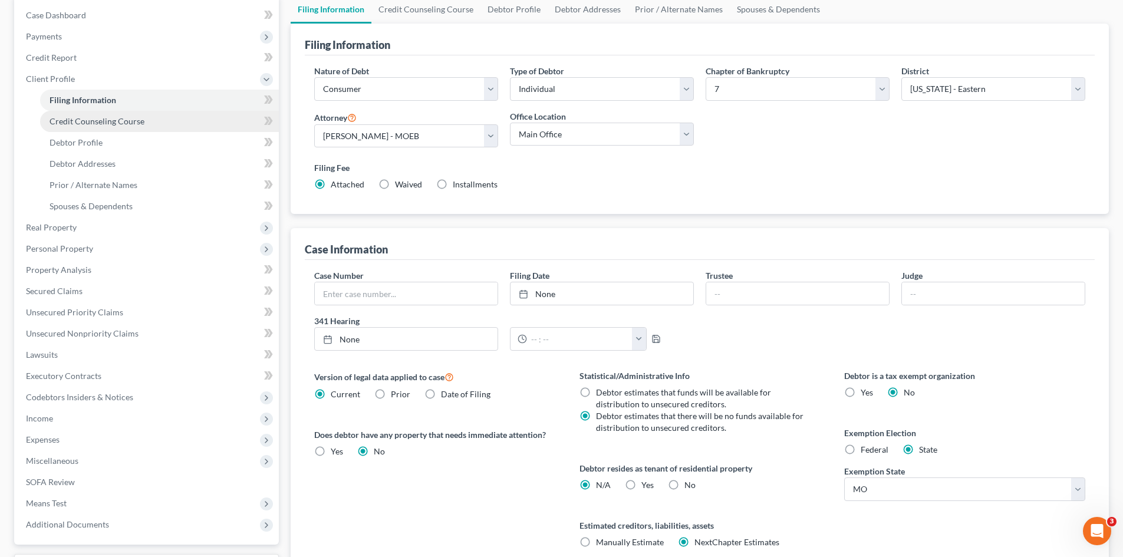
click at [122, 125] on span "Credit Counseling Course" at bounding box center [97, 121] width 95 height 10
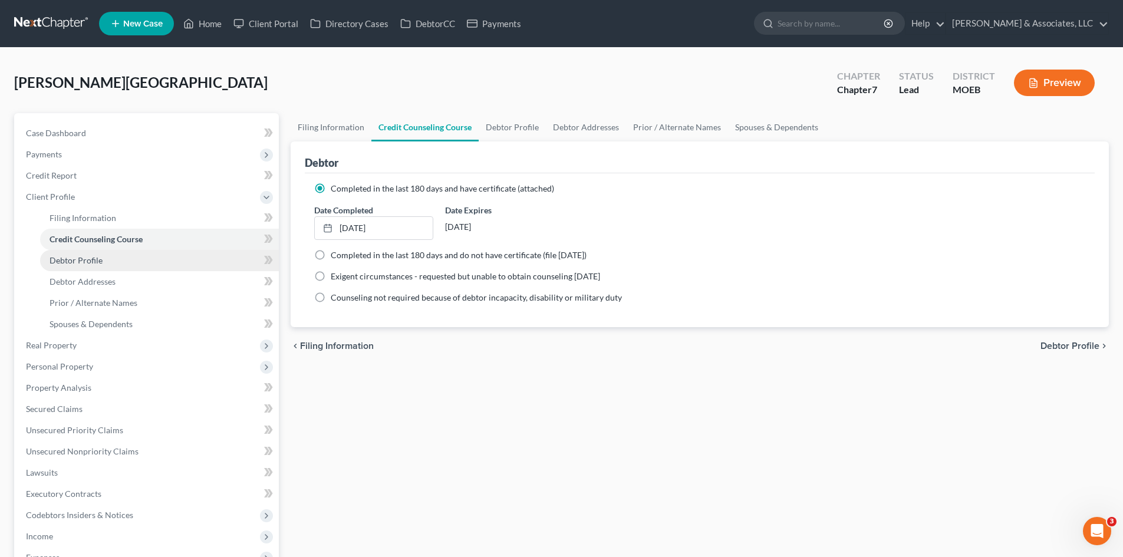
click at [79, 259] on span "Debtor Profile" at bounding box center [76, 260] width 53 height 10
select select "2"
select select "1"
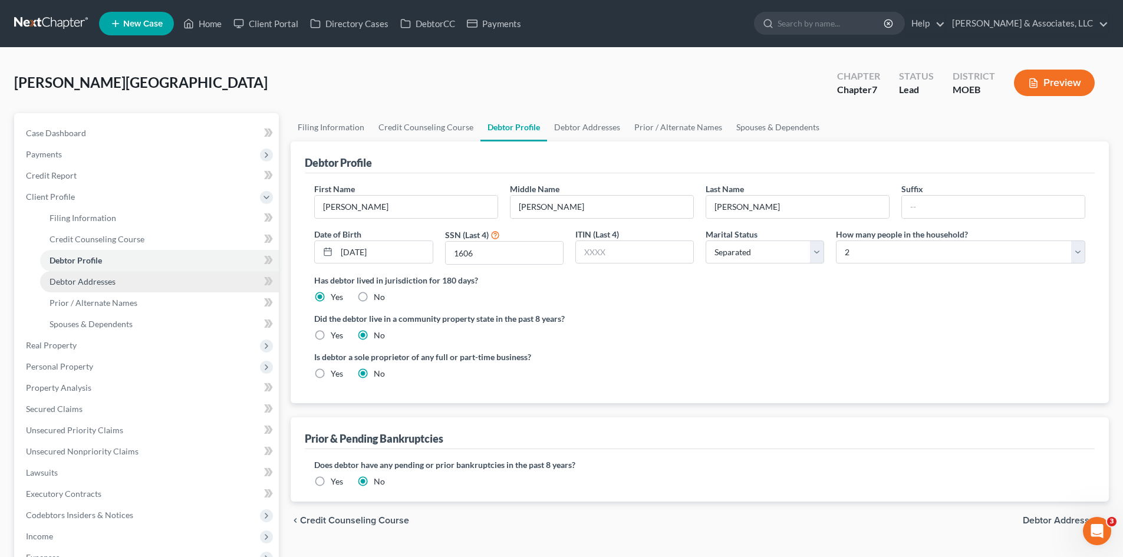
click at [85, 280] on span "Debtor Addresses" at bounding box center [83, 281] width 66 height 10
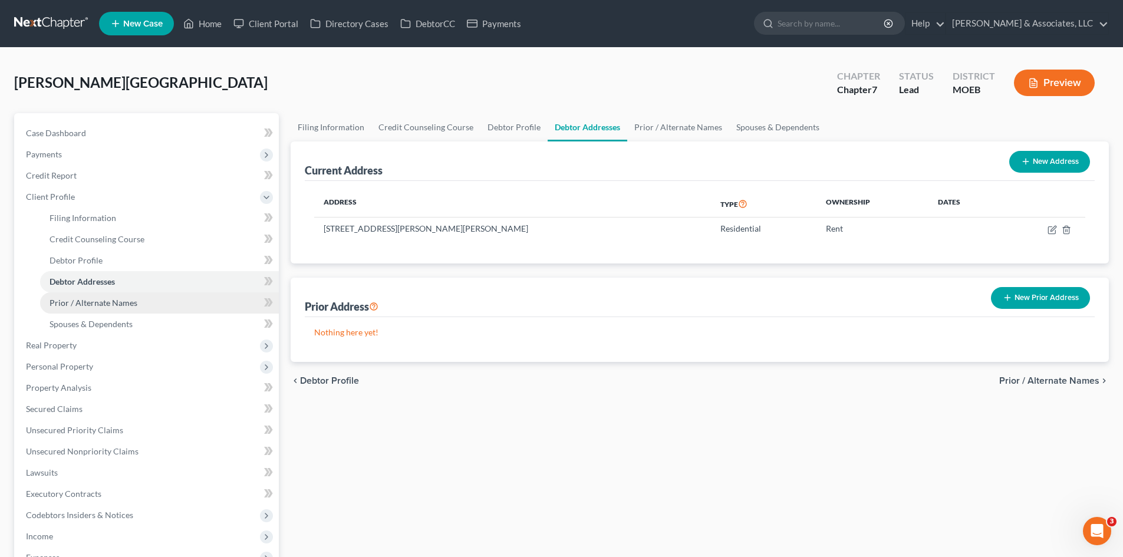
click at [98, 298] on span "Prior / Alternate Names" at bounding box center [94, 303] width 88 height 10
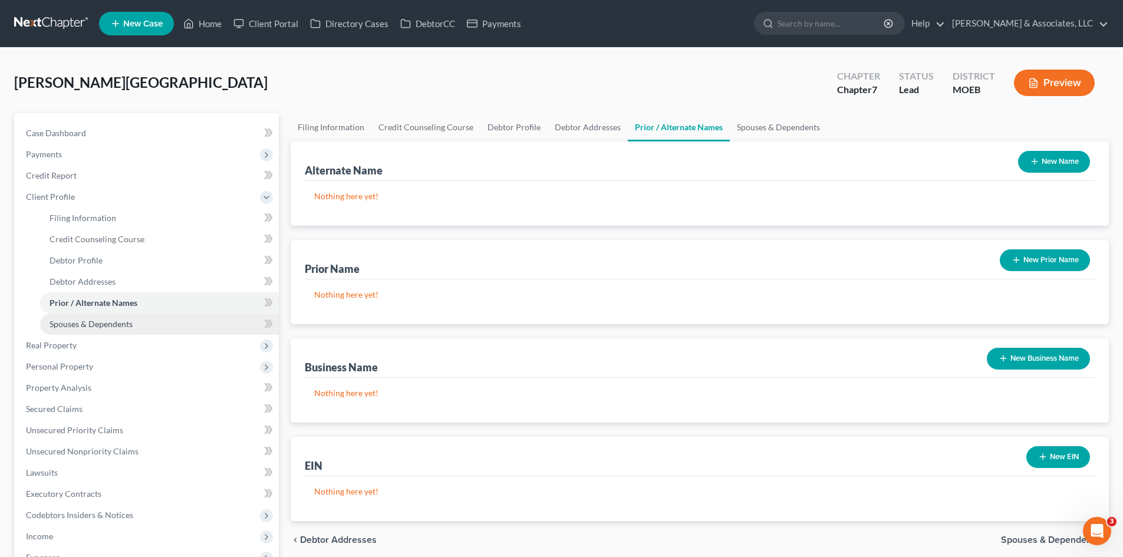
click at [90, 326] on span "Spouses & Dependents" at bounding box center [91, 324] width 83 height 10
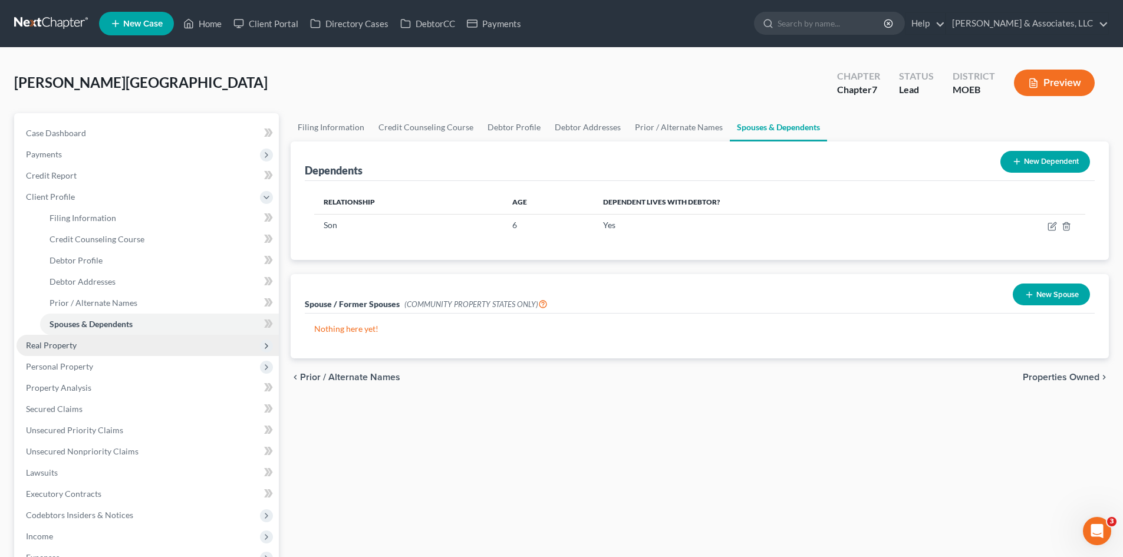
click at [58, 340] on span "Real Property" at bounding box center [51, 345] width 51 height 10
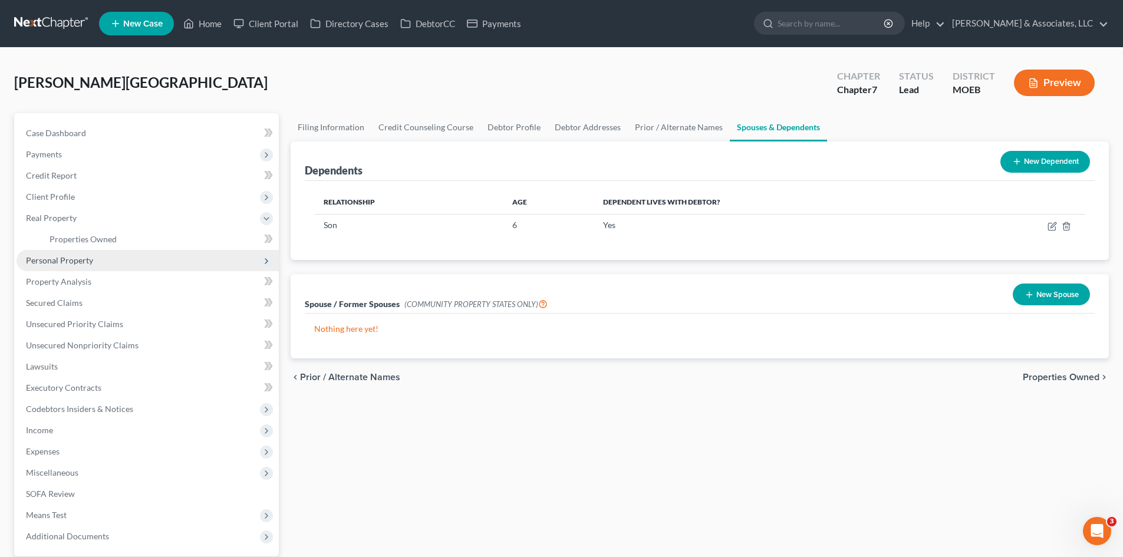
click at [61, 263] on span "Personal Property" at bounding box center [59, 260] width 67 height 10
click at [67, 264] on span "Vehicles Owned" at bounding box center [79, 260] width 59 height 10
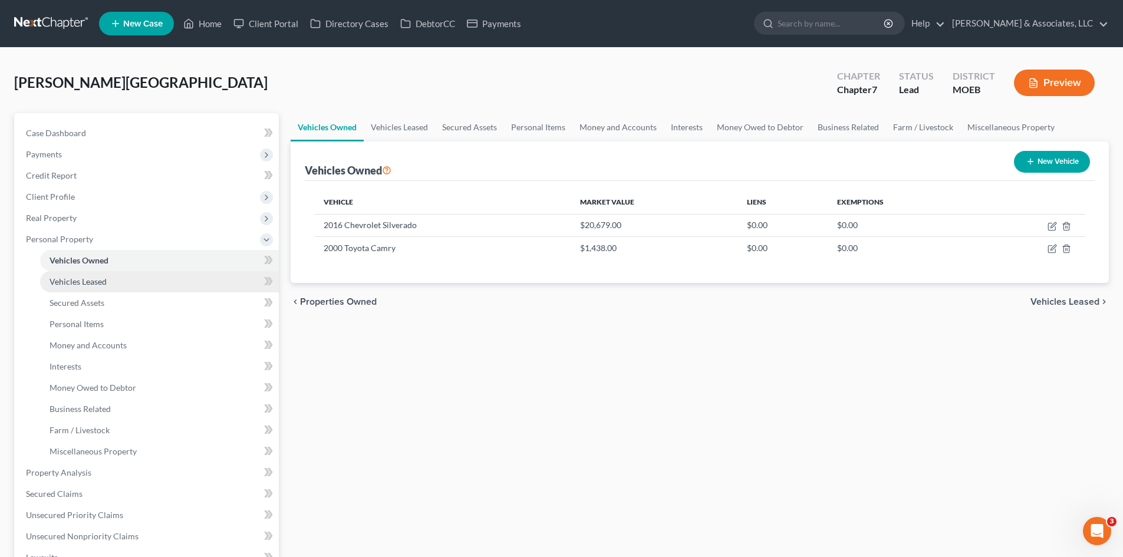
click at [114, 284] on link "Vehicles Leased" at bounding box center [159, 281] width 239 height 21
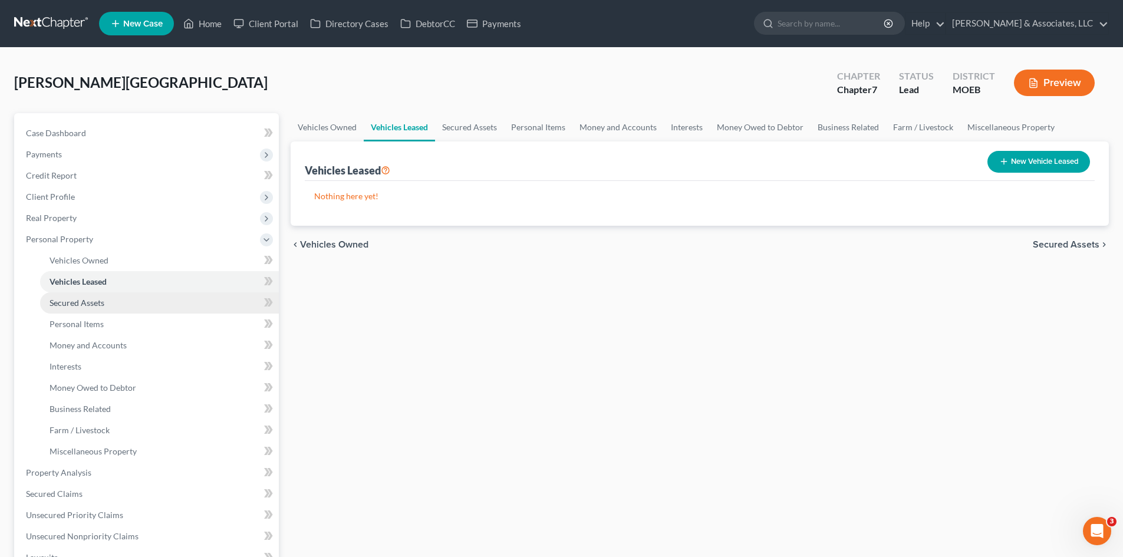
click at [102, 301] on span "Secured Assets" at bounding box center [77, 303] width 55 height 10
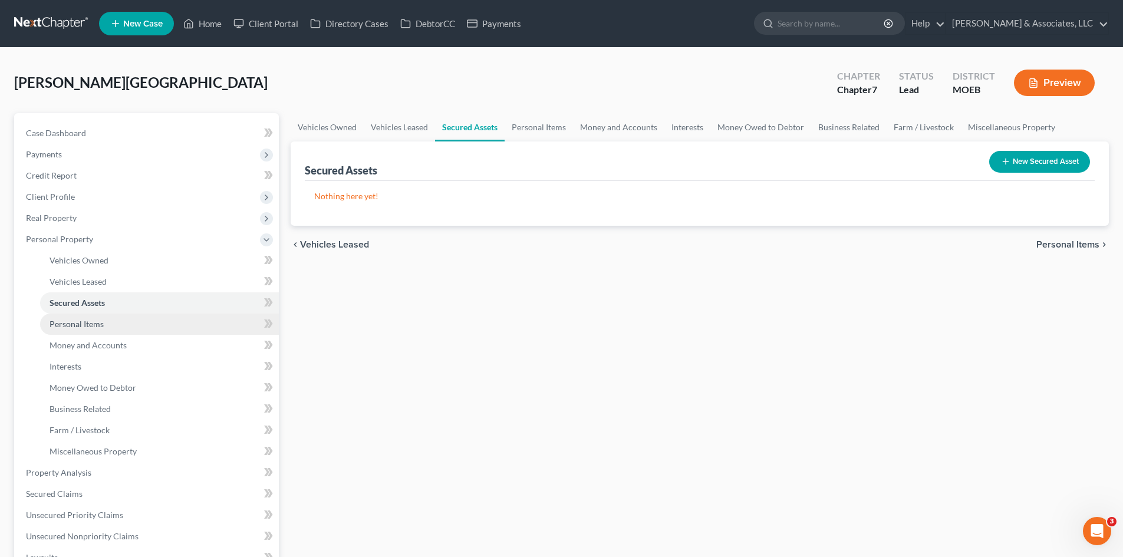
click at [91, 324] on span "Personal Items" at bounding box center [77, 324] width 54 height 10
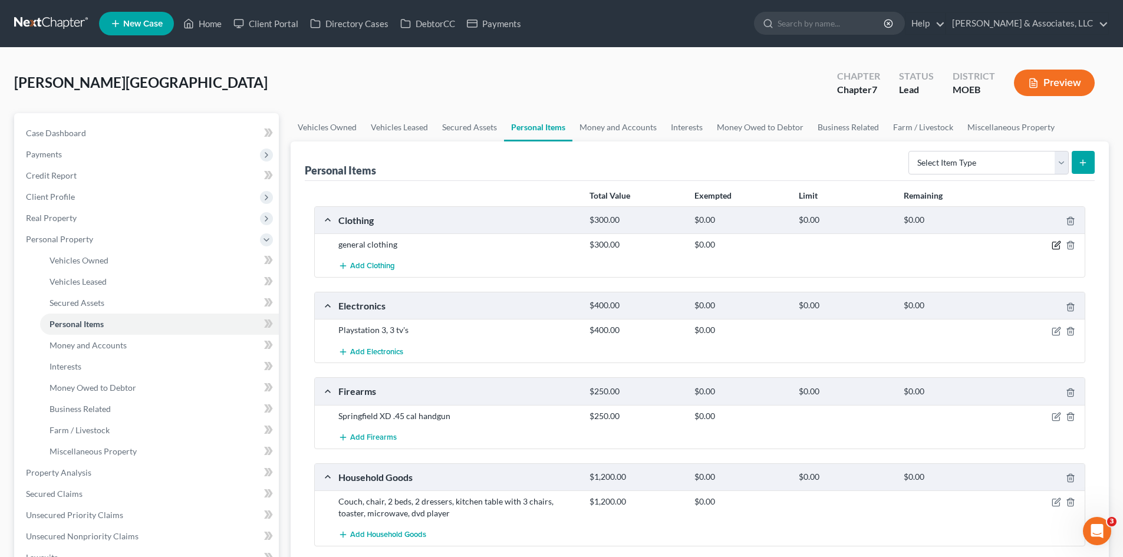
click at [1057, 245] on icon "button" at bounding box center [1056, 244] width 9 height 9
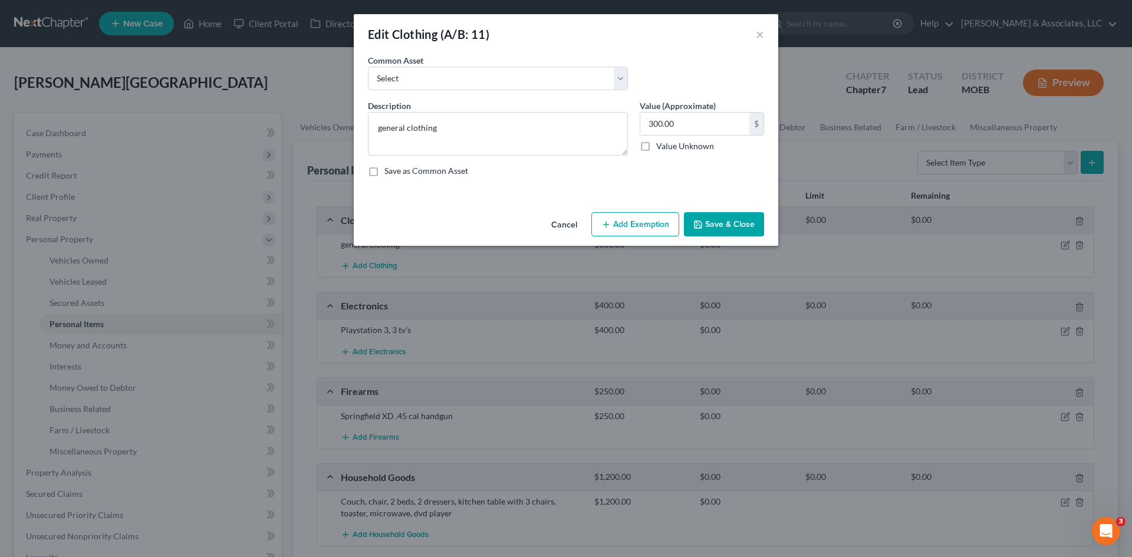
click at [631, 225] on button "Add Exemption" at bounding box center [635, 224] width 88 height 25
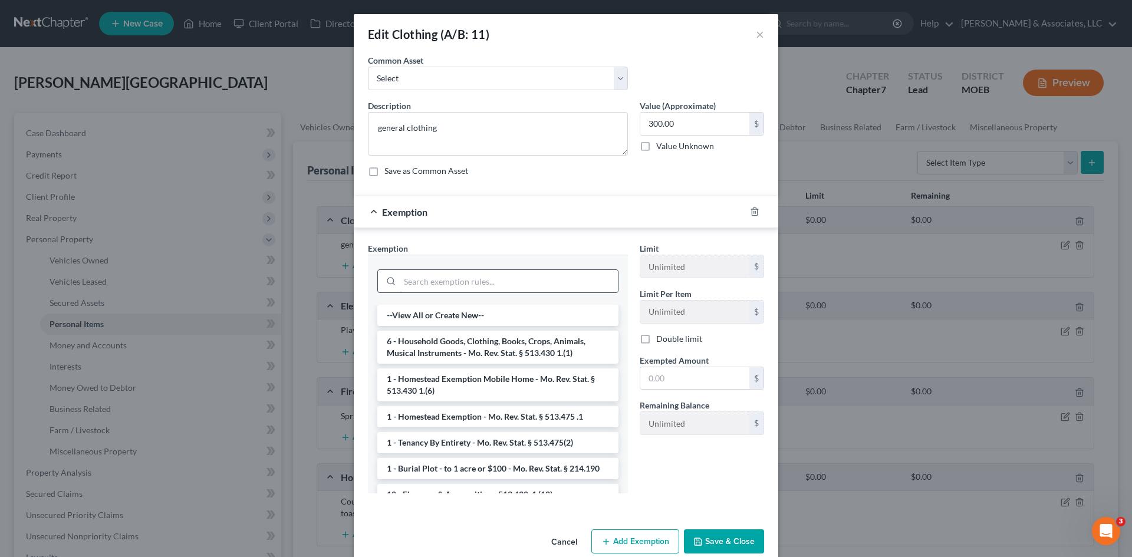
click at [453, 282] on input "search" at bounding box center [509, 281] width 218 height 22
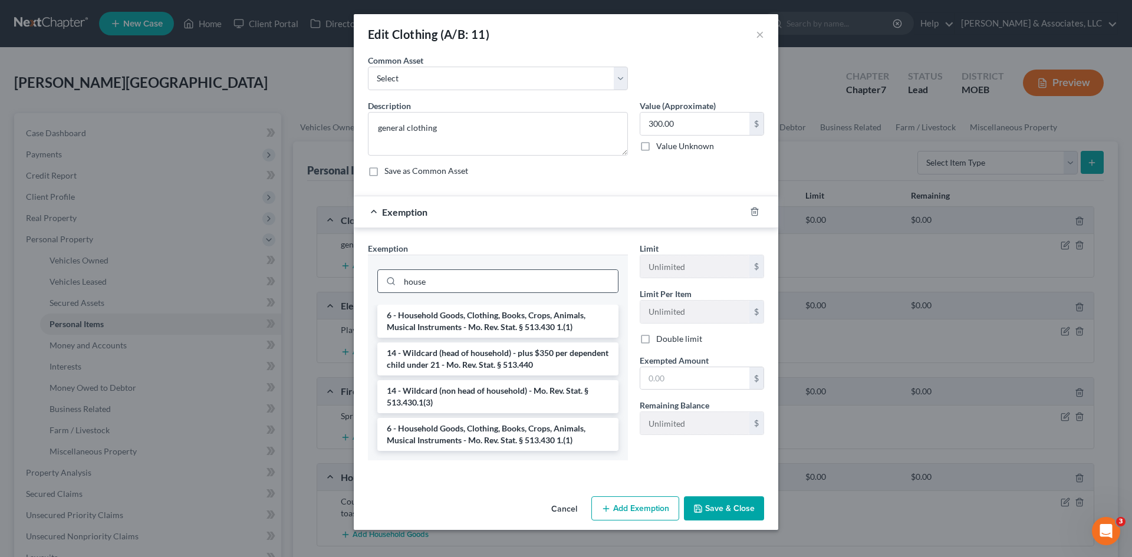
click at [502, 321] on li "6 - Household Goods, Clothing, Books, Crops, Animals, Musical Instruments - Mo.…" at bounding box center [497, 321] width 241 height 33
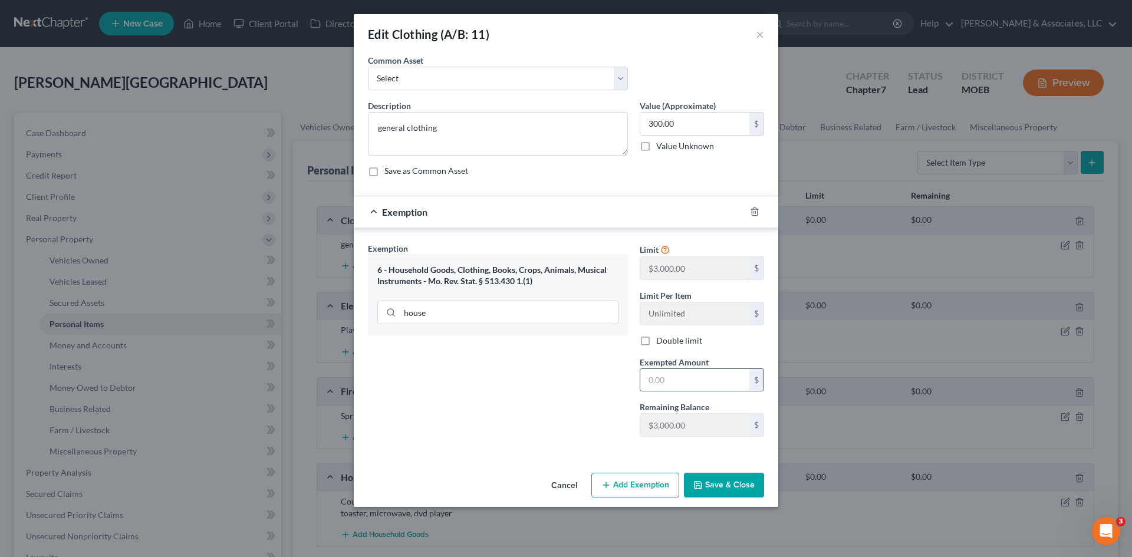
click at [672, 374] on input "text" at bounding box center [694, 380] width 109 height 22
click at [528, 442] on div "Exemption Set must be selected for CA. Exemption * 6 - Household Goods, Clothin…" at bounding box center [498, 344] width 272 height 204
click at [717, 480] on button "Save & Close" at bounding box center [724, 485] width 80 height 25
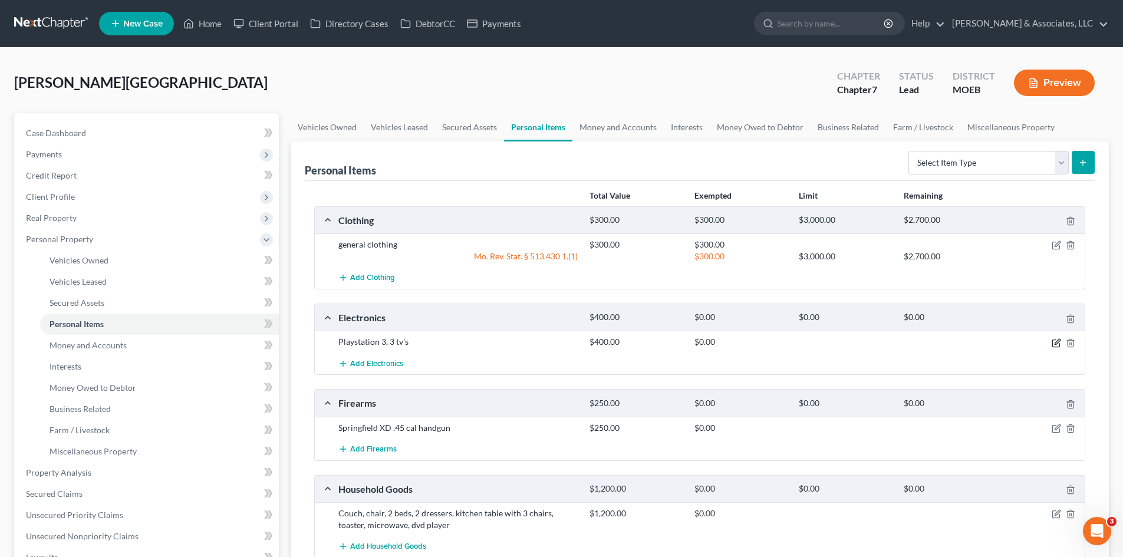
click at [1052, 342] on icon "button" at bounding box center [1055, 343] width 7 height 7
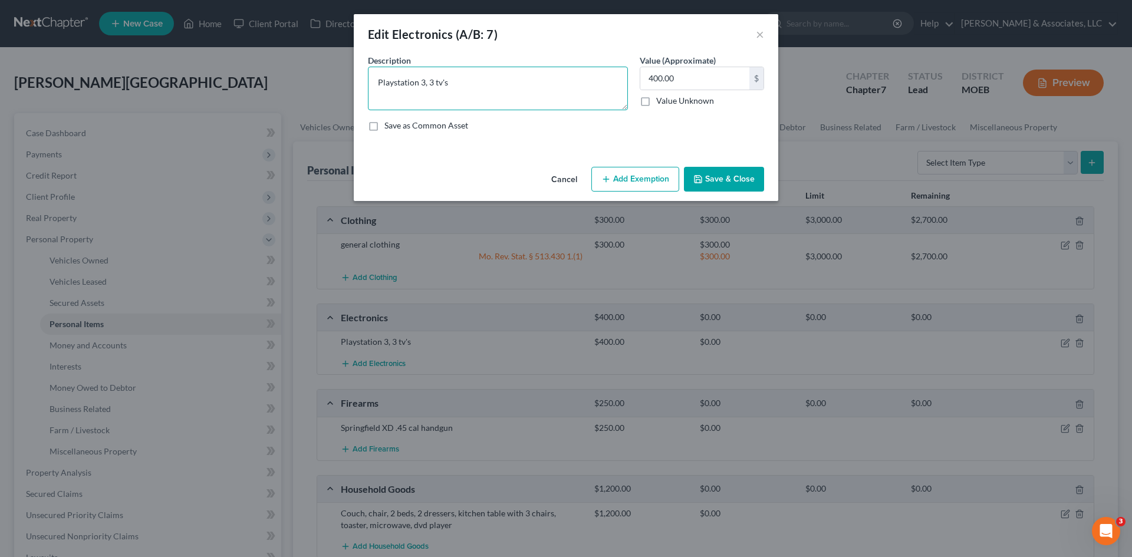
click at [474, 85] on textarea "Playstation 3, 3 tv's" at bounding box center [498, 89] width 260 height 44
click at [700, 80] on input "400.00" at bounding box center [694, 78] width 109 height 22
click at [661, 184] on button "Add Exemption" at bounding box center [635, 179] width 88 height 25
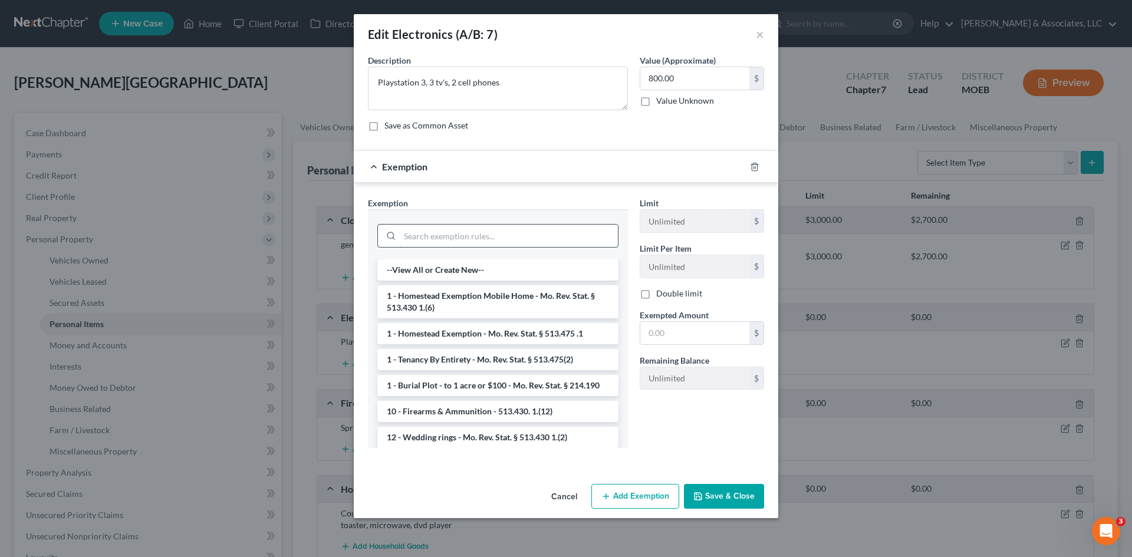
click at [512, 237] on input "search" at bounding box center [509, 236] width 218 height 22
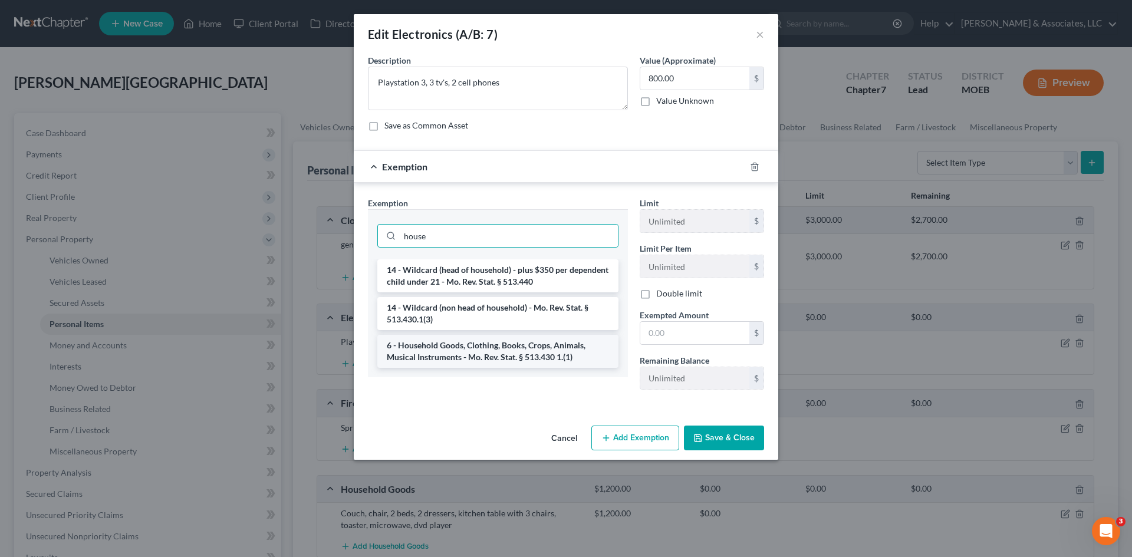
click at [467, 348] on li "6 - Household Goods, Clothing, Books, Crops, Animals, Musical Instruments - Mo.…" at bounding box center [497, 351] width 241 height 33
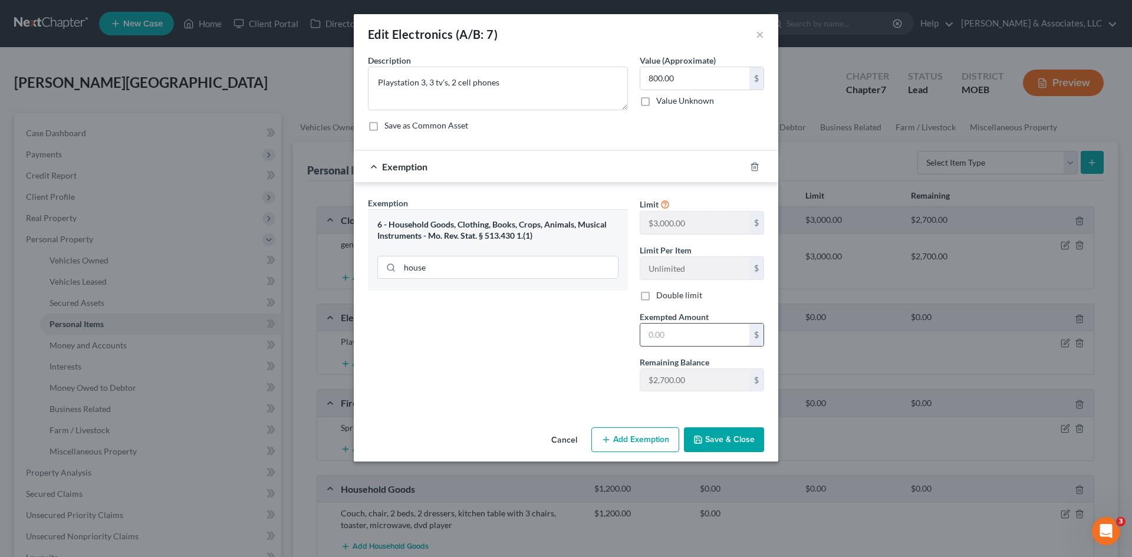
click at [696, 336] on input "text" at bounding box center [694, 335] width 109 height 22
drag, startPoint x: 716, startPoint y: 443, endPoint x: 747, endPoint y: 459, distance: 35.3
click at [716, 443] on button "Save & Close" at bounding box center [724, 439] width 80 height 25
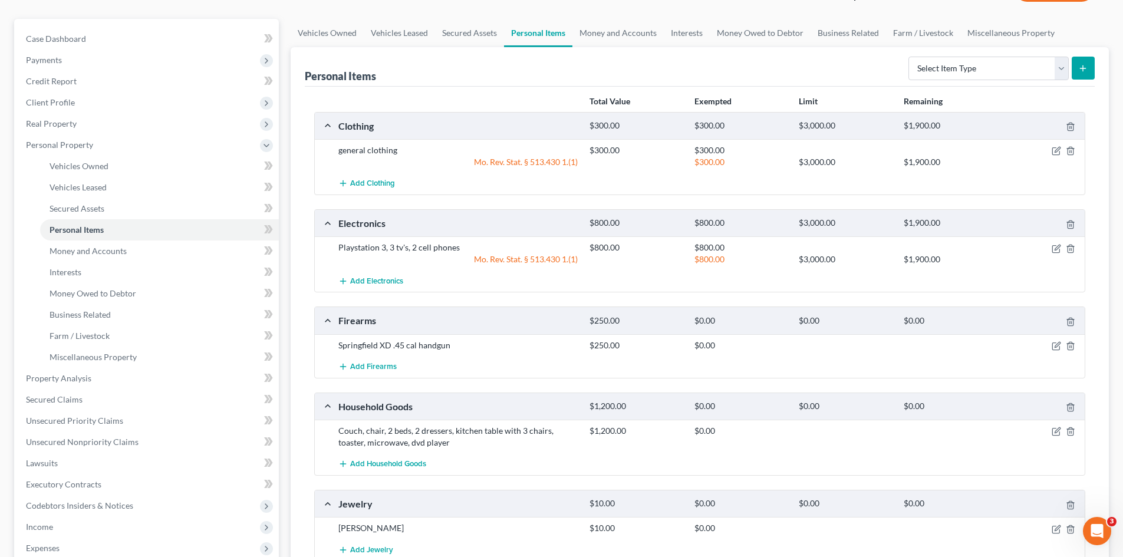
scroll to position [118, 0]
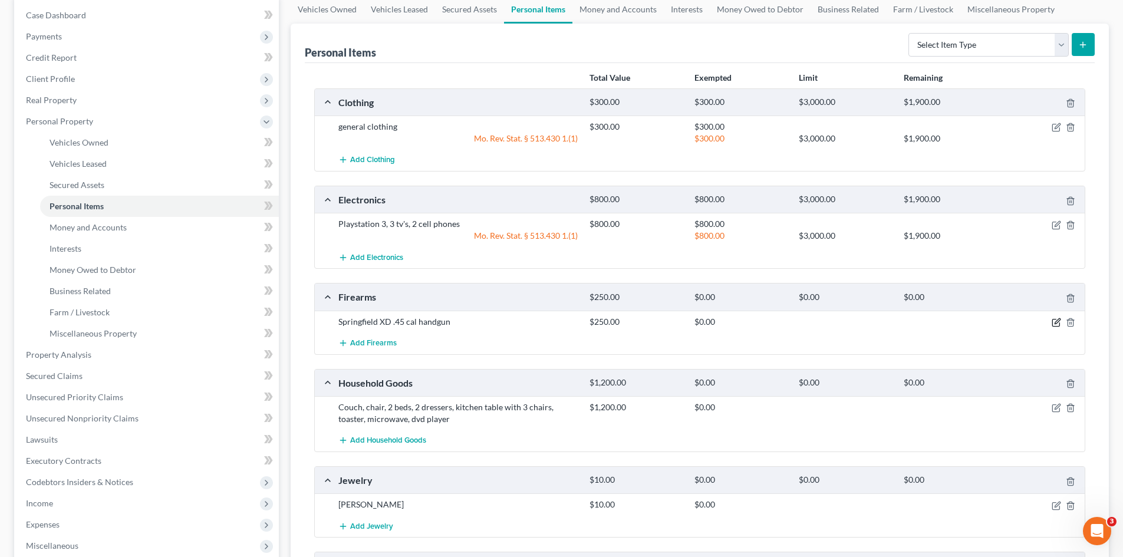
drag, startPoint x: 1054, startPoint y: 321, endPoint x: 845, endPoint y: 339, distance: 210.0
click at [1054, 321] on icon "button" at bounding box center [1056, 322] width 9 height 9
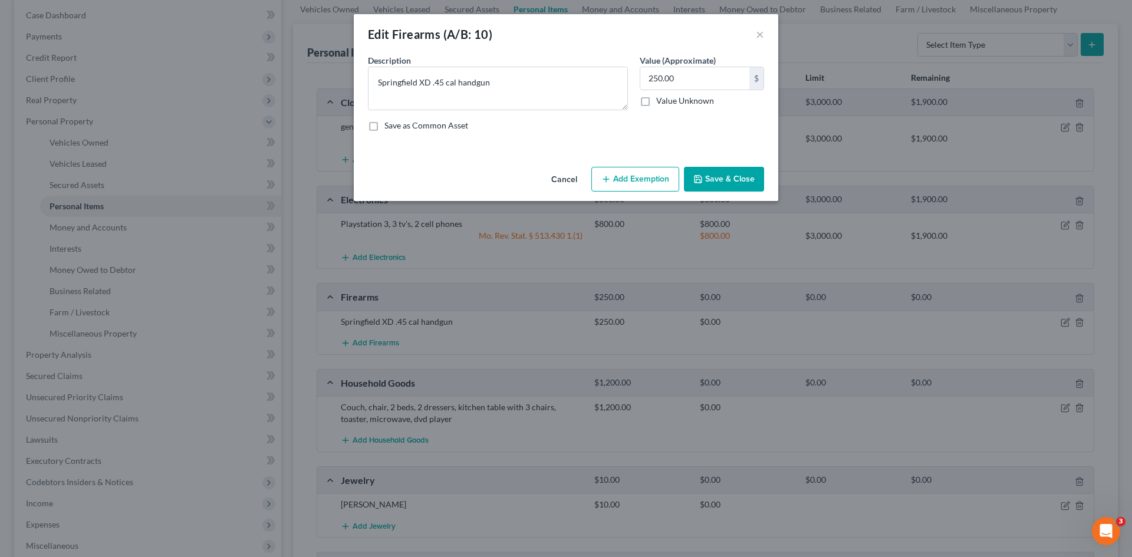
click at [636, 178] on button "Add Exemption" at bounding box center [635, 179] width 88 height 25
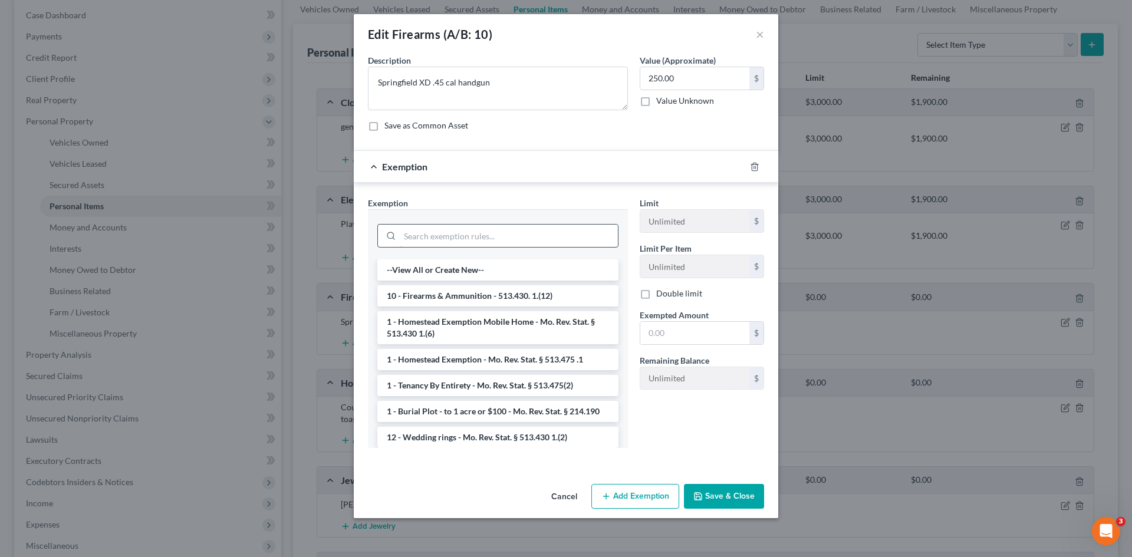
click at [459, 231] on input "search" at bounding box center [509, 236] width 218 height 22
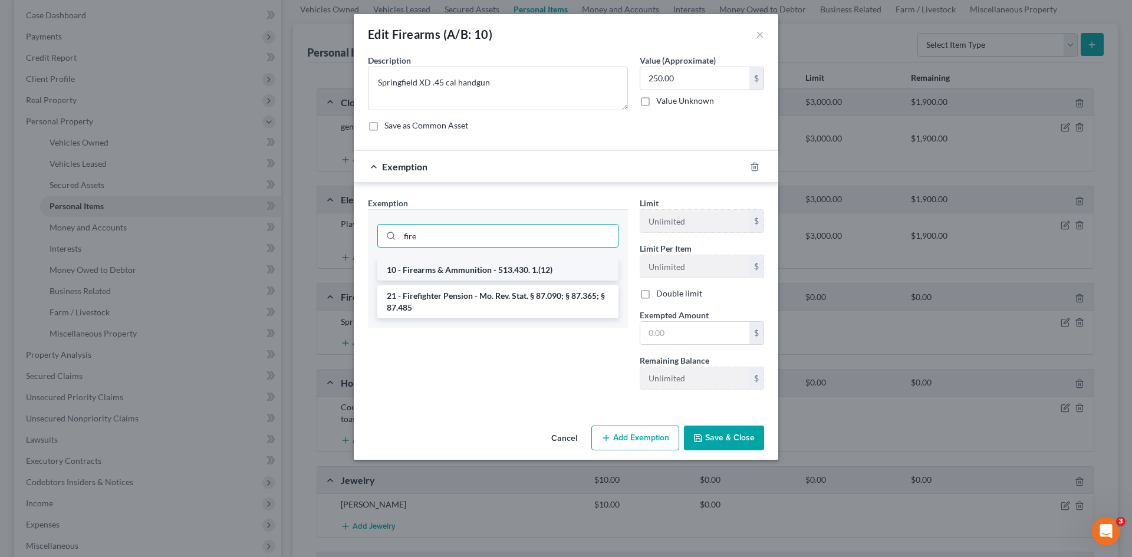
click at [501, 272] on li "10 - Firearms & Ammunition - 513.430. 1.(12)" at bounding box center [497, 269] width 241 height 21
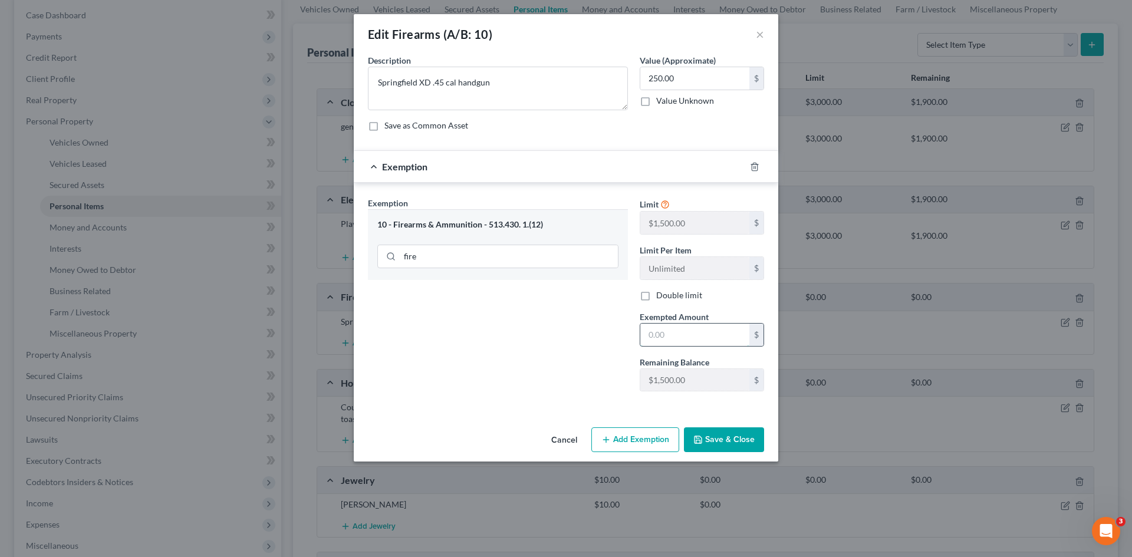
click at [663, 335] on input "text" at bounding box center [694, 335] width 109 height 22
click at [721, 437] on button "Save & Close" at bounding box center [724, 439] width 80 height 25
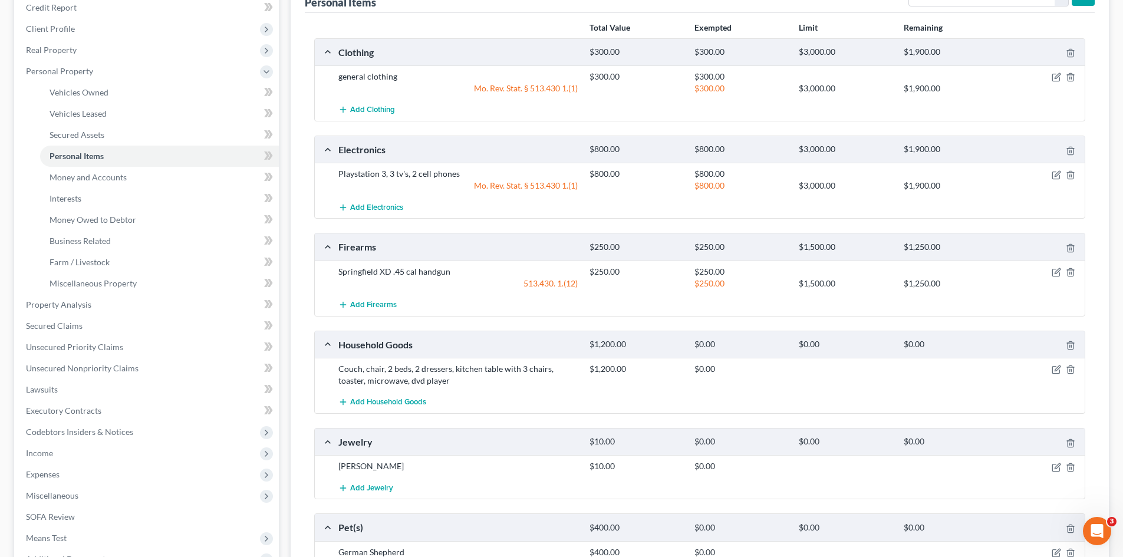
scroll to position [236, 0]
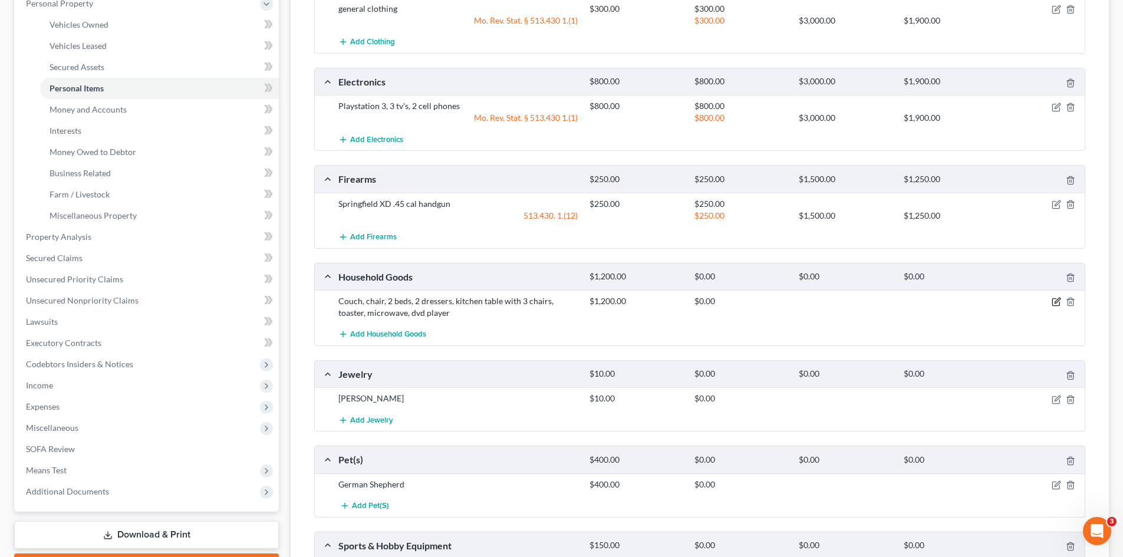
click at [1057, 301] on icon "button" at bounding box center [1056, 300] width 5 height 5
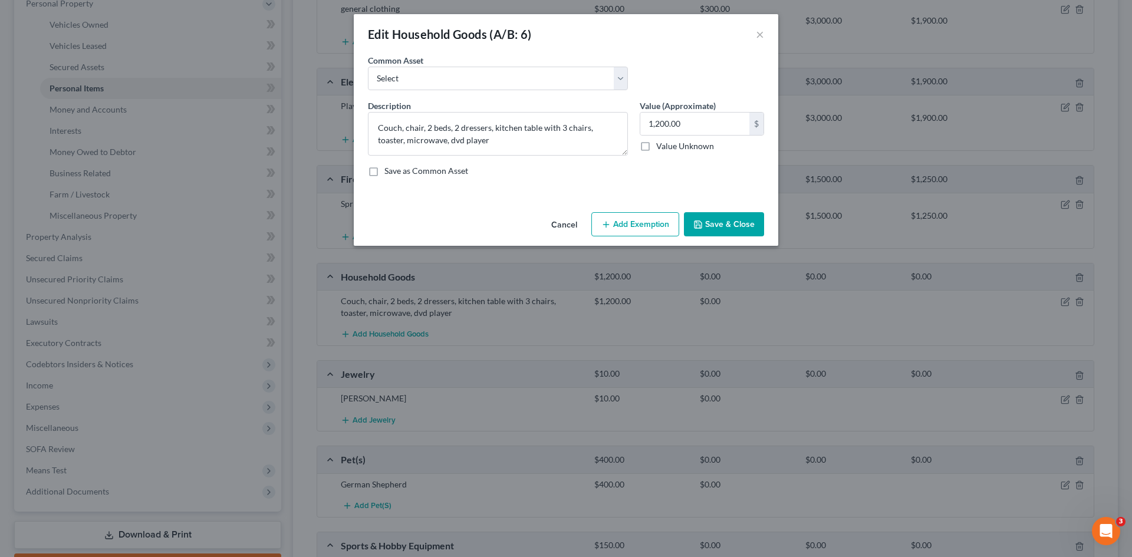
click at [639, 222] on button "Add Exemption" at bounding box center [635, 224] width 88 height 25
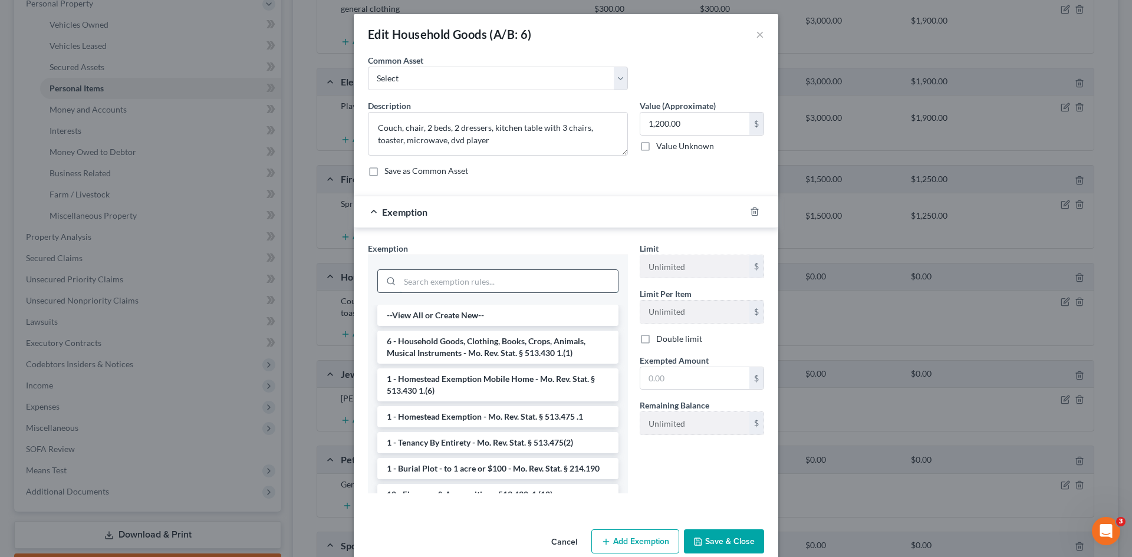
click at [446, 282] on input "search" at bounding box center [509, 281] width 218 height 22
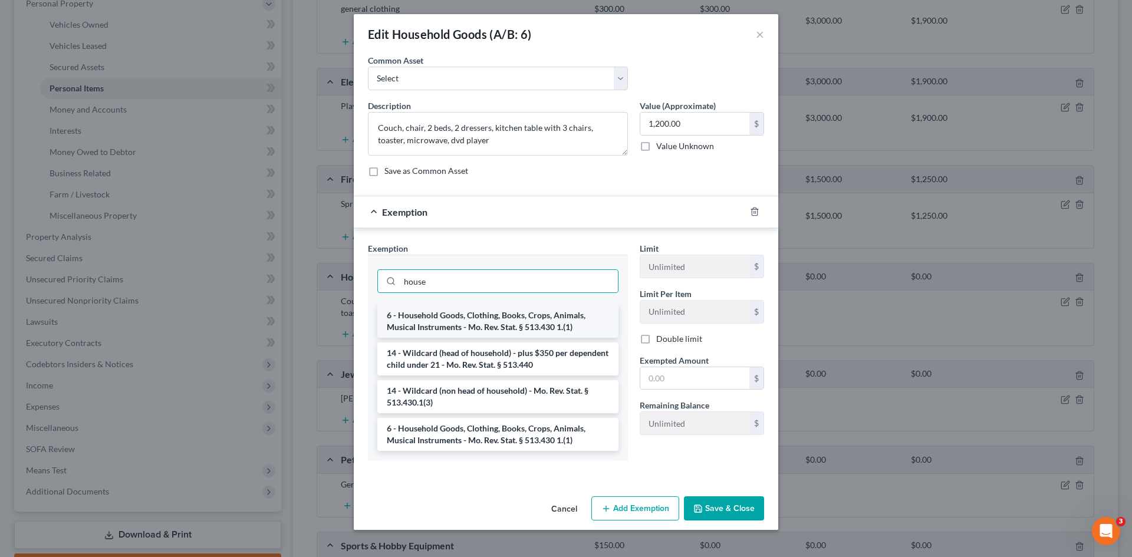
click at [457, 321] on li "6 - Household Goods, Clothing, Books, Crops, Animals, Musical Instruments - Mo.…" at bounding box center [497, 321] width 241 height 33
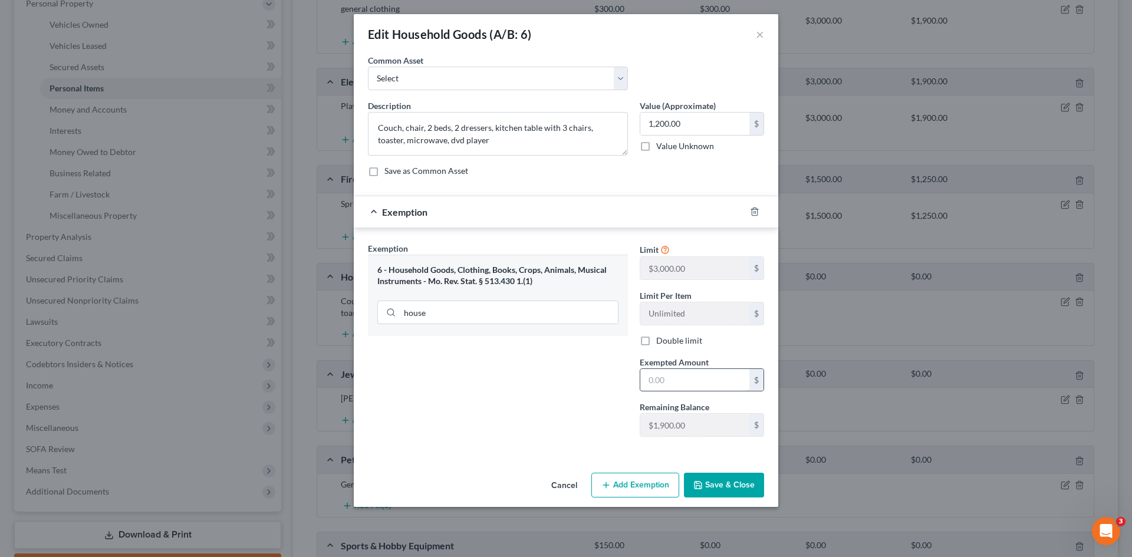
click at [663, 381] on input "text" at bounding box center [694, 380] width 109 height 22
click at [734, 479] on button "Save & Close" at bounding box center [724, 485] width 80 height 25
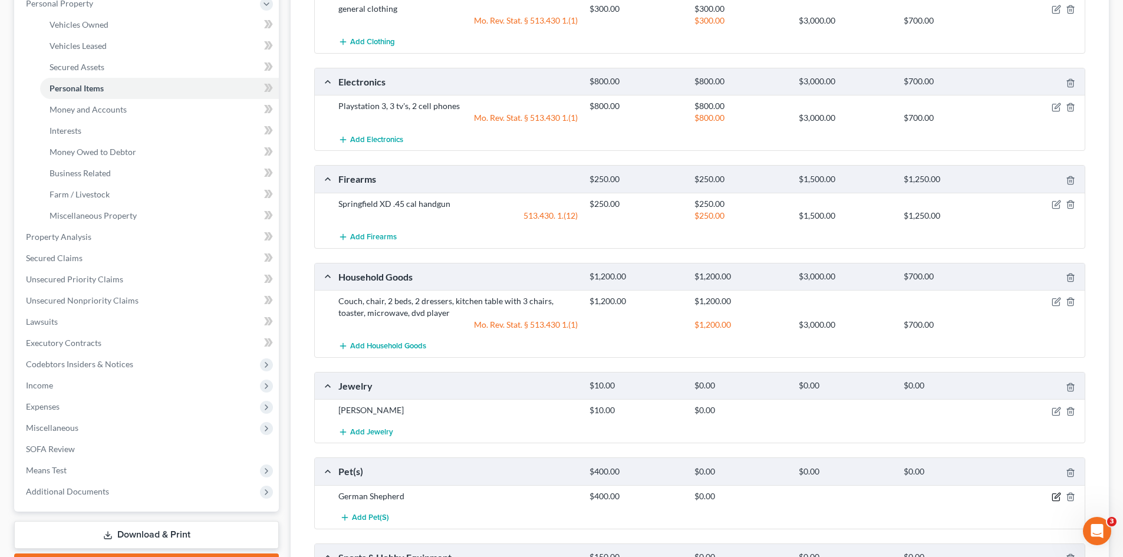
click at [1056, 499] on icon "button" at bounding box center [1056, 496] width 9 height 9
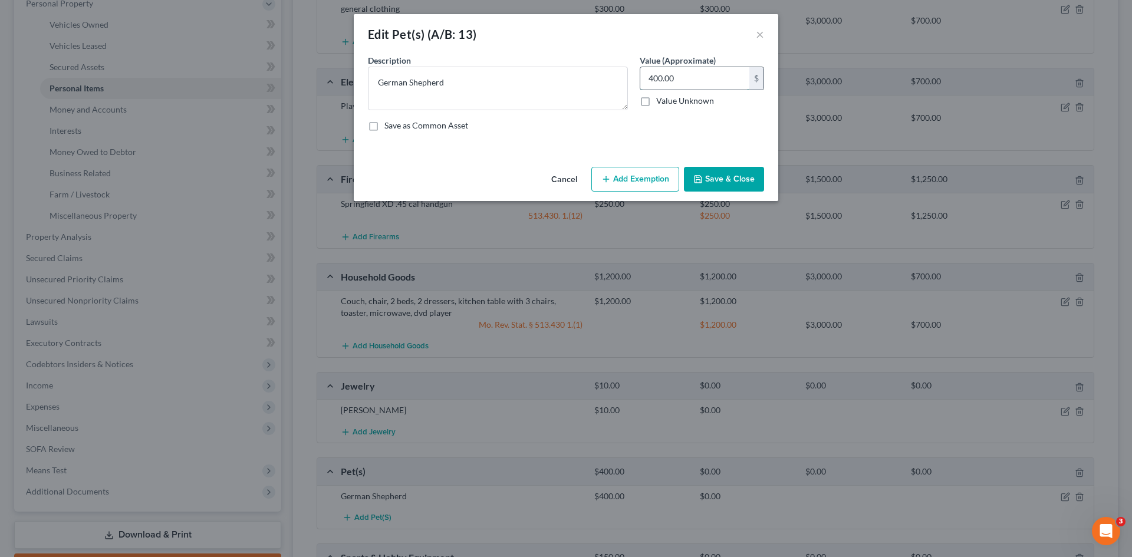
click at [676, 83] on input "400.00" at bounding box center [694, 78] width 109 height 22
click at [622, 182] on button "Add Exemption" at bounding box center [635, 179] width 88 height 25
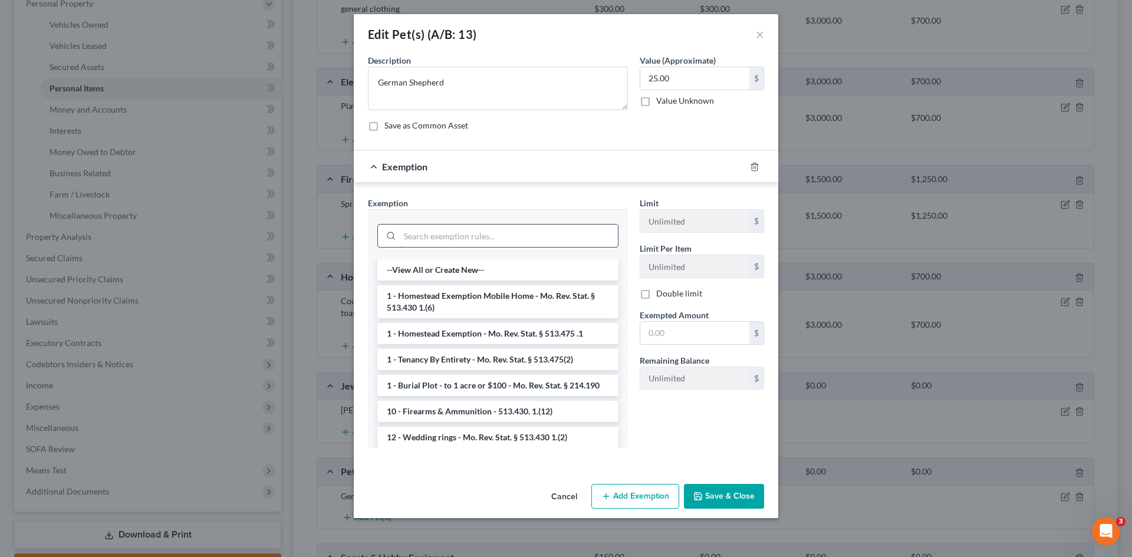
click at [480, 235] on input "search" at bounding box center [509, 236] width 218 height 22
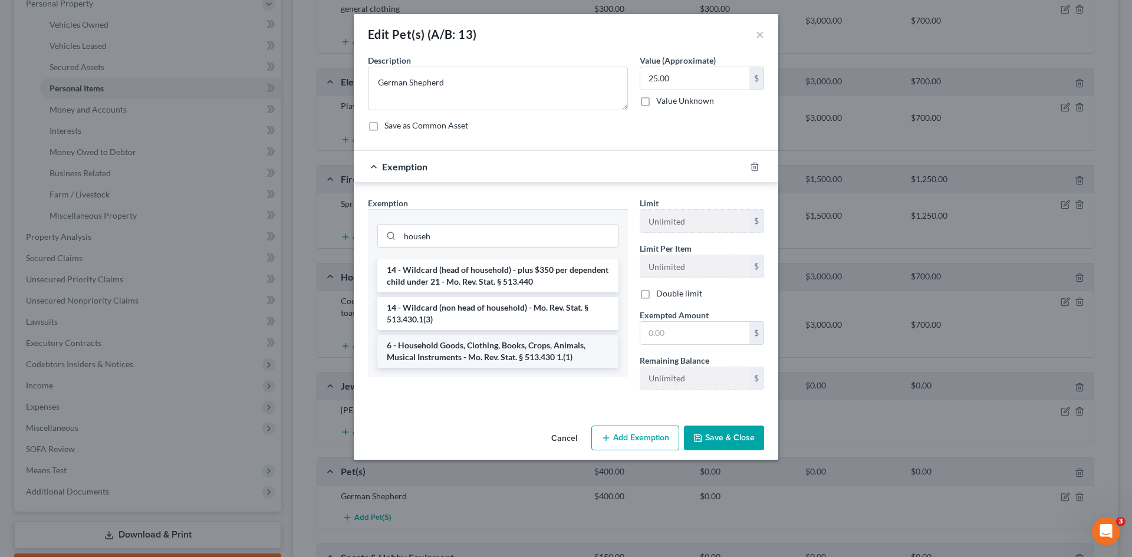
click at [514, 357] on li "6 - Household Goods, Clothing, Books, Crops, Animals, Musical Instruments - Mo.…" at bounding box center [497, 351] width 241 height 33
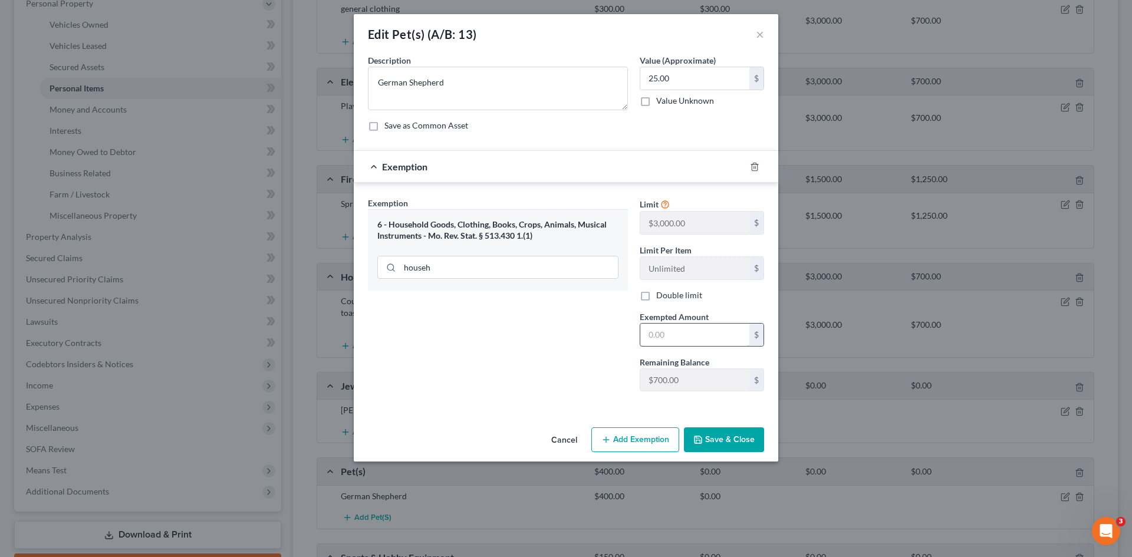
click at [648, 331] on input "text" at bounding box center [694, 335] width 109 height 22
click at [710, 438] on button "Save & Close" at bounding box center [724, 439] width 80 height 25
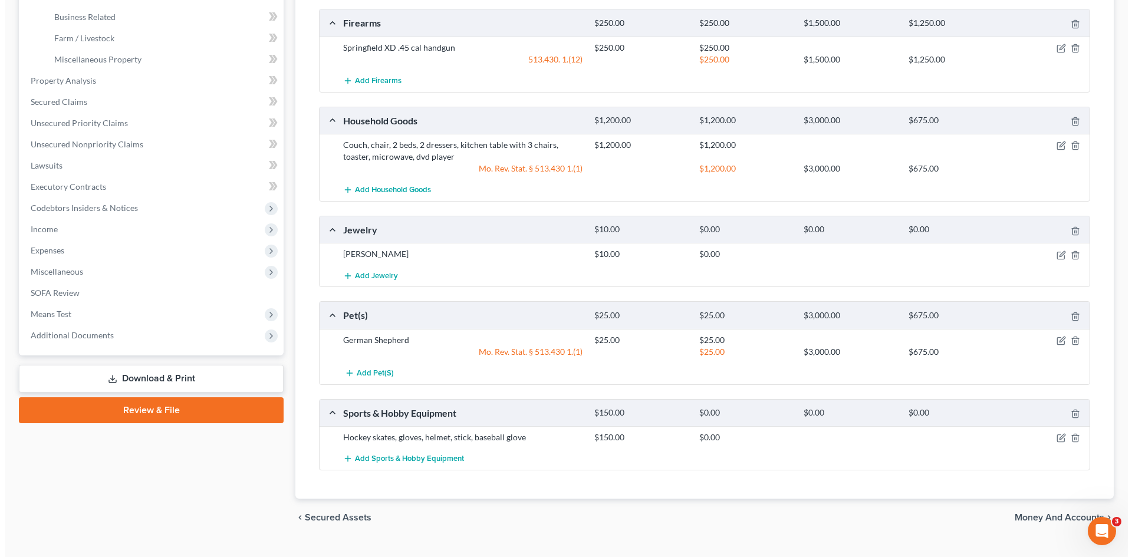
scroll to position [413, 0]
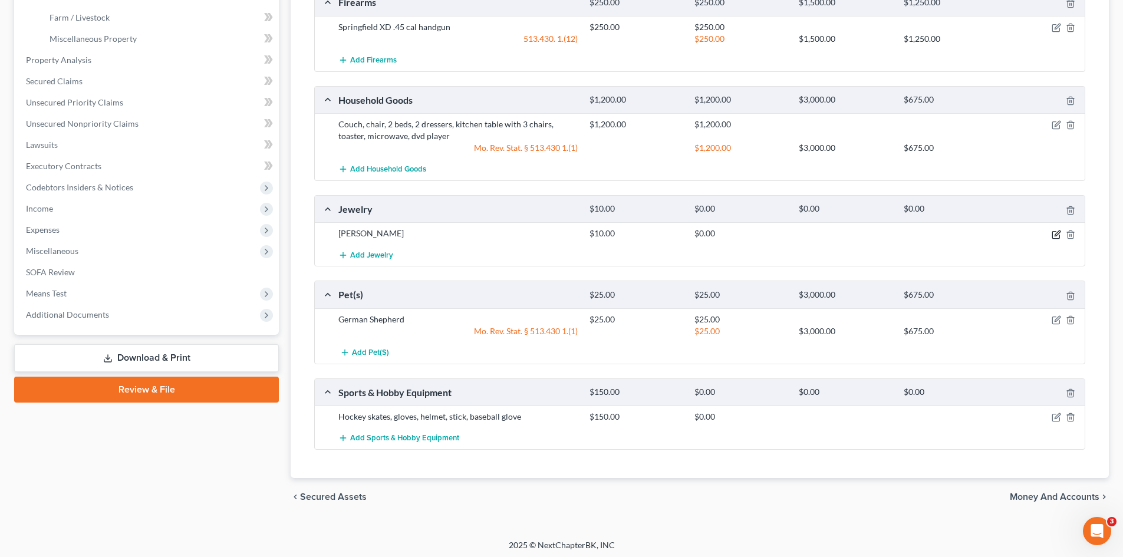
click at [1058, 235] on icon "button" at bounding box center [1056, 234] width 9 height 9
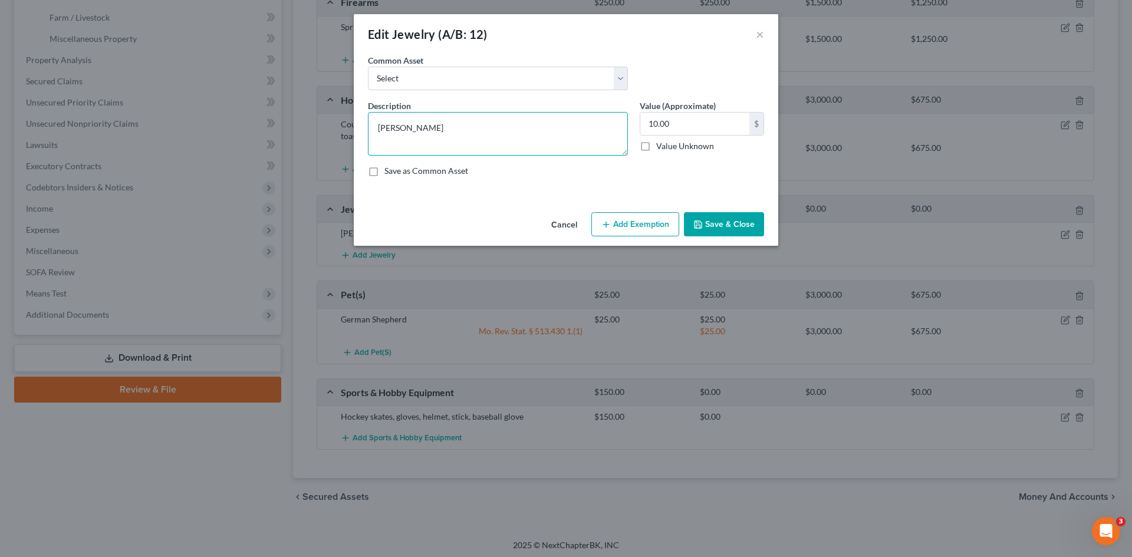
click at [449, 130] on textarea "P.O.W. bracelet" at bounding box center [498, 134] width 260 height 44
drag, startPoint x: 450, startPoint y: 129, endPoint x: 352, endPoint y: 134, distance: 98.0
click at [352, 133] on div "Edit Jewelry (A/B: 12) × An exemption set must first be selected from the Filin…" at bounding box center [566, 278] width 1132 height 557
drag, startPoint x: 437, startPoint y: 75, endPoint x: 427, endPoint y: 87, distance: 15.4
click at [437, 75] on select "Select Costume jewelry" at bounding box center [498, 79] width 260 height 24
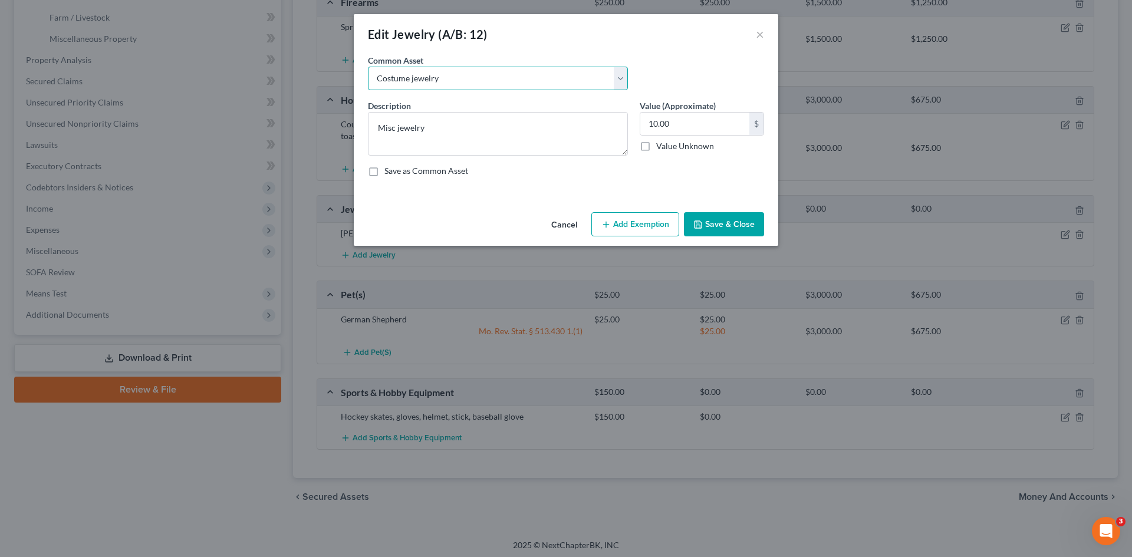
click at [368, 67] on select "Select Costume jewelry" at bounding box center [498, 79] width 260 height 24
click at [675, 127] on input "50.00" at bounding box center [694, 124] width 109 height 22
click at [657, 225] on button "Add Exemption" at bounding box center [635, 224] width 88 height 25
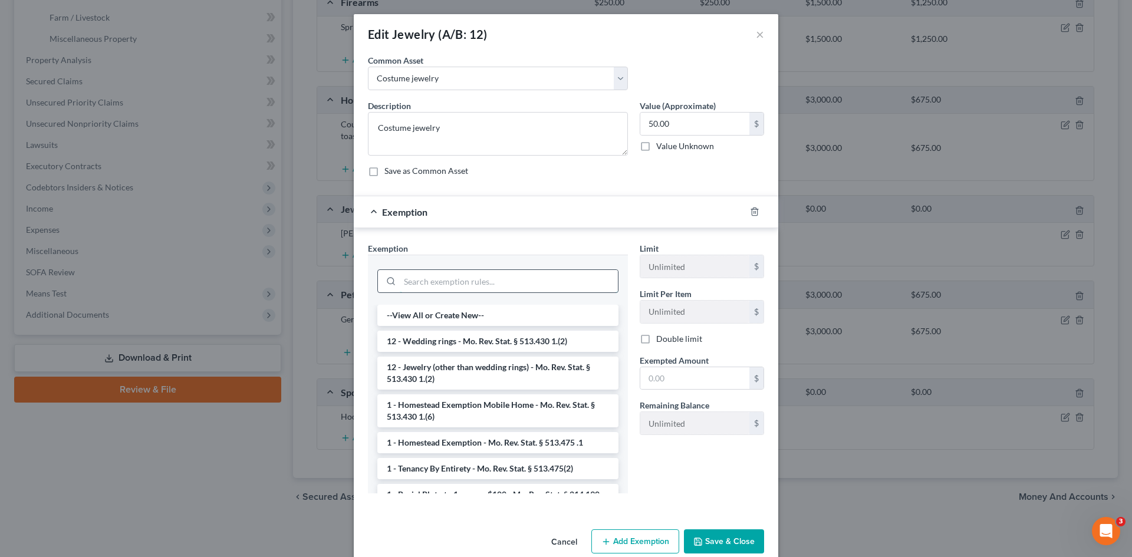
click at [496, 282] on input "search" at bounding box center [509, 281] width 218 height 22
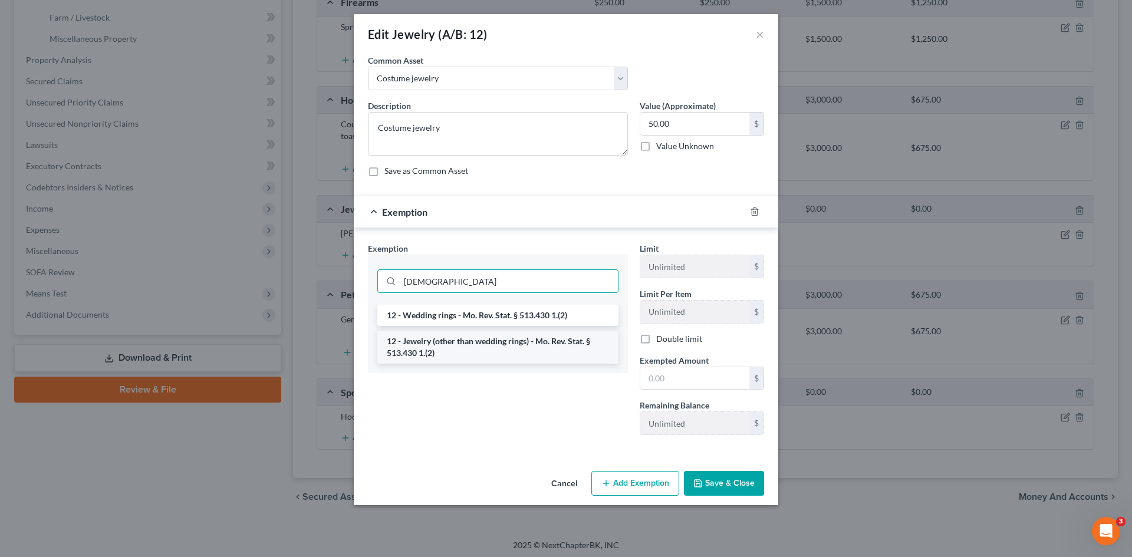
click at [495, 345] on li "12 - Jewelry (other than wedding rings) - Mo. Rev. Stat. § 513.430 1.(2)" at bounding box center [497, 347] width 241 height 33
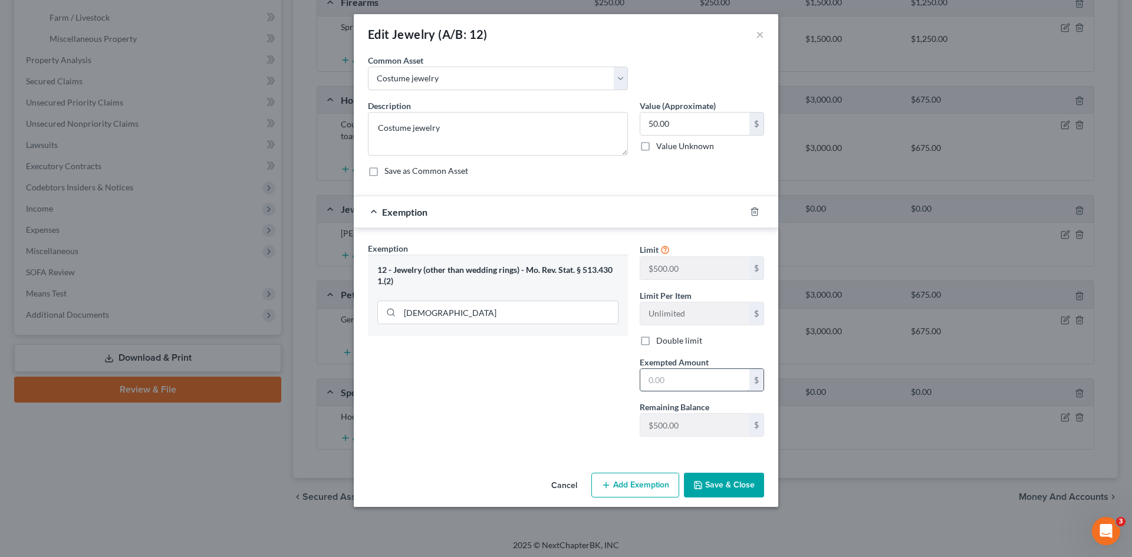
drag, startPoint x: 665, startPoint y: 374, endPoint x: 661, endPoint y: 381, distance: 7.7
click at [665, 374] on input "text" at bounding box center [694, 380] width 109 height 22
click at [719, 489] on button "Save & Close" at bounding box center [724, 485] width 80 height 25
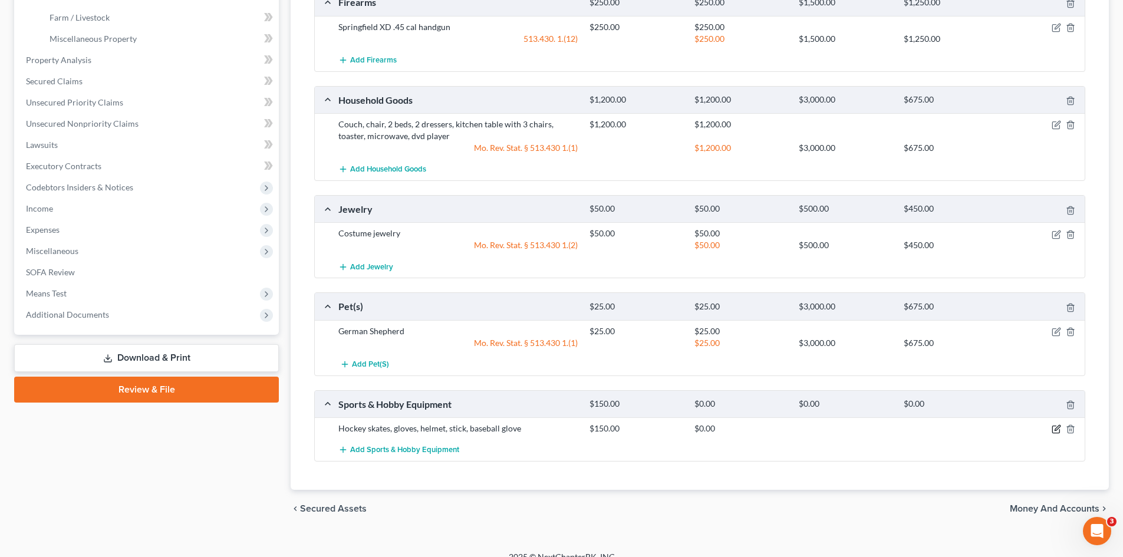
click at [1057, 429] on icon "button" at bounding box center [1056, 428] width 9 height 9
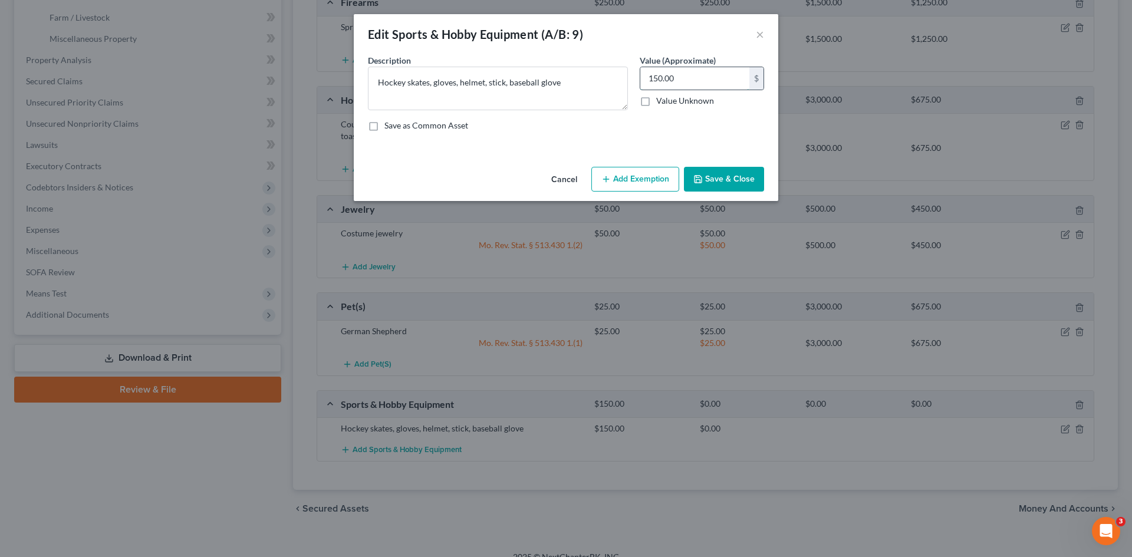
click at [674, 75] on input "150.00" at bounding box center [694, 78] width 109 height 22
click at [638, 175] on button "Add Exemption" at bounding box center [635, 179] width 88 height 25
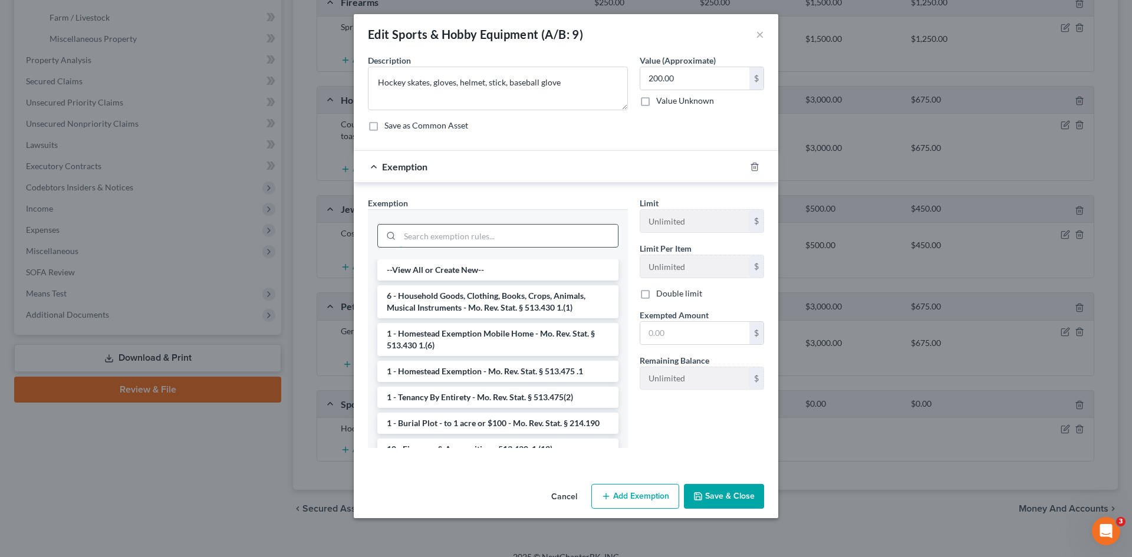
click at [476, 240] on input "search" at bounding box center [509, 236] width 218 height 22
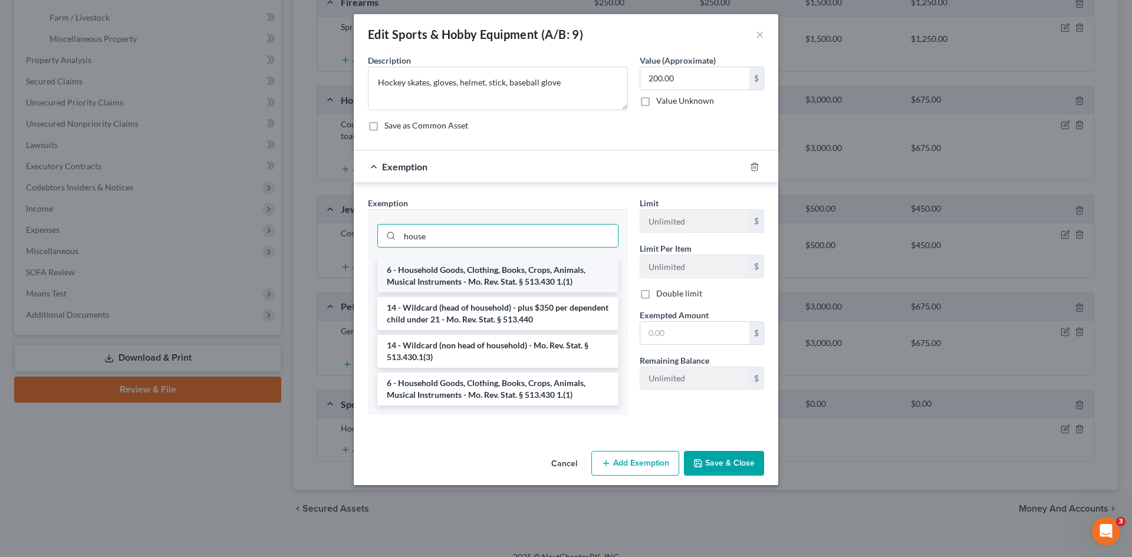
click at [482, 279] on li "6 - Household Goods, Clothing, Books, Crops, Animals, Musical Instruments - Mo.…" at bounding box center [497, 275] width 241 height 33
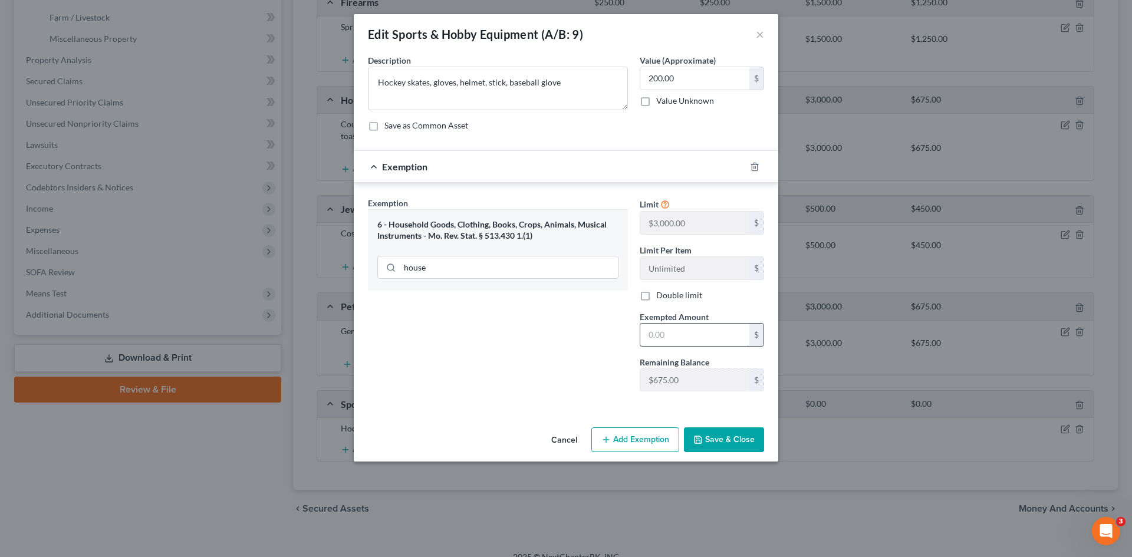
click at [676, 340] on input "text" at bounding box center [694, 335] width 109 height 22
type input "200.00"
click at [743, 442] on button "Save & Close" at bounding box center [724, 439] width 80 height 25
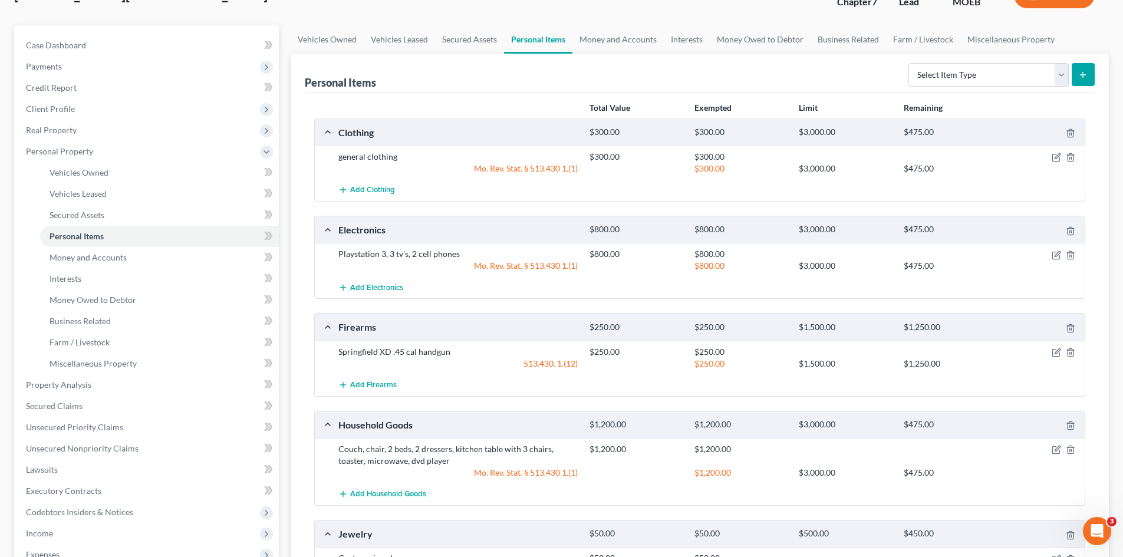
scroll to position [177, 0]
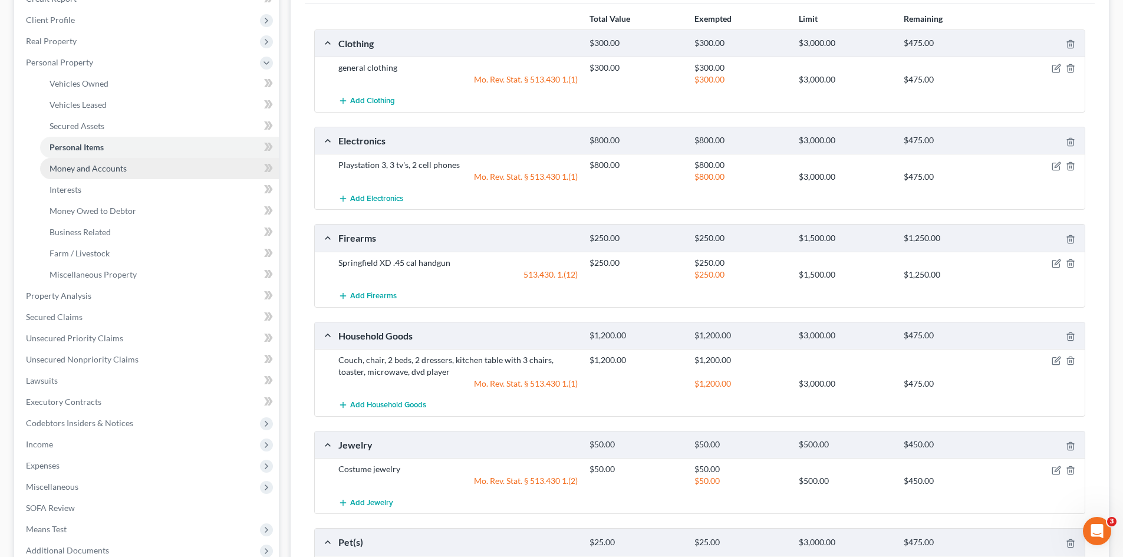
click at [88, 166] on span "Money and Accounts" at bounding box center [88, 168] width 77 height 10
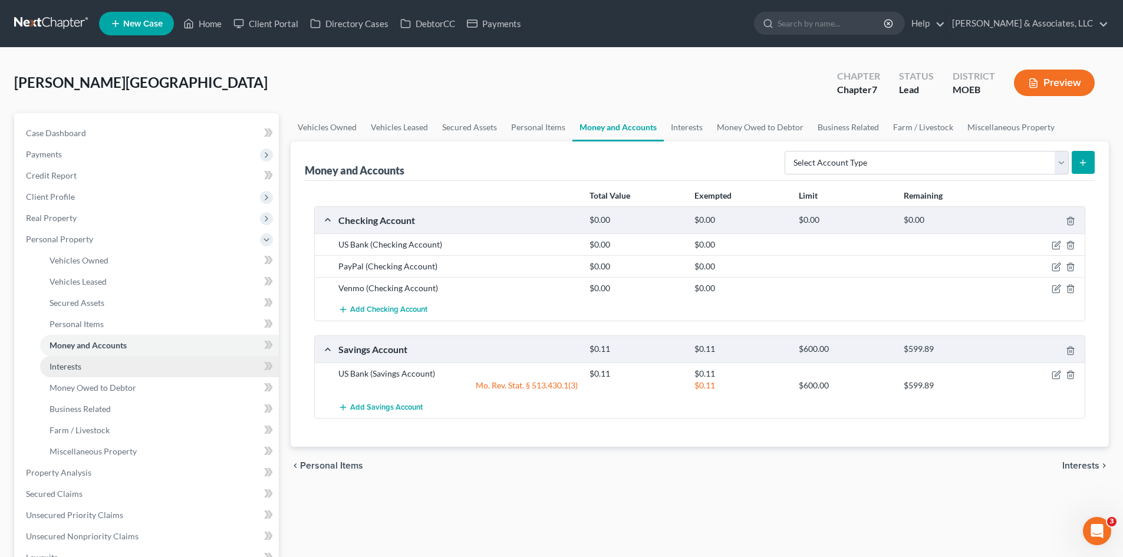
click at [85, 364] on link "Interests" at bounding box center [159, 366] width 239 height 21
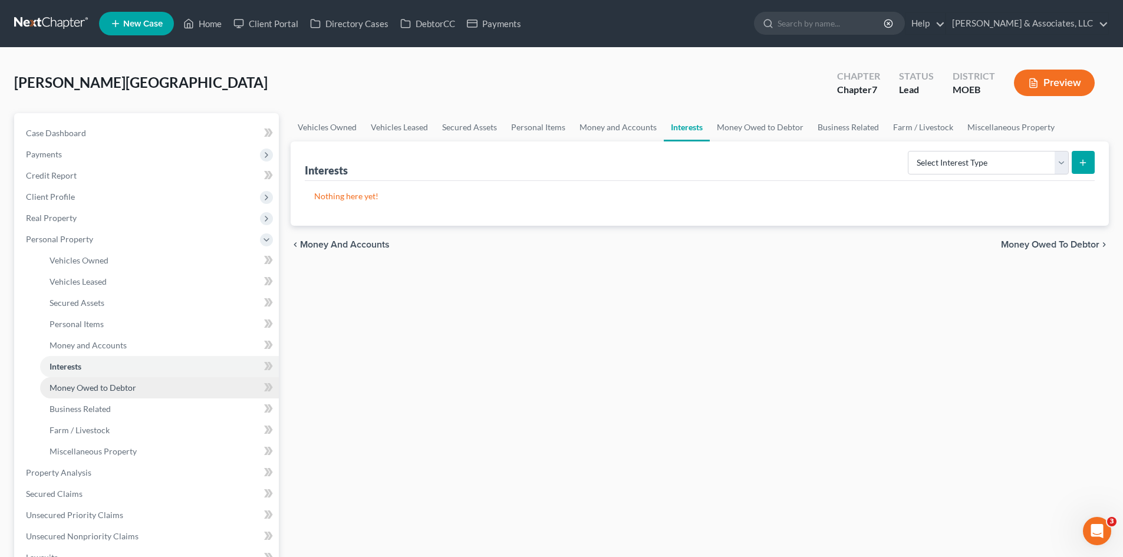
click at [77, 389] on span "Money Owed to Debtor" at bounding box center [93, 388] width 87 height 10
click at [71, 367] on span "Interests" at bounding box center [66, 366] width 32 height 10
click at [1027, 164] on select "Select Interest Type 401K (A/B: 21) Annuity (A/B: 23) Bond (A/B: 18) Education …" at bounding box center [988, 163] width 161 height 24
select select "term_life_insurance"
click at [909, 151] on select "Select Interest Type 401K (A/B: 21) Annuity (A/B: 23) Bond (A/B: 18) Education …" at bounding box center [988, 163] width 161 height 24
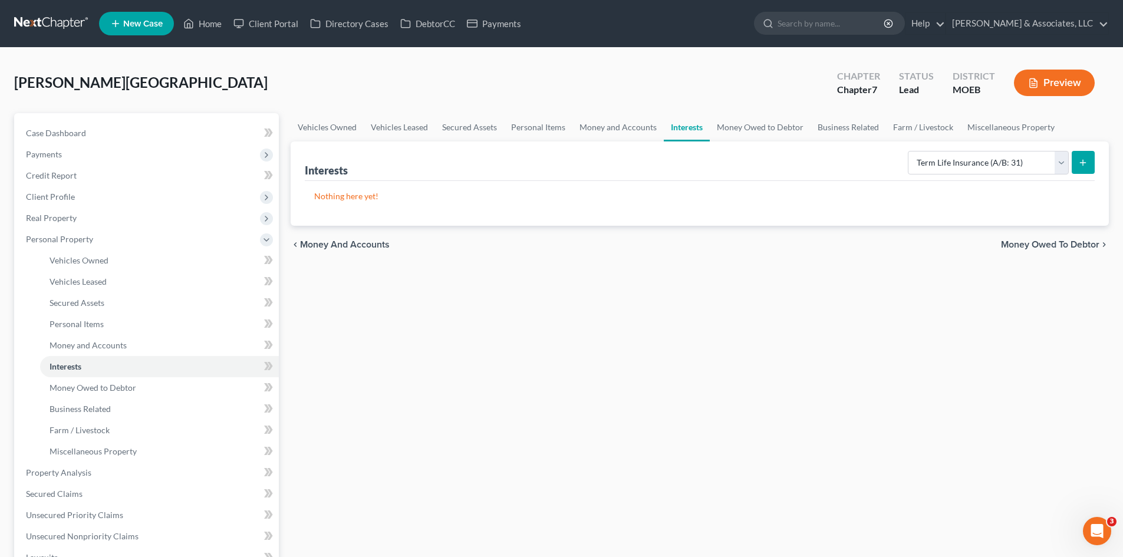
click at [1083, 161] on line "submit" at bounding box center [1083, 162] width 0 height 5
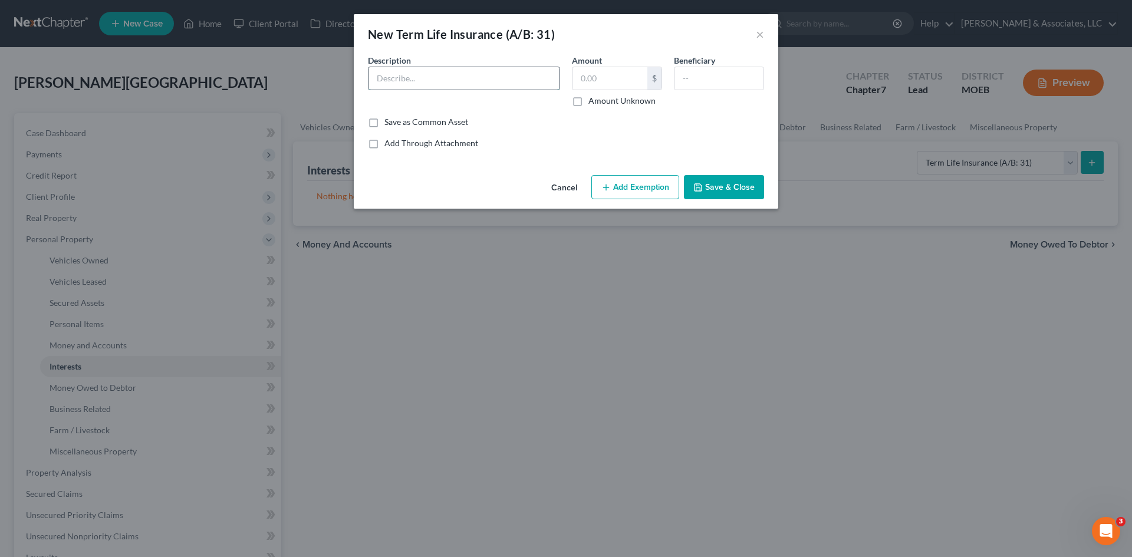
click at [429, 74] on input "text" at bounding box center [463, 78] width 191 height 22
click at [427, 76] on input "Life Insurance No Cash Value" at bounding box center [463, 78] width 191 height 22
type input "Life Insurance From Employer, No Cash Value"
click at [604, 75] on input "text" at bounding box center [609, 78] width 75 height 22
type input "0.00"
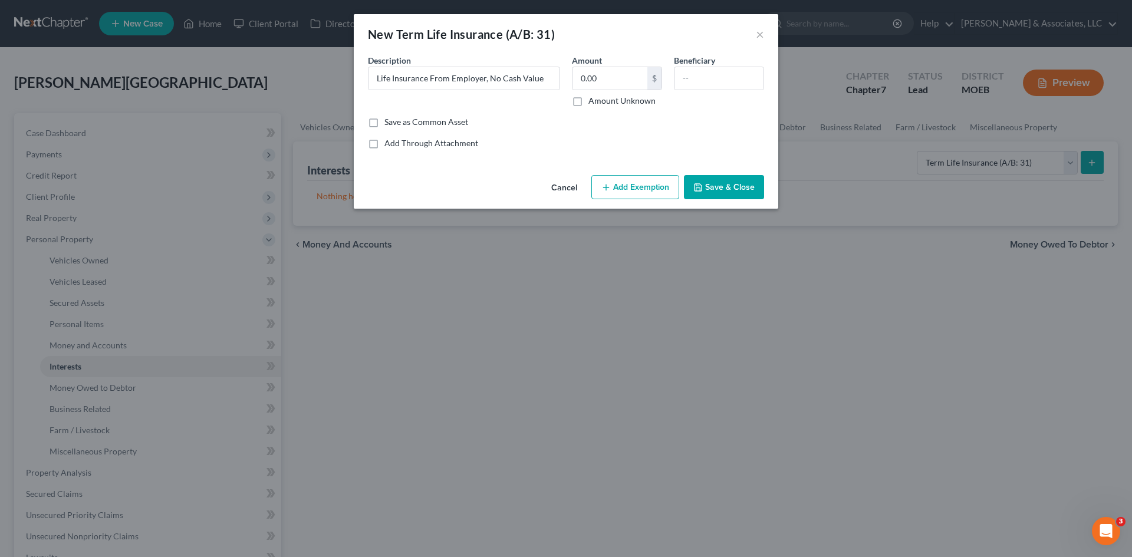
click at [716, 188] on button "Save & Close" at bounding box center [724, 187] width 80 height 25
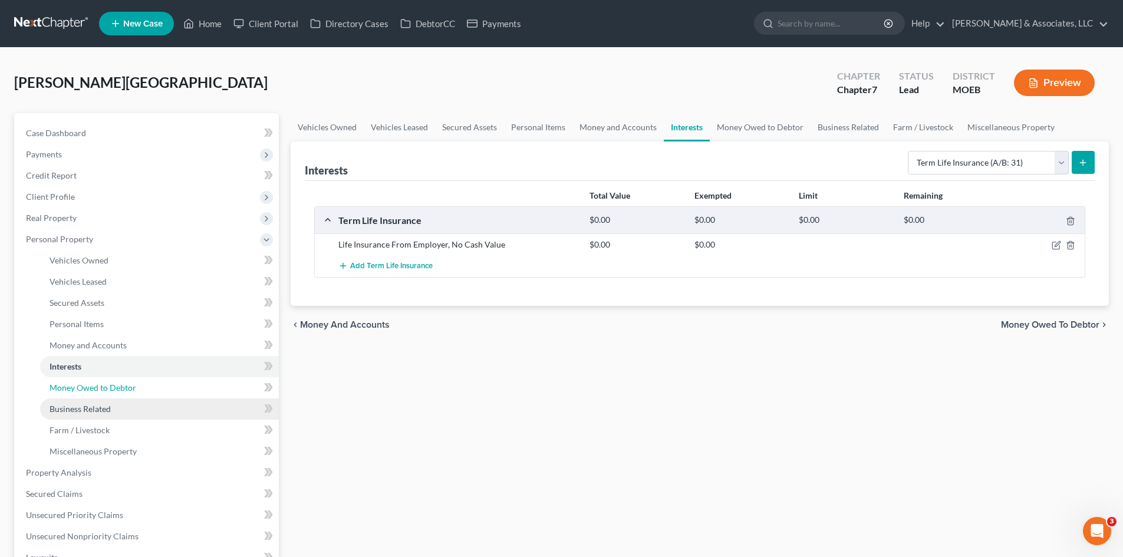
click at [116, 389] on span "Money Owed to Debtor" at bounding box center [93, 388] width 87 height 10
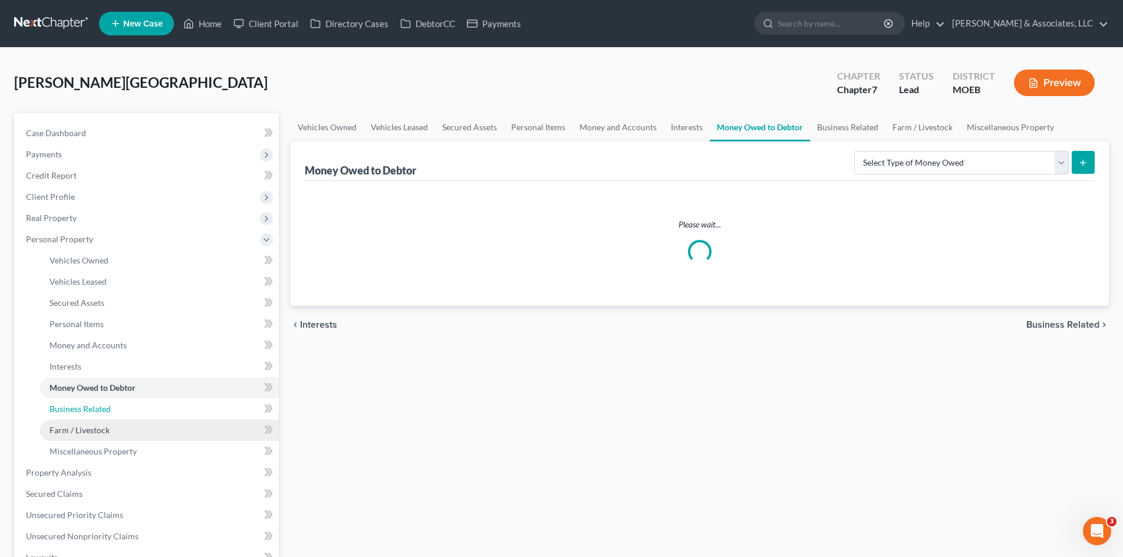
drag, startPoint x: 97, startPoint y: 411, endPoint x: 92, endPoint y: 426, distance: 16.0
click at [97, 410] on span "Business Related" at bounding box center [80, 409] width 61 height 10
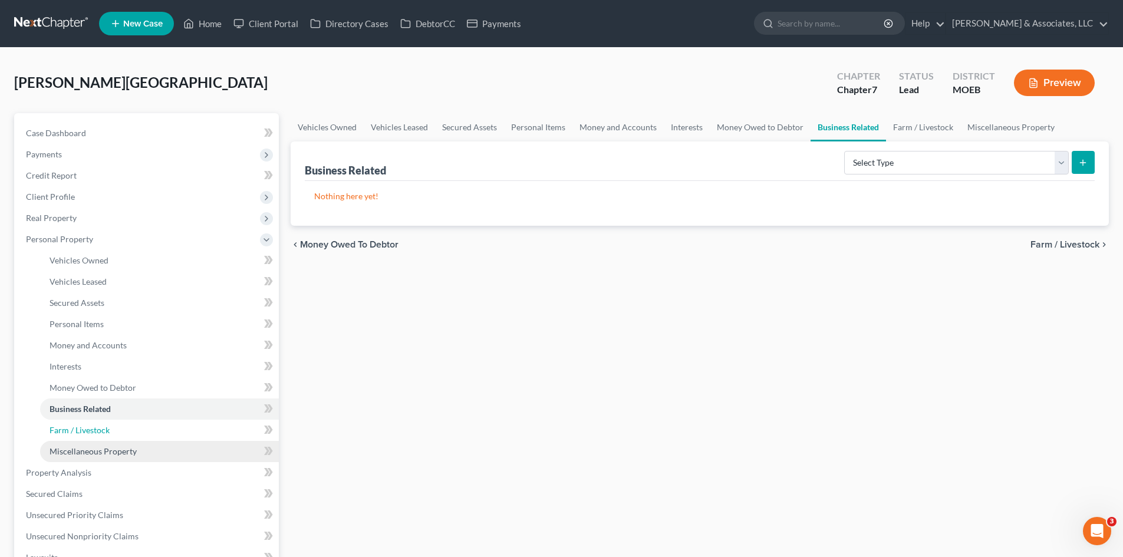
drag, startPoint x: 92, startPoint y: 427, endPoint x: 97, endPoint y: 443, distance: 16.2
click at [91, 427] on span "Farm / Livestock" at bounding box center [80, 430] width 60 height 10
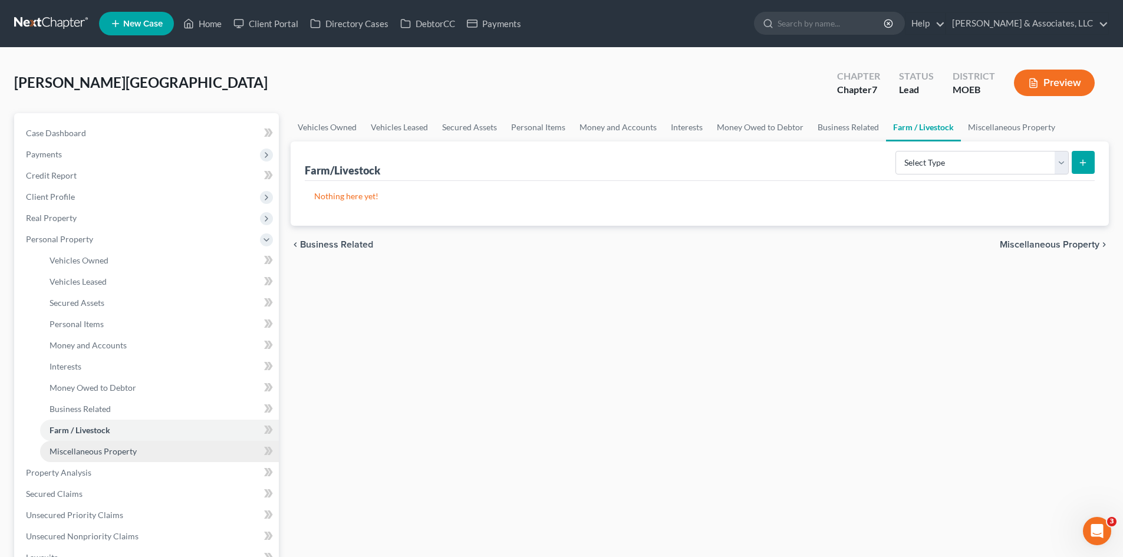
click at [96, 449] on span "Miscellaneous Property" at bounding box center [93, 451] width 87 height 10
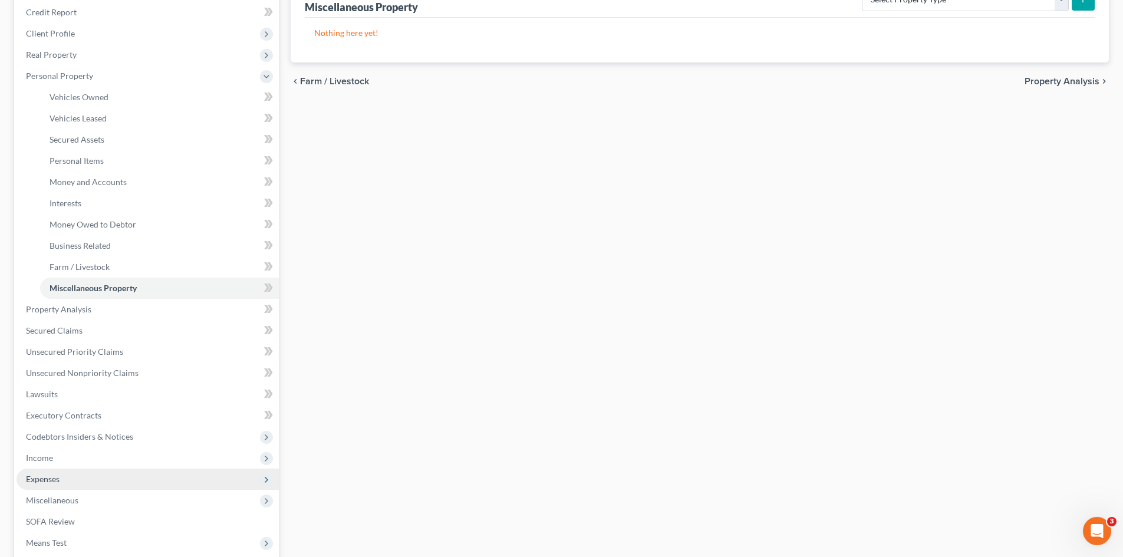
scroll to position [177, 0]
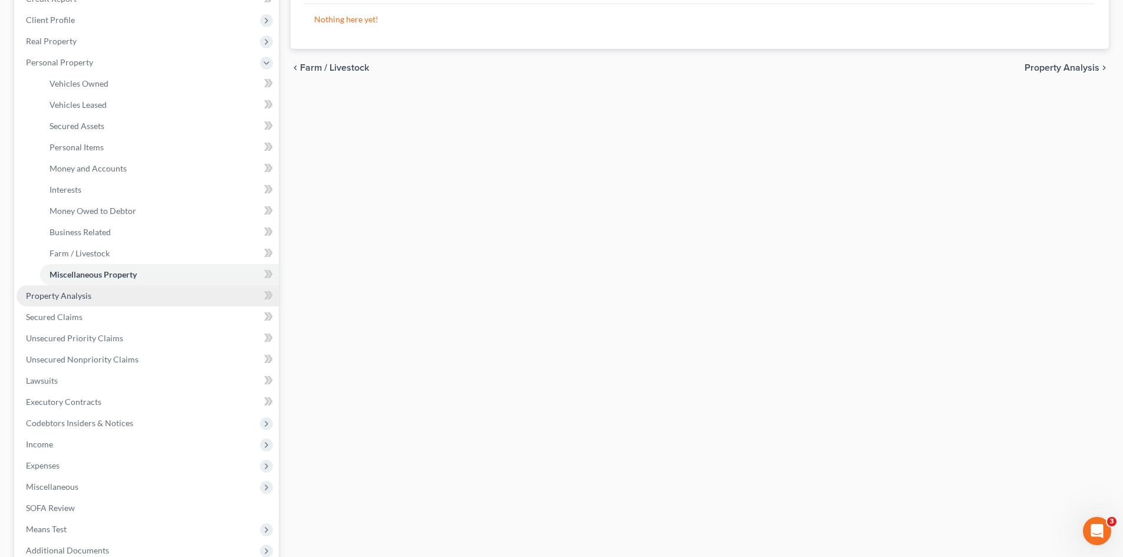
click at [70, 293] on span "Property Analysis" at bounding box center [58, 296] width 65 height 10
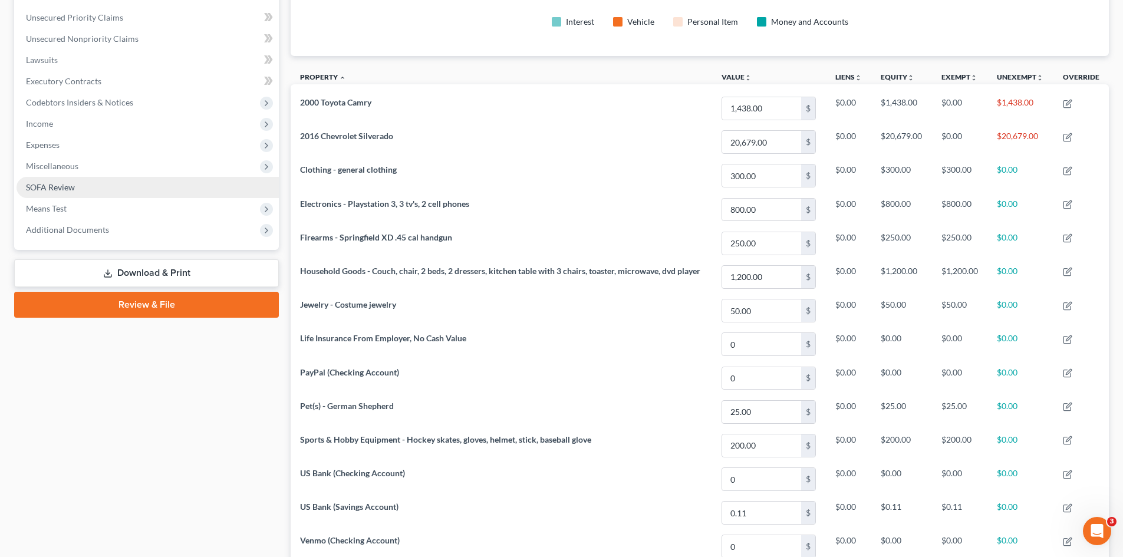
scroll to position [113, 0]
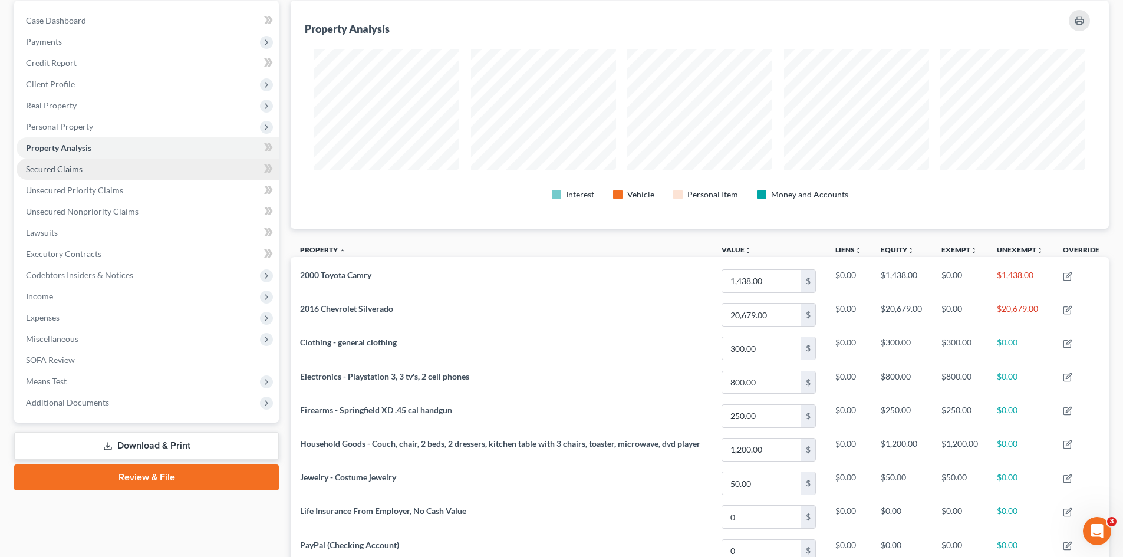
click at [50, 170] on span "Secured Claims" at bounding box center [54, 169] width 57 height 10
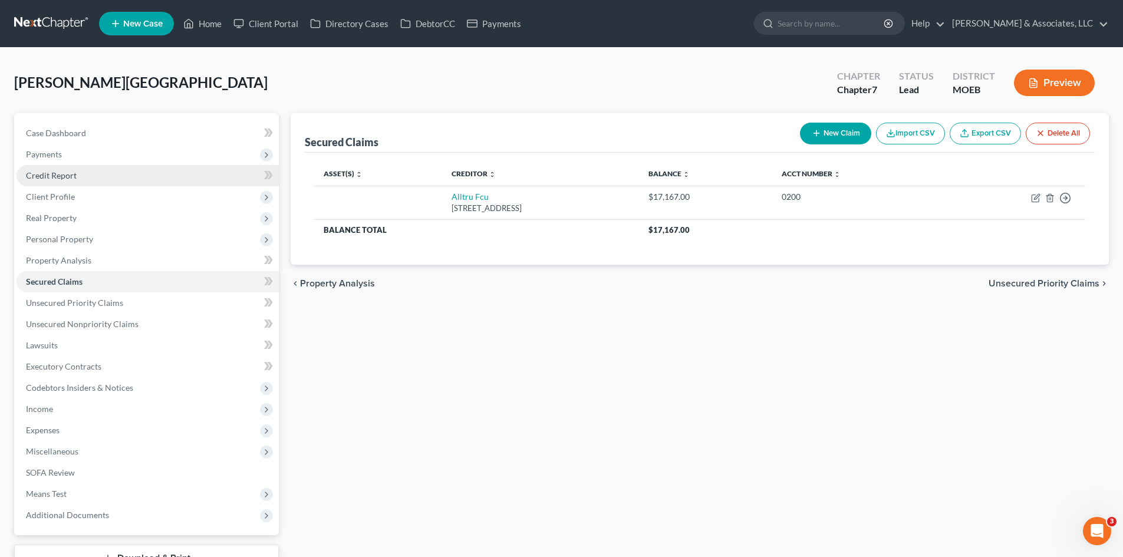
click at [54, 180] on span "Credit Report" at bounding box center [51, 175] width 51 height 10
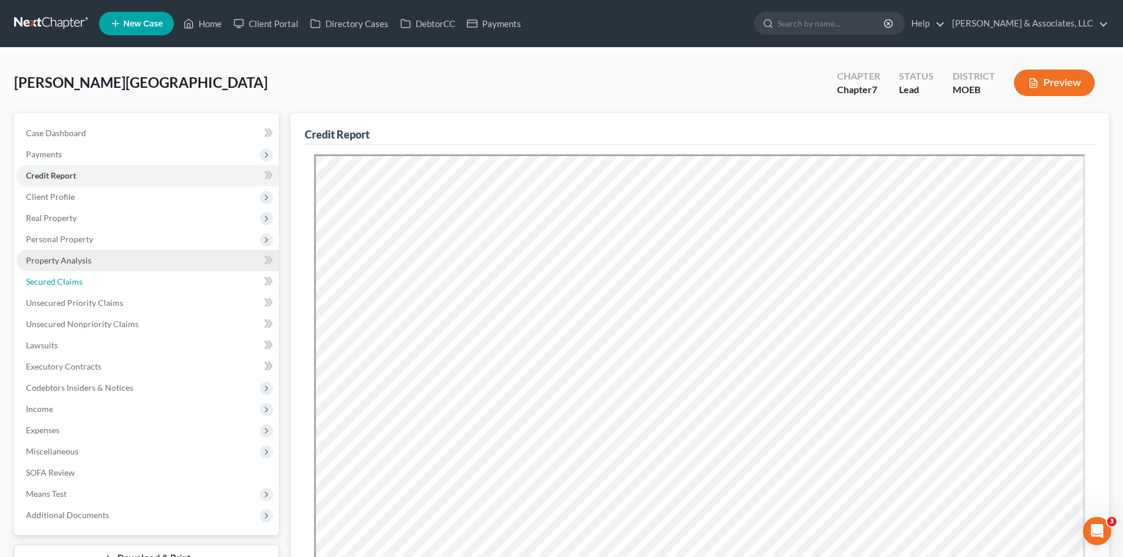
drag, startPoint x: 61, startPoint y: 281, endPoint x: 129, endPoint y: 266, distance: 69.9
click at [60, 281] on span "Secured Claims" at bounding box center [54, 281] width 57 height 10
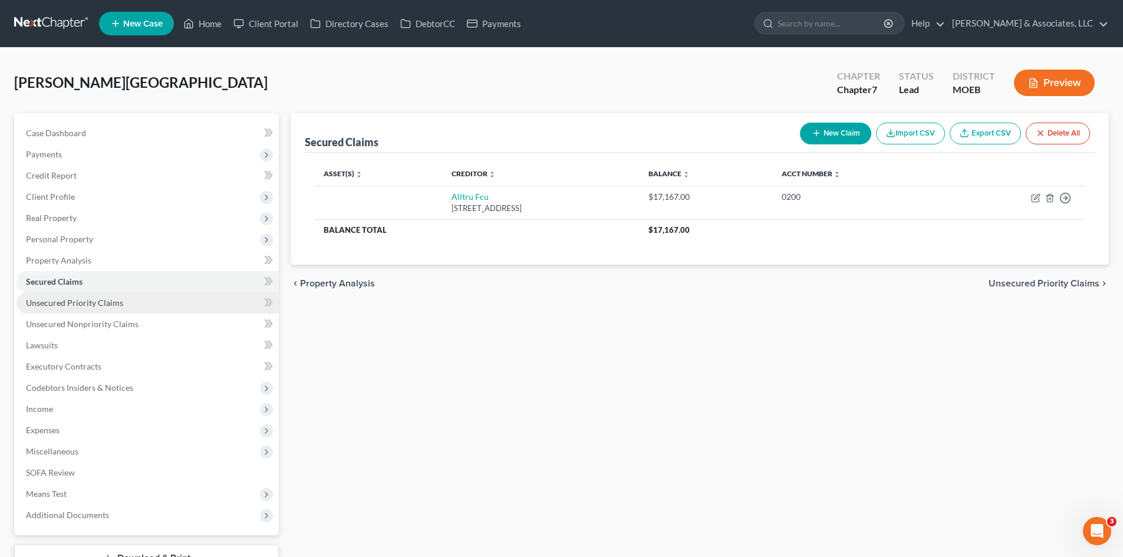
drag, startPoint x: 97, startPoint y: 296, endPoint x: 113, endPoint y: 298, distance: 16.0
click at [97, 296] on link "Unsecured Priority Claims" at bounding box center [148, 302] width 262 height 21
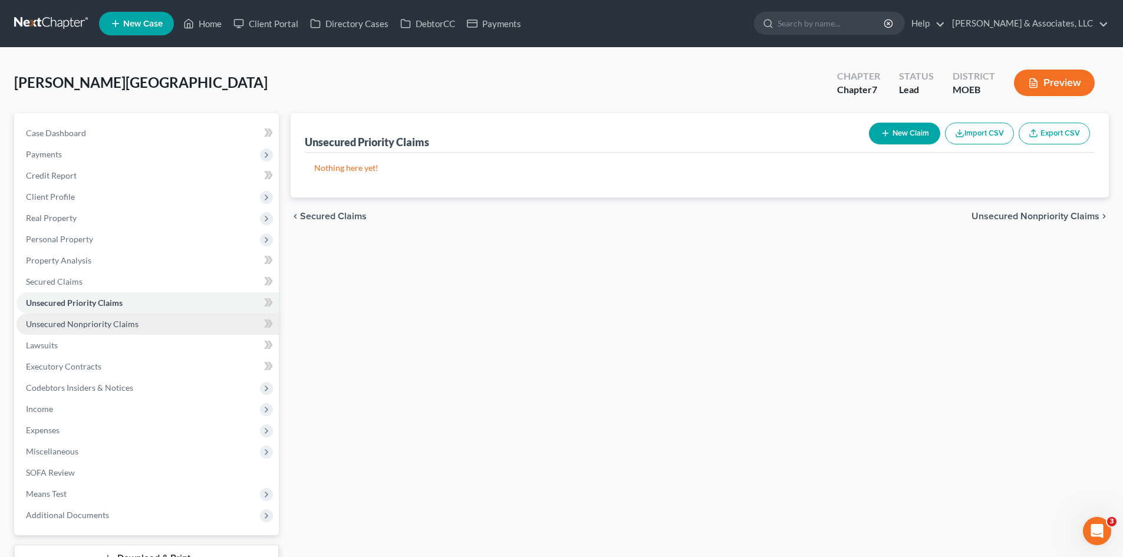
click at [106, 328] on span "Unsecured Nonpriority Claims" at bounding box center [82, 324] width 113 height 10
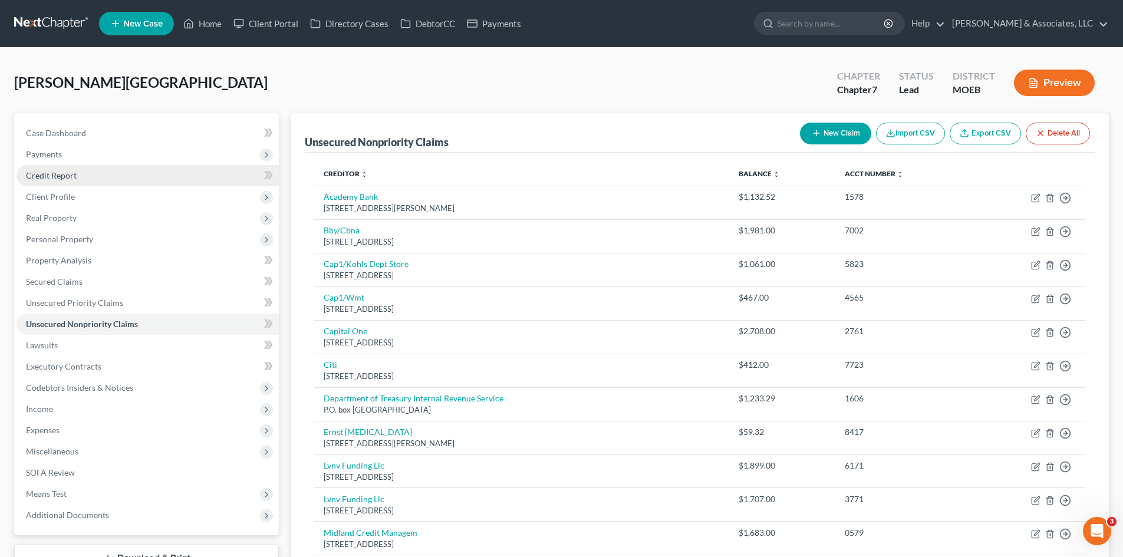
click at [47, 175] on span "Credit Report" at bounding box center [51, 175] width 51 height 10
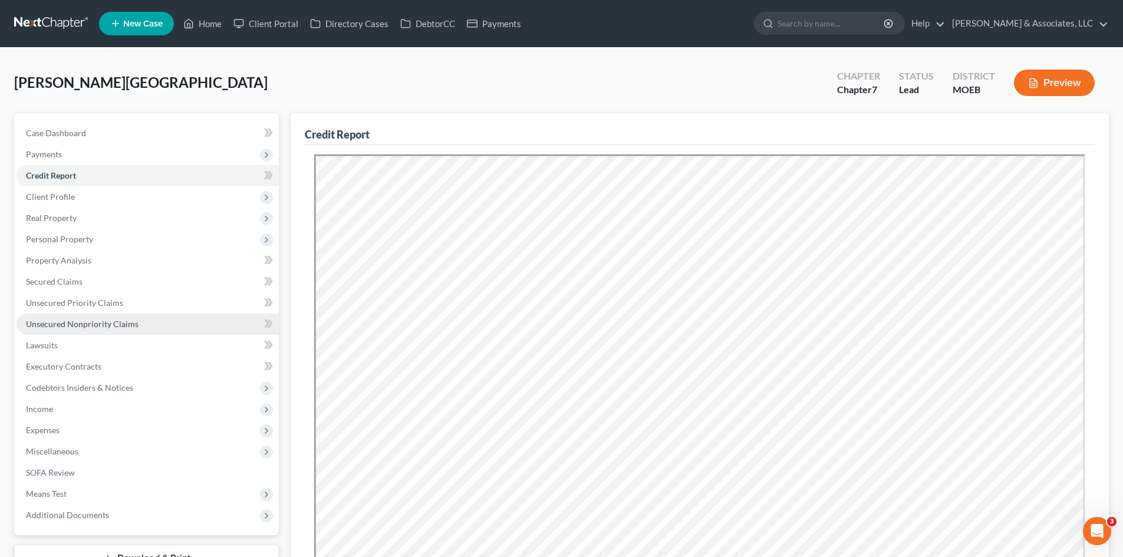
click at [95, 321] on span "Unsecured Nonpriority Claims" at bounding box center [82, 324] width 113 height 10
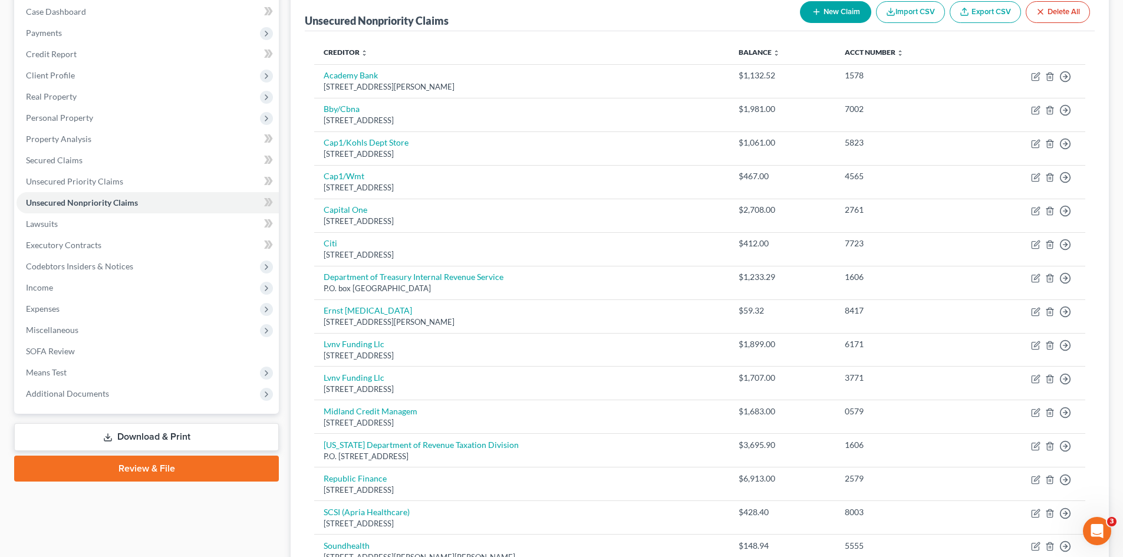
scroll to position [7, 0]
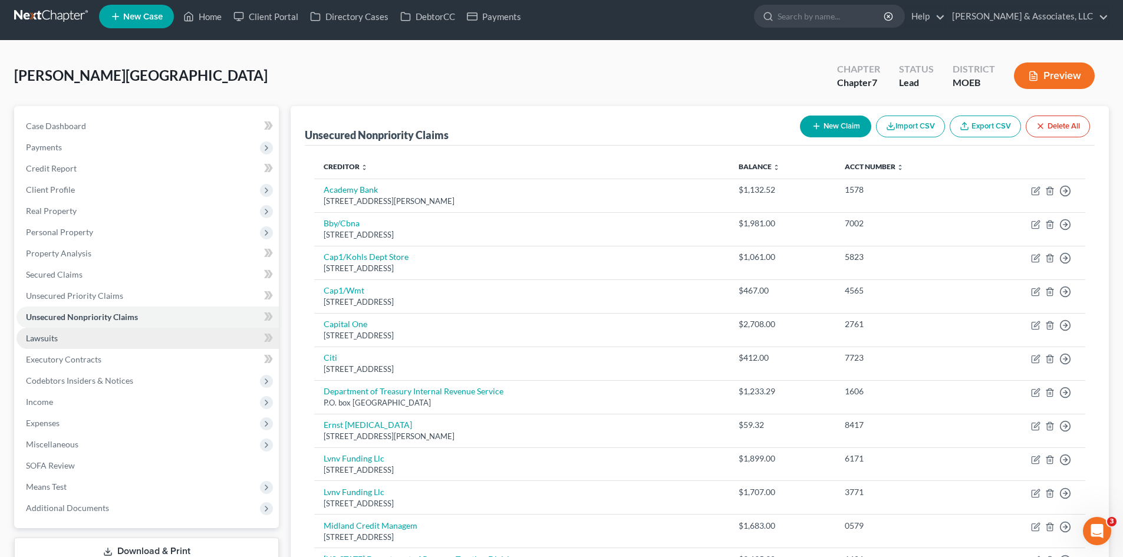
click at [64, 340] on link "Lawsuits" at bounding box center [148, 338] width 262 height 21
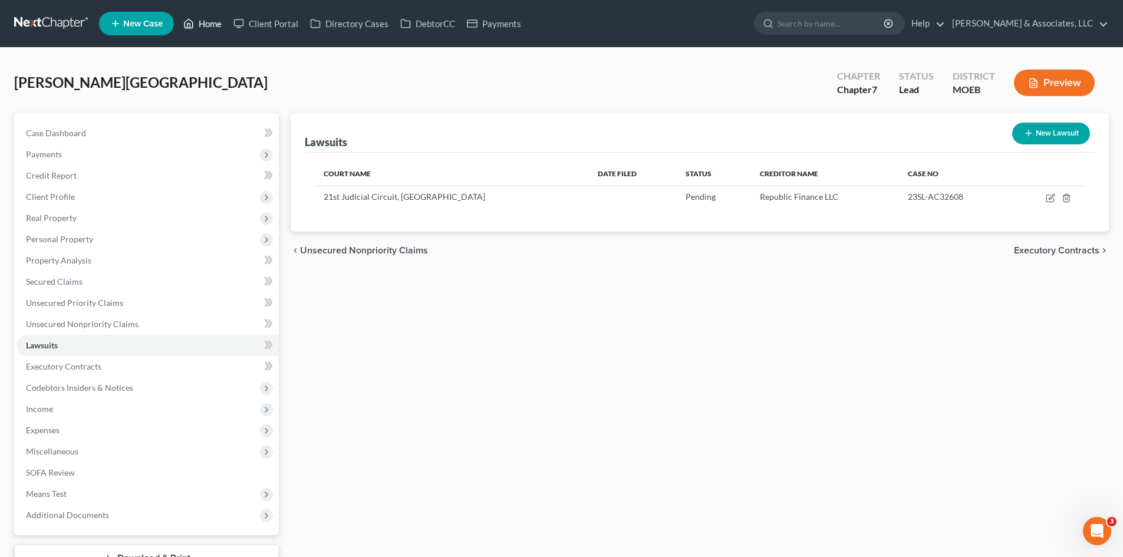
drag, startPoint x: 212, startPoint y: 25, endPoint x: 268, endPoint y: 75, distance: 74.7
click at [212, 25] on link "Home" at bounding box center [202, 23] width 50 height 21
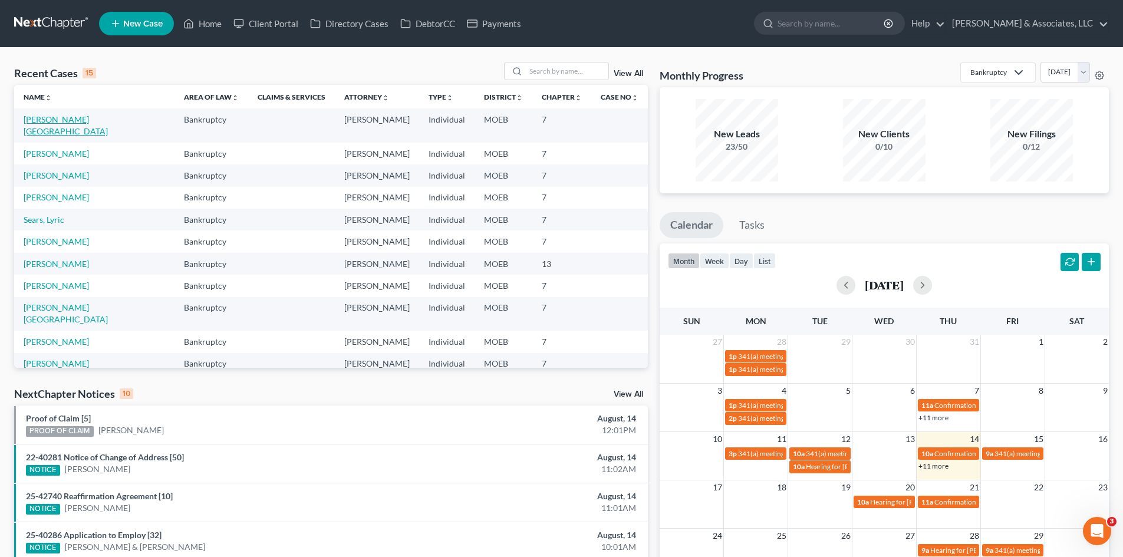
click at [59, 121] on link "[PERSON_NAME][GEOGRAPHIC_DATA]" at bounding box center [66, 125] width 84 height 22
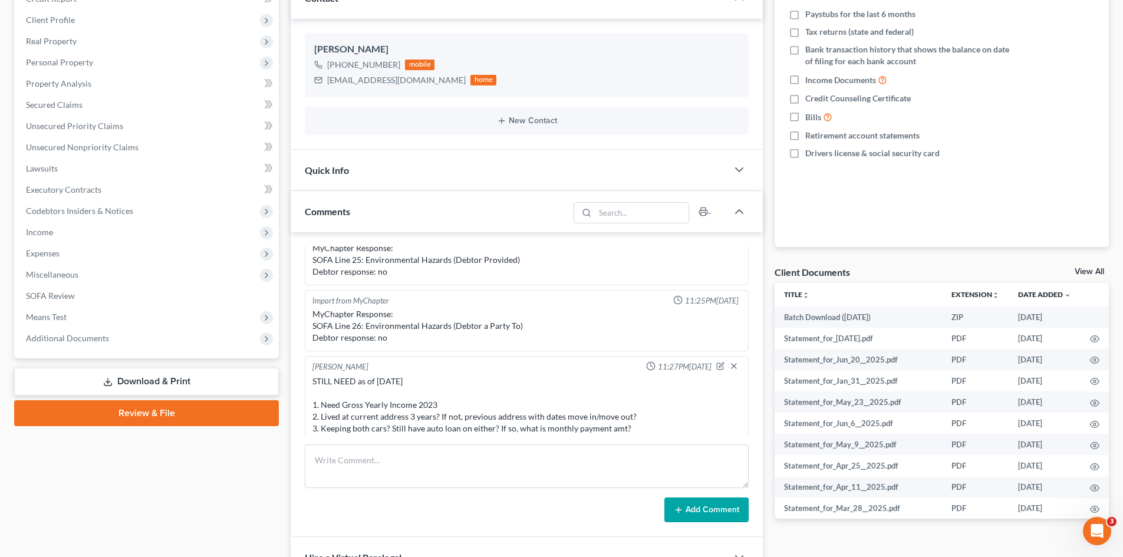
scroll to position [567, 0]
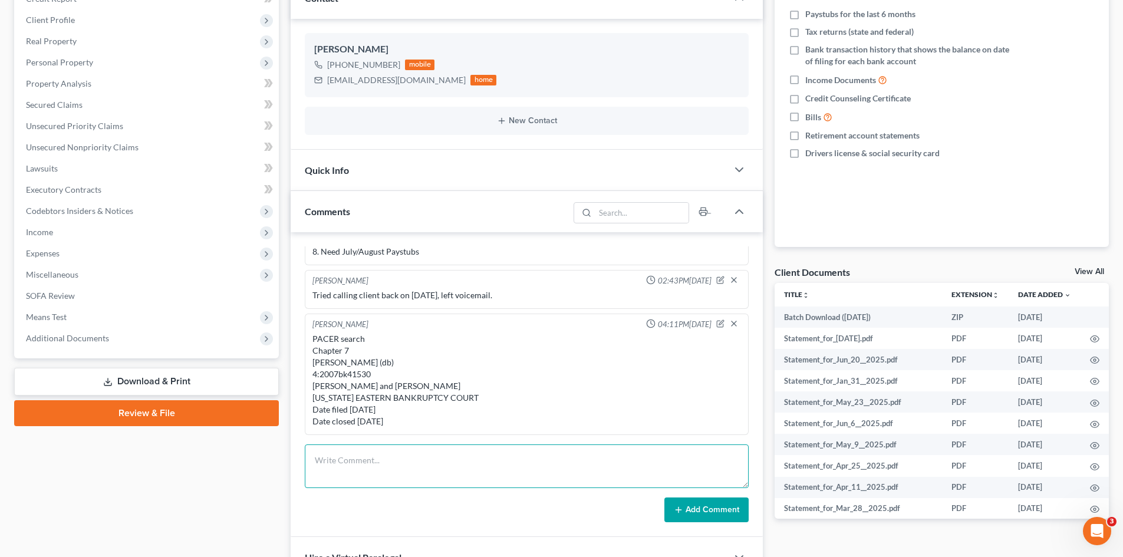
click at [334, 459] on textarea at bounding box center [527, 466] width 444 height 44
click at [451, 482] on textarea "Notes: Client is behind on Silverado with" at bounding box center [527, 466] width 444 height 44
click at [522, 475] on textarea "Notes: Client is behind on payments on the Silverado. Client has a garnishment …" at bounding box center [527, 466] width 444 height 44
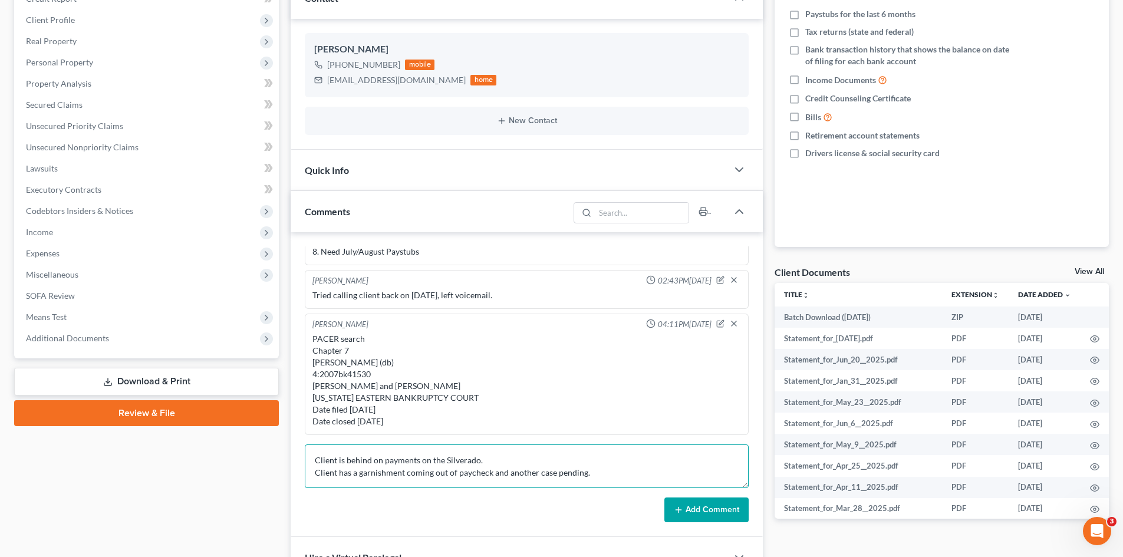
click at [595, 476] on textarea "Notes: Client is behind on payments on the Silverado. Client has a garnishment …" at bounding box center [527, 466] width 444 height 44
drag, startPoint x: 556, startPoint y: 470, endPoint x: 535, endPoint y: 471, distance: 21.2
click at [535, 471] on textarea "Notes: Client is behind on payments on the Silverado. Client has a garnishment …" at bounding box center [527, 466] width 444 height 44
type textarea "Notes: Client is behind on payments on the Silverado. Client has a garnishment …"
drag, startPoint x: 710, startPoint y: 515, endPoint x: 475, endPoint y: 496, distance: 235.3
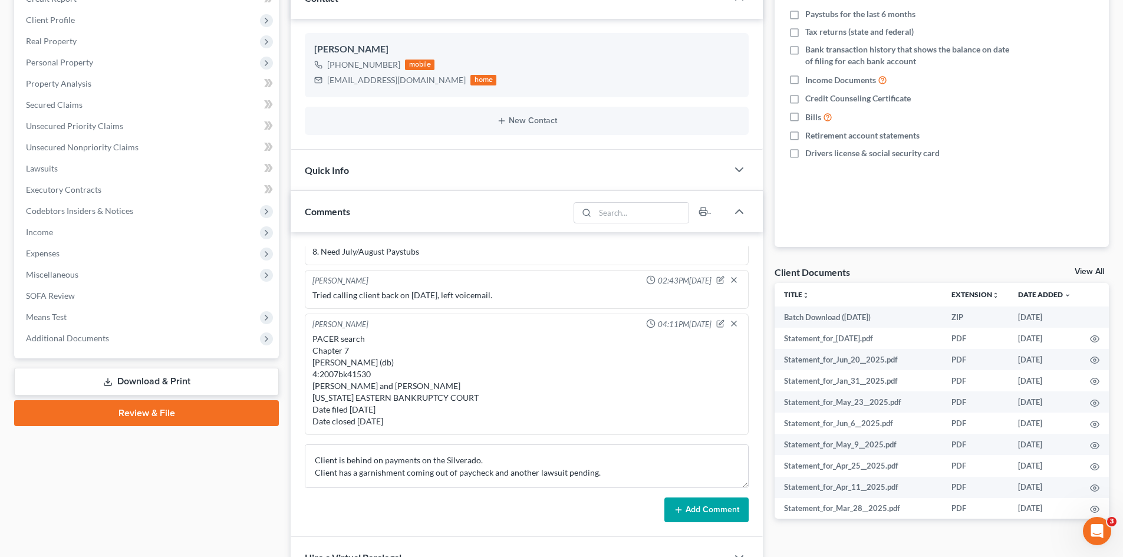
click at [710, 513] on button "Add Comment" at bounding box center [706, 509] width 84 height 25
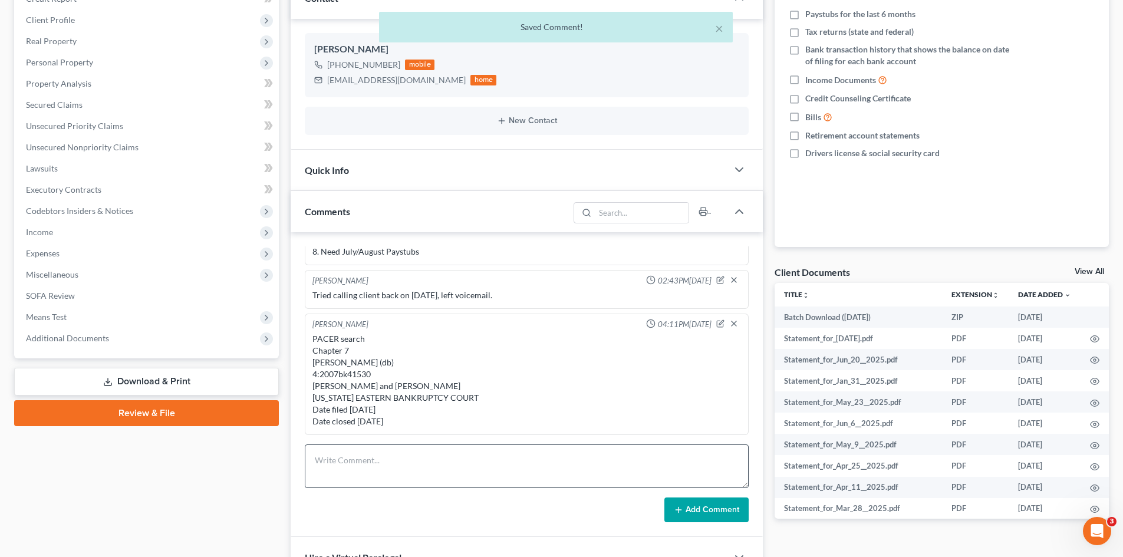
scroll to position [646, 0]
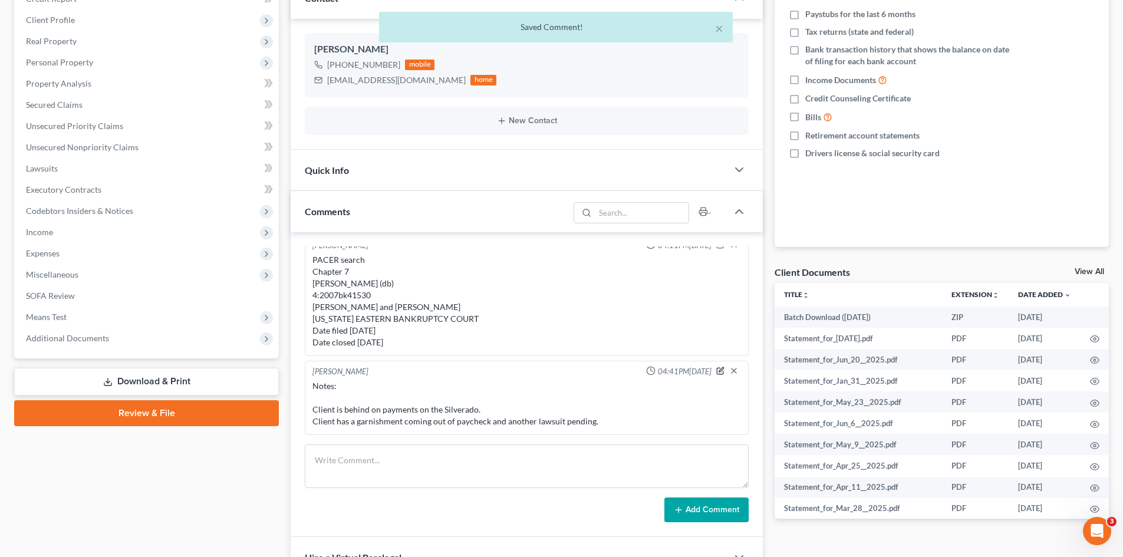
click at [719, 371] on icon "button" at bounding box center [721, 369] width 5 height 5
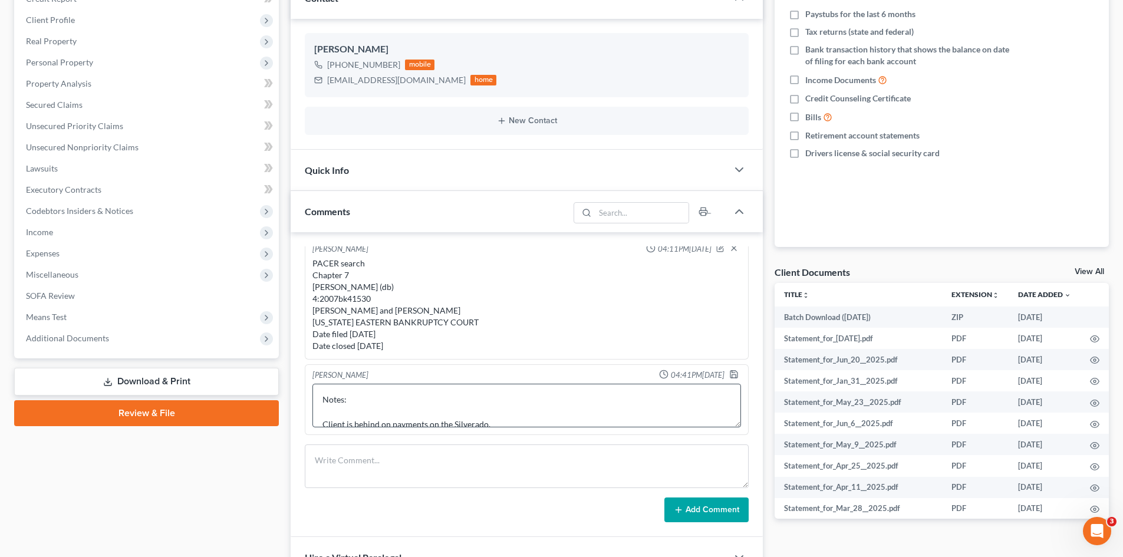
scroll to position [25, 0]
click at [516, 401] on textarea "Notes: Client is behind on payments on the Silverado. Client has a garnishment …" at bounding box center [526, 406] width 429 height 44
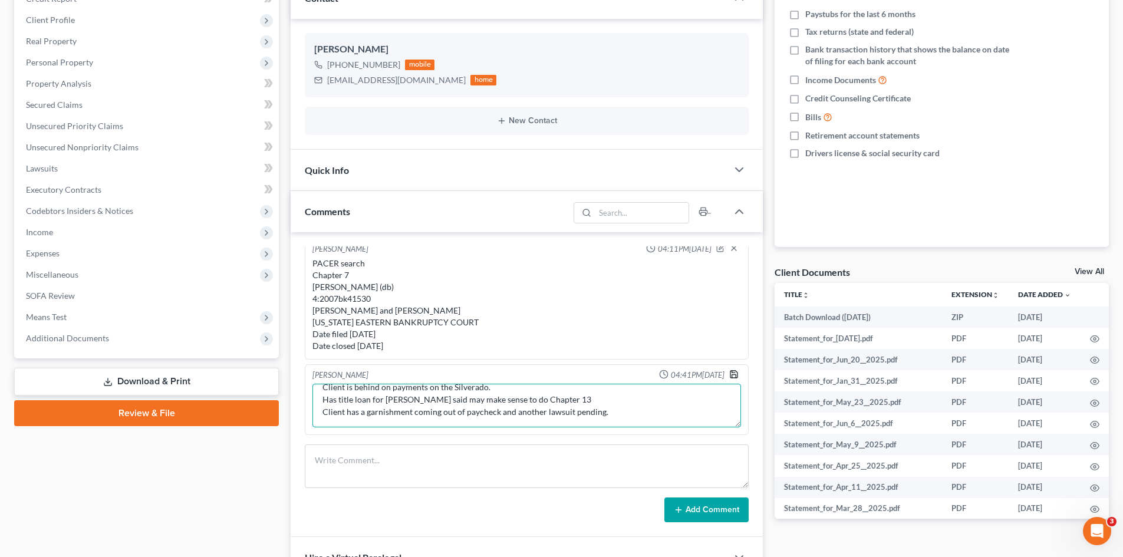
type textarea "Notes: Client is behind on payments on the Silverado. Has title loan for [PERSO…"
drag, startPoint x: 721, startPoint y: 373, endPoint x: 715, endPoint y: 367, distance: 7.9
click at [729, 373] on icon "button" at bounding box center [733, 374] width 9 height 9
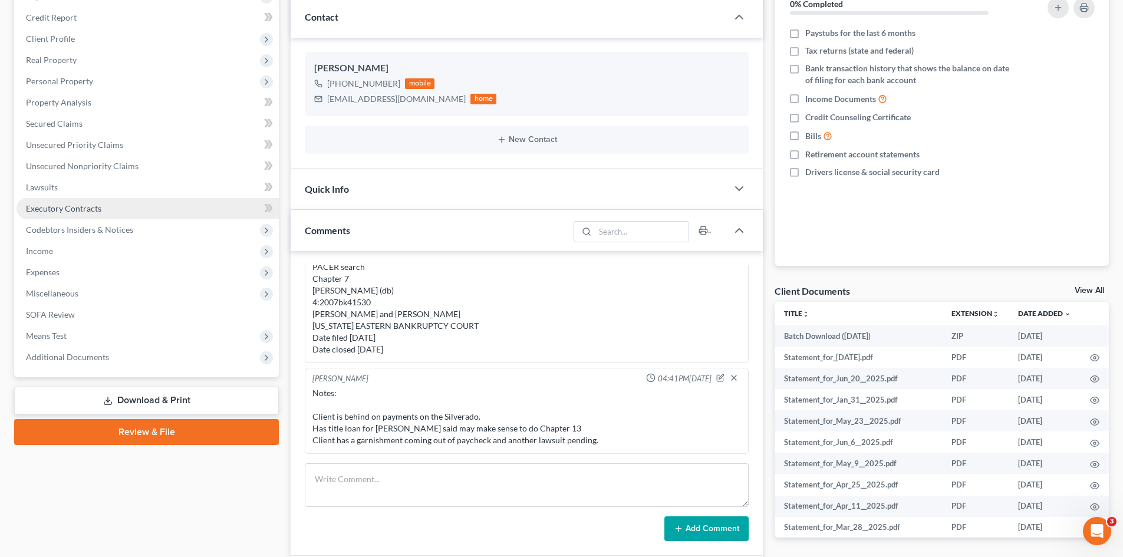
scroll to position [177, 0]
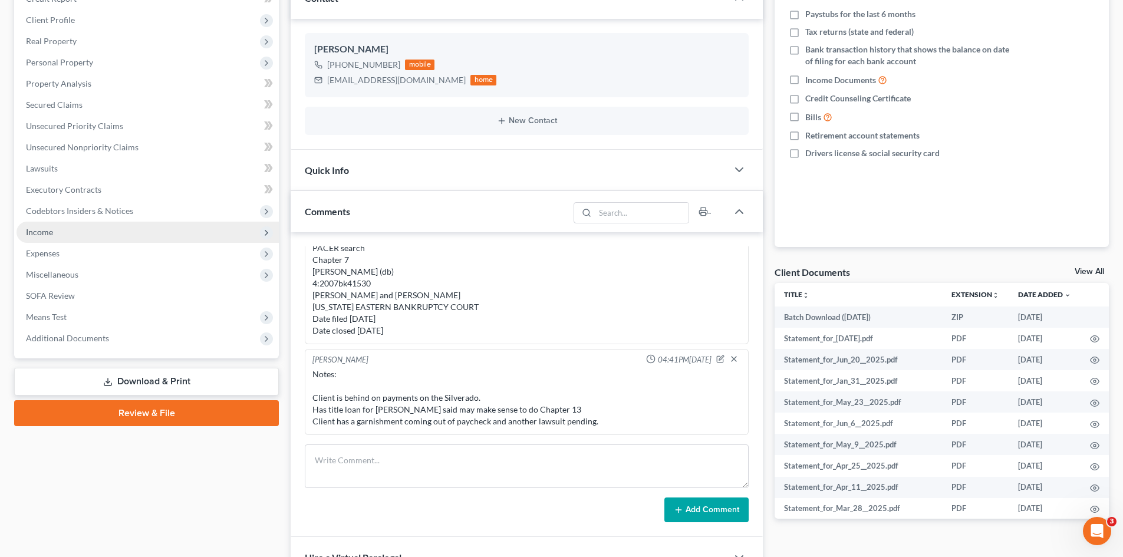
click at [60, 235] on span "Income" at bounding box center [148, 232] width 262 height 21
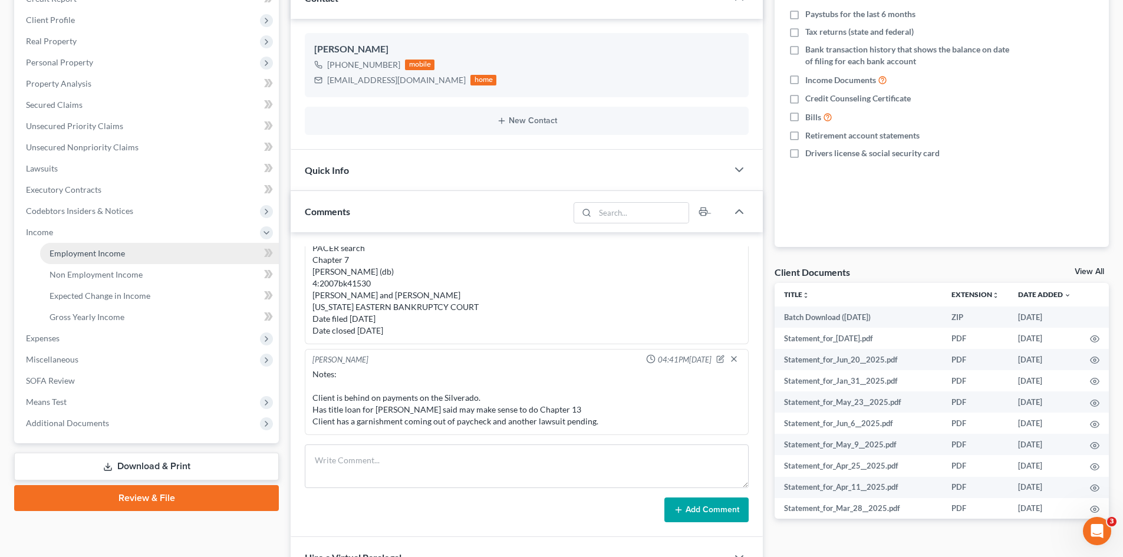
click at [58, 255] on span "Employment Income" at bounding box center [87, 253] width 75 height 10
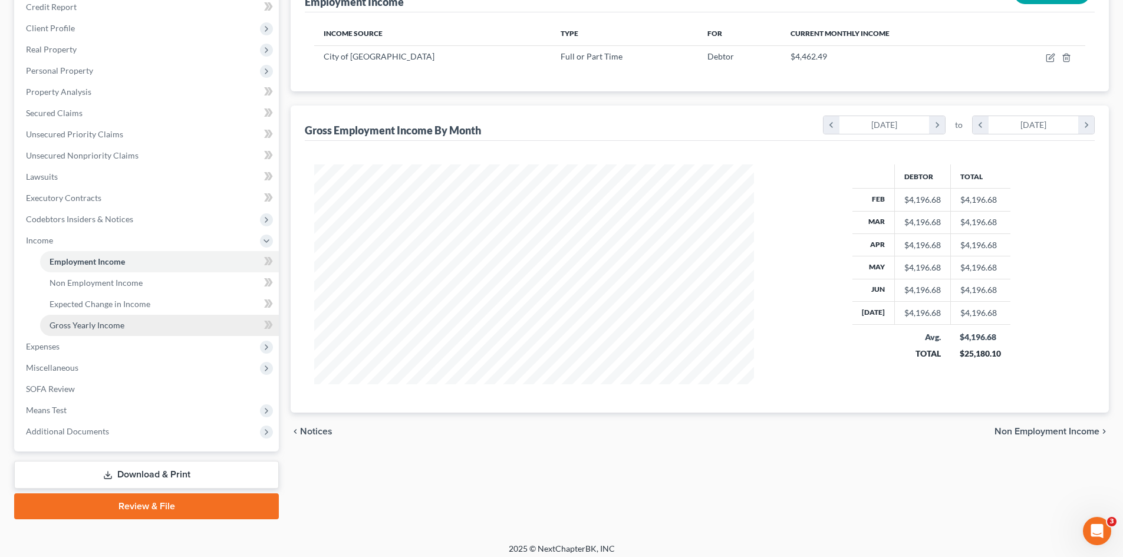
scroll to position [176, 0]
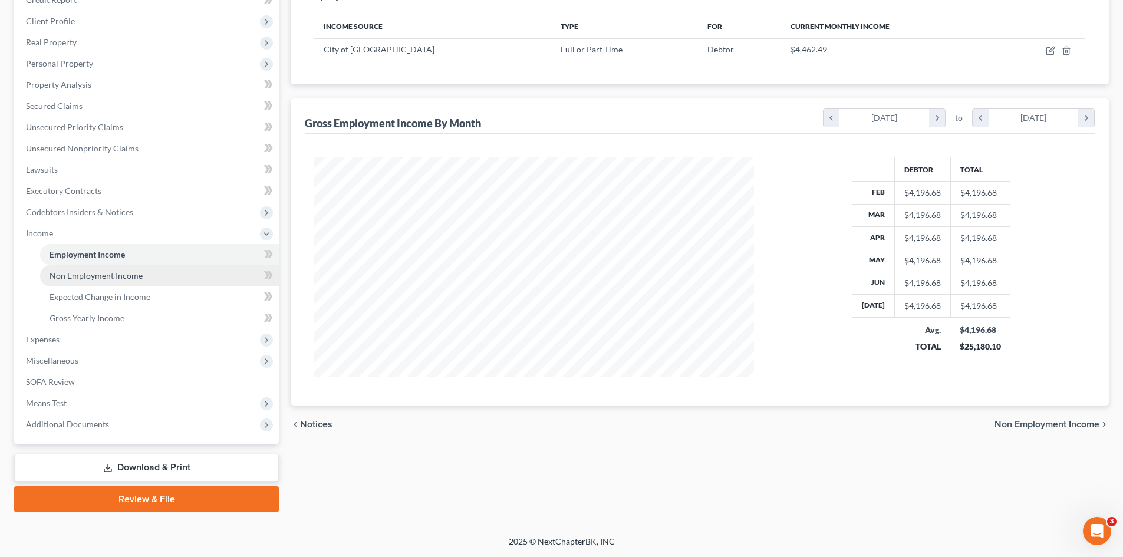
click at [88, 279] on span "Non Employment Income" at bounding box center [96, 276] width 93 height 10
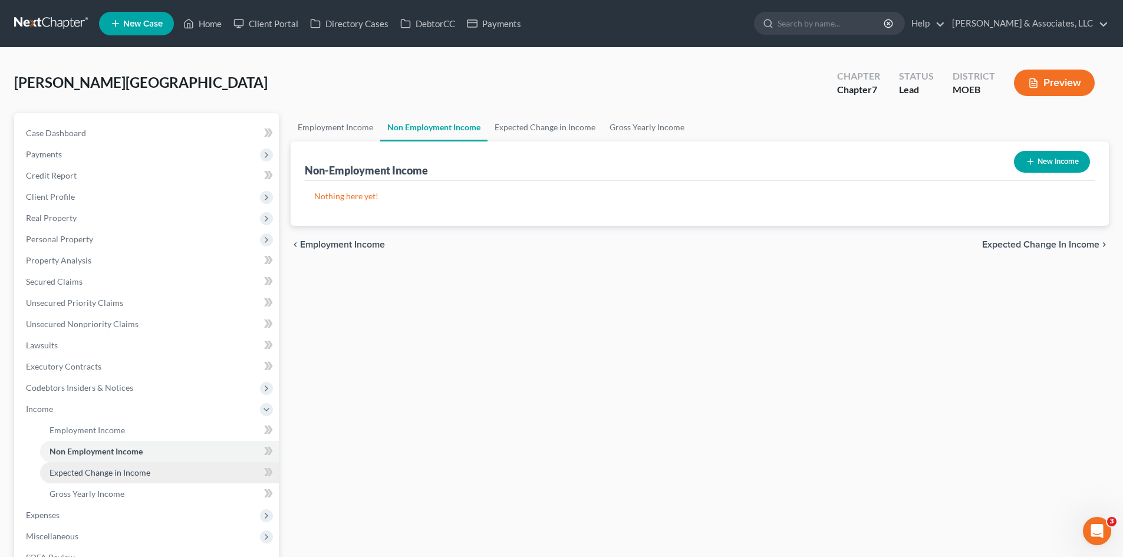
click at [80, 470] on span "Expected Change in Income" at bounding box center [100, 472] width 101 height 10
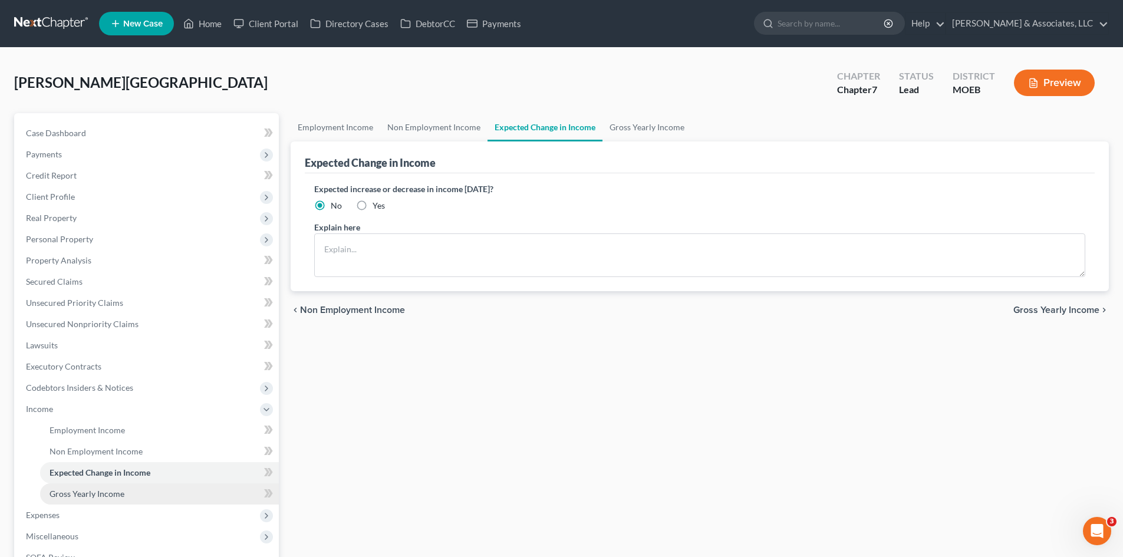
click at [79, 493] on span "Gross Yearly Income" at bounding box center [87, 494] width 75 height 10
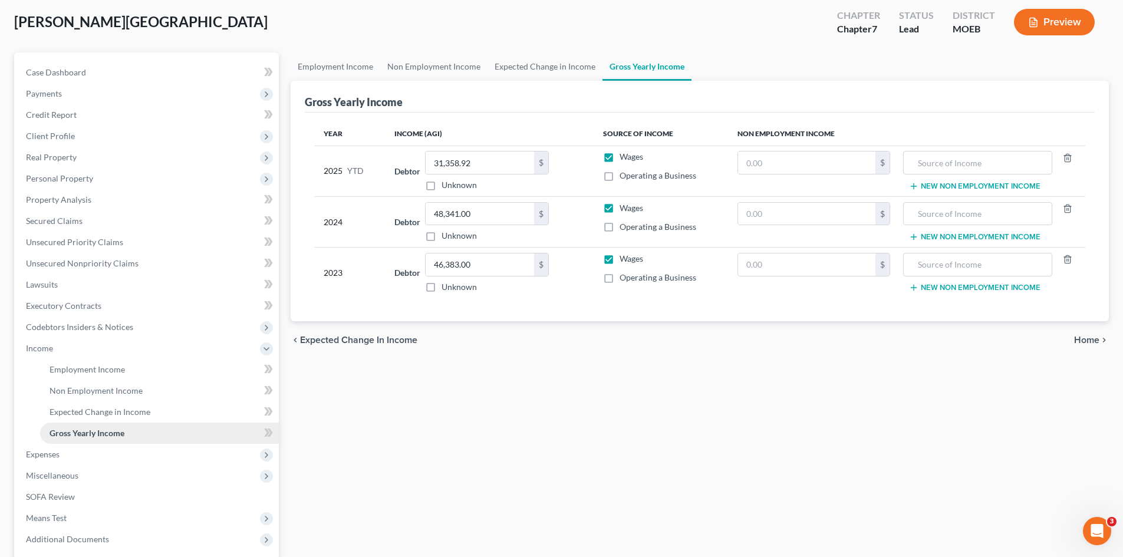
scroll to position [118, 0]
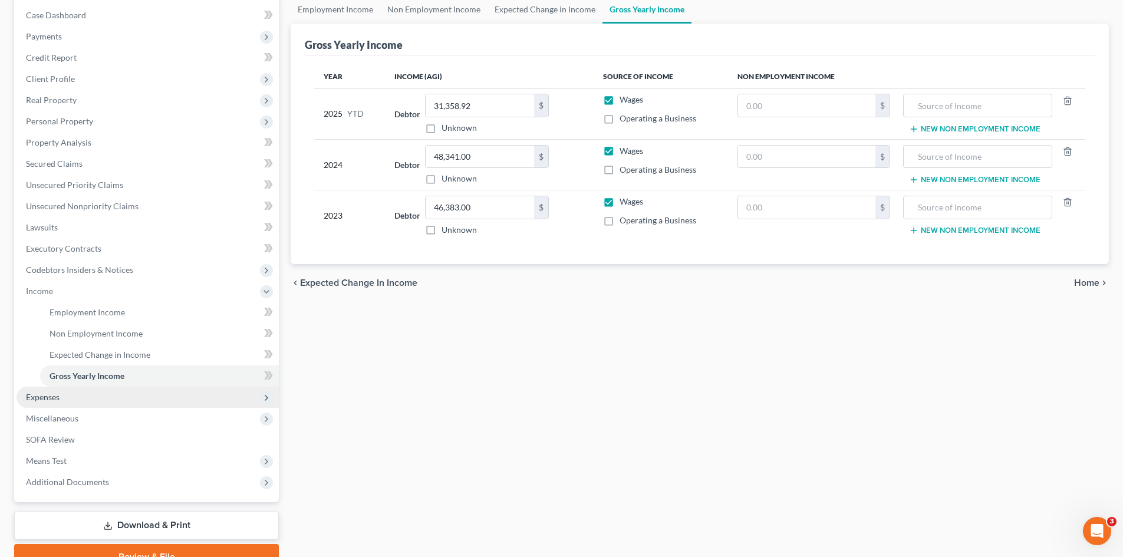
click at [55, 397] on span "Expenses" at bounding box center [43, 397] width 34 height 10
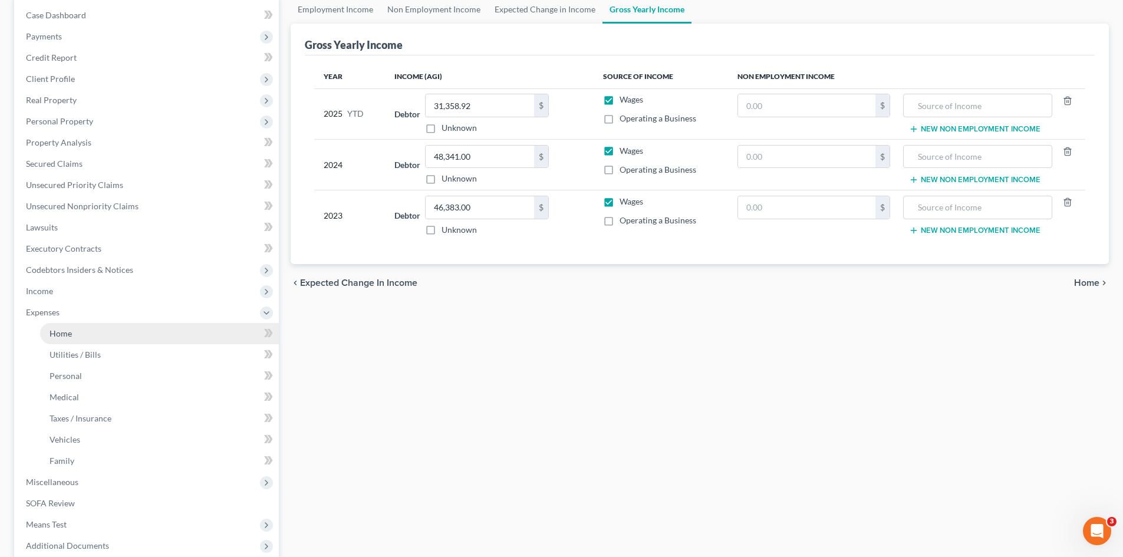
click at [65, 332] on span "Home" at bounding box center [61, 333] width 22 height 10
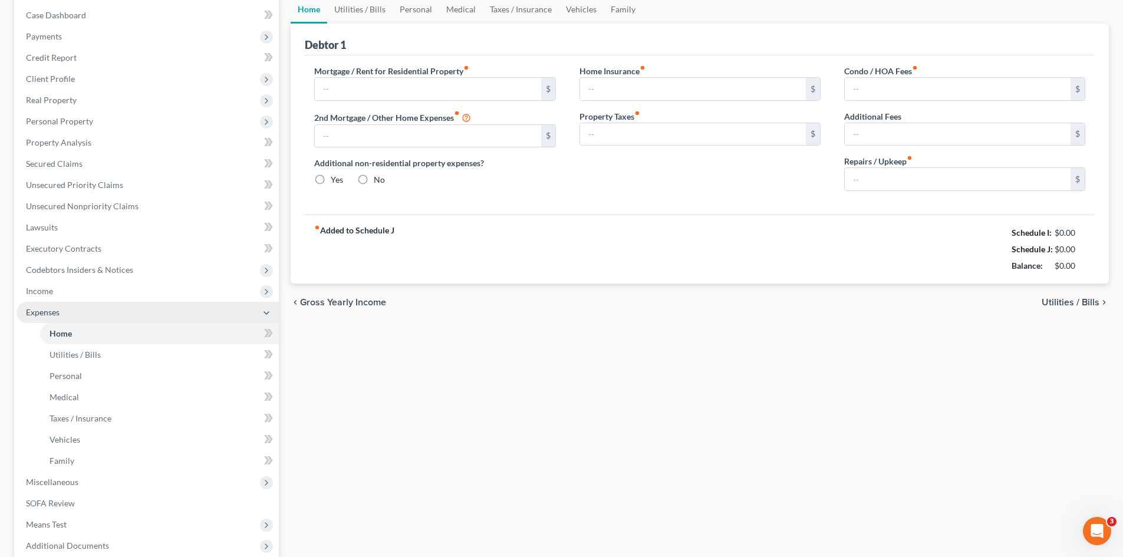
type input "820.00"
type input "0.00"
radio input "true"
type input "0.00"
type input "493.16"
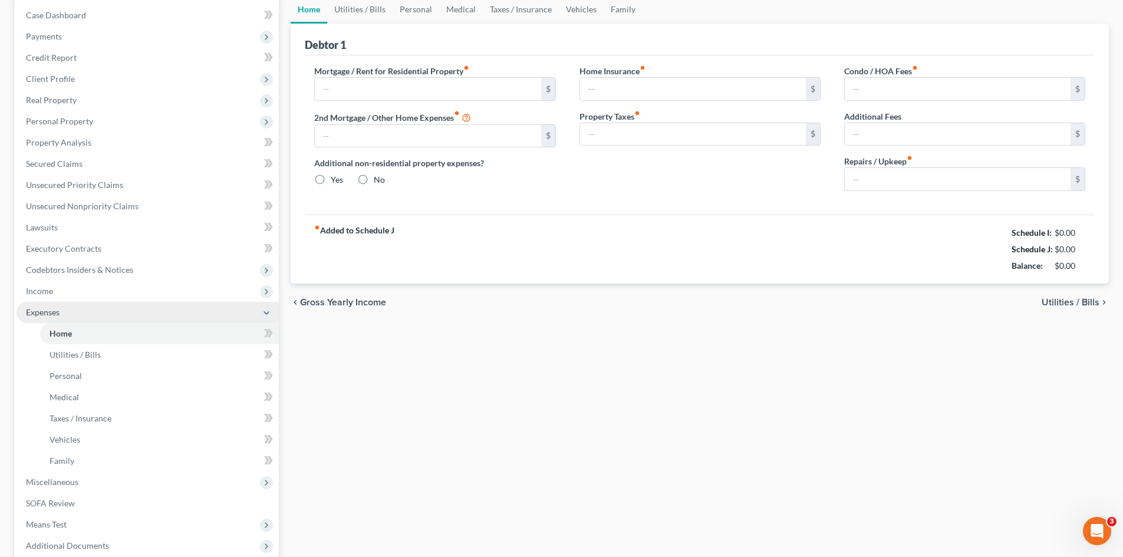
type input "0.00"
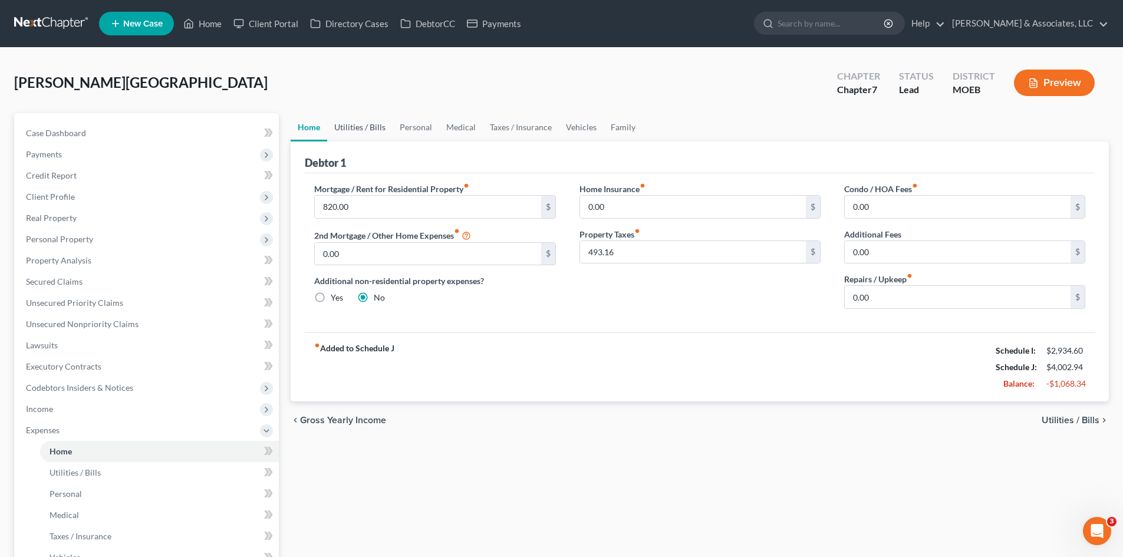
drag, startPoint x: 348, startPoint y: 125, endPoint x: 337, endPoint y: 121, distance: 12.3
click at [348, 125] on link "Utilities / Bills" at bounding box center [359, 127] width 65 height 28
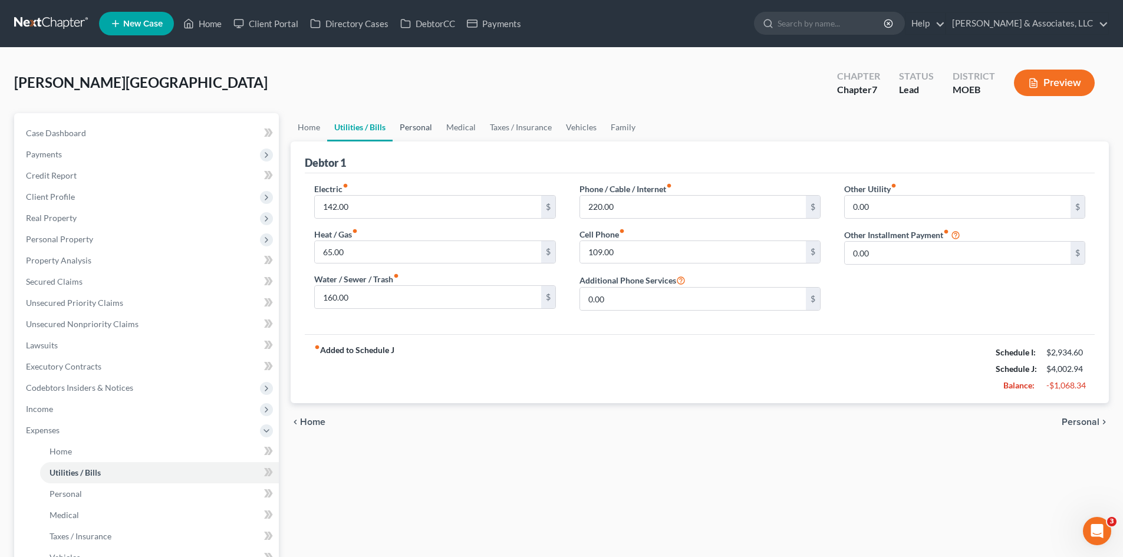
click at [420, 130] on link "Personal" at bounding box center [416, 127] width 47 height 28
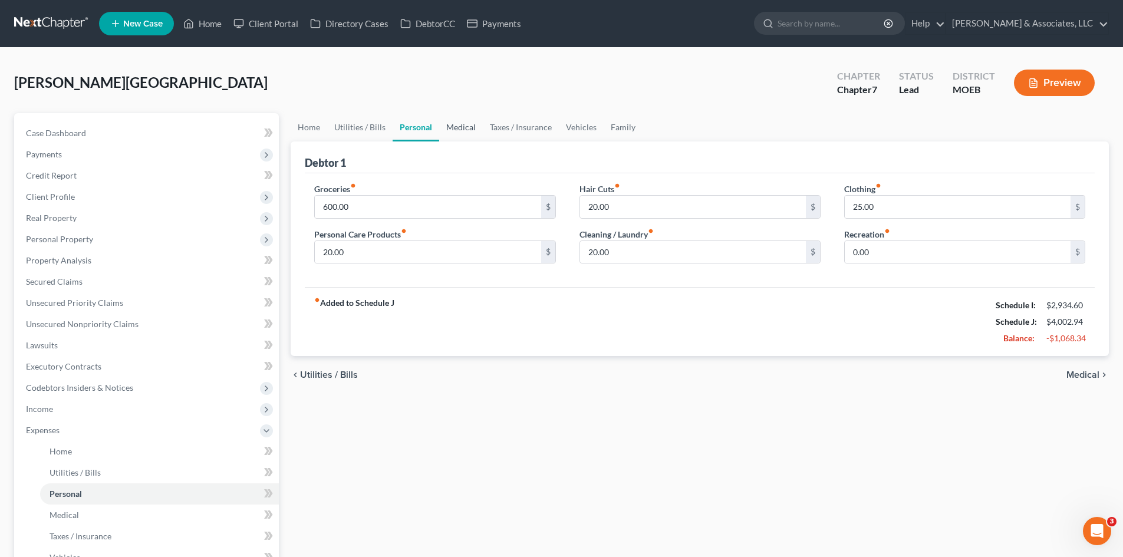
click at [453, 126] on link "Medical" at bounding box center [461, 127] width 44 height 28
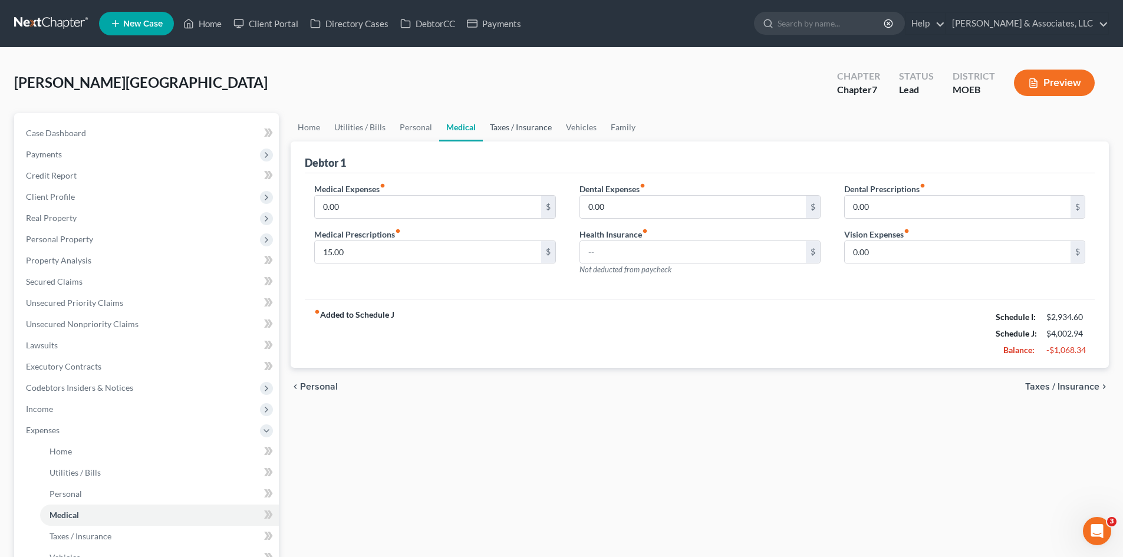
click at [523, 124] on link "Taxes / Insurance" at bounding box center [521, 127] width 76 height 28
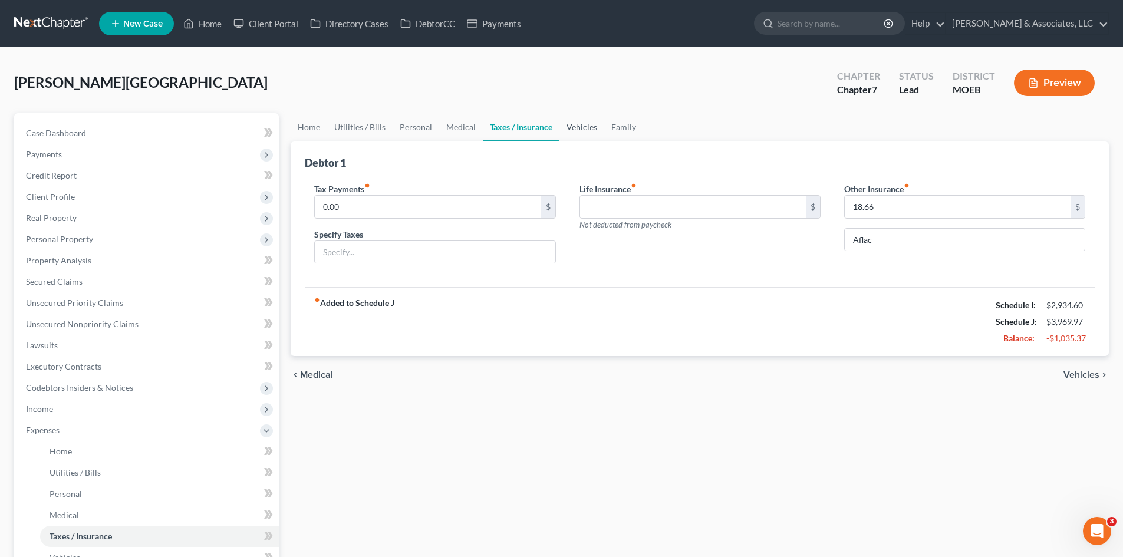
click at [586, 123] on link "Vehicles" at bounding box center [581, 127] width 45 height 28
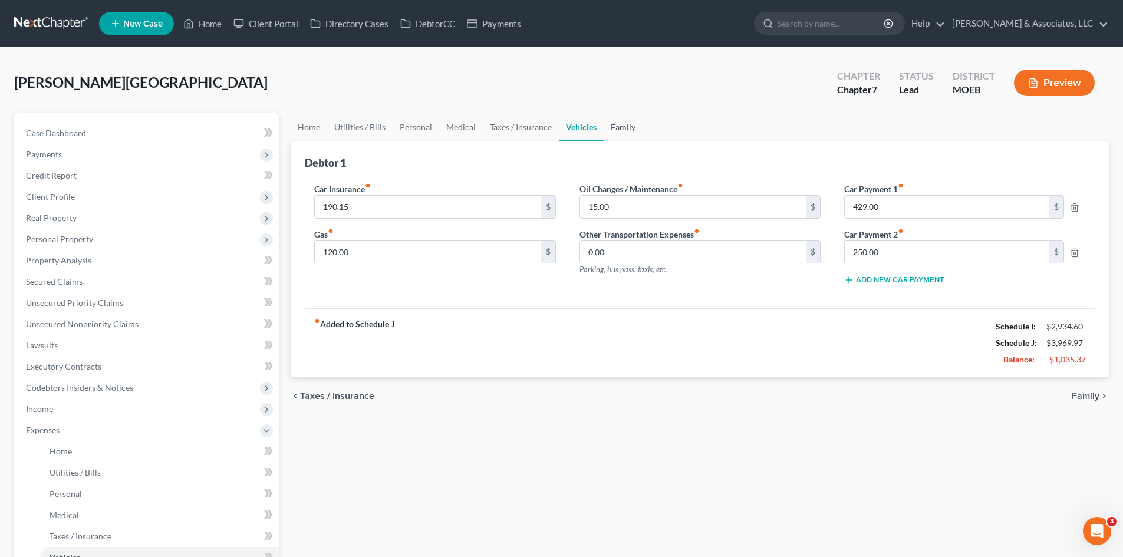
click at [615, 127] on link "Family" at bounding box center [623, 127] width 39 height 28
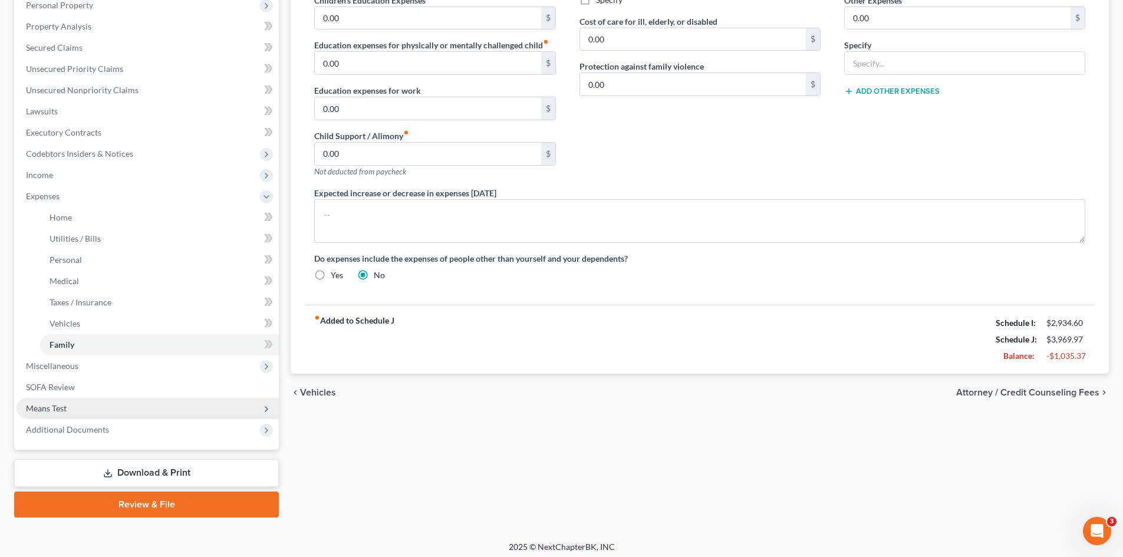
scroll to position [236, 0]
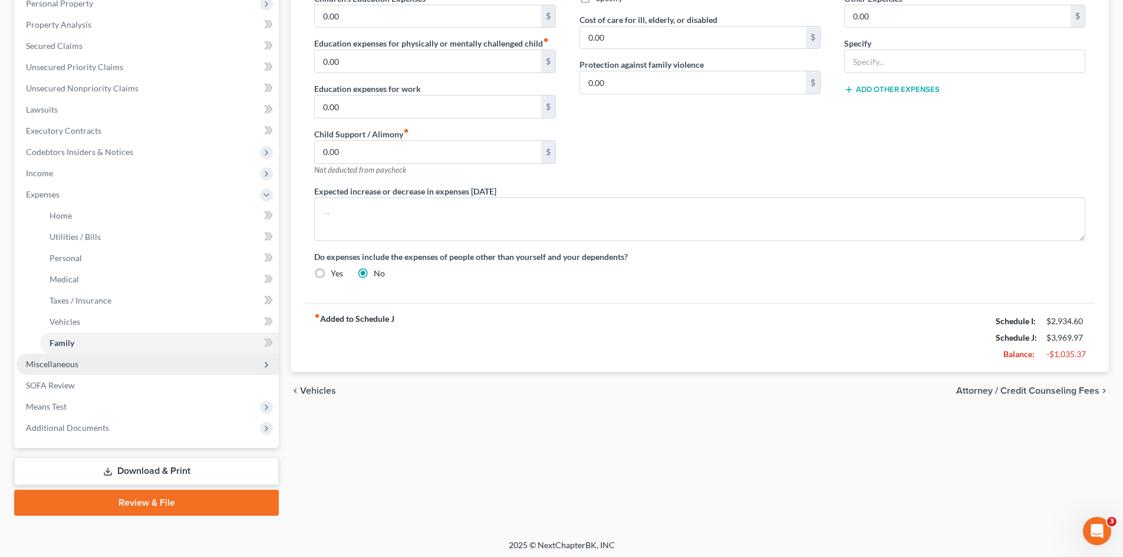
click at [39, 363] on span "Miscellaneous" at bounding box center [52, 364] width 52 height 10
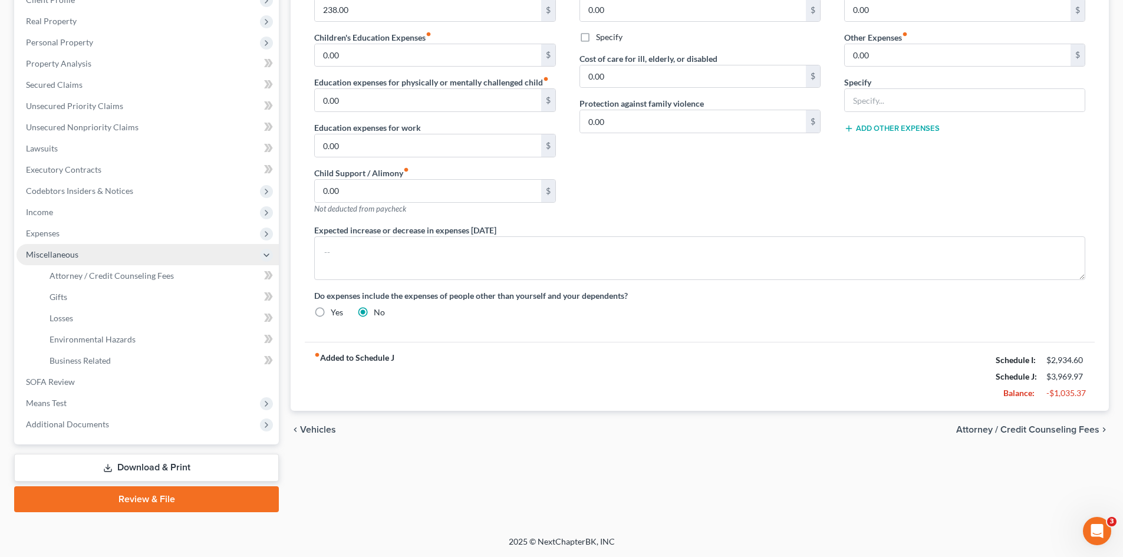
scroll to position [197, 0]
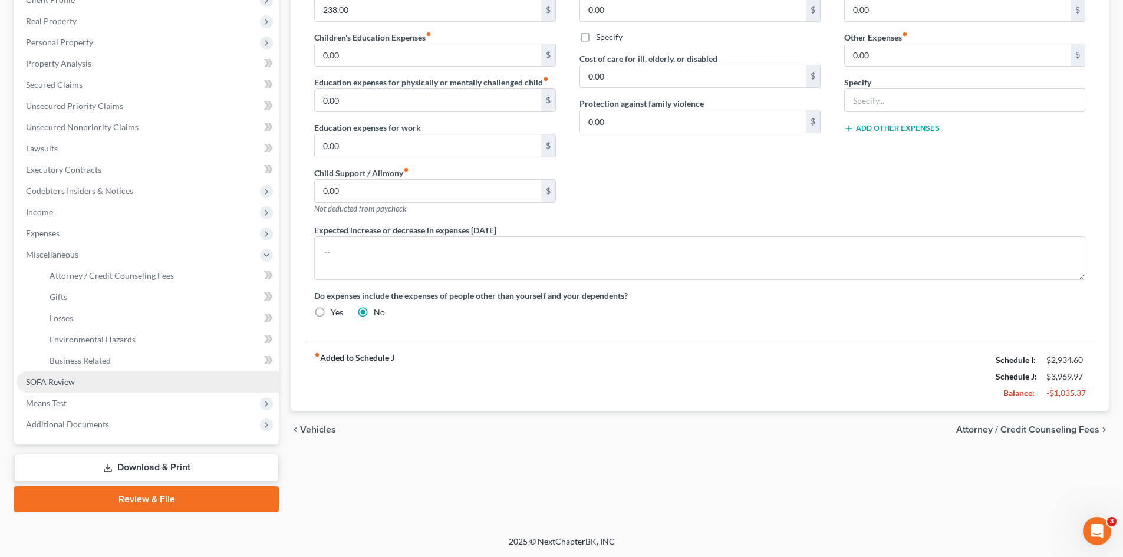
click at [48, 382] on span "SOFA Review" at bounding box center [50, 382] width 49 height 10
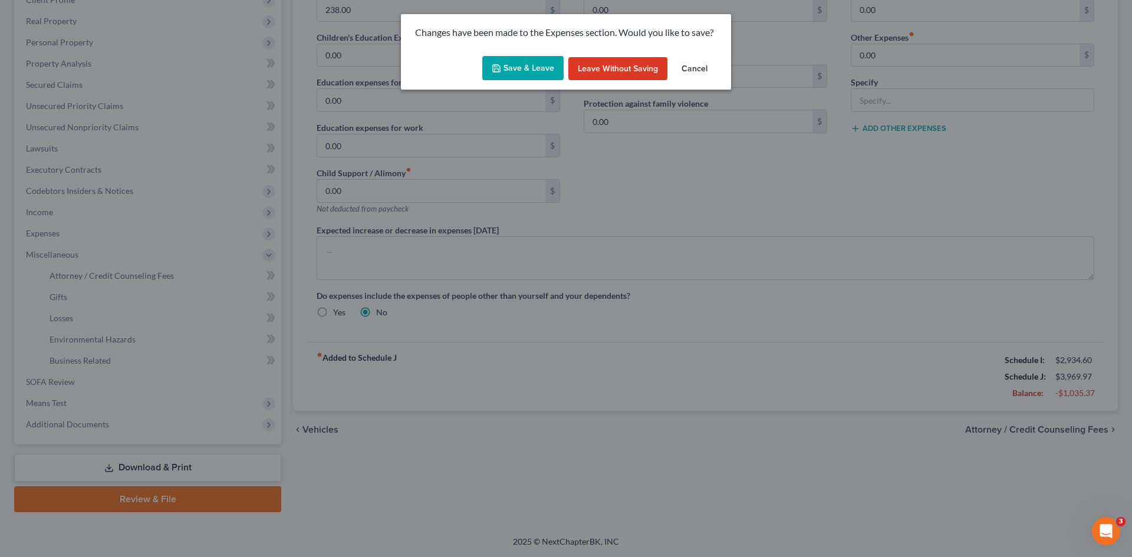
click at [538, 61] on button "Save & Leave" at bounding box center [522, 68] width 81 height 25
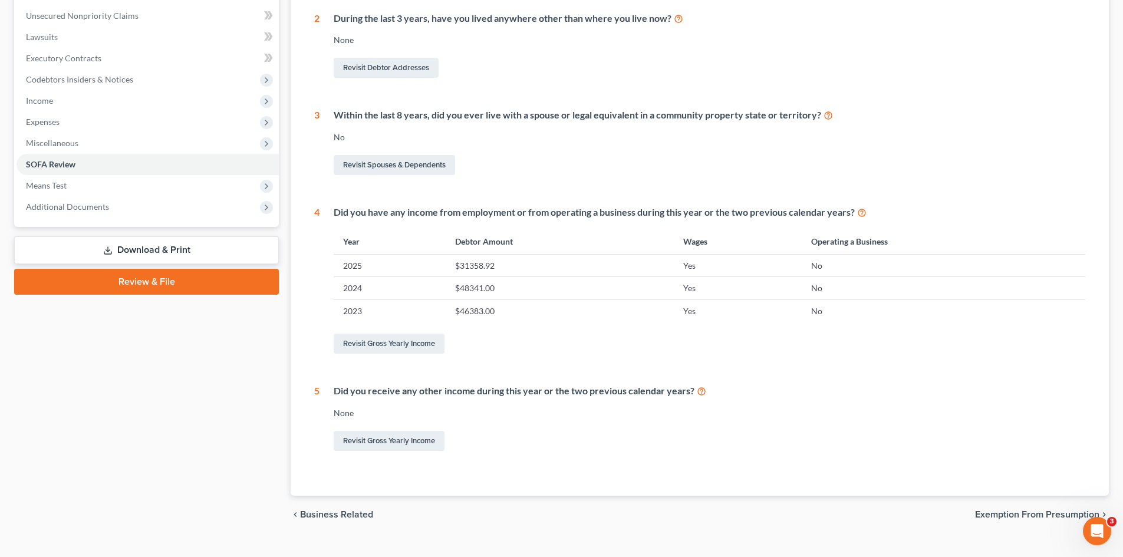
scroll to position [329, 0]
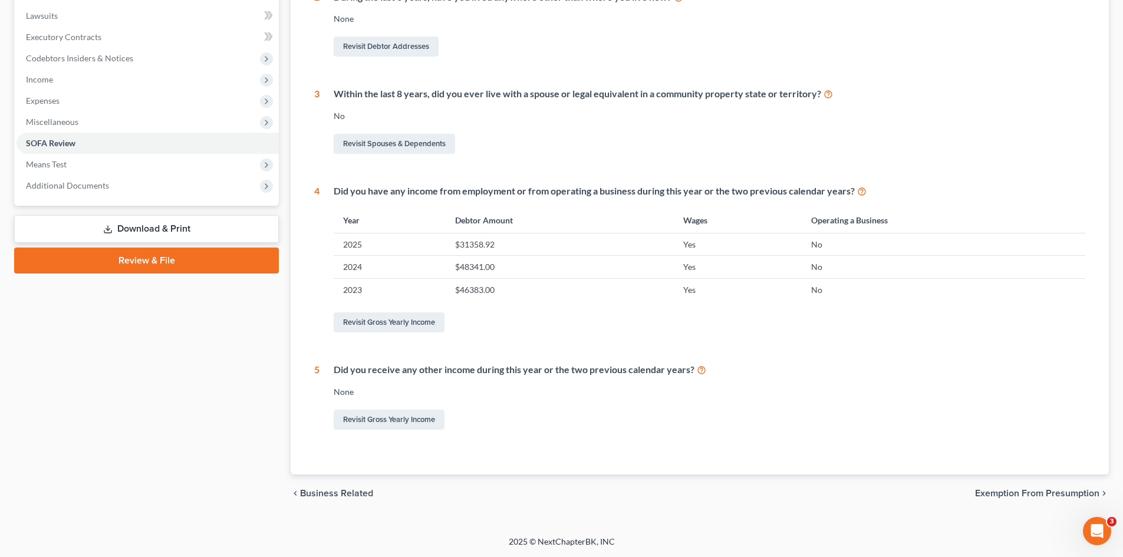
click at [993, 489] on span "Exemption from Presumption" at bounding box center [1037, 493] width 124 height 9
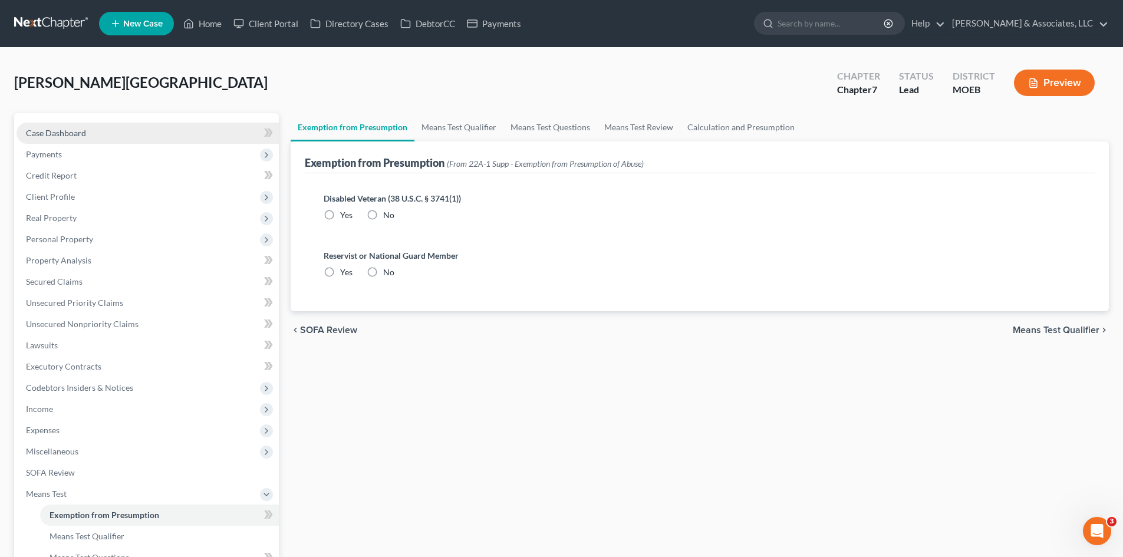
click at [97, 132] on link "Case Dashboard" at bounding box center [148, 133] width 262 height 21
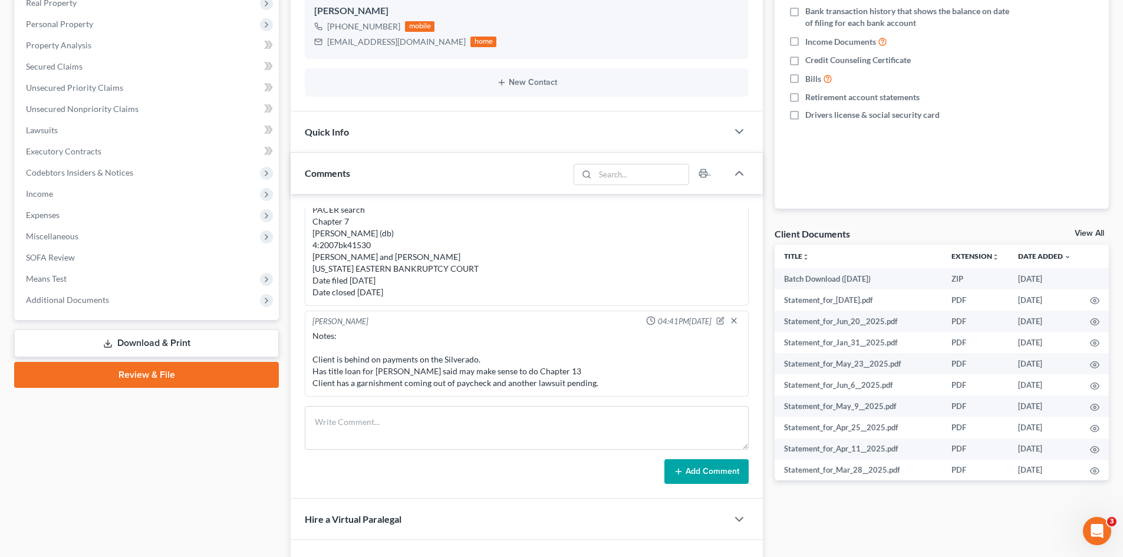
scroll to position [236, 0]
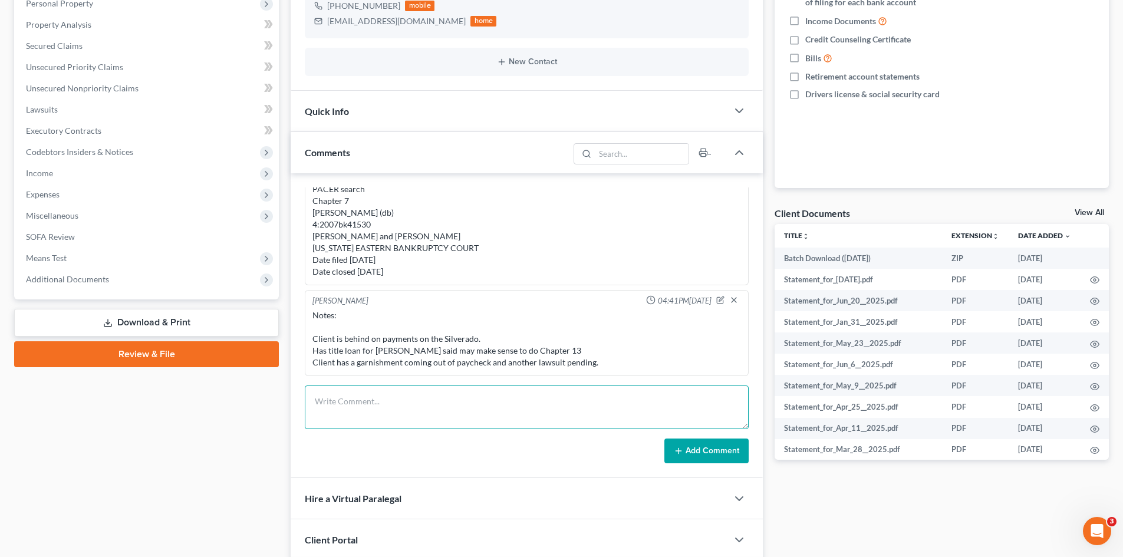
click at [343, 408] on textarea at bounding box center [527, 407] width 444 height 44
drag, startPoint x: 344, startPoint y: 420, endPoint x: 350, endPoint y: 418, distance: 6.2
click at [344, 420] on textarea "STILL NEEDED as of [DATE]: 1. Confirming not filing with spouse. Two separate h…" at bounding box center [527, 407] width 444 height 44
paste textarea "Disabled veteran? Reservist/National Guard member?"
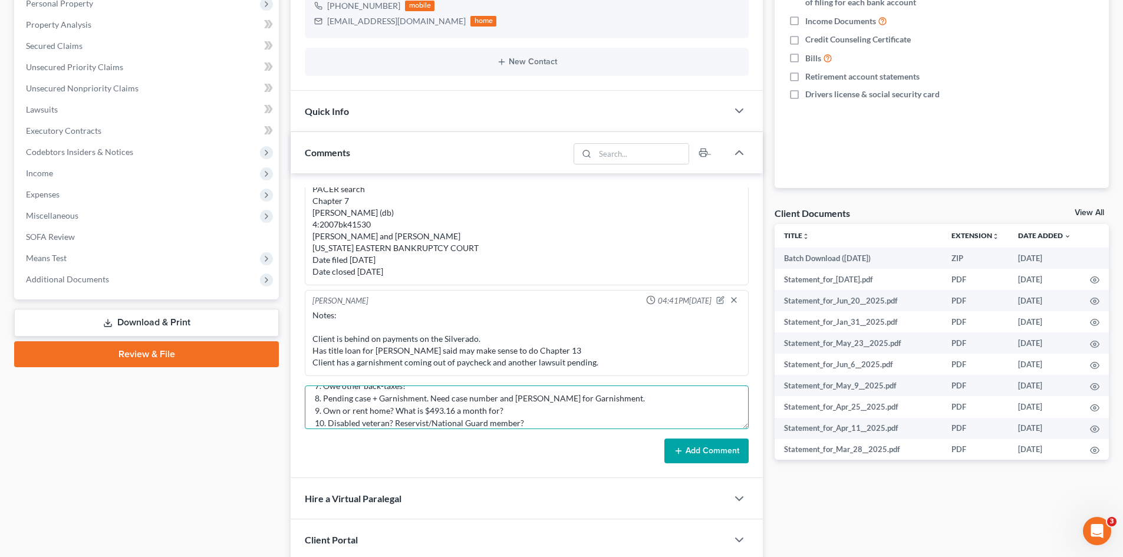
type textarea "STILL NEEDED as of [DATE]: 1. Confirming not filing with spouse. Two separate h…"
drag, startPoint x: 697, startPoint y: 448, endPoint x: 644, endPoint y: 424, distance: 57.8
click at [697, 448] on button "Add Comment" at bounding box center [706, 451] width 84 height 25
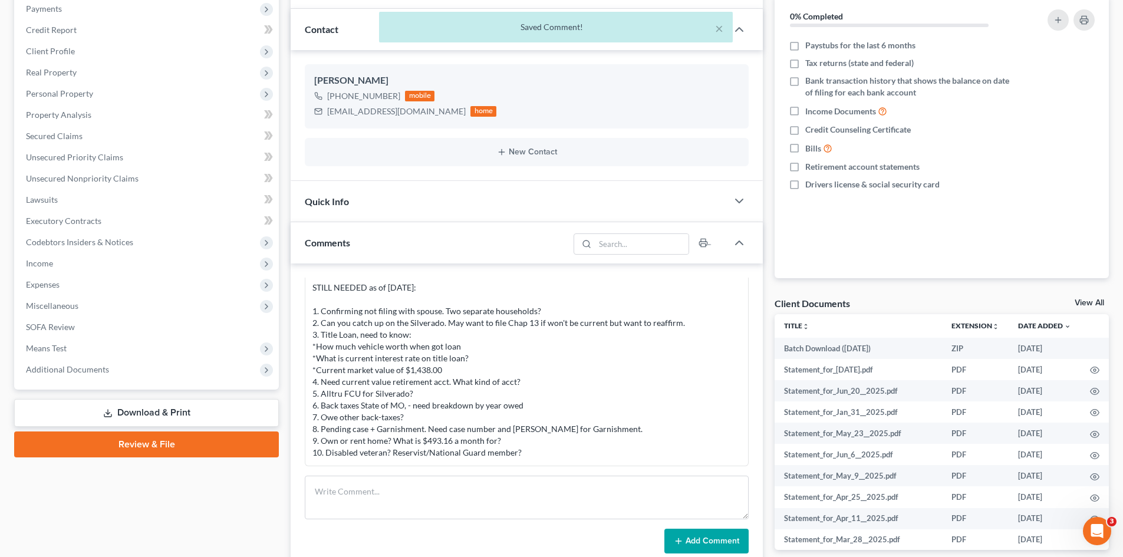
scroll to position [118, 0]
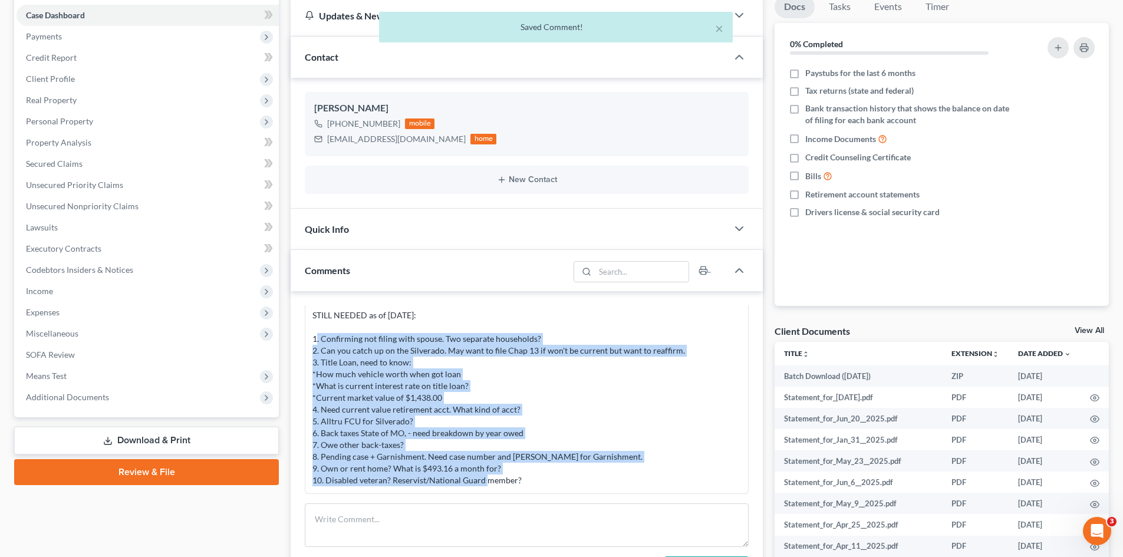
drag, startPoint x: 312, startPoint y: 337, endPoint x: 495, endPoint y: 419, distance: 199.7
click at [530, 480] on div "STILL NEEDED as of [DATE]: 1. Confirming not filing with spouse. Two separate h…" at bounding box center [526, 397] width 429 height 177
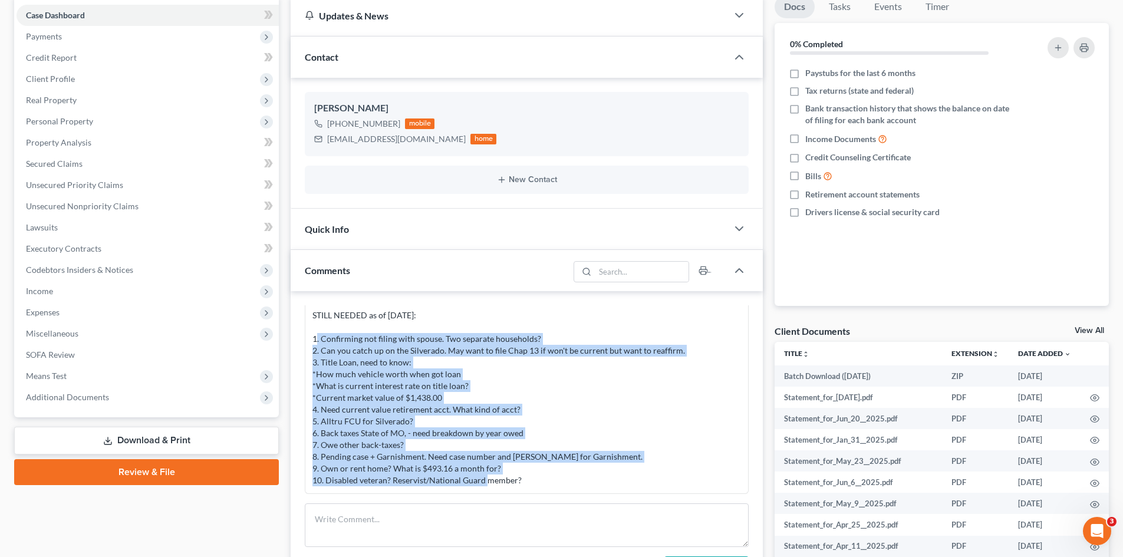
copy div "1. Confirming not filing with spouse. Two separate households? 2. Can you catch…"
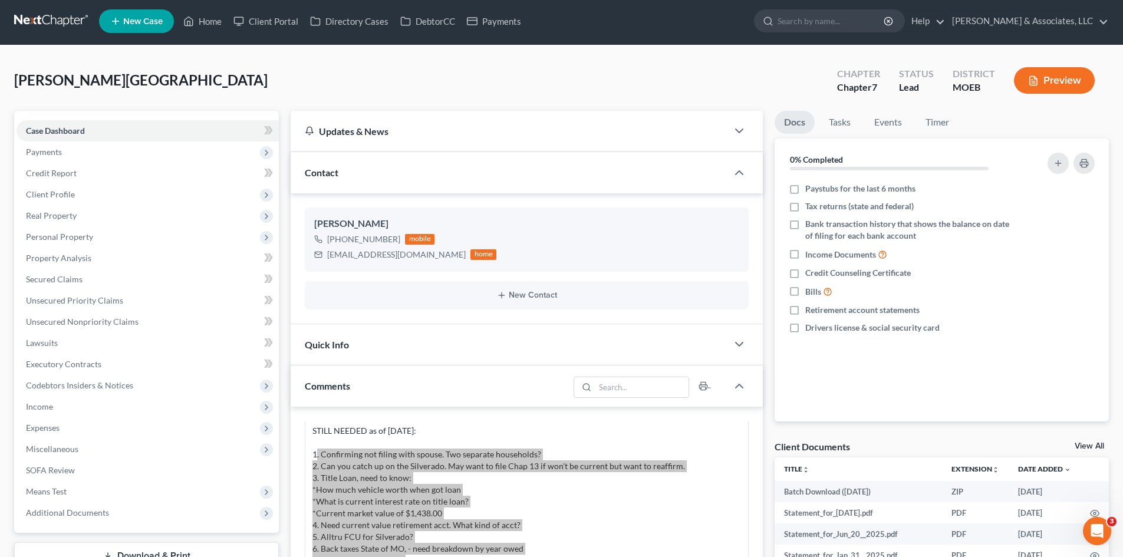
scroll to position [0, 0]
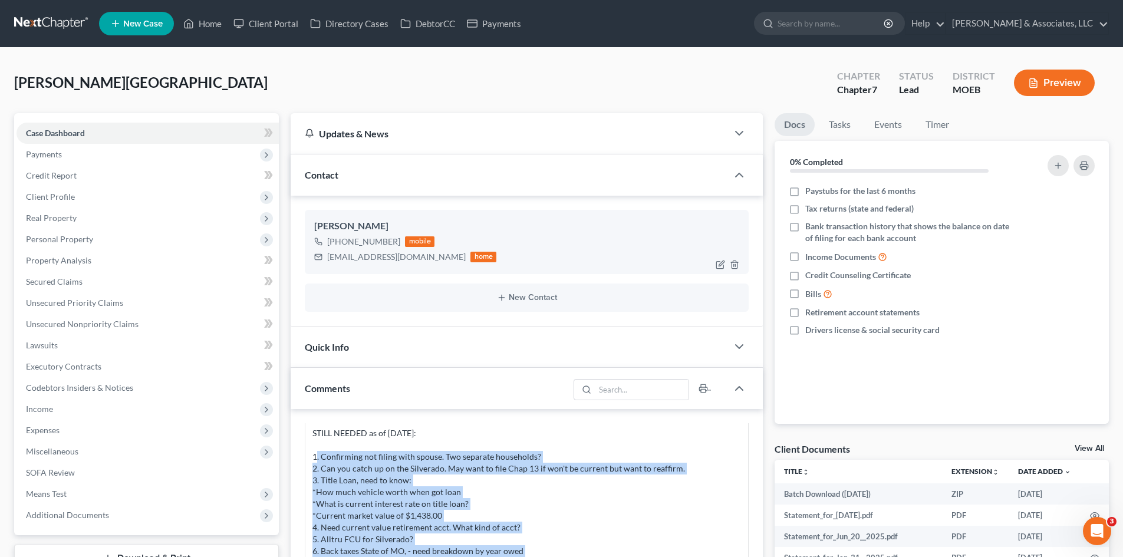
drag, startPoint x: 394, startPoint y: 240, endPoint x: 339, endPoint y: 240, distance: 55.4
click at [339, 240] on div "[PHONE_NUMBER]" at bounding box center [363, 242] width 73 height 12
copy div "[PHONE_NUMBER]"
click at [833, 24] on input "search" at bounding box center [831, 23] width 108 height 22
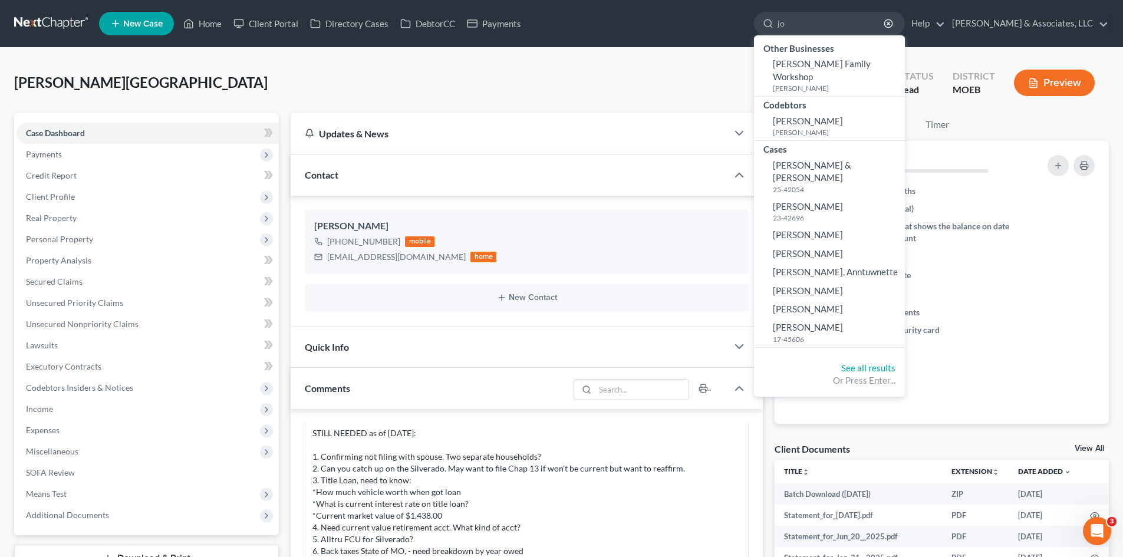
type input "j"
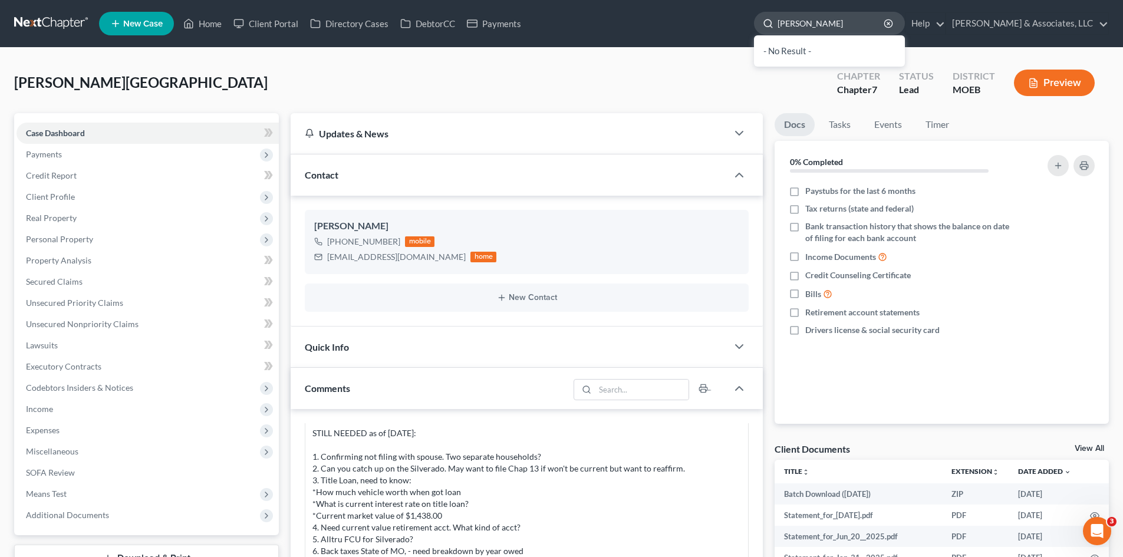
click at [848, 27] on input "[PERSON_NAME]" at bounding box center [831, 23] width 108 height 22
click at [851, 29] on input "[PERSON_NAME]" at bounding box center [831, 23] width 108 height 22
type input "[PERSON_NAME]"
click at [212, 23] on link "Home" at bounding box center [202, 23] width 50 height 21
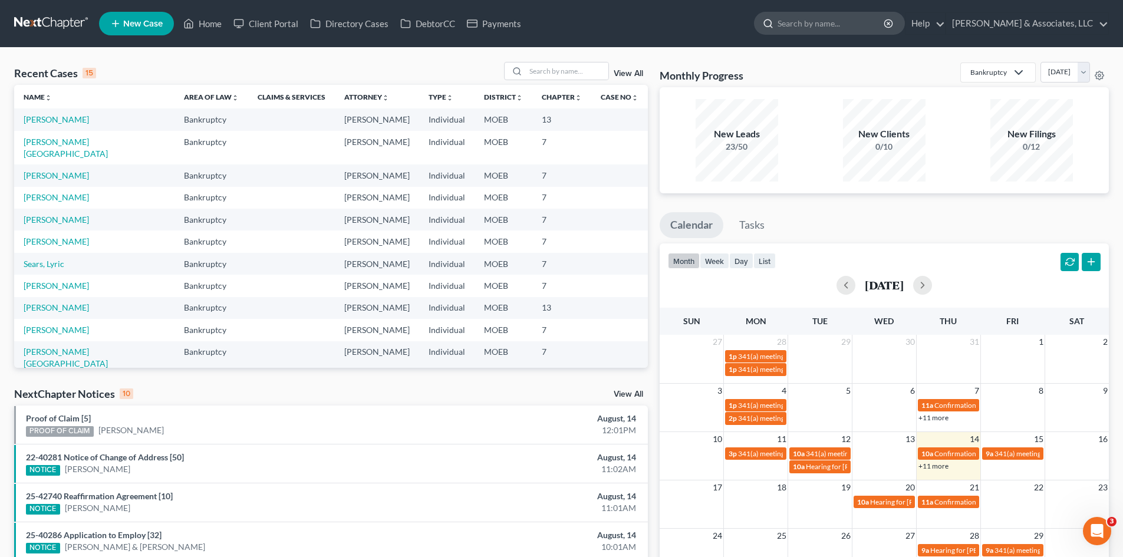
click at [878, 19] on input "search" at bounding box center [831, 23] width 108 height 22
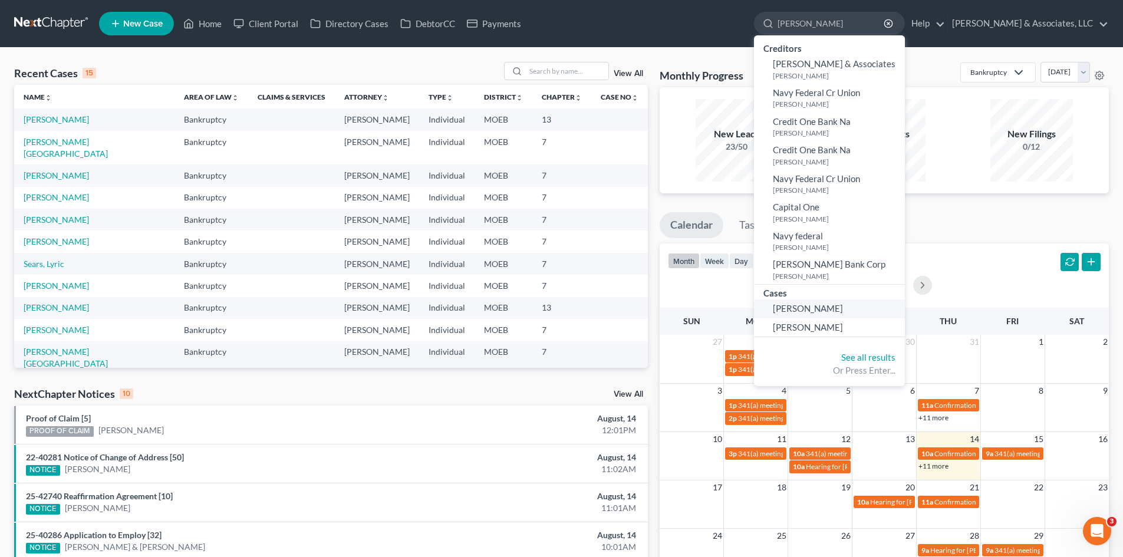
type input "[PERSON_NAME]"
click at [858, 314] on link "[PERSON_NAME]" at bounding box center [829, 308] width 151 height 18
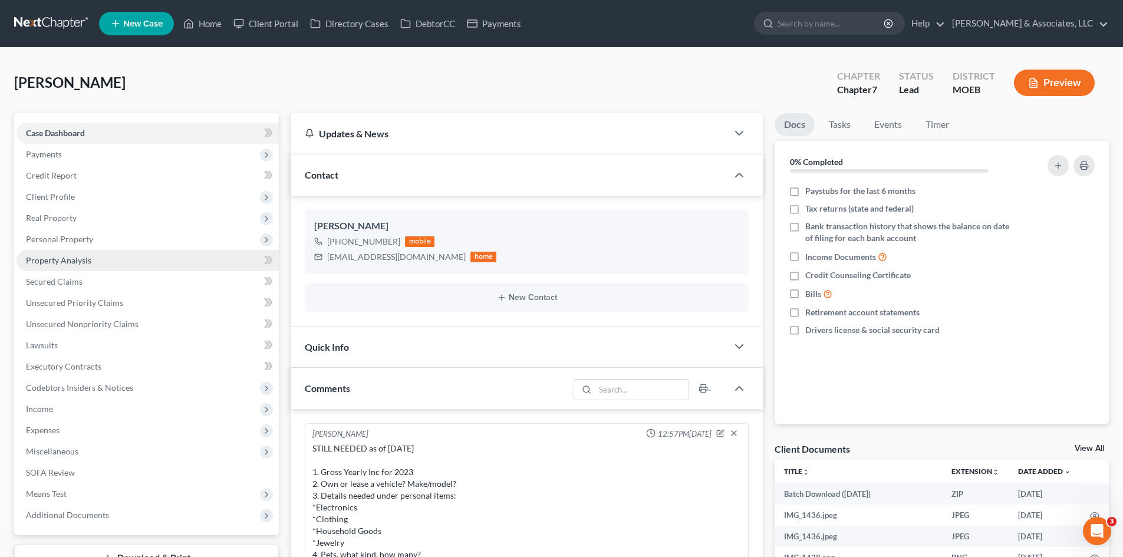
scroll to position [866, 0]
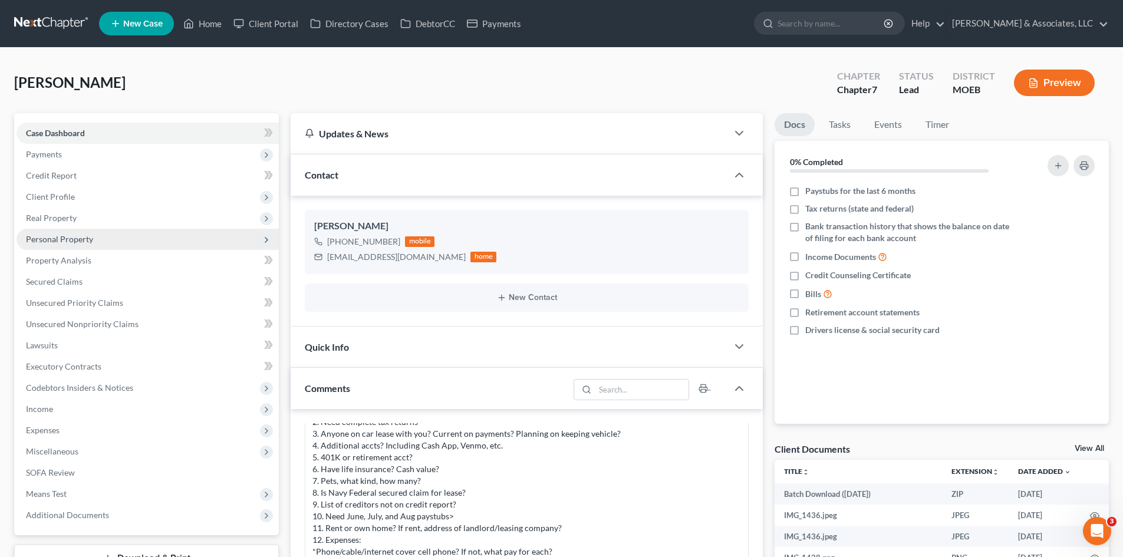
click at [52, 240] on span "Personal Property" at bounding box center [59, 239] width 67 height 10
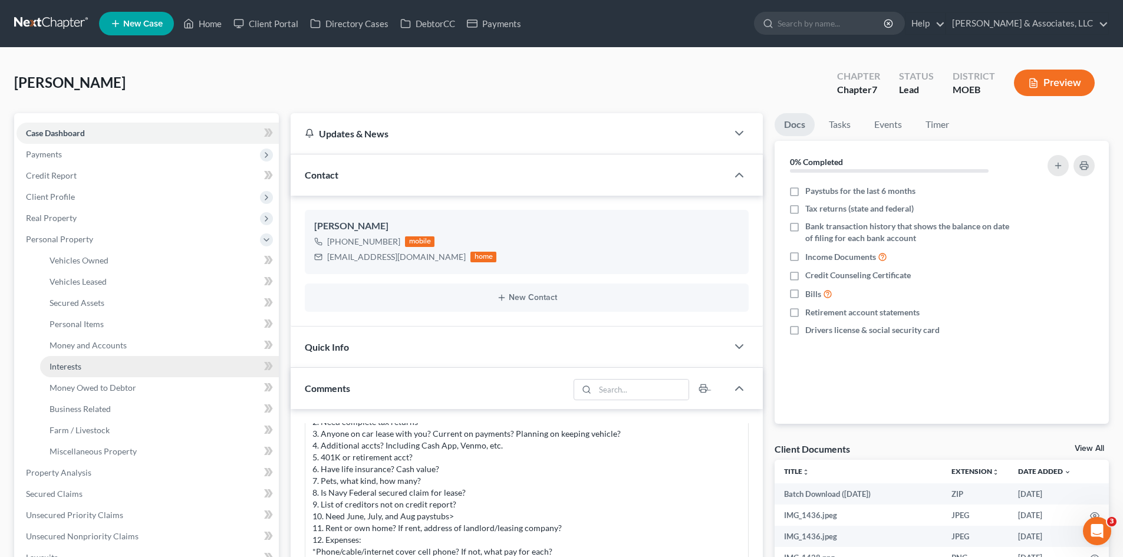
click at [68, 364] on span "Interests" at bounding box center [66, 366] width 32 height 10
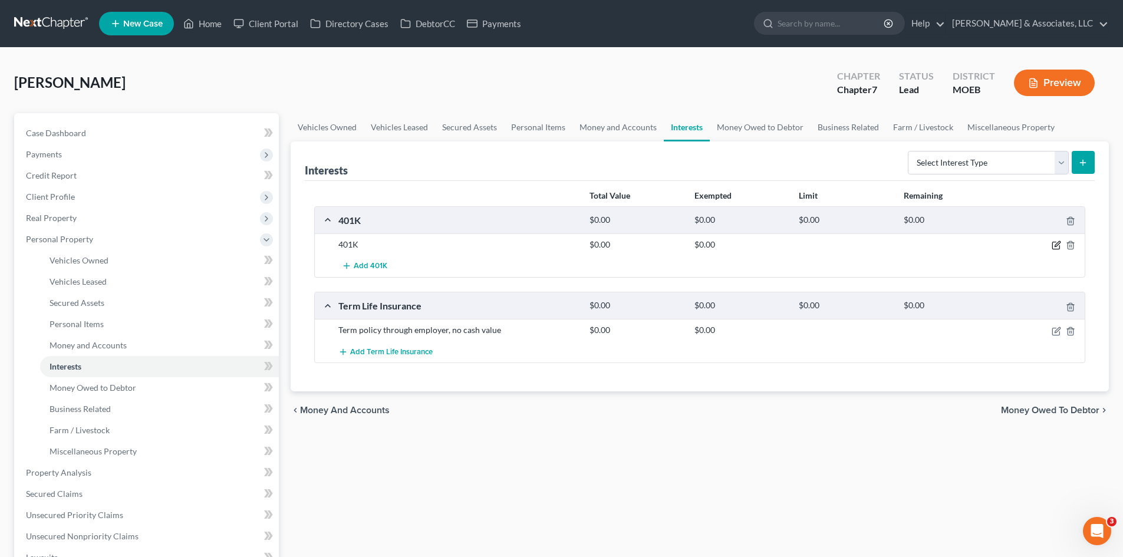
click at [1053, 244] on icon "button" at bounding box center [1056, 244] width 9 height 9
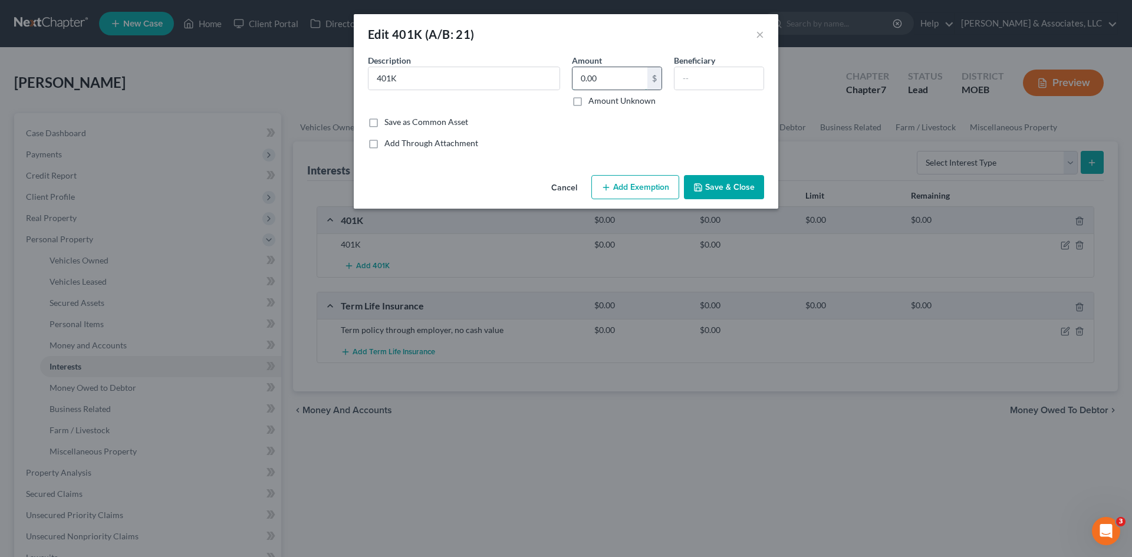
click at [617, 76] on input "0.00" at bounding box center [609, 78] width 75 height 22
type input "17,410"
click at [630, 186] on button "Add Exemption" at bounding box center [635, 187] width 88 height 25
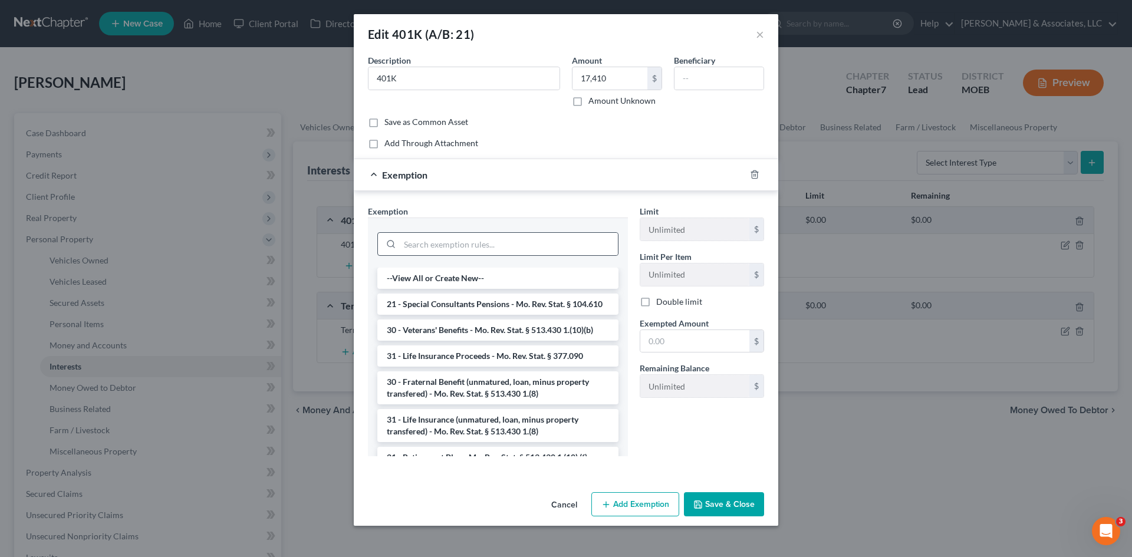
click at [512, 255] on div at bounding box center [497, 244] width 241 height 24
click at [529, 244] on input "search" at bounding box center [509, 244] width 218 height 22
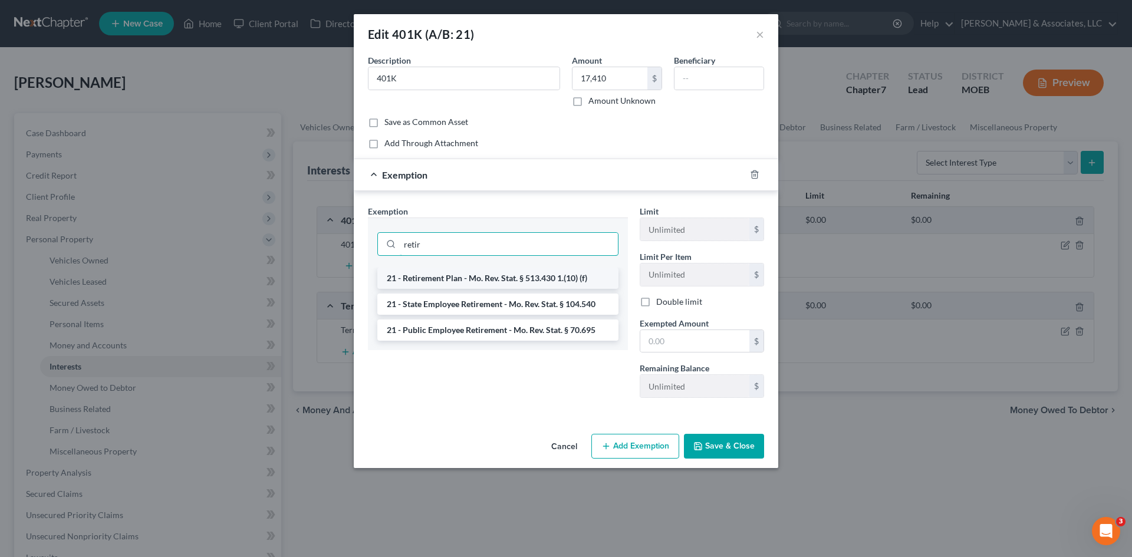
type input "retir"
click at [535, 271] on li "21 - Retirement Plan - Mo. Rev. Stat. § 513.430 1.(10) (f)" at bounding box center [497, 278] width 241 height 21
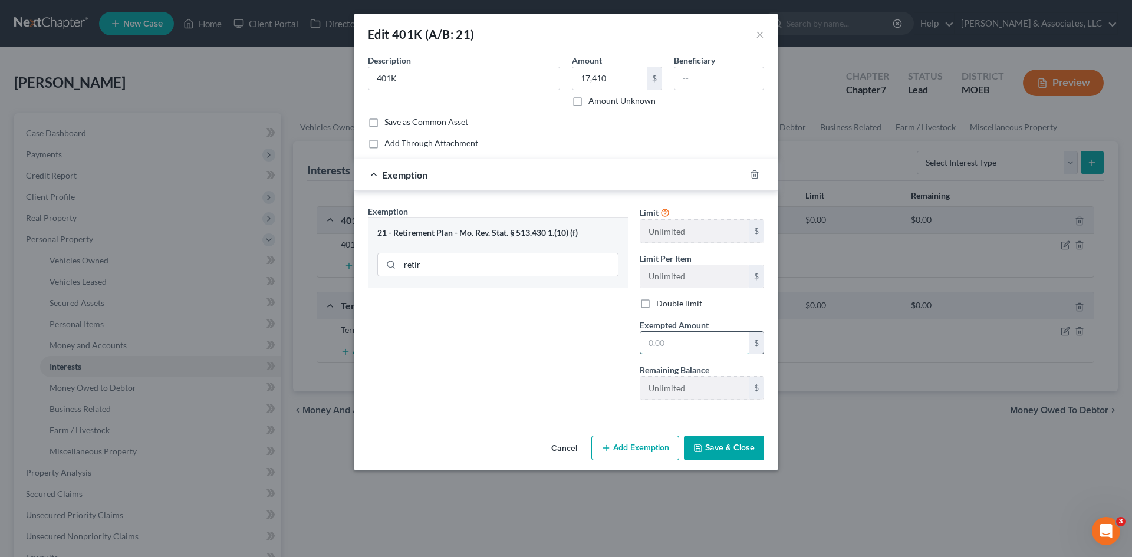
drag, startPoint x: 657, startPoint y: 341, endPoint x: 707, endPoint y: 339, distance: 50.7
click at [657, 341] on input "text" at bounding box center [694, 343] width 109 height 22
type input "17,410"
click at [735, 451] on button "Save & Close" at bounding box center [724, 448] width 80 height 25
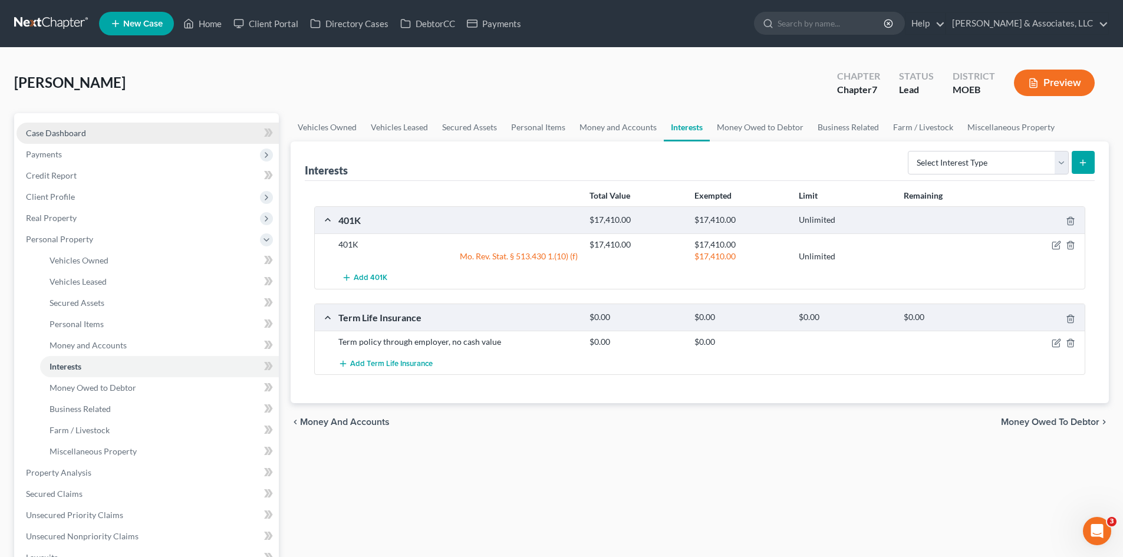
click at [57, 135] on span "Case Dashboard" at bounding box center [56, 133] width 60 height 10
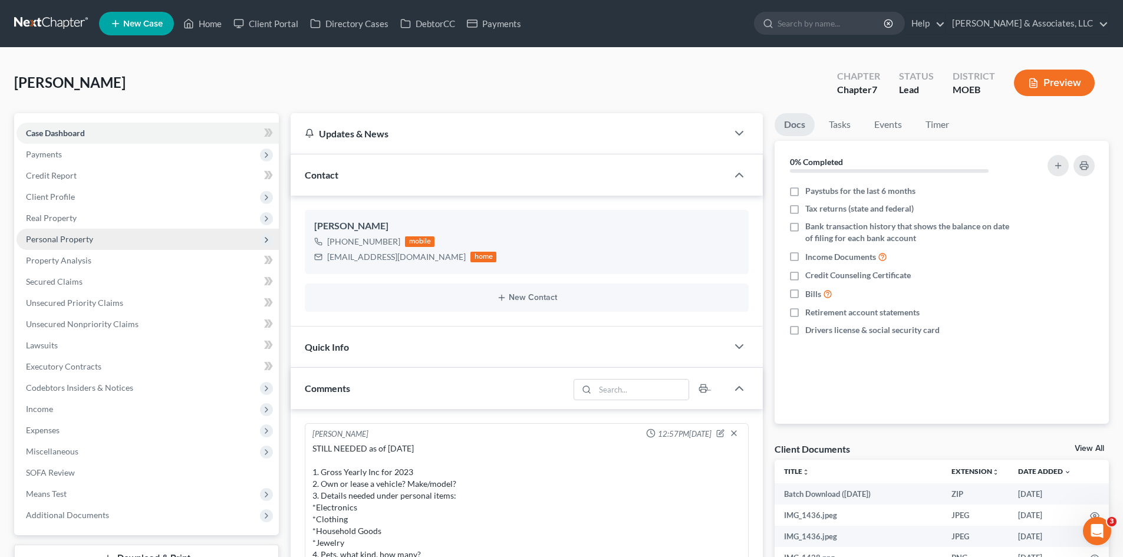
scroll to position [866, 0]
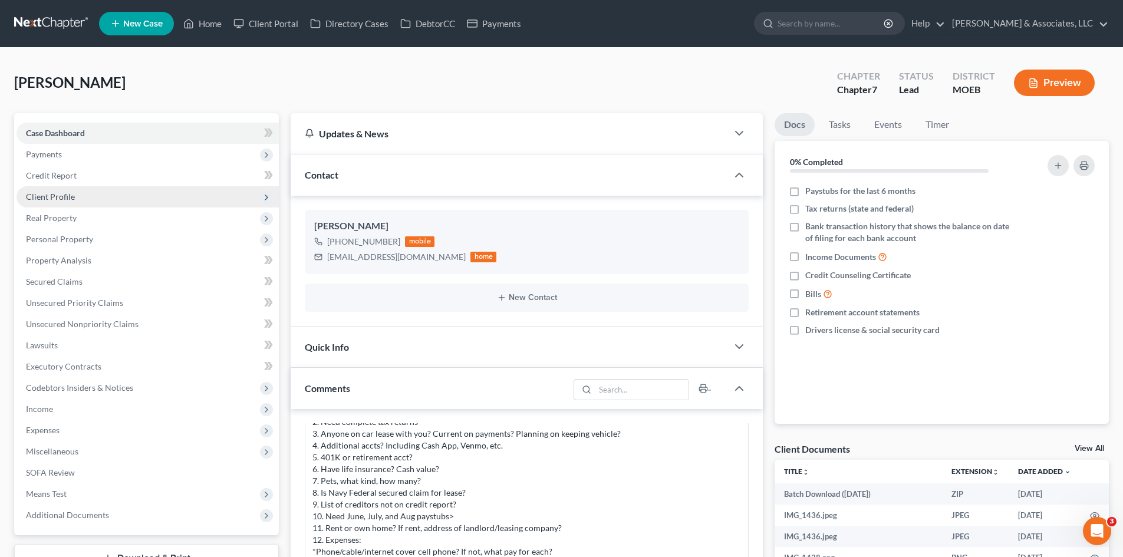
click at [68, 193] on span "Client Profile" at bounding box center [50, 197] width 49 height 10
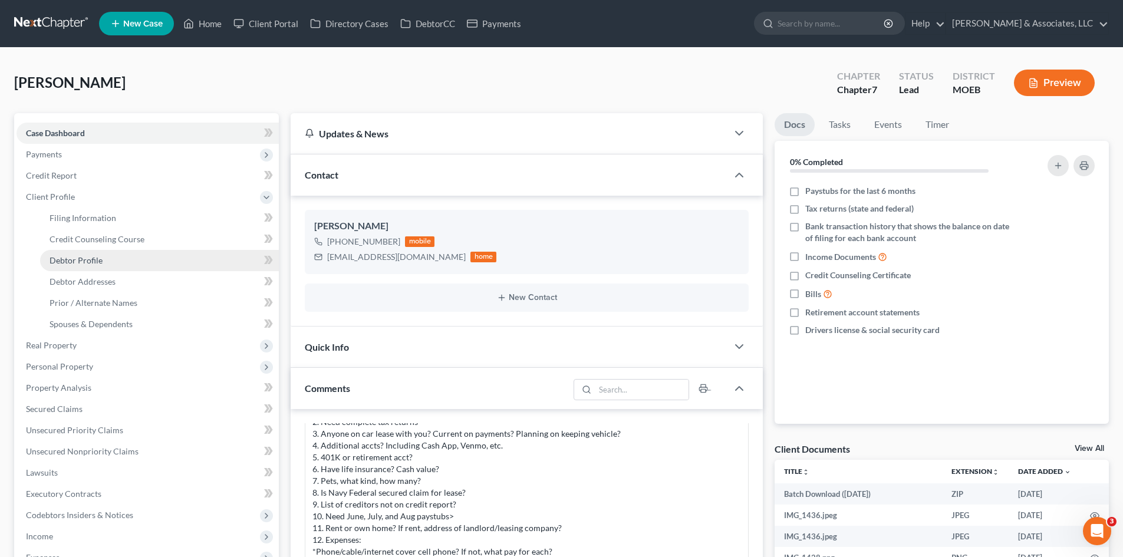
click at [113, 259] on link "Debtor Profile" at bounding box center [159, 260] width 239 height 21
select select "0"
select select "1"
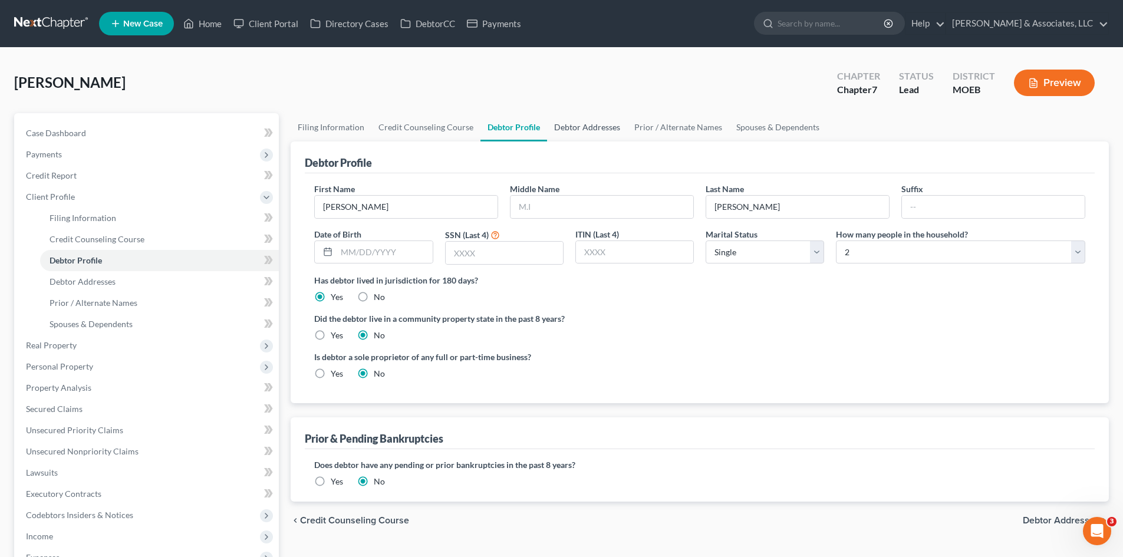
click at [574, 121] on link "Debtor Addresses" at bounding box center [587, 127] width 80 height 28
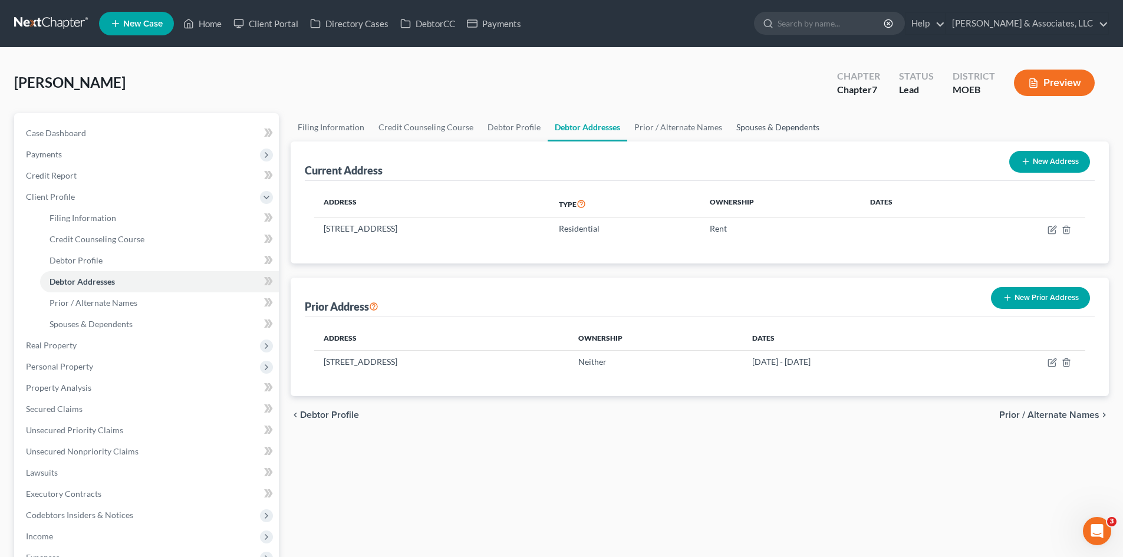
click at [753, 124] on link "Spouses & Dependents" at bounding box center [777, 127] width 97 height 28
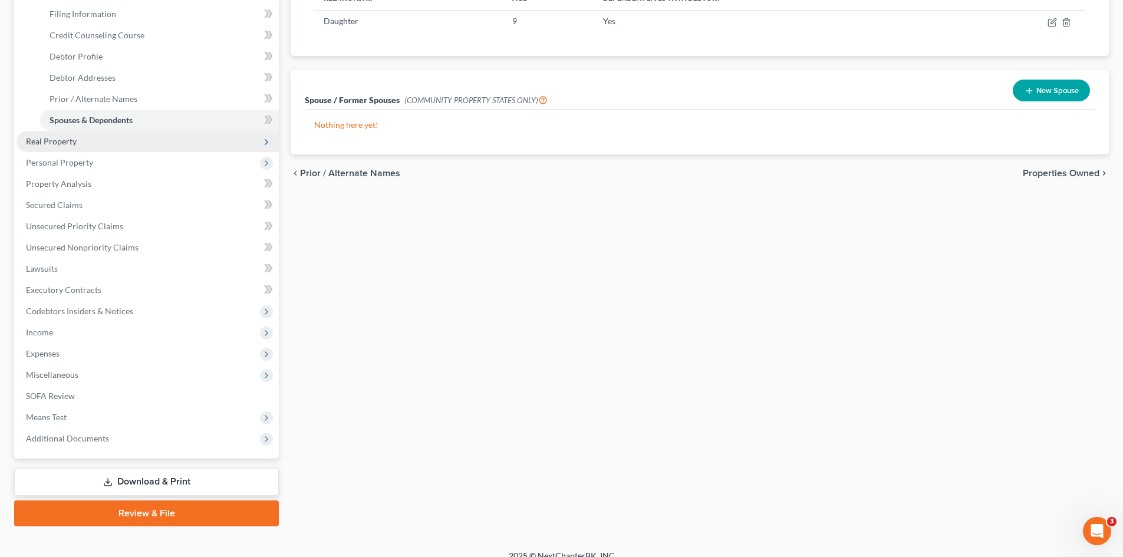
scroll to position [218, 0]
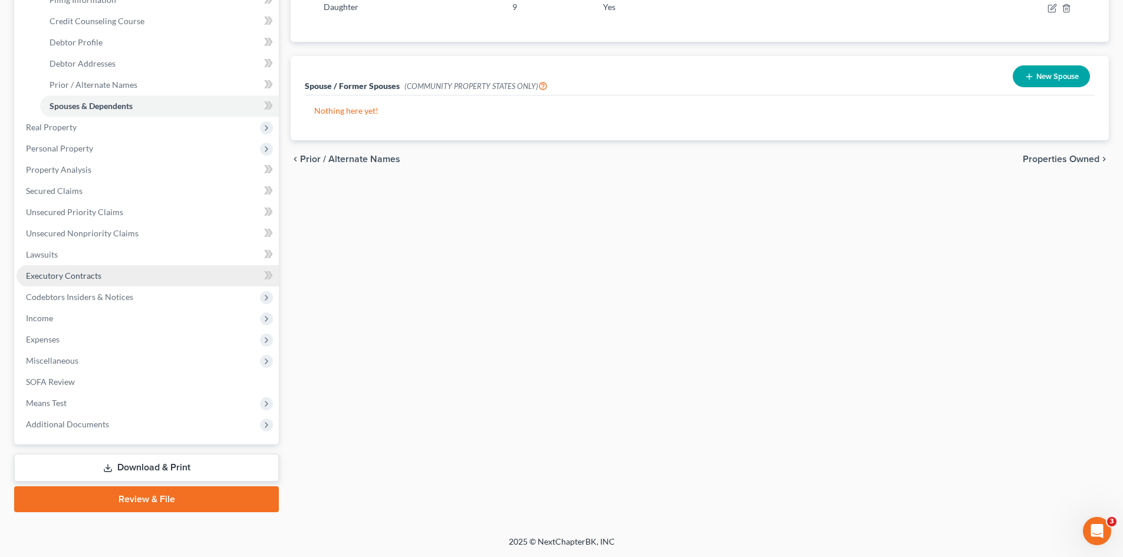
click at [51, 273] on span "Executory Contracts" at bounding box center [63, 276] width 75 height 10
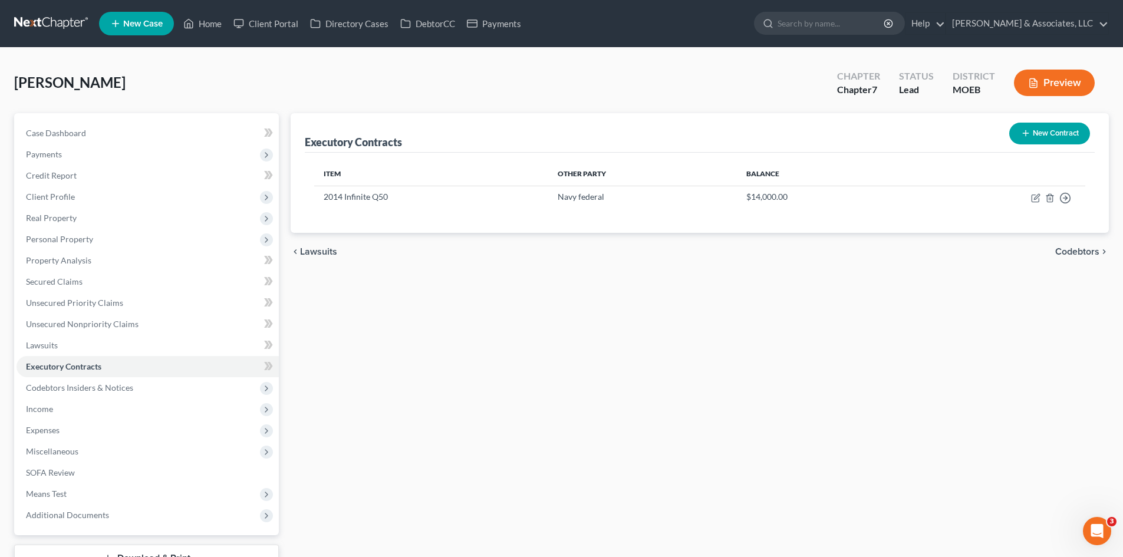
click at [1059, 134] on button "New Contract" at bounding box center [1049, 134] width 81 height 22
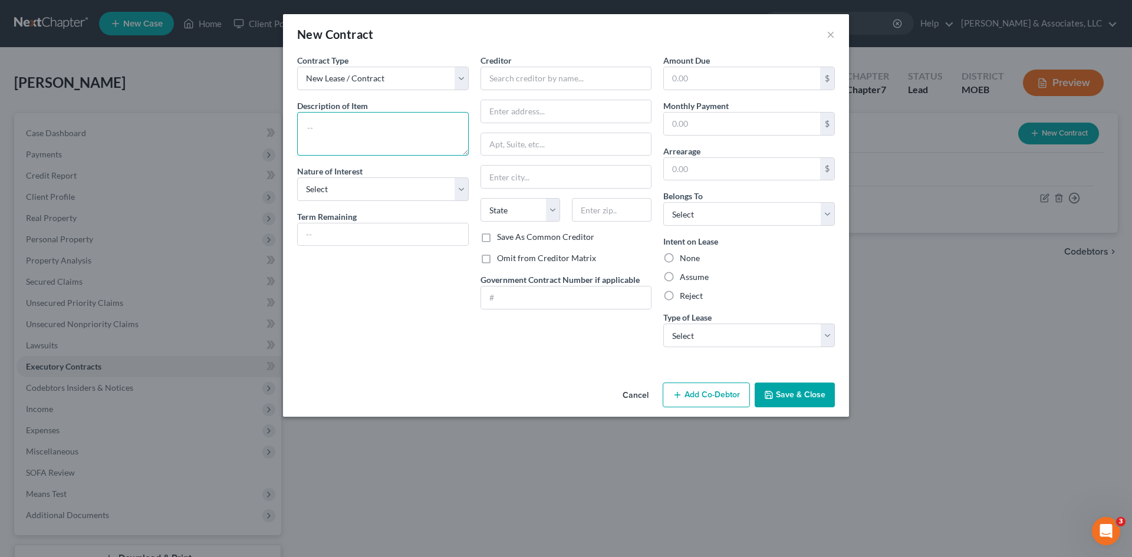
click at [347, 128] on textarea at bounding box center [383, 134] width 172 height 44
type textarea "Residential Lease"
click at [335, 190] on select "Select Purchaser Agent Lessor Lessee" at bounding box center [383, 189] width 172 height 24
select select "3"
click at [297, 177] on select "Select Purchaser Agent Lessor Lessee" at bounding box center [383, 189] width 172 height 24
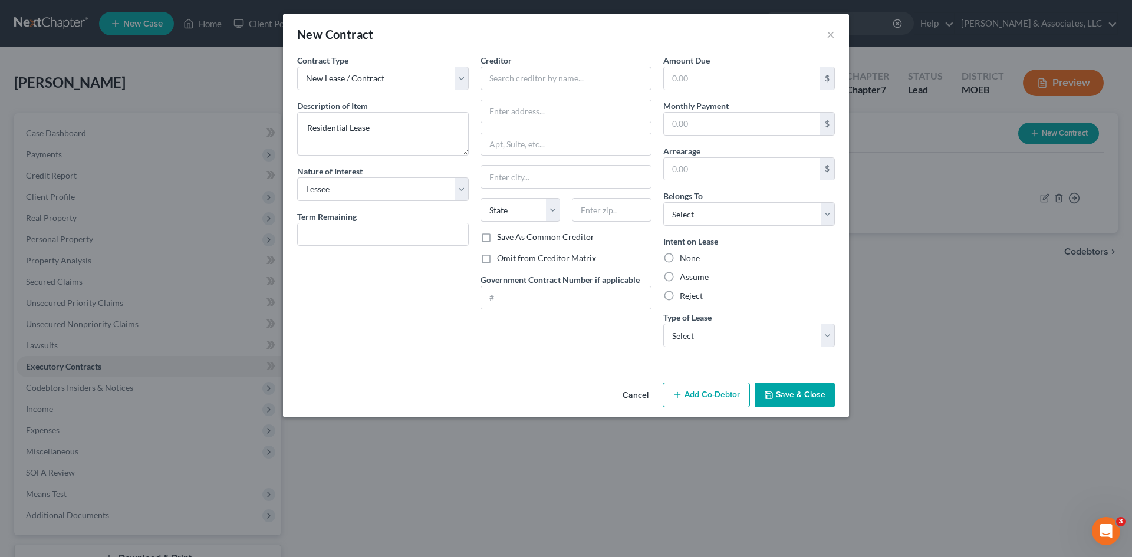
click at [497, 258] on label "Omit from Creditor Matrix" at bounding box center [546, 258] width 99 height 12
click at [502, 258] on input "Omit from Creditor Matrix" at bounding box center [506, 256] width 8 height 8
checkbox input "true"
click at [506, 79] on input "text" at bounding box center [566, 79] width 172 height 24
type input "[GEOGRAPHIC_DATA] Apartments"
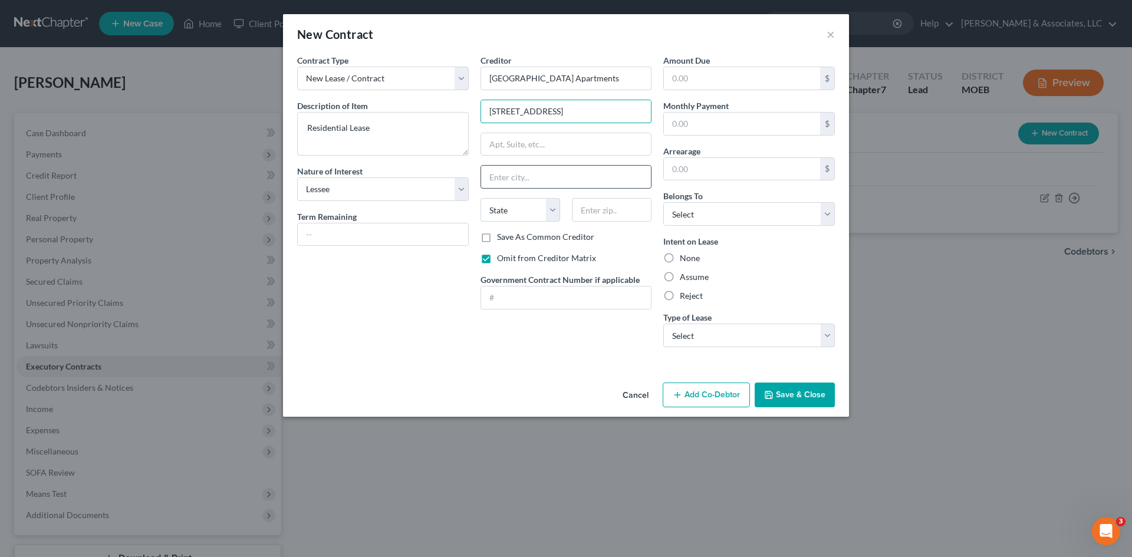
type input "[STREET_ADDRESS]"
type input "Florissant"
drag, startPoint x: 538, startPoint y: 147, endPoint x: 440, endPoint y: 150, distance: 97.9
click at [440, 150] on div "Contract Type New Lease / Contract New Timeshare Description of non-residential…" at bounding box center [565, 205] width 549 height 302
type input "Florissant"
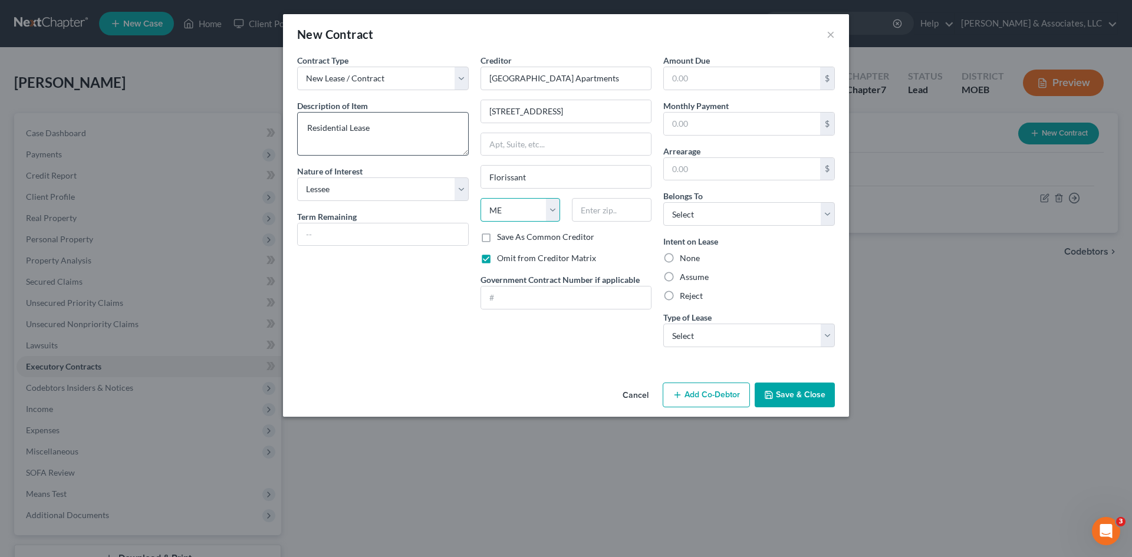
select select "26"
type input "63033"
click at [680, 278] on label "Assume" at bounding box center [694, 277] width 29 height 12
click at [684, 278] on input "Assume" at bounding box center [688, 275] width 8 height 8
radio input "true"
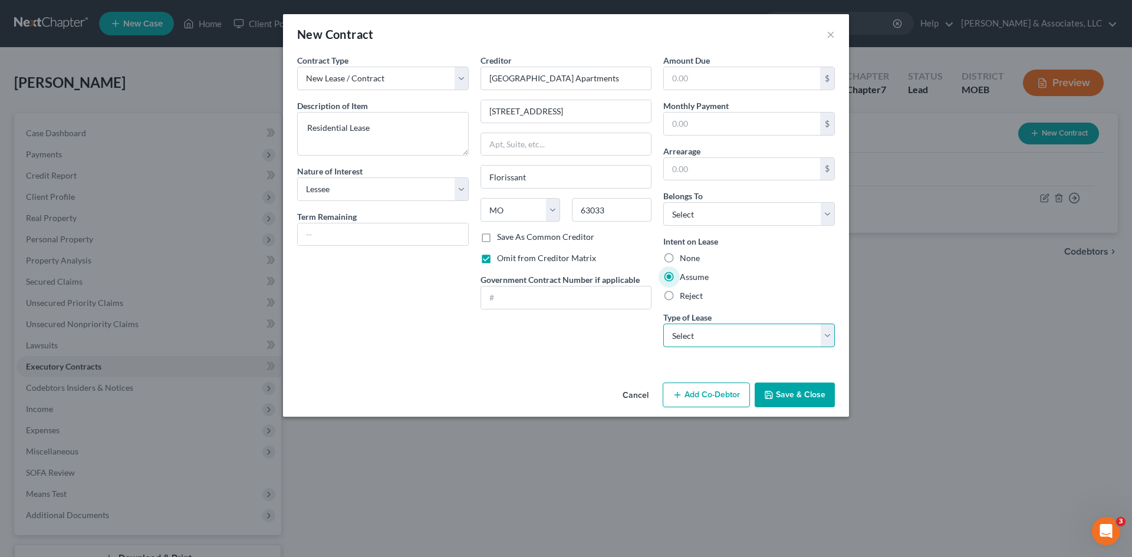
click at [697, 331] on select "Select Real Estate Car Other" at bounding box center [749, 336] width 172 height 24
select select "0"
click at [663, 324] on select "Select Real Estate Car Other" at bounding box center [749, 336] width 172 height 24
drag, startPoint x: 713, startPoint y: 217, endPoint x: 713, endPoint y: 225, distance: 8.3
click at [714, 217] on select "Select Debtor 1 Only Debtor 2 Only Debtor 1 And Debtor 2 Only At Least One Of T…" at bounding box center [749, 214] width 172 height 24
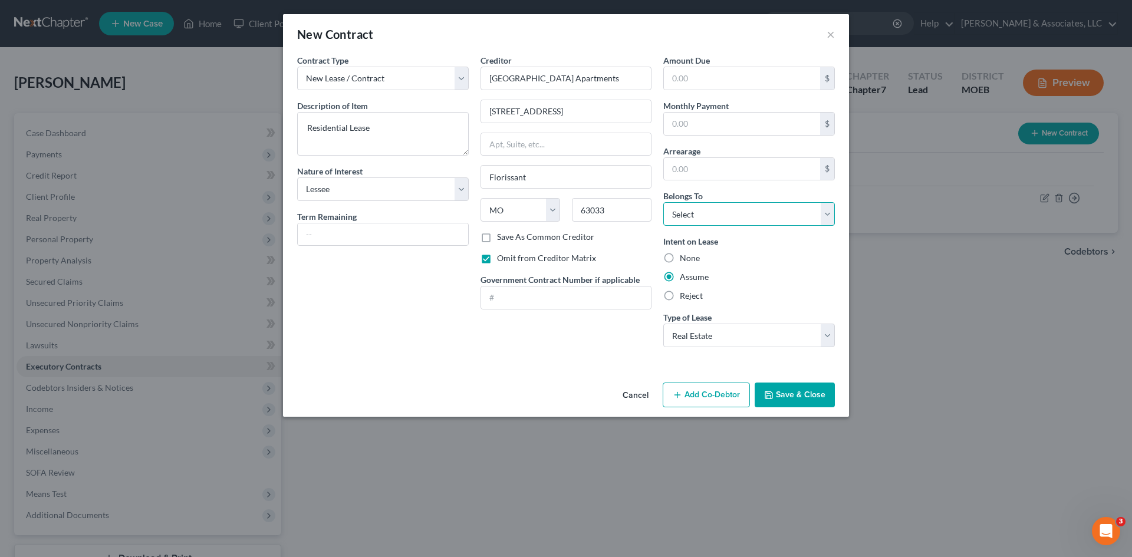
select select "0"
click at [663, 202] on select "Select Debtor 1 Only Debtor 2 Only Debtor 1 And Debtor 2 Only At Least One Of T…" at bounding box center [749, 214] width 172 height 24
click at [804, 397] on button "Save & Close" at bounding box center [794, 395] width 80 height 25
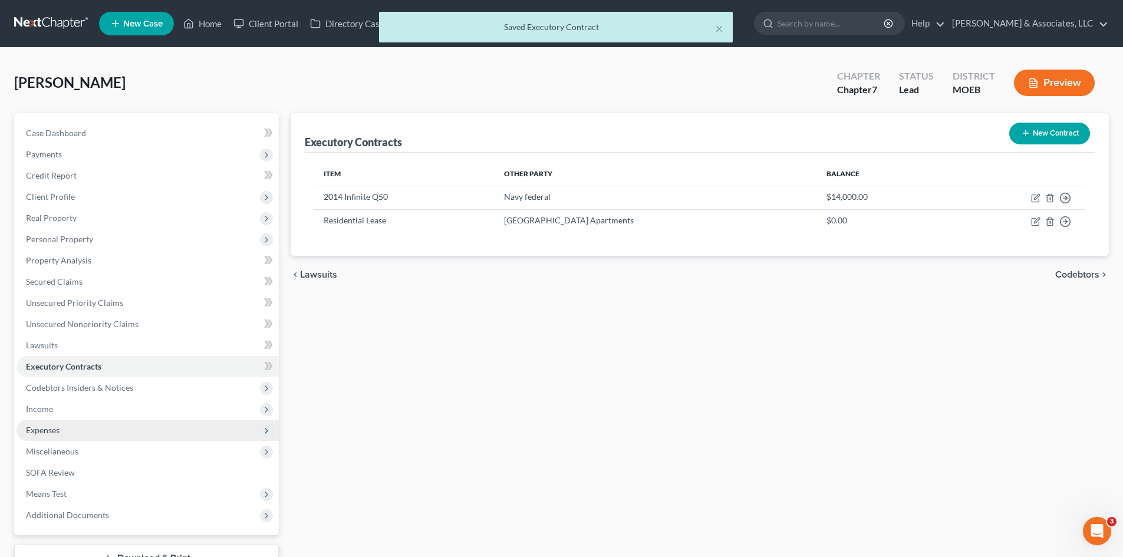
click at [42, 431] on span "Expenses" at bounding box center [43, 430] width 34 height 10
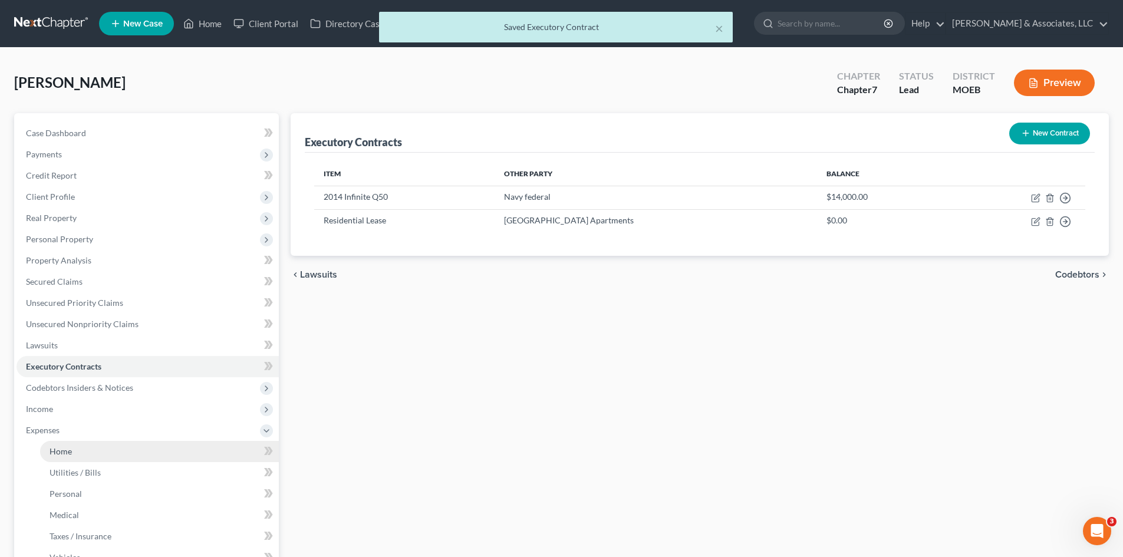
click at [64, 449] on span "Home" at bounding box center [61, 451] width 22 height 10
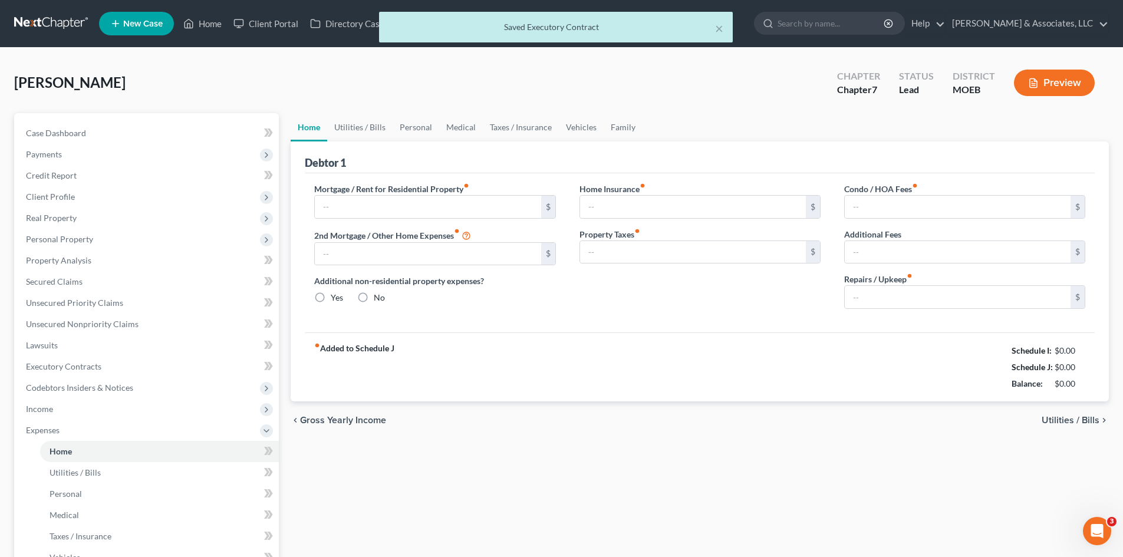
type input "1,400.00"
type input "0.00"
radio input "true"
type input "0.00"
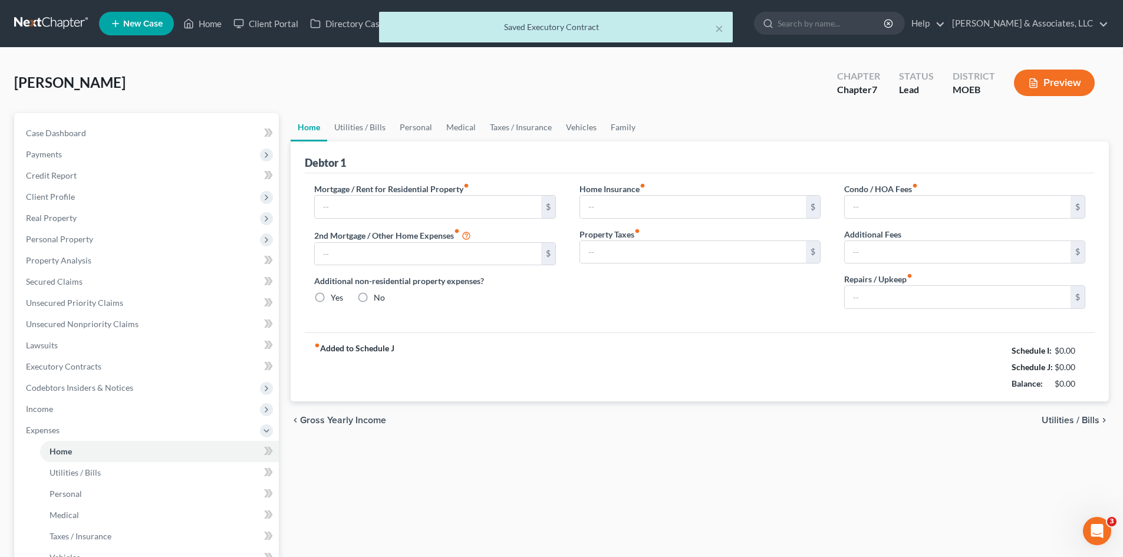
type input "0.00"
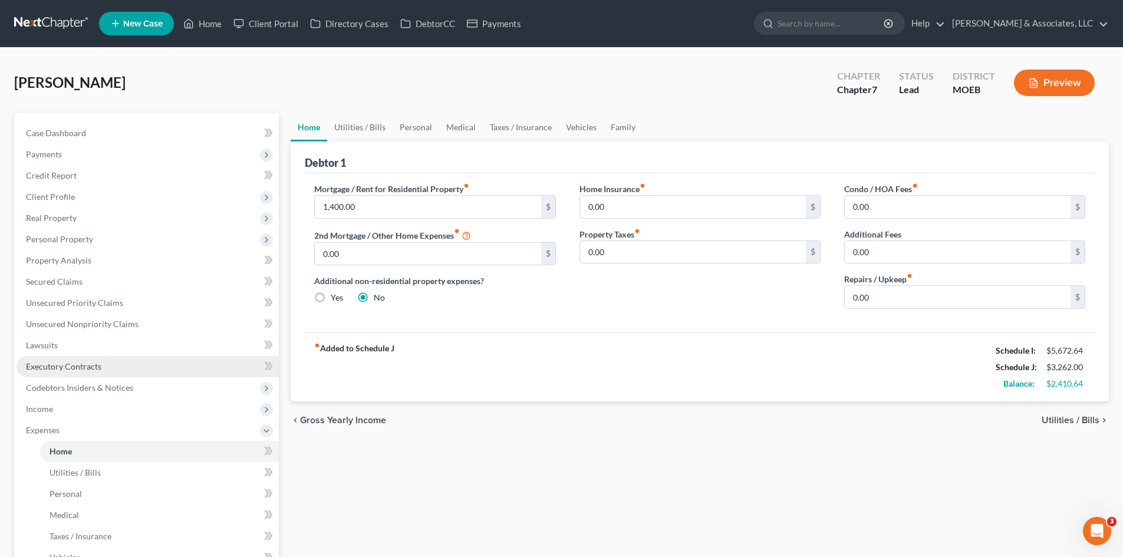
click at [68, 372] on link "Executory Contracts" at bounding box center [148, 366] width 262 height 21
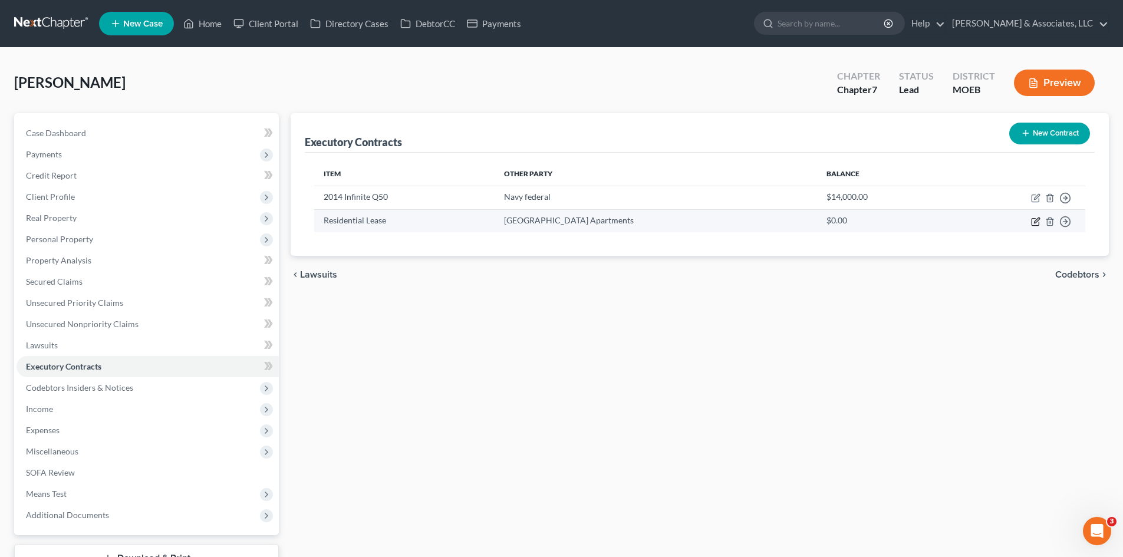
click at [1034, 217] on icon "button" at bounding box center [1035, 221] width 9 height 9
select select "3"
select select "26"
select select "0"
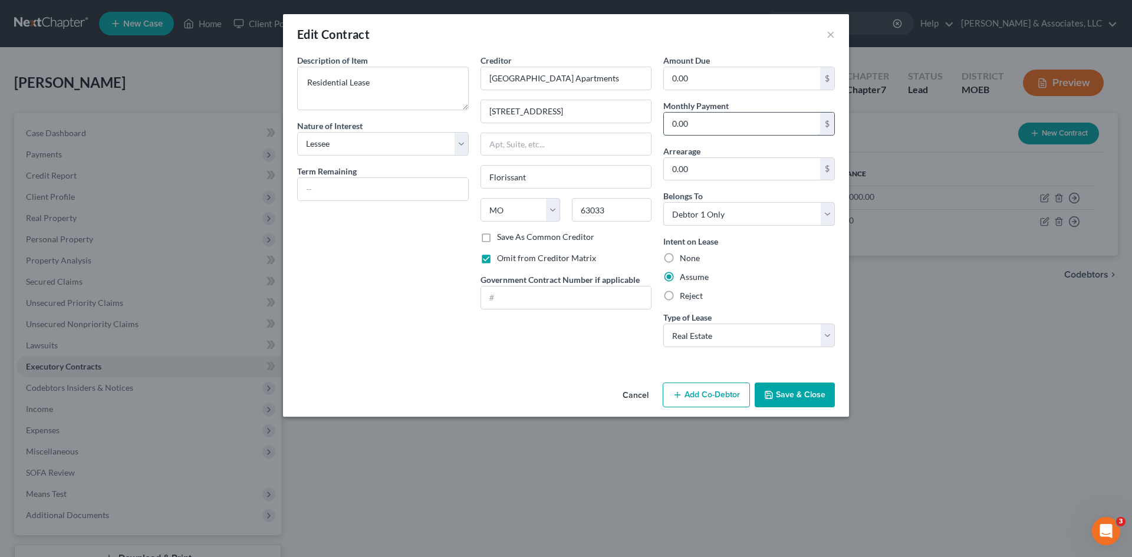
click at [683, 125] on input "0.00" at bounding box center [742, 124] width 156 height 22
type input "1,400.00"
click at [802, 397] on button "Save & Close" at bounding box center [794, 395] width 80 height 25
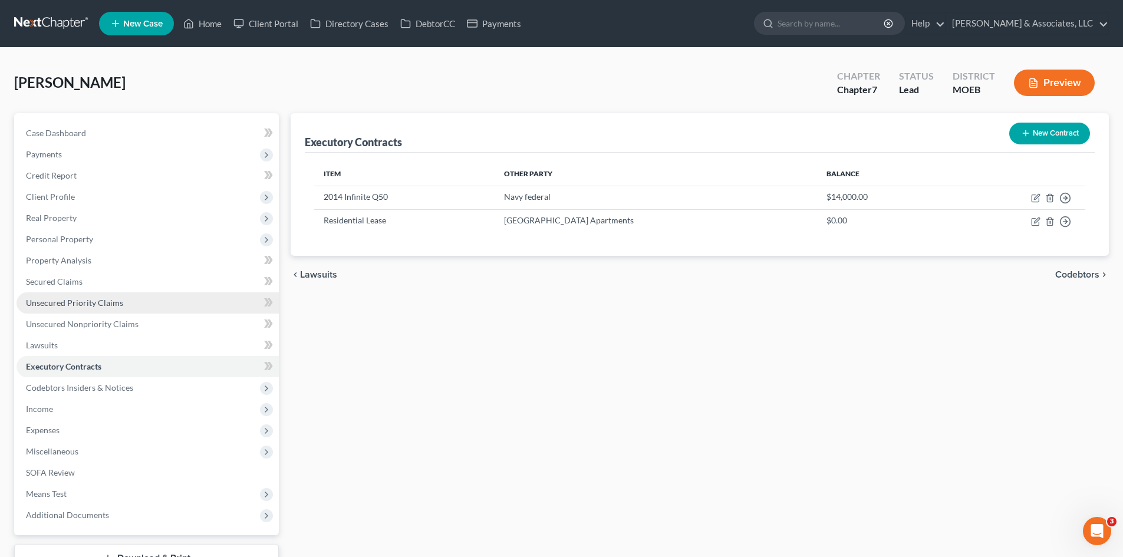
click at [65, 306] on span "Unsecured Priority Claims" at bounding box center [74, 303] width 97 height 10
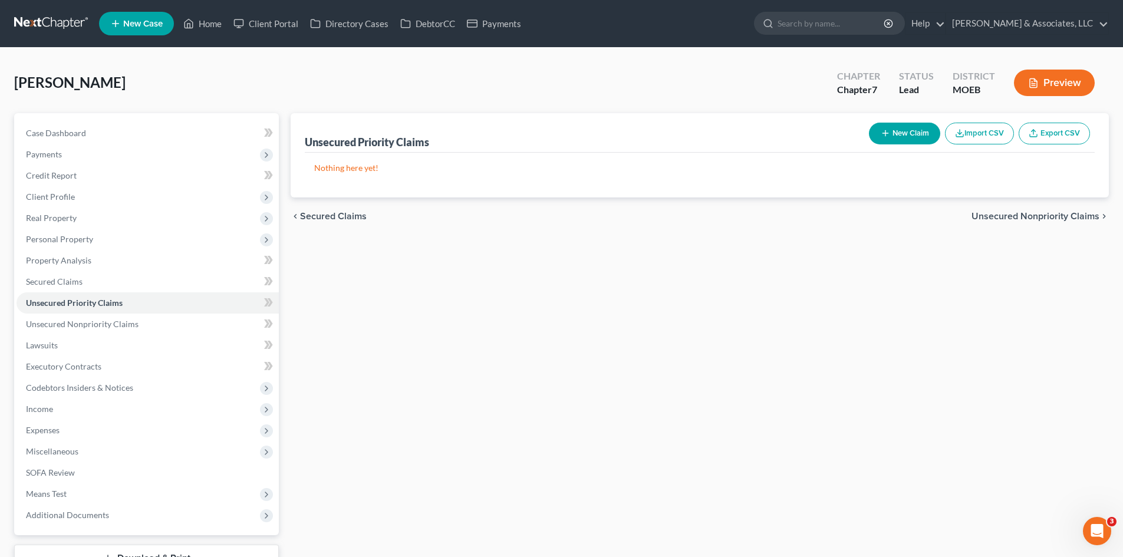
click at [895, 135] on button "New Claim" at bounding box center [904, 134] width 71 height 22
select select "0"
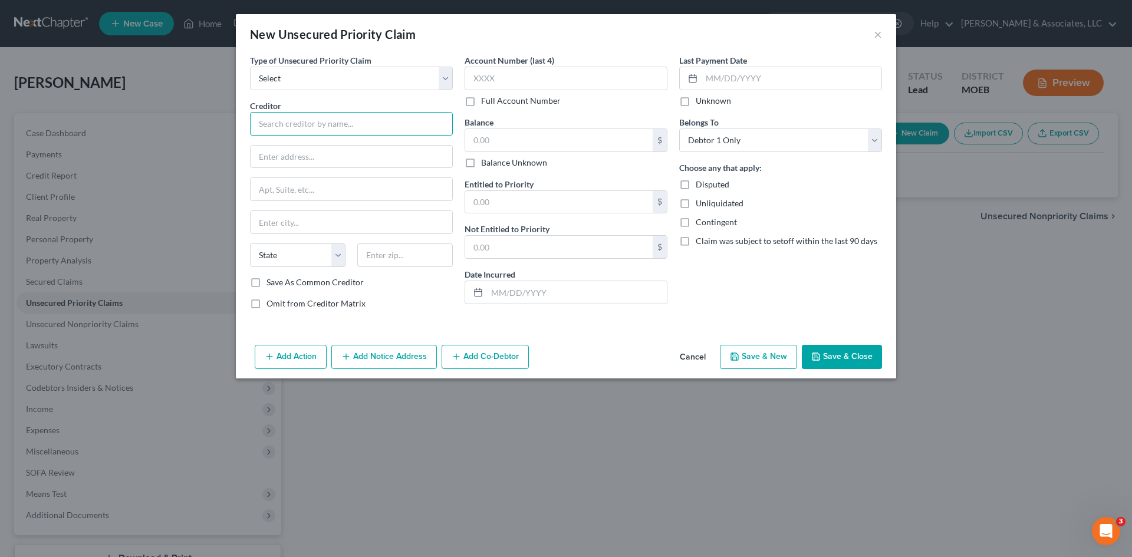
click at [349, 128] on input "text" at bounding box center [351, 124] width 203 height 24
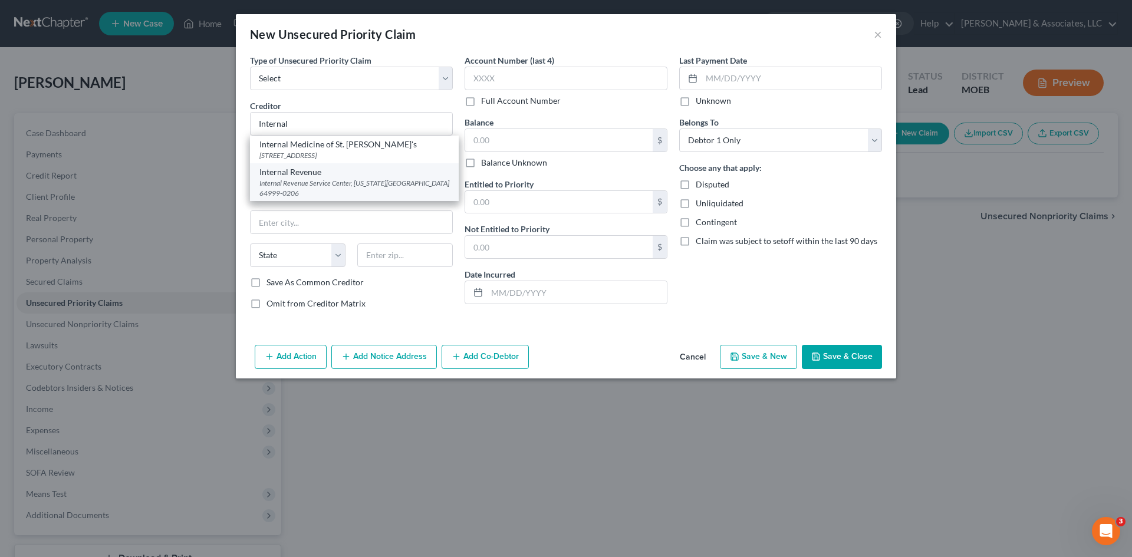
click at [292, 189] on div "Internal Revenue Service Center, [US_STATE][GEOGRAPHIC_DATA] 64999-0206" at bounding box center [354, 188] width 190 height 20
type input "Internal Revenue"
type input "Internal Revenue Service Center"
type input "[US_STATE][GEOGRAPHIC_DATA]"
select select "26"
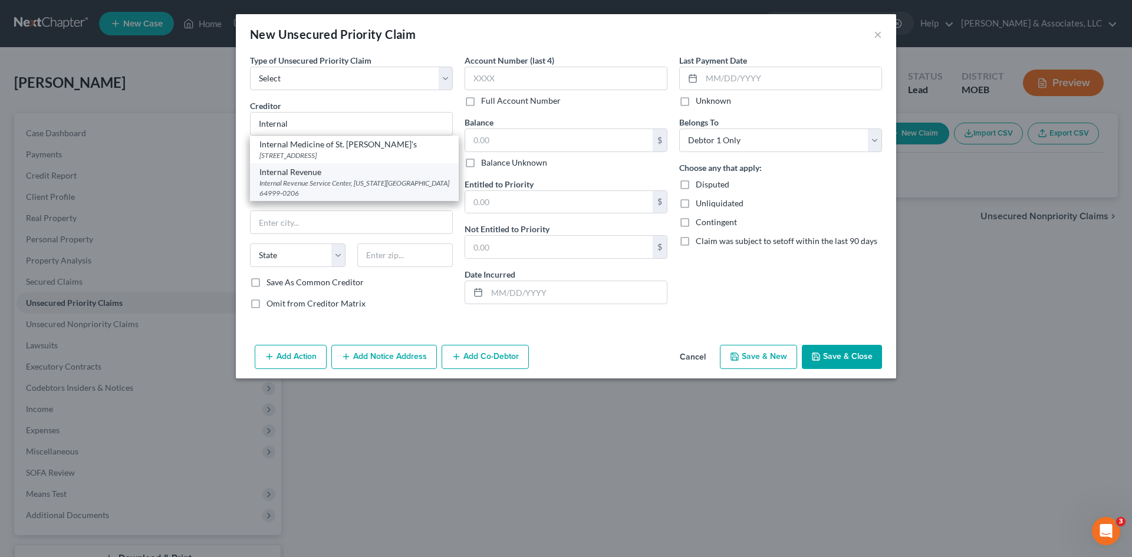
type input "64999-0206"
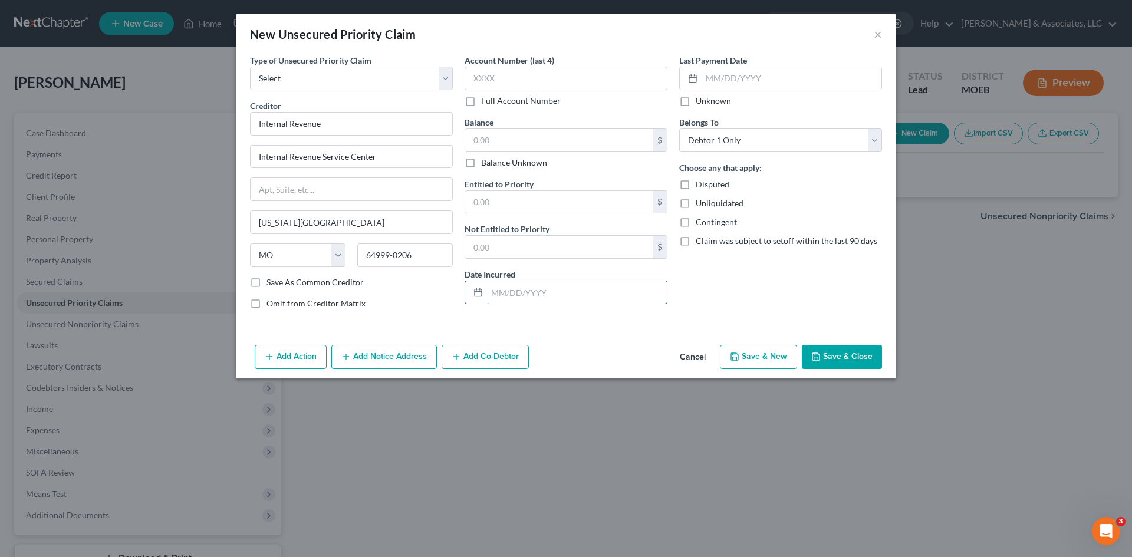
click at [497, 294] on input "text" at bounding box center [577, 292] width 180 height 22
type input "2023 & 2024"
click at [520, 139] on input "text" at bounding box center [558, 140] width 187 height 22
type input "2,556.66"
click at [840, 358] on button "Save & Close" at bounding box center [842, 357] width 80 height 25
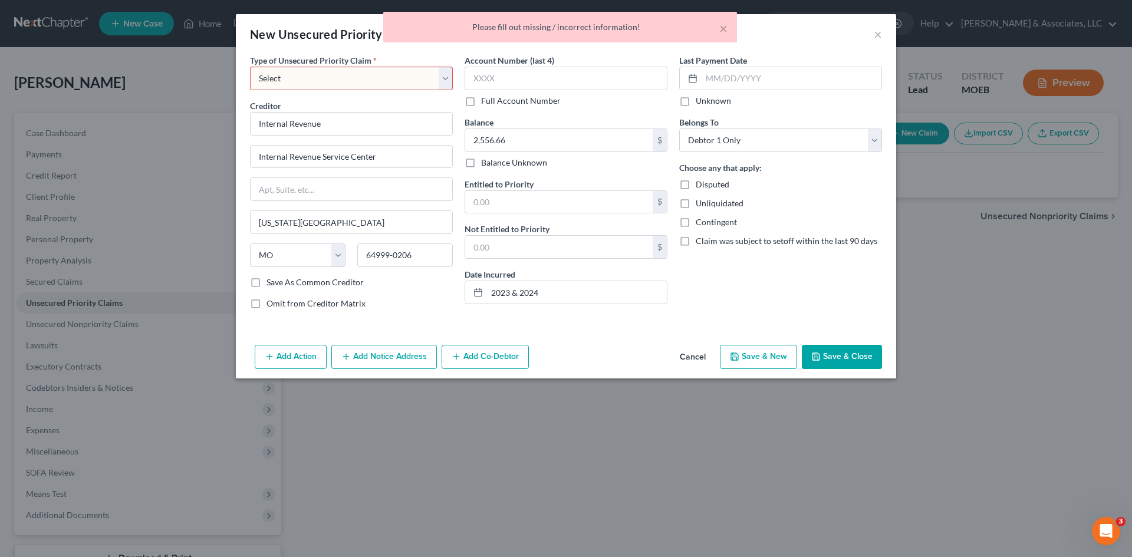
drag, startPoint x: 365, startPoint y: 67, endPoint x: 379, endPoint y: 88, distance: 24.7
click at [365, 67] on select "Select Taxes & Other Government Units Domestic Support Obligations Extensions o…" at bounding box center [351, 79] width 203 height 24
select select "0"
click at [250, 67] on select "Select Taxes & Other Government Units Domestic Support Obligations Extensions o…" at bounding box center [351, 79] width 203 height 24
select select "26"
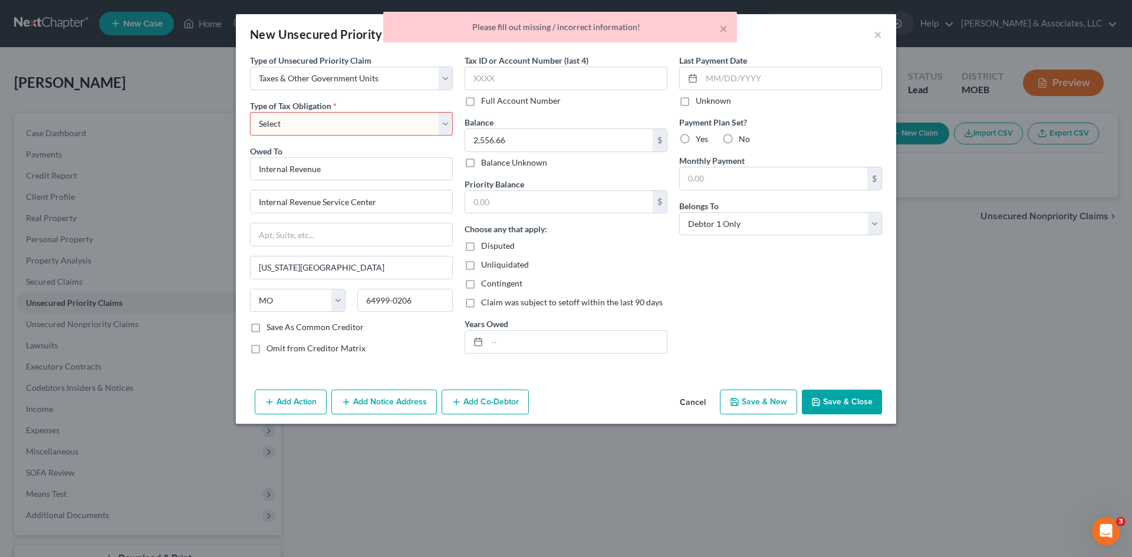
drag, startPoint x: 373, startPoint y: 127, endPoint x: 368, endPoint y: 131, distance: 6.3
click at [373, 127] on select "Select Federal City State Franchise Tax Board Other" at bounding box center [351, 124] width 203 height 24
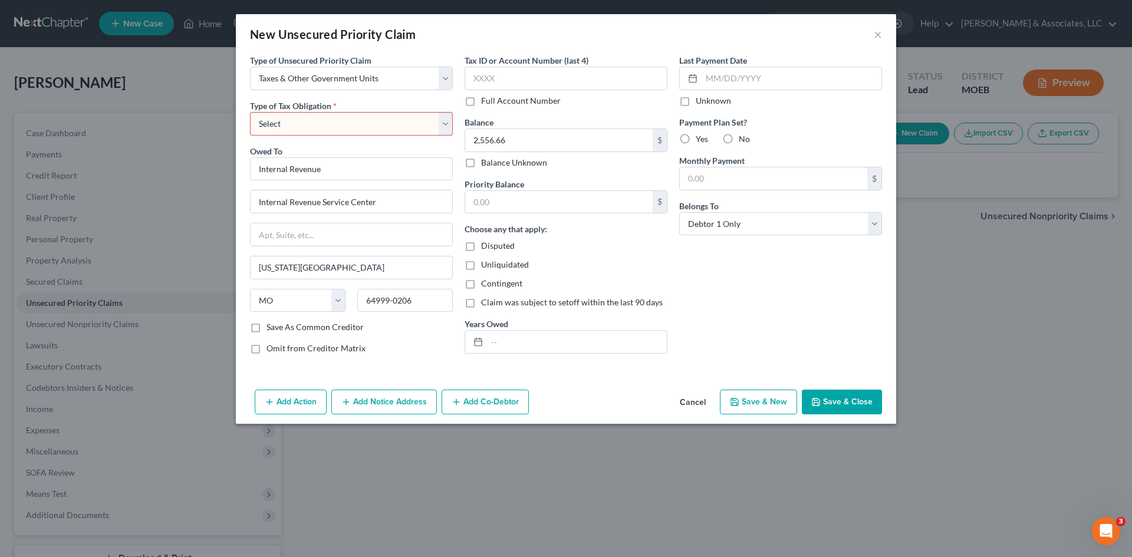
select select "0"
click at [250, 112] on select "Select Federal City State Franchise Tax Board Other" at bounding box center [351, 124] width 203 height 24
click at [843, 404] on button "Save & Close" at bounding box center [842, 402] width 80 height 25
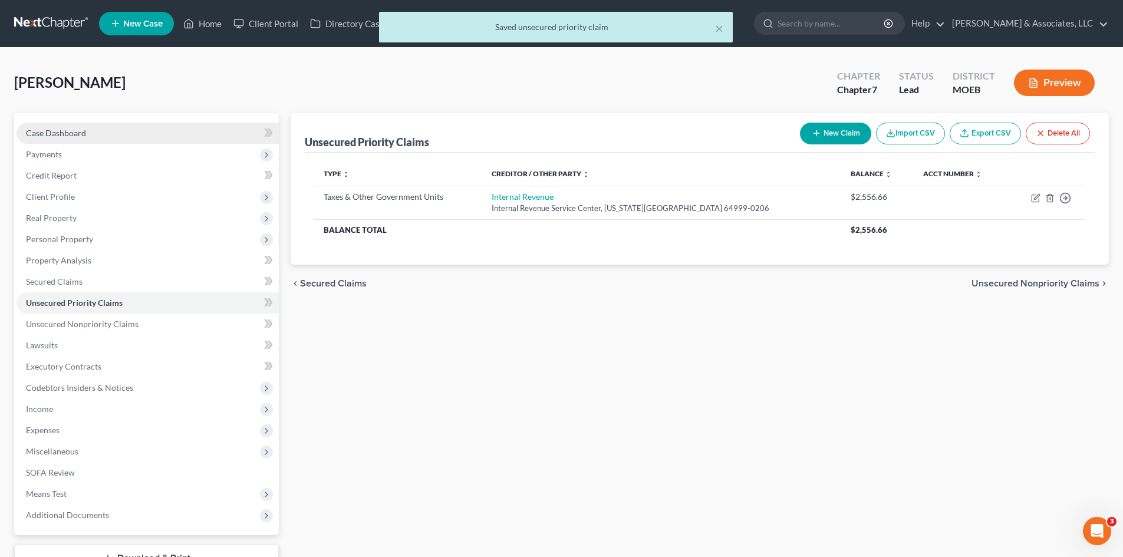
click at [59, 131] on span "Case Dashboard" at bounding box center [56, 133] width 60 height 10
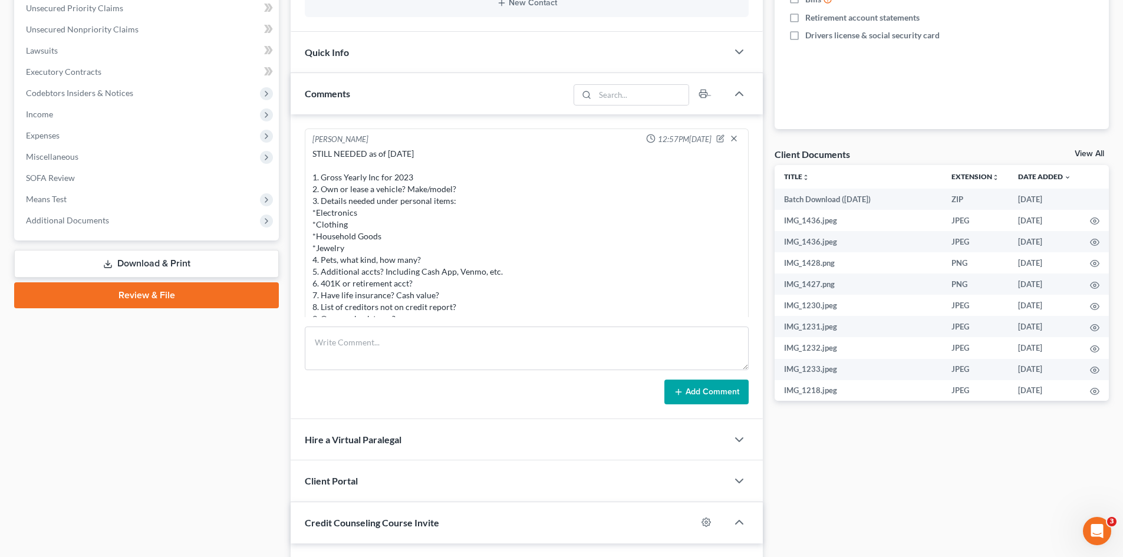
scroll to position [177, 0]
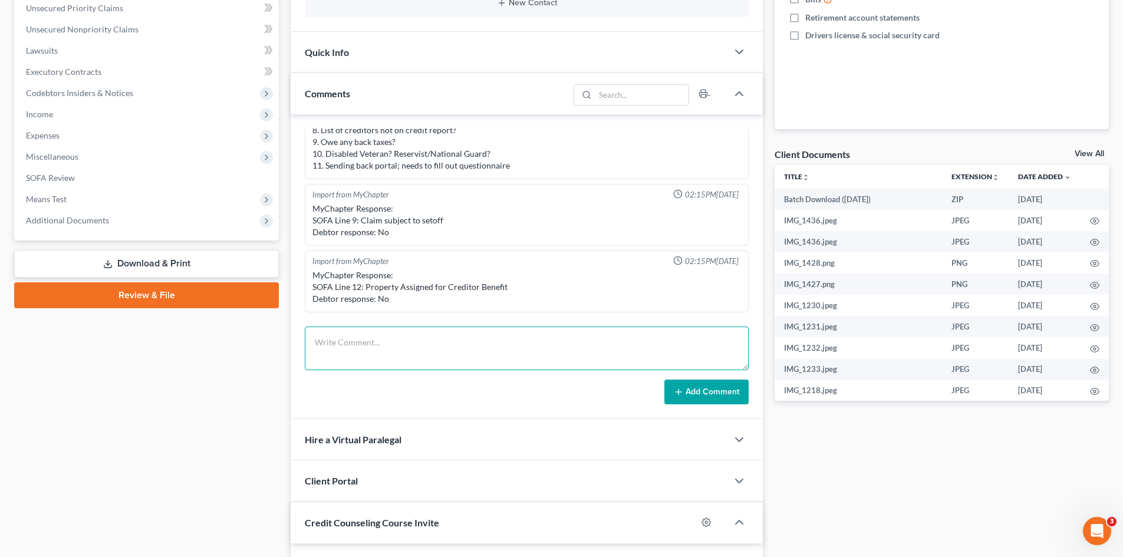
click at [365, 347] on textarea at bounding box center [527, 349] width 444 height 44
type textarea "Notes: Owes IRS: * $1,101.86 for 2023 * $1,454.80 for 2024 Has payment plan $15…"
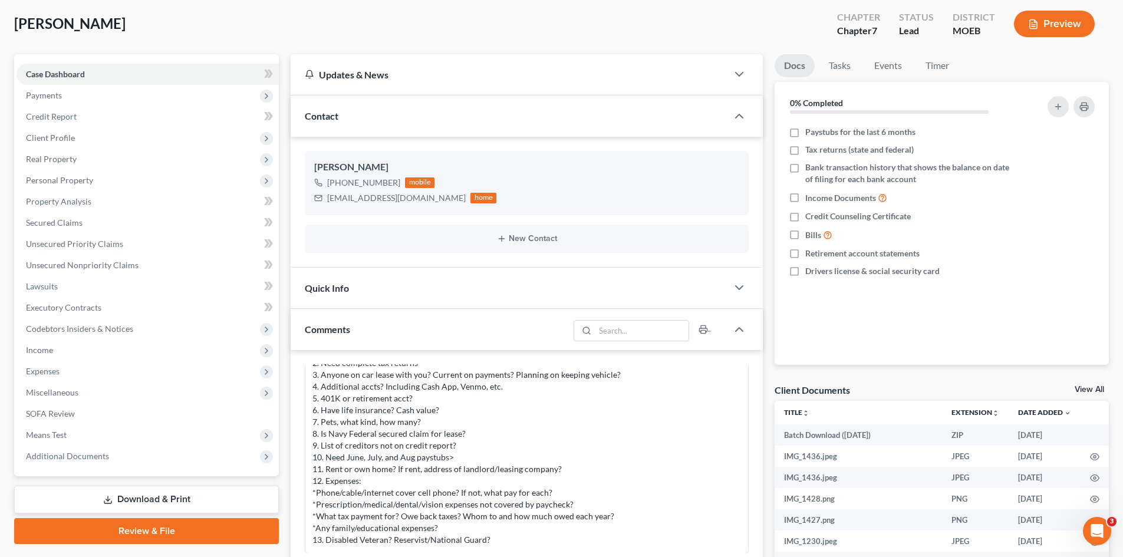
scroll to position [177, 0]
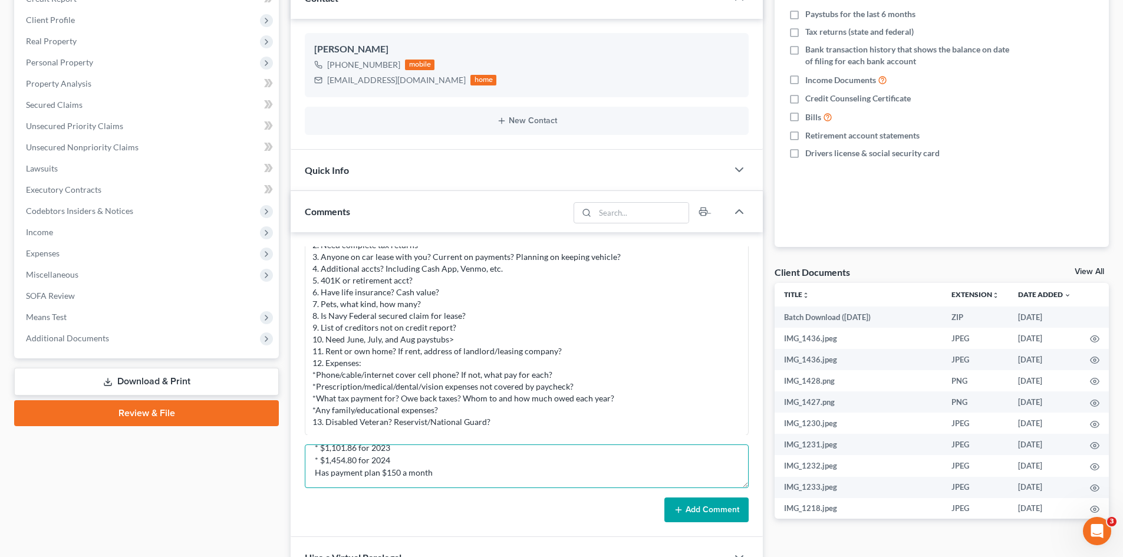
drag, startPoint x: 437, startPoint y: 471, endPoint x: 659, endPoint y: 489, distance: 222.9
click at [437, 471] on textarea "Notes: Owes IRS: * $1,101.86 for 2023 * $1,454.80 for 2024 Has payment plan $15…" at bounding box center [527, 466] width 444 height 44
click at [685, 518] on button "Add Comment" at bounding box center [706, 509] width 84 height 25
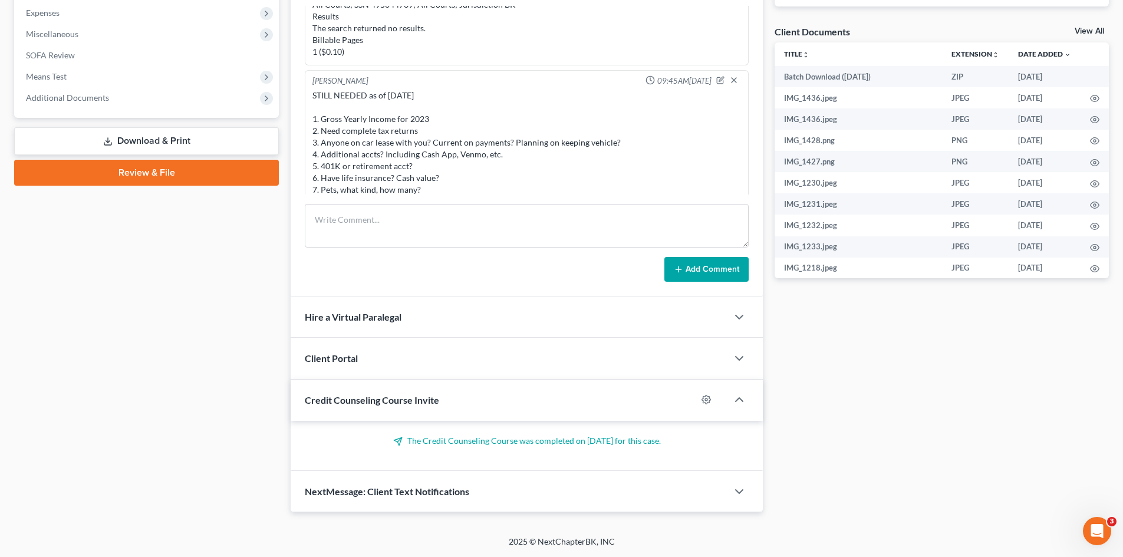
scroll to position [673, 0]
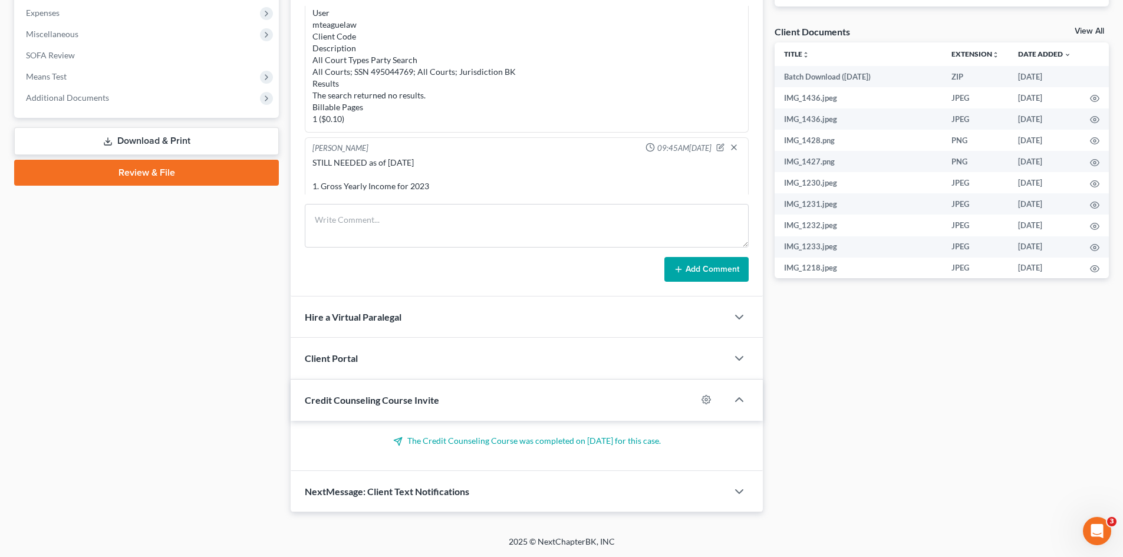
drag, startPoint x: 499, startPoint y: 79, endPoint x: 355, endPoint y: 163, distance: 165.9
click at [311, 141] on div "[PERSON_NAME] 09:45AM[DATE] STILL NEEDED as of [DATE] 1. Gross Yearly Income fo…" at bounding box center [527, 262] width 444 height 251
copy div "[PERSON_NAME] 09:45AM[DATE] STILL NEEDED as of [DATE] 1. Gross Yearly Income fo…"
click at [327, 222] on textarea at bounding box center [527, 226] width 444 height 44
paste textarea "[PERSON_NAME] 09:45AM[DATE] STILL NEEDED as of [DATE] 1. Gross Yearly Income fo…"
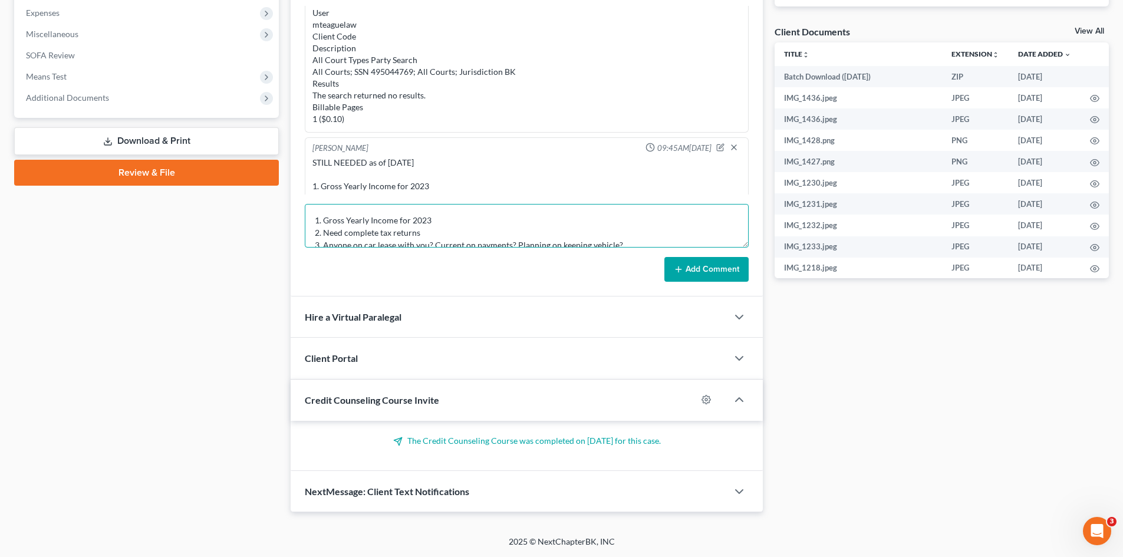
scroll to position [0, 0]
drag, startPoint x: 401, startPoint y: 230, endPoint x: 280, endPoint y: 218, distance: 121.5
click at [280, 218] on div "Petition Navigation Case Dashboard Payments Invoices Payments Payments Credit R…" at bounding box center [561, 104] width 1106 height 817
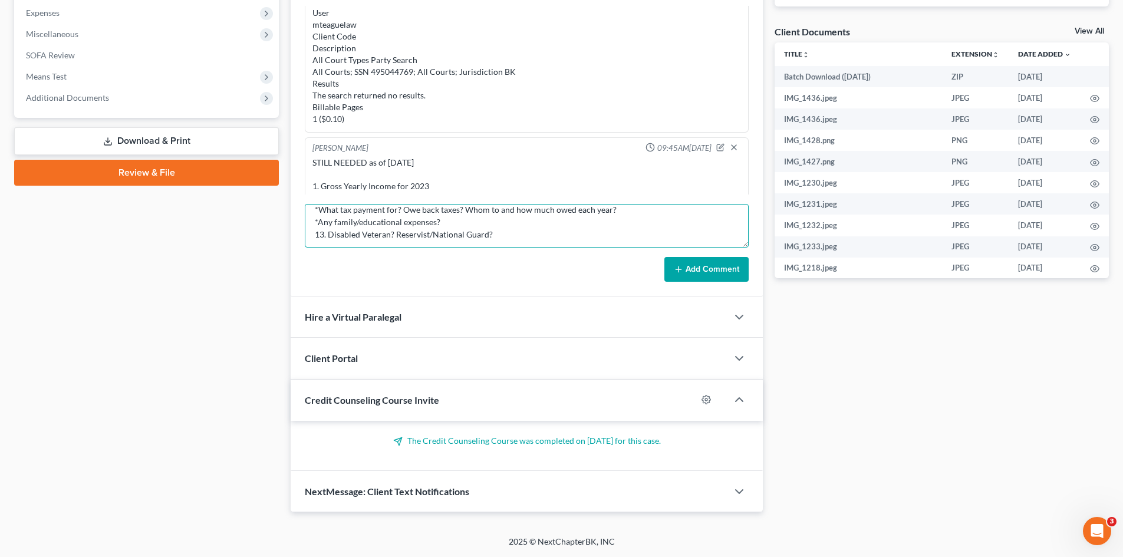
scroll to position [210, 0]
drag, startPoint x: 424, startPoint y: 245, endPoint x: 424, endPoint y: 221, distance: 24.2
click at [361, 234] on textarea "STILL NEEDED as of [DATE] 1. Gross Yearly Income for 2023 2. Need complete tax …" at bounding box center [527, 226] width 444 height 44
click at [396, 223] on textarea "STILL NEEDED as of [DATE] 1. Gross Yearly Income for 2023 2. Need complete tax …" at bounding box center [527, 226] width 444 height 44
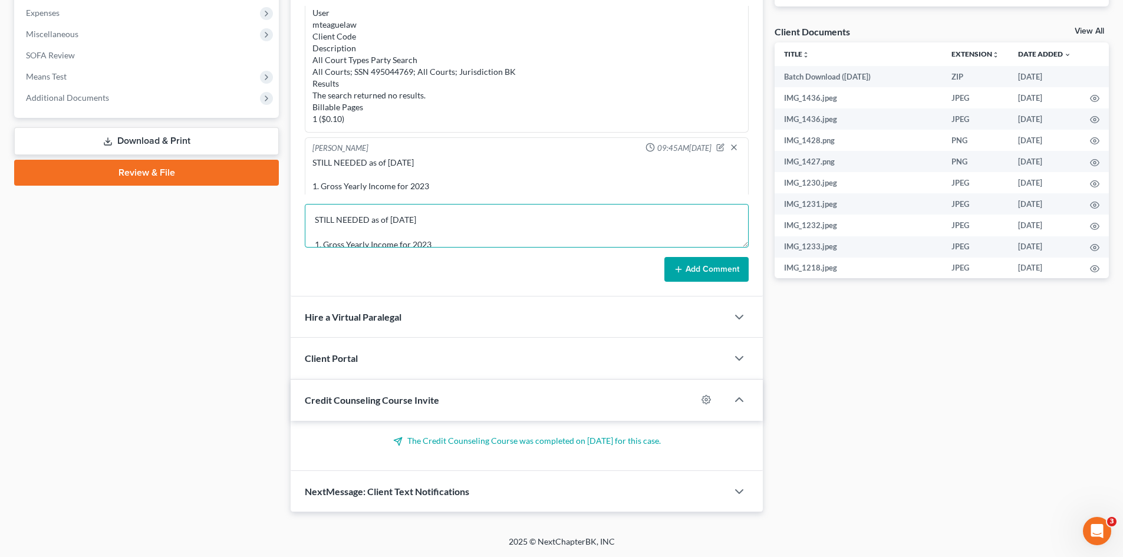
click at [398, 236] on textarea "STILL NEEDED as of [DATE] 1. Gross Yearly Income for 2023 2. Need complete tax …" at bounding box center [527, 226] width 444 height 44
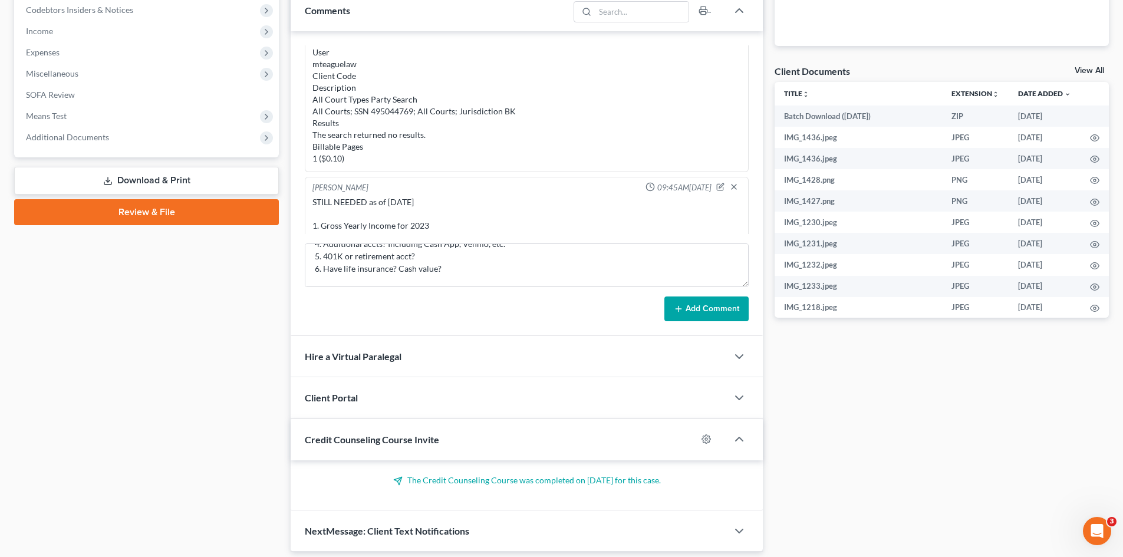
scroll to position [299, 0]
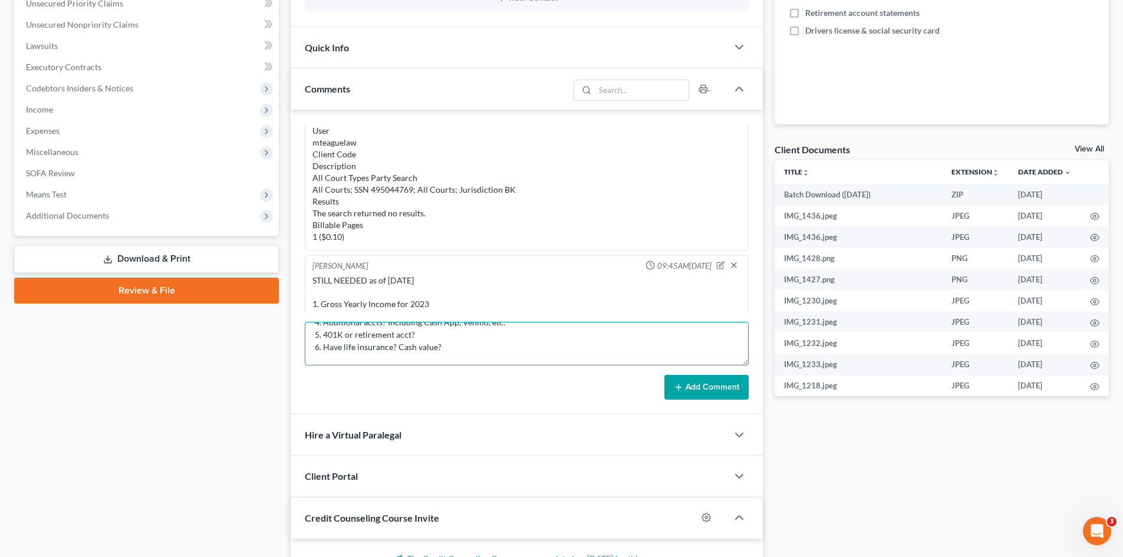
drag, startPoint x: 444, startPoint y: 356, endPoint x: 454, endPoint y: 354, distance: 9.6
click at [444, 355] on textarea "STILL NEEDED as of [DATE] 1. Gross Yearly Income for 2023 2. Need complete tax …" at bounding box center [527, 344] width 444 height 44
drag, startPoint x: 490, startPoint y: 351, endPoint x: 291, endPoint y: 350, distance: 199.8
click at [291, 350] on div "[PERSON_NAME] 12:57PM[DATE] STILL NEEDED as of [DATE] 1. Gross Yearly Inc for 2…" at bounding box center [527, 262] width 472 height 305
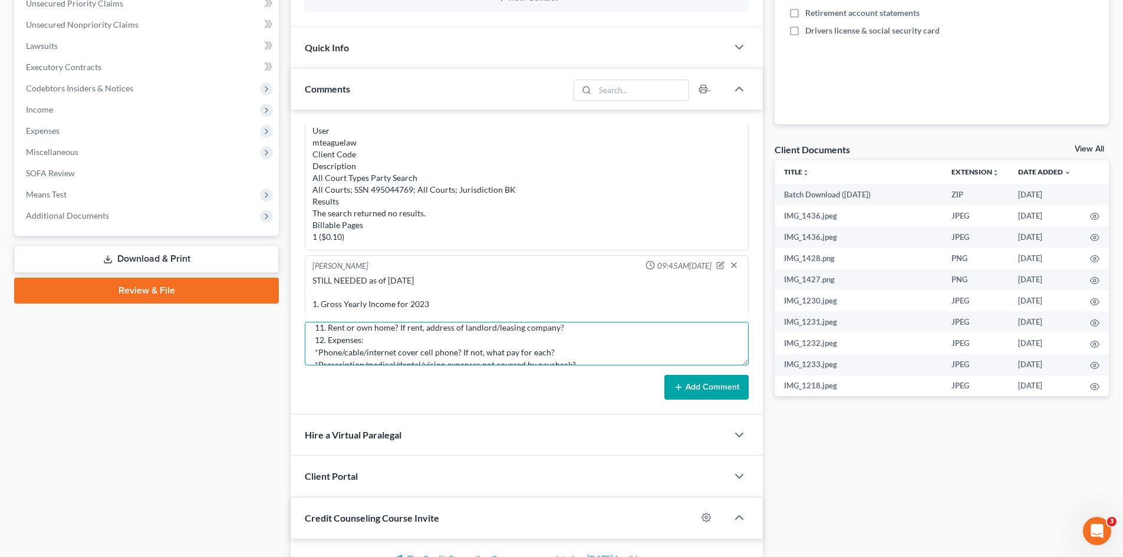
scroll to position [146, 0]
drag, startPoint x: 563, startPoint y: 341, endPoint x: 325, endPoint y: 335, distance: 237.6
click at [325, 335] on textarea "STILL NEEDED as of [DATE] 1. Gross Yearly Income for 2023 2. Need complete tax …" at bounding box center [527, 344] width 444 height 44
type textarea "STILL NEEDED as of [DATE] 1. Gross Yearly Income for 2023 2. Need complete tax …"
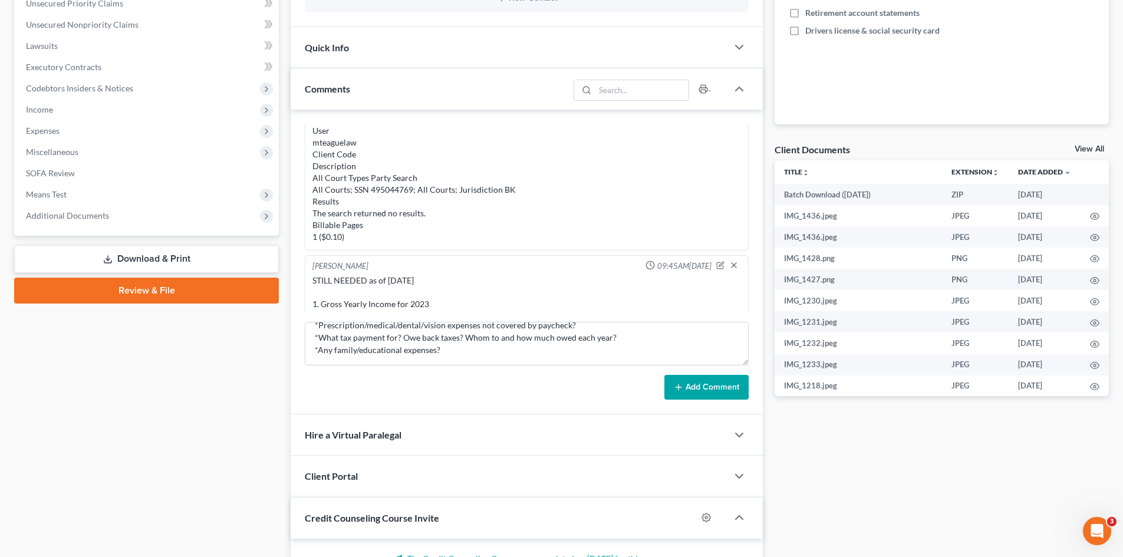
click at [698, 384] on button "Add Comment" at bounding box center [706, 387] width 84 height 25
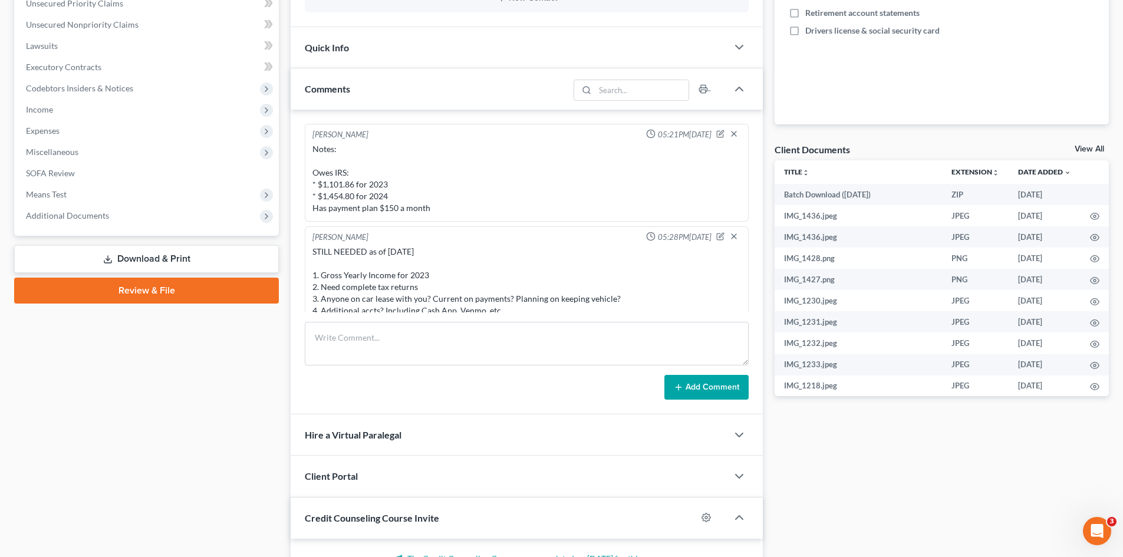
scroll to position [1001, 0]
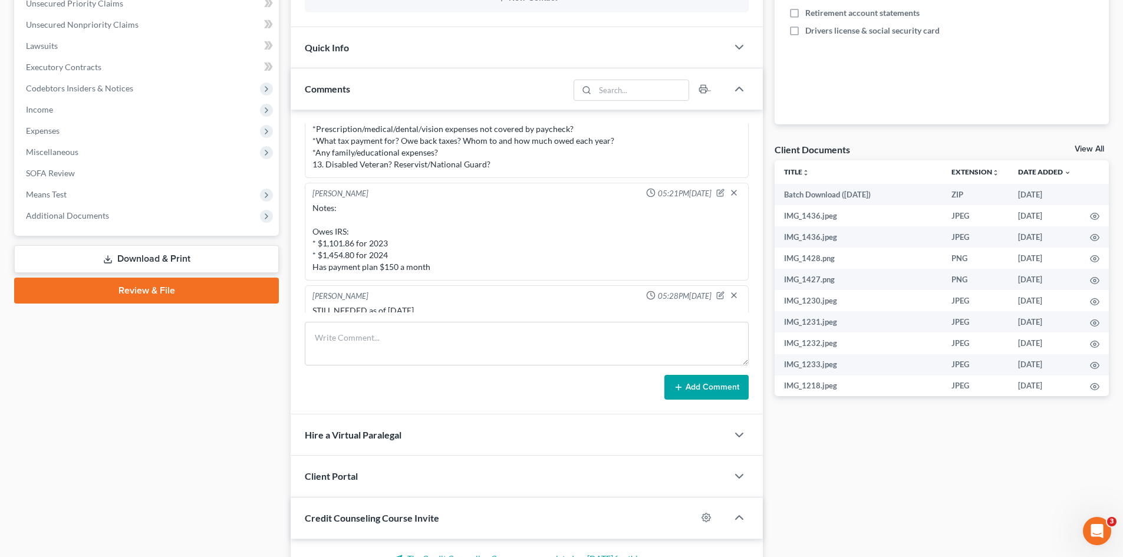
drag, startPoint x: 666, startPoint y: 312, endPoint x: 477, endPoint y: 301, distance: 189.5
click at [666, 312] on div "STILL NEEDED as of [DATE] 1. Gross Yearly Income for 2023 2. Need complete tax …" at bounding box center [526, 393] width 429 height 177
click at [695, 388] on button "Add Comment" at bounding box center [706, 387] width 84 height 25
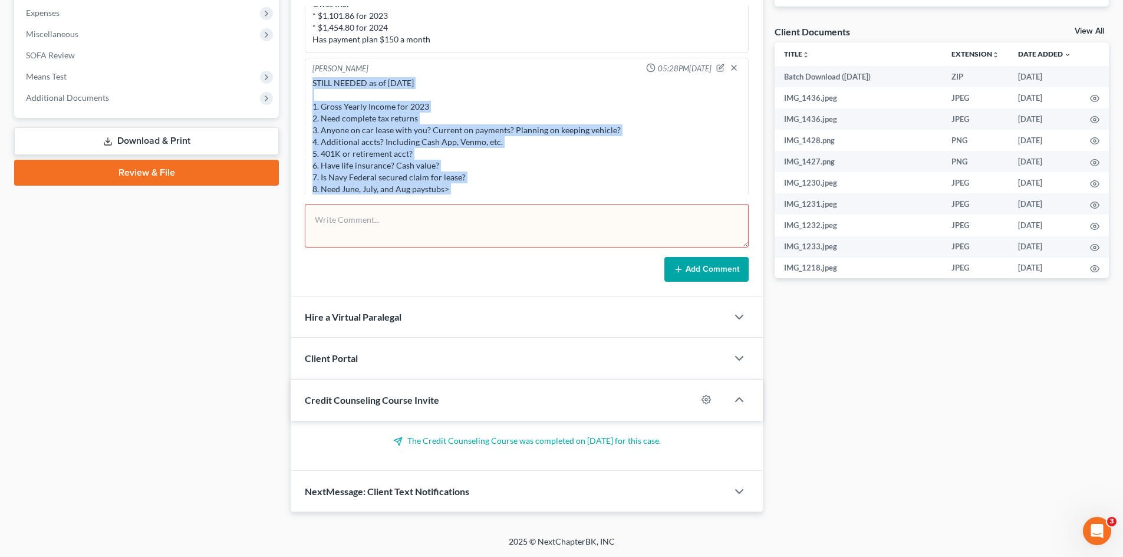
scroll to position [1177, 0]
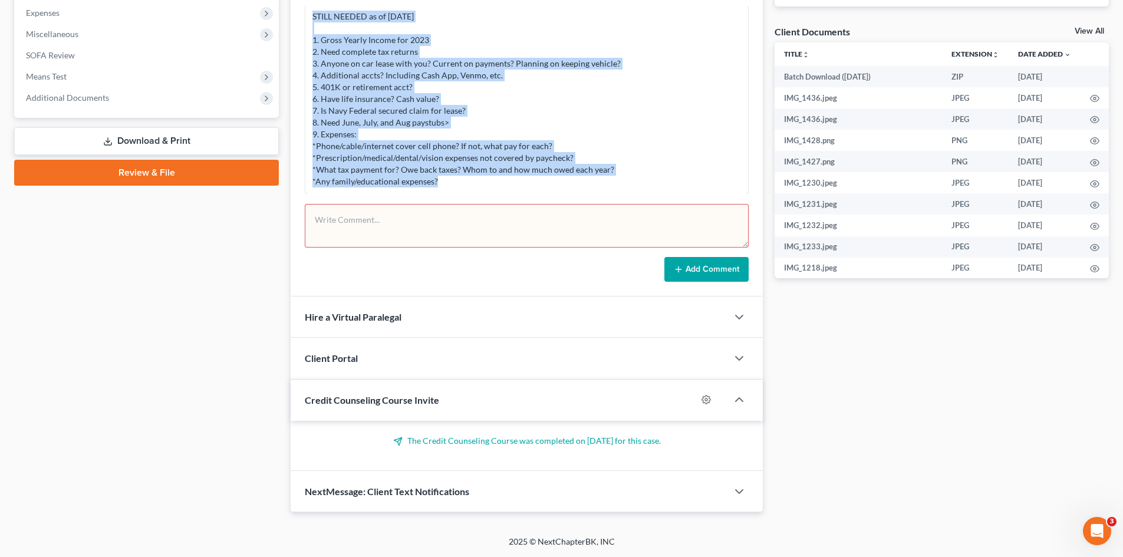
drag, startPoint x: 313, startPoint y: 135, endPoint x: 520, endPoint y: 217, distance: 222.7
click at [520, 217] on div "[PERSON_NAME] 12:57PM[DATE] STILL NEEDED as of [DATE] 1. Gross Yearly Inc for 2…" at bounding box center [527, 144] width 472 height 305
copy div "STILL NEEDED as of [DATE] 1. Gross Yearly Income for 2023 2. Need complete tax …"
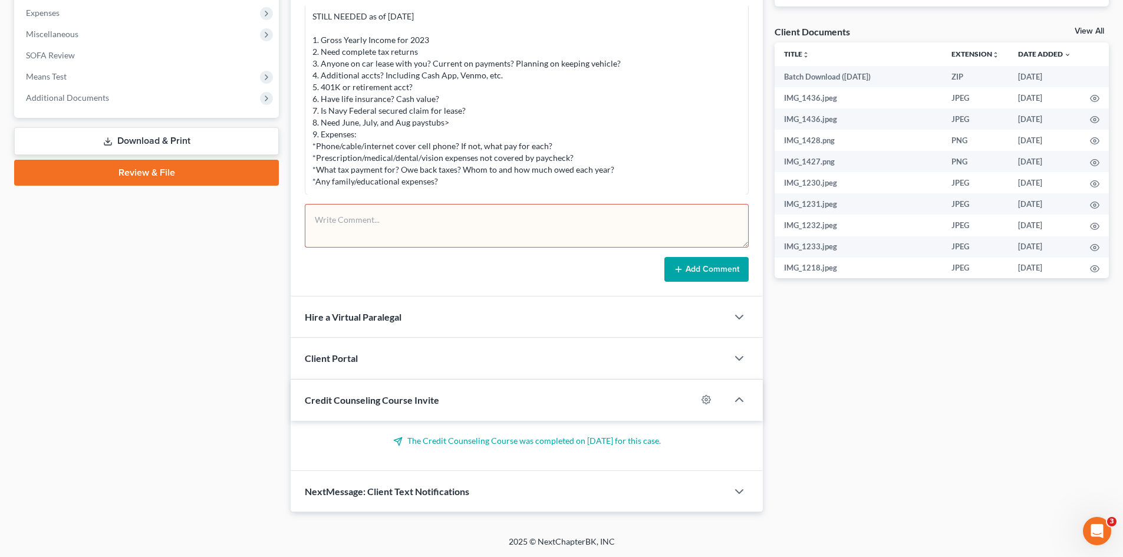
click at [342, 222] on textarea at bounding box center [527, 226] width 444 height 44
paste textarea "STILL NEEDED as of [DATE] 1. Gross Yearly Income for 2023 2. Need complete tax …"
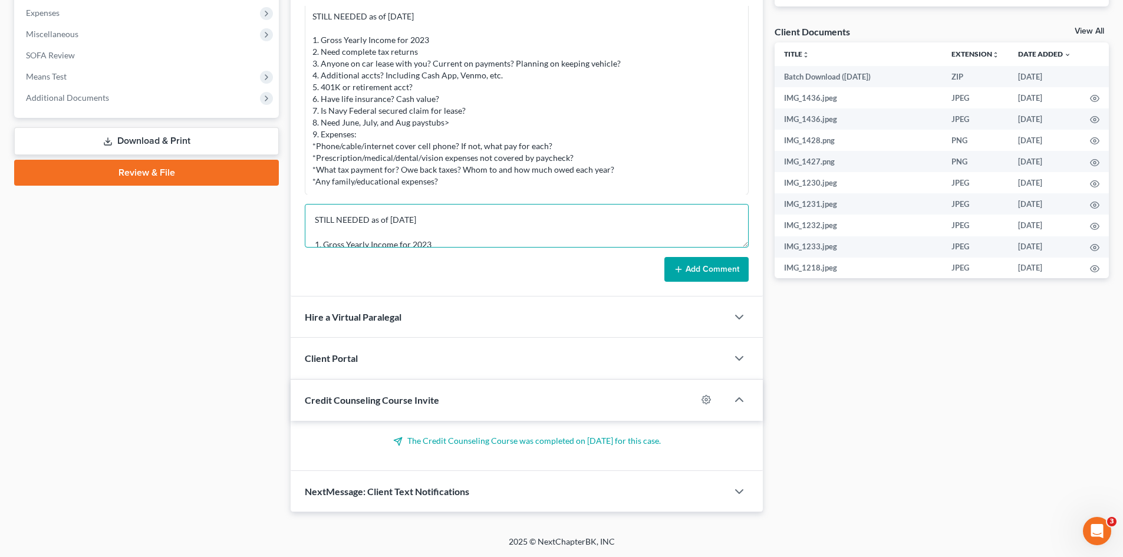
scroll to position [164, 0]
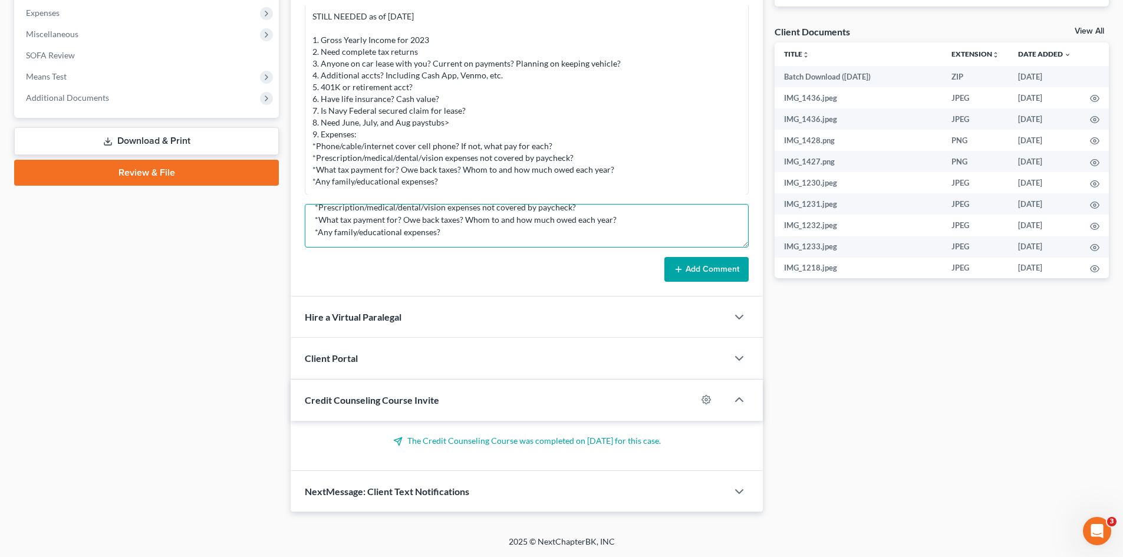
type textarea "STILL NEEDED as of [DATE] 1. Gross Yearly Income for 2023 2. Need complete tax …"
drag, startPoint x: 713, startPoint y: 271, endPoint x: 524, endPoint y: 236, distance: 192.4
click at [713, 271] on button "Add Comment" at bounding box center [706, 269] width 84 height 25
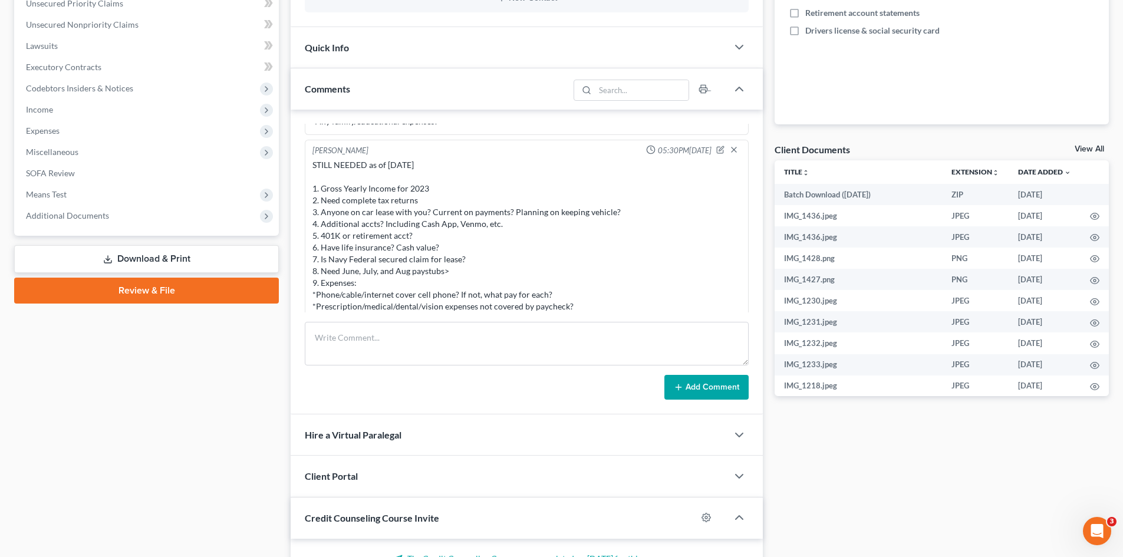
scroll to position [1327, 0]
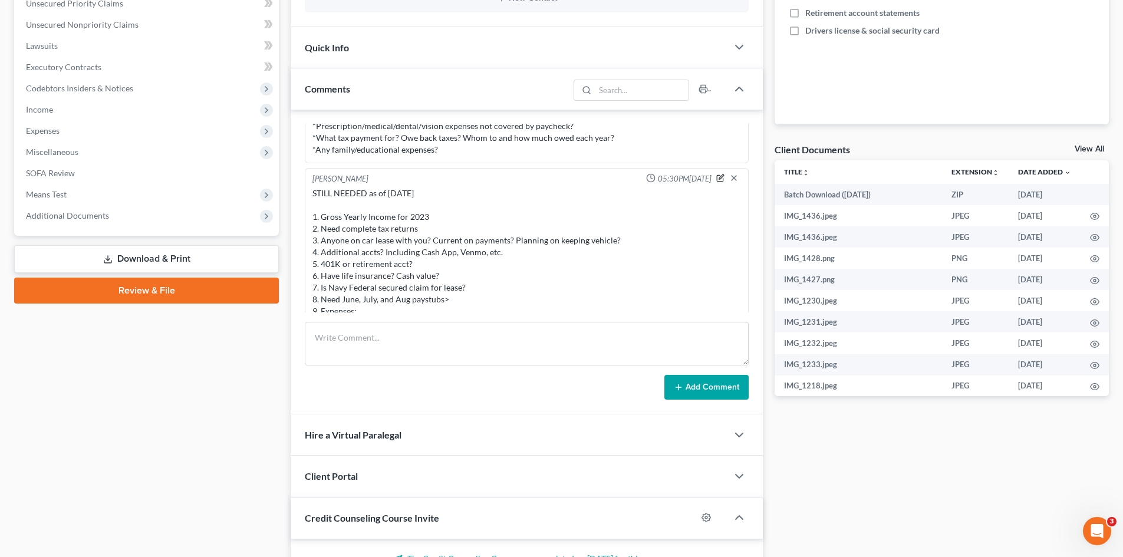
click at [717, 178] on icon "button" at bounding box center [720, 178] width 6 height 6
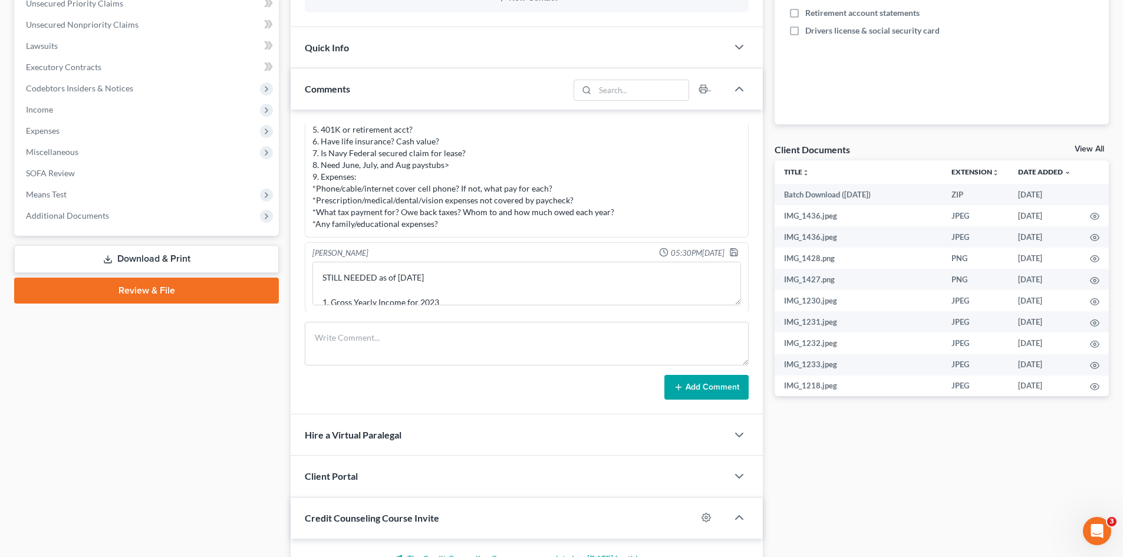
scroll to position [1253, 0]
click at [414, 278] on textarea "STILL NEEDED as of [DATE] 1. Gross Yearly Income for 2023 2. Need complete tax …" at bounding box center [526, 284] width 429 height 44
type textarea "STILL NEEDED as of [DATE] 1. Gross Yearly Income for 2023 2. Need complete tax …"
drag, startPoint x: 723, startPoint y: 251, endPoint x: 523, endPoint y: 253, distance: 200.4
click at [732, 250] on polyline "button" at bounding box center [733, 250] width 3 height 2
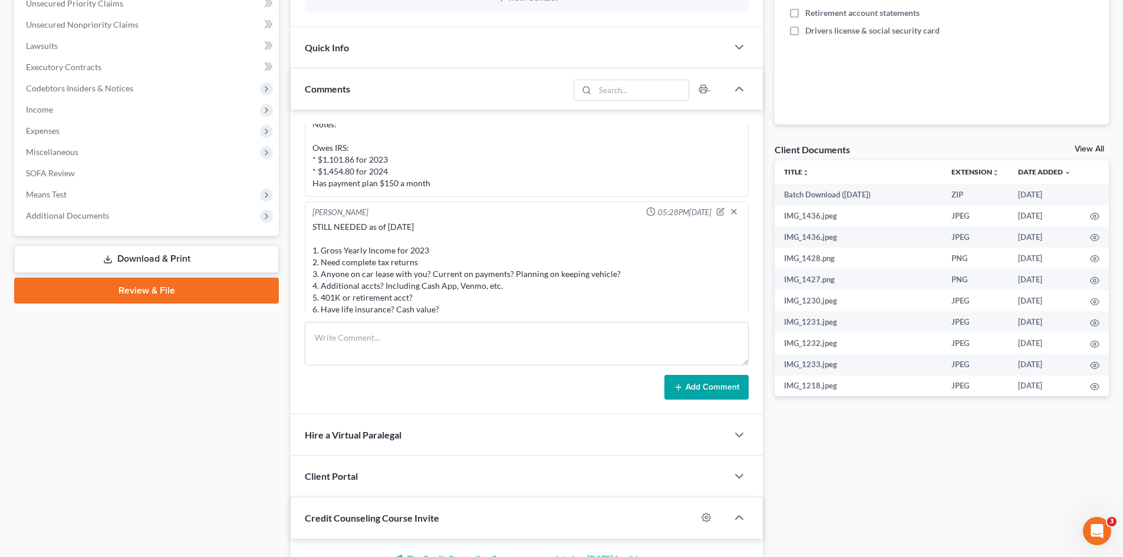
scroll to position [1091, 0]
click at [729, 205] on icon "button" at bounding box center [733, 204] width 9 height 9
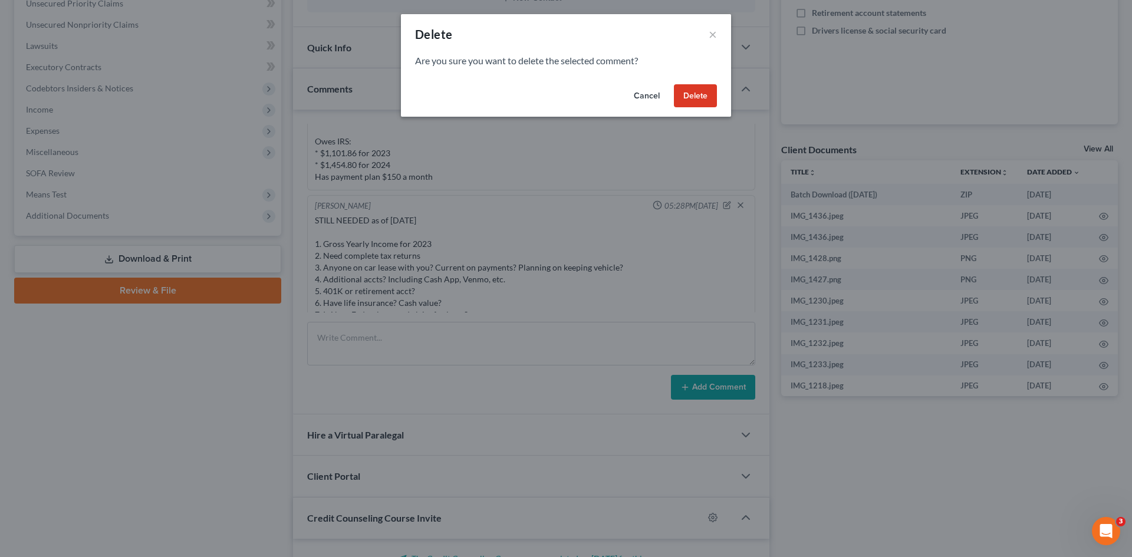
click at [704, 95] on button "Delete" at bounding box center [695, 96] width 43 height 24
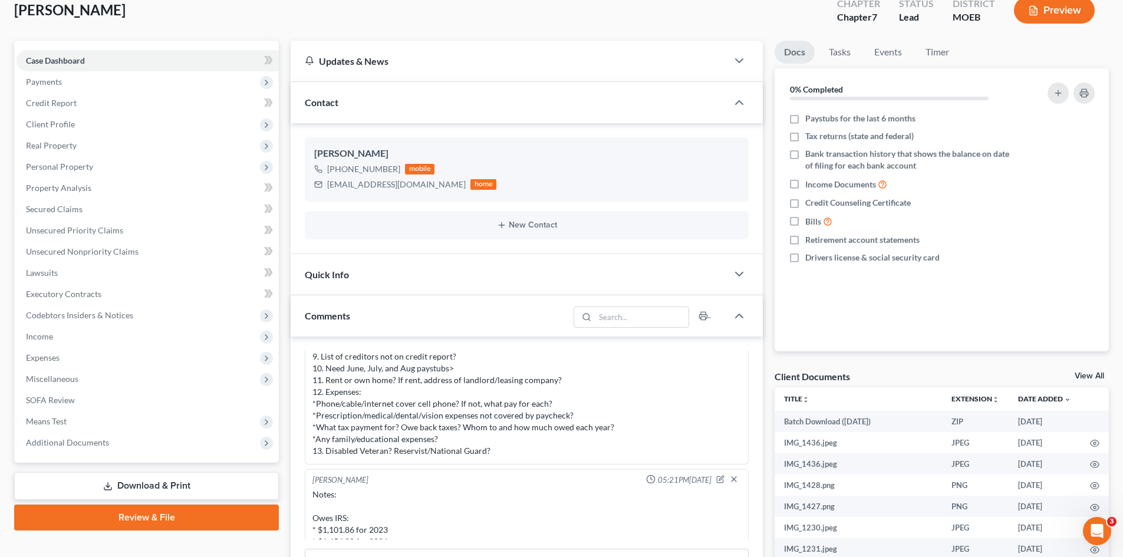
scroll to position [0, 0]
